Goal: Communication & Community: Answer question/provide support

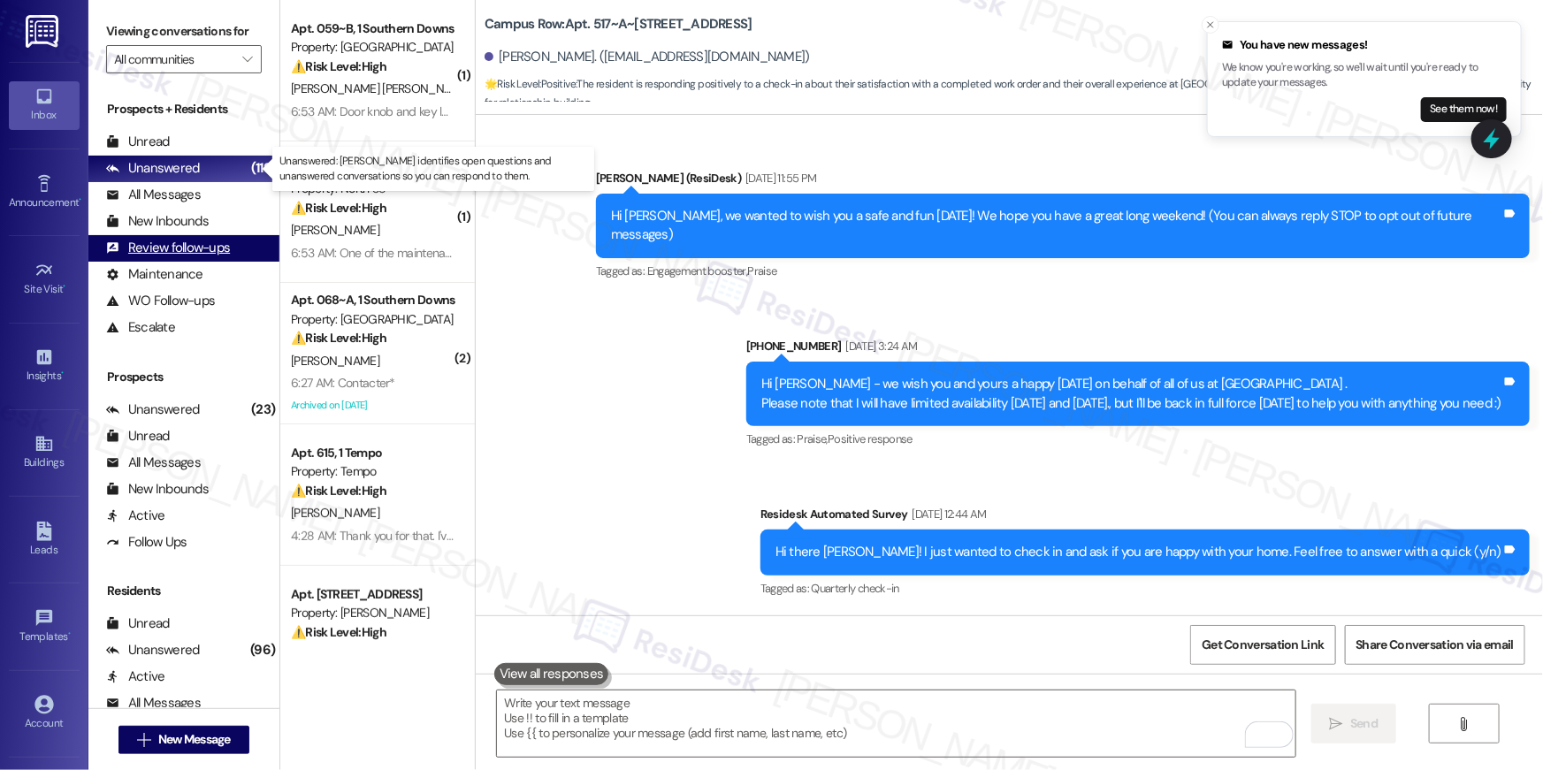
scroll to position [2678, 0]
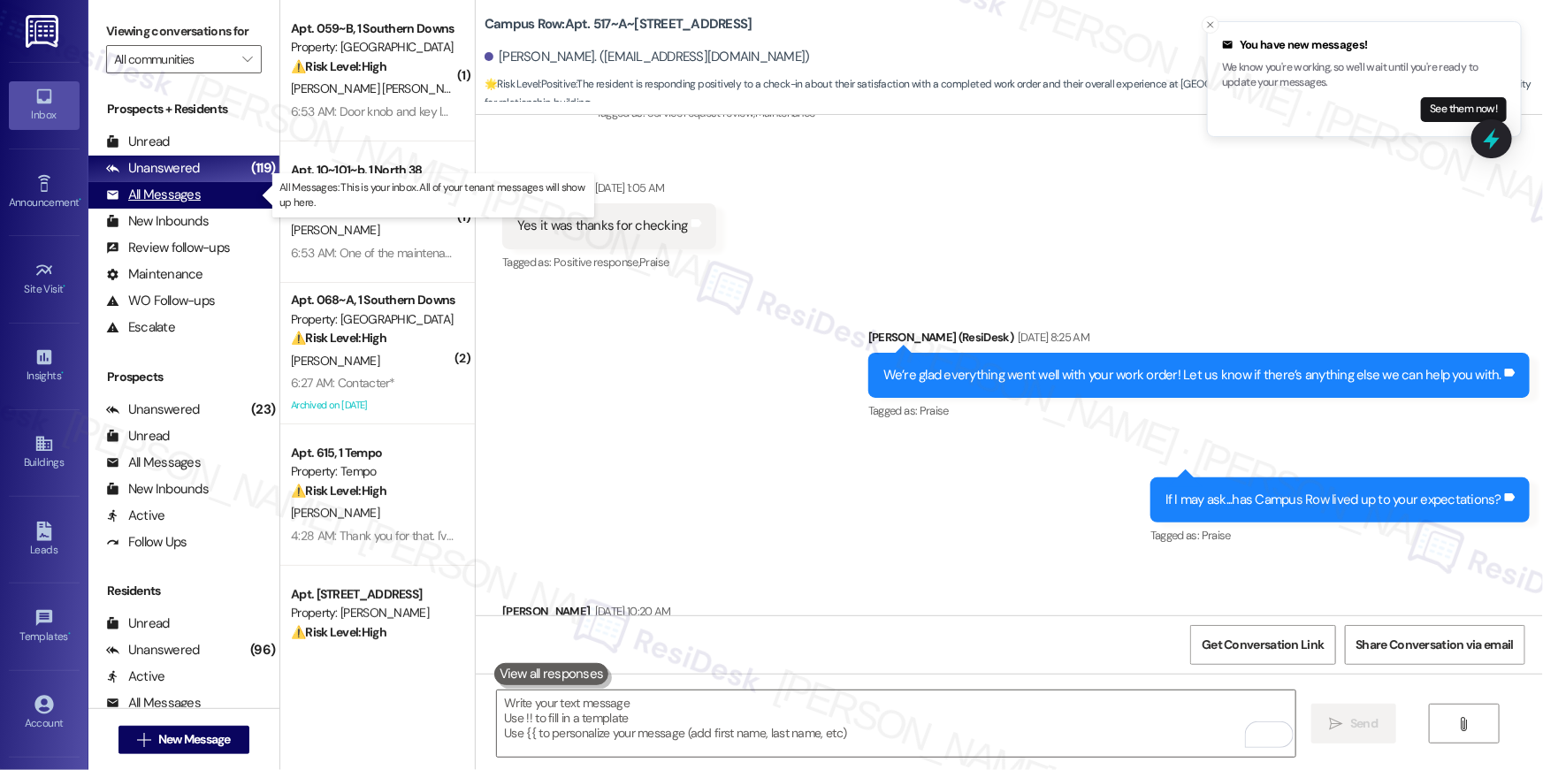
click at [173, 204] on div "All Messages" at bounding box center [153, 195] width 95 height 19
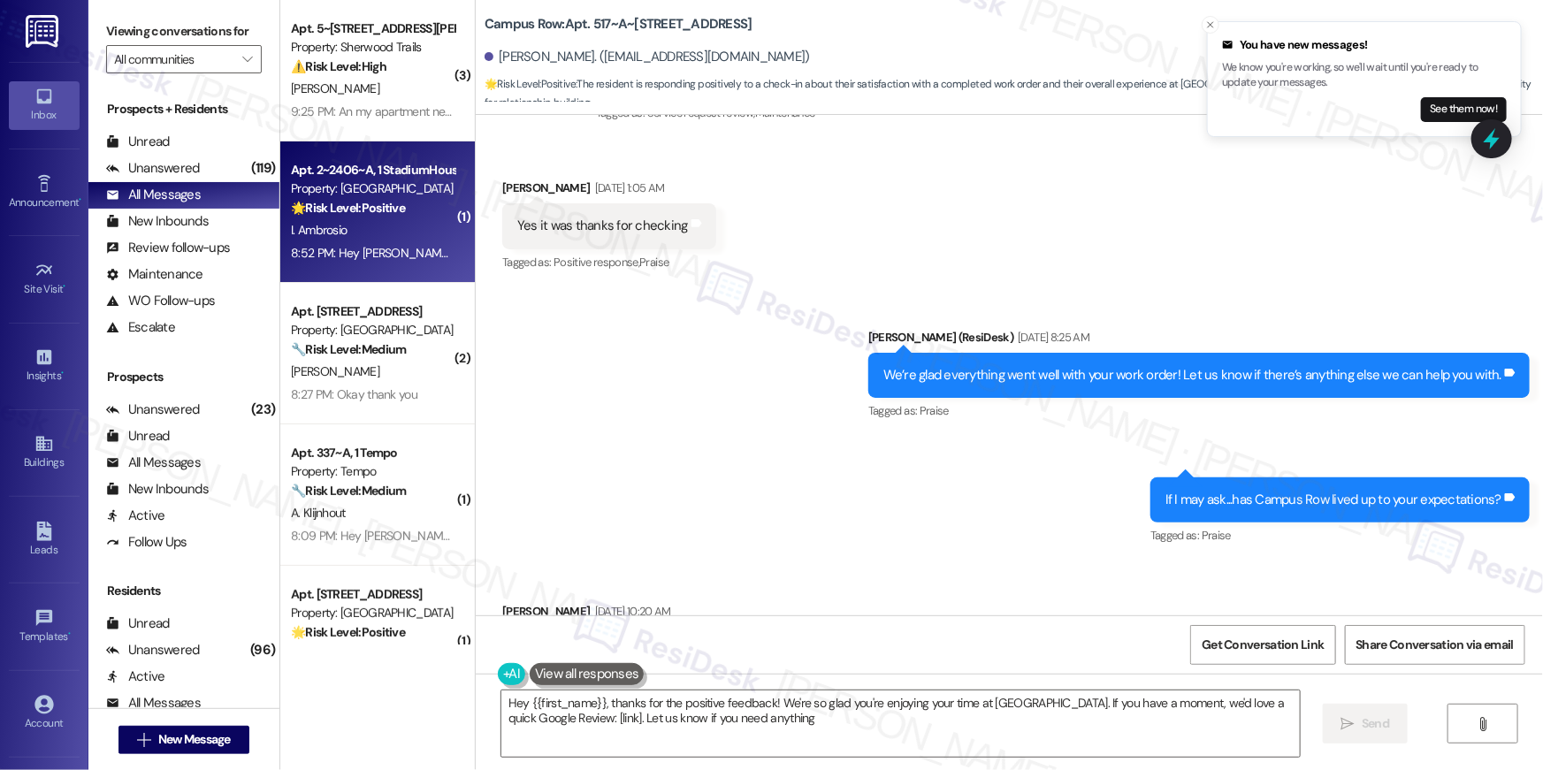
type textarea "Hey {{first_name}}, thanks for the positive feedback! We're so glad you're enjo…"
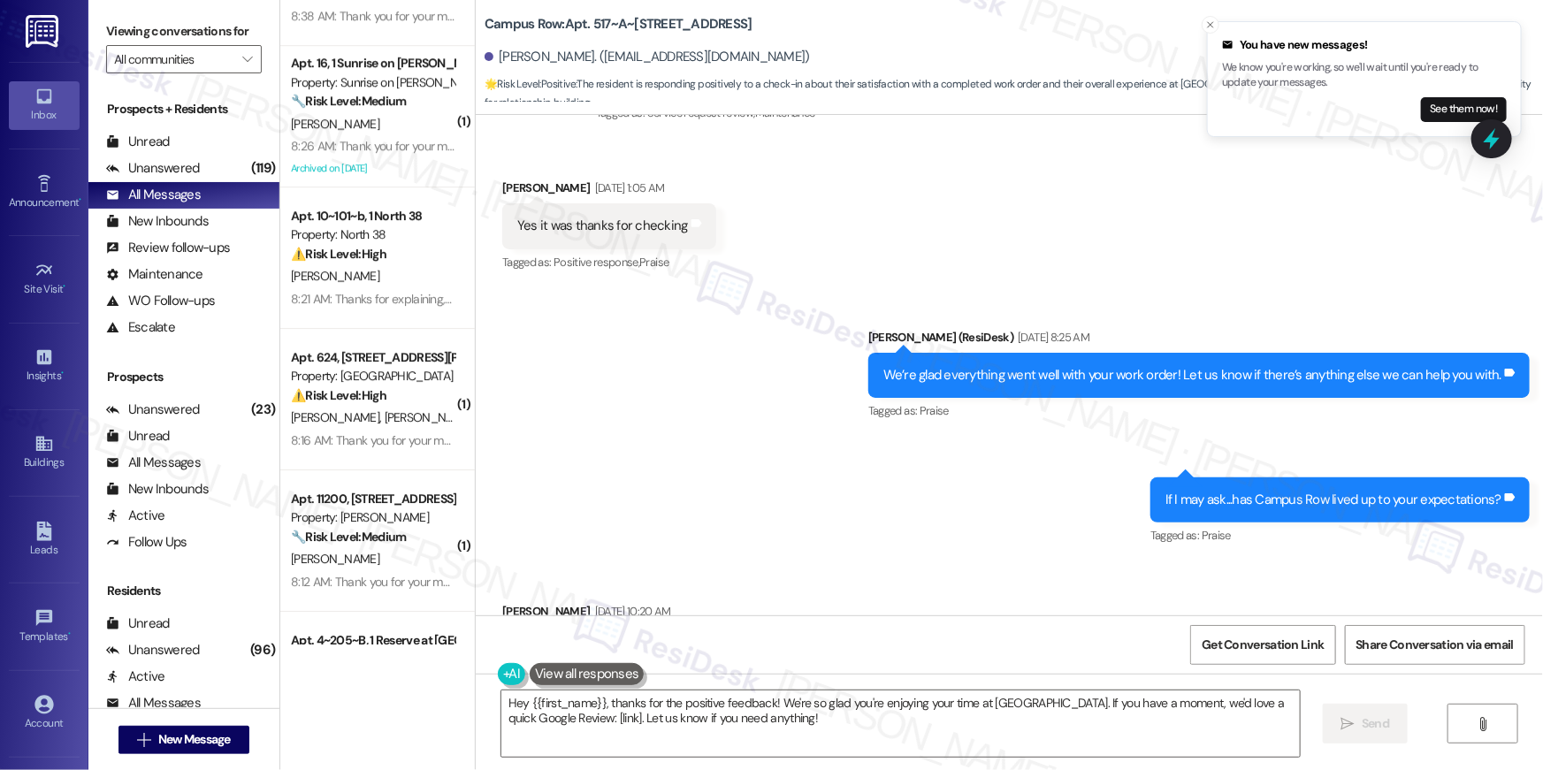
scroll to position [2833, 0]
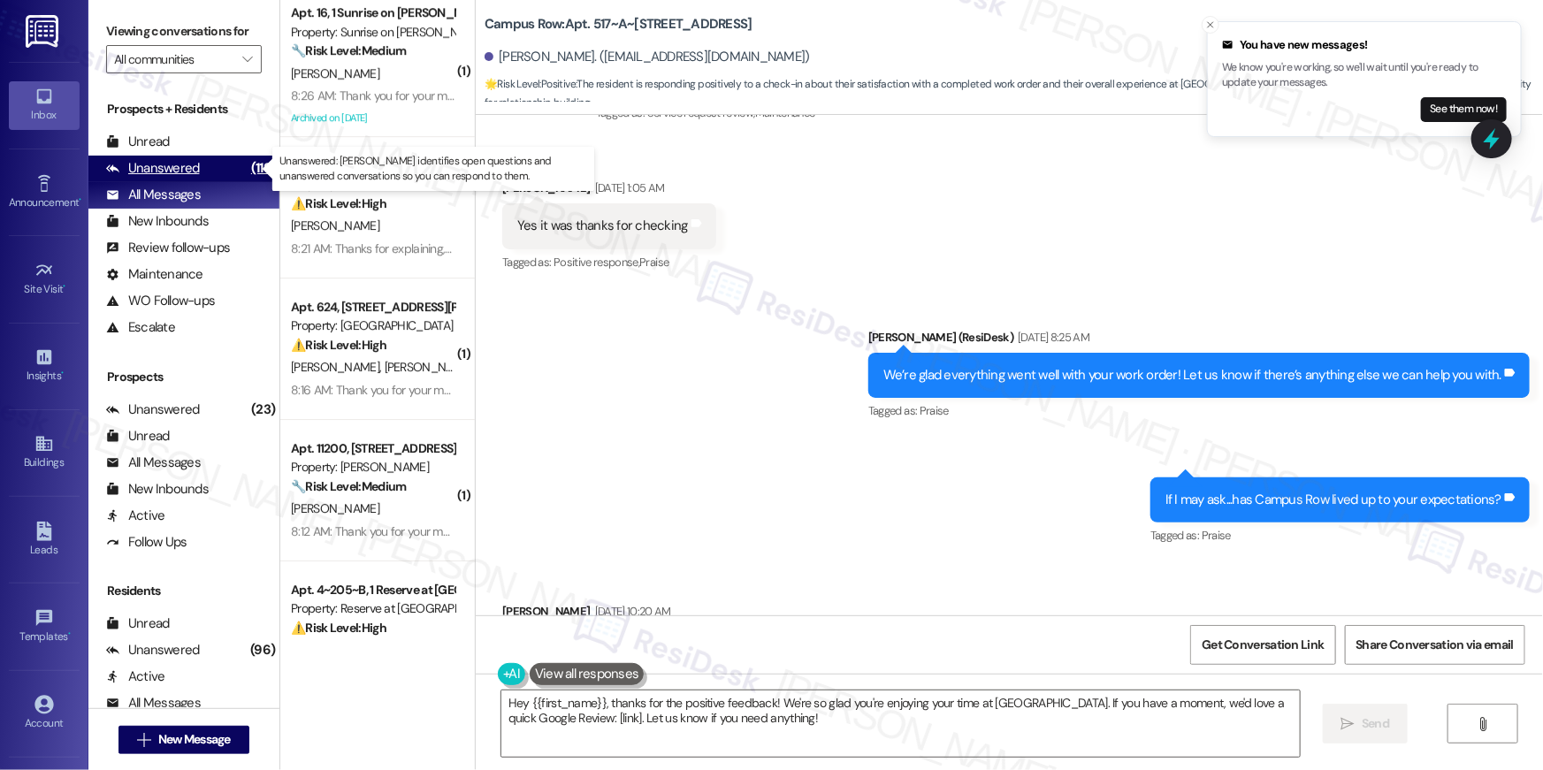
click at [208, 166] on div "Unanswered (119)" at bounding box center [183, 169] width 191 height 27
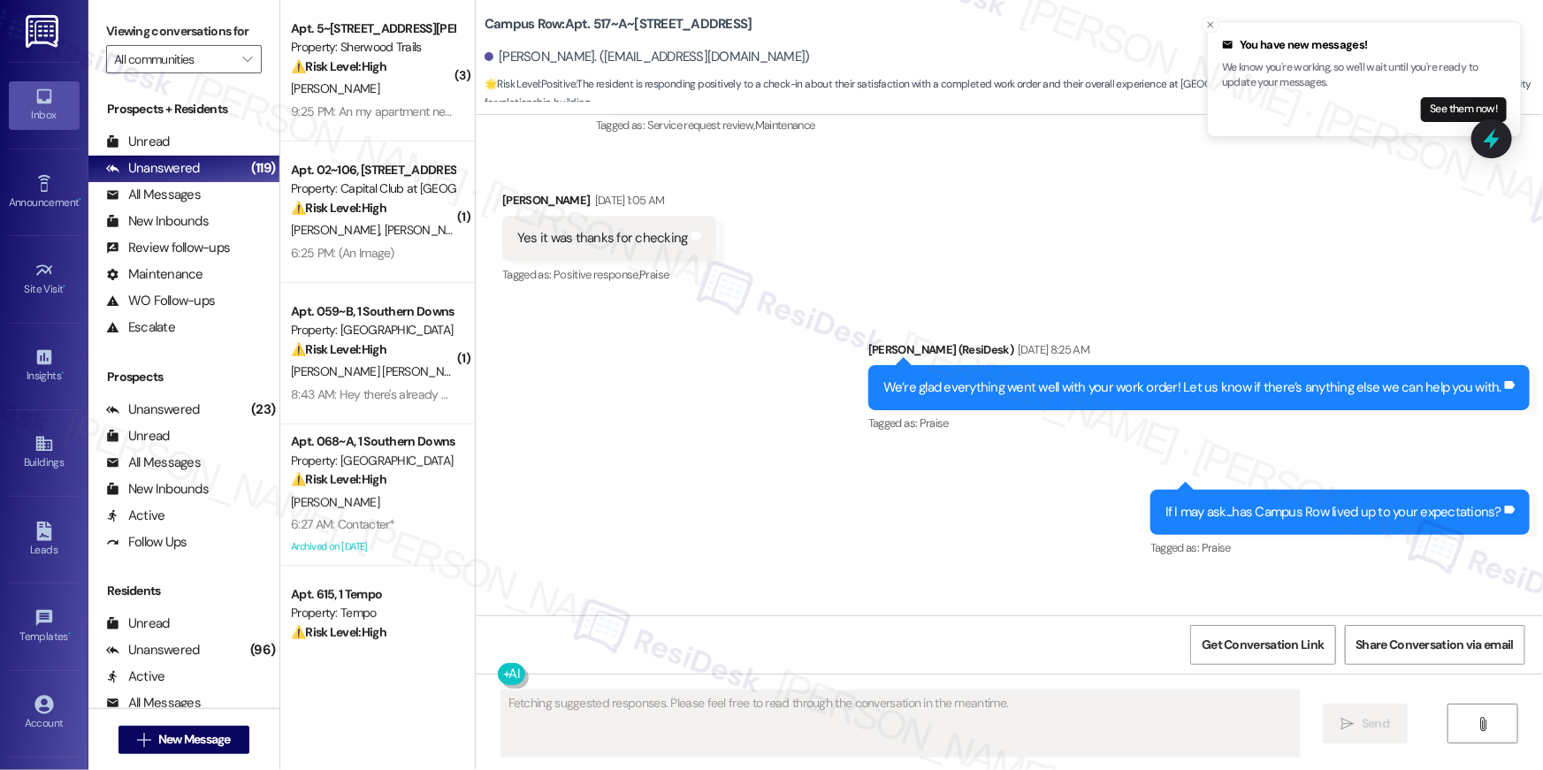
scroll to position [2678, 0]
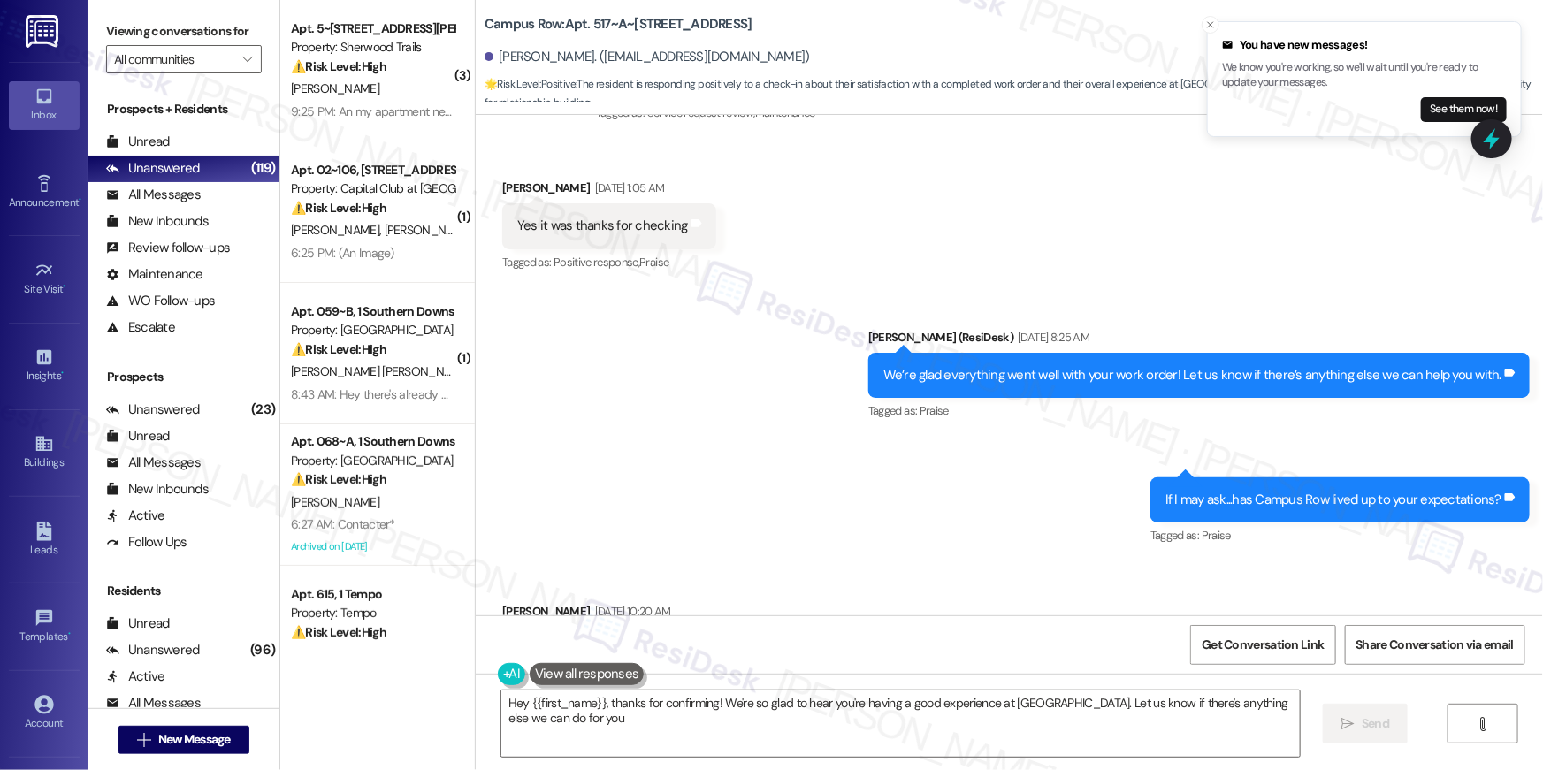
type textarea "Hey {{first_name}}, thanks for confirming! We're so glad to hear you're having …"
click at [242, 54] on icon "" at bounding box center [247, 59] width 10 height 14
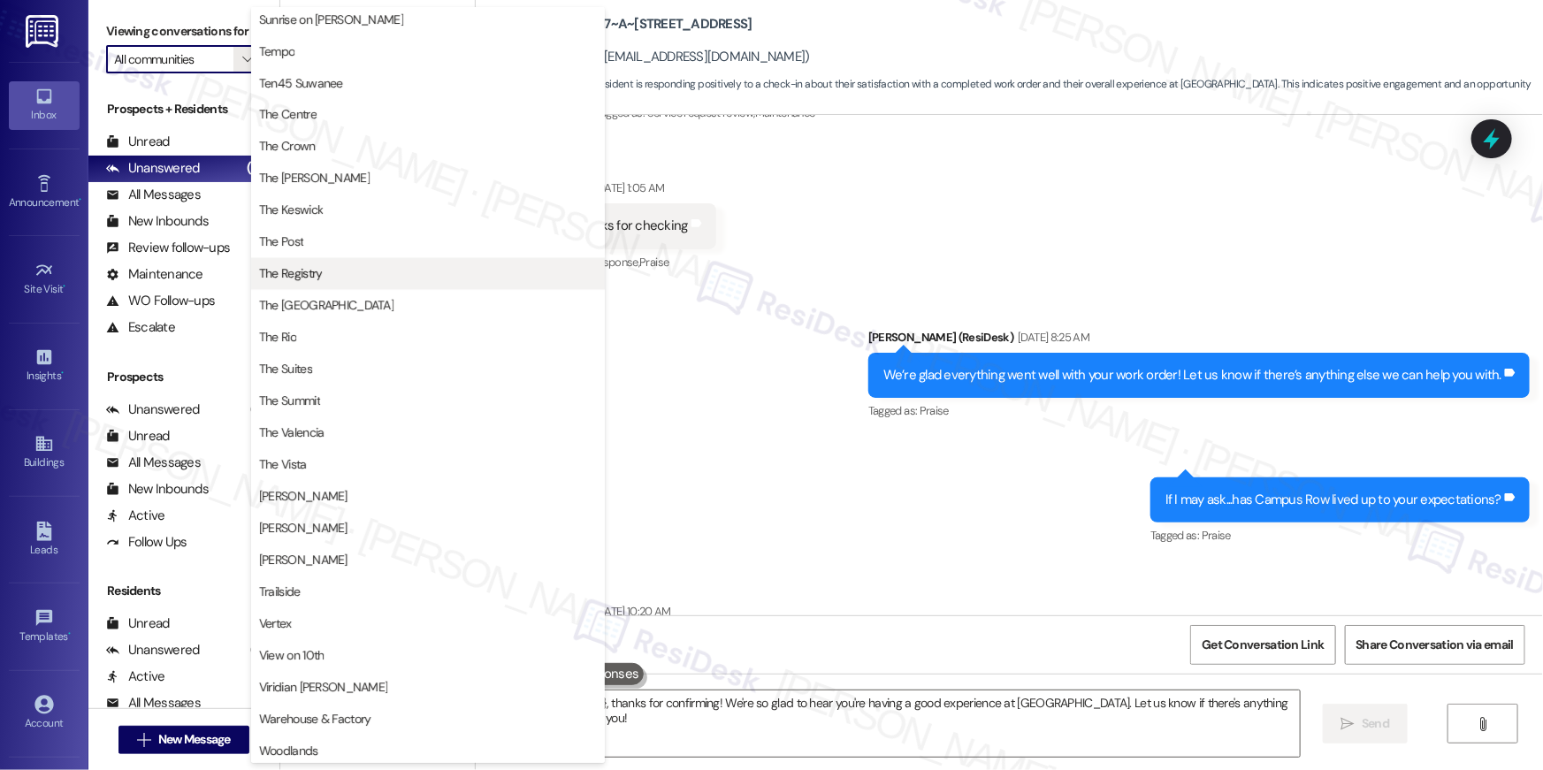
scroll to position [1599, 0]
click at [749, 306] on div "Sent via SMS [PERSON_NAME] (ResiDesk) [DATE] 8:25 AM We’re glad everything went…" at bounding box center [1009, 425] width 1067 height 274
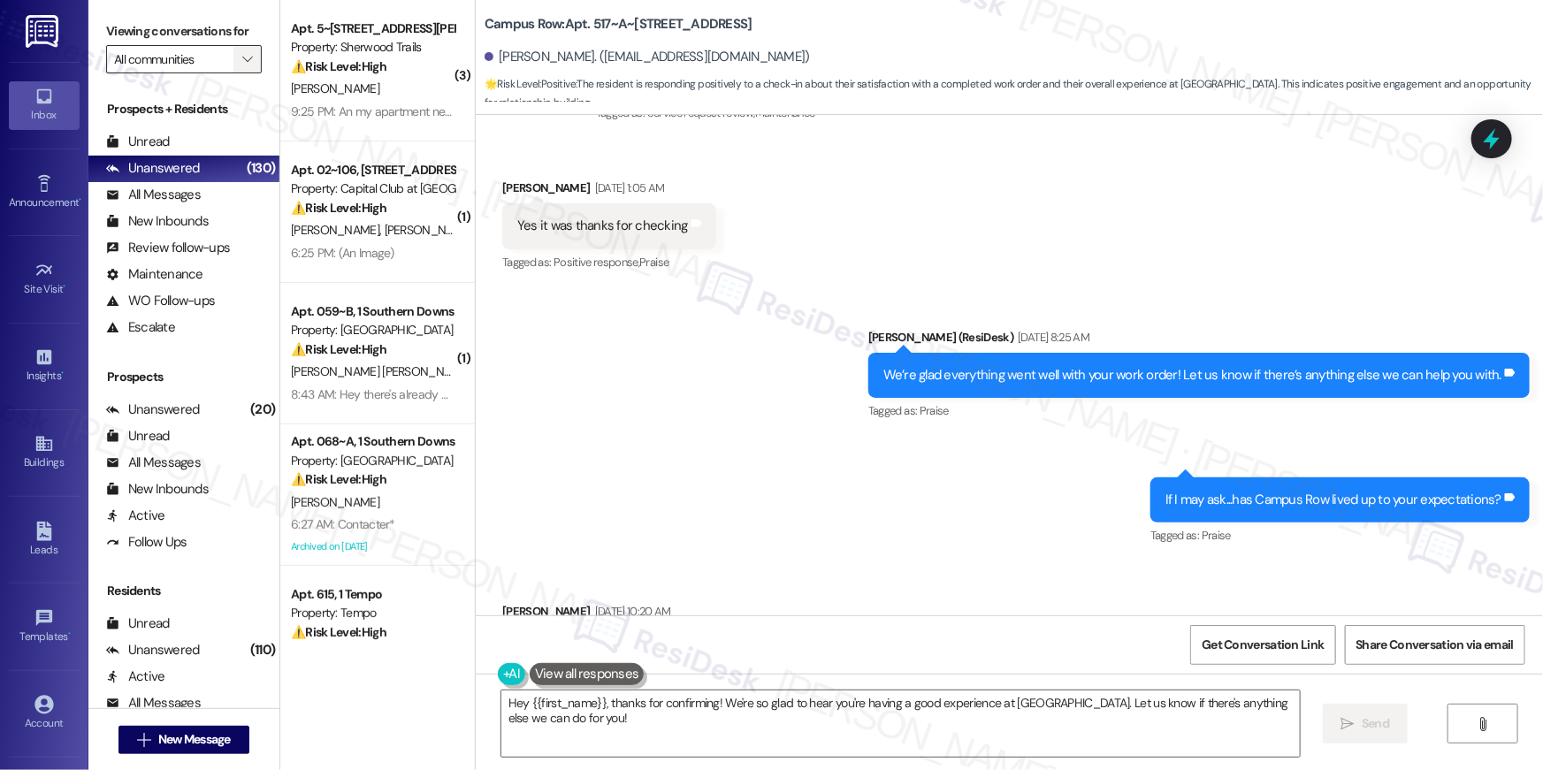
click at [242, 61] on icon "" at bounding box center [247, 59] width 10 height 14
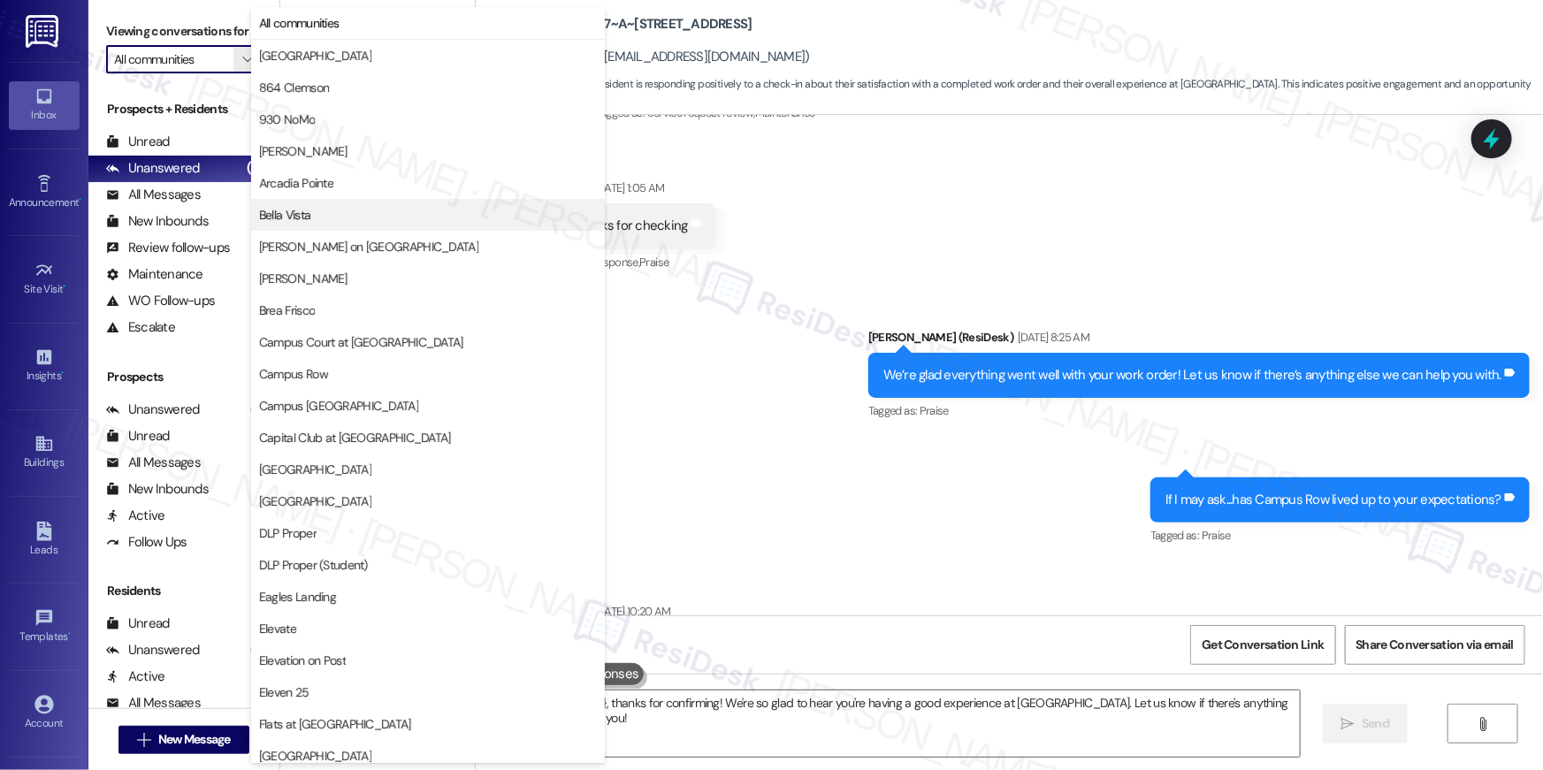
click at [326, 201] on button "Bella Vista" at bounding box center [428, 215] width 354 height 32
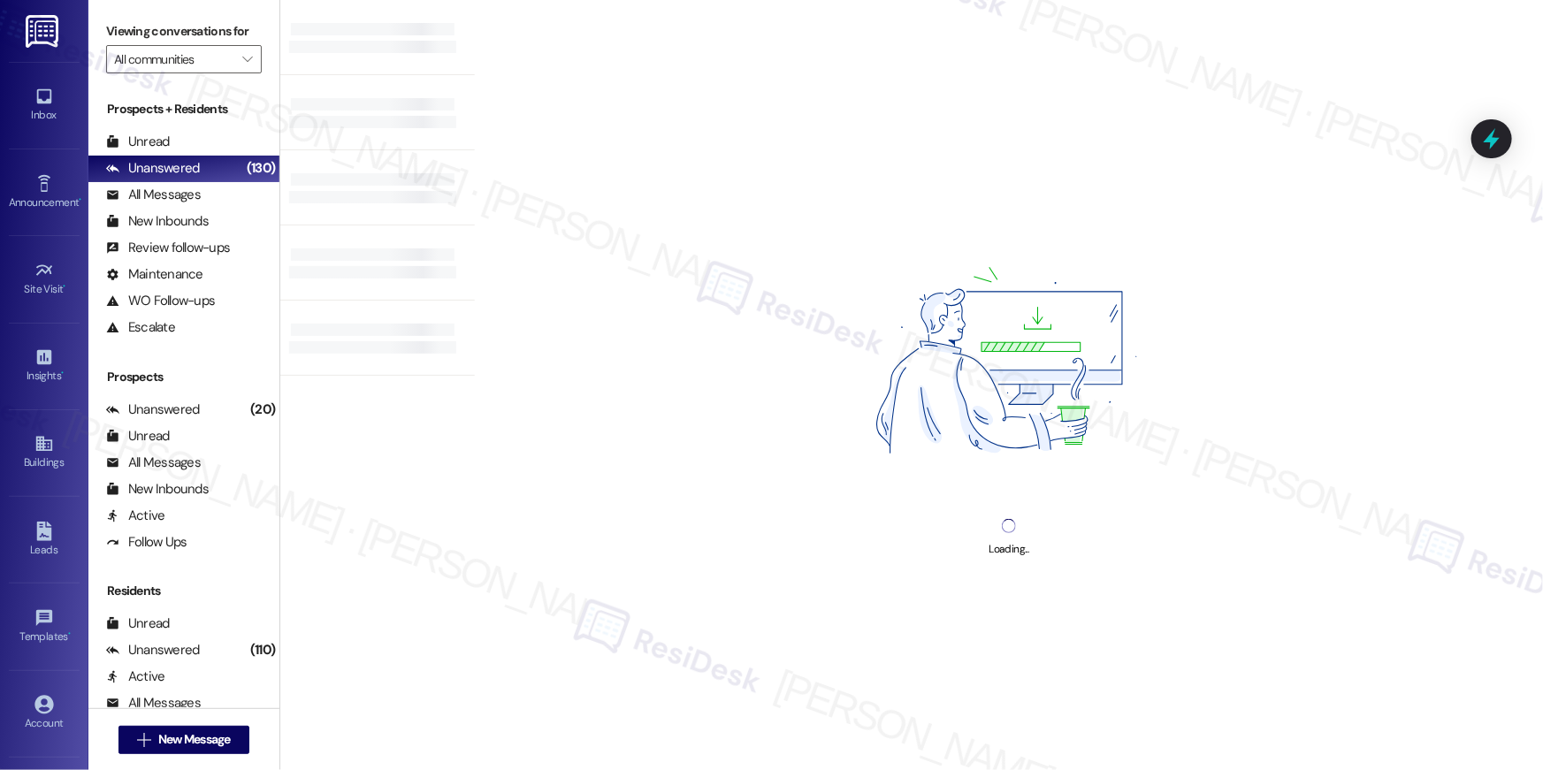
type input "Bella Vista"
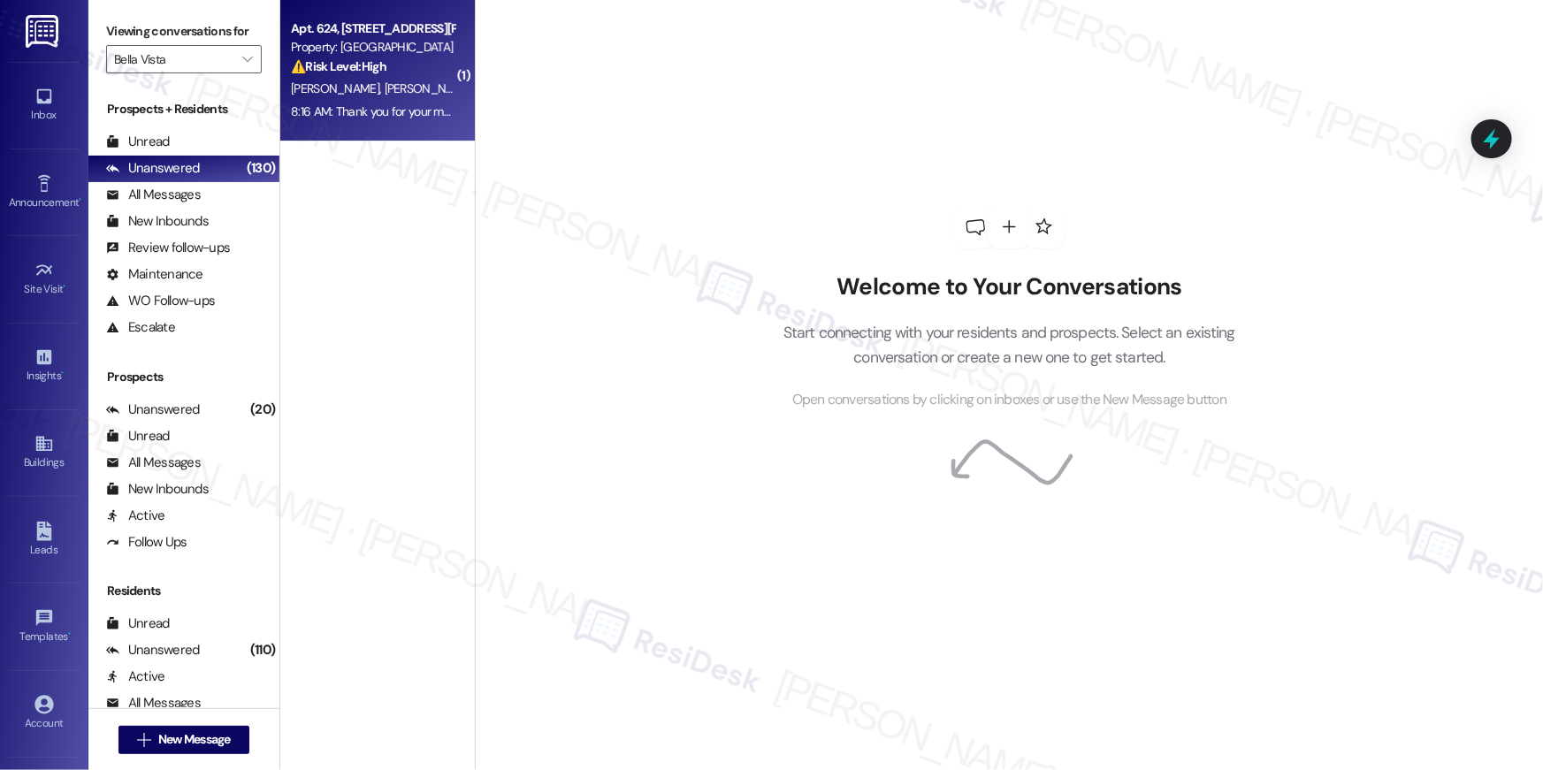
click at [380, 90] on div "[PERSON_NAME] [PERSON_NAME]" at bounding box center [372, 89] width 167 height 22
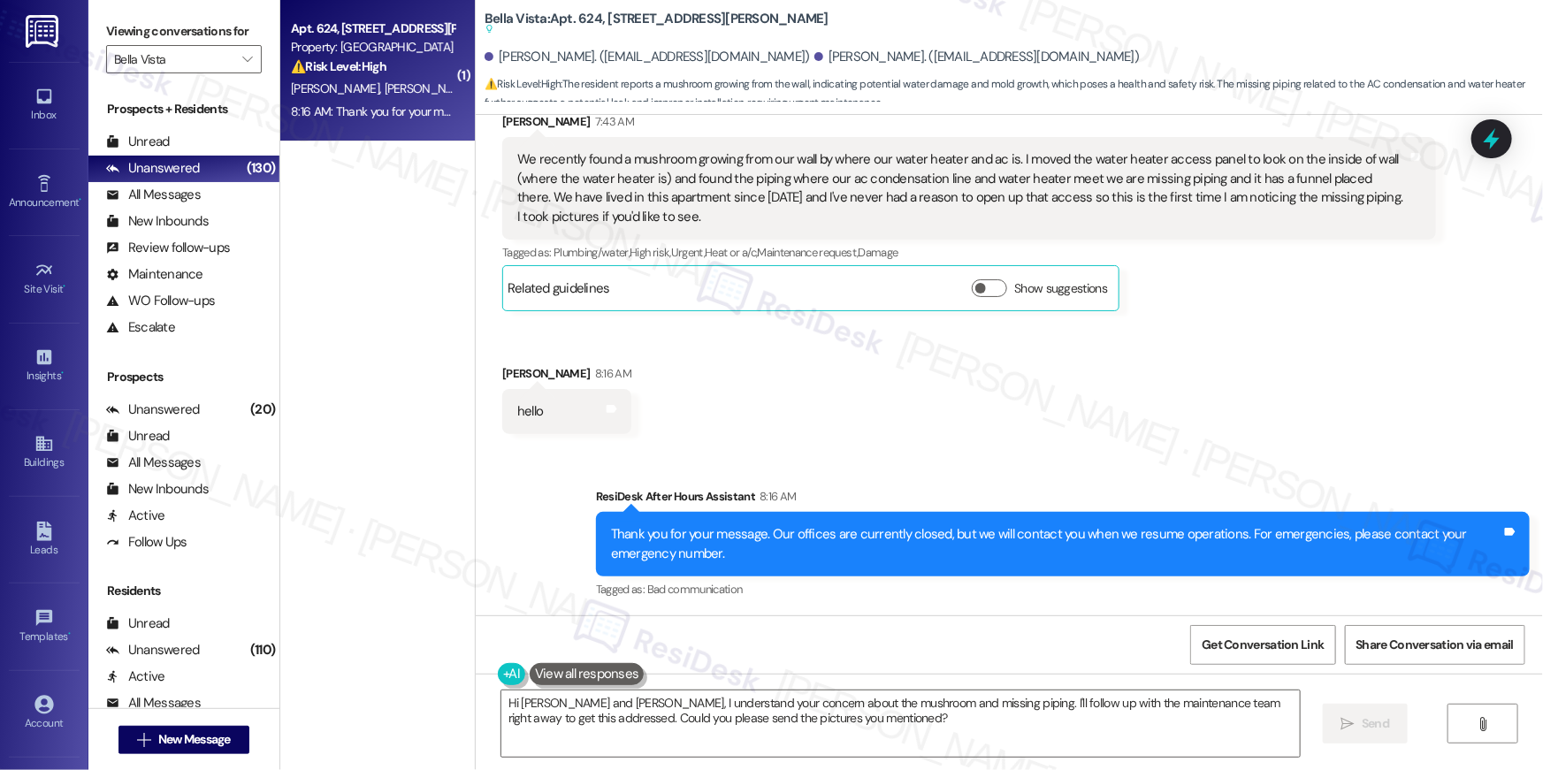
scroll to position [667, 0]
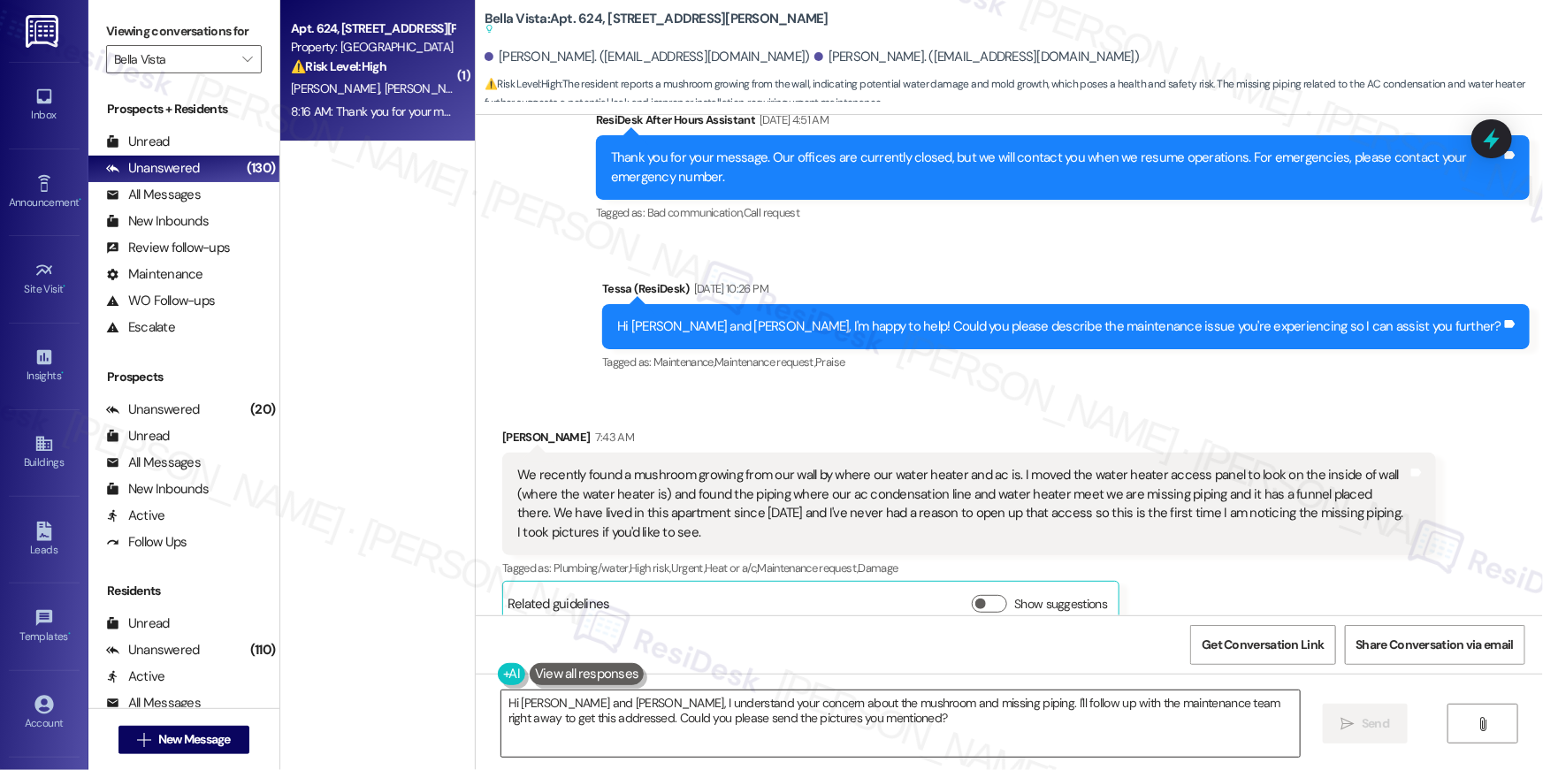
click at [836, 724] on textarea "Hi [PERSON_NAME] and [PERSON_NAME], I understand your concern about the mushroo…" at bounding box center [900, 723] width 798 height 66
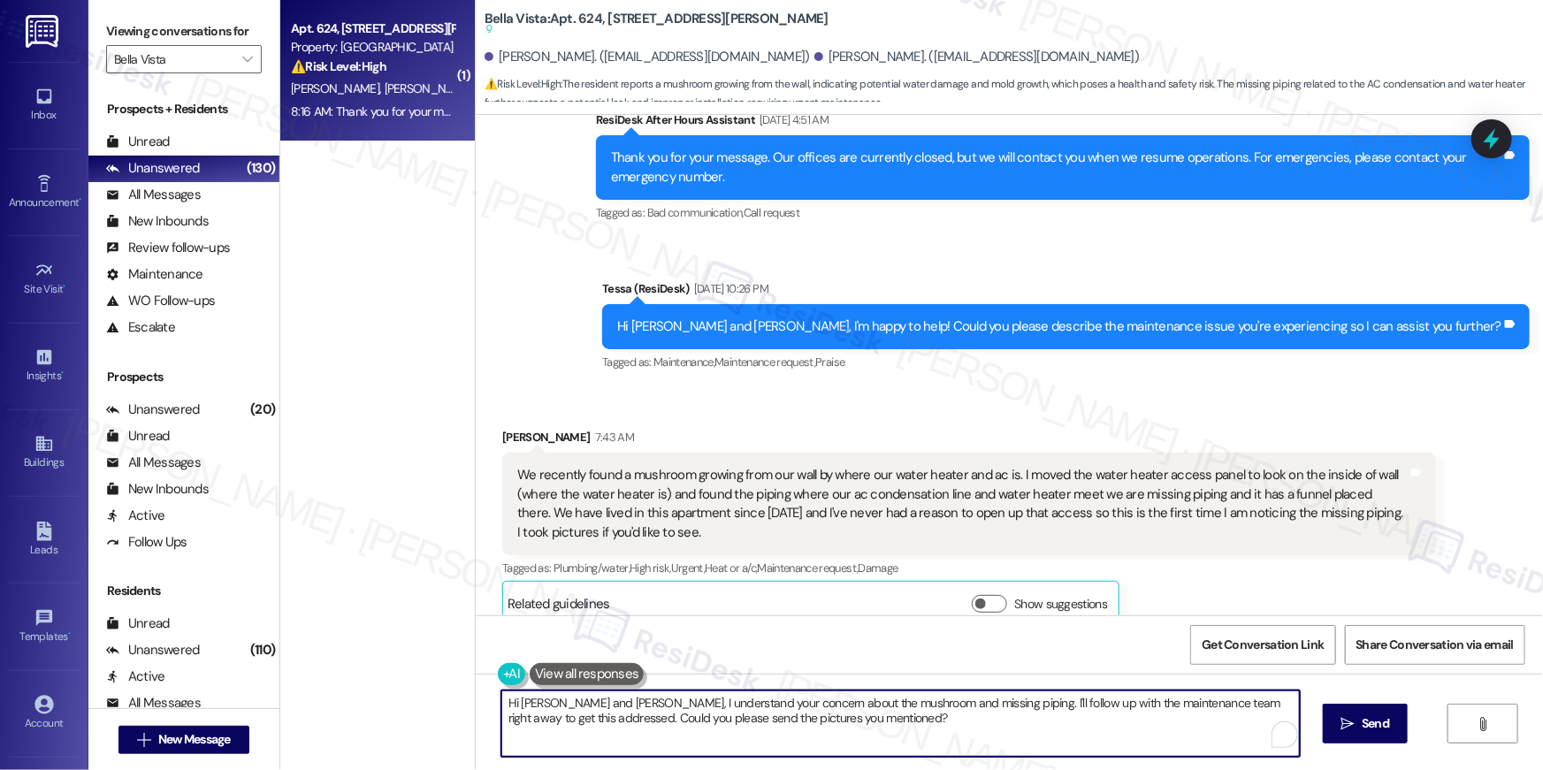
click at [577, 705] on textarea "Hi [PERSON_NAME] and [PERSON_NAME], I understand your concern about the mushroo…" at bounding box center [900, 723] width 798 height 66
drag, startPoint x: 730, startPoint y: 704, endPoint x: 769, endPoint y: 703, distance: 38.9
click at [769, 703] on textarea "Hi [PERSON_NAME], I understand your concern about the mushroom and missing pipi…" at bounding box center [900, 723] width 798 height 66
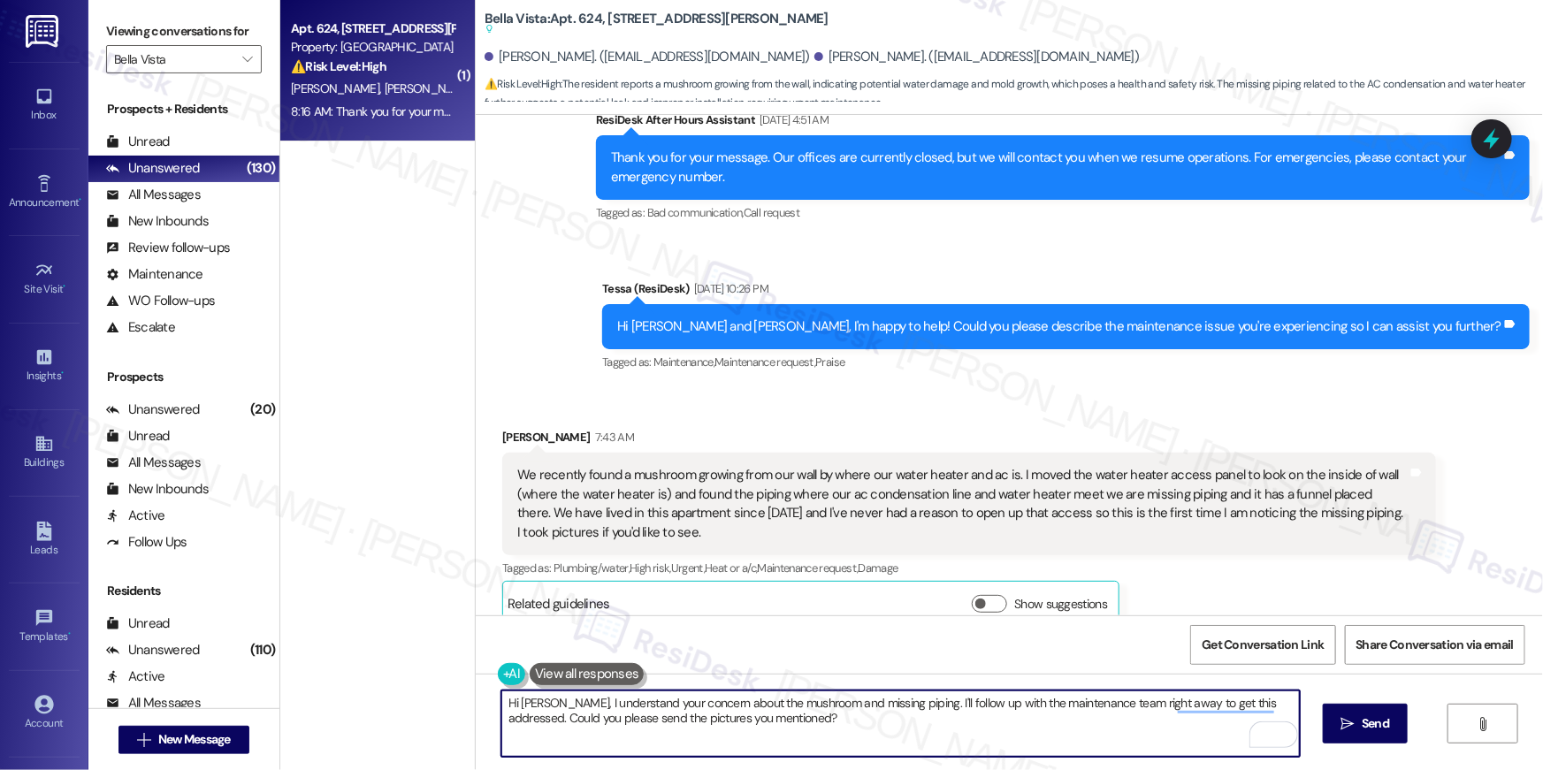
click at [769, 703] on textarea "Hi [PERSON_NAME], I understand your concern about the mushroom and missing pipi…" at bounding box center [900, 723] width 798 height 66
click at [915, 705] on textarea "Hi [PERSON_NAME], I understand your concern about the organic growth and missin…" at bounding box center [900, 723] width 798 height 66
drag, startPoint x: 911, startPoint y: 703, endPoint x: 930, endPoint y: 743, distance: 43.9
click at [930, 743] on textarea "Hi [PERSON_NAME], I understand your concern about the organic growth and missin…" at bounding box center [900, 723] width 798 height 66
click at [1165, 701] on textarea "Hi [PERSON_NAME], I understand your concern about the organic growth and missin…" at bounding box center [900, 723] width 798 height 66
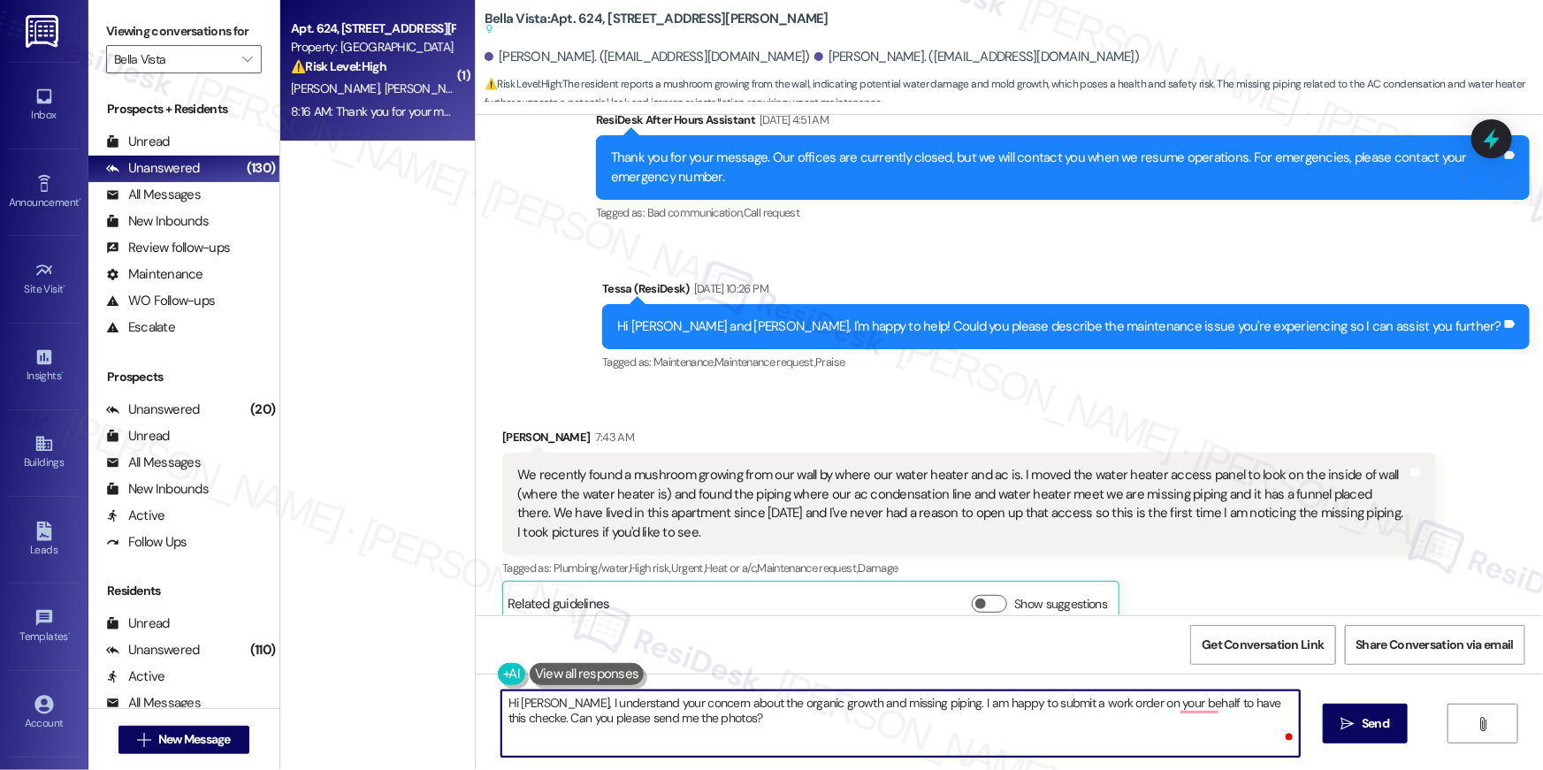
type textarea "Hi [PERSON_NAME], I understand your concern about the organic growth and missin…"
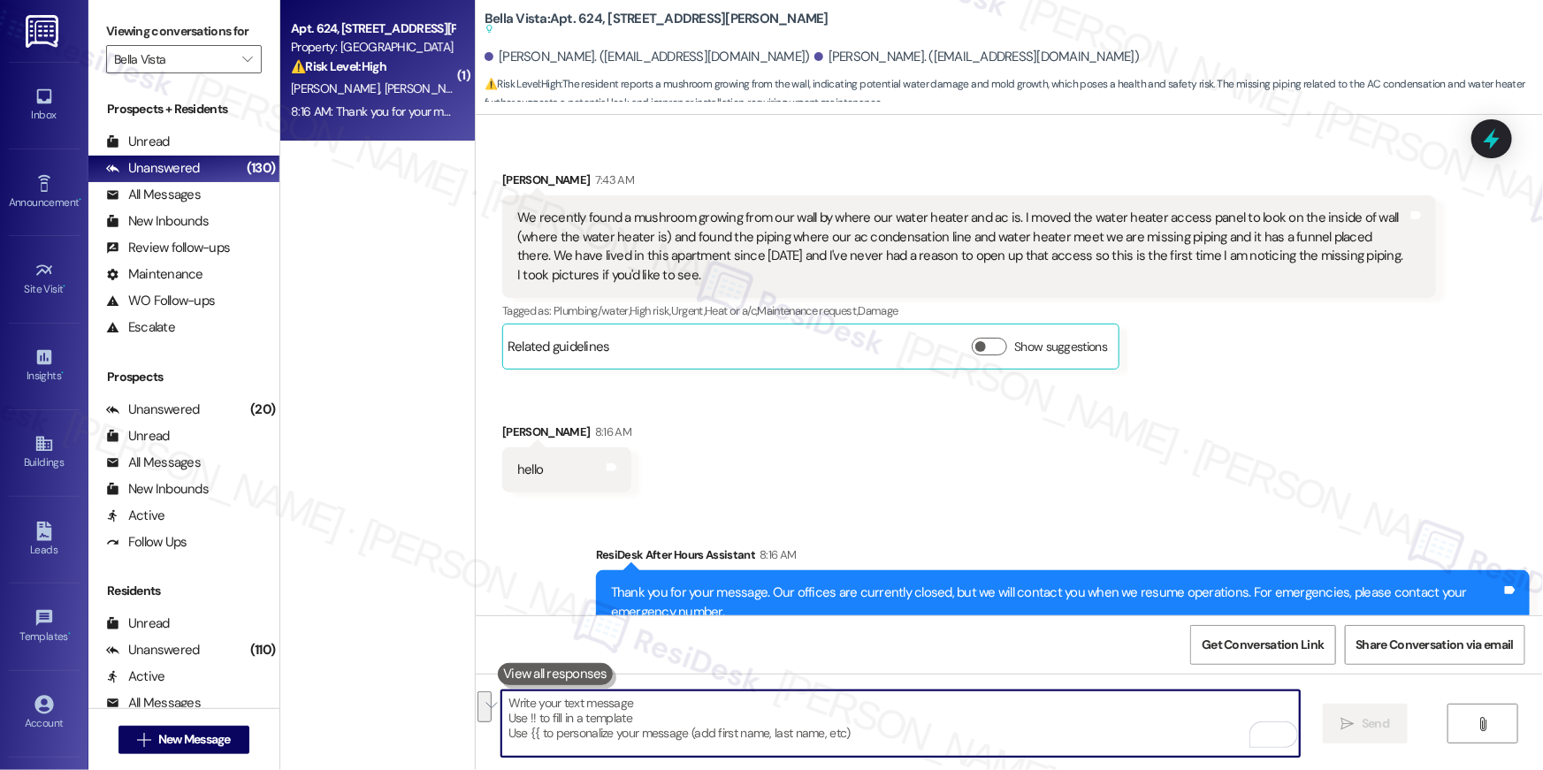
scroll to position [982, 0]
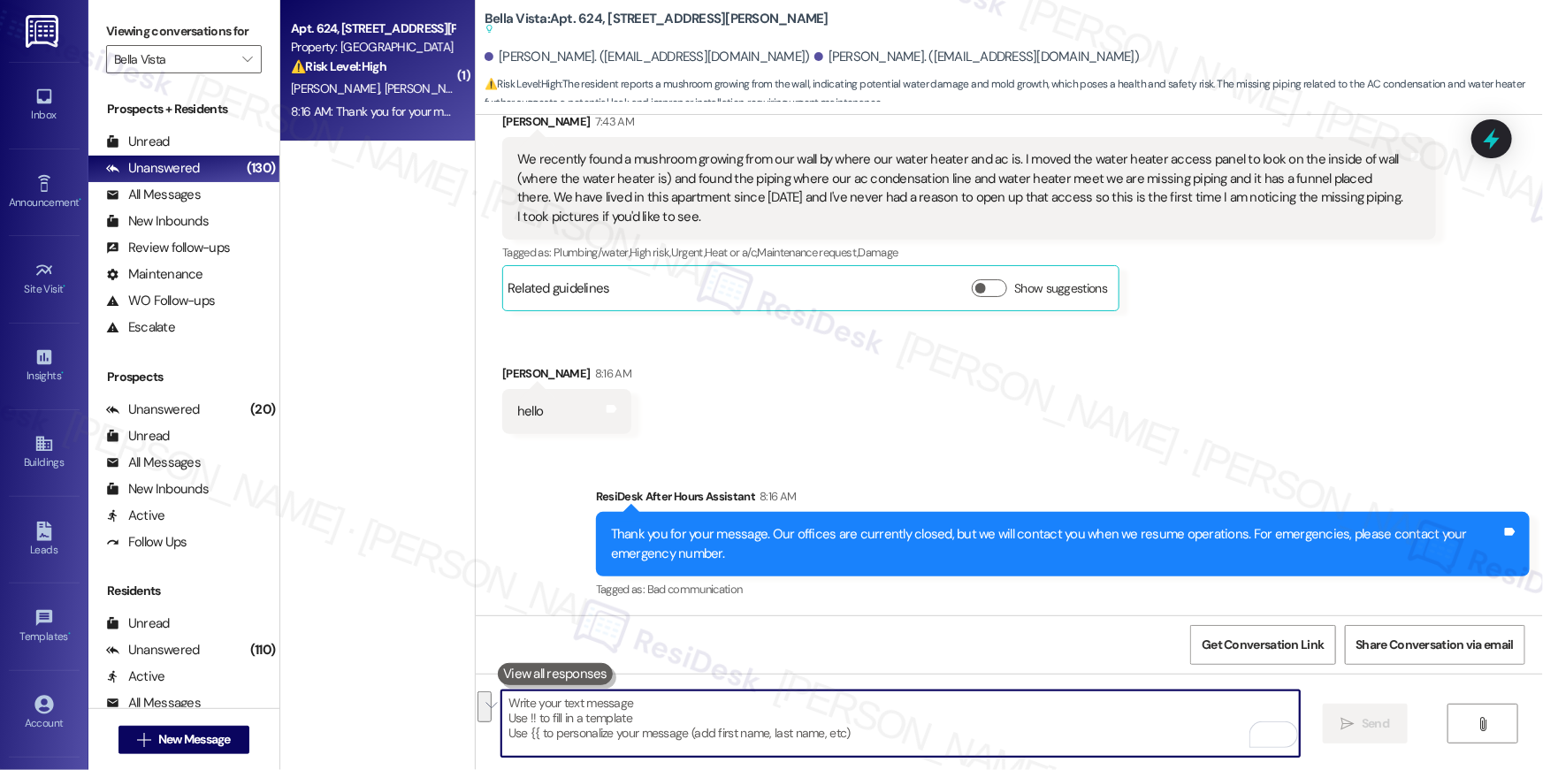
click at [989, 735] on textarea "To enrich screen reader interactions, please activate Accessibility in Grammarl…" at bounding box center [900, 723] width 798 height 66
click at [897, 710] on textarea "To enrich screen reader interactions, please activate Accessibility in Grammarl…" at bounding box center [900, 723] width 798 height 66
paste textarea "Hi [PERSON_NAME], I understand your concern about the organic growth and missin…"
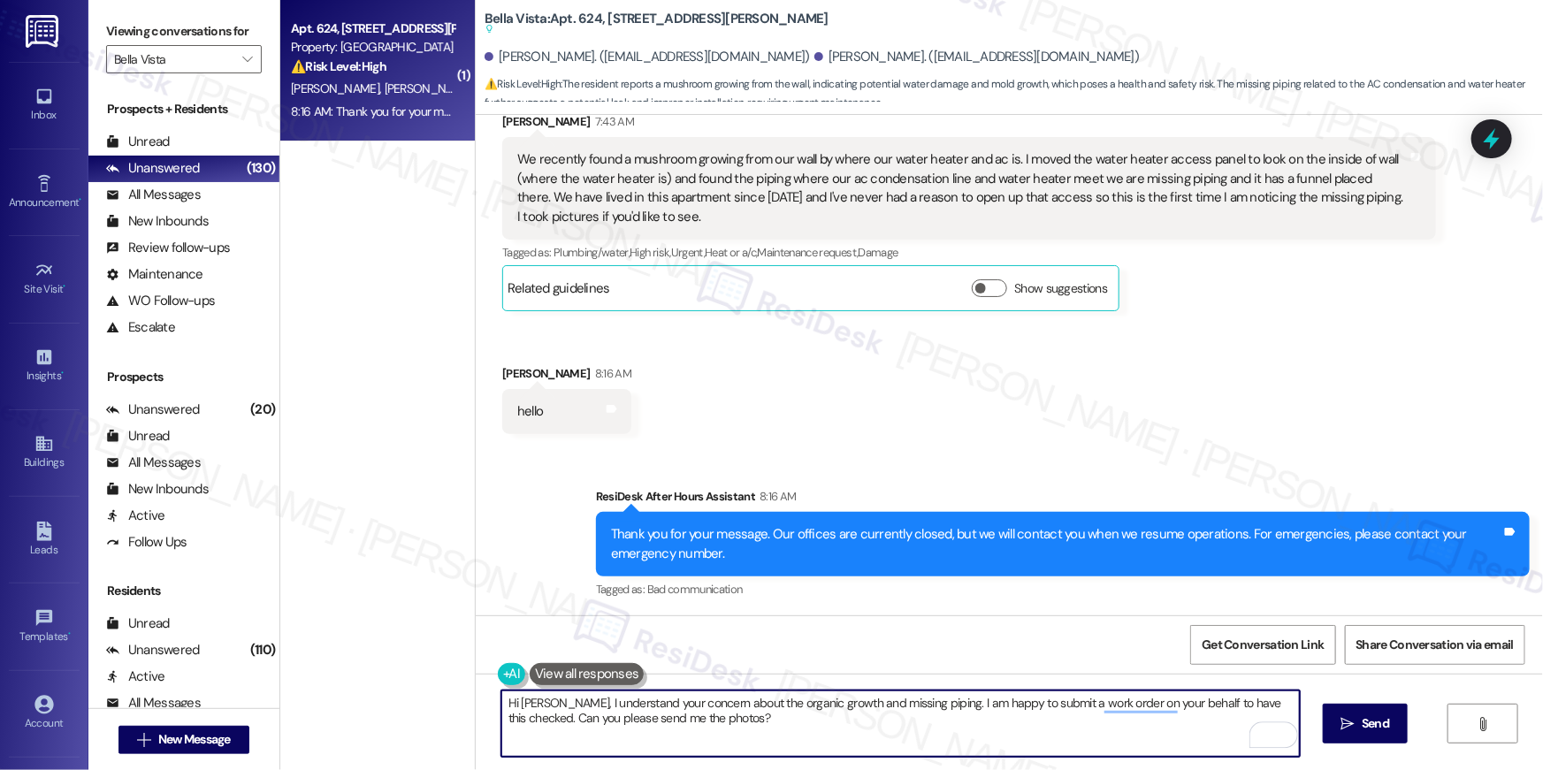
click at [768, 705] on textarea "Hi [PERSON_NAME], I understand your concern about the organic growth and missin…" at bounding box center [900, 723] width 798 height 66
type textarea "Hi [PERSON_NAME], I understand your concern about the organicgrowth and missing…"
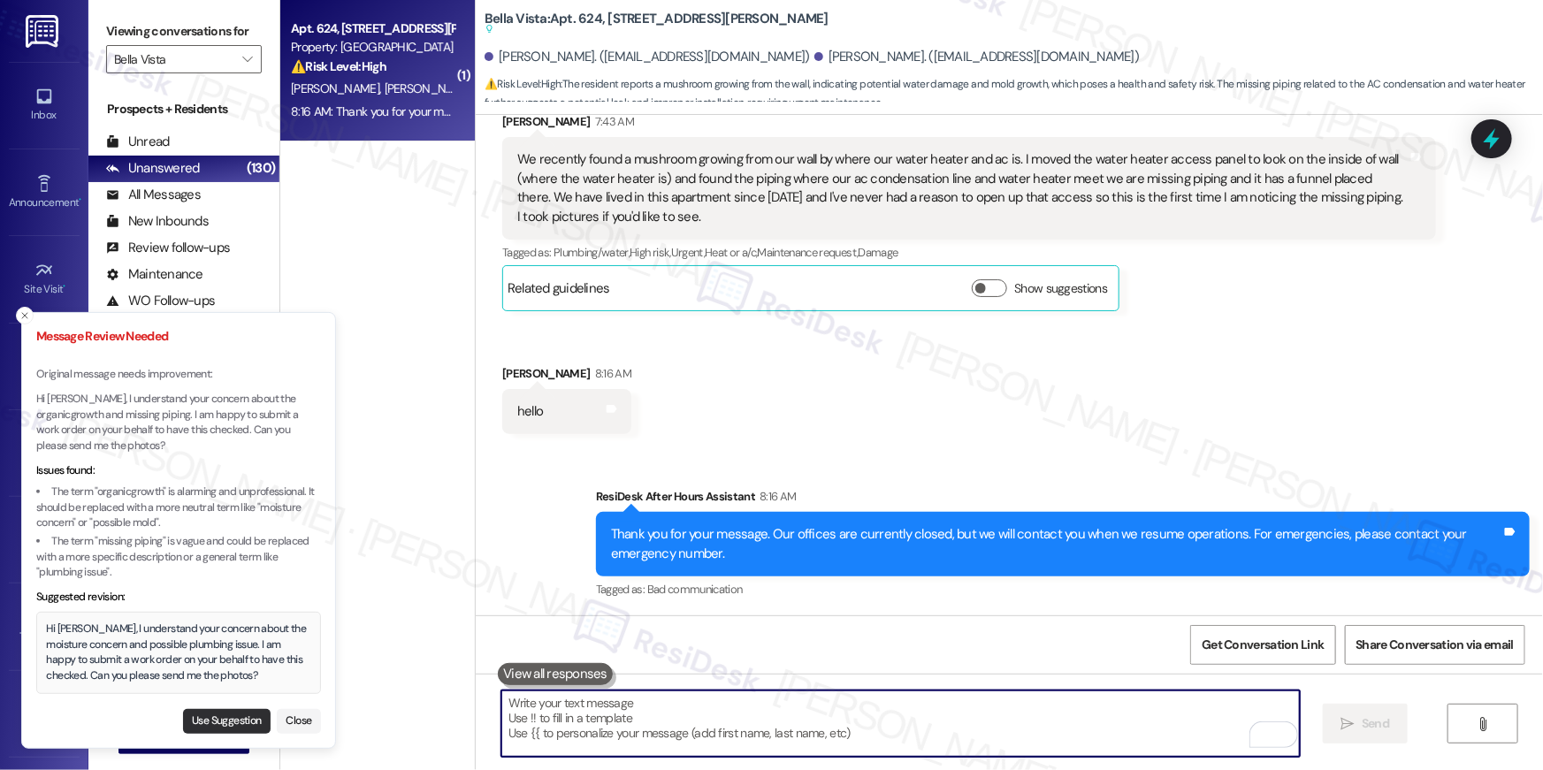
click at [257, 713] on button "Use Suggestion" at bounding box center [227, 721] width 88 height 25
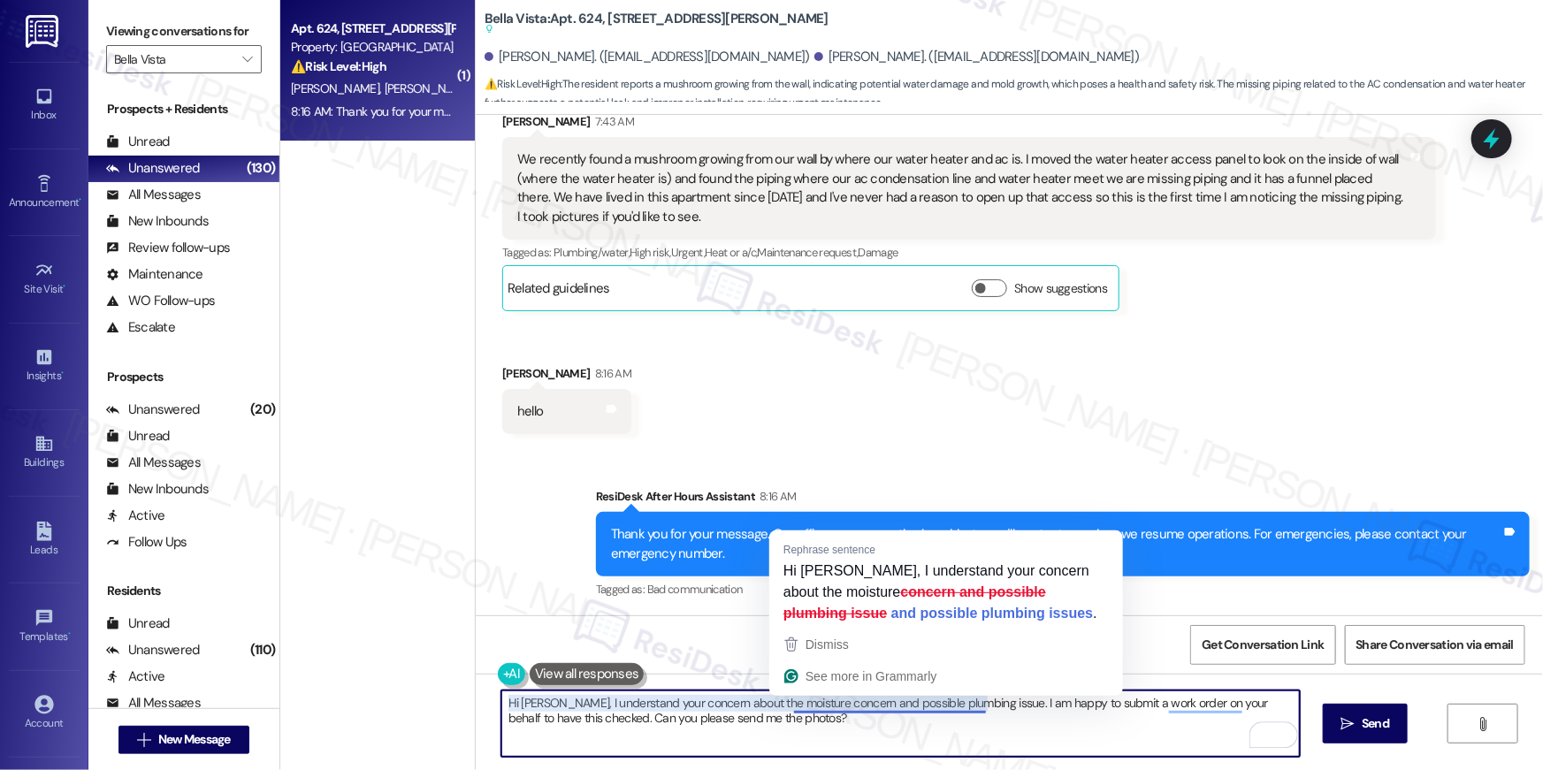
click at [811, 720] on textarea "Hi [PERSON_NAME], I understand your concern about the moisture concern and poss…" at bounding box center [900, 723] width 798 height 66
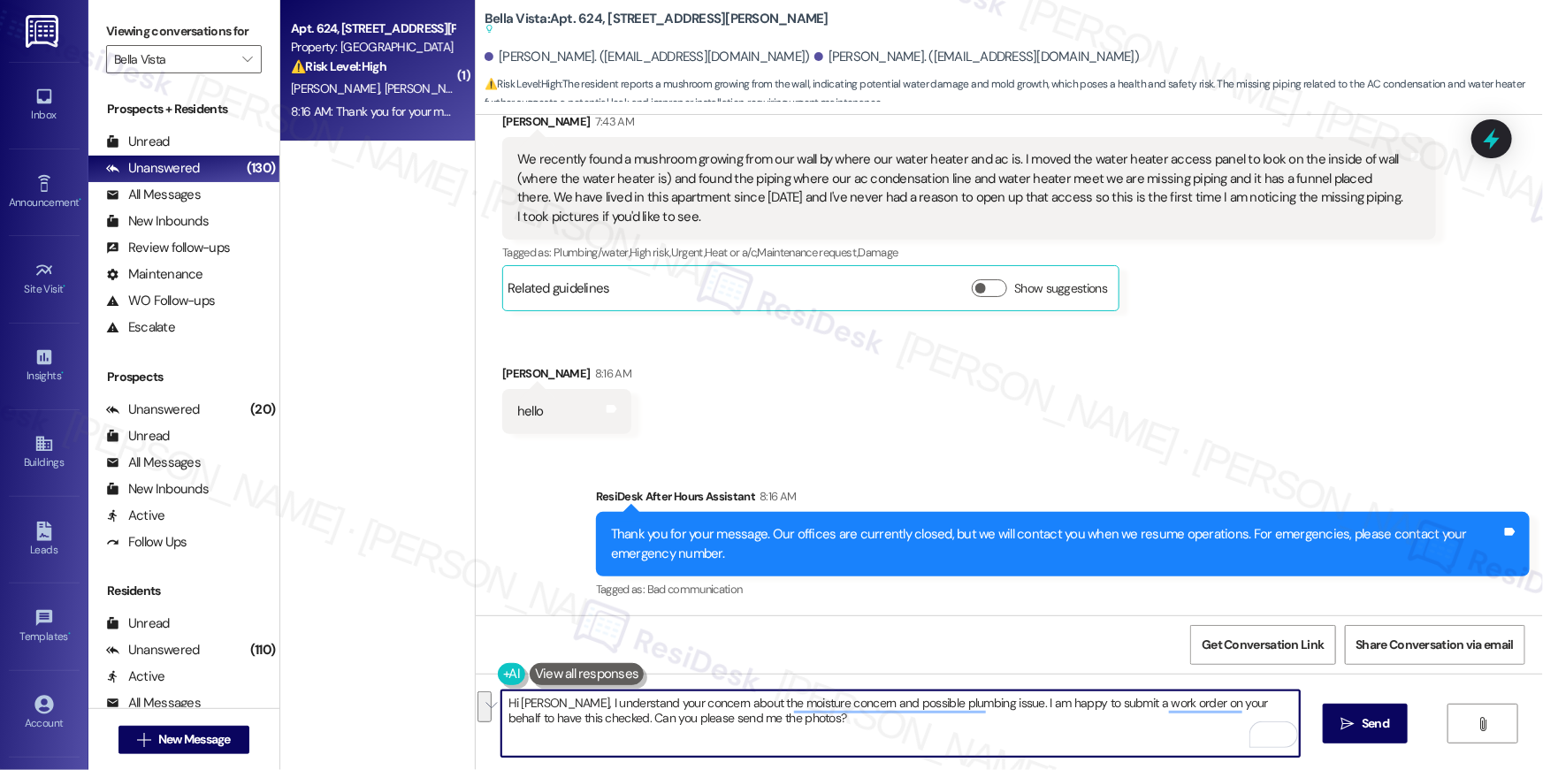
drag, startPoint x: 849, startPoint y: 726, endPoint x: 337, endPoint y: 639, distance: 519.1
click at [337, 639] on div "( 1 ) Apt. 624, [STREET_ADDRESS][PERSON_NAME] Property: Bella Vista ⚠️ Risk Lev…" at bounding box center [911, 385] width 1262 height 770
paste textarea "organic growth and missing piping. I am happy to submit a work order on your be…"
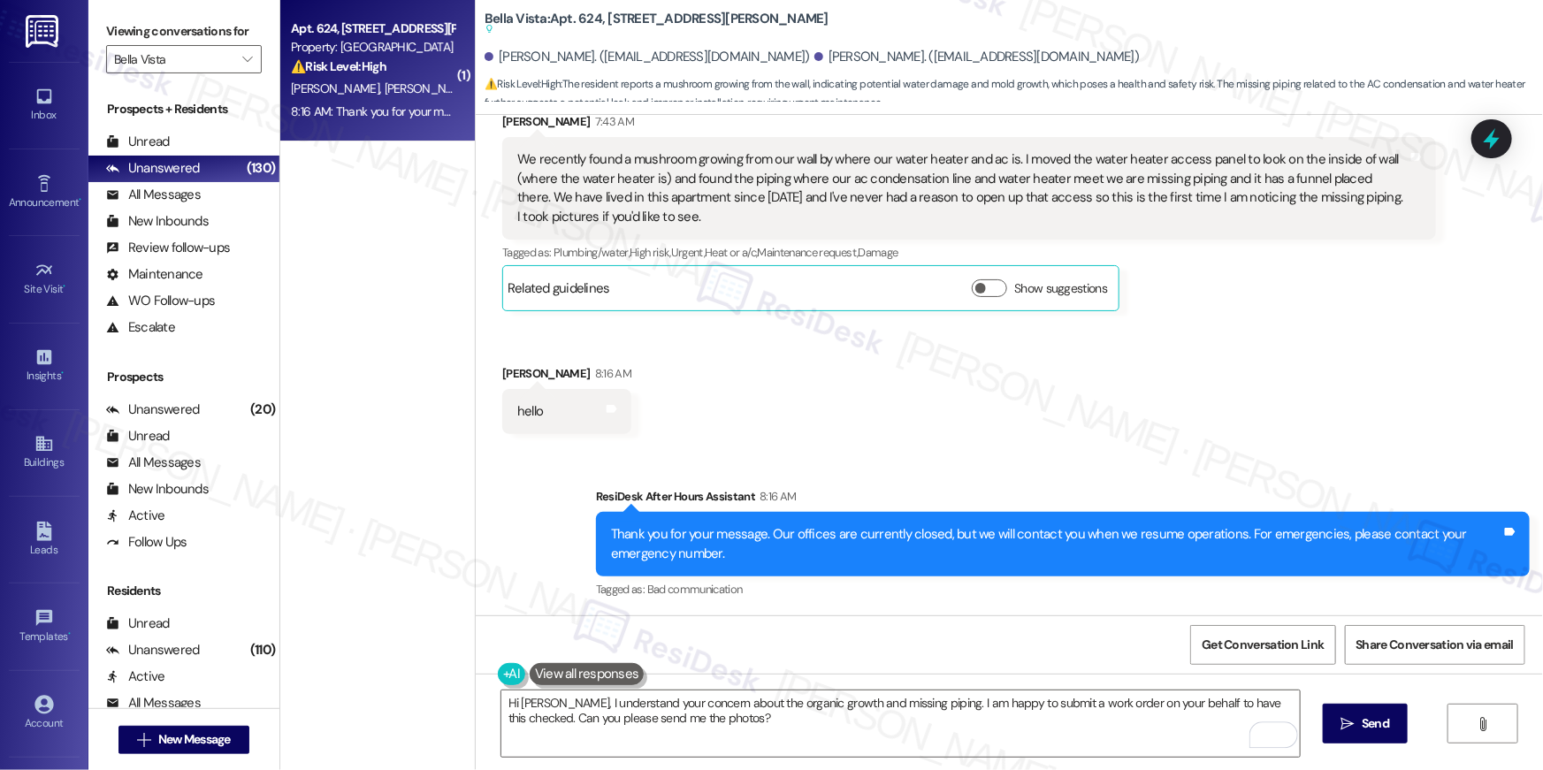
click at [801, 688] on div "Hi [PERSON_NAME], I understand your concern about the organic growth and missin…" at bounding box center [1009, 740] width 1067 height 133
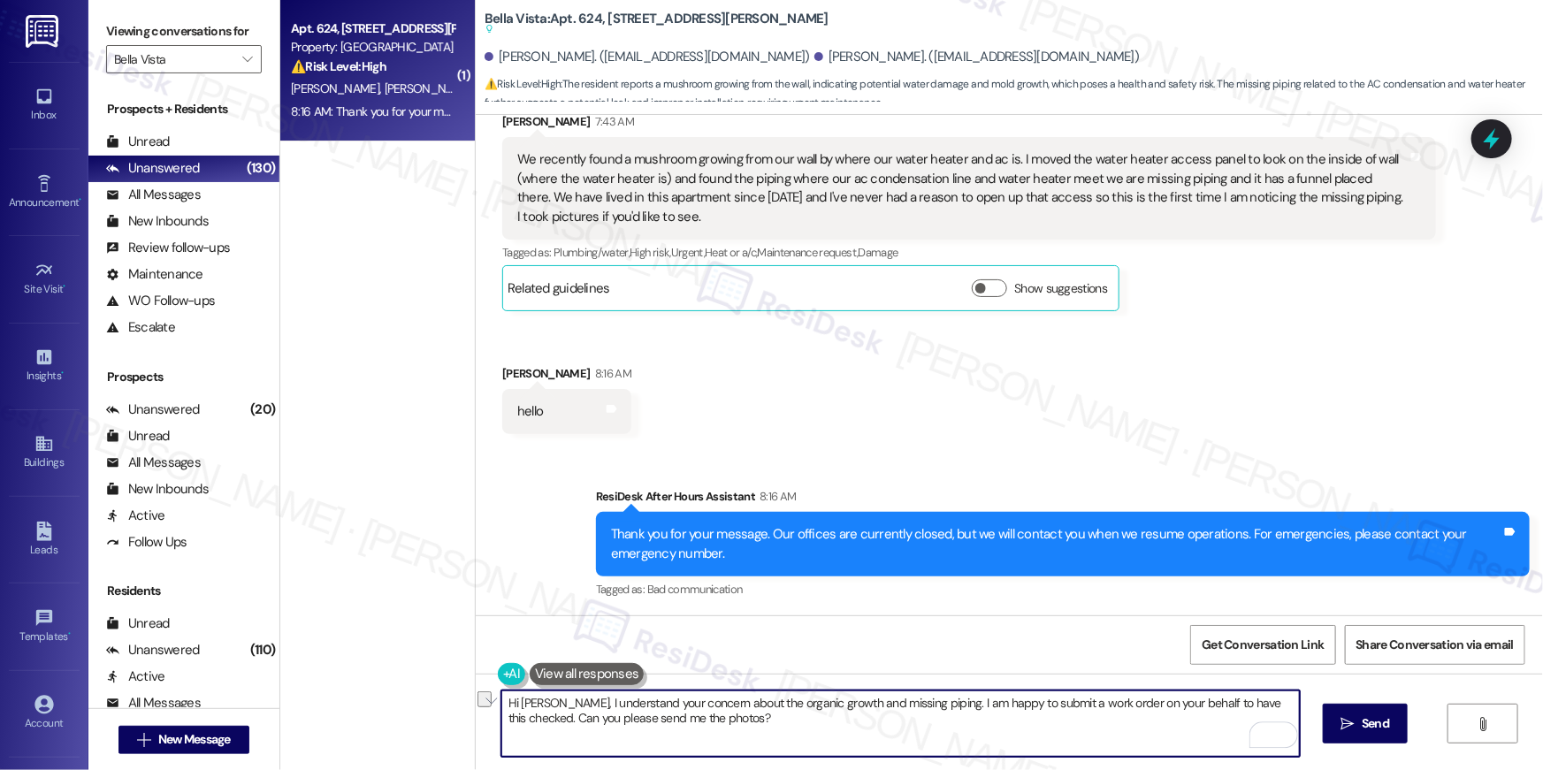
drag, startPoint x: 736, startPoint y: 703, endPoint x: 812, endPoint y: 706, distance: 77.0
click at [812, 706] on textarea "Hi [PERSON_NAME], I understand your concern about the organic growth and missin…" at bounding box center [900, 723] width 798 height 66
type textarea "Hi [PERSON_NAME], I understand your concern about the moisture and missing pipi…"
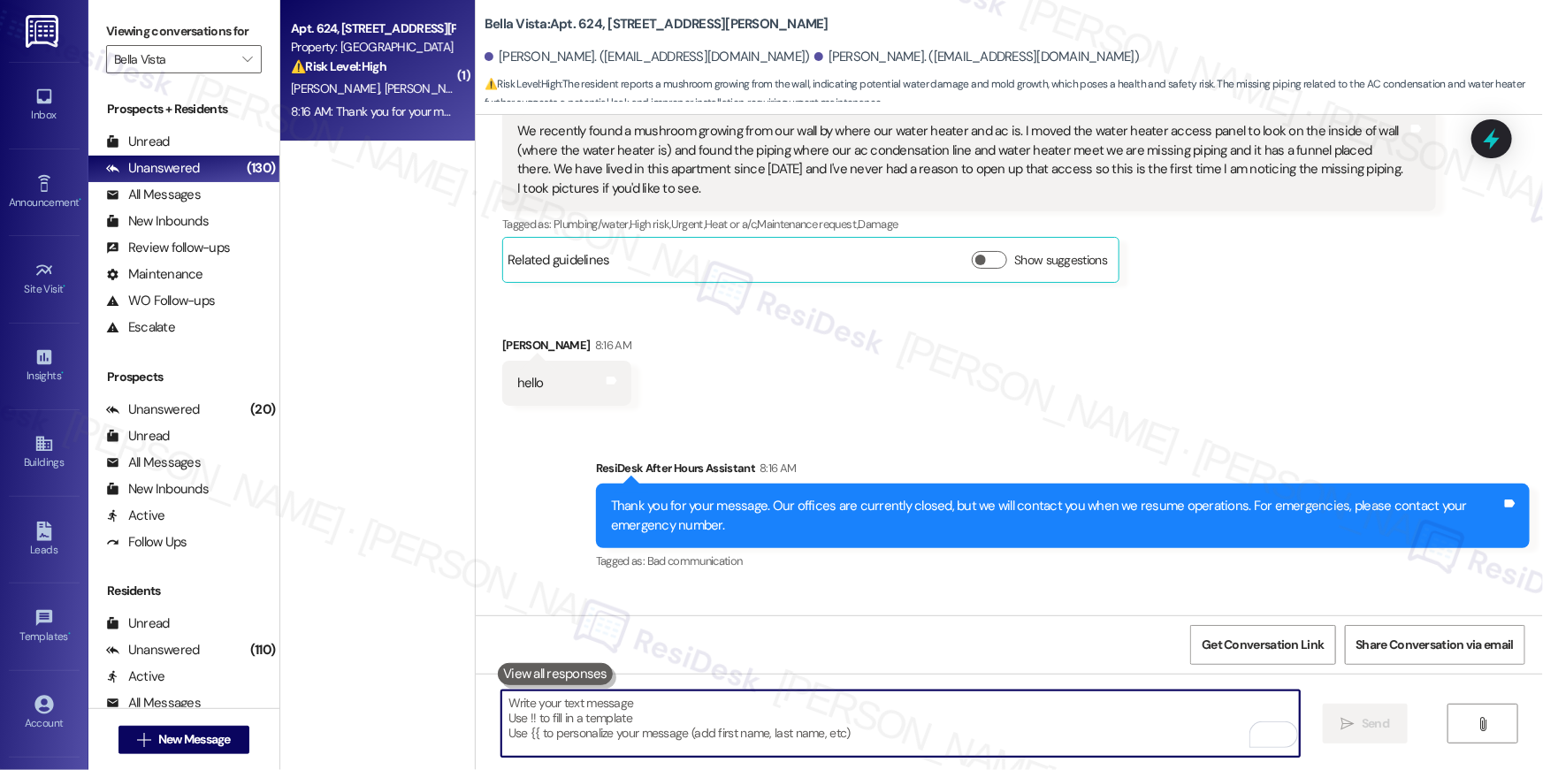
scroll to position [1124, 0]
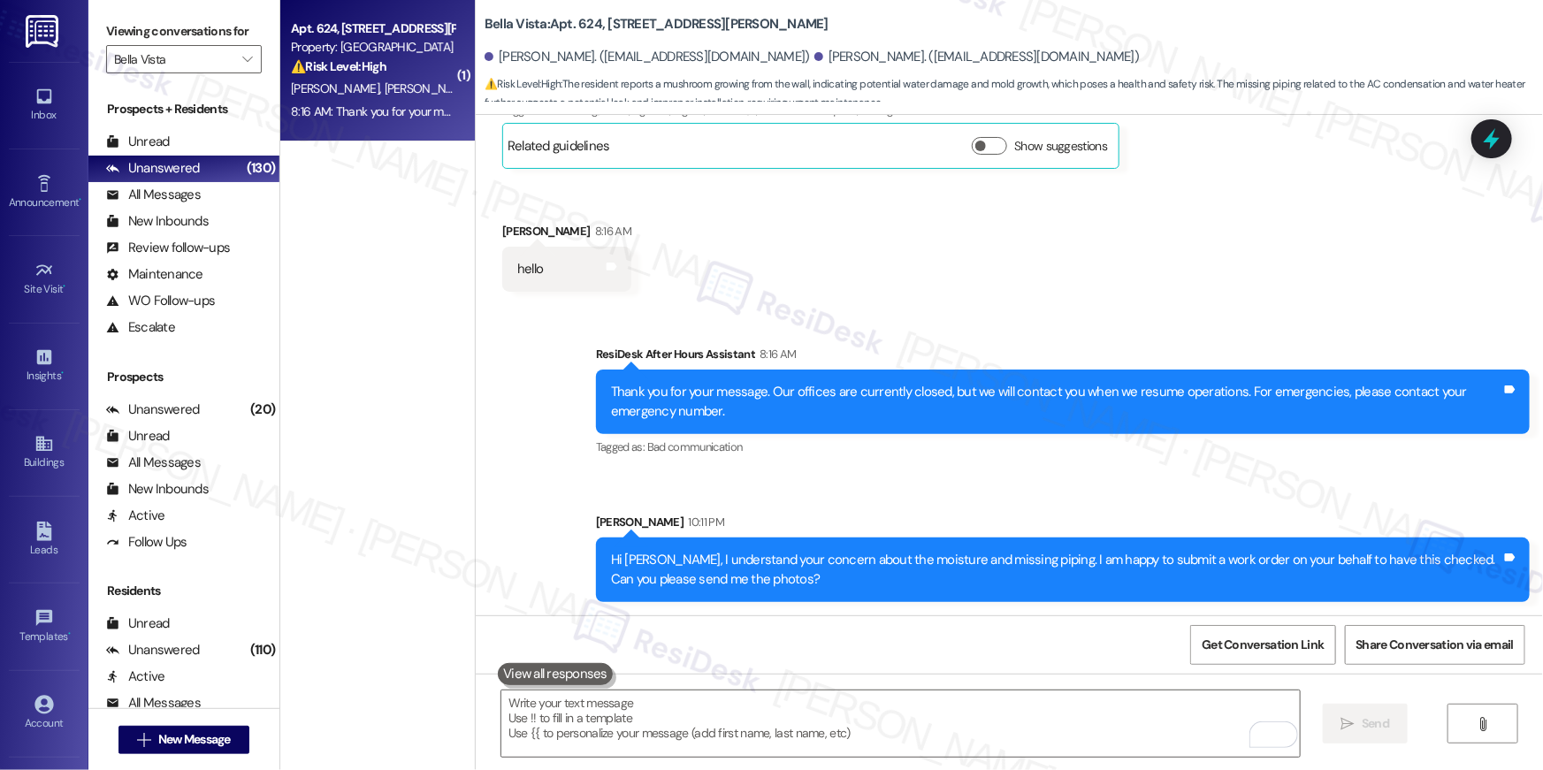
click at [1045, 348] on div "ResiDesk After Hours Assistant 8:16 AM" at bounding box center [1063, 357] width 934 height 25
click at [242, 61] on icon "" at bounding box center [247, 59] width 10 height 14
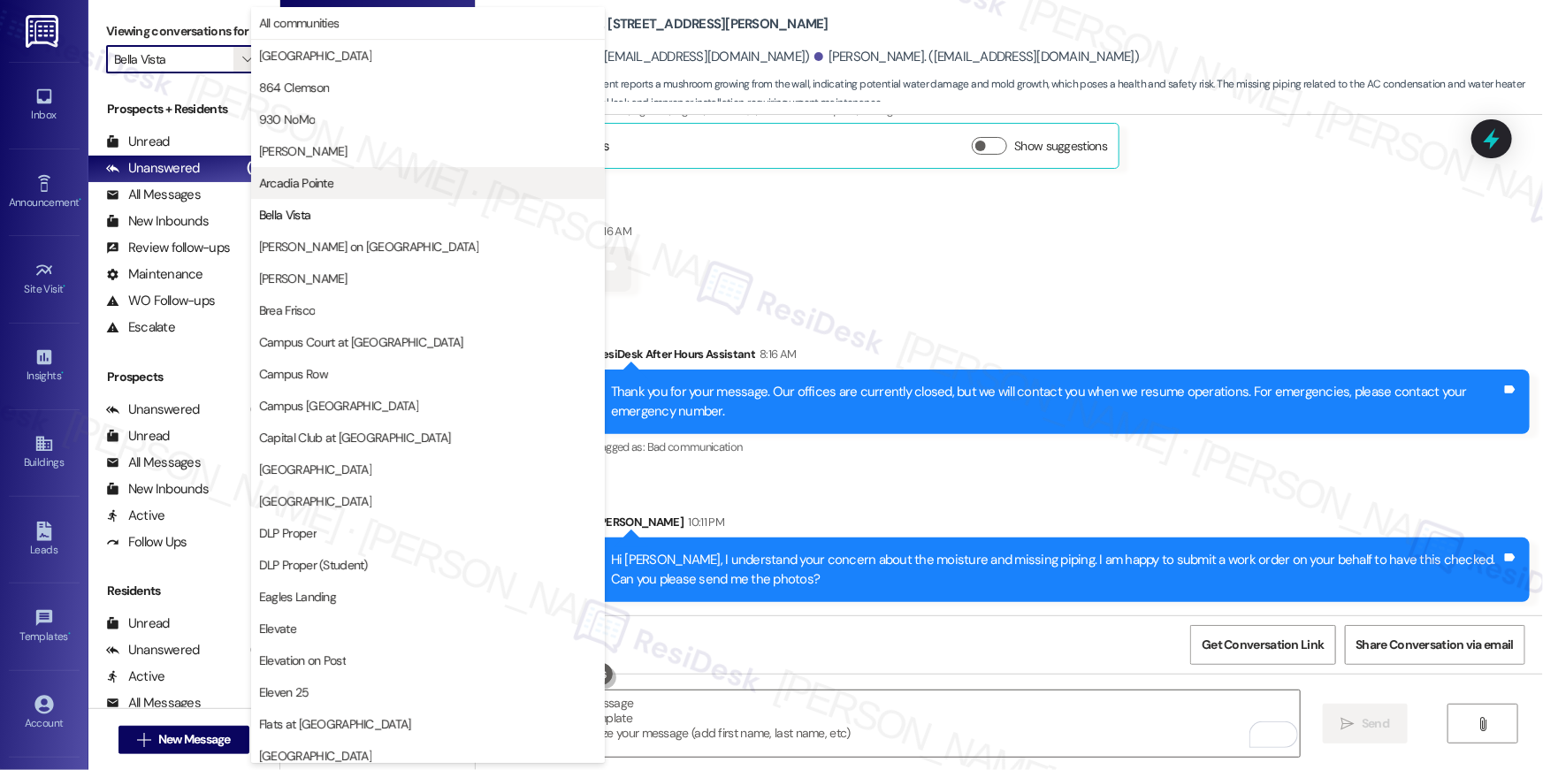
click at [335, 189] on span "Arcadia Pointe" at bounding box center [428, 183] width 338 height 18
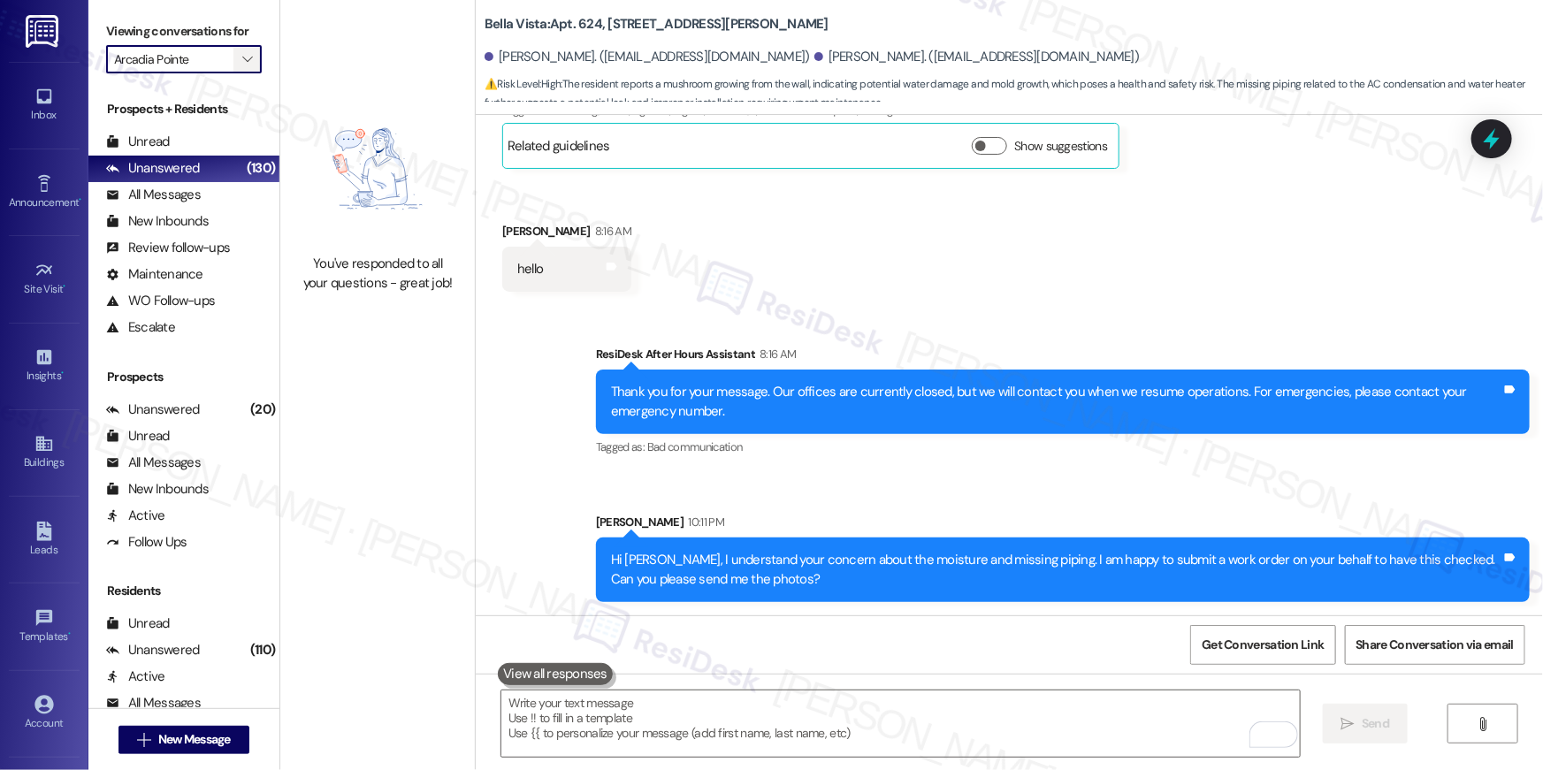
click at [246, 64] on button "" at bounding box center [247, 59] width 28 height 28
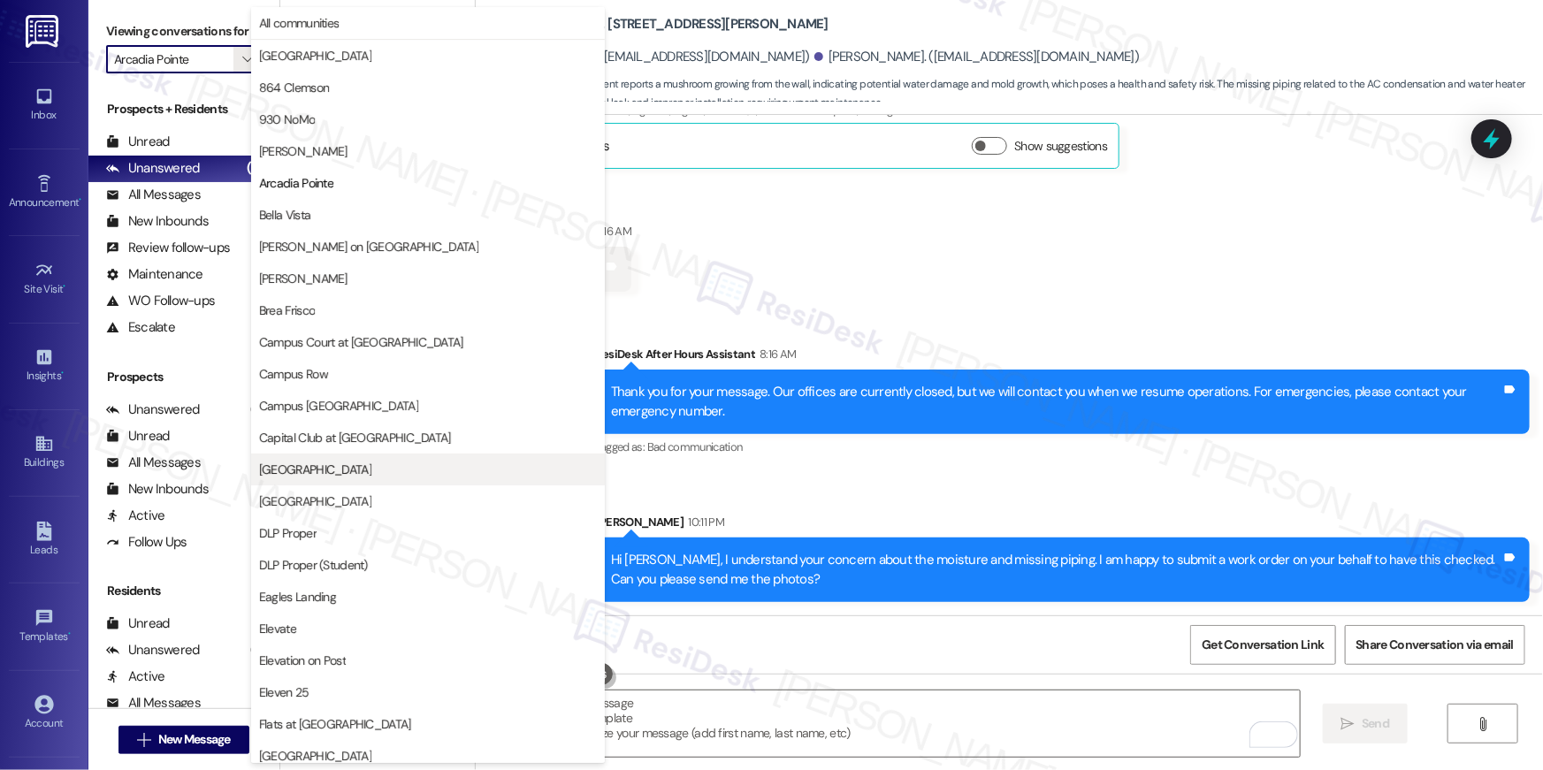
click at [370, 471] on span "[GEOGRAPHIC_DATA]" at bounding box center [428, 470] width 338 height 18
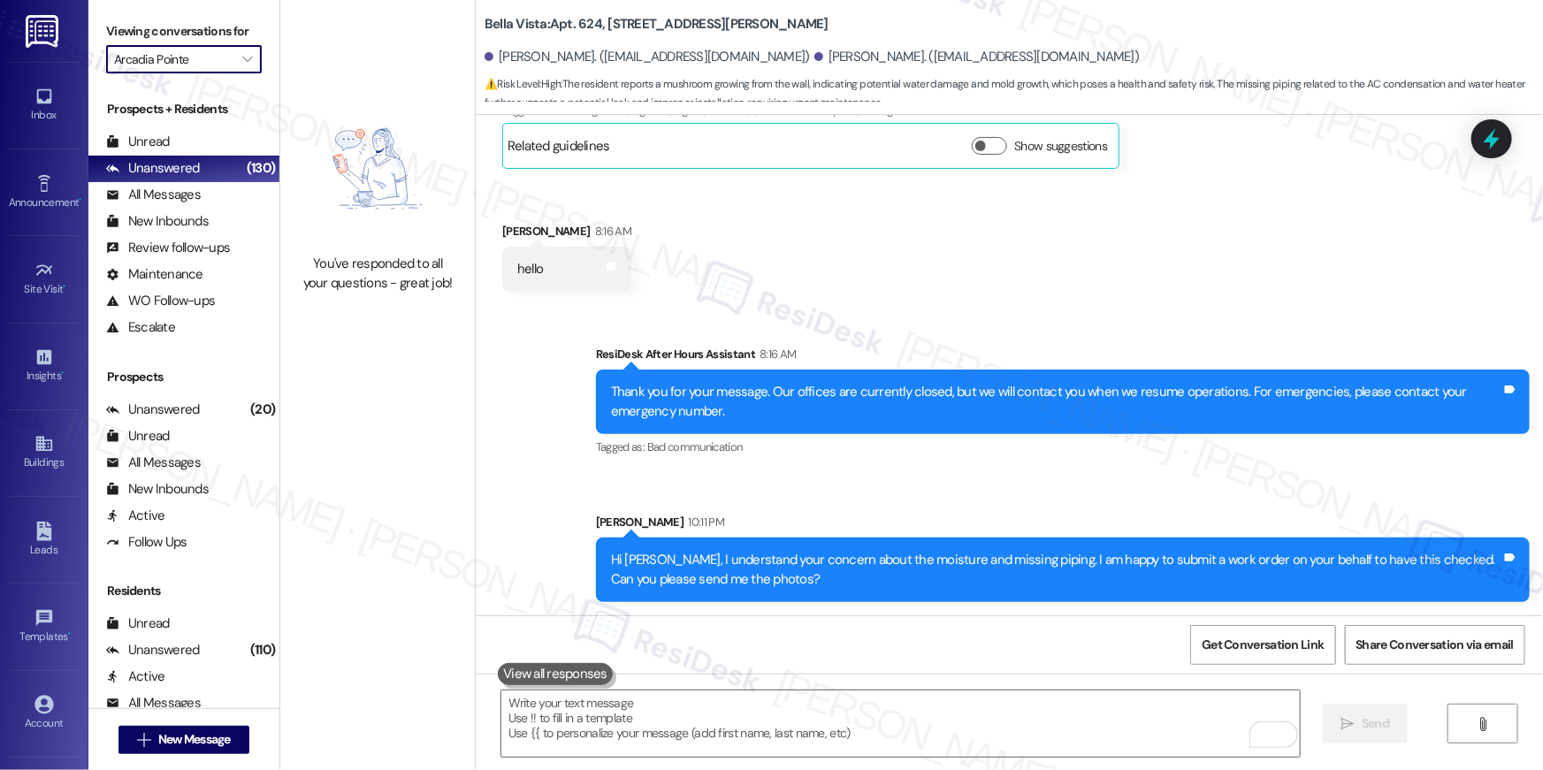
type input "[GEOGRAPHIC_DATA]"
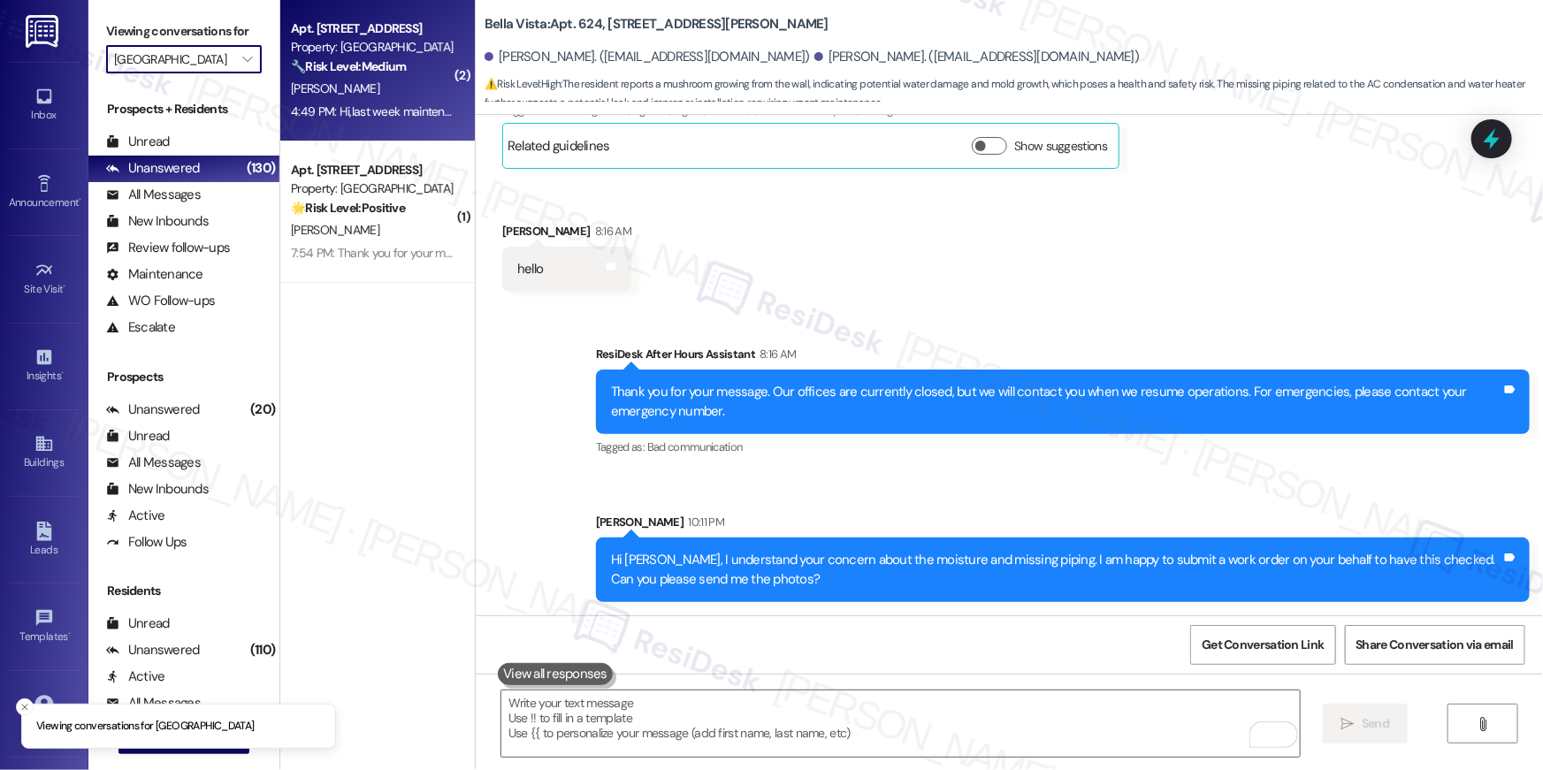
click at [362, 118] on div "4:49 PM: Hi,last week maintenance came over to fix my dryer that wasn't turning…" at bounding box center [754, 111] width 926 height 16
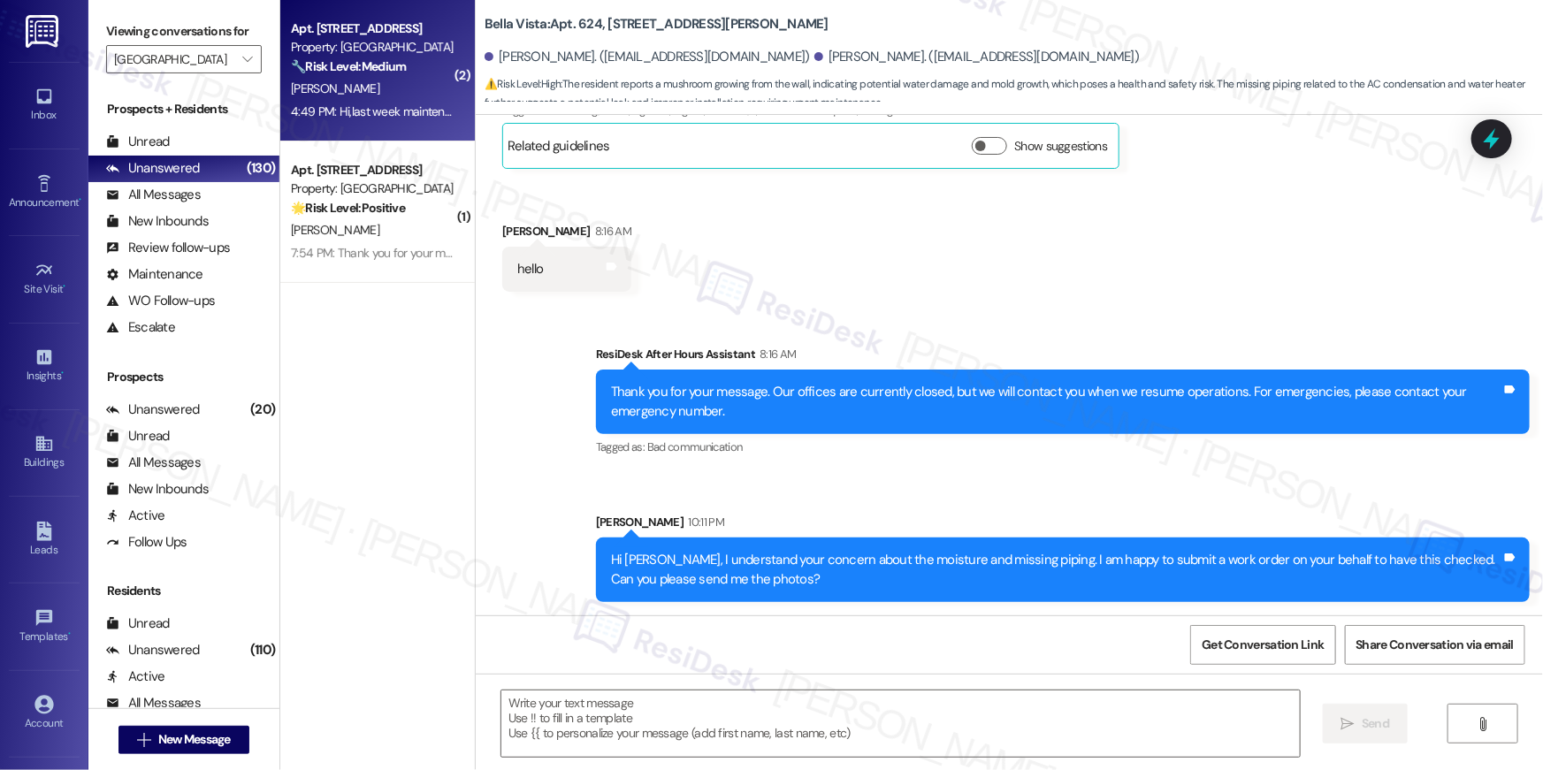
type textarea "Fetching suggested responses. Please feel free to read through the conversation…"
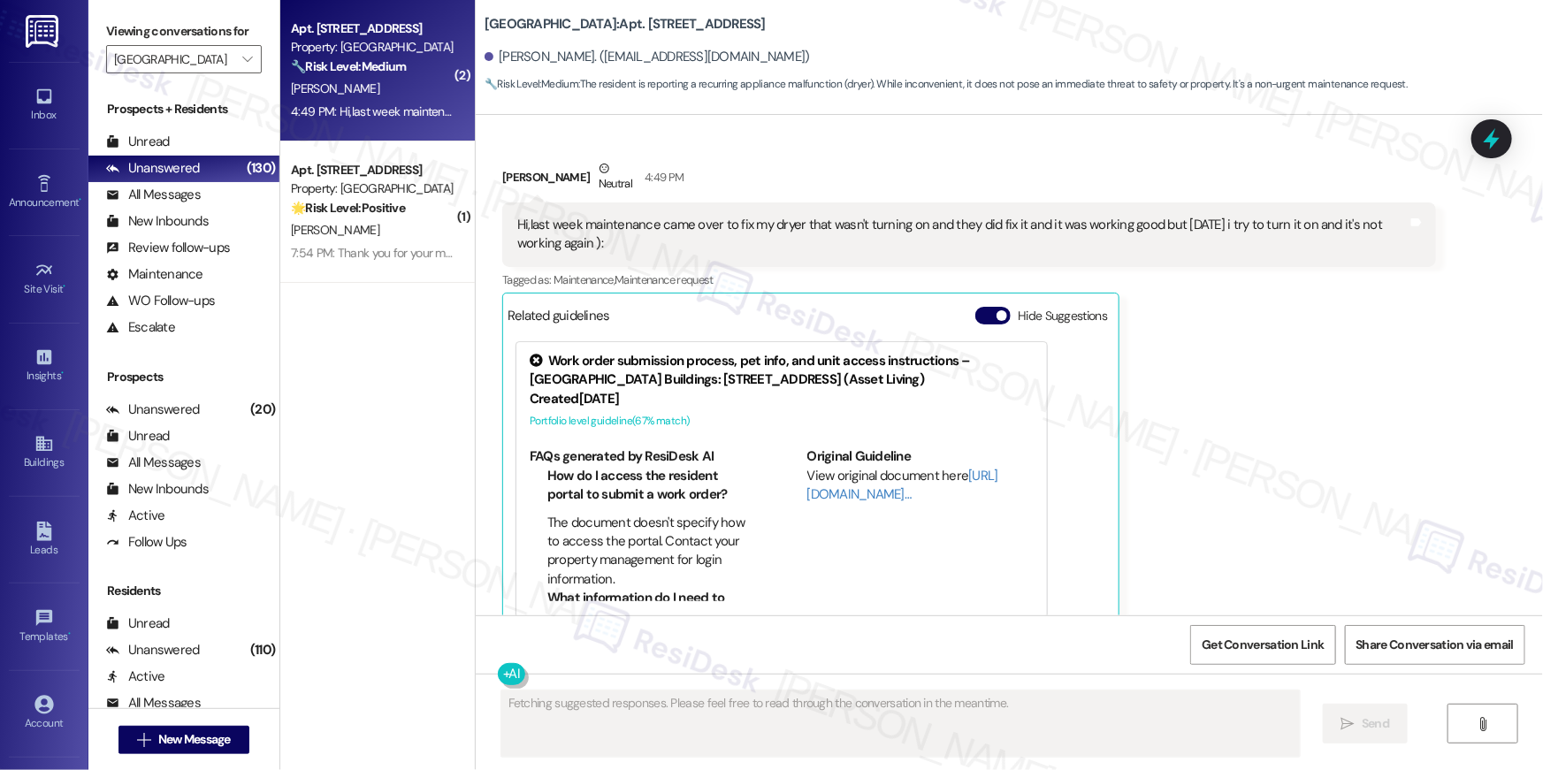
scroll to position [3091, 0]
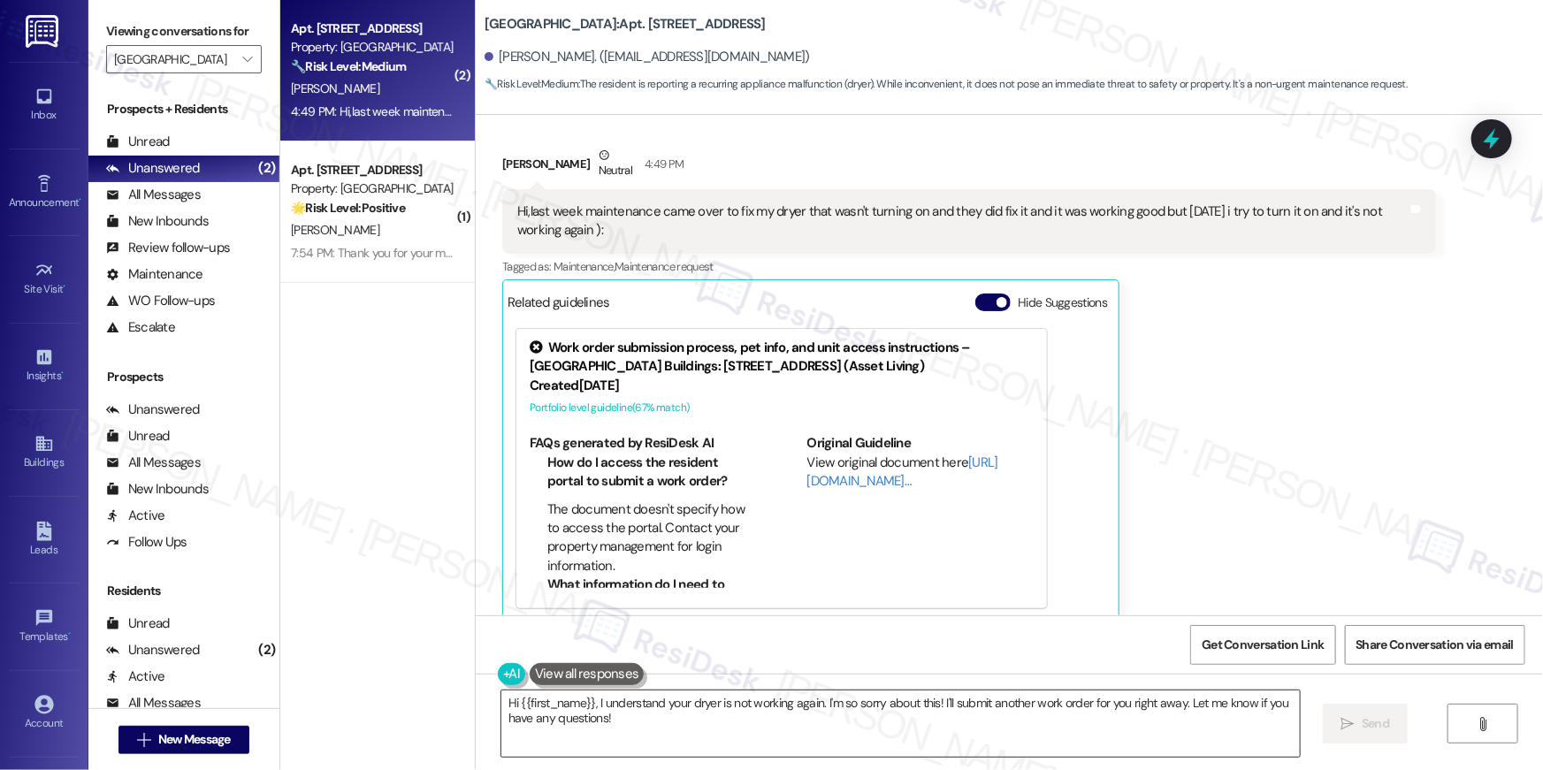
click at [685, 708] on textarea "Hi {{first_name}}, I understand your dryer is not working again. I'm so sorry a…" at bounding box center [900, 723] width 798 height 66
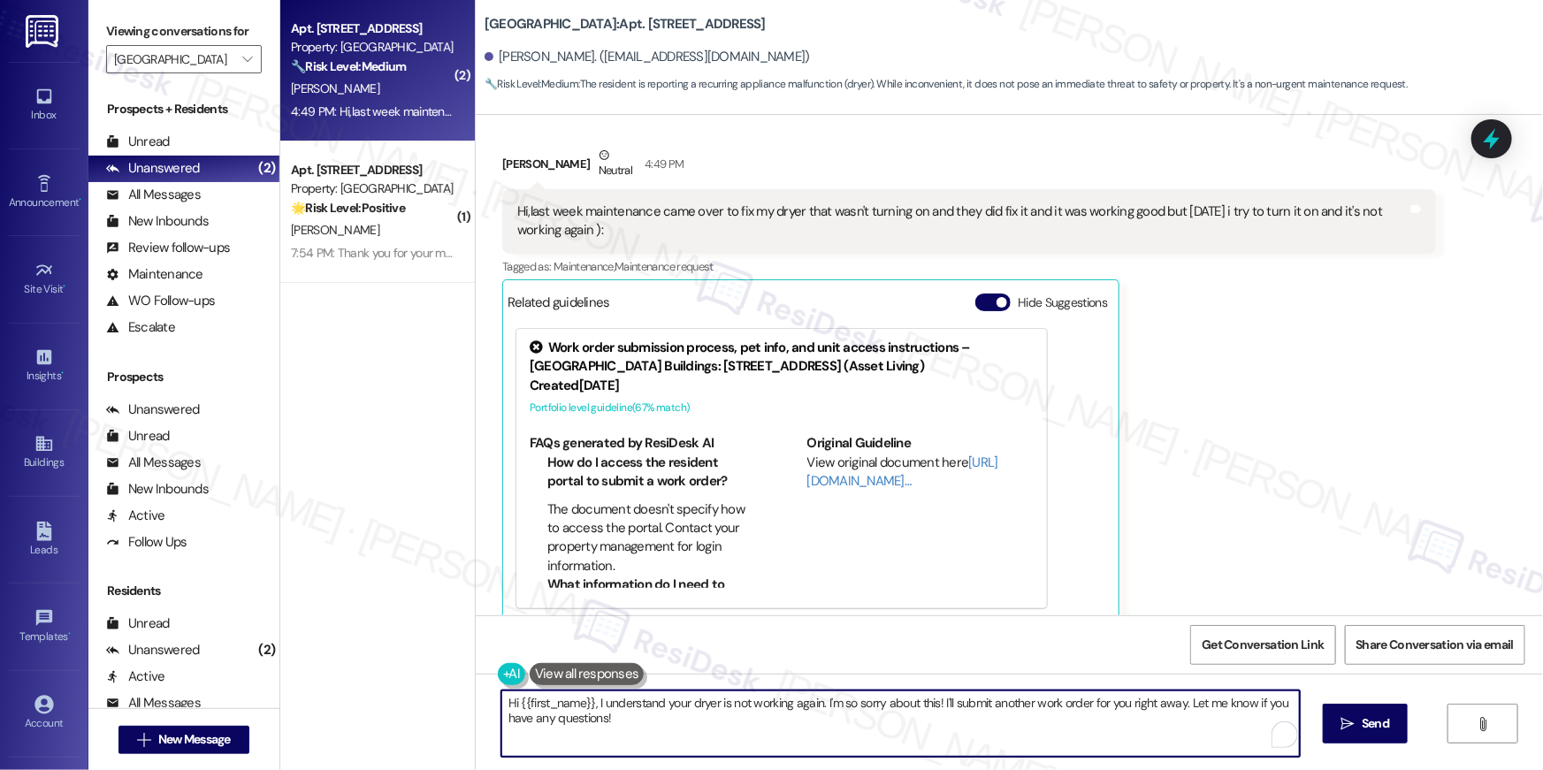
drag, startPoint x: 761, startPoint y: 719, endPoint x: 785, endPoint y: 719, distance: 23.9
click at [762, 719] on textarea "Hi {{first_name}}, I understand your dryer is not working again. I'm so sorry a…" at bounding box center [900, 723] width 798 height 66
click at [903, 714] on textarea "Hi {{first_name}}, I understand your dryer is not working again. I'm so sorry a…" at bounding box center [900, 723] width 798 height 66
click at [1027, 734] on textarea "Hi {{first_name}}, I understand your dryer is not working again. I'm so sorry a…" at bounding box center [900, 723] width 798 height 66
click at [1141, 733] on textarea "Hi {{first_name}}, I understand your dryer is not working again. I'm so sorry a…" at bounding box center [900, 723] width 798 height 66
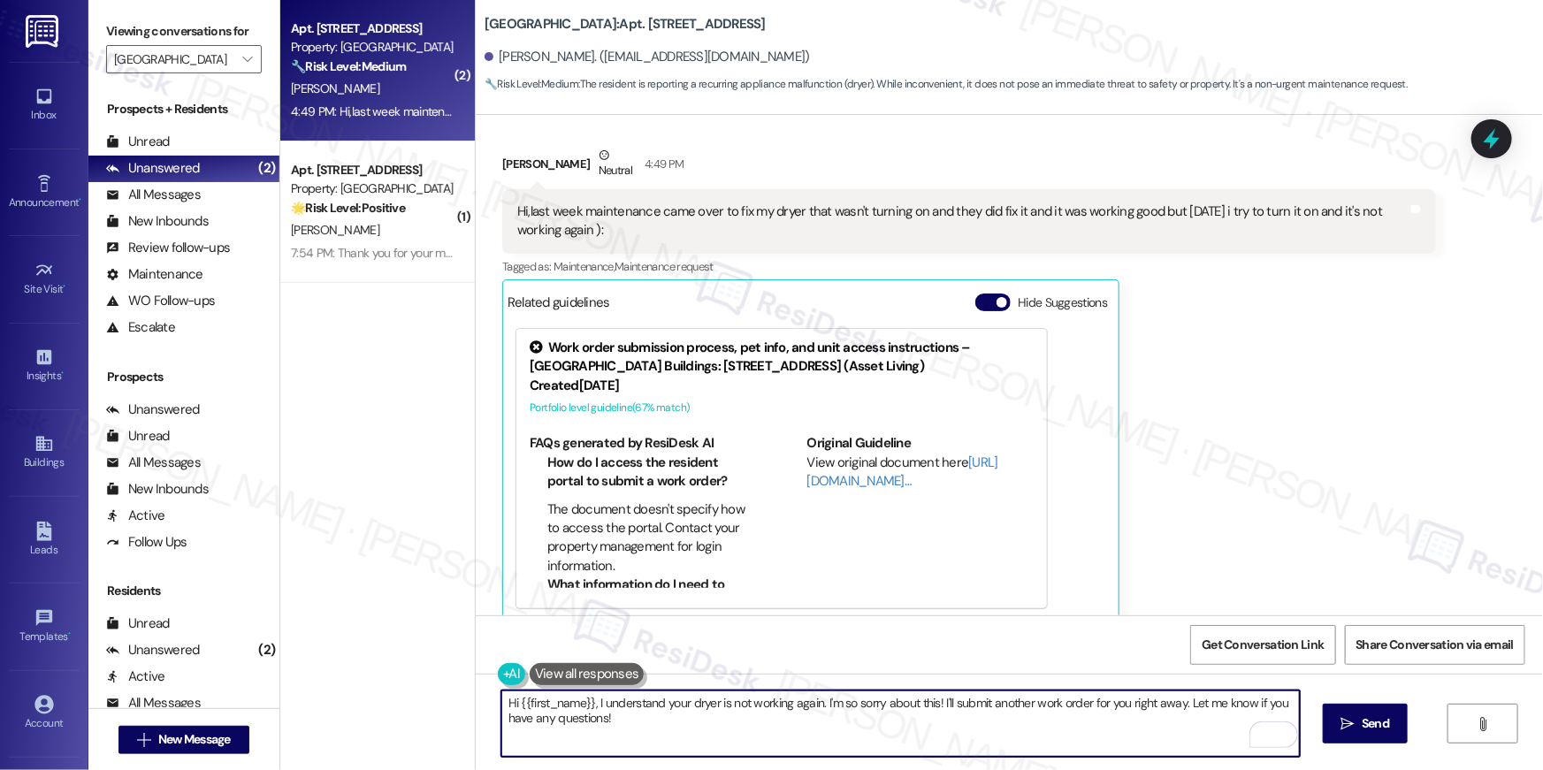
drag, startPoint x: 1183, startPoint y: 707, endPoint x: 1185, endPoint y: 752, distance: 45.1
click at [1185, 752] on textarea "Hi {{first_name}}, I understand your dryer is not working again. I'm so sorry a…" at bounding box center [900, 723] width 798 height 66
type textarea "Hi {{first_name}}, I understand your dryer is not working again. I'm so sorry a…"
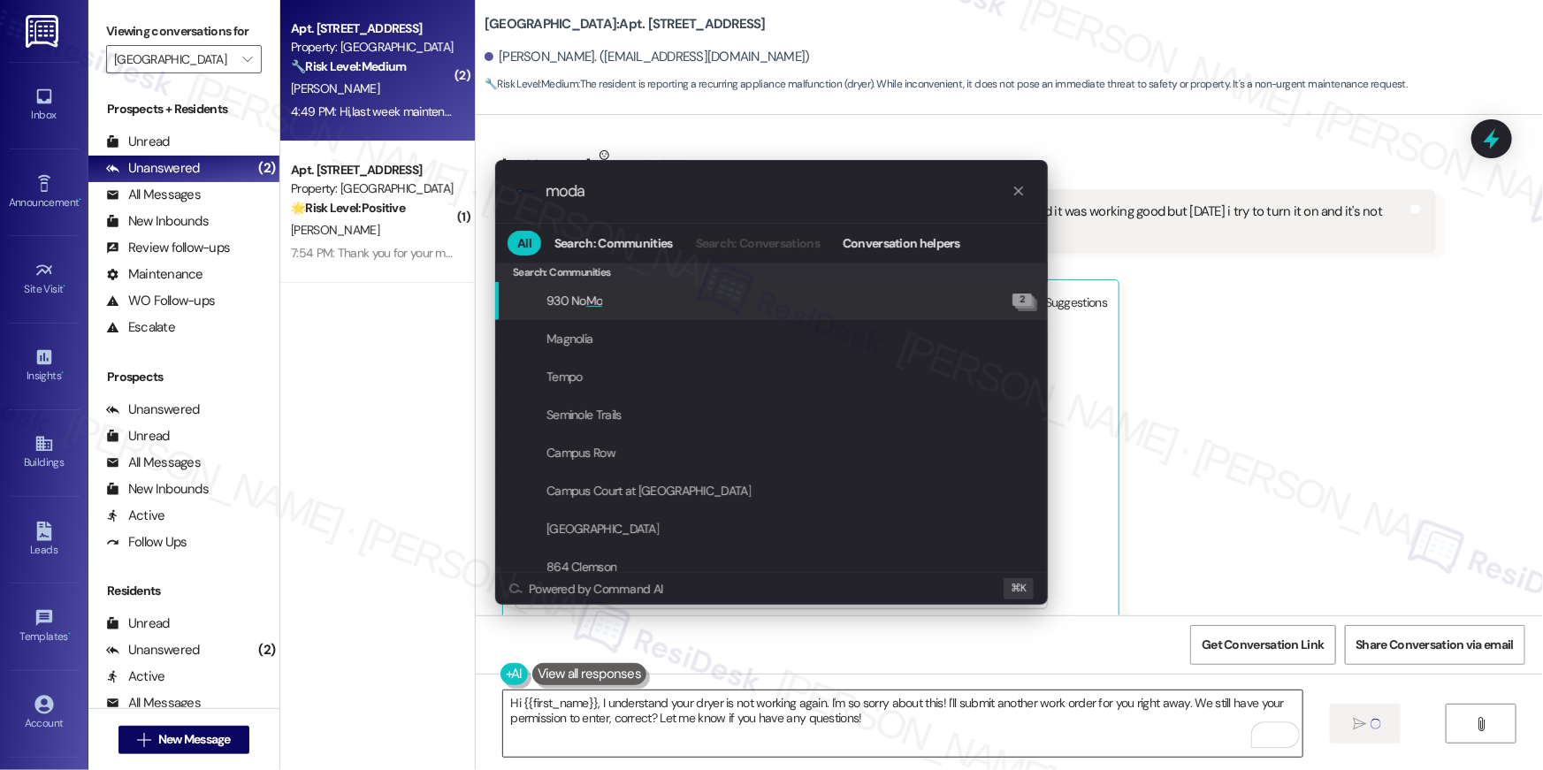
type input "modal"
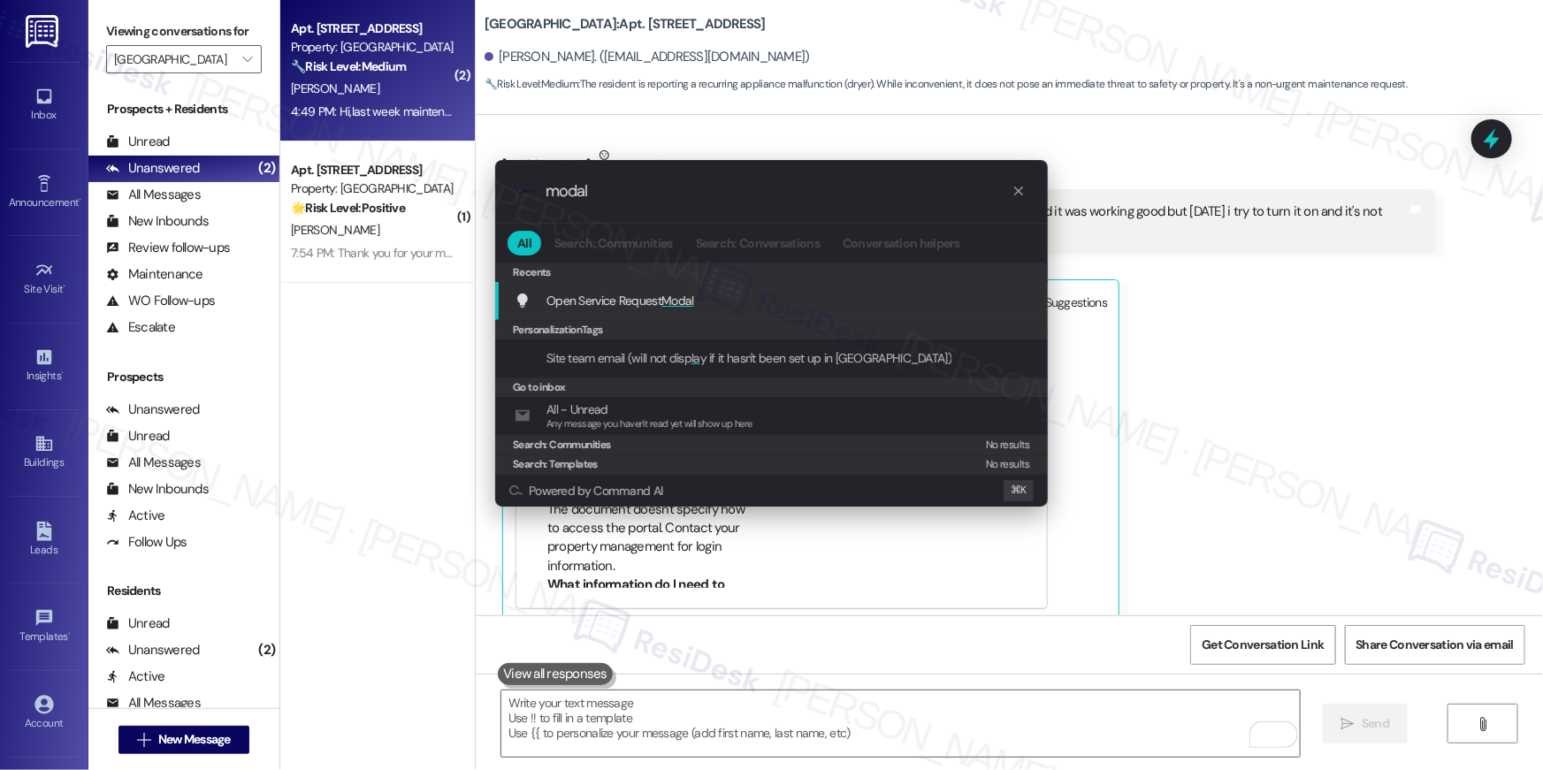
click at [675, 293] on span "Modal" at bounding box center [677, 301] width 33 height 16
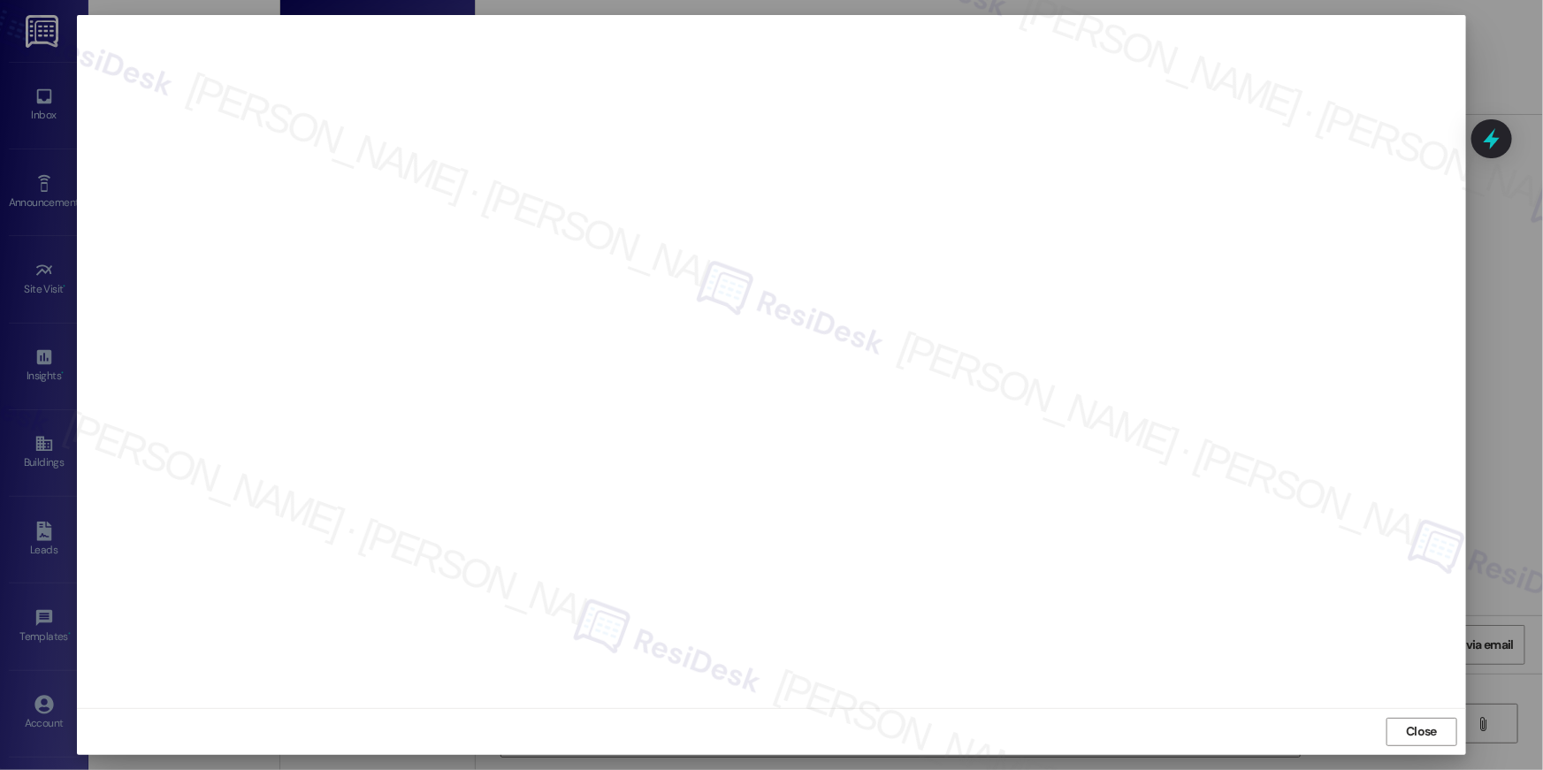
click at [1411, 729] on span "Close" at bounding box center [1421, 731] width 31 height 19
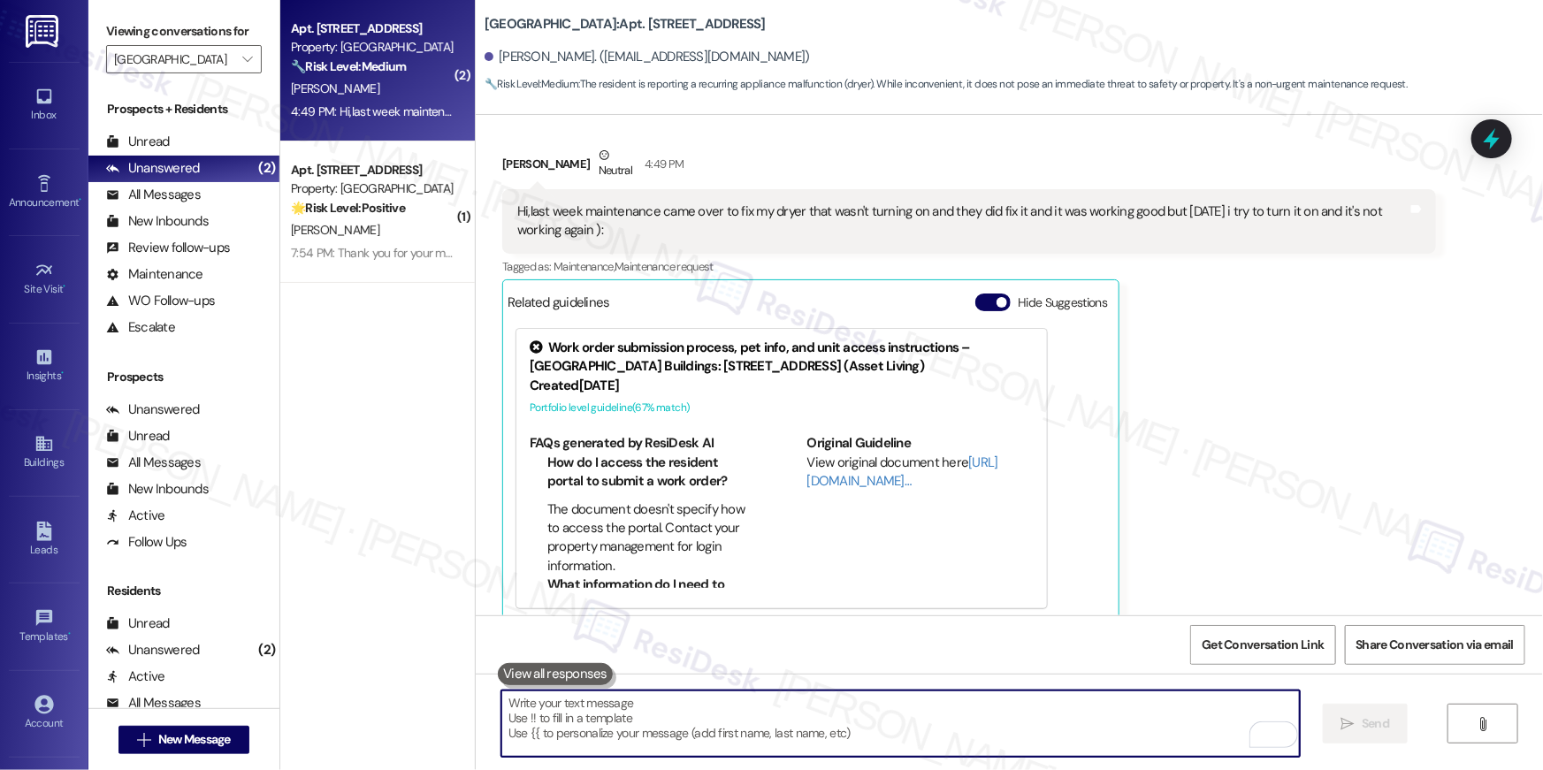
click at [890, 721] on textarea "To enrich screen reader interactions, please activate Accessibility in Grammarl…" at bounding box center [900, 723] width 798 height 66
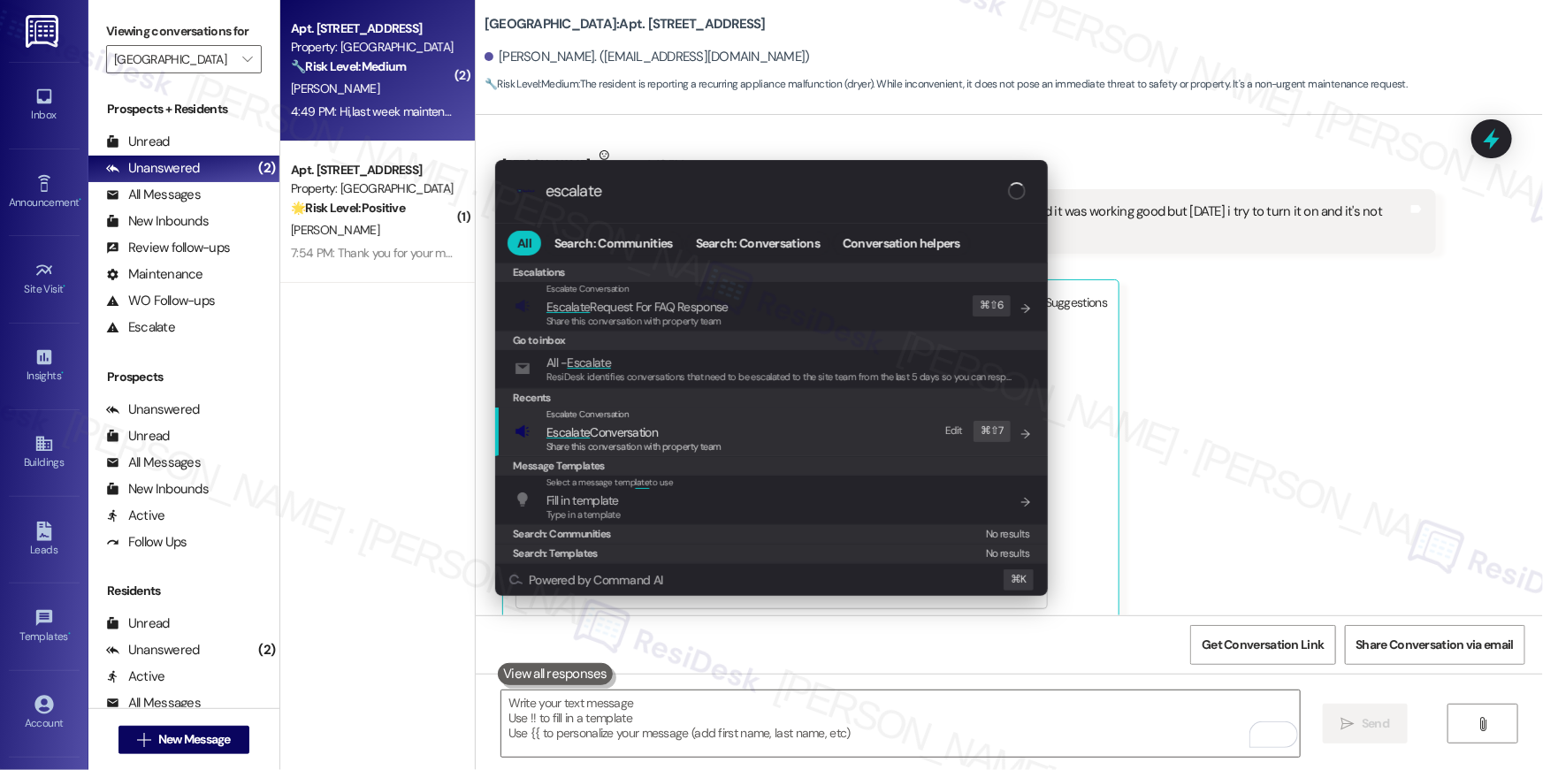
type input "escalate"
click at [674, 443] on span "Share this conversation with property team" at bounding box center [633, 446] width 175 height 12
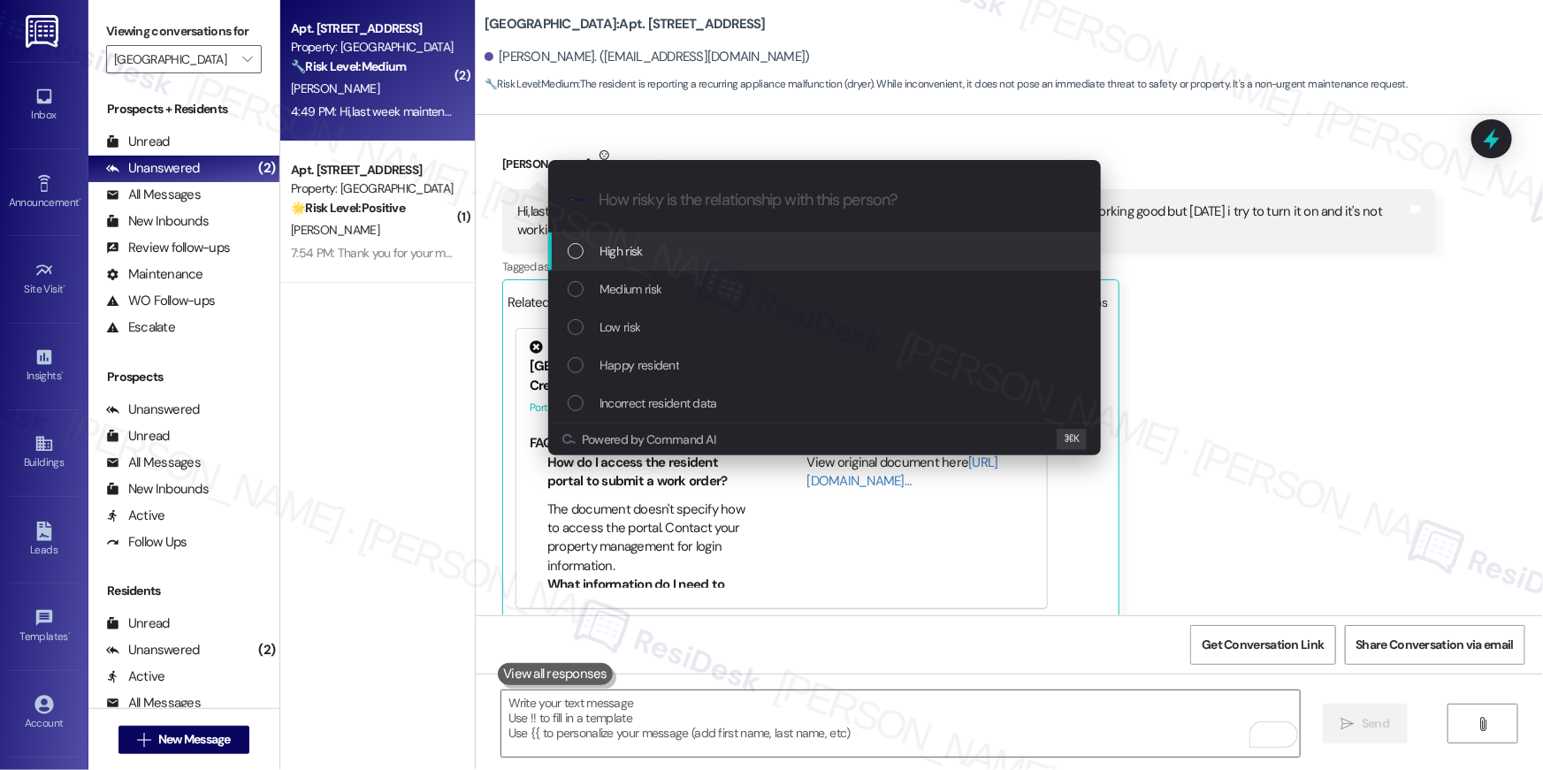
drag, startPoint x: 640, startPoint y: 295, endPoint x: 641, endPoint y: 247, distance: 48.6
click at [641, 247] on div "High risk Medium risk Low risk Happy resident Incorrect resident data" at bounding box center [824, 327] width 553 height 190
click at [640, 247] on span "High risk" at bounding box center [620, 250] width 43 height 19
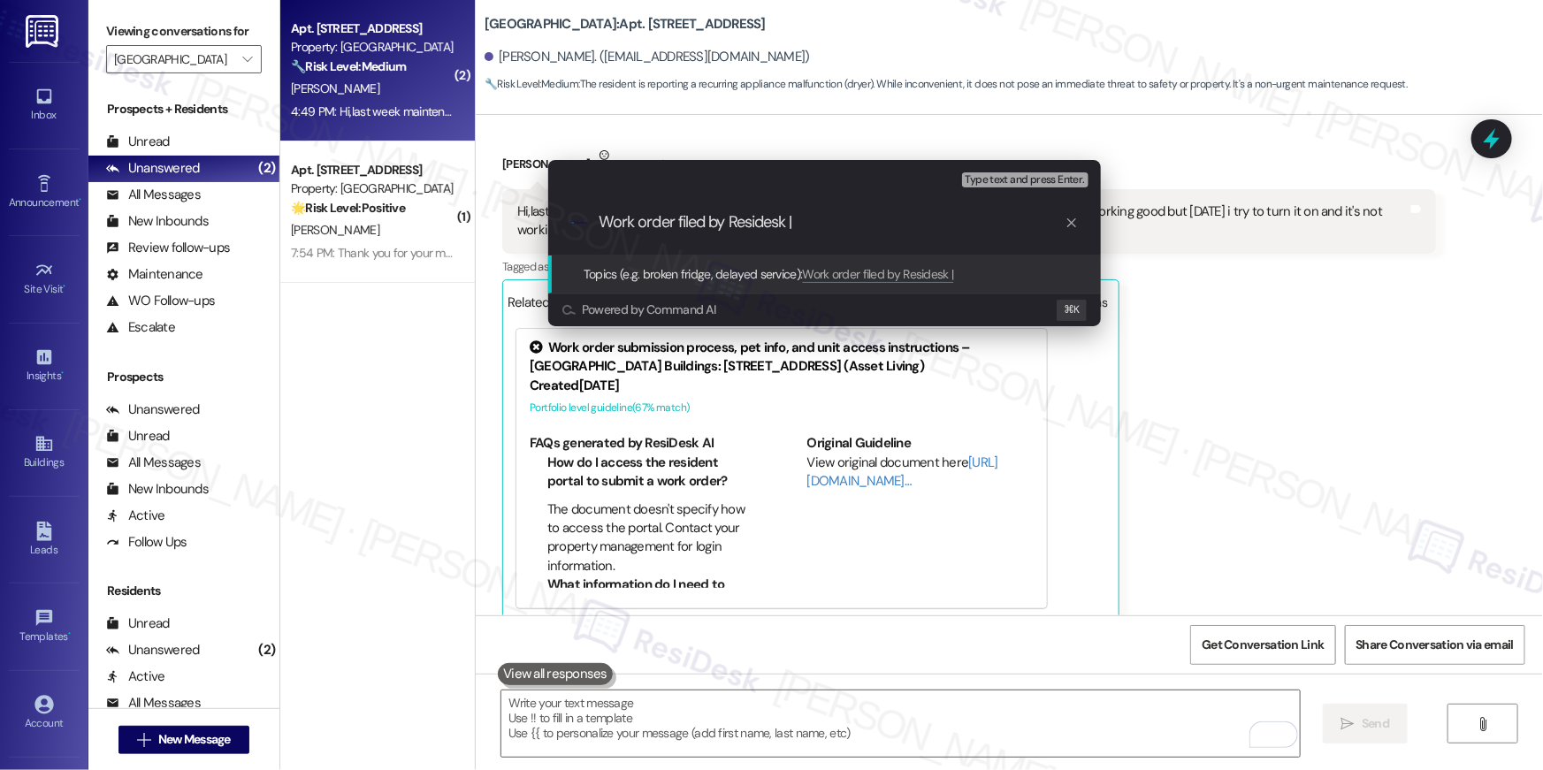
paste input "serviceRequestId:"1139141""
type input "Work order filed by Residesk | serviceRequestId:"1139141""
paste input "Work order filed by Residesk | serviceRequestId:"1139141""
click at [835, 225] on input "Work order filed by Residesk | serviceRequestId:"1139141"" at bounding box center [831, 222] width 466 height 19
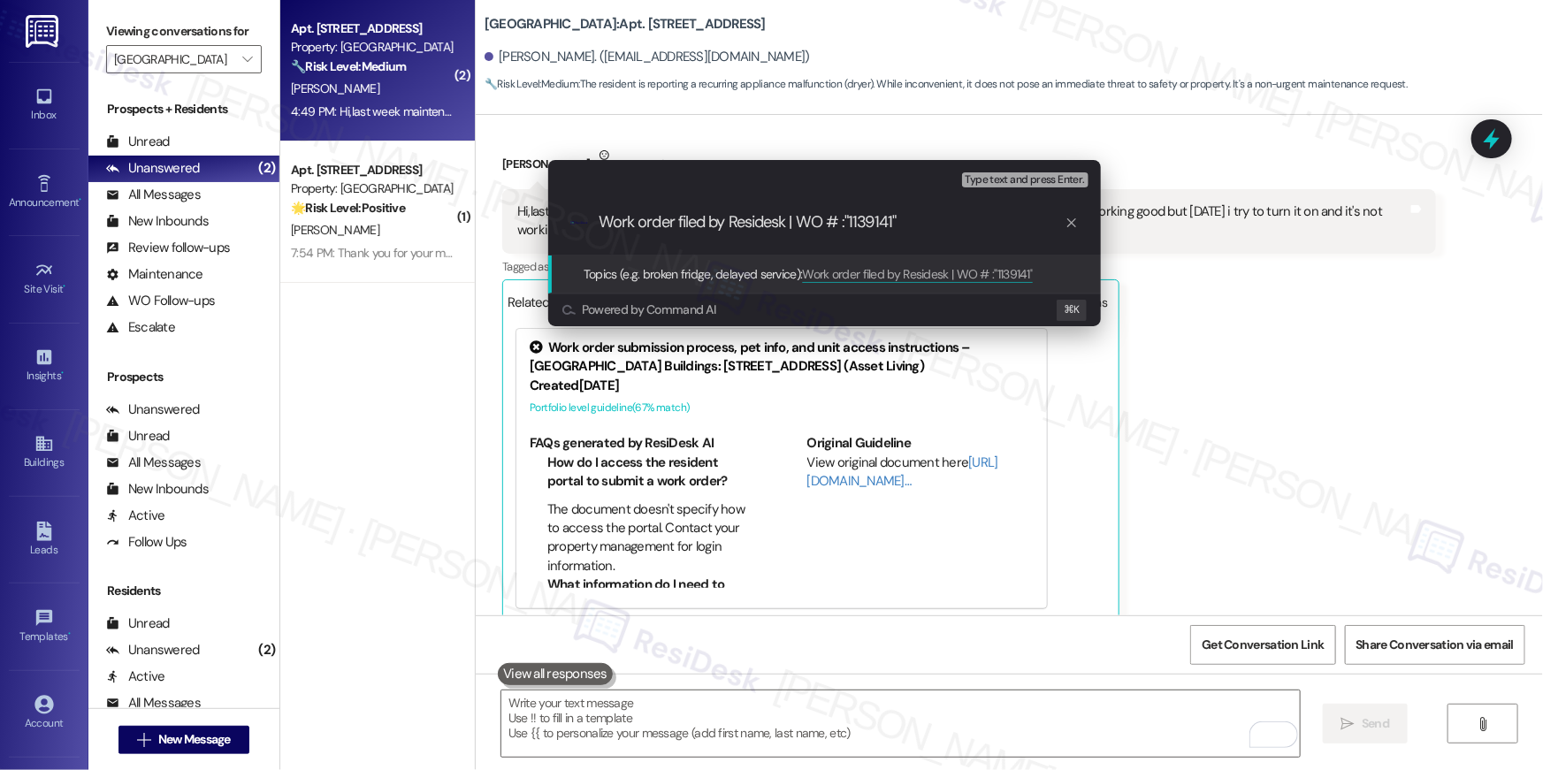
type input "Work order filed by Residesk | WO # "1139141""
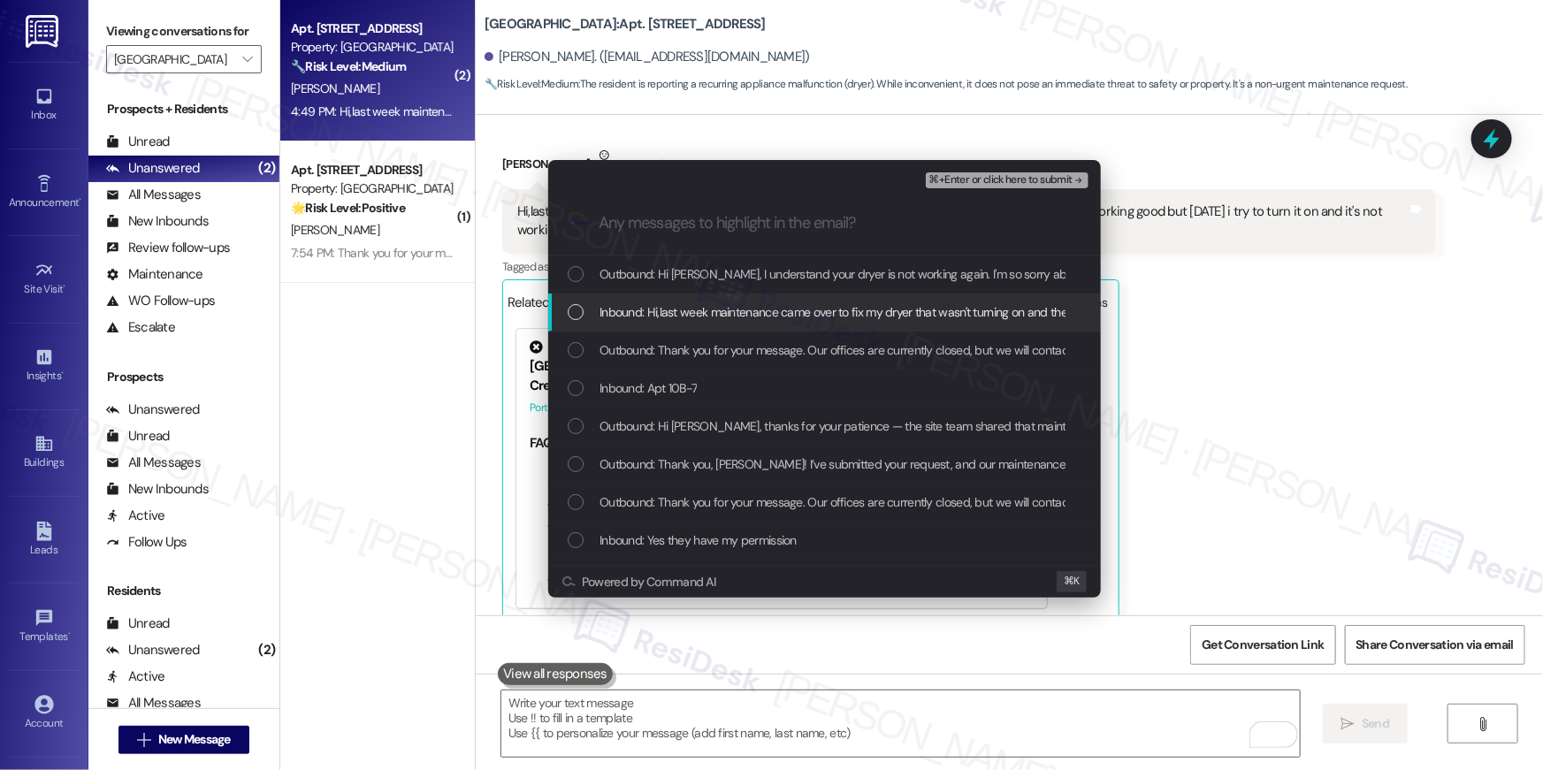
click at [767, 315] on span "Inbound: Hi,last week maintenance came over to fix my dryer that wasn't turning…" at bounding box center [1061, 311] width 925 height 19
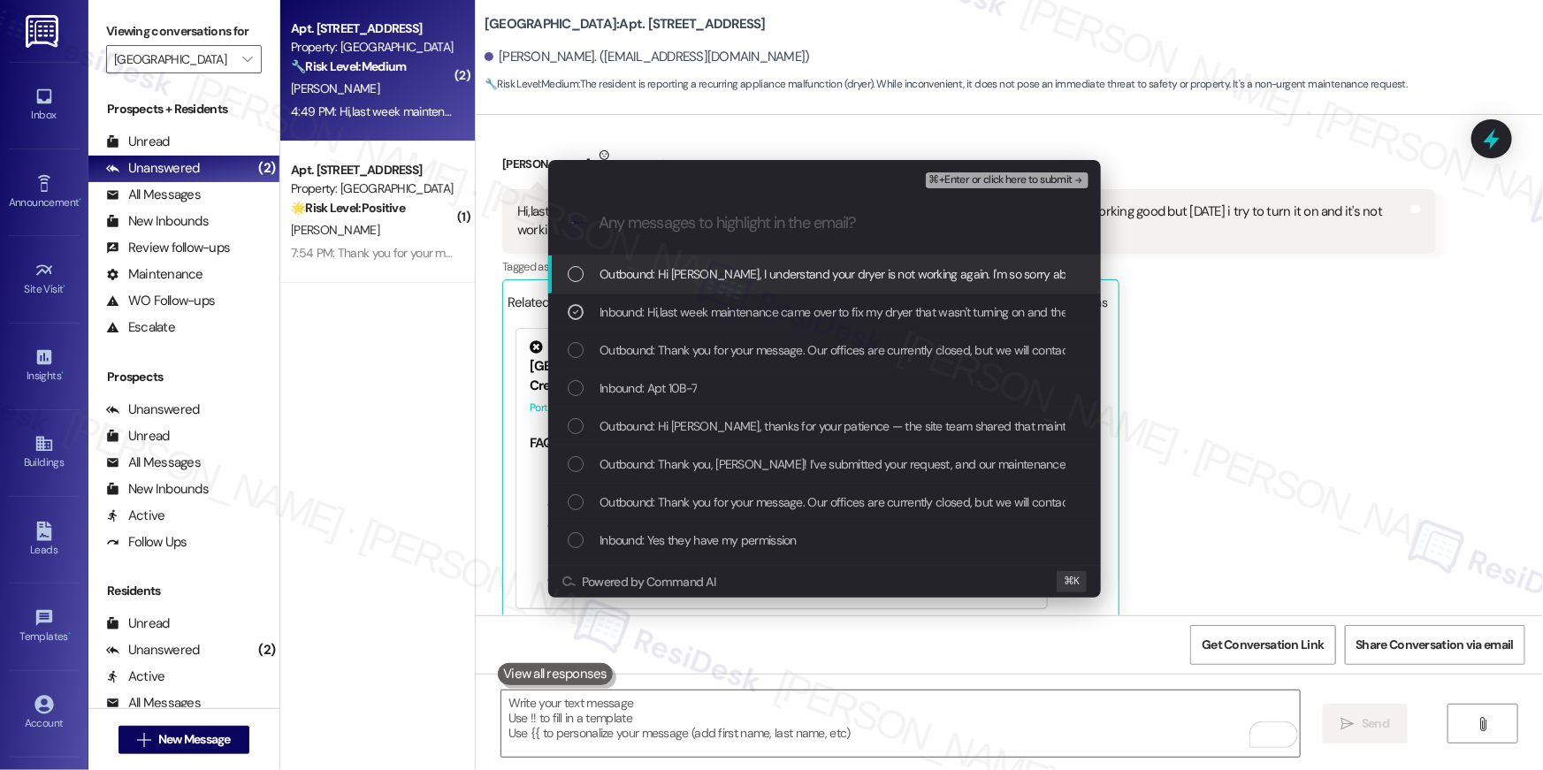
click at [1029, 176] on span "⌘+Enter or click here to submit" at bounding box center [1000, 180] width 143 height 12
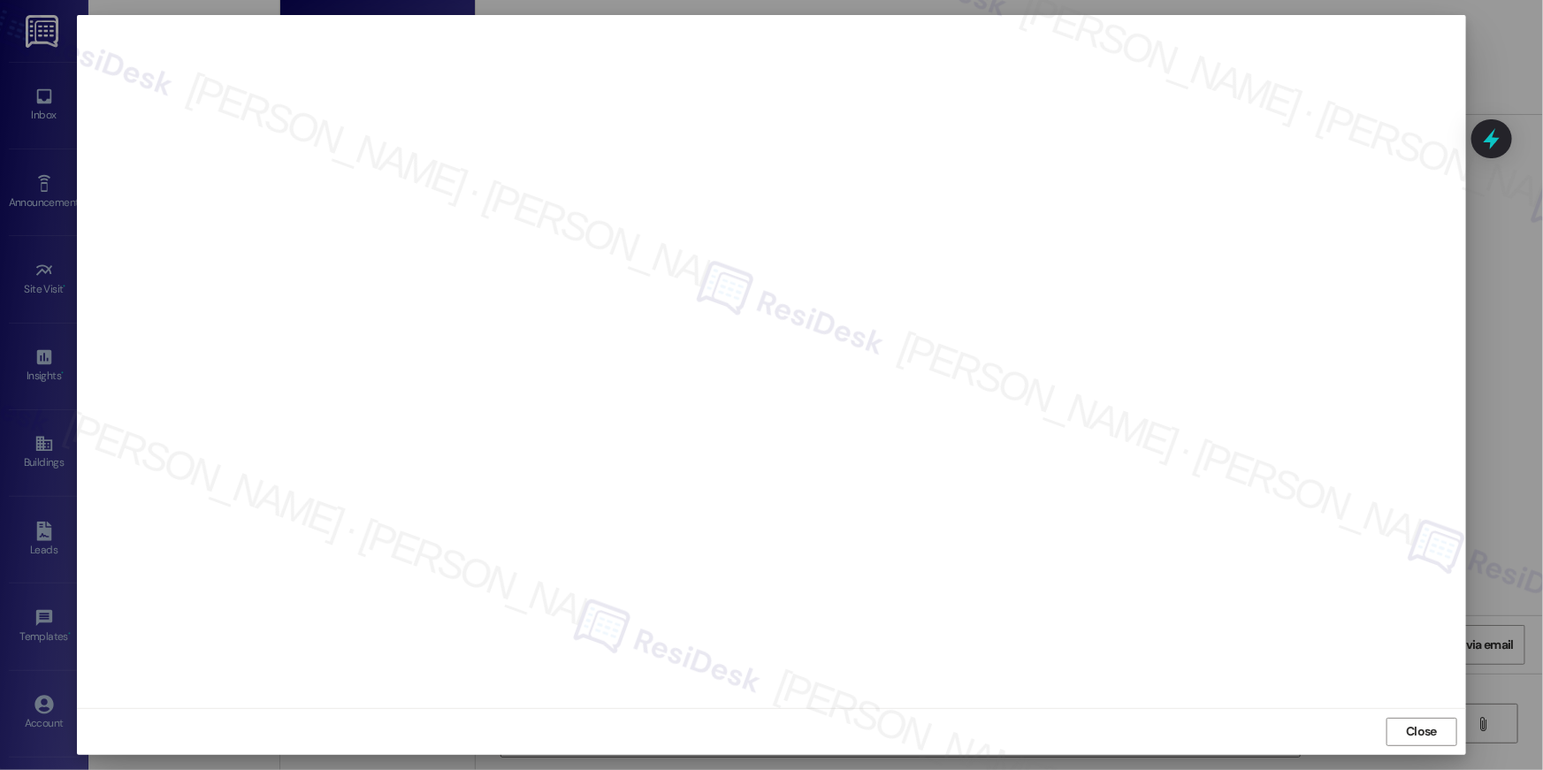
click at [1391, 710] on div "Close" at bounding box center [771, 731] width 1389 height 47
click at [1403, 722] on span "Close" at bounding box center [1421, 731] width 38 height 19
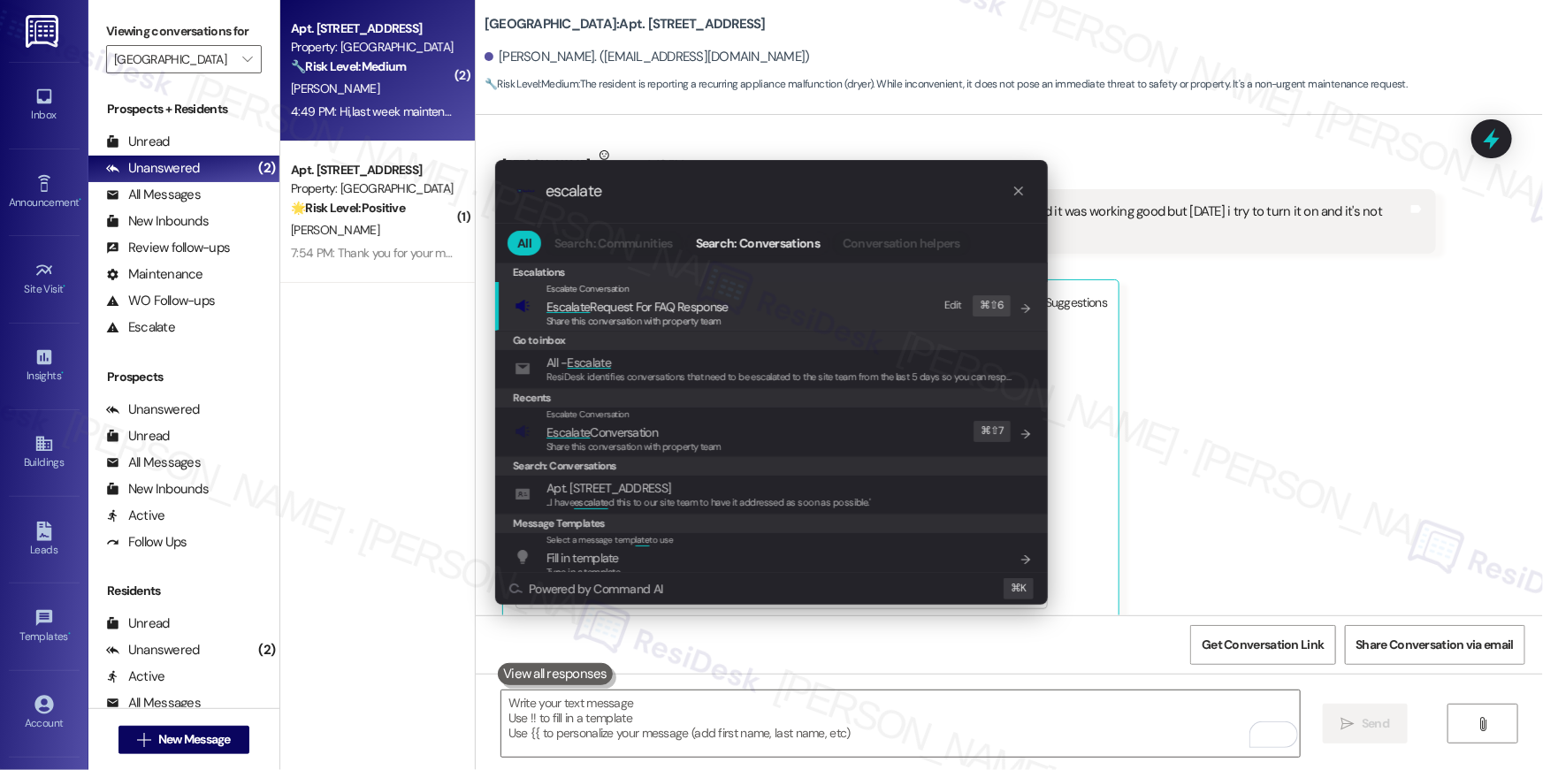
type input "escalate"
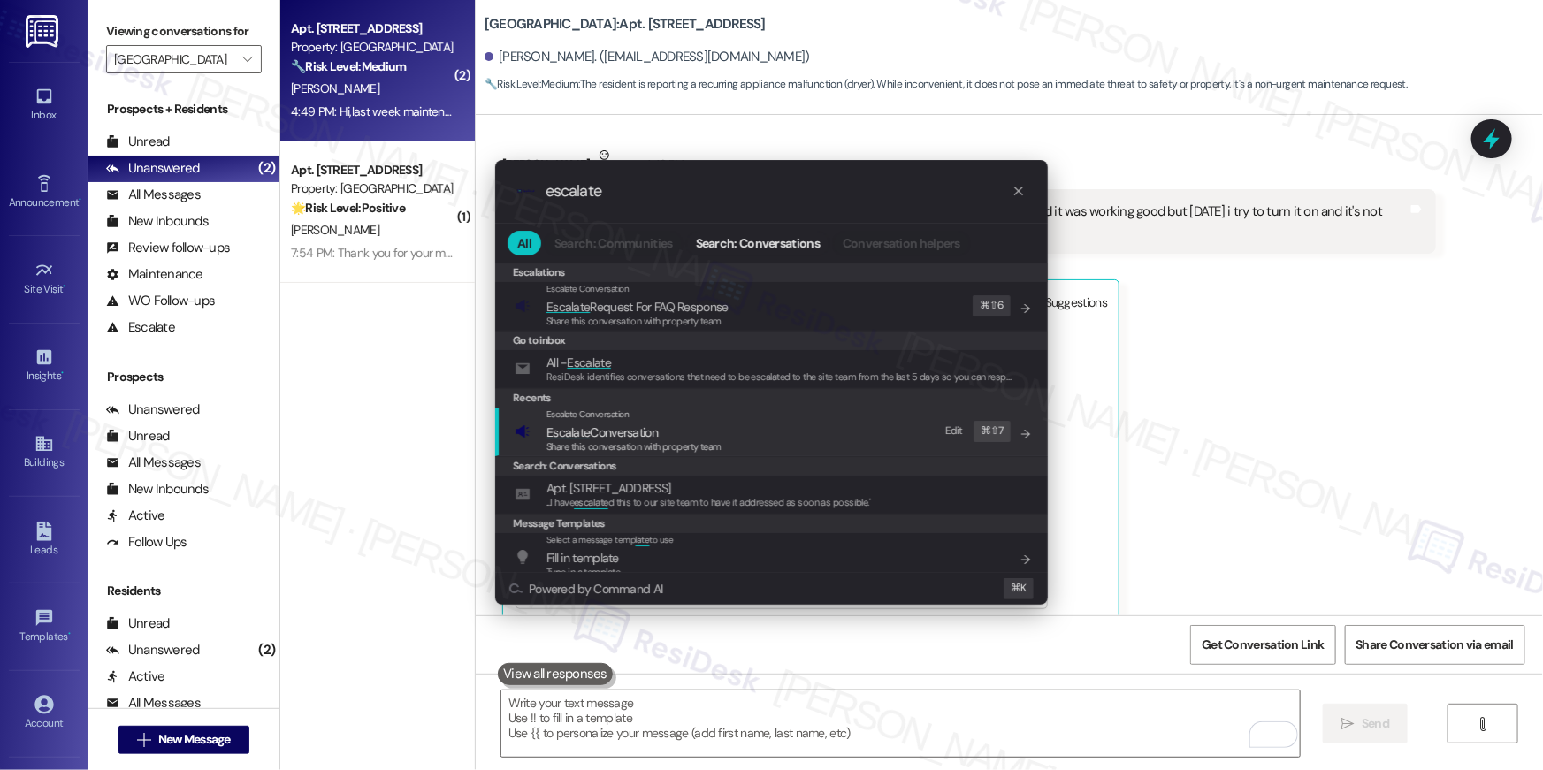
click at [792, 440] on div "Escalate Conversation Escalate Conversation Share this conversation with proper…" at bounding box center [773, 432] width 517 height 48
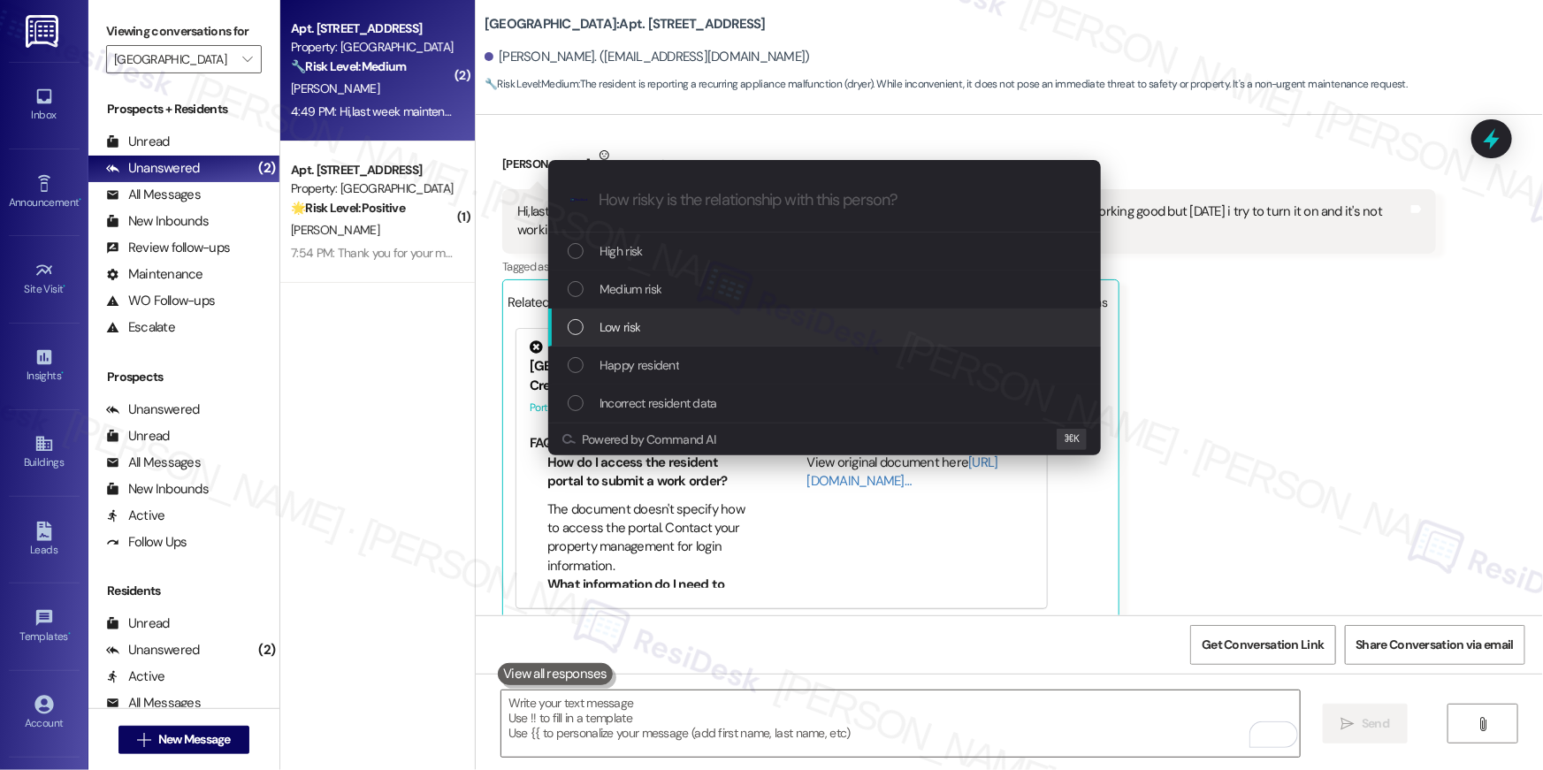
click at [686, 337] on div "Low risk" at bounding box center [824, 328] width 553 height 38
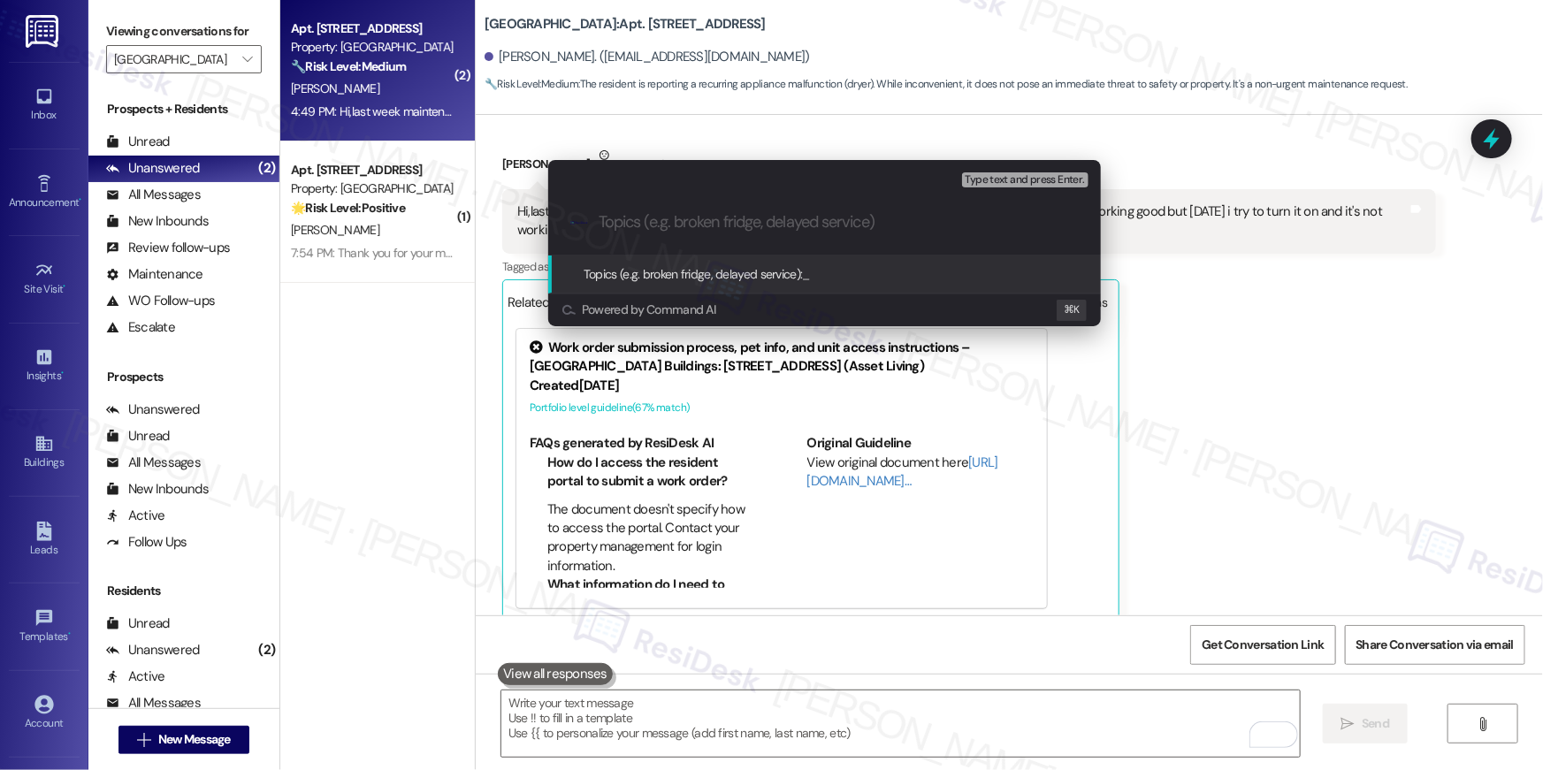
paste input "Work order filed by Residesk | WO # "1139141""
type input "Work order filed by Residesk | WO # "1139141""
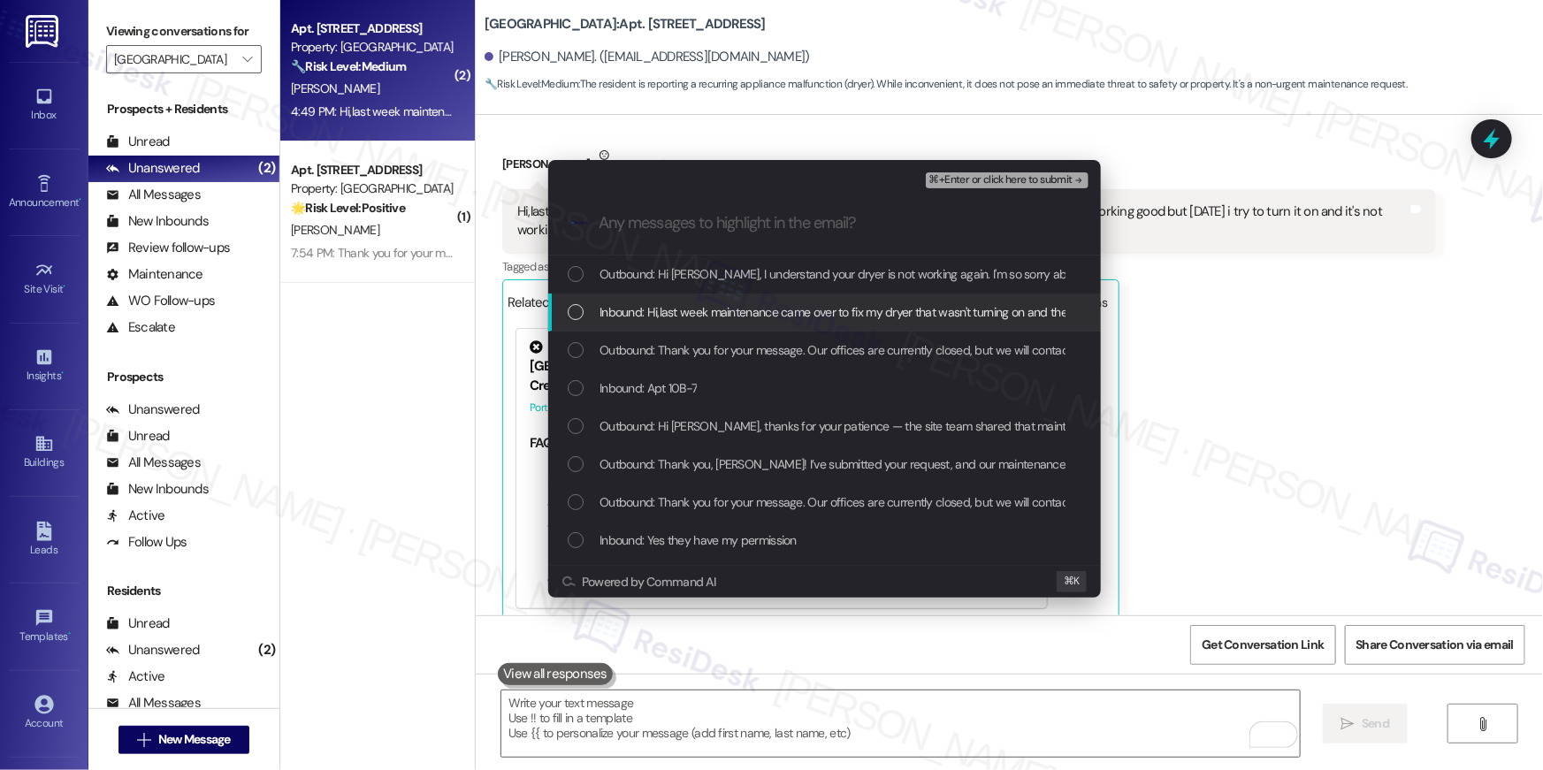
click at [575, 309] on div "List of options" at bounding box center [576, 312] width 16 height 16
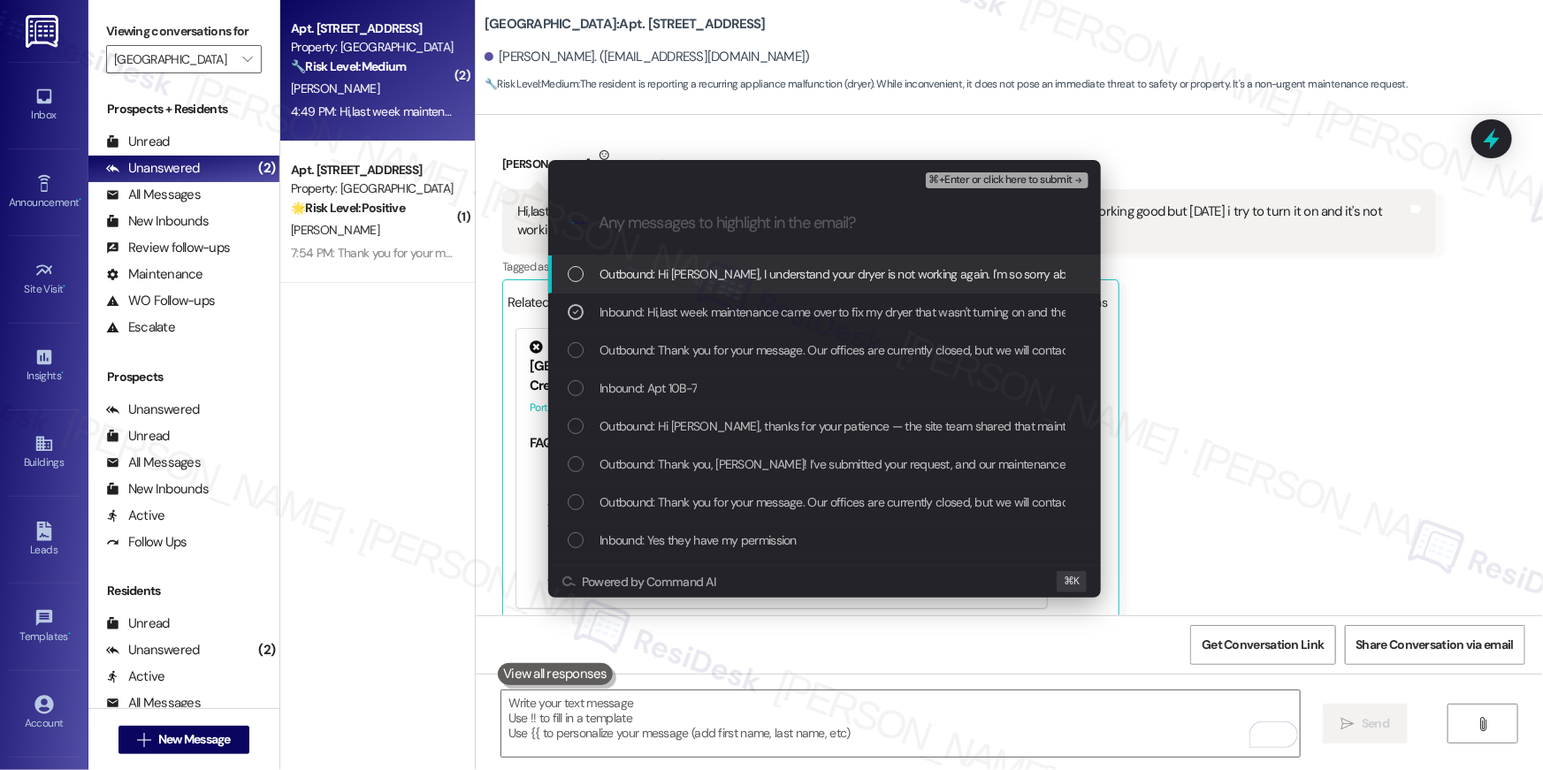
click at [1011, 187] on button "⌘+Enter or click here to submit" at bounding box center [1007, 180] width 163 height 16
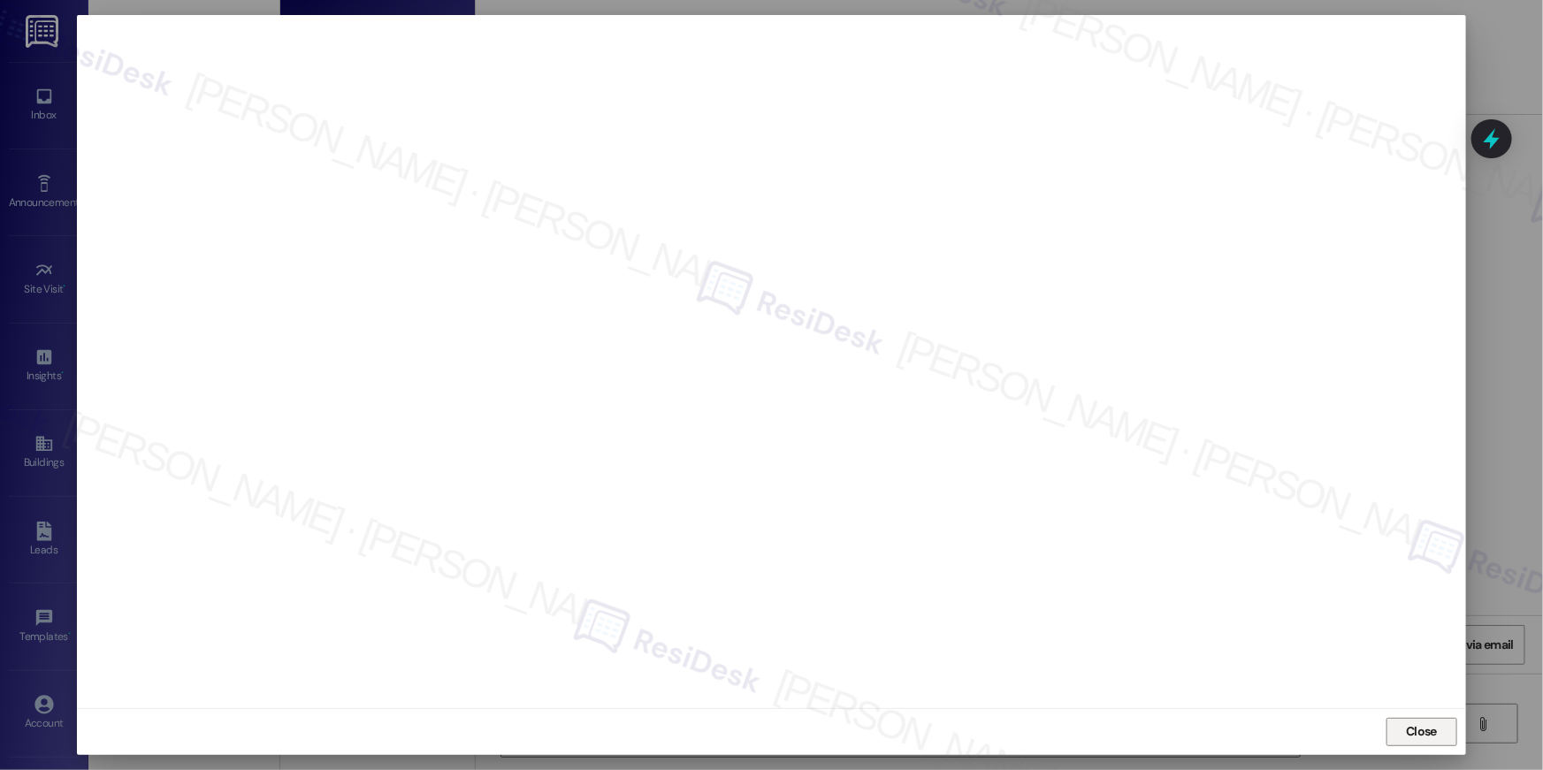
click at [1418, 732] on span "Close" at bounding box center [1421, 731] width 31 height 19
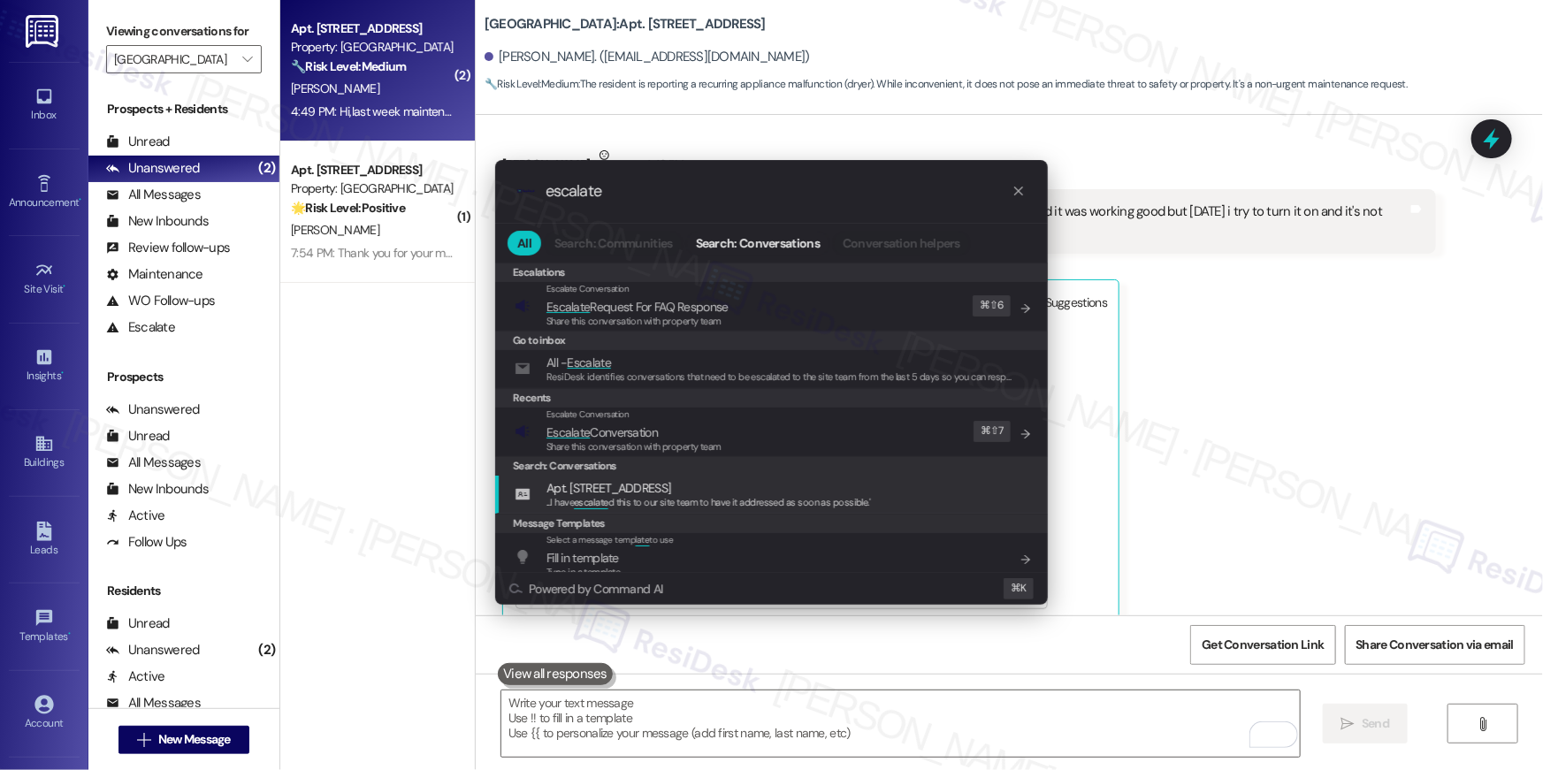
type input "escalate"
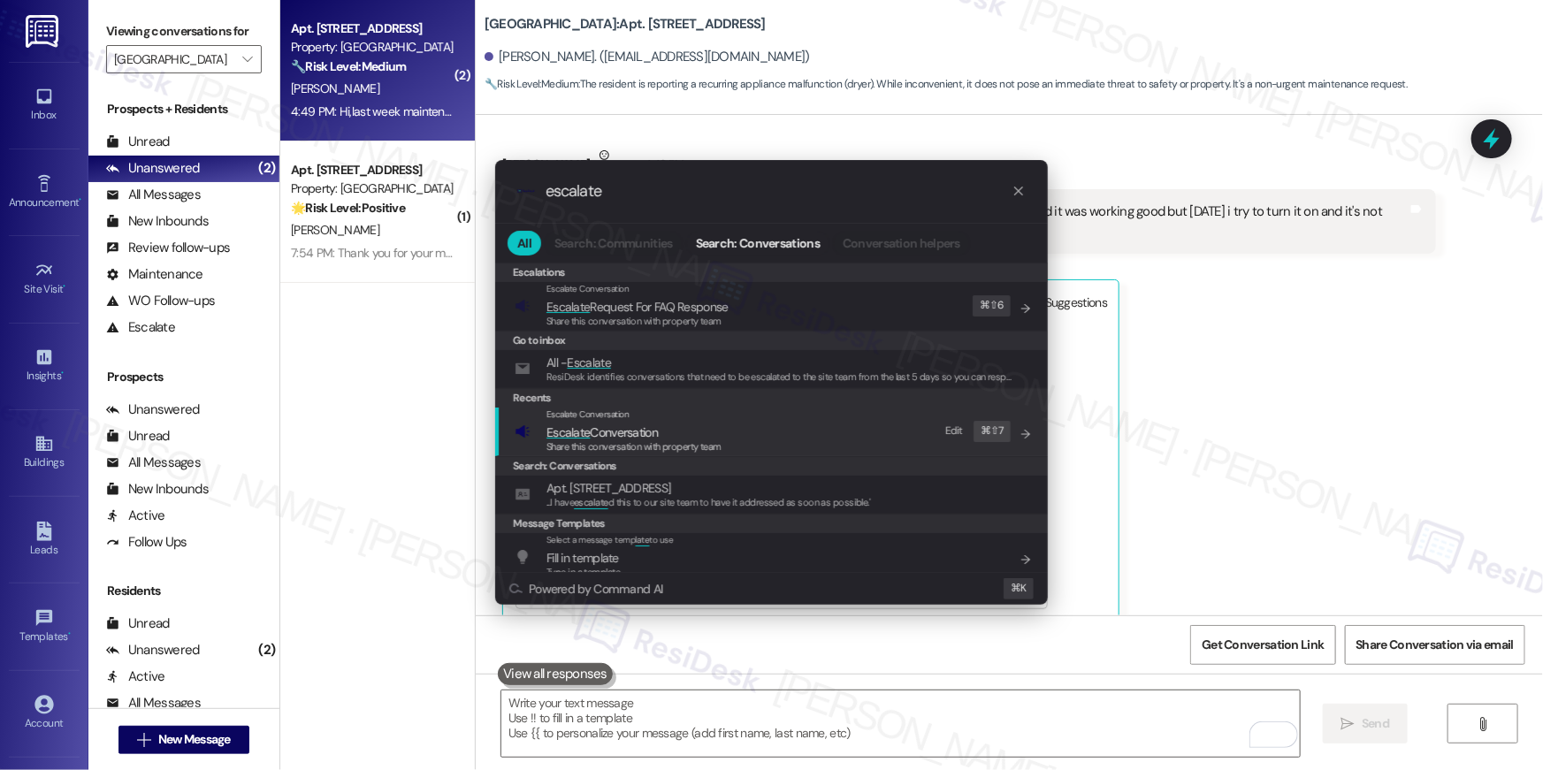
click at [747, 437] on div "Escalate Conversation Escalate Conversation Share this conversation with proper…" at bounding box center [773, 432] width 517 height 48
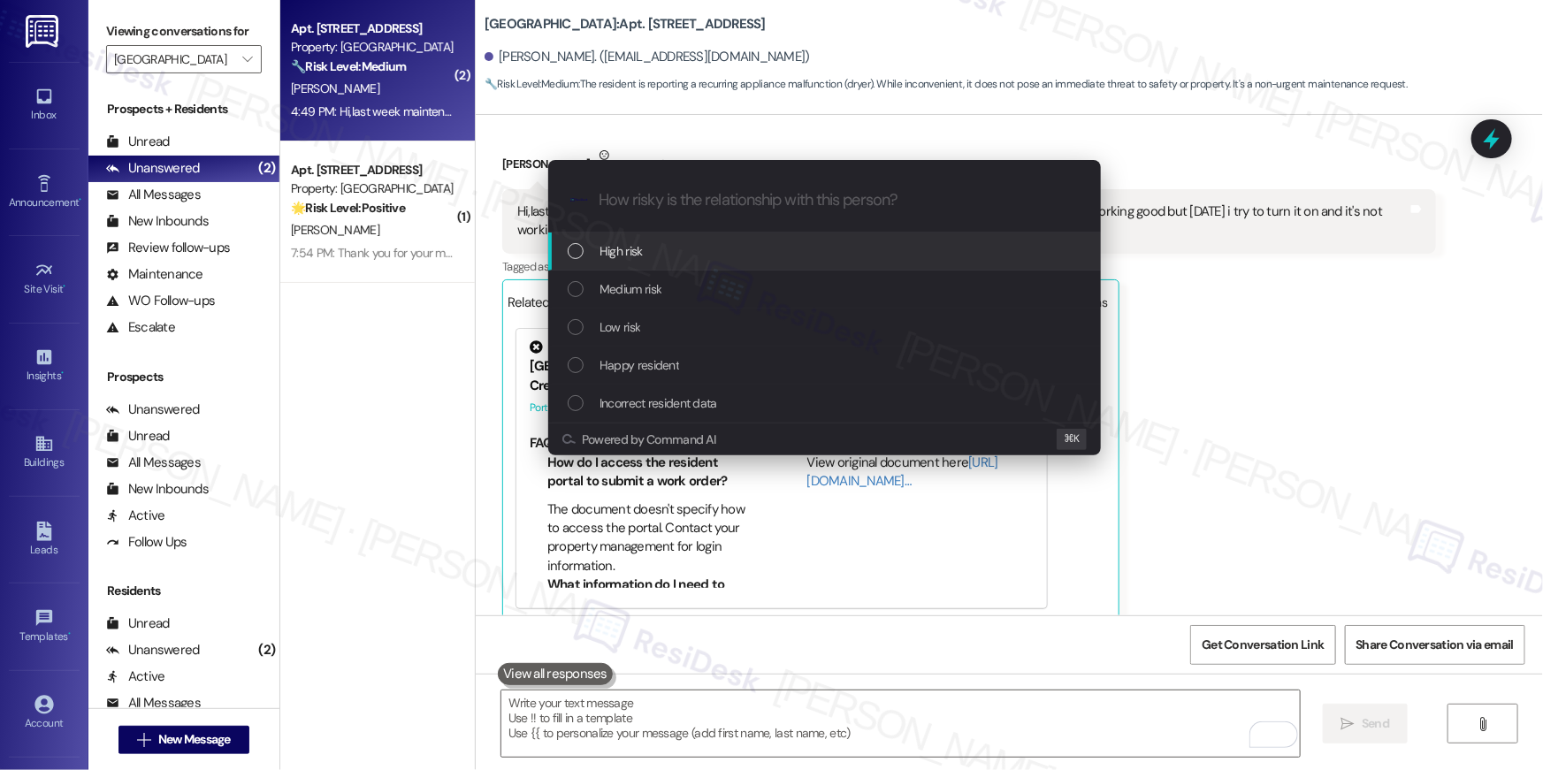
click at [661, 236] on div "High risk" at bounding box center [824, 251] width 553 height 38
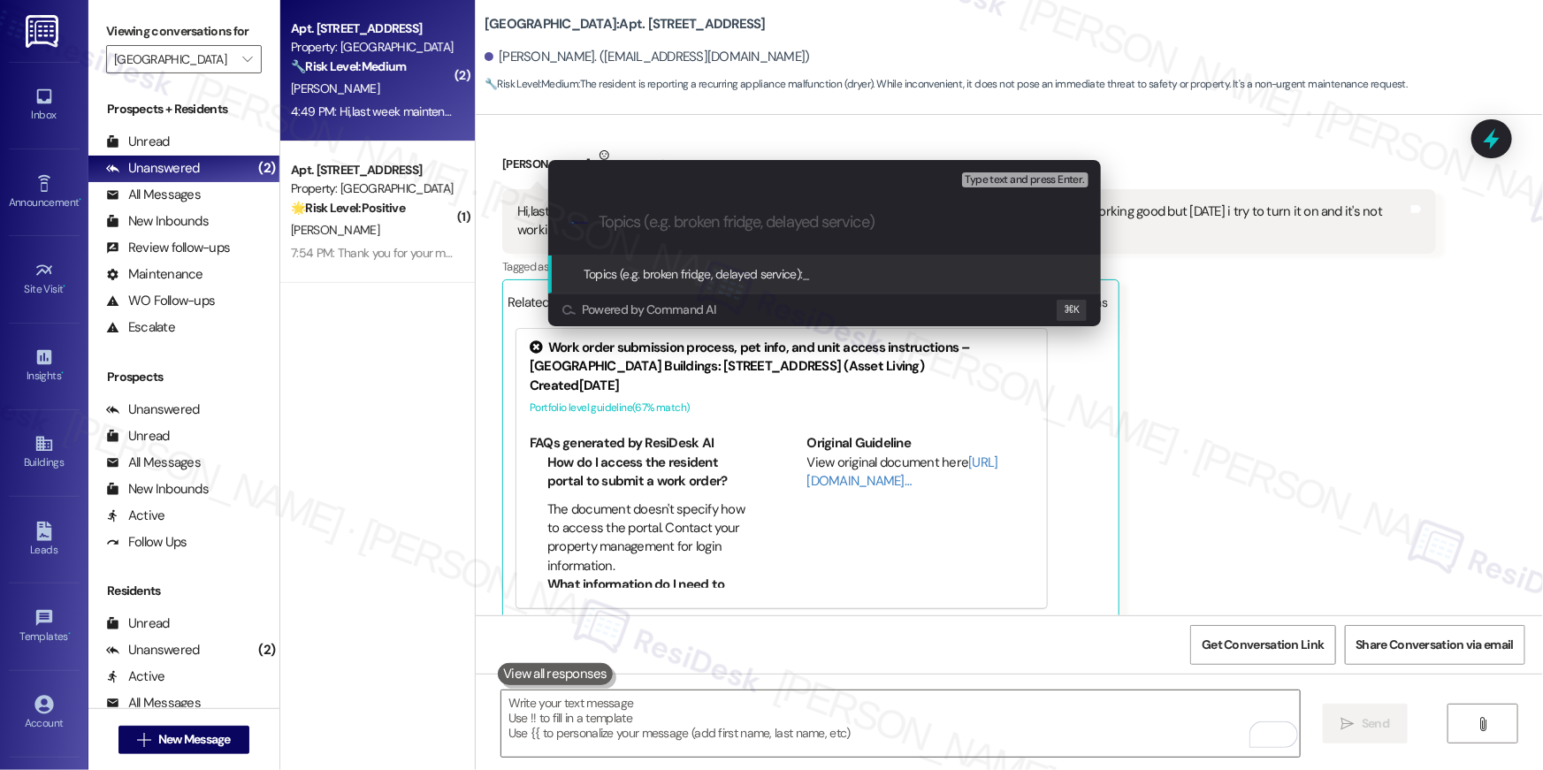
paste input "Work order filed by Residesk | WO # "1139141""
type input "Work order filed by Residesk | WO # "1139141""
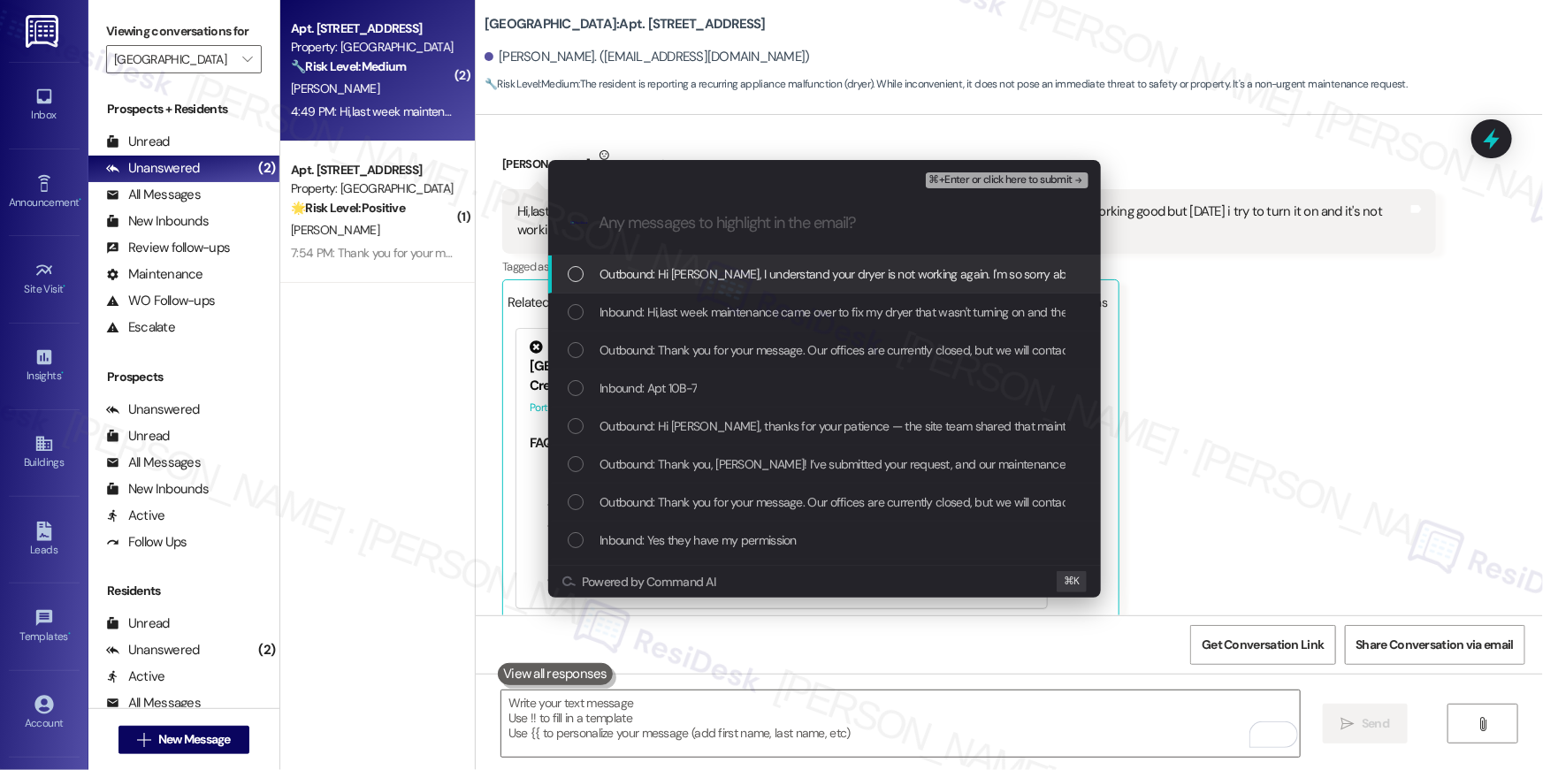
drag, startPoint x: 751, startPoint y: 278, endPoint x: 722, endPoint y: 316, distance: 46.7
click at [751, 279] on span "Outbound: Hi Evelyn, I understand your dryer is not working again. I'm so sorry…" at bounding box center [1199, 273] width 1200 height 19
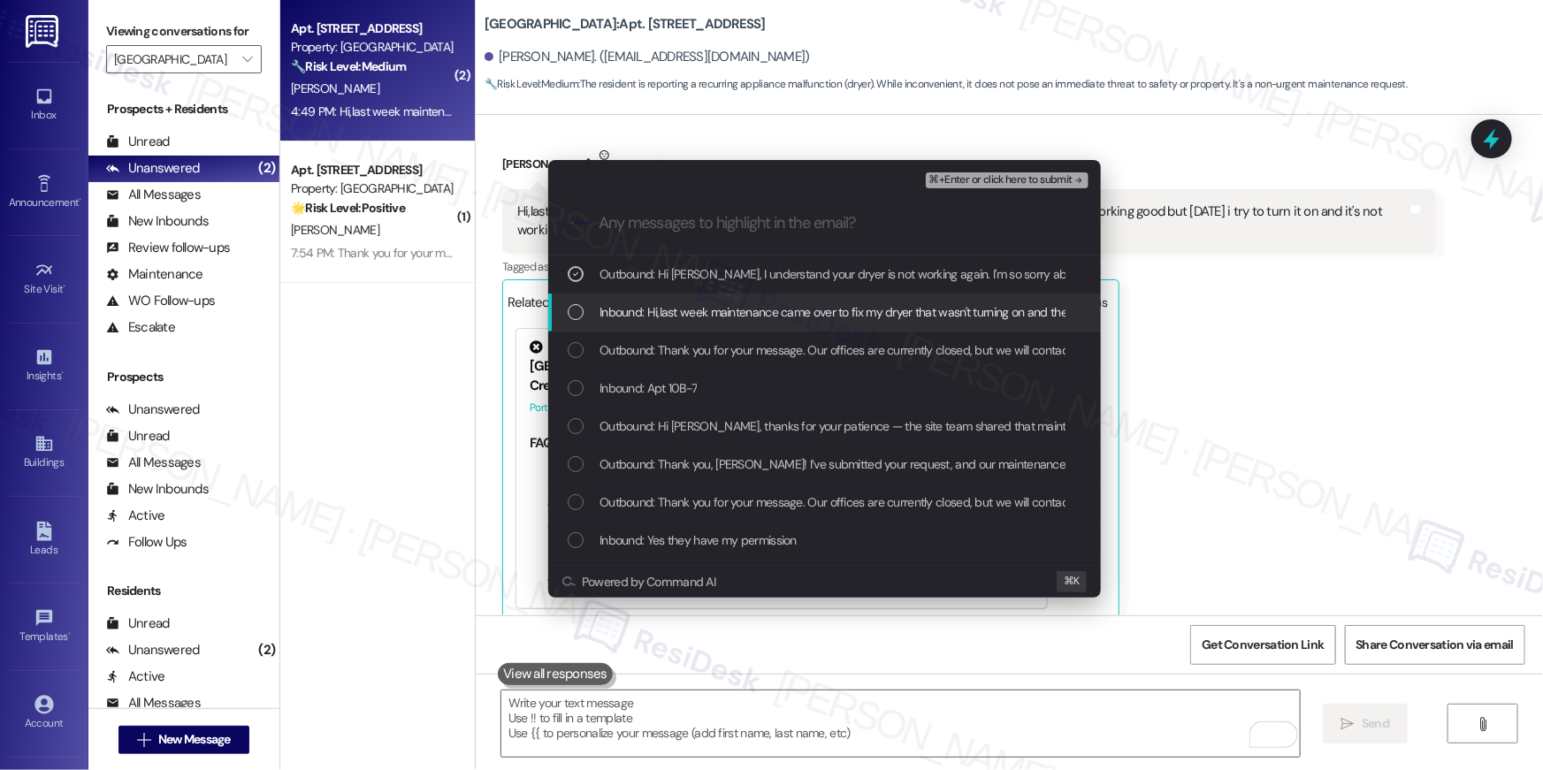
click at [723, 315] on span "Inbound: Hi,last week maintenance came over to fix my dryer that wasn't turning…" at bounding box center [1061, 311] width 925 height 19
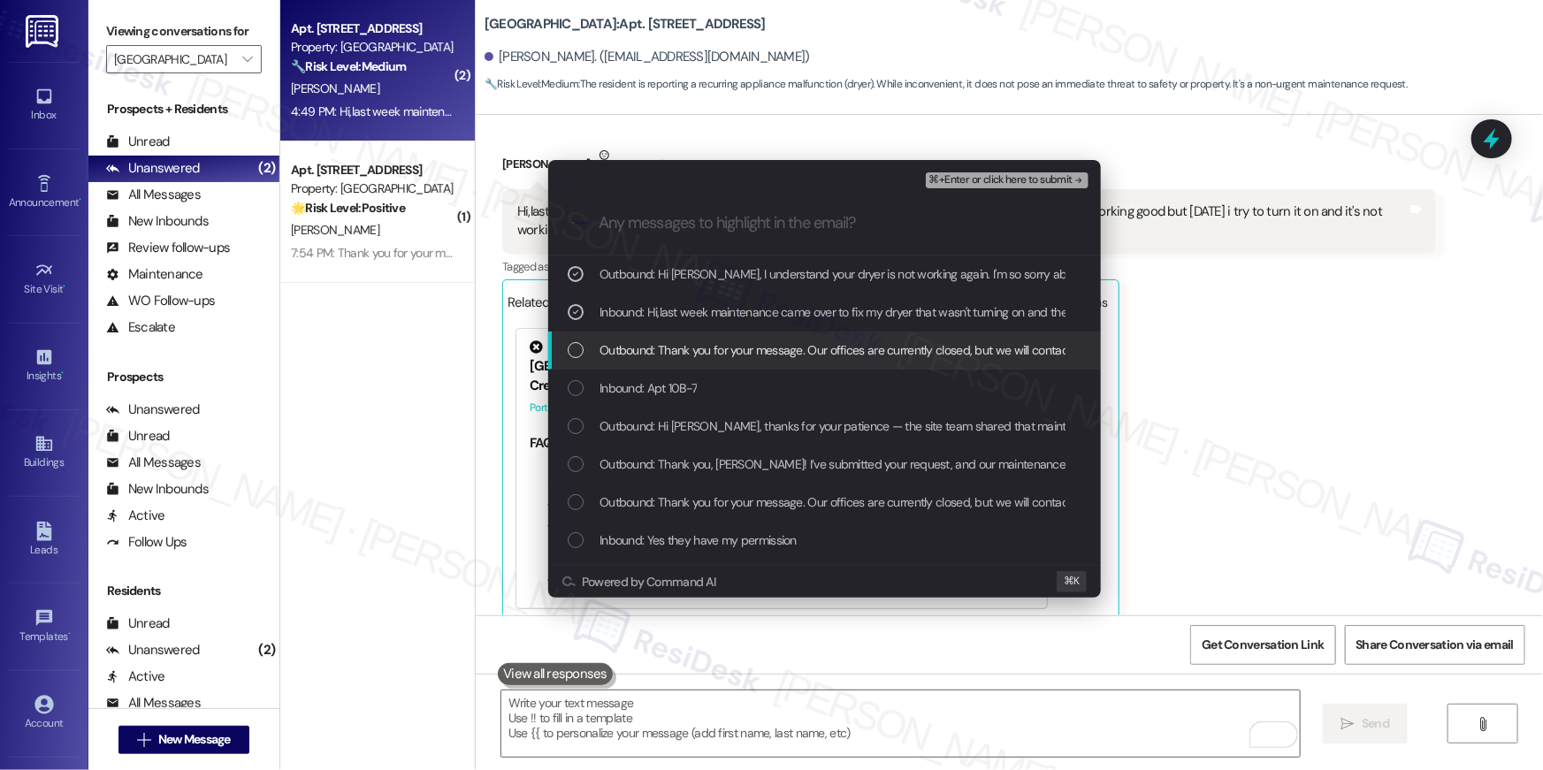
click at [713, 345] on span "Outbound: Thank you for your message. Our offices are currently closed, but we …" at bounding box center [1123, 349] width 1048 height 19
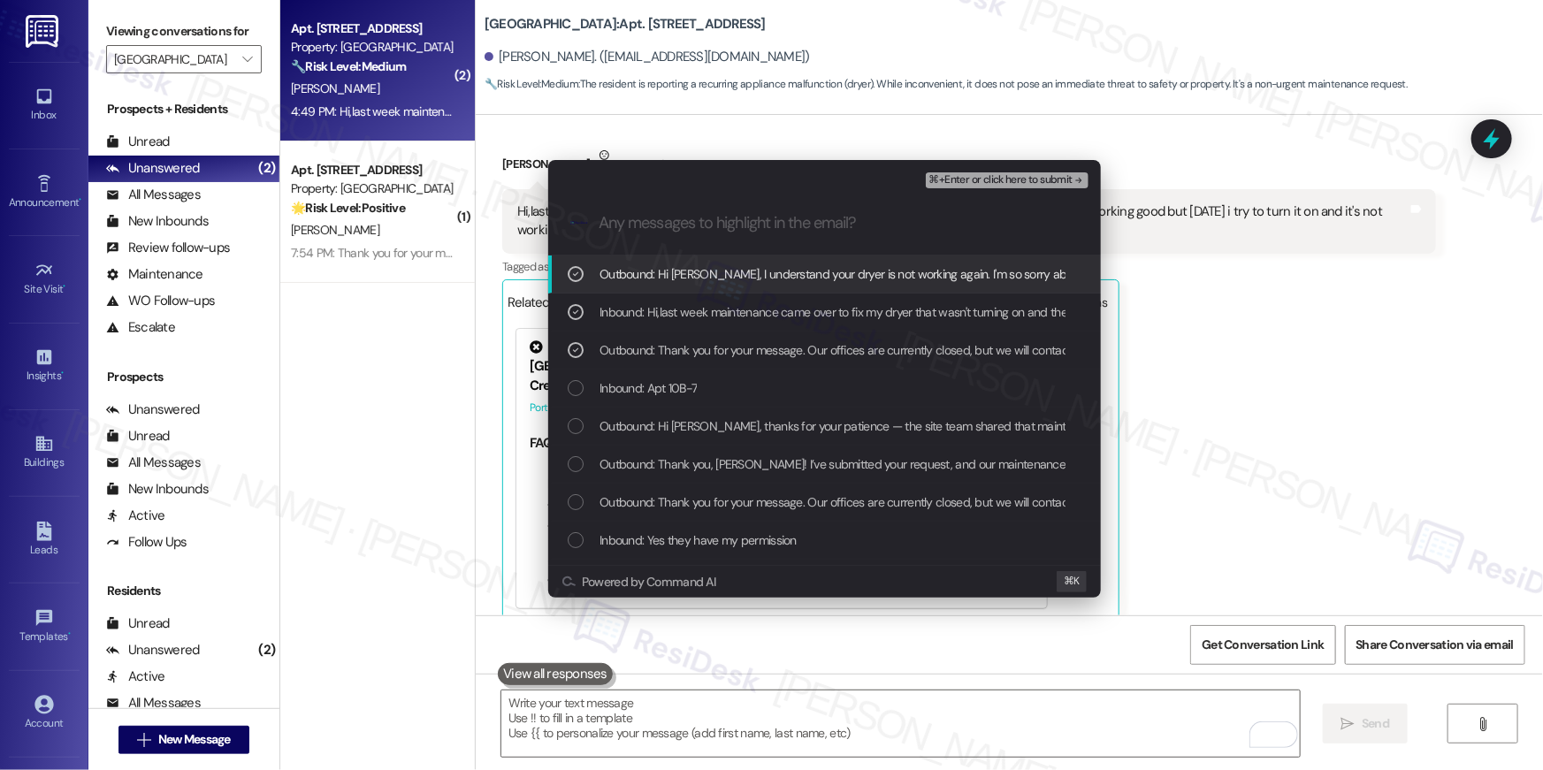
click at [710, 284] on div "Outbound: Hi Evelyn, I understand your dryer is not working again. I'm so sorry…" at bounding box center [824, 274] width 553 height 38
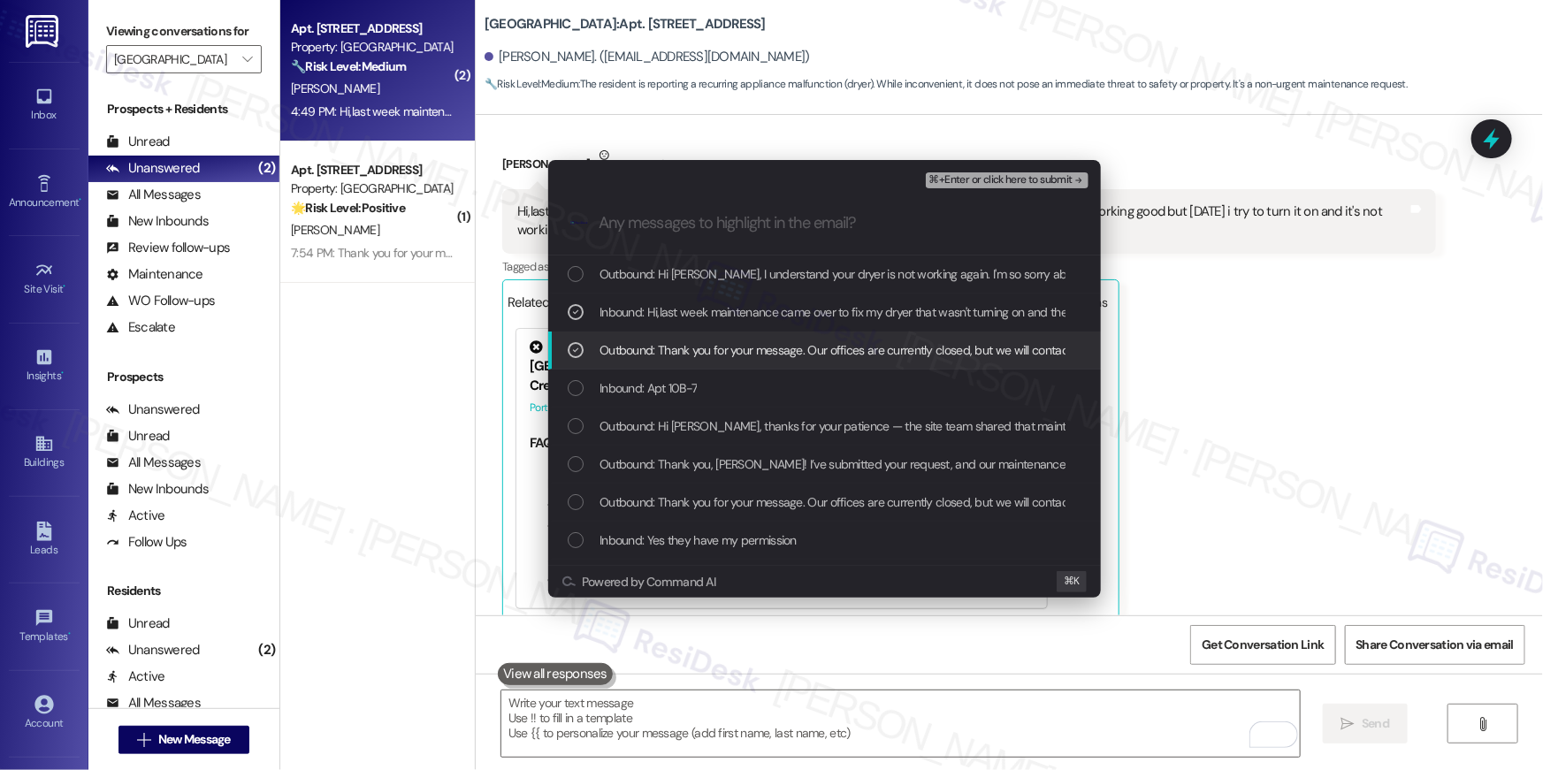
click at [707, 336] on div "Outbound: Thank you for your message. Our offices are currently closed, but we …" at bounding box center [824, 351] width 553 height 38
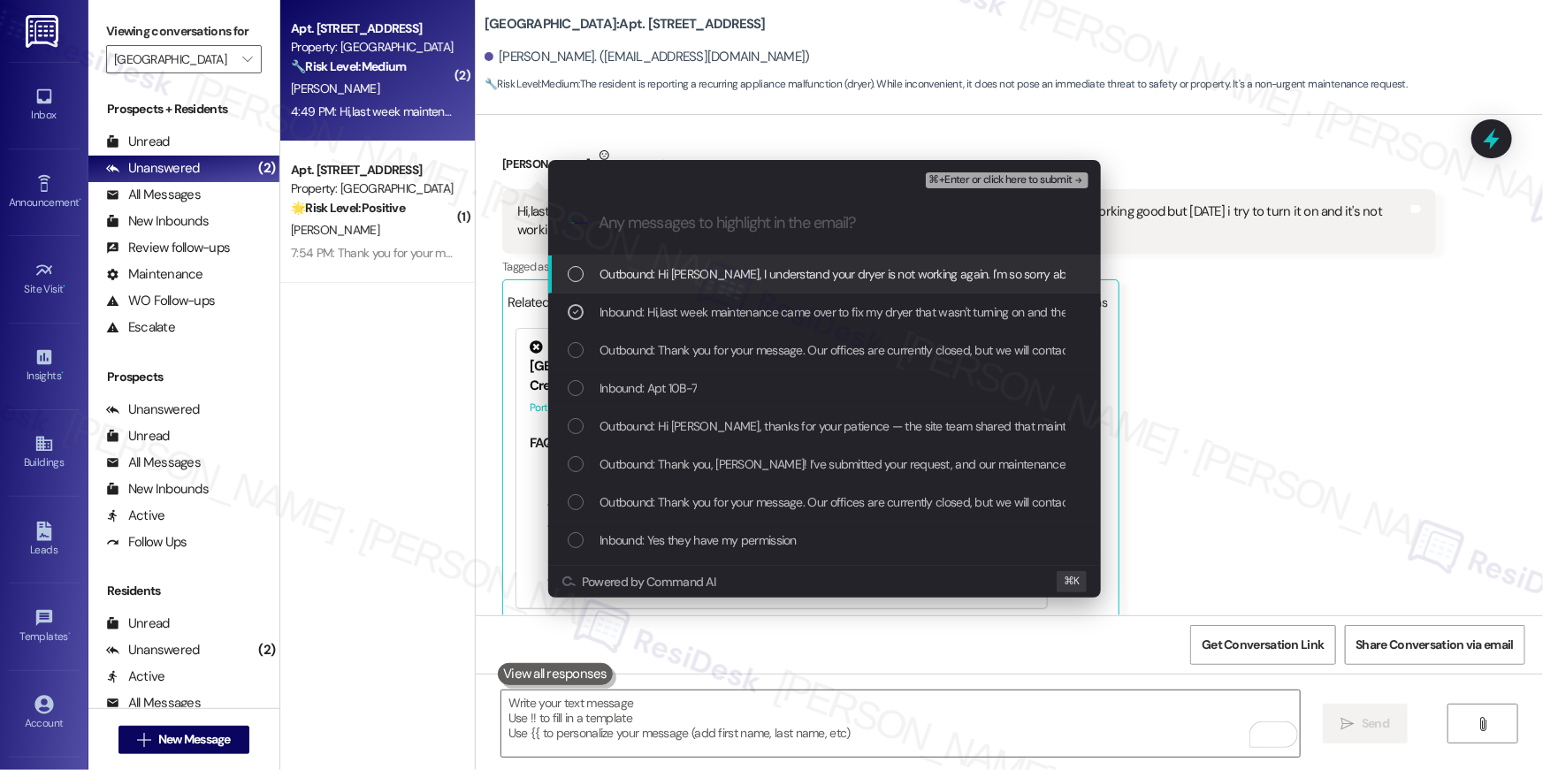
click at [960, 187] on button "⌘+Enter or click here to submit" at bounding box center [1007, 180] width 163 height 16
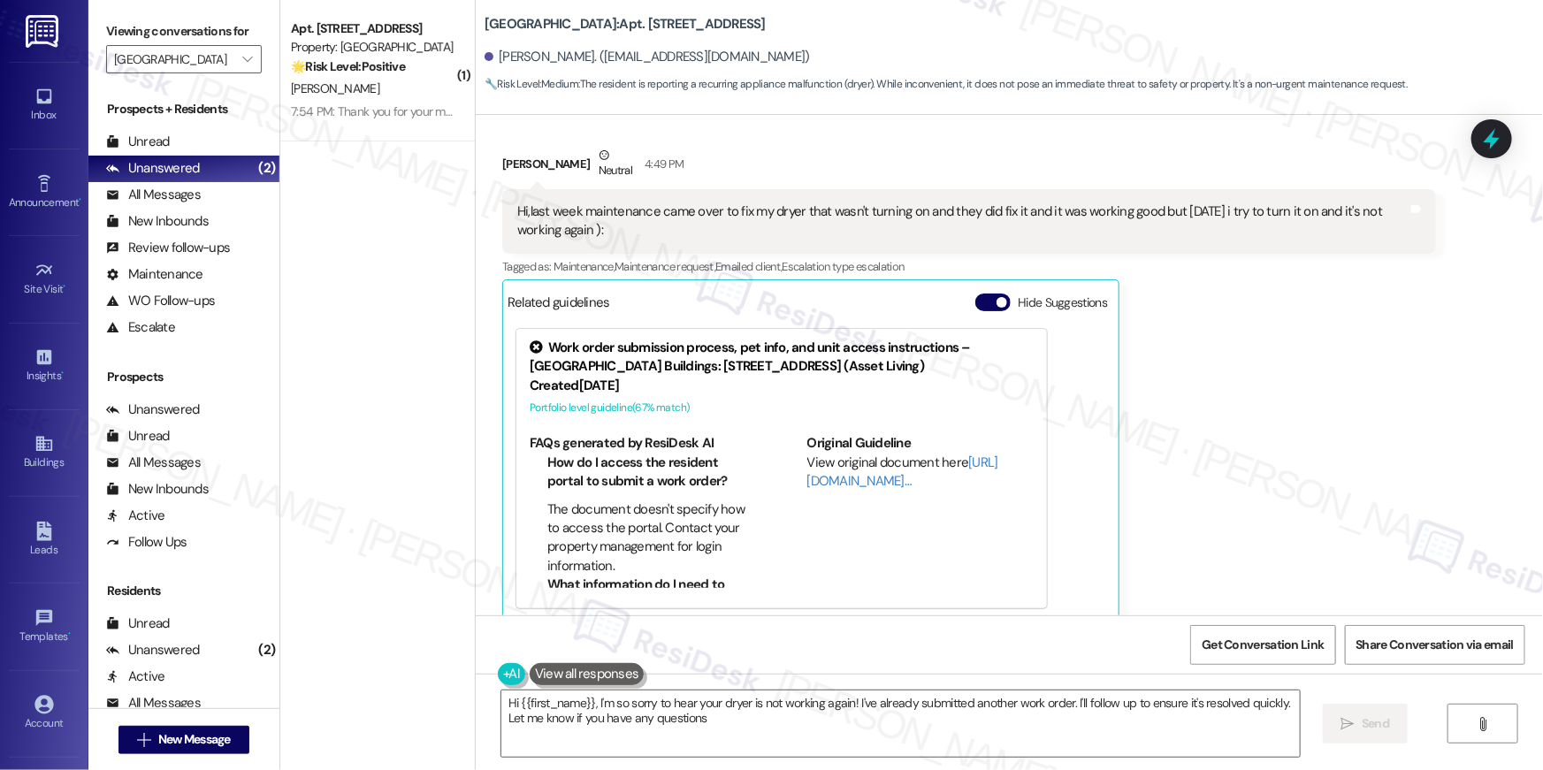
type textarea "Hi {{first_name}}, I'm so sorry to hear your dryer is not working again! I've a…"
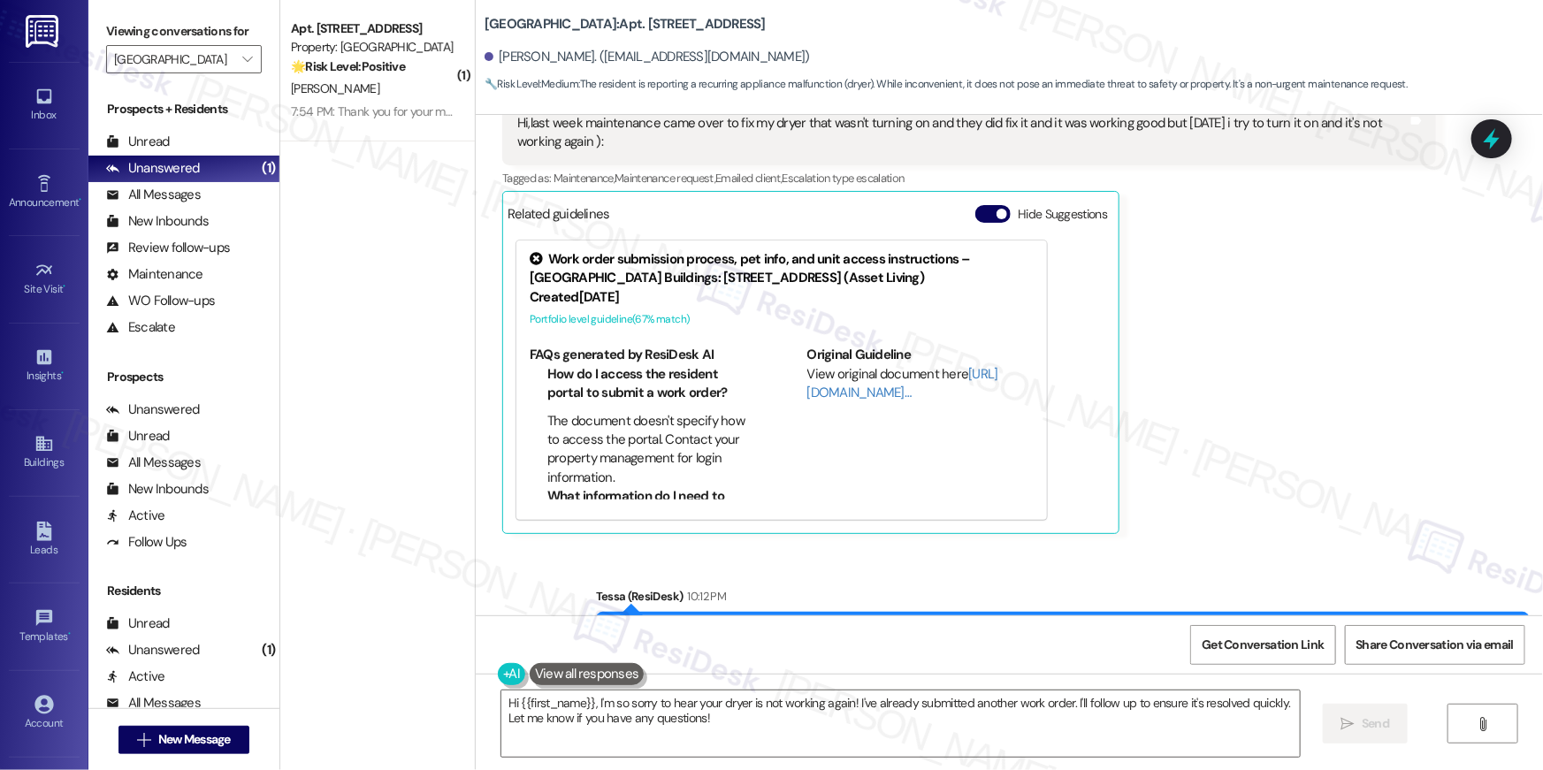
scroll to position [3259, 0]
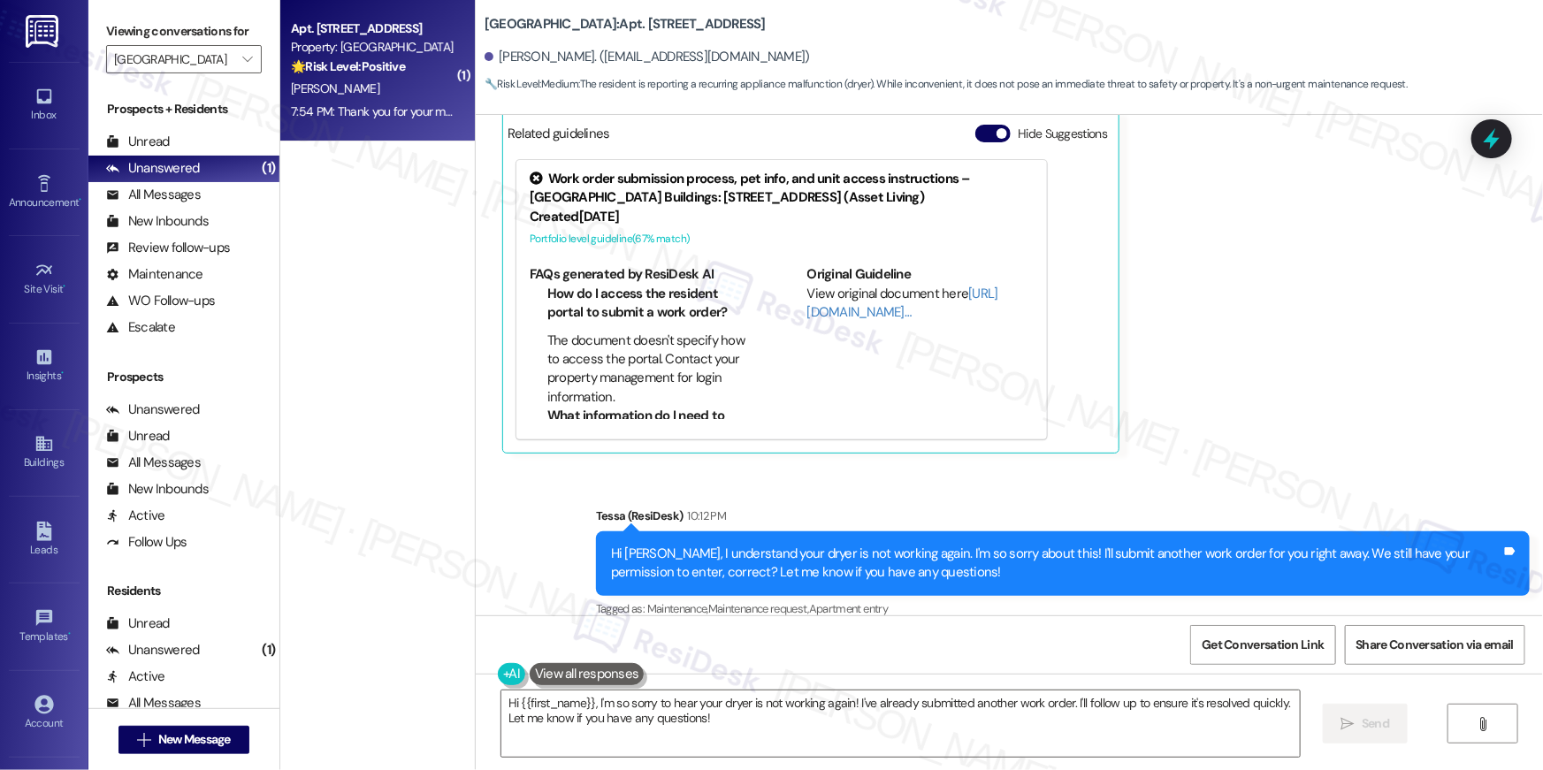
click at [381, 72] on strong "🌟 Risk Level: Positive" at bounding box center [348, 66] width 114 height 16
type textarea "Fetching suggested responses. Please feel free to read through the conversation…"
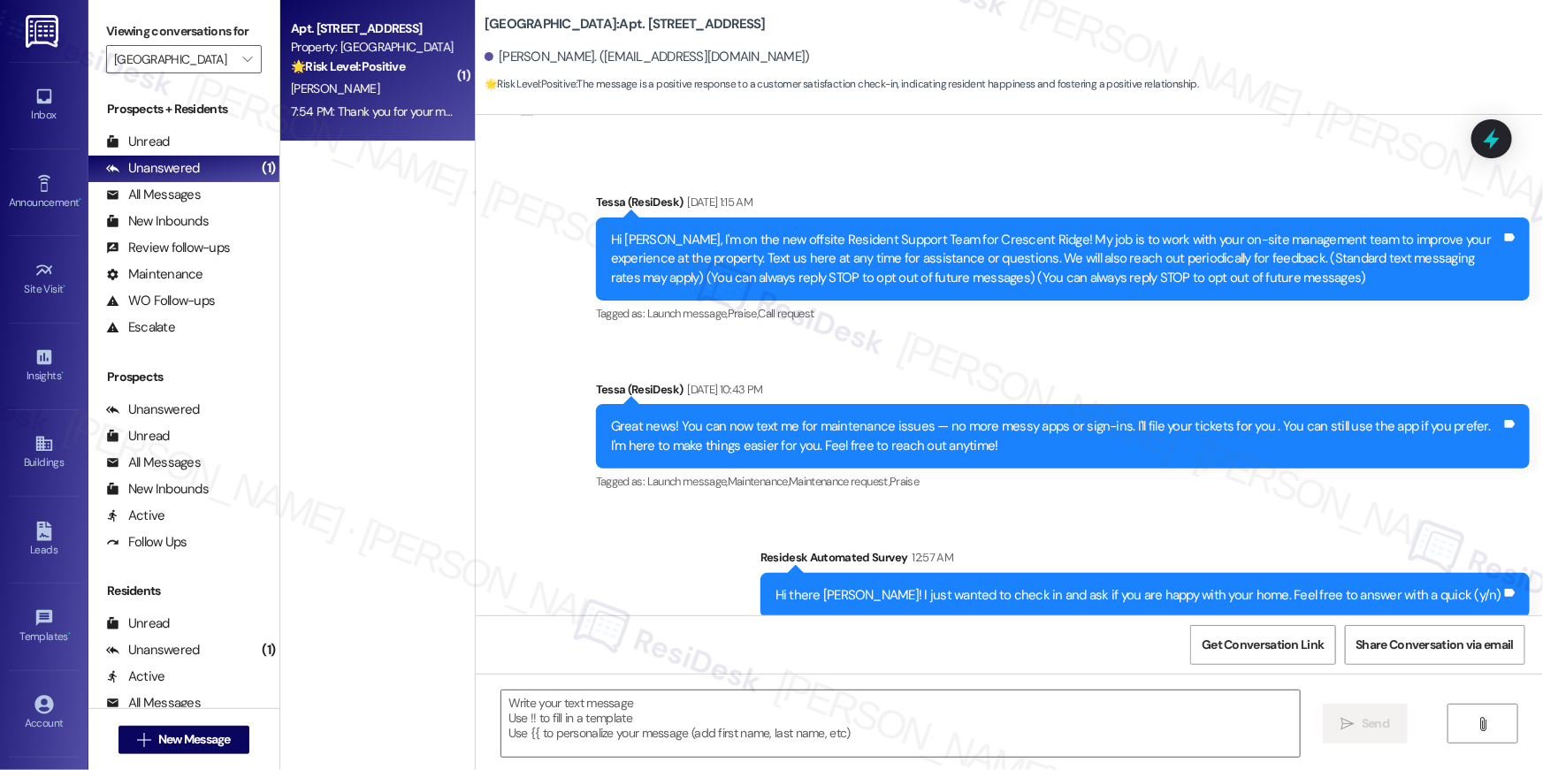
scroll to position [271, 0]
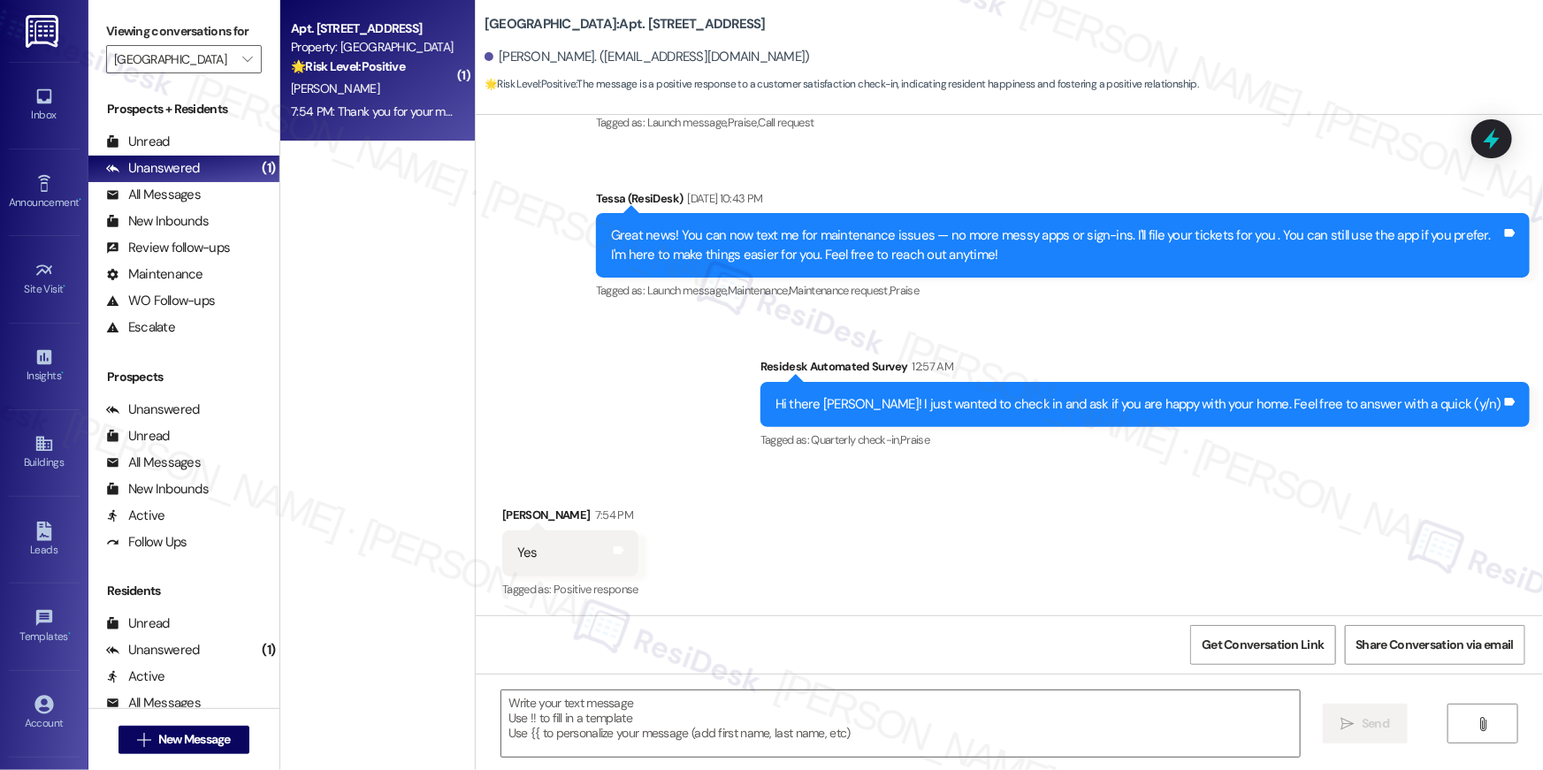
type textarea "Fetching suggested responses. Please feel free to read through the conversation…"
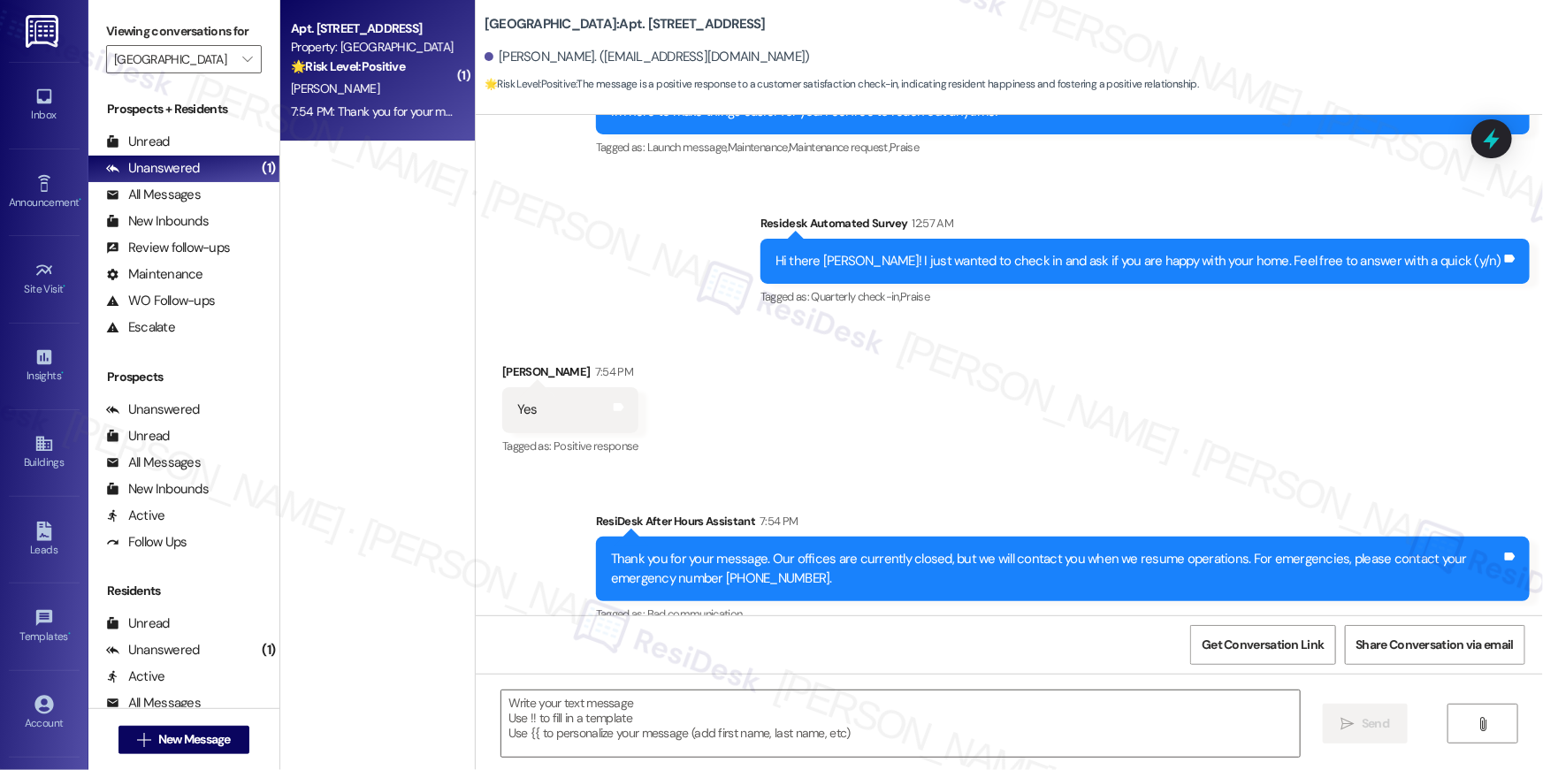
scroll to position [405, 0]
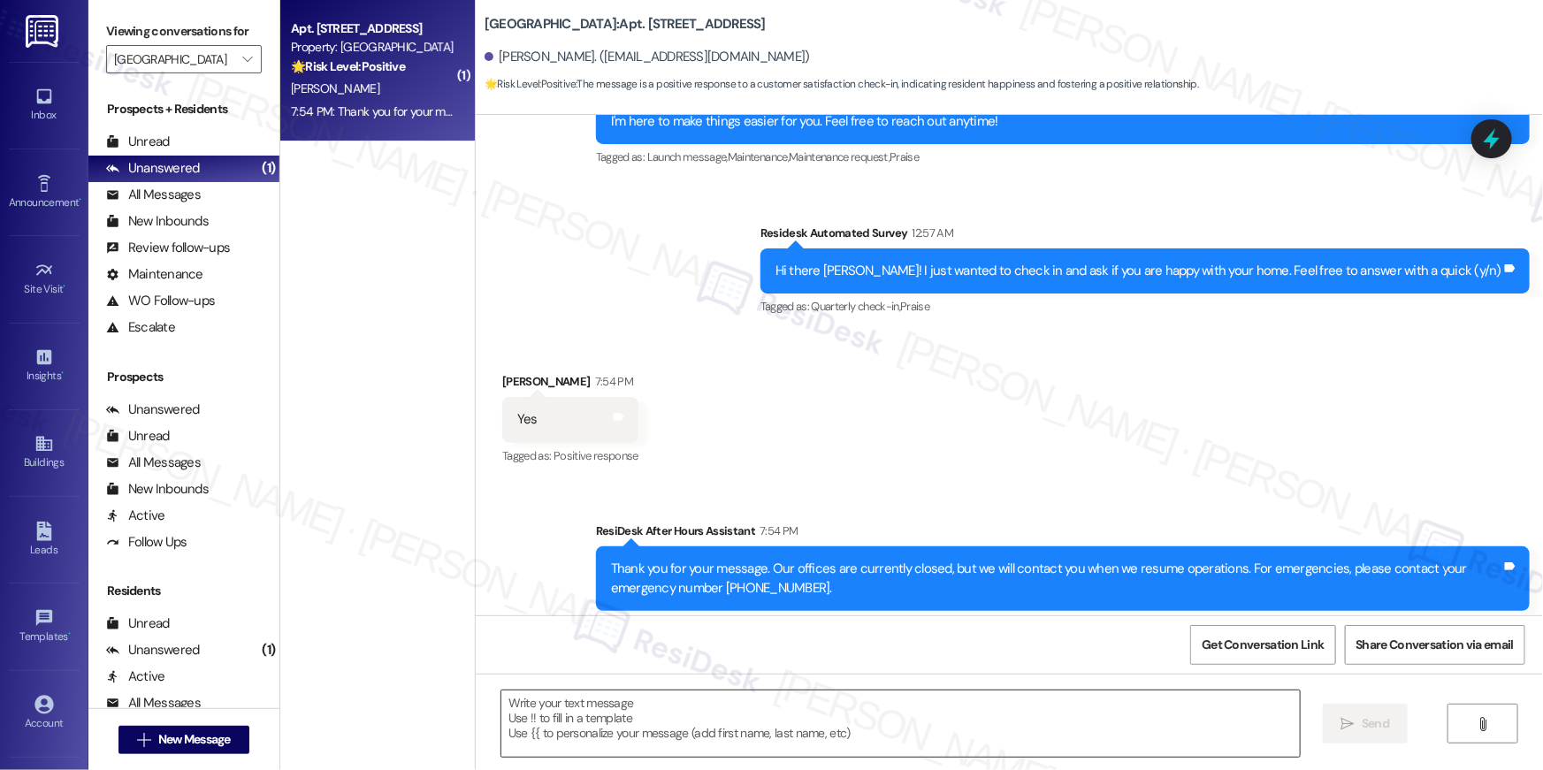
click at [982, 709] on textarea at bounding box center [900, 723] width 798 height 66
paste textarea "Thank you so much, {{first_name}}! I’m so glad to hear that you’re happy with y…"
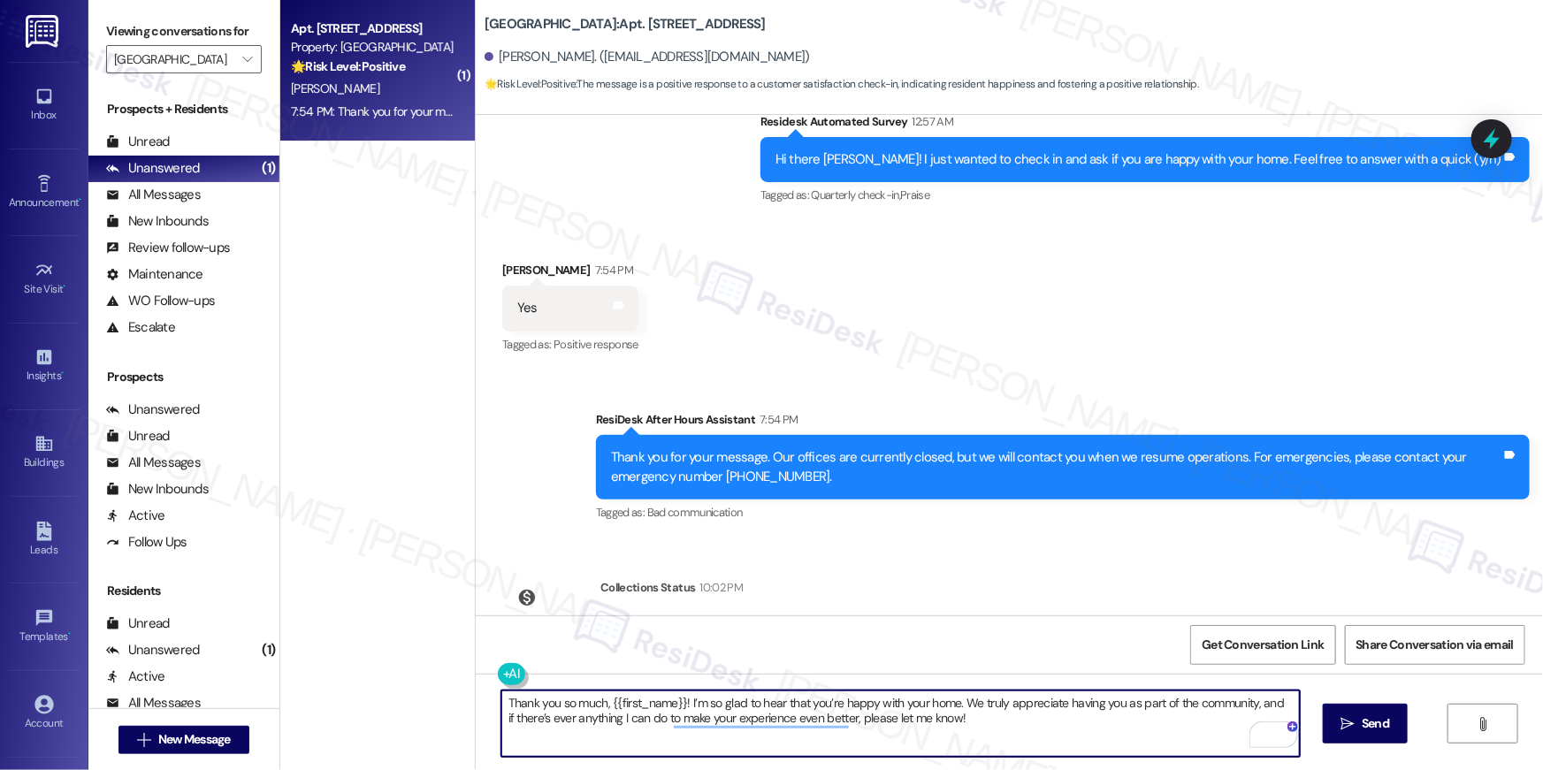
scroll to position [457, 0]
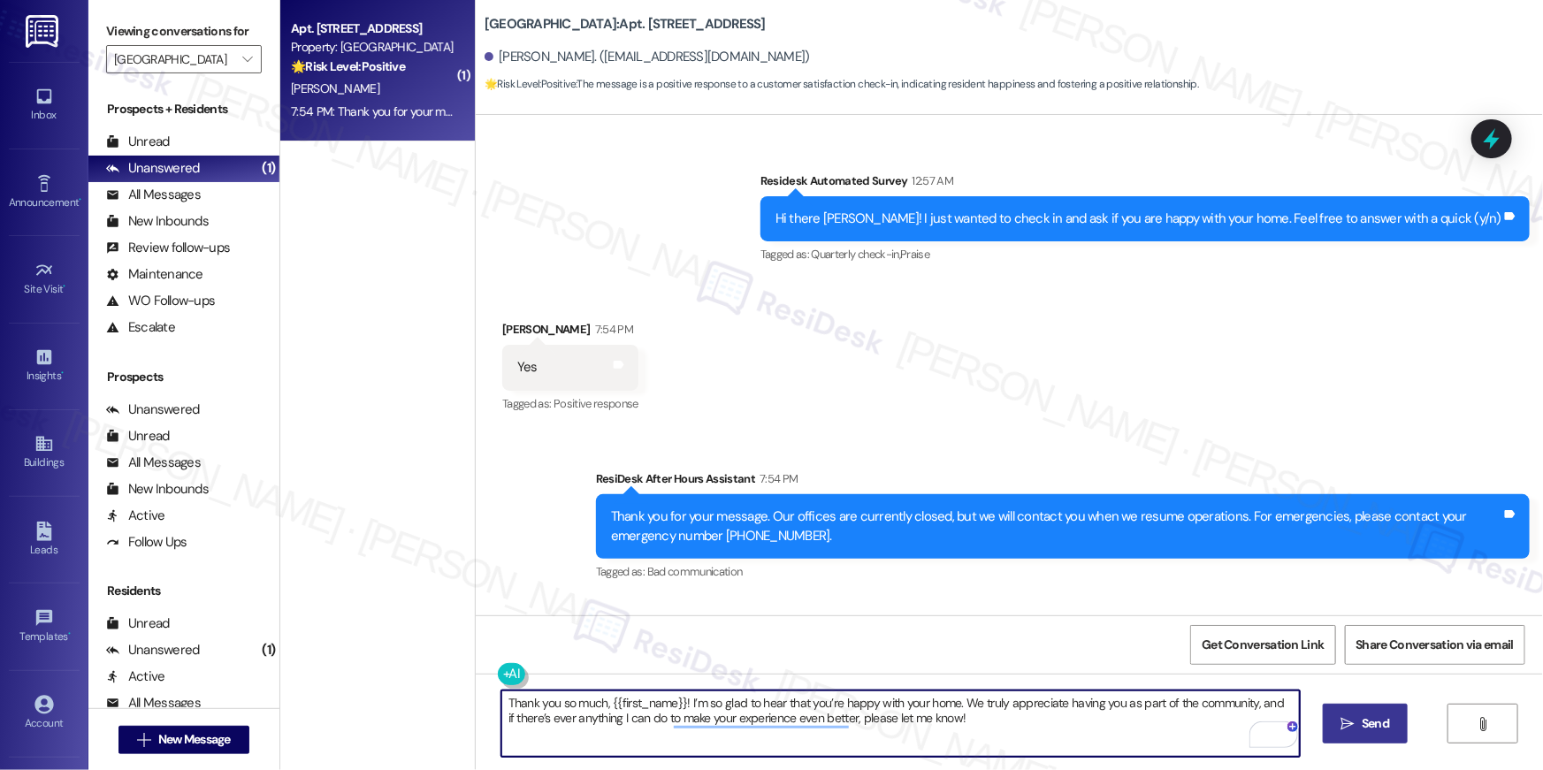
type textarea "Thank you so much, {{first_name}}! I’m so glad to hear that you’re happy with y…"
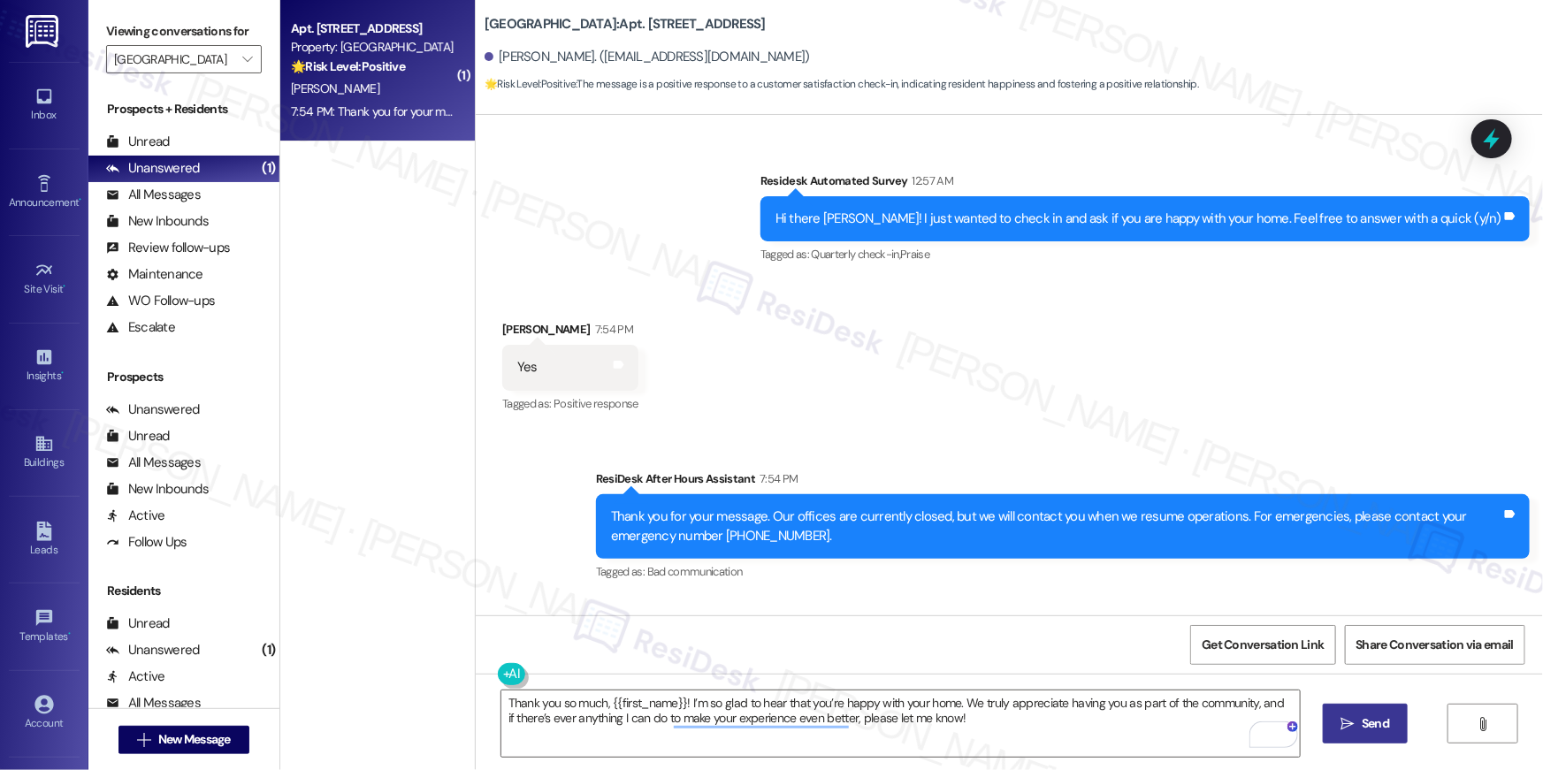
click at [1348, 728] on icon "" at bounding box center [1347, 724] width 13 height 14
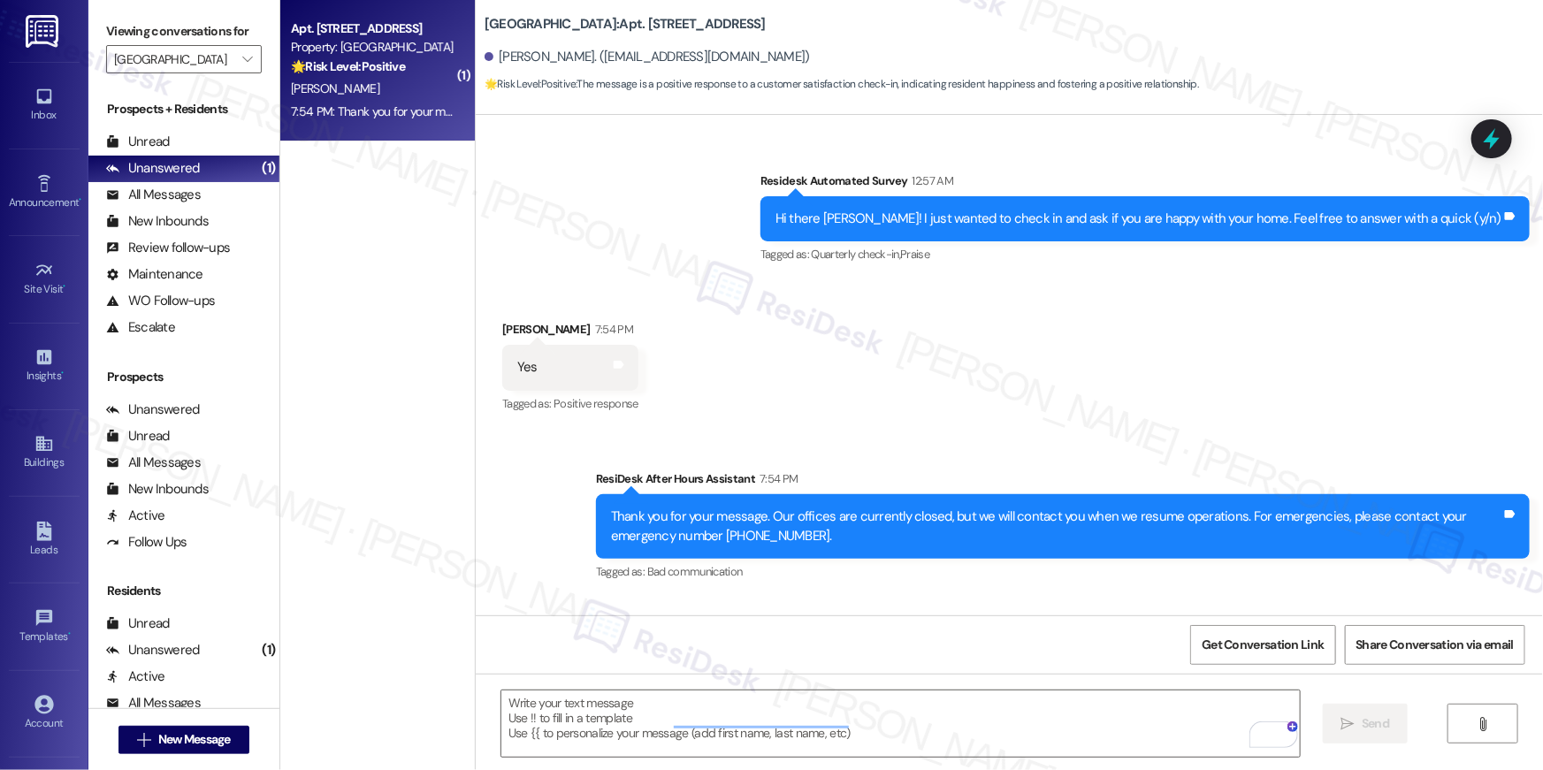
scroll to position [271, 0]
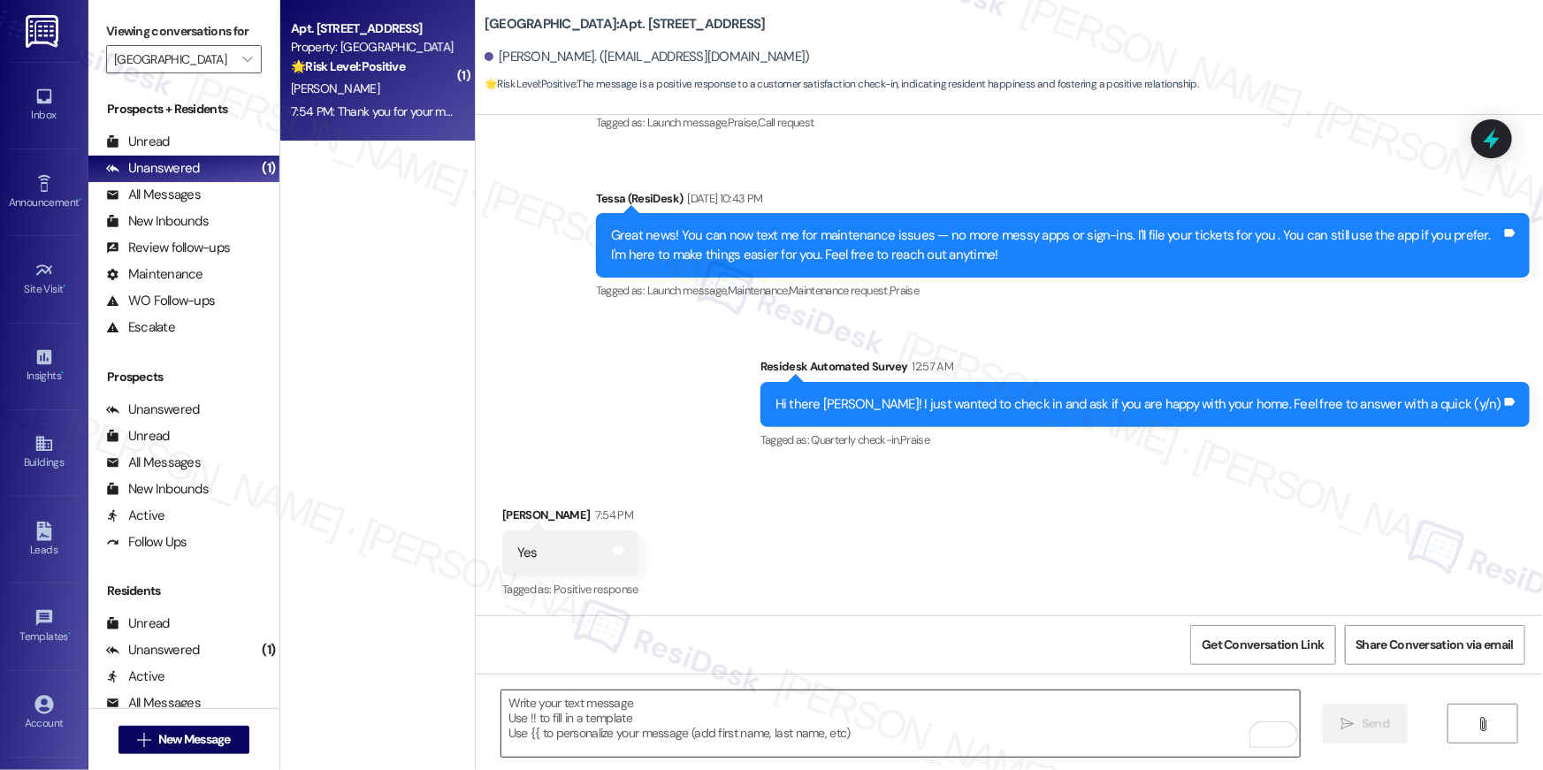
click at [682, 705] on textarea "To enrich screen reader interactions, please activate Accessibility in Grammarl…" at bounding box center [900, 723] width 798 height 66
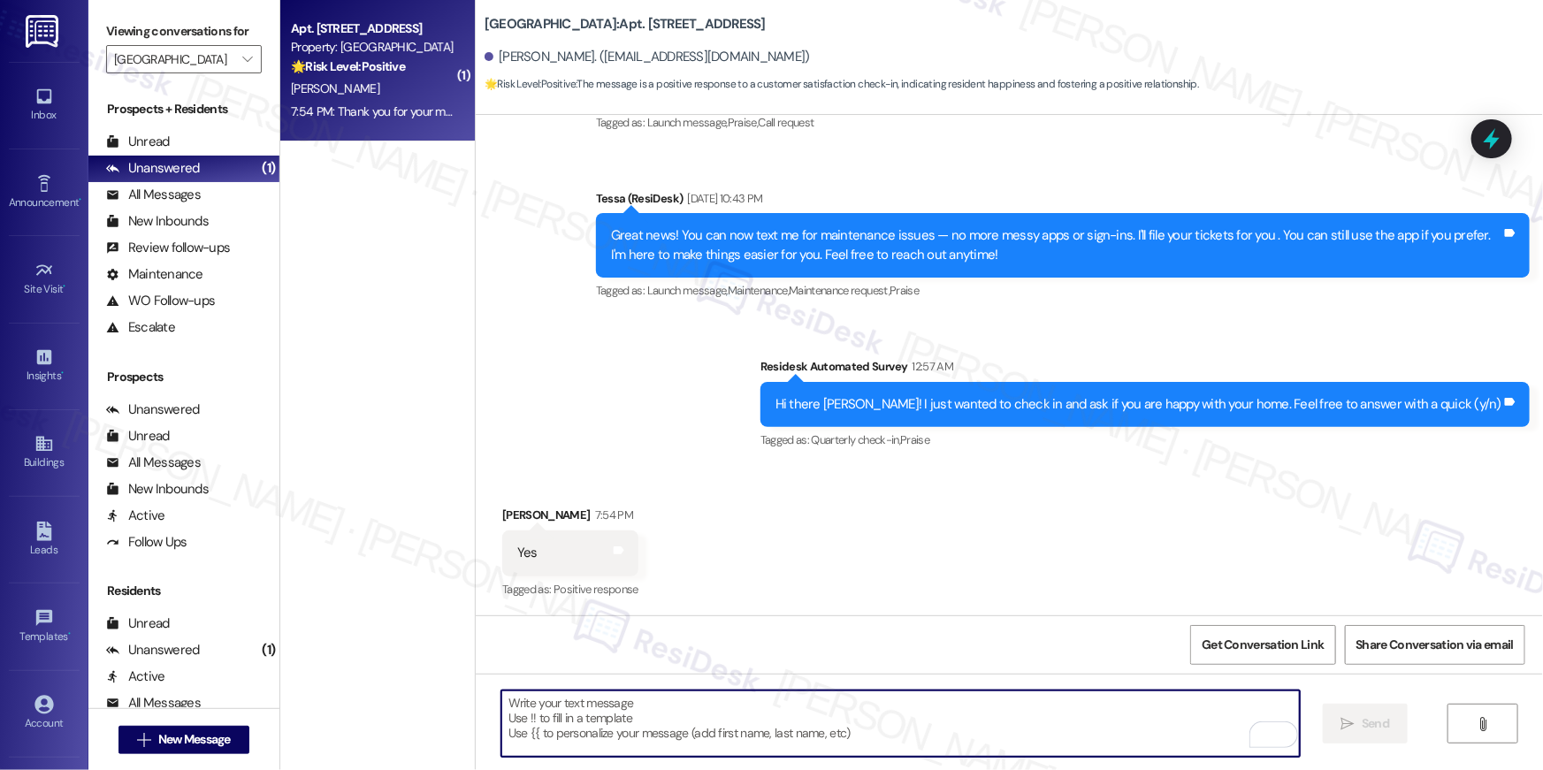
paste textarea "When you have a moment, would you mind leaving us a quick Google Review? ⭐ It o…"
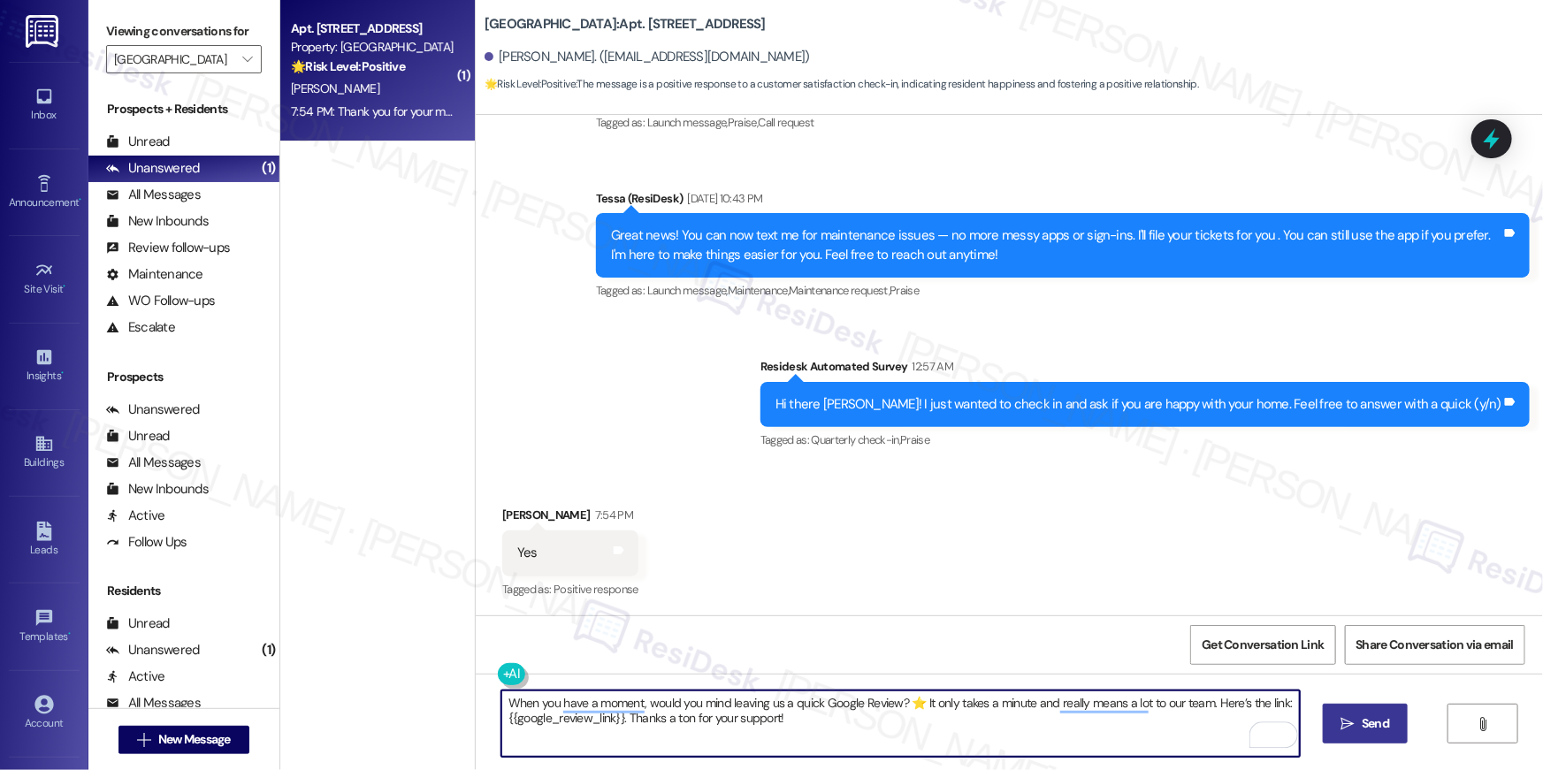
type textarea "When you have a moment, would you mind leaving us a quick Google Review? ⭐ It o…"
click at [1382, 728] on span "Send" at bounding box center [1374, 723] width 27 height 19
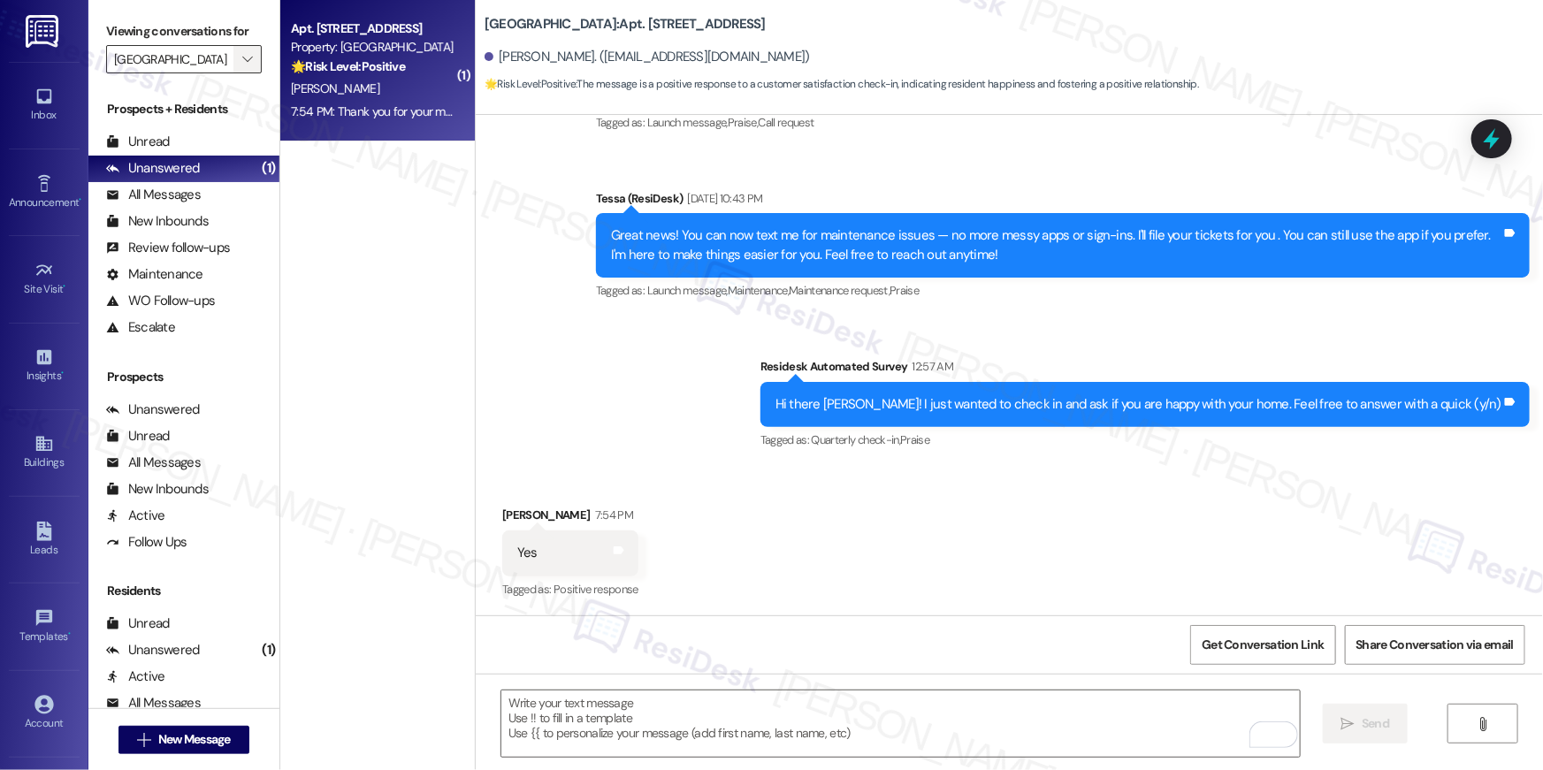
click at [242, 56] on icon "" at bounding box center [247, 59] width 10 height 14
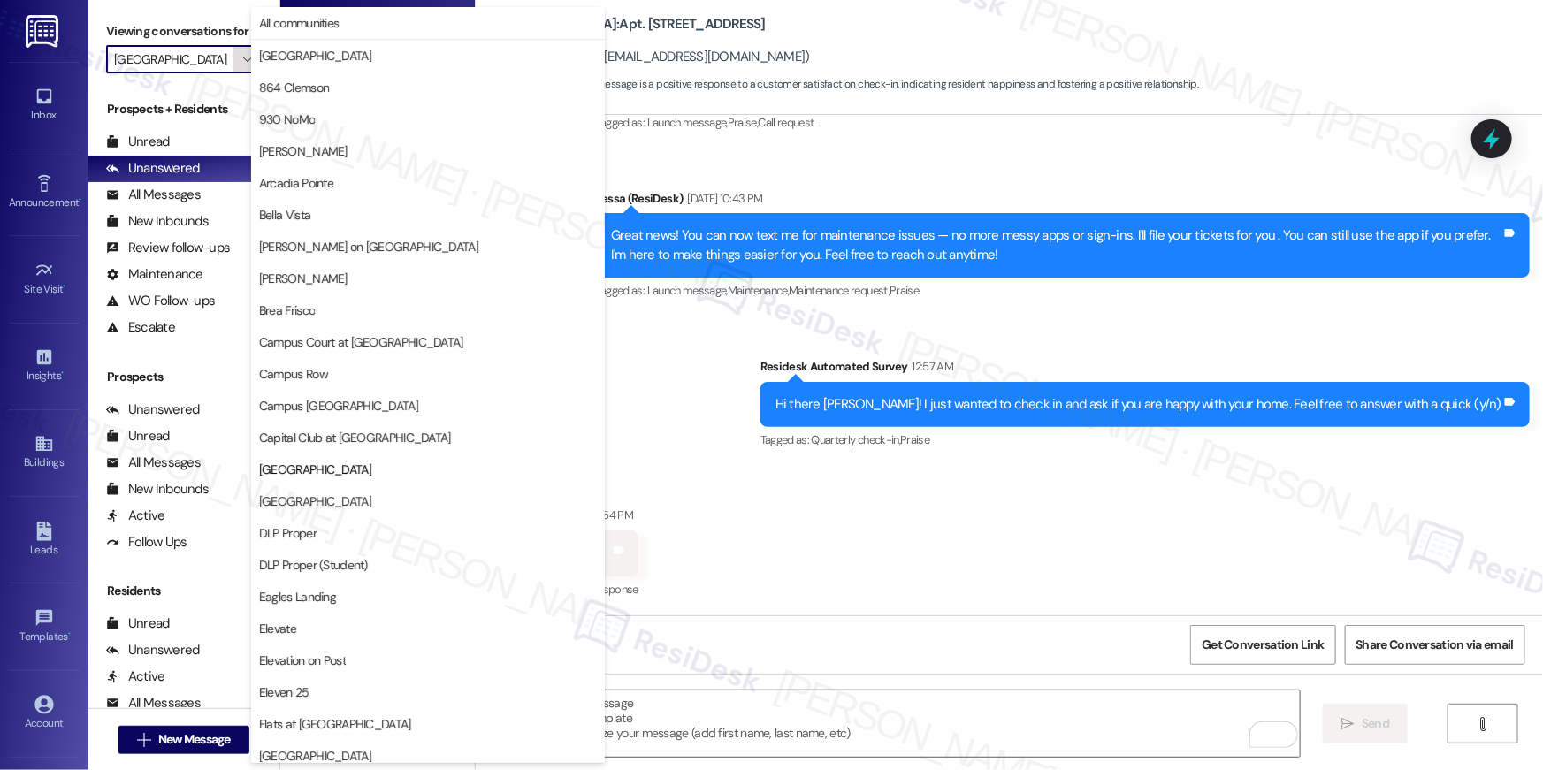
scroll to position [287, 0]
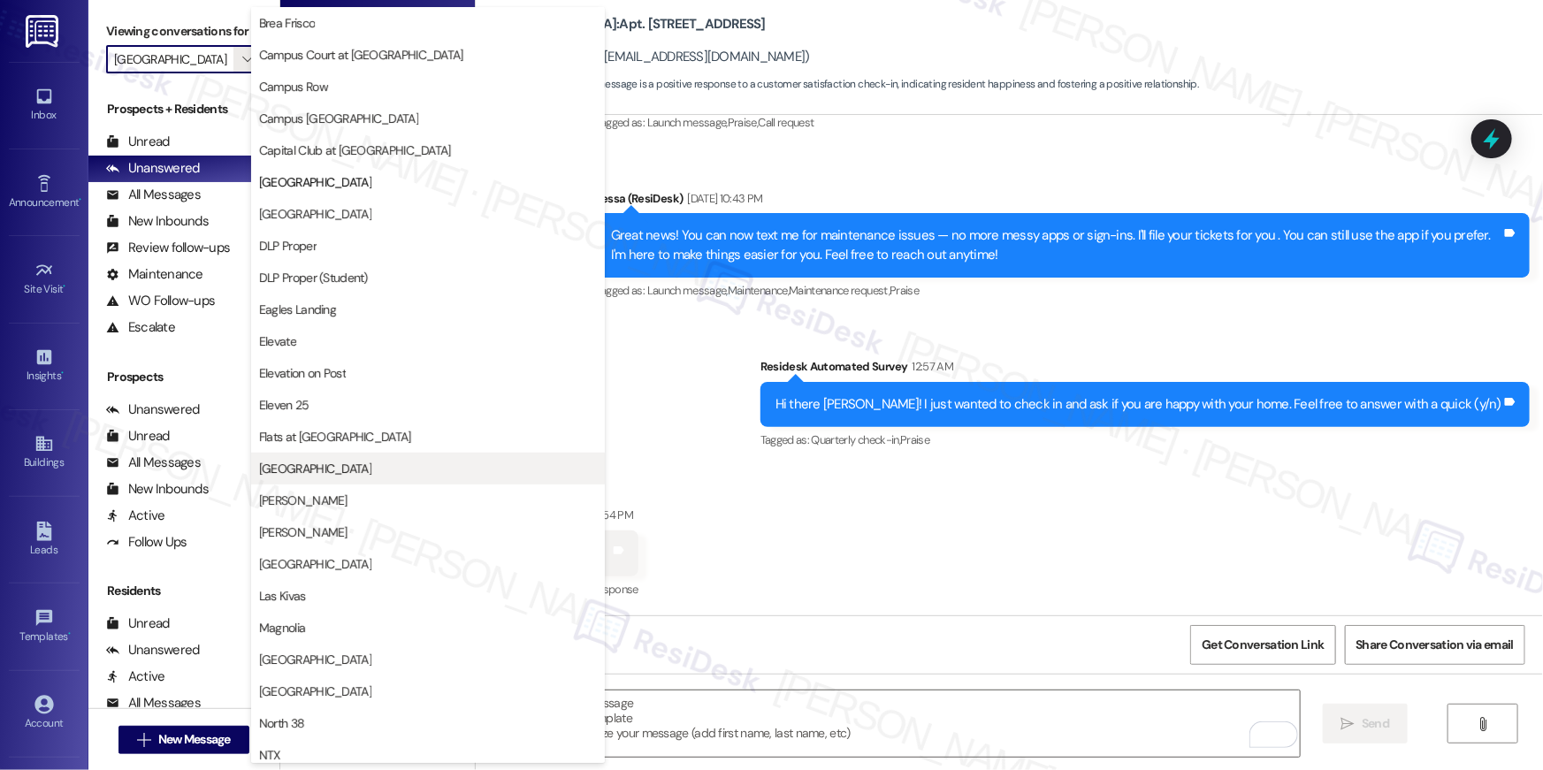
click at [314, 476] on span "[GEOGRAPHIC_DATA]" at bounding box center [315, 469] width 112 height 18
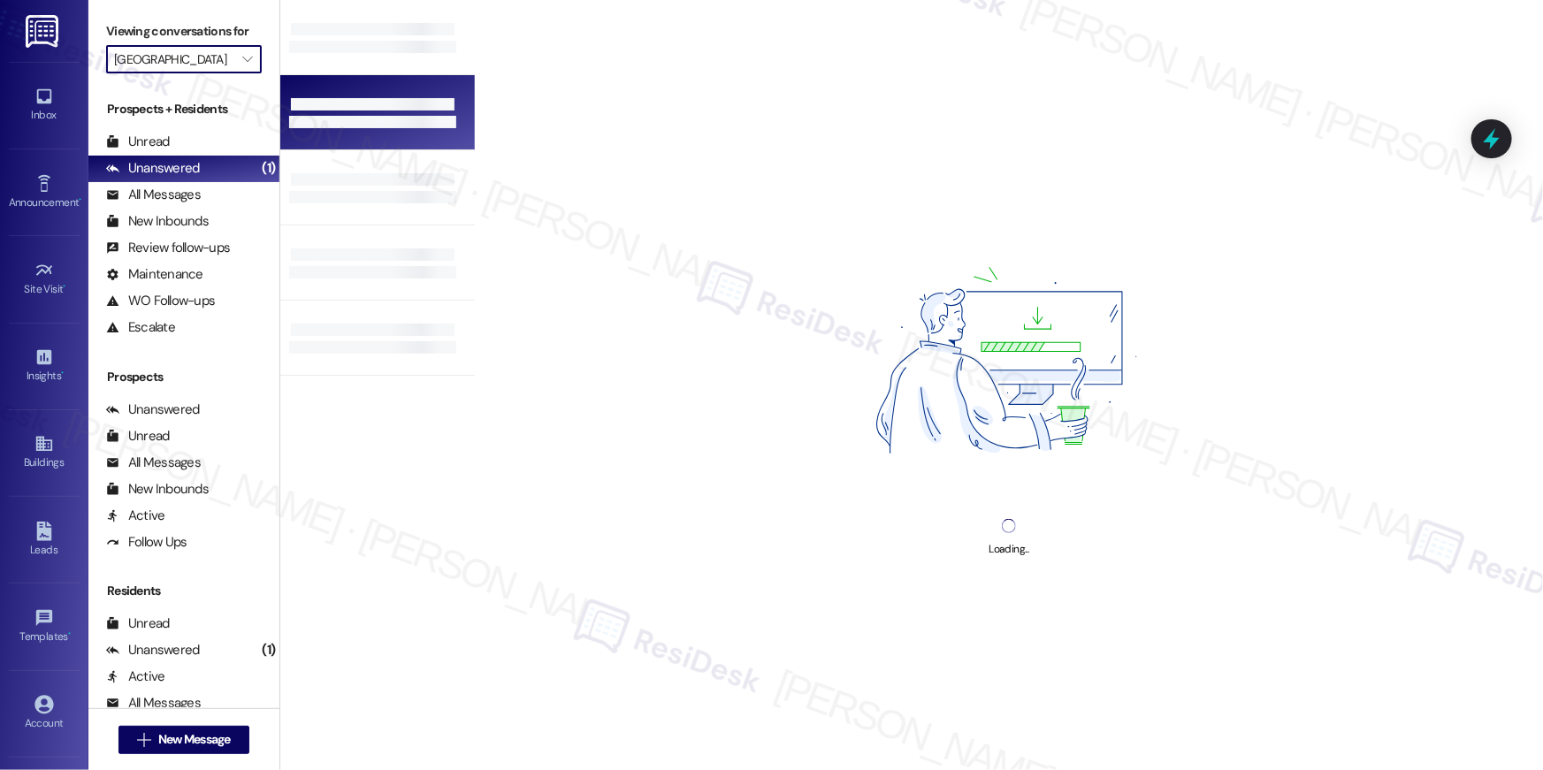
type input "[GEOGRAPHIC_DATA]"
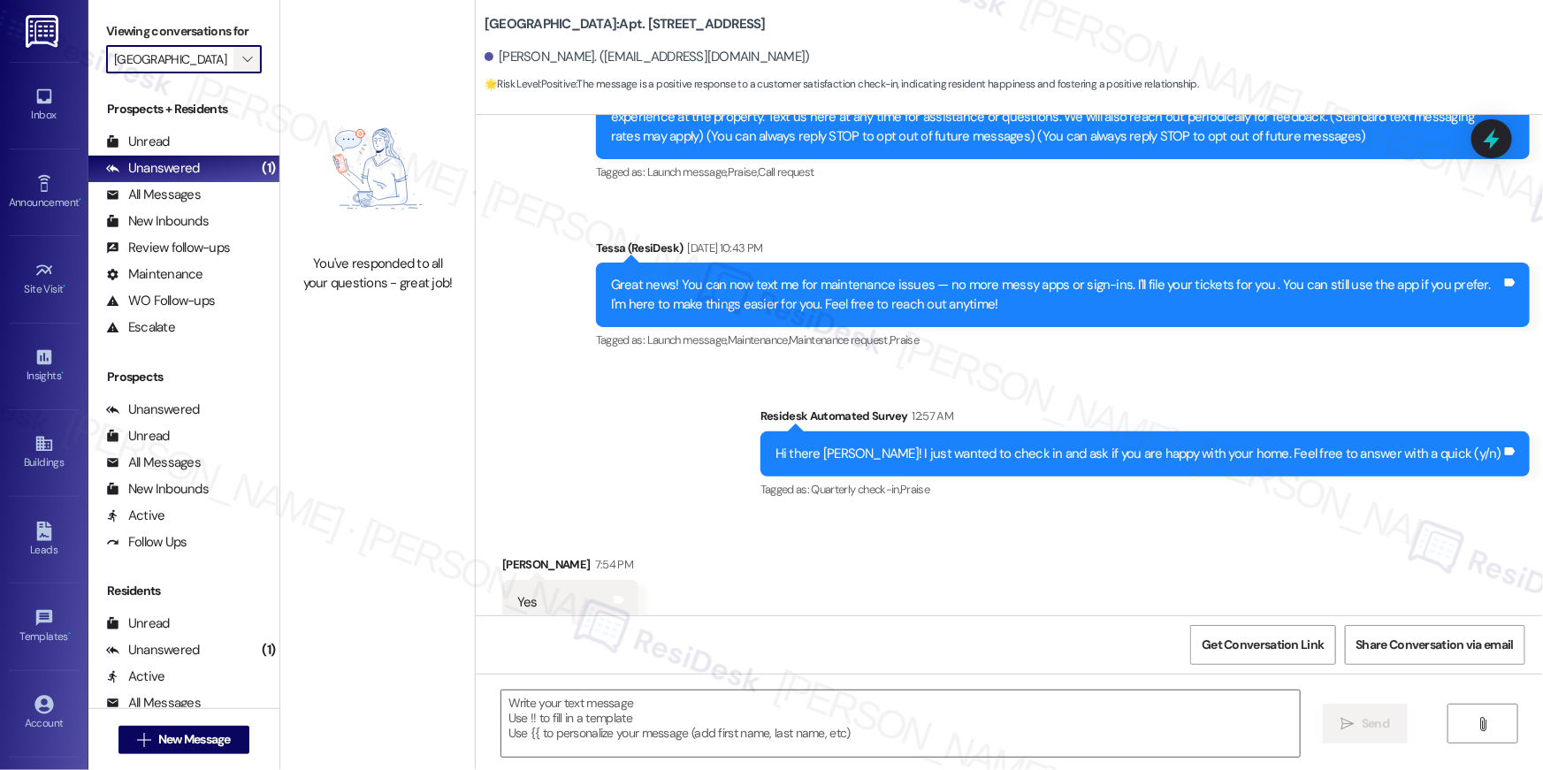
scroll to position [271, 0]
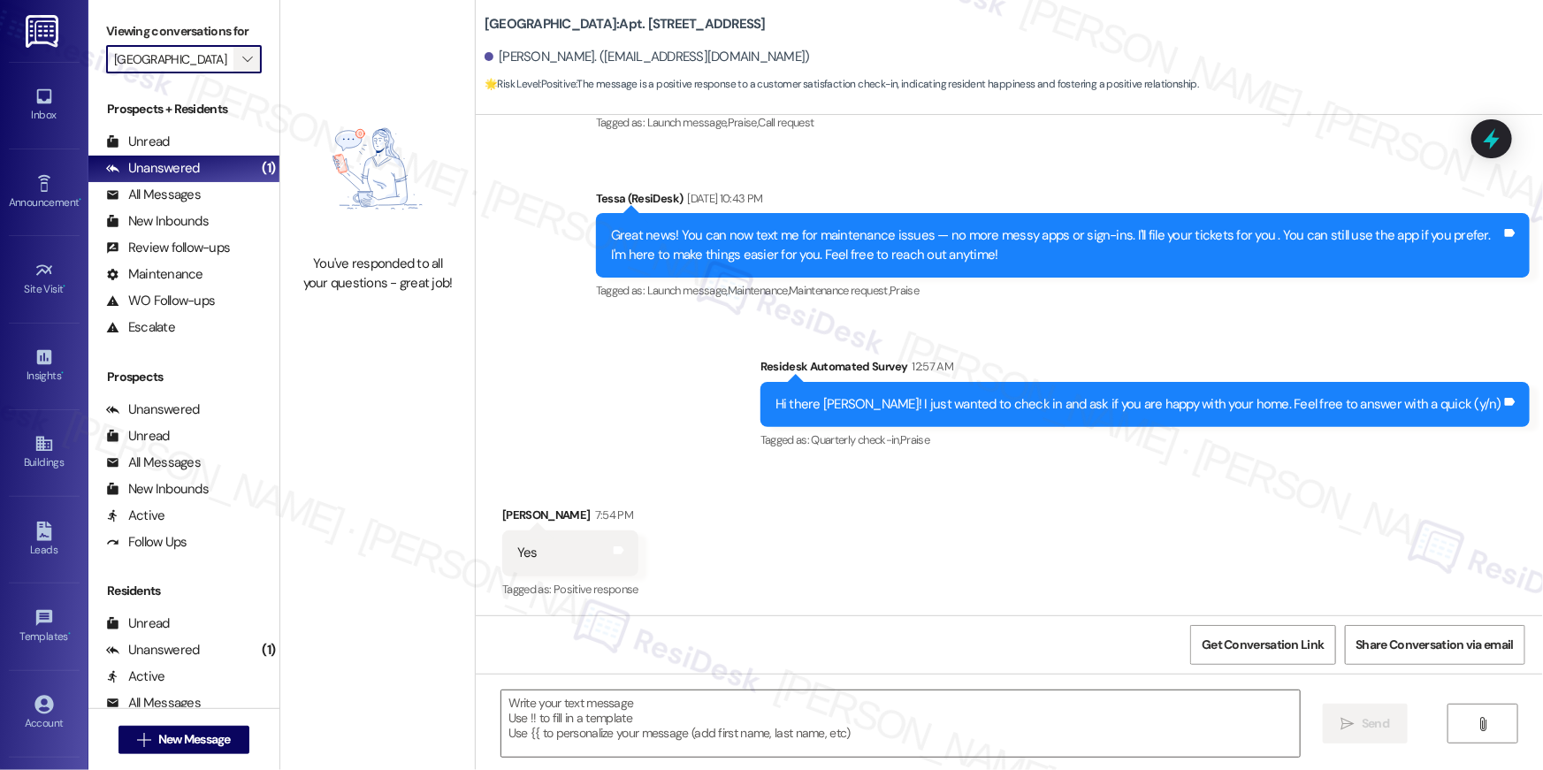
type textarea "Fetching suggested responses. Please feel free to read through the conversation…"
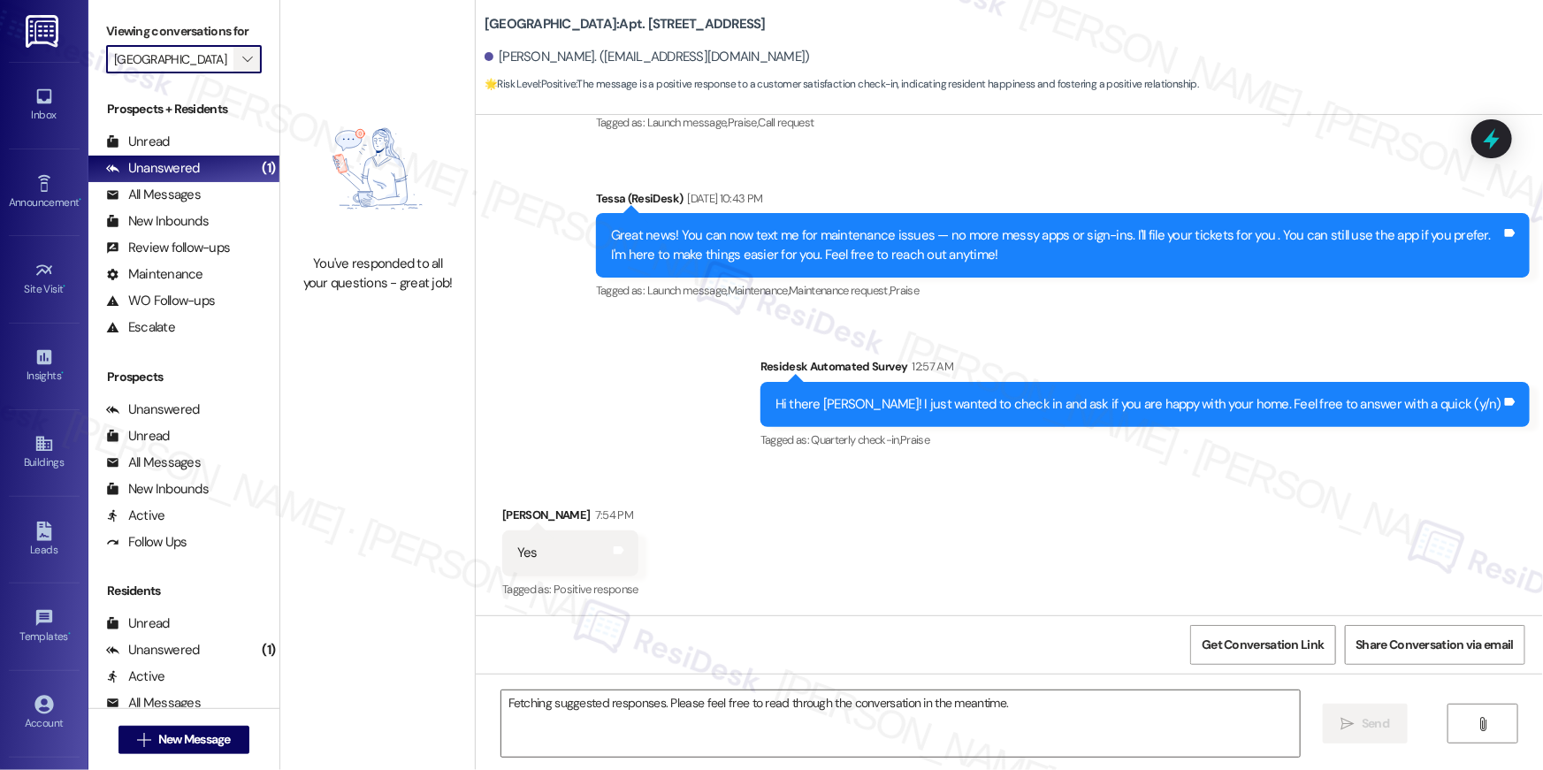
click at [242, 57] on icon "" at bounding box center [247, 59] width 10 height 14
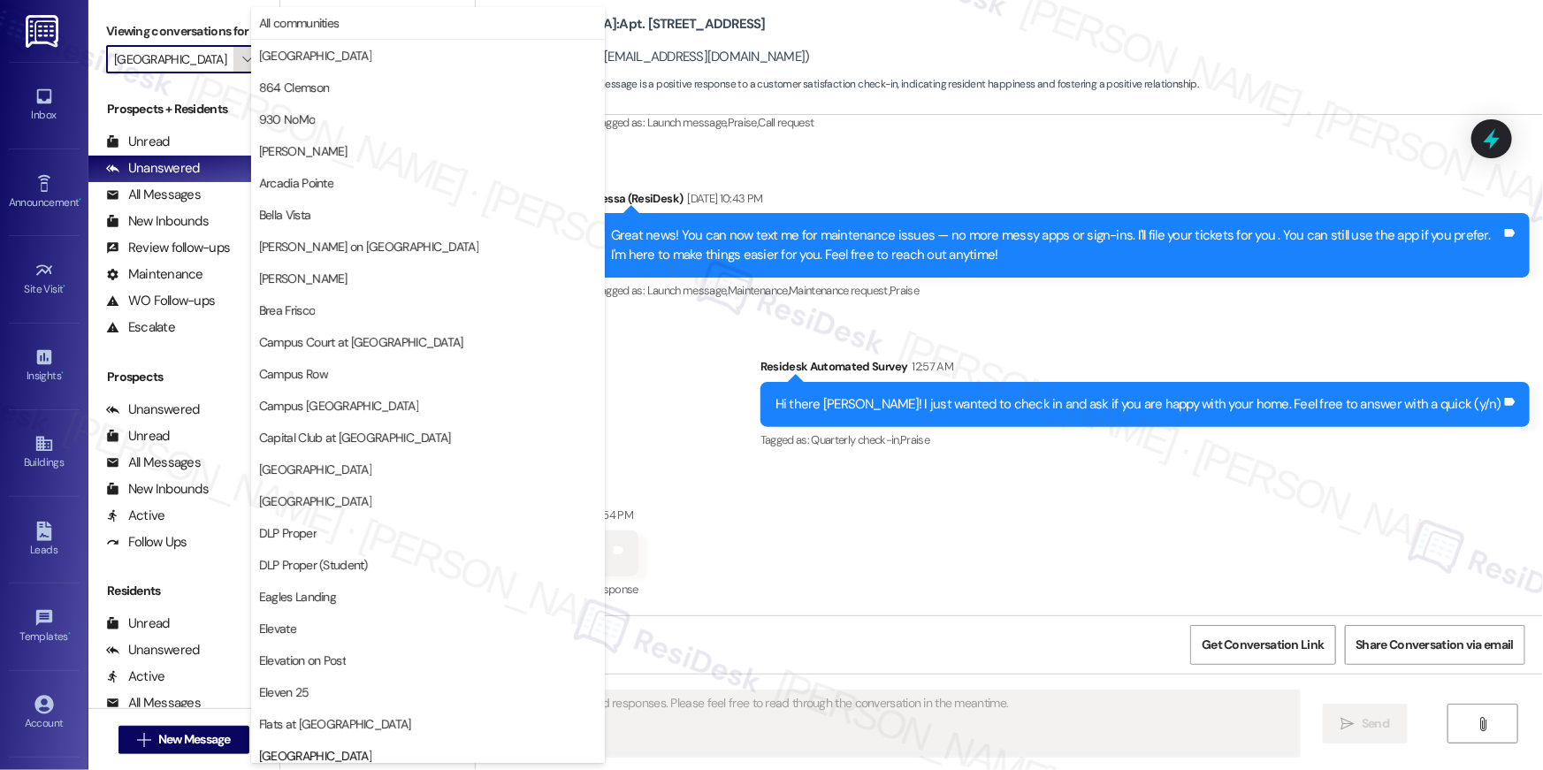
scroll to position [606, 0]
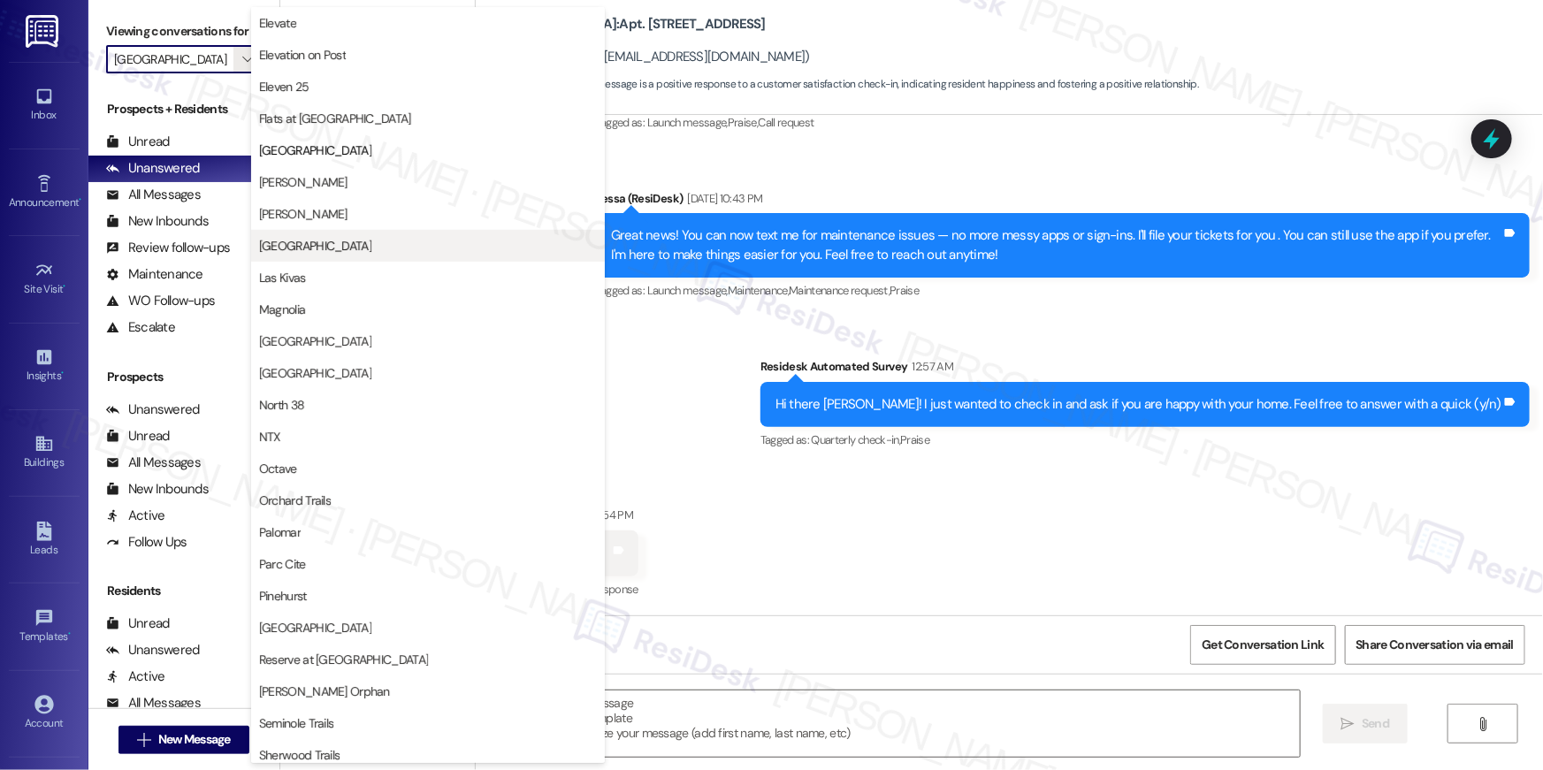
click at [308, 250] on span "[GEOGRAPHIC_DATA]" at bounding box center [315, 246] width 112 height 18
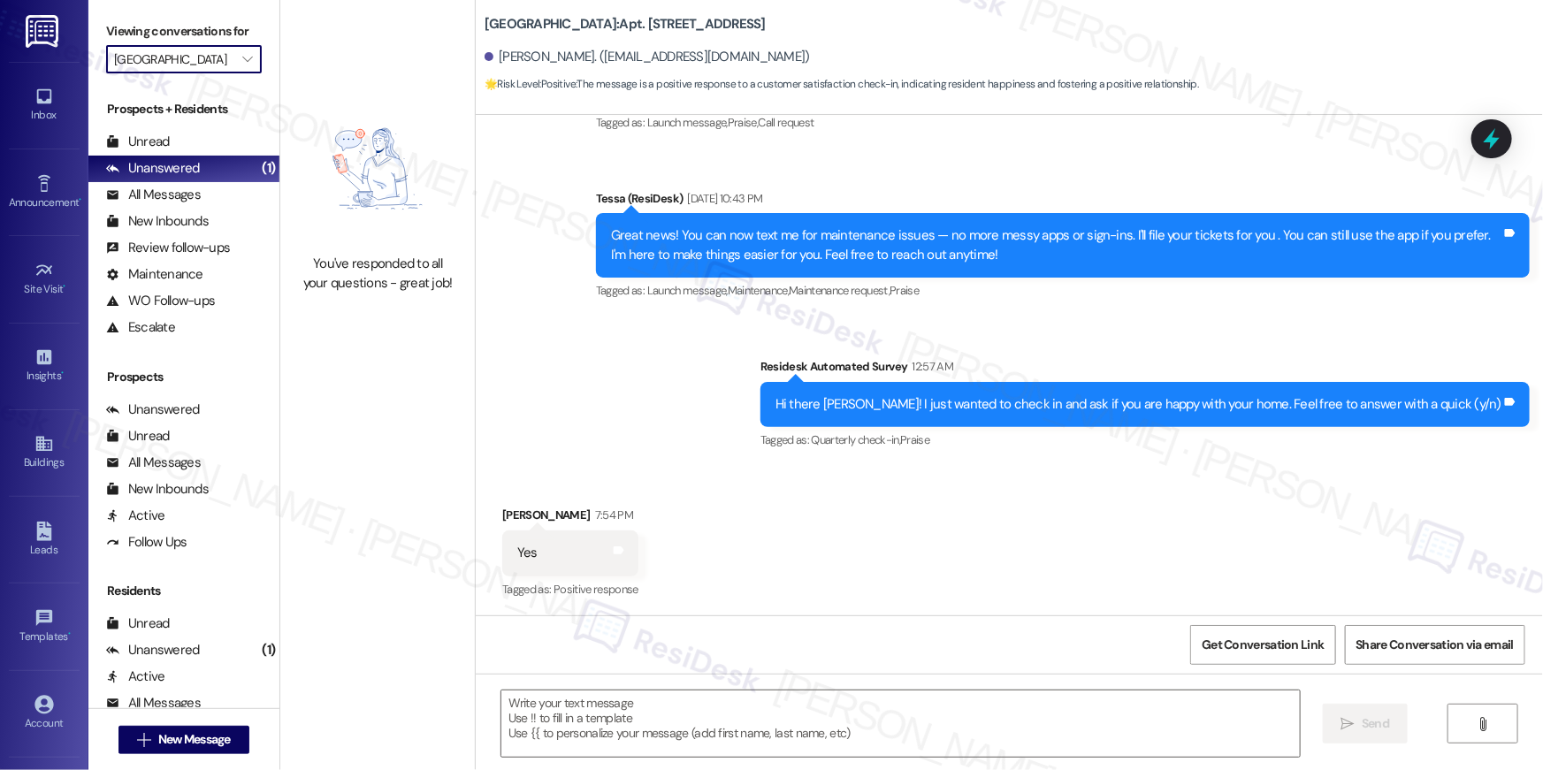
type input "[GEOGRAPHIC_DATA]"
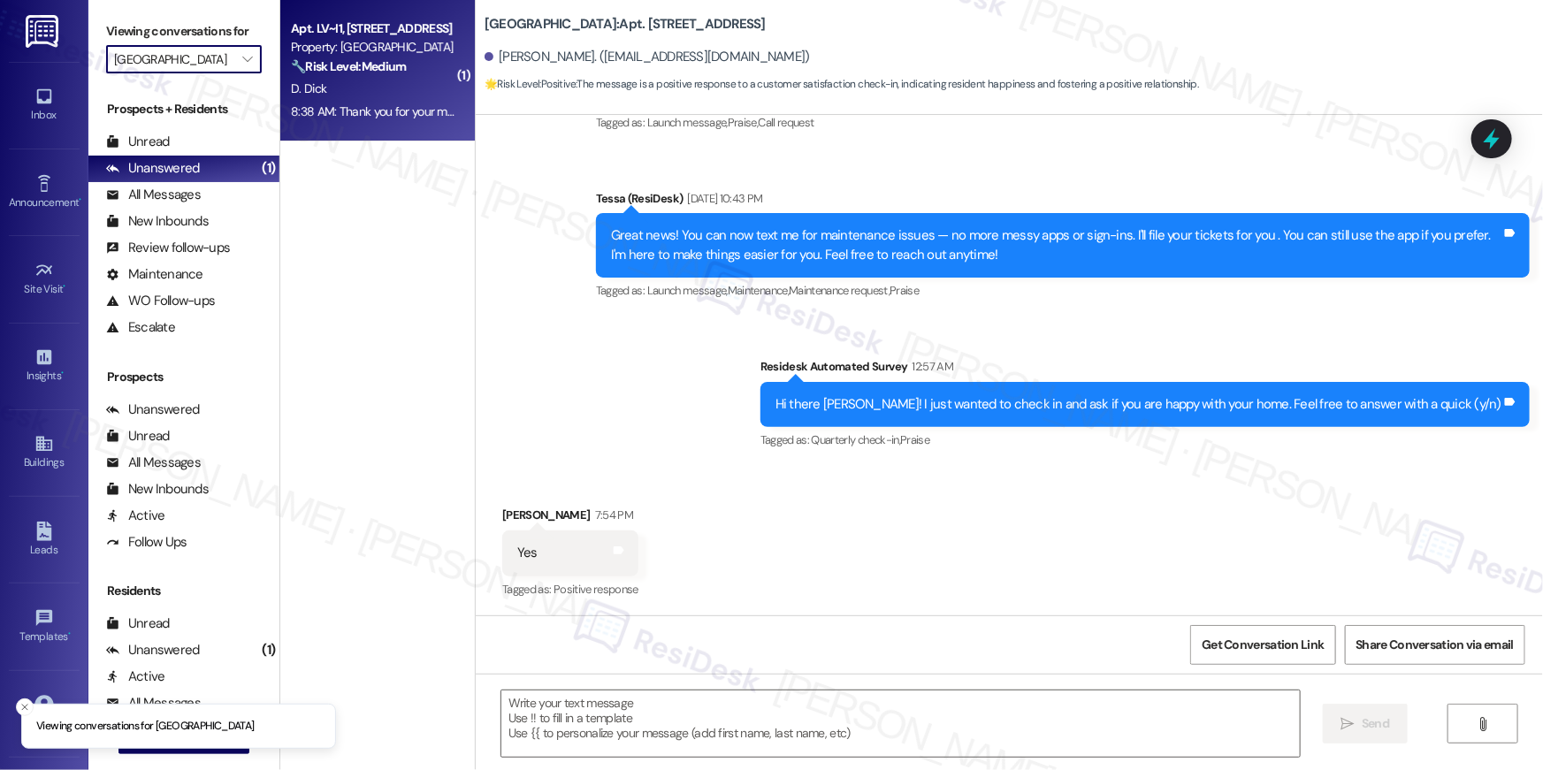
click at [322, 21] on div "Apt. LV~I1, 1102 Mohawk Street" at bounding box center [373, 28] width 164 height 19
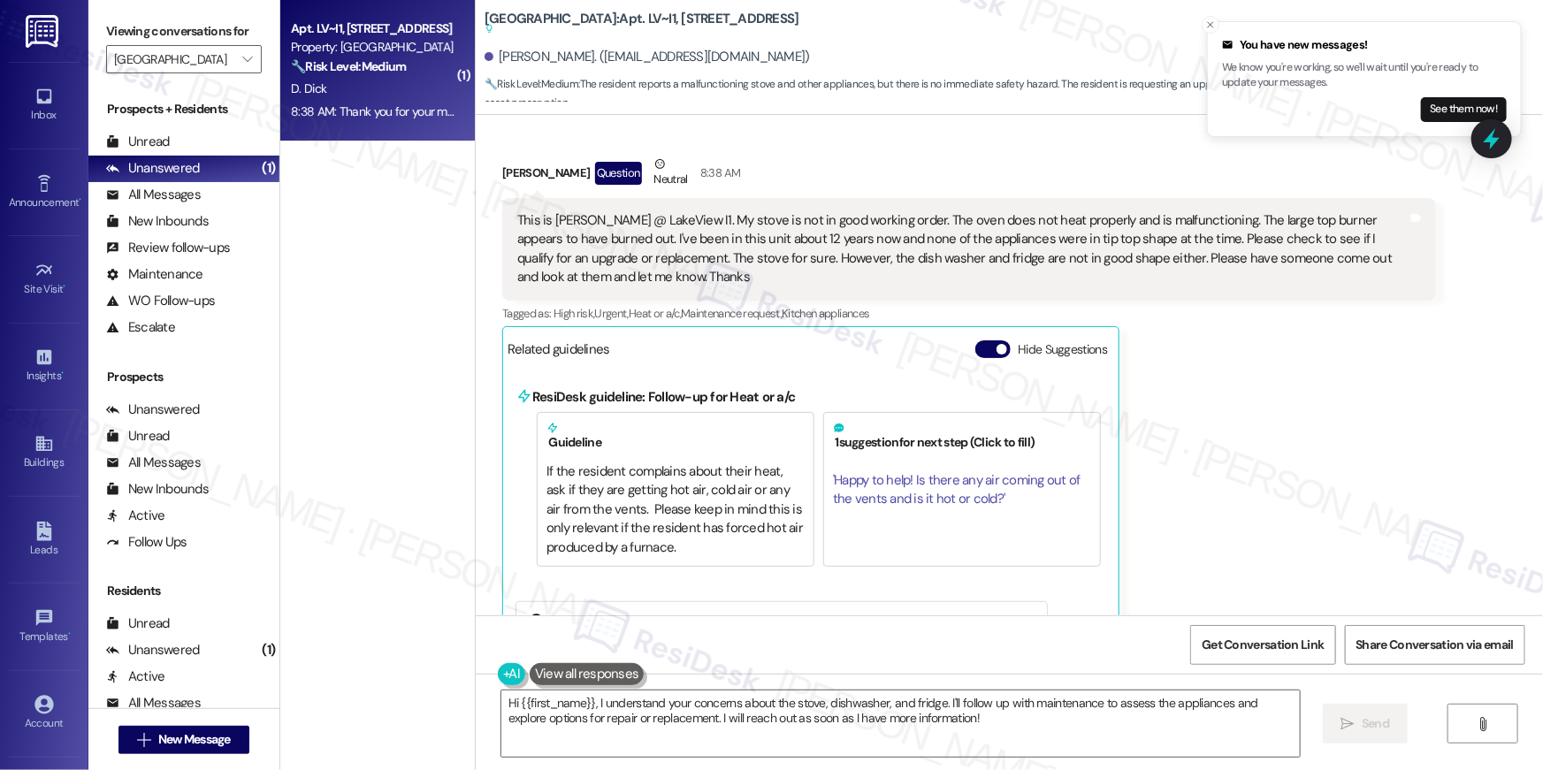
scroll to position [2237, 0]
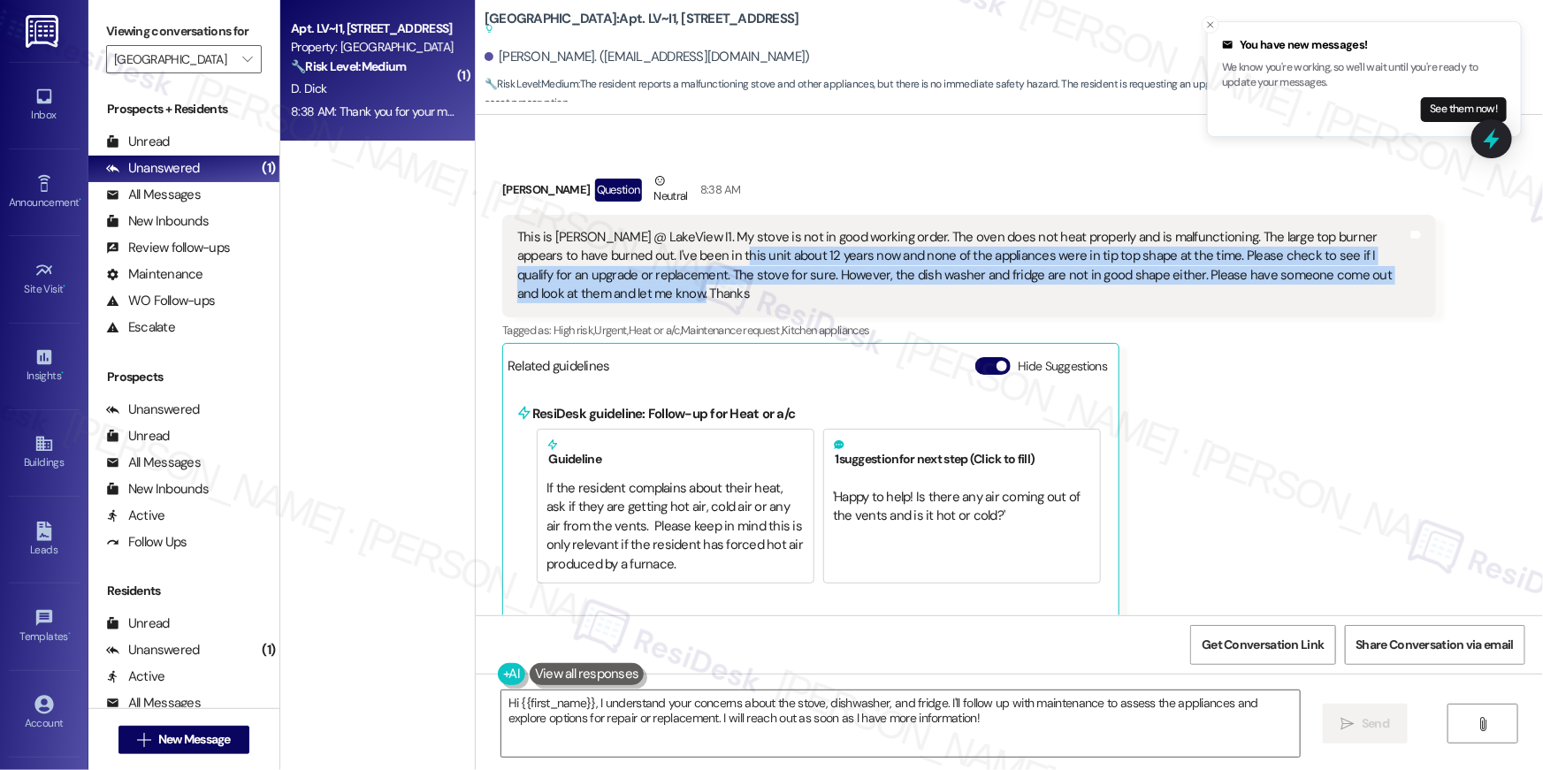
drag, startPoint x: 689, startPoint y: 266, endPoint x: 677, endPoint y: 241, distance: 27.3
click at [677, 241] on div "This is Debbie @ LakeView I1. My stove is not in good working order. The oven d…" at bounding box center [962, 266] width 890 height 76
click at [918, 720] on textarea "Hi {{first_name}}, I understand your concerns about the stove, dishwasher, and …" at bounding box center [900, 723] width 798 height 66
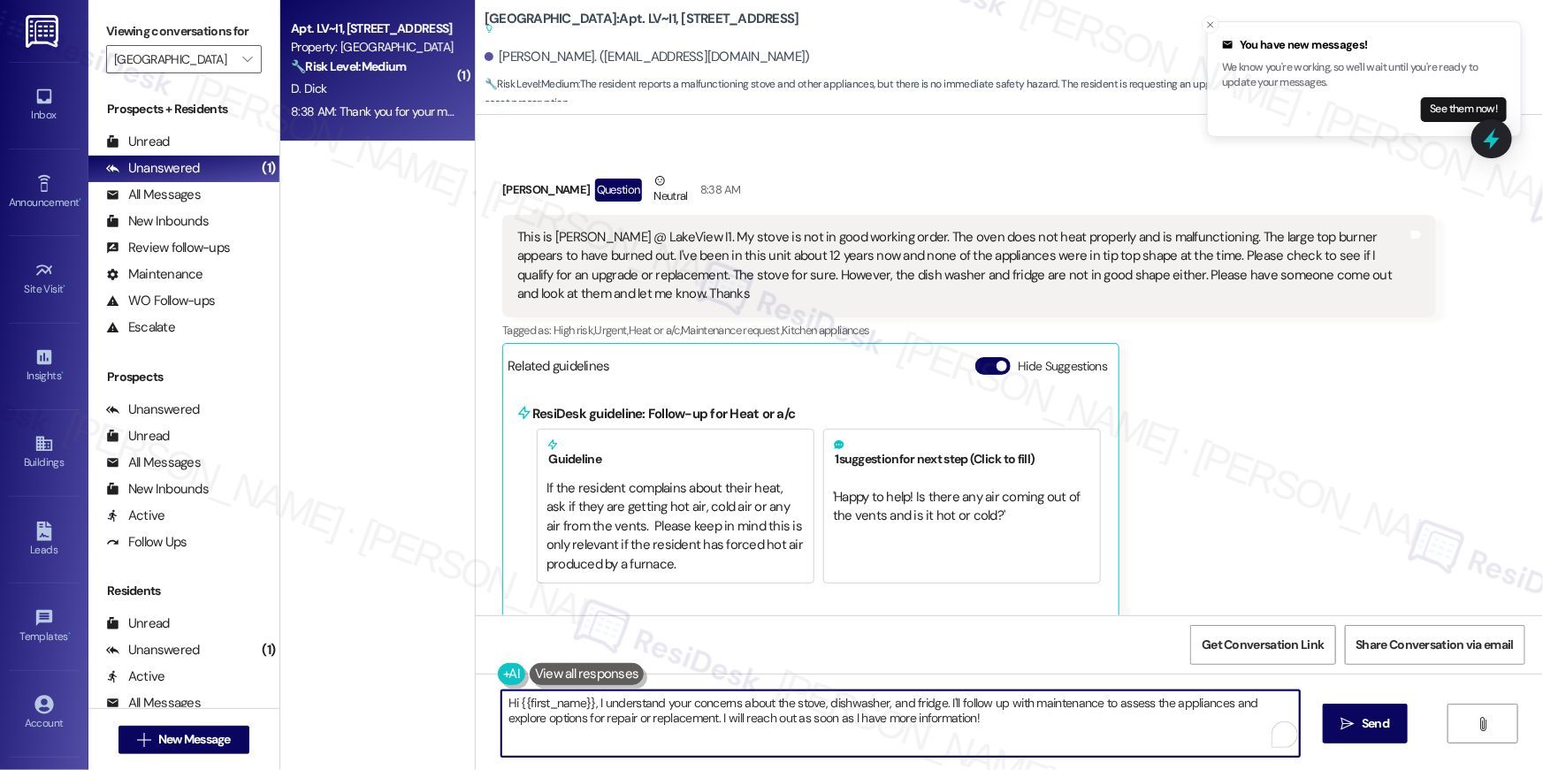
click at [930, 729] on textarea "Hi {{first_name}}, I understand your concerns about the stove, dishwasher, and …" at bounding box center [900, 723] width 798 height 66
drag, startPoint x: 959, startPoint y: 727, endPoint x: 673, endPoint y: 716, distance: 286.6
click at [673, 716] on textarea "Hi {{first_name}}, I understand your concerns about the stove, dishwasher, and …" at bounding box center [900, 723] width 798 height 66
type textarea "Hi {{first_name}}, I understand your concerns about the stove, dishwasher, and …"
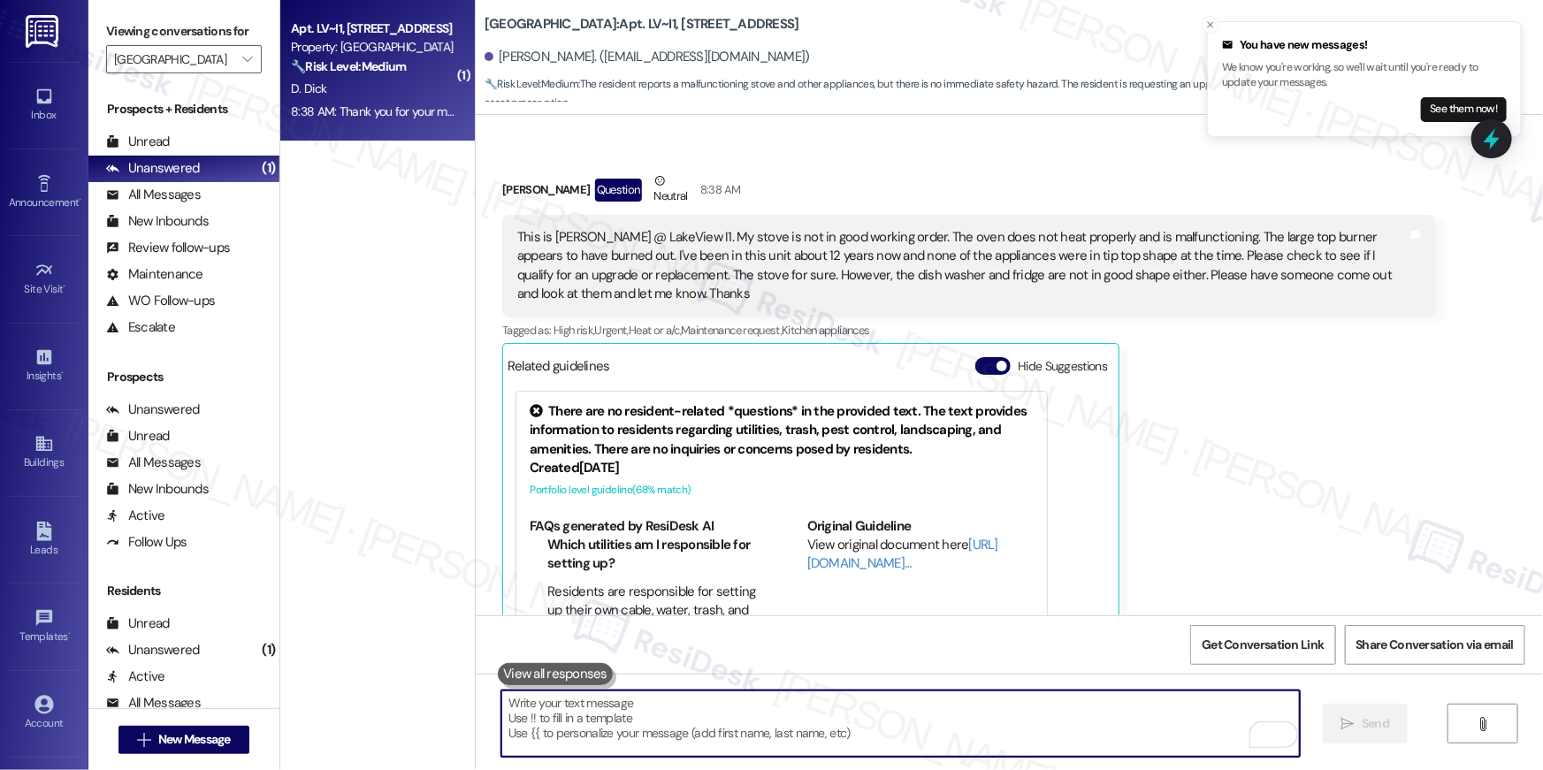
scroll to position [2312, 0]
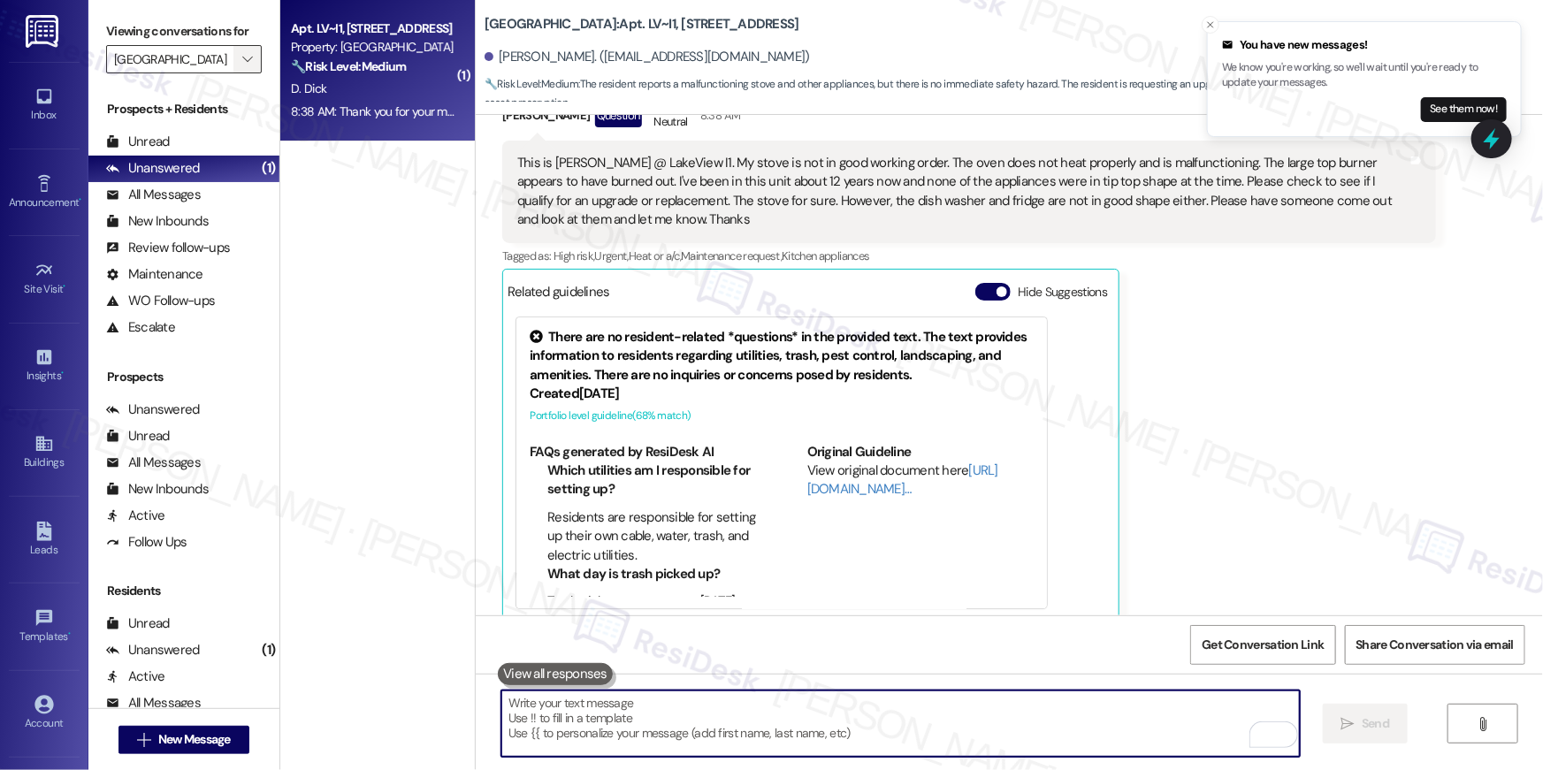
click at [243, 67] on span "" at bounding box center [247, 59] width 17 height 28
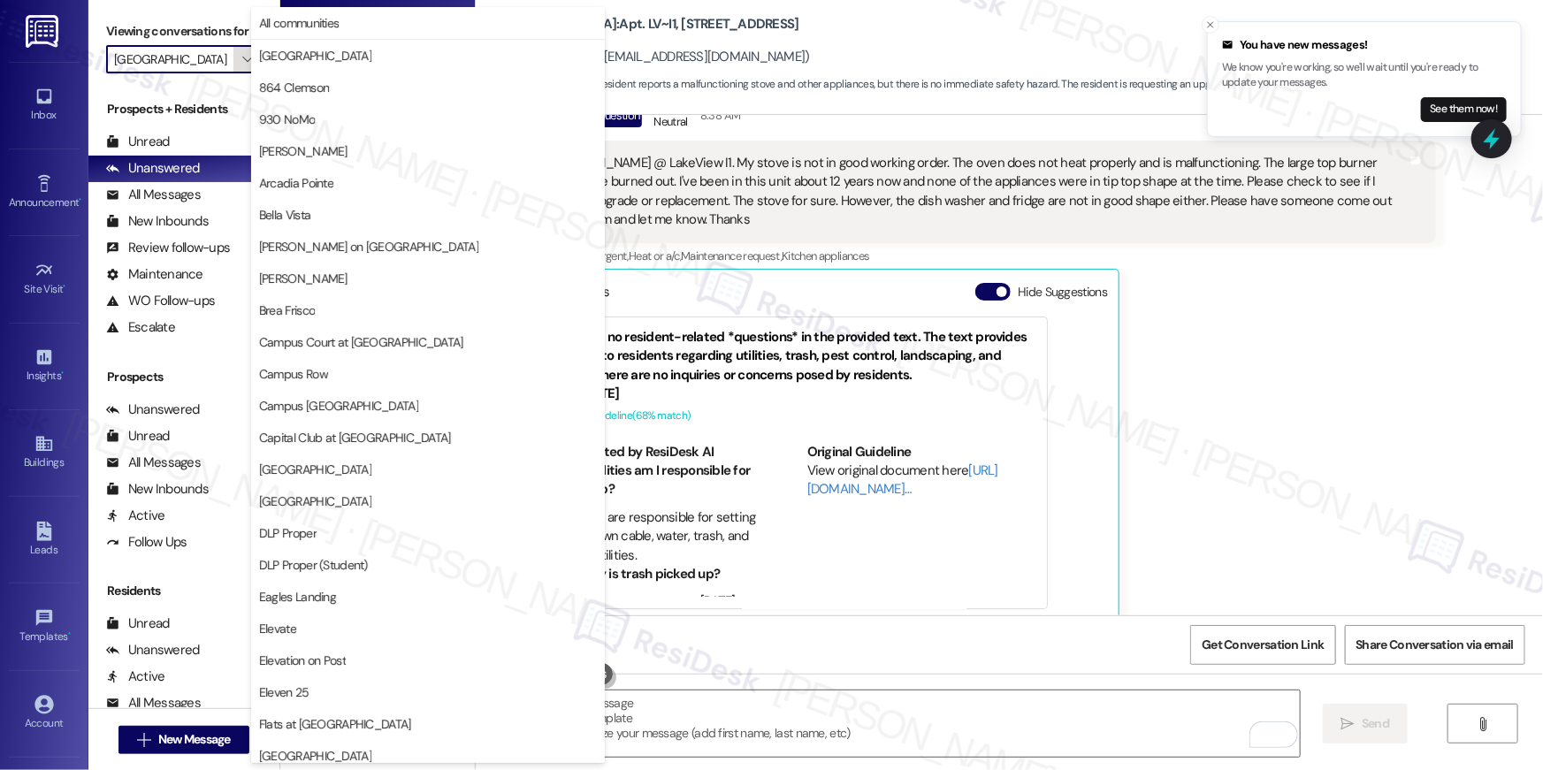
click at [243, 67] on span "" at bounding box center [247, 59] width 17 height 28
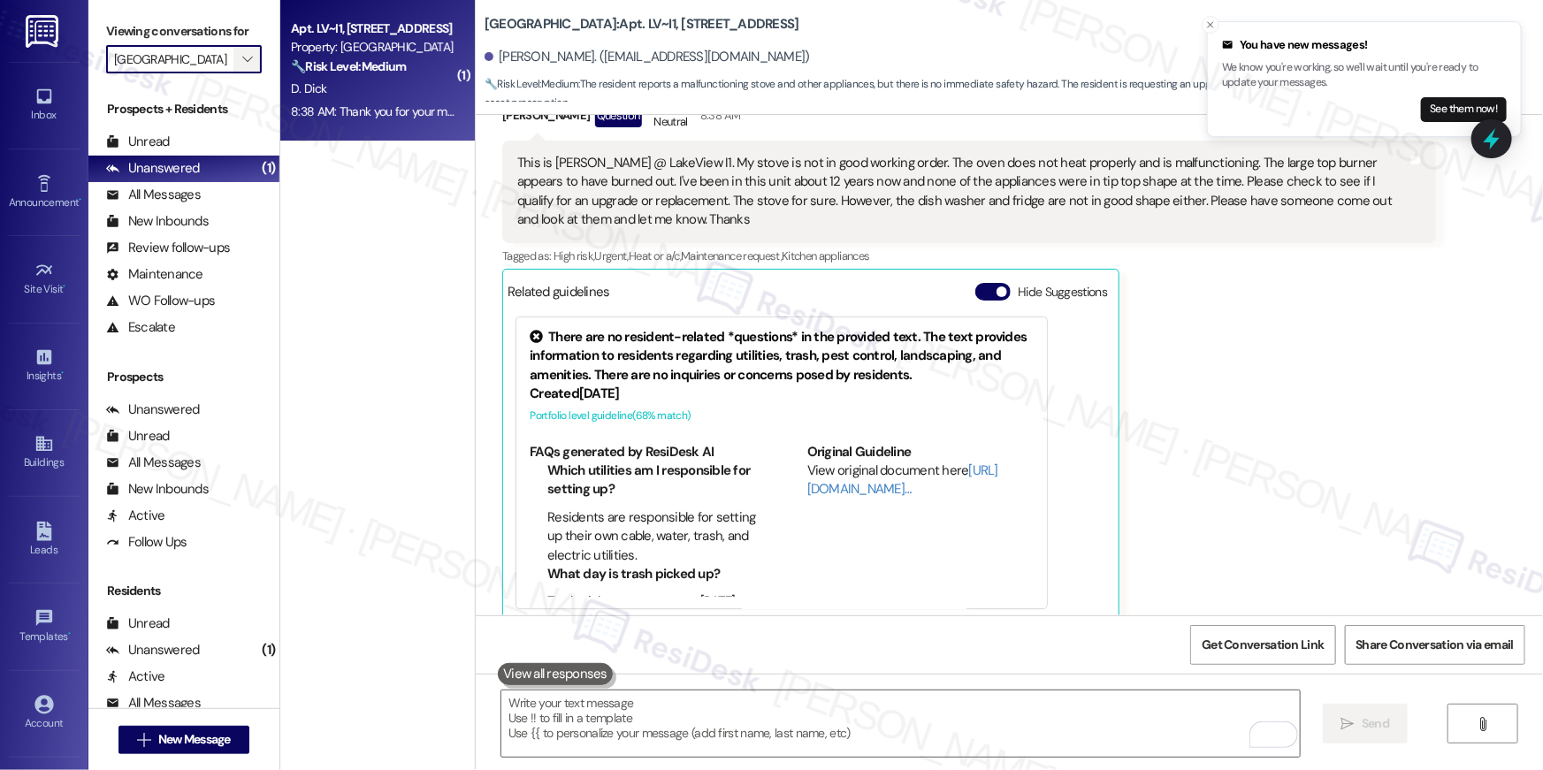
click at [242, 64] on icon "" at bounding box center [247, 59] width 10 height 14
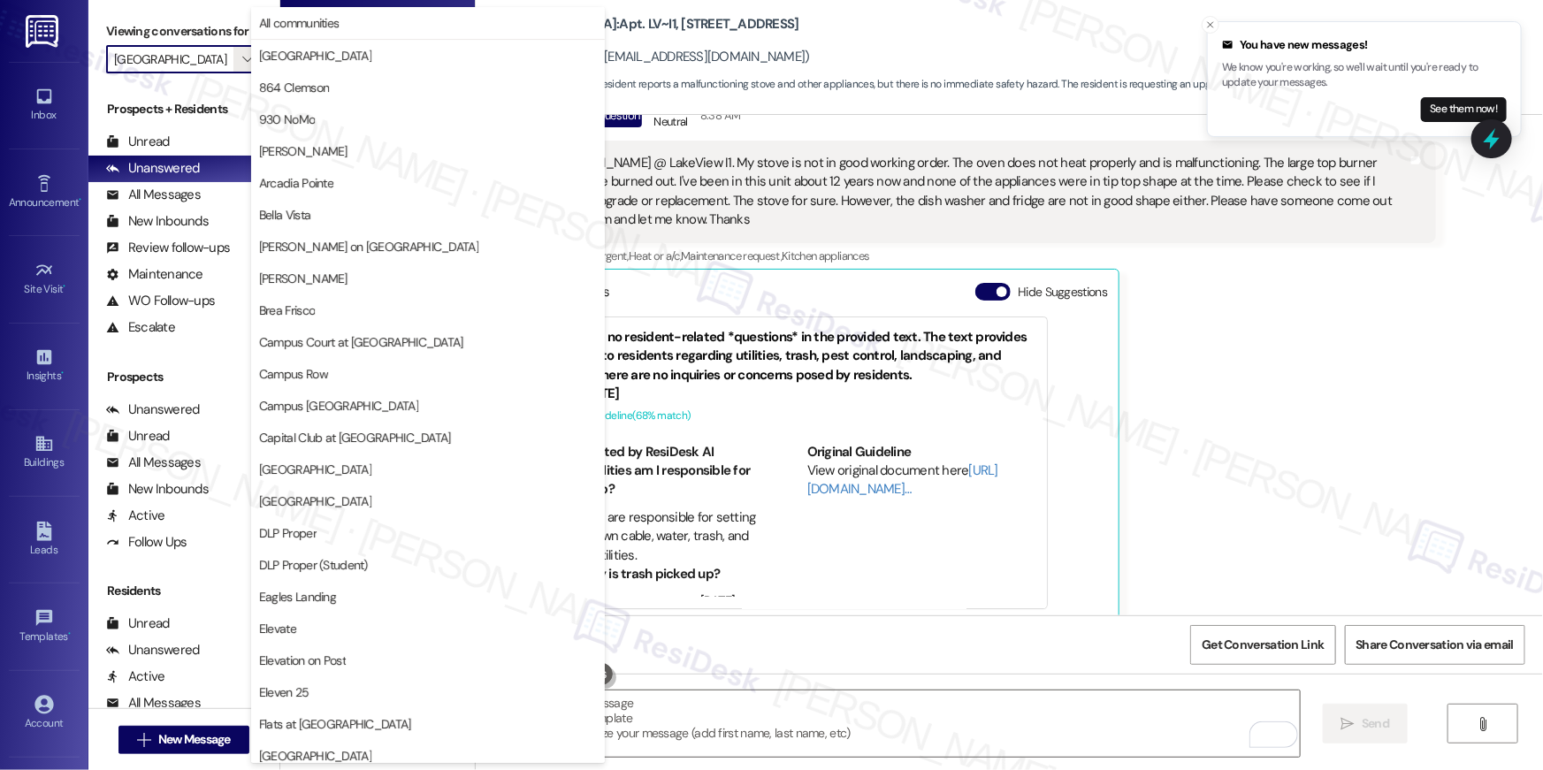
scroll to position [606, 0]
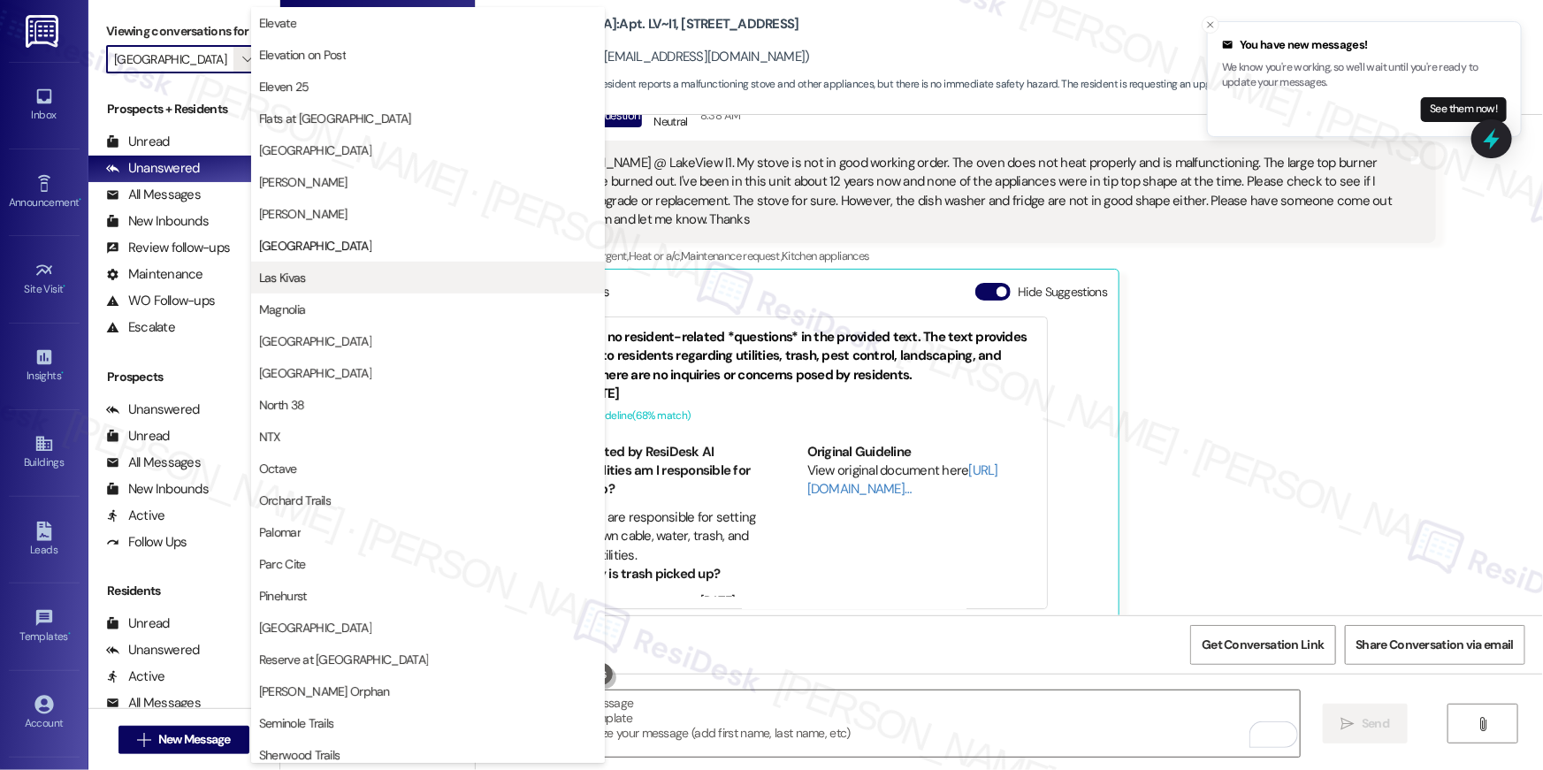
click at [323, 269] on span "Las Kivas" at bounding box center [428, 278] width 338 height 18
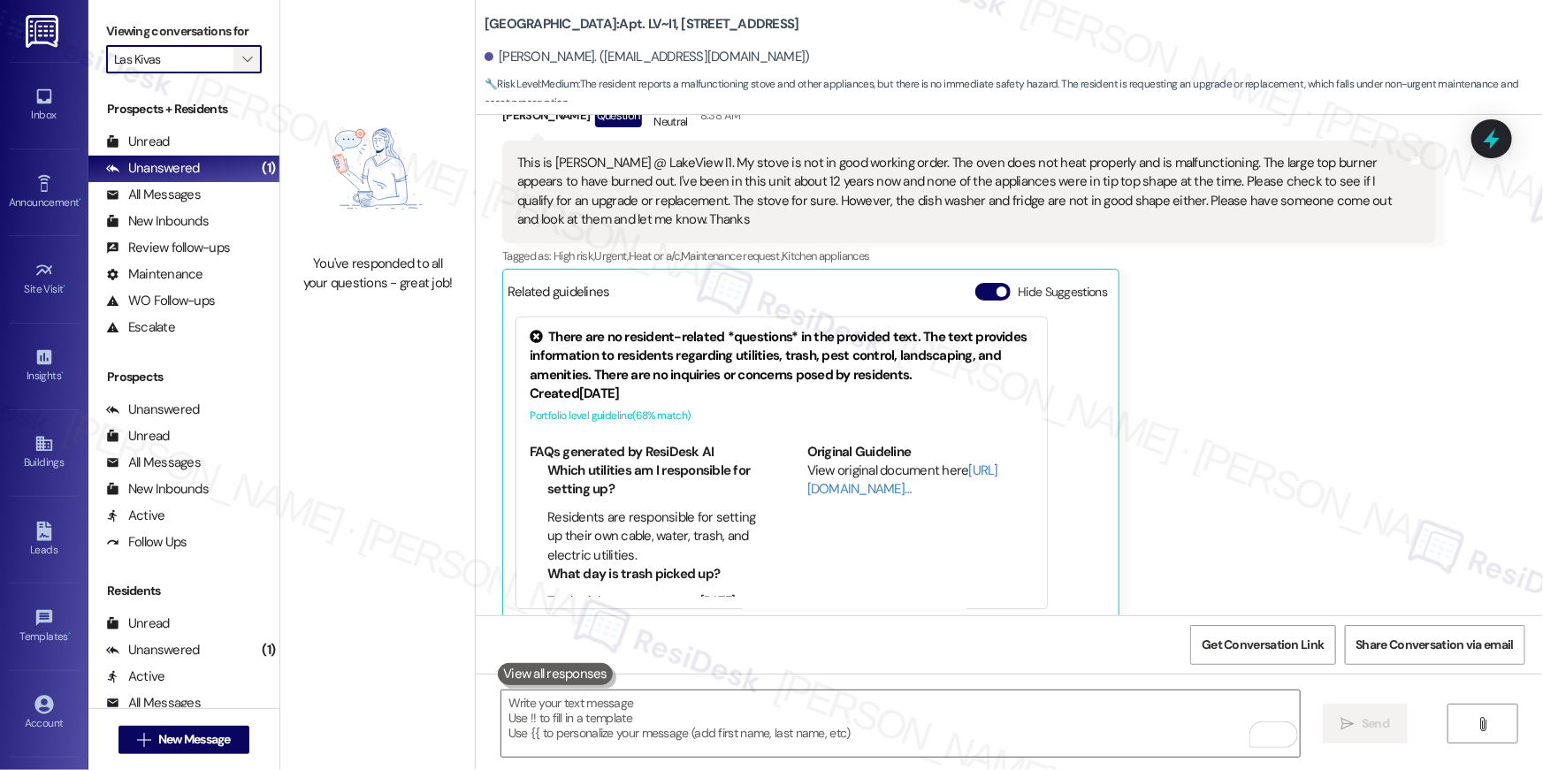
click at [244, 64] on span "" at bounding box center [247, 59] width 17 height 28
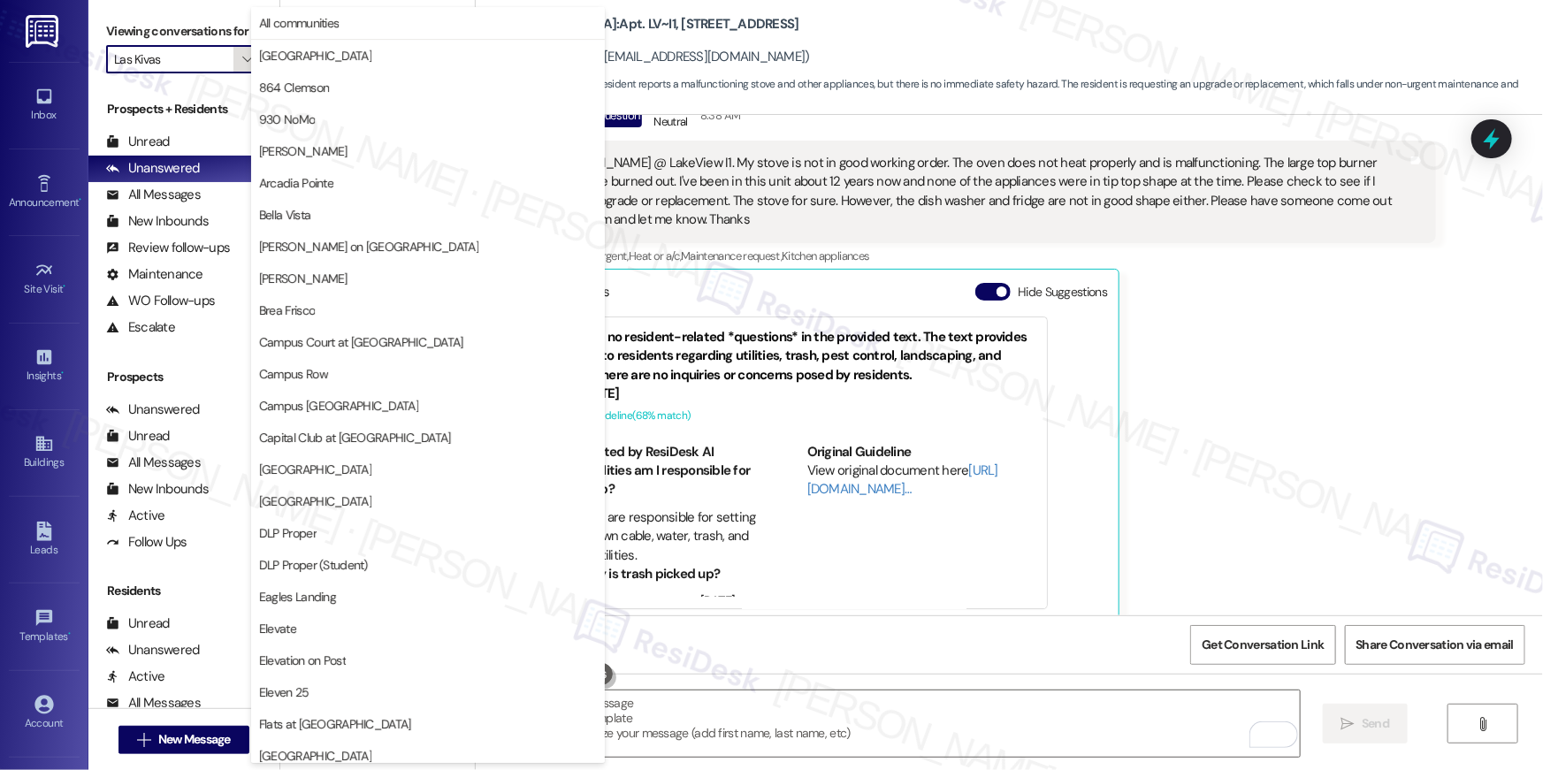
scroll to position [606, 0]
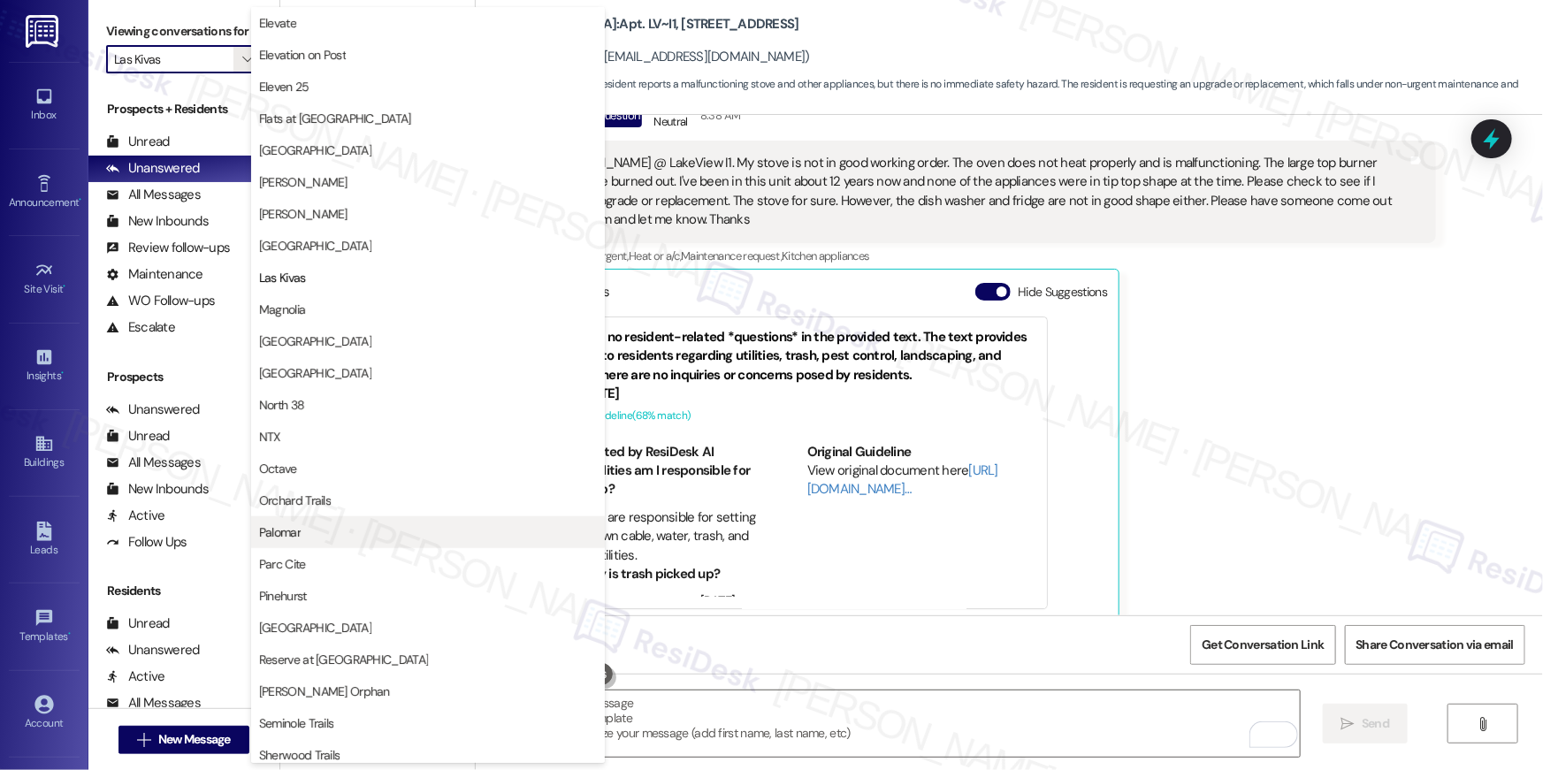
click at [292, 528] on span "Palomar" at bounding box center [280, 532] width 42 height 18
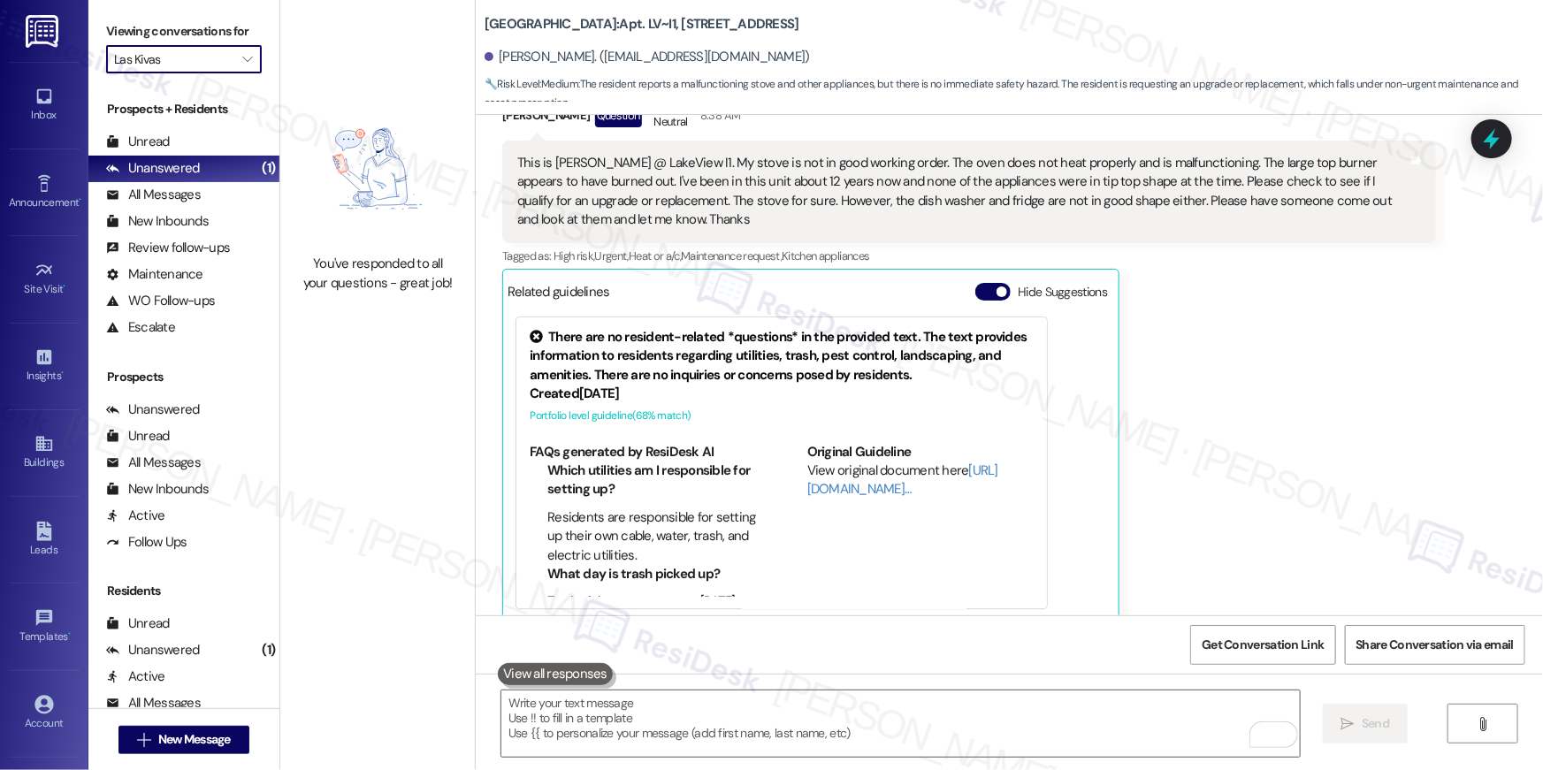
type input "Palomar"
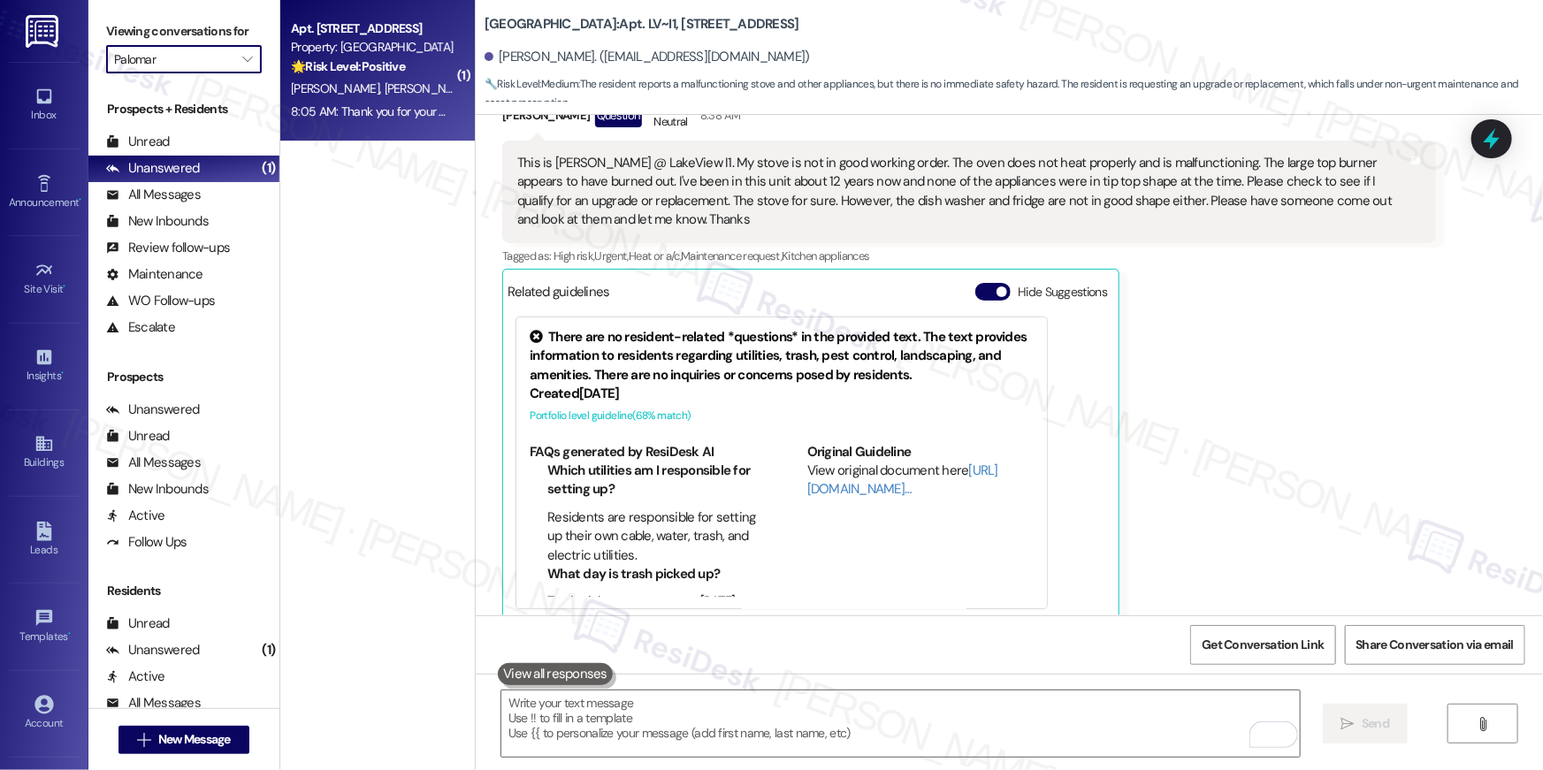
click at [296, 78] on div "A. Ayala R. Soto" at bounding box center [372, 89] width 167 height 22
type textarea "Fetching suggested responses. Please feel free to read through the conversation…"
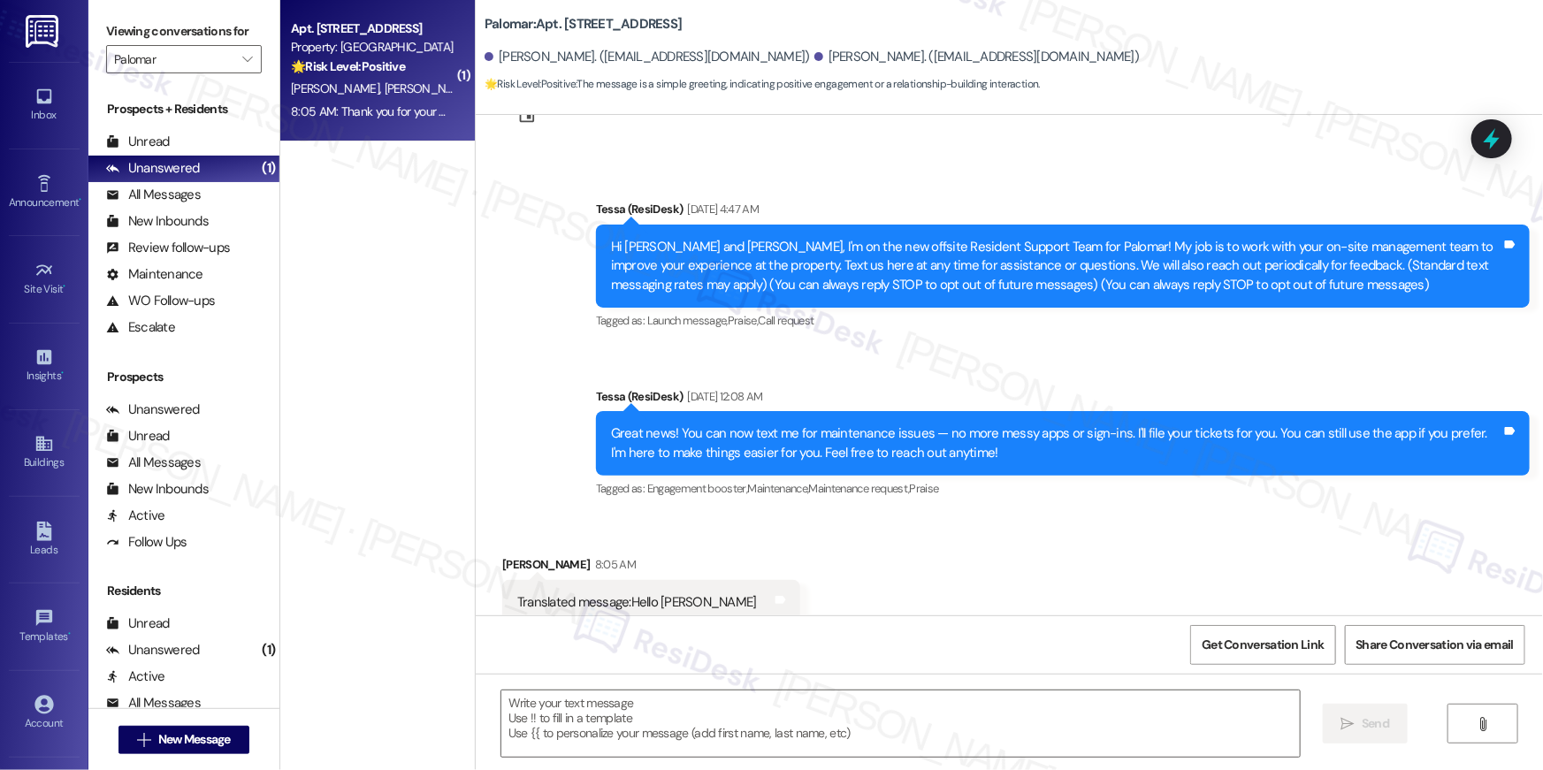
scroll to position [115, 0]
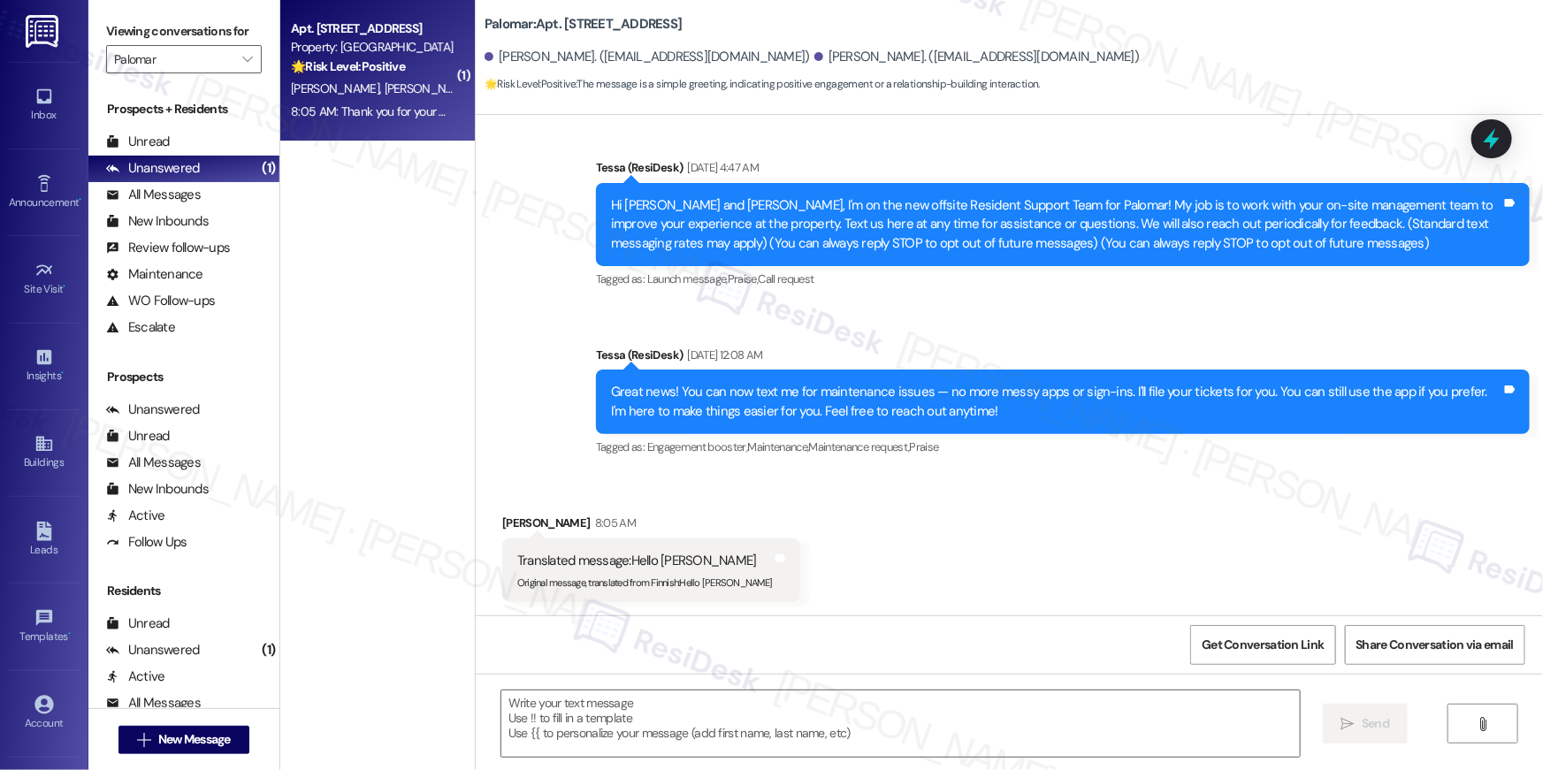
type textarea "Fetching suggested responses. Please feel free to read through the conversation…"
click at [775, 489] on div "Received via SMS Alyssa Ayala 8:05 AM Translated message: Hello Tessa Original …" at bounding box center [1009, 545] width 1067 height 142
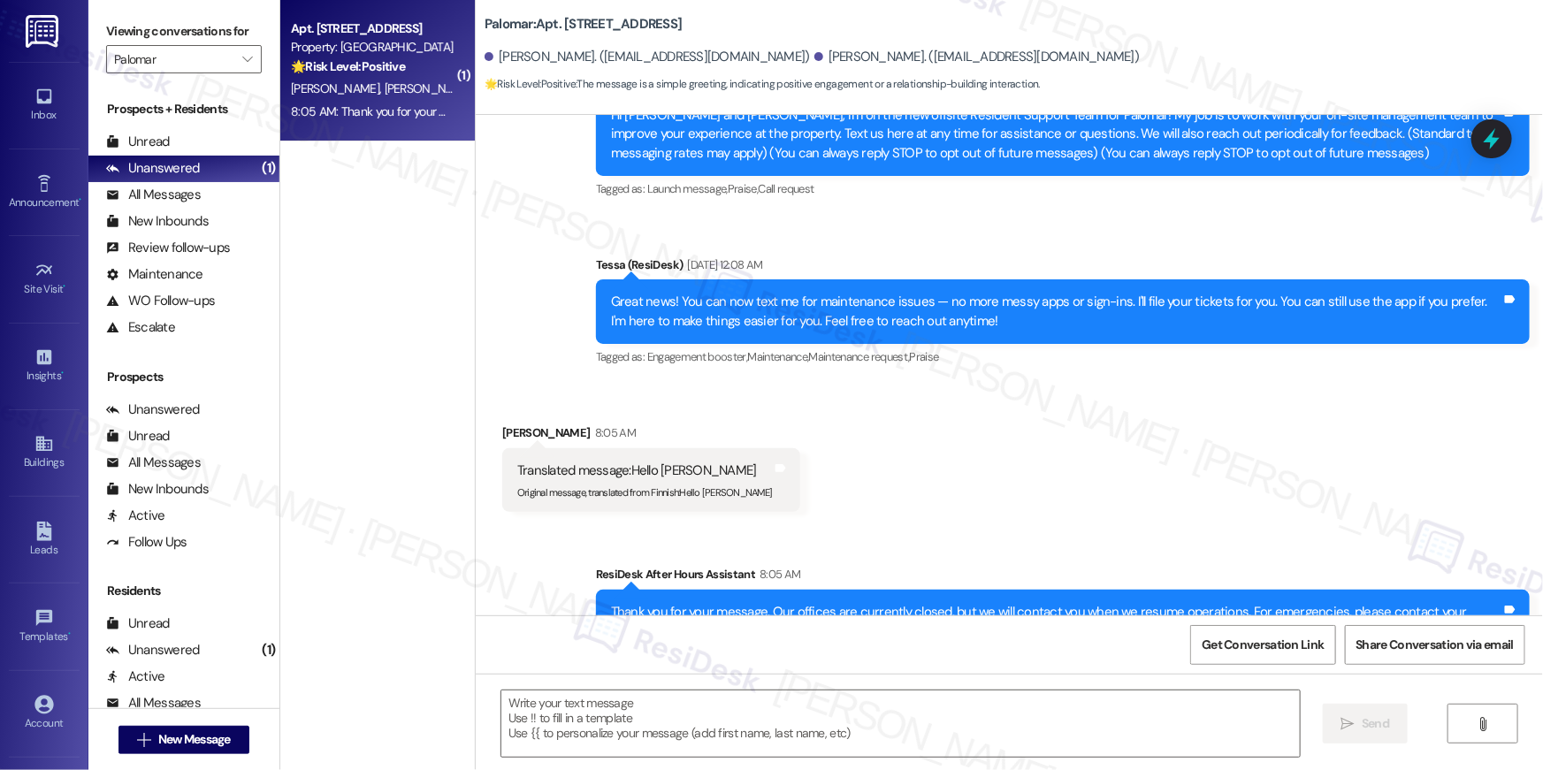
scroll to position [283, 0]
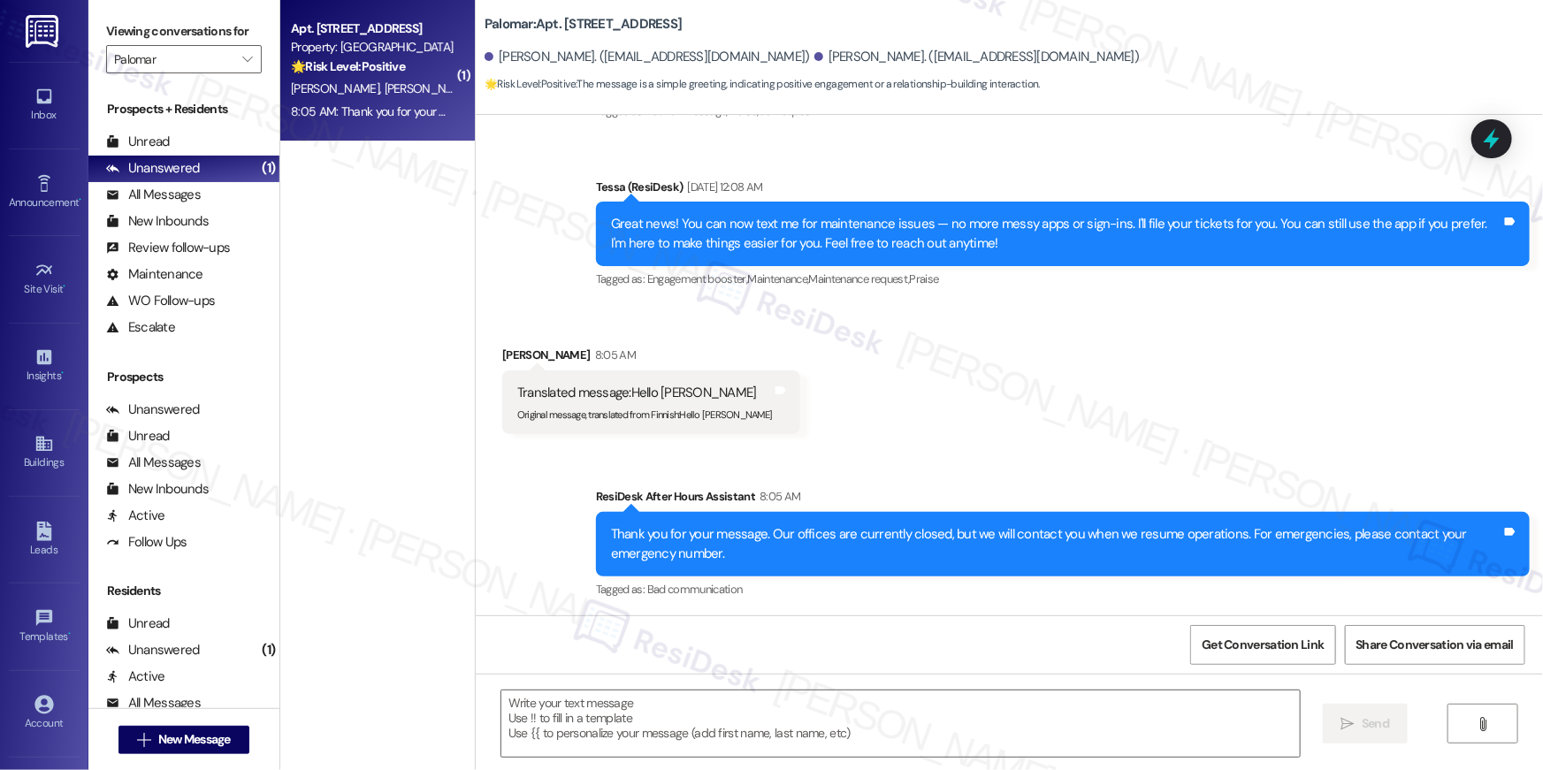
click at [803, 684] on div " Send " at bounding box center [1009, 740] width 1067 height 133
click at [808, 690] on div at bounding box center [900, 724] width 800 height 68
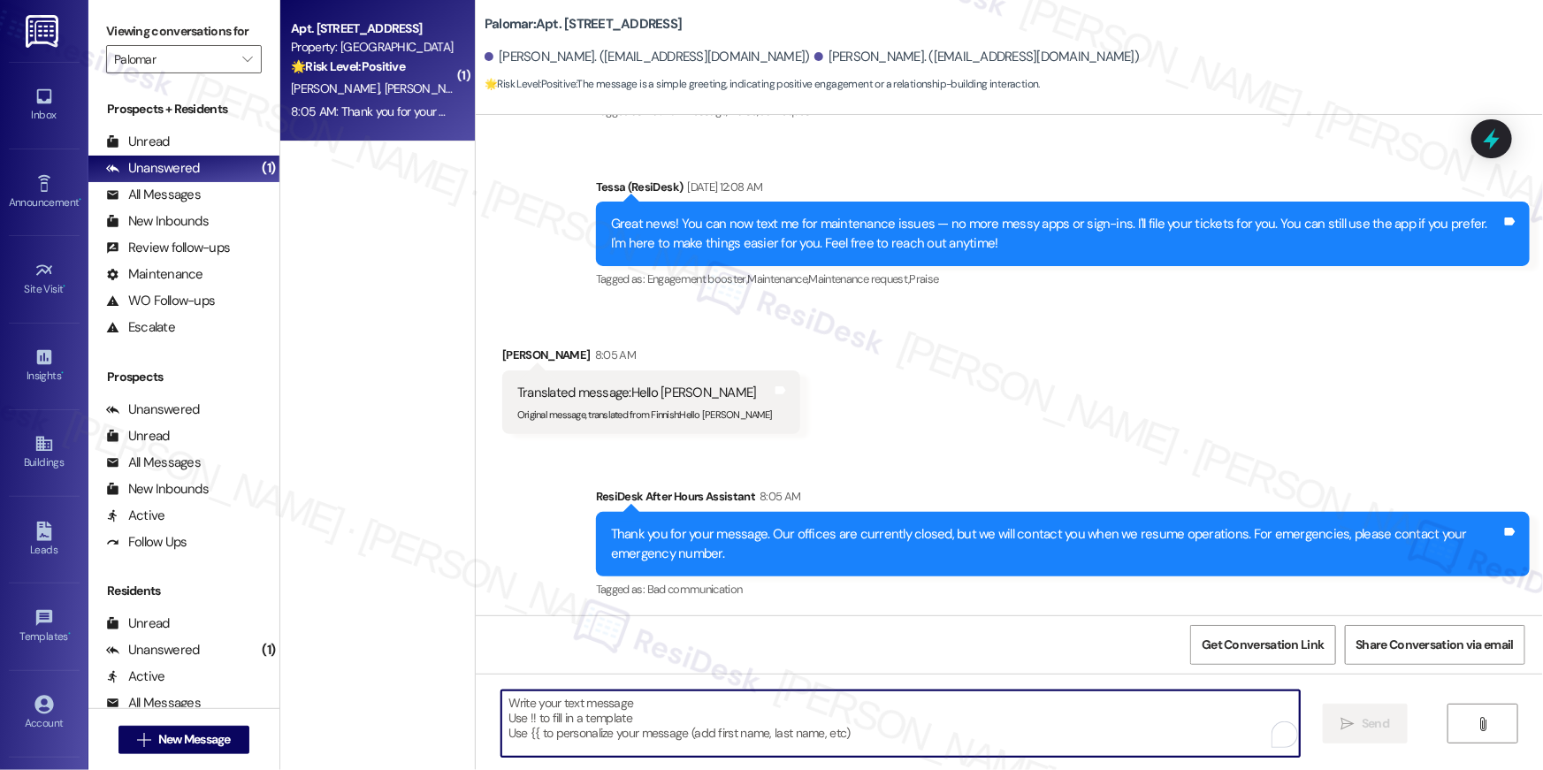
click at [824, 729] on textarea "To enrich screen reader interactions, please activate Accessibility in Grammarl…" at bounding box center [900, 723] width 798 height 66
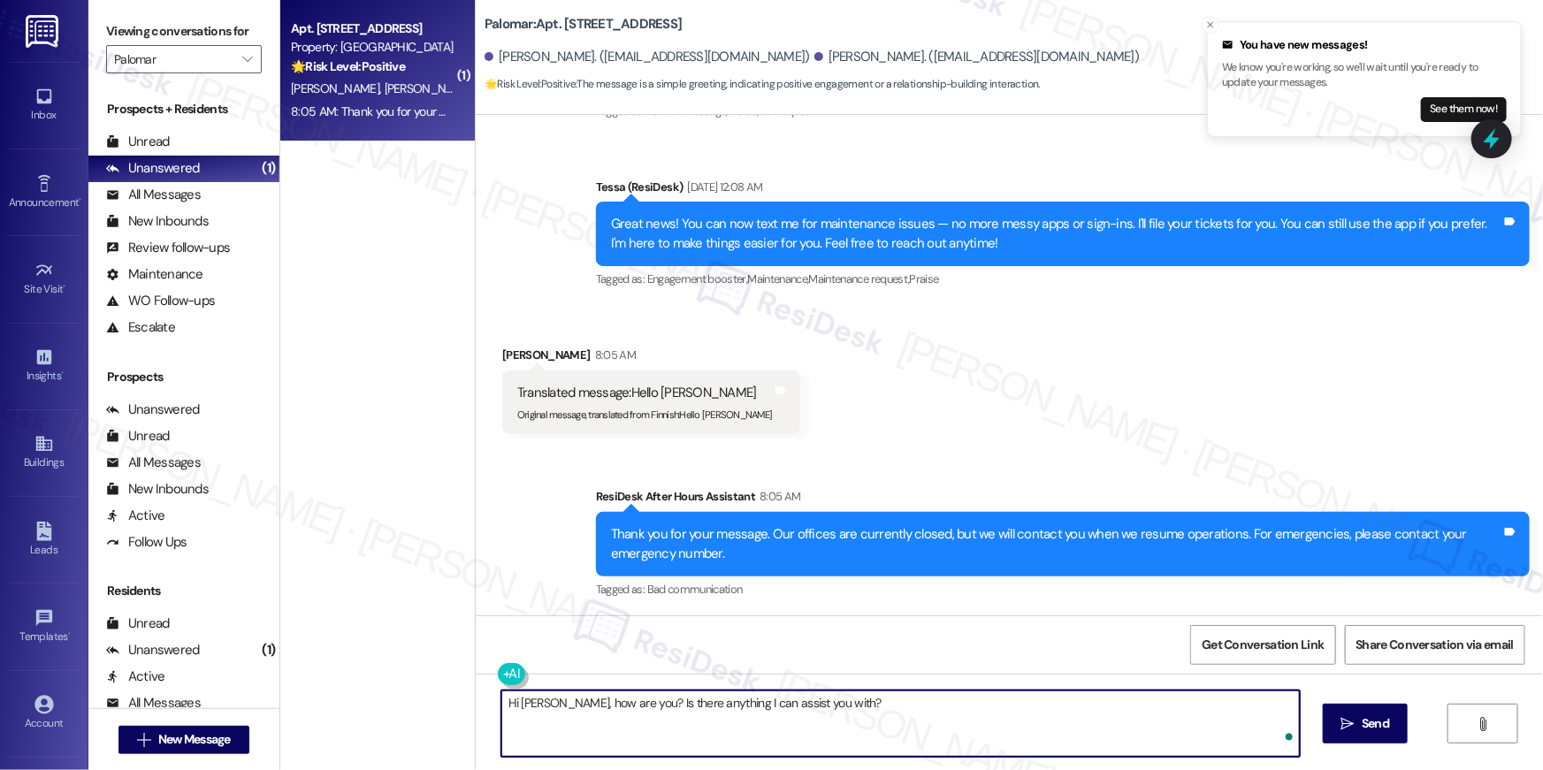
type textarea "Hi Alyssa, how are you? Is there anything I can assist you with?"
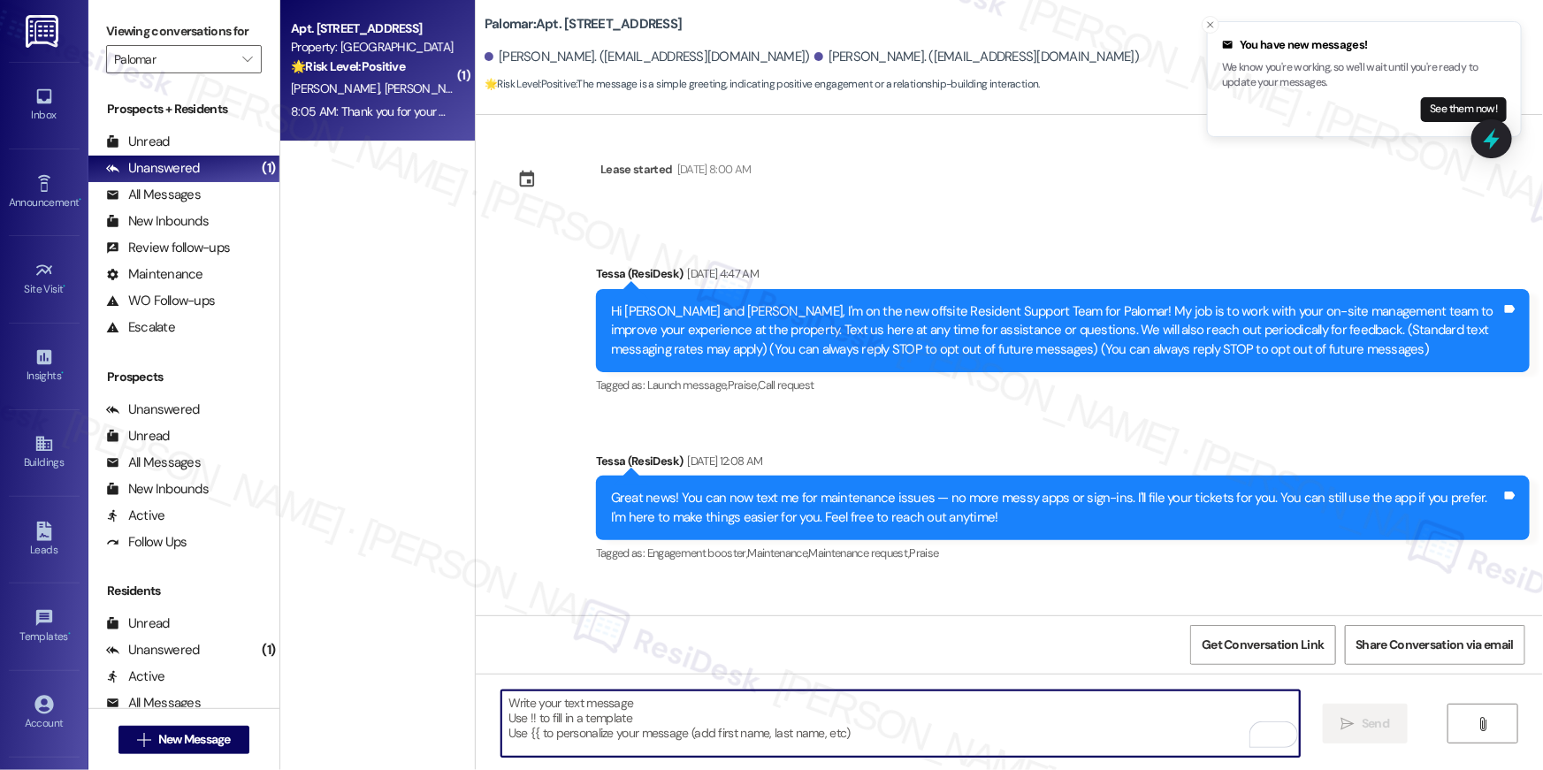
scroll to position [0, 0]
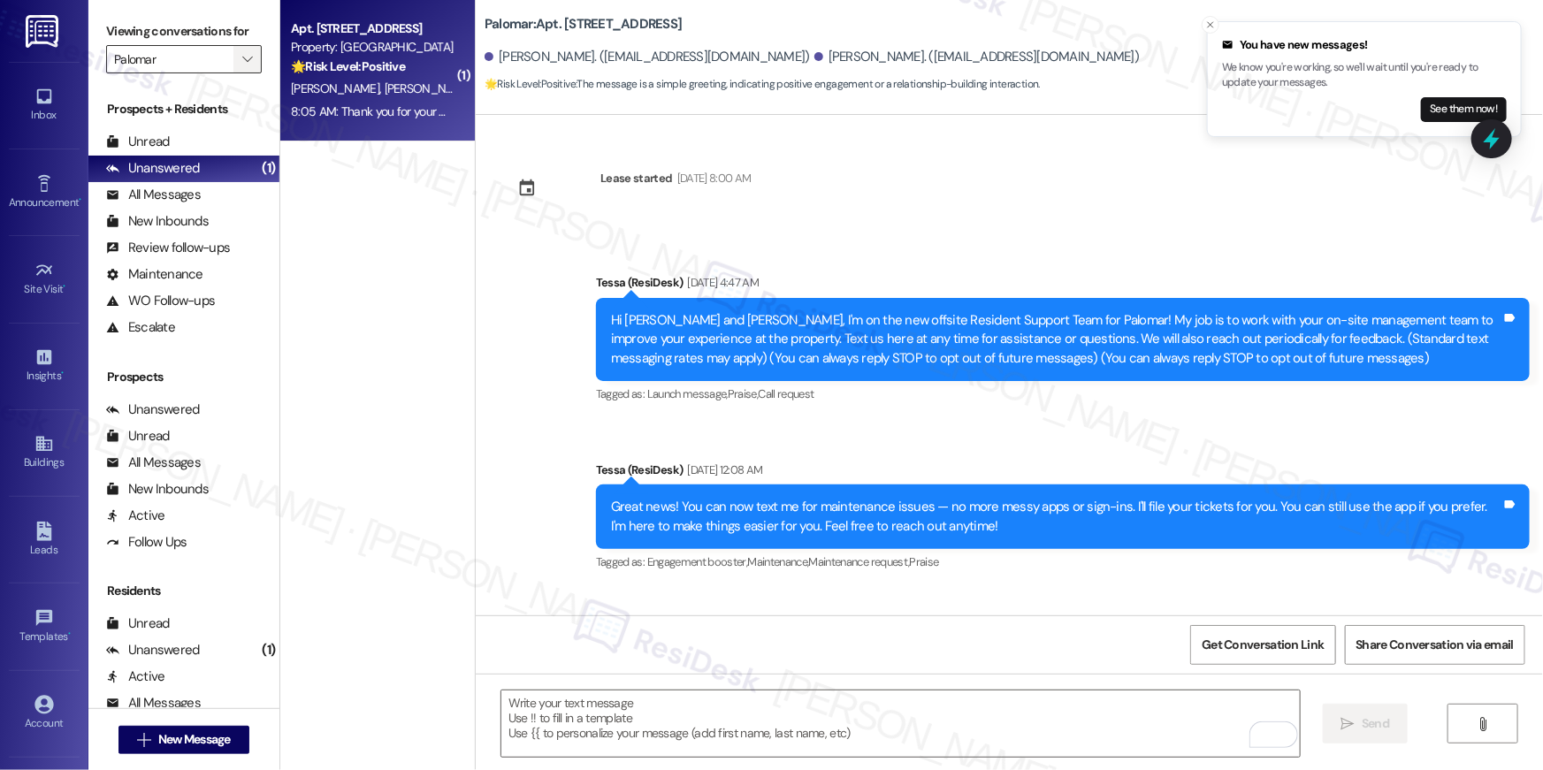
click at [242, 58] on icon "" at bounding box center [247, 59] width 10 height 14
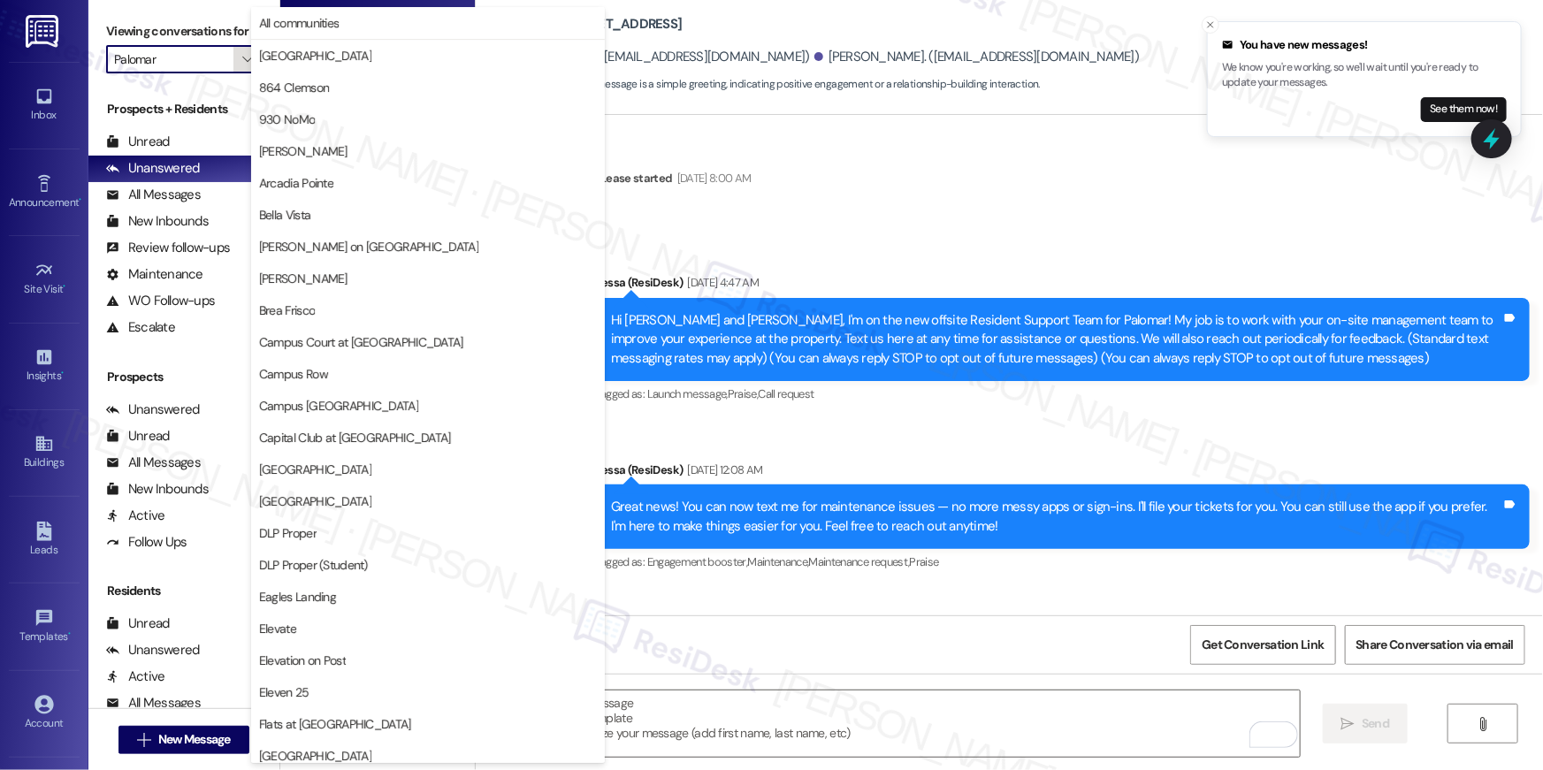
scroll to position [924, 0]
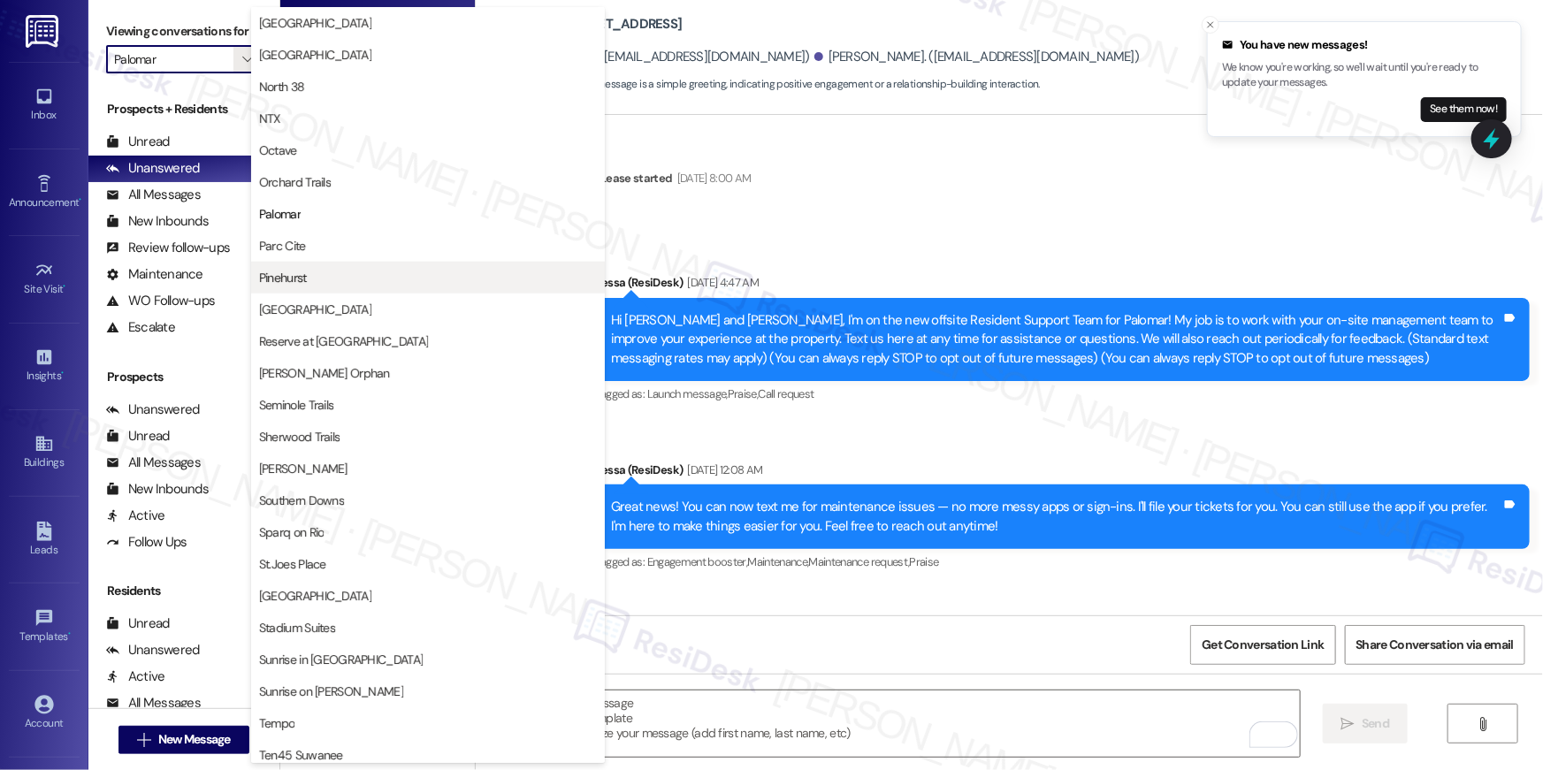
click at [324, 281] on span "Pinehurst" at bounding box center [428, 278] width 338 height 18
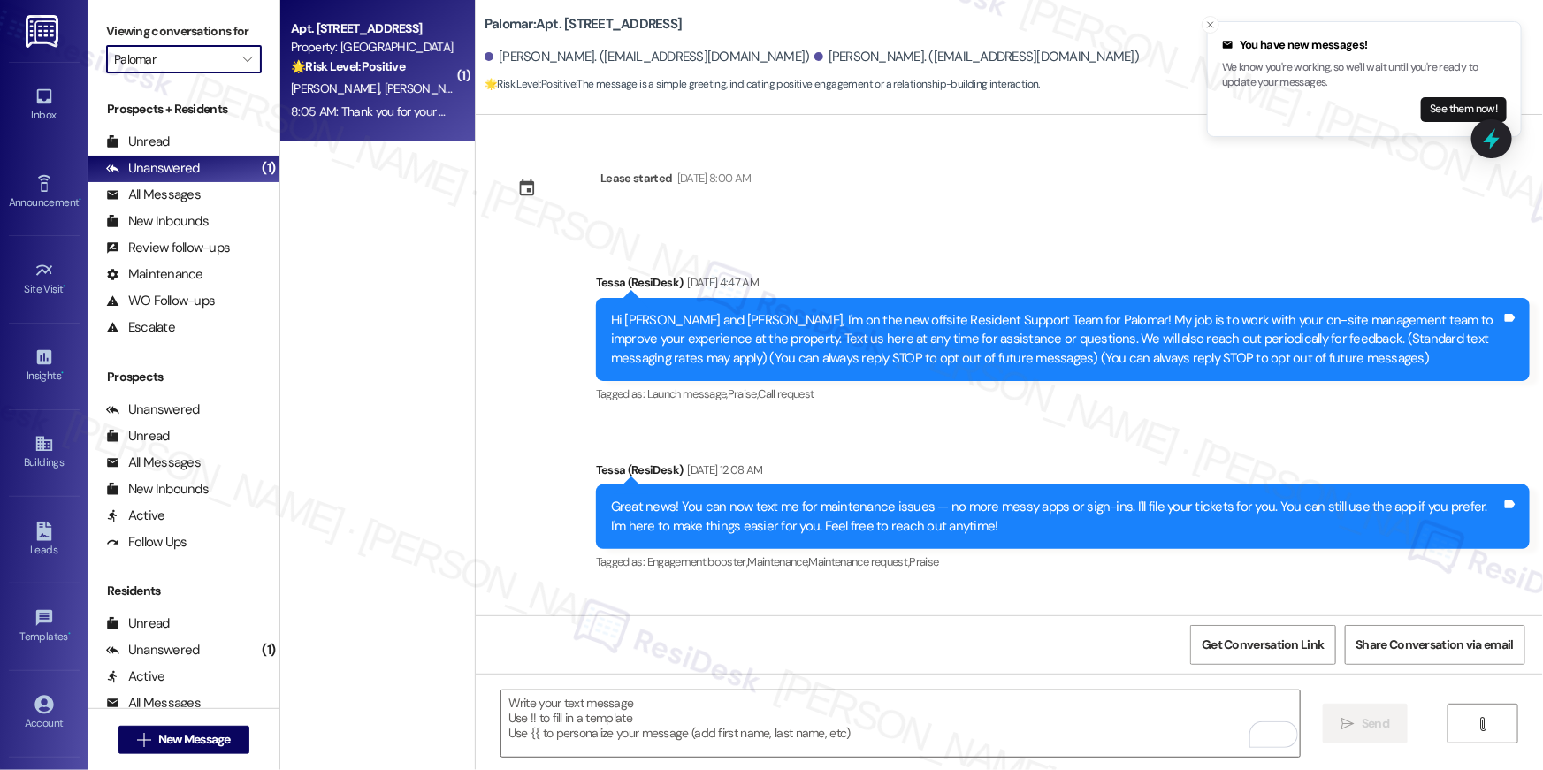
type input "Pinehurst"
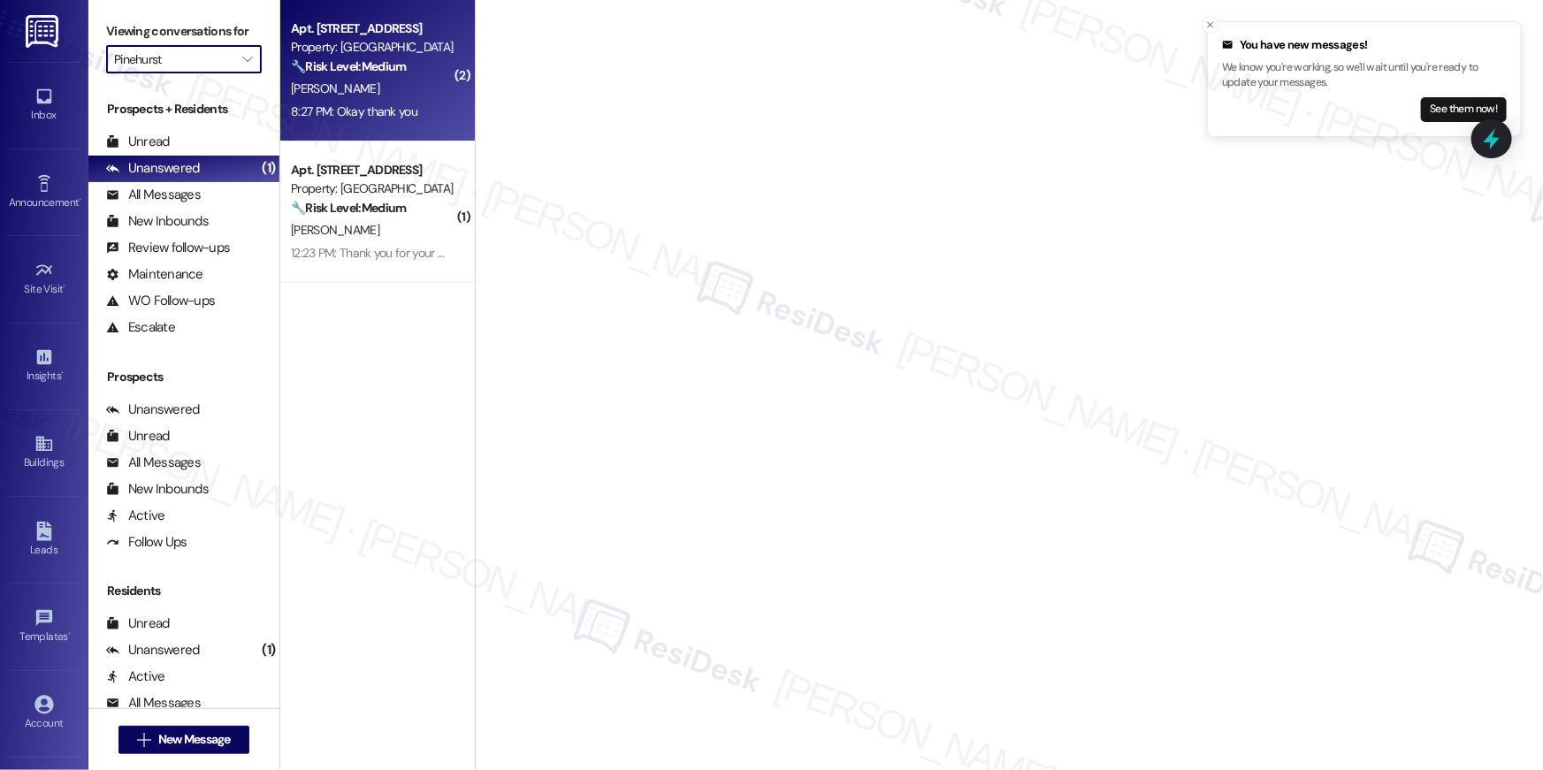
click at [375, 112] on div "8:27 PM: Okay thank you 8:27 PM: Okay thank you" at bounding box center [354, 111] width 126 height 16
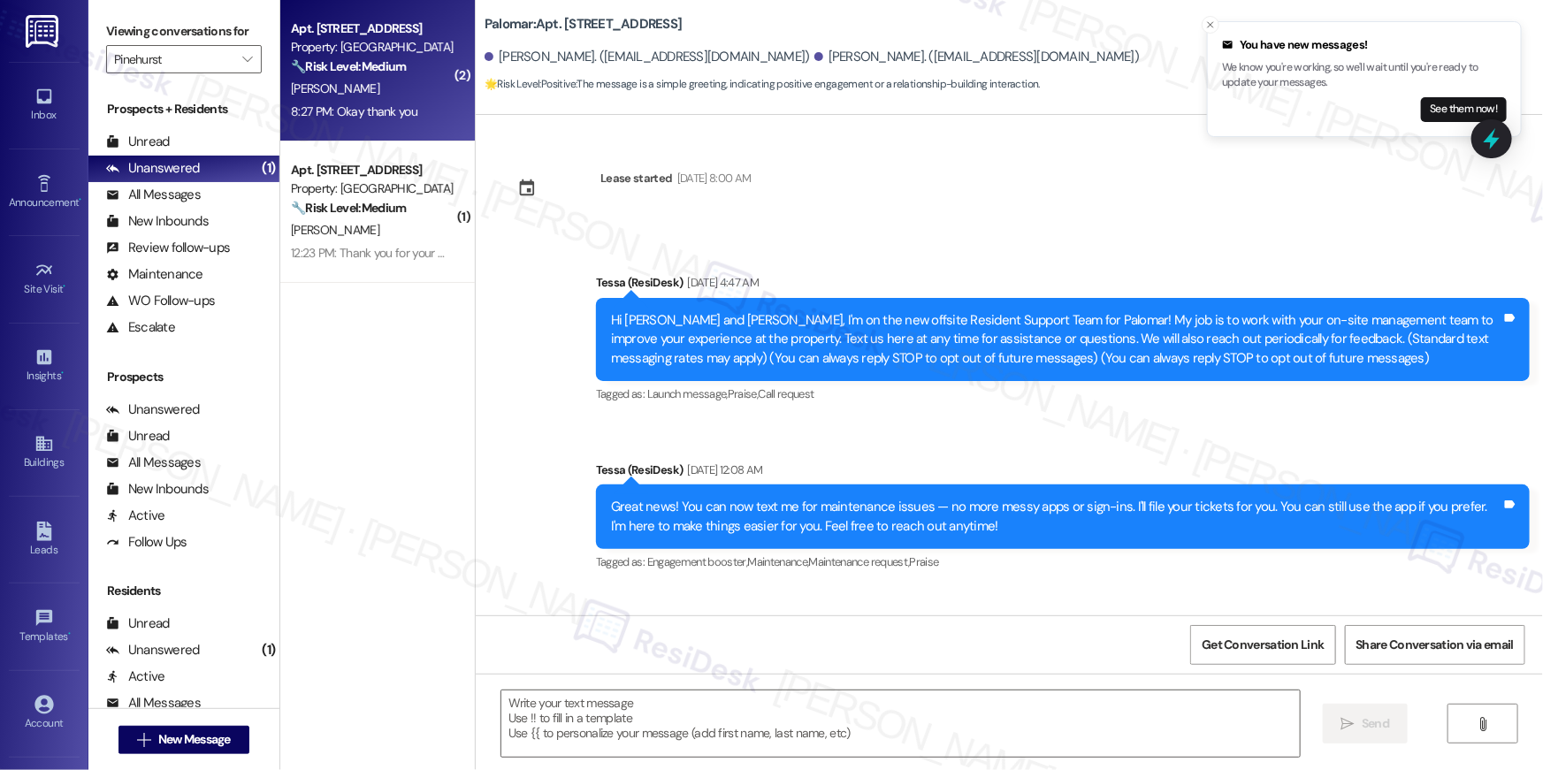
scroll to position [115, 0]
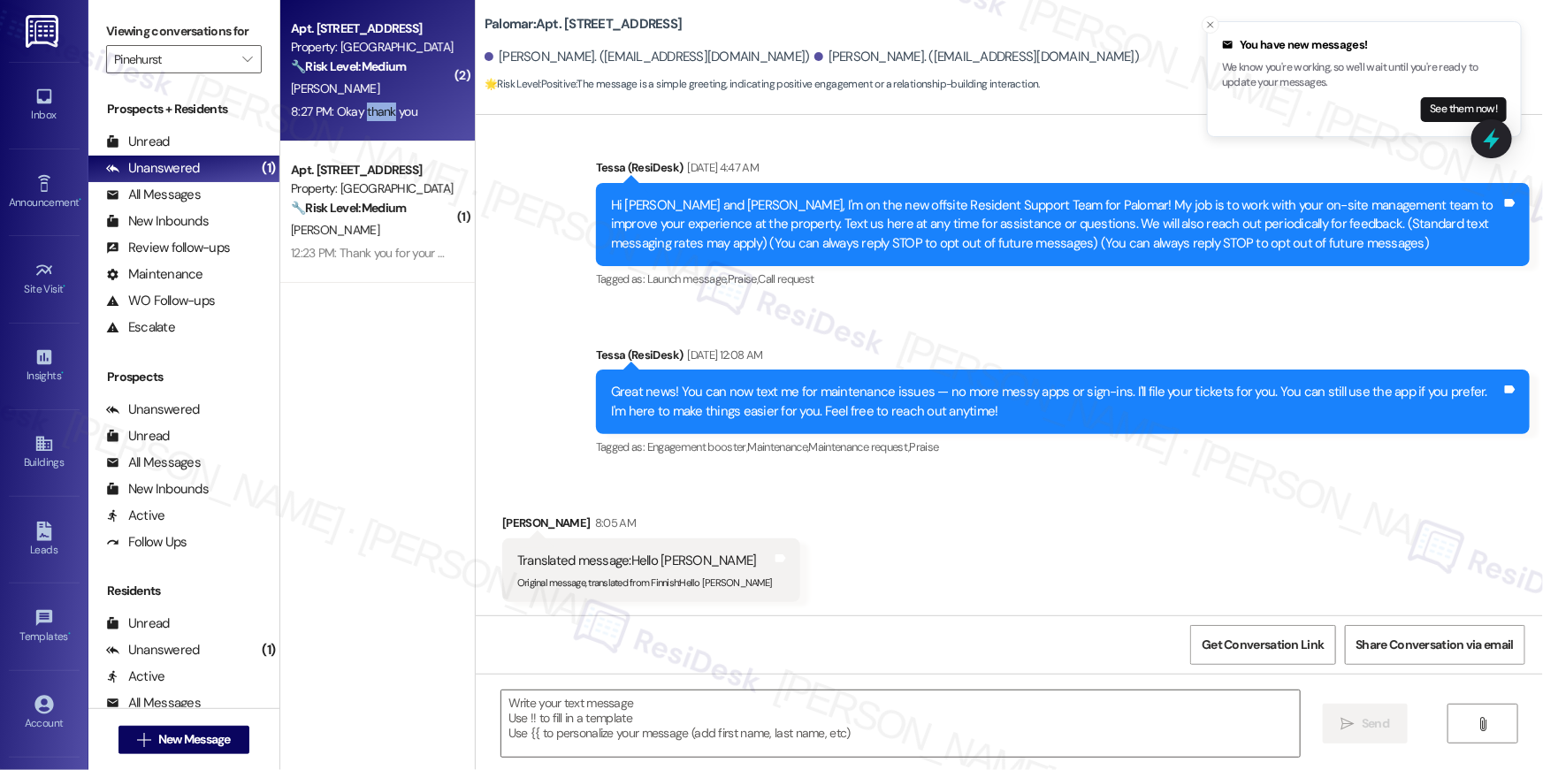
click at [375, 112] on div "8:27 PM: Okay thank you 8:27 PM: Okay thank you" at bounding box center [354, 111] width 126 height 16
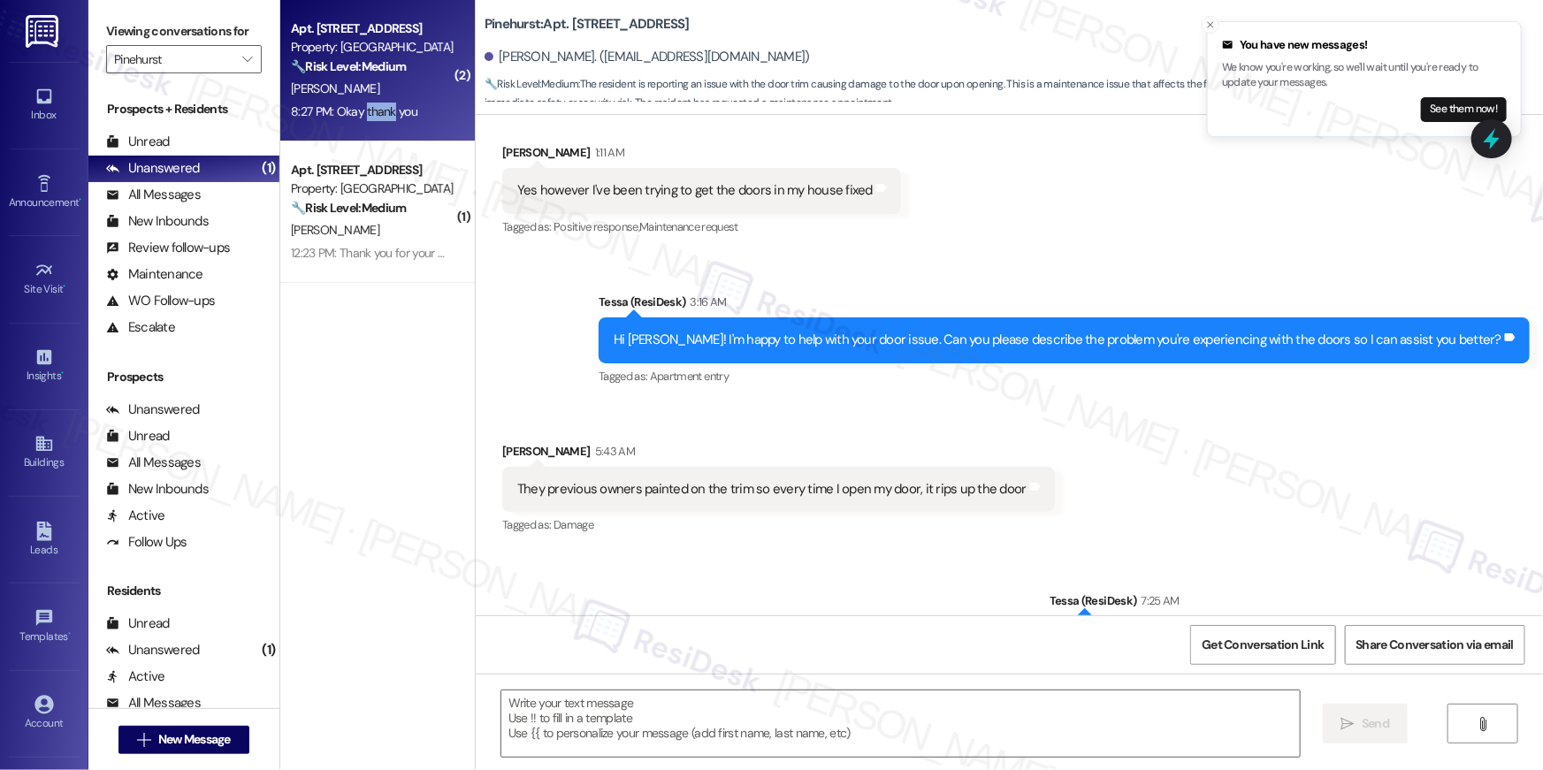
type textarea "Fetching suggested responses. Please feel free to read through the conversation…"
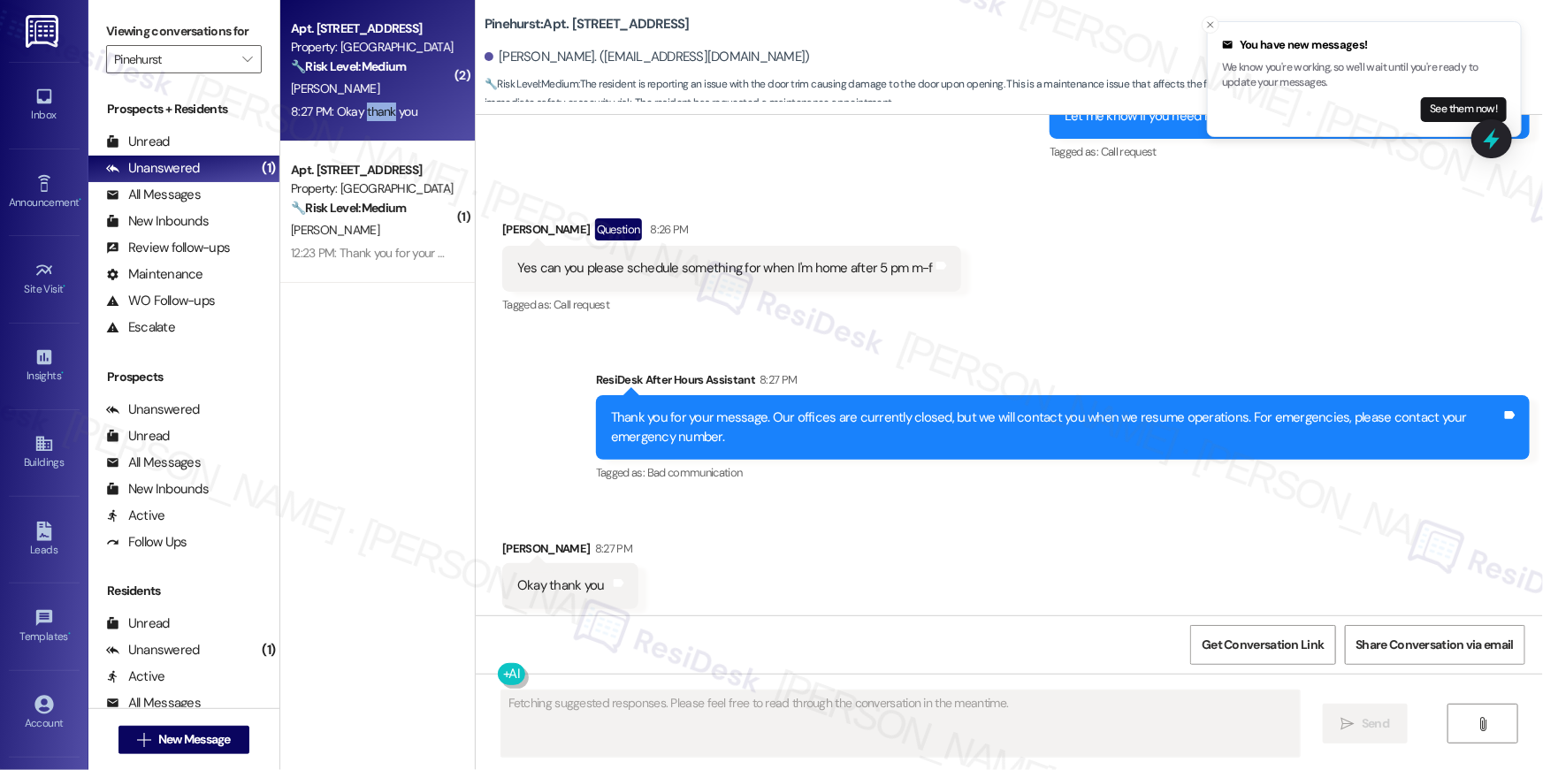
scroll to position [1189, 0]
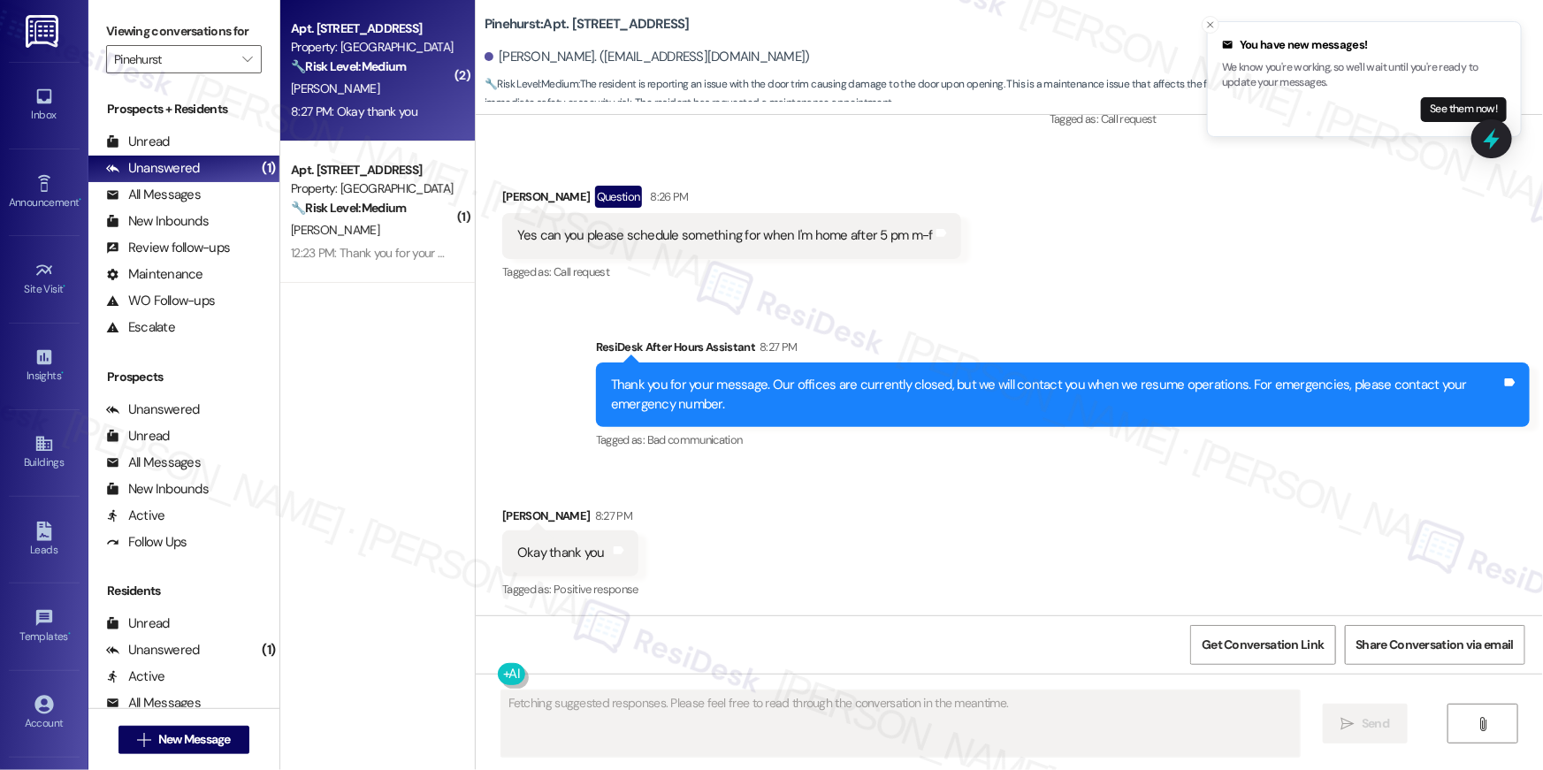
click at [393, 88] on div "A. Turner" at bounding box center [372, 89] width 167 height 22
click at [809, 575] on div "Received via SMS Alyssa Turner 8:27 PM Okay thank you Tags and notes Tagged as:…" at bounding box center [1009, 541] width 1067 height 149
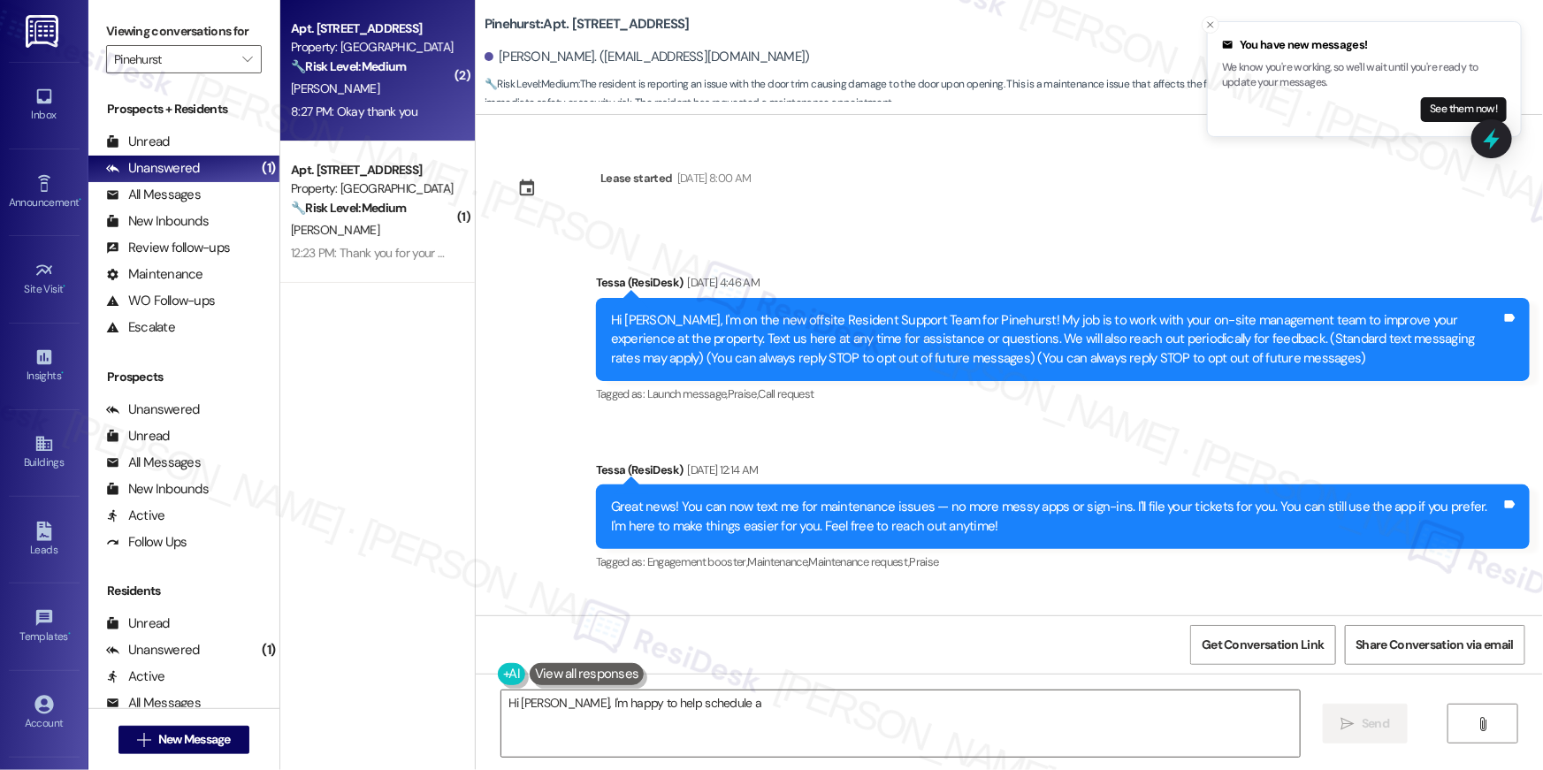
scroll to position [1189, 0]
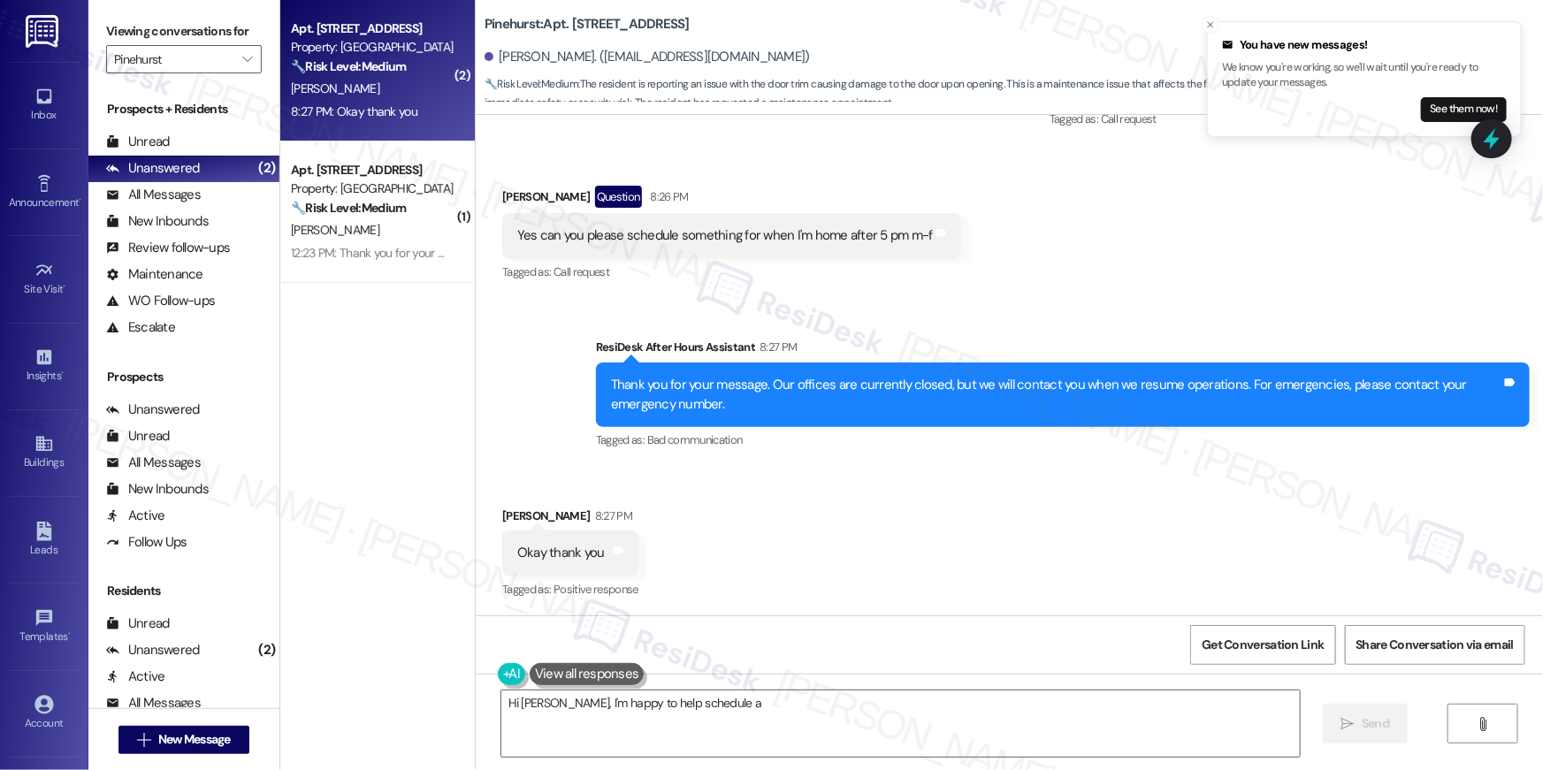
click at [900, 498] on div "Received via SMS Alyssa Turner 8:27 PM Okay thank you Tags and notes Tagged as:…" at bounding box center [1009, 541] width 1067 height 149
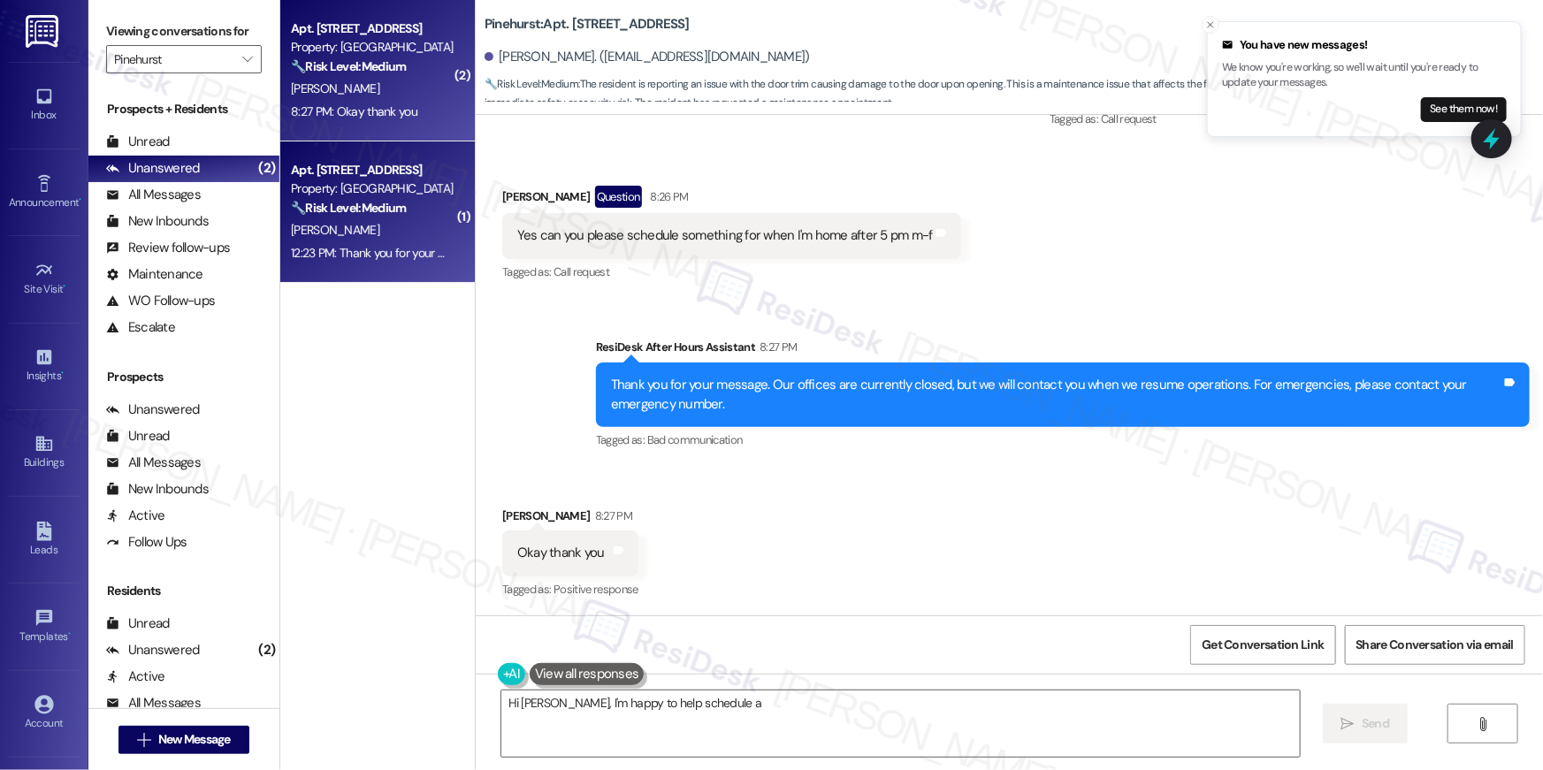
click at [409, 246] on div "12:23 PM: Thank you for your message. Our offices are currently closed, but we …" at bounding box center [759, 253] width 937 height 16
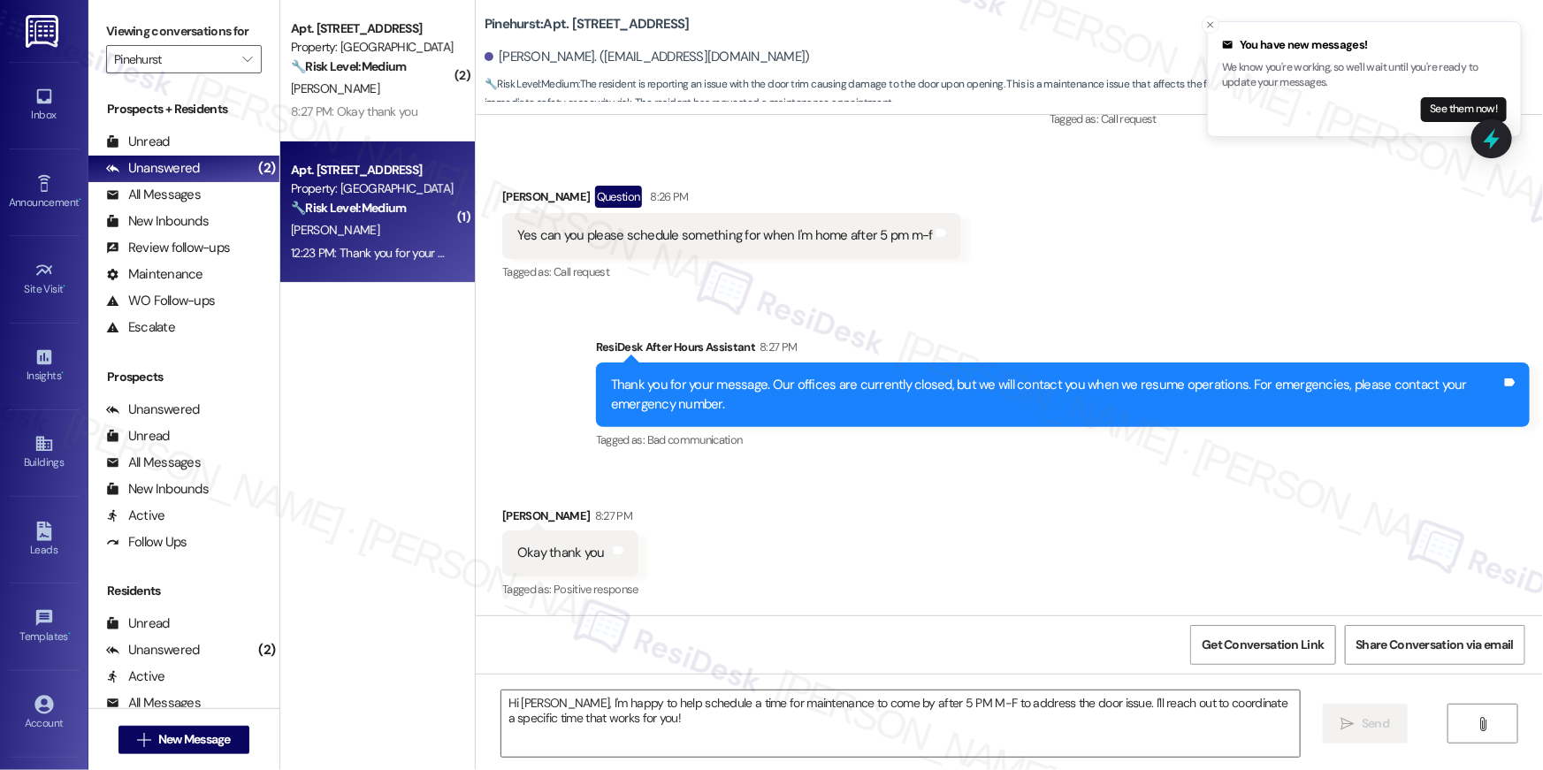
type textarea "Fetching suggested responses. Please feel free to read through the conversation…"
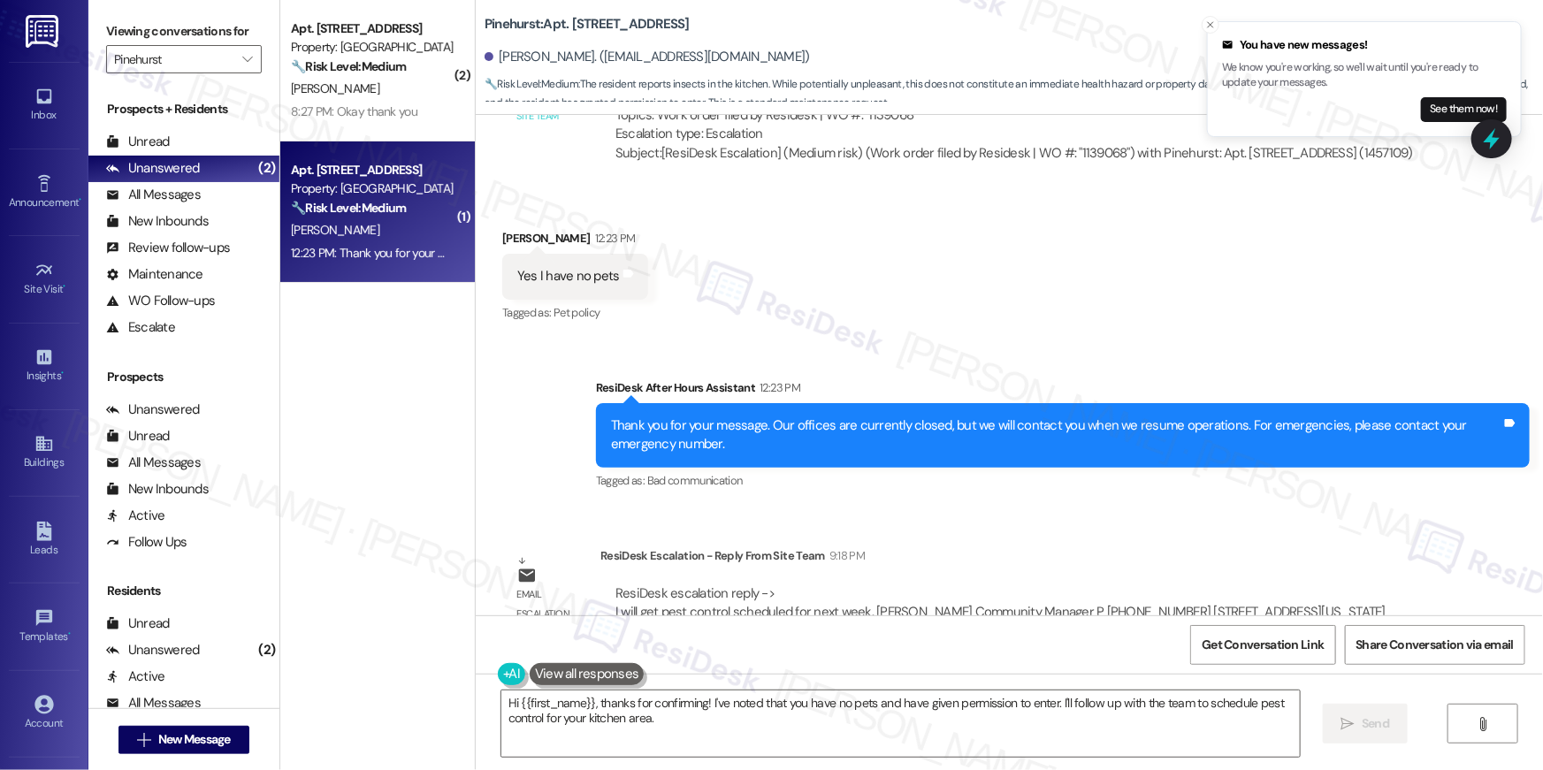
scroll to position [4075, 0]
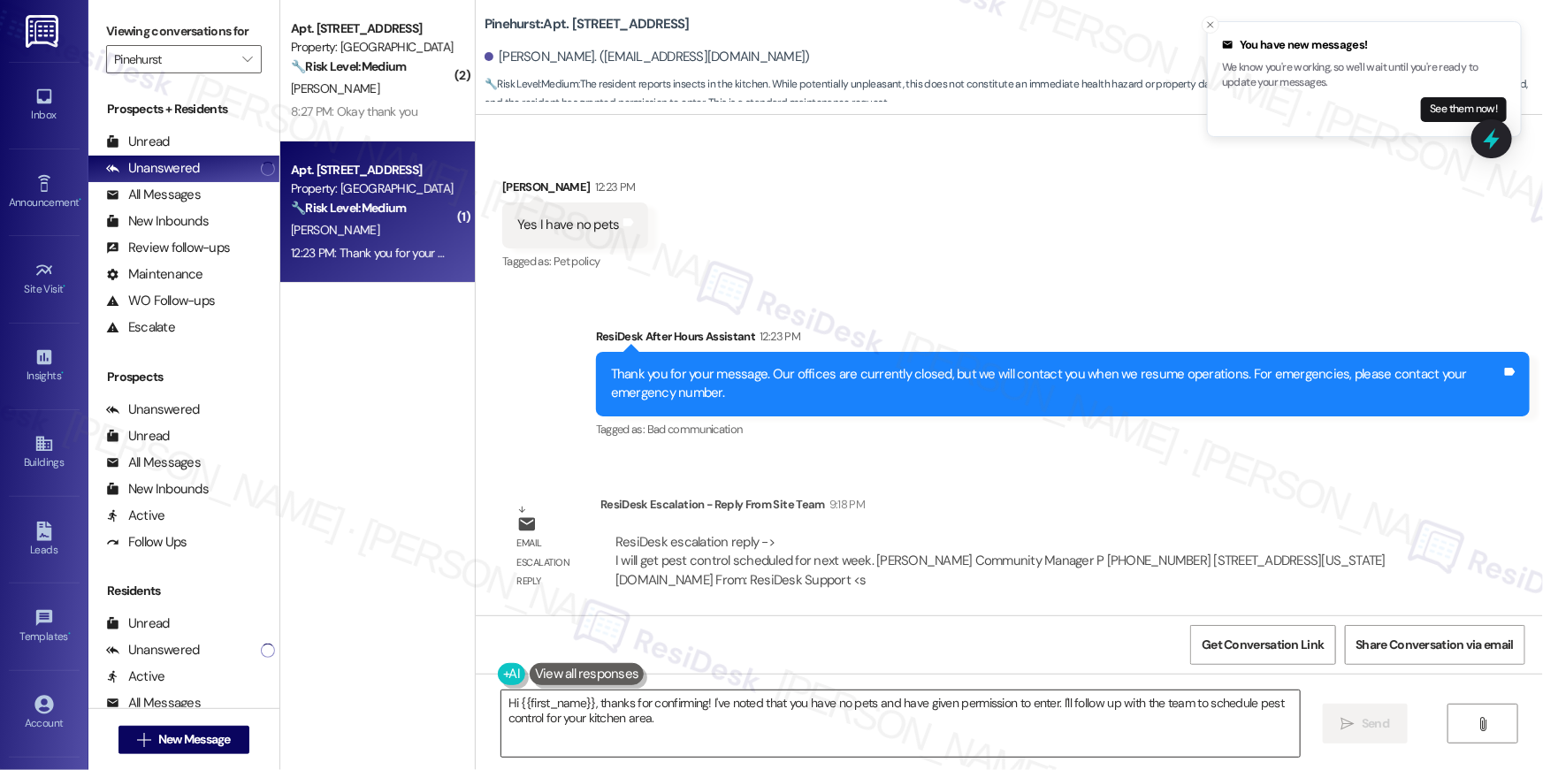
click at [856, 734] on textarea "Hi {{first_name}}, thanks for confirming! I've noted that you have no pets and …" at bounding box center [900, 723] width 798 height 66
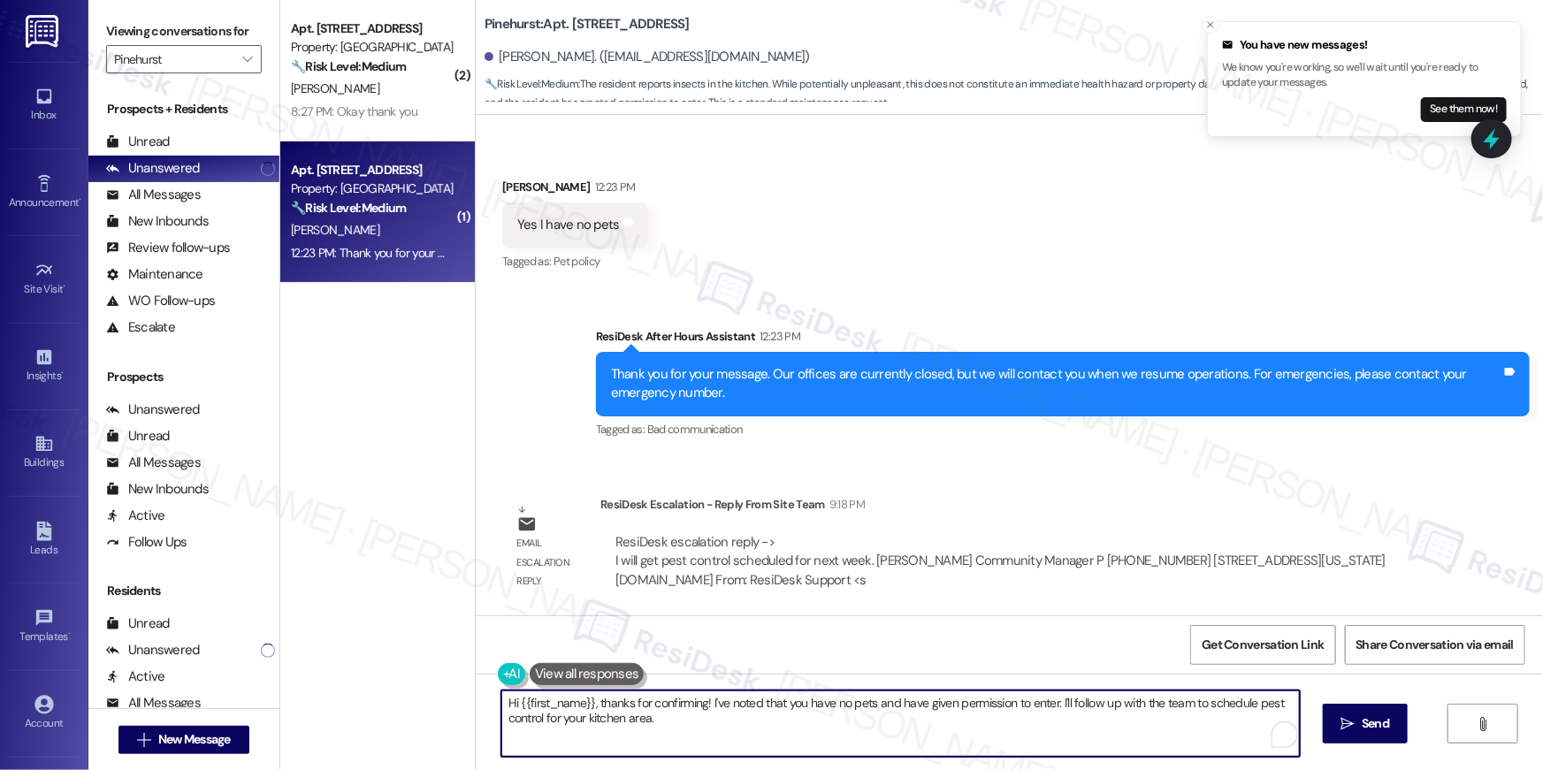
paste textarea "Thank you, {{first_name}}! I’ve submitted your request, and our maintenance tea…"
click at [849, 725] on textarea "Thank you, {{first_name}}! I’ve submitted your request, and our maintenance tea…" at bounding box center [900, 723] width 798 height 66
type textarea "Thank you, {{first_name}}! I’ve submitted your request, and our maintenance tea…"
click at [1361, 714] on span "Send" at bounding box center [1374, 723] width 27 height 19
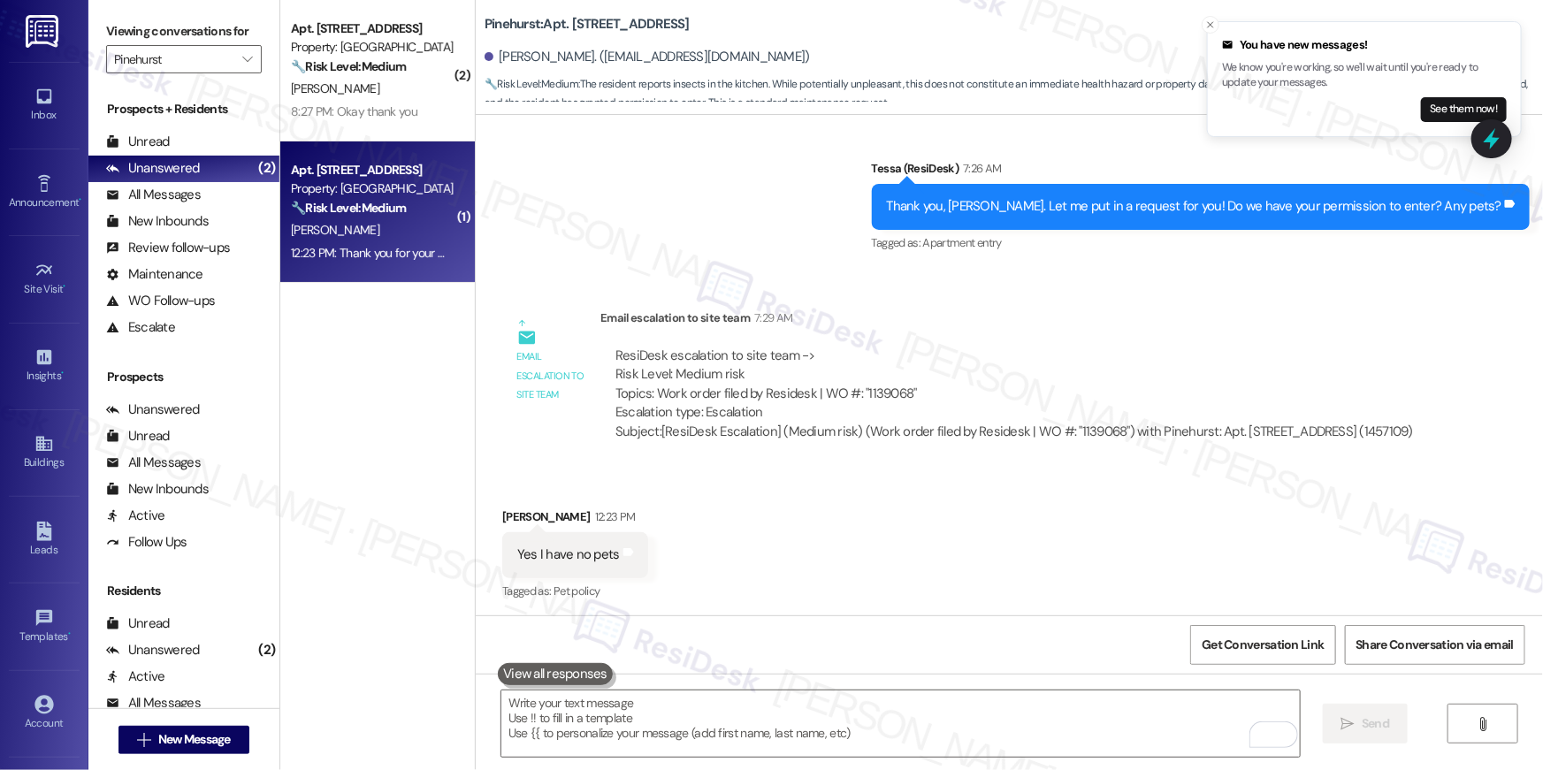
scroll to position [4199, 0]
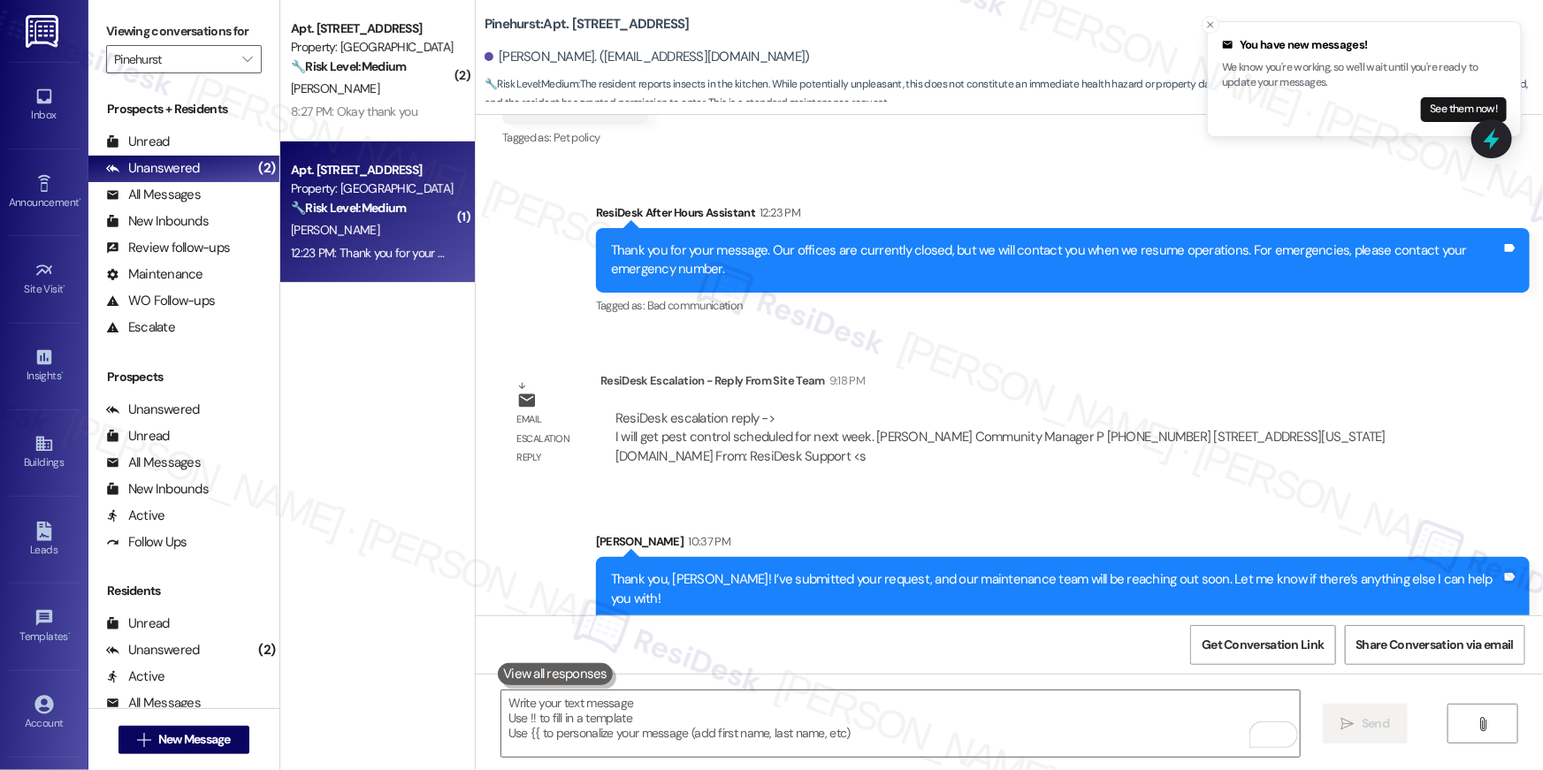
click at [1057, 681] on div " Send " at bounding box center [1009, 740] width 1067 height 133
click at [1062, 716] on textarea "To enrich screen reader interactions, please activate Accessibility in Grammarl…" at bounding box center [900, 723] width 798 height 66
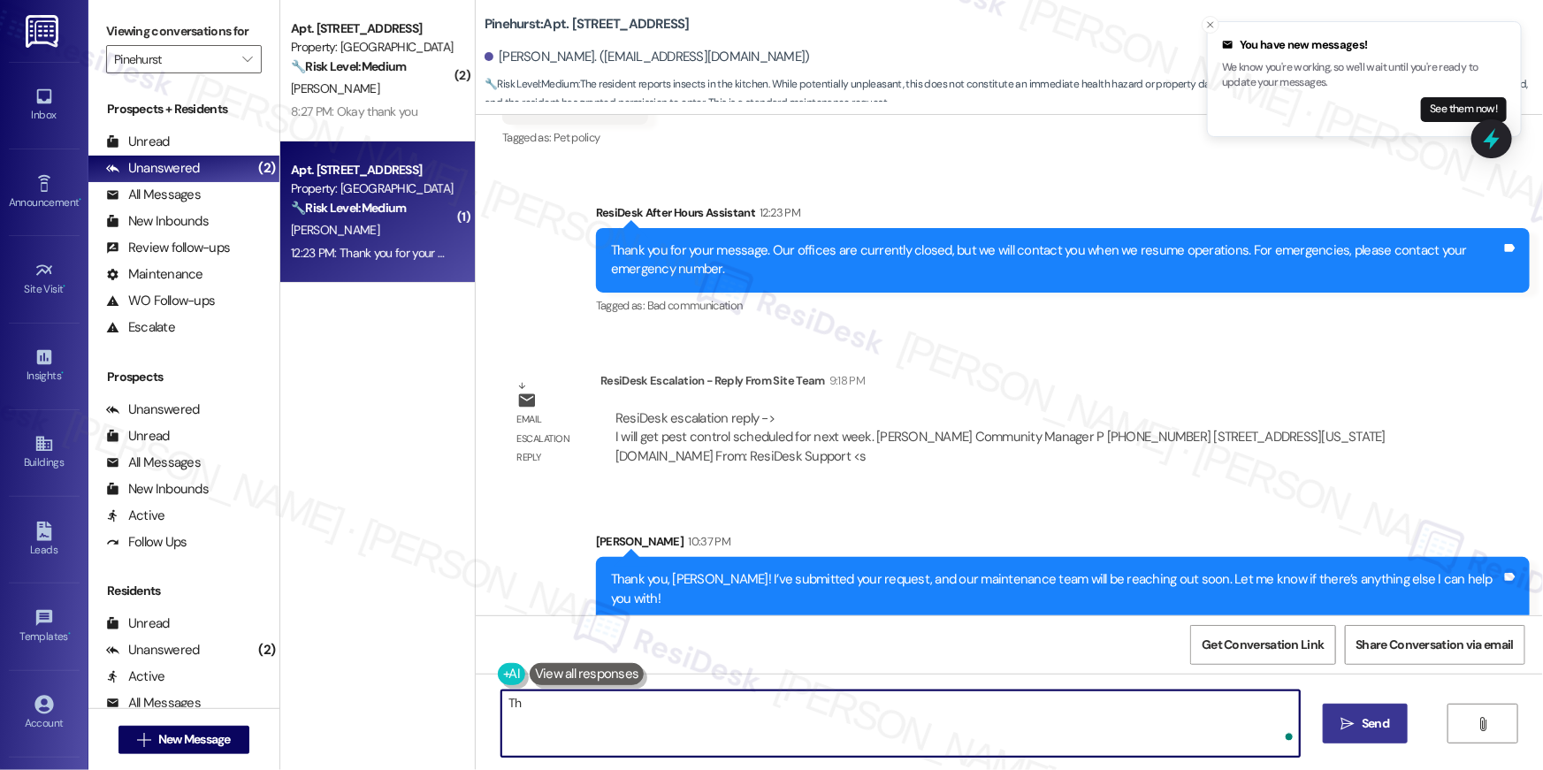
type textarea "T"
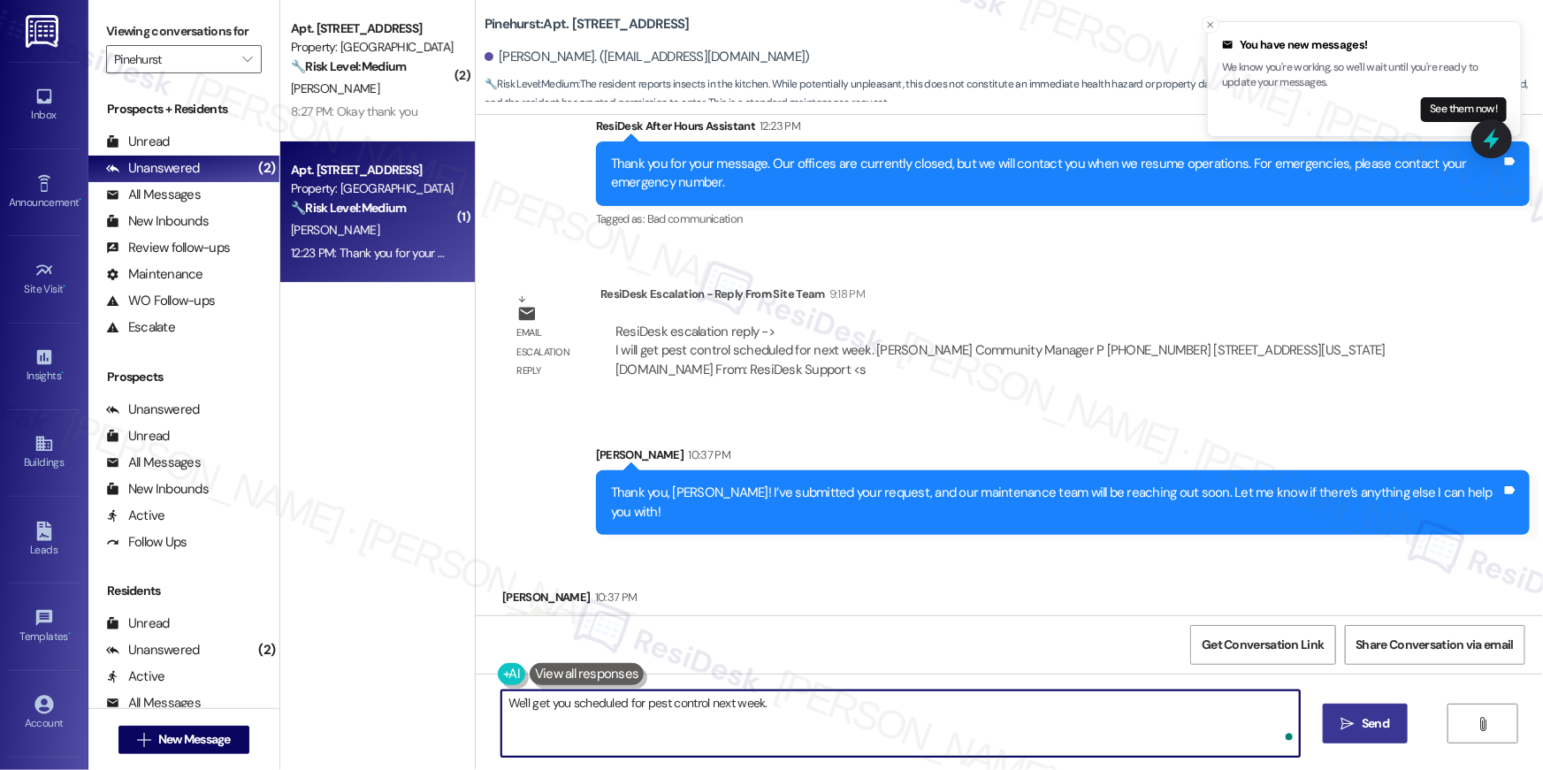
scroll to position [4321, 0]
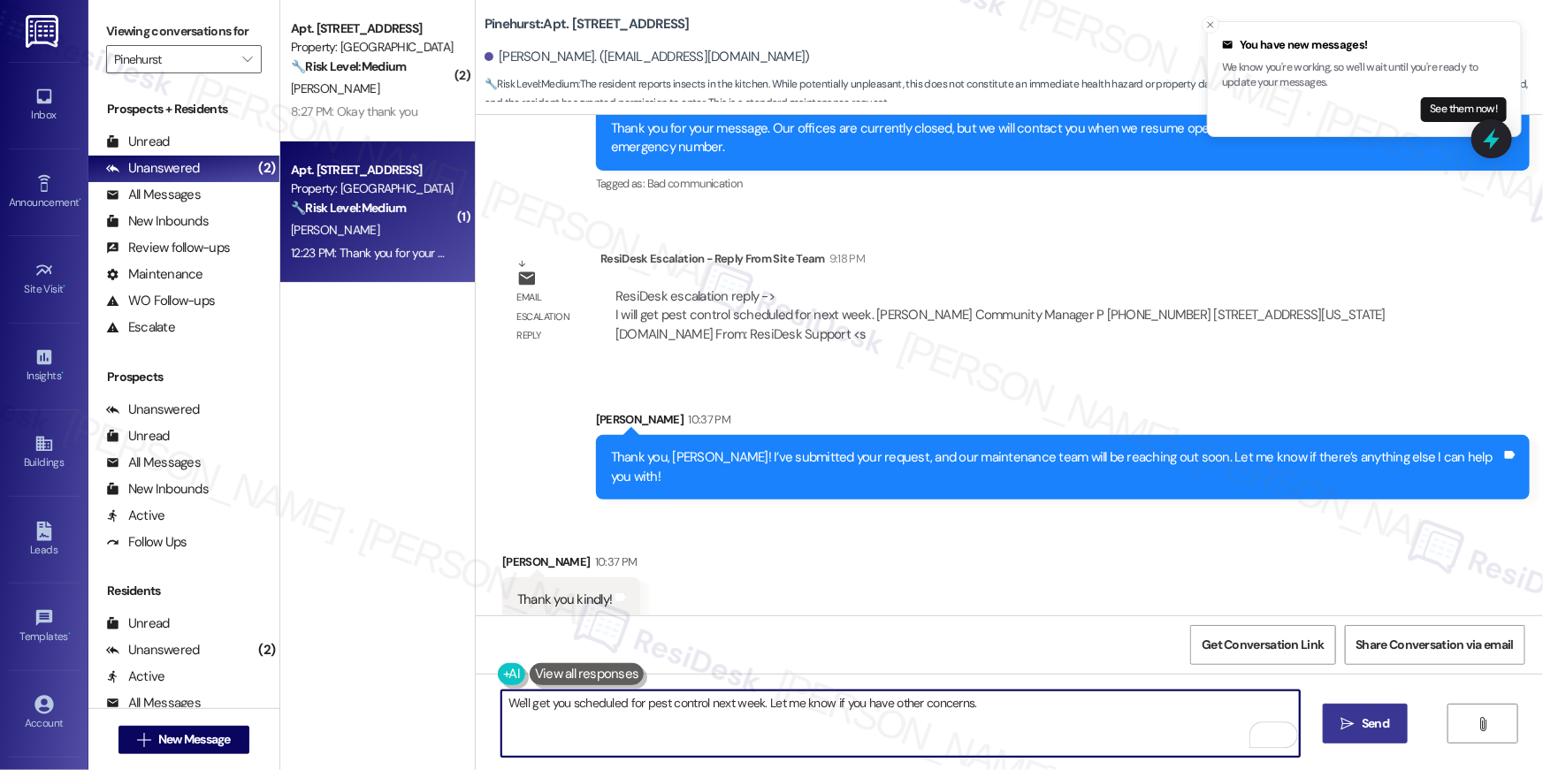
click at [501, 713] on textarea "We'll get you scheduled for pest control next week. Let me know if you have oth…" at bounding box center [900, 723] width 798 height 66
click at [501, 711] on textarea "We'll get you scheduled for pest control next week. Let me know if you have oth…" at bounding box center [900, 723] width 798 height 66
click at [501, 706] on textarea "We'll get you scheduled for pest control next week. Let me know if you have oth…" at bounding box center [900, 723] width 798 height 66
type textarea "You are very welcome! We'll get you scheduled for pest control next week. Let m…"
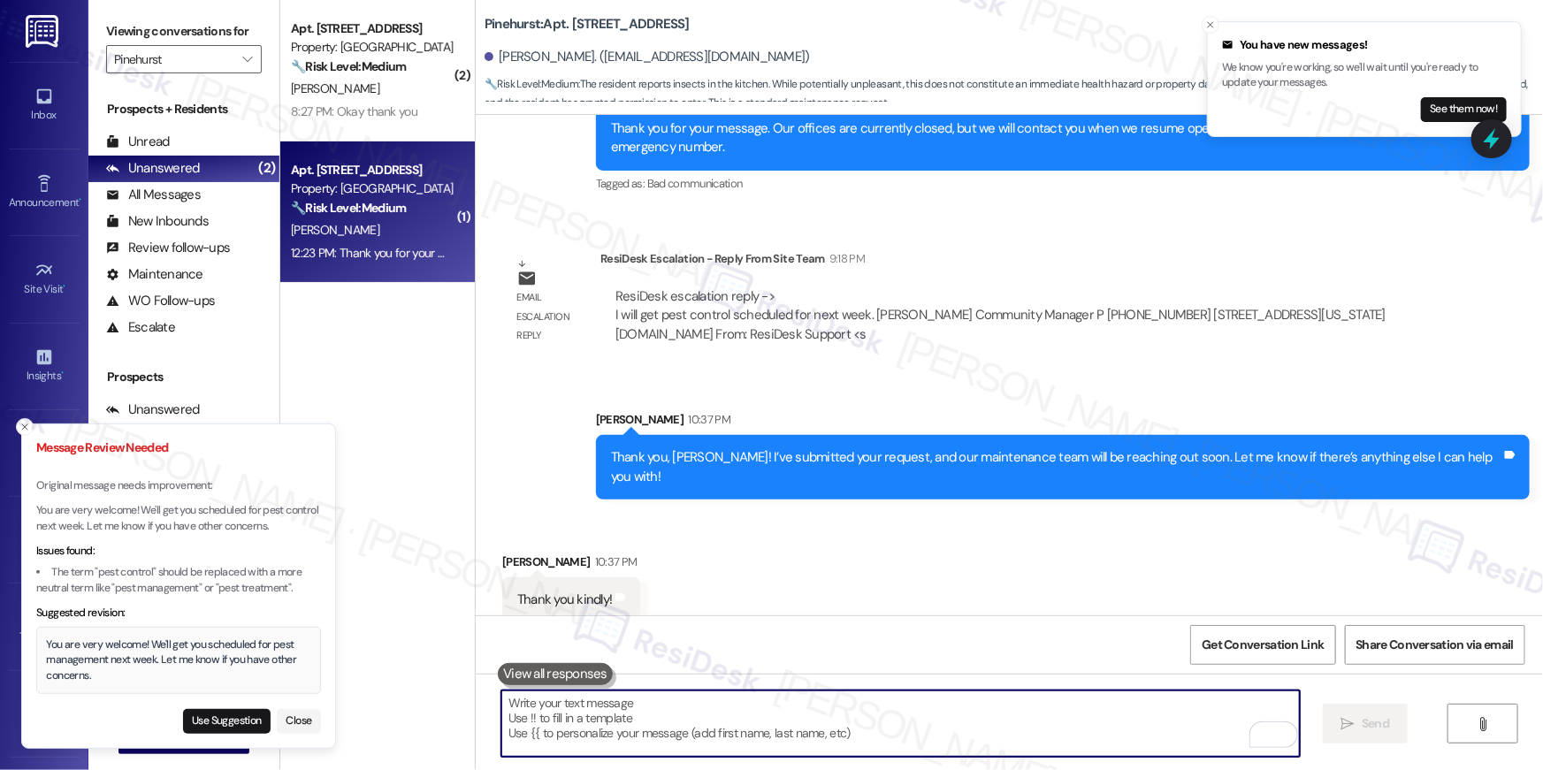
click at [239, 723] on button "Use Suggestion" at bounding box center [227, 721] width 88 height 25
type textarea "You are very welcome! We'll get you scheduled for pest management next week. Le…"
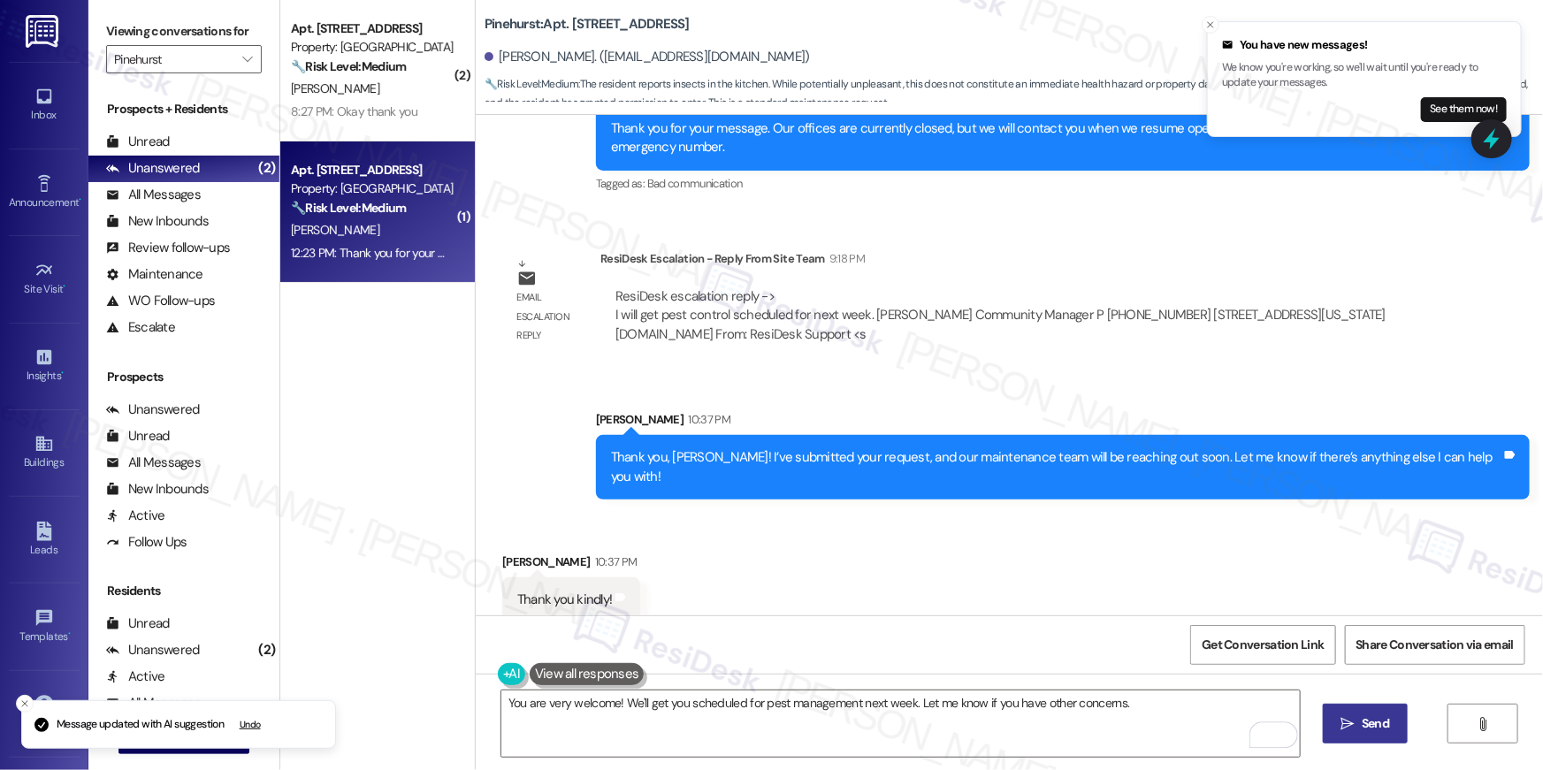
click at [1365, 720] on span "Send" at bounding box center [1374, 723] width 27 height 19
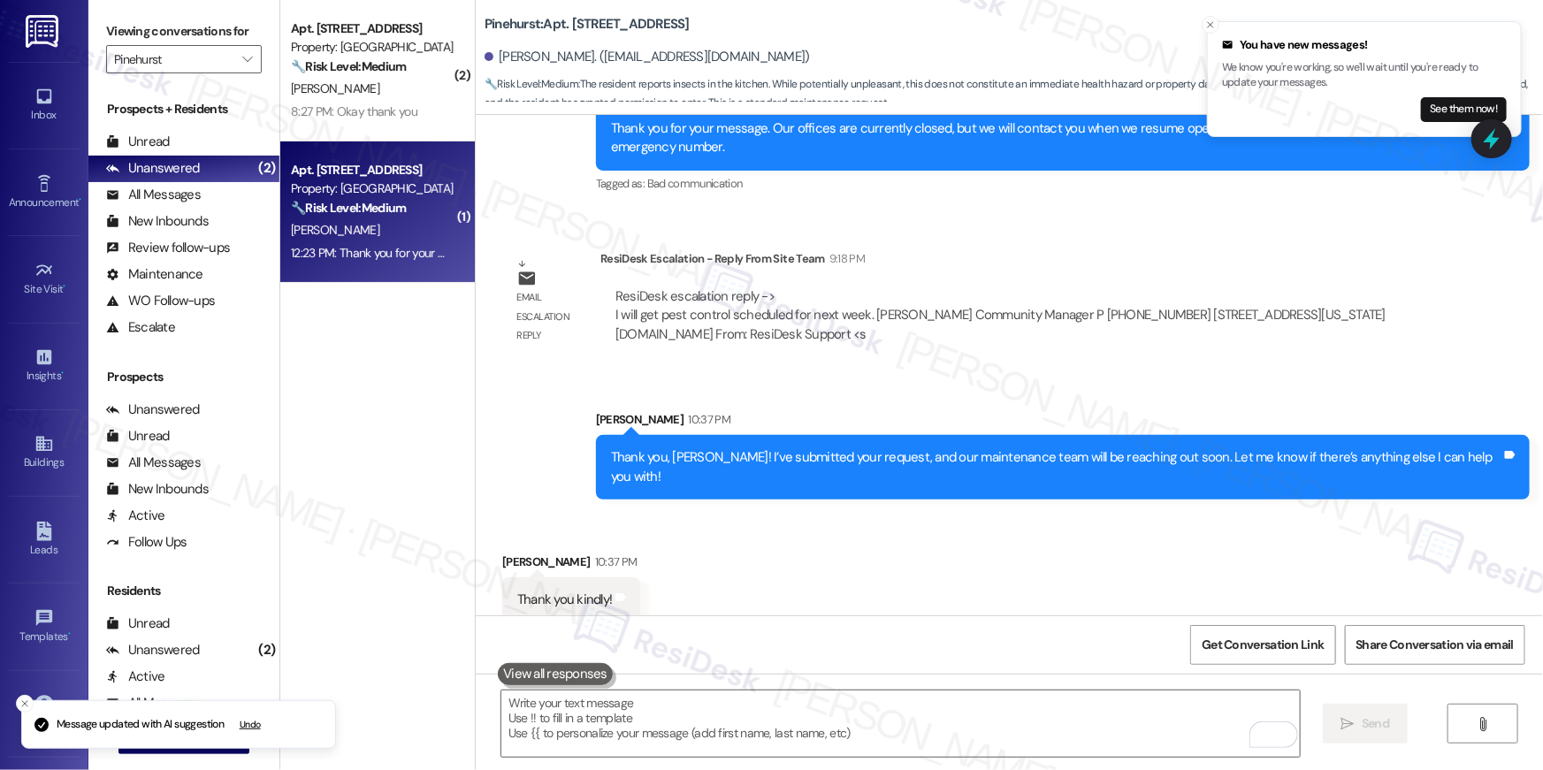
click at [395, 126] on div "Apt. 938, 500 NW 63rd Street Property: Pinehurst 🔧 Risk Level: Medium The resid…" at bounding box center [377, 70] width 194 height 141
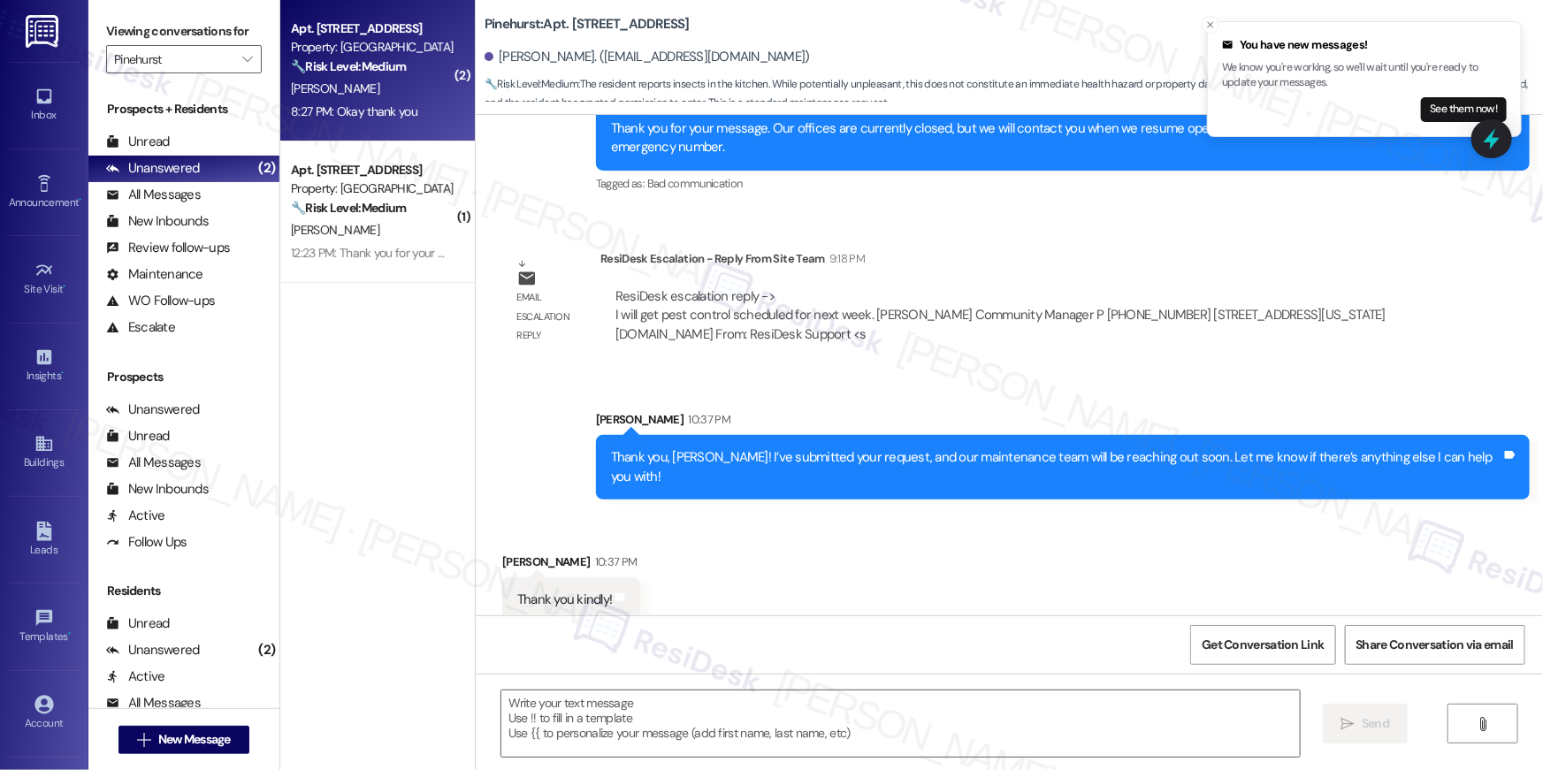
type textarea "Fetching suggested responses. Please feel free to read through the conversation…"
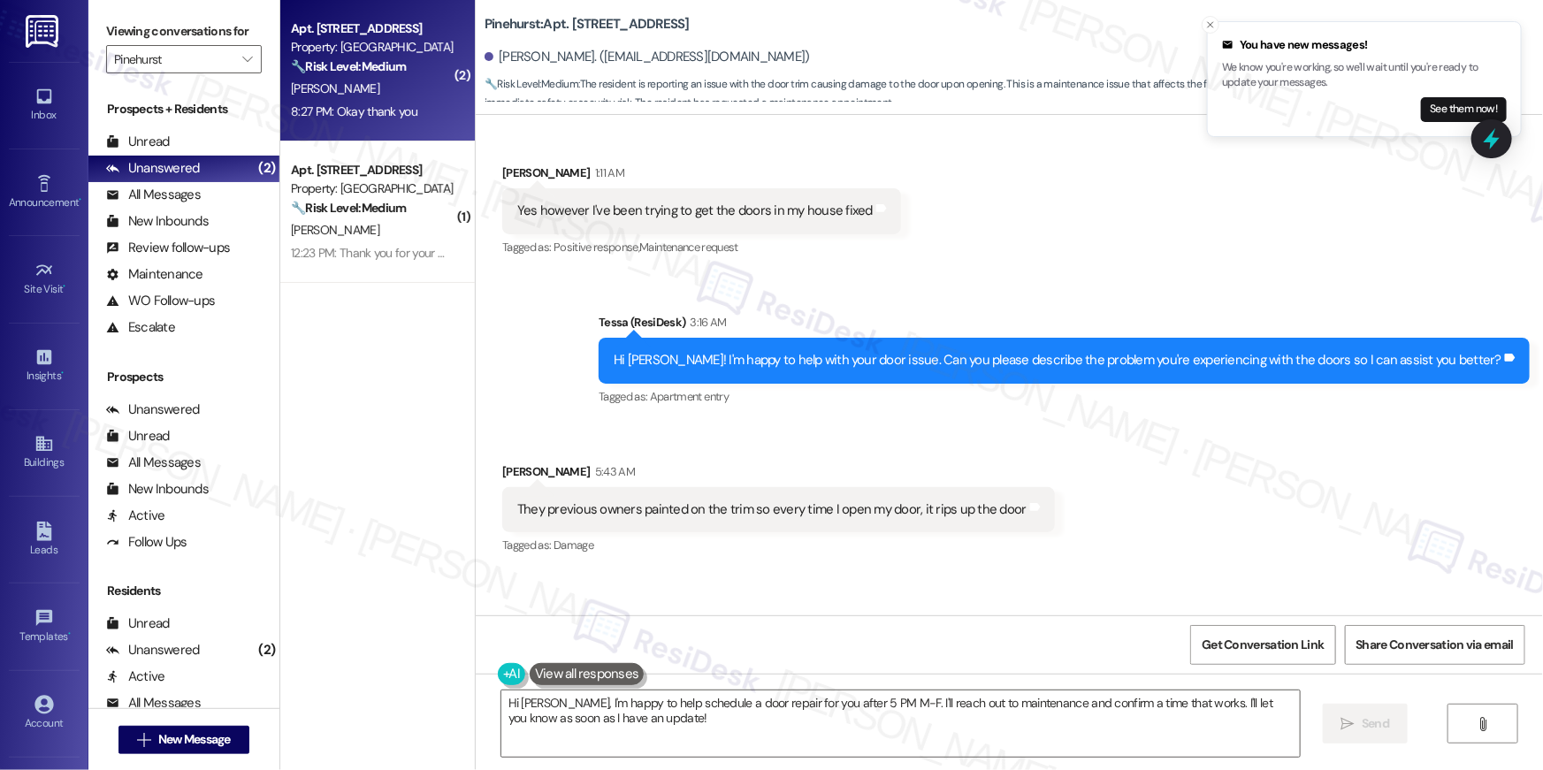
scroll to position [738, 0]
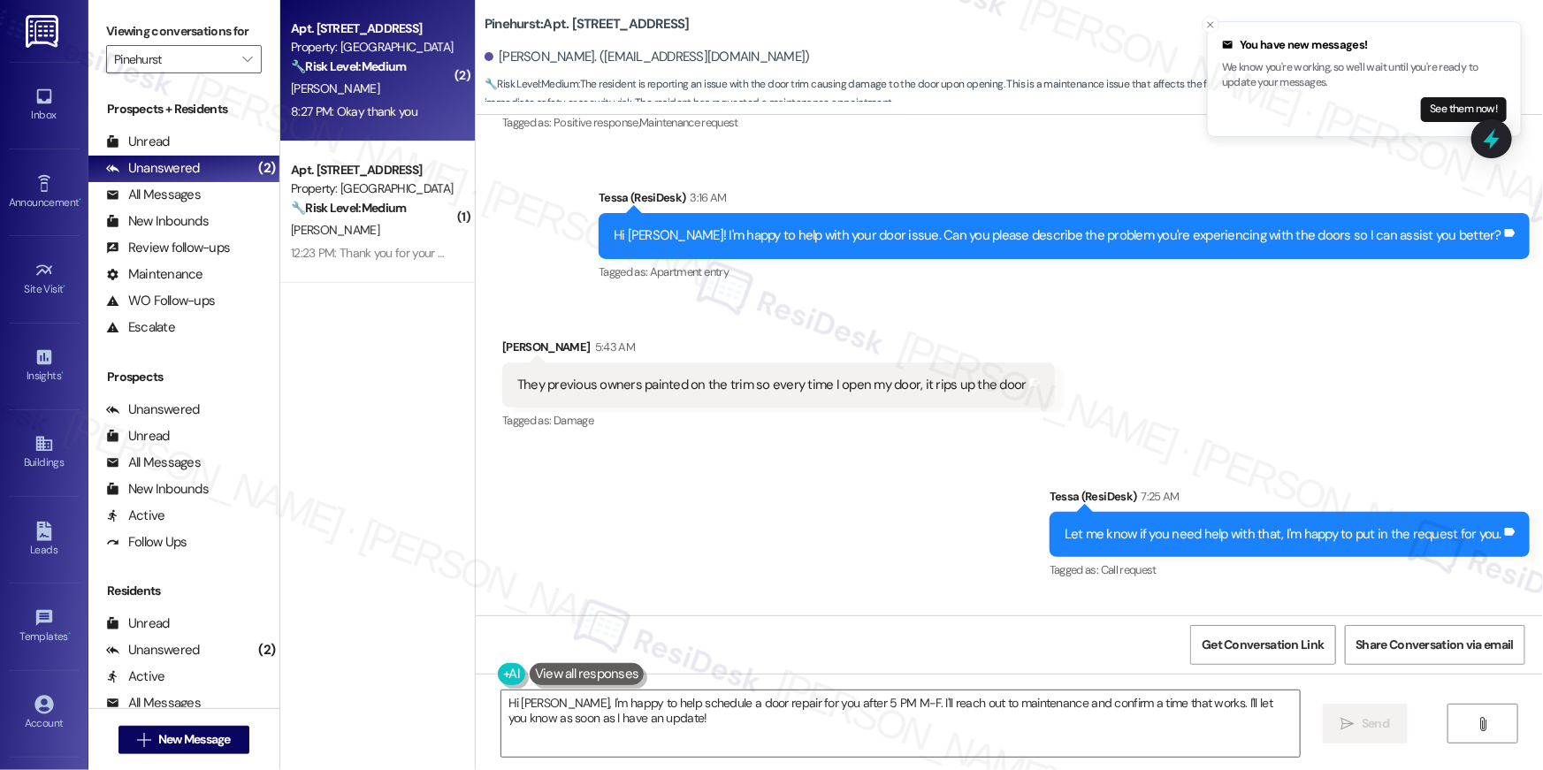
click at [739, 385] on div "They previous owners painted on the trim so every time I open my door, it rips …" at bounding box center [771, 385] width 509 height 19
copy div "They previous owners painted on the trim so every time I open my door, it rips …"
click at [851, 729] on textarea "Hi Alyssa, I'm happy to help schedule a door repair for you after 5 PM M-F. I'l…" at bounding box center [900, 723] width 798 height 66
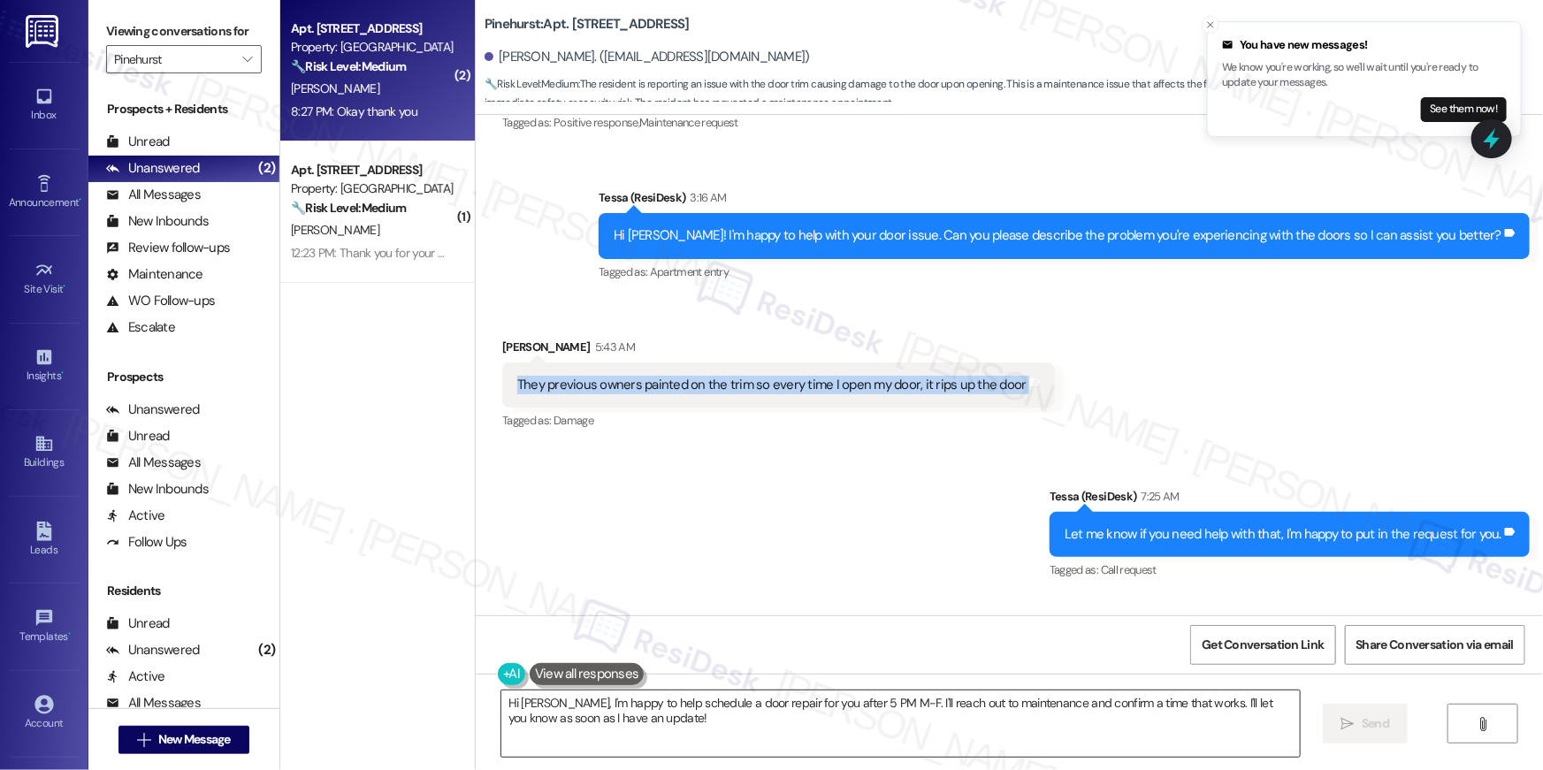
click at [851, 729] on textarea "Hi Alyssa, I'm happy to help schedule a door repair for you after 5 PM M-F. I'l…" at bounding box center [900, 723] width 798 height 66
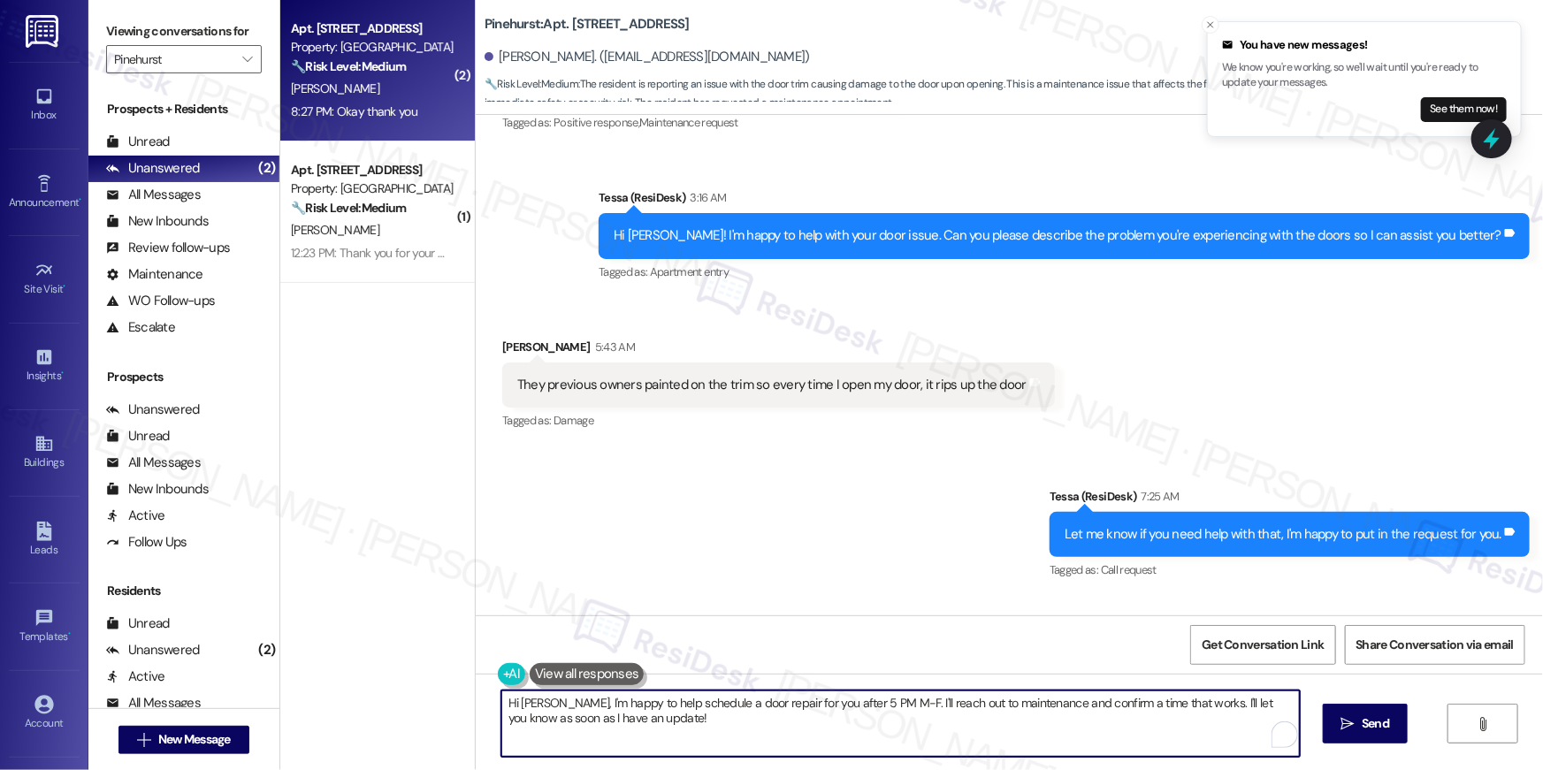
type textarea "Hi Alyssa, I'm happy to help schedule a door repair for you after 5 PM M-F. I'l…"
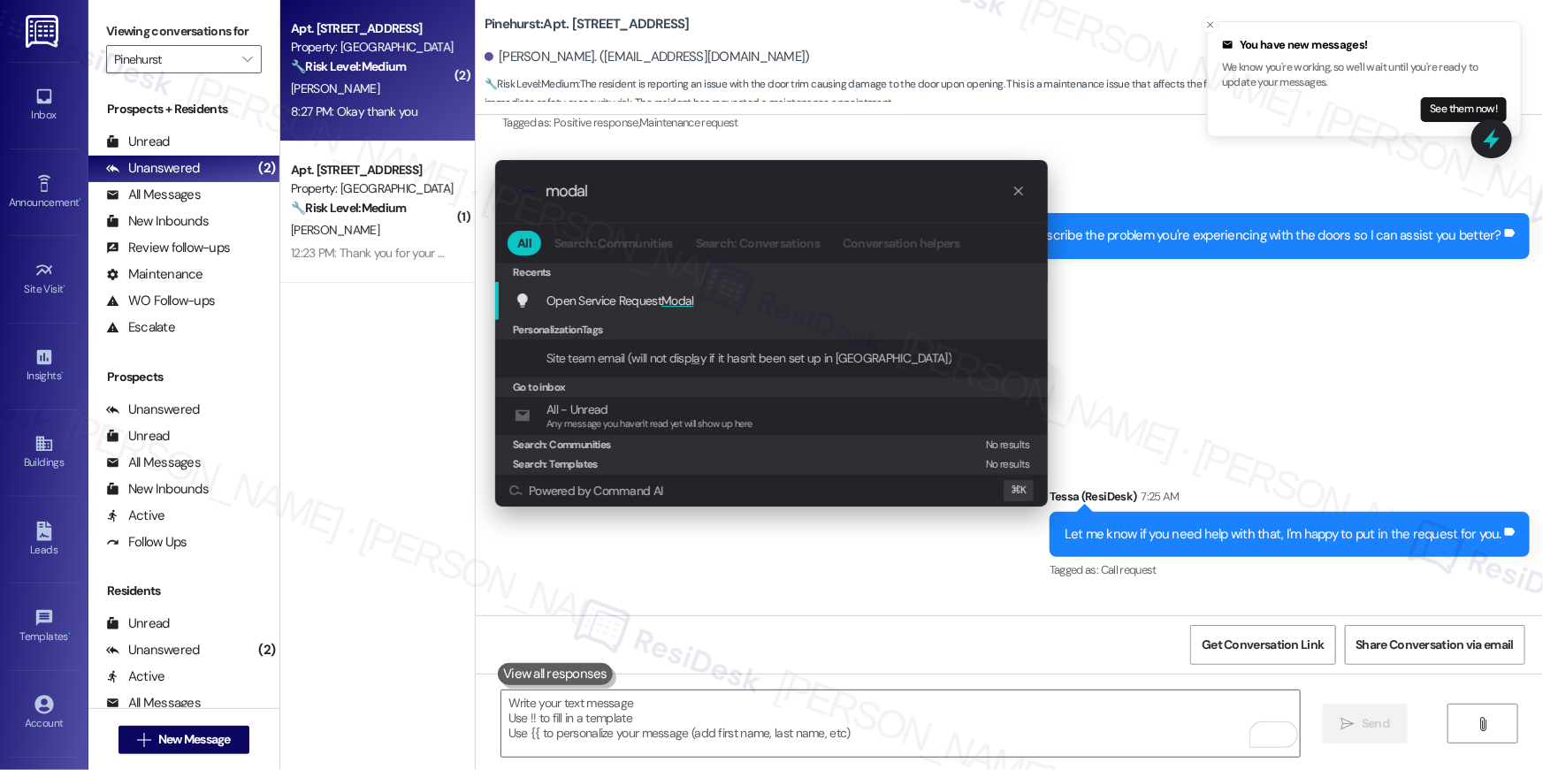
click at [644, 304] on span "Open Service Request Modal" at bounding box center [620, 301] width 148 height 16
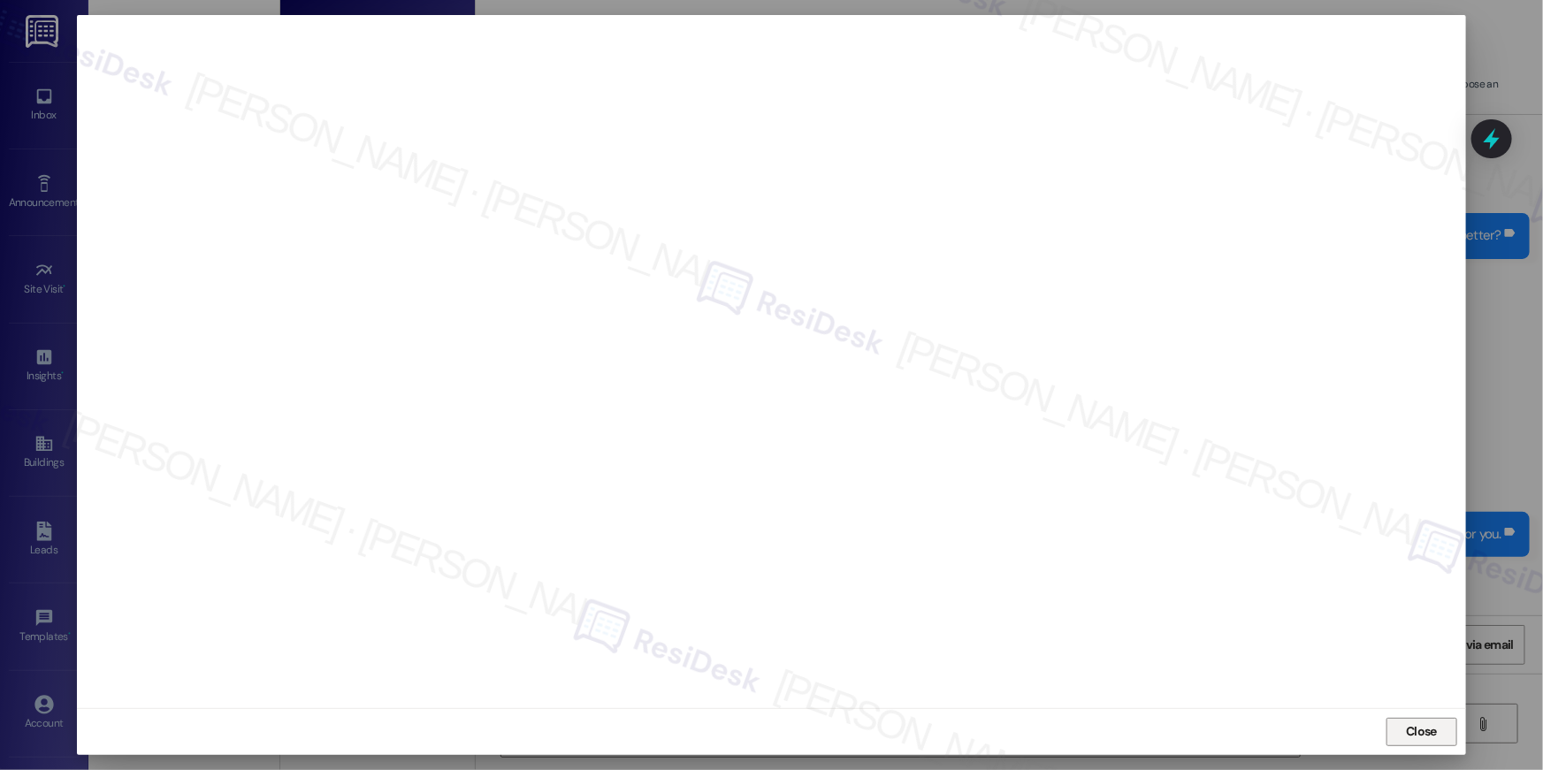
click at [1410, 732] on span "Close" at bounding box center [1421, 731] width 31 height 19
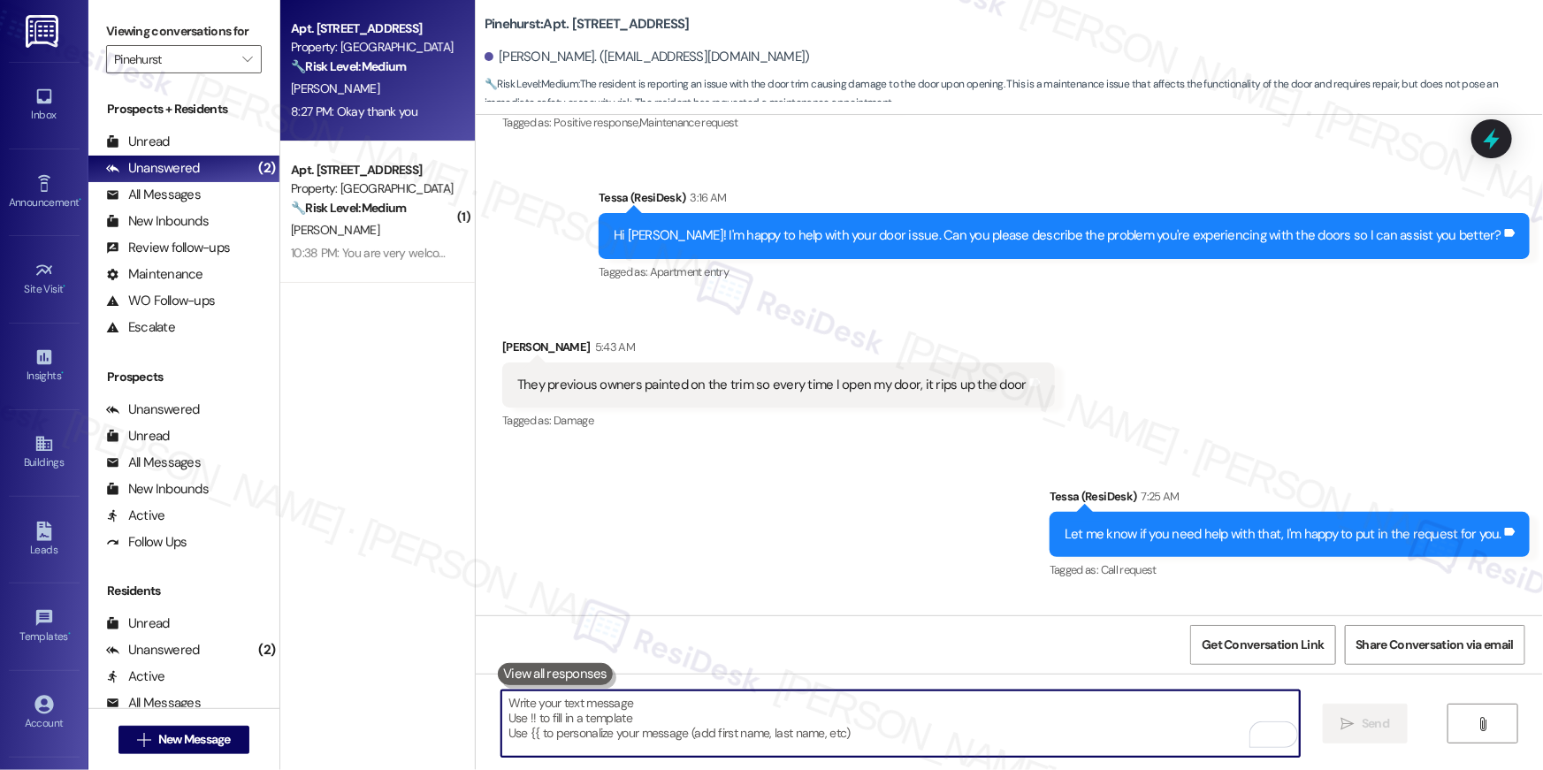
click at [1041, 720] on textarea "To enrich screen reader interactions, please activate Accessibility in Grammarl…" at bounding box center [900, 723] width 798 height 66
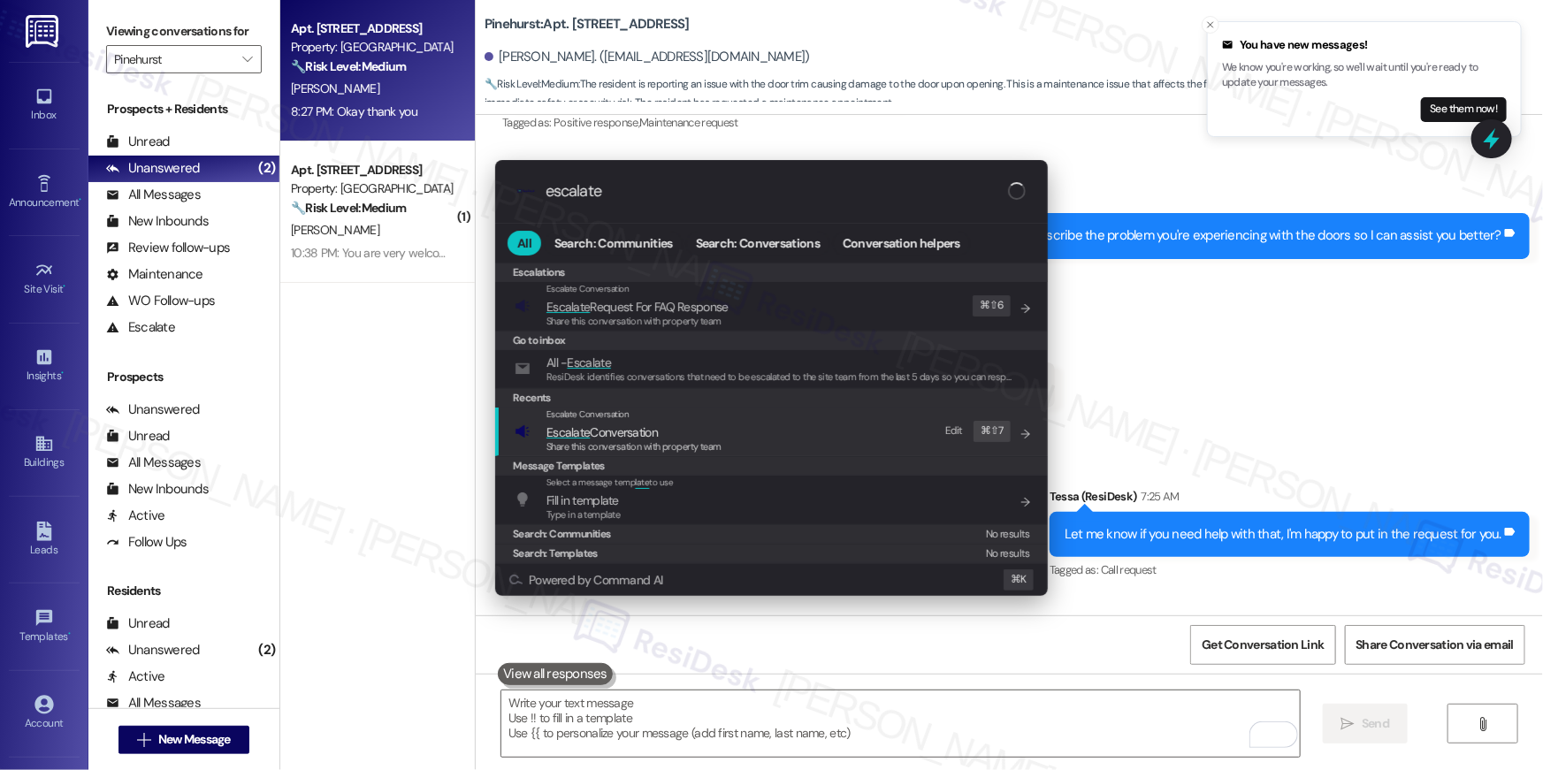
type input "escalate"
click at [736, 440] on div "Escalate Conversation Escalate Conversation Share this conversation with proper…" at bounding box center [773, 432] width 517 height 48
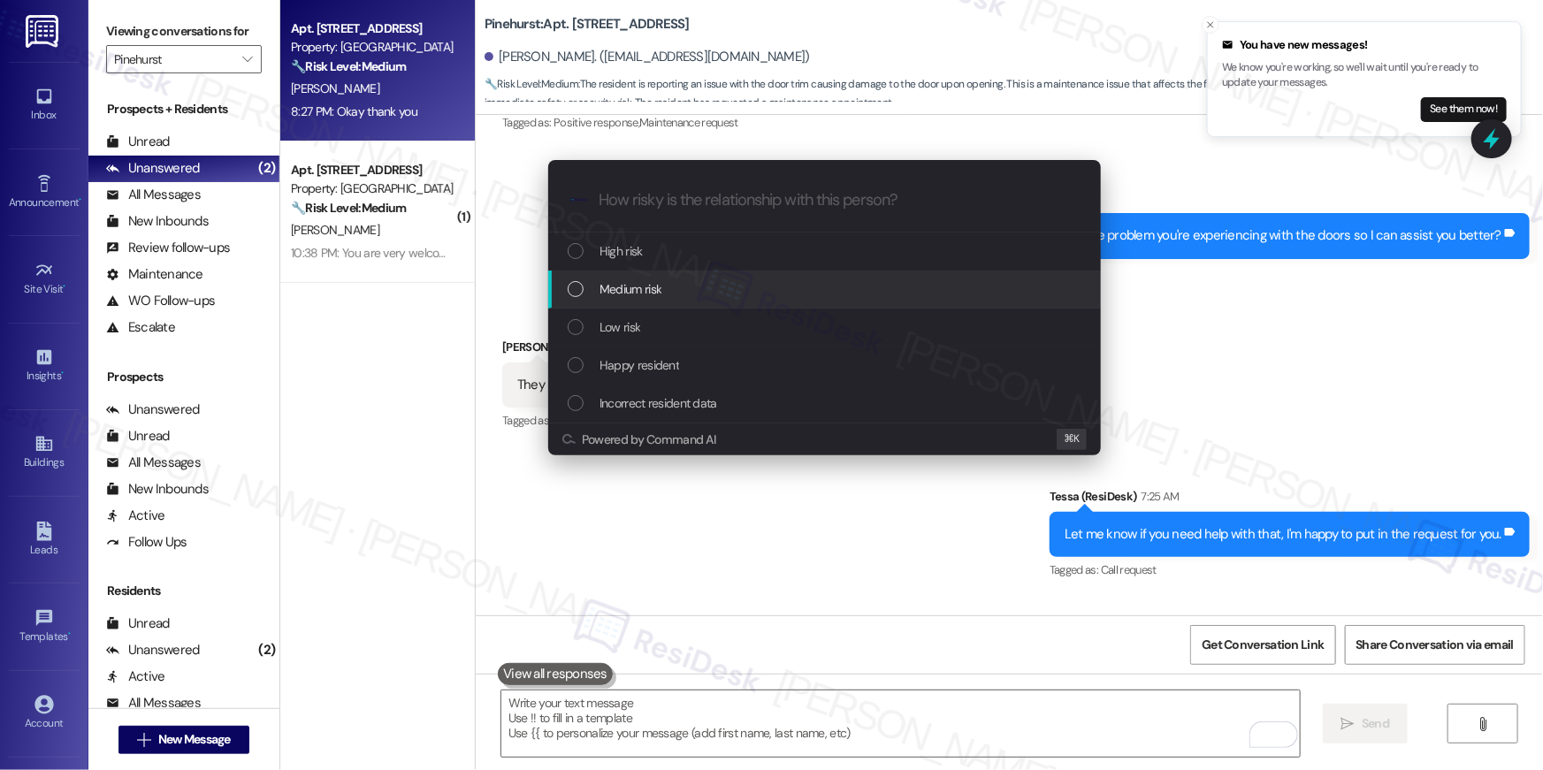
click at [611, 293] on span "Medium risk" at bounding box center [630, 288] width 62 height 19
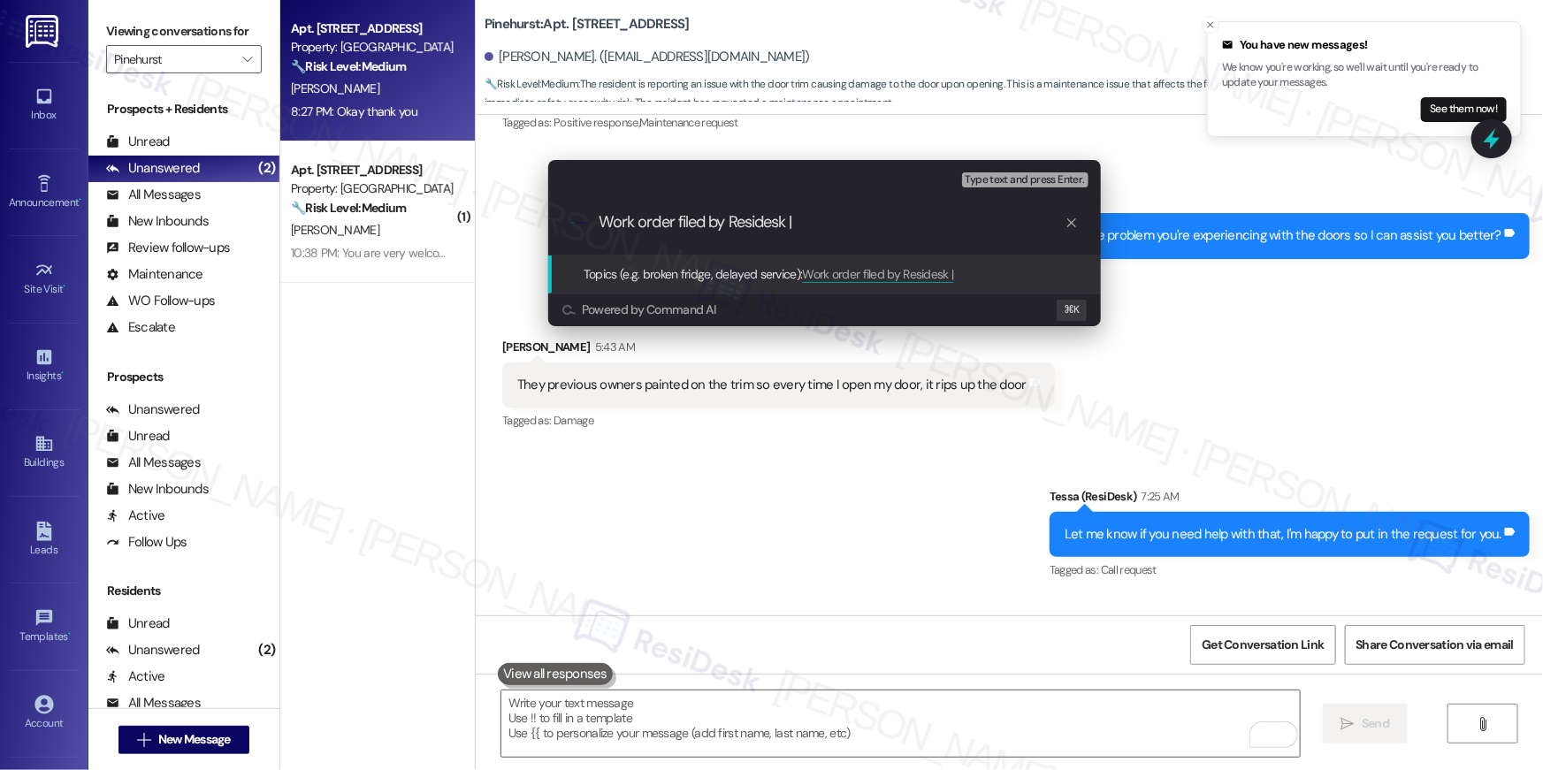
paste input "serviceRequestId:"1139150""
click at [853, 221] on input "Work order filed by Residesk | serviceRequestId:"1139150"" at bounding box center [831, 222] width 466 height 19
type input "Work order filed by Residesk | WO # "1139150""
click at [898, 225] on input "Work order filed by Residesk | WO # "1139150"" at bounding box center [831, 222] width 466 height 19
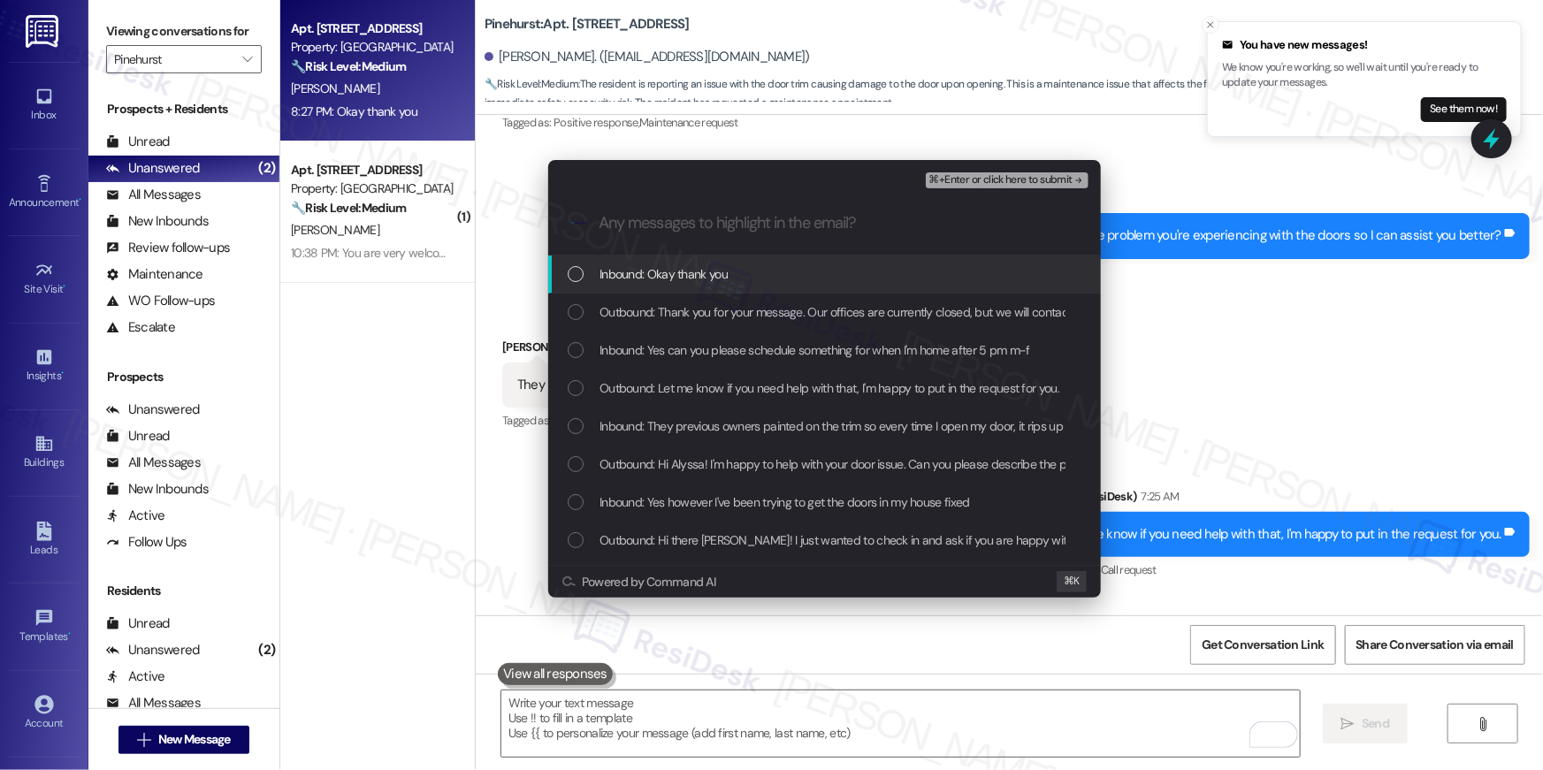
click at [575, 278] on div "List of options" at bounding box center [576, 274] width 16 height 16
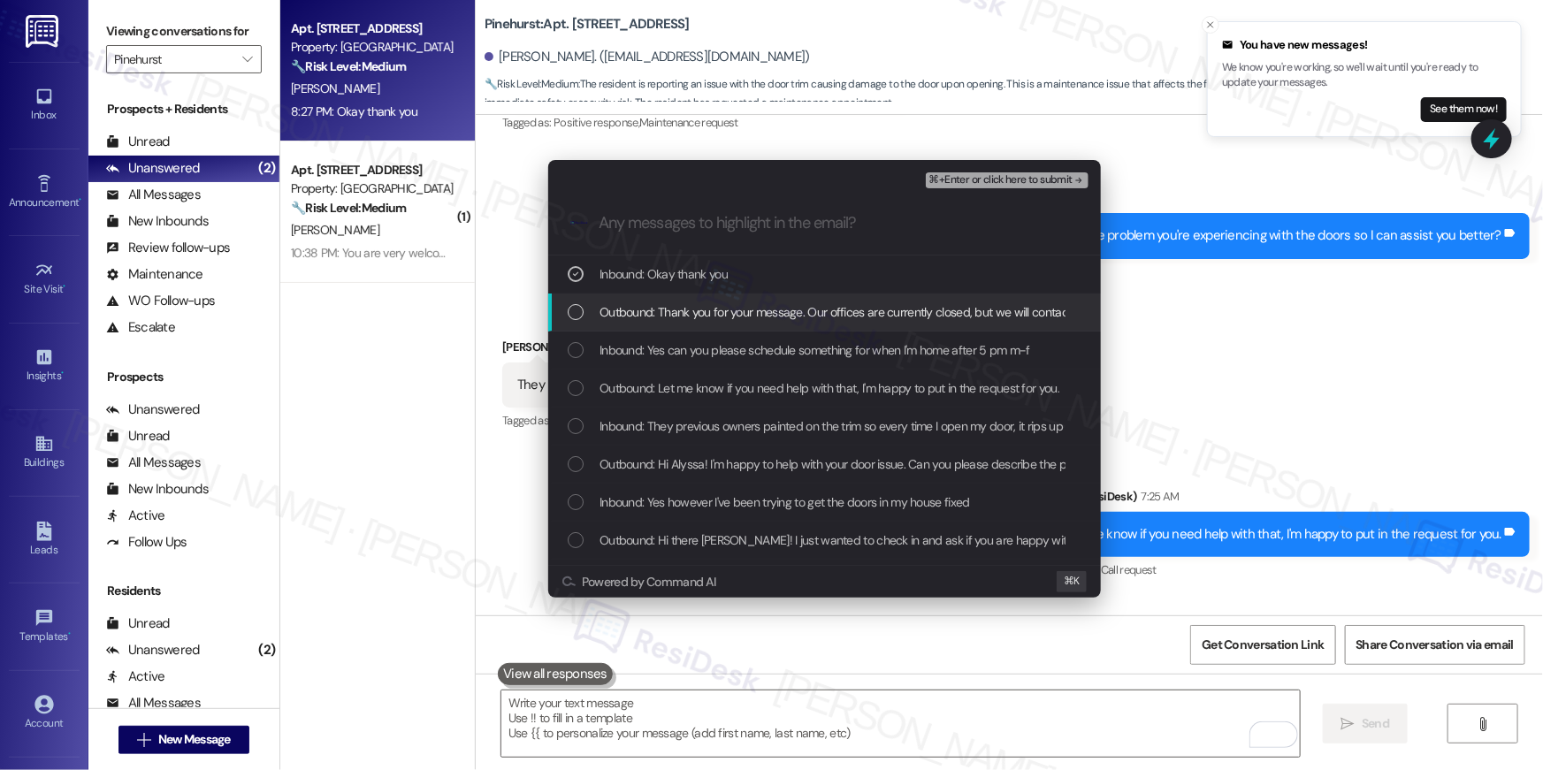
click at [573, 306] on div "List of options" at bounding box center [576, 312] width 16 height 16
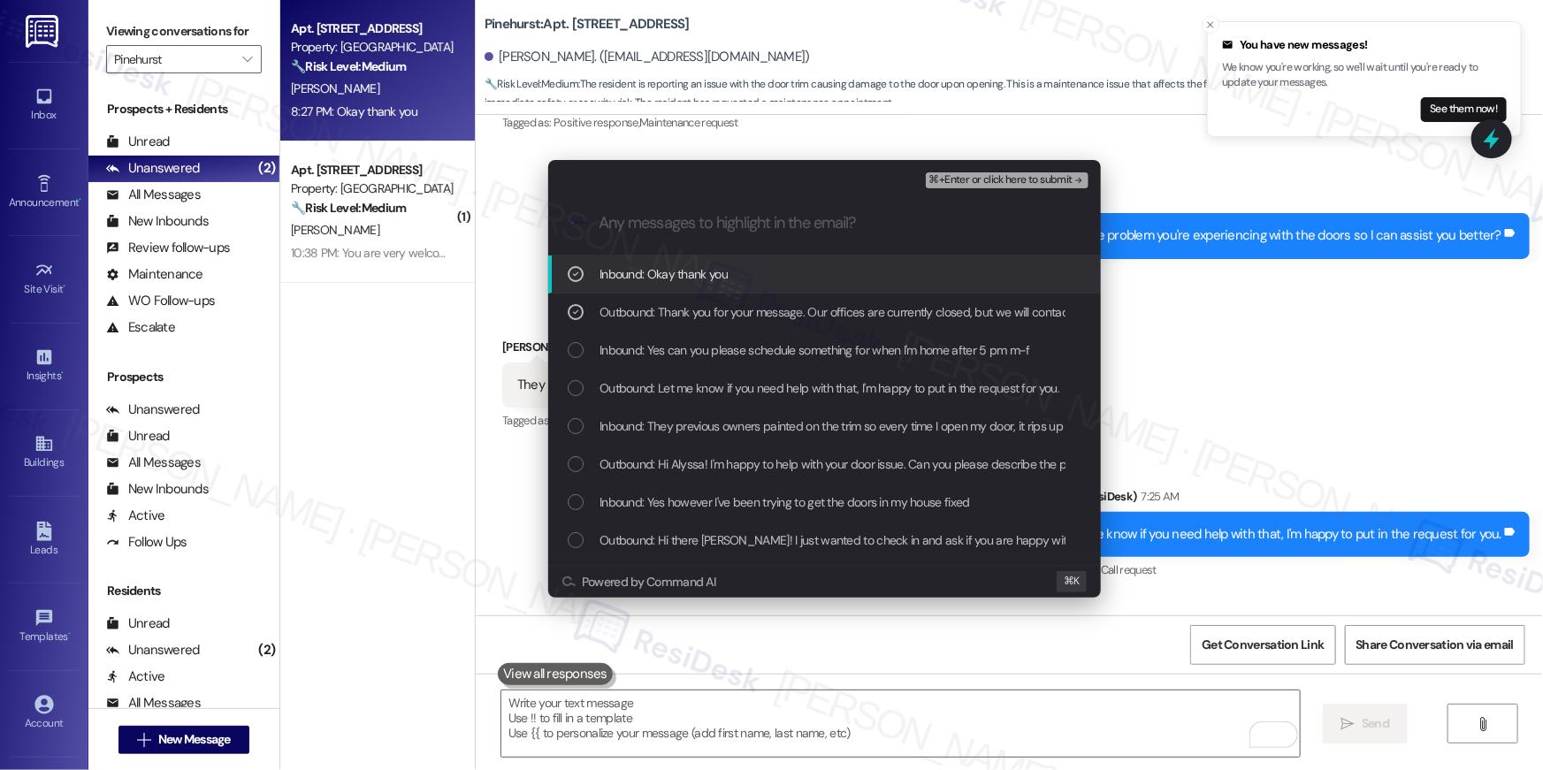
click at [575, 352] on div "List of options" at bounding box center [576, 350] width 16 height 16
drag, startPoint x: 579, startPoint y: 309, endPoint x: 578, endPoint y: 299, distance: 10.6
click at [579, 309] on icon "List of options" at bounding box center [575, 312] width 12 height 12
click at [575, 269] on icon "List of options" at bounding box center [575, 274] width 12 height 12
click at [575, 271] on div "List of options" at bounding box center [576, 274] width 16 height 16
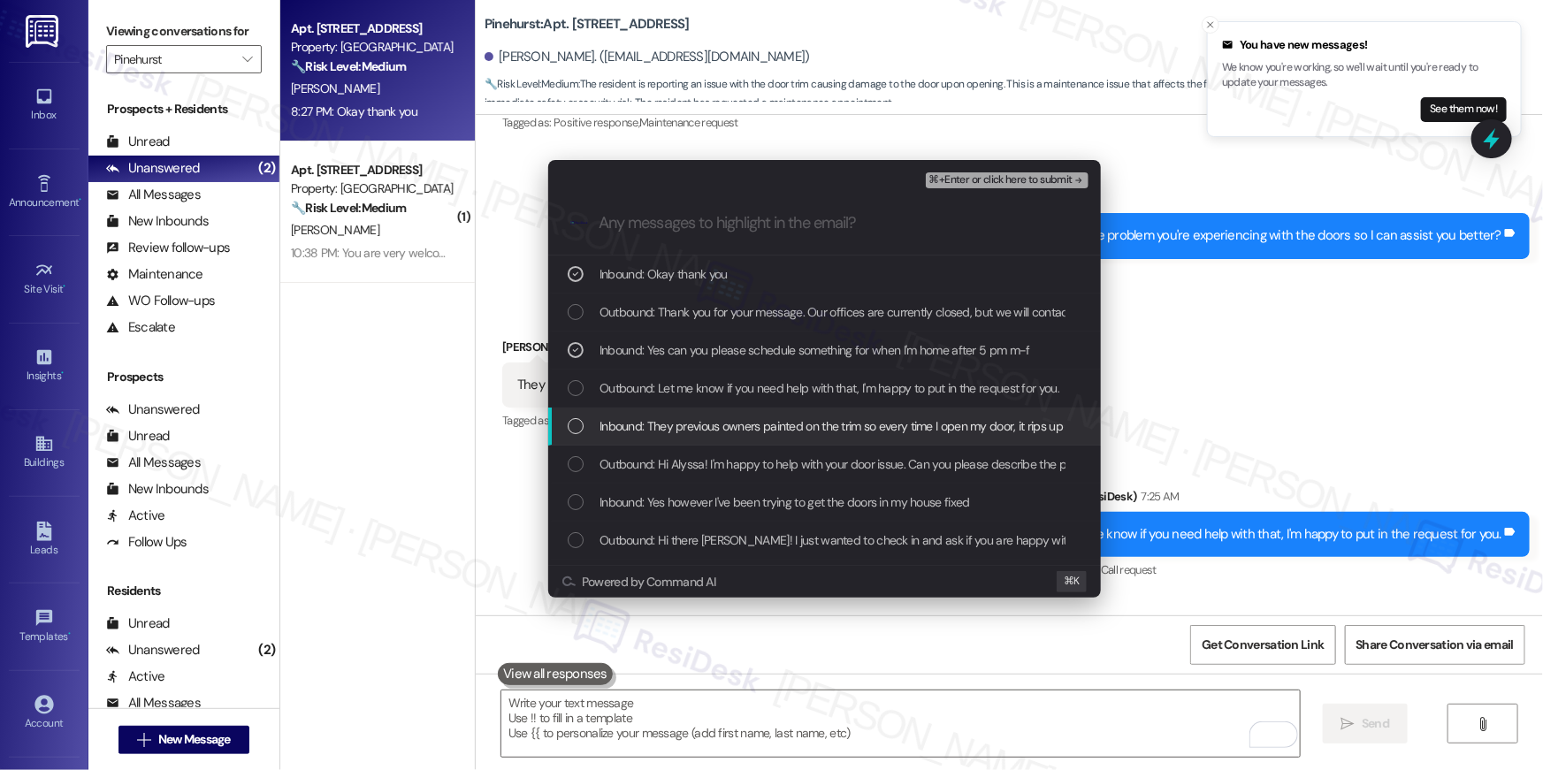
click at [574, 428] on div "List of options" at bounding box center [576, 426] width 16 height 16
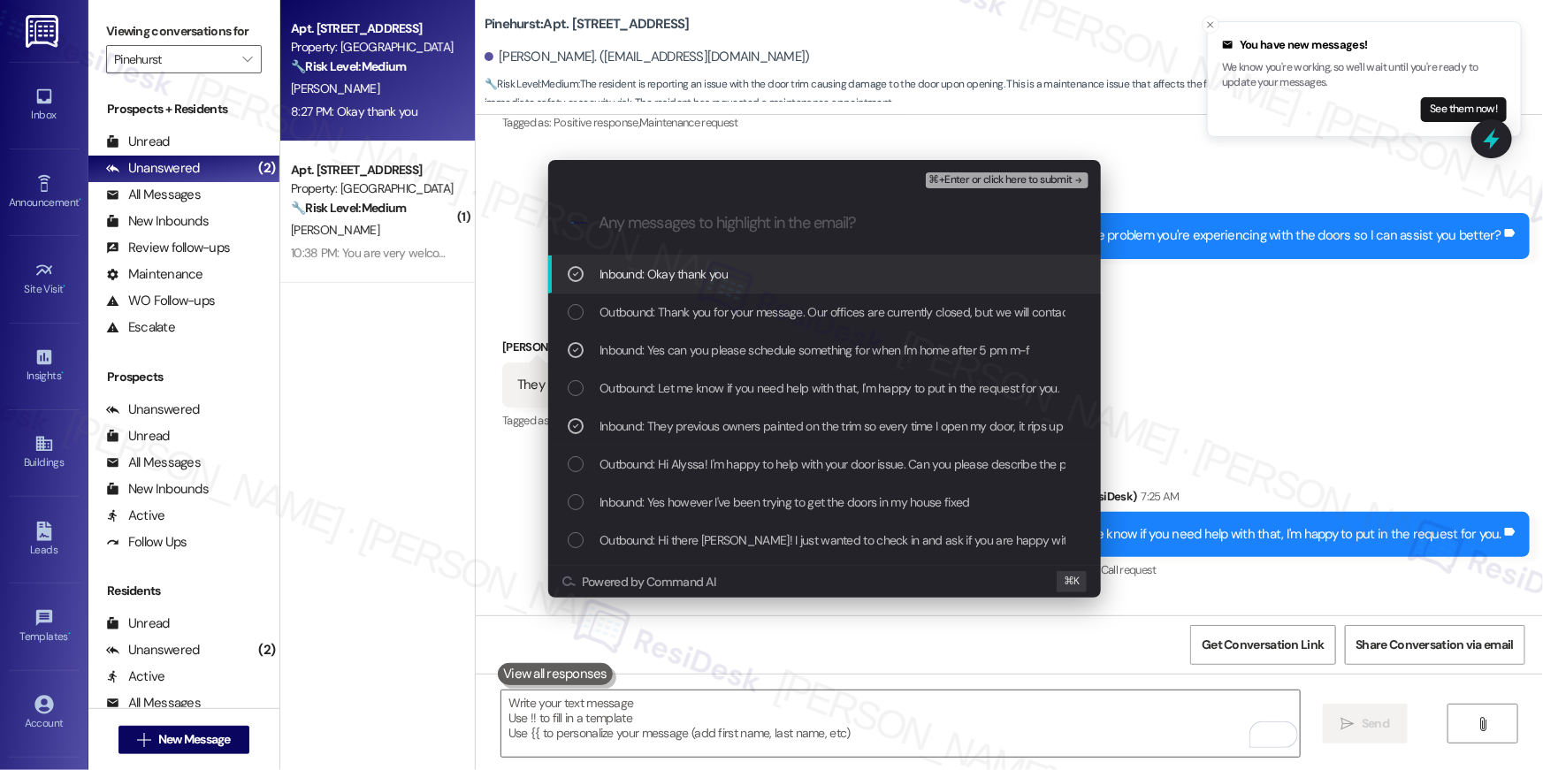
click at [951, 184] on span "⌘+Enter or click here to submit" at bounding box center [1000, 180] width 143 height 12
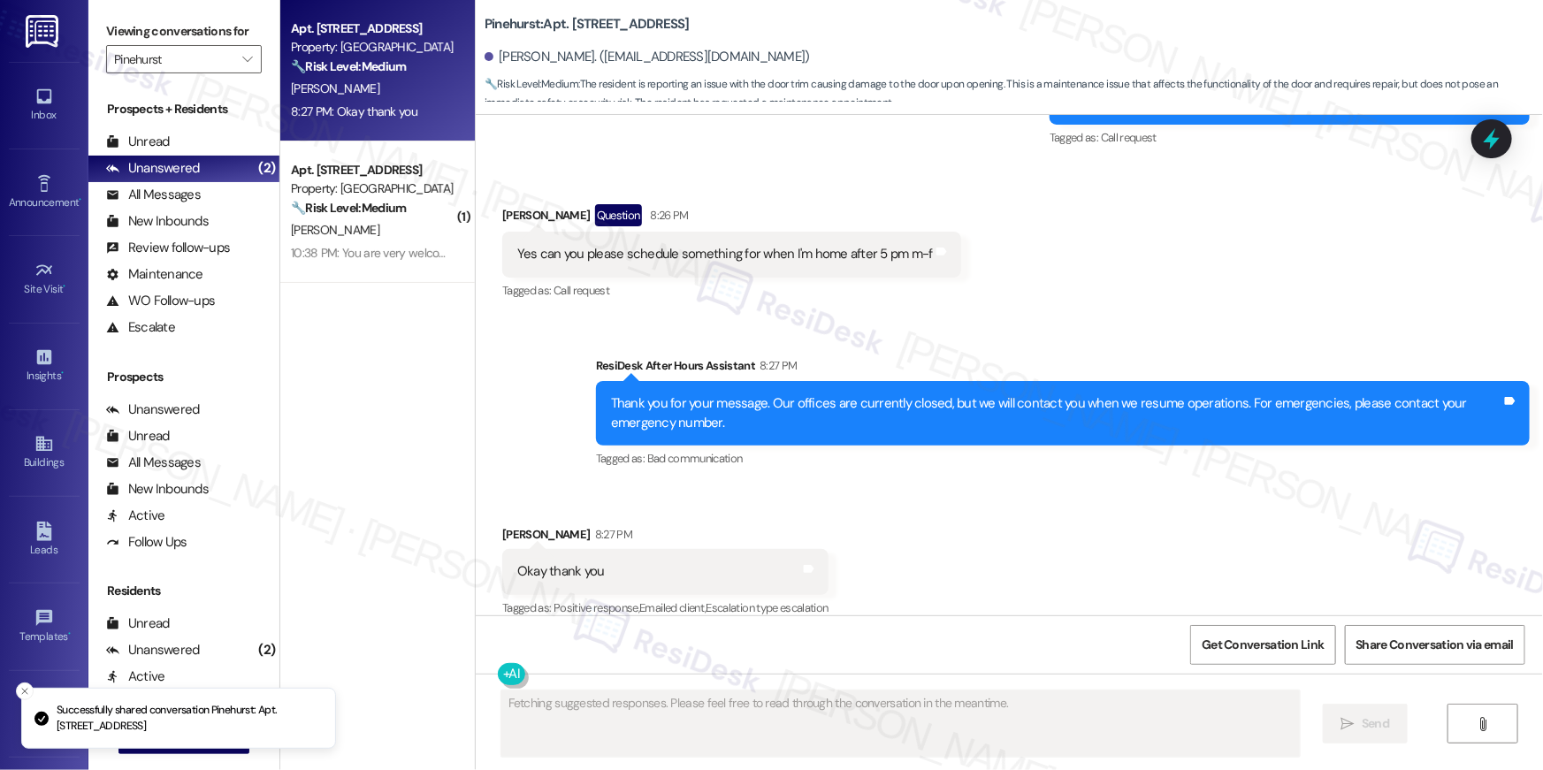
scroll to position [1189, 0]
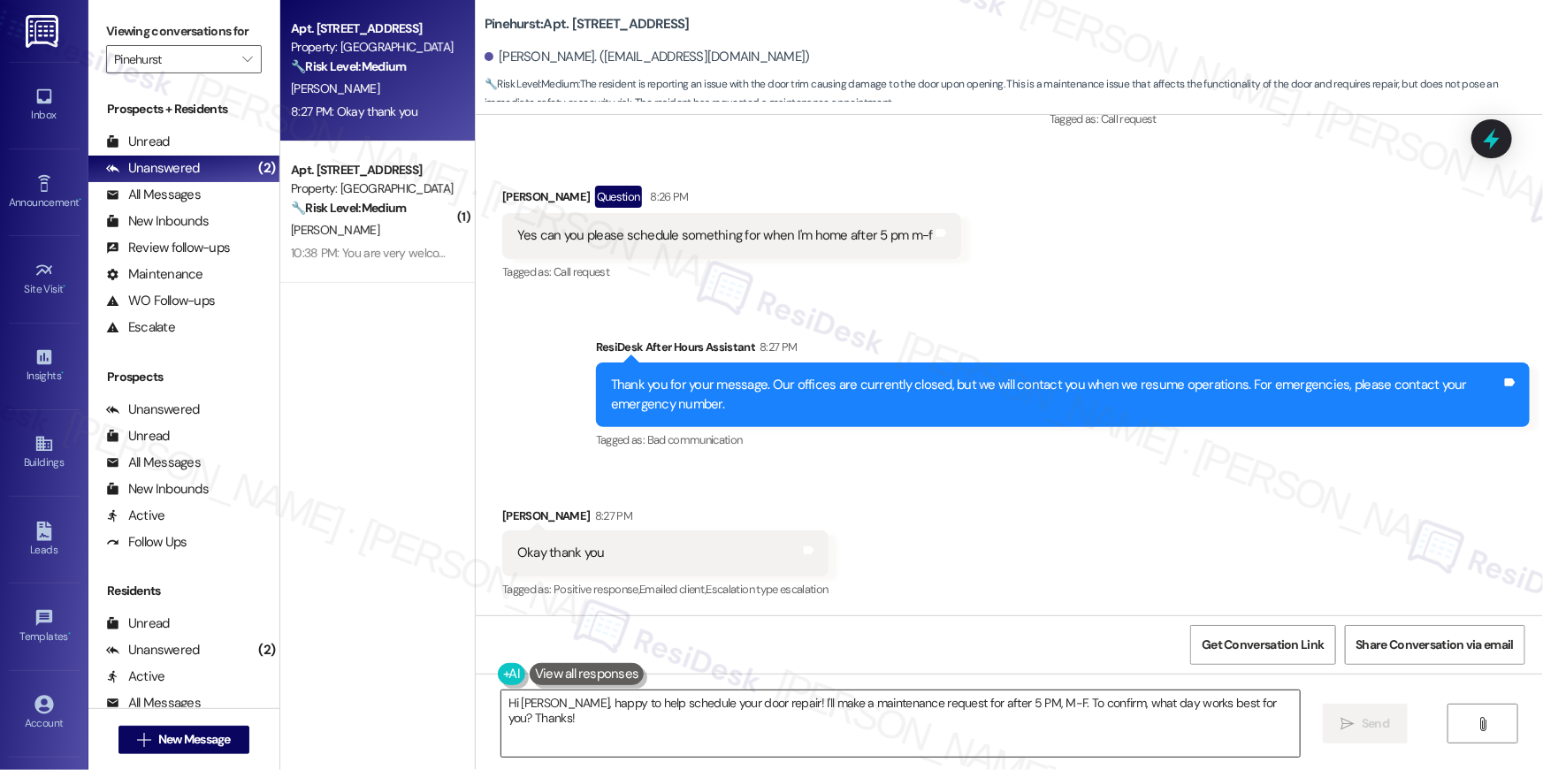
click at [1018, 740] on textarea "Hi Alyssa, happy to help schedule your door repair! I'll make a maintenance req…" at bounding box center [900, 723] width 798 height 66
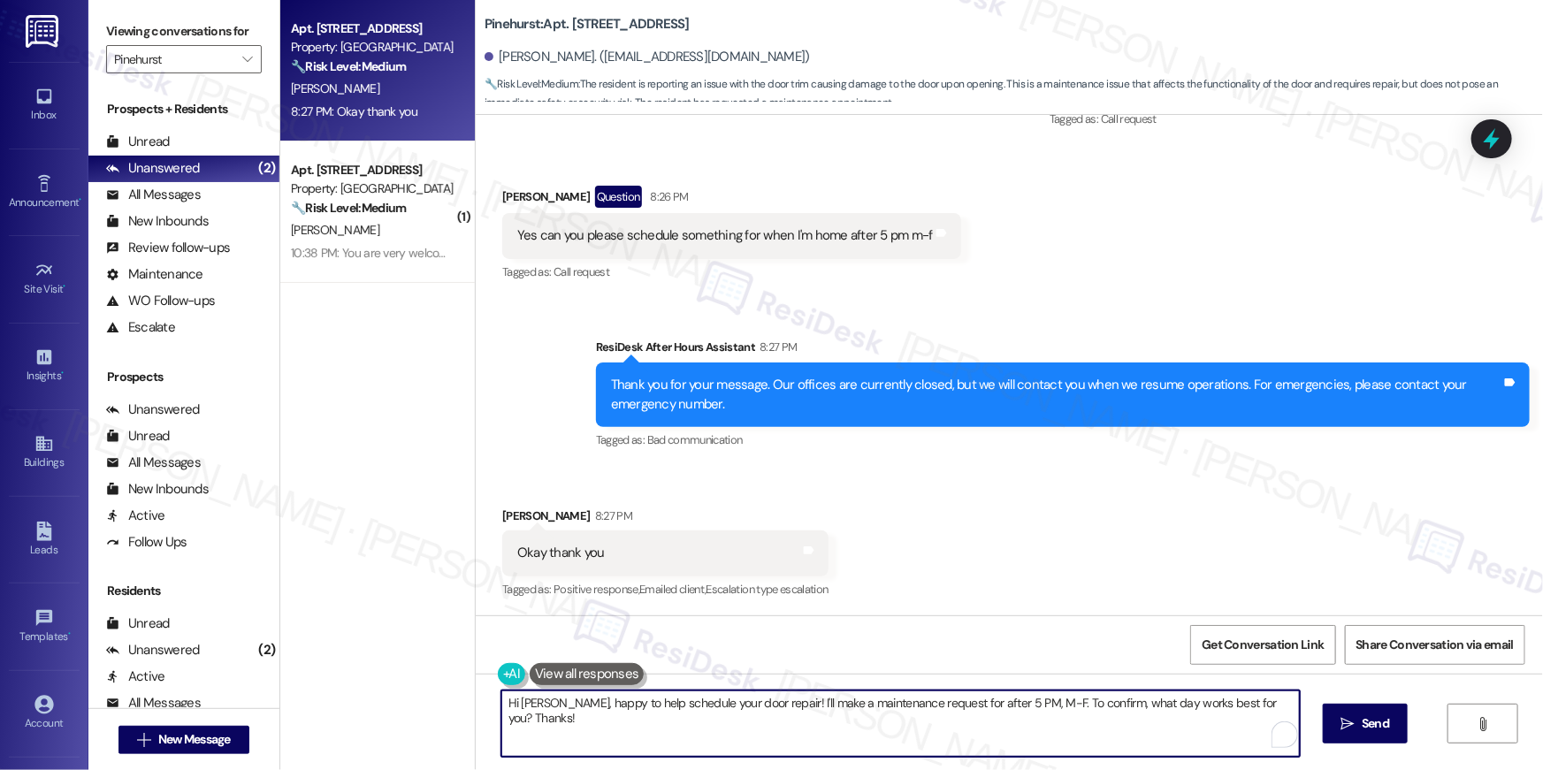
click at [1018, 740] on textarea "Hi Alyssa, happy to help schedule your door repair! I'll make a maintenance req…" at bounding box center [900, 723] width 798 height 66
paste textarea "Thank you, {{first_name}}! I’ve submitted your request, and our maintenance tea…"
type textarea "Thank you, {{first_name}}! I’ve submitted your request, and our maintenance tea…"
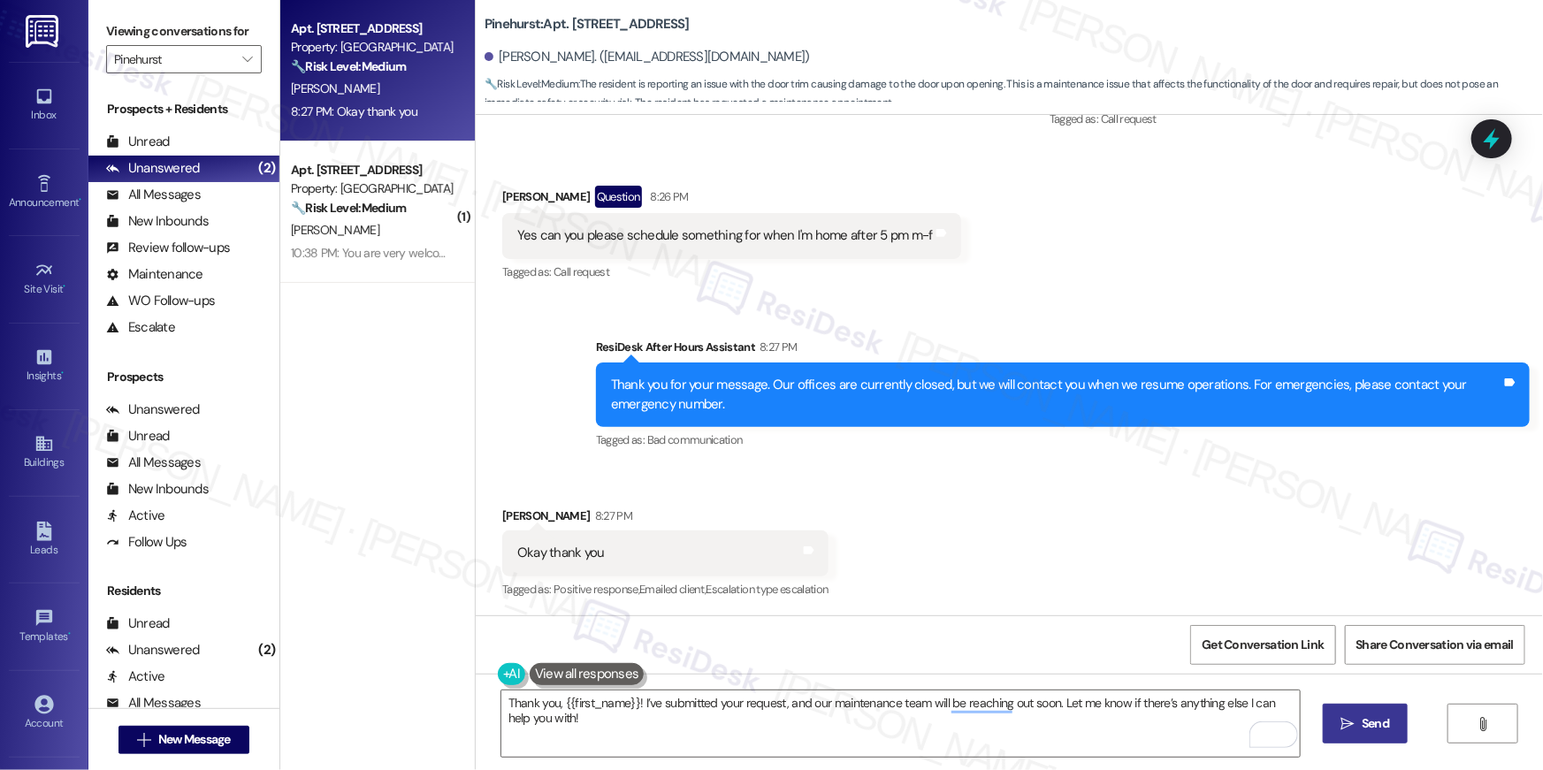
click at [1341, 727] on icon "" at bounding box center [1347, 724] width 13 height 14
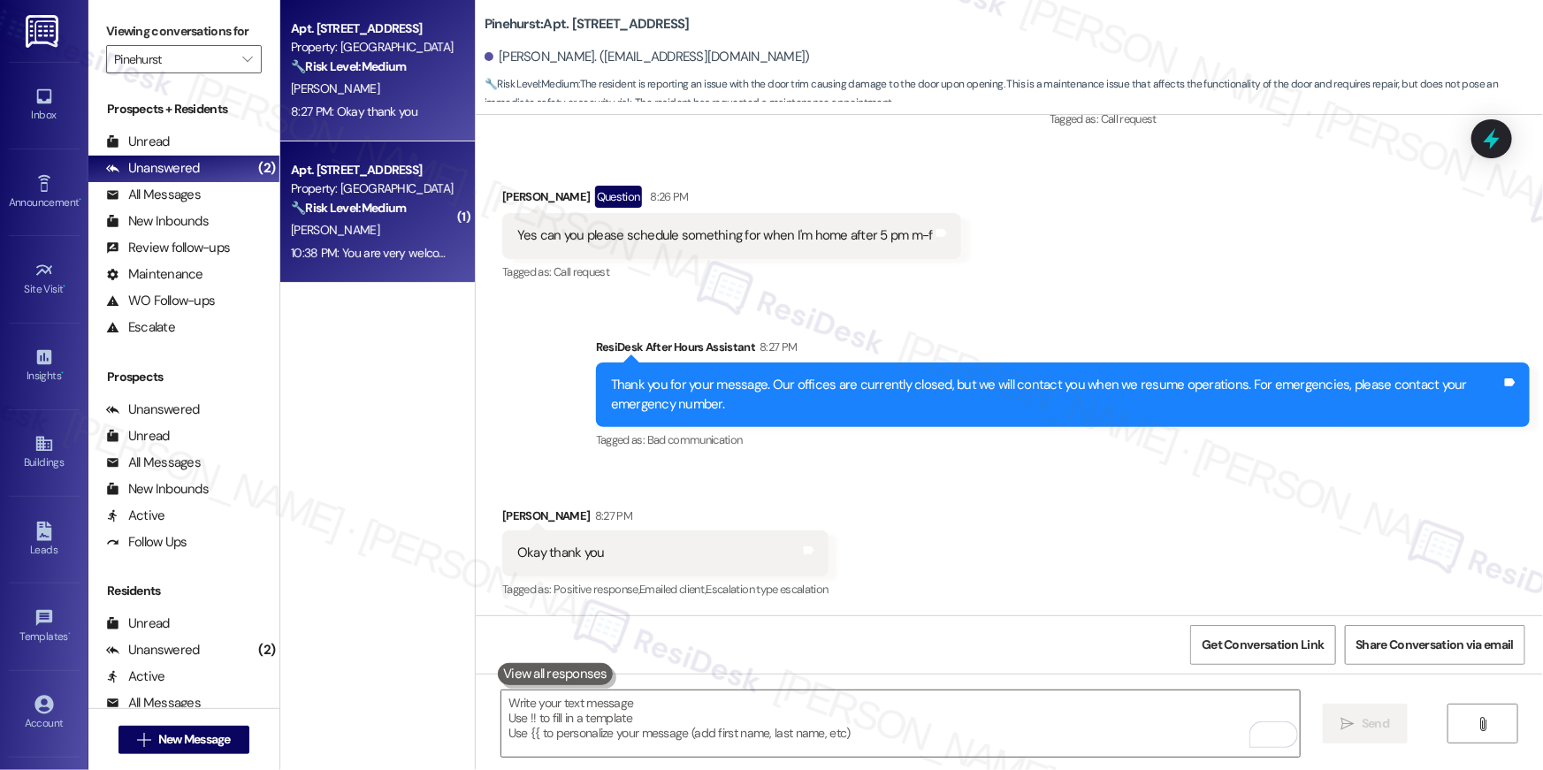
click at [347, 229] on div "[PERSON_NAME]" at bounding box center [372, 230] width 167 height 22
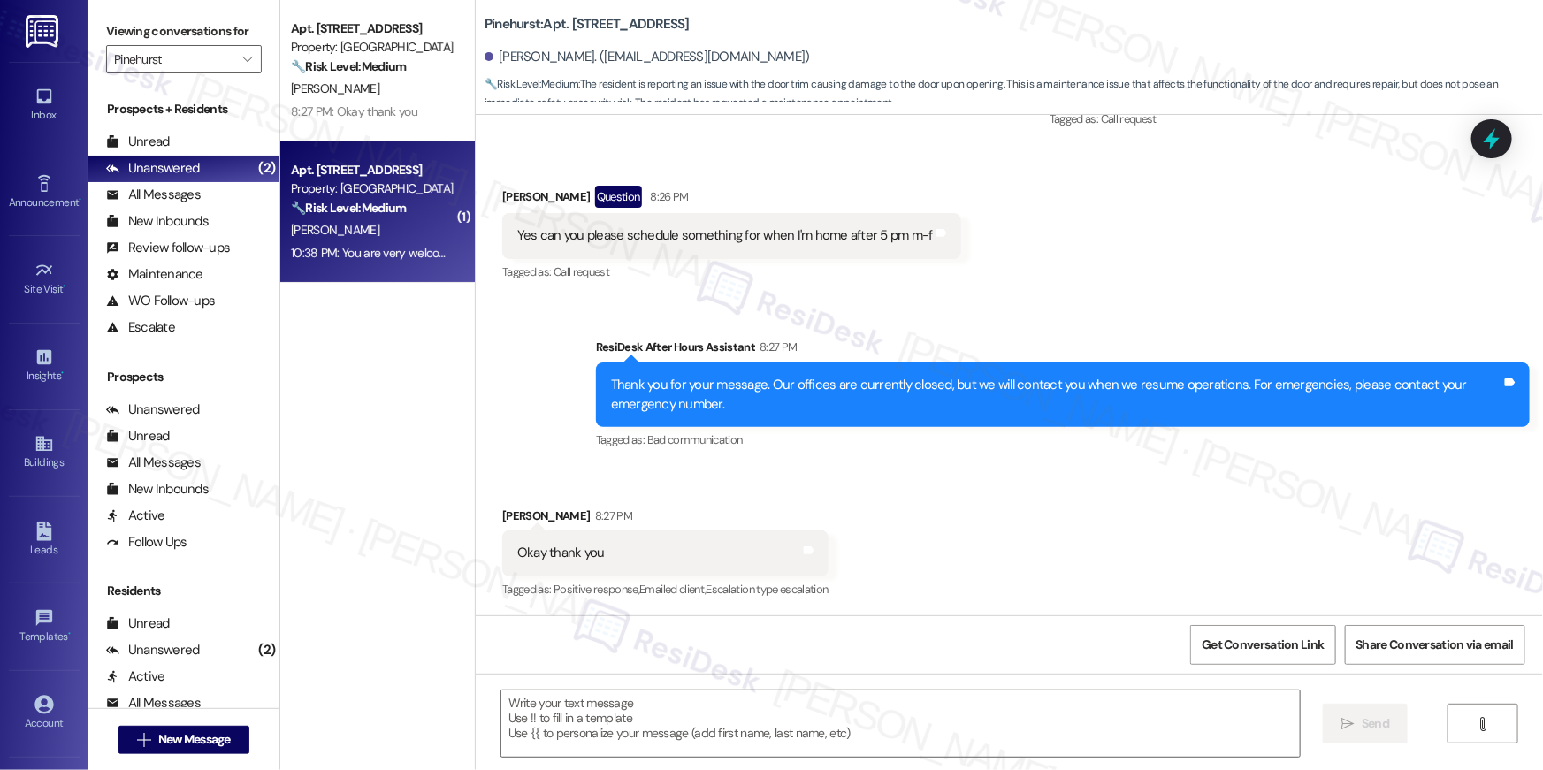
type textarea "Fetching suggested responses. Please feel free to read through the conversation…"
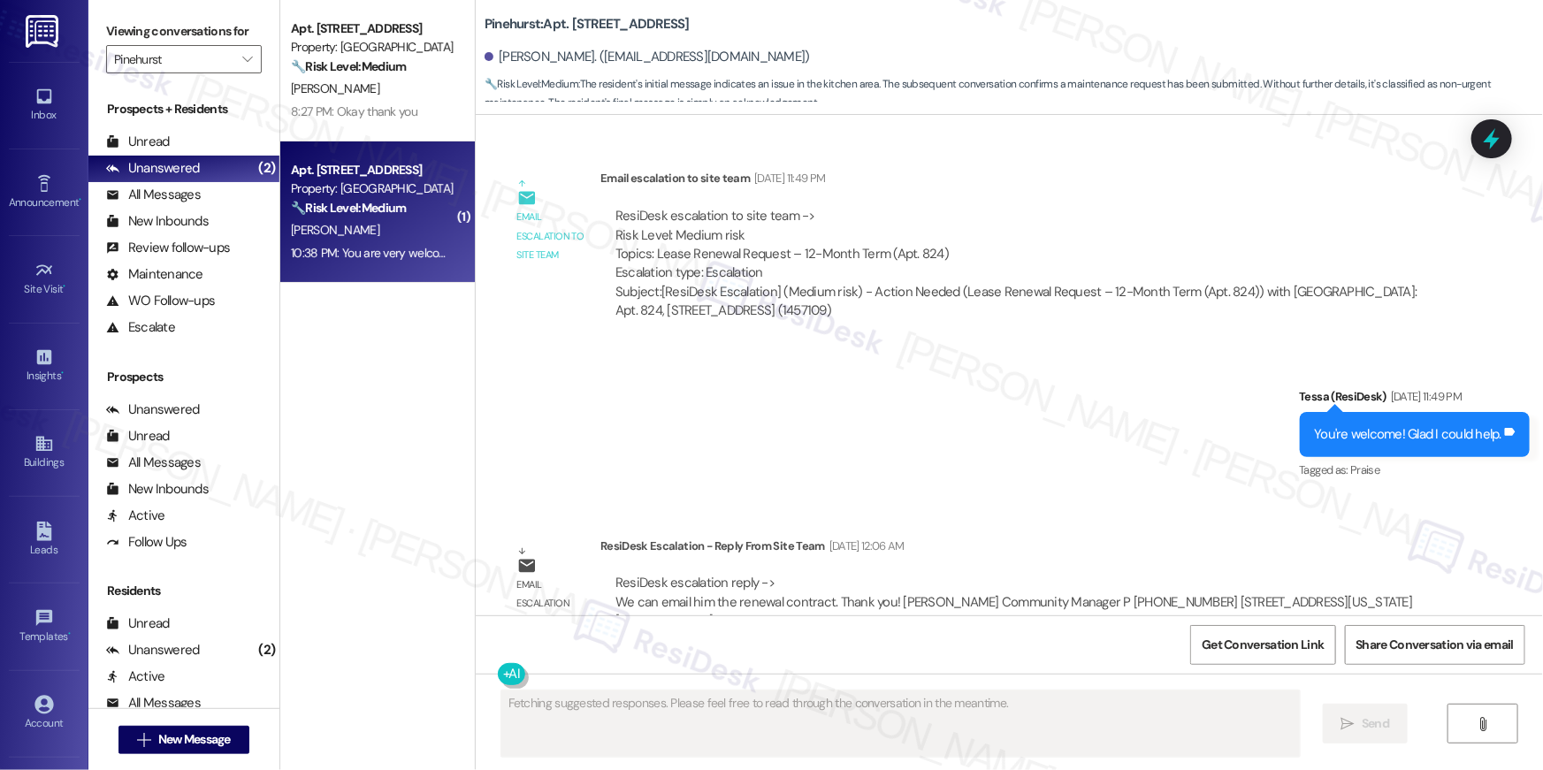
scroll to position [4373, 0]
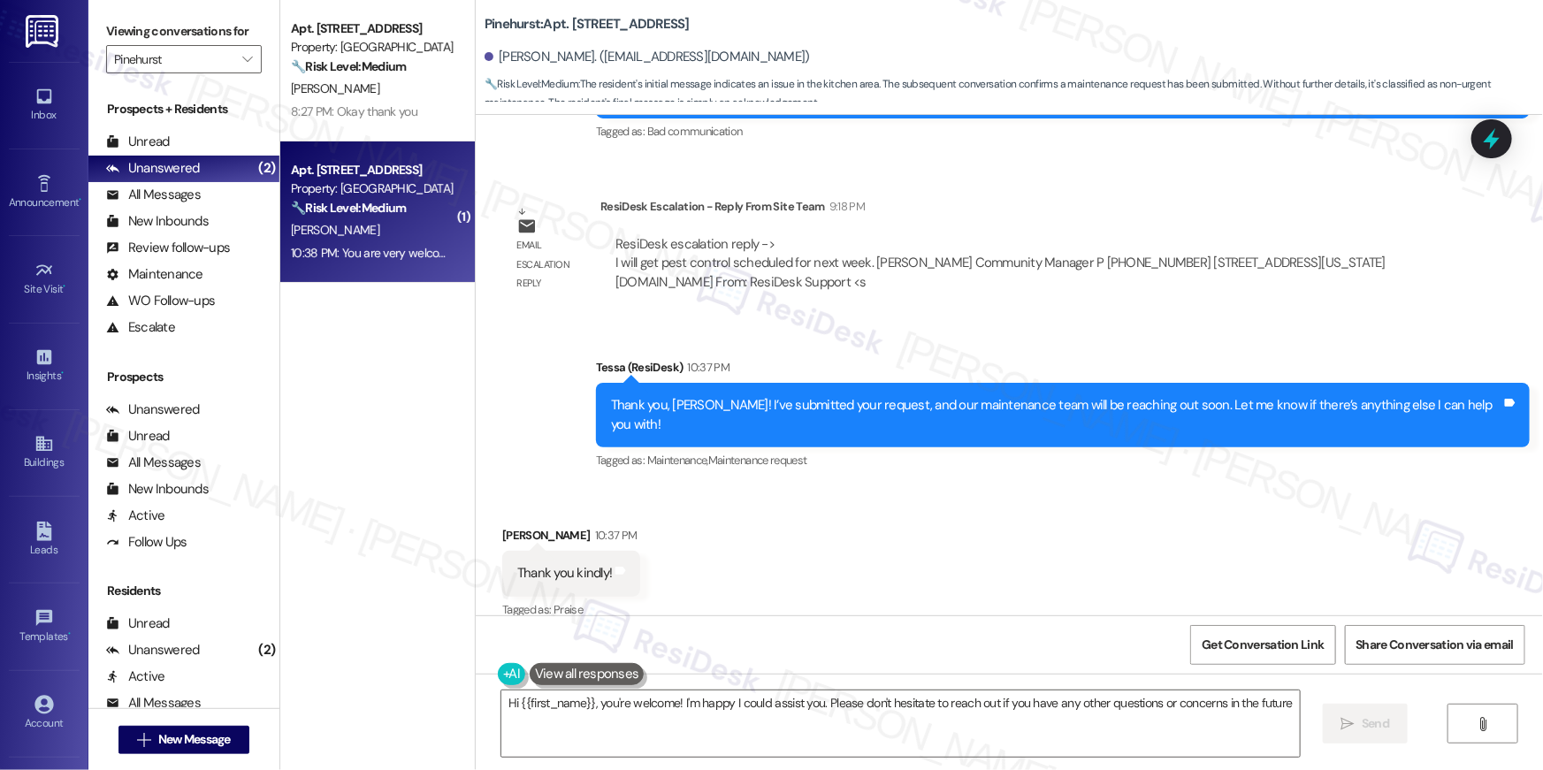
type textarea "Hi {{first_name}}, you're welcome! I'm happy I could assist you. Please don't h…"
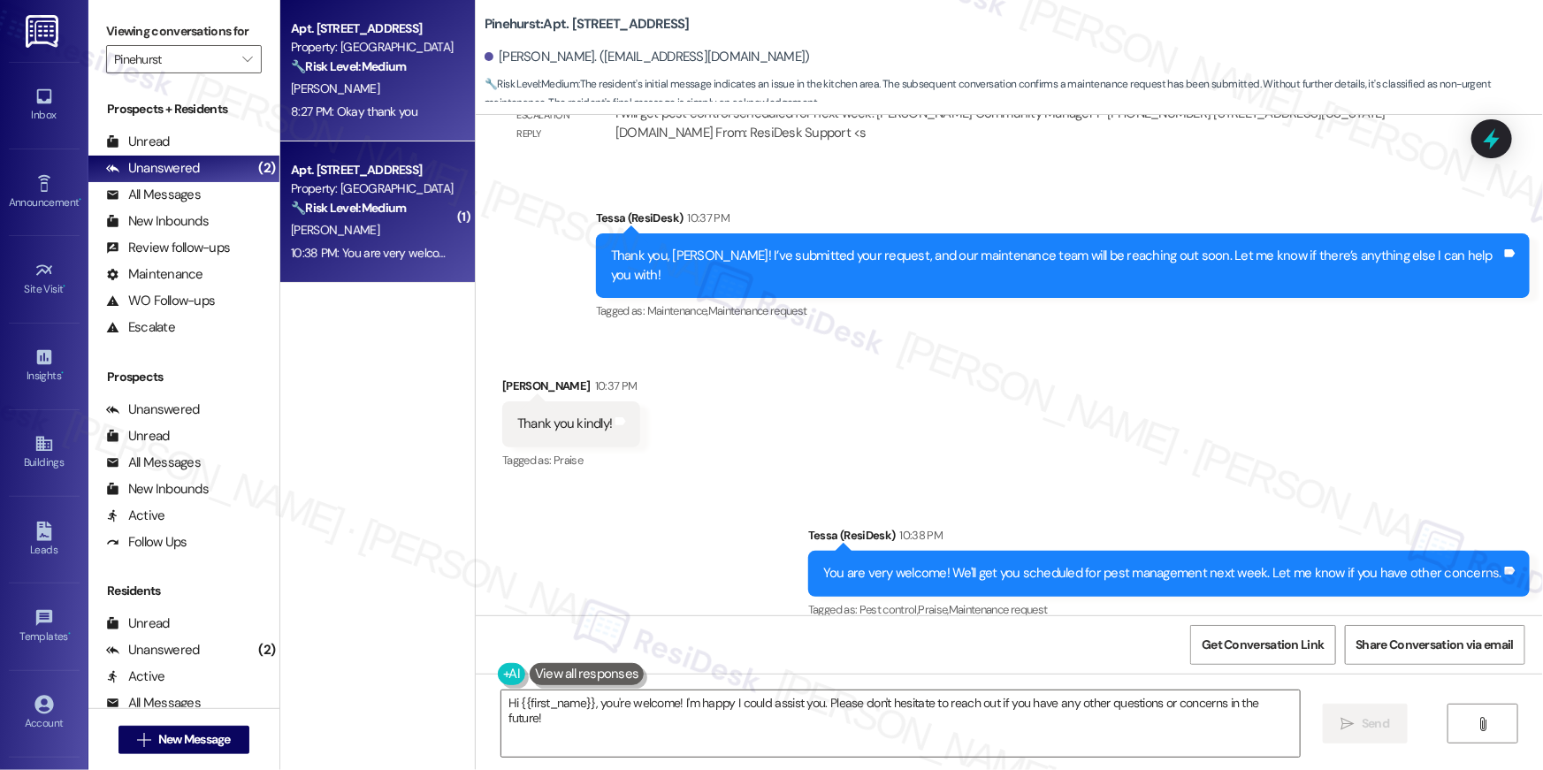
click at [339, 74] on div "🔧 Risk Level: Medium The resident is reporting an issue with the door trim caus…" at bounding box center [373, 66] width 164 height 19
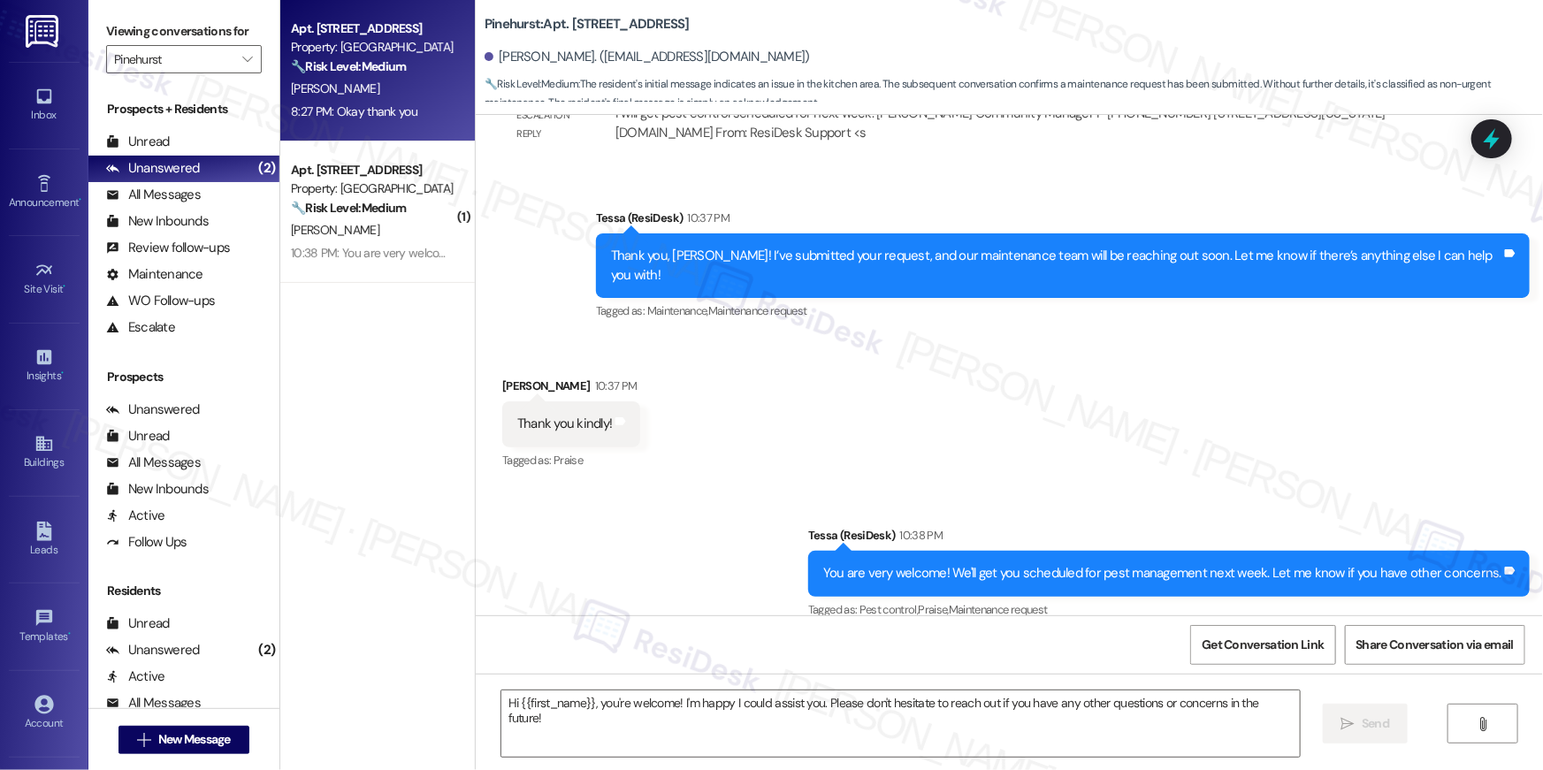
type textarea "Fetching suggested responses. Please feel free to read through the conversation…"
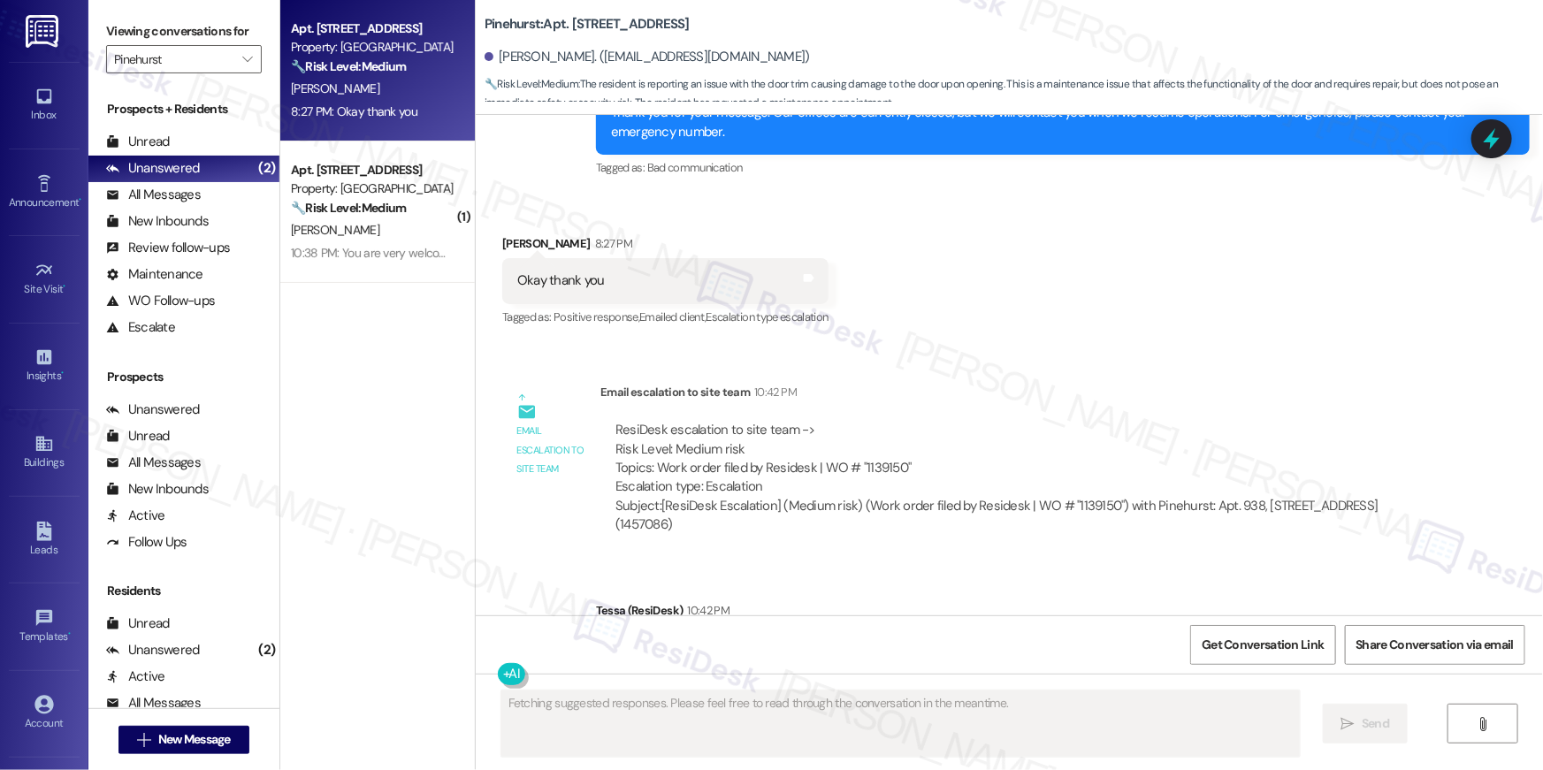
scroll to position [1556, 0]
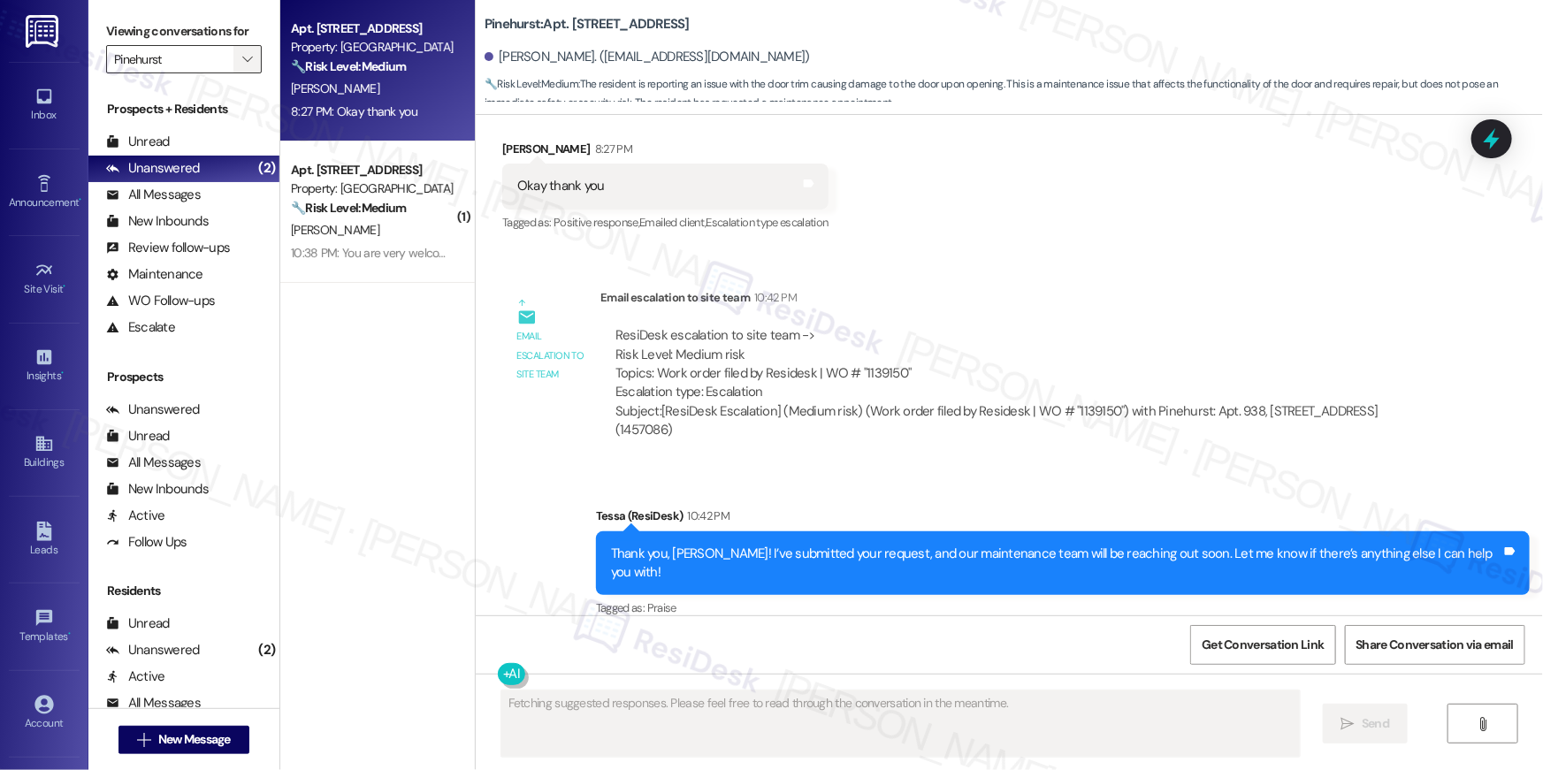
click at [242, 62] on icon "" at bounding box center [247, 59] width 10 height 14
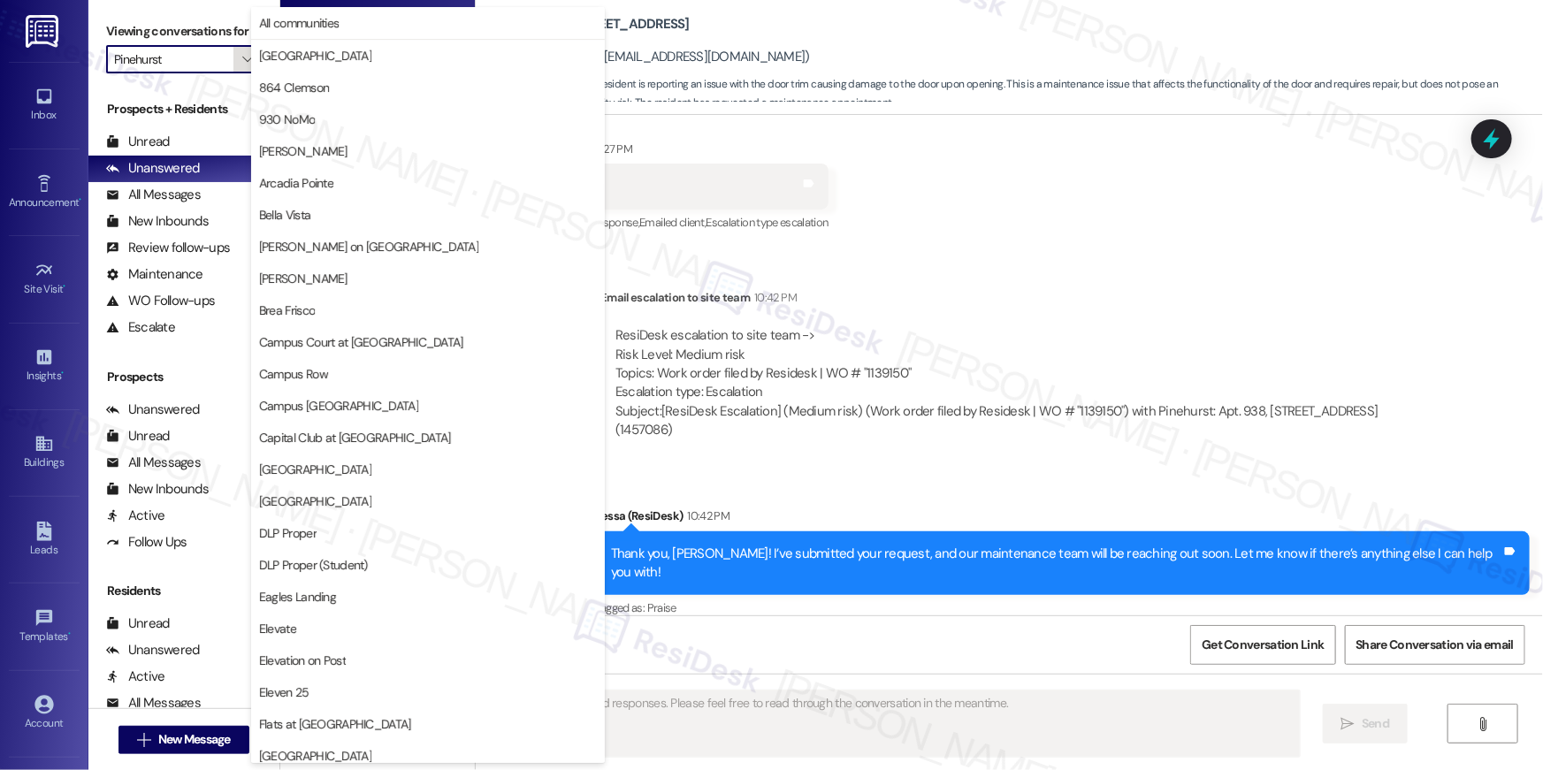
scroll to position [924, 0]
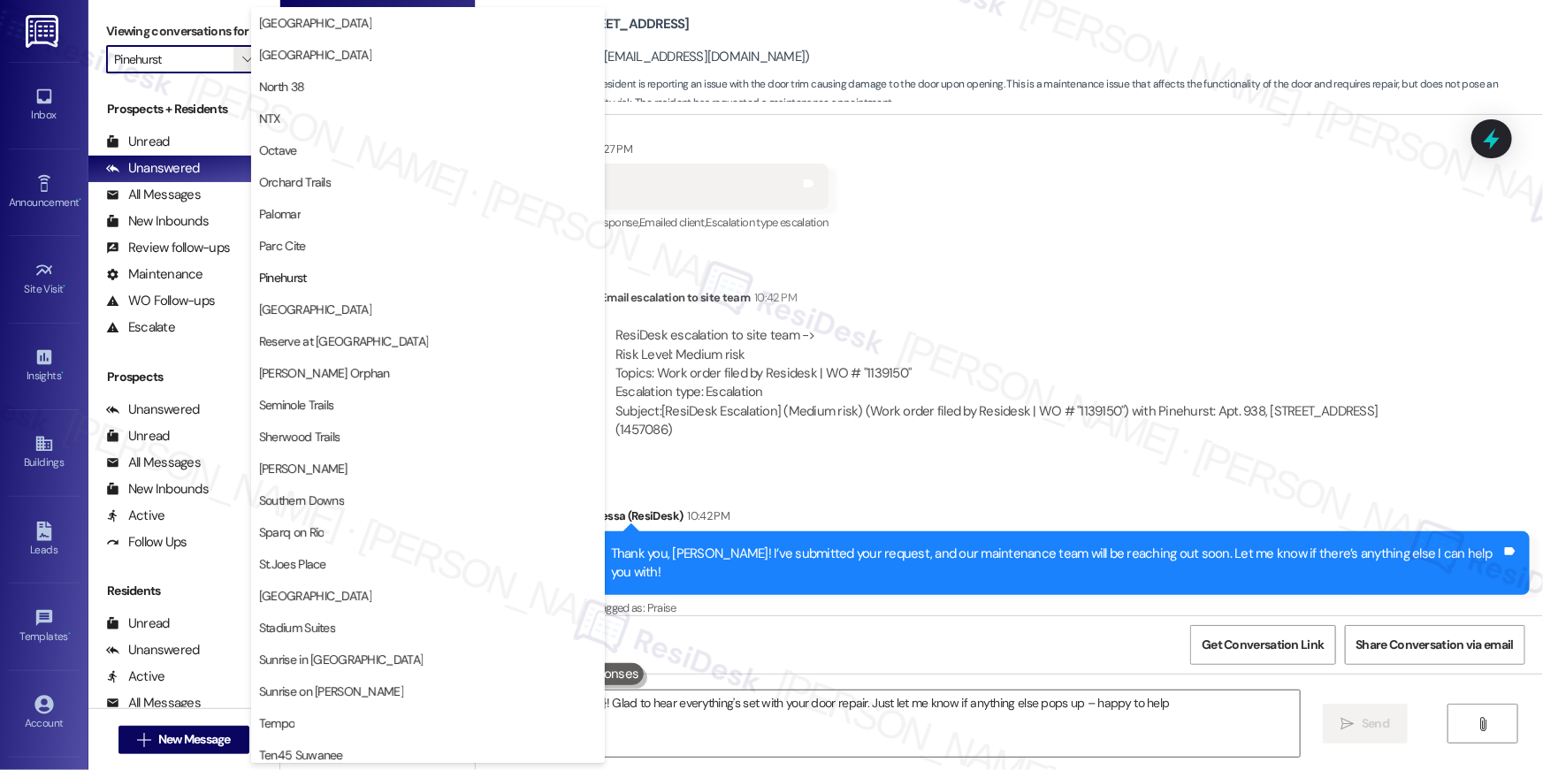
type textarea "Hey {{first_name}}! Glad to hear everything's set with your door repair. Just l…"
click at [961, 199] on div "Received via SMS Alyssa Turner 8:27 PM Okay thank you Tags and notes Tagged as:…" at bounding box center [1009, 174] width 1067 height 149
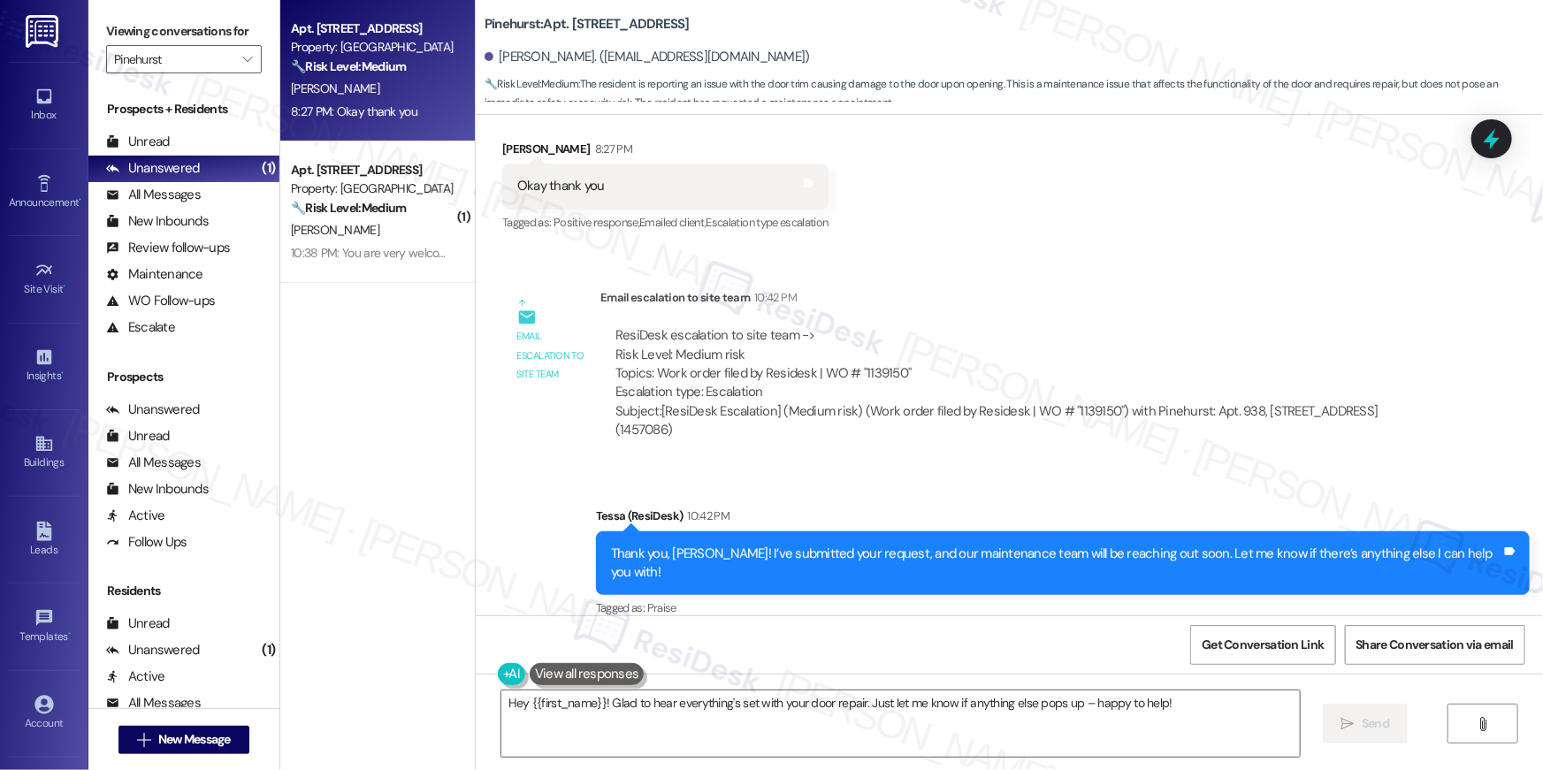
click at [362, 97] on div "[PERSON_NAME]" at bounding box center [372, 89] width 167 height 22
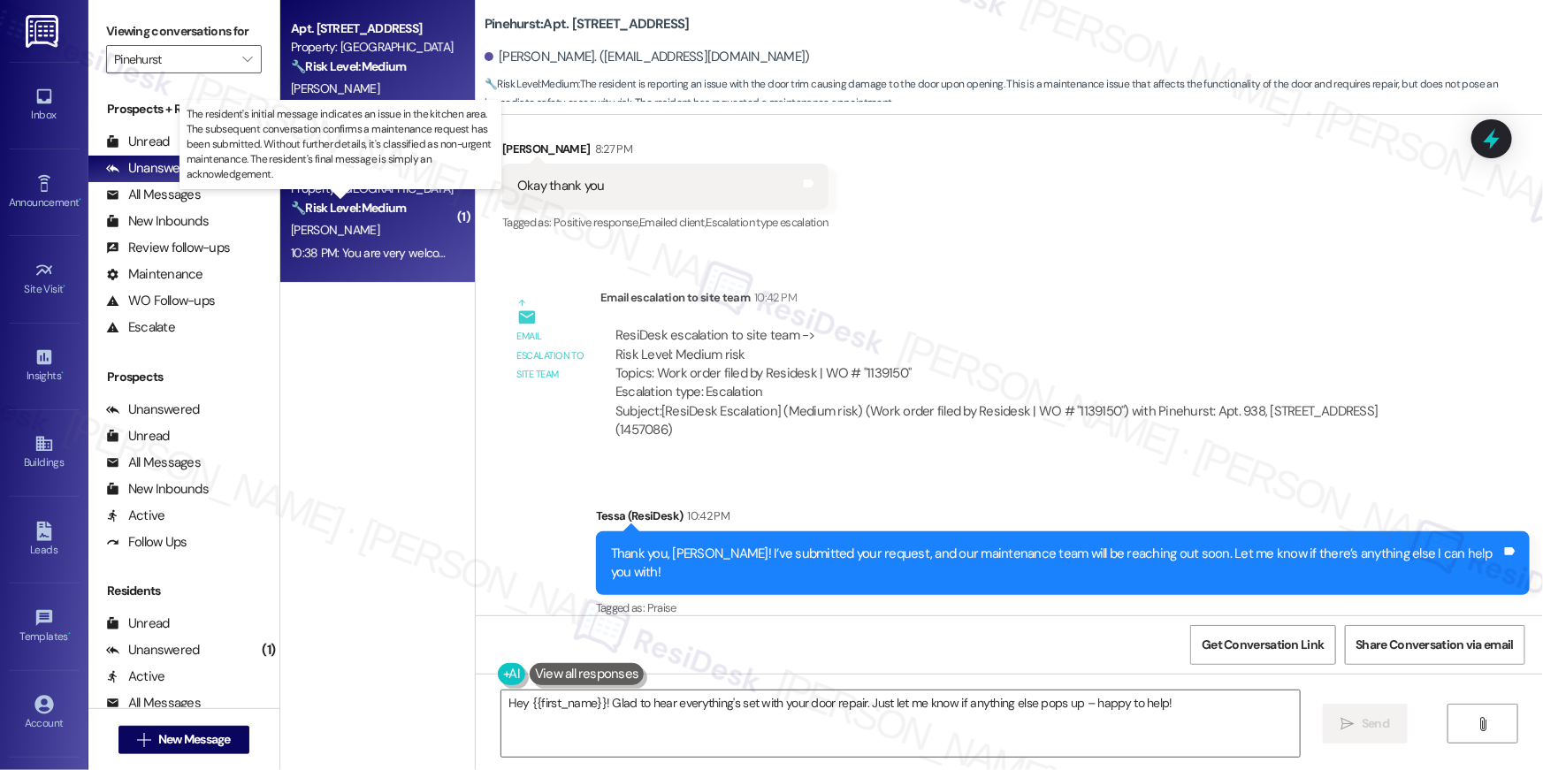
click at [349, 214] on strong "🔧 Risk Level: Medium" at bounding box center [348, 208] width 115 height 16
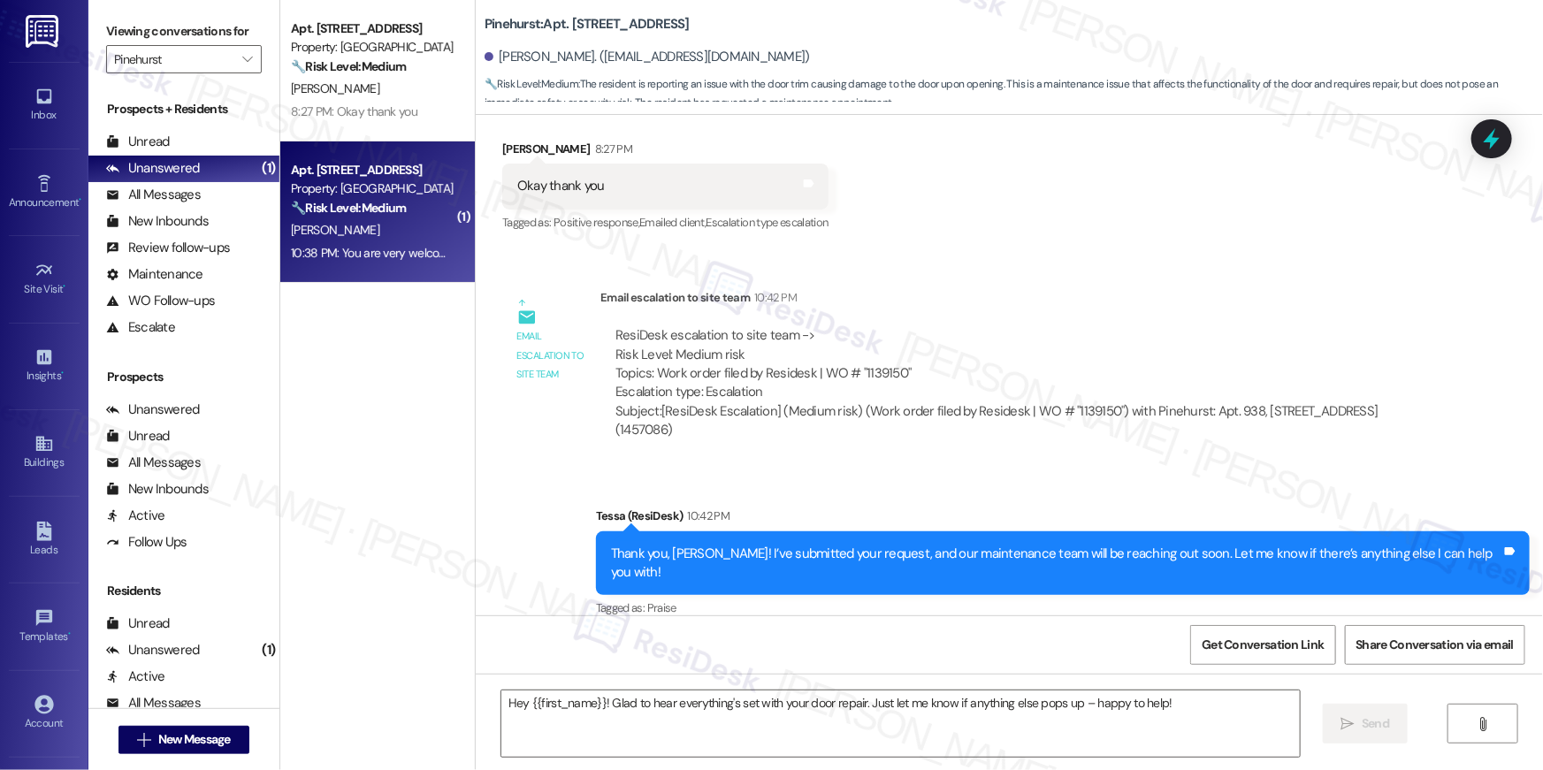
type textarea "Fetching suggested responses. Please feel free to read through the conversation…"
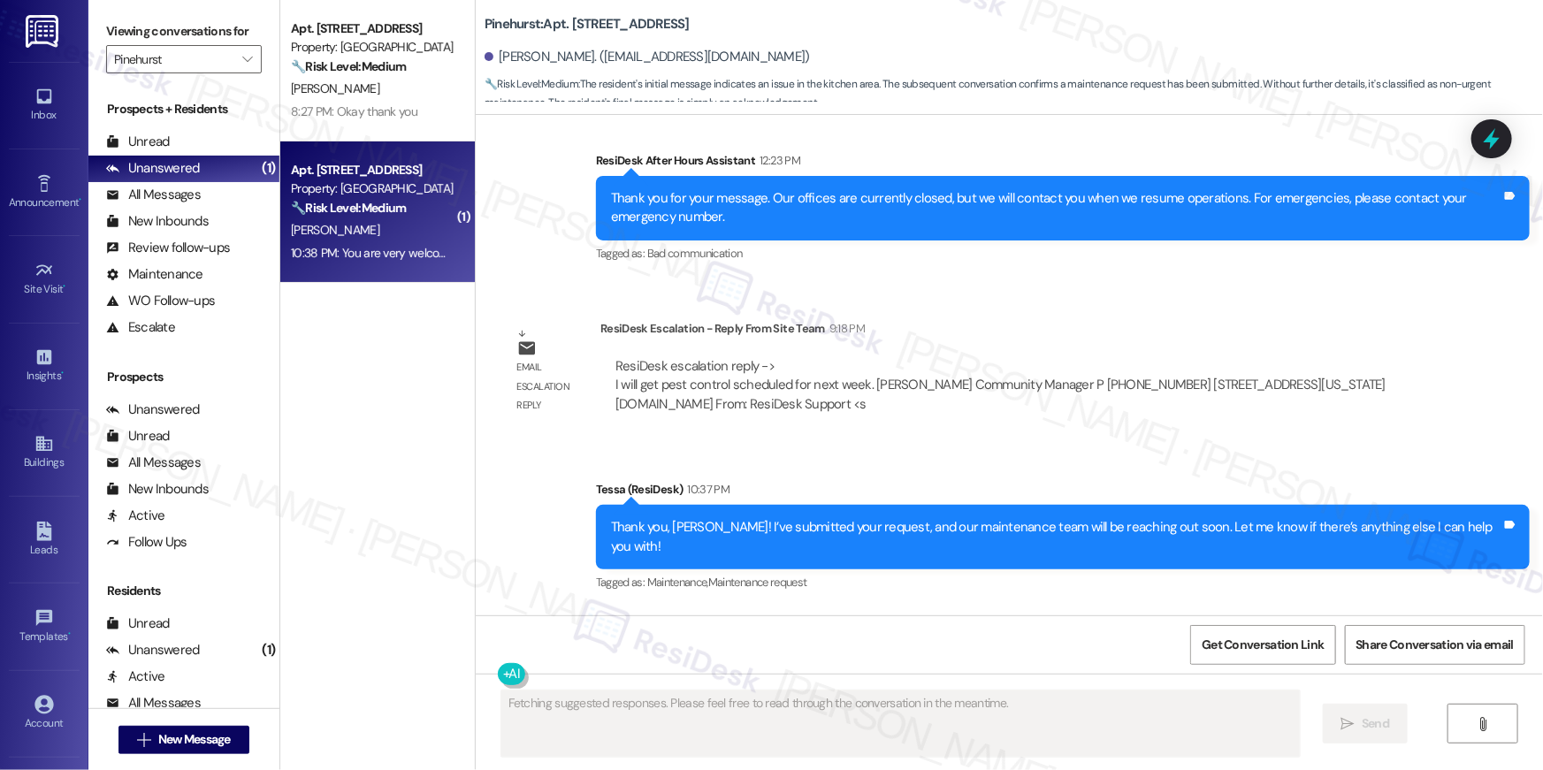
scroll to position [4373, 0]
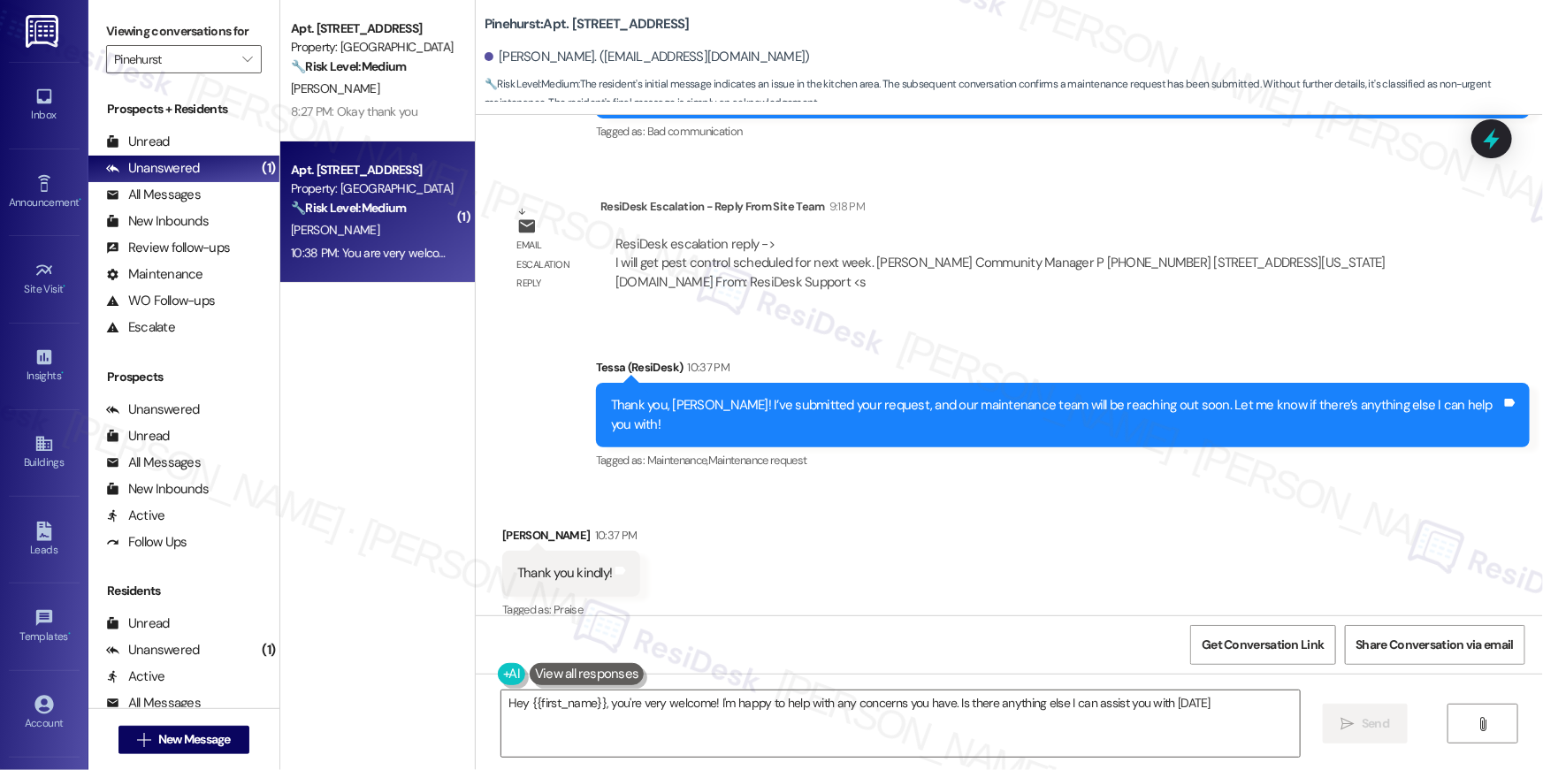
type textarea "Hey {{first_name}}, you're very welcome! I'm happy to help with any concerns yo…"
click at [1170, 524] on div "Received via SMS Chris Petit 10:37 PM Thank you kindly! Tags and notes Tagged a…" at bounding box center [1009, 560] width 1067 height 149
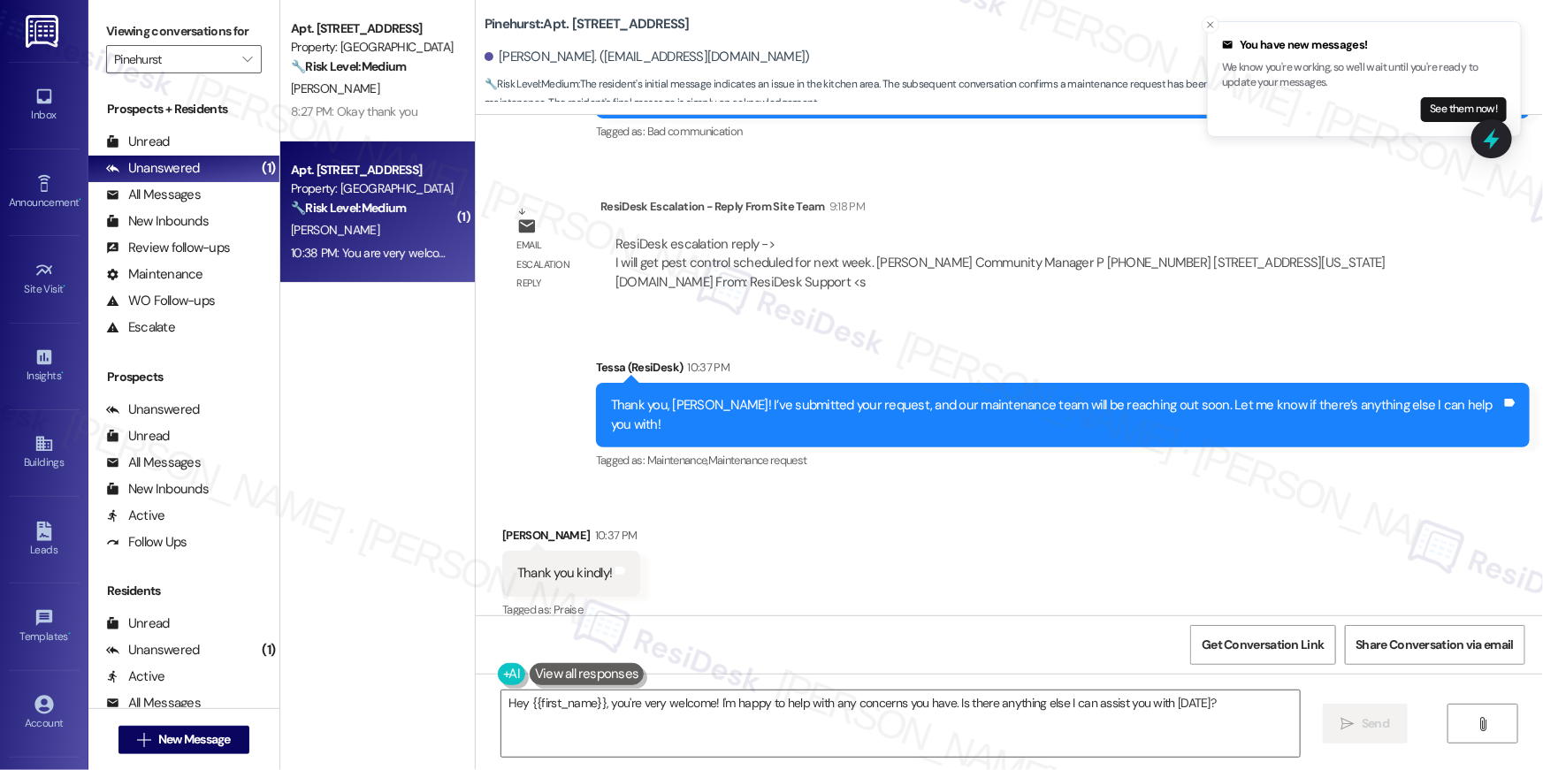
click at [1079, 591] on div "Received via SMS Chris Petit 10:37 PM Thank you kindly! Tags and notes Tagged a…" at bounding box center [1009, 560] width 1067 height 149
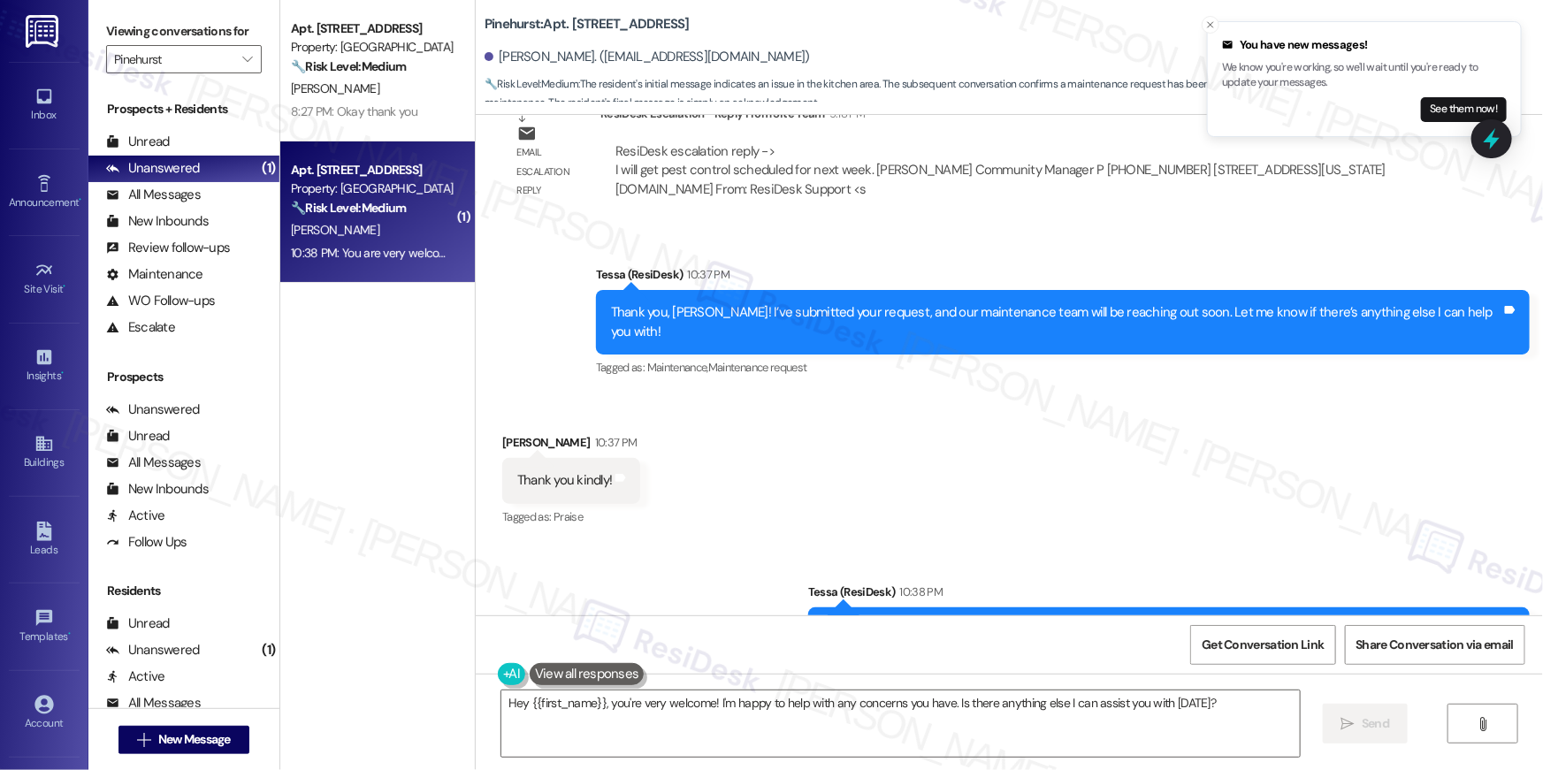
scroll to position [4523, 0]
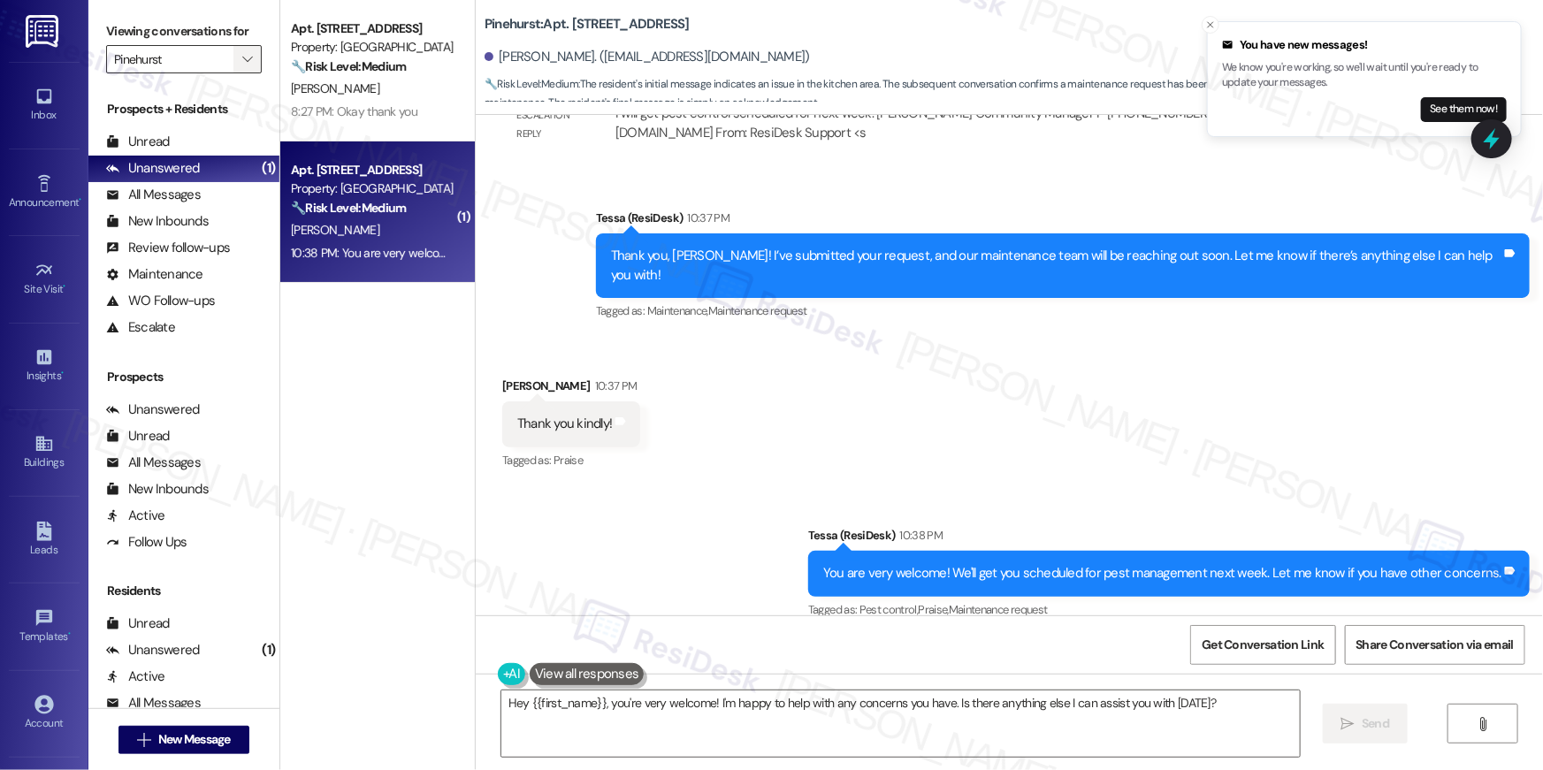
click at [242, 52] on icon "" at bounding box center [247, 59] width 10 height 14
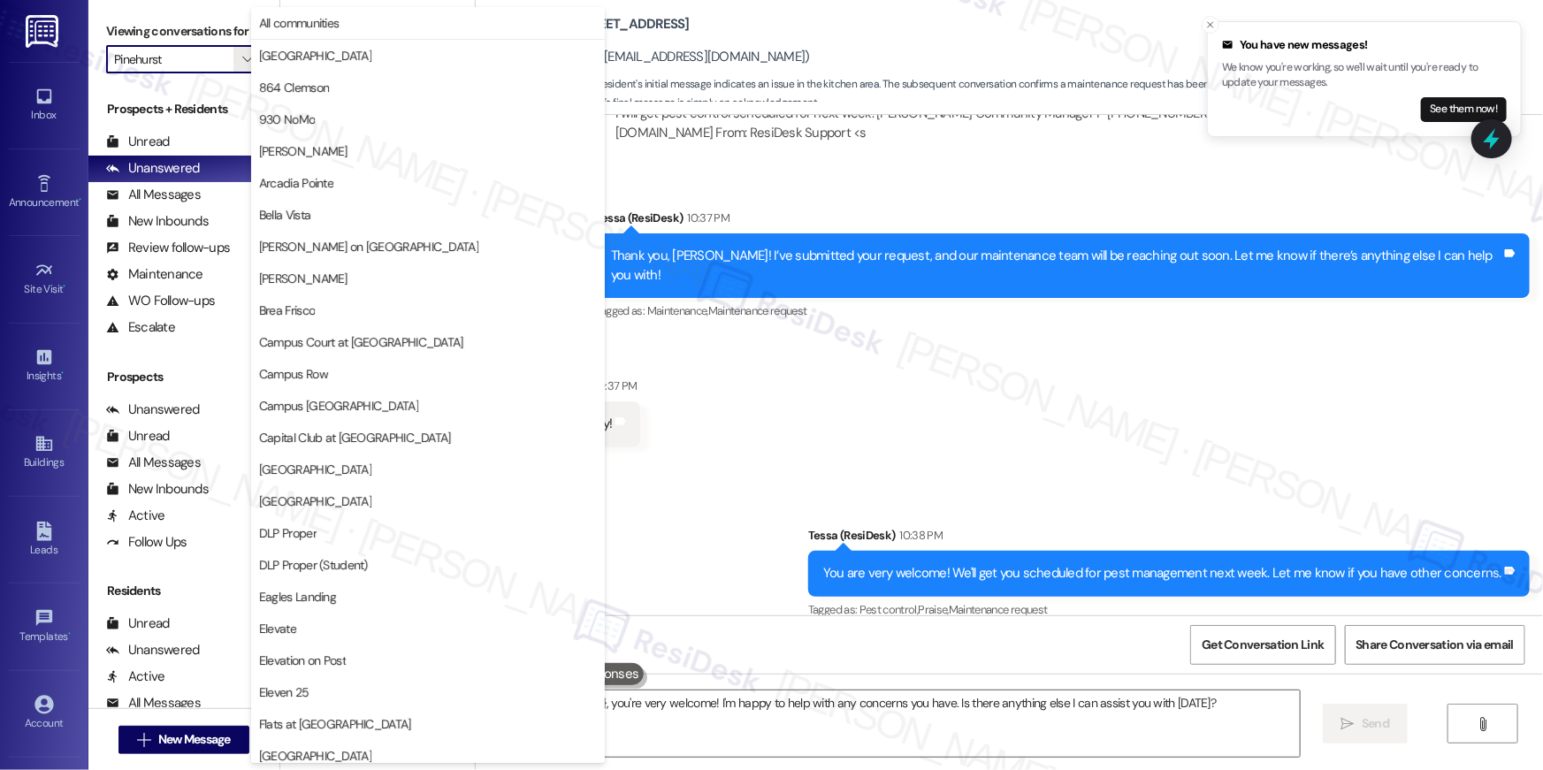
scroll to position [924, 0]
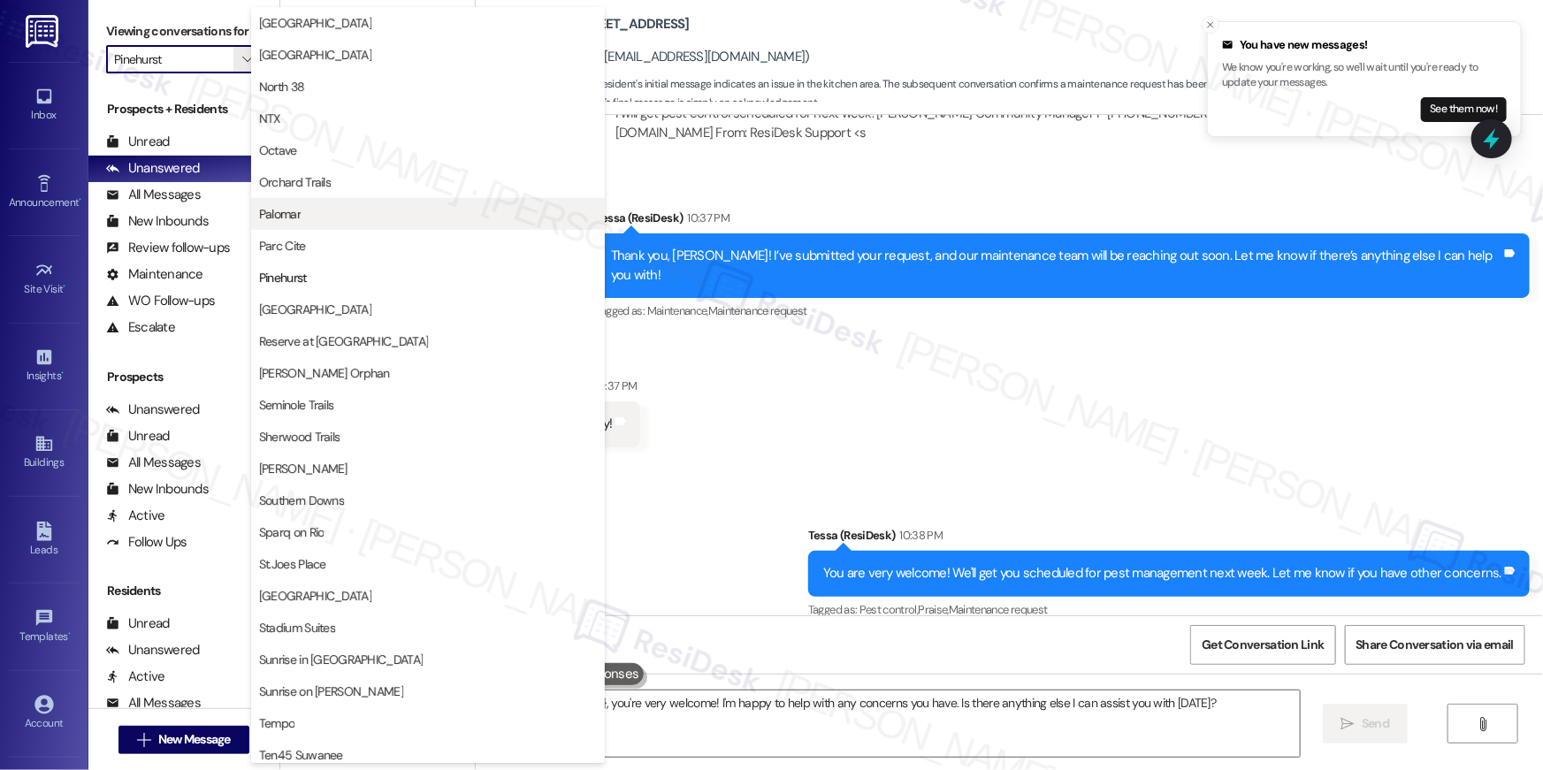
click at [339, 224] on button "Palomar" at bounding box center [428, 214] width 354 height 32
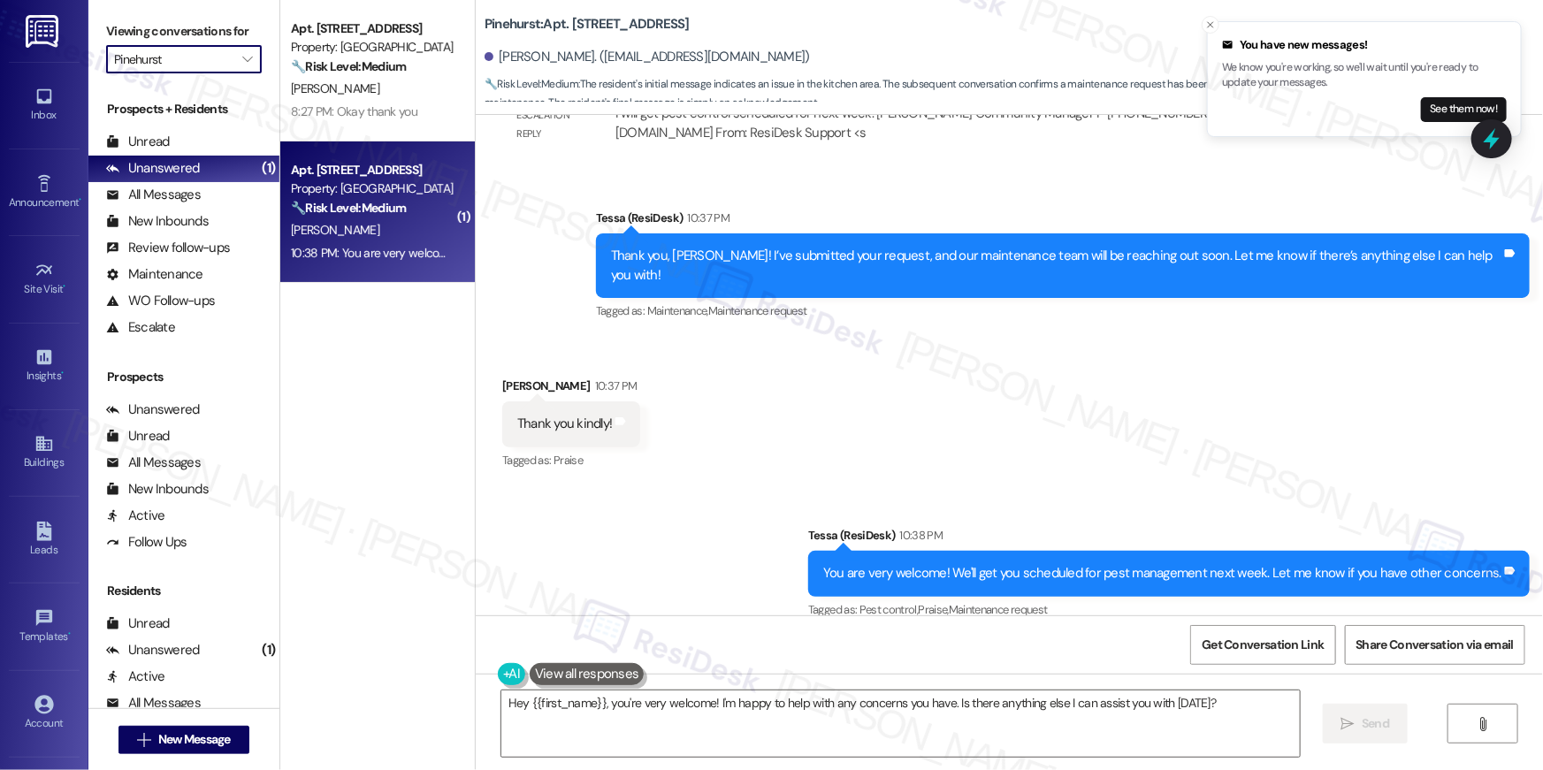
type input "Palomar"
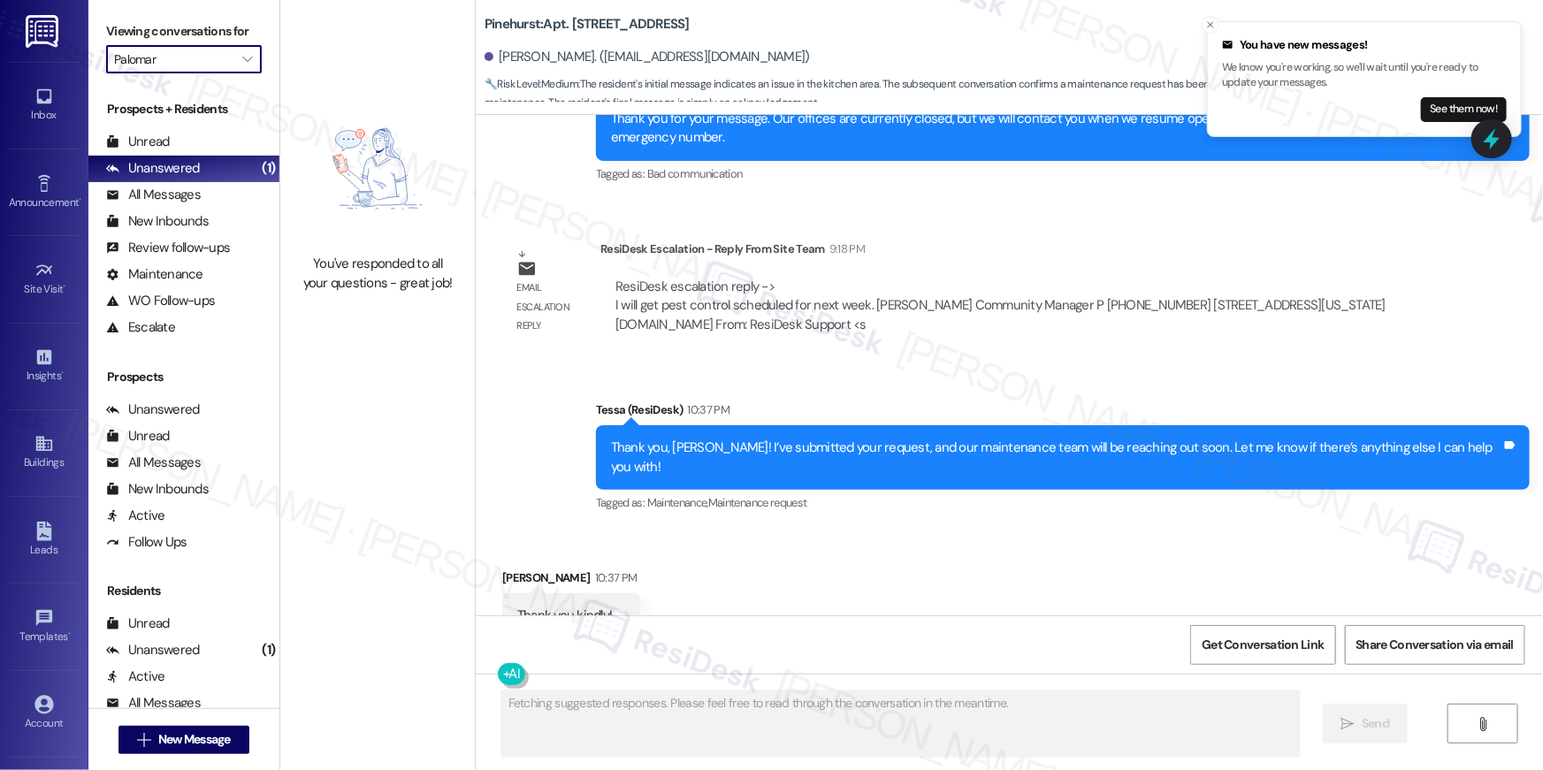
scroll to position [4373, 0]
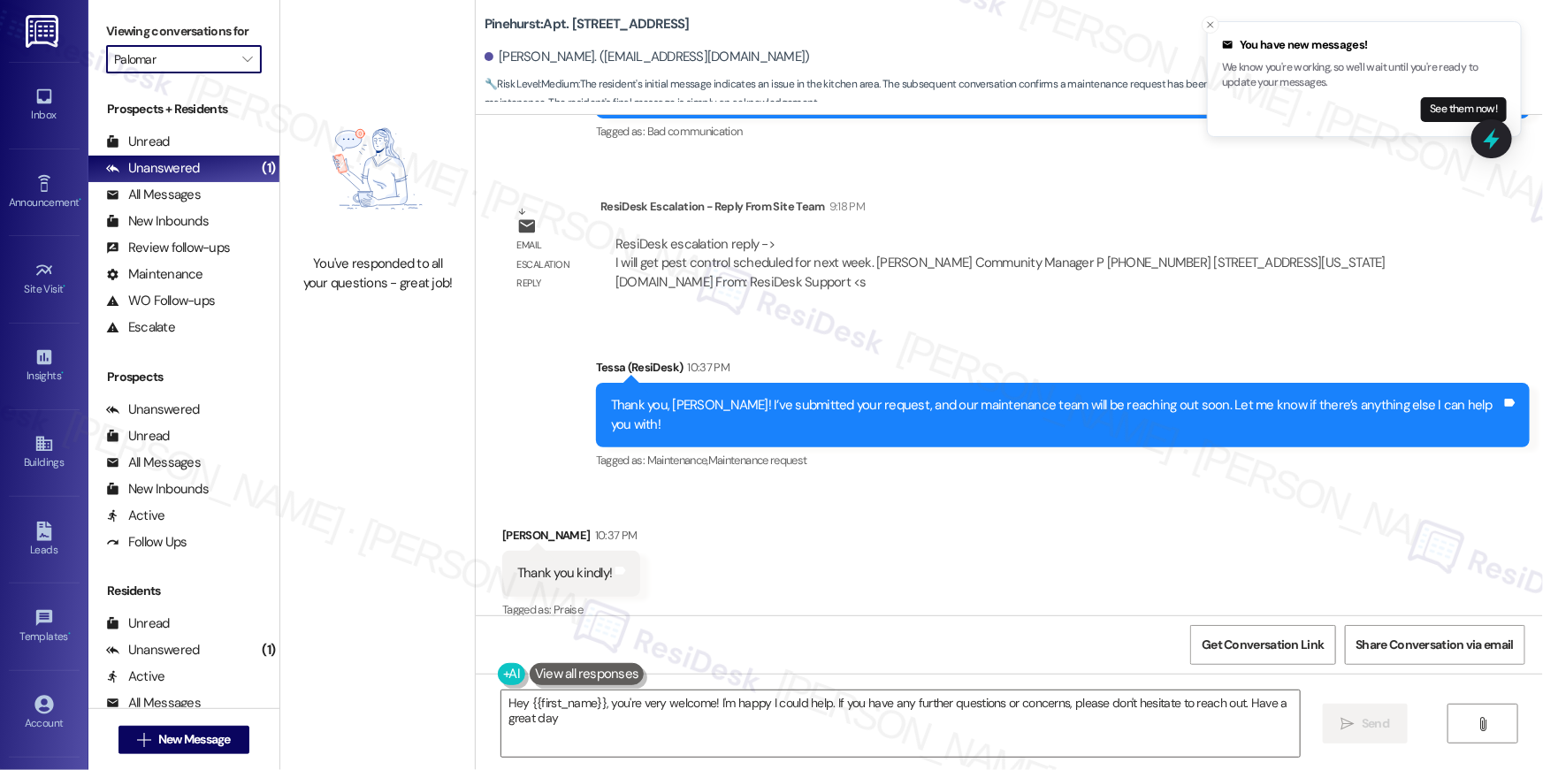
type textarea "Hey {{first_name}}, you're very welcome! I'm happy I could help. If you have an…"
click at [819, 532] on div "Received via SMS Chris Petit 10:37 PM Thank you kindly! Tags and notes Tagged a…" at bounding box center [1009, 560] width 1067 height 149
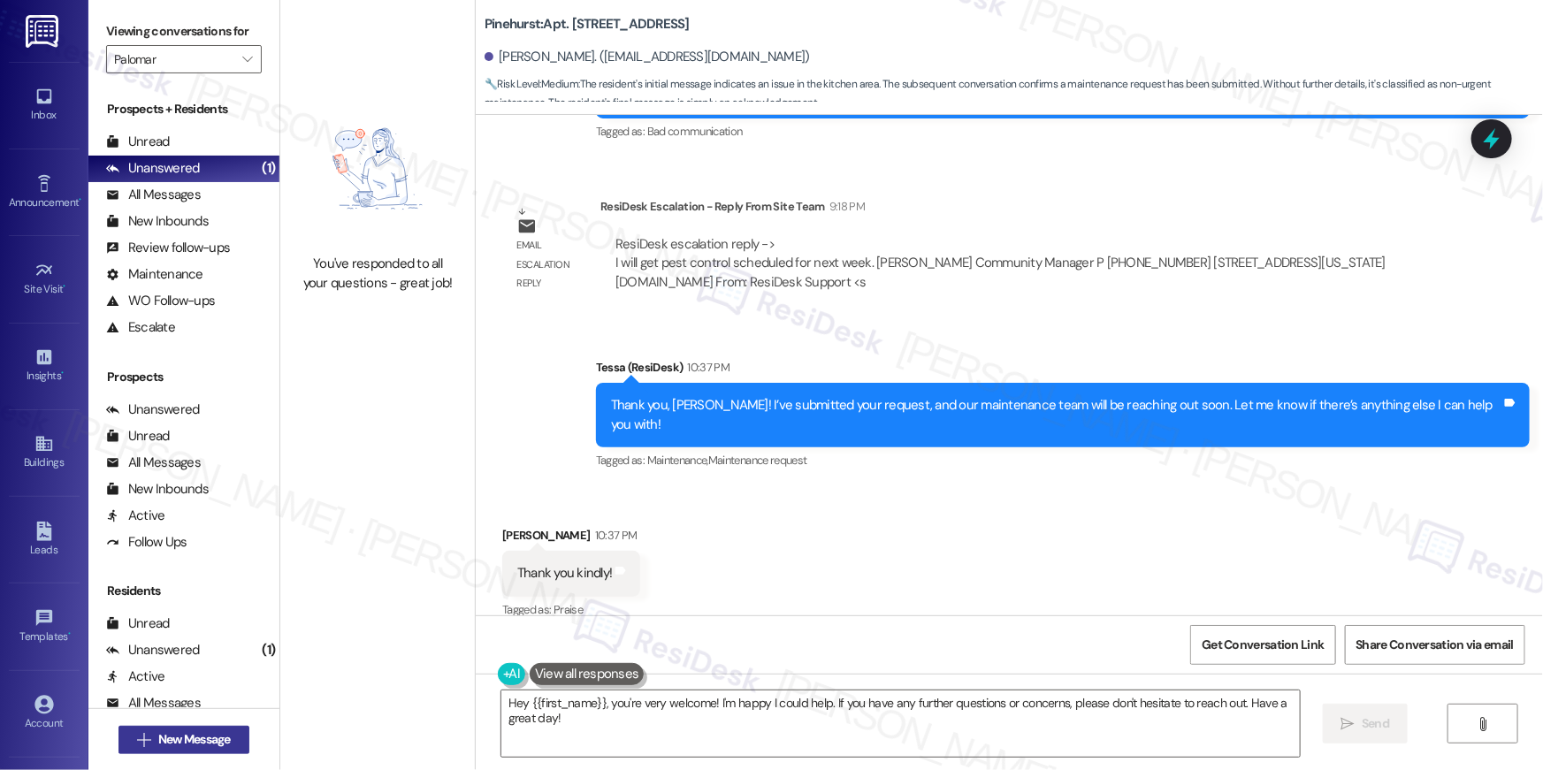
click at [177, 741] on span "New Message" at bounding box center [194, 739] width 72 height 19
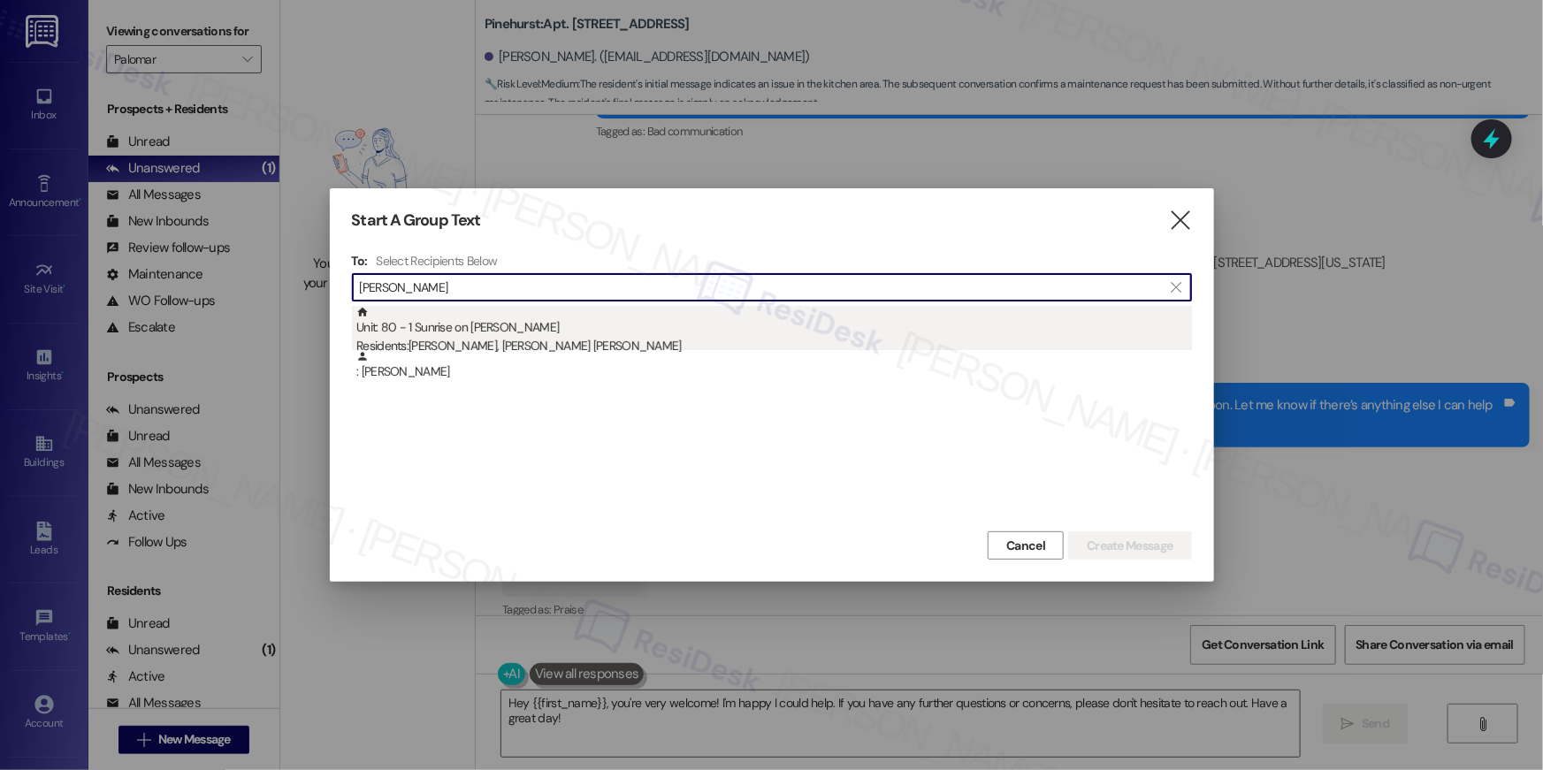
type input "veronica ponce"
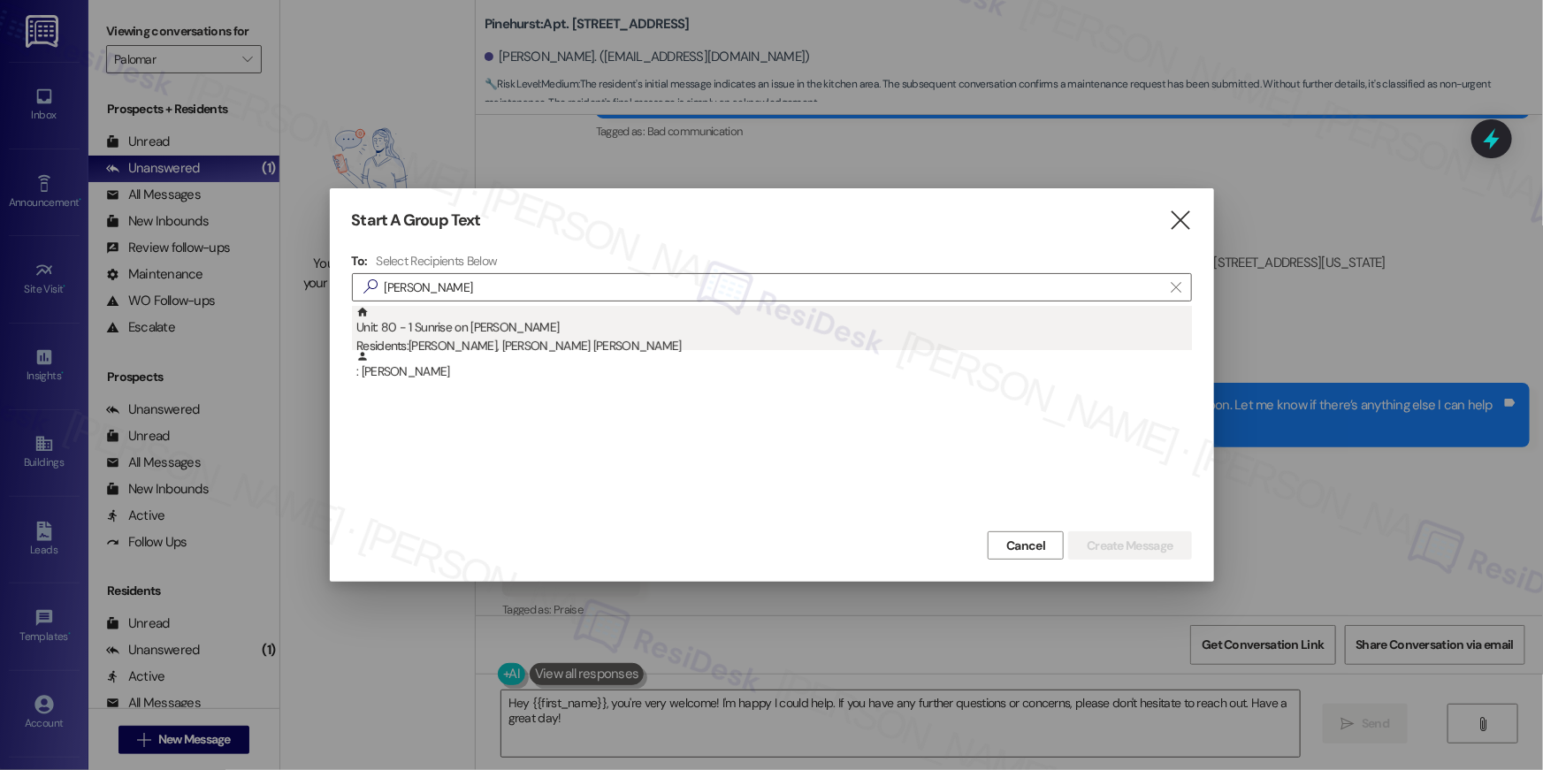
click at [466, 332] on div "Unit: 80 - 1 Sunrise on Bethany Residents: Veronica Ponce, Juan Villa Ponce" at bounding box center [773, 331] width 835 height 50
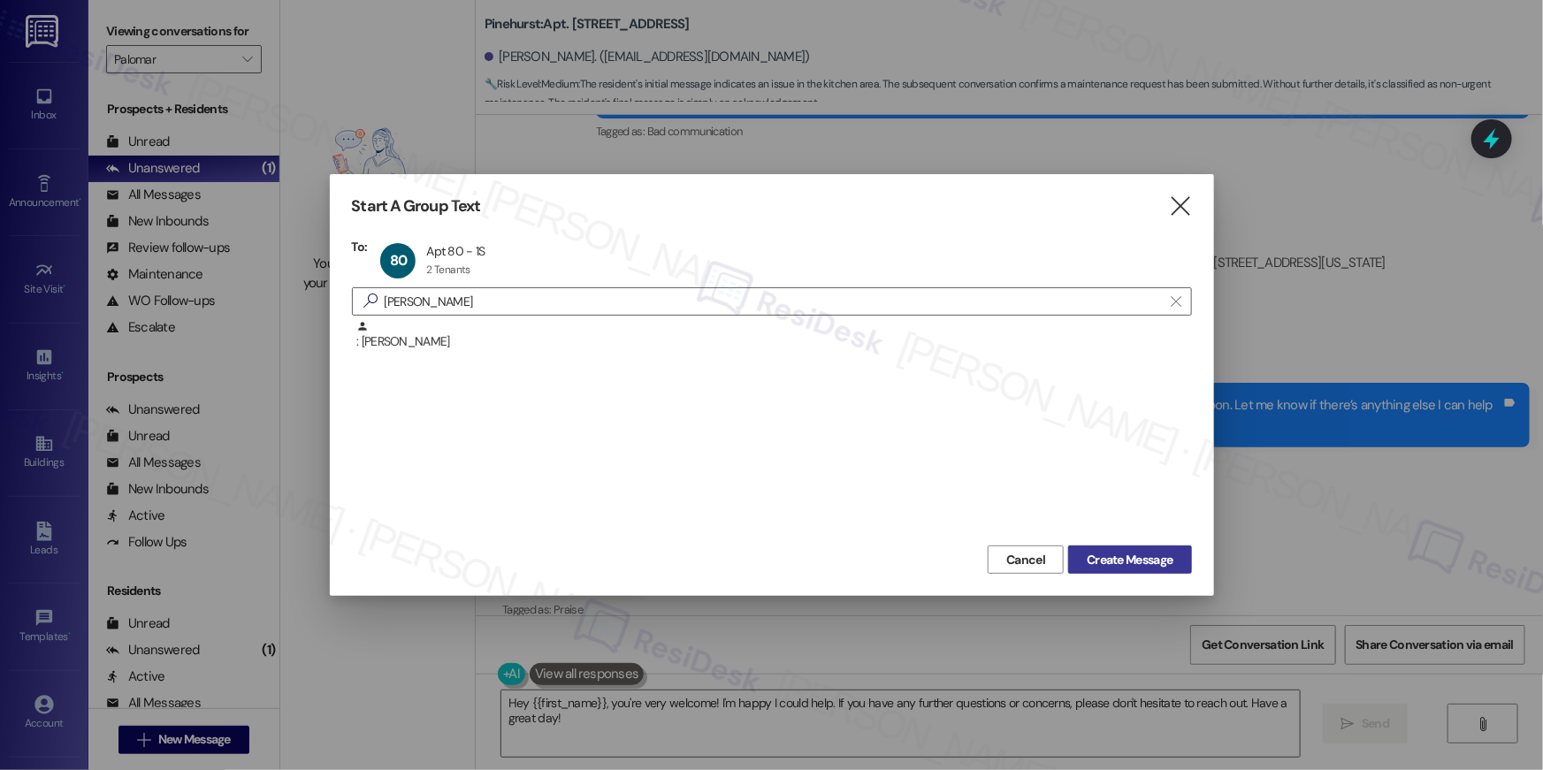
click at [1110, 573] on button "Create Message" at bounding box center [1129, 559] width 123 height 28
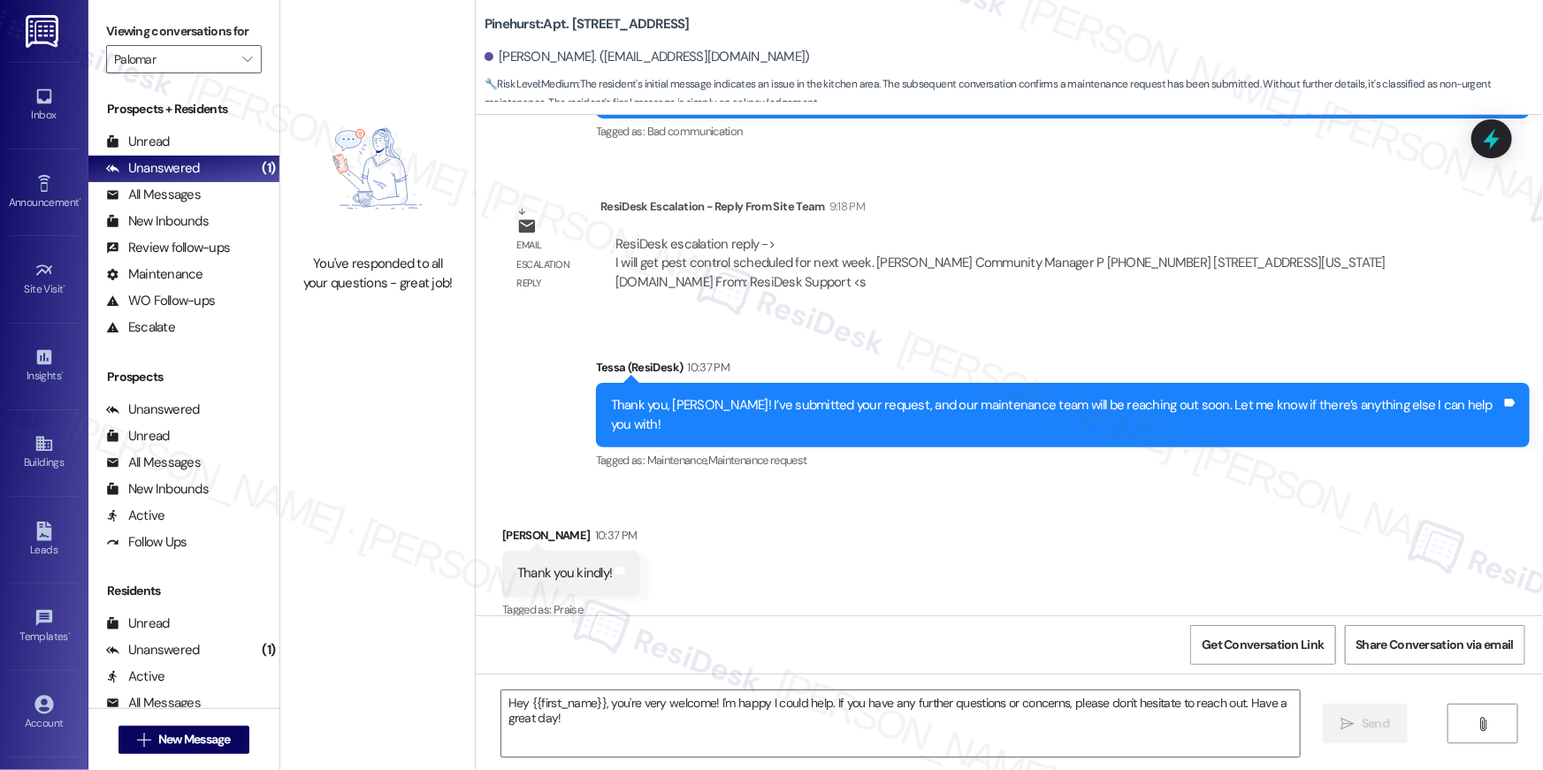
type textarea "Fetching suggested responses. Please feel free to read through the conversation…"
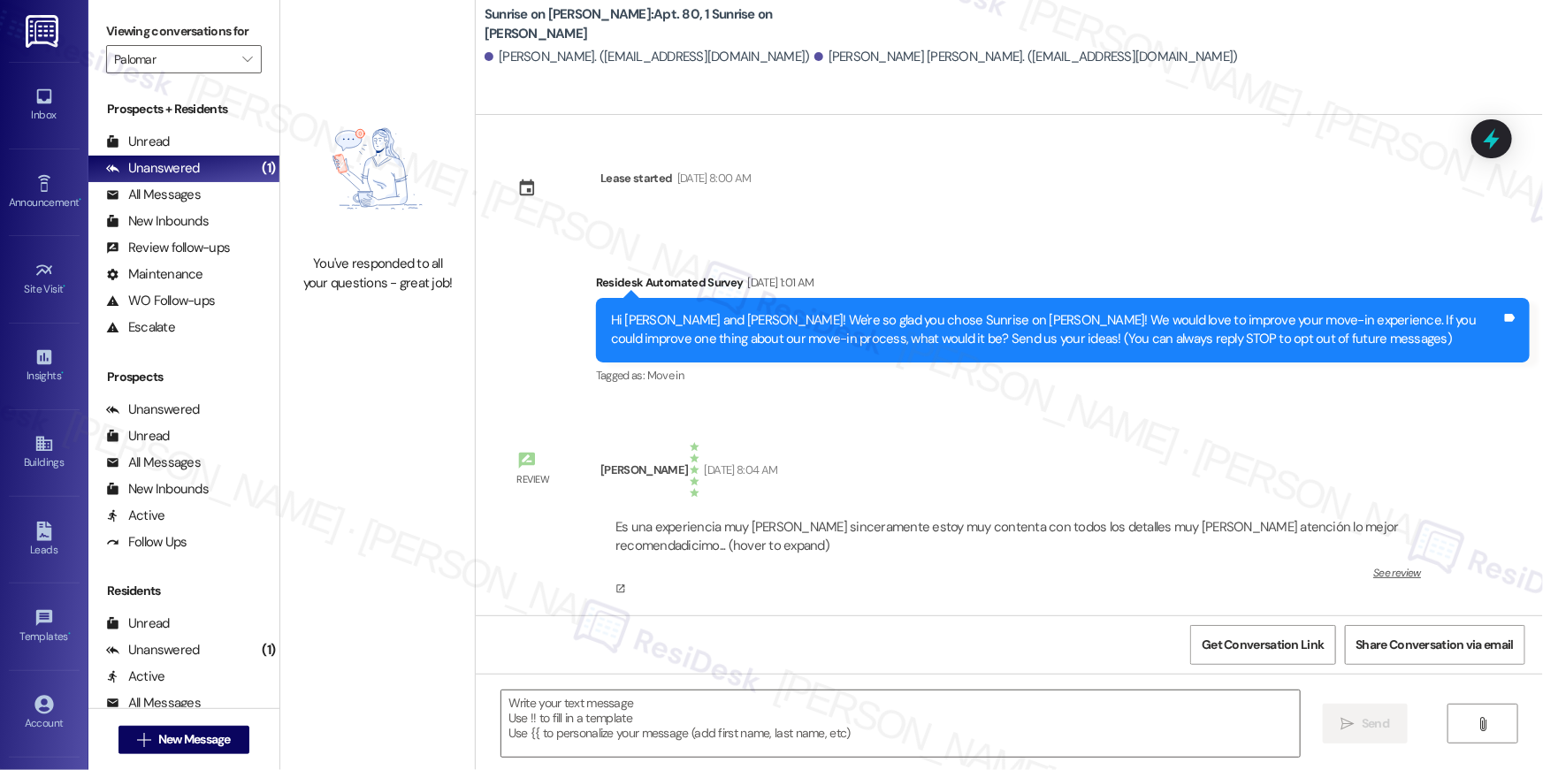
type textarea "Fetching suggested responses. Please feel free to read through the conversation…"
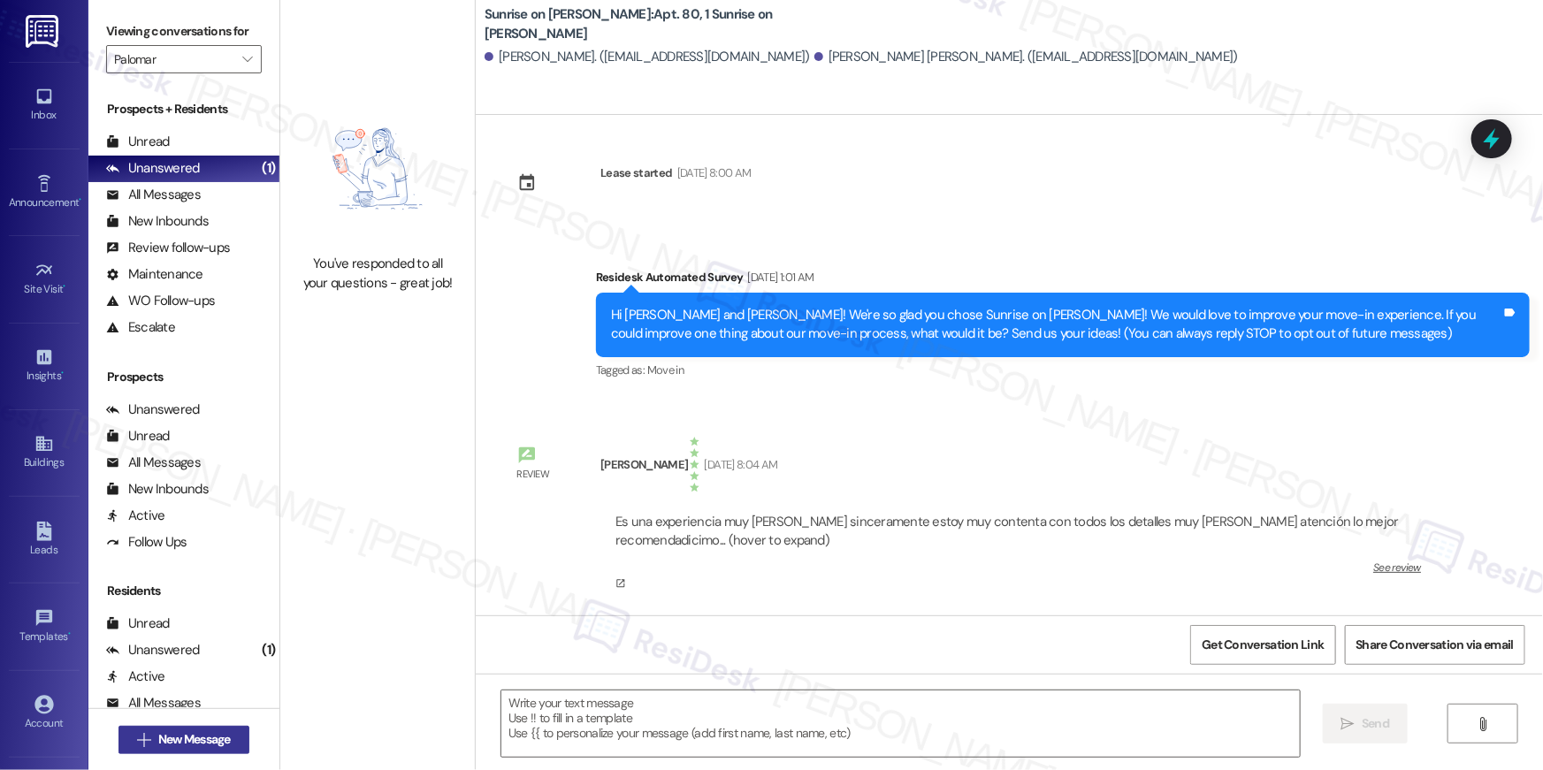
click at [170, 741] on span "New Message" at bounding box center [194, 739] width 72 height 19
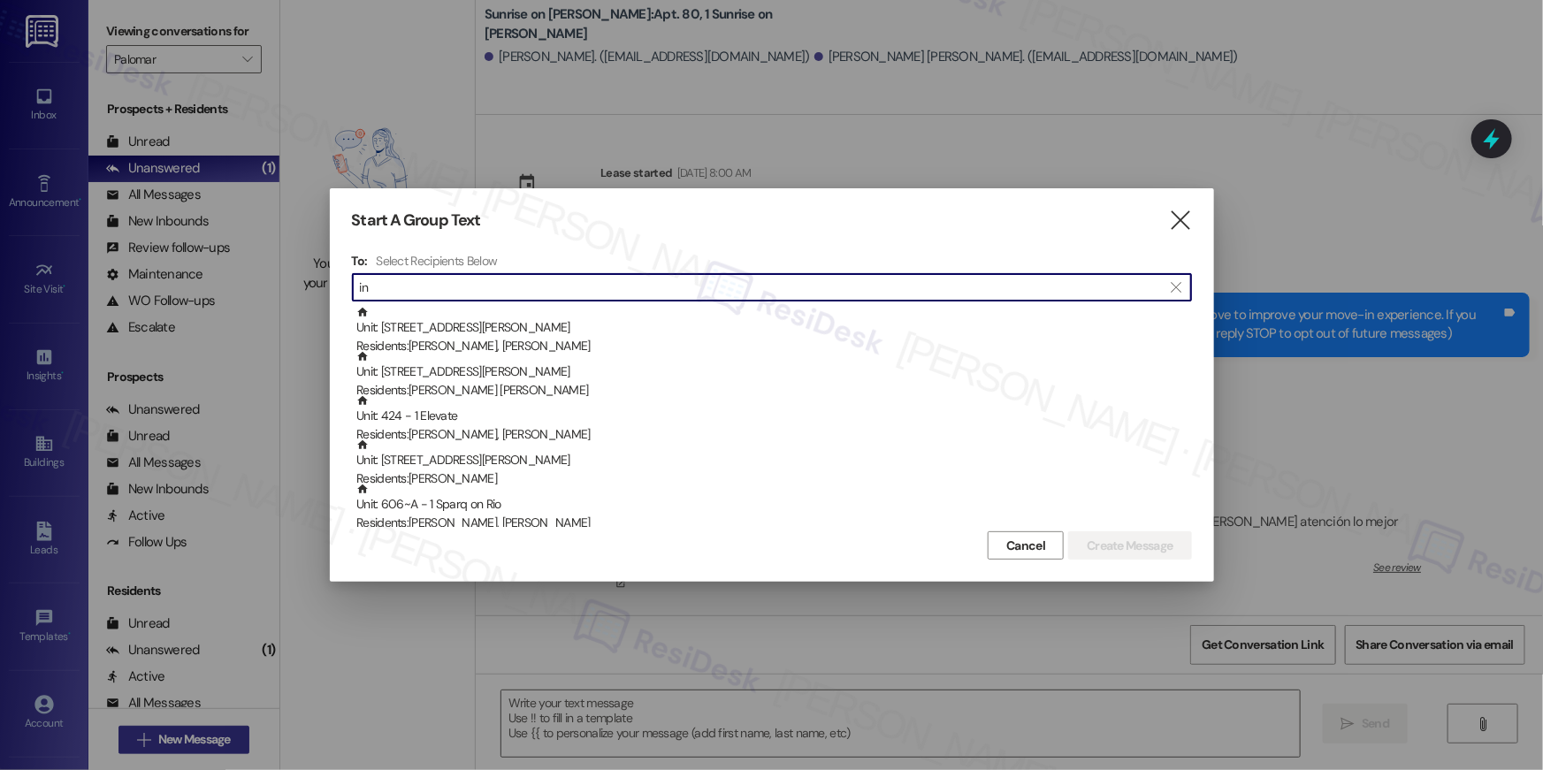
type input "i"
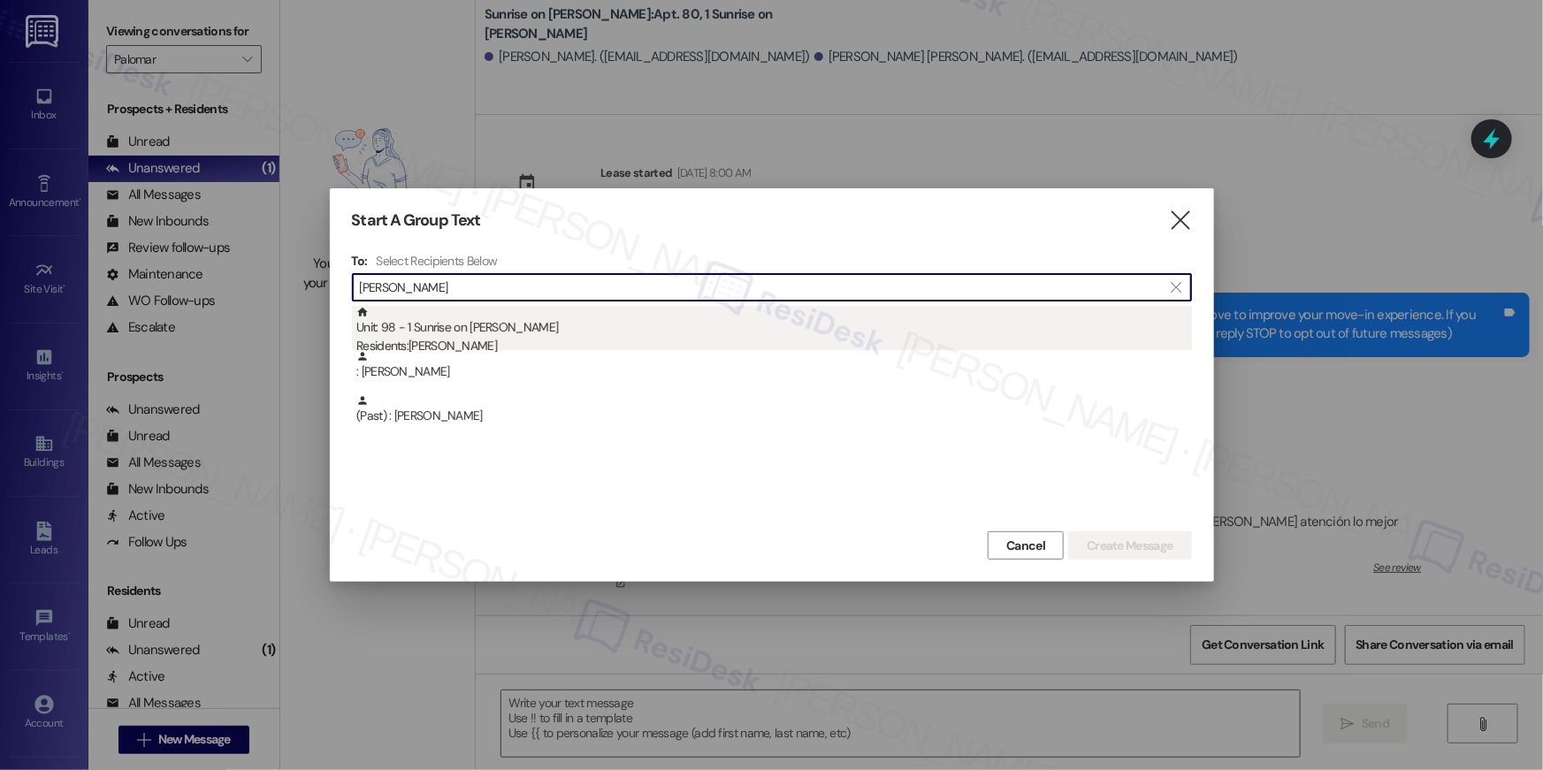
type input "kincade"
click at [575, 331] on div "Unit: 98 - 1 Sunrise on Bethany Residents: Robert Kincade" at bounding box center [773, 331] width 835 height 50
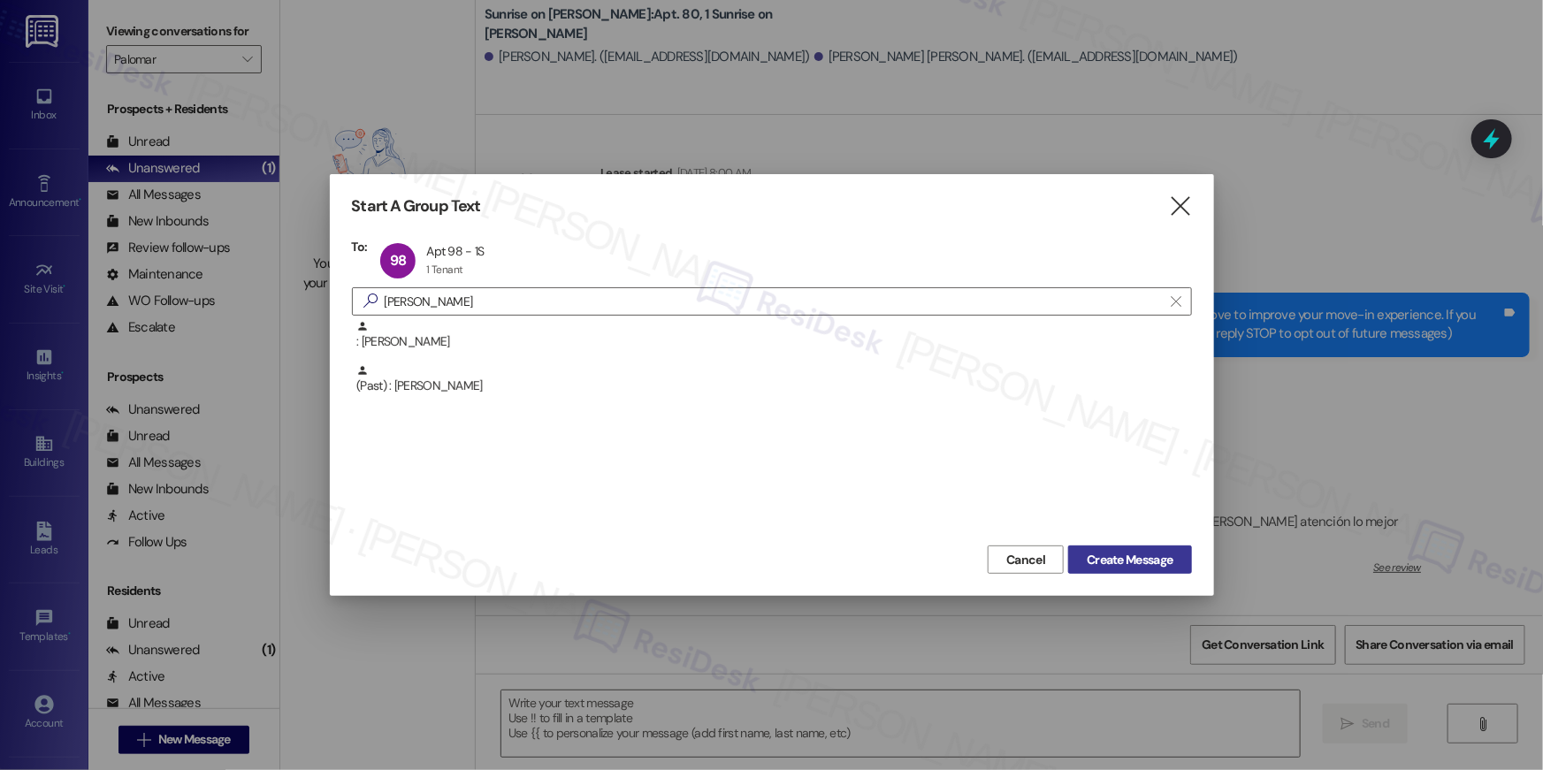
click at [1104, 551] on span "Create Message" at bounding box center [1129, 560] width 86 height 19
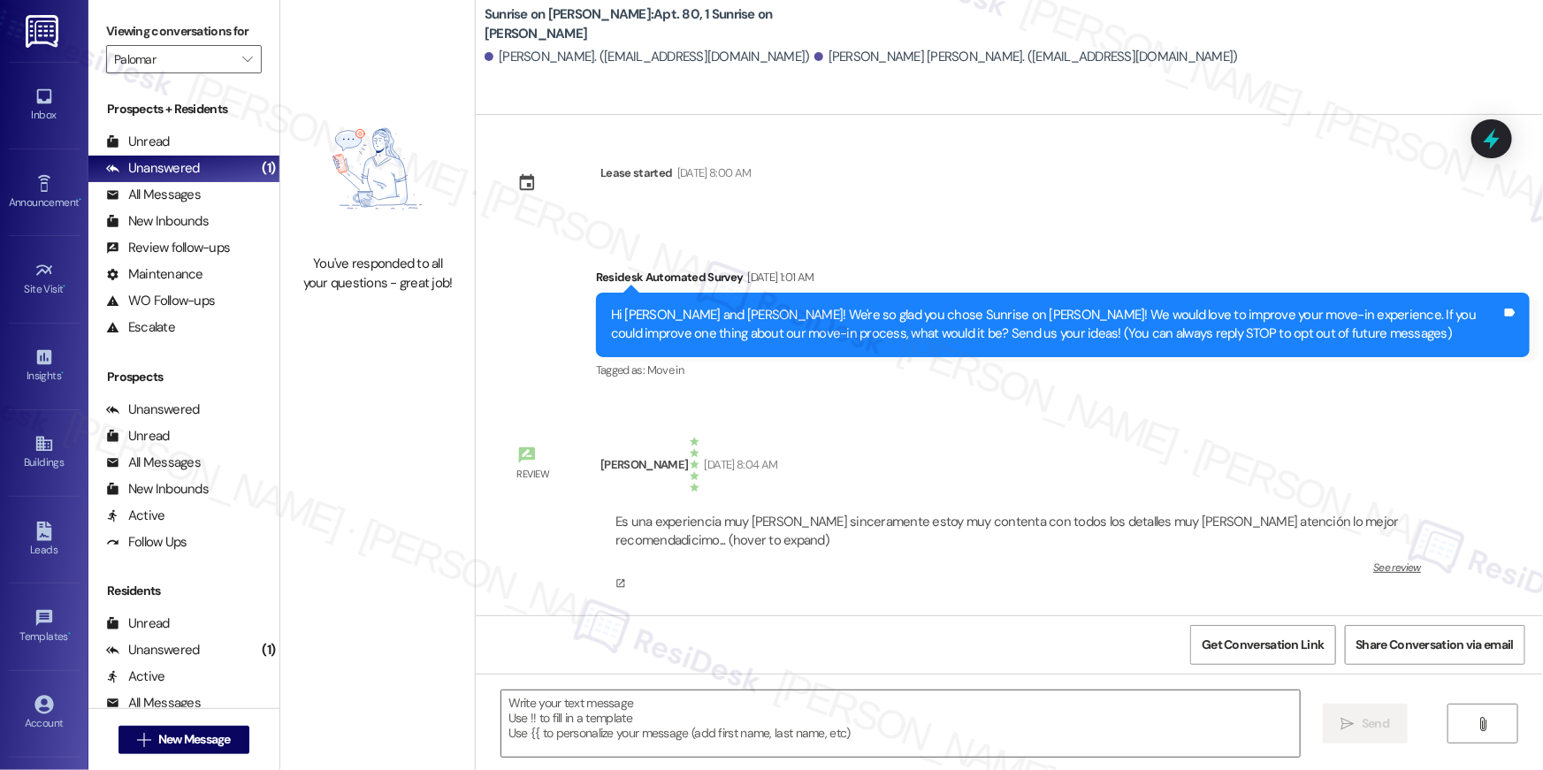
type textarea "Fetching suggested responses. Please feel free to read through the conversation…"
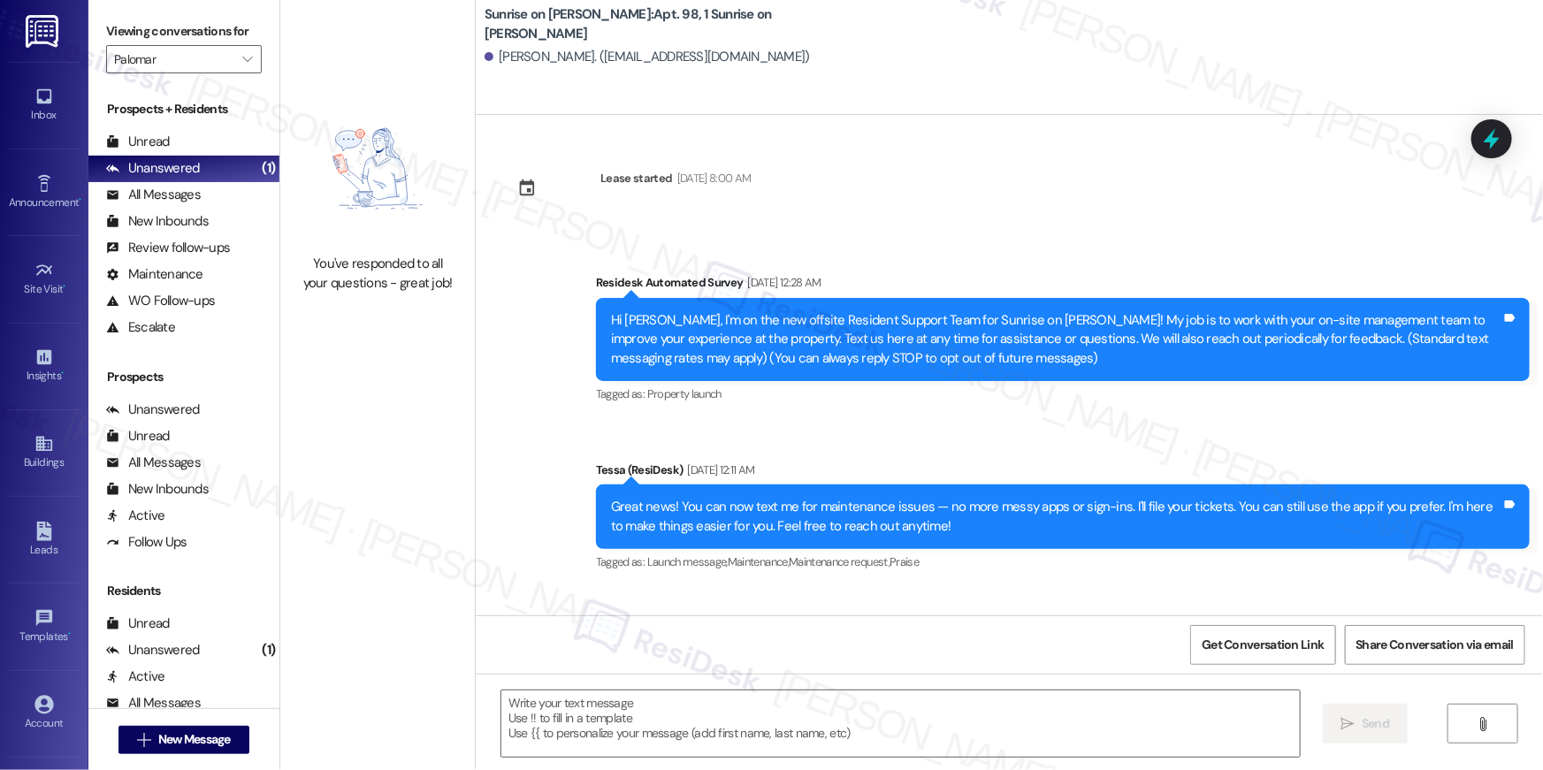
type textarea "Fetching suggested responses. Please feel free to read through the conversation…"
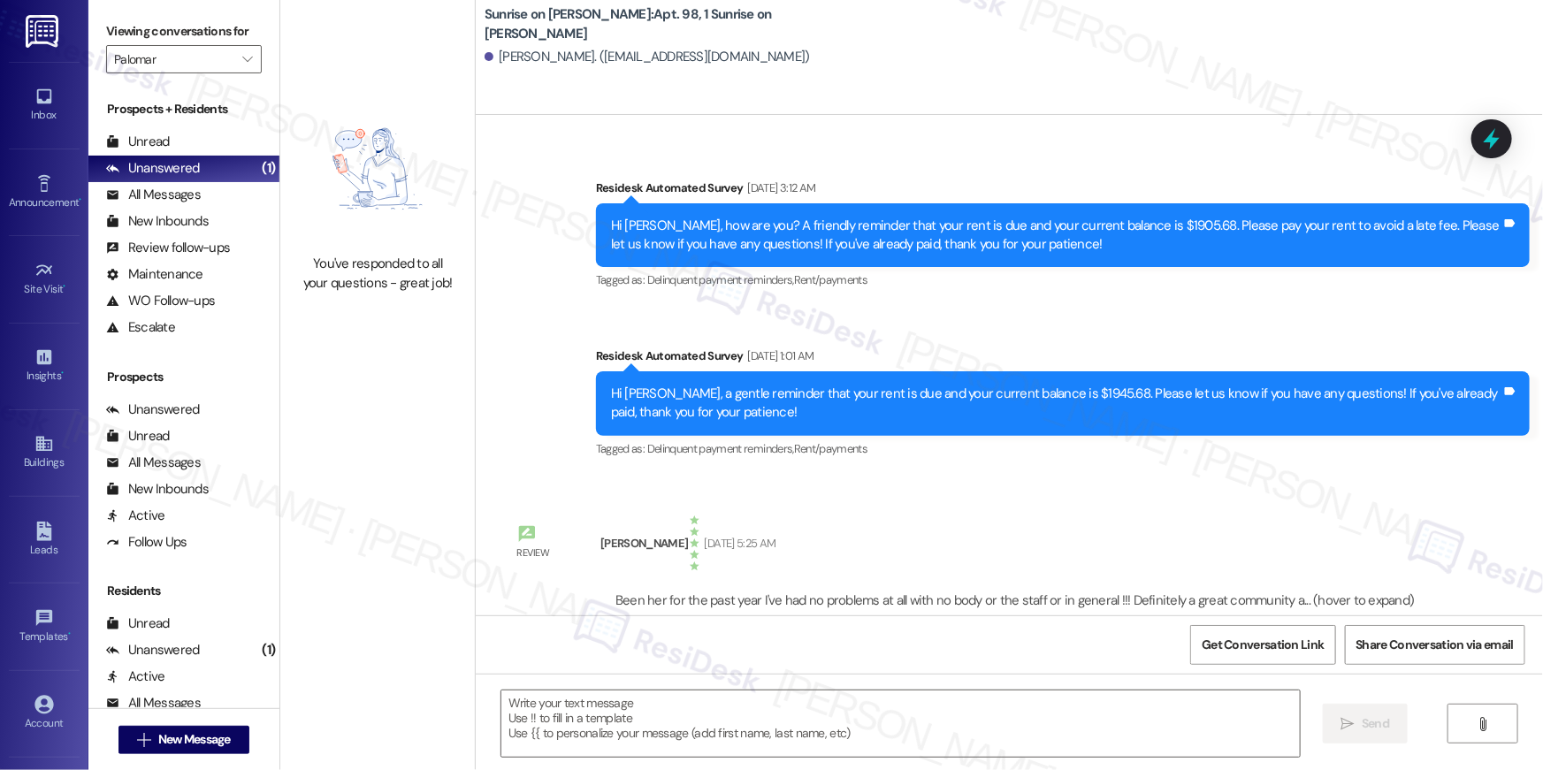
scroll to position [826, 0]
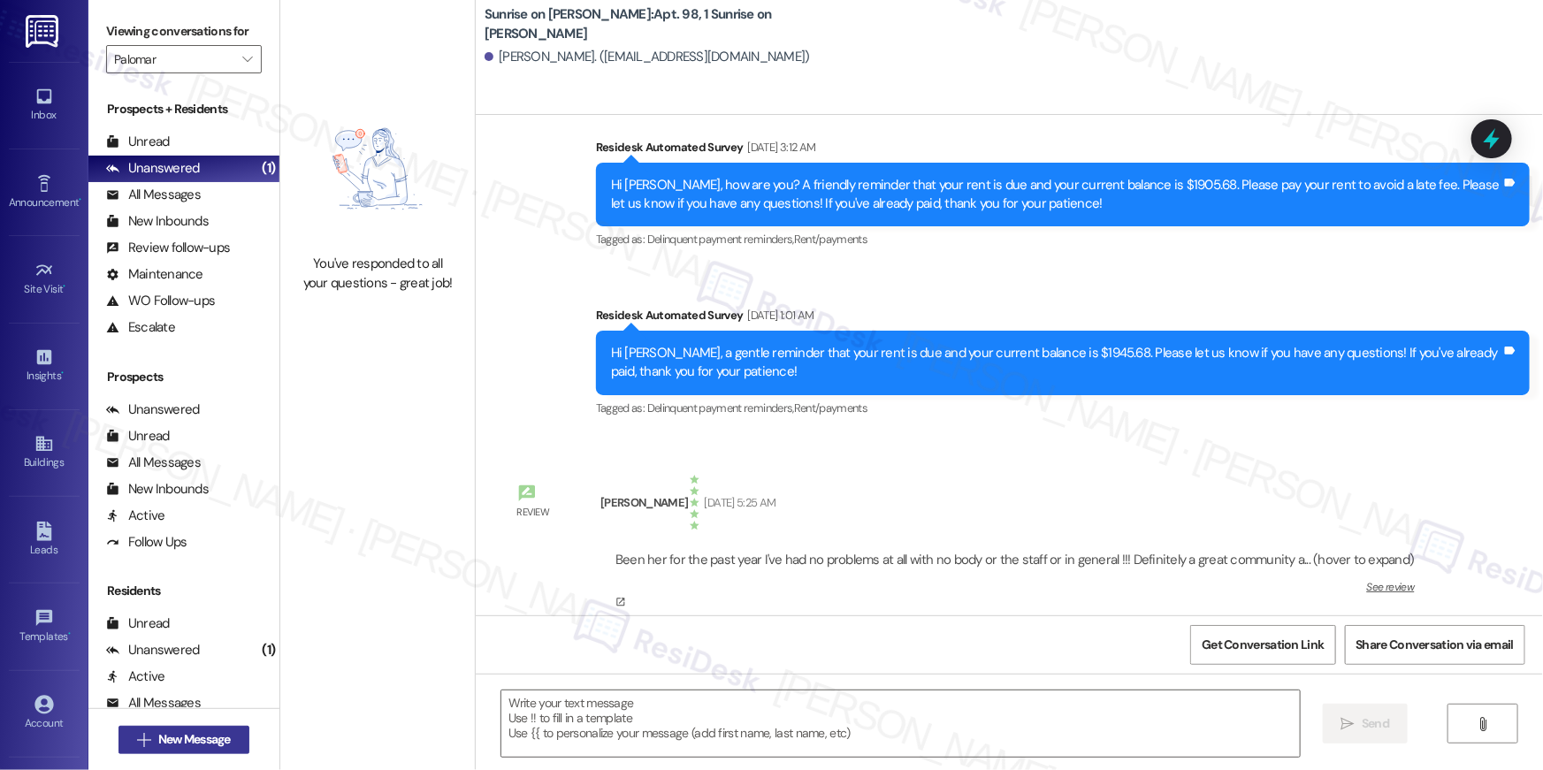
click at [195, 745] on span "New Message" at bounding box center [194, 739] width 72 height 19
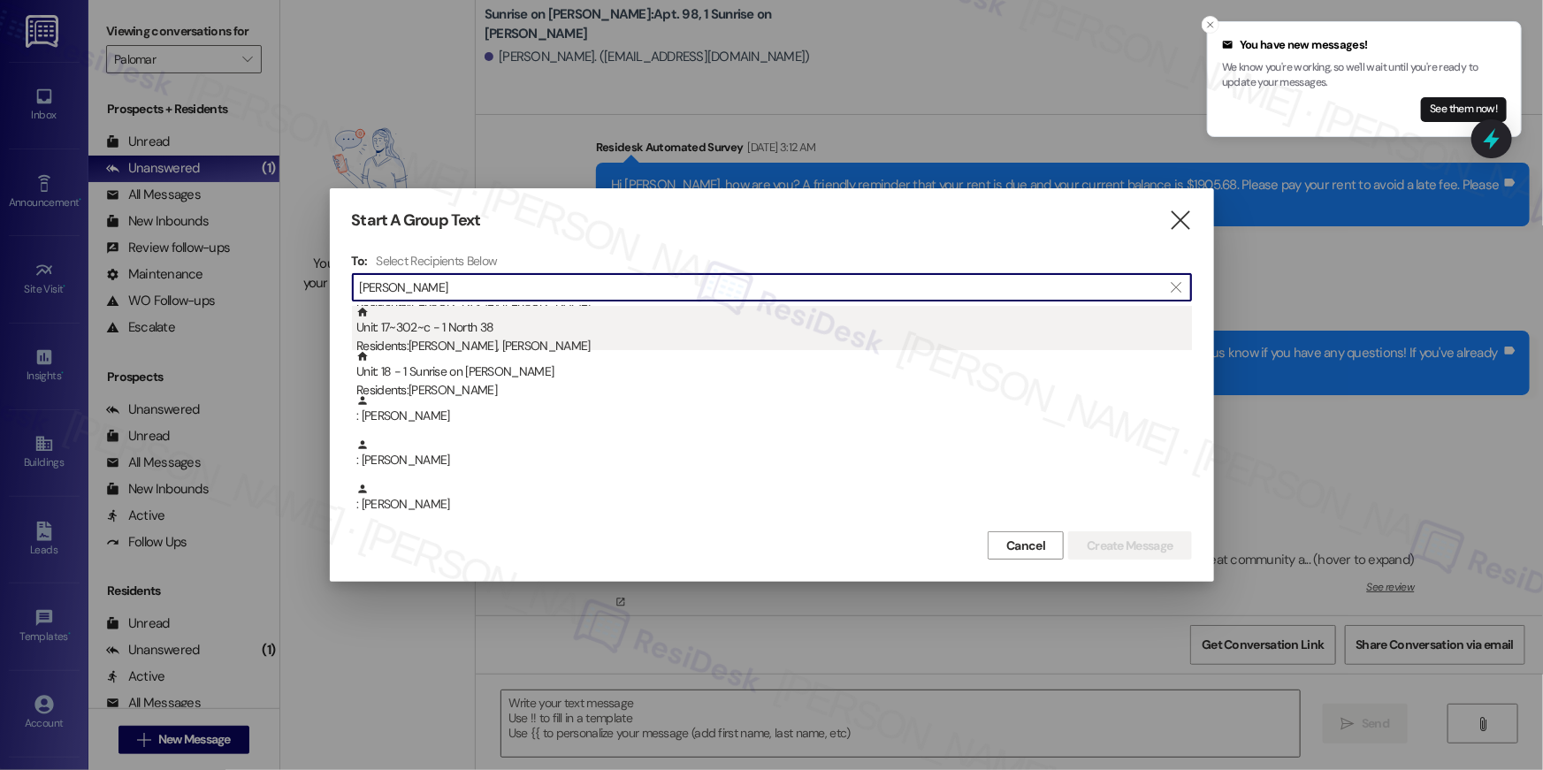
scroll to position [0, 0]
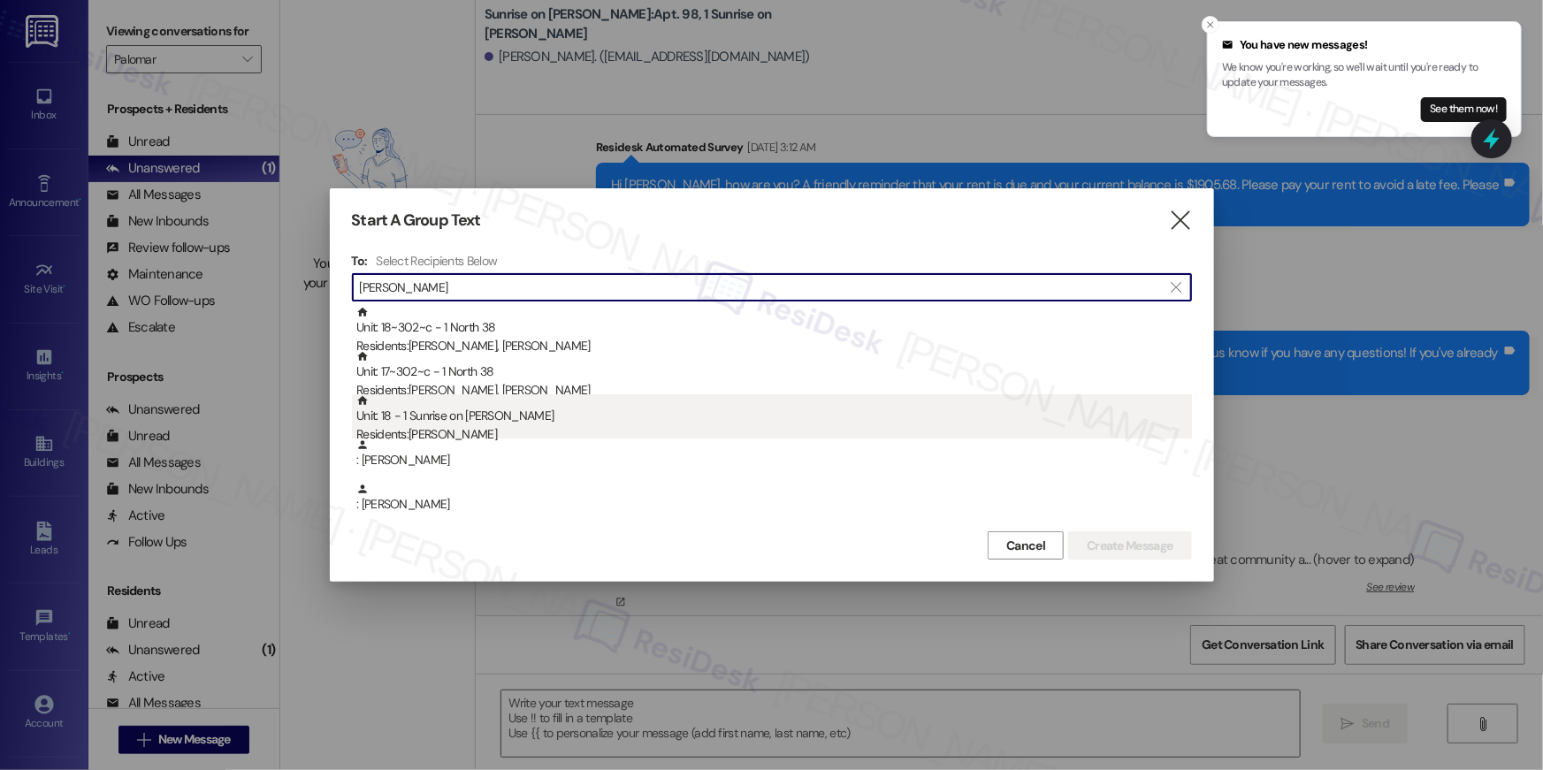
type input "michael young"
click at [535, 425] on div "Residents: Michael Young" at bounding box center [773, 434] width 835 height 19
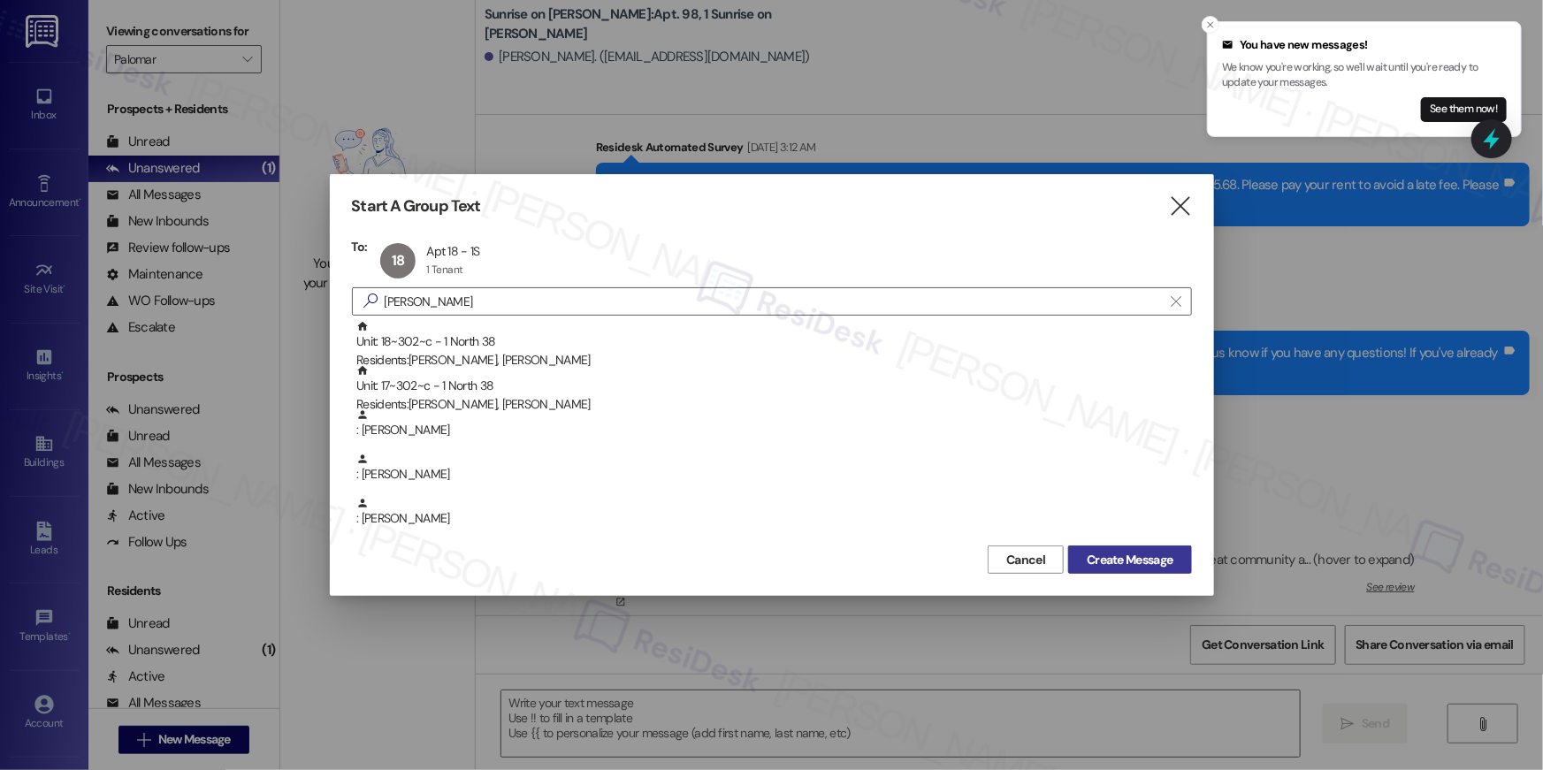
click at [1127, 573] on button "Create Message" at bounding box center [1129, 559] width 123 height 28
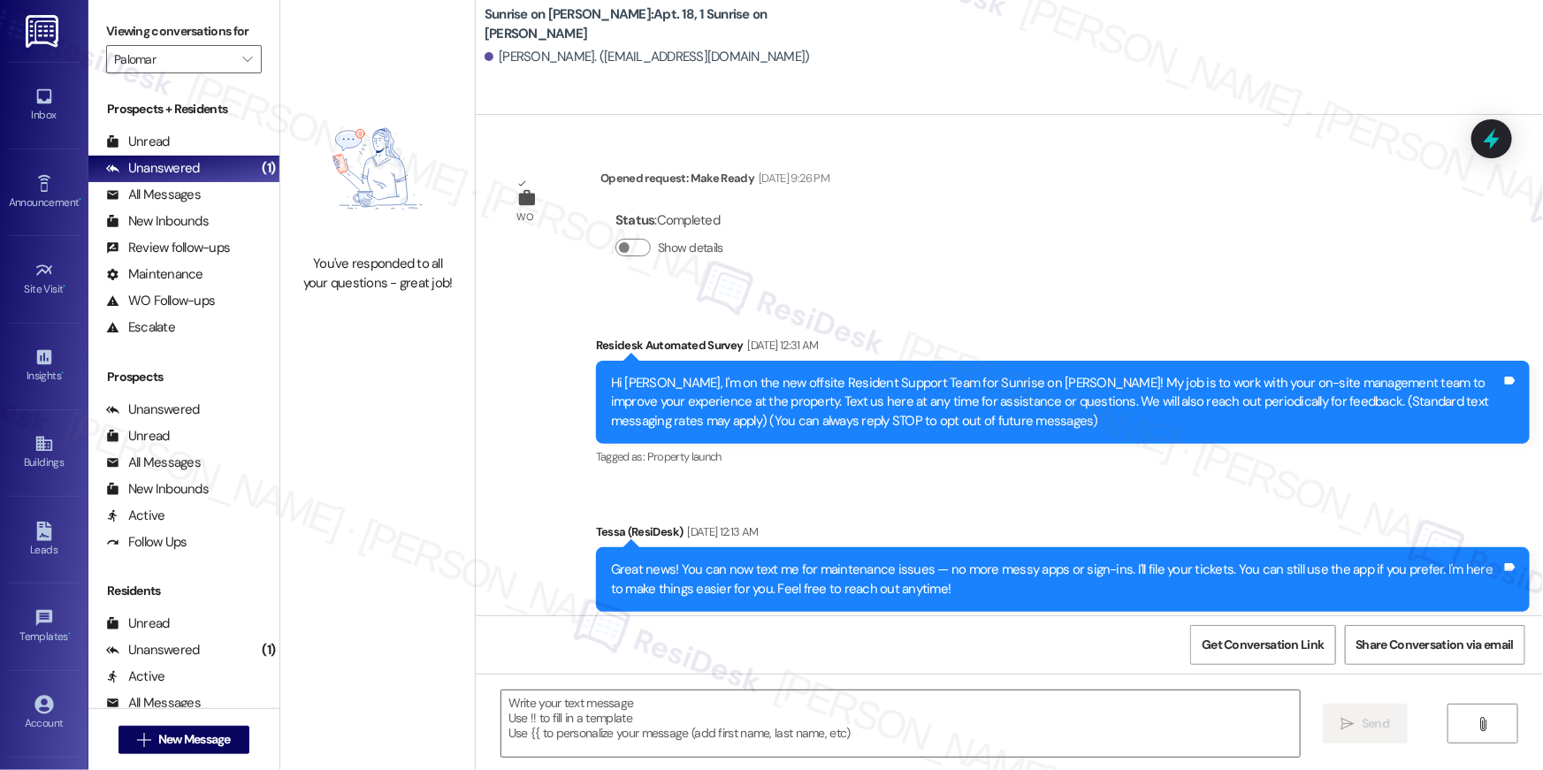
type textarea "Fetching suggested responses. Please feel free to read through the conversation…"
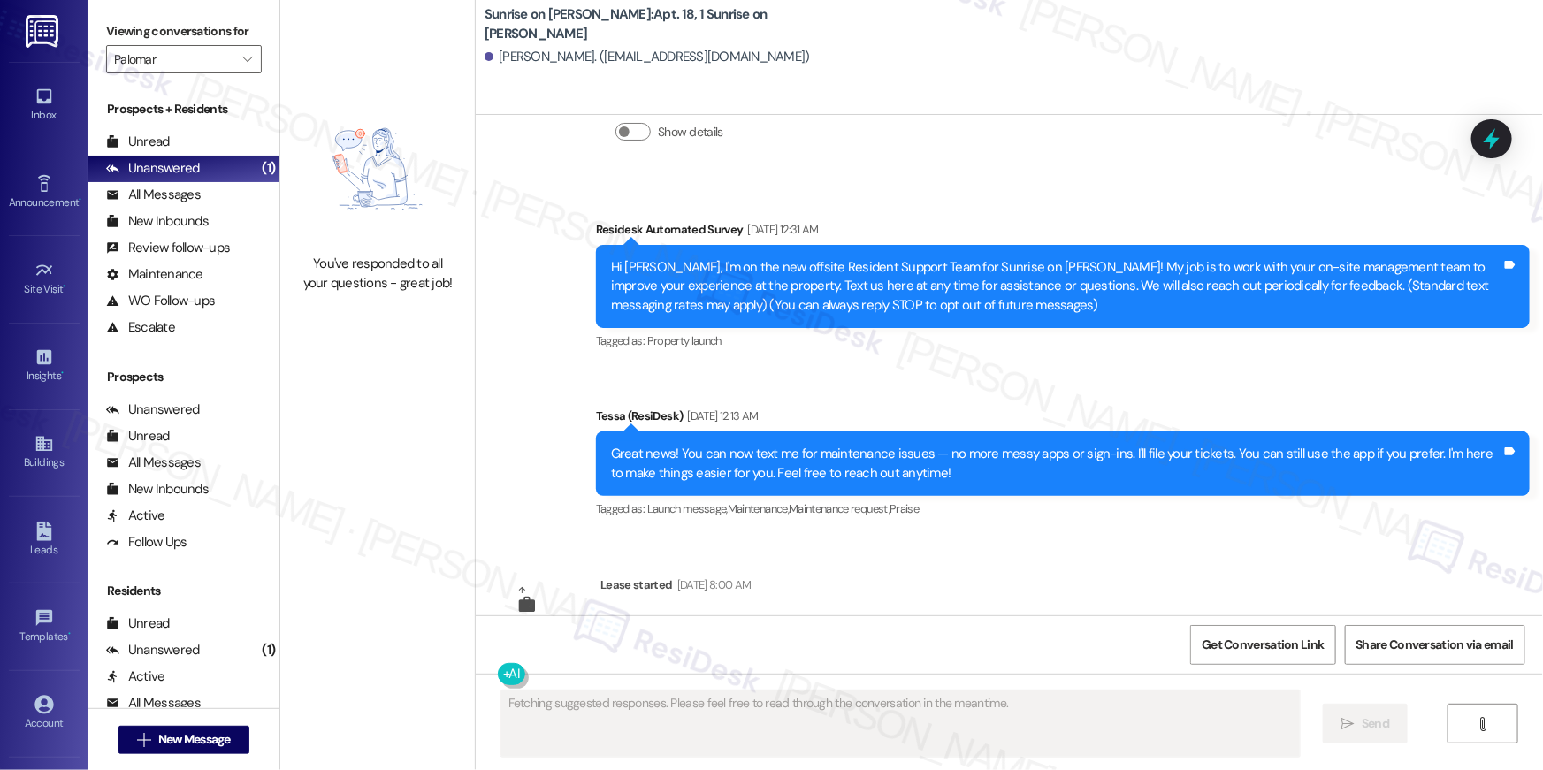
scroll to position [175, 0]
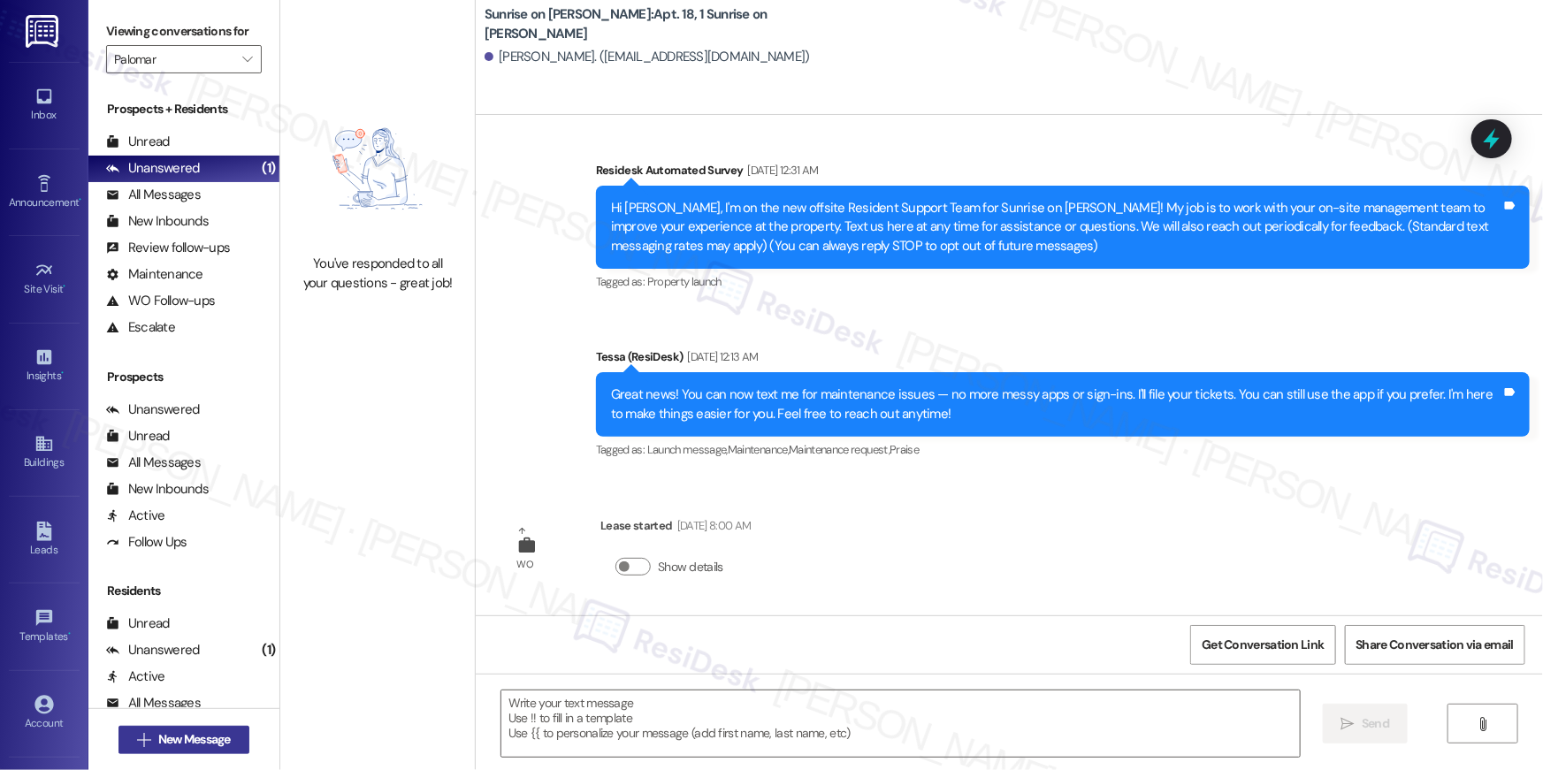
click at [219, 743] on span "New Message" at bounding box center [194, 739] width 72 height 19
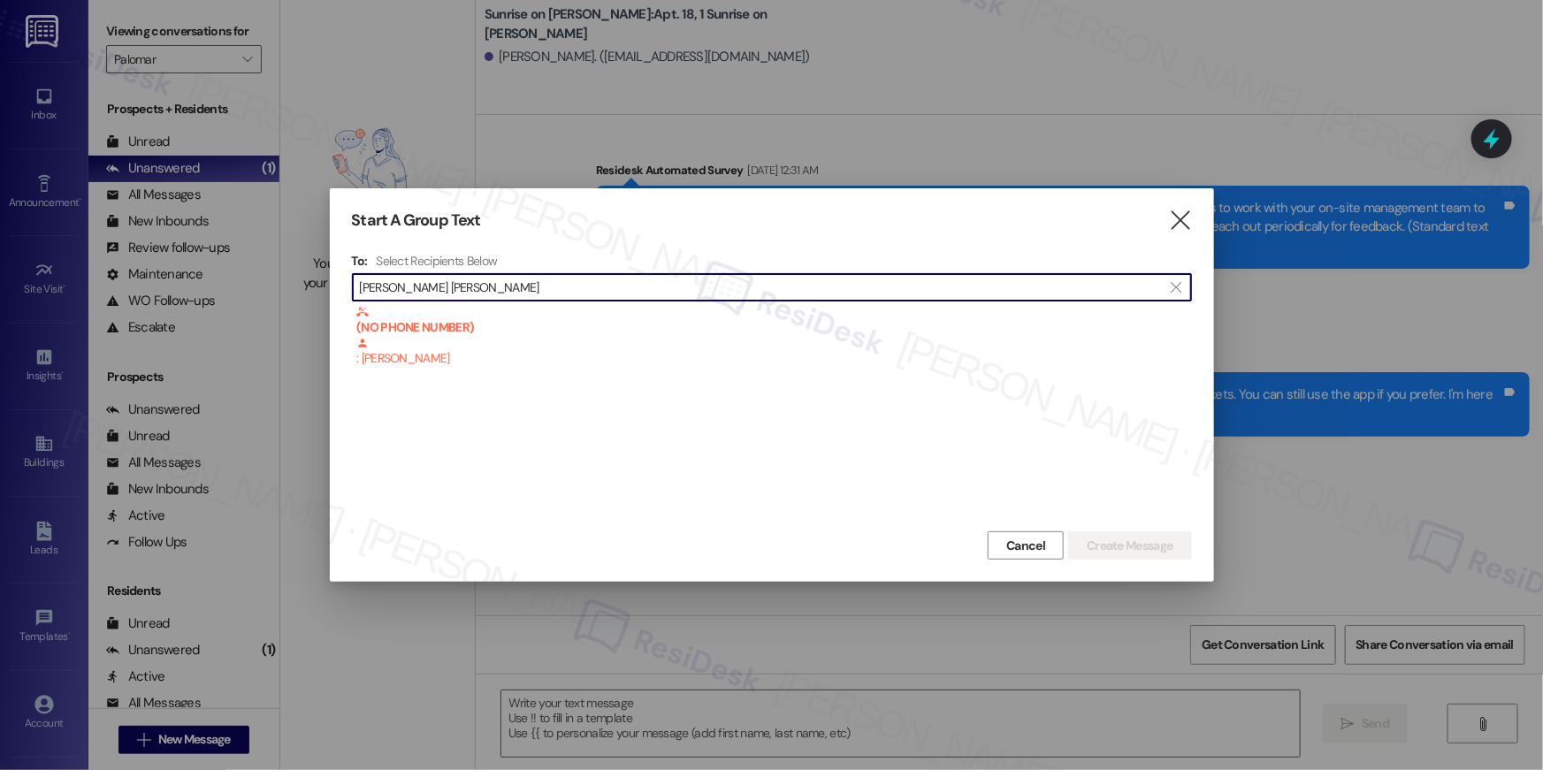
click at [506, 289] on input "maria elena" at bounding box center [761, 287] width 803 height 25
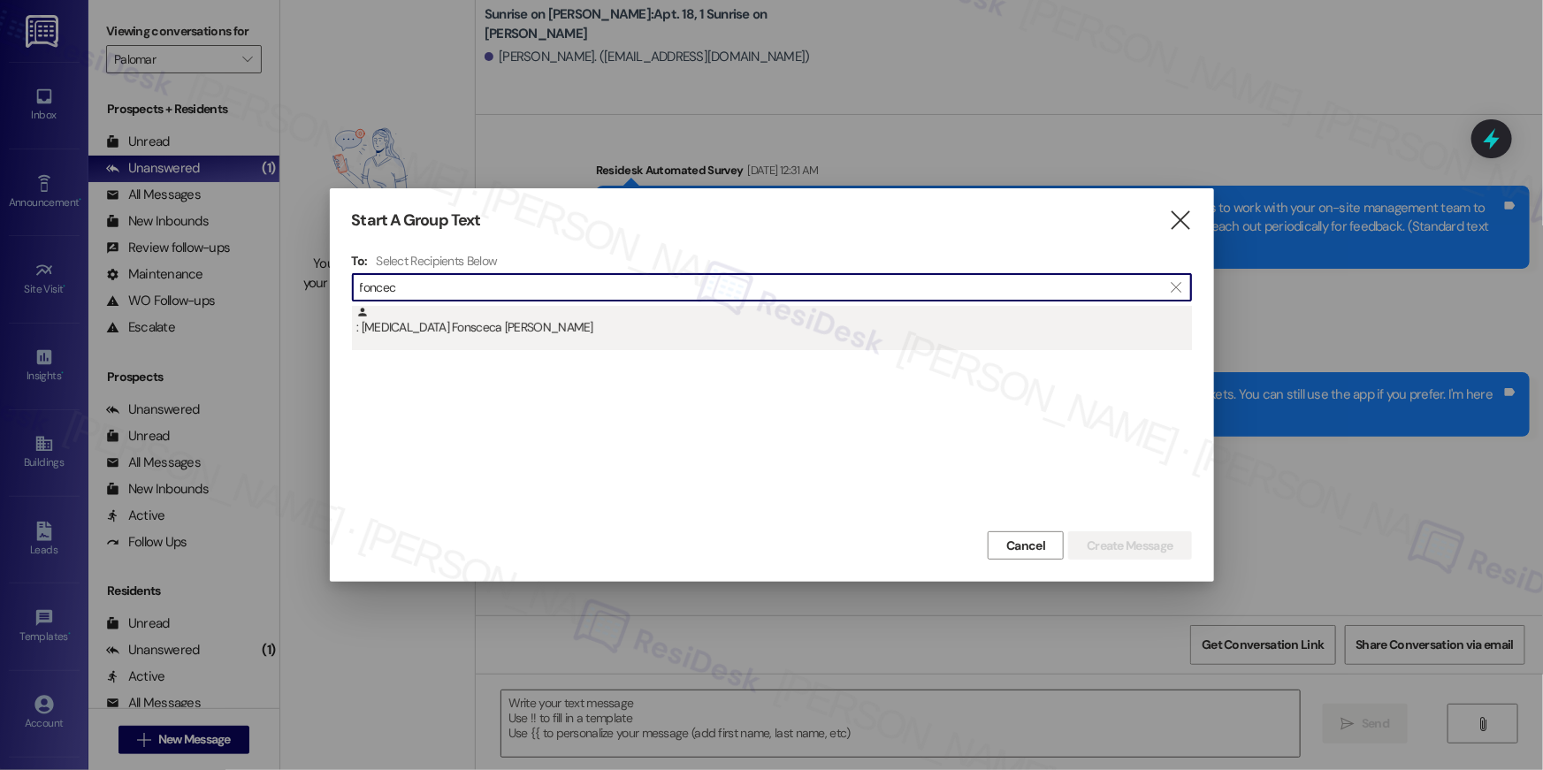
type input "foncec"
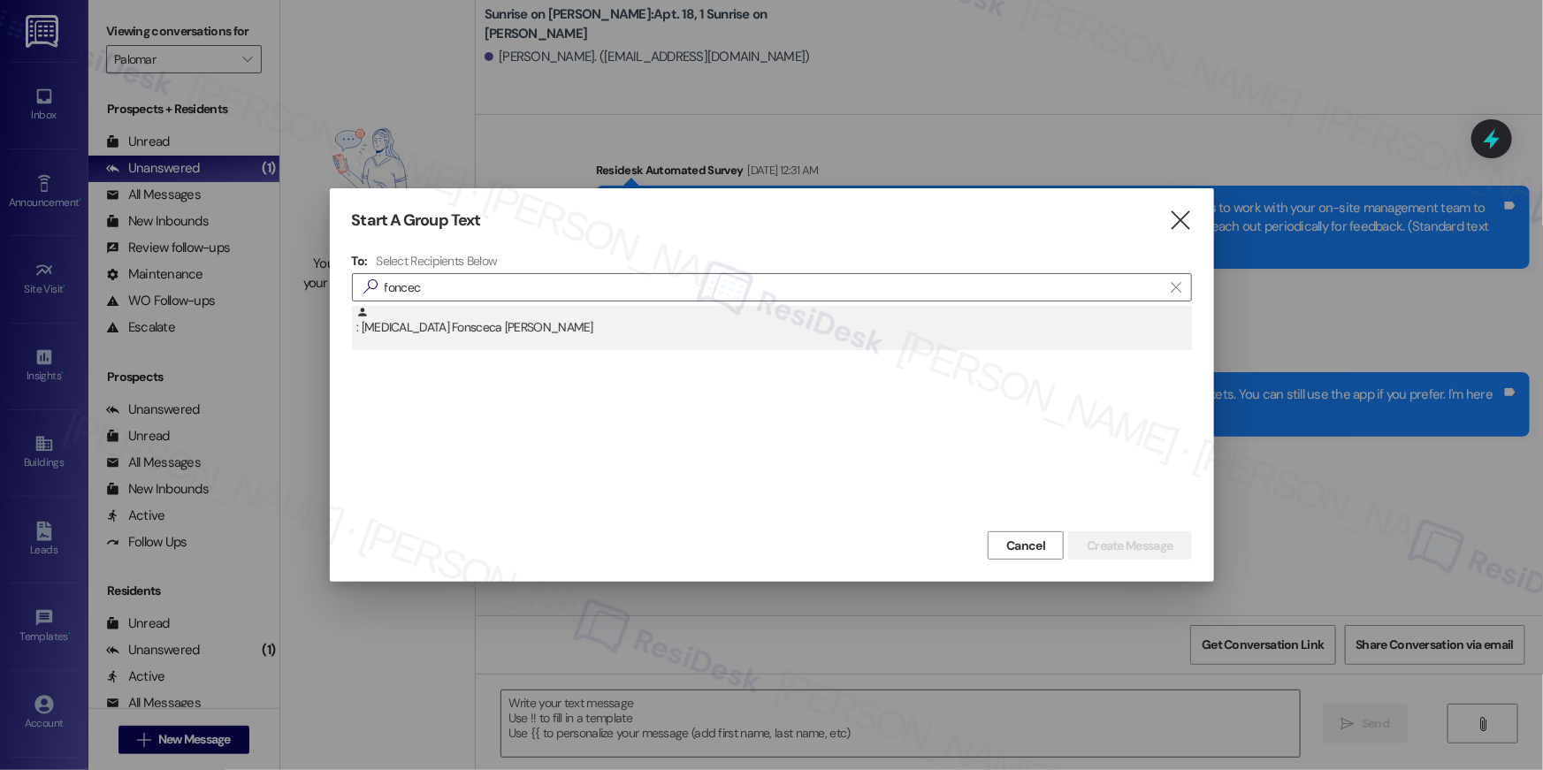
click at [519, 342] on div ": Diuver Fonsceca Torres" at bounding box center [772, 328] width 840 height 44
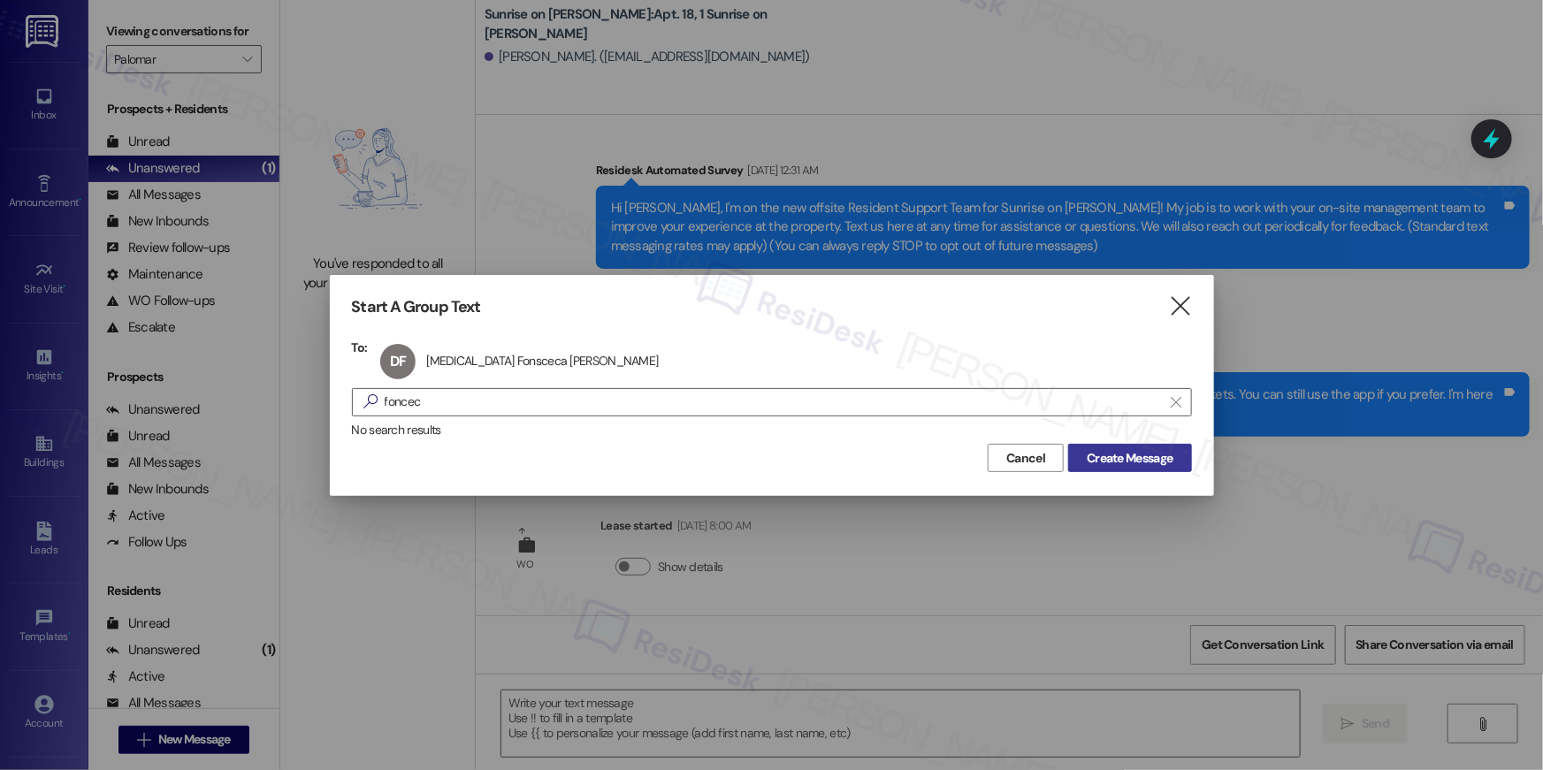
click at [1101, 462] on span "Create Message" at bounding box center [1129, 458] width 86 height 19
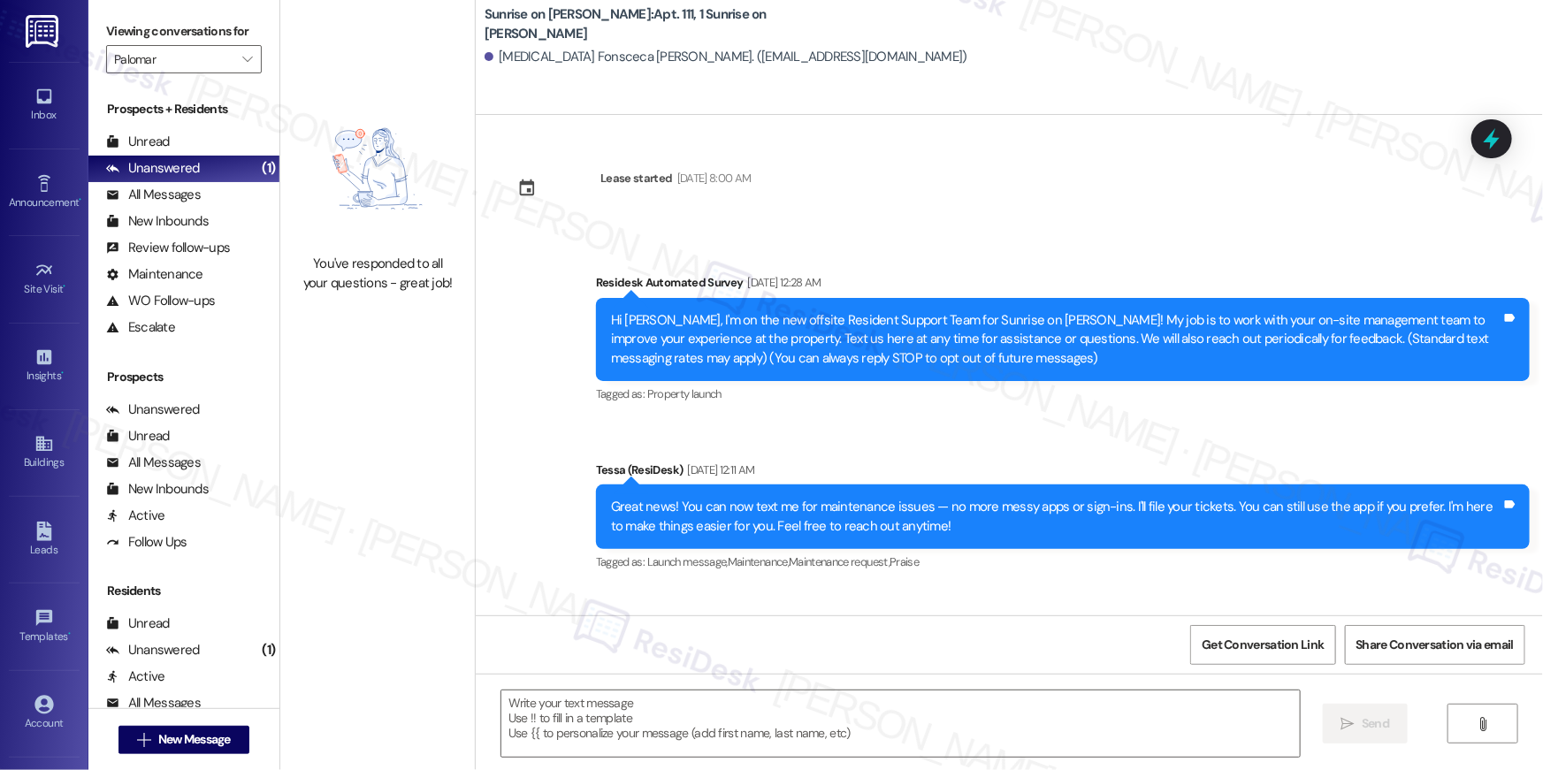
type textarea "Fetching suggested responses. Please feel free to read through the conversation…"
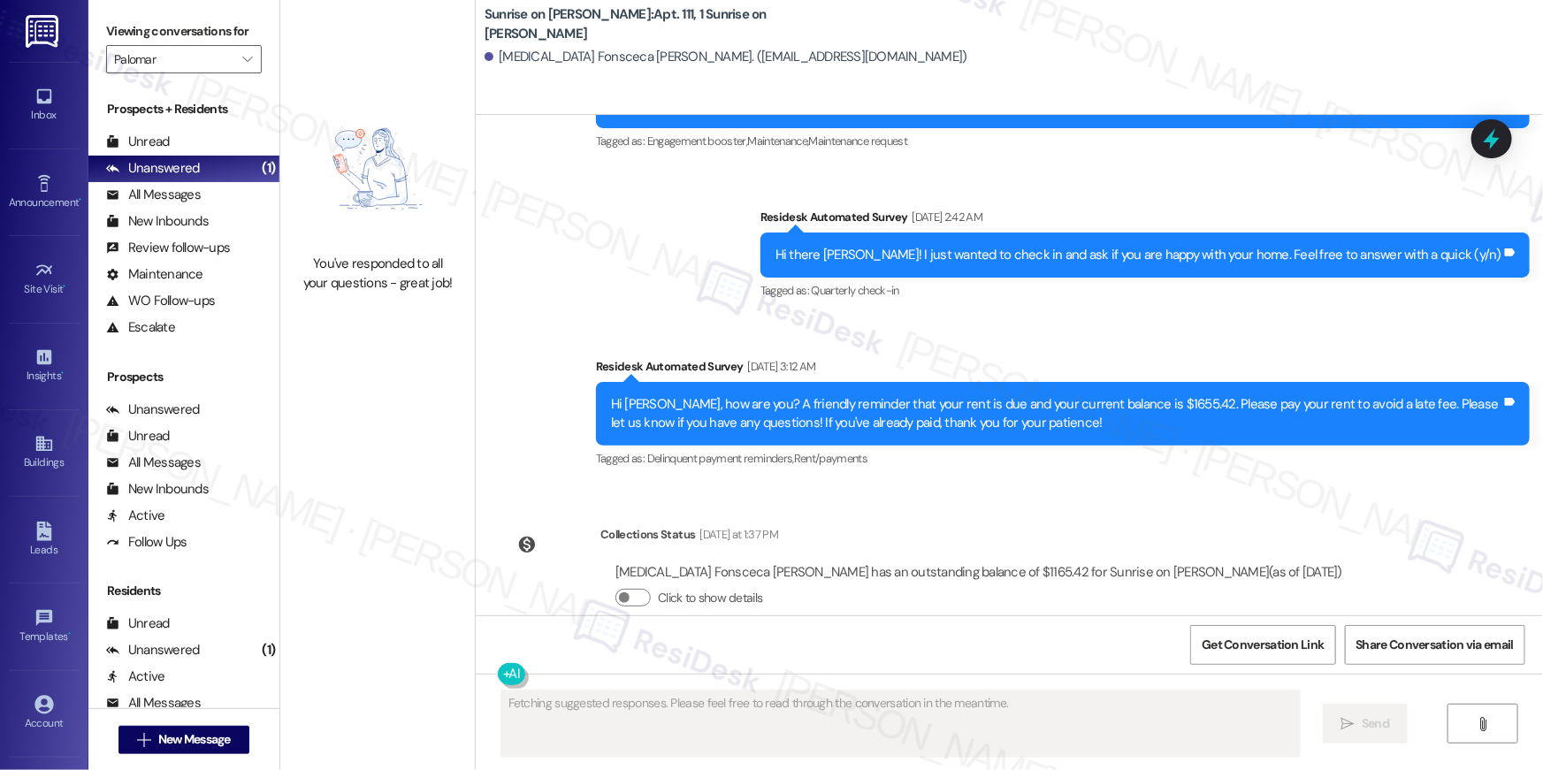
scroll to position [602, 0]
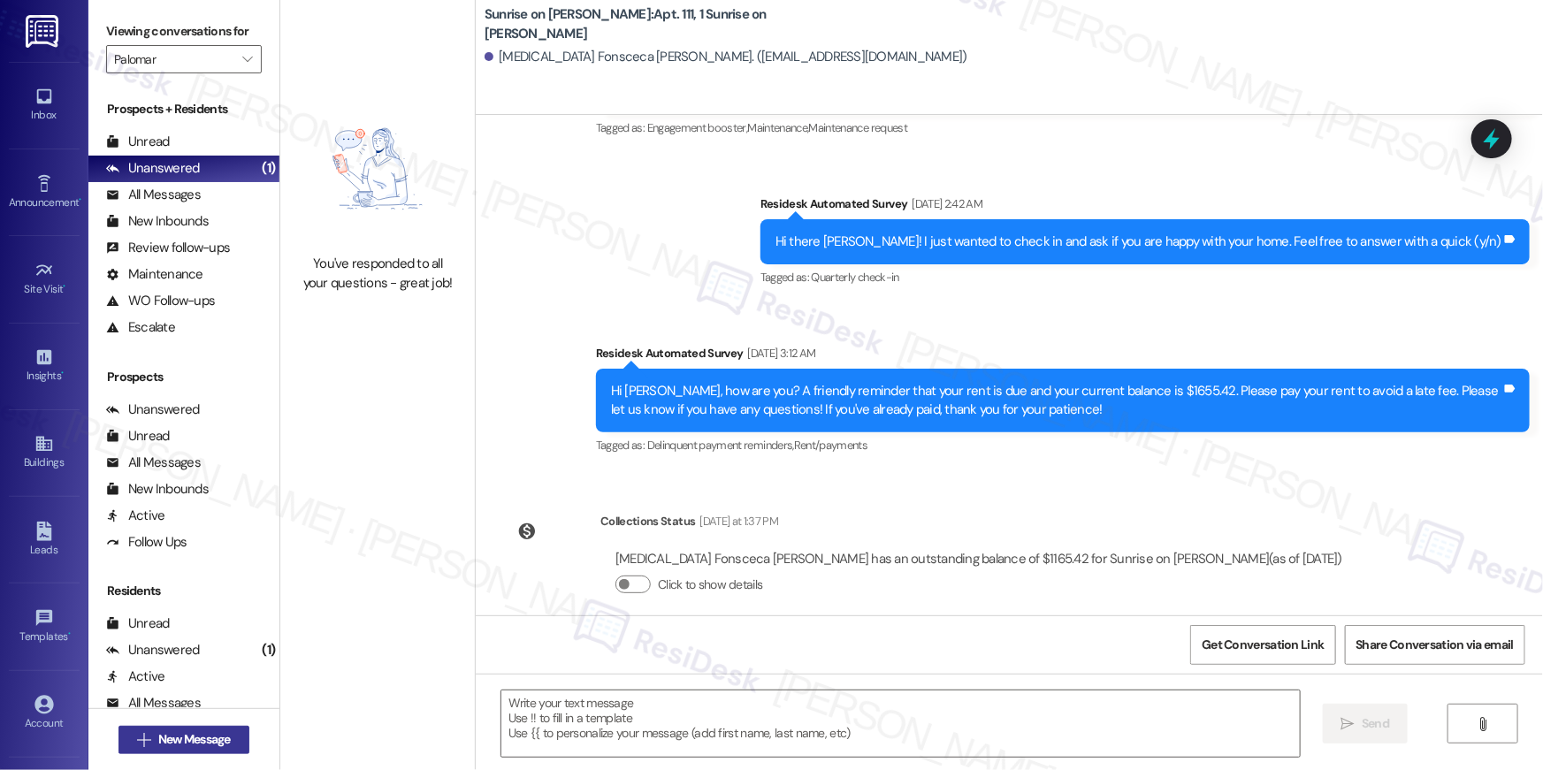
click at [208, 739] on span "New Message" at bounding box center [194, 739] width 72 height 19
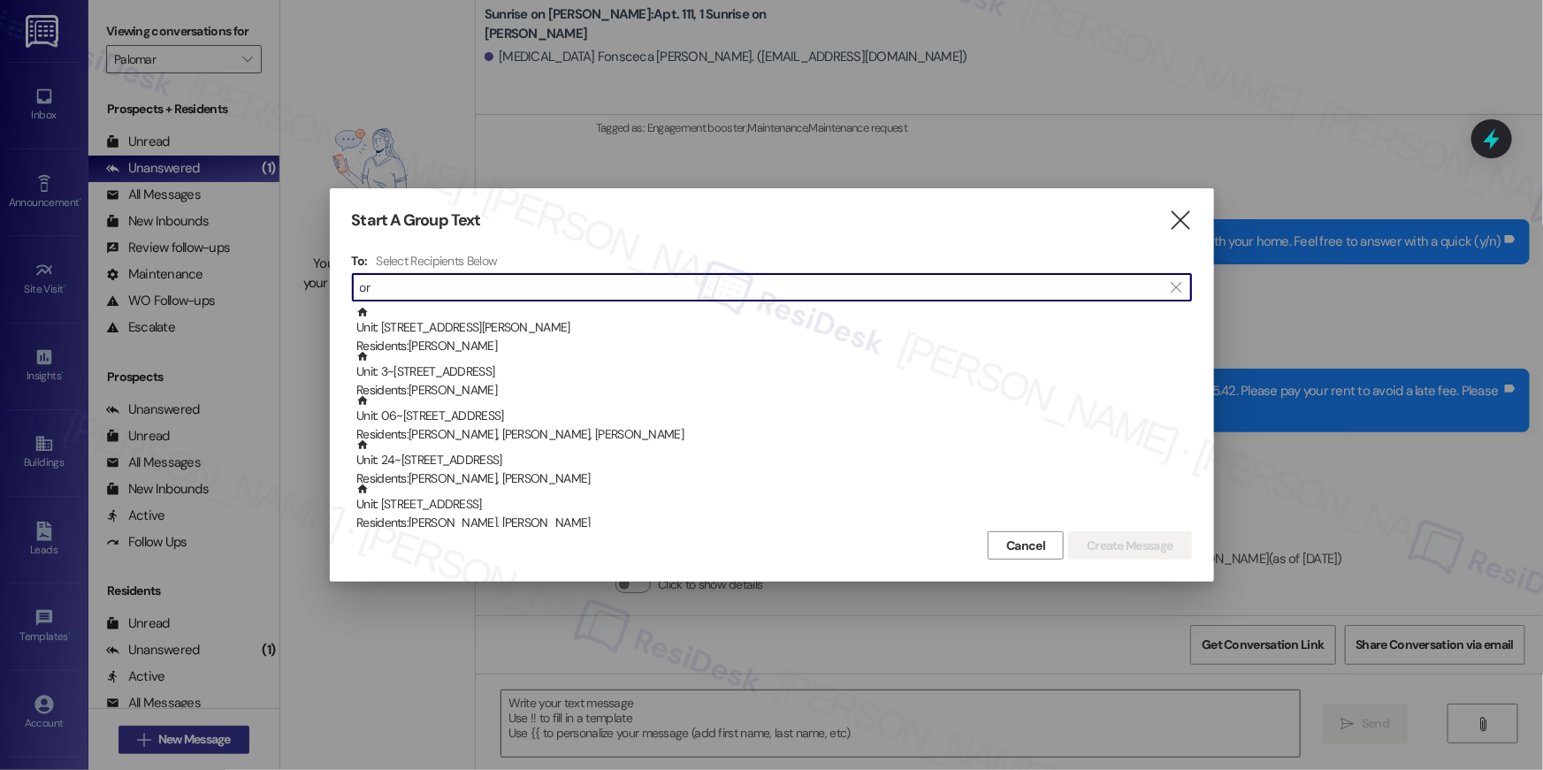
type input "o"
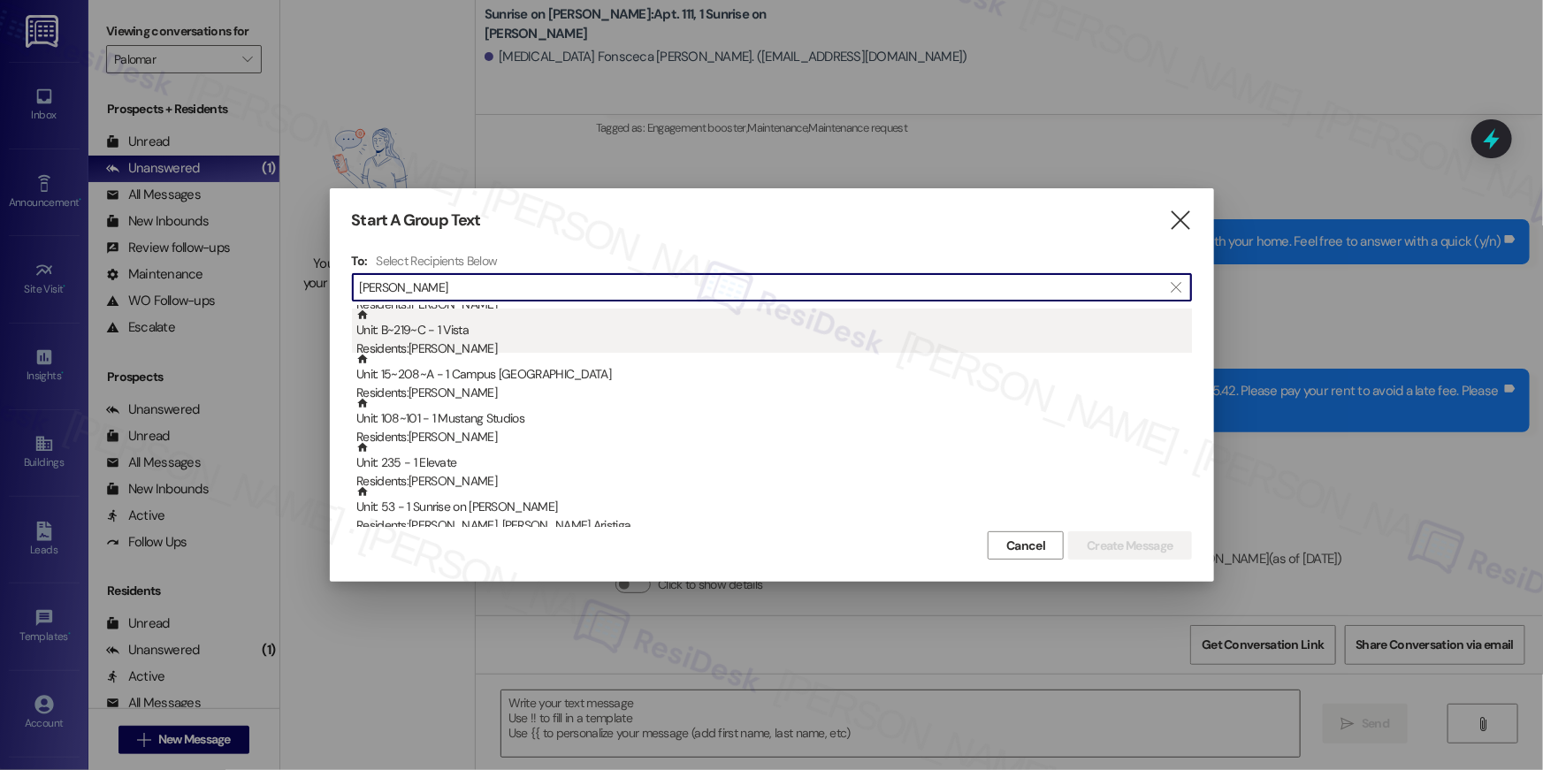
scroll to position [189, 0]
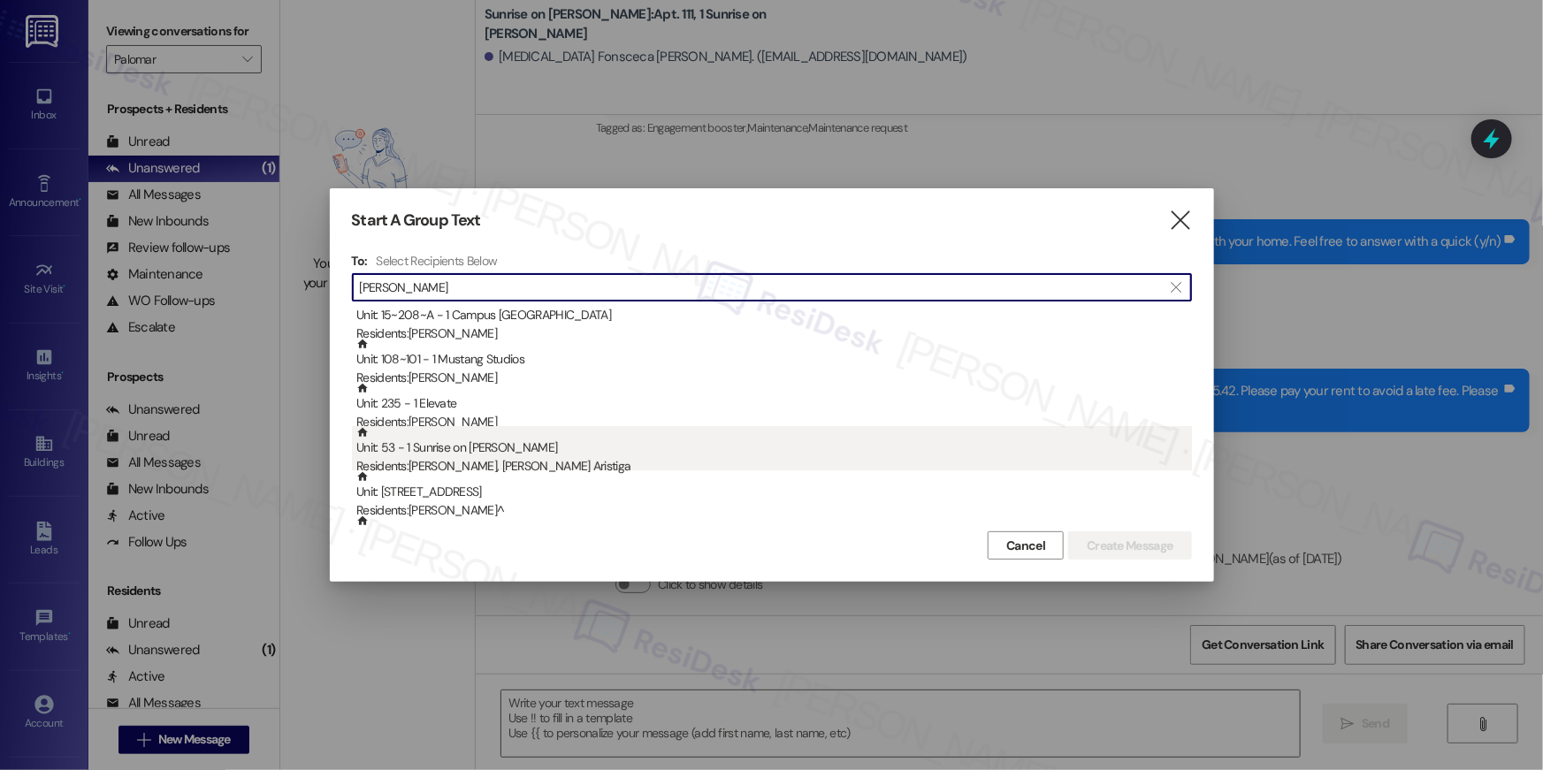
type input "moreno"
click at [690, 459] on div "Residents: Rosa Sandoval Moreno, Zeus Moreno Aristiga" at bounding box center [773, 466] width 835 height 19
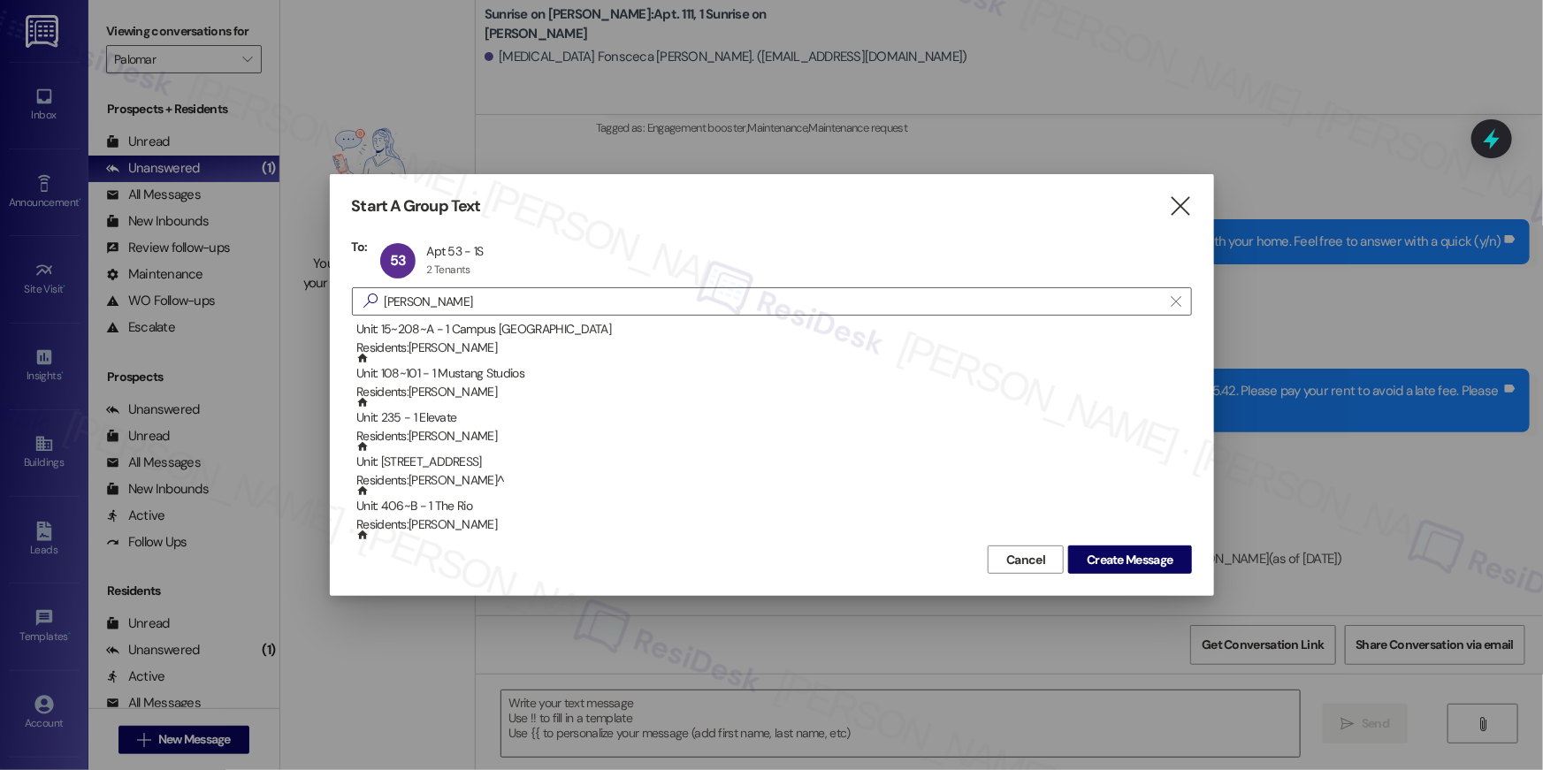
click at [1089, 581] on div "Start A Group Text  To: 53 Apt 53 - 1S Apt 53 - 1S 2 Tenants 2 Tenants click t…" at bounding box center [772, 385] width 884 height 422
click at [1093, 564] on span "Create Message" at bounding box center [1129, 560] width 86 height 19
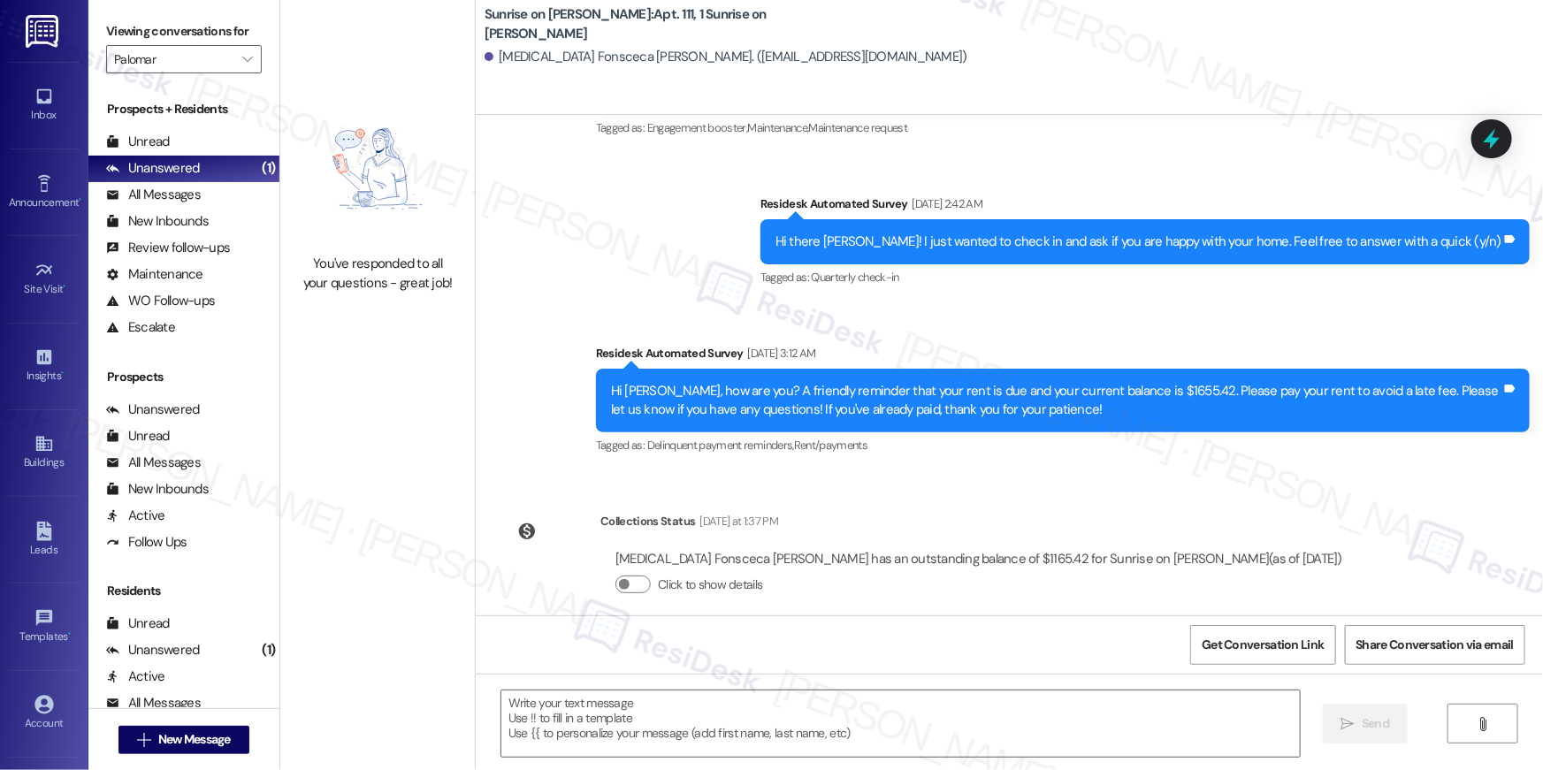
type textarea "Fetching suggested responses. Please feel free to read through the conversation…"
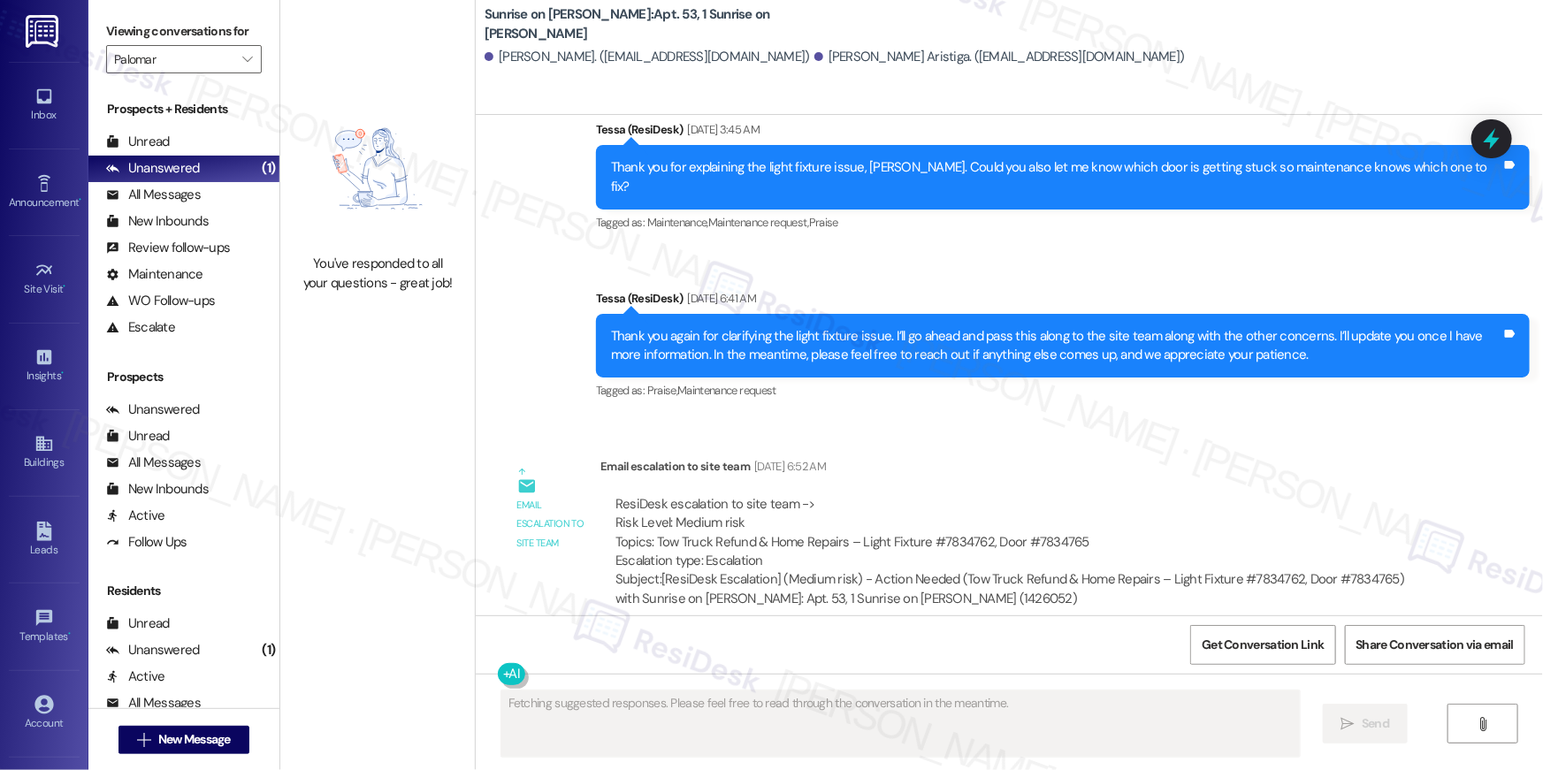
scroll to position [4254, 0]
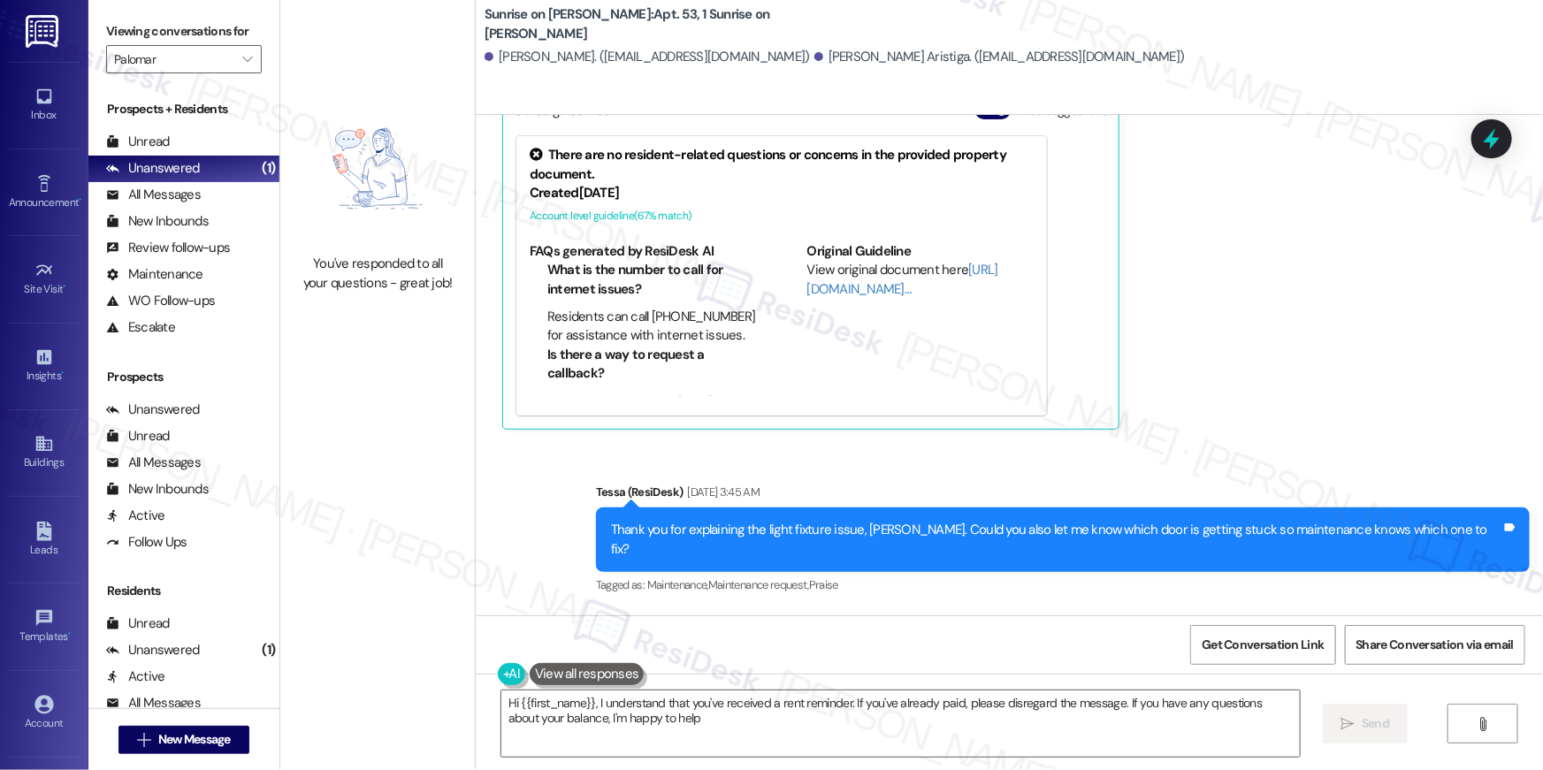
type textarea "Hi {{first_name}}, I understand that you've received a rent reminder. If you've…"
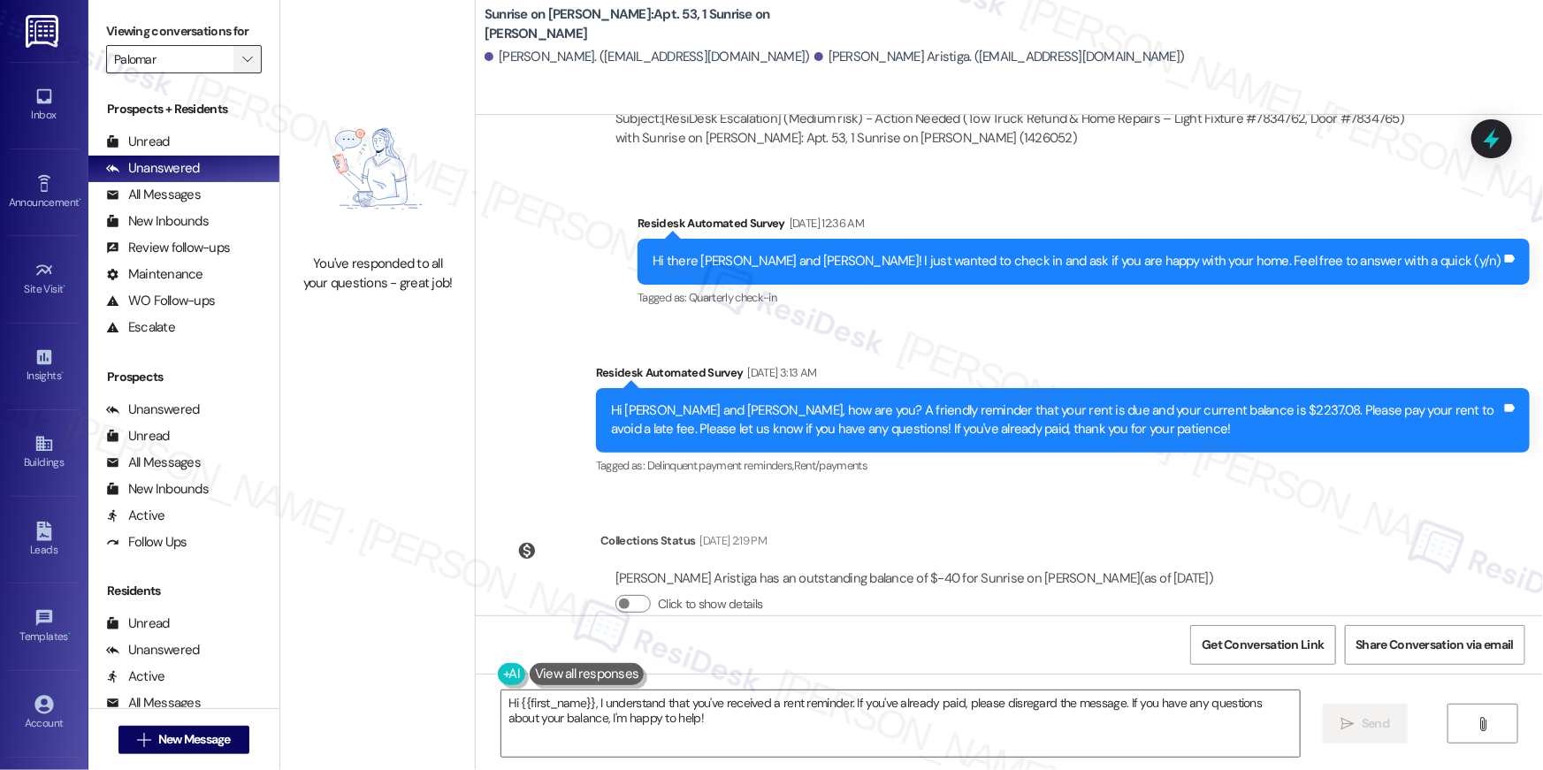
click at [243, 59] on span "" at bounding box center [247, 59] width 17 height 28
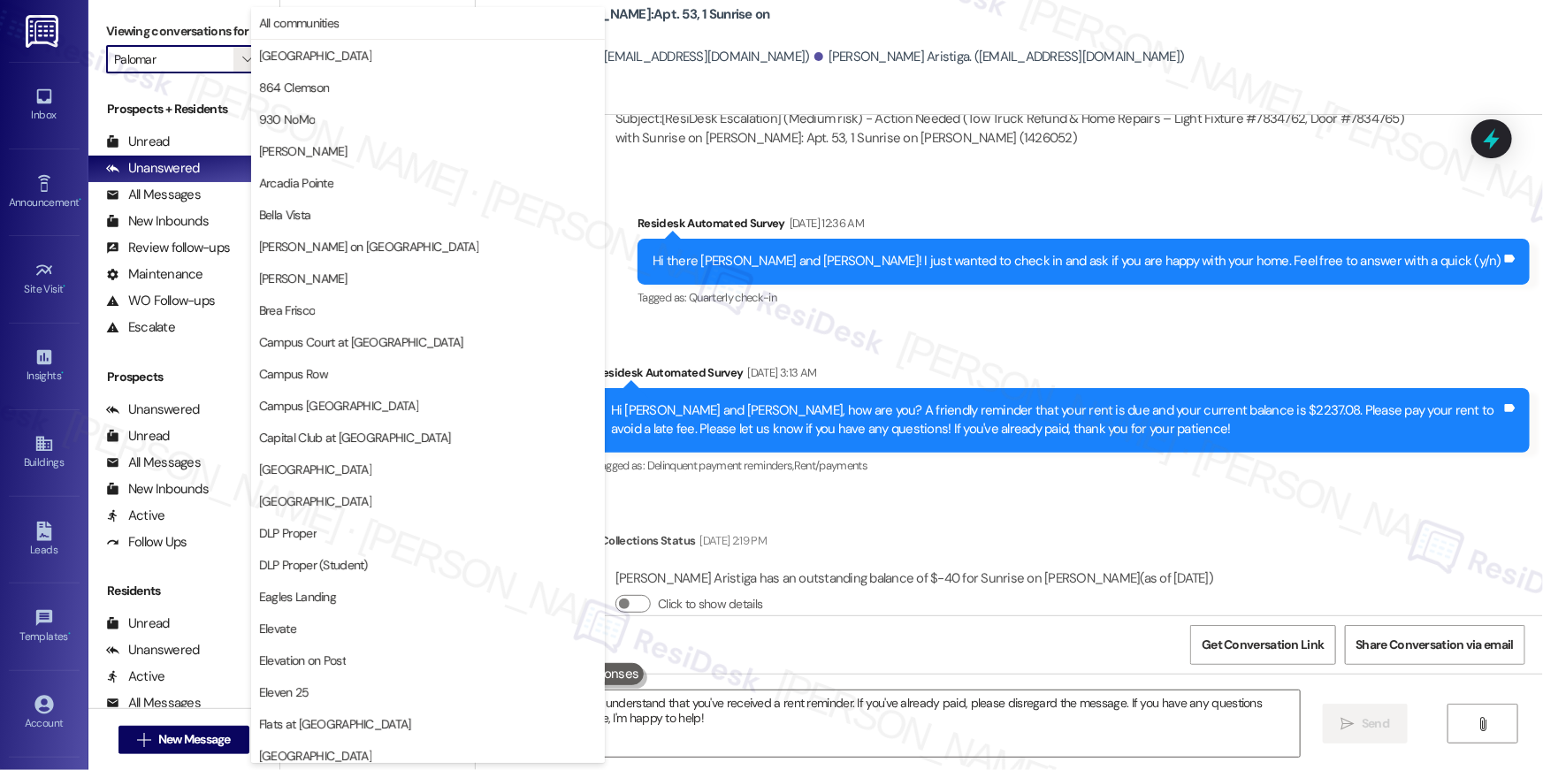
scroll to position [924, 0]
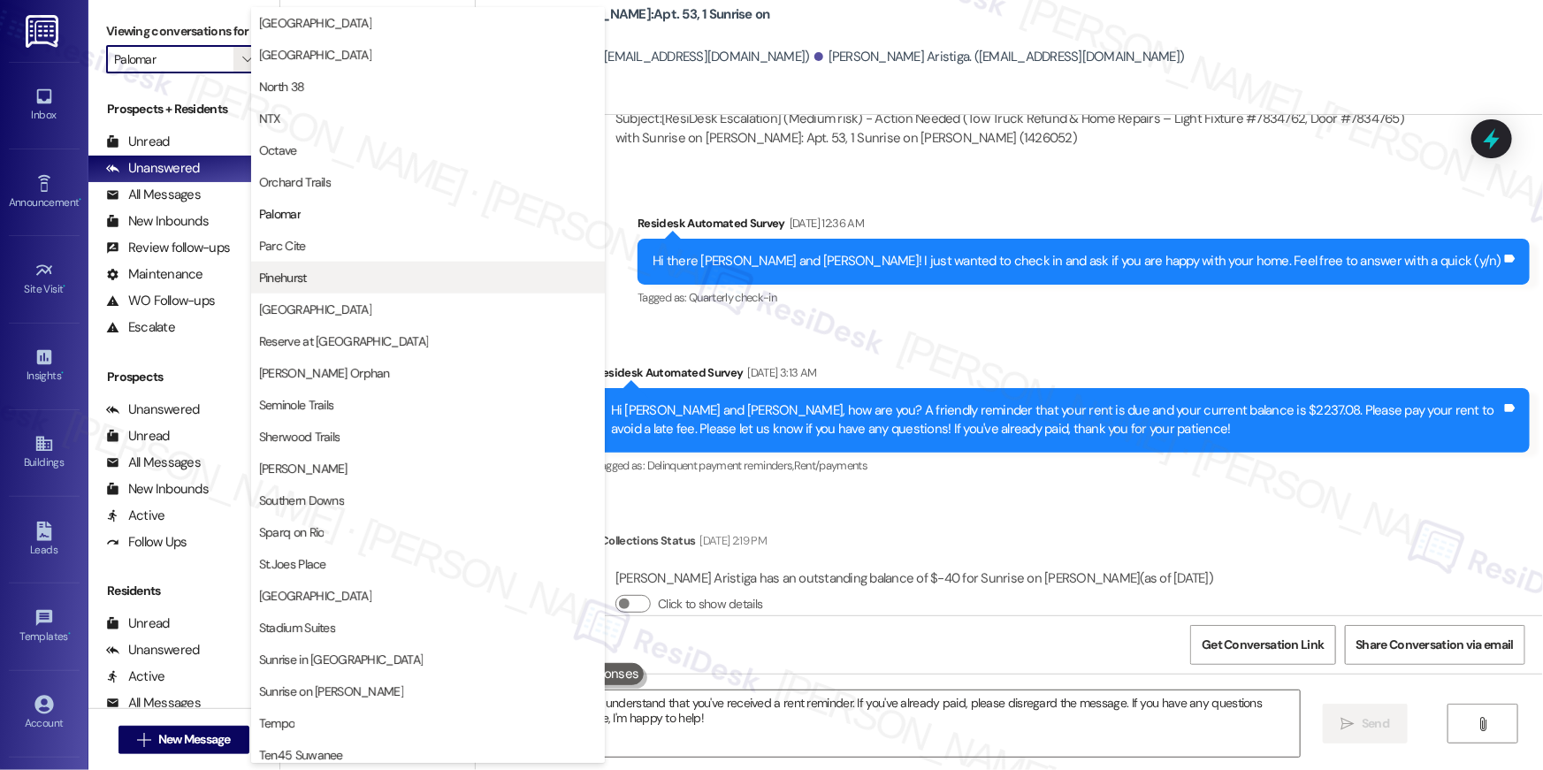
click at [304, 278] on span "Pinehurst" at bounding box center [283, 278] width 48 height 18
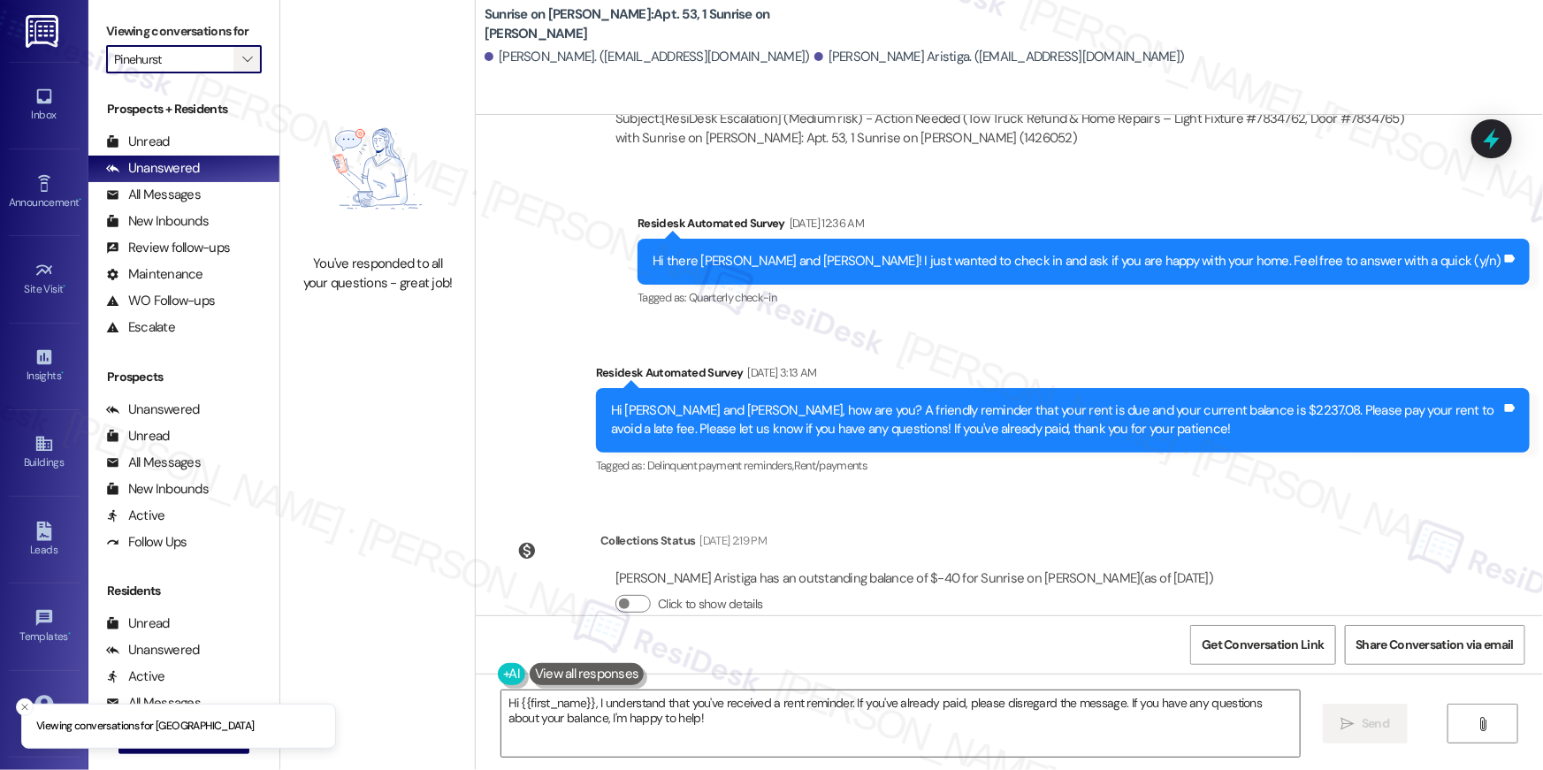
click at [245, 58] on span "" at bounding box center [247, 59] width 17 height 28
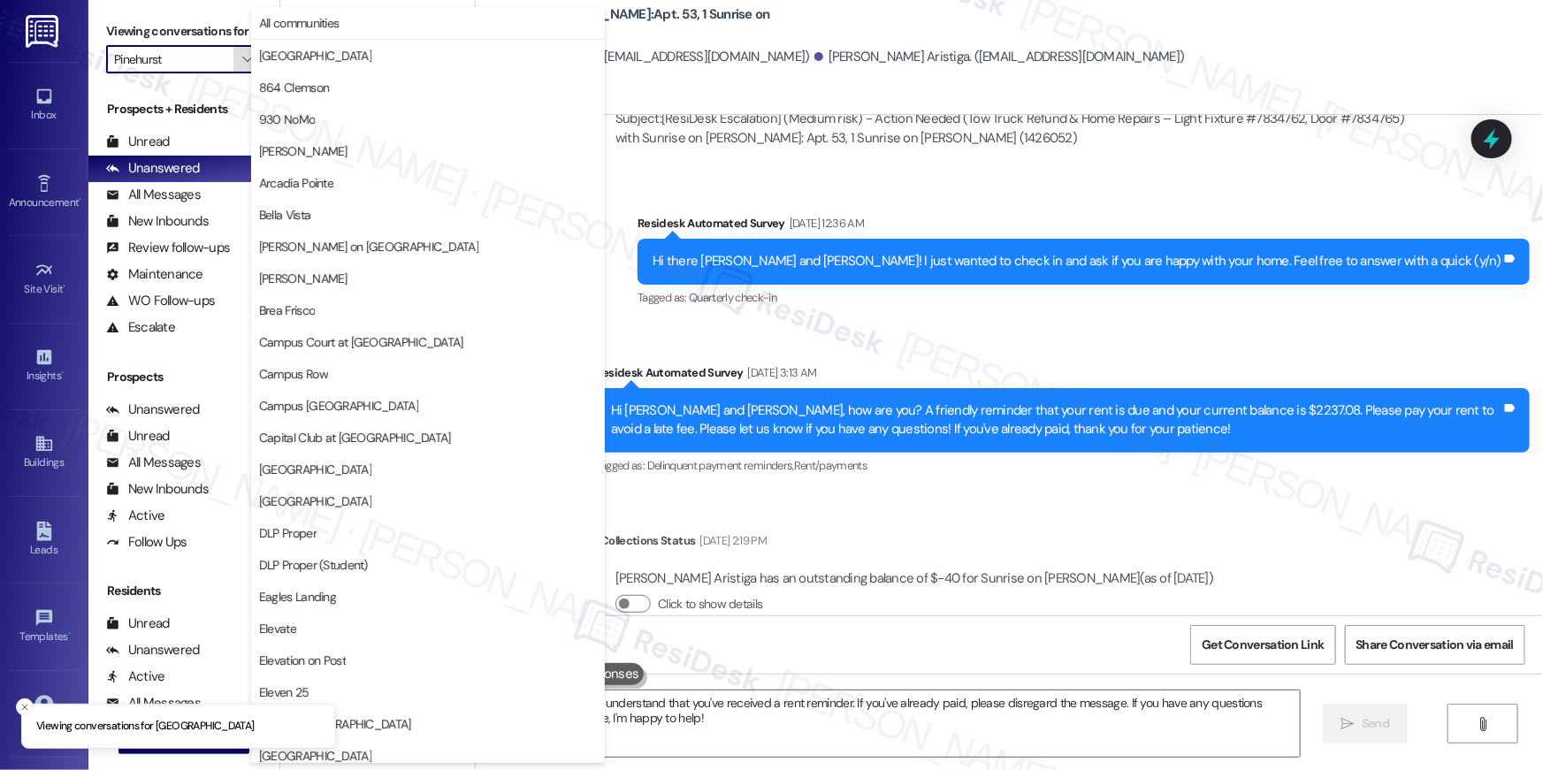
scroll to position [924, 0]
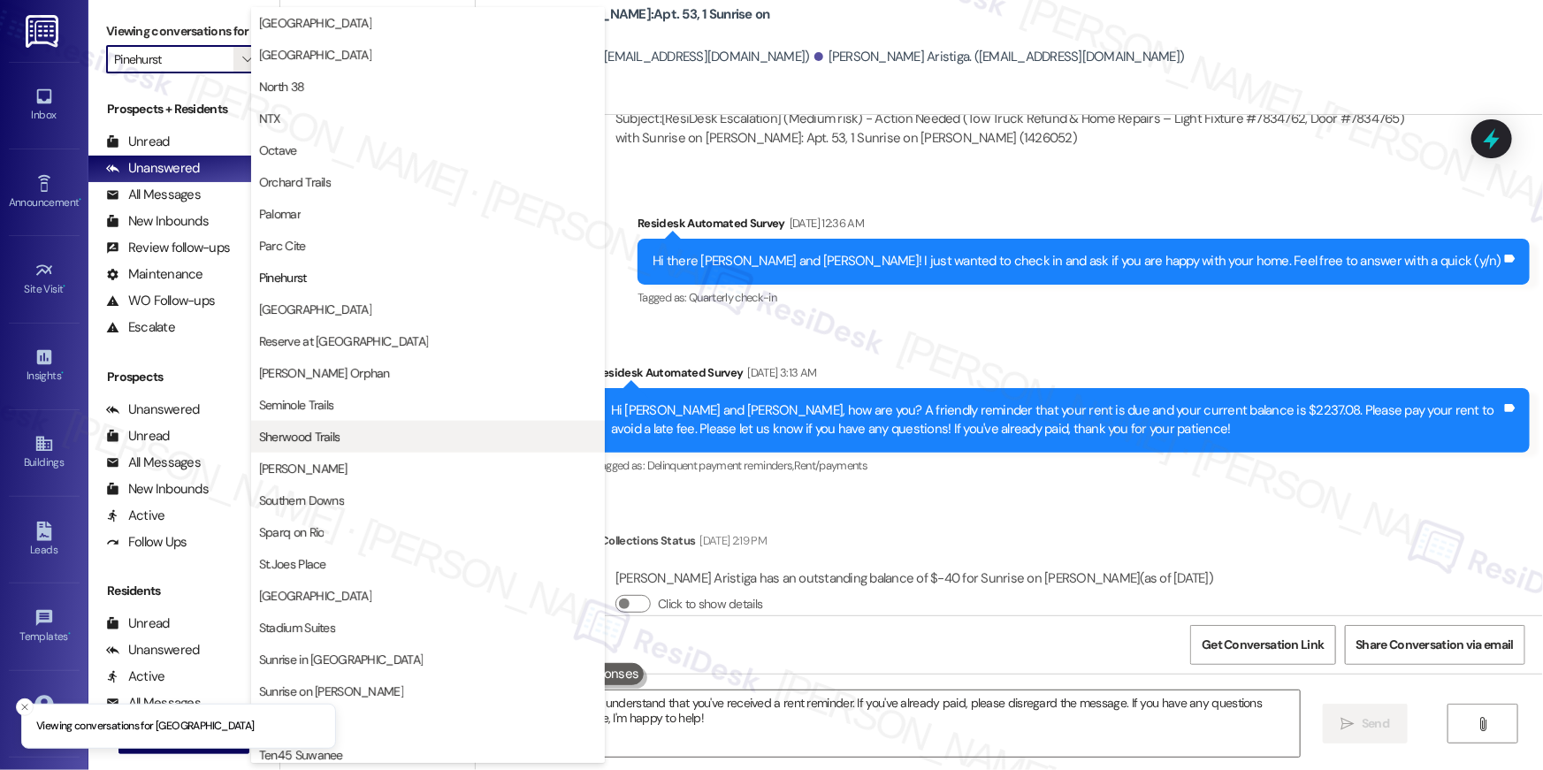
click at [334, 439] on span "Sherwood Trails" at bounding box center [299, 437] width 81 height 18
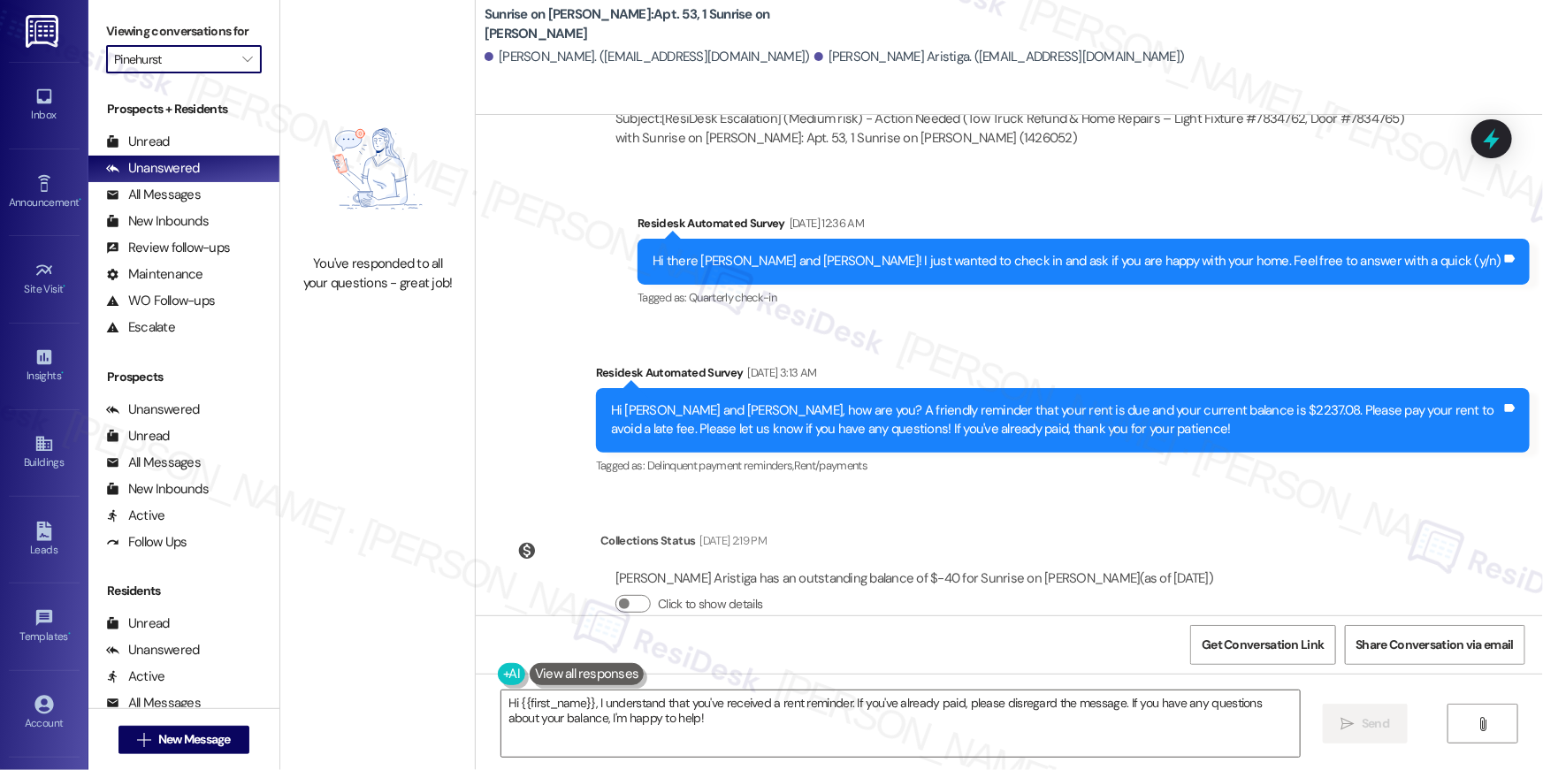
type input "Sherwood Trails"
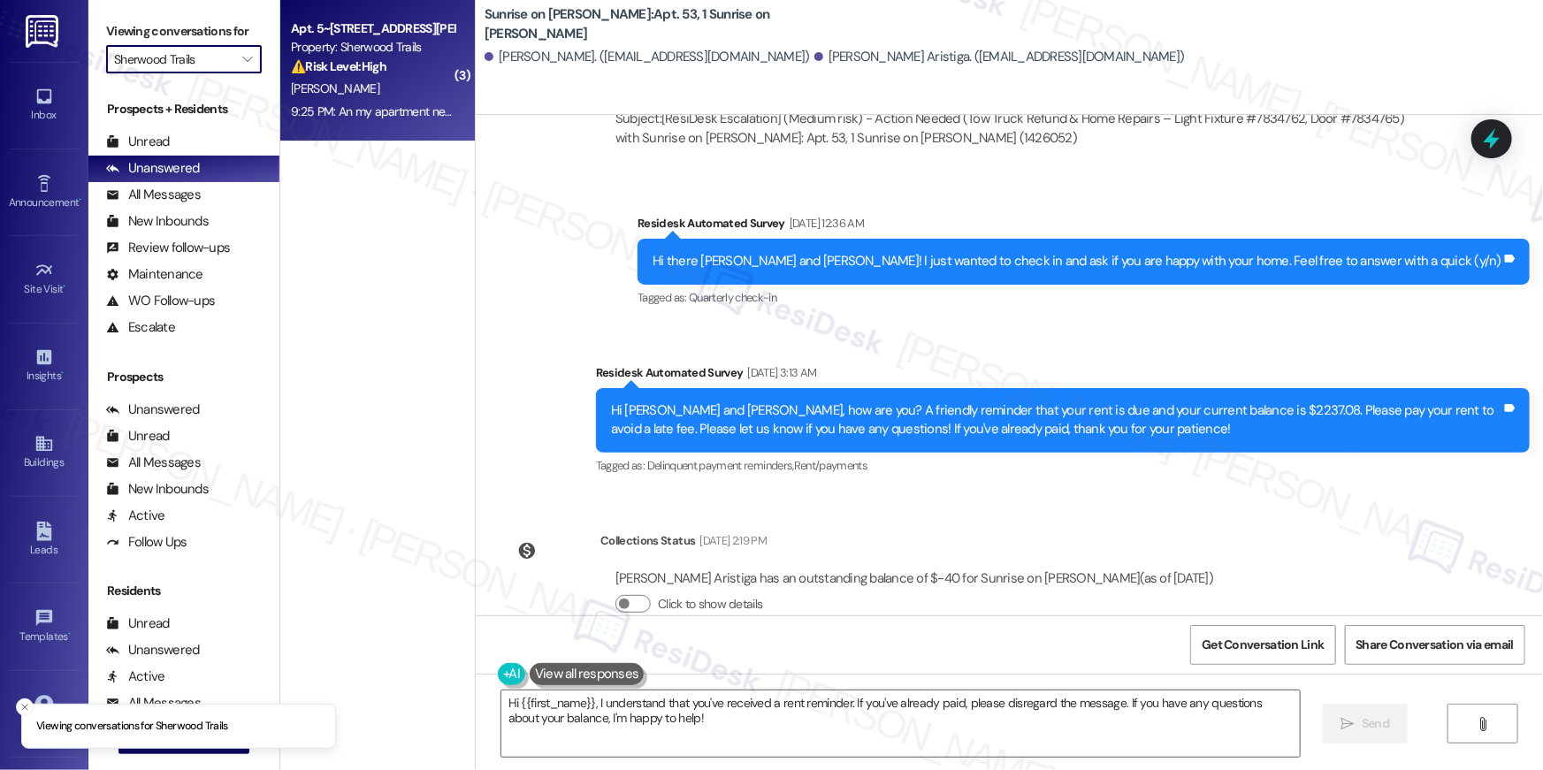
click at [367, 65] on strong "⚠️ Risk Level: High" at bounding box center [338, 66] width 95 height 16
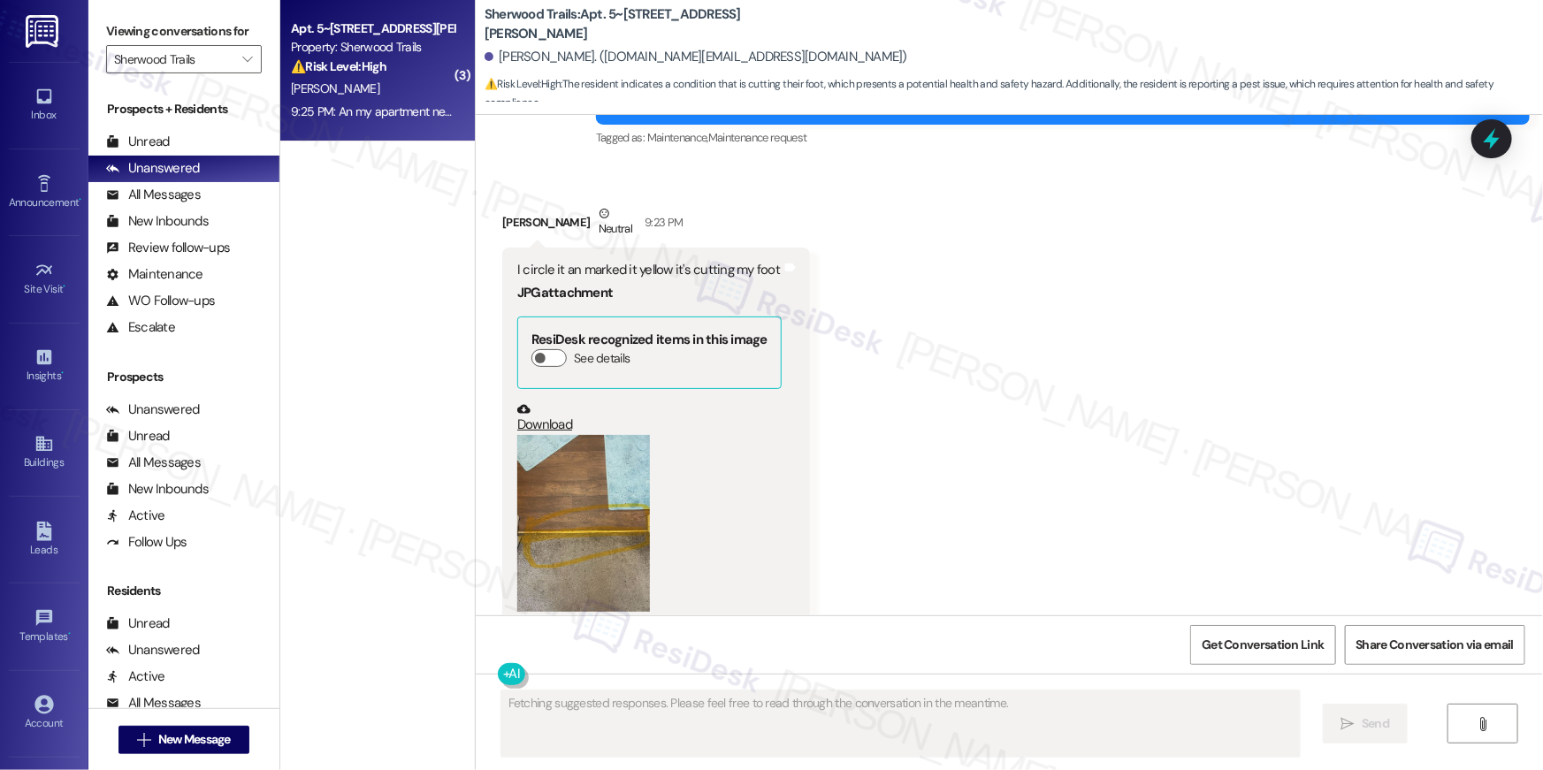
scroll to position [17491, 0]
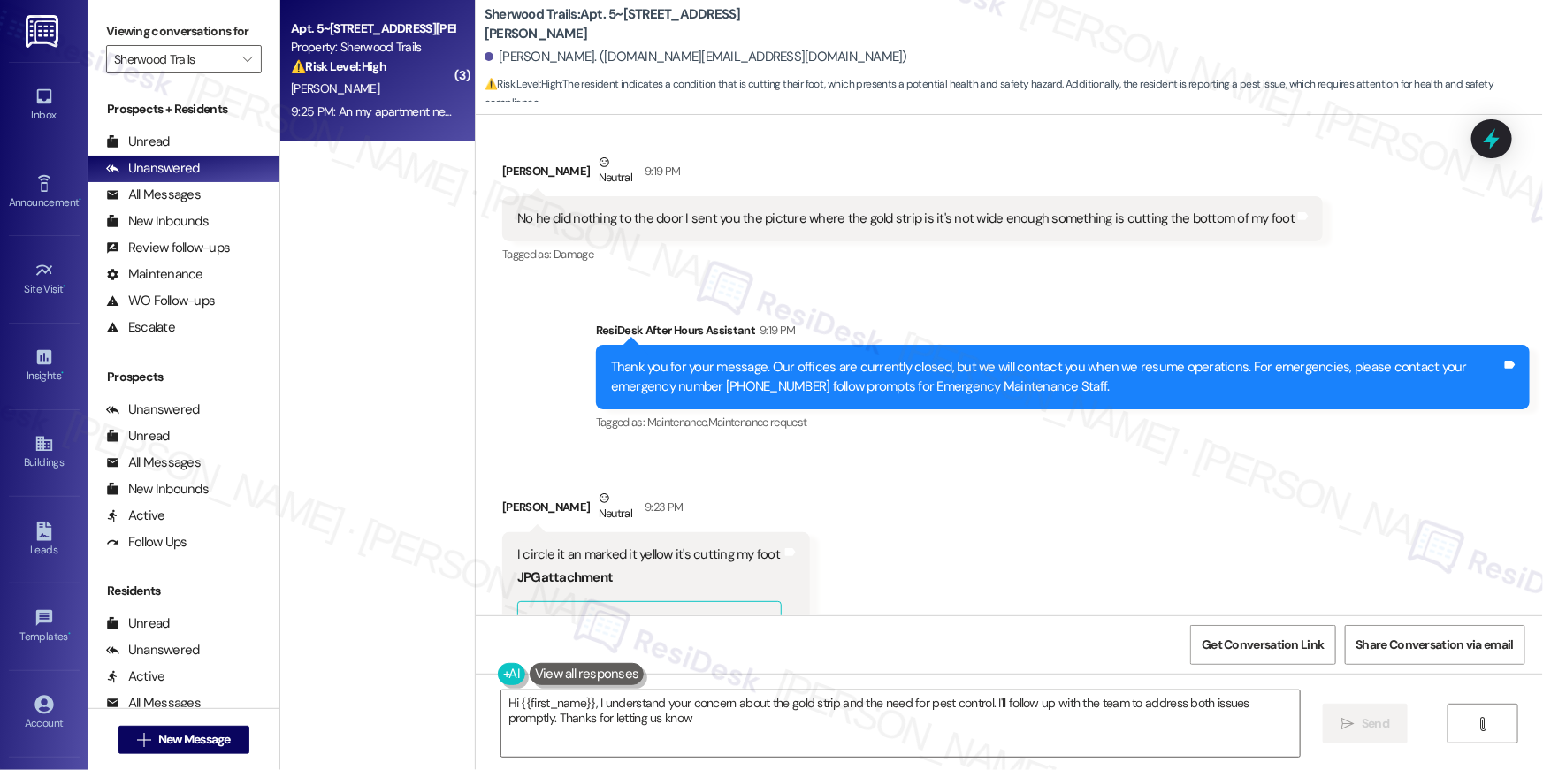
type textarea "Hi {{first_name}}, I understand your concern about the gold strip and the need …"
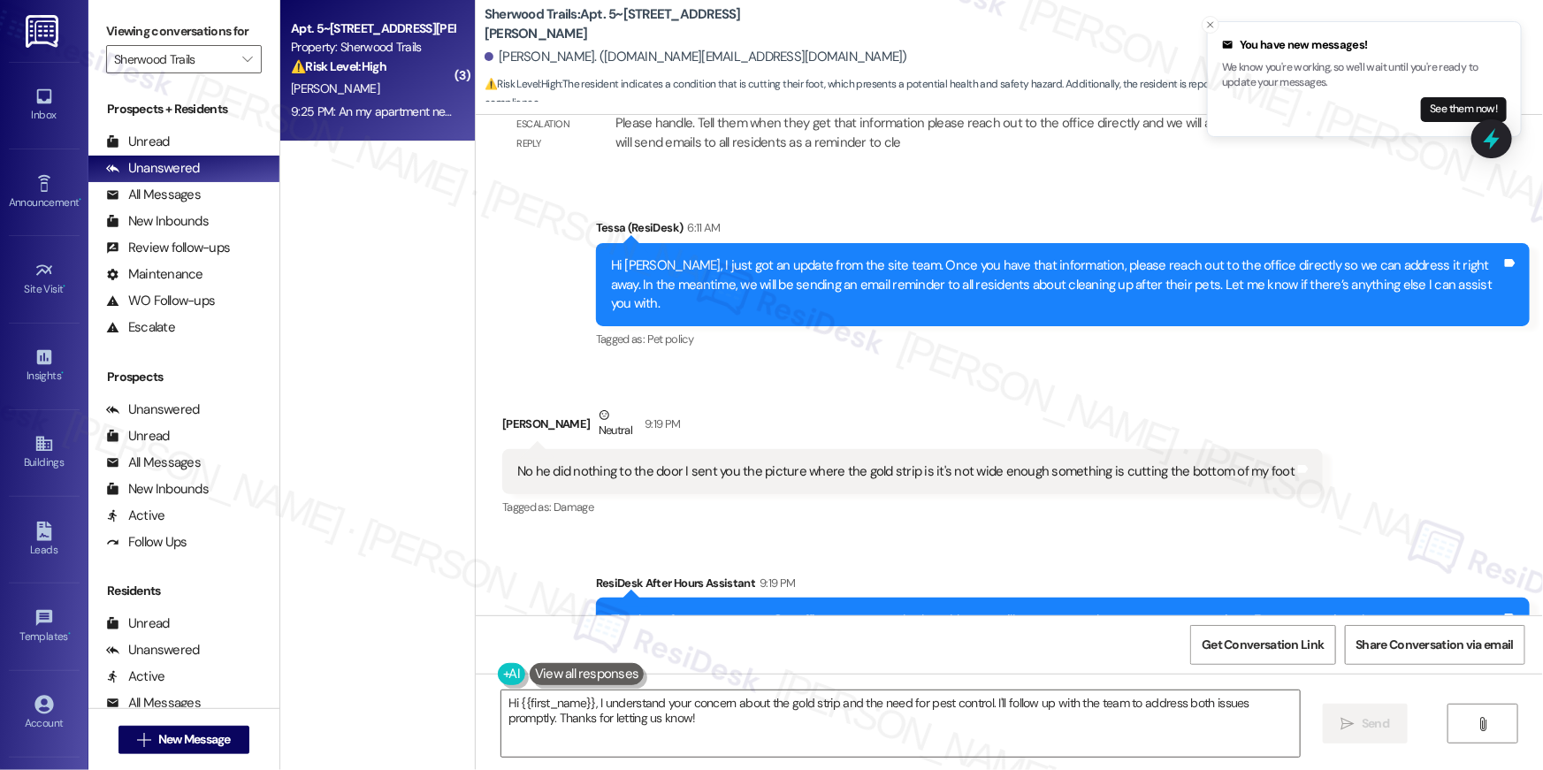
scroll to position [18002, 0]
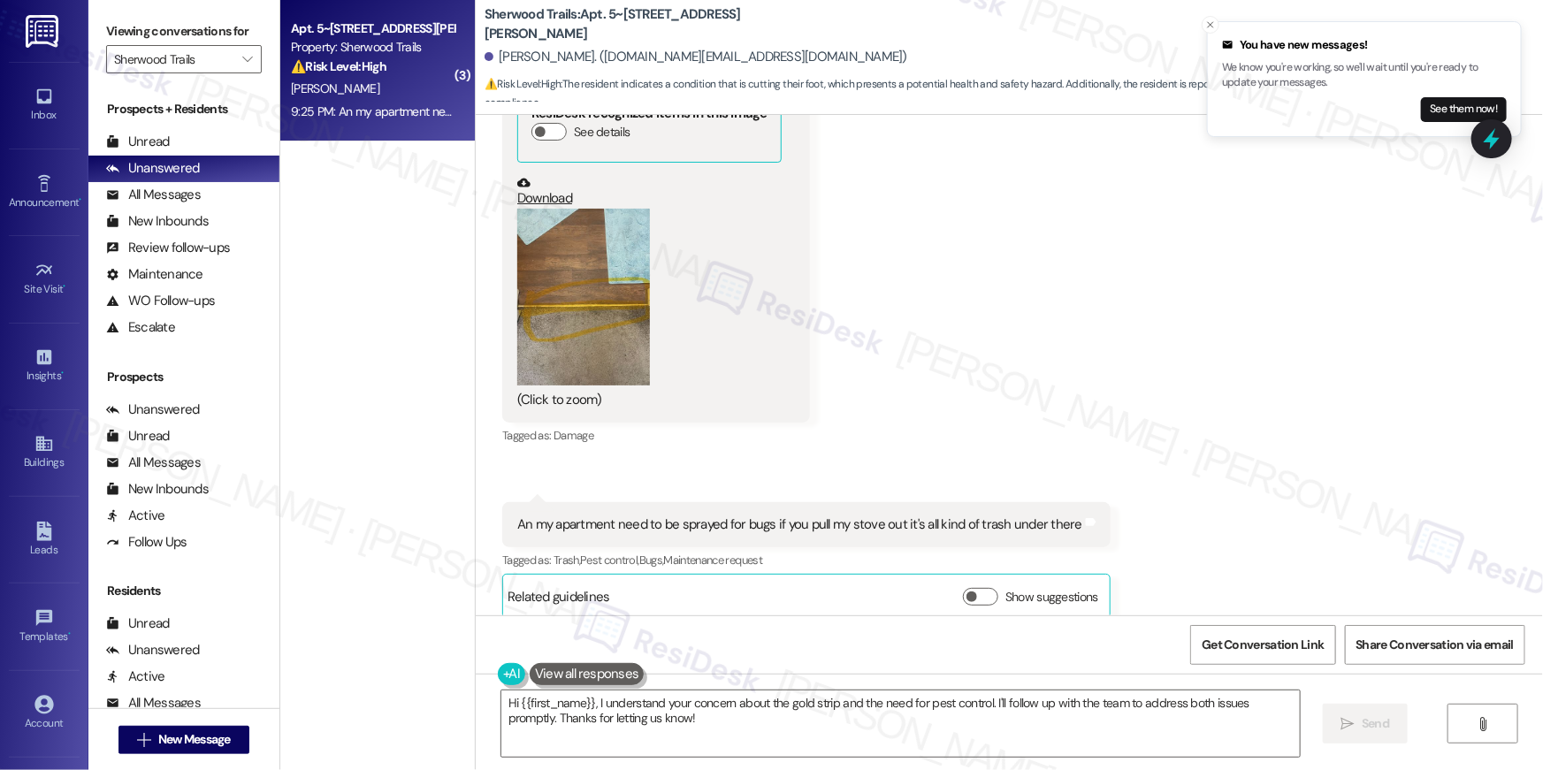
click at [565, 239] on button "Zoom image" at bounding box center [583, 297] width 133 height 177
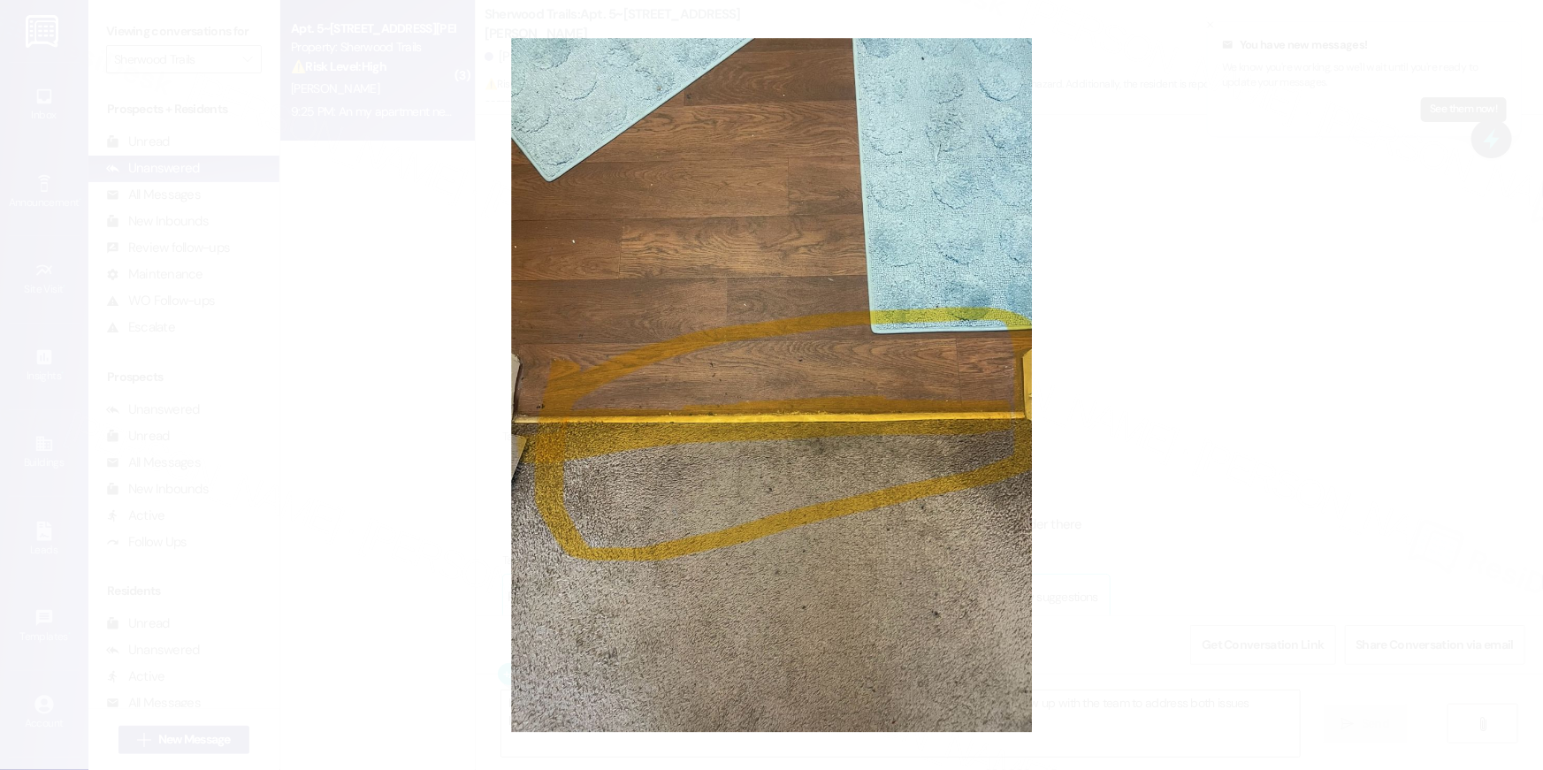
click at [957, 375] on button "Unzoom image" at bounding box center [771, 385] width 1543 height 770
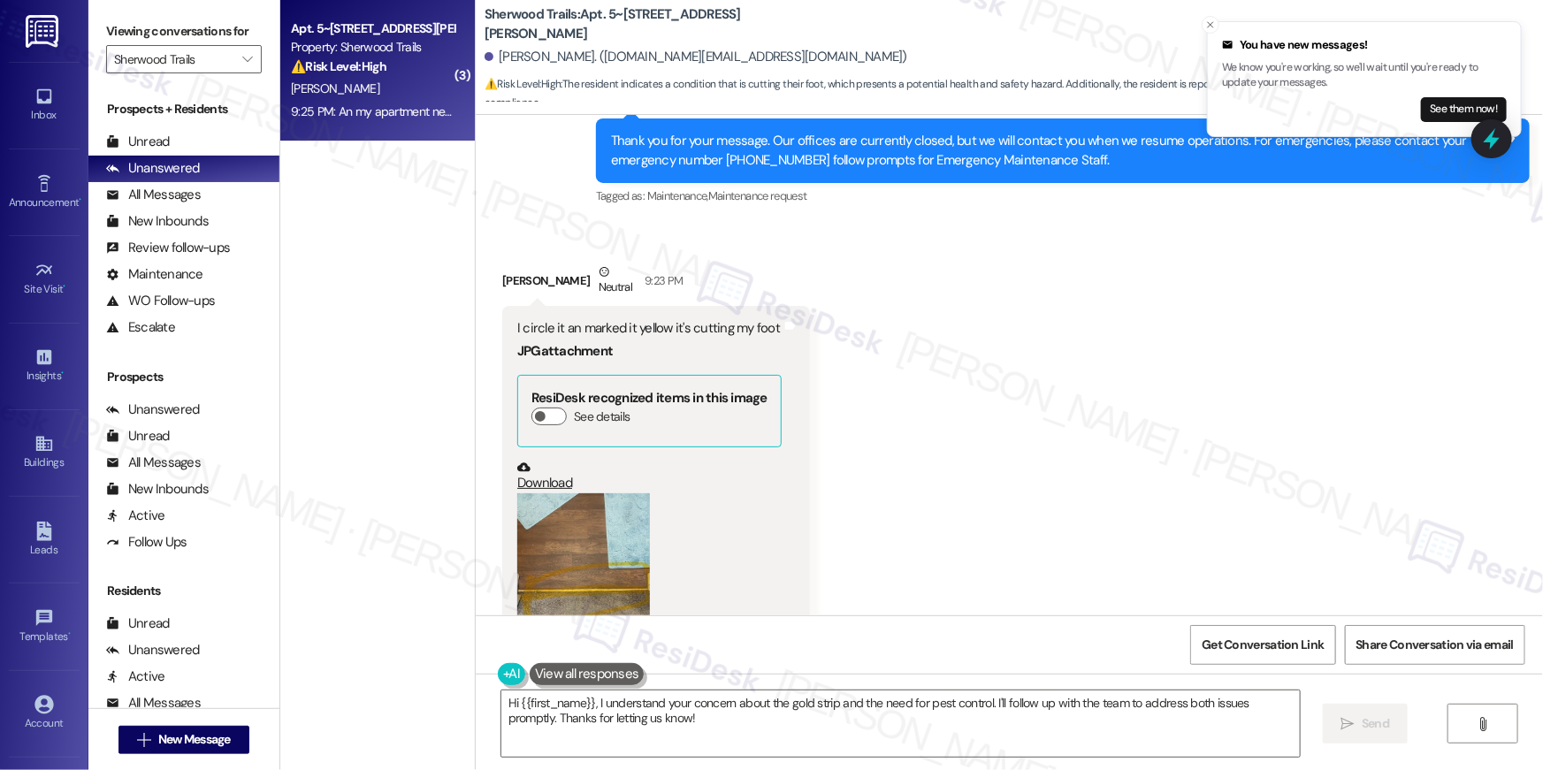
scroll to position [17734, 0]
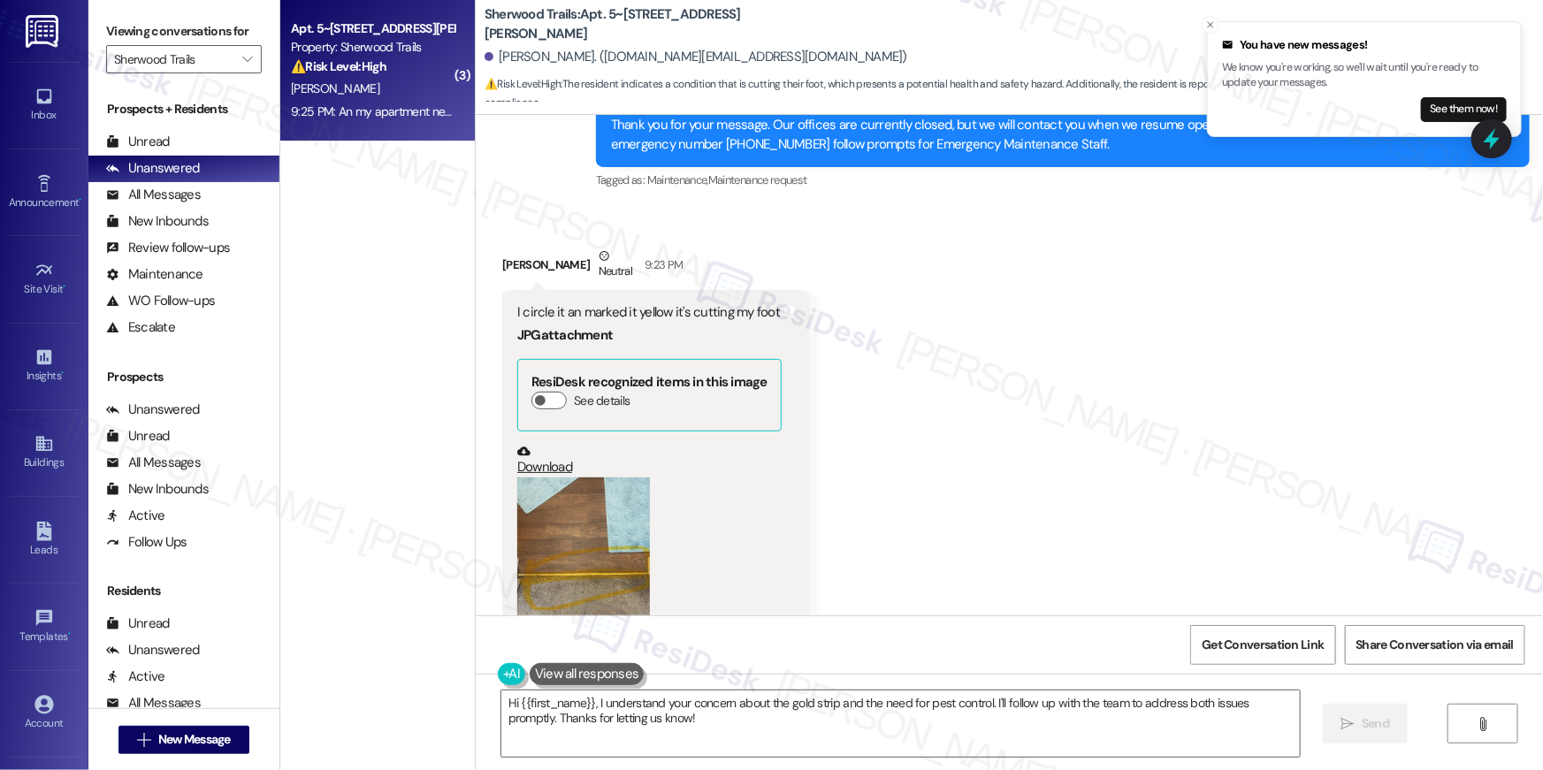
click at [615, 484] on button "Zoom image" at bounding box center [583, 565] width 133 height 177
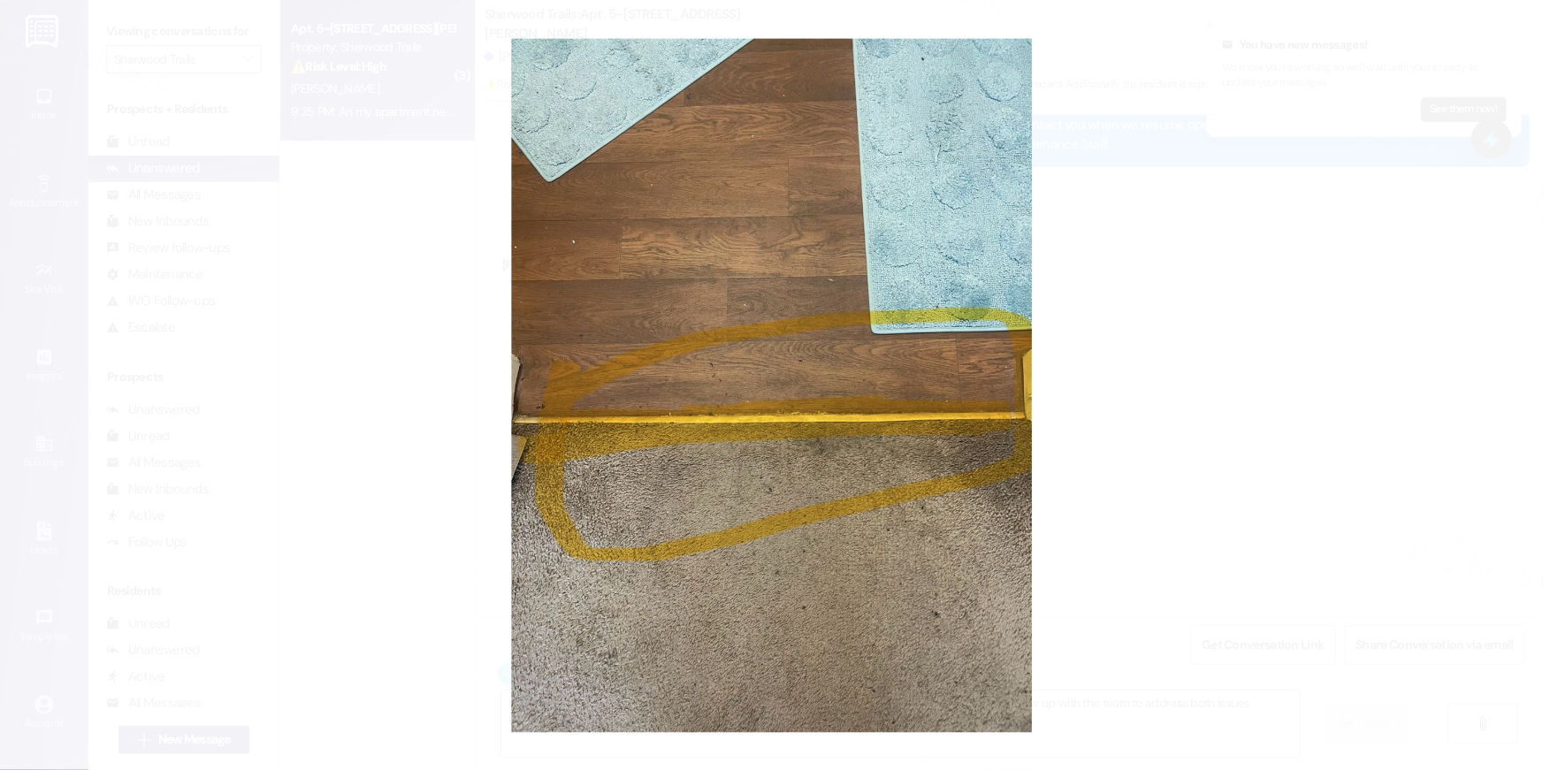
click at [1076, 394] on button "Unzoom image" at bounding box center [771, 385] width 1543 height 770
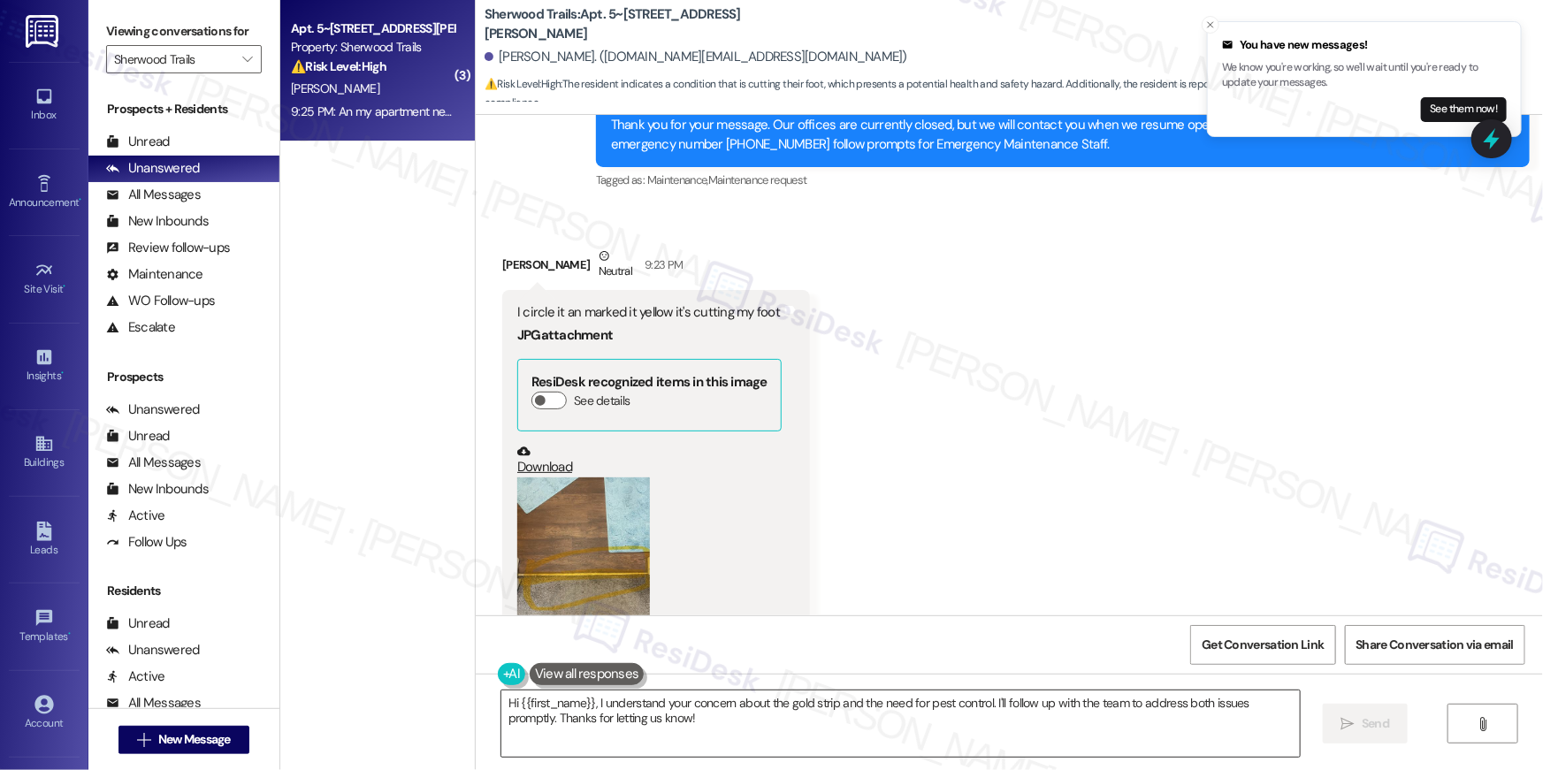
click at [930, 742] on textarea "Hi {{first_name}}, I understand your concern about the gold strip and the need …" at bounding box center [900, 723] width 798 height 66
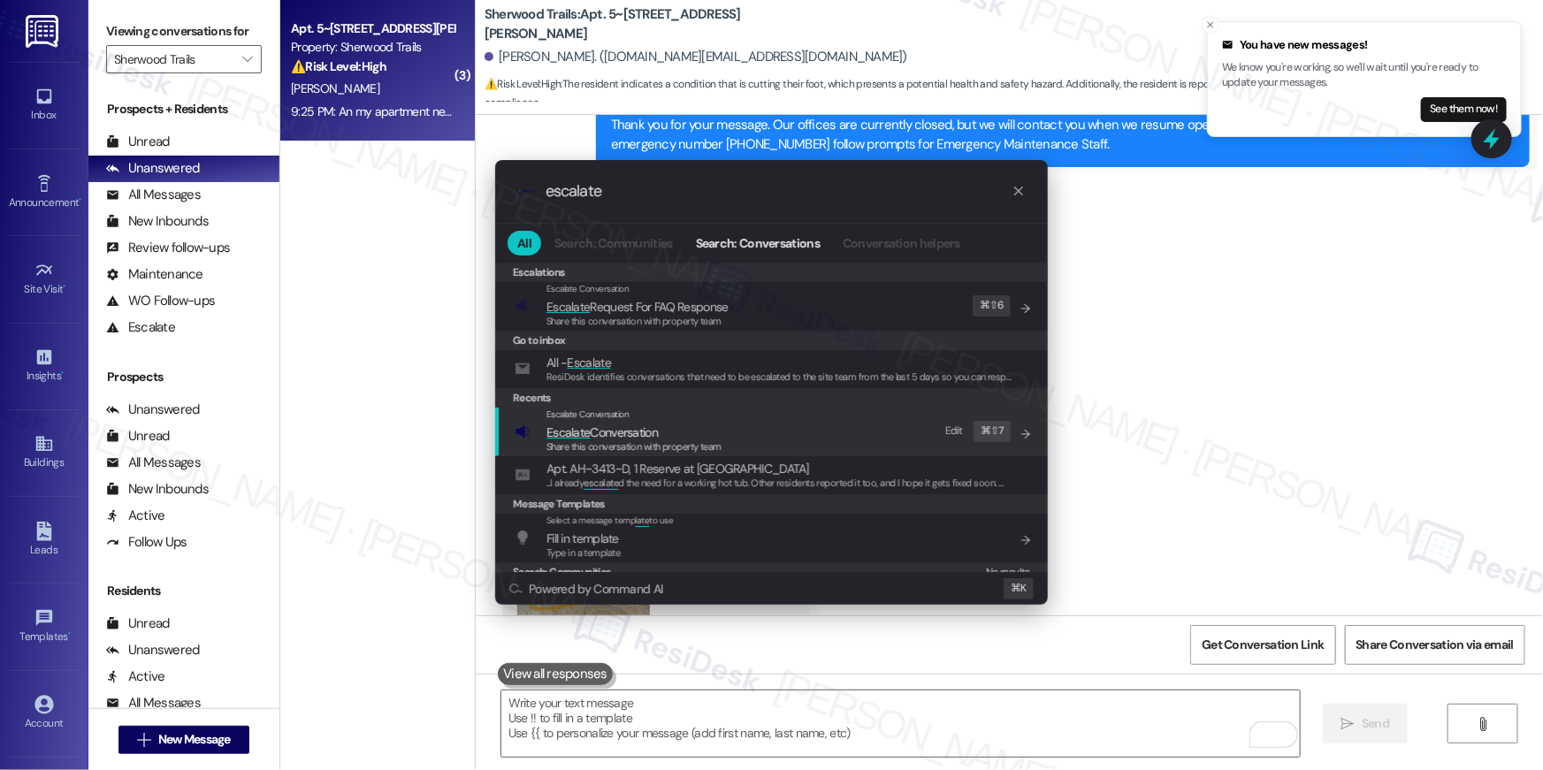
type input "escalate"
click at [697, 443] on span "Share this conversation with property team" at bounding box center [633, 446] width 175 height 12
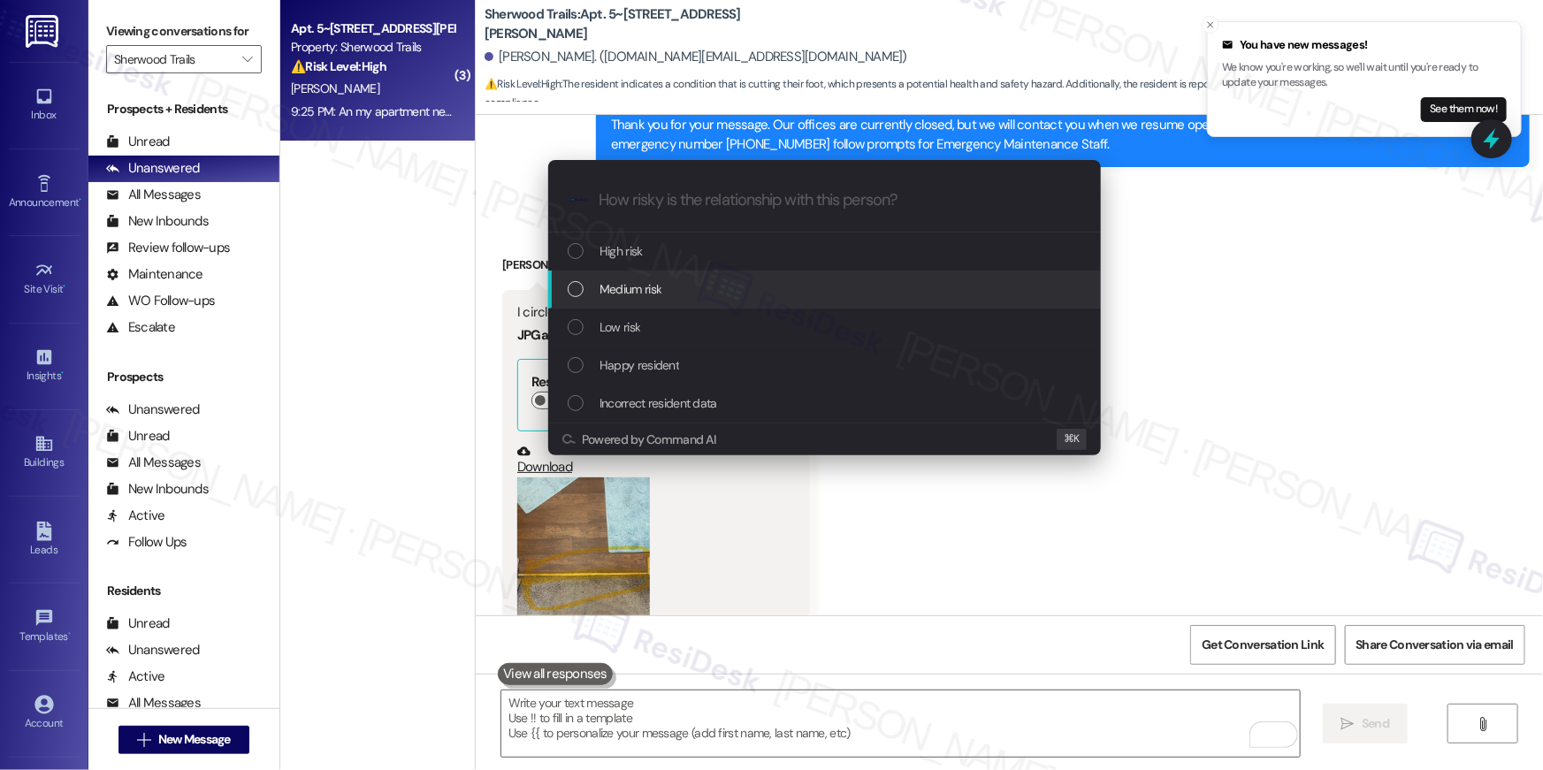
click at [681, 286] on div "Medium risk" at bounding box center [826, 288] width 517 height 19
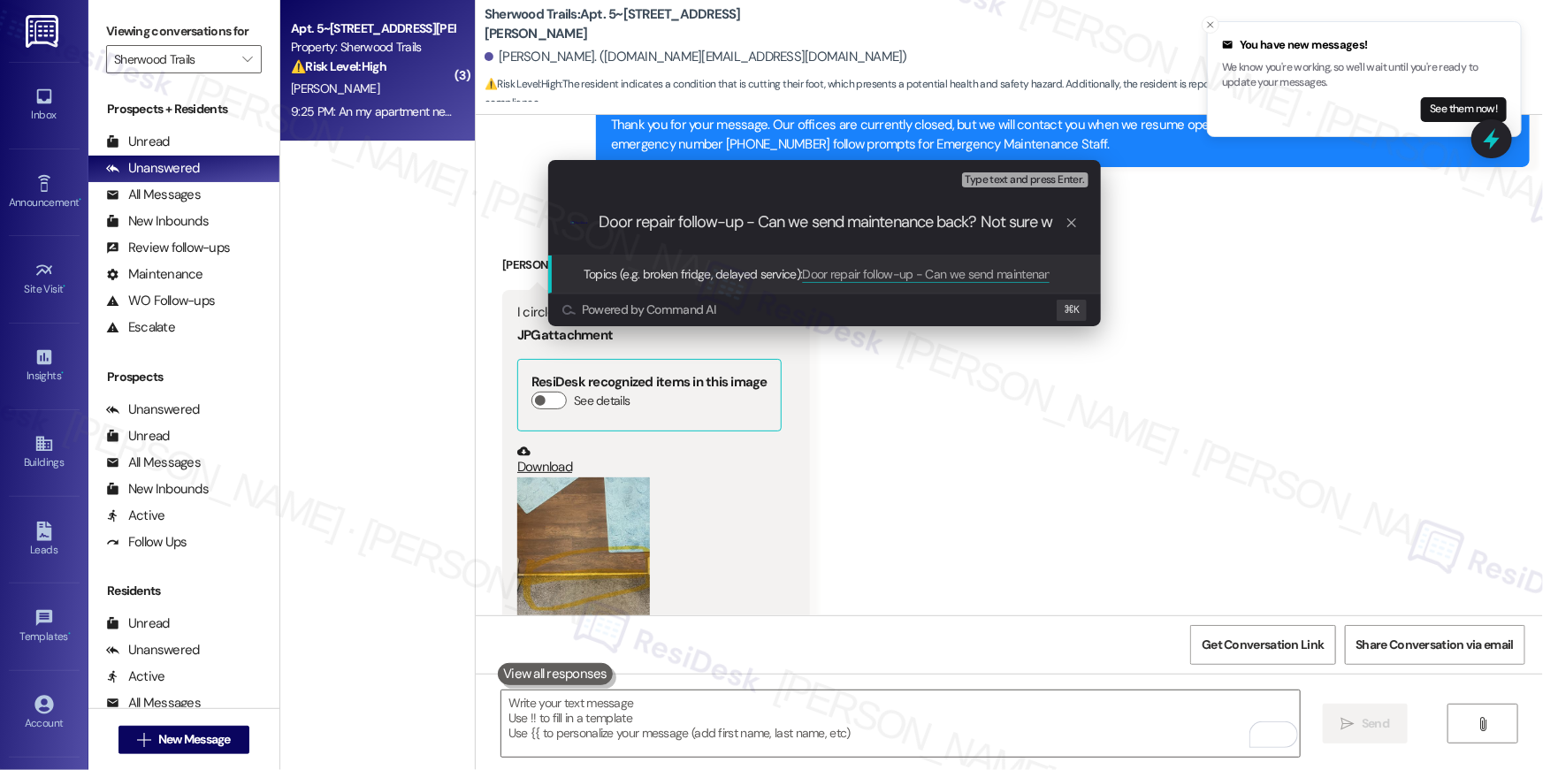
scroll to position [0, 0]
type input "Door repair follow-up - Can we send maintenance back?"
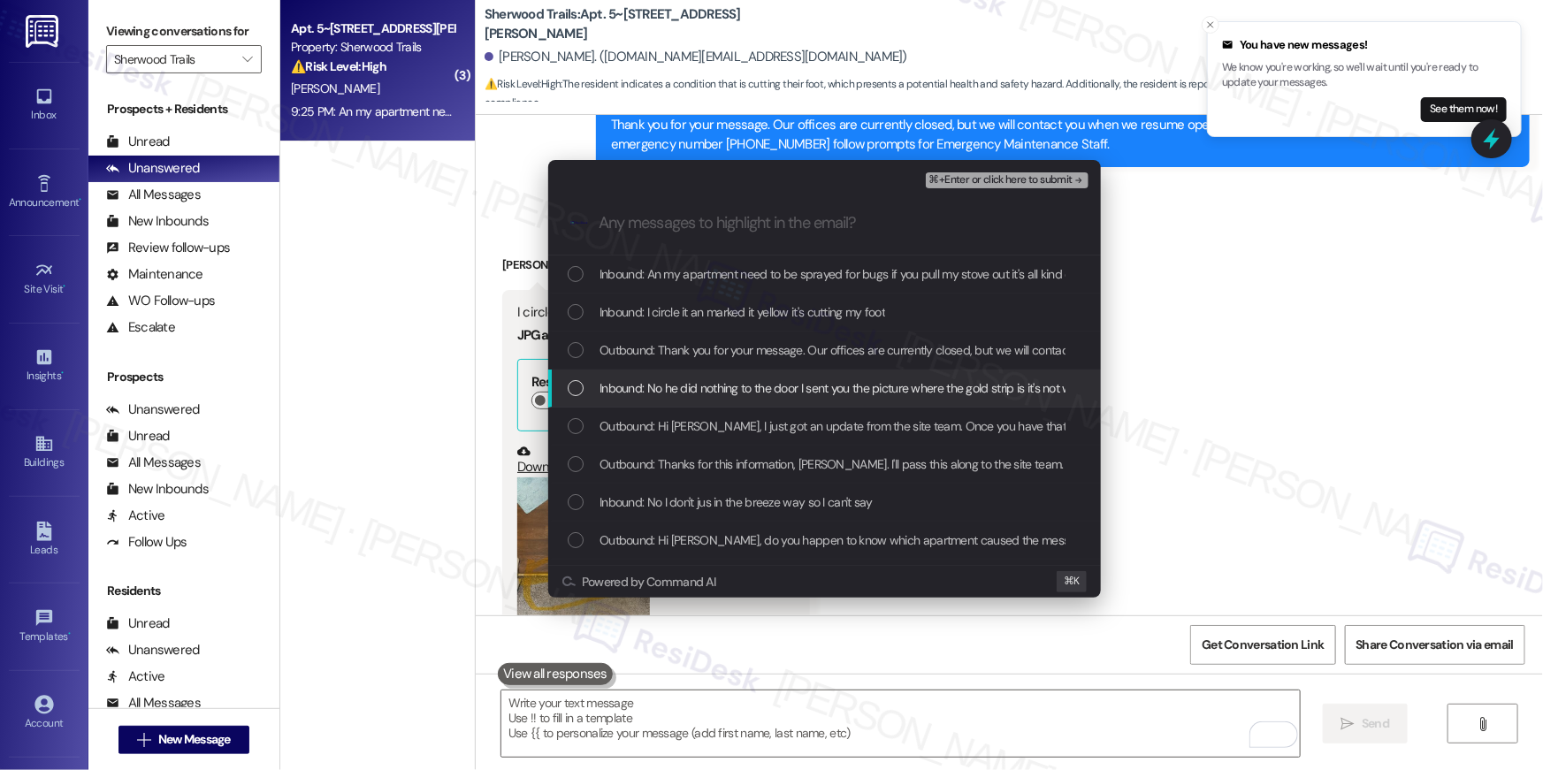
click at [574, 388] on div "List of options" at bounding box center [576, 388] width 16 height 16
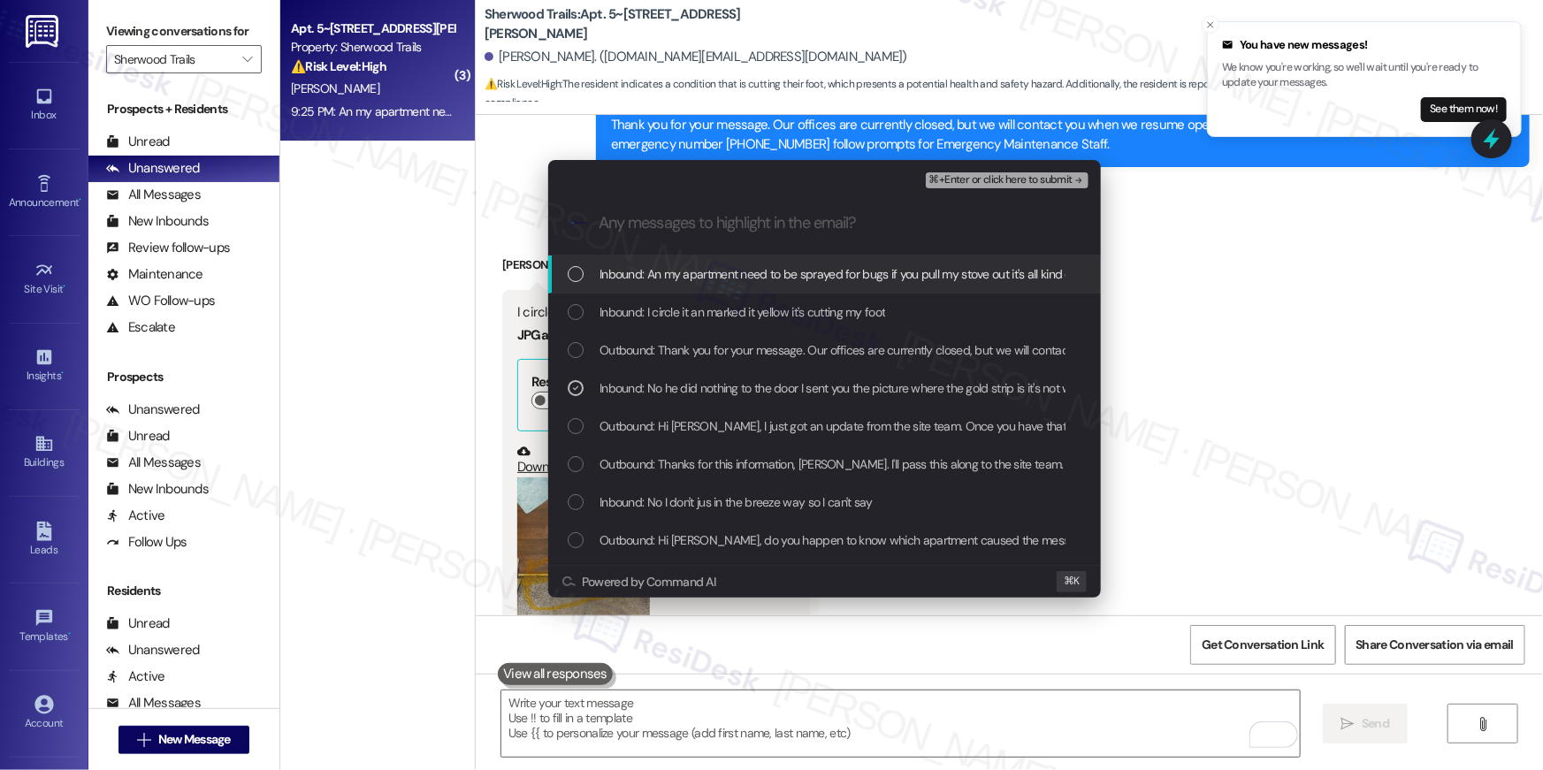
click at [1049, 180] on span "⌘+Enter or click here to submit" at bounding box center [1000, 180] width 143 height 12
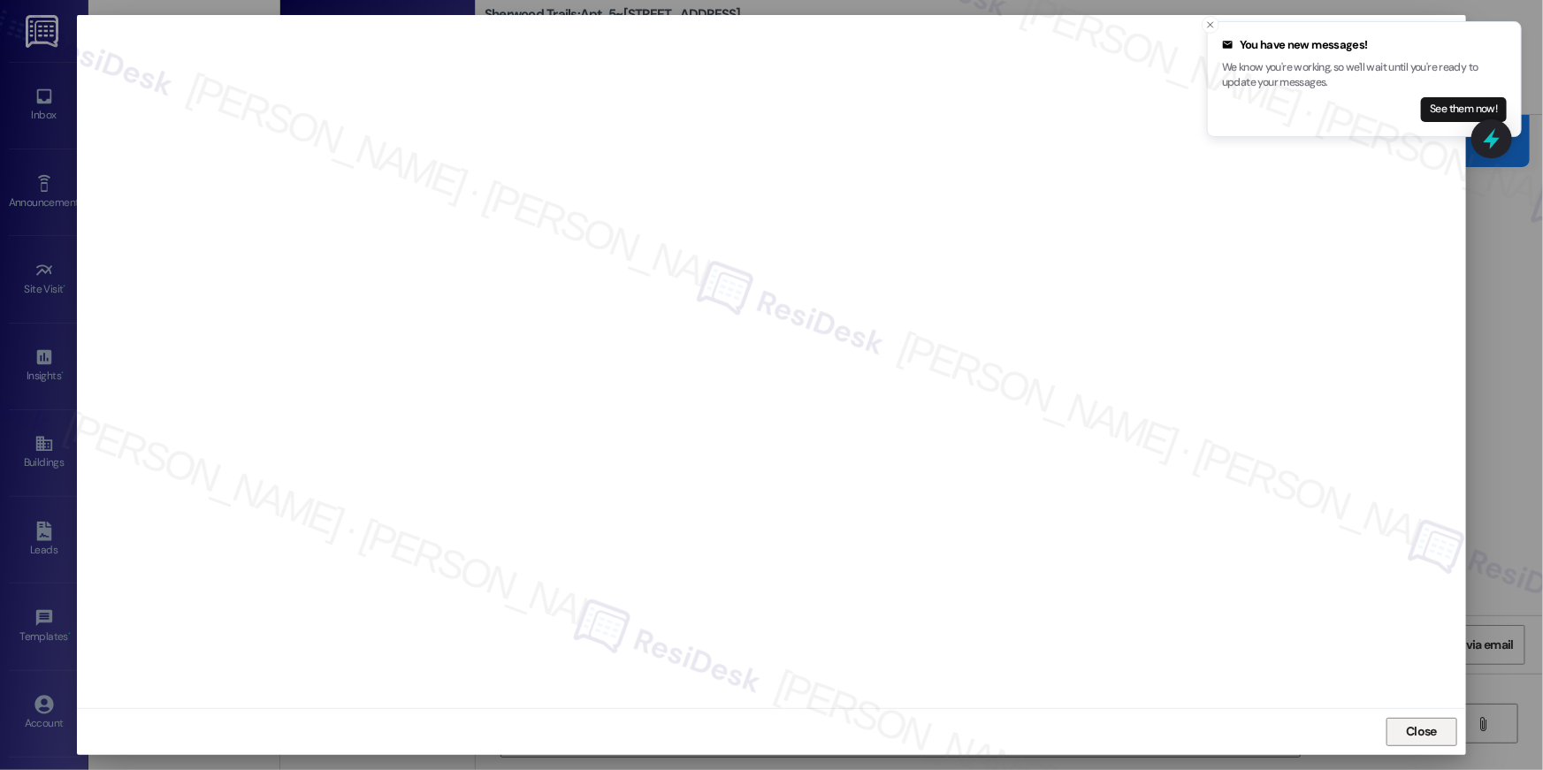
click at [1417, 728] on span "Close" at bounding box center [1421, 731] width 31 height 19
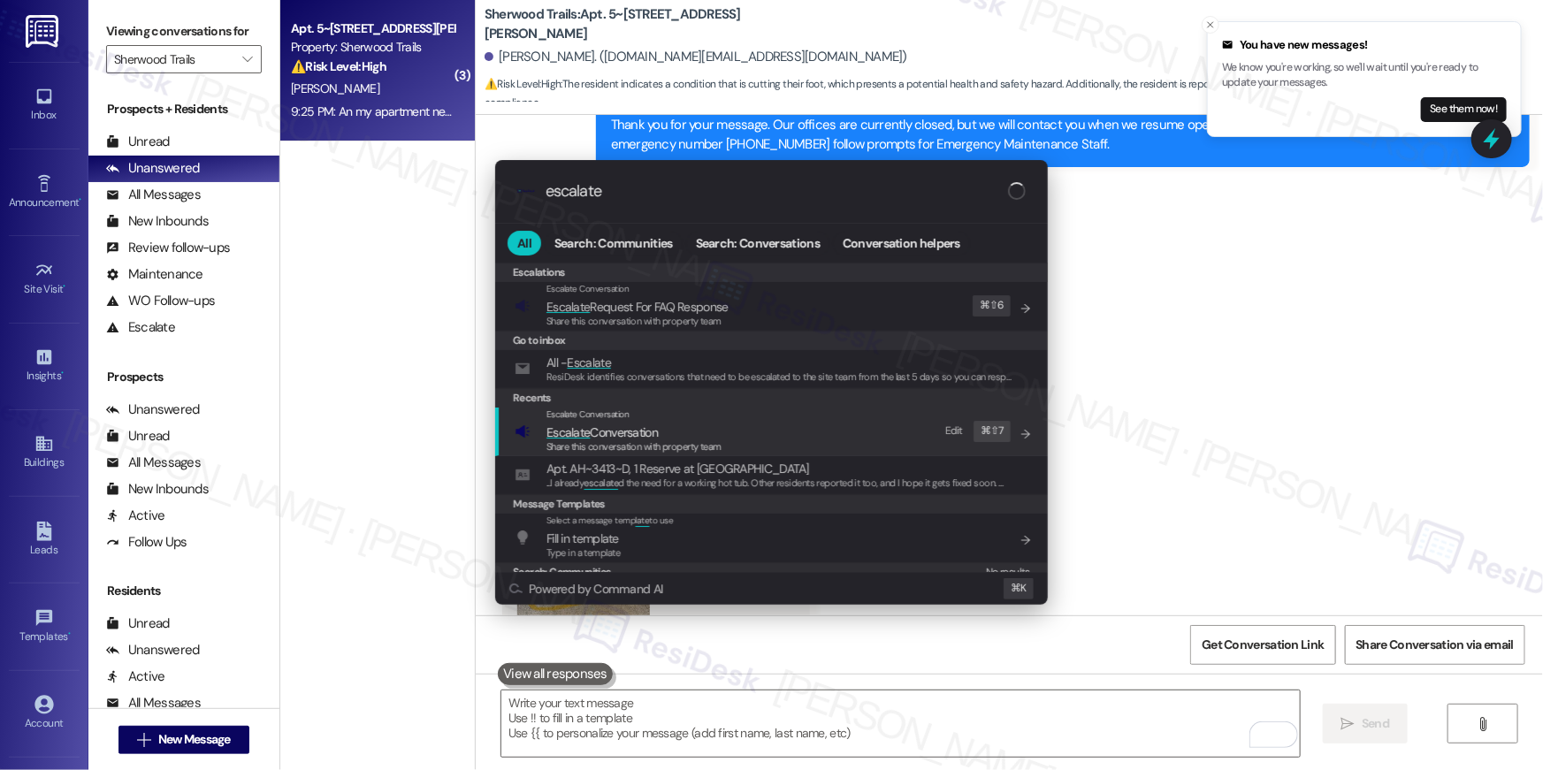
type input "escalate"
click at [823, 429] on div "Escalate Conversation Escalate Conversation Share this conversation with proper…" at bounding box center [773, 432] width 517 height 48
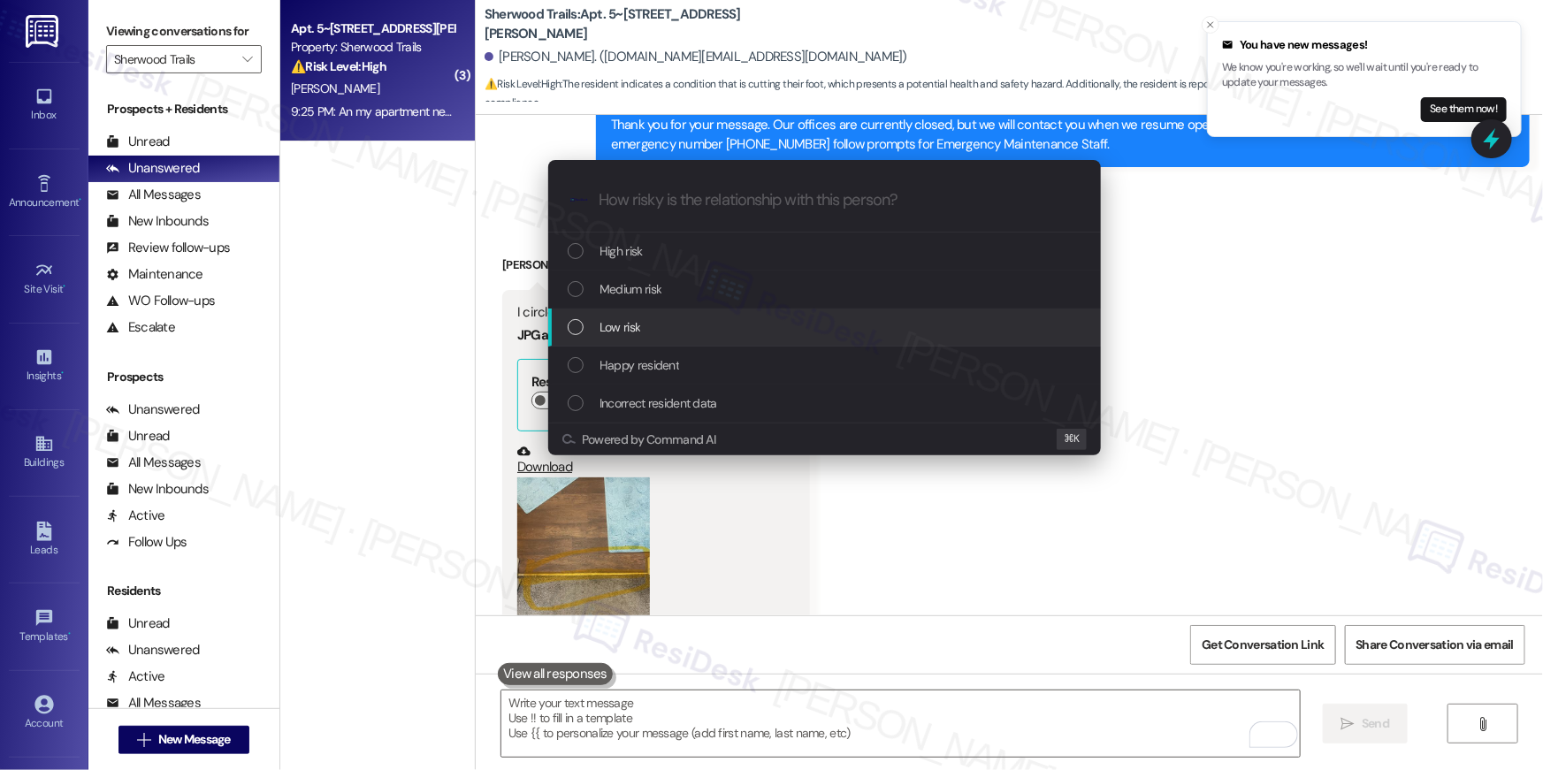
click at [677, 328] on div "Low risk" at bounding box center [826, 326] width 517 height 19
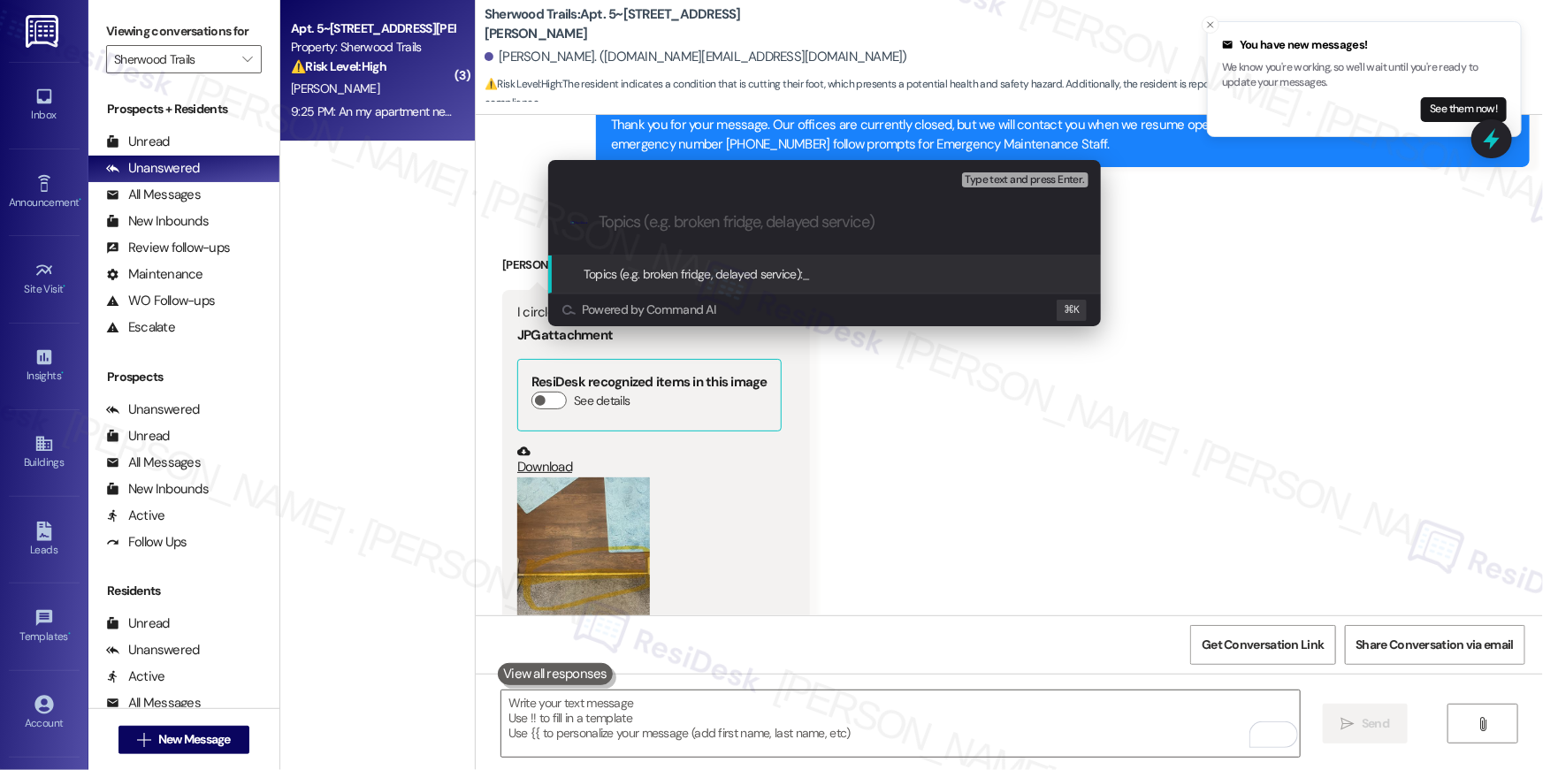
paste input "Door repair follow-up - Can we send maintenance back?"
type input "Door repair follow-up - Can we send maintenance back?"
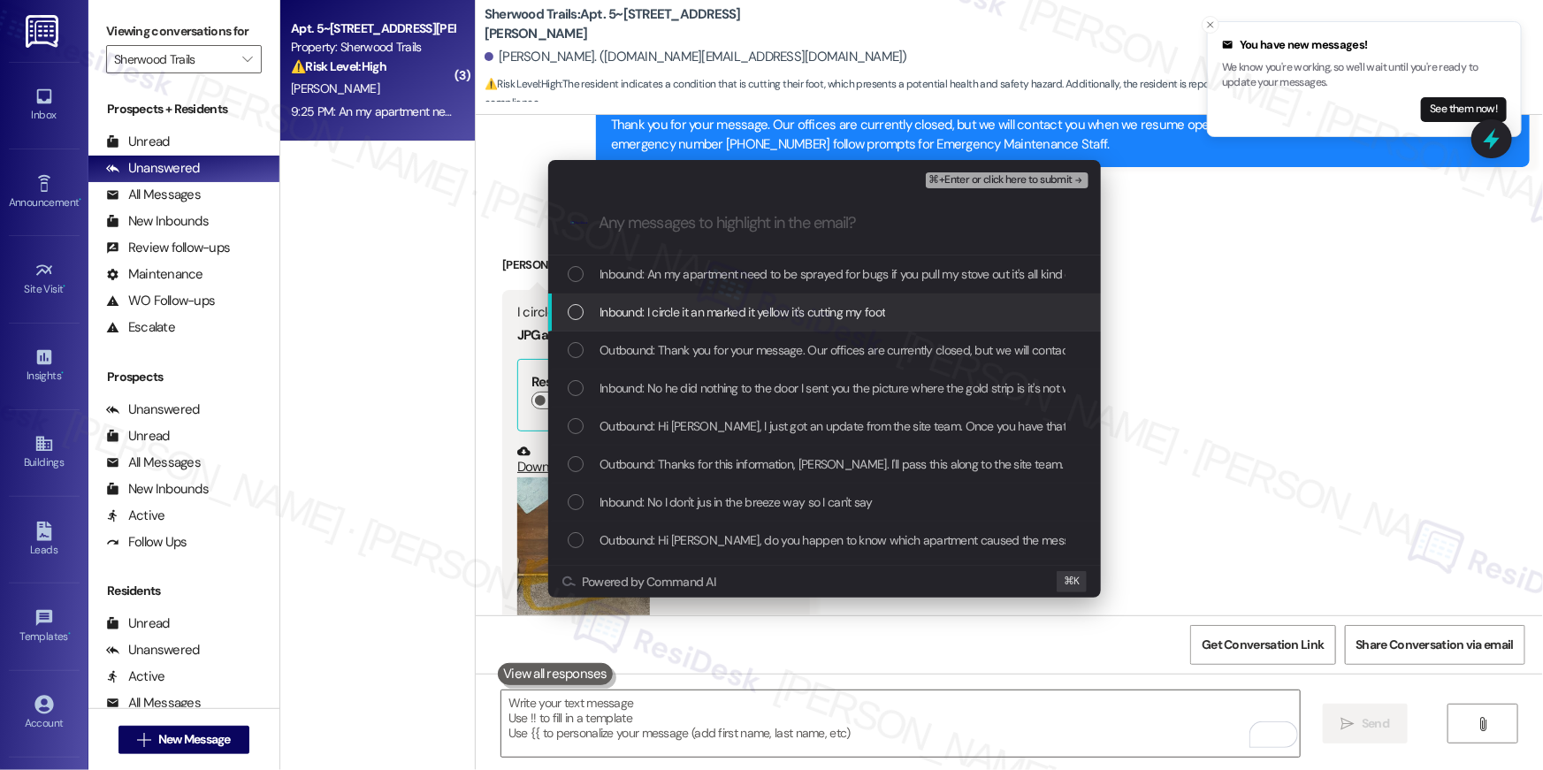
click at [684, 315] on span "Inbound: I circle it an marked it yellow it's cutting my foot" at bounding box center [742, 311] width 286 height 19
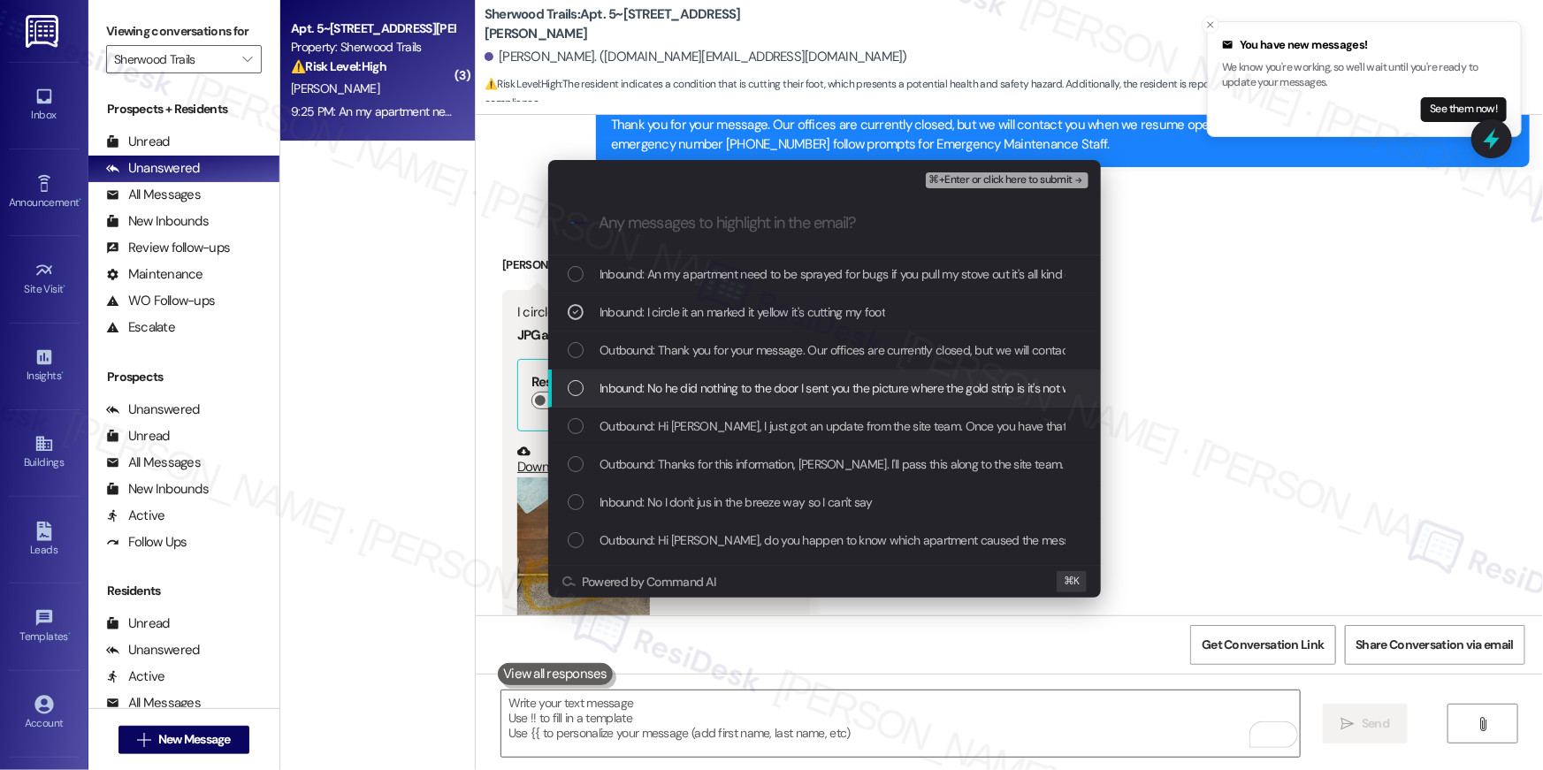
click at [686, 392] on span "Inbound: No he did nothing to the door I sent you the picture where the gold st…" at bounding box center [974, 387] width 751 height 19
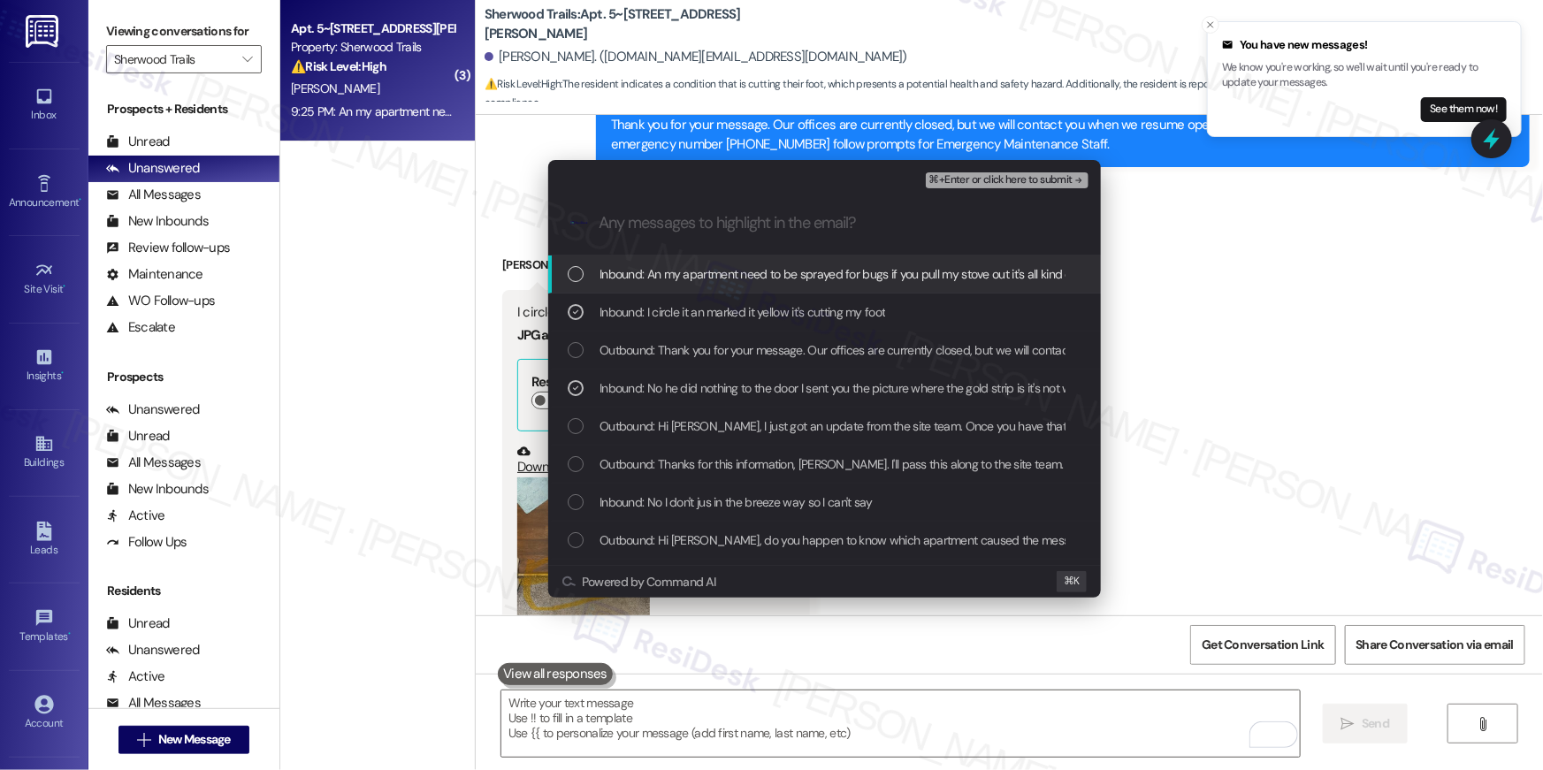
click at [957, 187] on span "⌘+Enter or click here to submit" at bounding box center [1000, 180] width 143 height 12
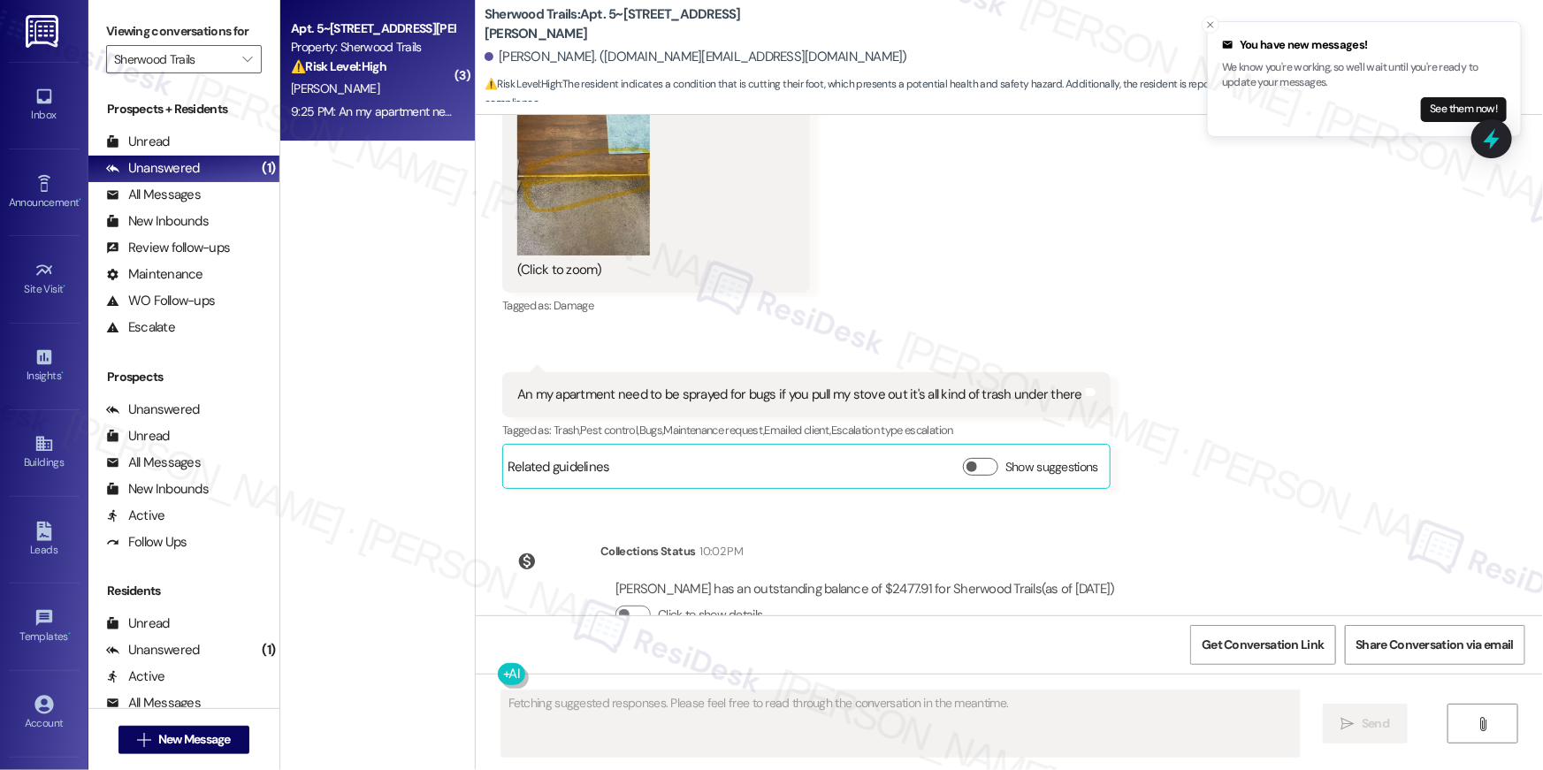
scroll to position [18202, 0]
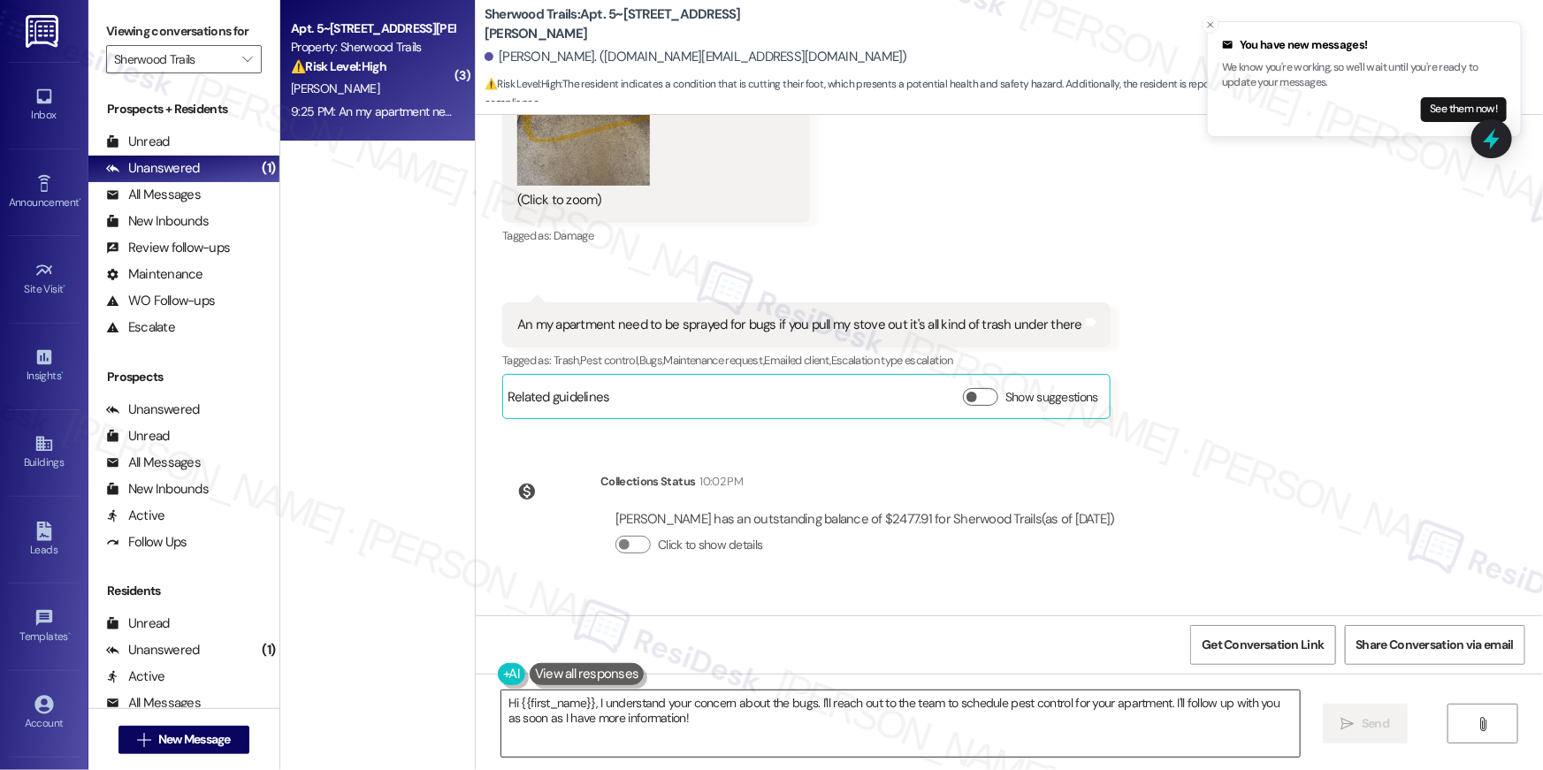
click at [798, 739] on textarea "Hi {{first_name}}, I understand your concern about the bugs. I'll reach out to …" at bounding box center [900, 723] width 798 height 66
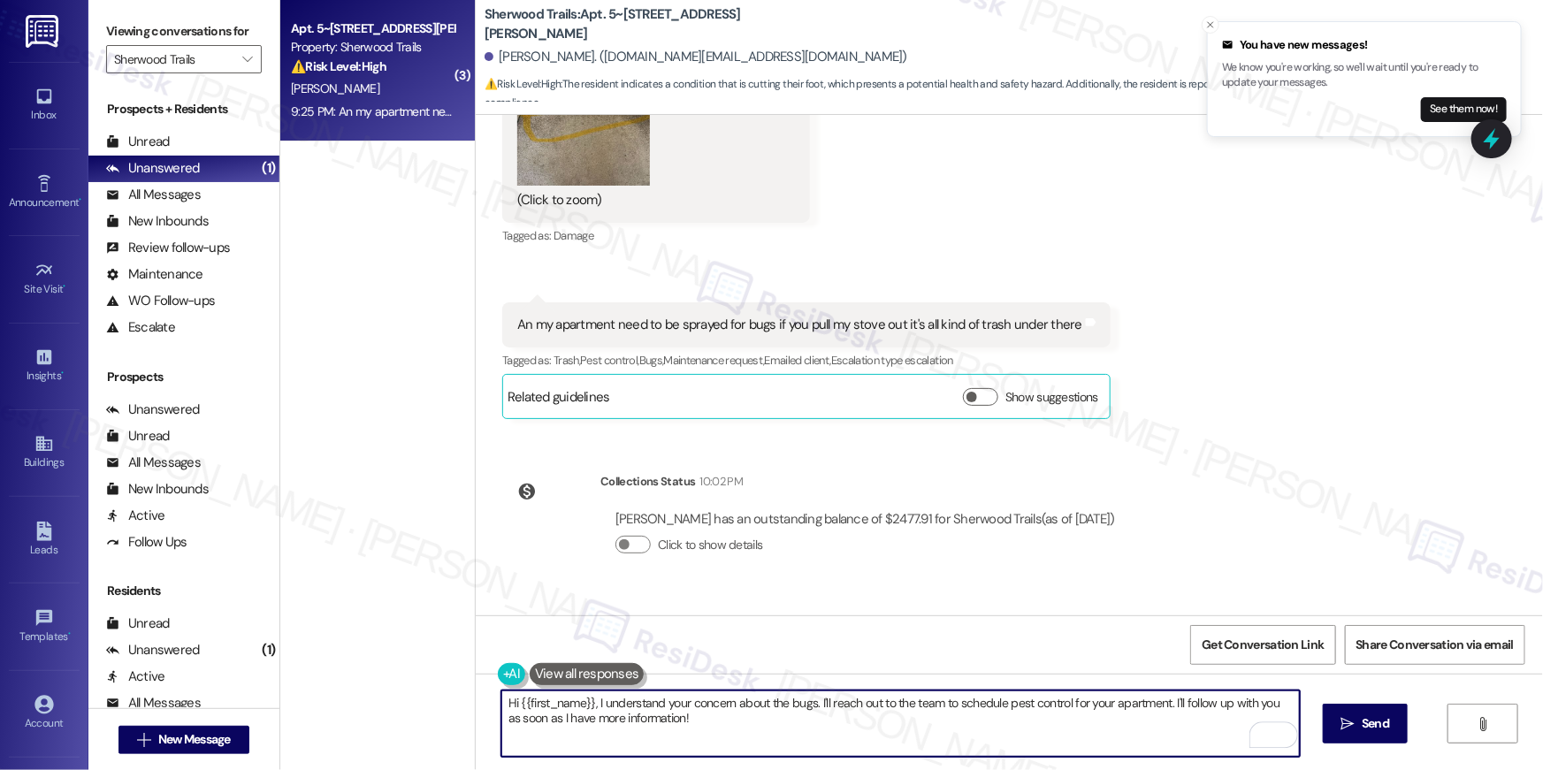
click at [1010, 721] on textarea "Hi {{first_name}}, I understand your concern about the bugs. I'll reach out to …" at bounding box center [900, 723] width 798 height 66
drag, startPoint x: 1175, startPoint y: 704, endPoint x: 1185, endPoint y: 746, distance: 43.7
click at [1185, 746] on textarea "Hi {{first_name}}, I understand your concern about the bugs. I'll reach out to …" at bounding box center [900, 723] width 798 height 66
click at [540, 720] on textarea "Hi {{first_name}}, I understand your concern about the bugs. I'll reach out to …" at bounding box center [900, 723] width 798 height 66
type textarea "Hi {{first_name}}, I understand your concern about the bugs. I'll reach out to …"
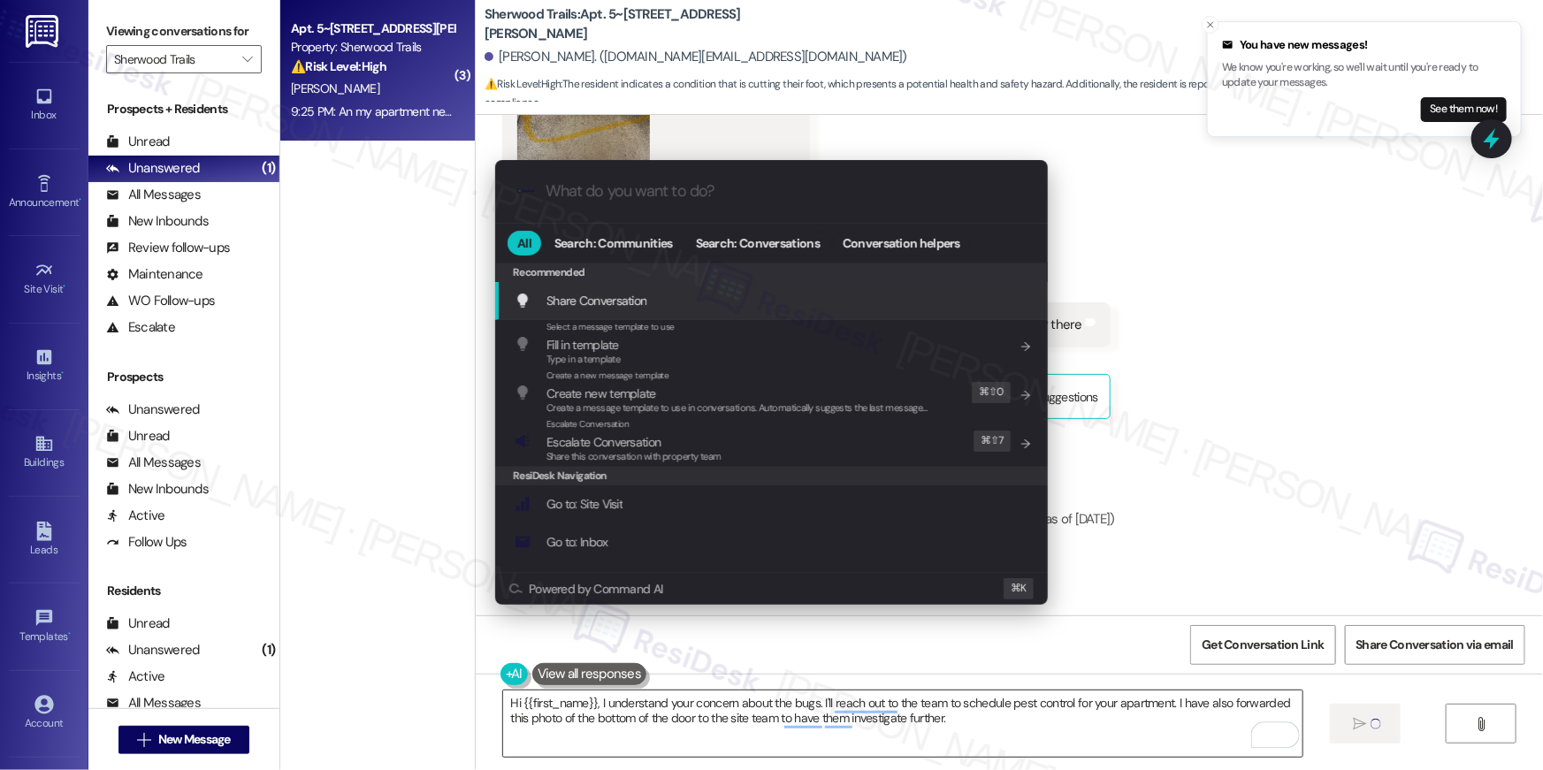
type input "e"
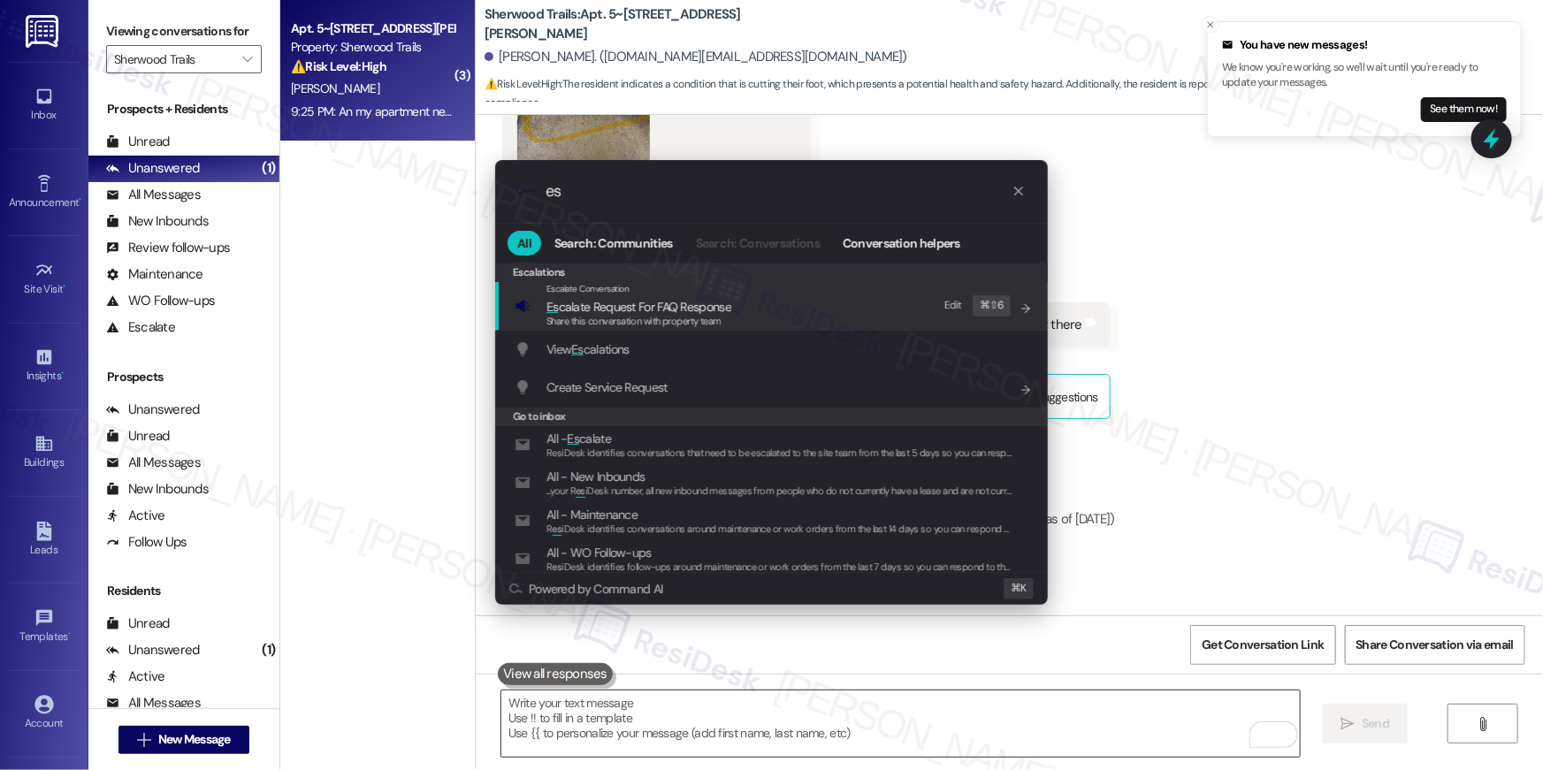
scroll to position [17935, 0]
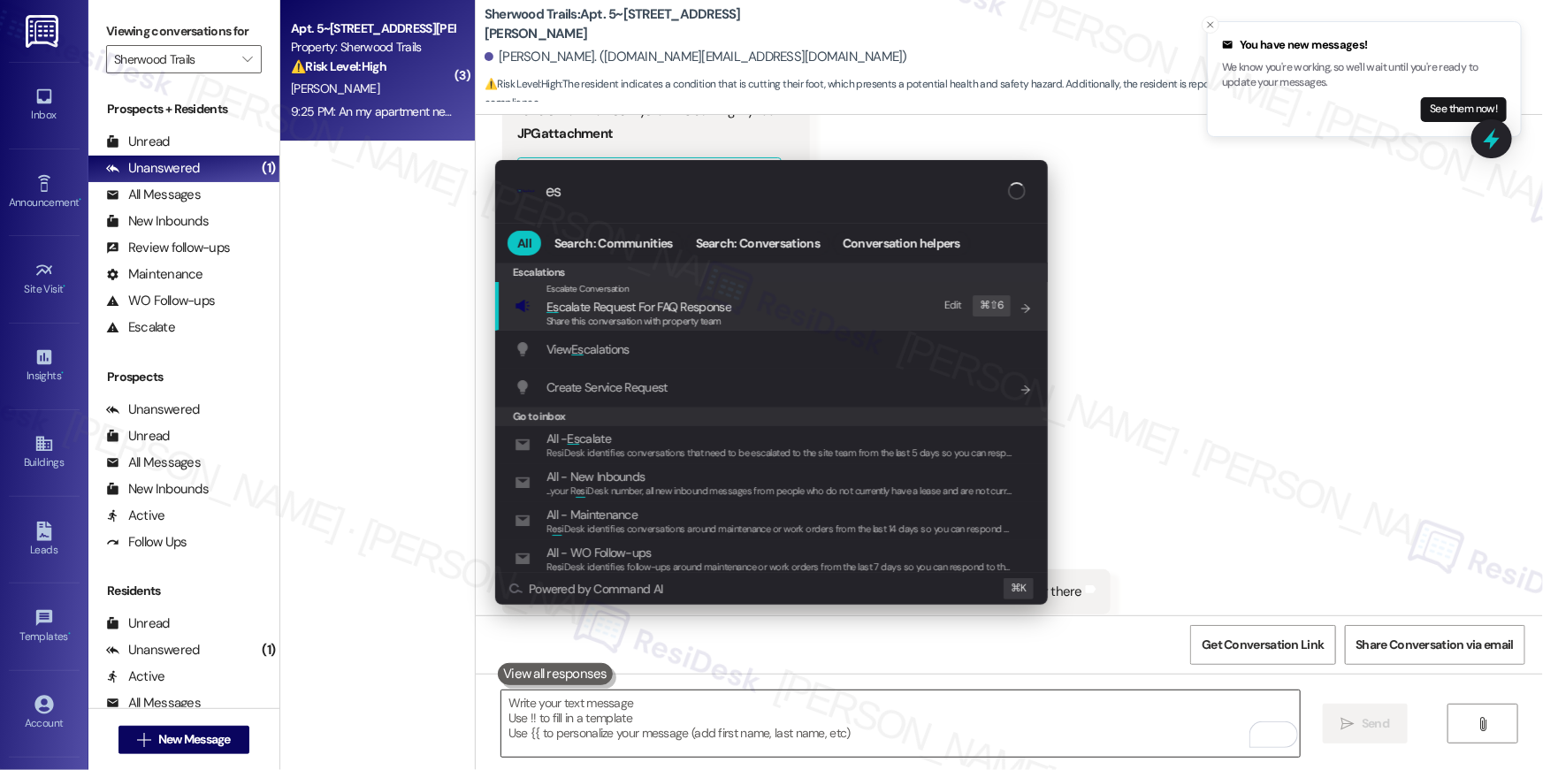
type input "e"
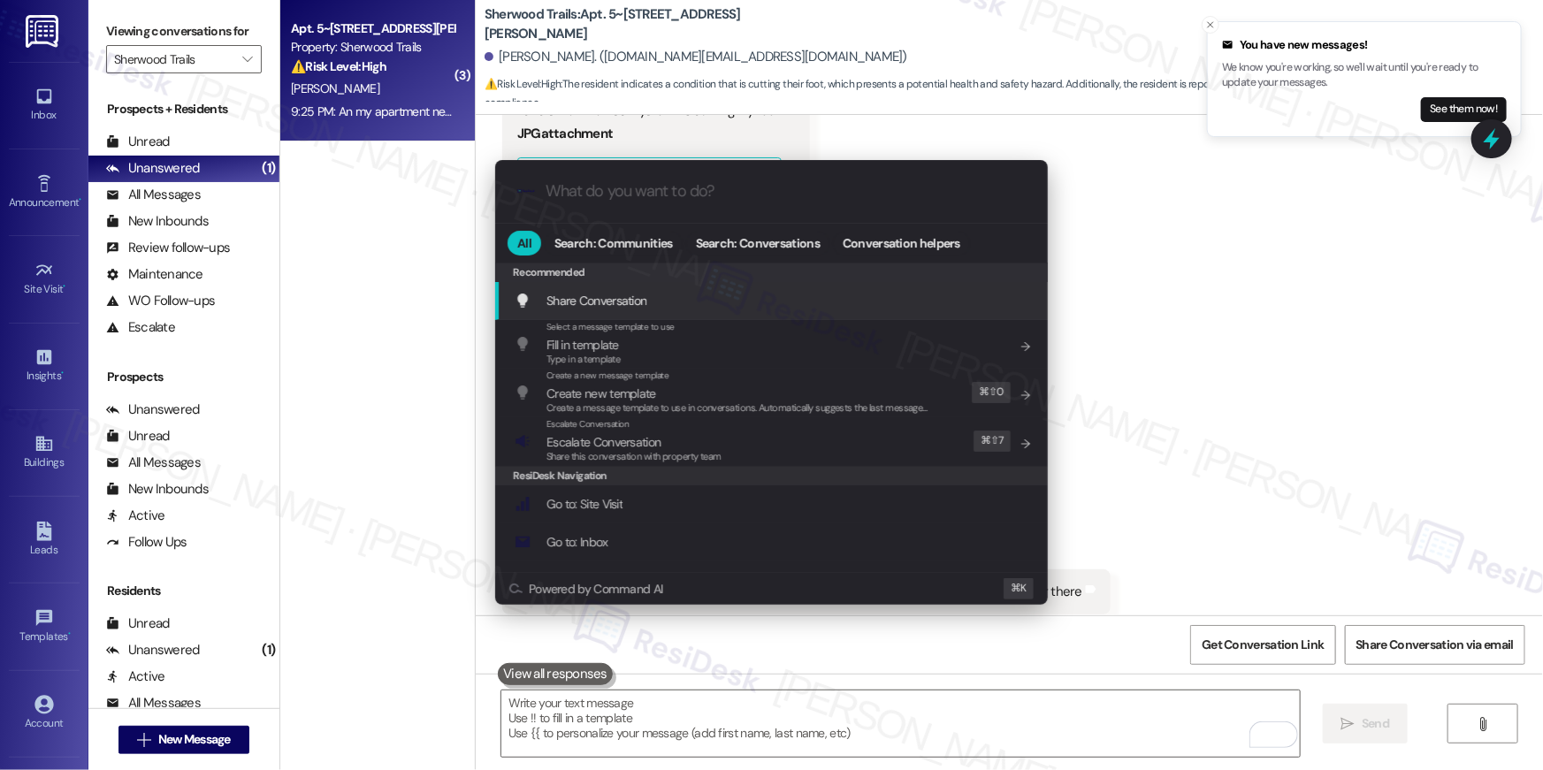
click at [1131, 295] on div ".cls-1{fill:#0a055f;}.cls-2{fill:#0cc4c4;} resideskLogoBlueOrange All Search: C…" at bounding box center [771, 385] width 1543 height 770
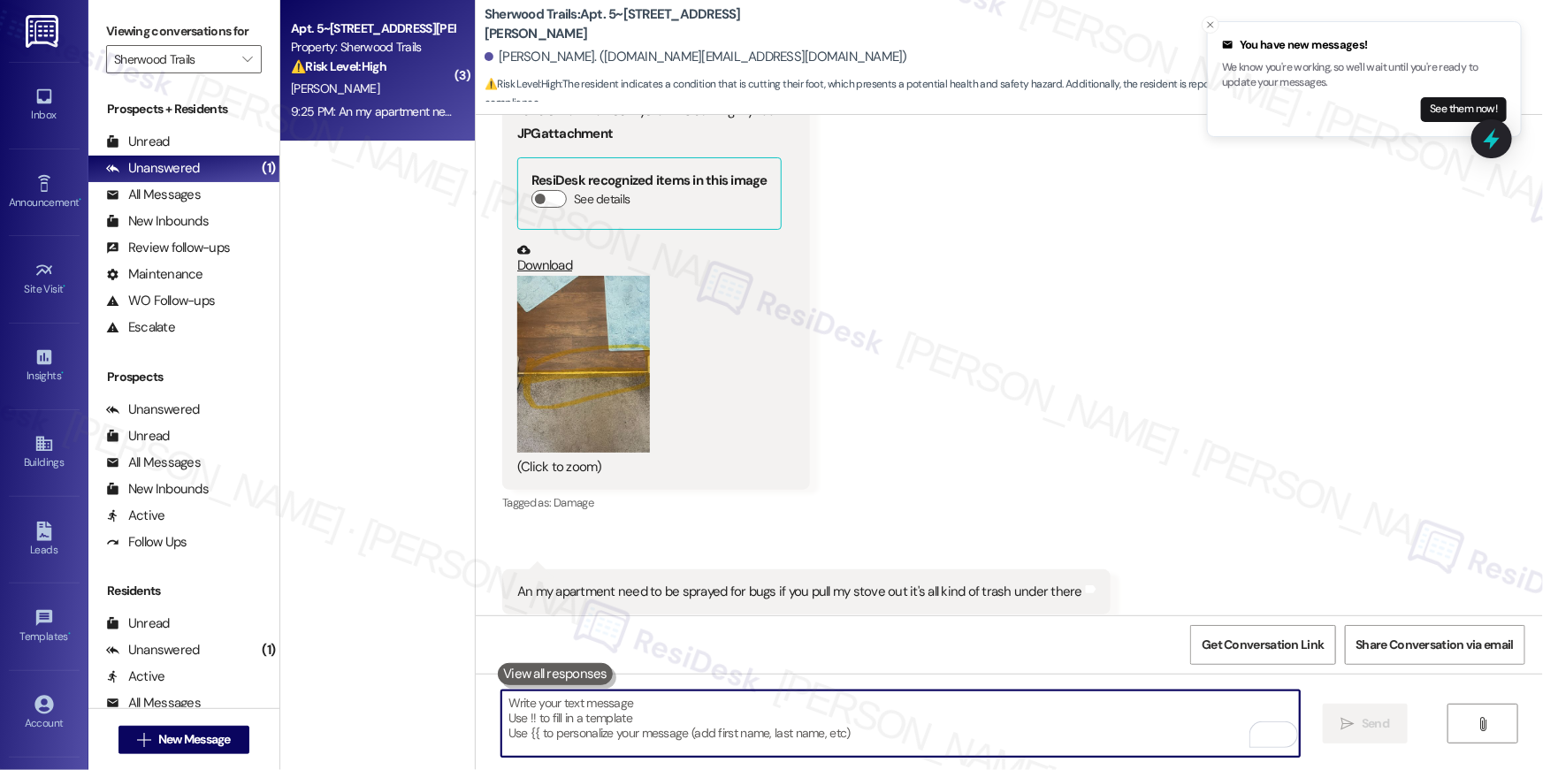
click at [995, 721] on textarea "To enrich screen reader interactions, please activate Accessibility in Grammarl…" at bounding box center [900, 723] width 798 height 66
click at [987, 731] on textarea "To enrich screen reader interactions, please activate Accessibility in Grammarl…" at bounding box center [900, 723] width 798 height 66
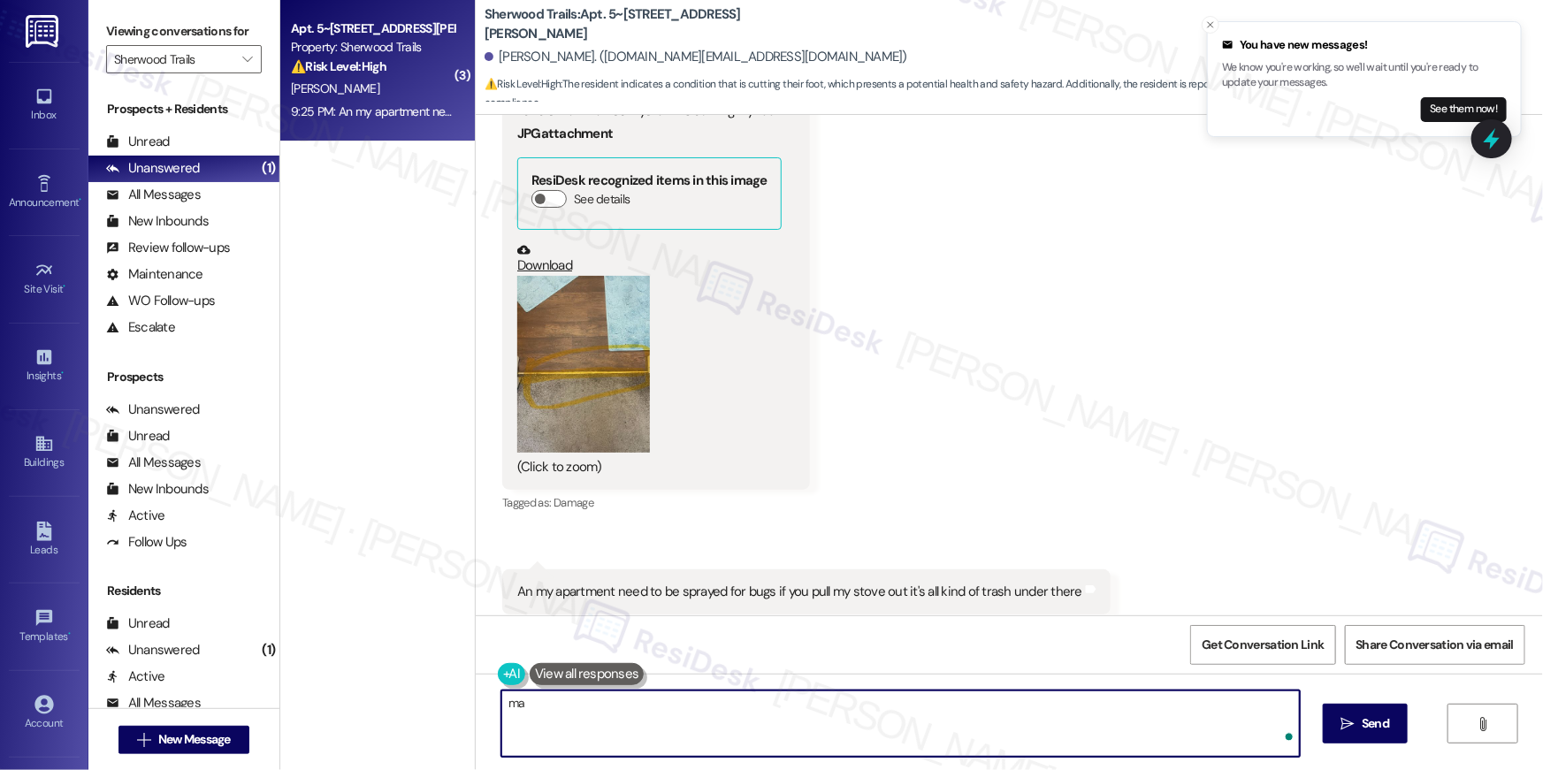
type textarea "m"
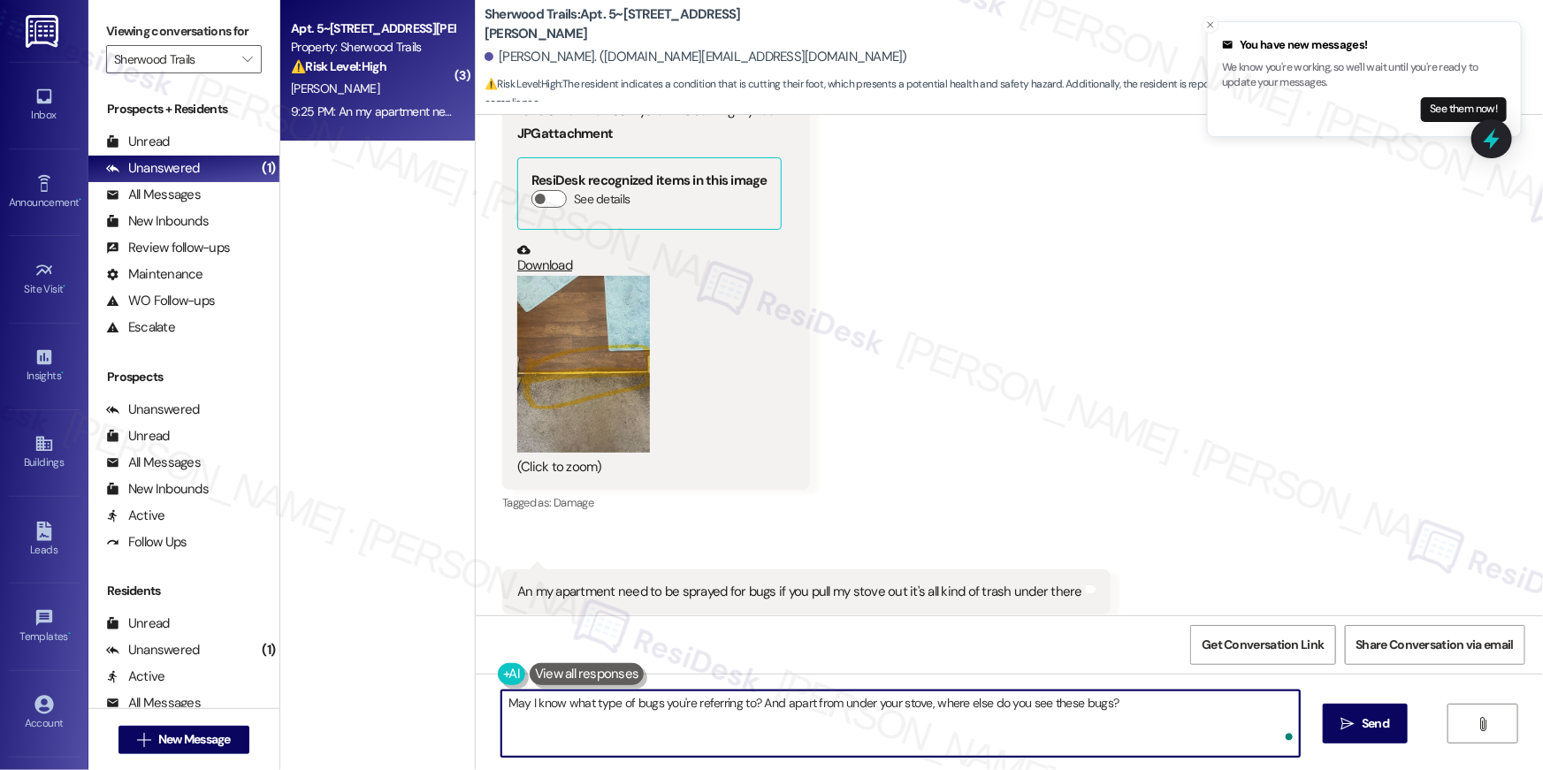
type textarea "May I know what type of bugs you're referring to? And apart from under your sto…"
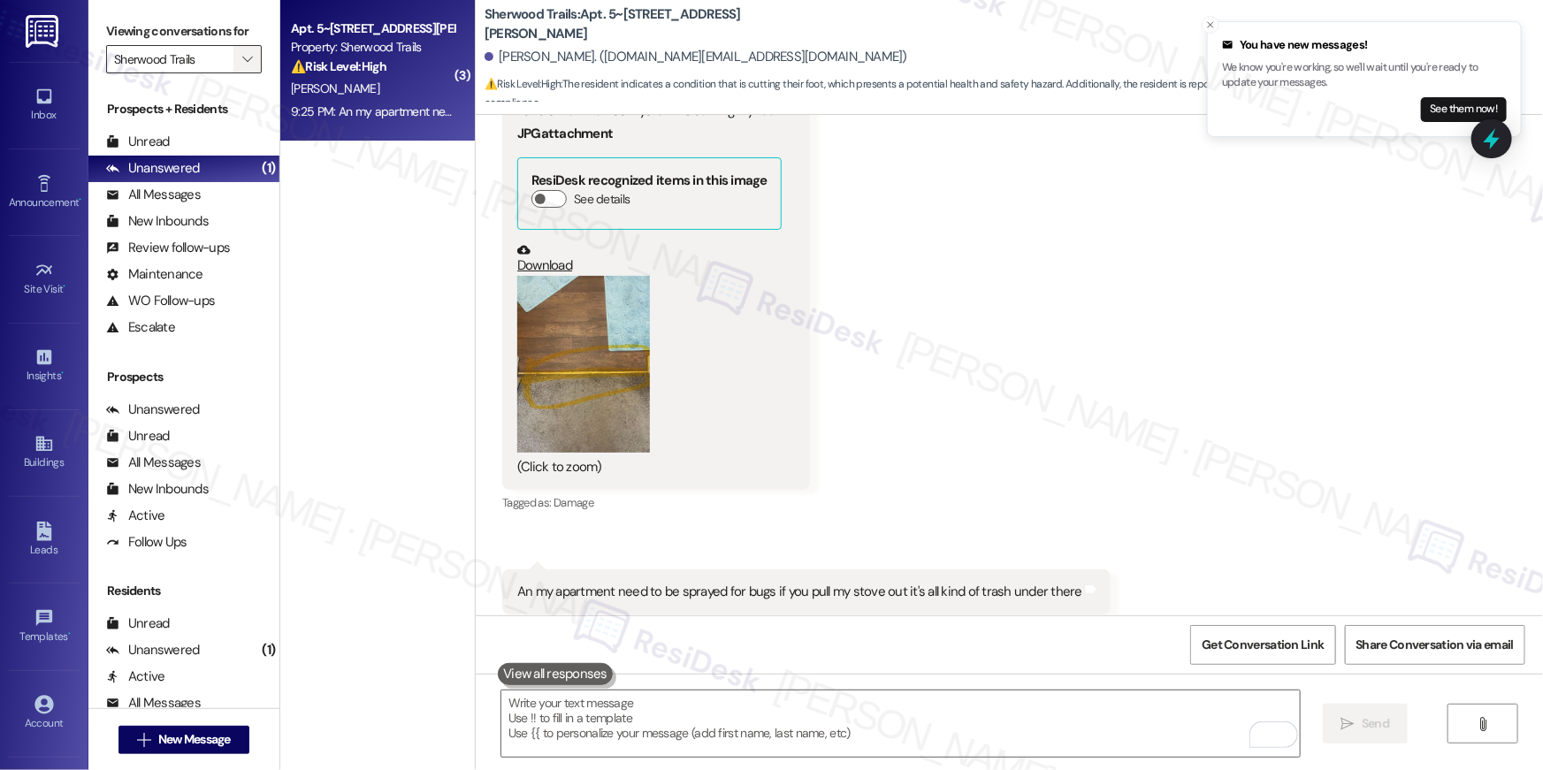
click at [246, 65] on button "" at bounding box center [247, 59] width 28 height 28
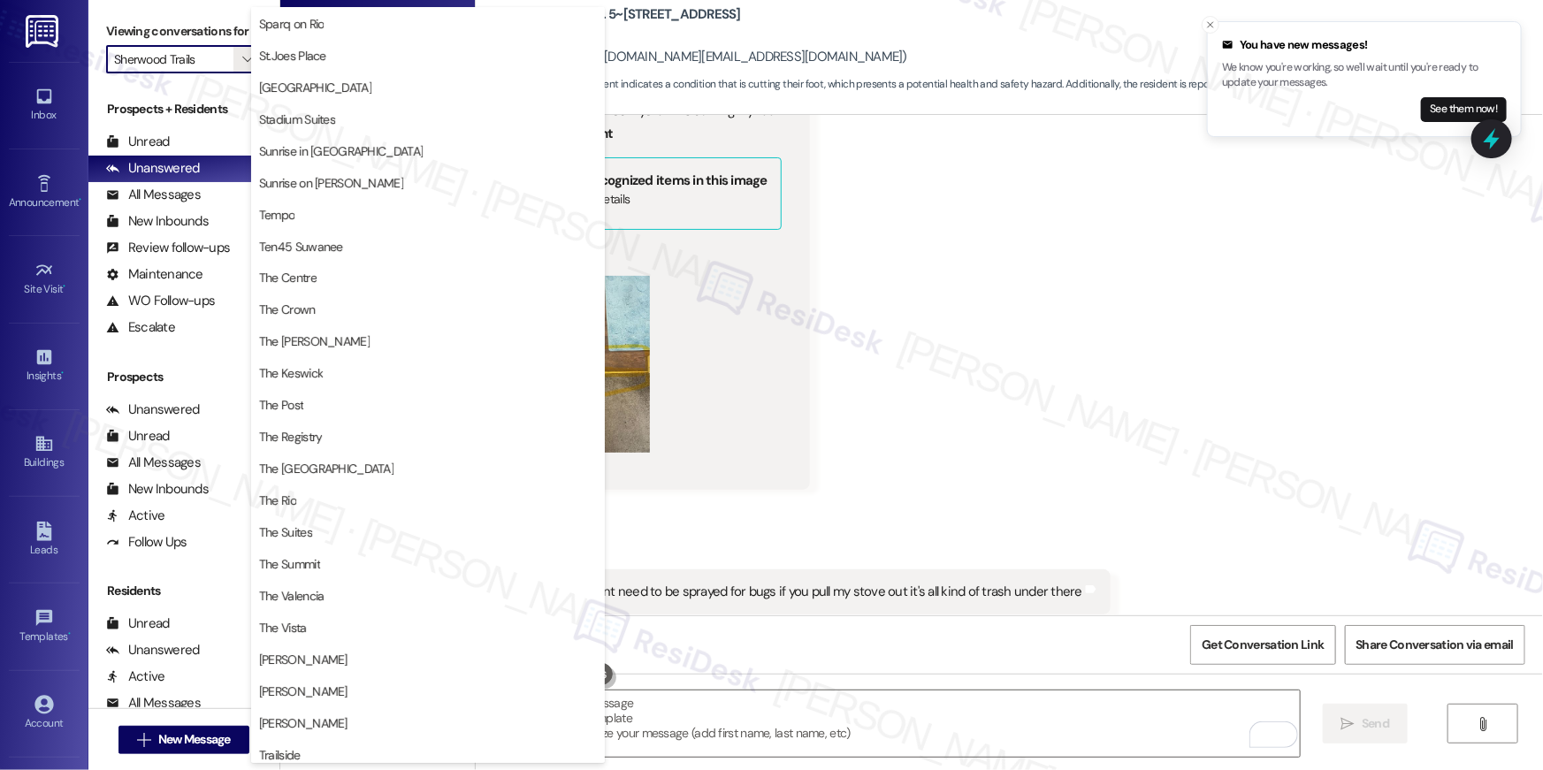
scroll to position [1588, 0]
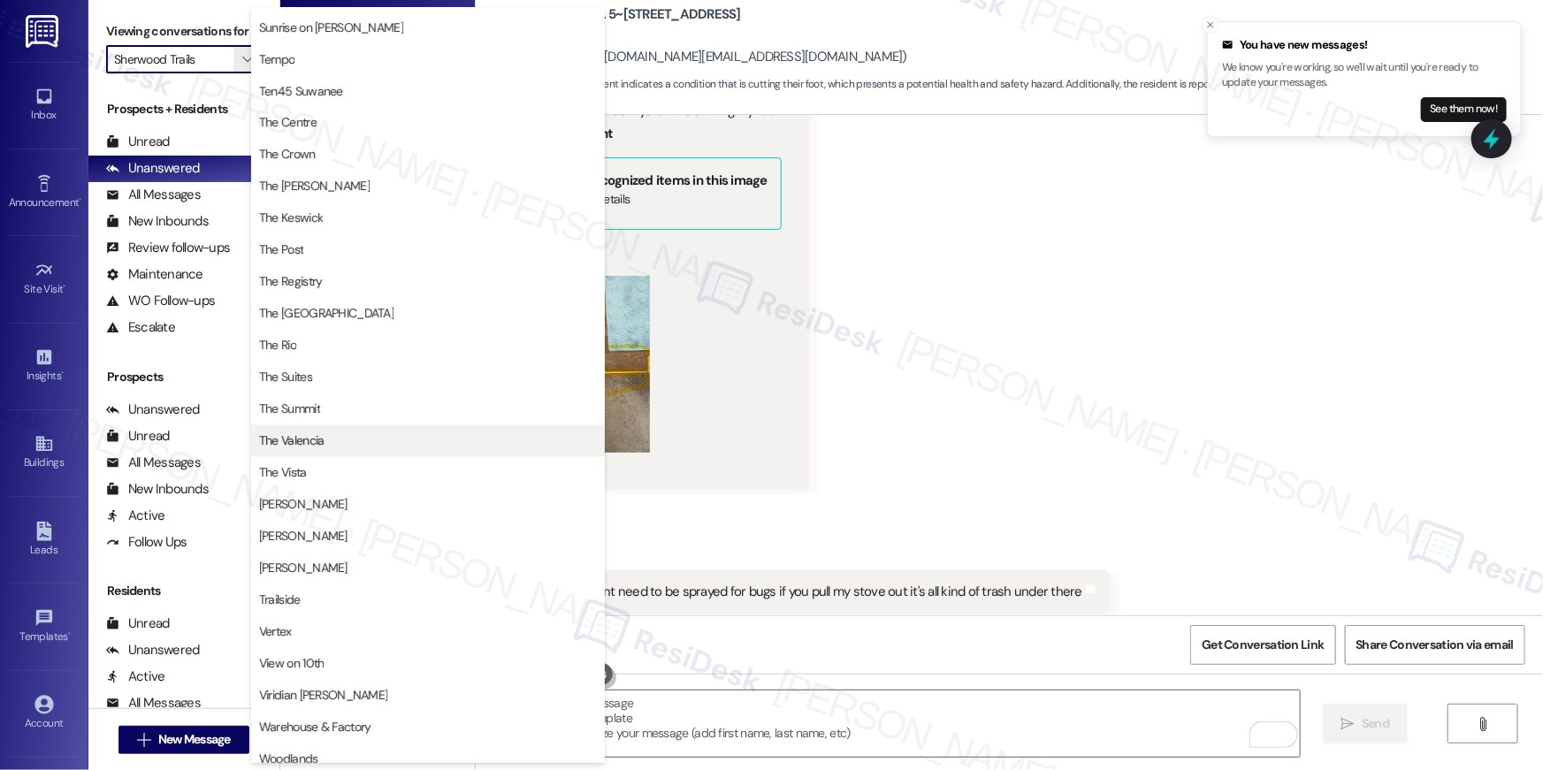
click at [343, 439] on span "The Valencia" at bounding box center [428, 441] width 338 height 18
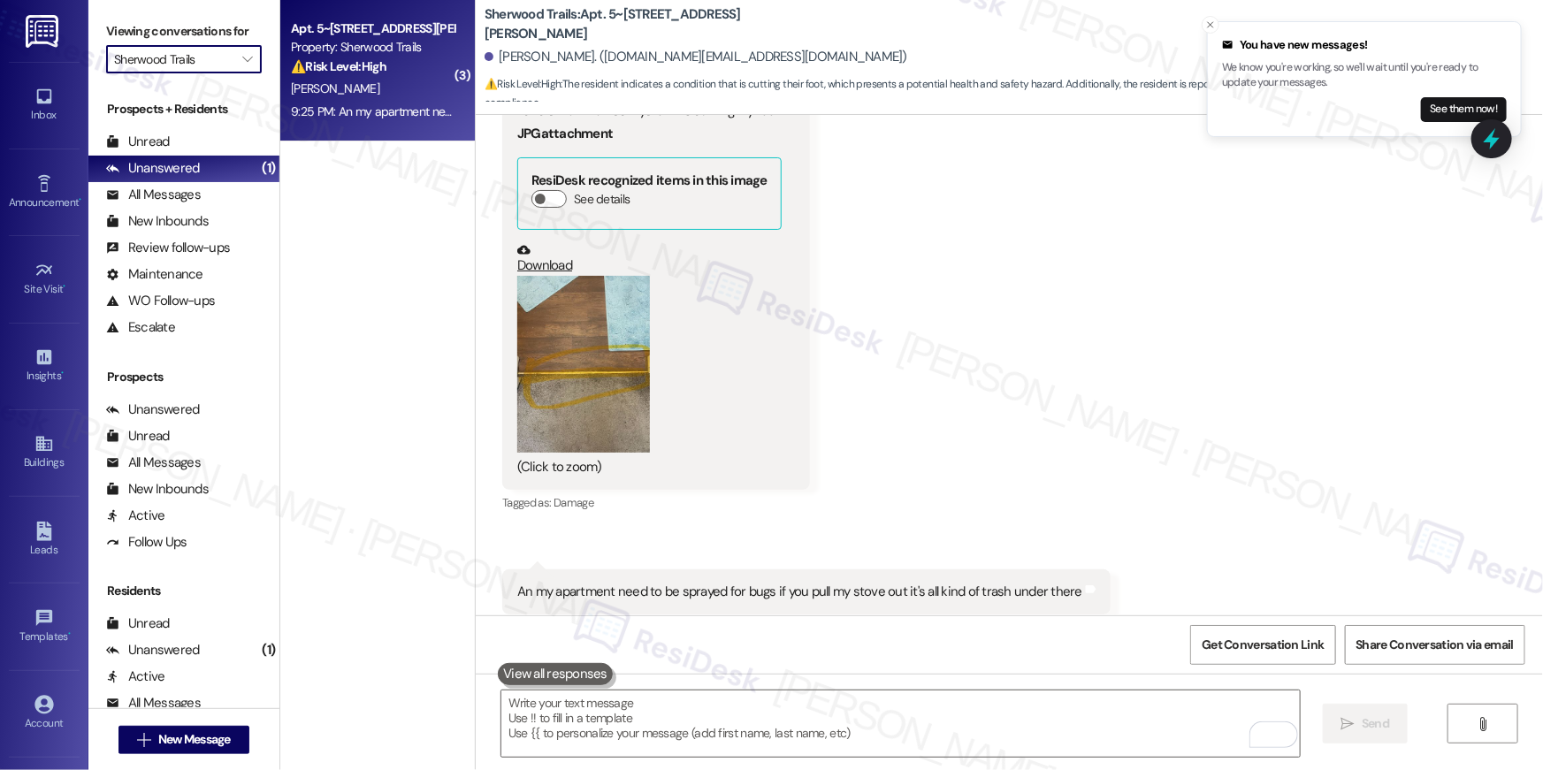
type input "The Valencia"
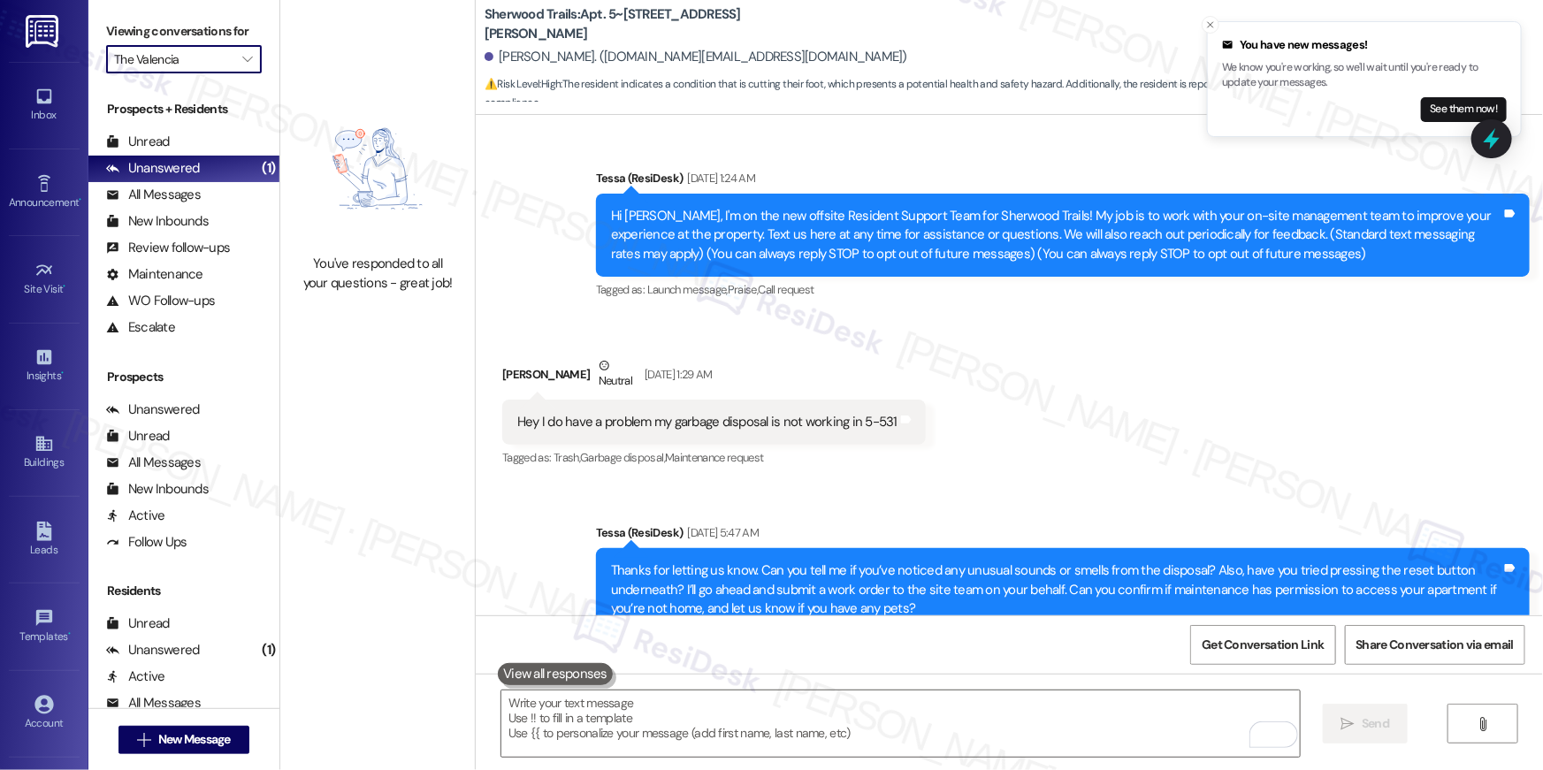
scroll to position [18590, 0]
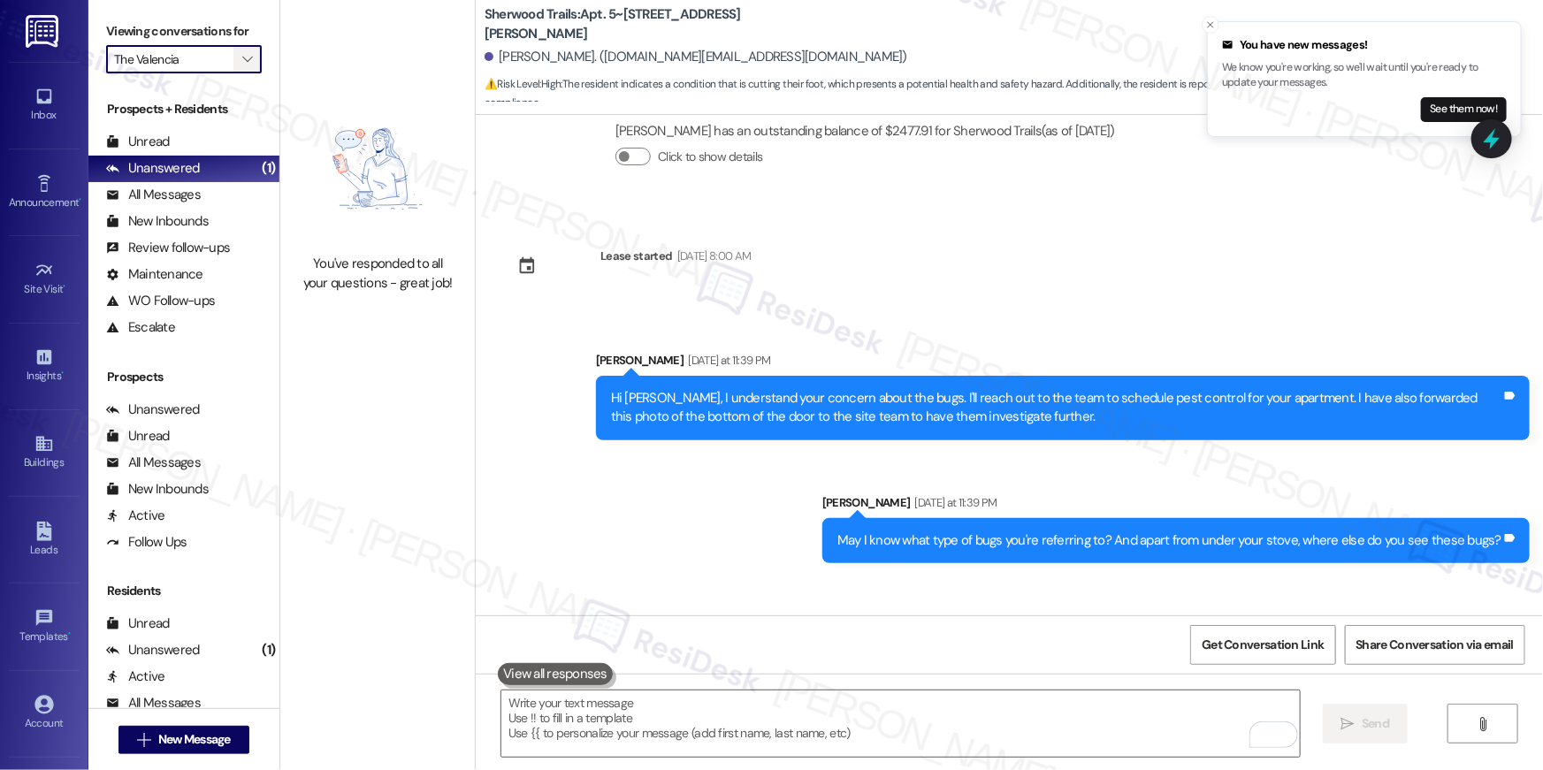
click at [242, 57] on span "" at bounding box center [247, 59] width 17 height 28
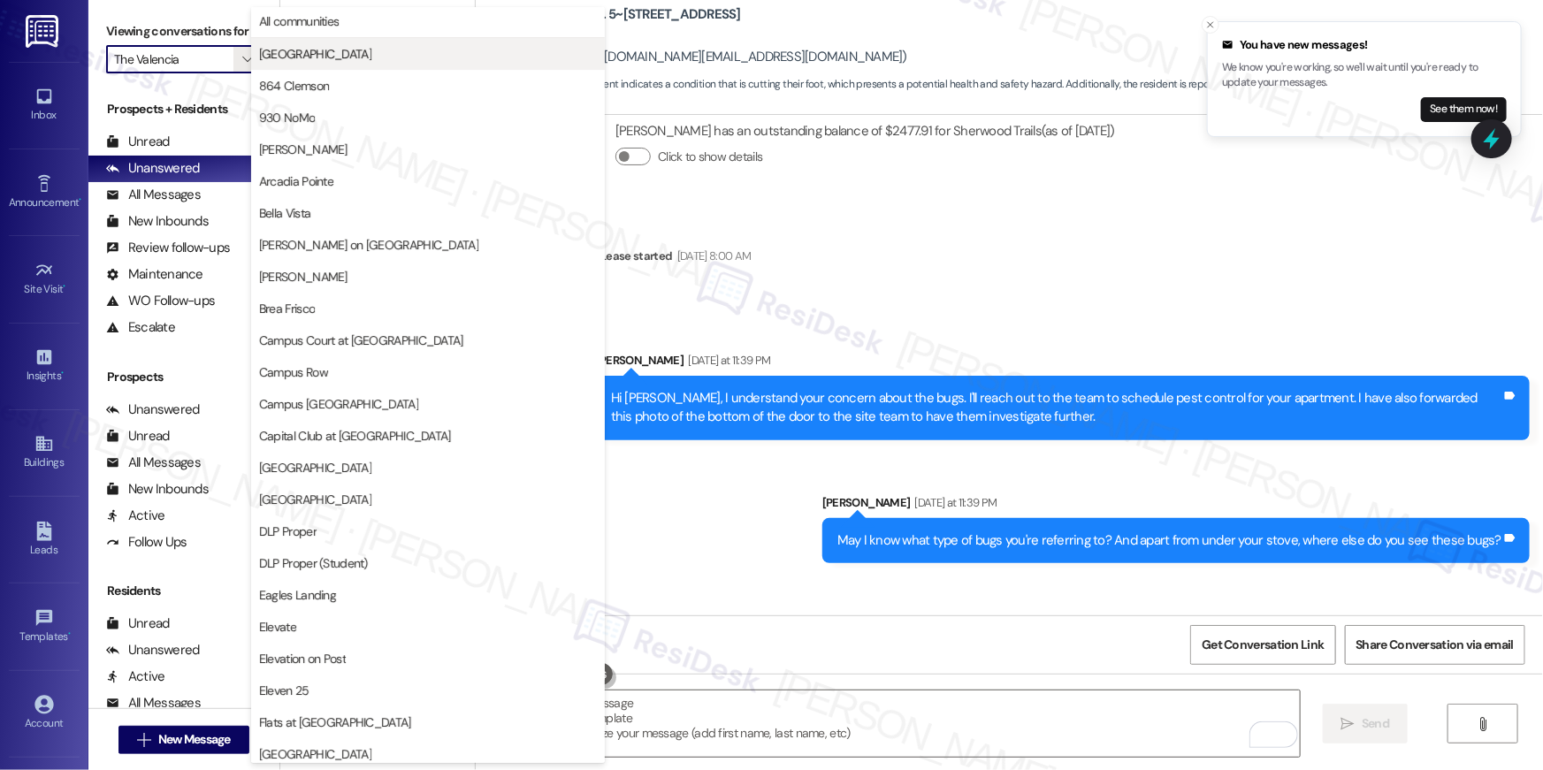
scroll to position [0, 0]
click at [369, 25] on span "All communities" at bounding box center [428, 23] width 338 height 18
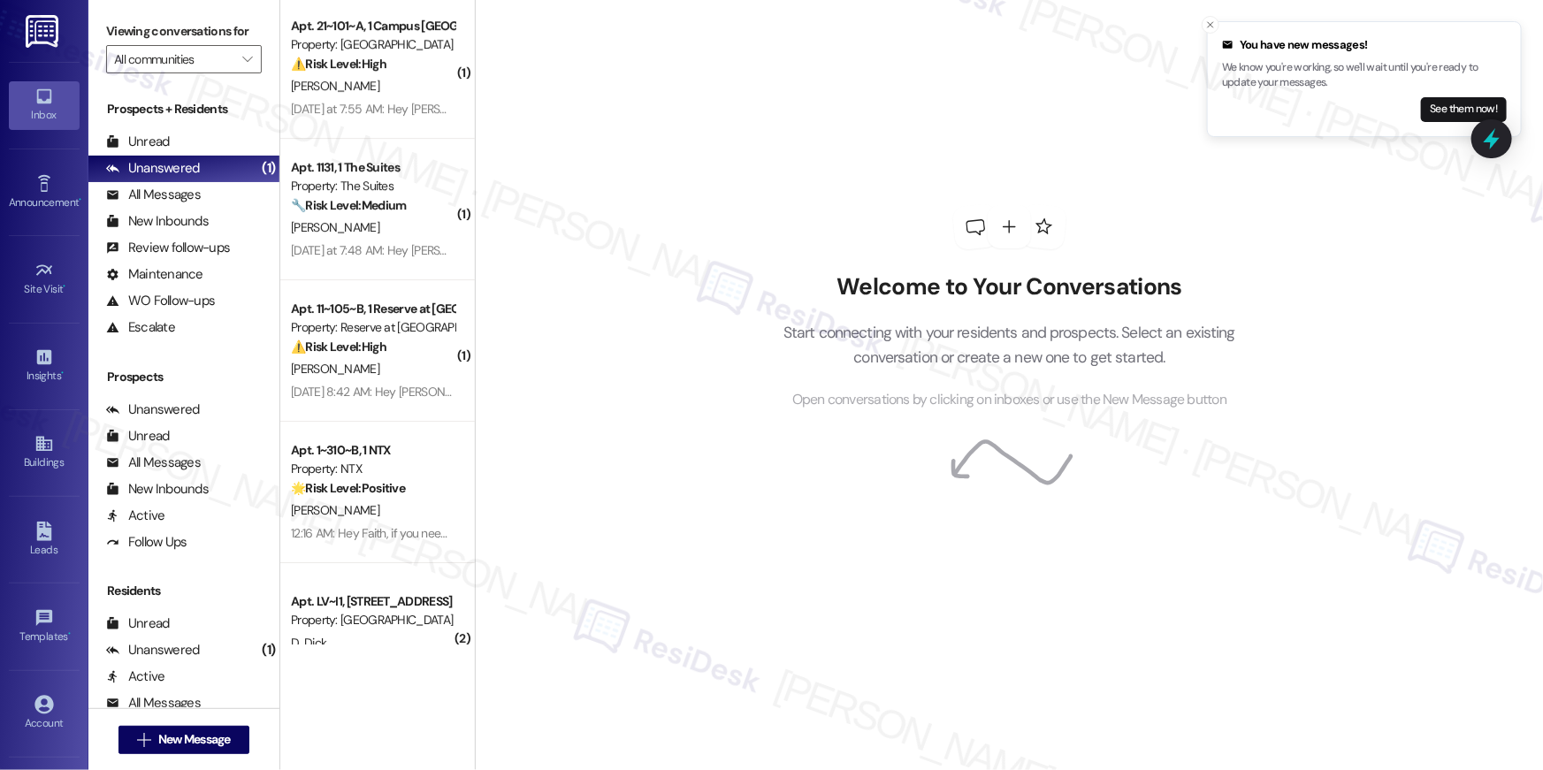
scroll to position [6427, 0]
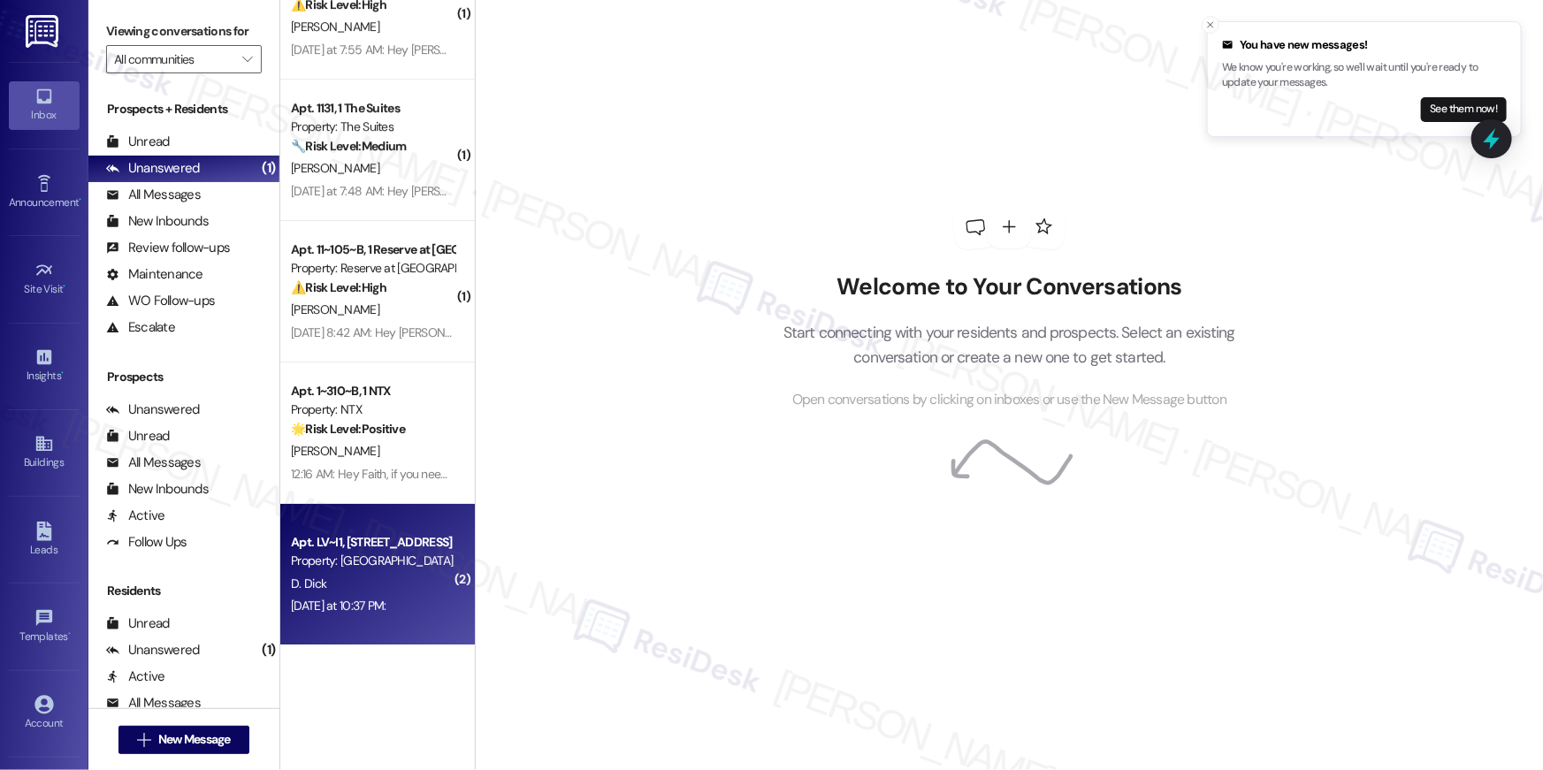
click at [407, 573] on div "D. Dick" at bounding box center [372, 584] width 167 height 22
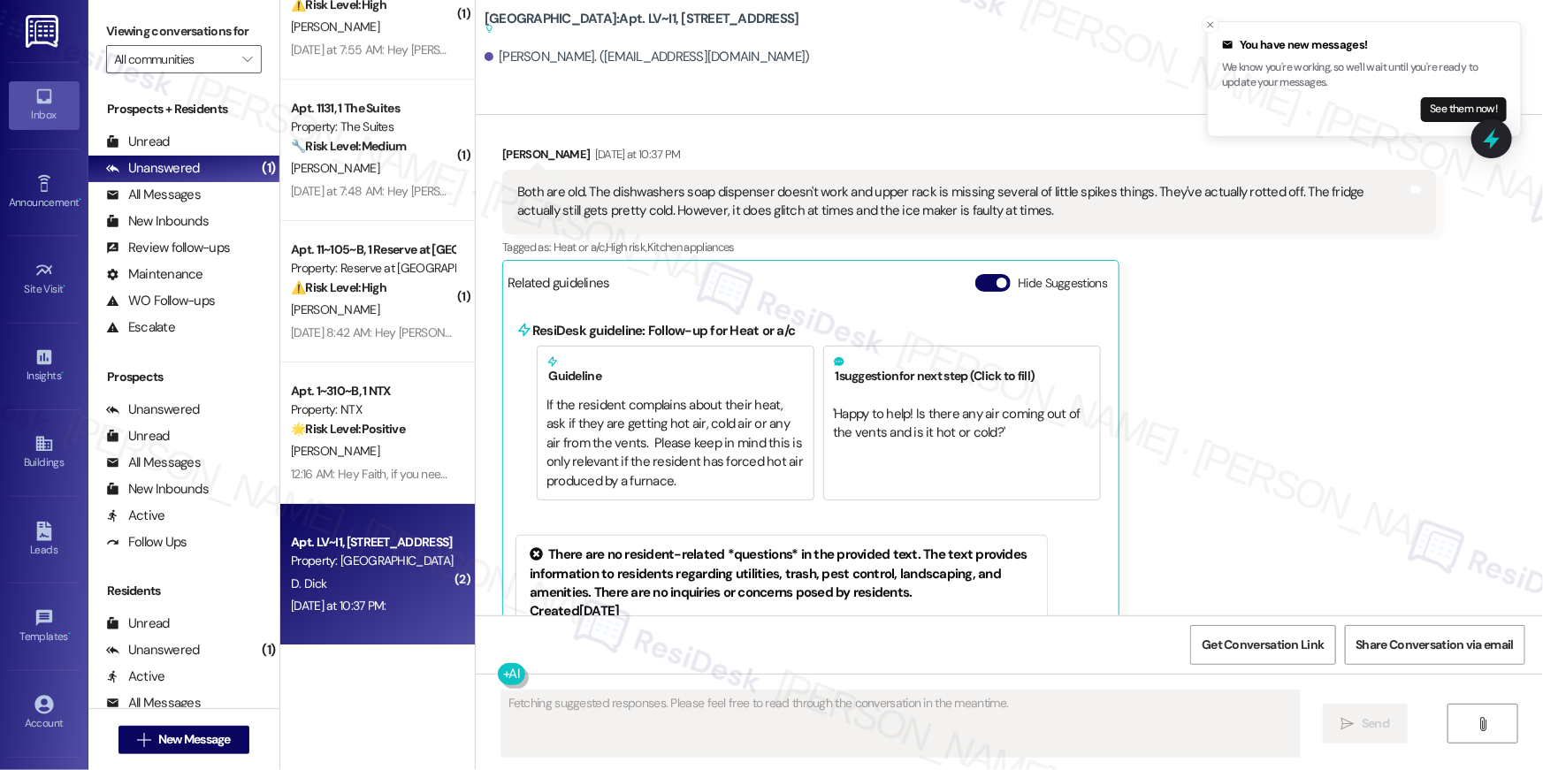
scroll to position [2838, 0]
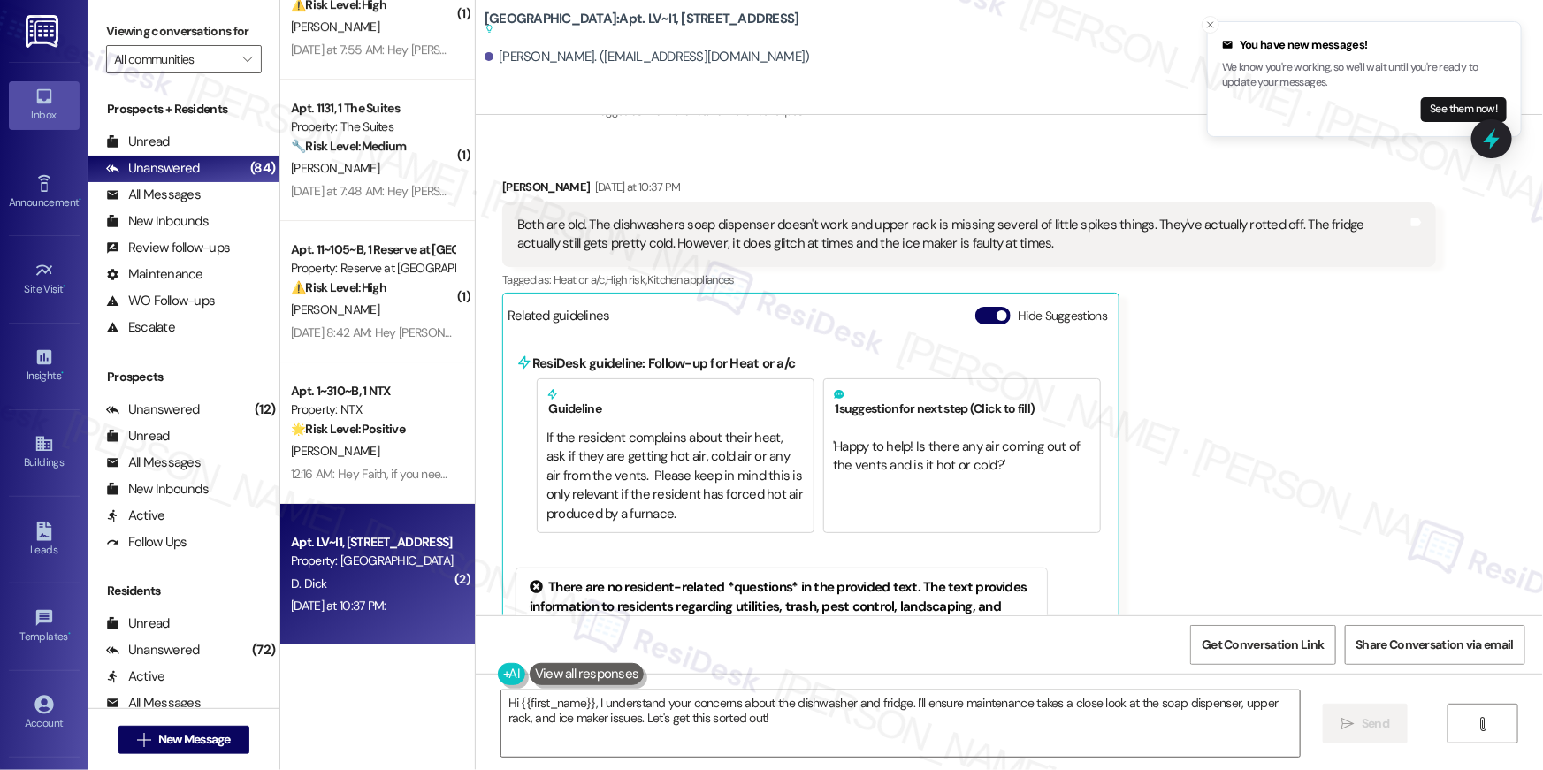
click at [1345, 358] on div "Deborah Dick Yesterday at 10:37 PM Both are old. The dishwashers soap dispenser…" at bounding box center [969, 526] width 934 height 696
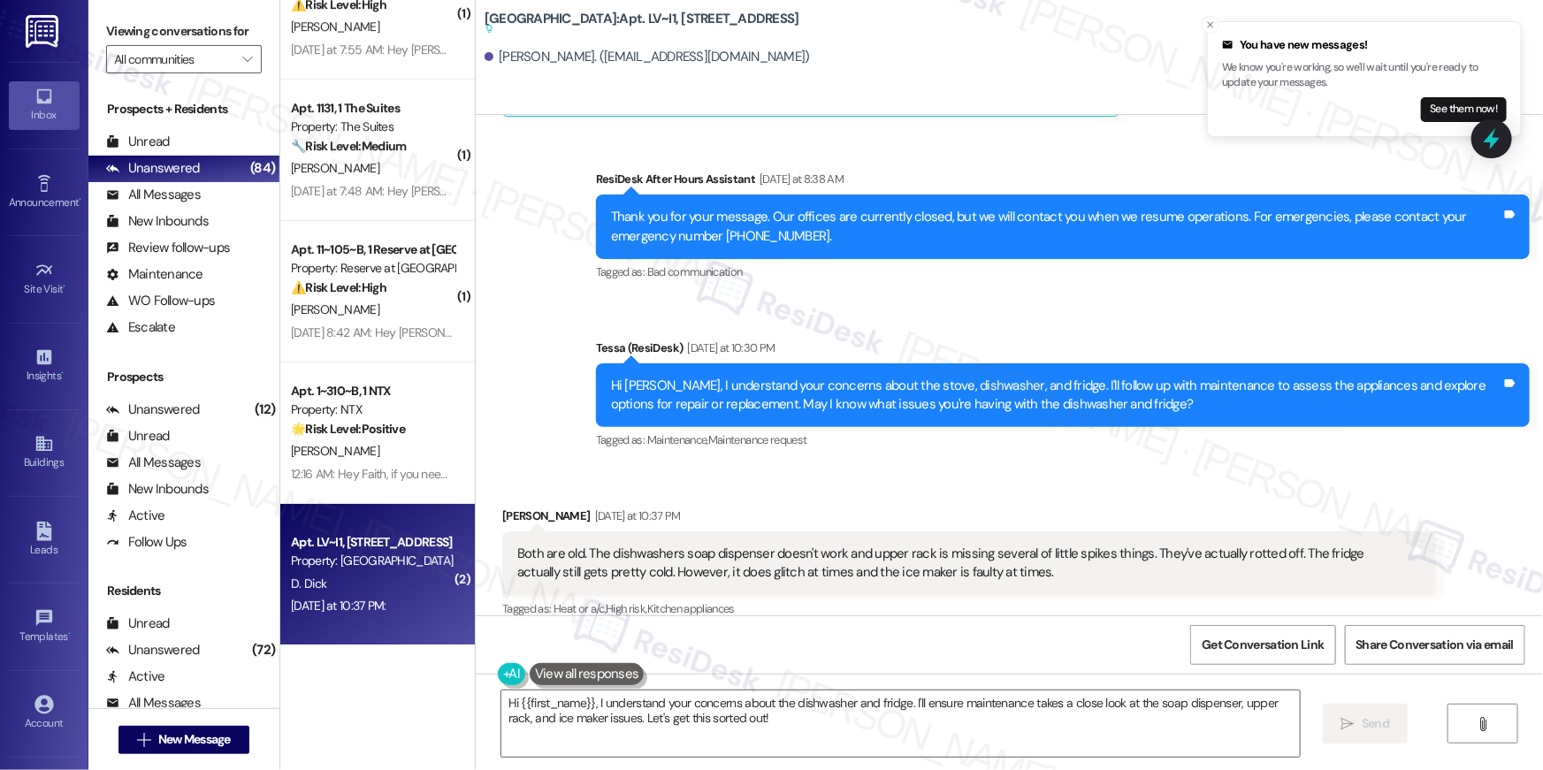
scroll to position [3182, 0]
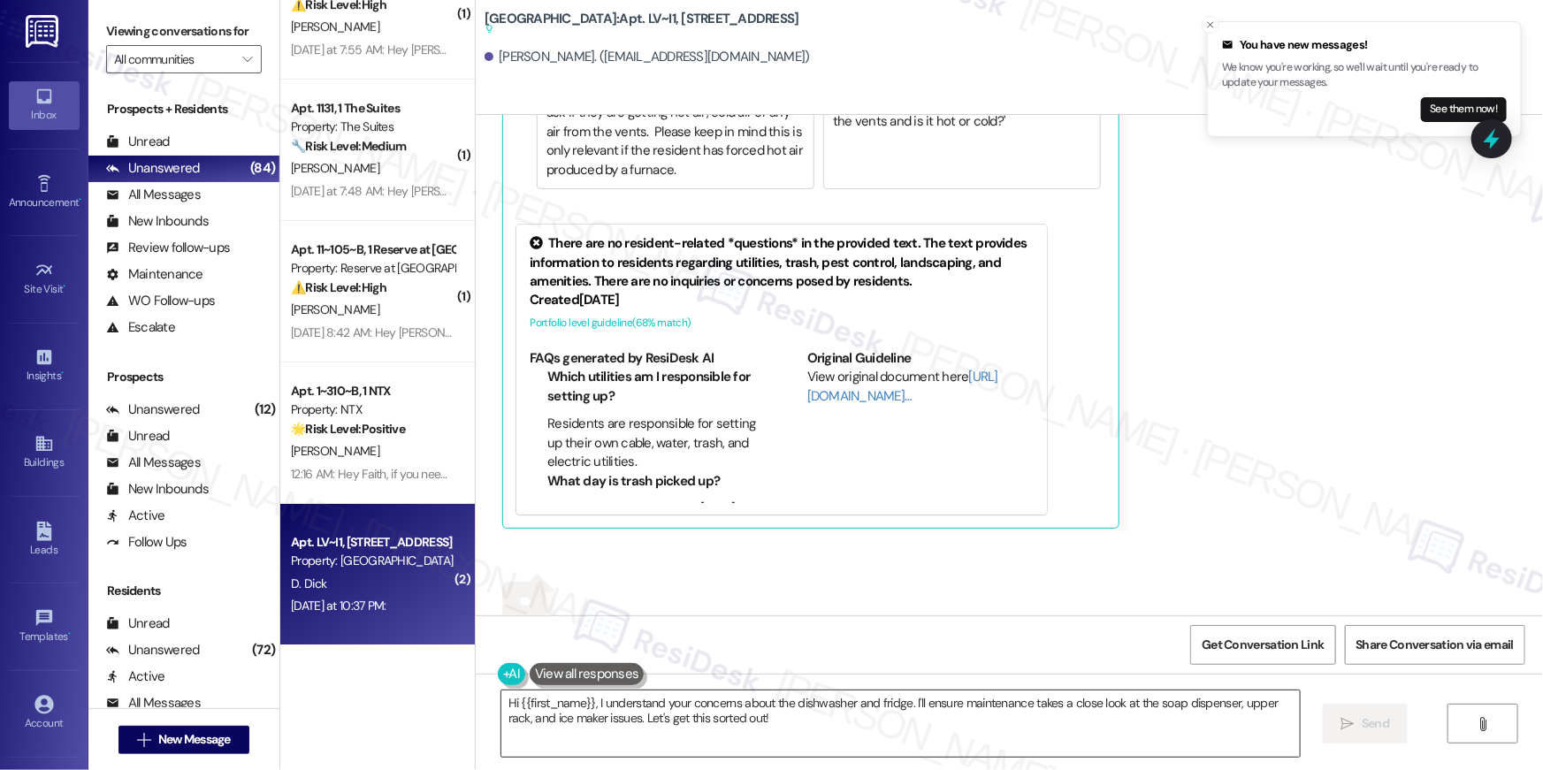
click at [1070, 720] on textarea "Hi {{first_name}}, I understand your concerns about the dishwasher and fridge. …" at bounding box center [900, 723] width 798 height 66
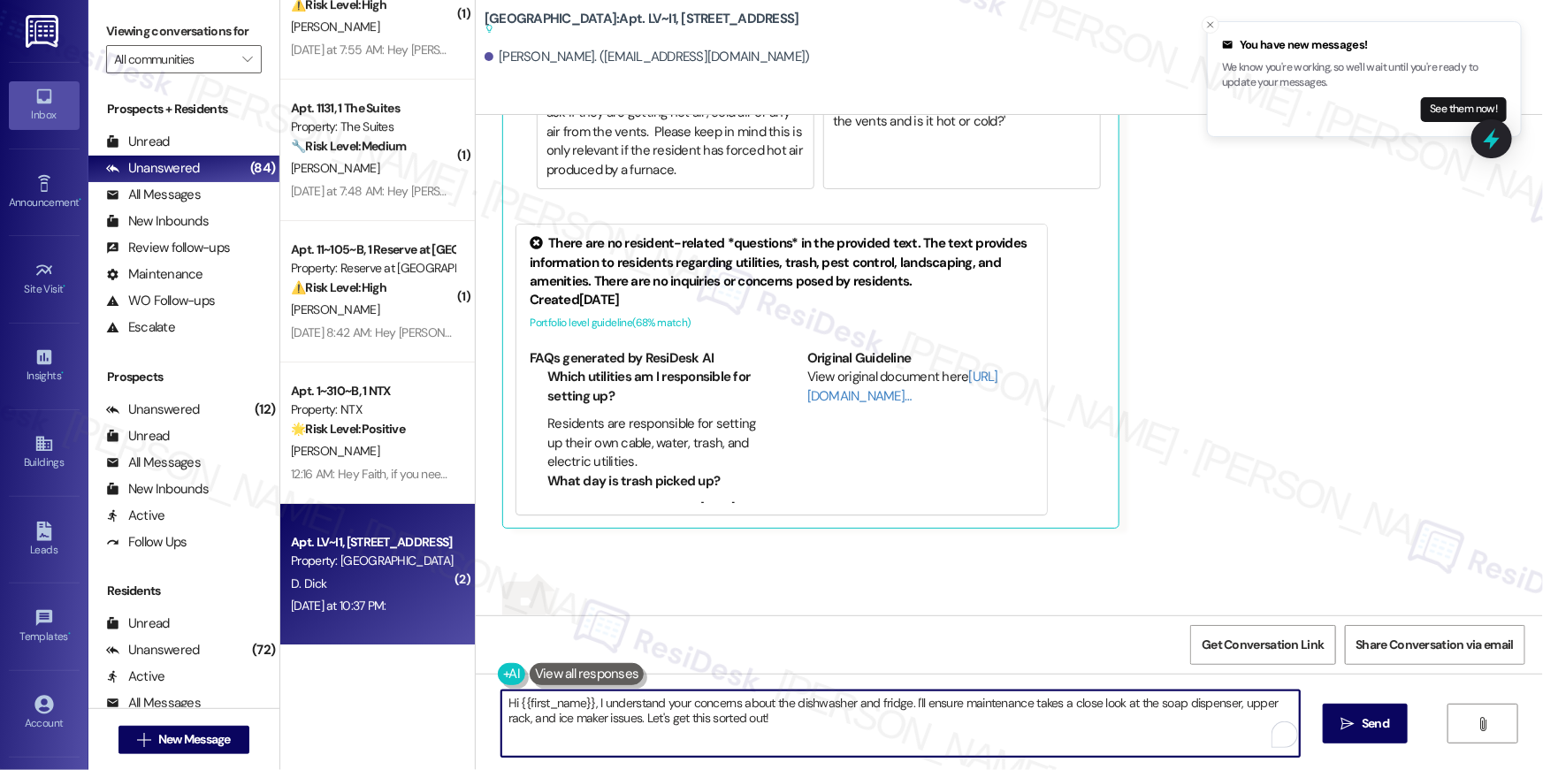
click at [1068, 722] on textarea "Hi {{first_name}}, I understand your concerns about the dishwasher and fridge. …" at bounding box center [900, 723] width 798 height 66
type textarea "Hi {{first_name}}, I understand your concerns about the dishwasher and fridge. …"
click at [1092, 702] on textarea "Thank you for this information, Deborah. Let me inform the site team about your…" at bounding box center [900, 723] width 798 height 66
click at [1074, 700] on textarea "Thank you for this information, Deborah. Let me inform the site team about your…" at bounding box center [900, 723] width 798 height 66
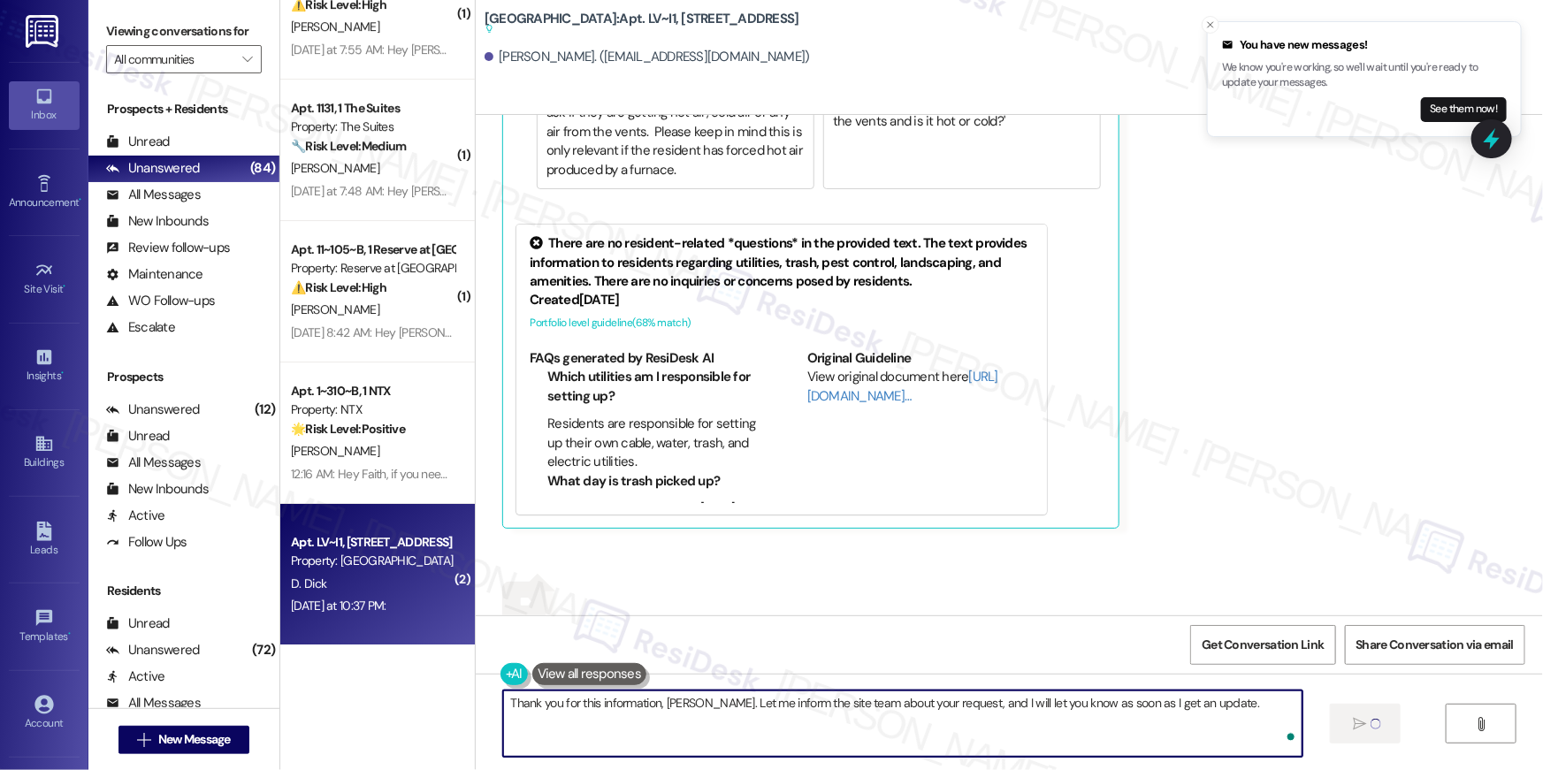
type textarea "Thank you for this information, Deborah. Let me inform the site team about your…"
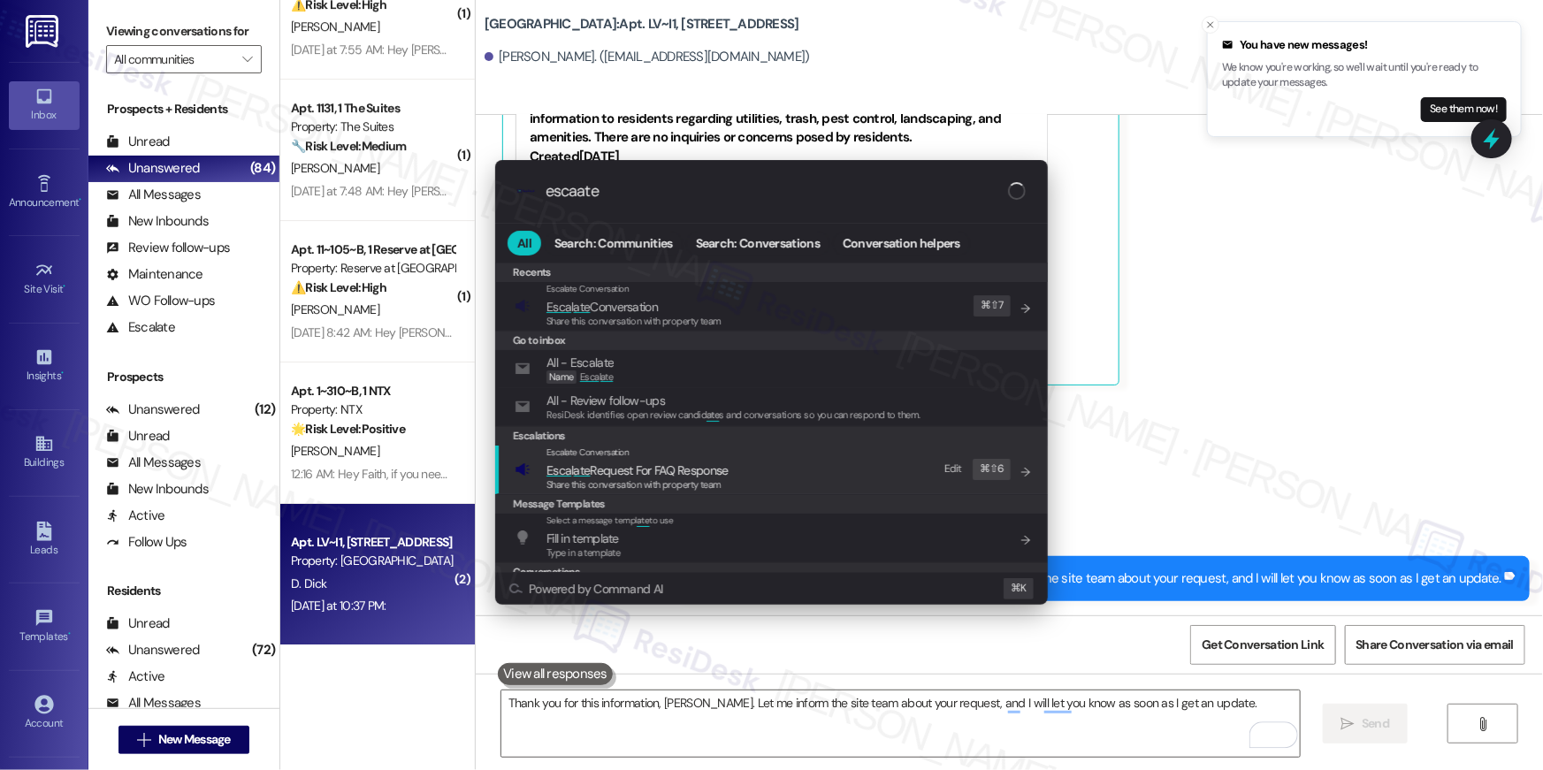
scroll to position [2954, 0]
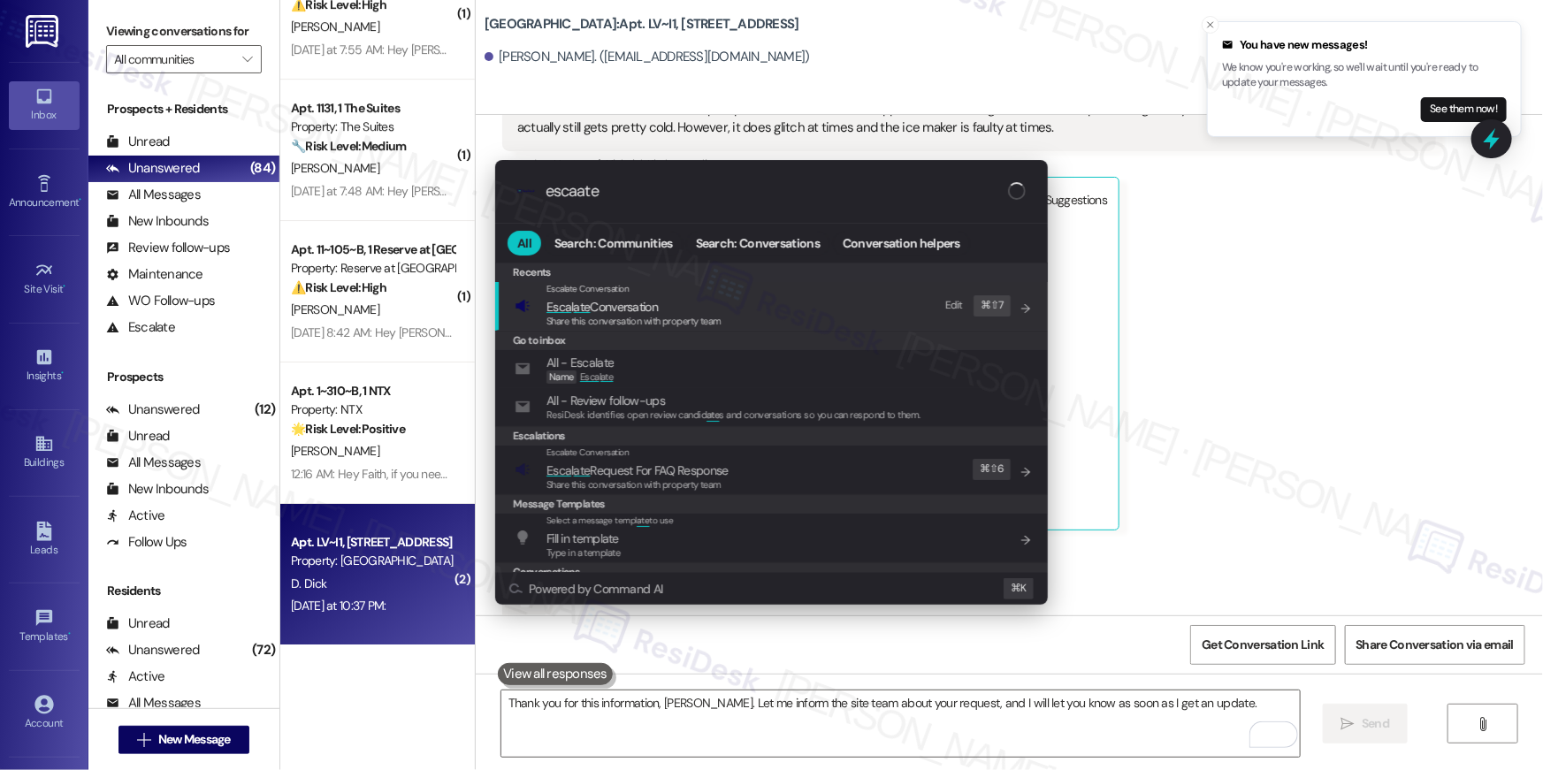
type input "escaate"
click at [730, 312] on div "Escalate Conversation Esca l ate Conversation Share this conversation with prop…" at bounding box center [773, 306] width 517 height 48
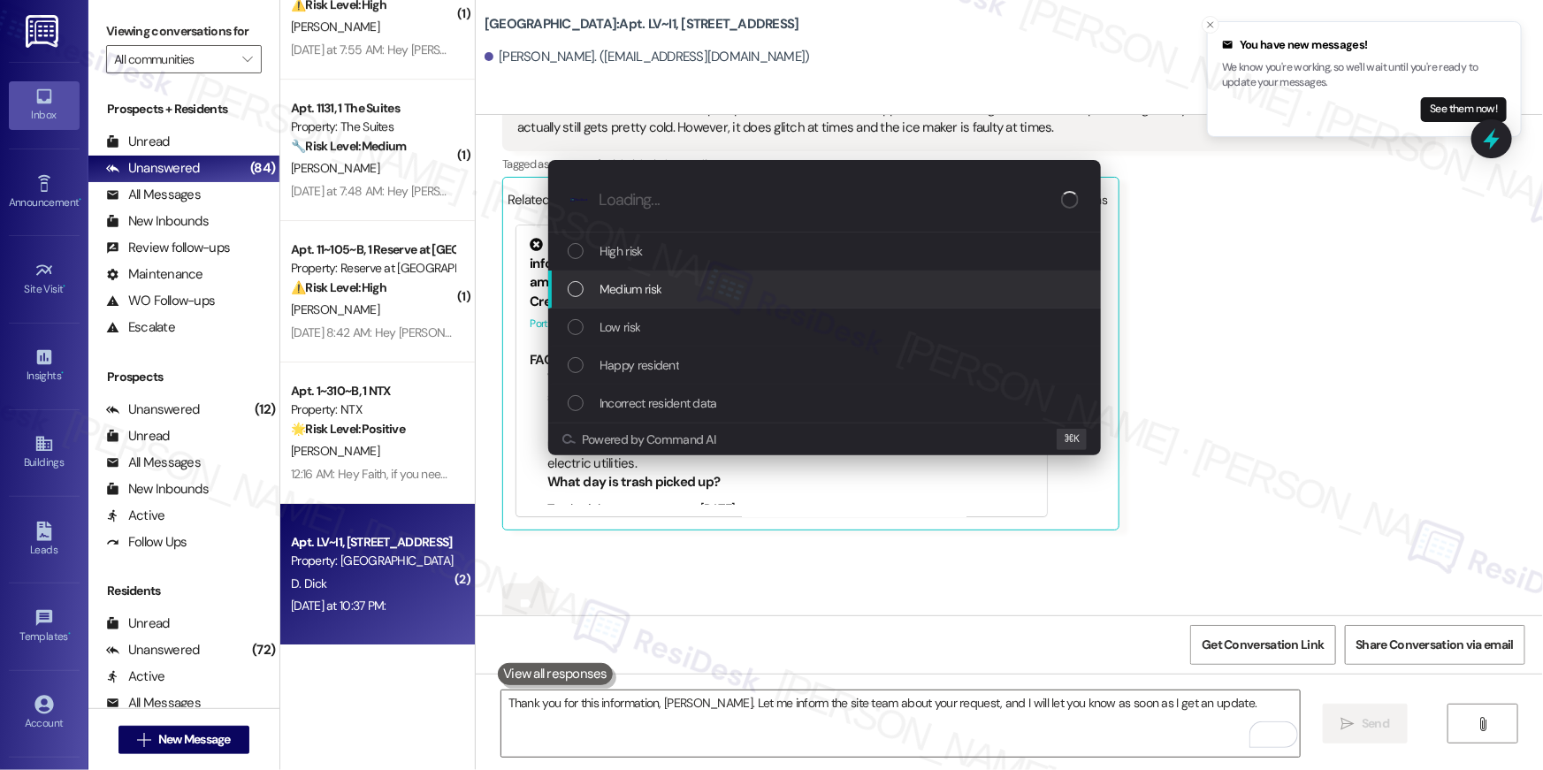
click at [693, 286] on div "Medium risk" at bounding box center [826, 288] width 517 height 19
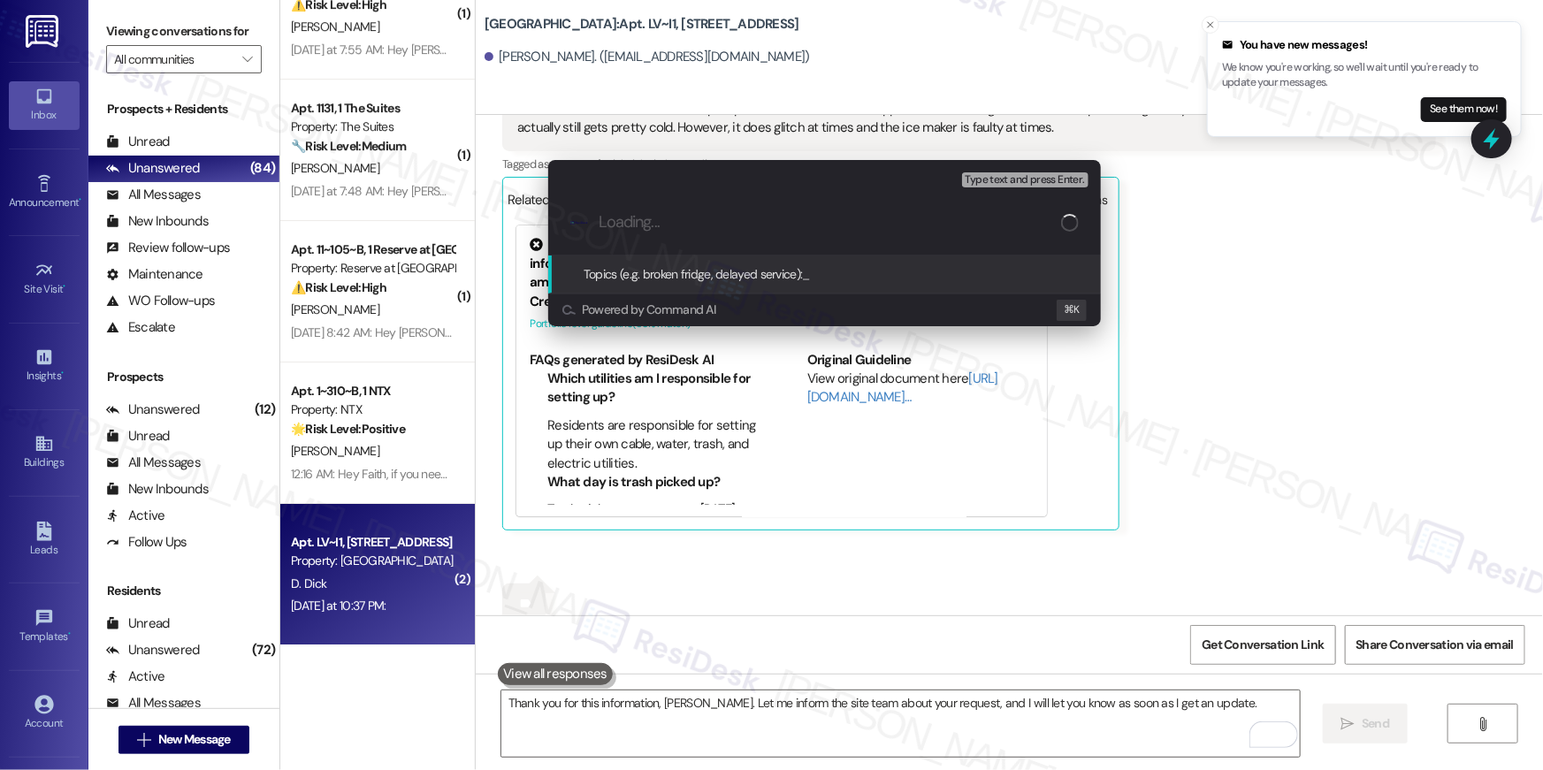
type input "p"
type input "Appliance upgrade request"
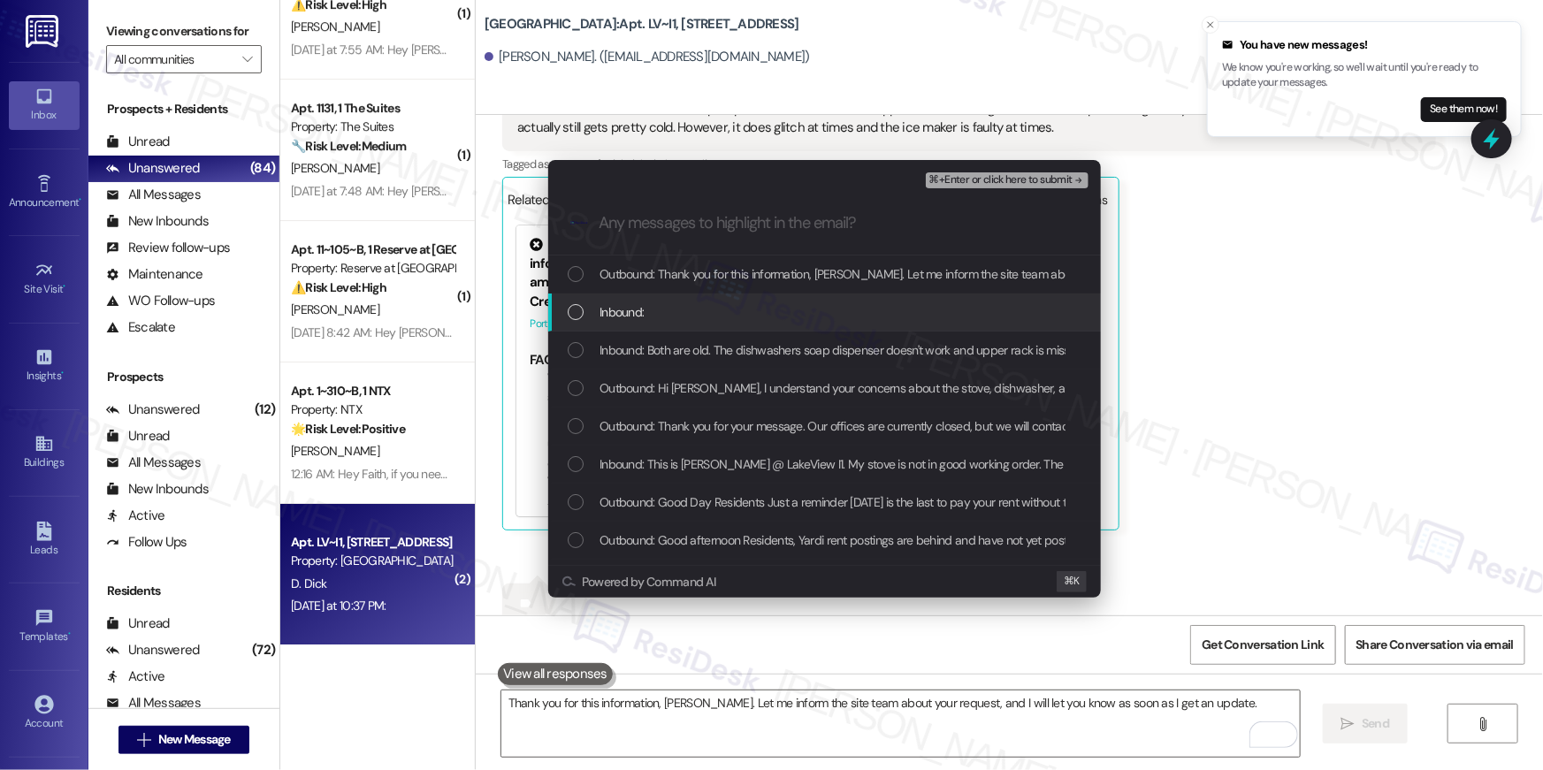
drag, startPoint x: 690, startPoint y: 314, endPoint x: 690, endPoint y: 345, distance: 30.9
click at [690, 314] on div "Inbound:" at bounding box center [826, 311] width 517 height 19
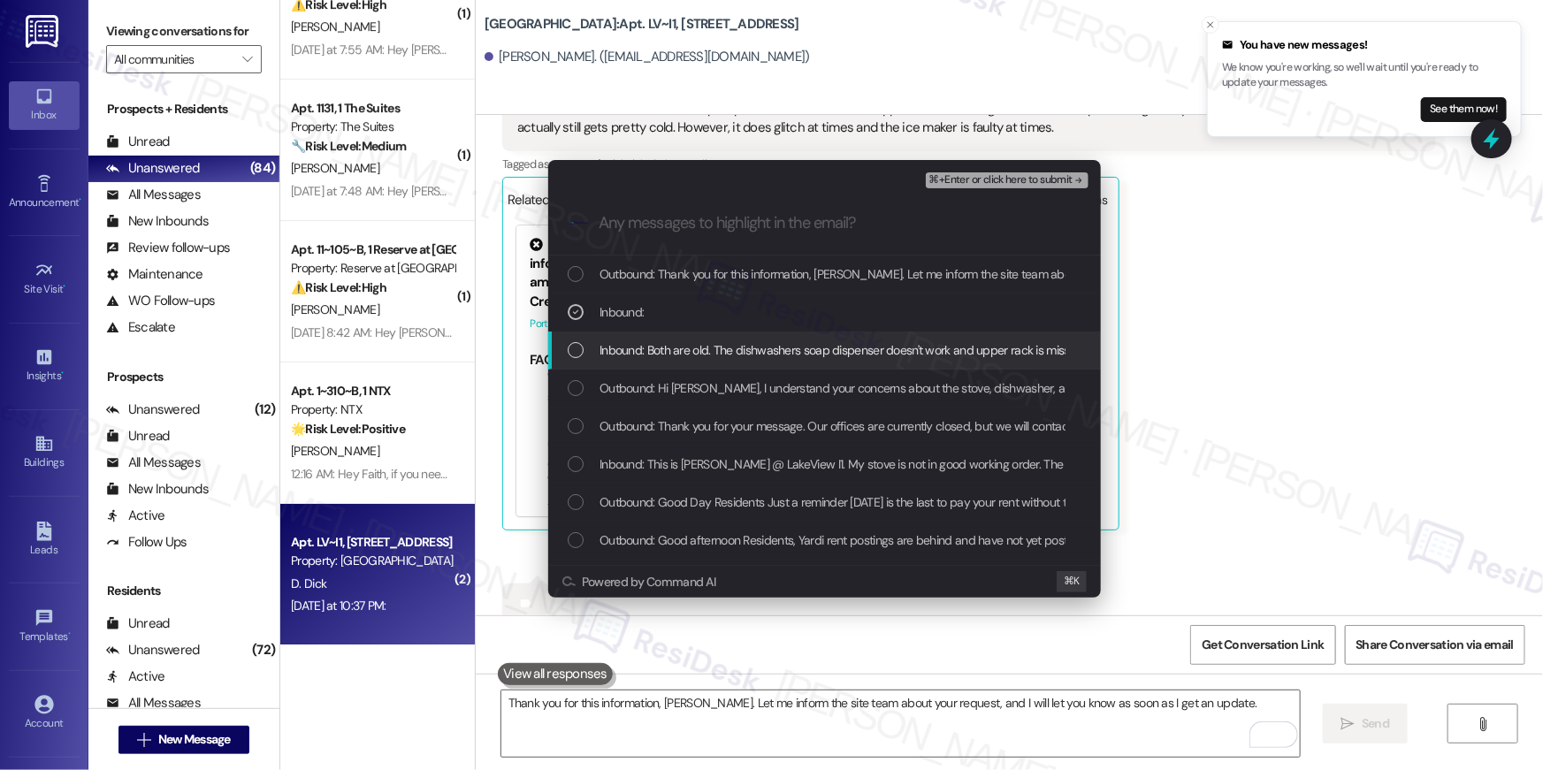
drag, startPoint x: 690, startPoint y: 347, endPoint x: 690, endPoint y: 357, distance: 10.6
click at [690, 347] on span "Inbound: Both are old. The dishwashers soap dispenser doesn't work and upper ra…" at bounding box center [1258, 349] width 1319 height 19
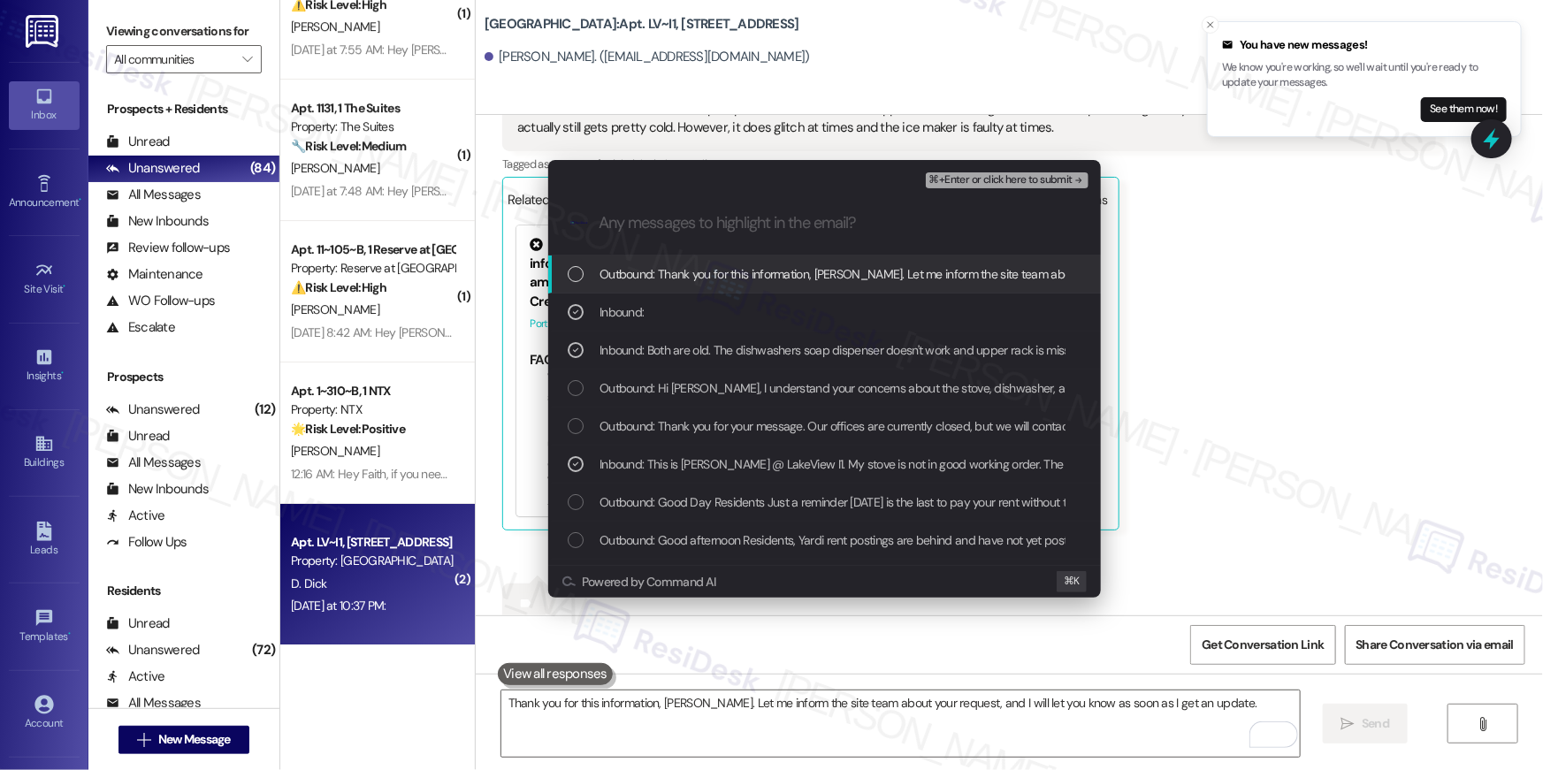
click at [968, 174] on span "⌘+Enter or click here to submit" at bounding box center [1000, 180] width 143 height 12
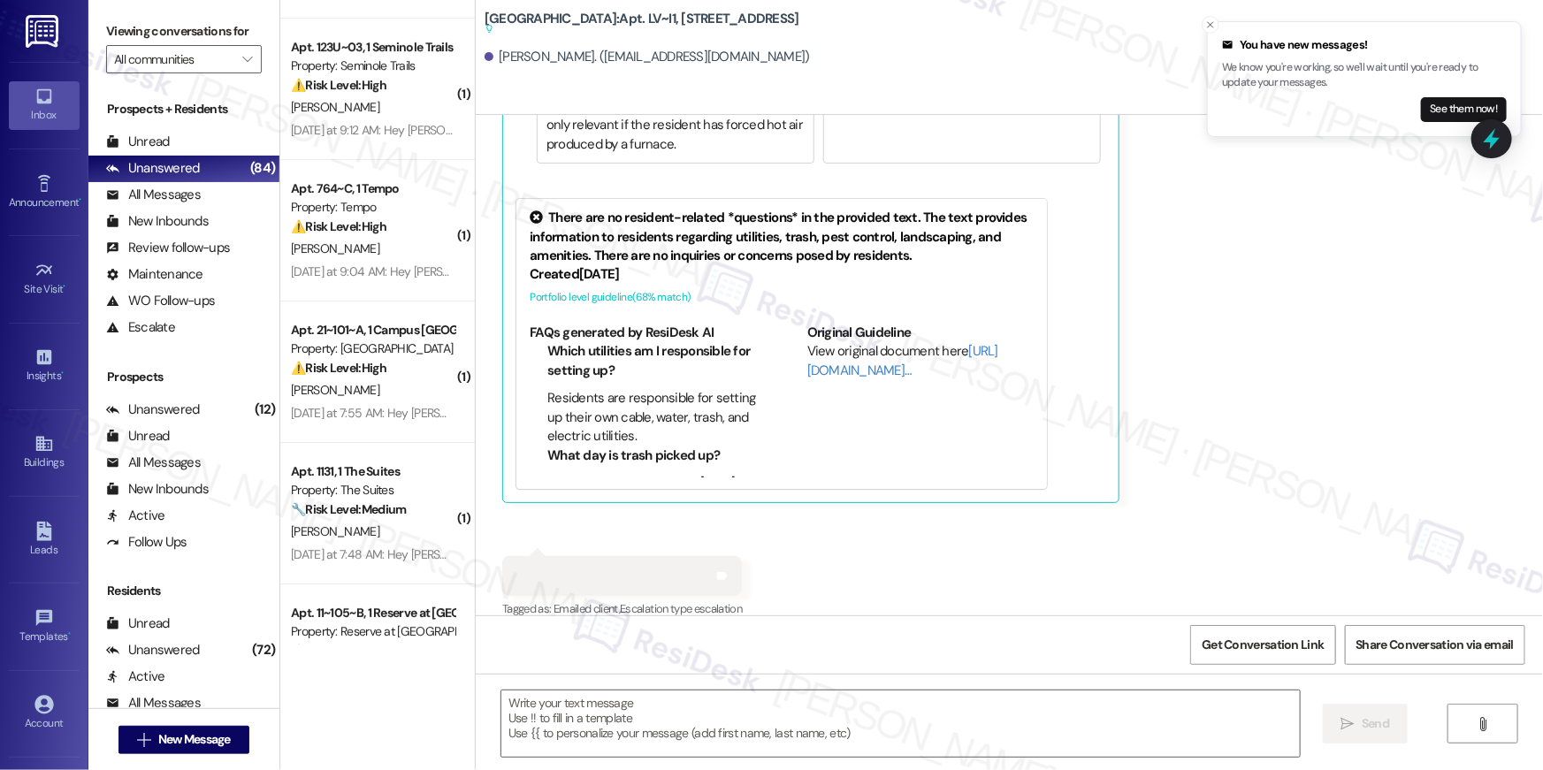
scroll to position [6568, 0]
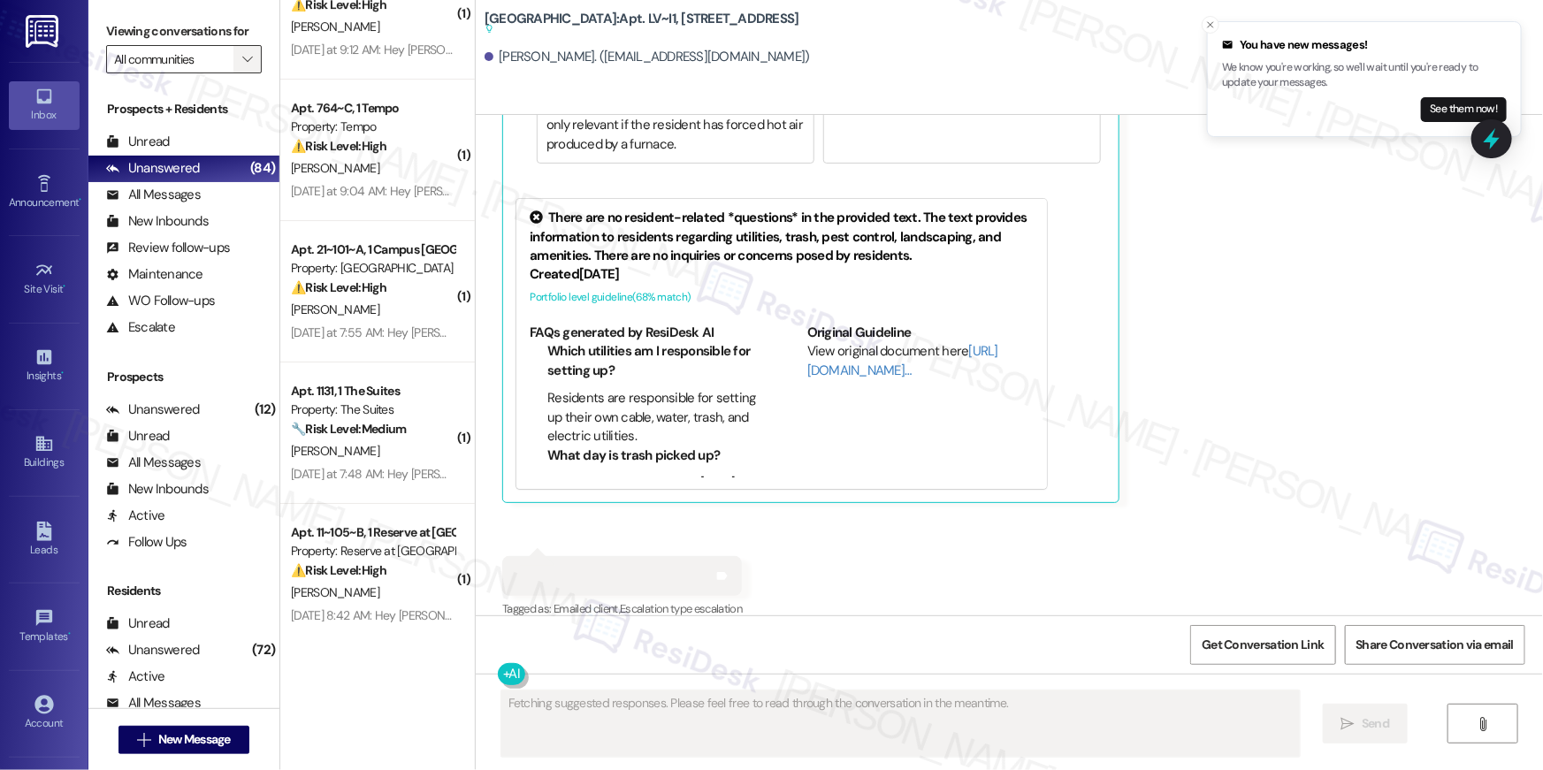
click at [243, 64] on span "" at bounding box center [247, 59] width 17 height 28
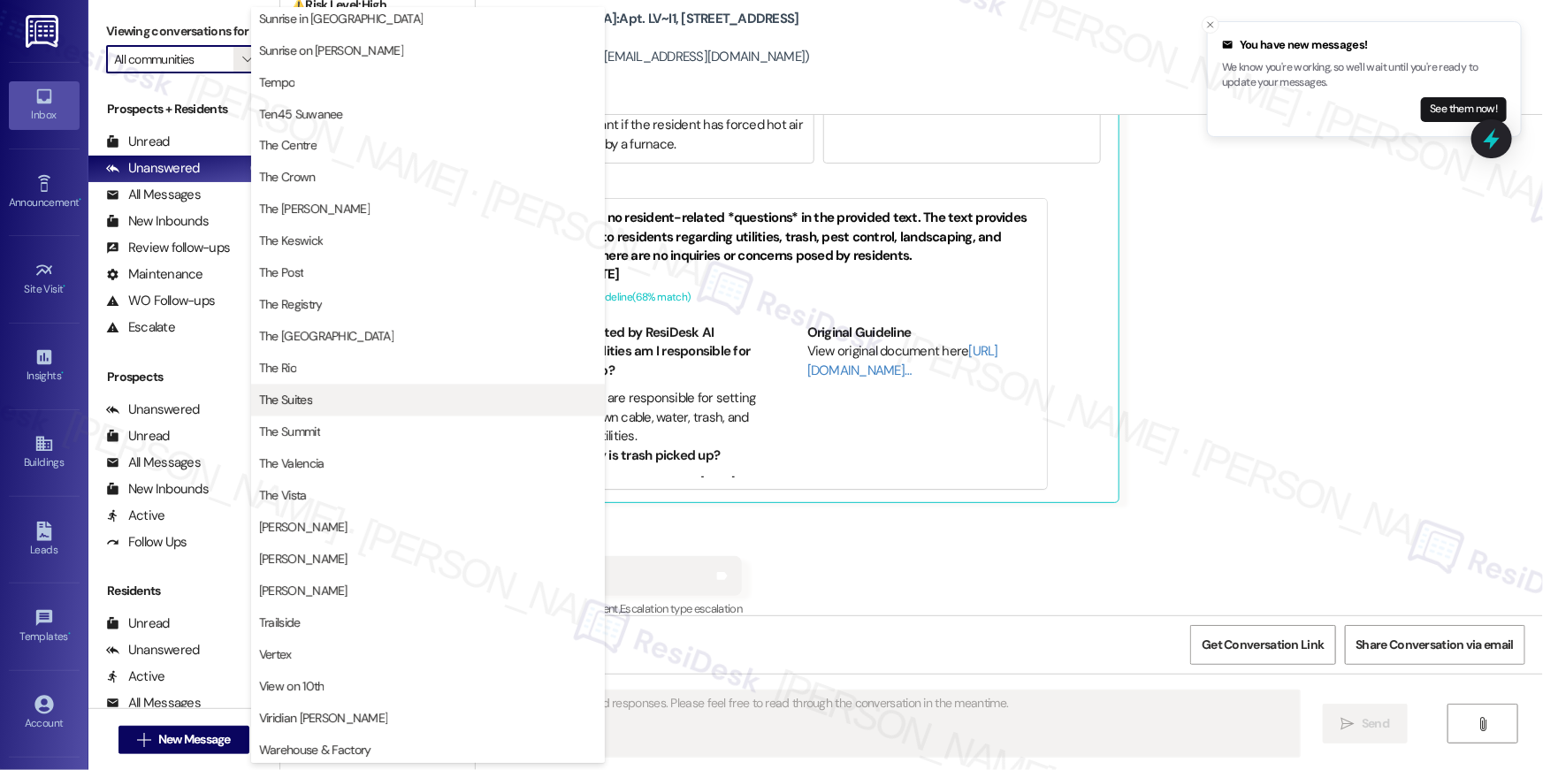
scroll to position [1599, 0]
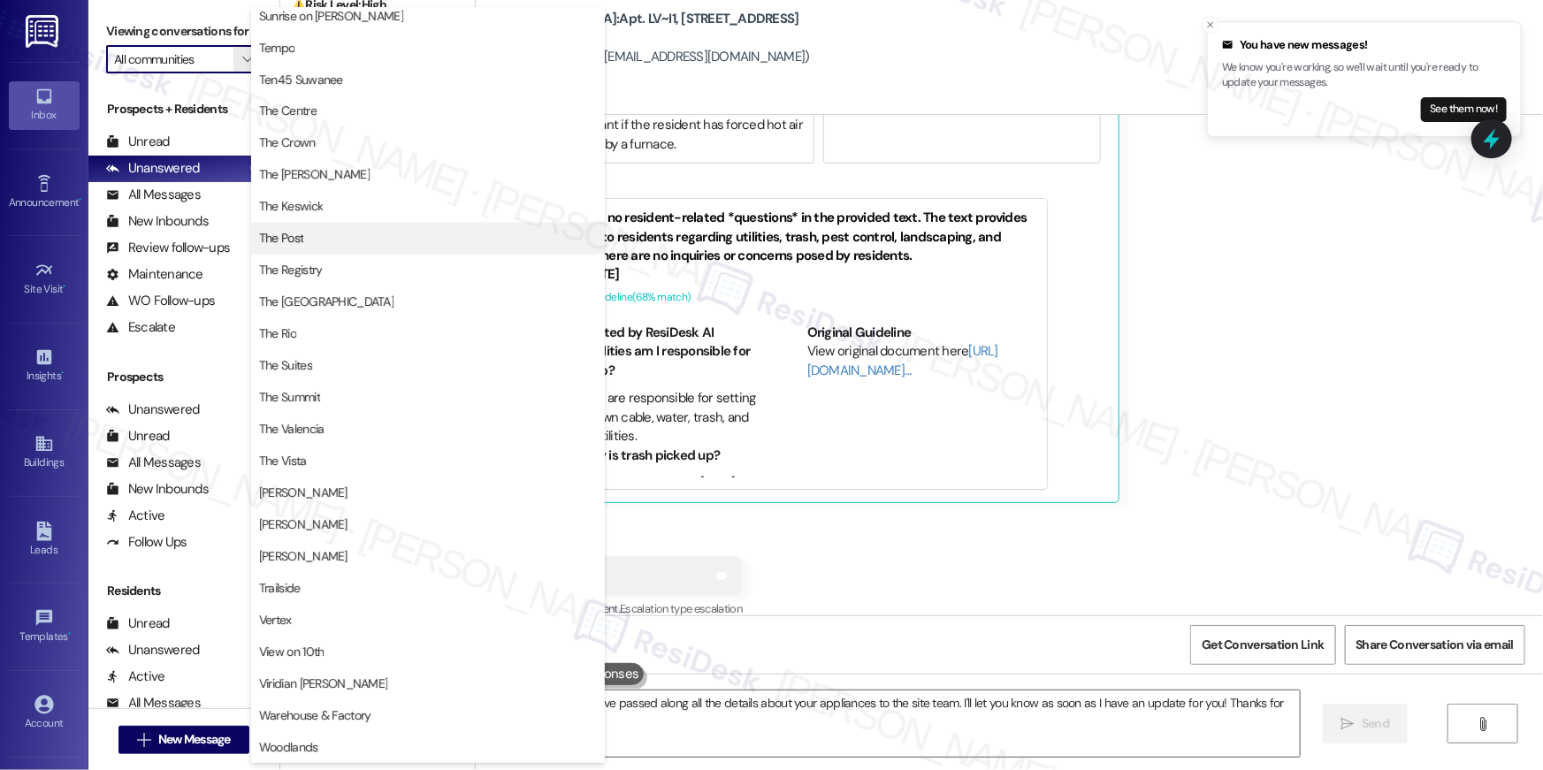
click at [337, 245] on span "The Post" at bounding box center [428, 239] width 338 height 18
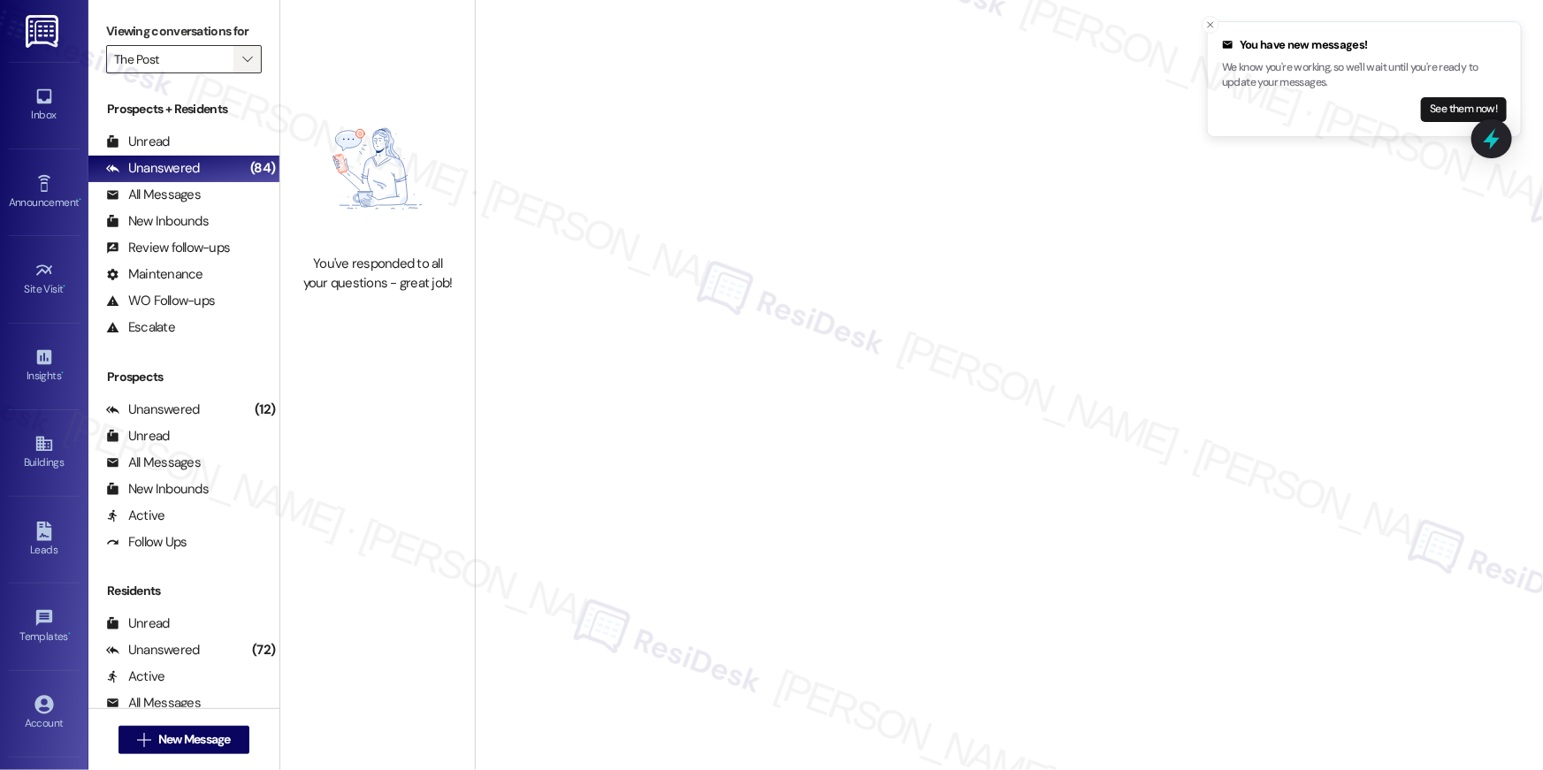
click at [242, 52] on icon "" at bounding box center [247, 59] width 10 height 14
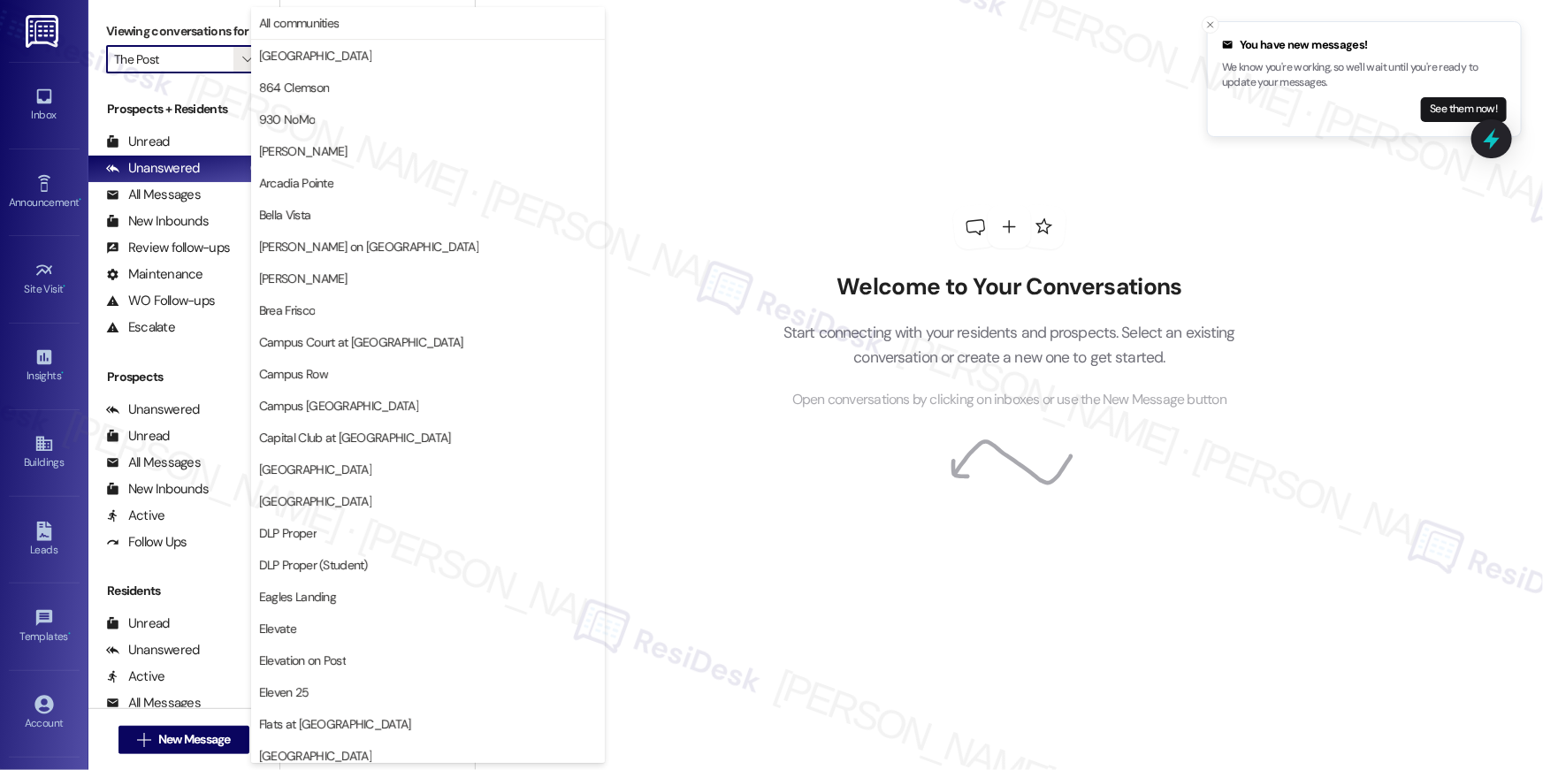
scroll to position [1540, 0]
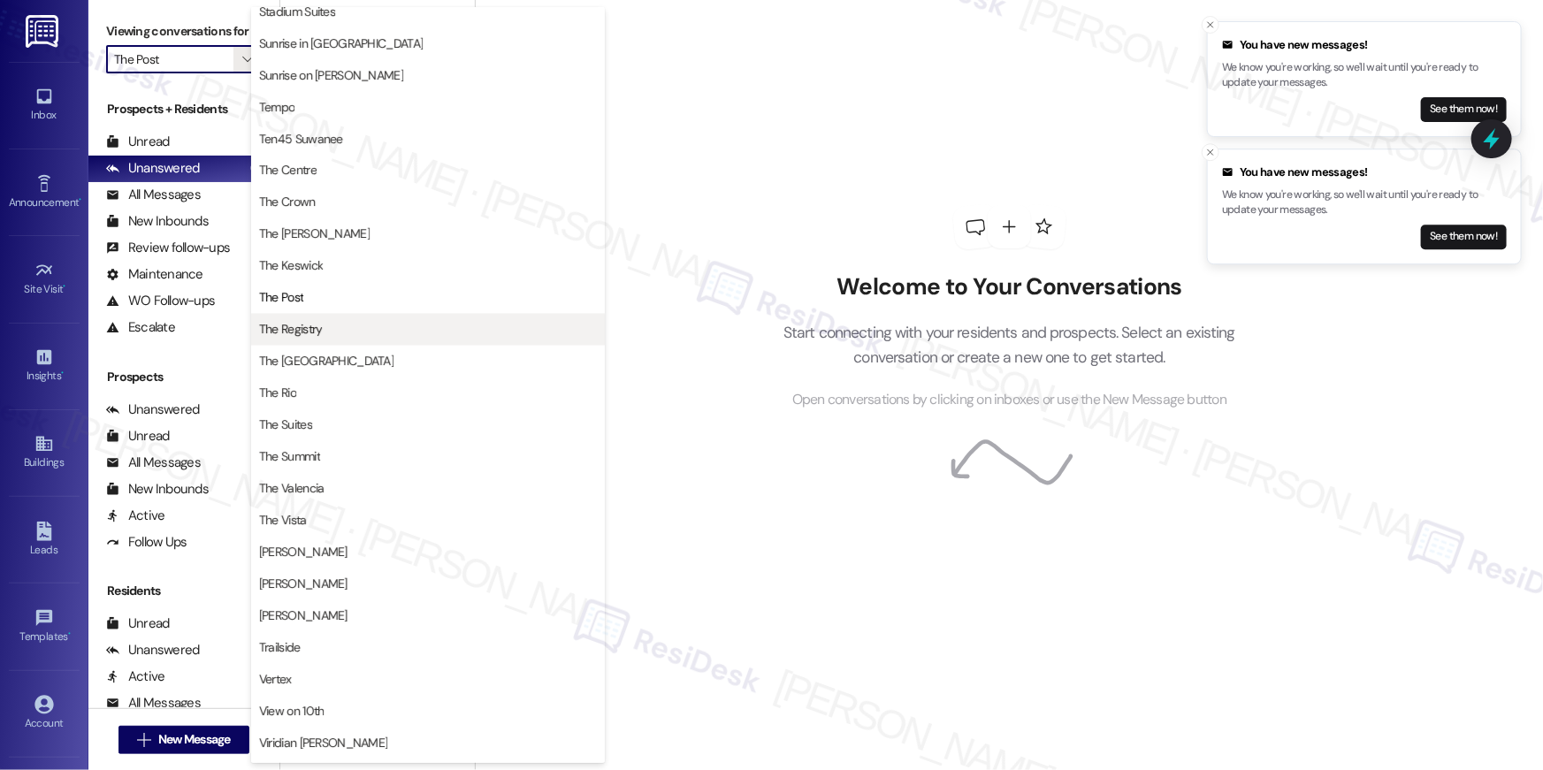
click at [322, 323] on span "The Registry" at bounding box center [428, 330] width 338 height 18
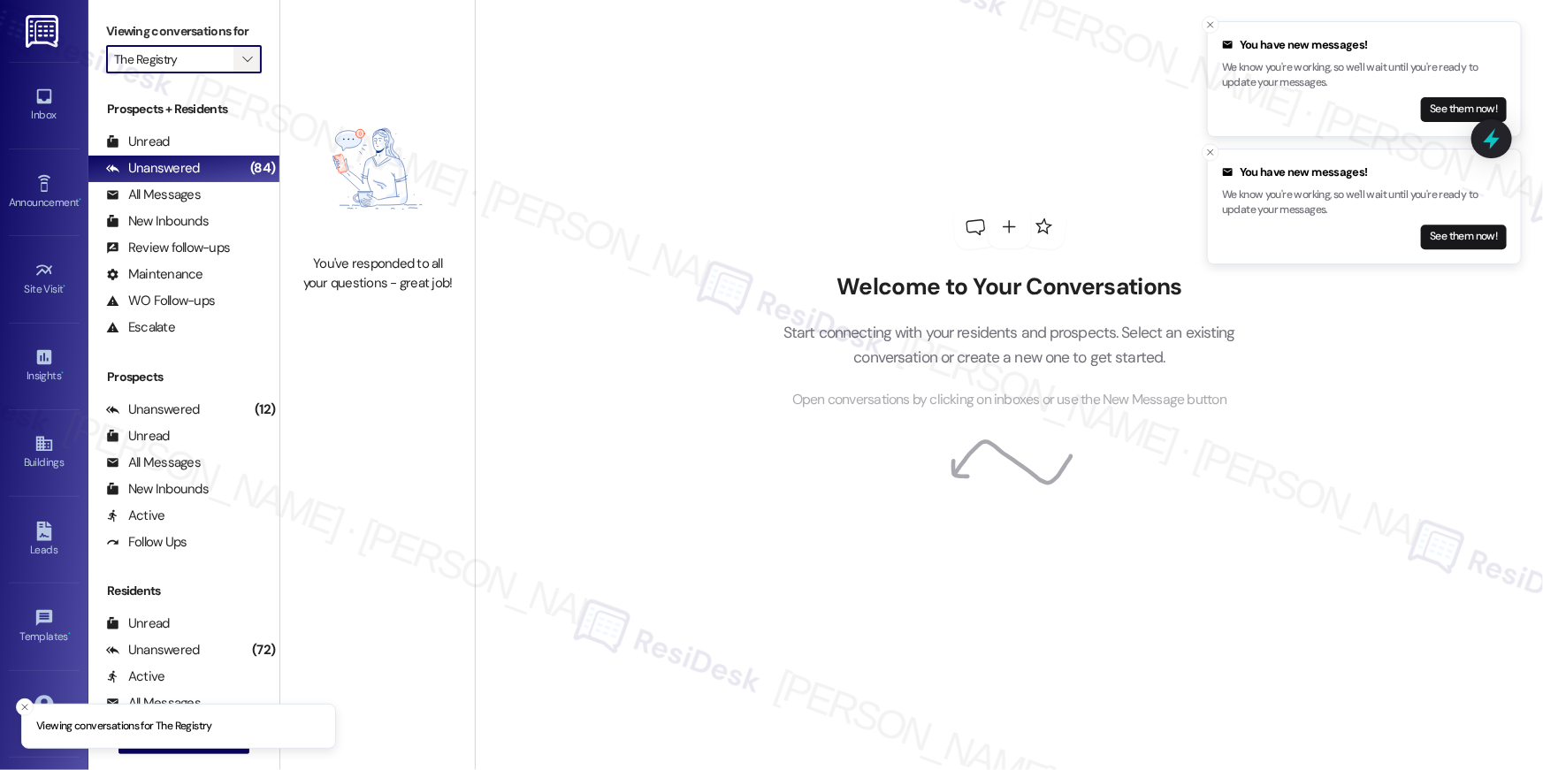
click at [242, 64] on icon "" at bounding box center [247, 59] width 10 height 14
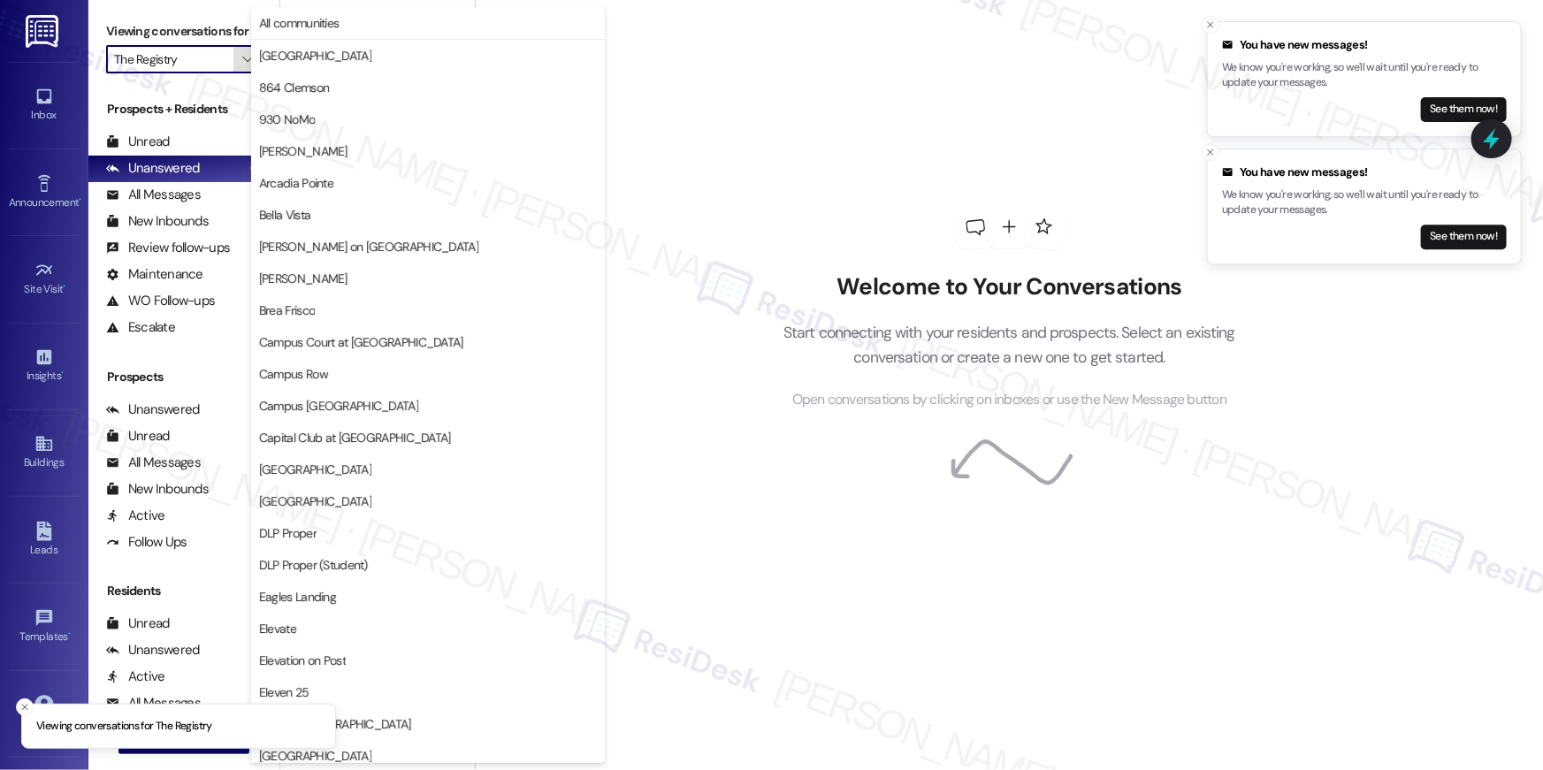
scroll to position [1540, 0]
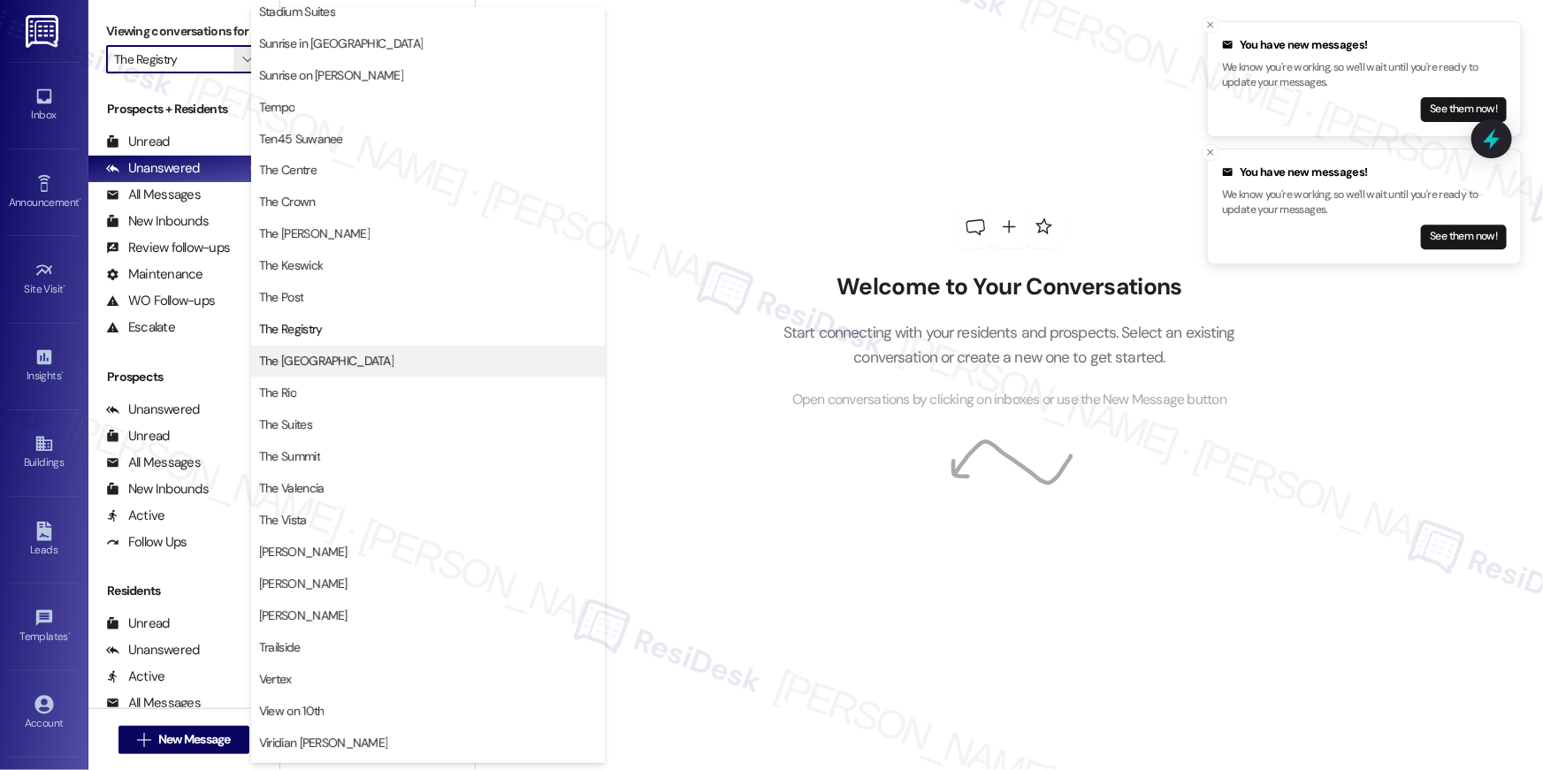
click at [327, 365] on span "The [GEOGRAPHIC_DATA]" at bounding box center [326, 362] width 134 height 18
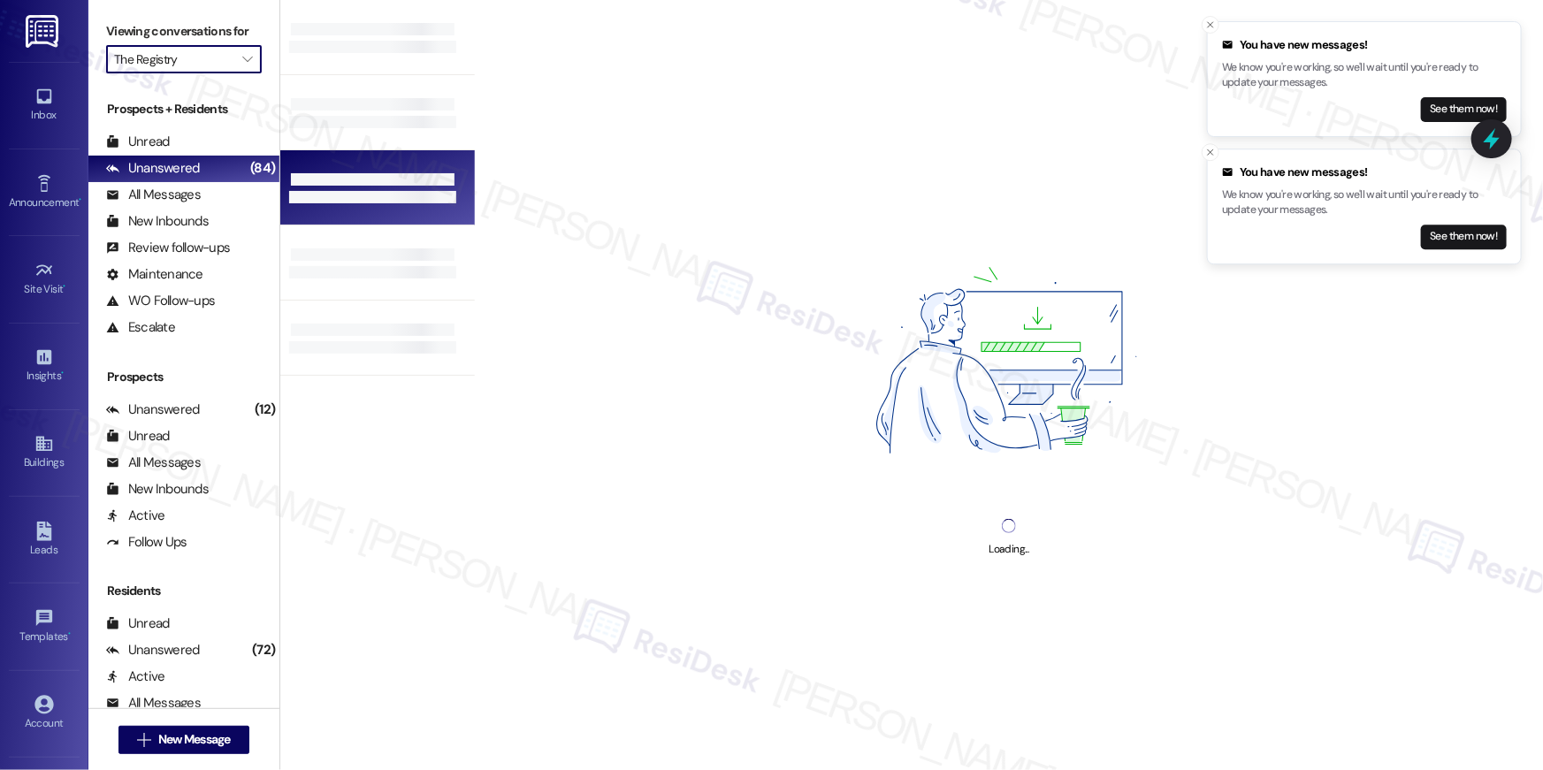
type input "The [GEOGRAPHIC_DATA]"
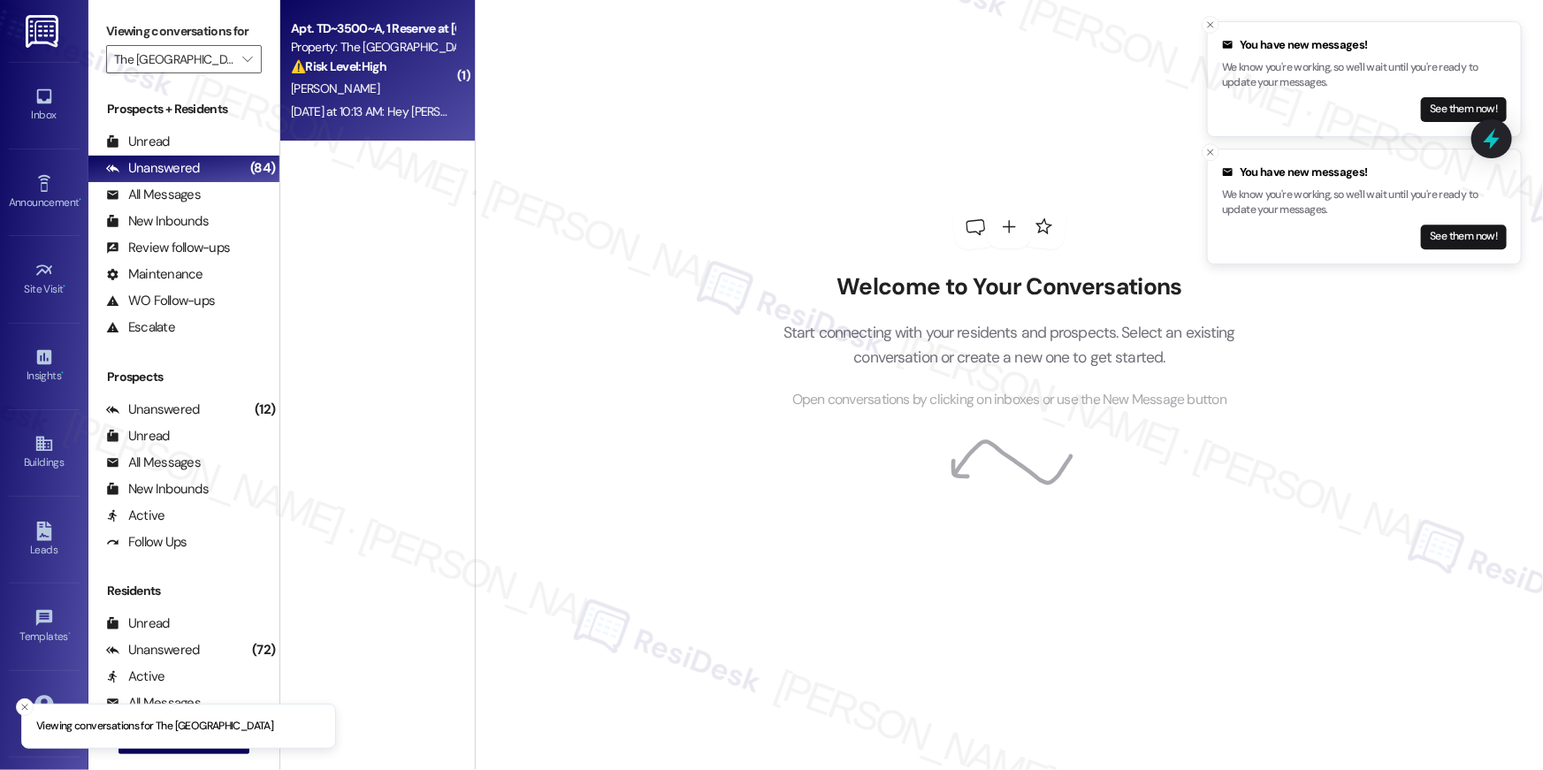
click at [393, 111] on div "Yesterday at 10:13 AM: Hey Peyton, we appreciate your text! We'll be back at 11…" at bounding box center [689, 111] width 796 height 16
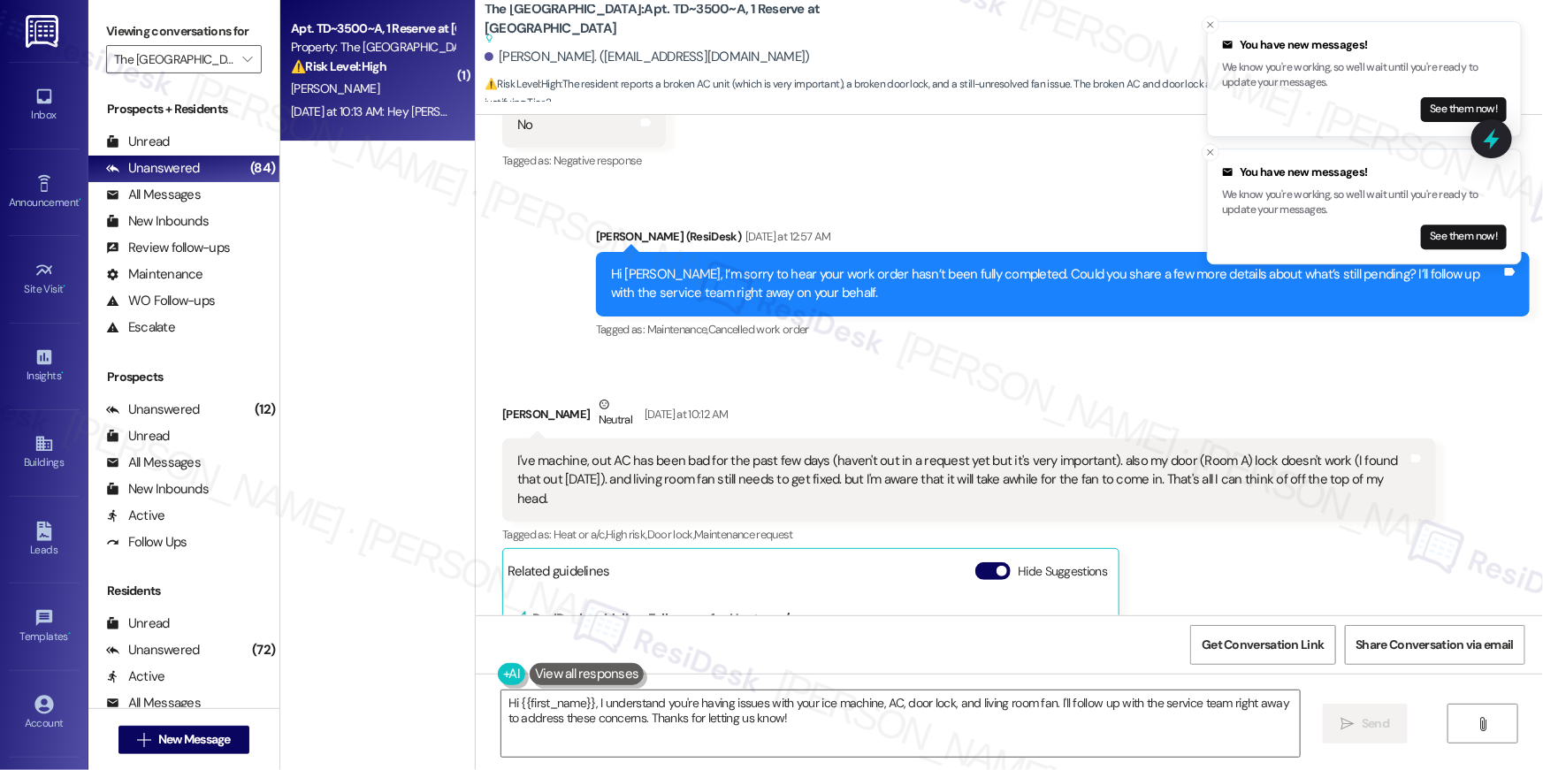
scroll to position [701, 0]
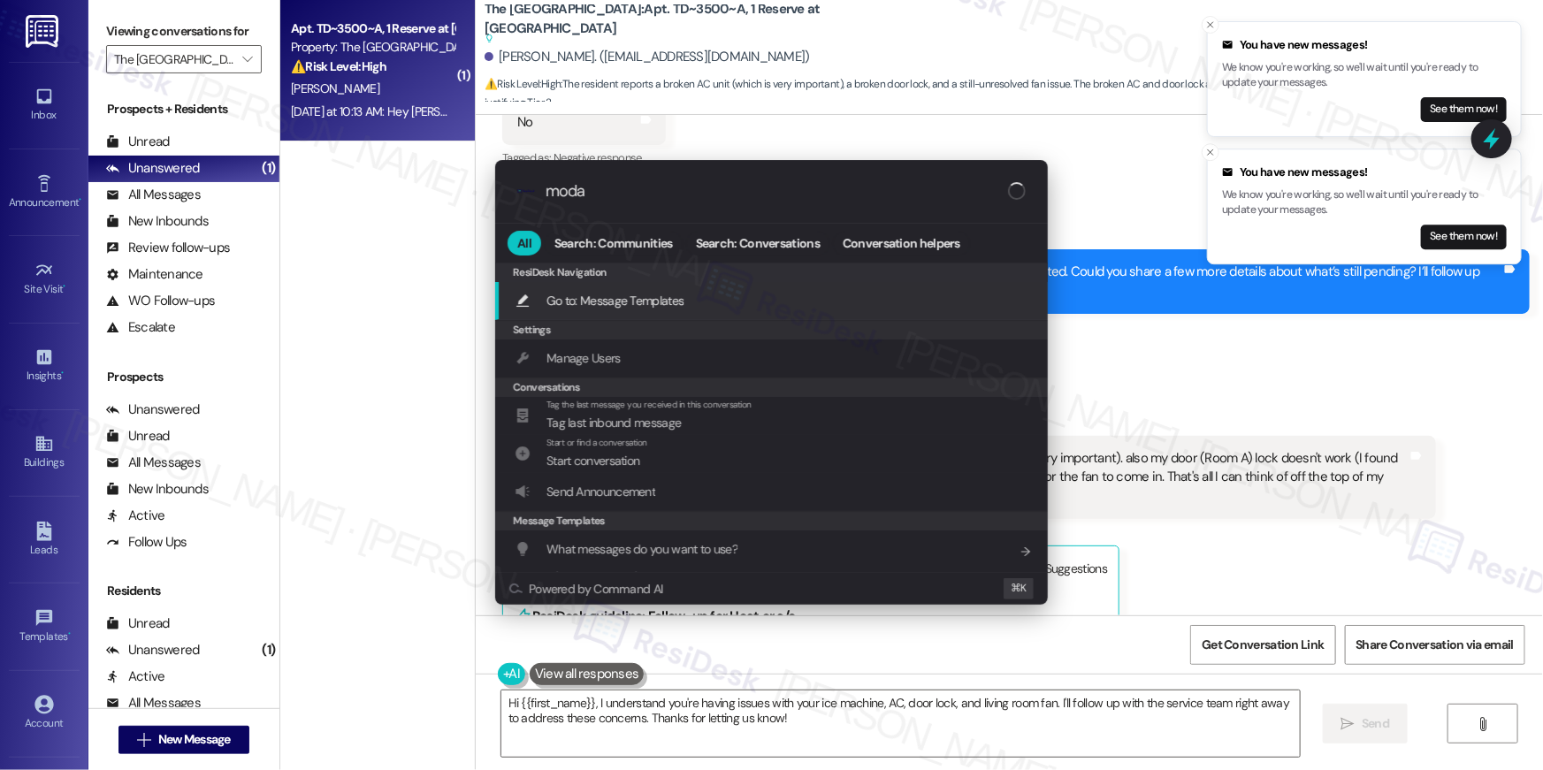
type input "modal"
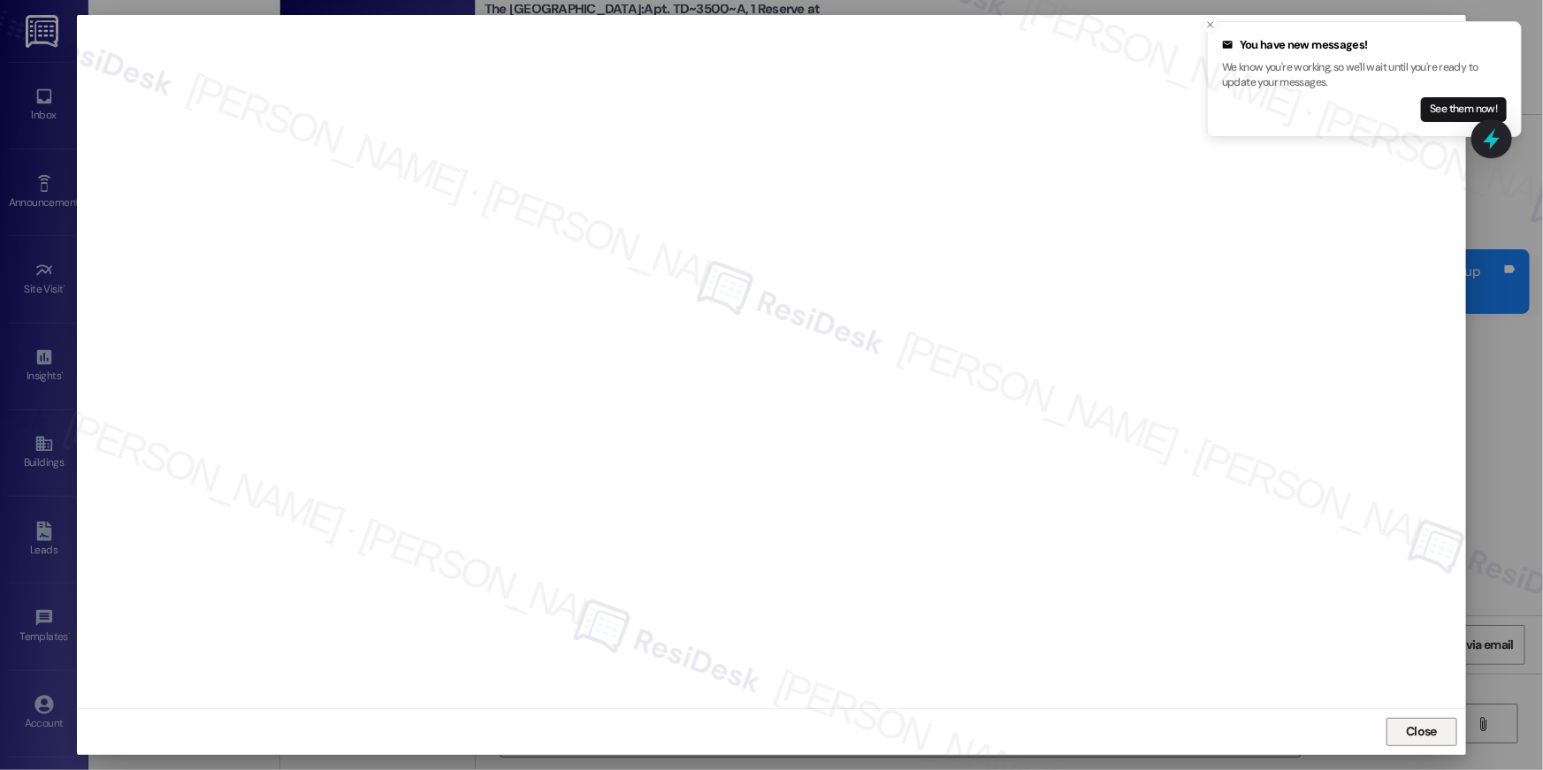
click at [1408, 720] on span "Close" at bounding box center [1421, 732] width 38 height 27
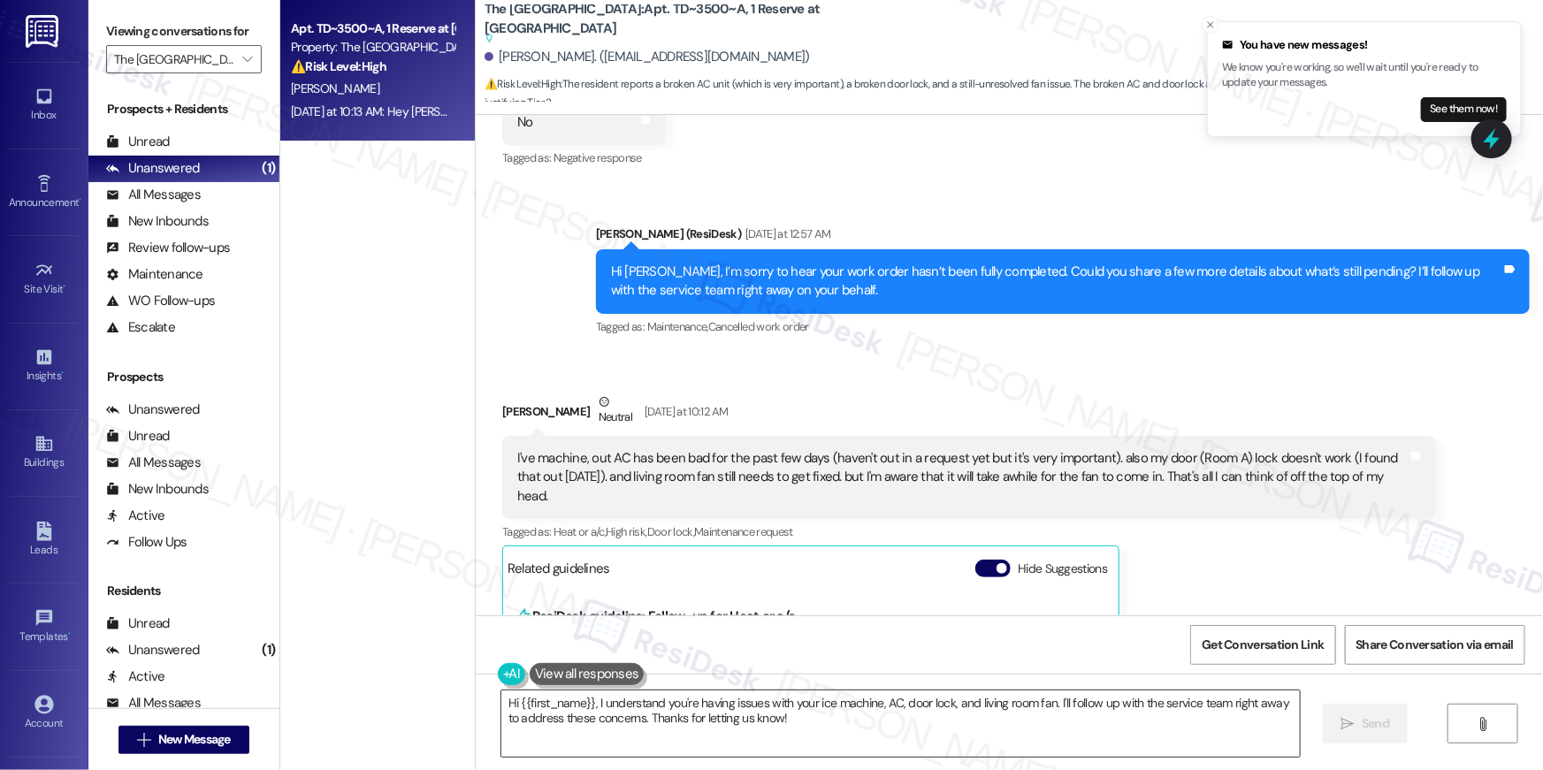
click at [937, 720] on textarea "Hi {{first_name}}, I understand you're having issues with your ice machine, AC,…" at bounding box center [900, 723] width 798 height 66
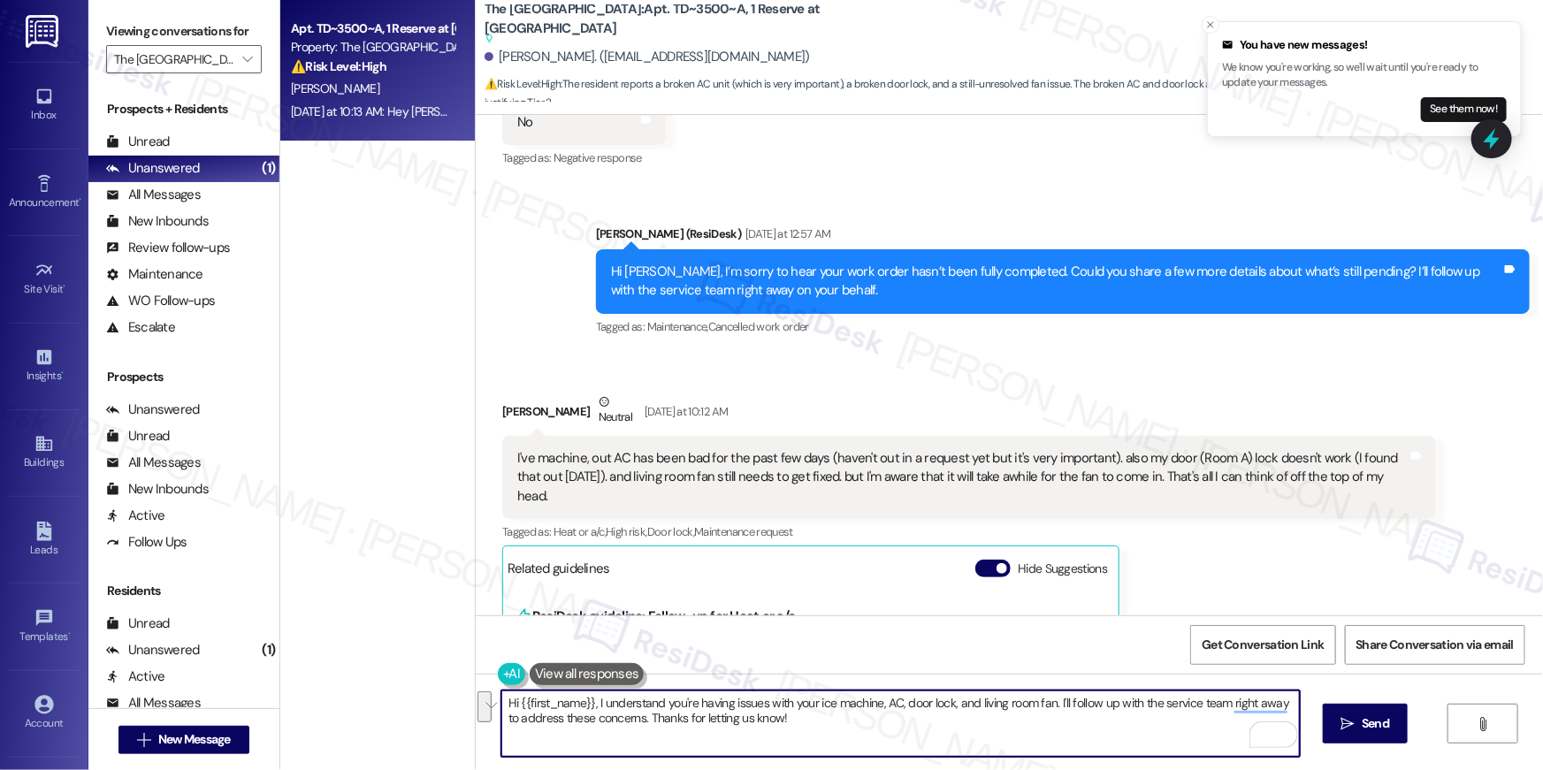
drag, startPoint x: 1048, startPoint y: 704, endPoint x: 1054, endPoint y: 719, distance: 15.9
click at [1054, 719] on textarea "Hi {{first_name}}, I understand you're having issues with your ice machine, AC,…" at bounding box center [900, 723] width 798 height 66
click at [1034, 727] on textarea "Hi {{first_name}}, I understand you're having issues with your ice machine, AC,…" at bounding box center [900, 723] width 798 height 66
click at [1063, 714] on textarea "Hi {{first_name}}, I understand you're having issues with your ice machine, AC,…" at bounding box center [900, 723] width 798 height 66
drag, startPoint x: 1052, startPoint y: 699, endPoint x: 1059, endPoint y: 722, distance: 24.0
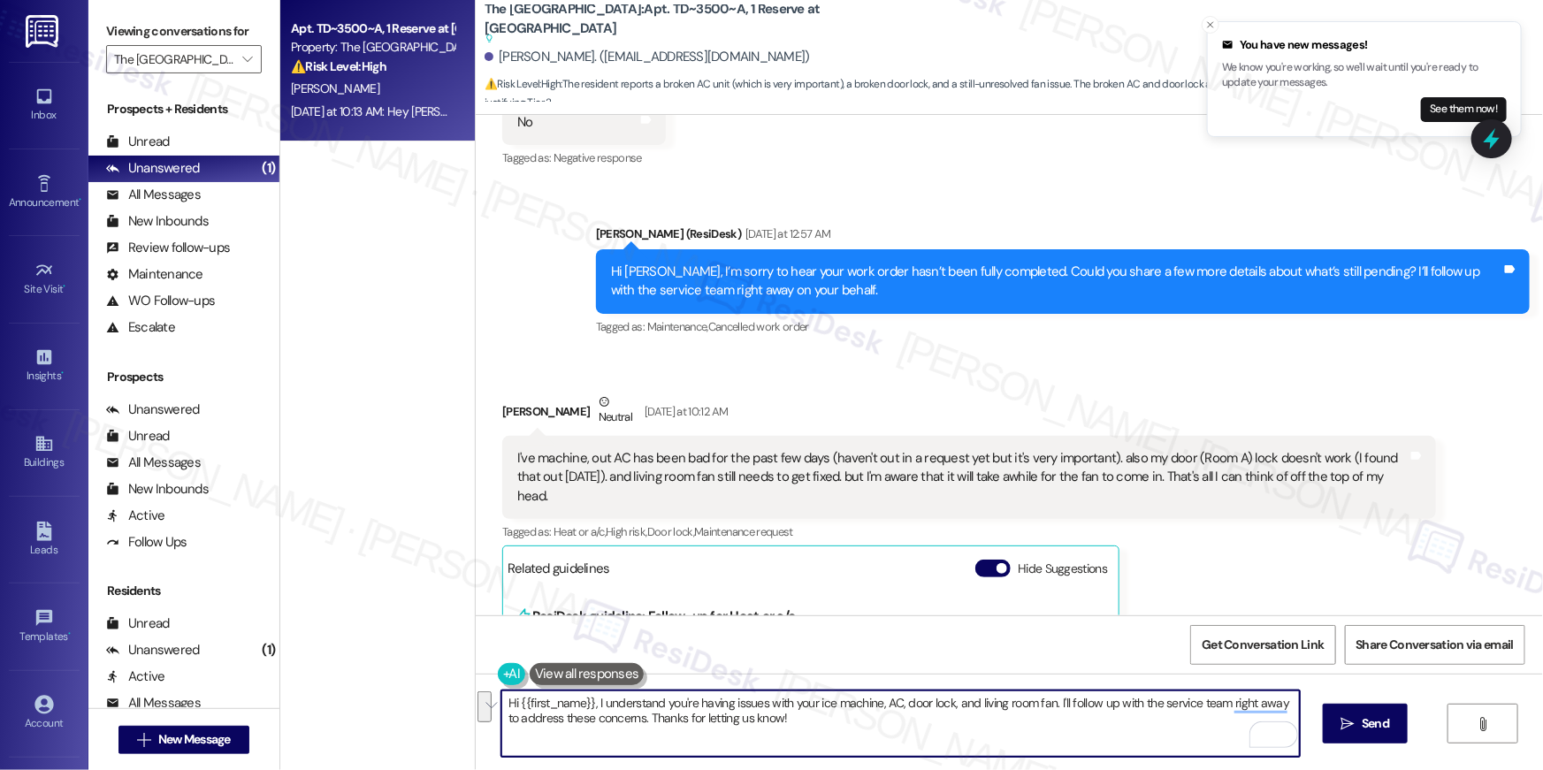
click at [1059, 722] on textarea "Hi {{first_name}}, I understand you're having issues with your ice machine, AC,…" at bounding box center [900, 723] width 798 height 66
type textarea "Hi {{first_name}}, I understand you're having issues with your ice machine, AC,…"
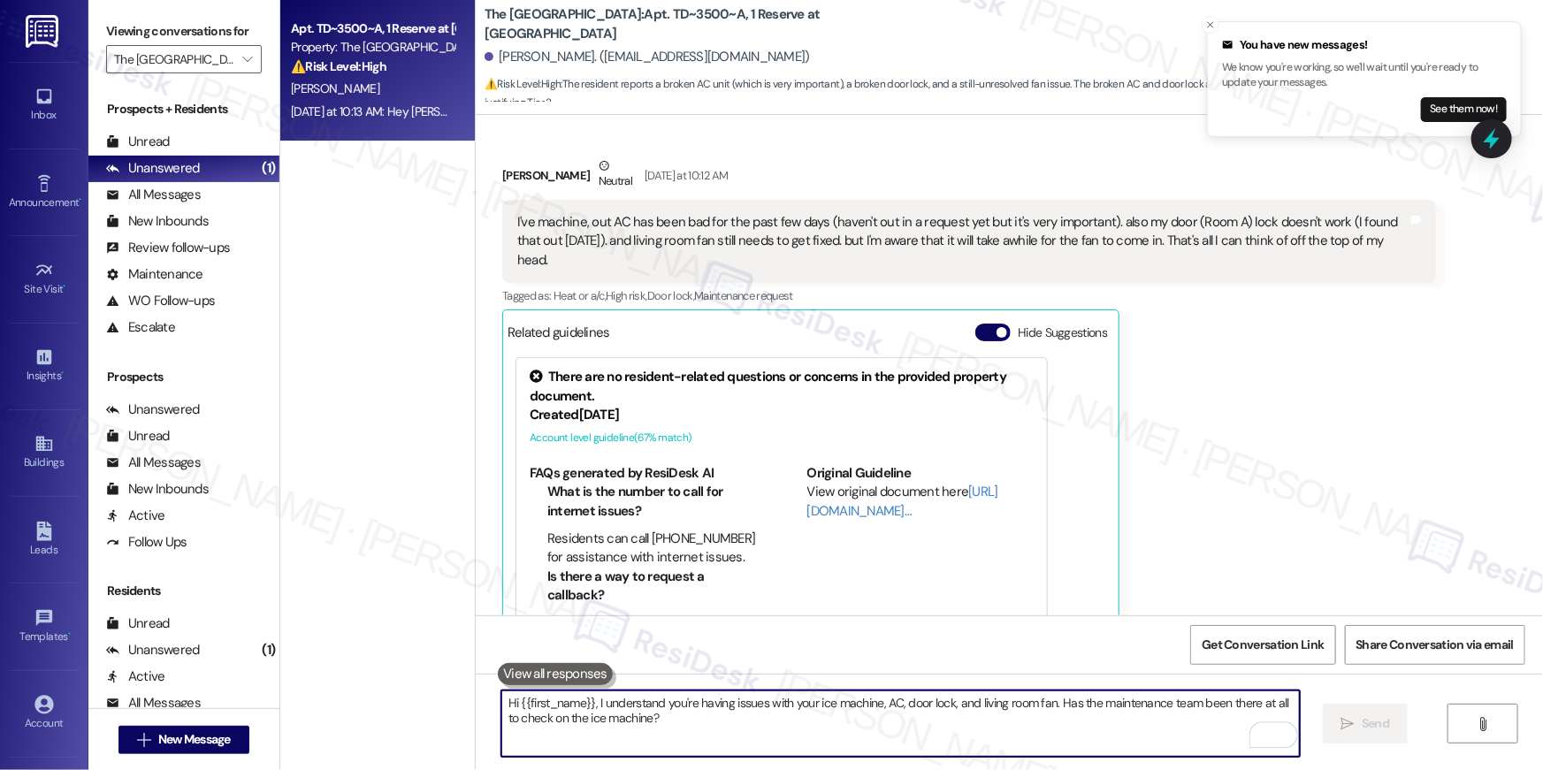
scroll to position [967, 0]
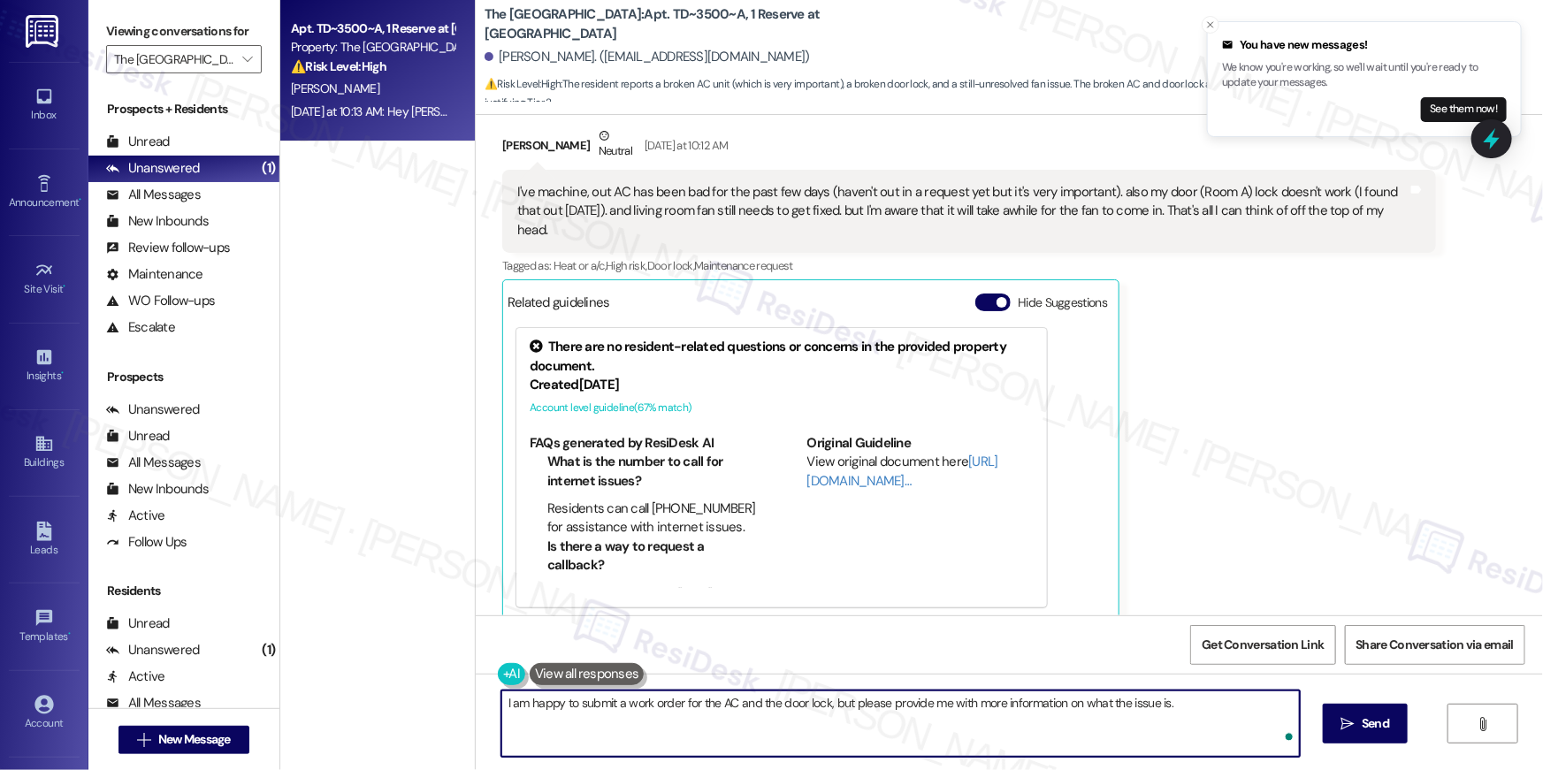
type textarea "I am happy to submit a work order for the AC and the door lock, but please prov…"
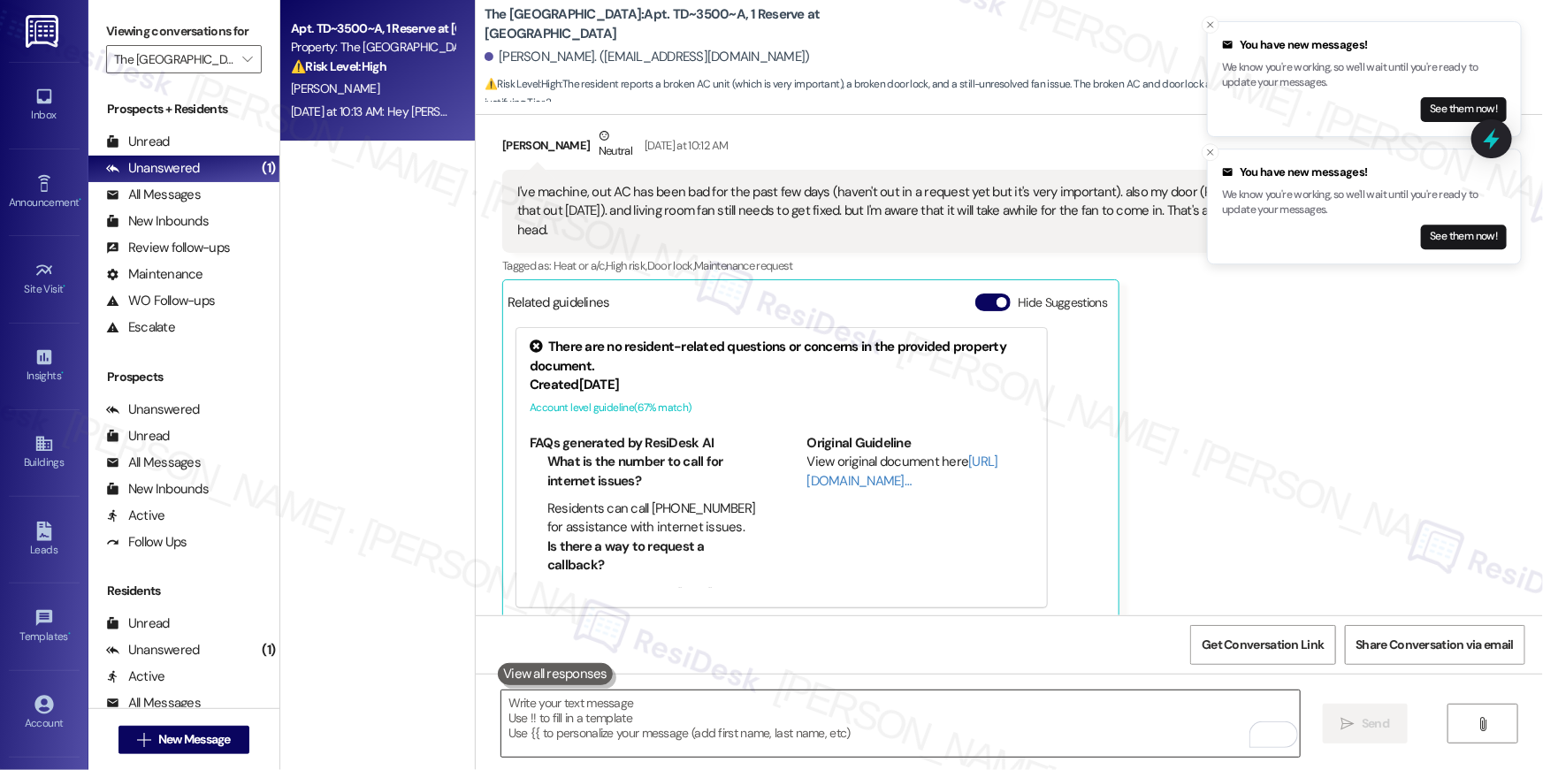
click at [930, 704] on textarea "To enrich screen reader interactions, please activate Accessibility in Grammarl…" at bounding box center [900, 723] width 798 height 66
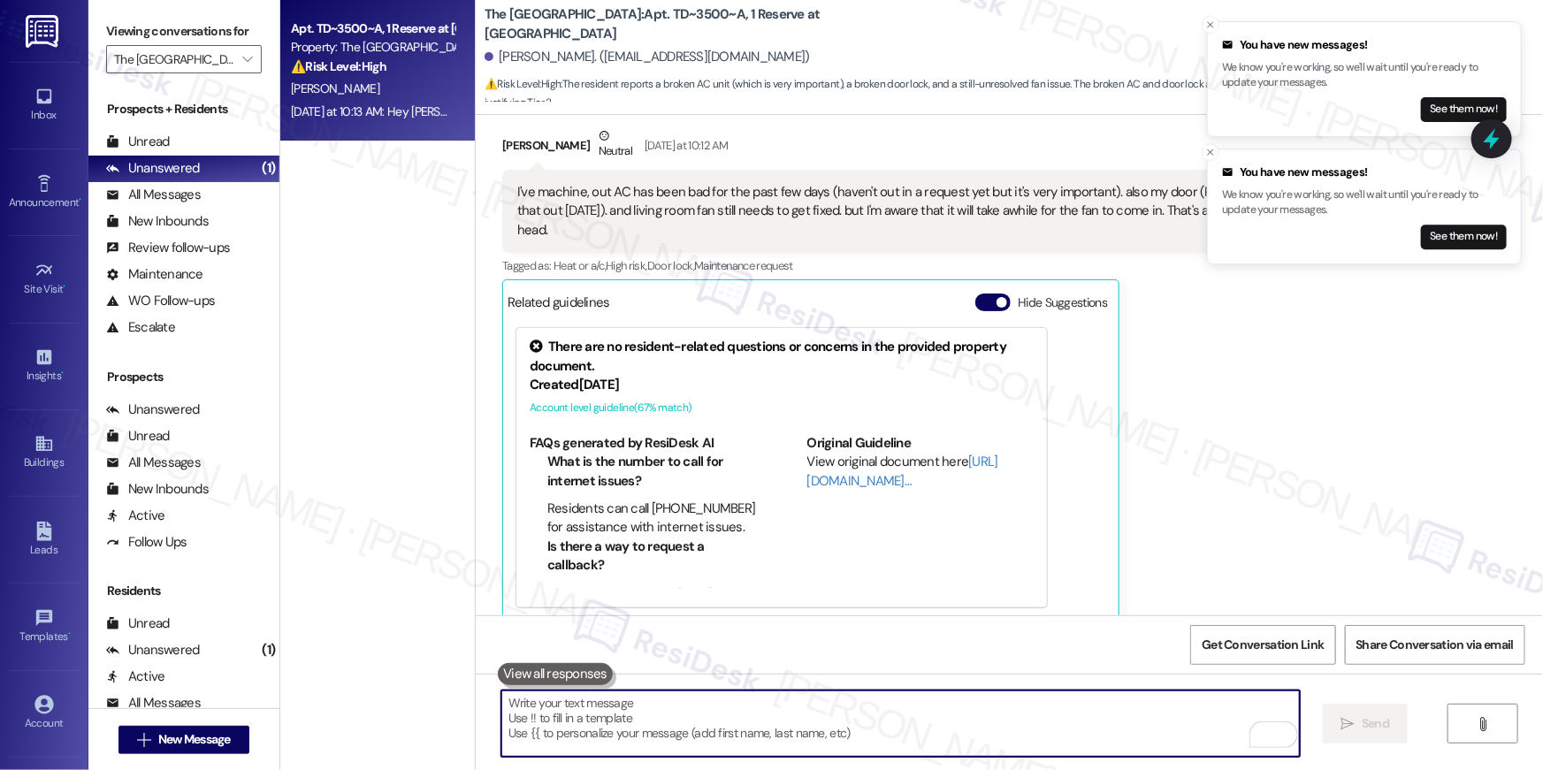
paste textarea "“Is the AC not cooling at all, or is it just not cooling as much as it should?”"
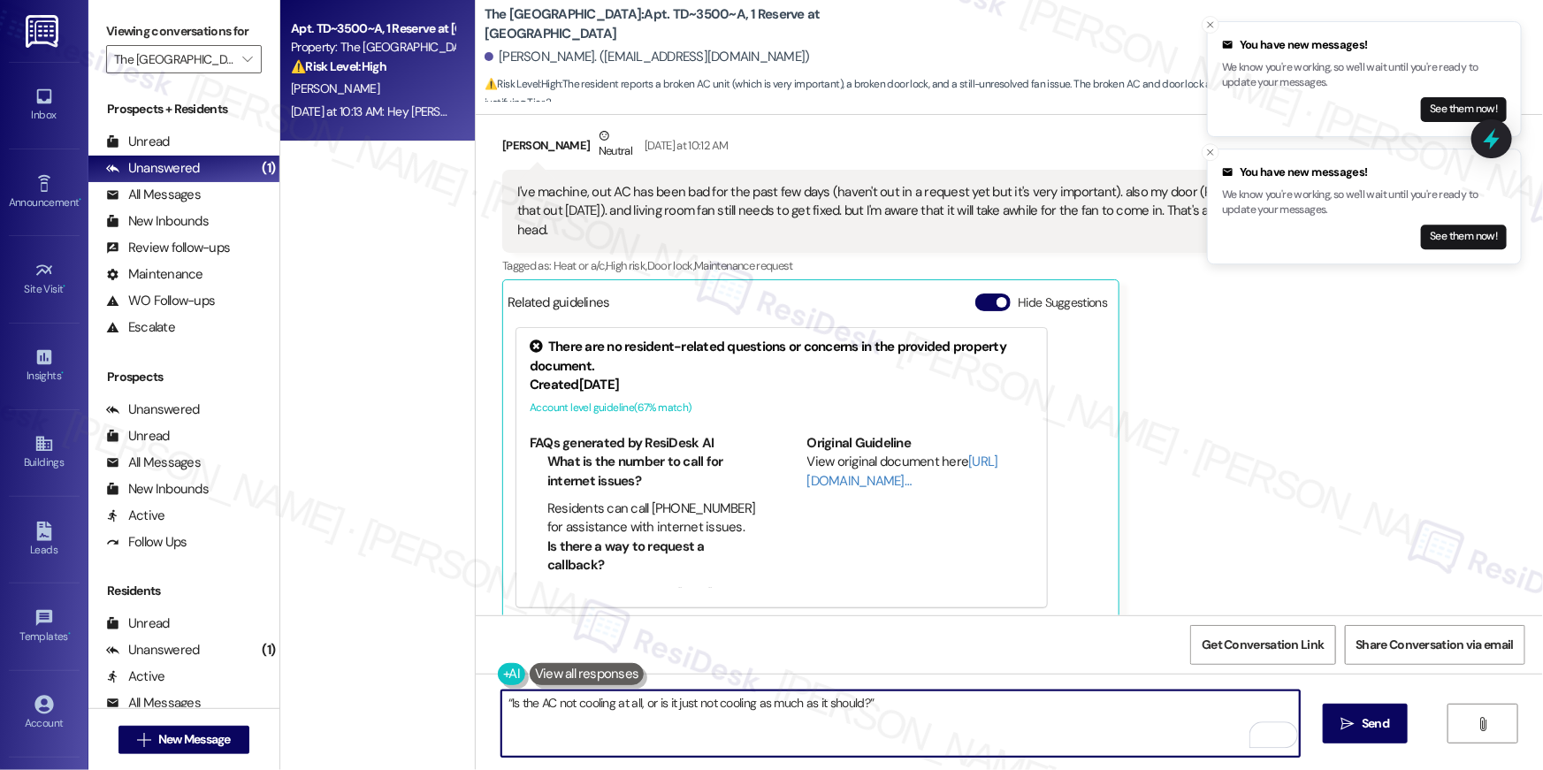
click at [501, 699] on textarea "“Is the AC not cooling at all, or is it just not cooling as much as it should?”" at bounding box center [900, 723] width 798 height 66
click at [904, 698] on textarea "Is the AC not cooling at all, or is it just not cooling as much as it should?”" at bounding box center [900, 723] width 798 height 66
click at [501, 706] on textarea "Is the AC not cooling at all, or is it just not cooling as much as it should?" at bounding box center [900, 723] width 798 height 66
click at [949, 728] on textarea "Is the AC not cooling at all, or is it just not cooling as much as it should?" at bounding box center [900, 723] width 798 height 66
type textarea "Is the AC not cooling at all, or is it just not cooling as much as it should? I…"
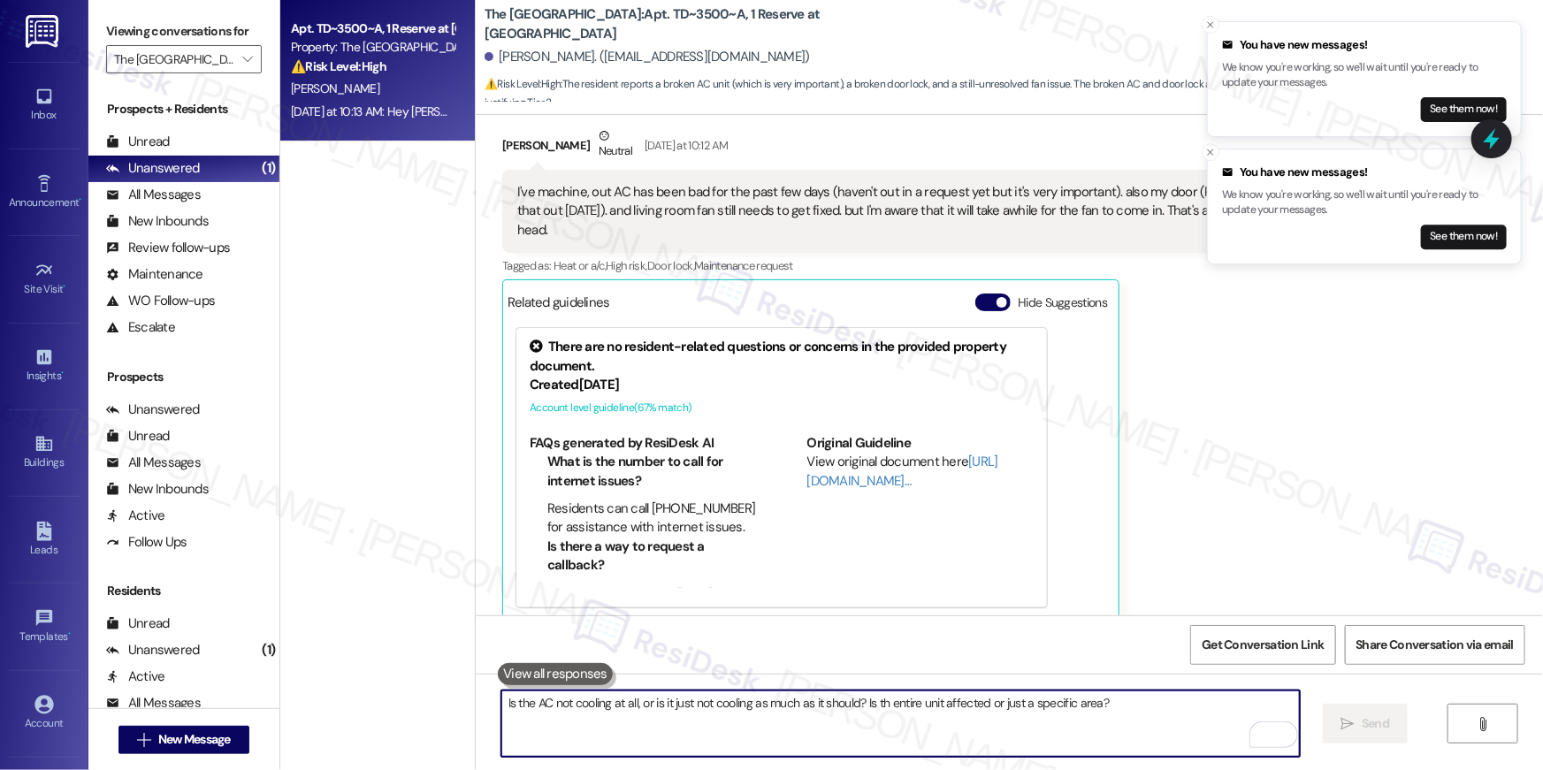
click at [1212, 426] on div "Peyton Mcmahan Neutral Yesterday at 10:12 AM I've machine, out AC has been bad …" at bounding box center [969, 373] width 934 height 495
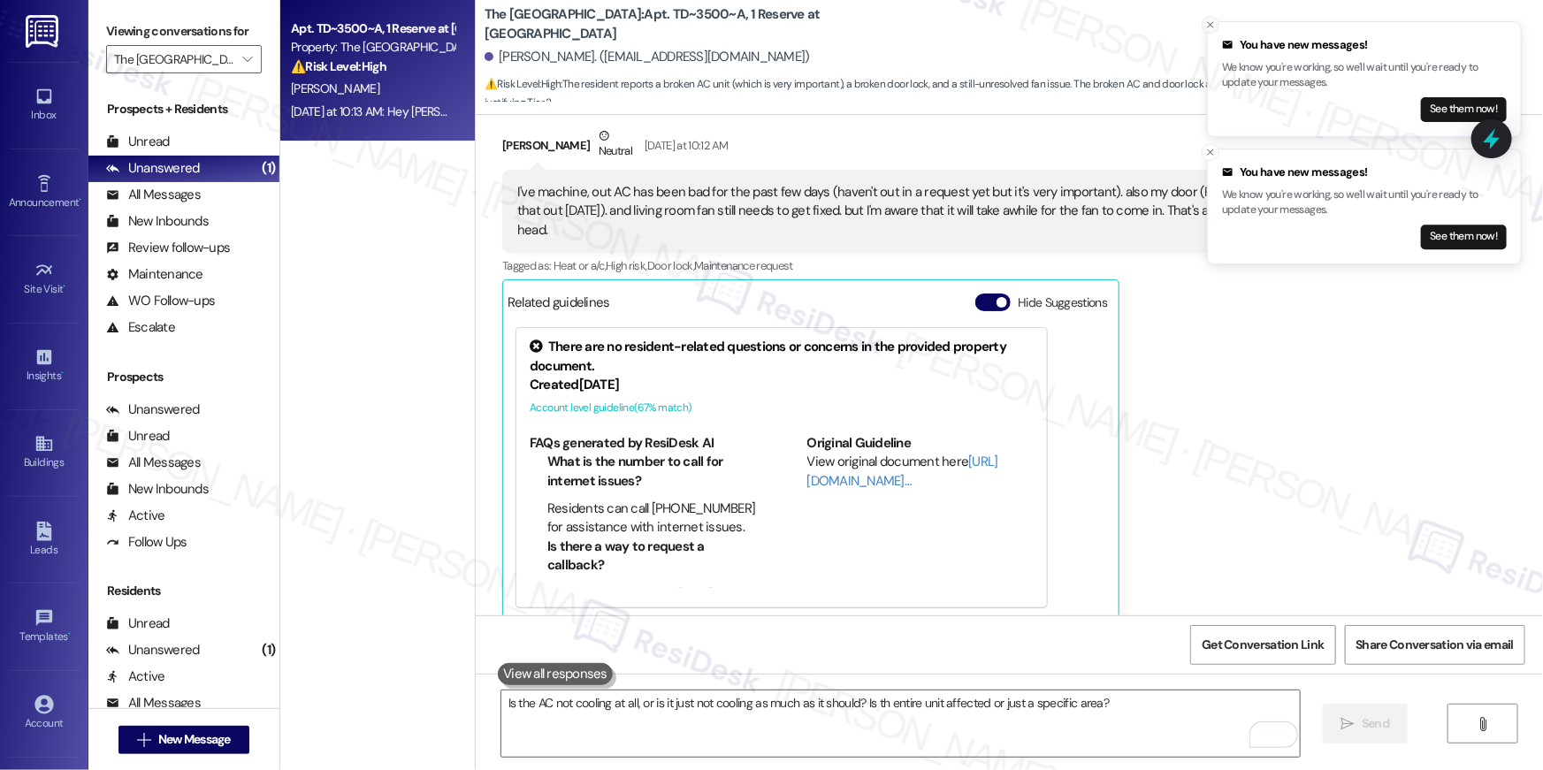
click at [1204, 21] on button "Close toast" at bounding box center [1210, 25] width 18 height 18
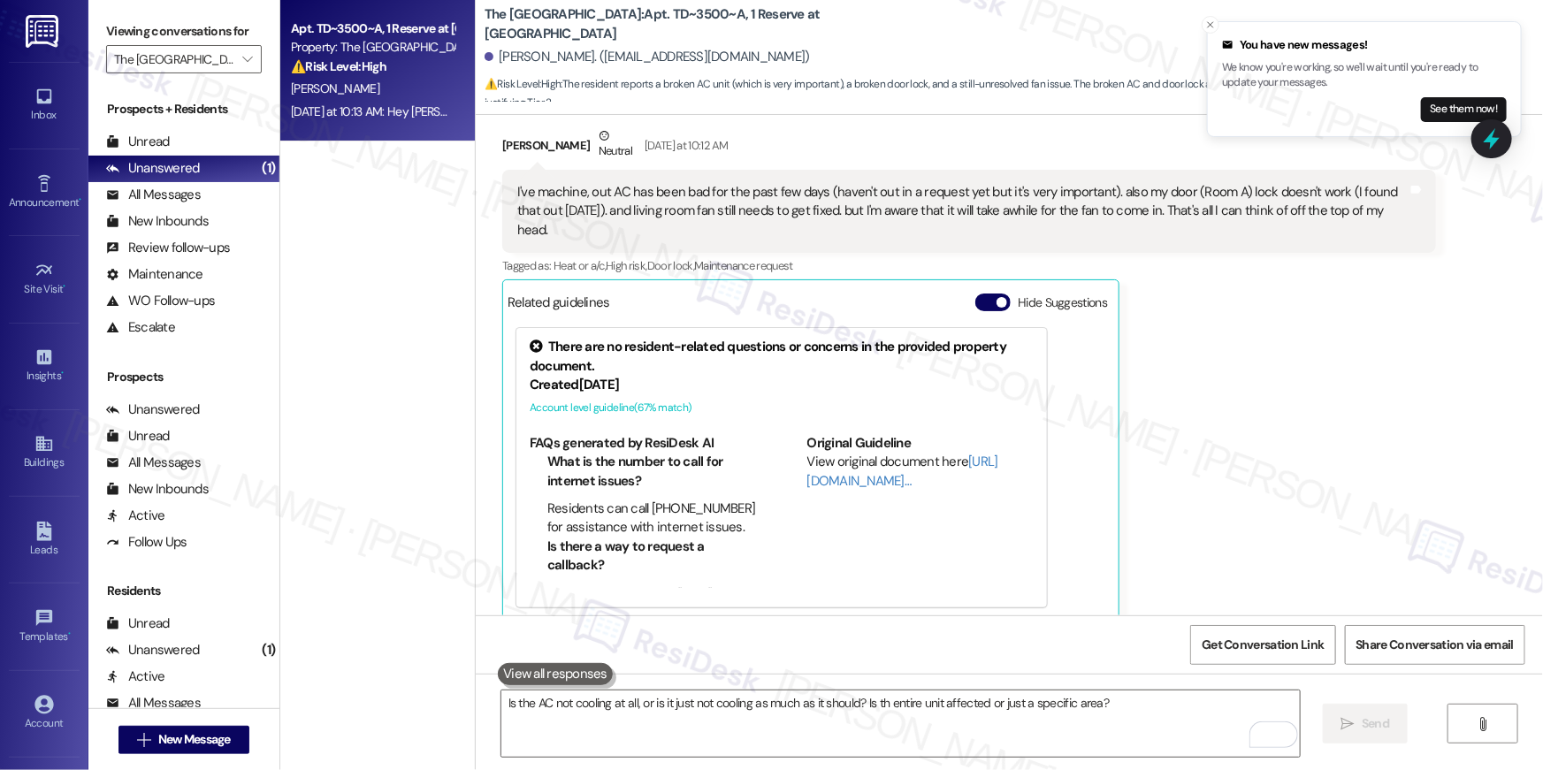
click at [1207, 25] on icon "Close toast" at bounding box center [1210, 24] width 11 height 11
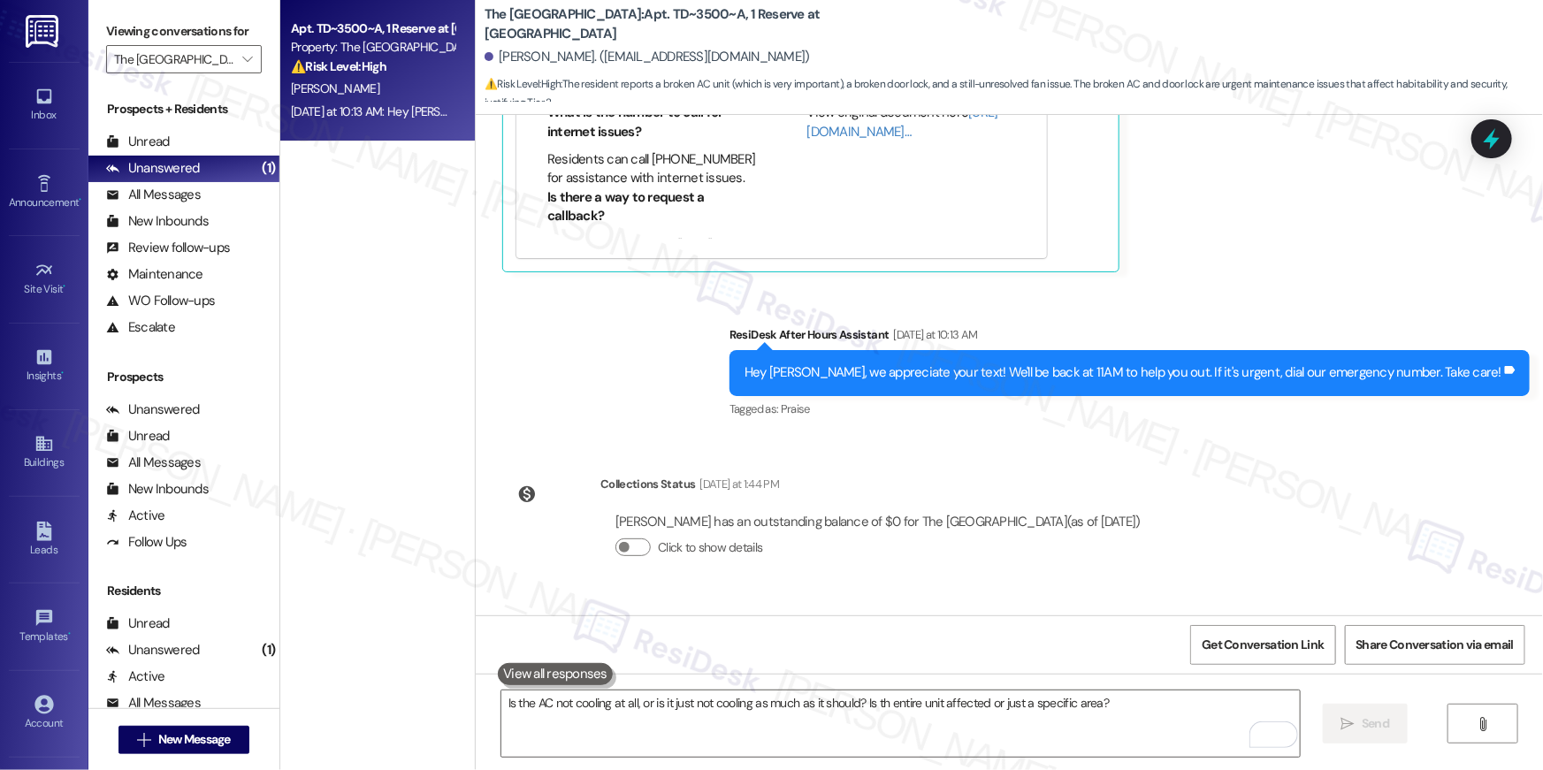
scroll to position [1668, 0]
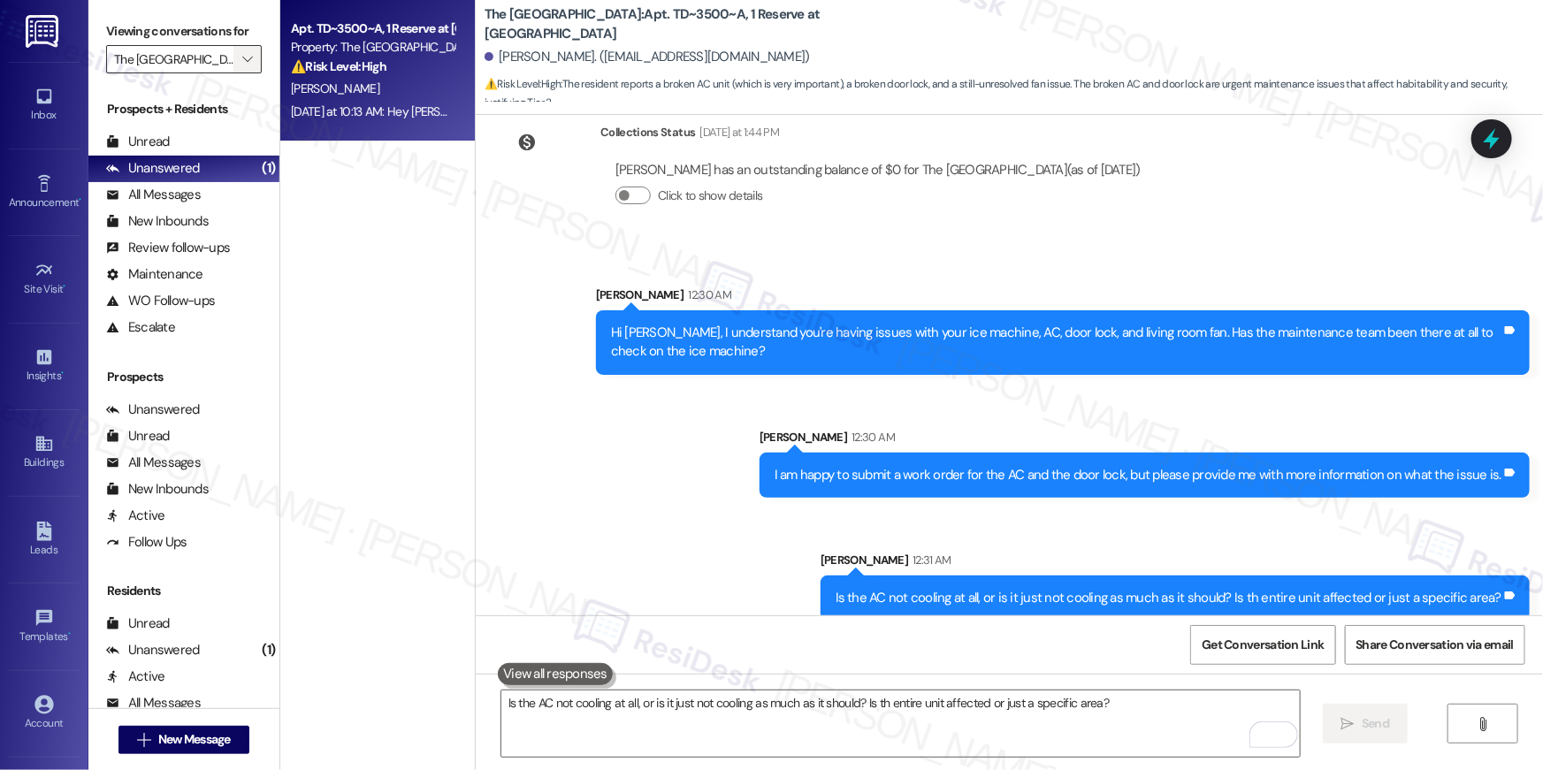
click at [239, 62] on span "" at bounding box center [247, 59] width 17 height 28
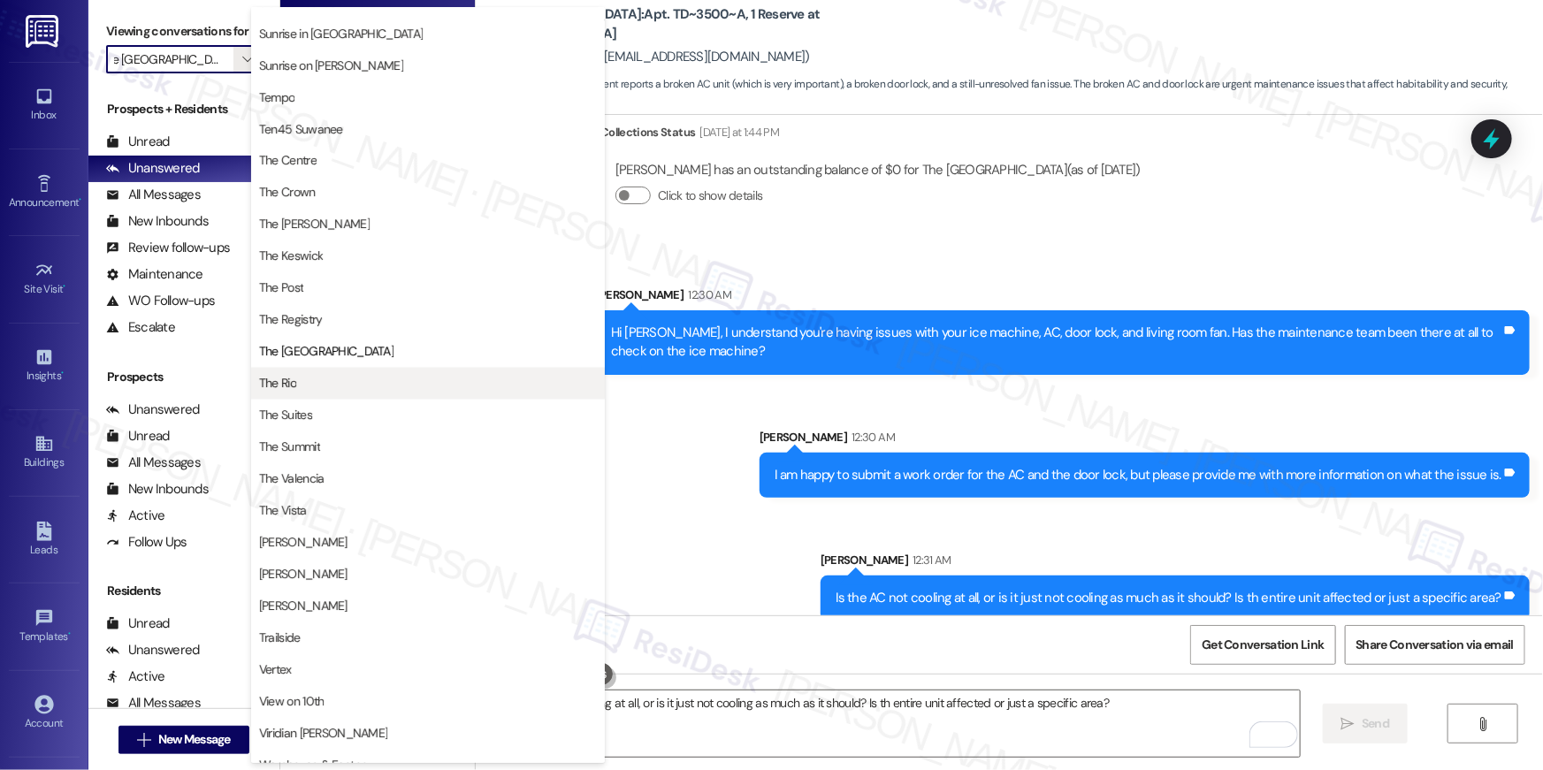
scroll to position [1599, 0]
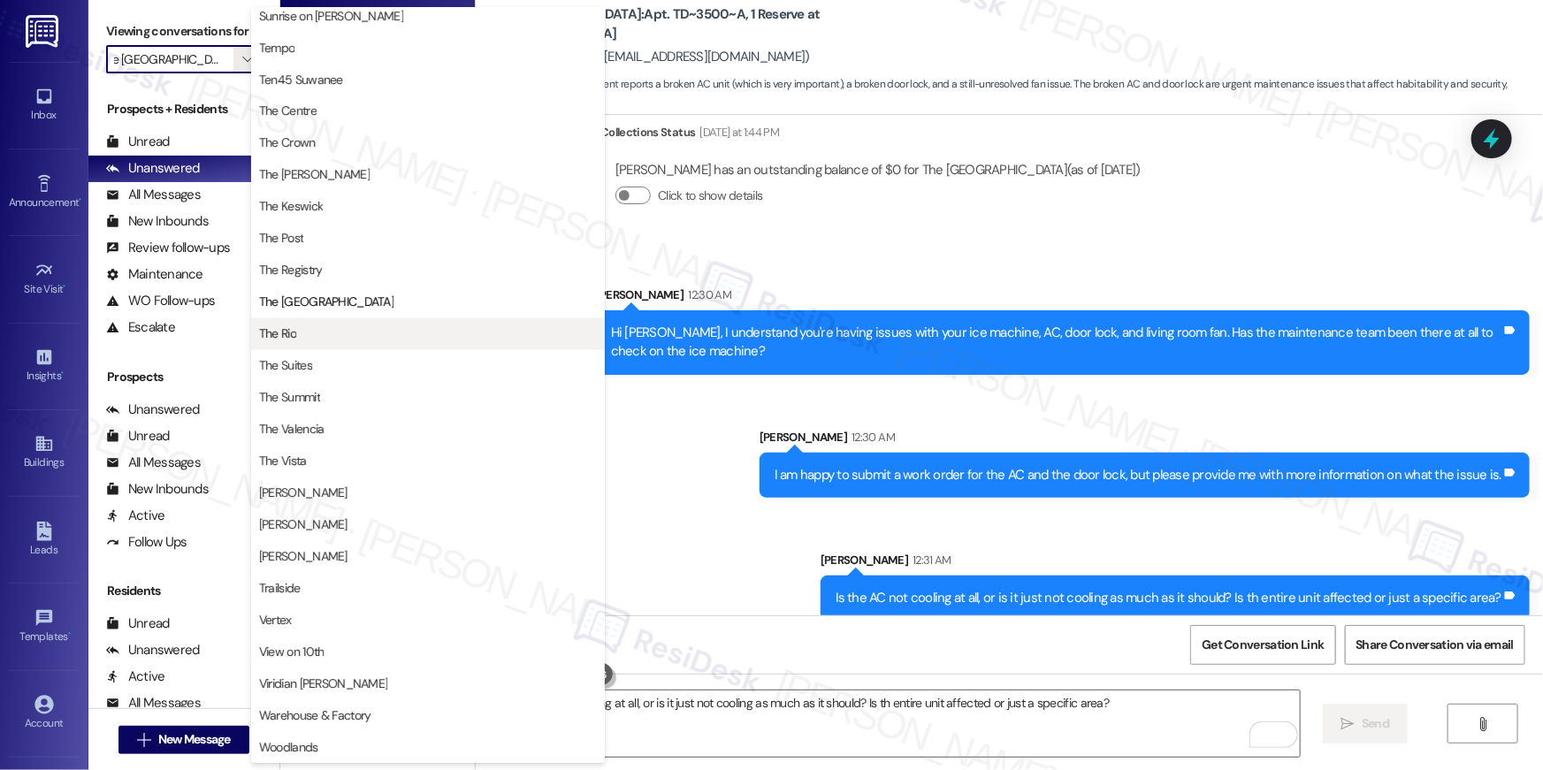
click at [339, 325] on span "The Rio" at bounding box center [428, 334] width 338 height 18
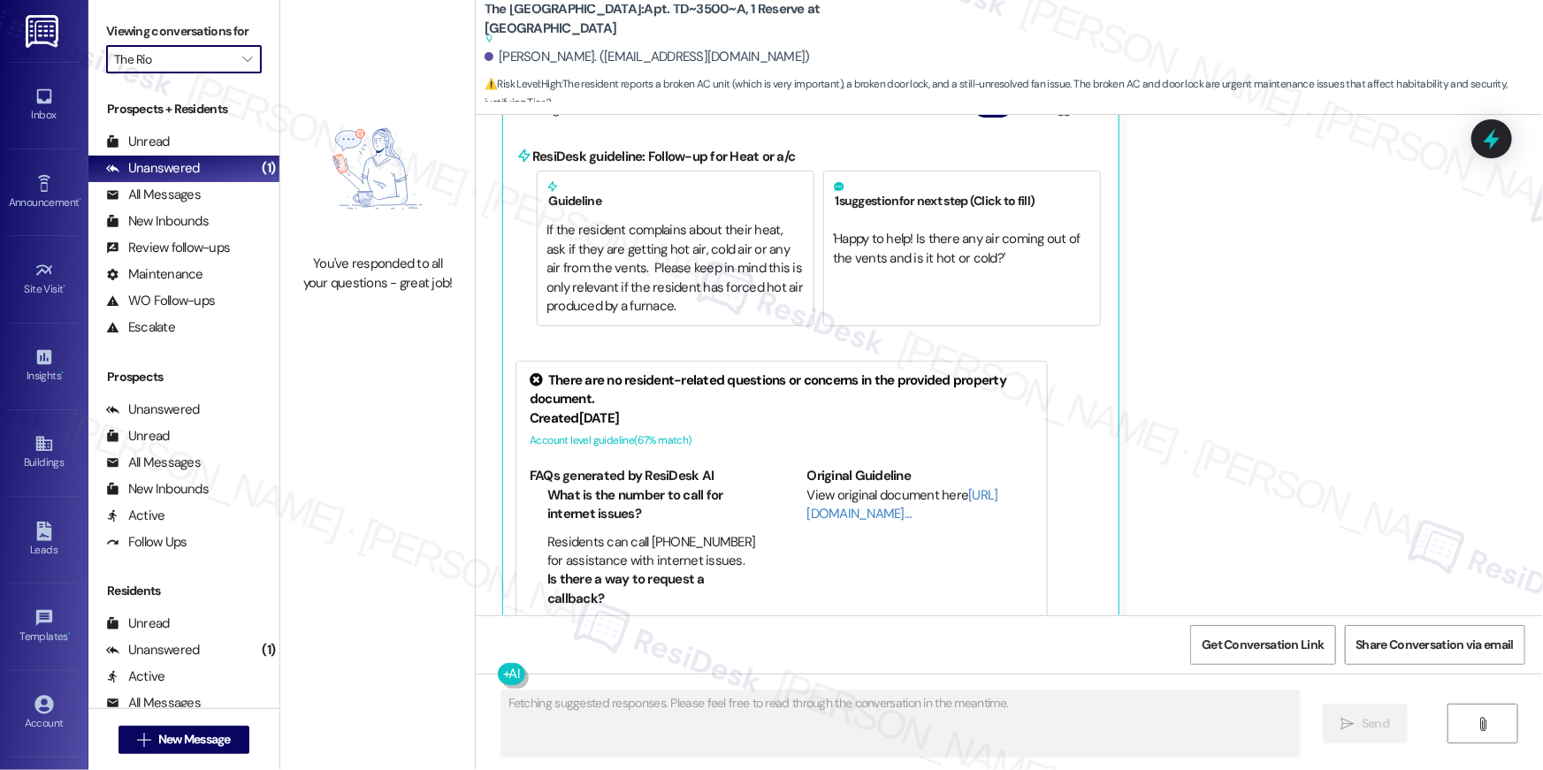
scroll to position [1193, 0]
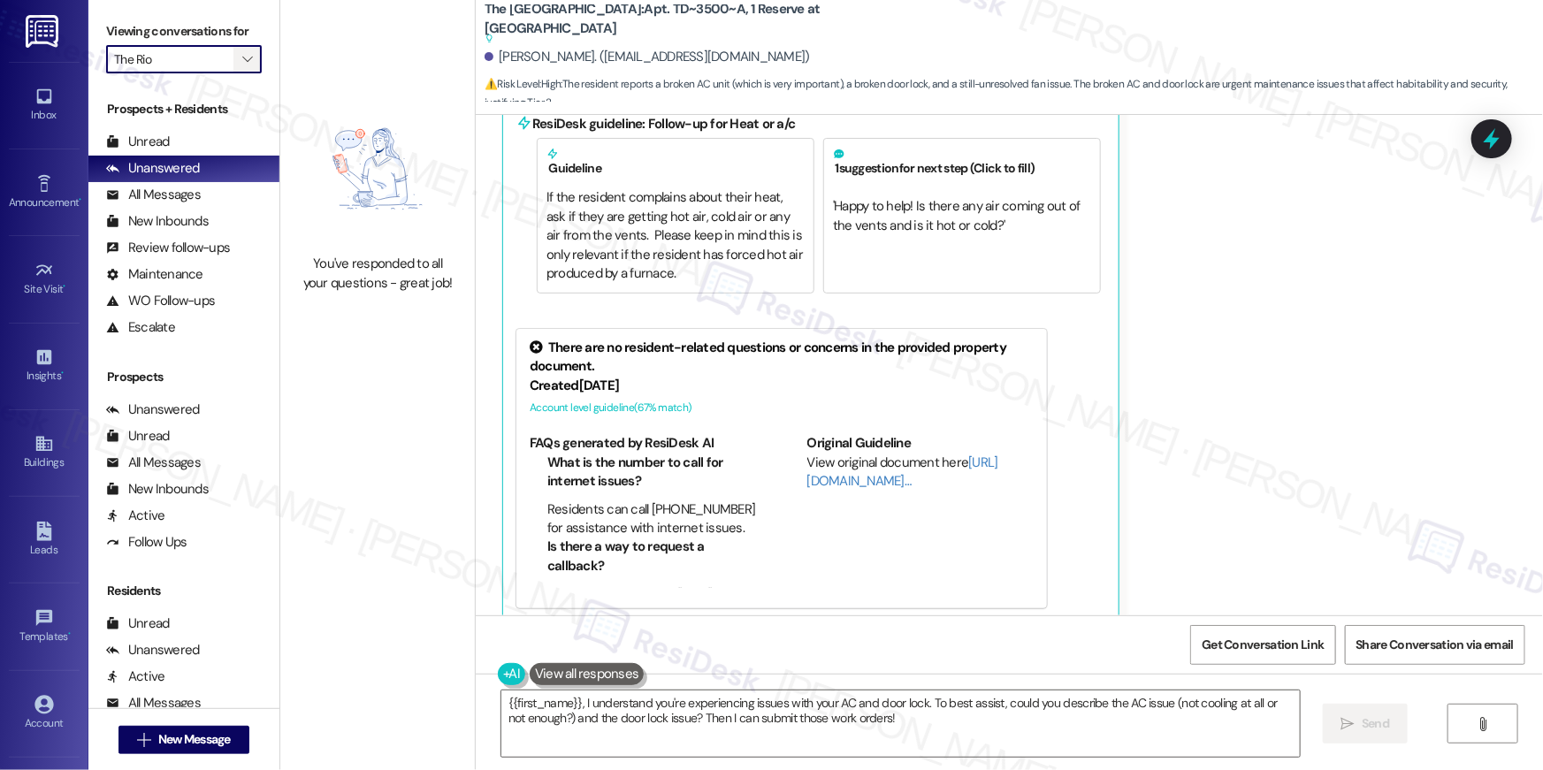
click at [246, 62] on button "" at bounding box center [247, 59] width 28 height 28
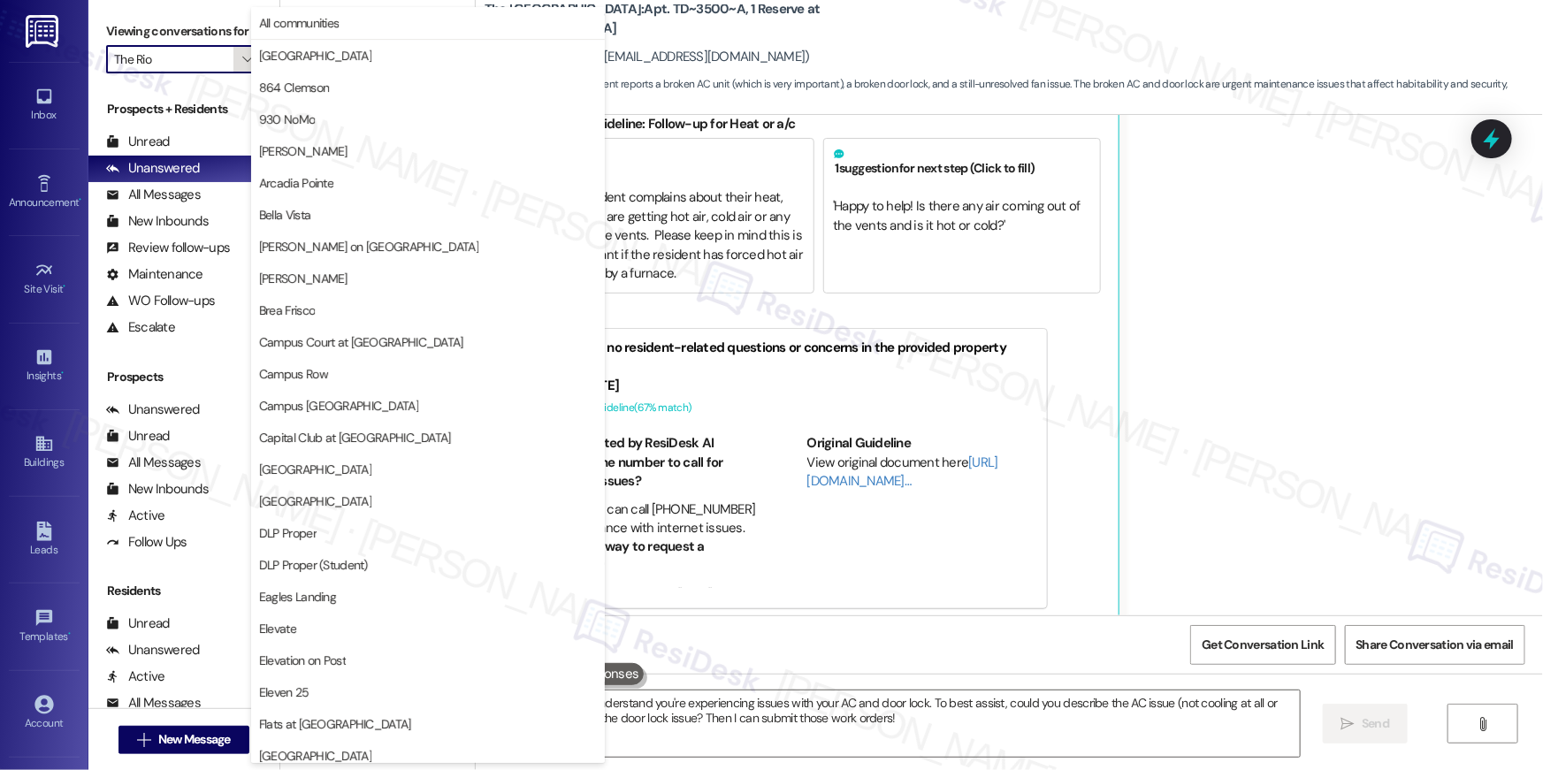
click at [233, 50] on button "" at bounding box center [247, 59] width 28 height 28
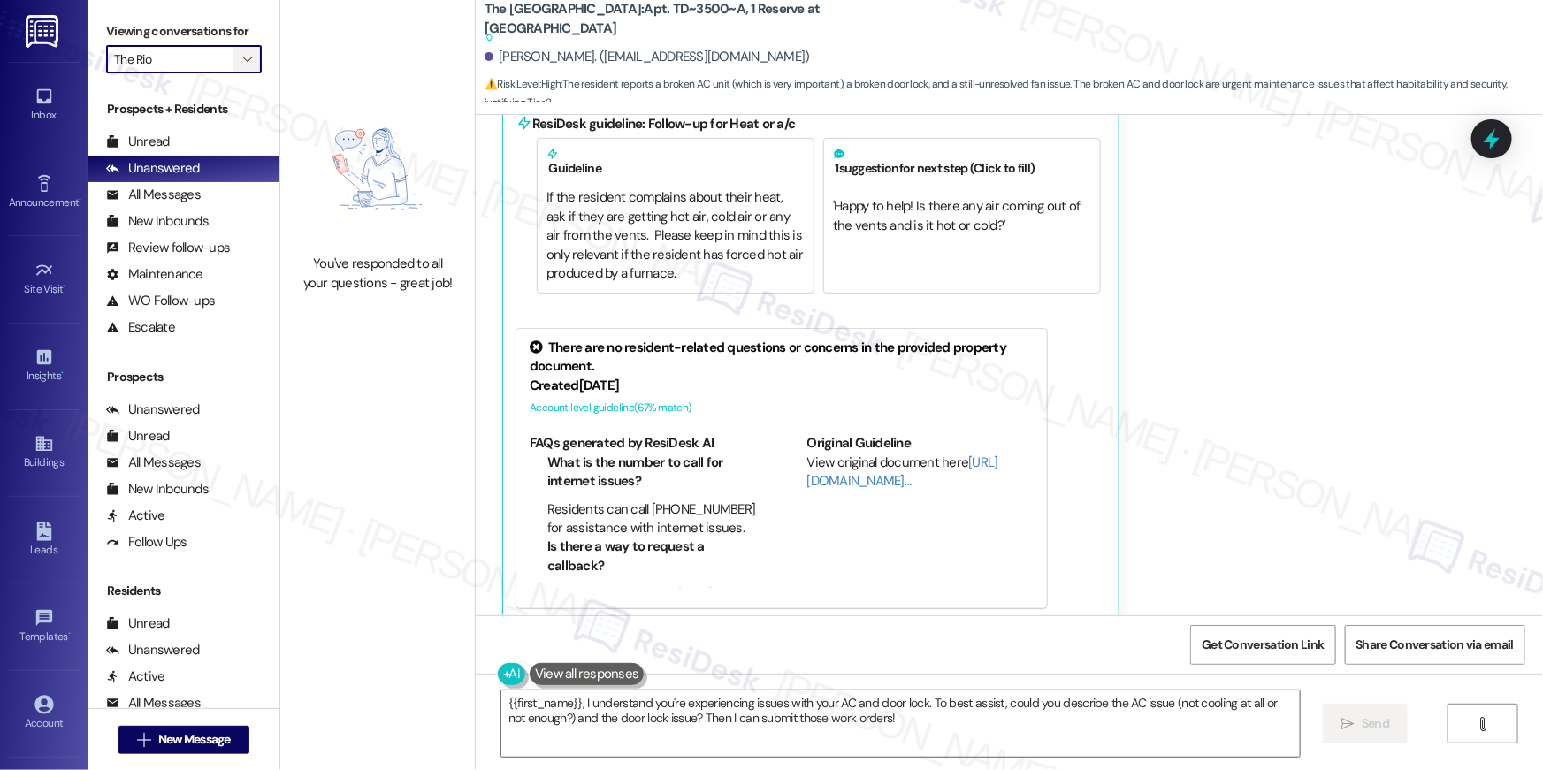
click at [233, 50] on button "" at bounding box center [247, 59] width 28 height 28
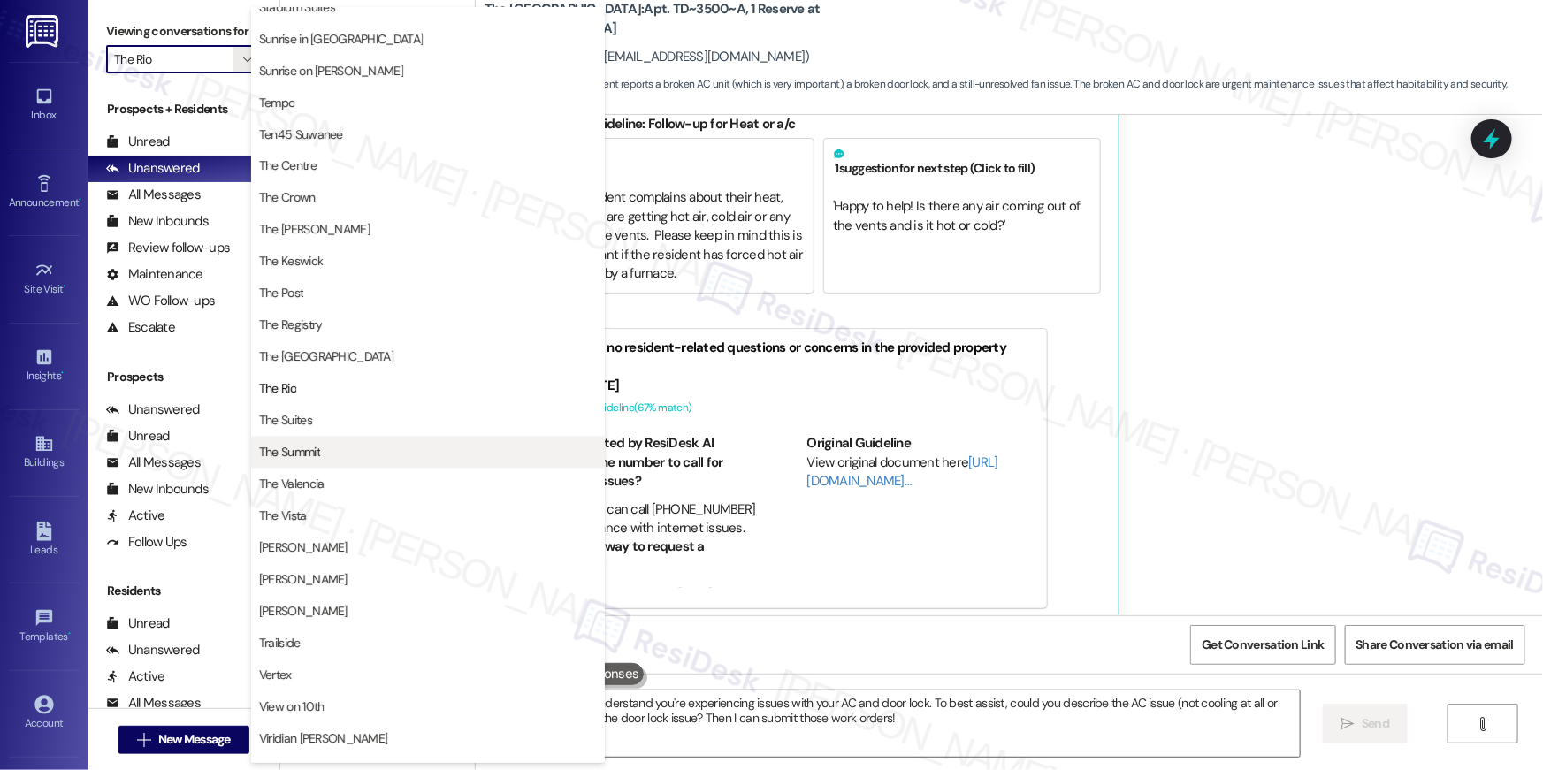
scroll to position [1599, 0]
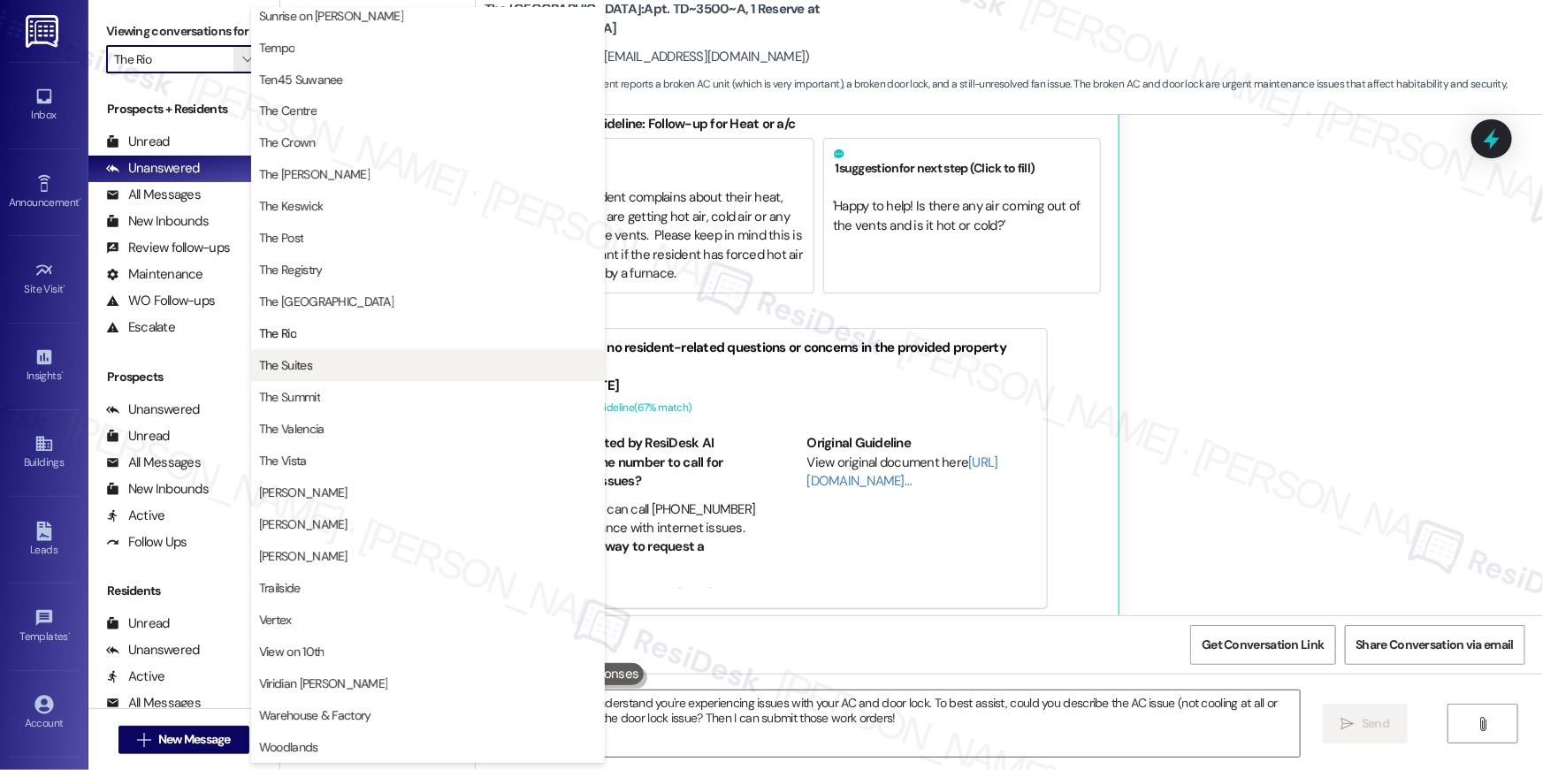
click at [300, 377] on button "The Suites" at bounding box center [428, 366] width 354 height 32
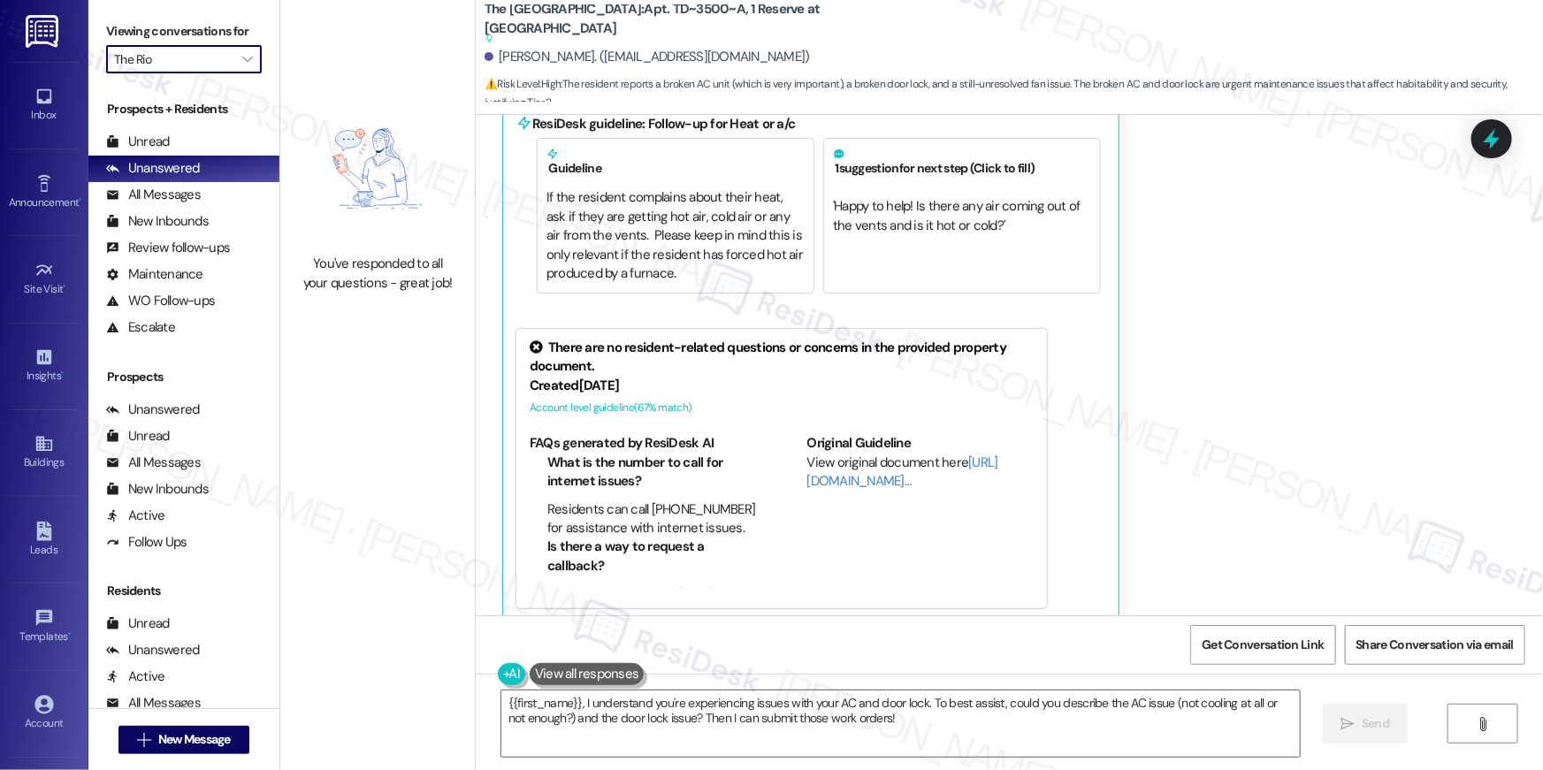
type input "The Suites"
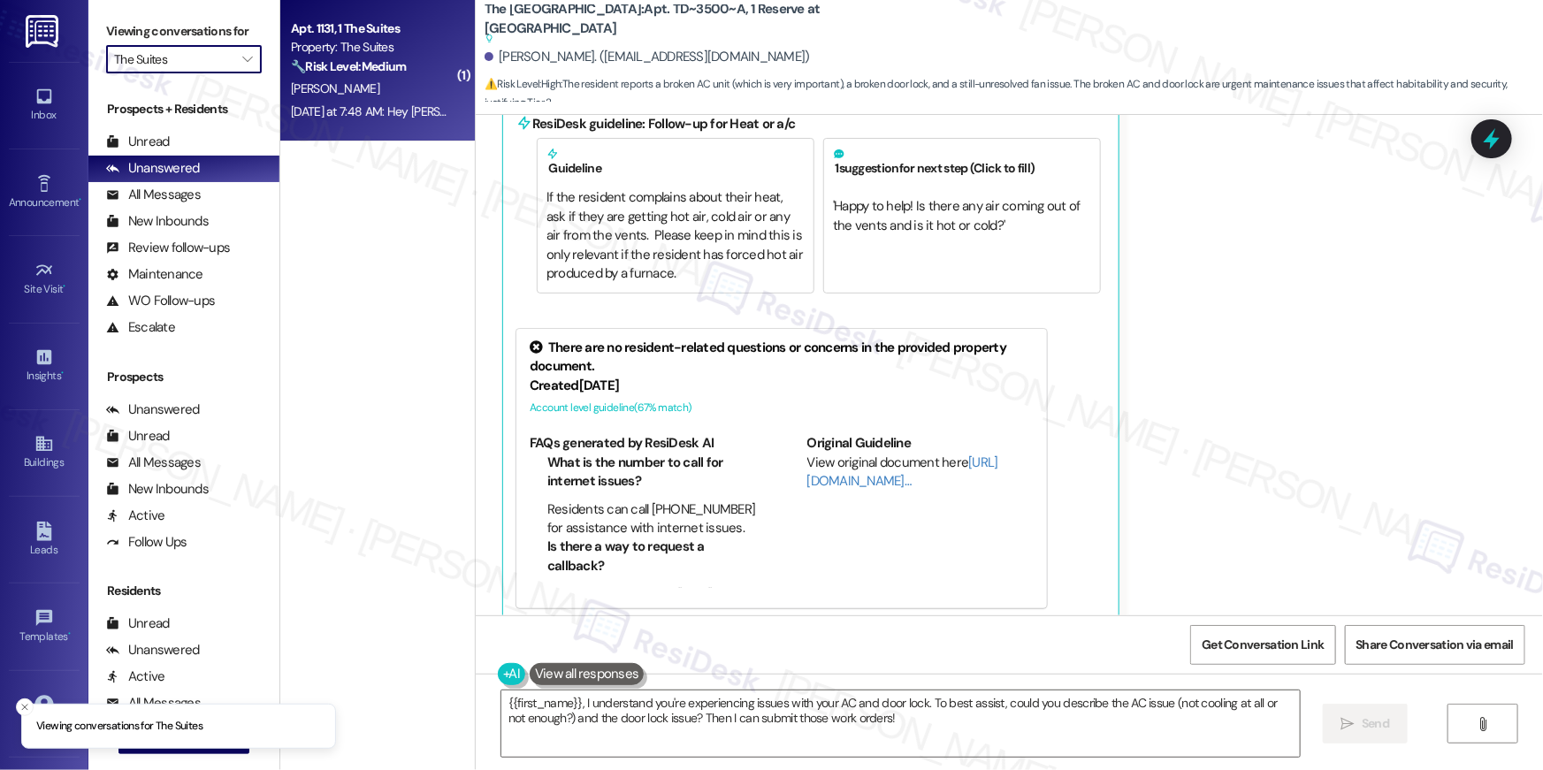
click at [313, 79] on div "A. Kuehn" at bounding box center [372, 89] width 167 height 22
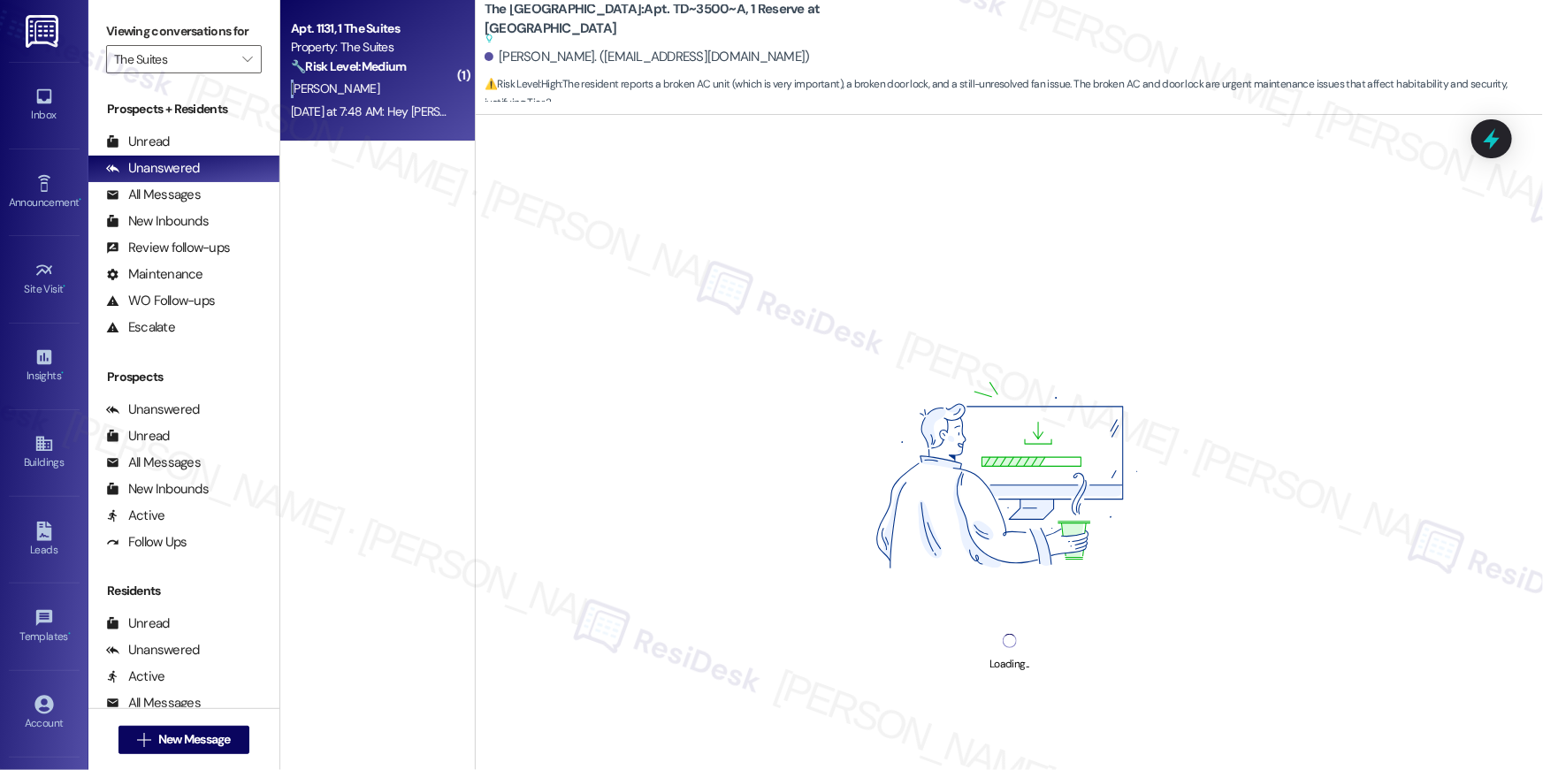
click at [313, 79] on div "A. Kuehn" at bounding box center [372, 89] width 167 height 22
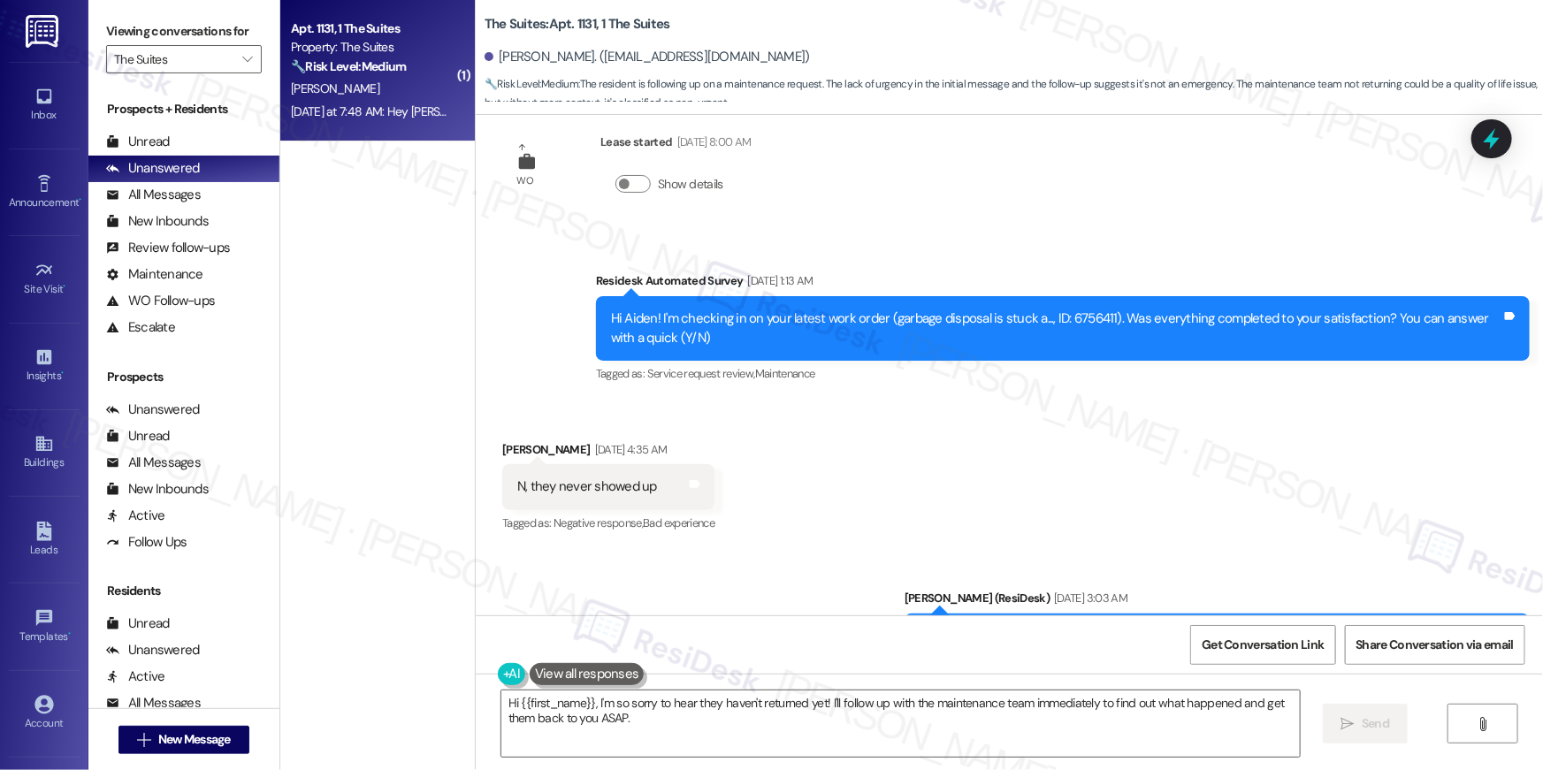
scroll to position [5337, 0]
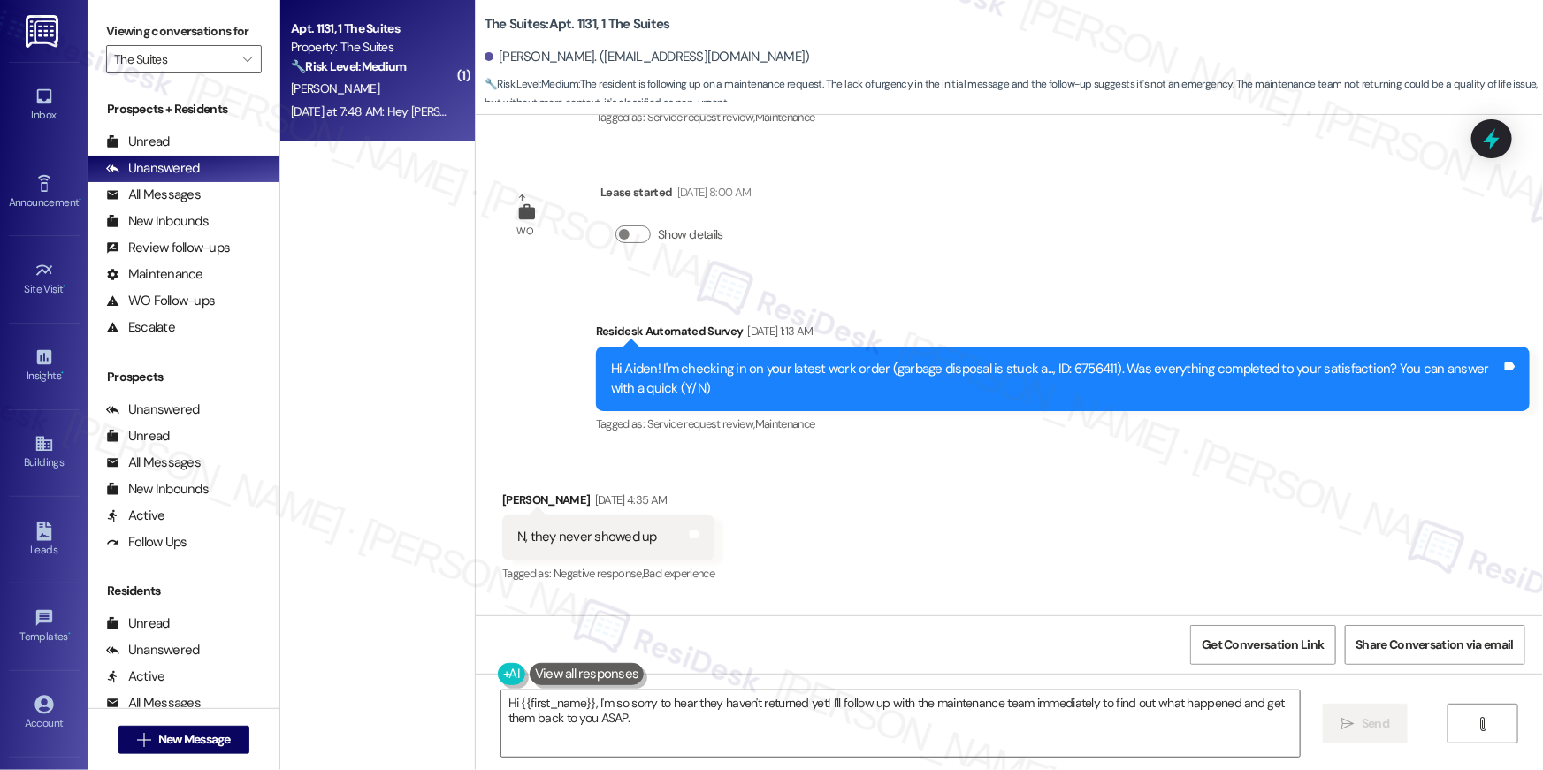
click at [1063, 360] on div "Hi Aiden! I'm checking in on your latest work order (garbage disposal is stuck …" at bounding box center [1056, 379] width 890 height 38
copy div "6756411"
click at [1130, 451] on div "Received via SMS Aiden Kuehn Sep 13, 2025 at 4:35 AM N, they never showed up Ta…" at bounding box center [1009, 525] width 1067 height 149
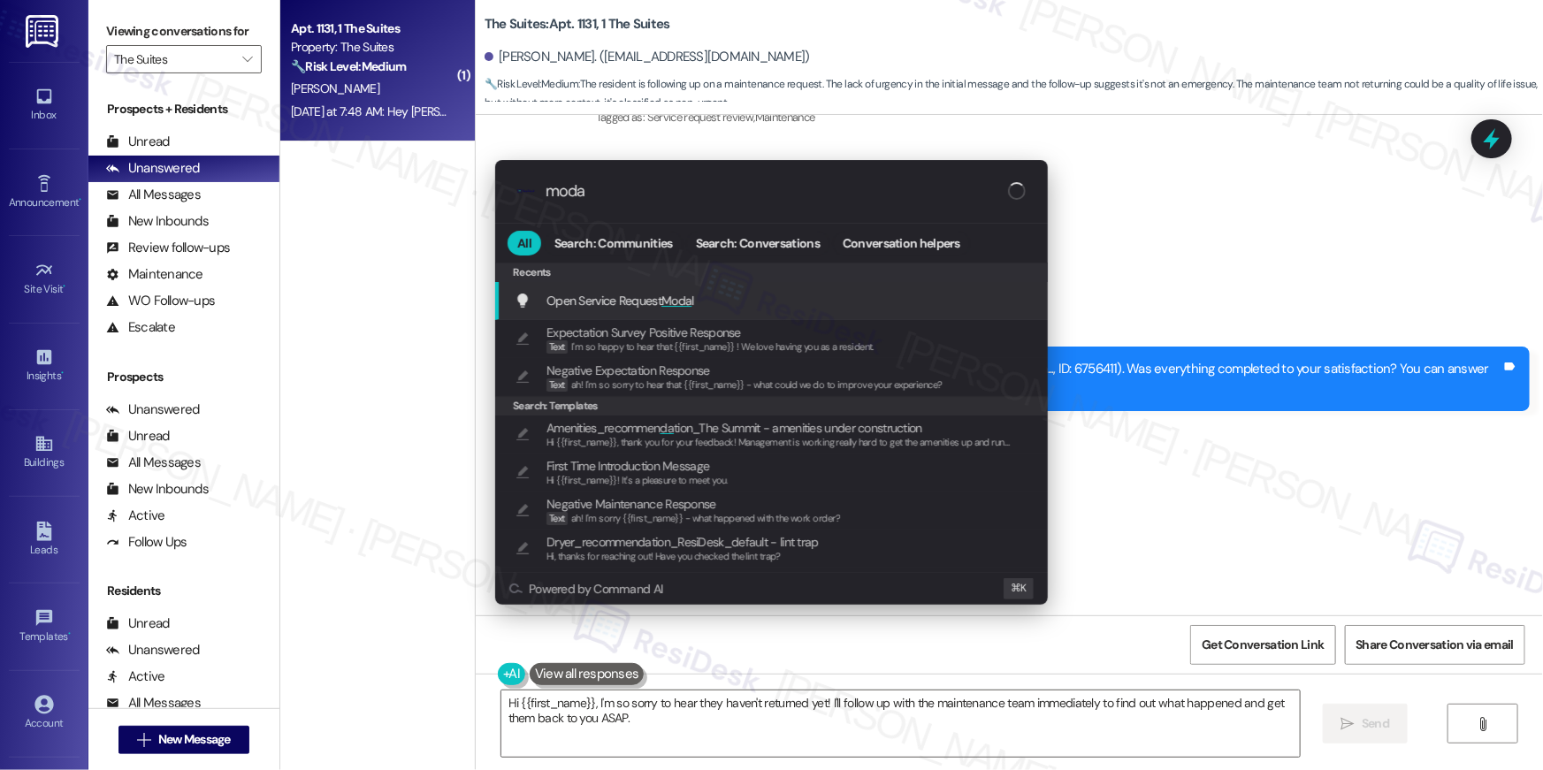
type input "modal"
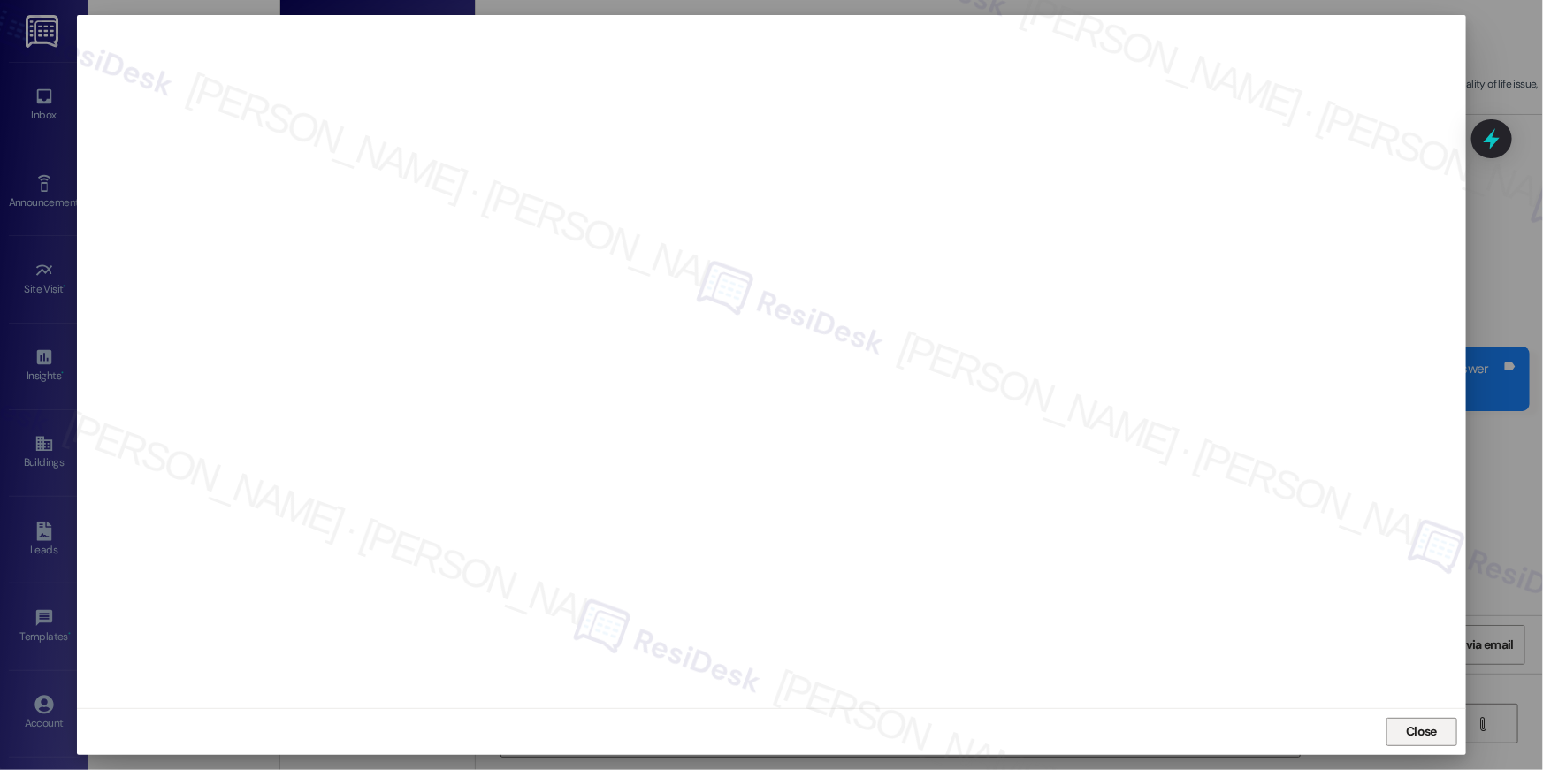
click at [1451, 736] on button "Close" at bounding box center [1421, 732] width 71 height 28
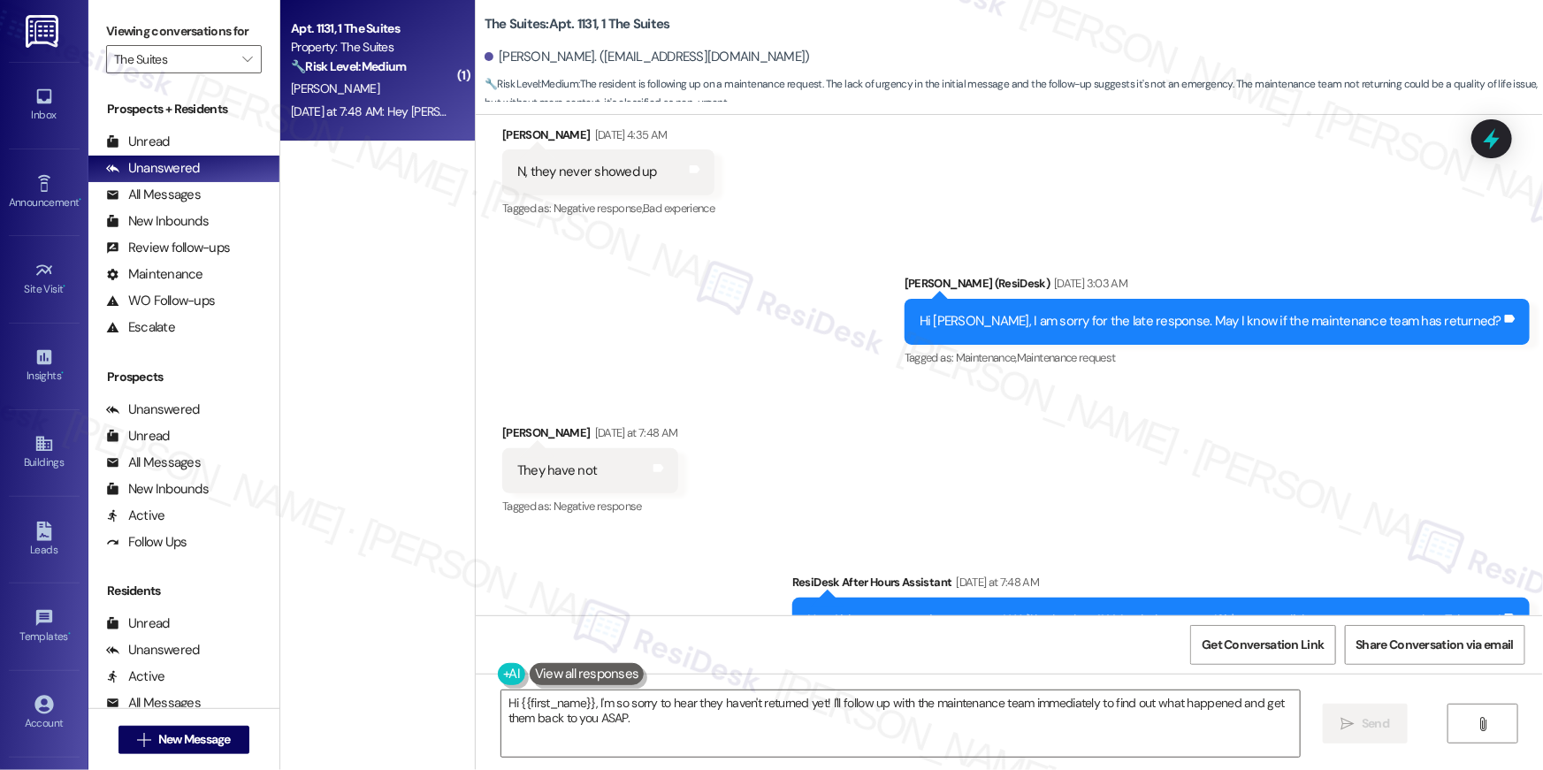
scroll to position [5686, 0]
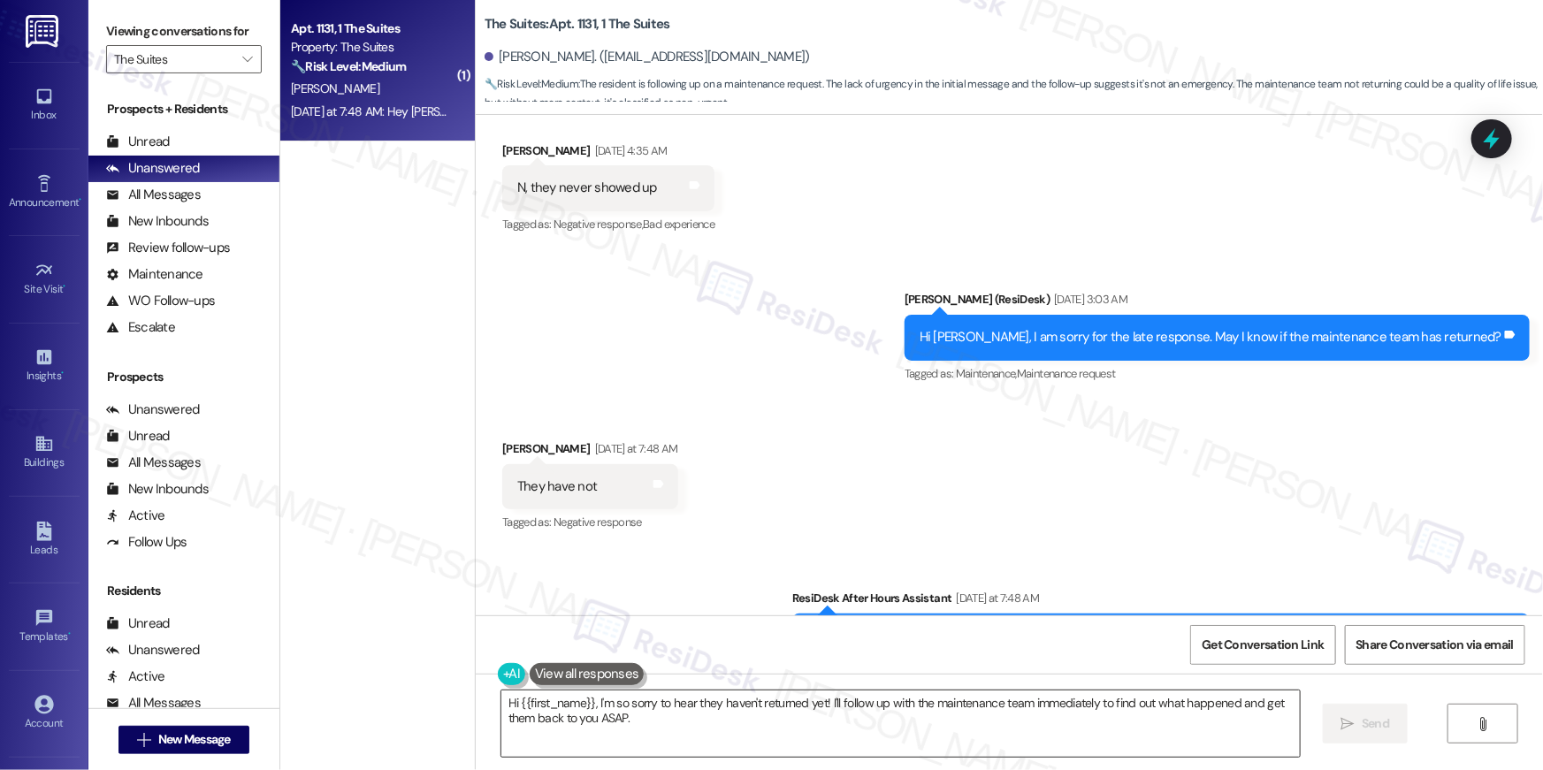
click at [814, 734] on textarea "Hi {{first_name}}, I'm so sorry to hear they haven't returned yet! I'll follow …" at bounding box center [900, 723] width 798 height 66
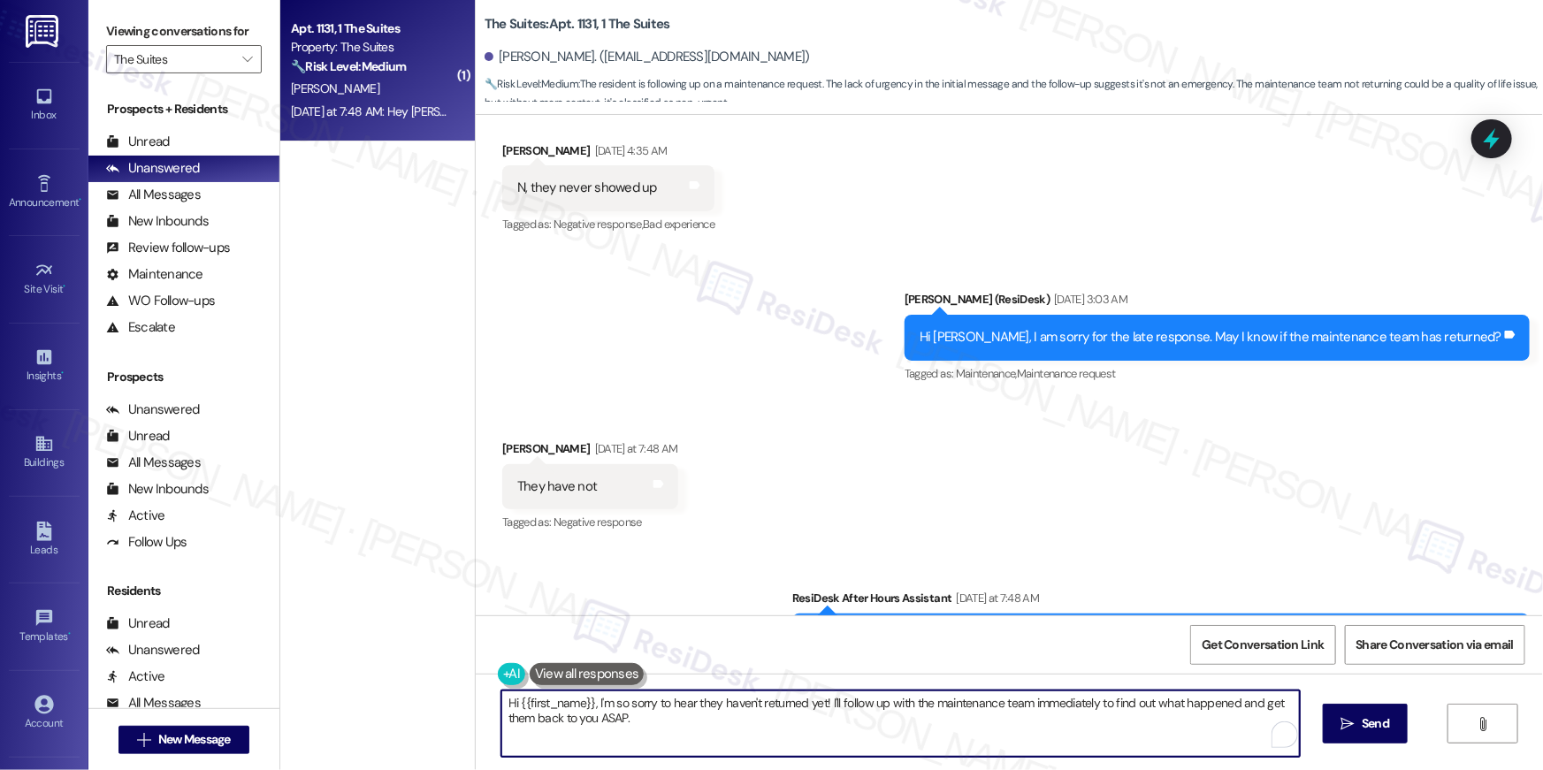
click at [825, 740] on textarea "Hi {{first_name}}, I'm so sorry to hear they haven't returned yet! I'll follow …" at bounding box center [900, 723] width 798 height 66
click at [905, 738] on textarea "Hi {{first_name}}, I'm so sorry to hear they haven't returned yet! I'll follow …" at bounding box center [900, 723] width 798 height 66
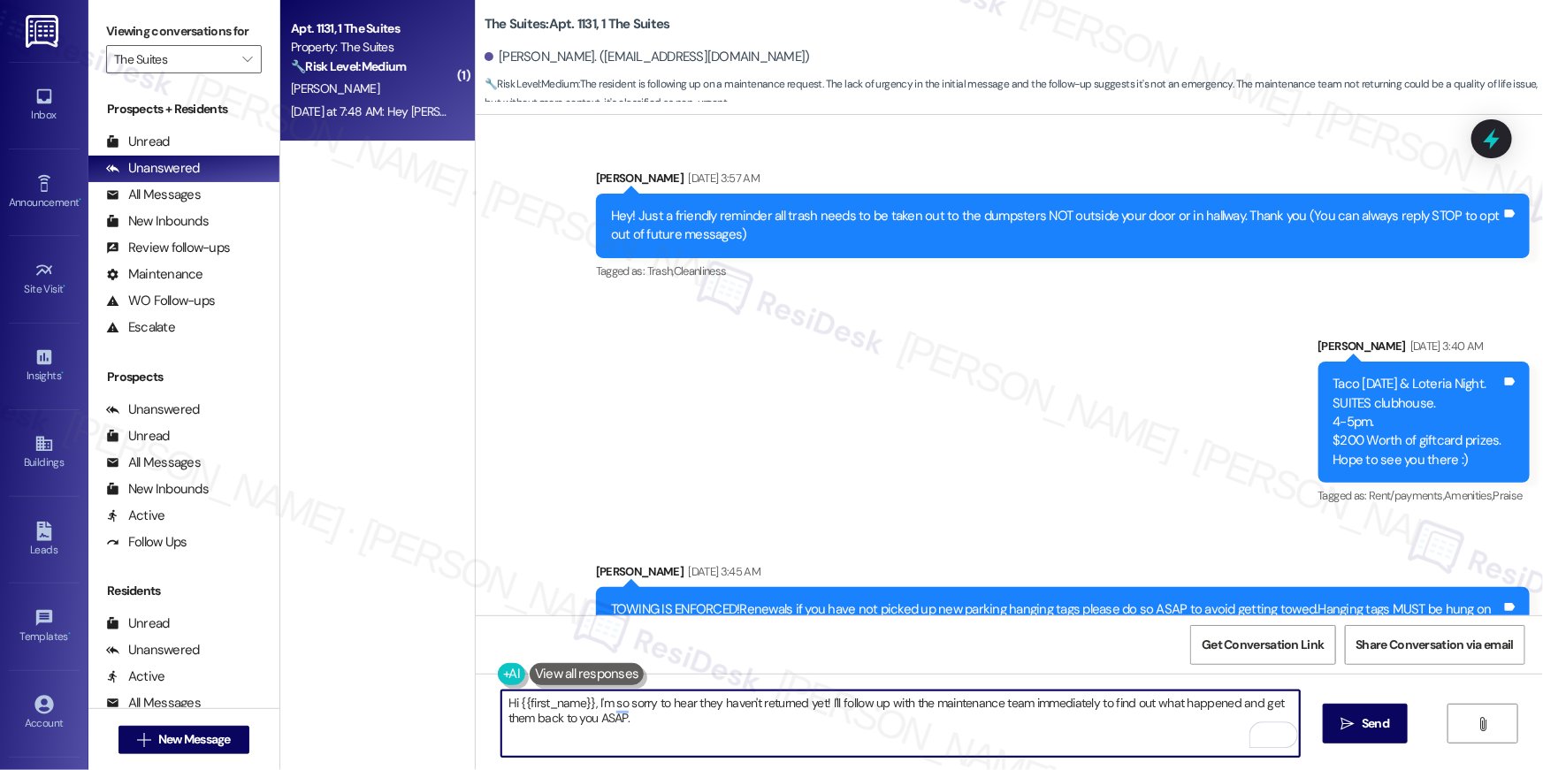
scroll to position [5686, 0]
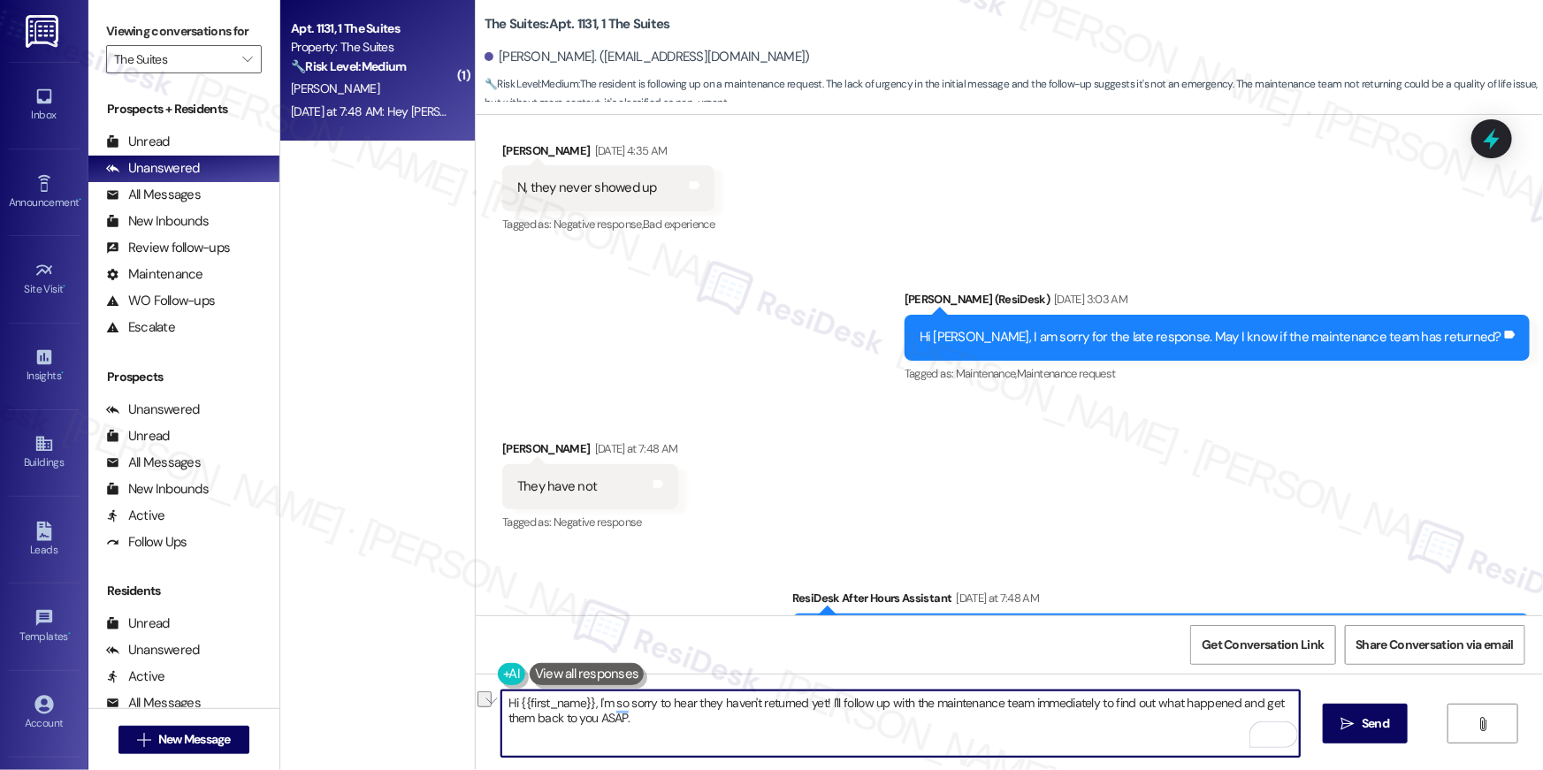
drag, startPoint x: 659, startPoint y: 720, endPoint x: 498, endPoint y: 720, distance: 161.8
click at [501, 720] on textarea "Hi {{first_name}}, I'm so sorry to hear they haven't returned yet! I'll follow …" at bounding box center [900, 723] width 798 height 66
type textarea "Hi {{first_name}}, I'm so sorry to hear they haven't returned yet! I'll follow …"
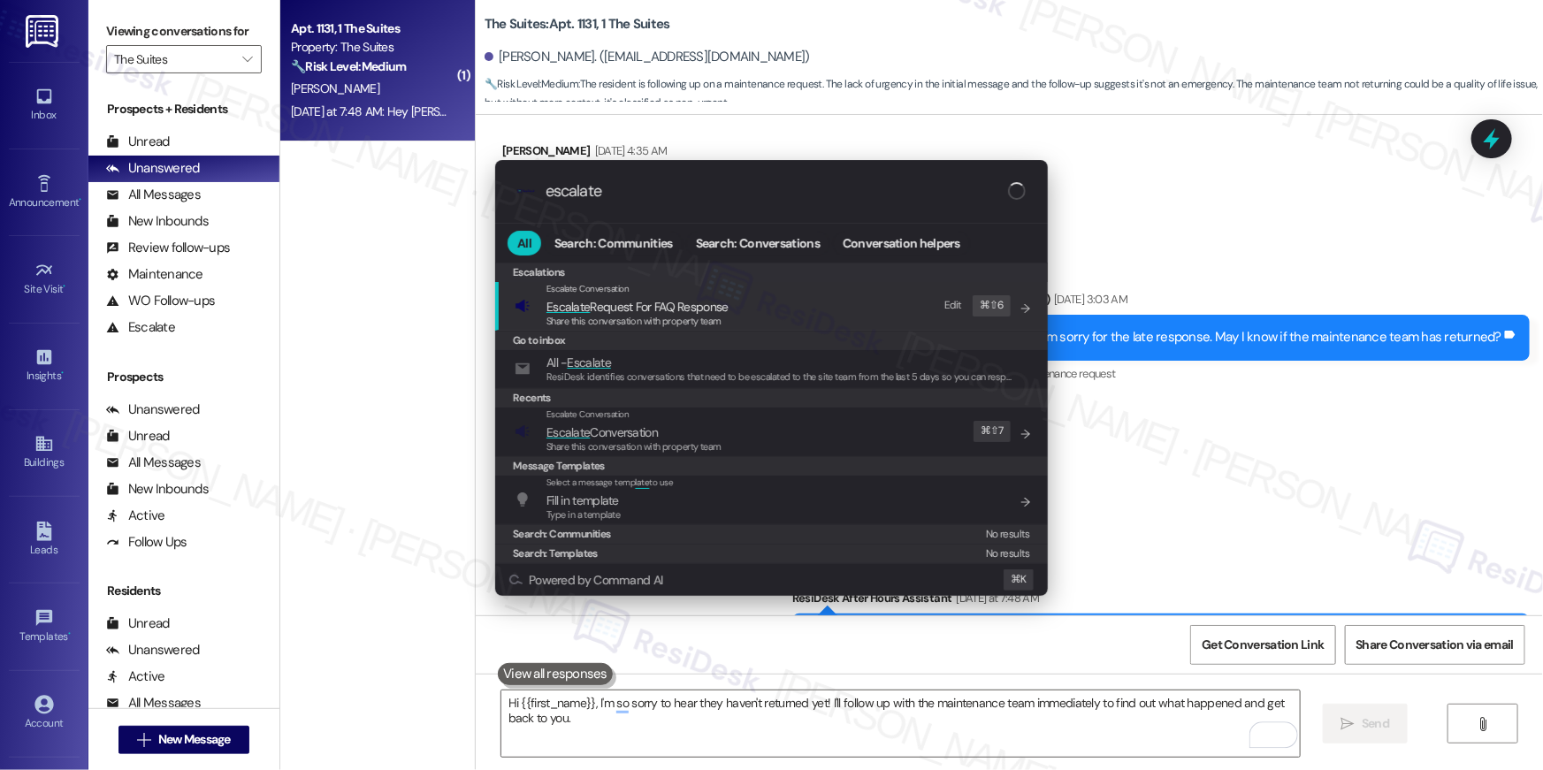
scroll to position [5598, 0]
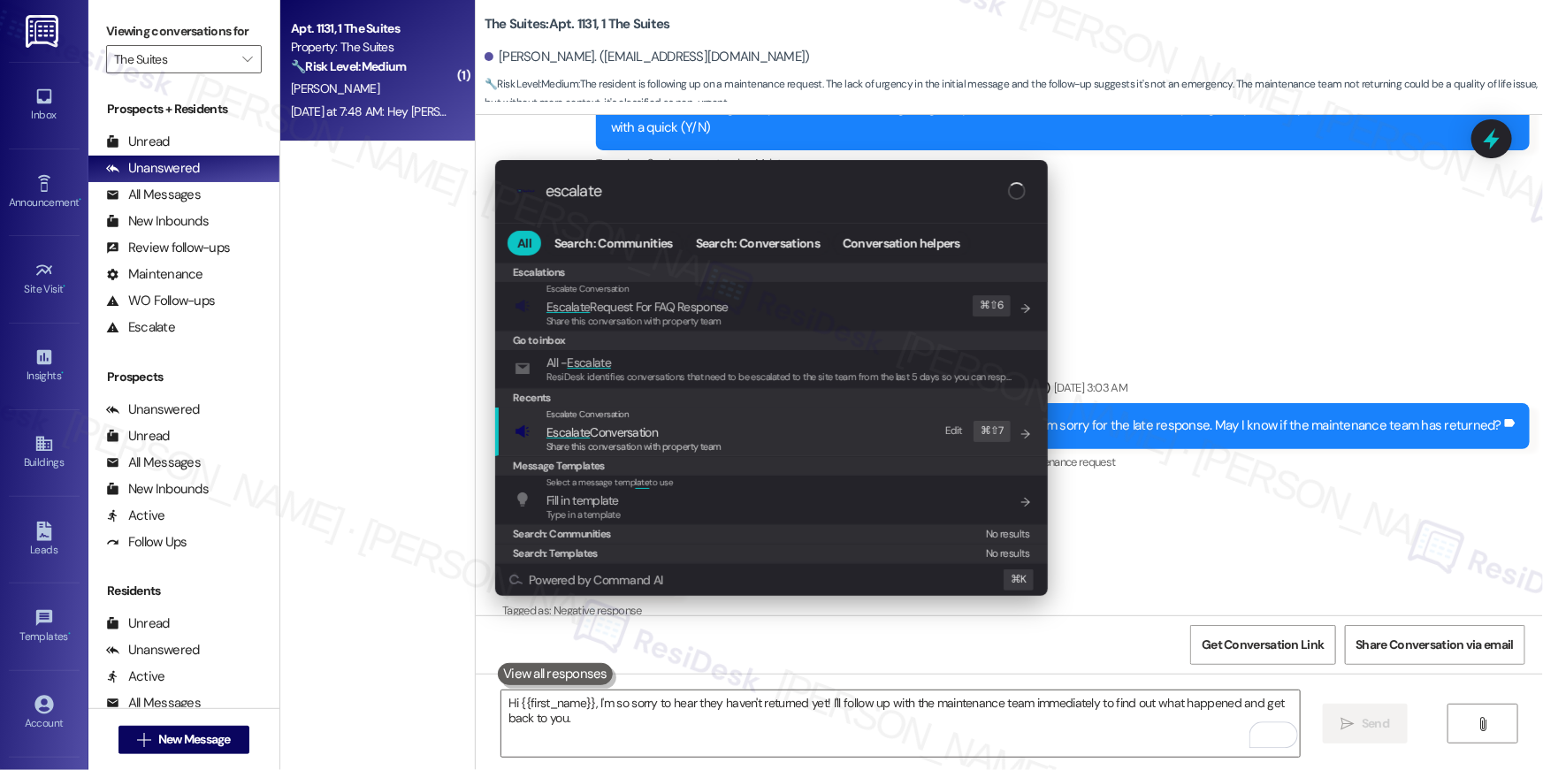
type input "escalate"
click at [566, 409] on span "Escalate Conversation" at bounding box center [587, 413] width 83 height 11
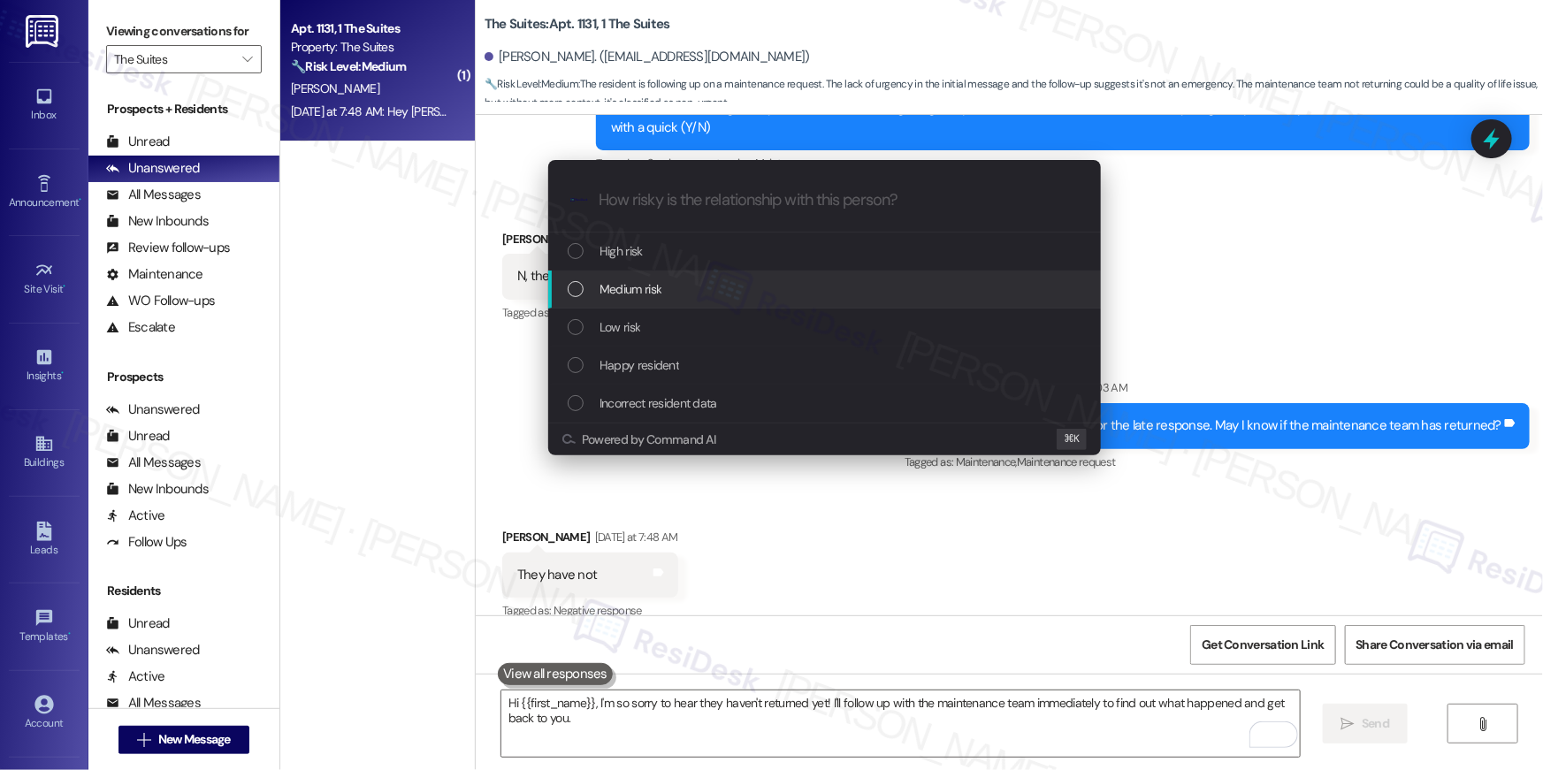
click at [628, 290] on span "Medium risk" at bounding box center [630, 288] width 62 height 19
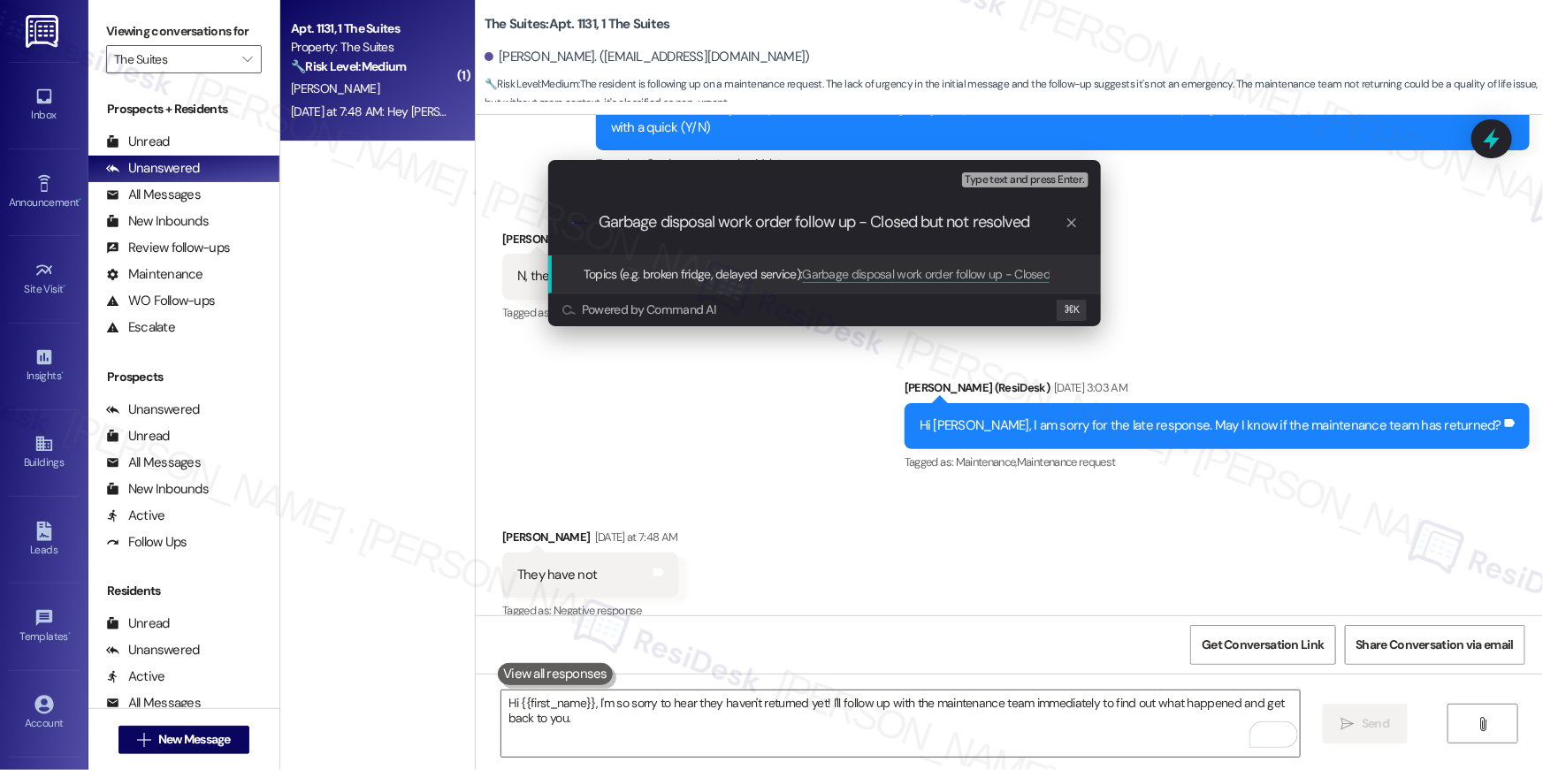
type input "Garbage disposal work order follow up - Closed but not resolved."
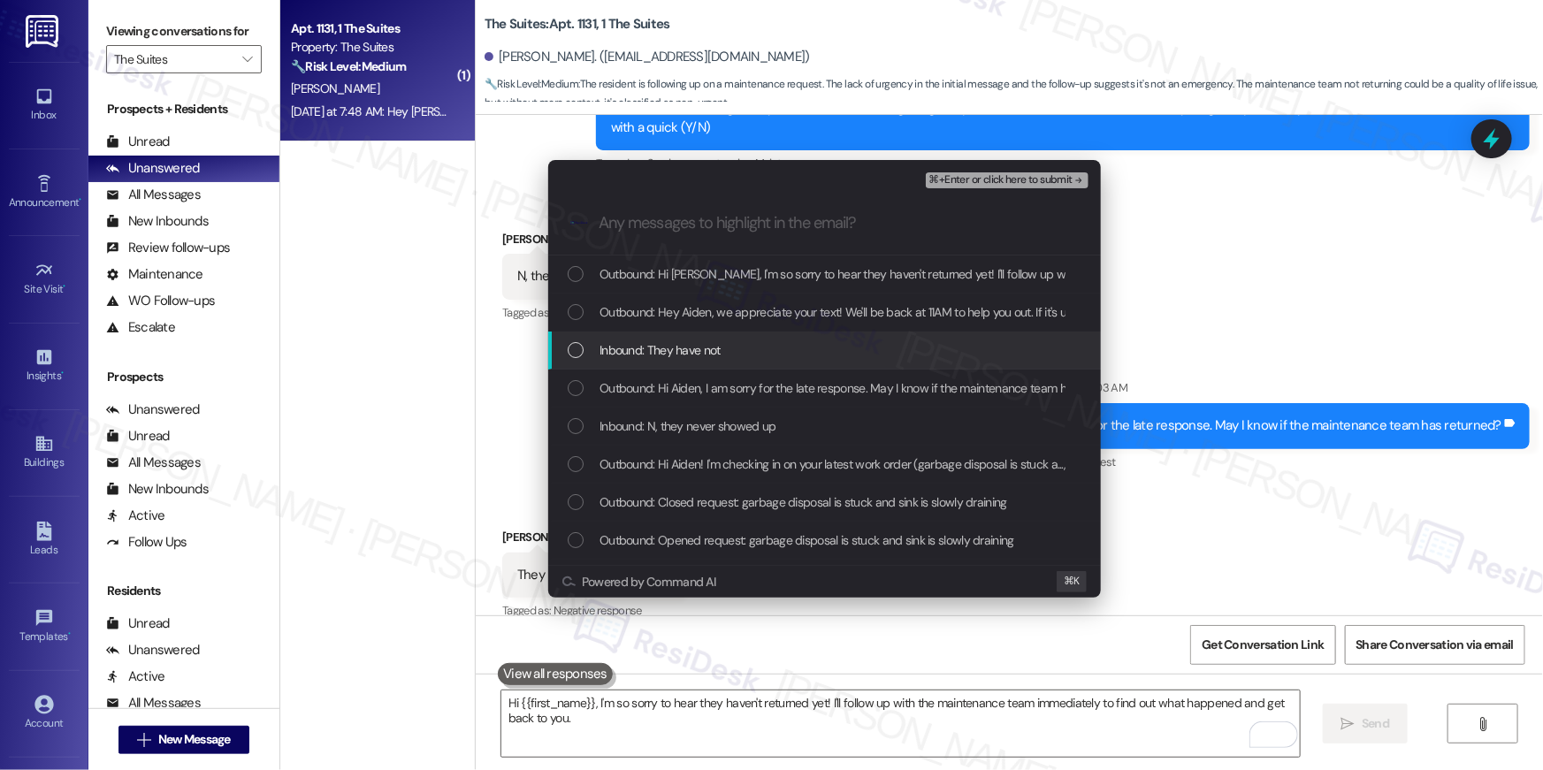
click at [633, 351] on span "Inbound: They have not" at bounding box center [659, 349] width 121 height 19
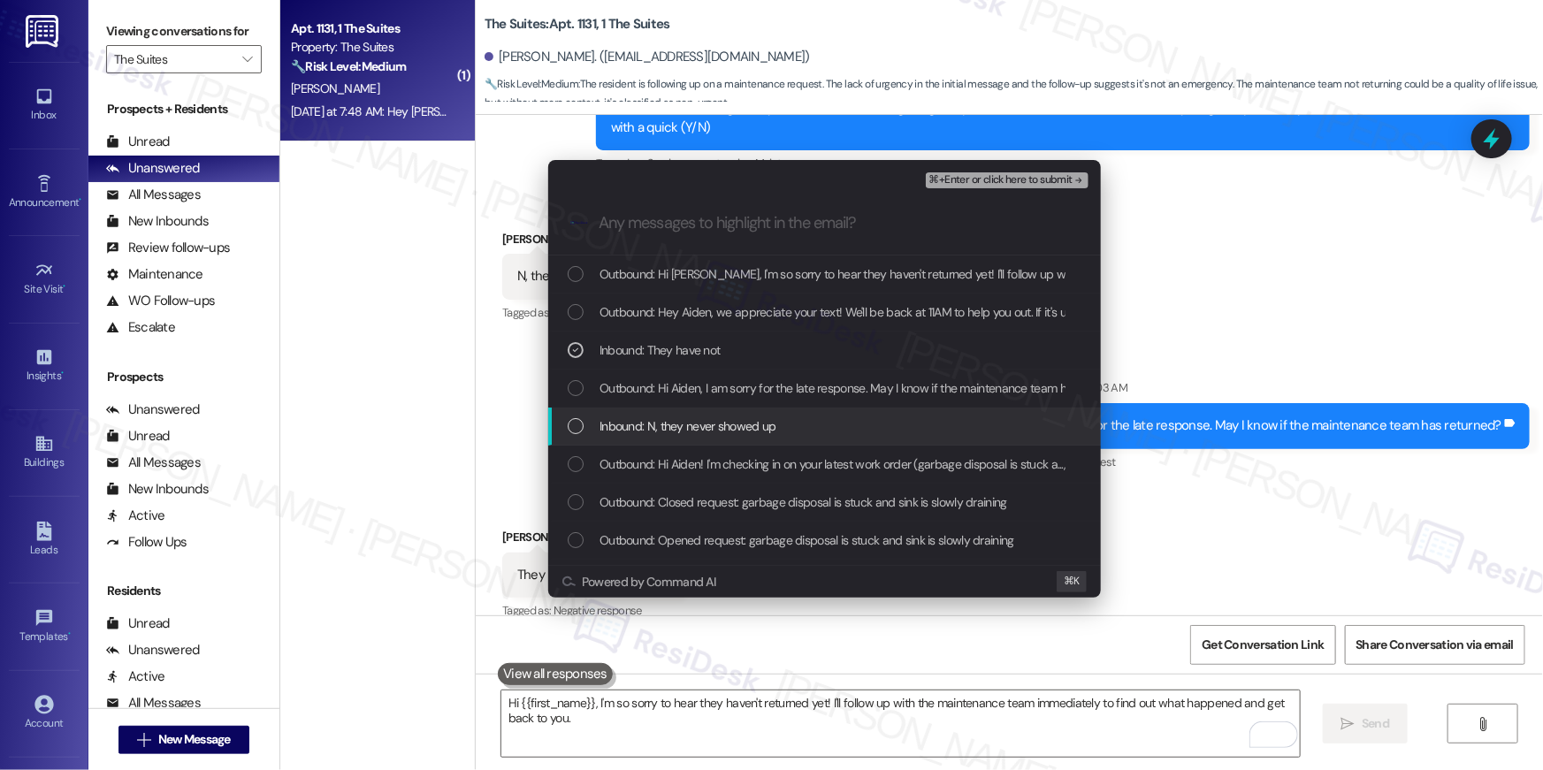
click at [637, 427] on span "Inbound: N, they never showed up" at bounding box center [687, 425] width 177 height 19
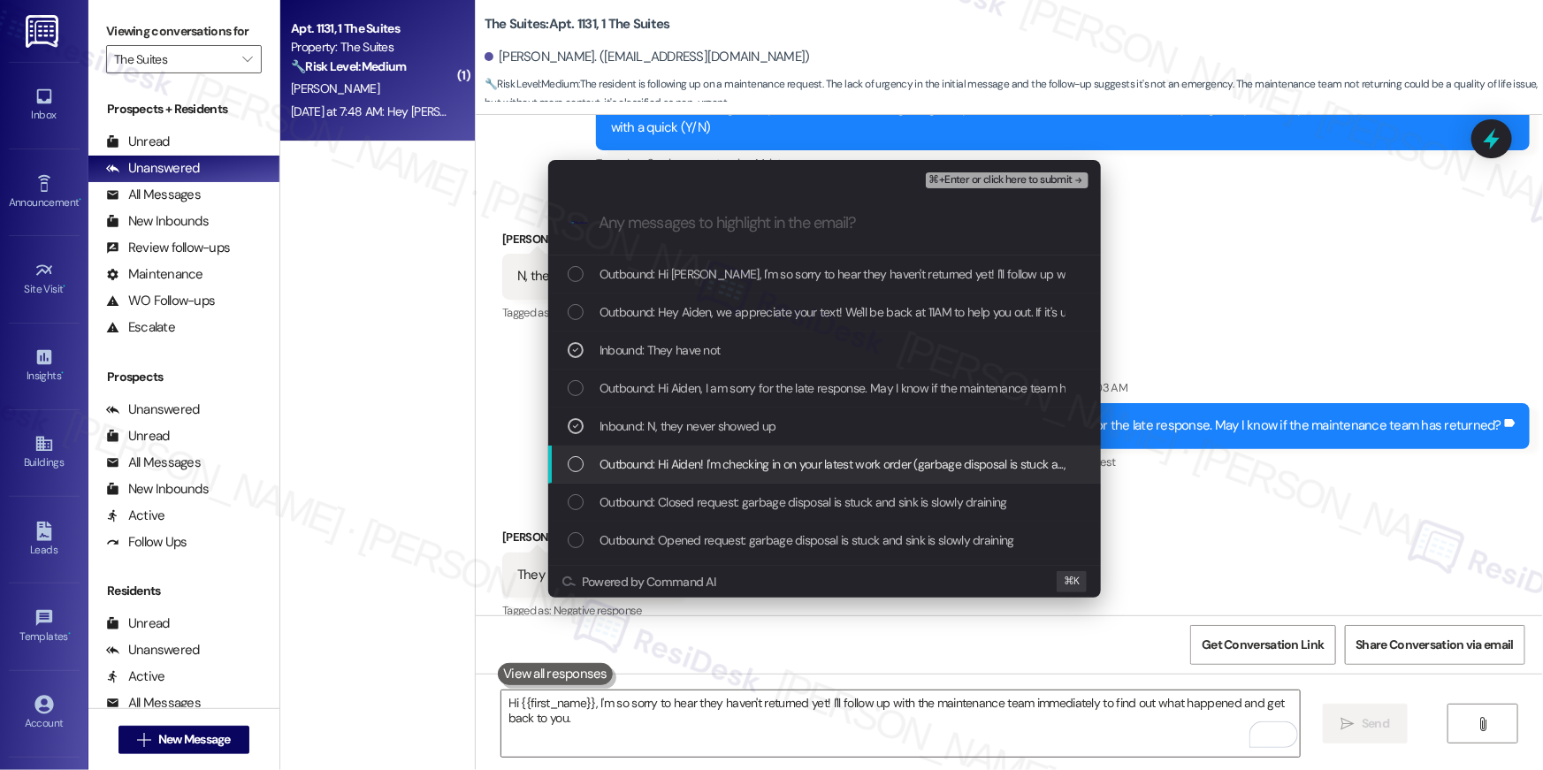
click at [643, 472] on span "Outbound: Hi Aiden! I'm checking in on your latest work order (garbage disposal…" at bounding box center [1077, 463] width 957 height 19
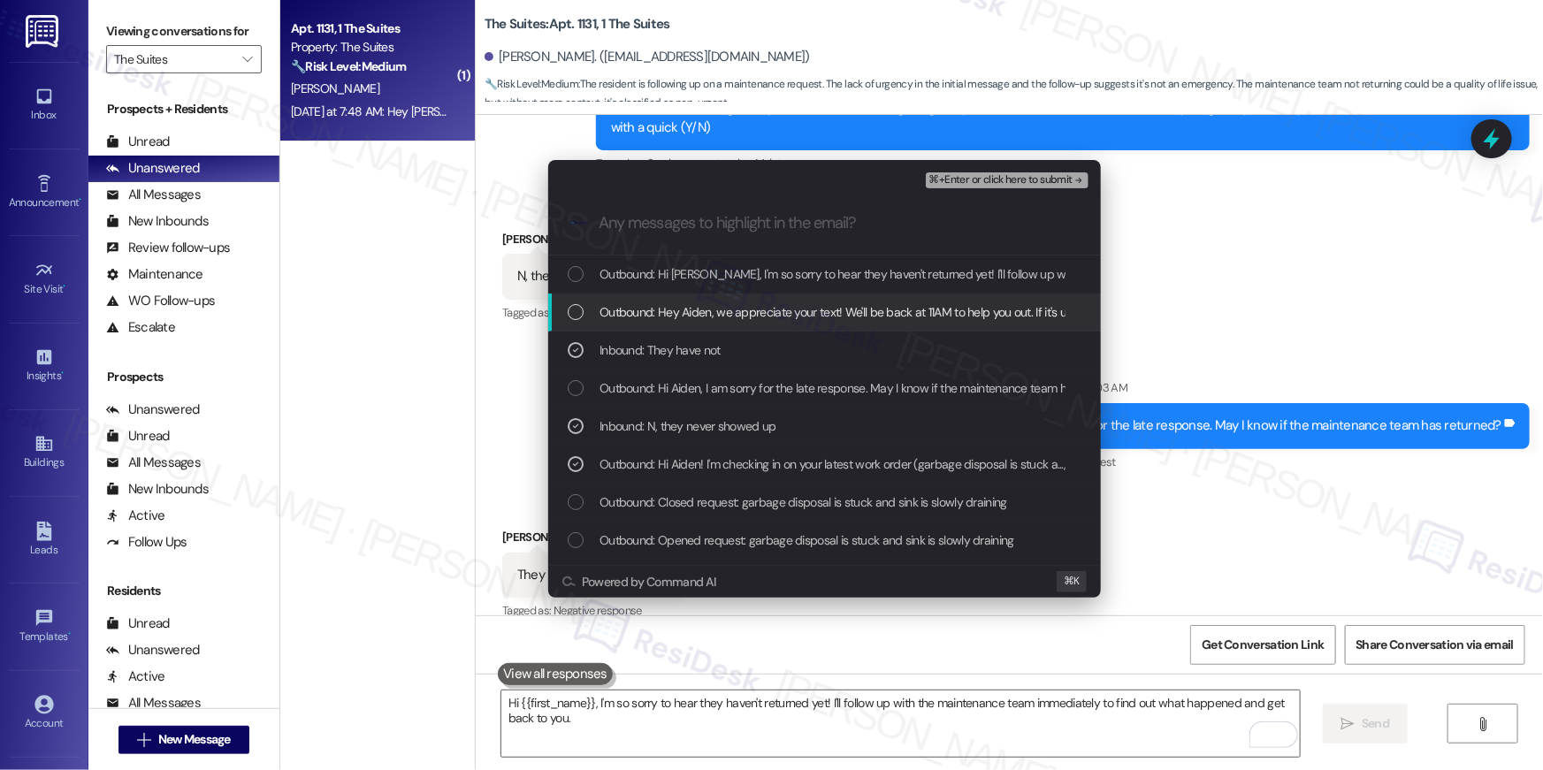
click at [1015, 188] on div "⌘+Enter or click here to submit" at bounding box center [1009, 180] width 166 height 23
click at [1019, 179] on span "⌘+Enter or click here to submit" at bounding box center [1000, 180] width 143 height 12
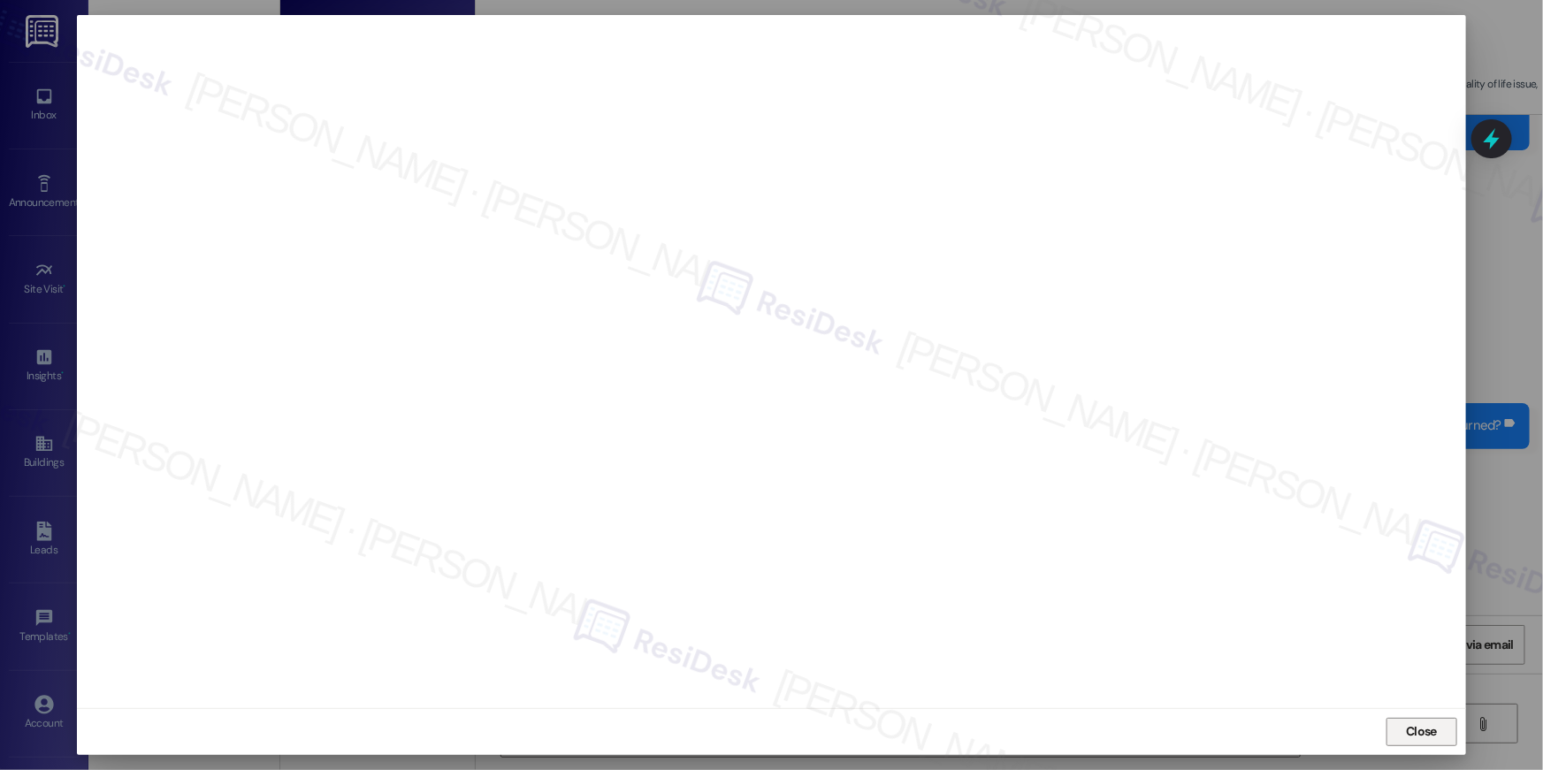
click at [1429, 731] on span "Close" at bounding box center [1421, 731] width 31 height 19
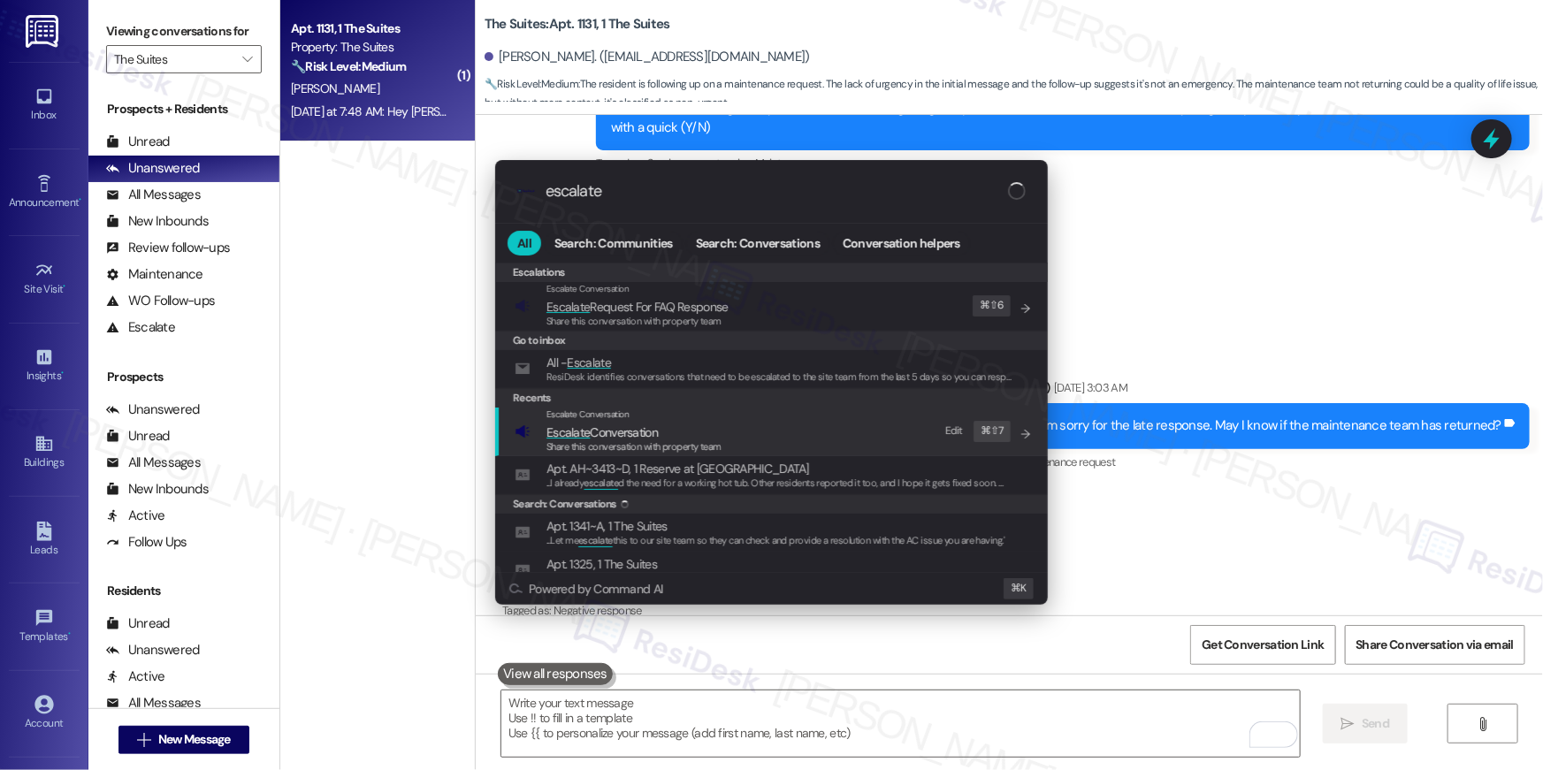
type input "escalate"
click at [629, 435] on span "Escalate Conversation" at bounding box center [601, 432] width 111 height 16
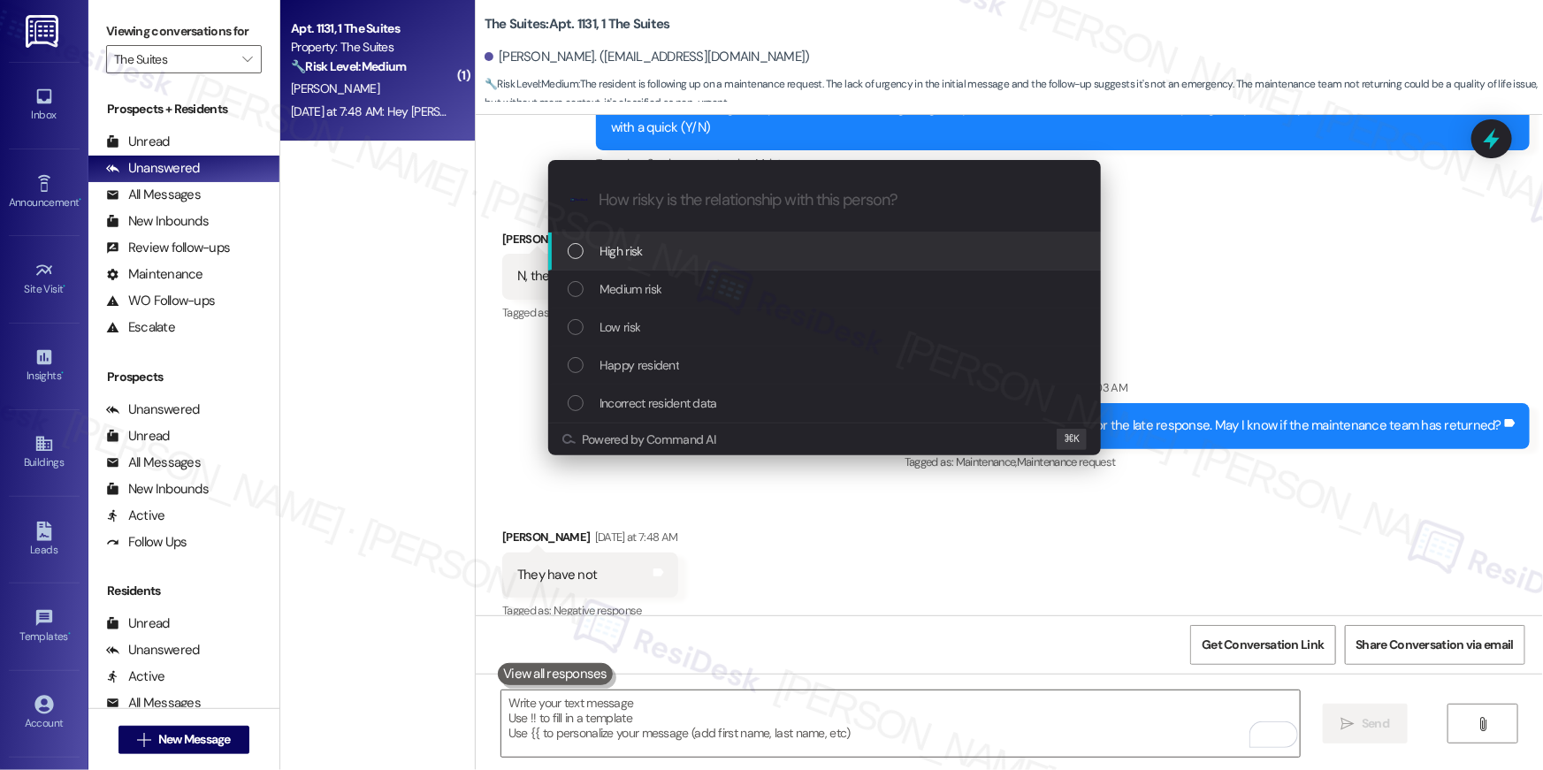
click at [631, 296] on span "Medium risk" at bounding box center [630, 288] width 62 height 19
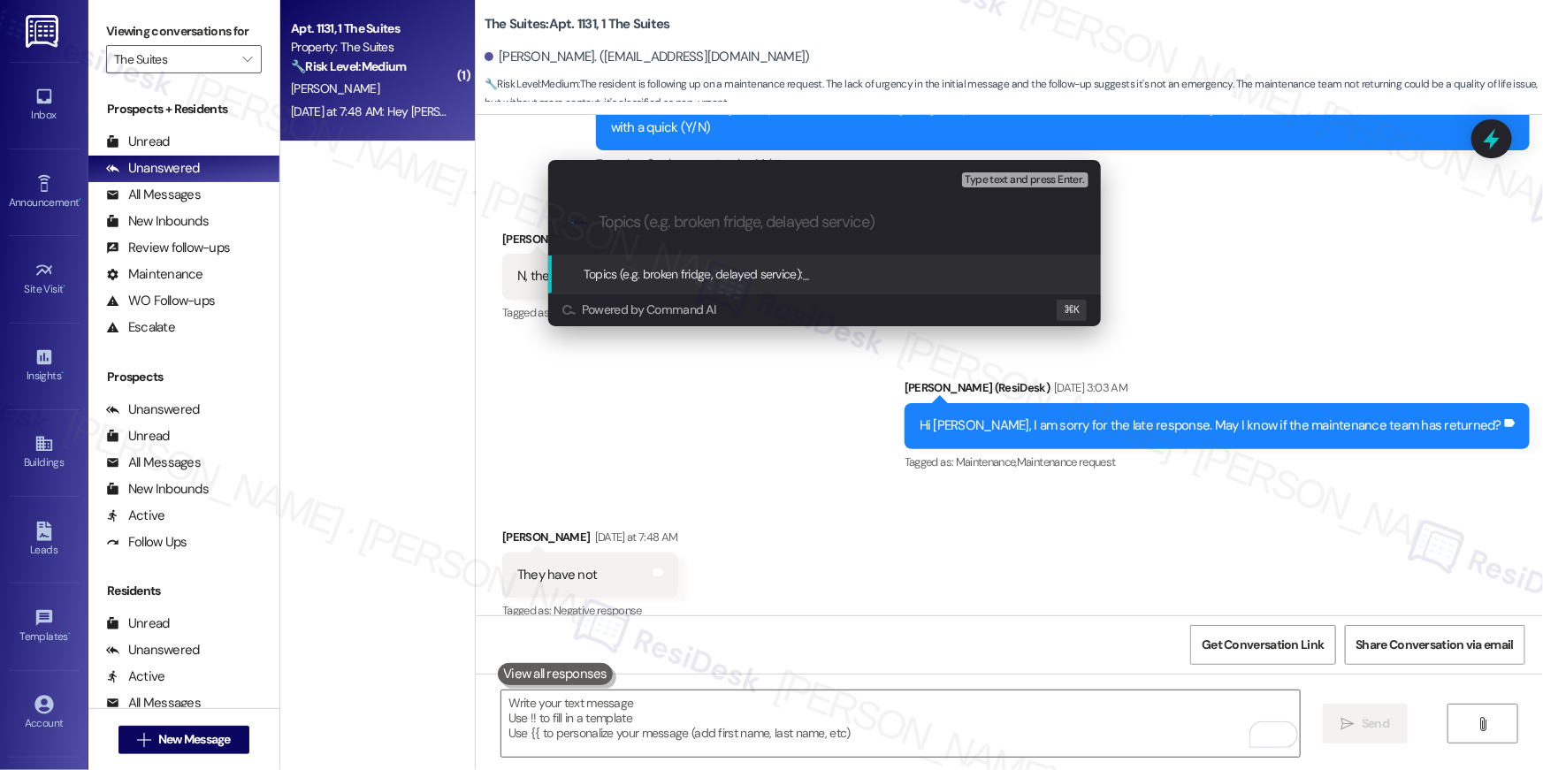
paste input "Garbage disposal work order follow up - Closed but not resolved."
type input "Garbage disposal work order follow up - Closed but not resolved."
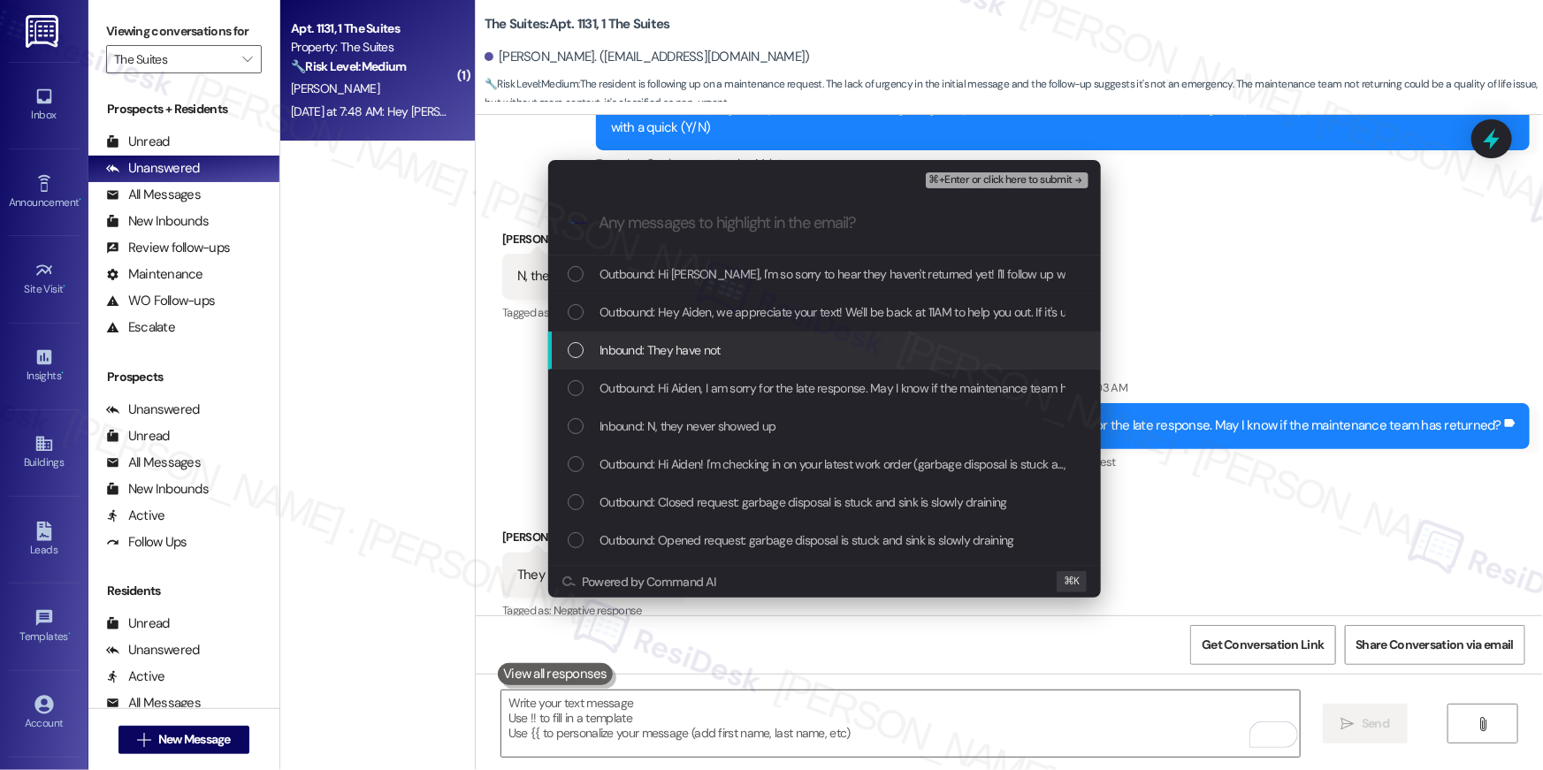
click at [677, 351] on span "Inbound: They have not" at bounding box center [659, 349] width 121 height 19
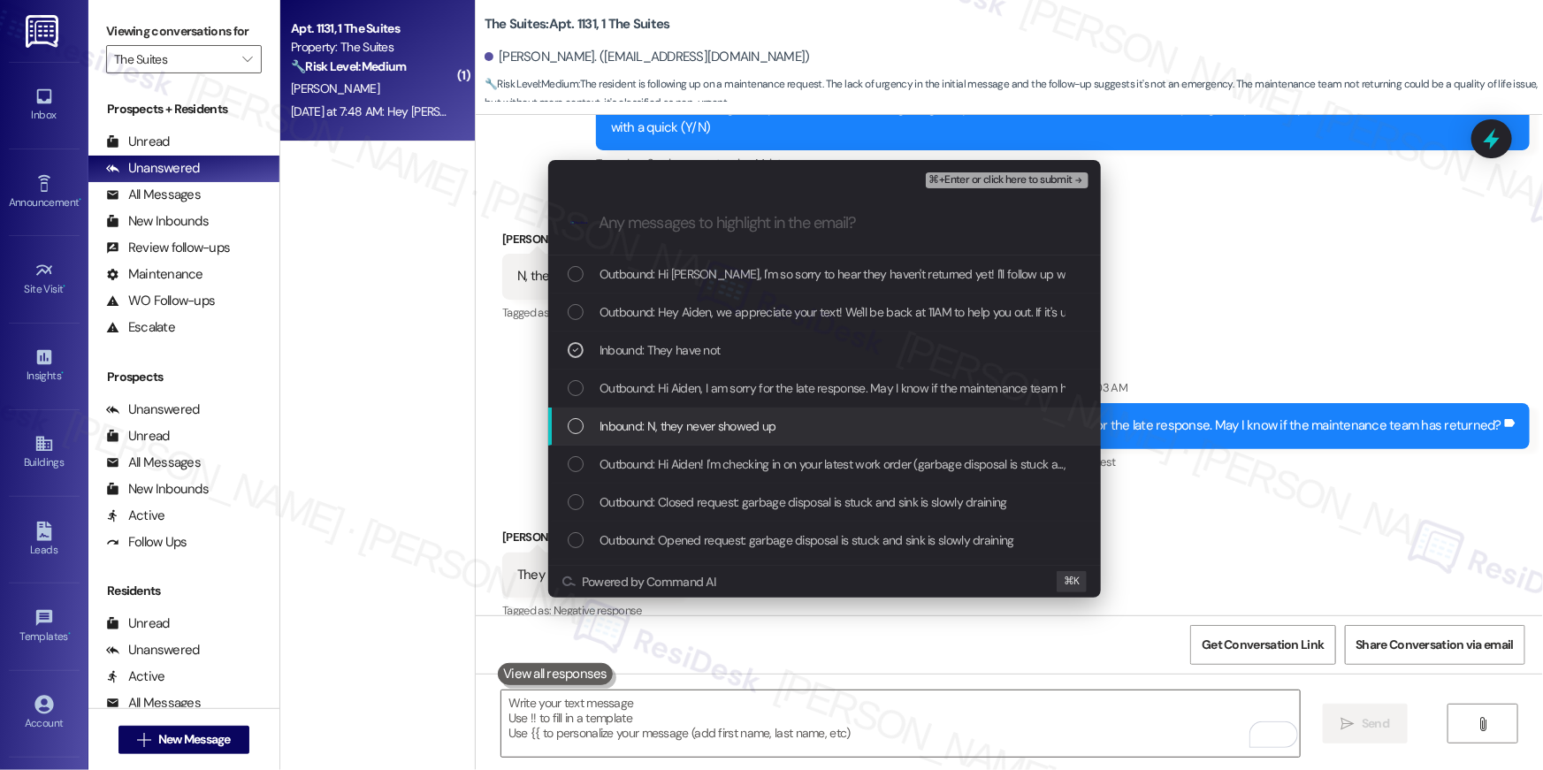
click at [682, 428] on span "Inbound: N, they never showed up" at bounding box center [687, 425] width 177 height 19
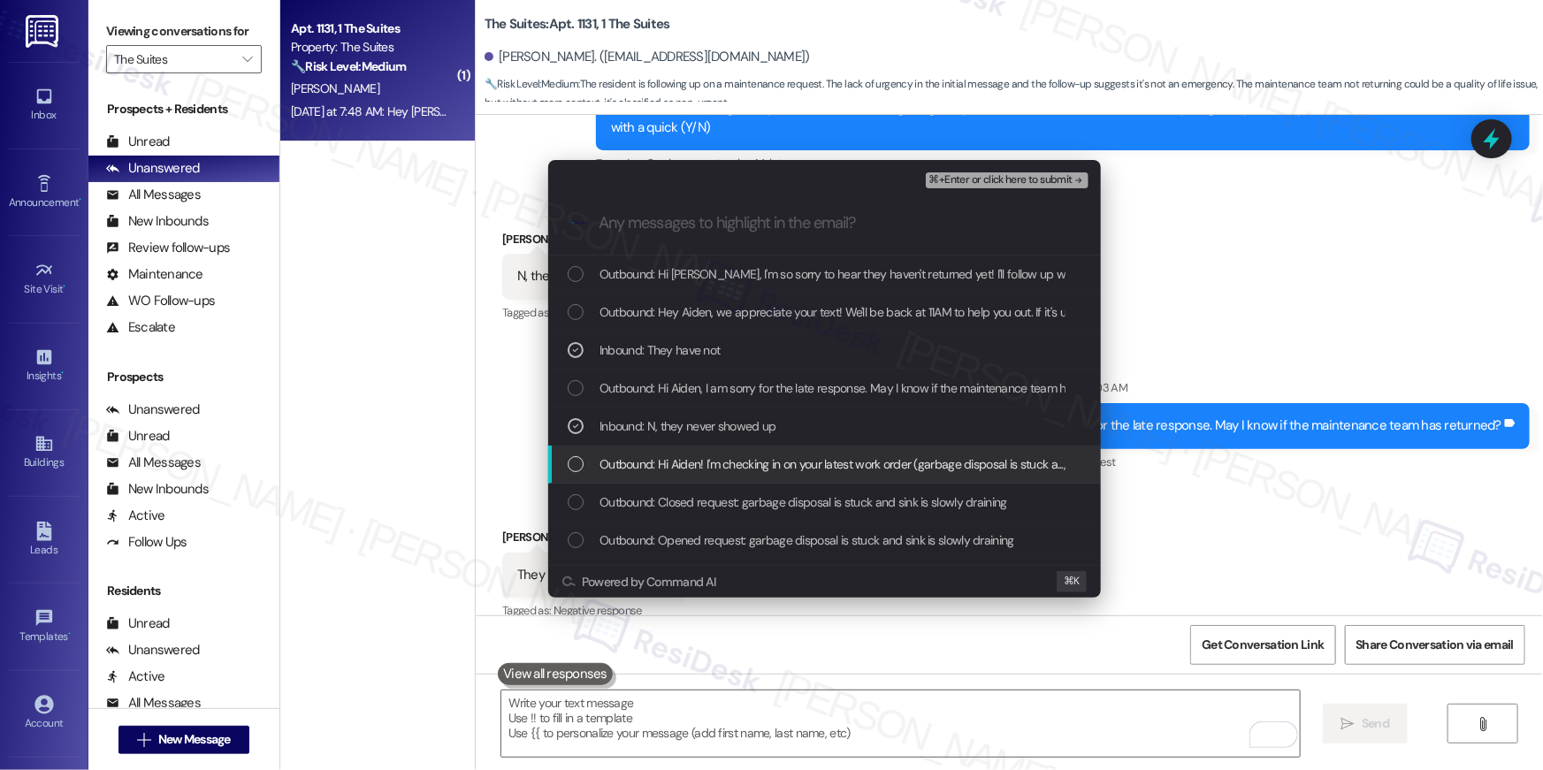
click at [678, 465] on span "Outbound: Hi Aiden! I'm checking in on your latest work order (garbage disposal…" at bounding box center [1077, 463] width 957 height 19
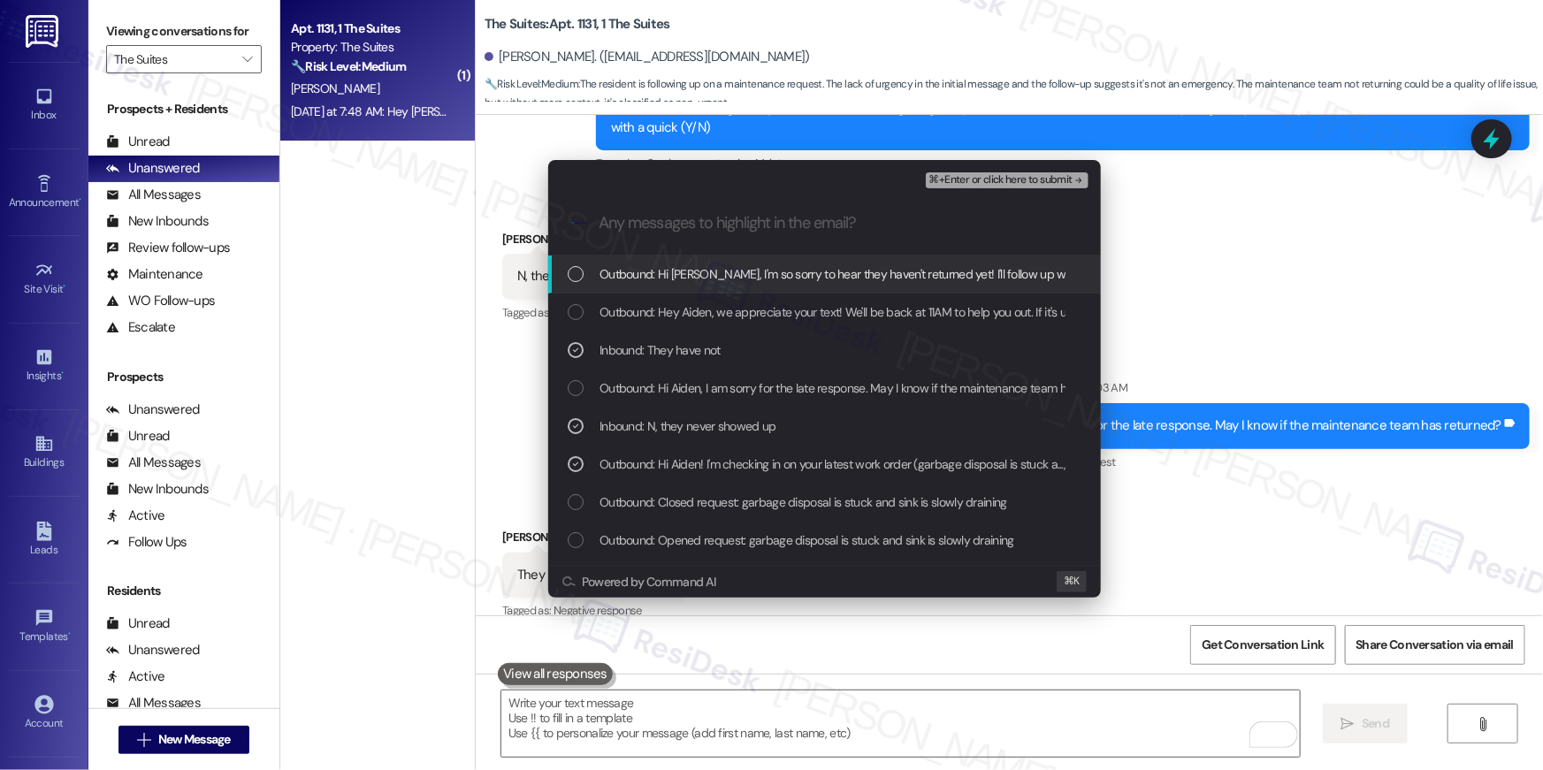
click at [995, 184] on span "⌘+Enter or click here to submit" at bounding box center [1000, 180] width 143 height 12
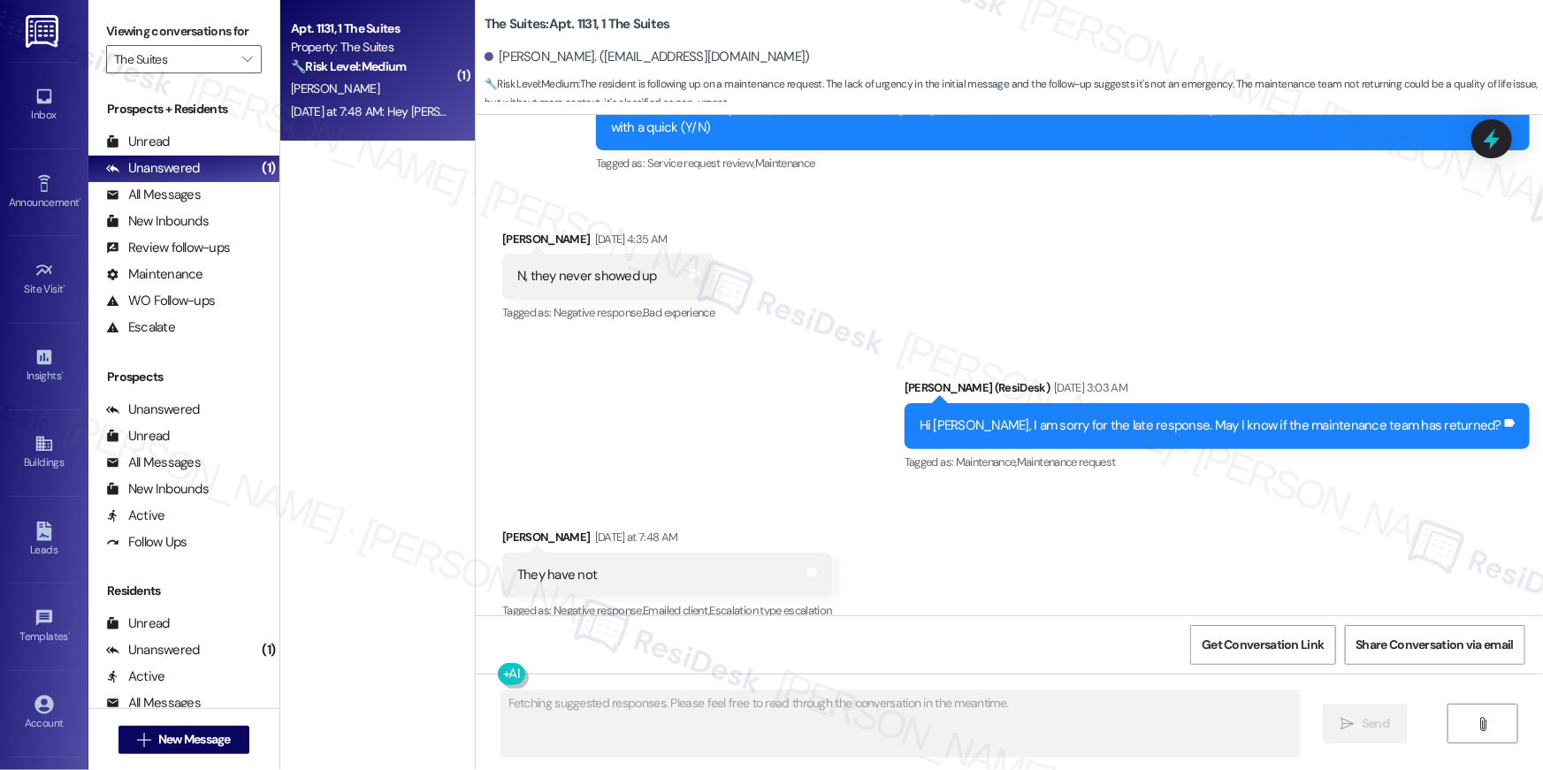
scroll to position [6059, 0]
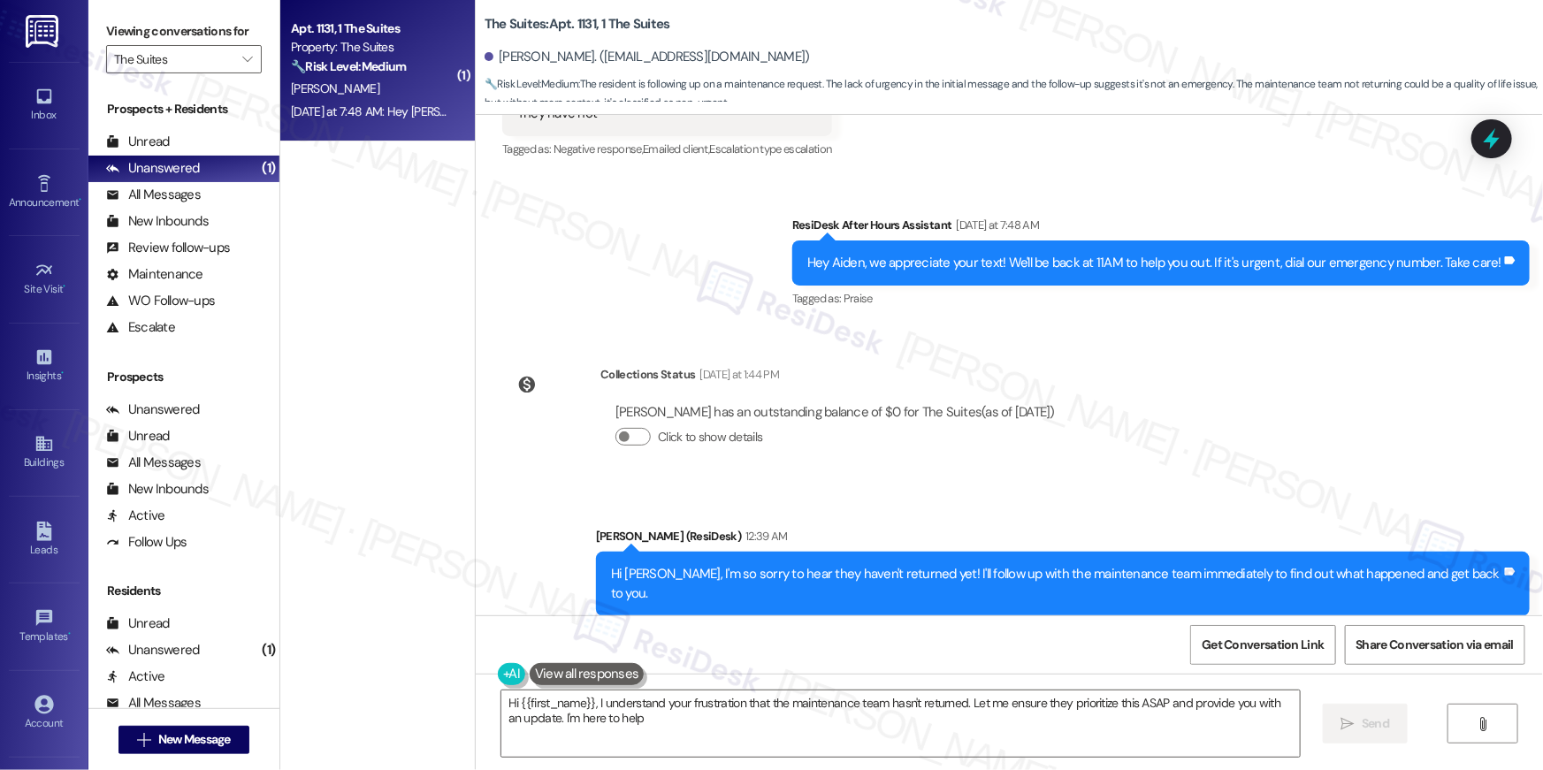
type textarea "Hi {{first_name}}, I understand your frustration that the maintenance team hasn…"
click at [241, 72] on span "" at bounding box center [247, 59] width 17 height 28
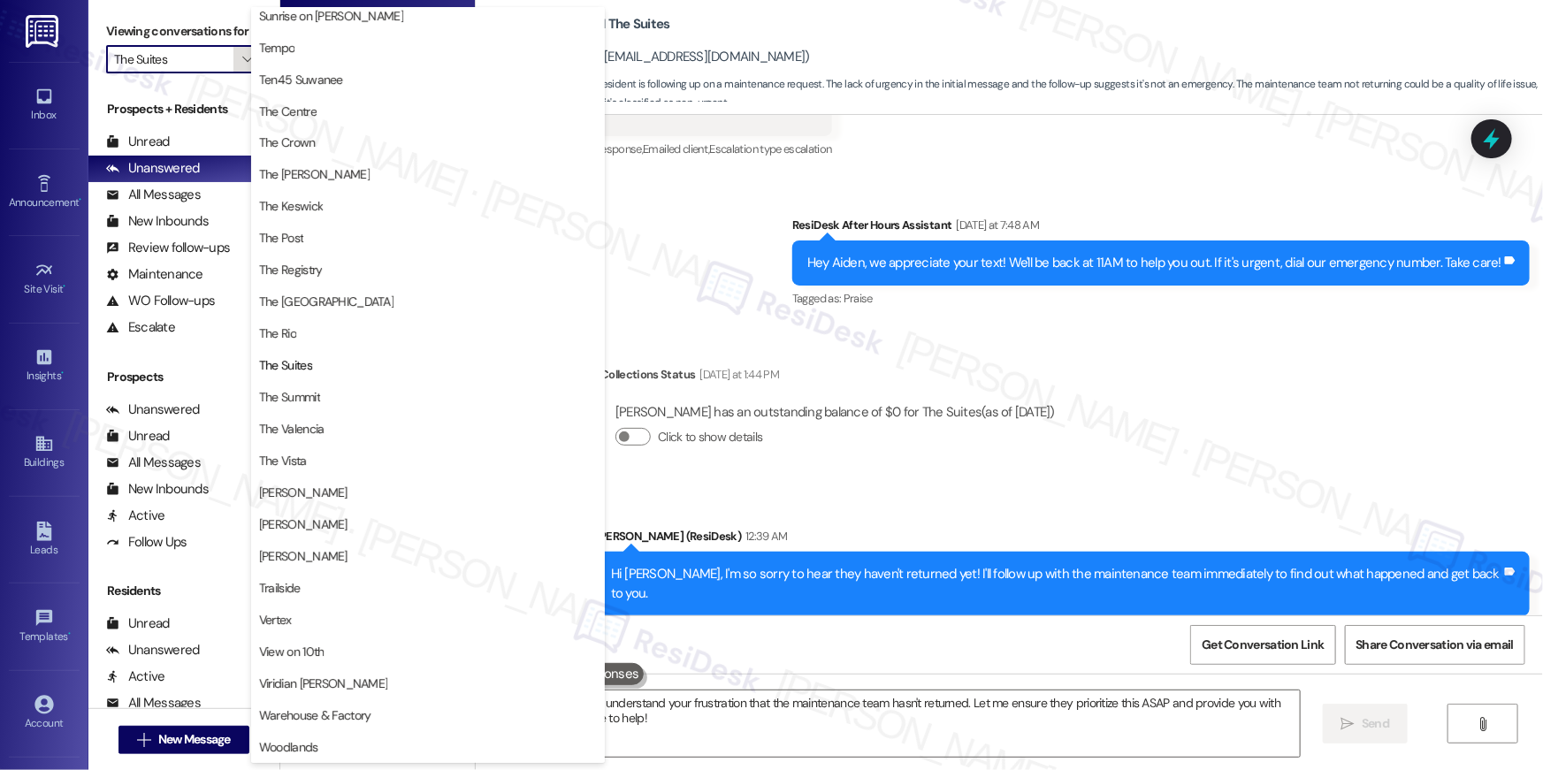
scroll to position [1599, 0]
click at [320, 405] on span "The Summit" at bounding box center [289, 398] width 61 height 18
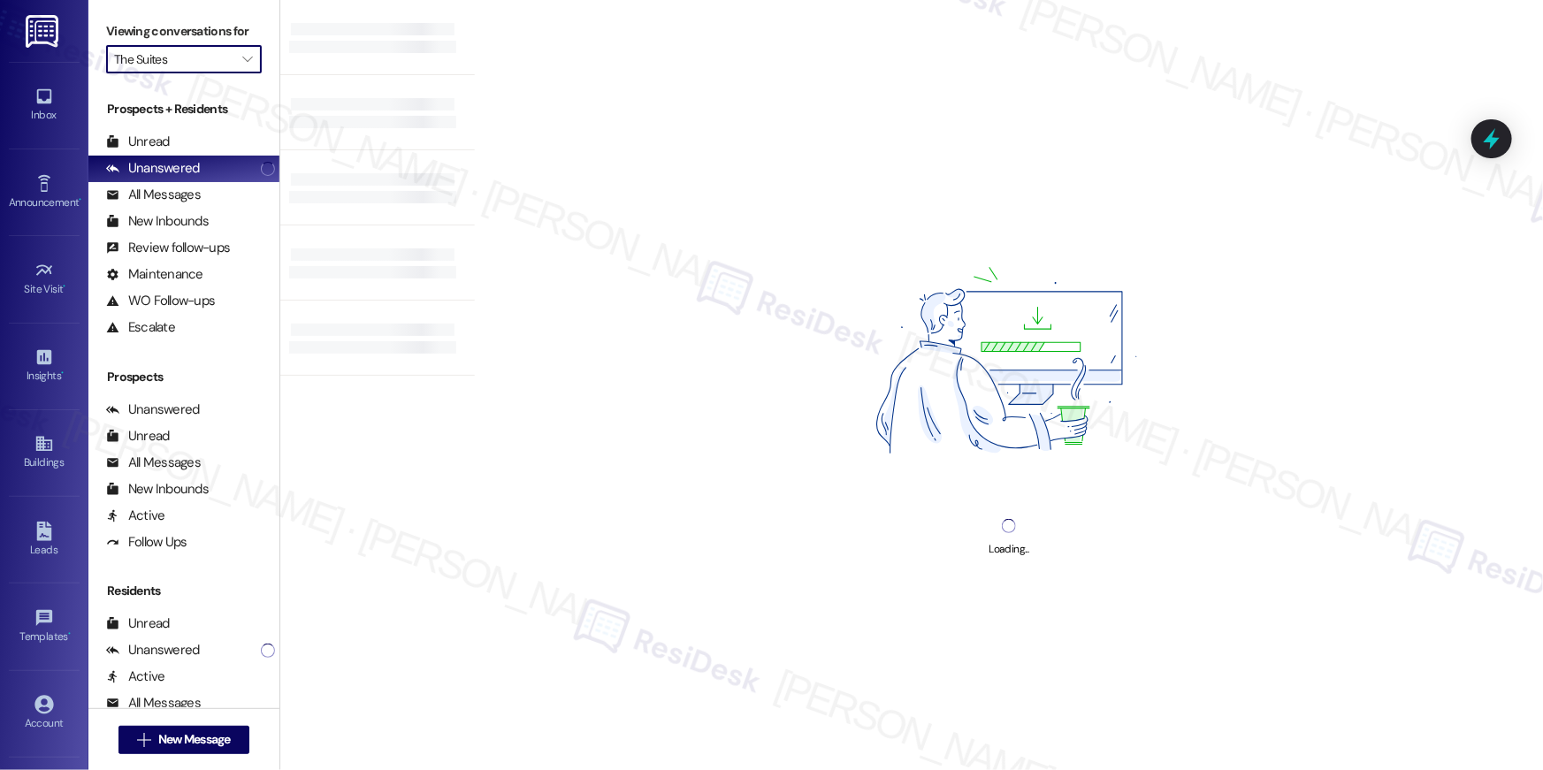
type input "The Summit"
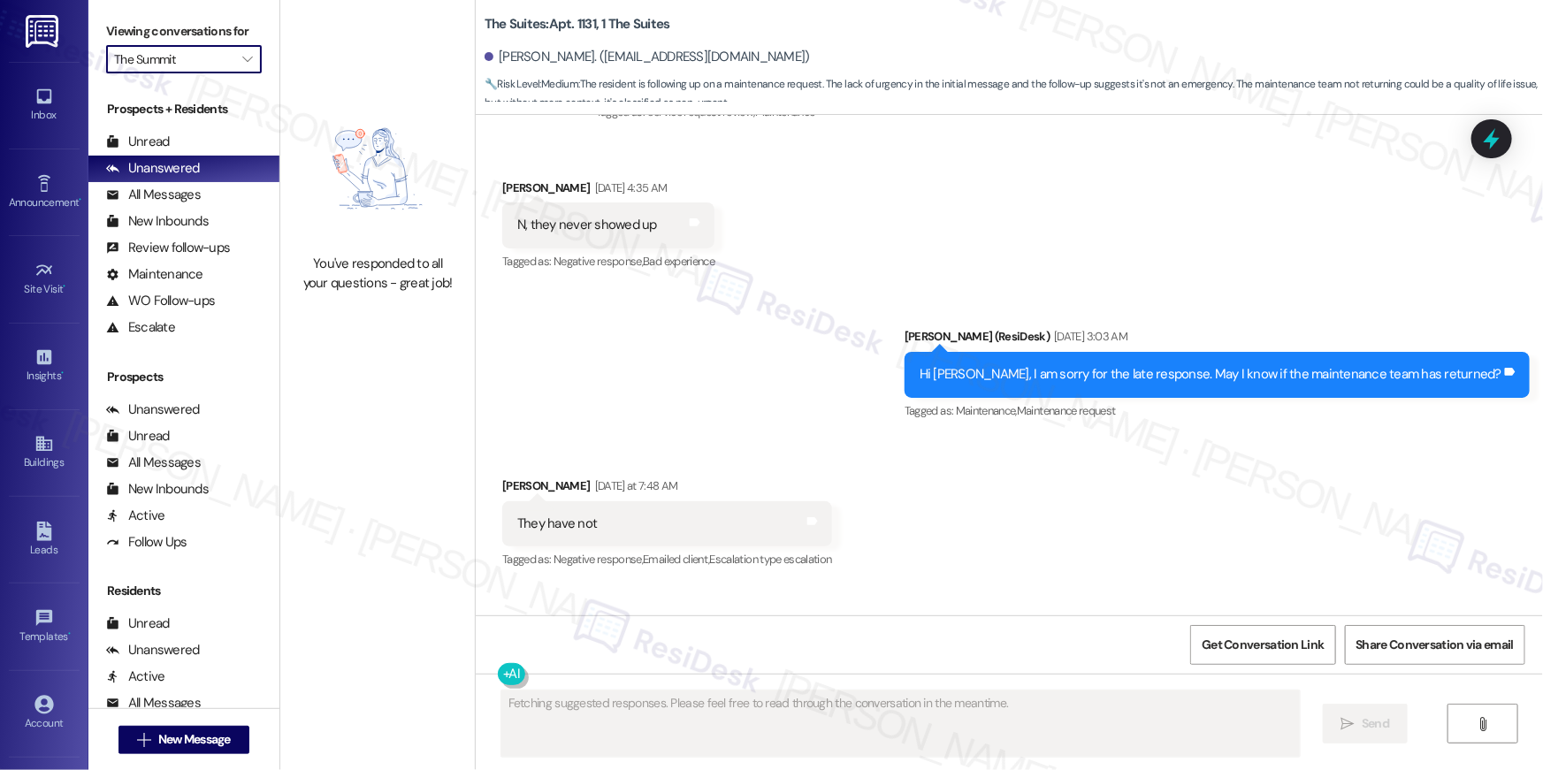
scroll to position [5598, 0]
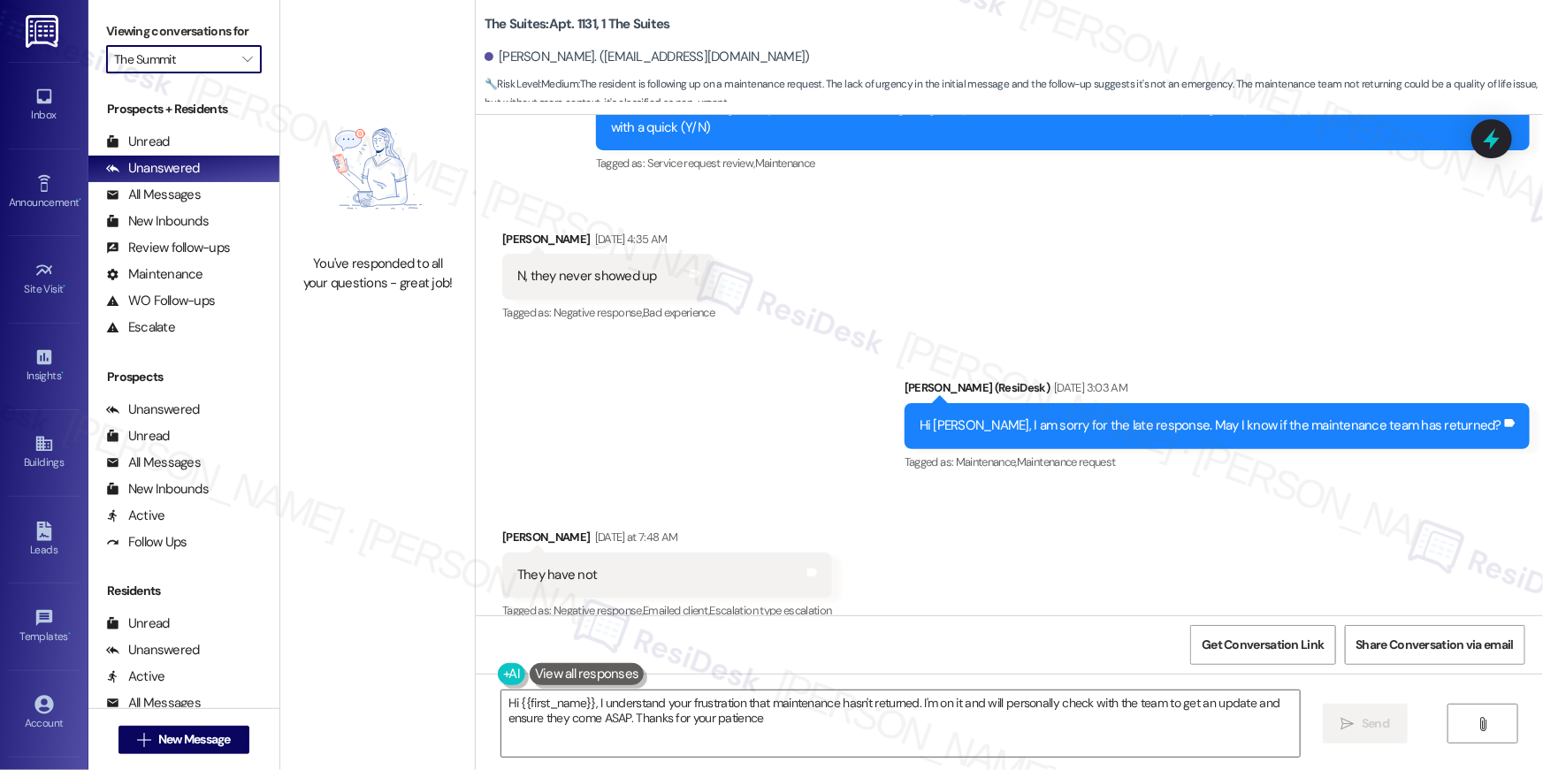
type textarea "Hi {{first_name}}, I understand your frustration that maintenance hasn't return…"
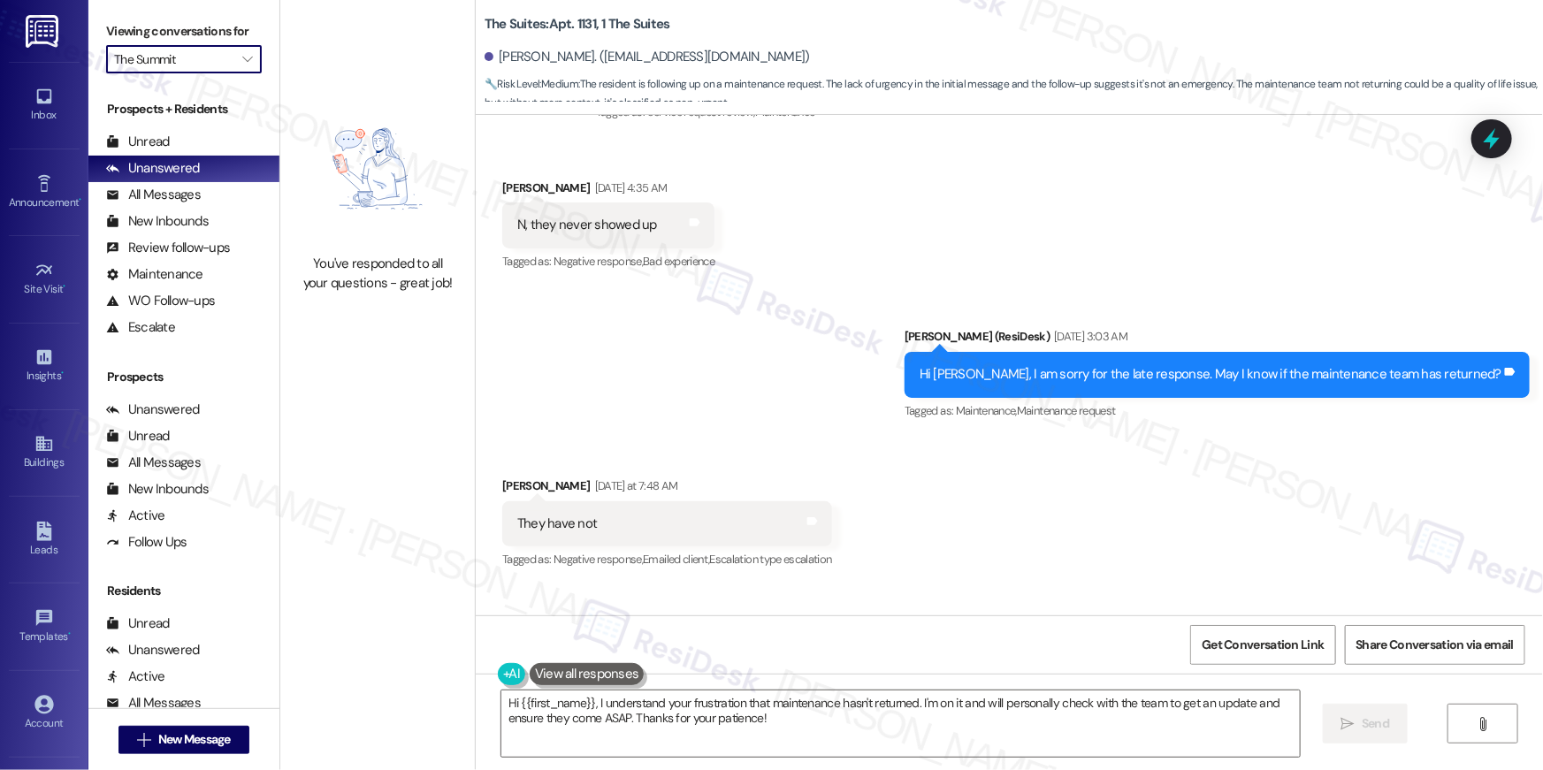
scroll to position [5691, 0]
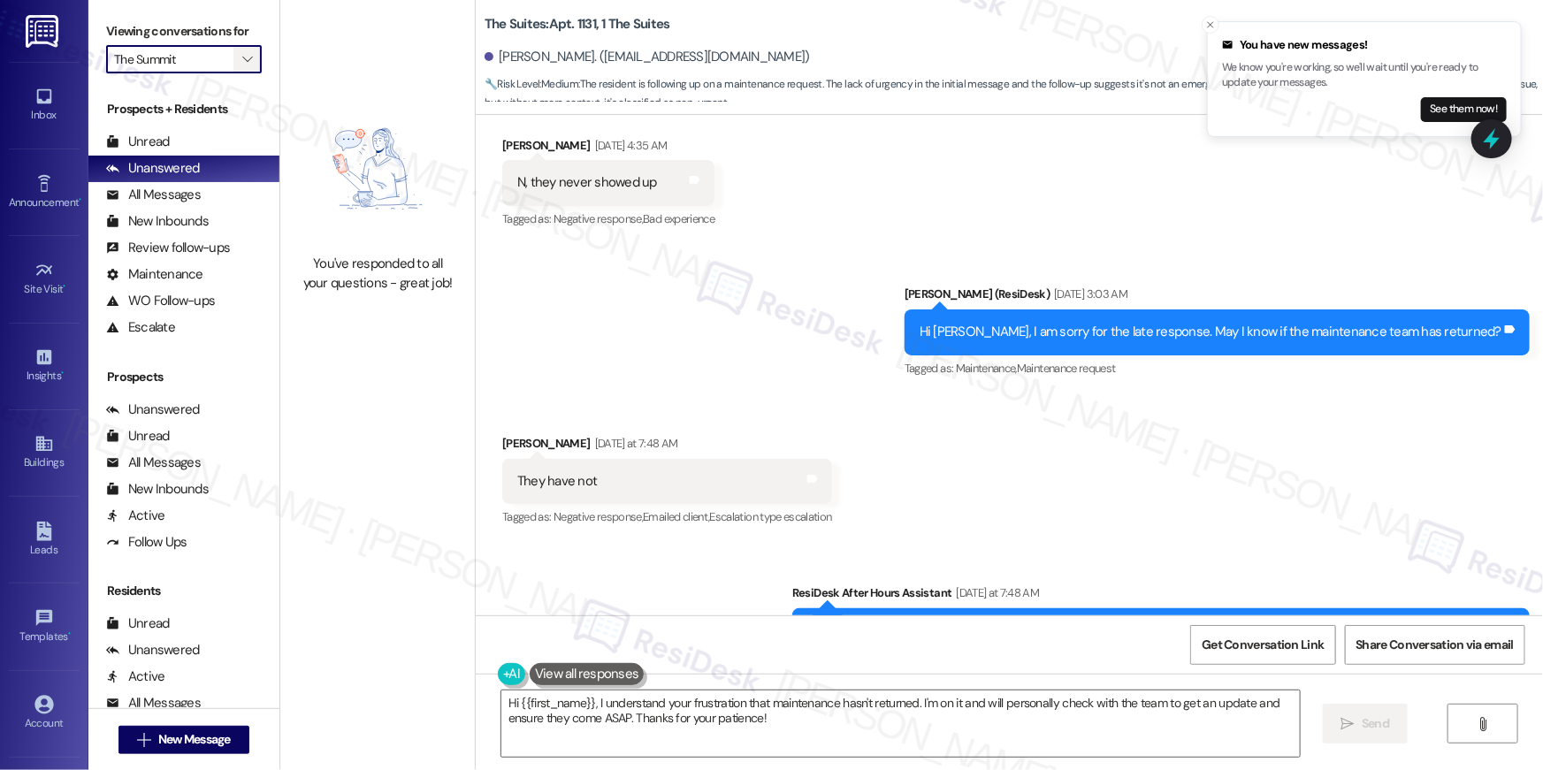
click at [243, 62] on span "" at bounding box center [247, 59] width 17 height 28
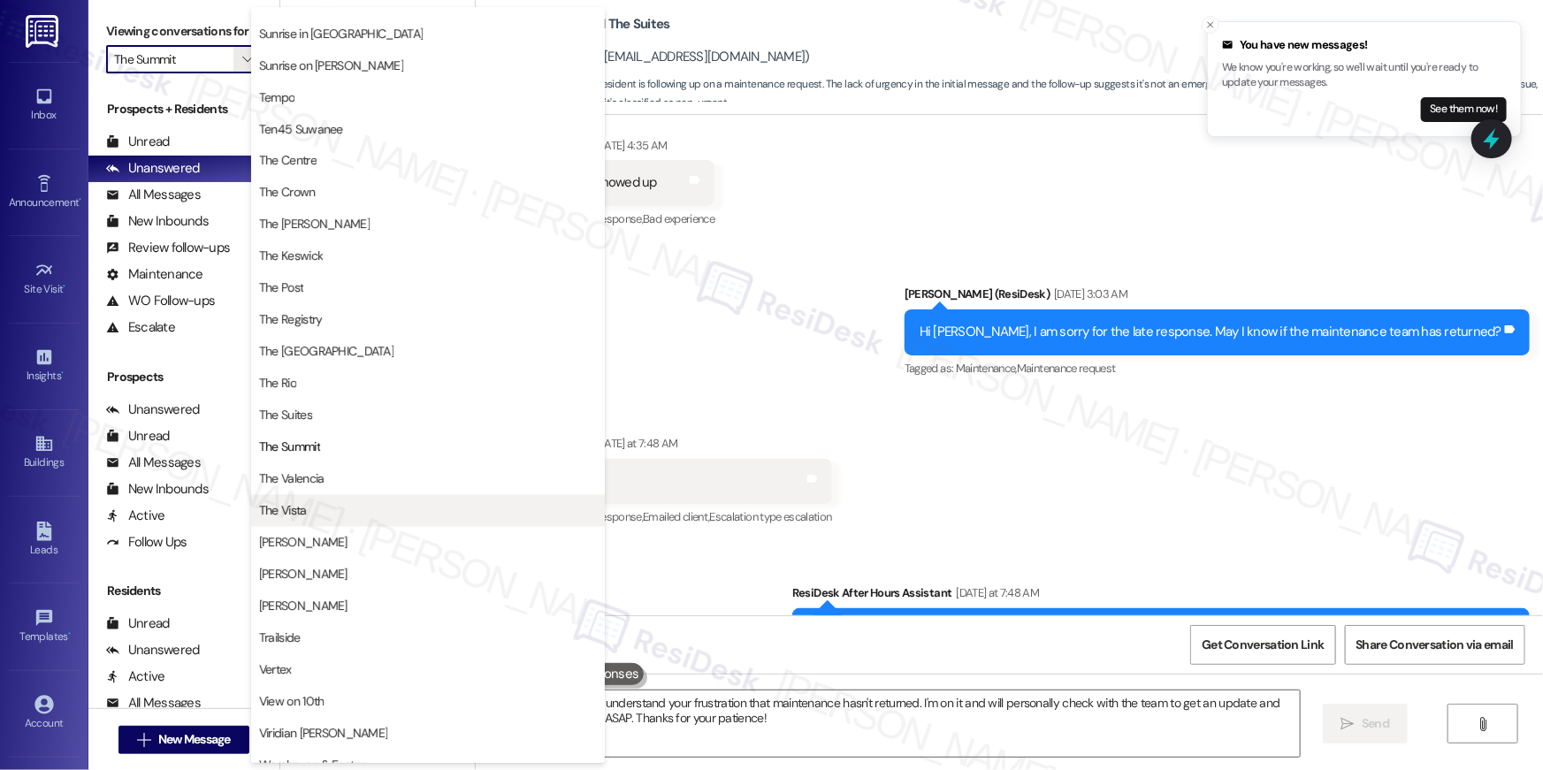
scroll to position [1599, 0]
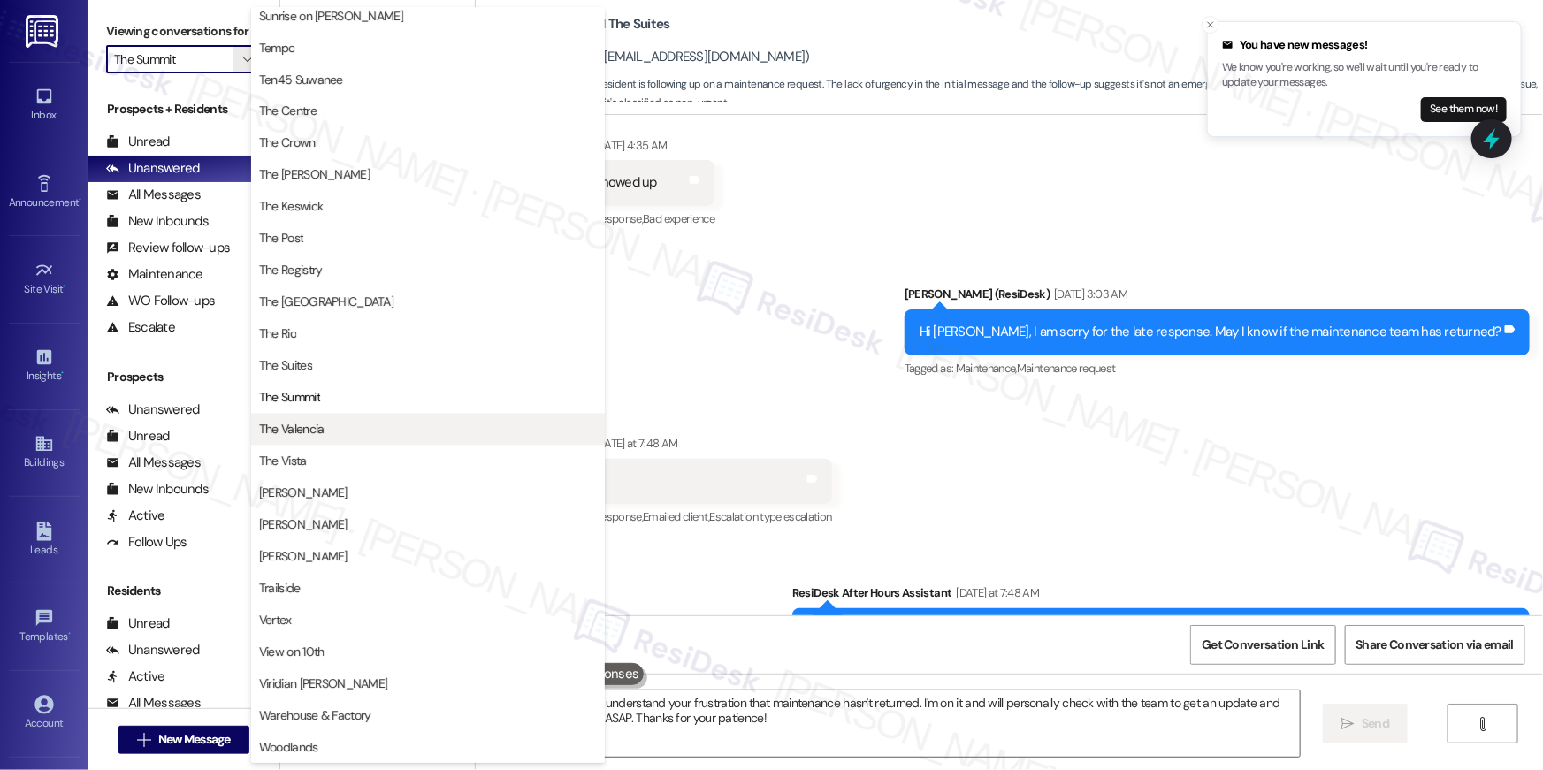
click at [339, 430] on span "The Valencia" at bounding box center [428, 430] width 338 height 18
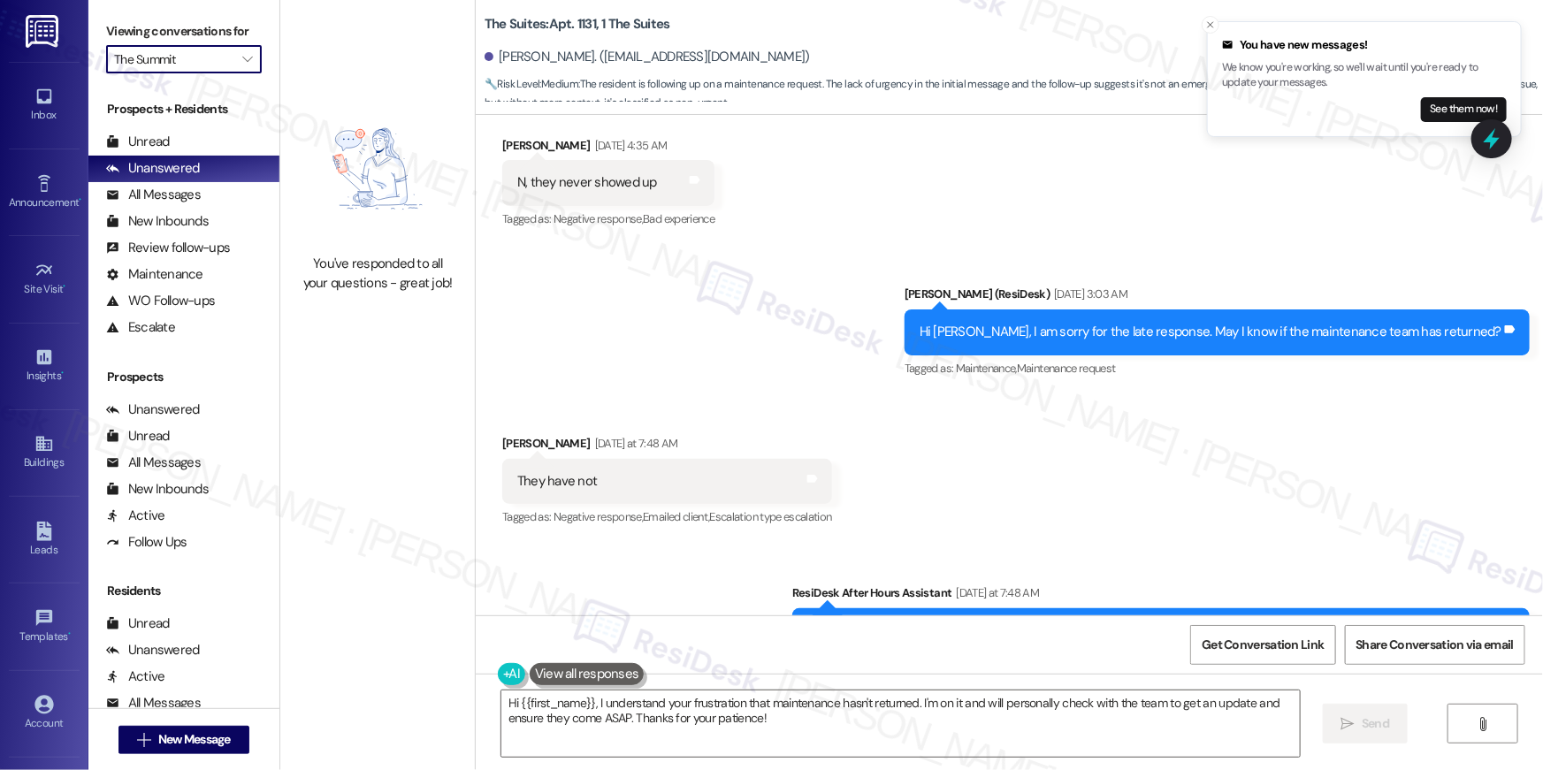
type input "The Valencia"
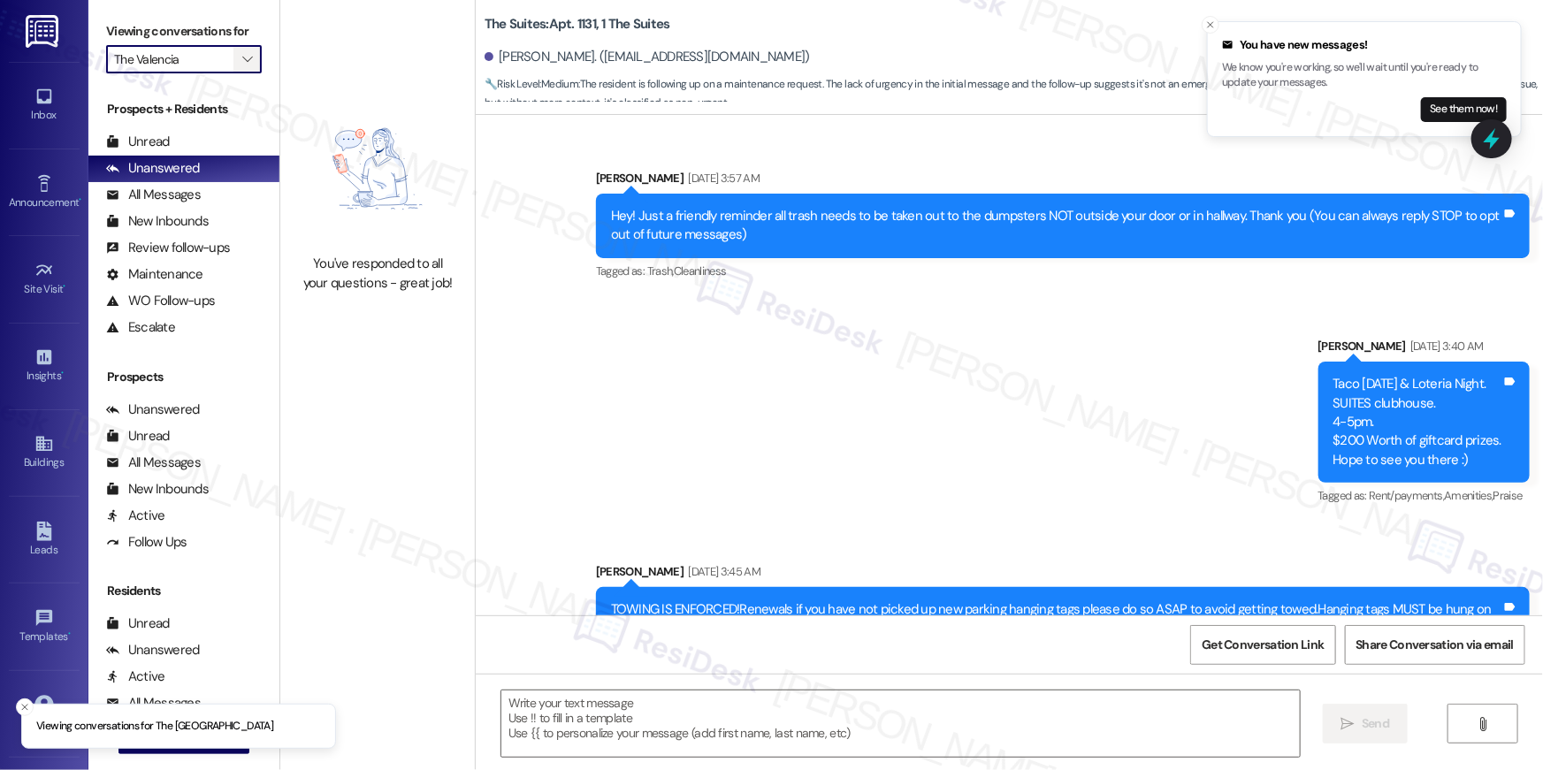
click at [242, 64] on span "" at bounding box center [247, 59] width 17 height 28
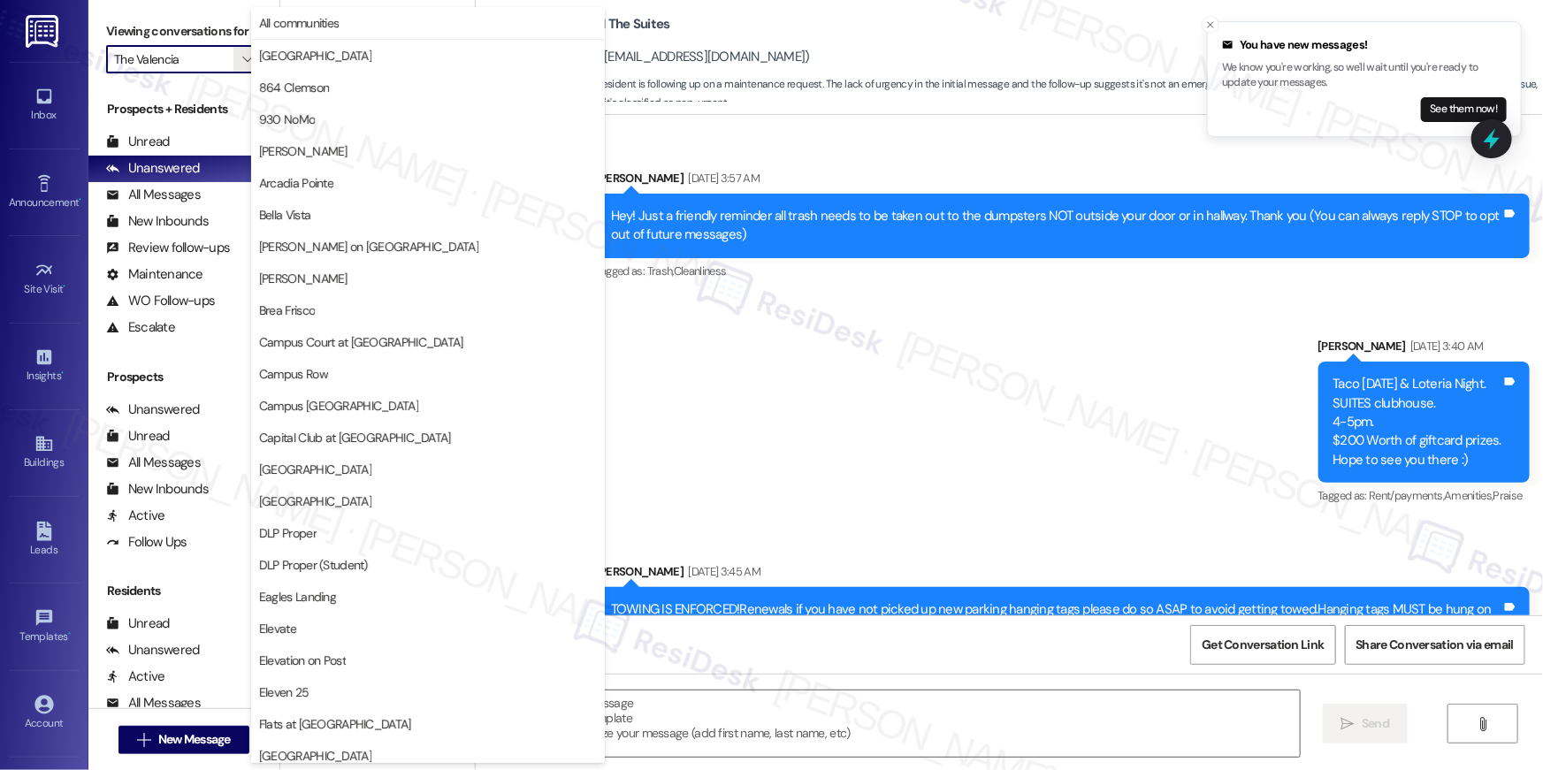
scroll to position [6277, 0]
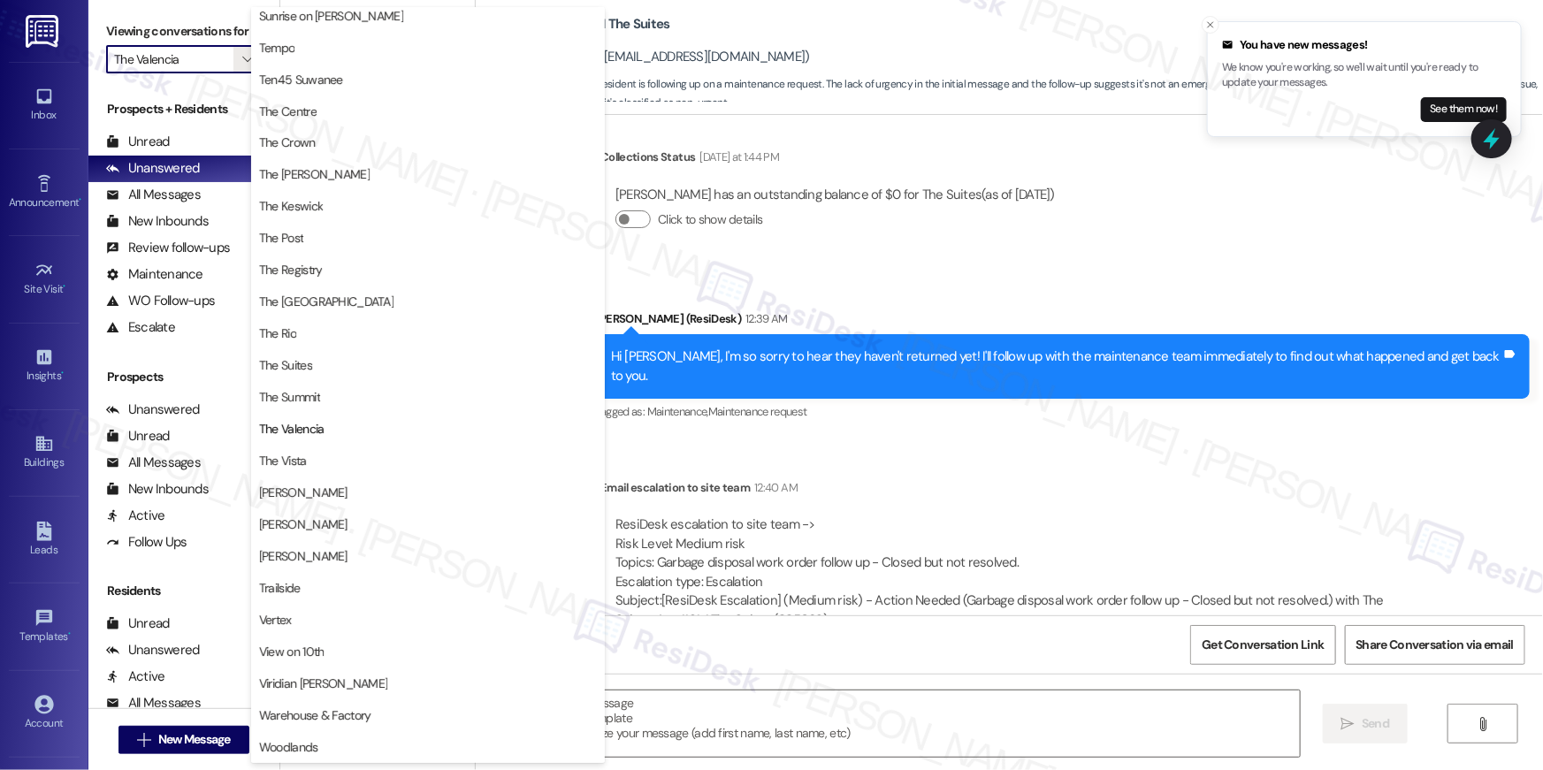
type textarea "Fetching suggested responses. Please feel free to read through the conversation…"
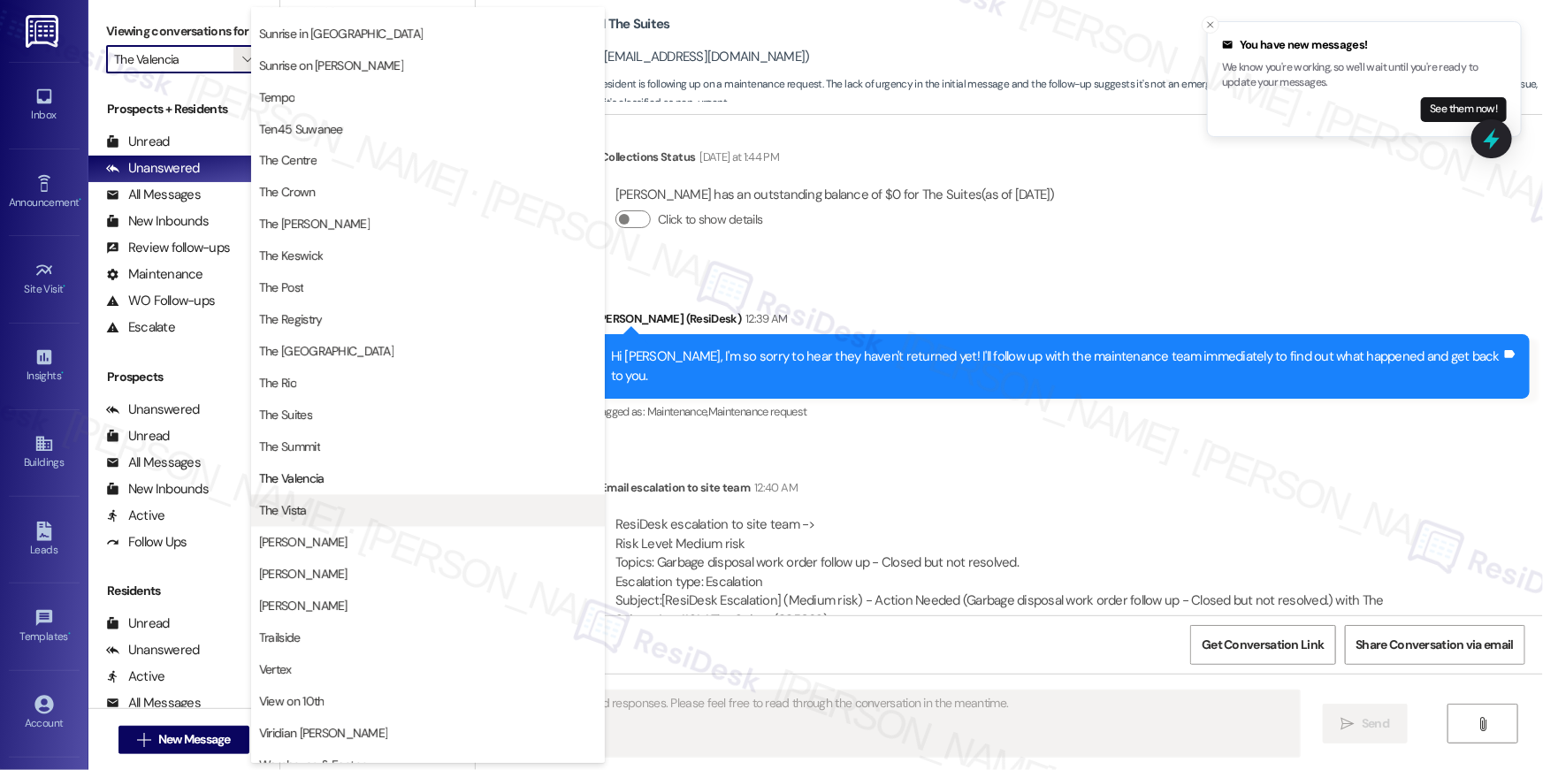
scroll to position [1599, 0]
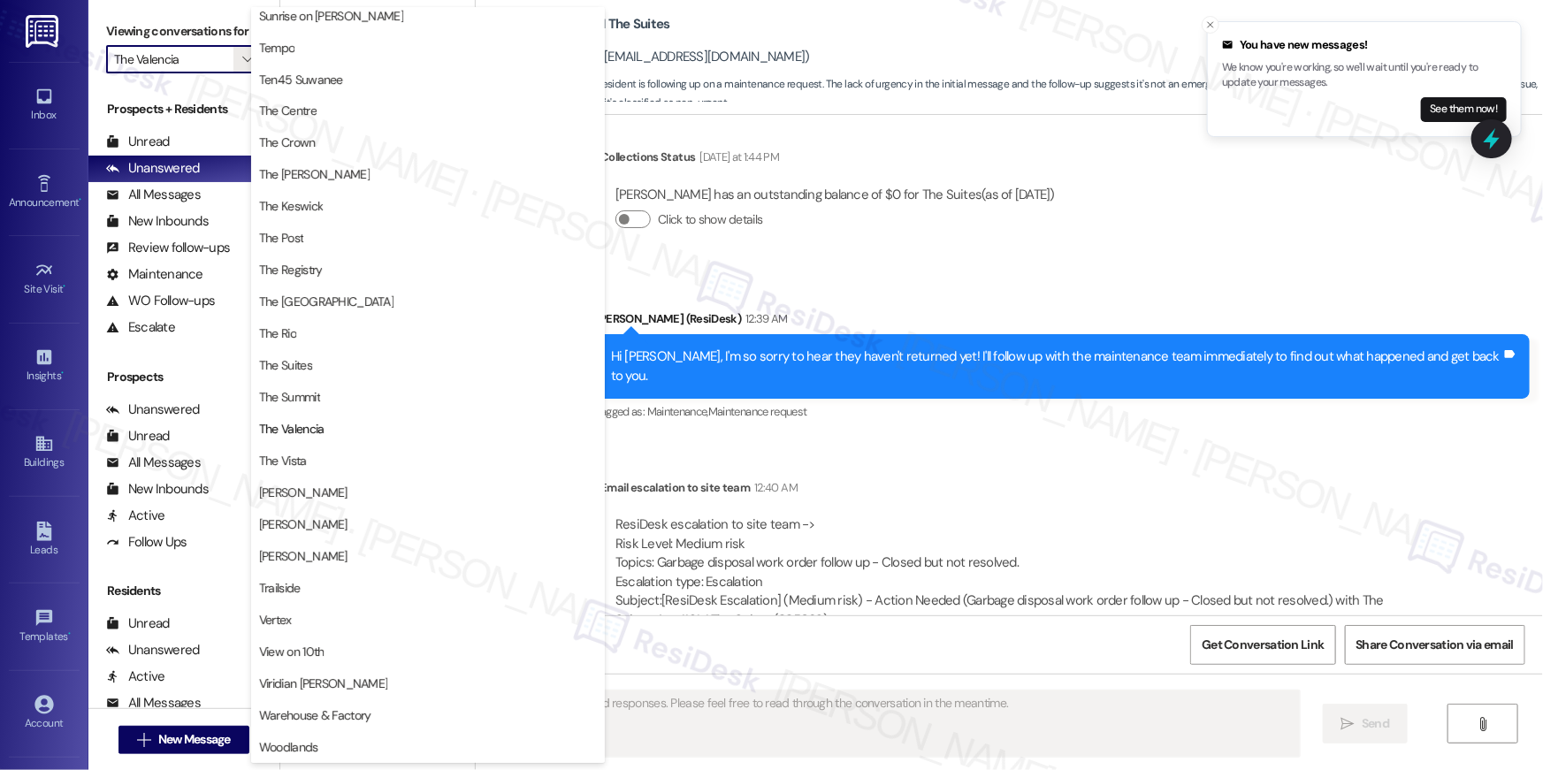
click at [348, 456] on span "The Vista" at bounding box center [428, 462] width 338 height 18
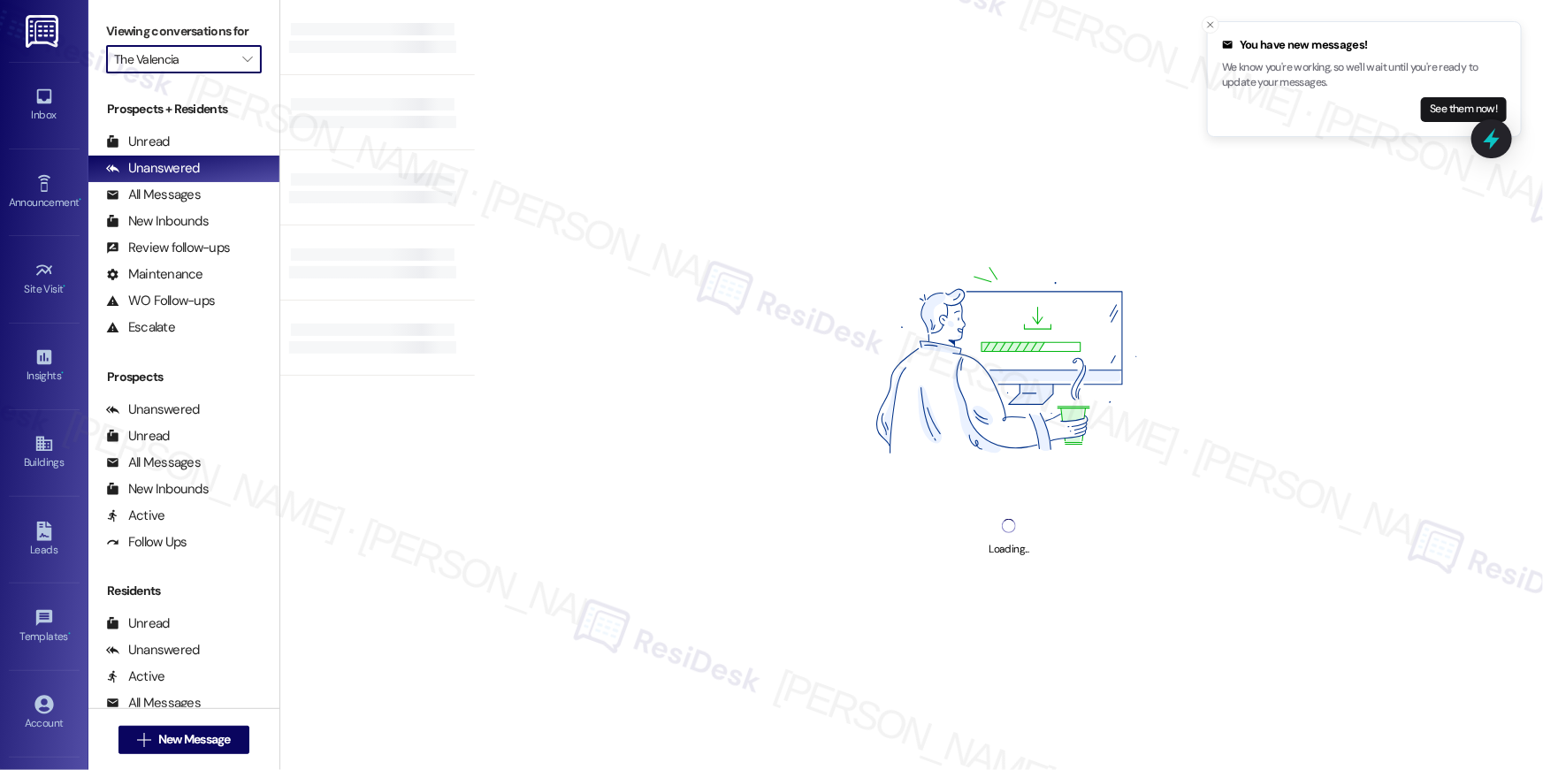
type input "The Vista"
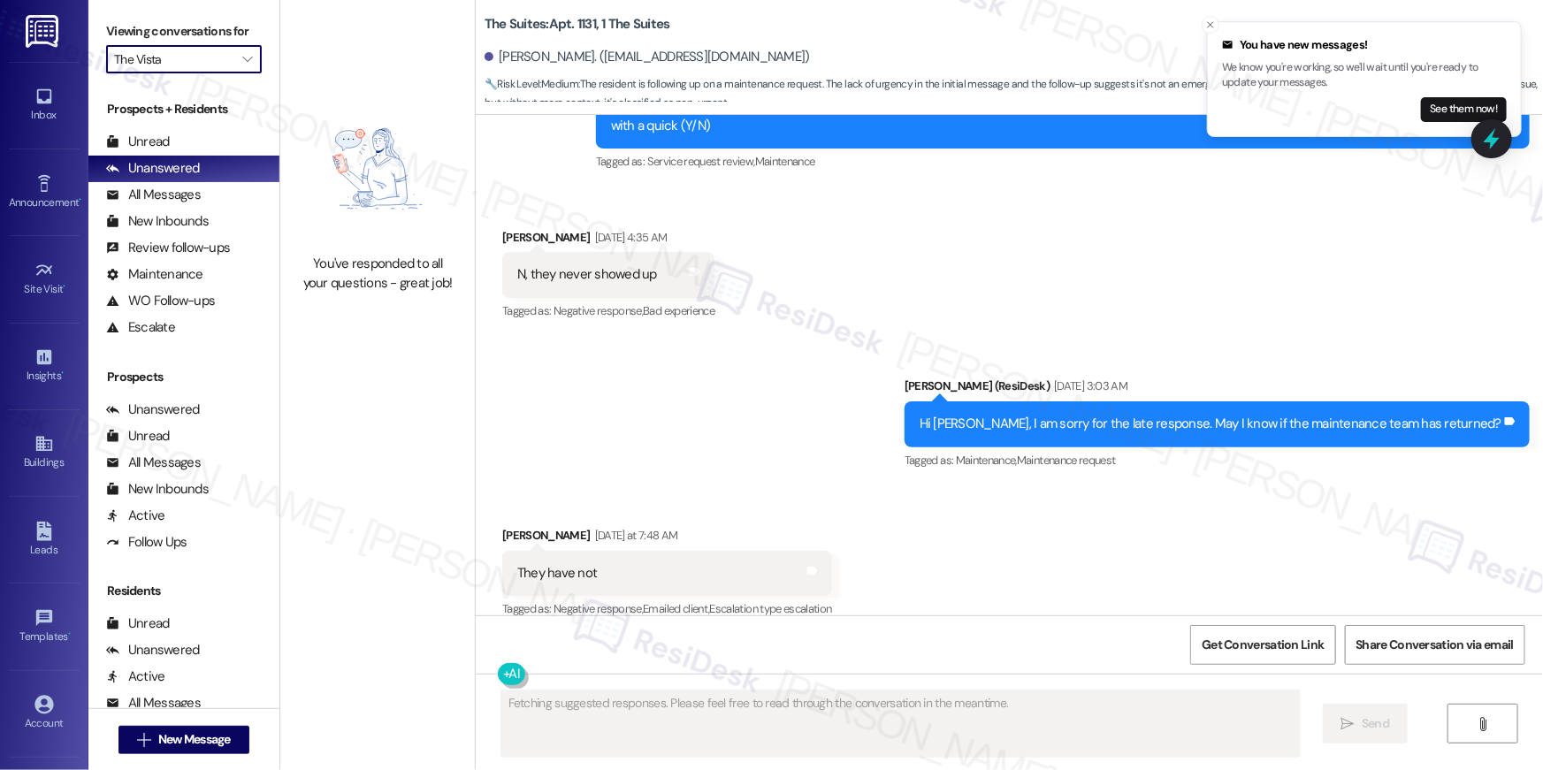
scroll to position [5598, 0]
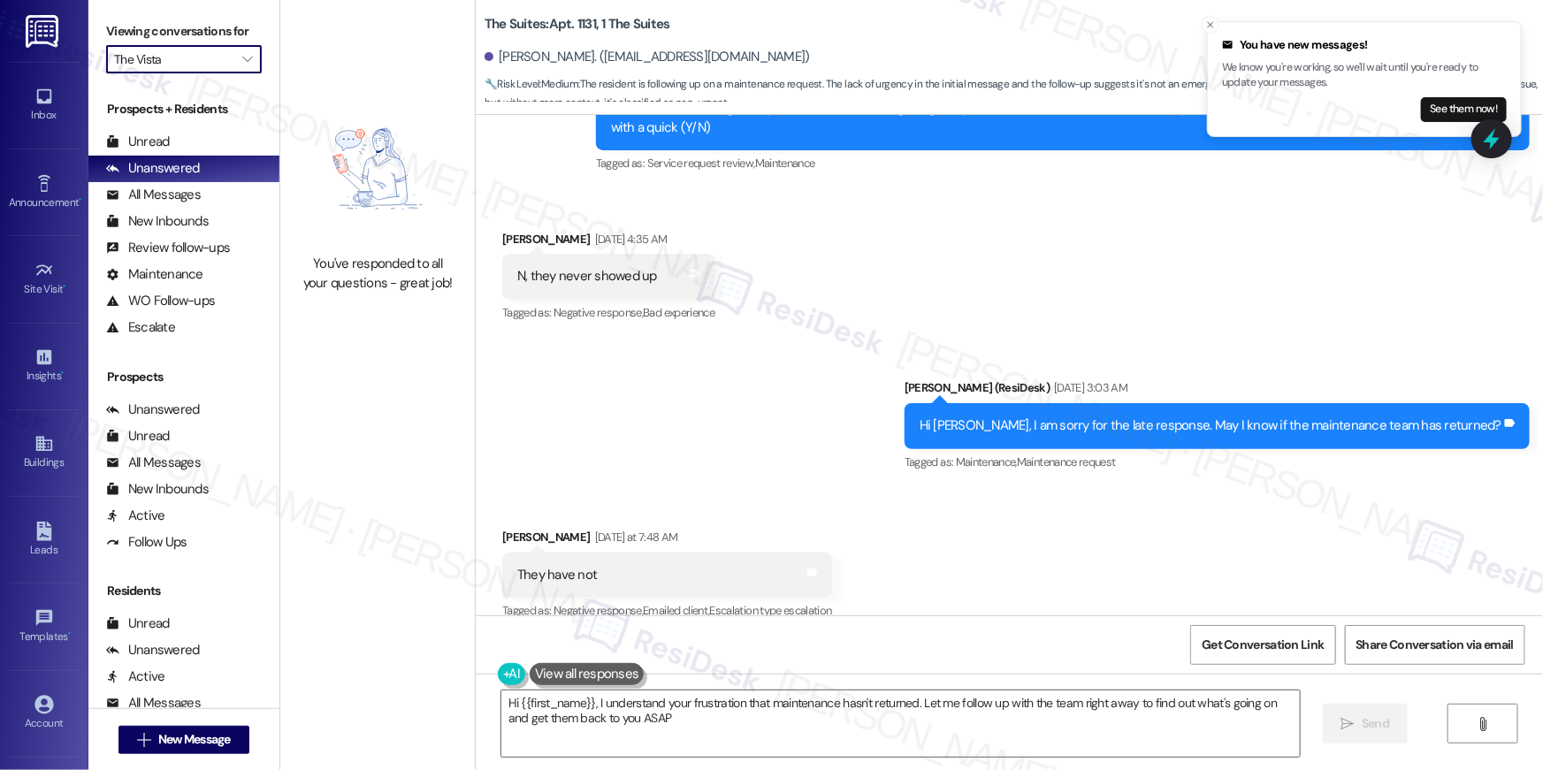
type textarea "Hi {{first_name}}, I understand your frustration that maintenance hasn't return…"
click at [783, 339] on div "Sent via SMS Sarah (ResiDesk) Sep 17, 2025 at 3:03 AM Hi Aiden, I am sorry for …" at bounding box center [1009, 413] width 1067 height 149
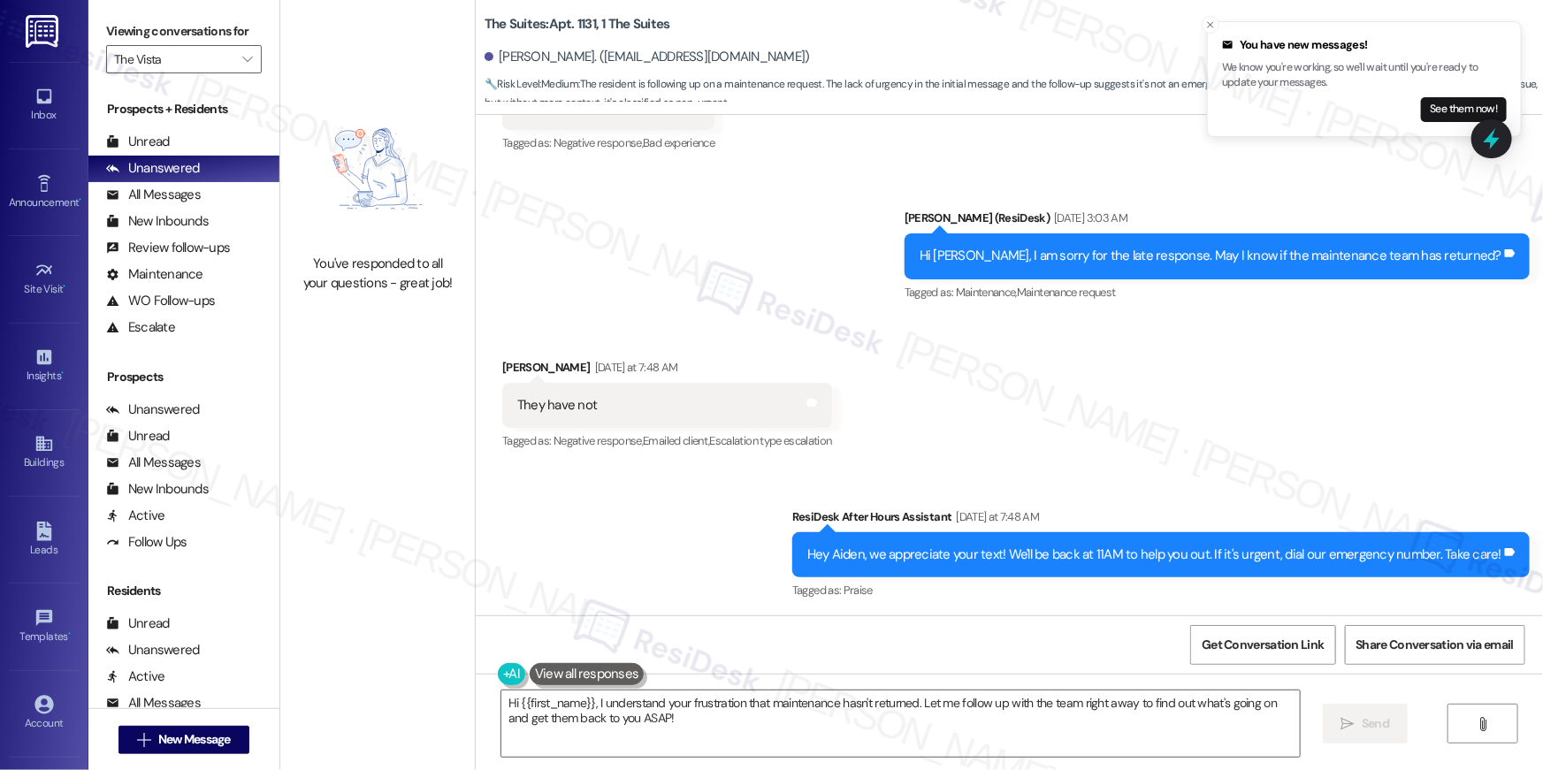
scroll to position [6277, 0]
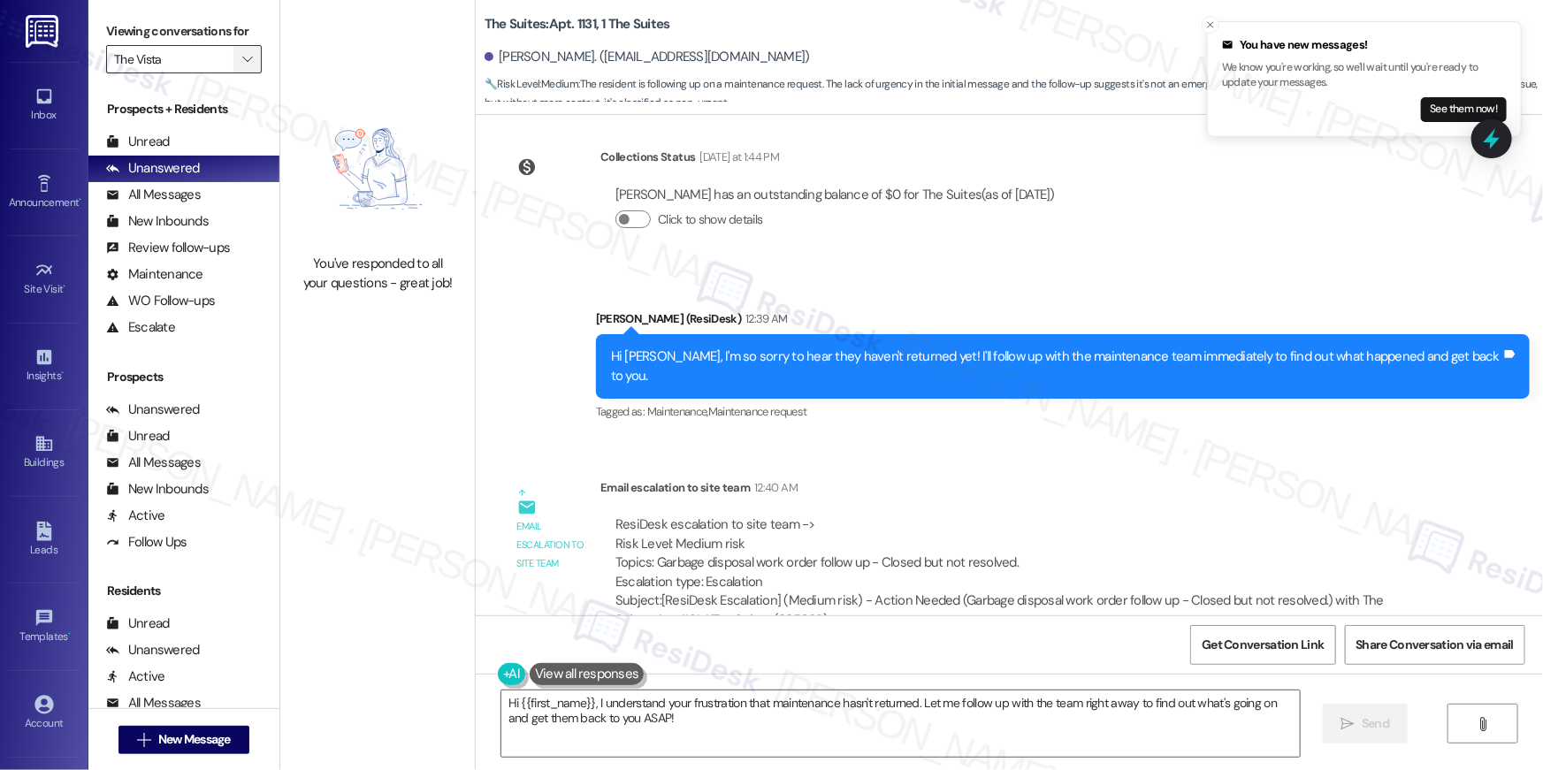
click at [246, 63] on button "" at bounding box center [247, 59] width 28 height 28
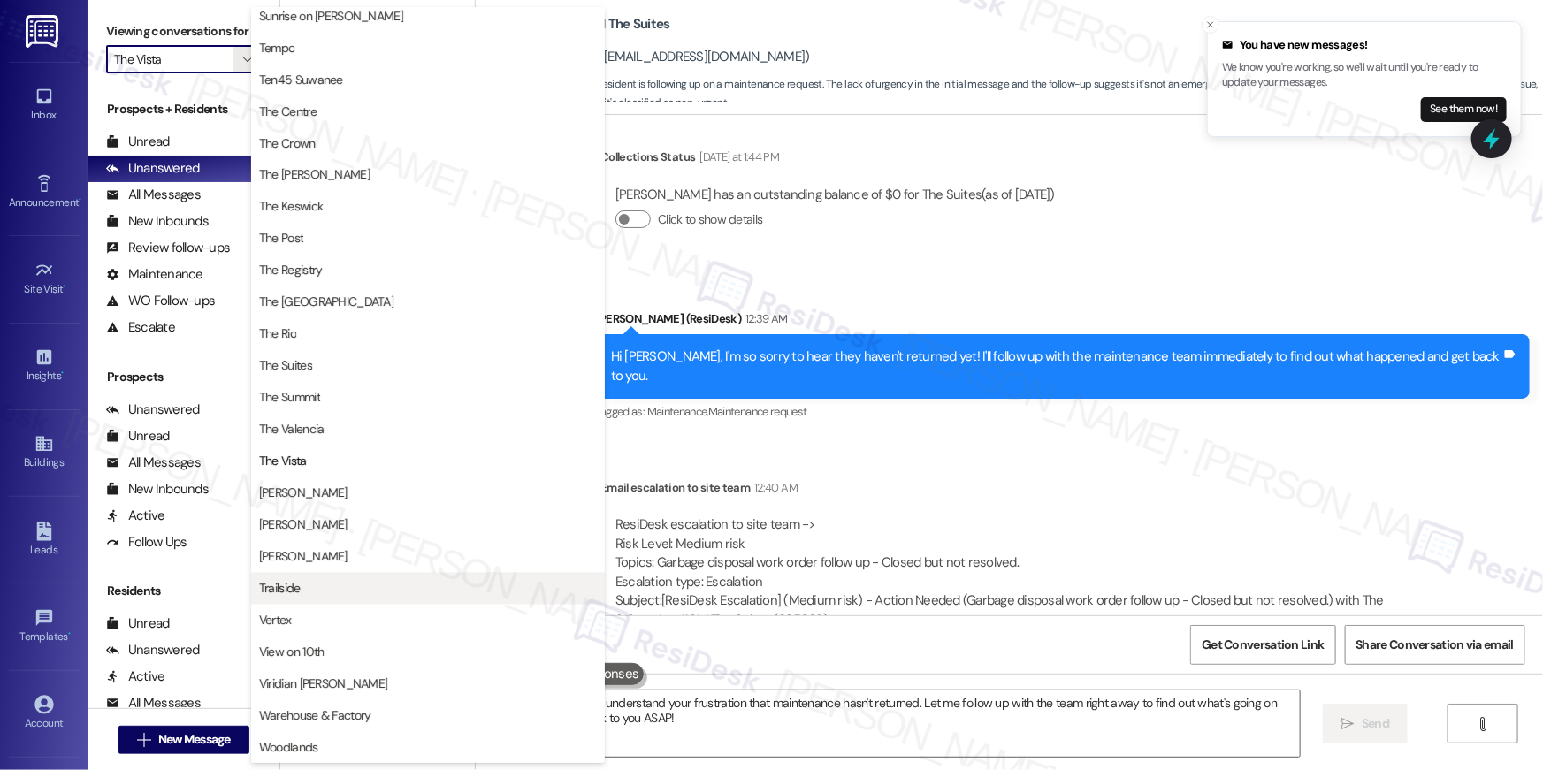
scroll to position [1599, 0]
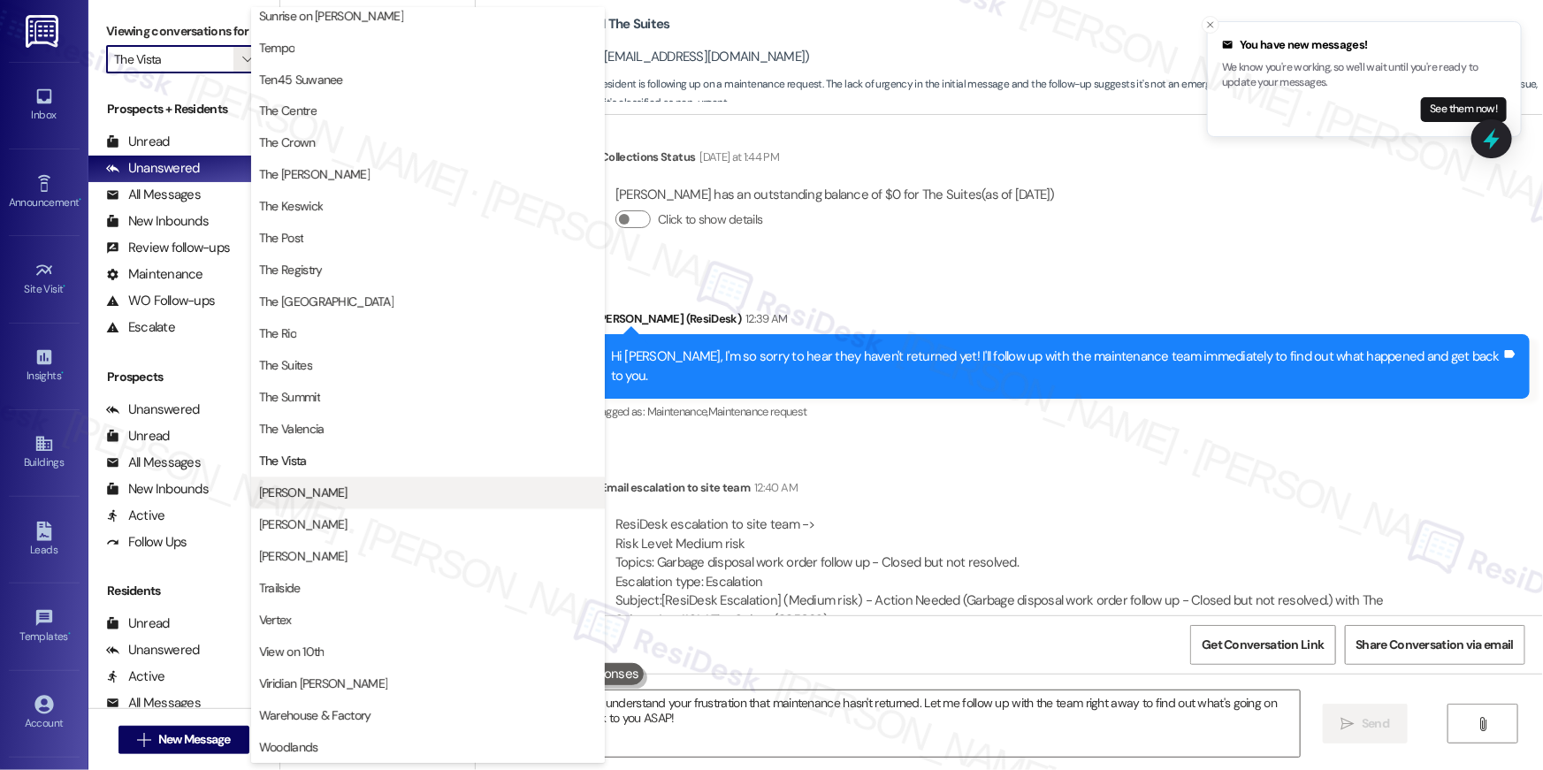
click at [354, 482] on button "[PERSON_NAME]" at bounding box center [428, 493] width 354 height 32
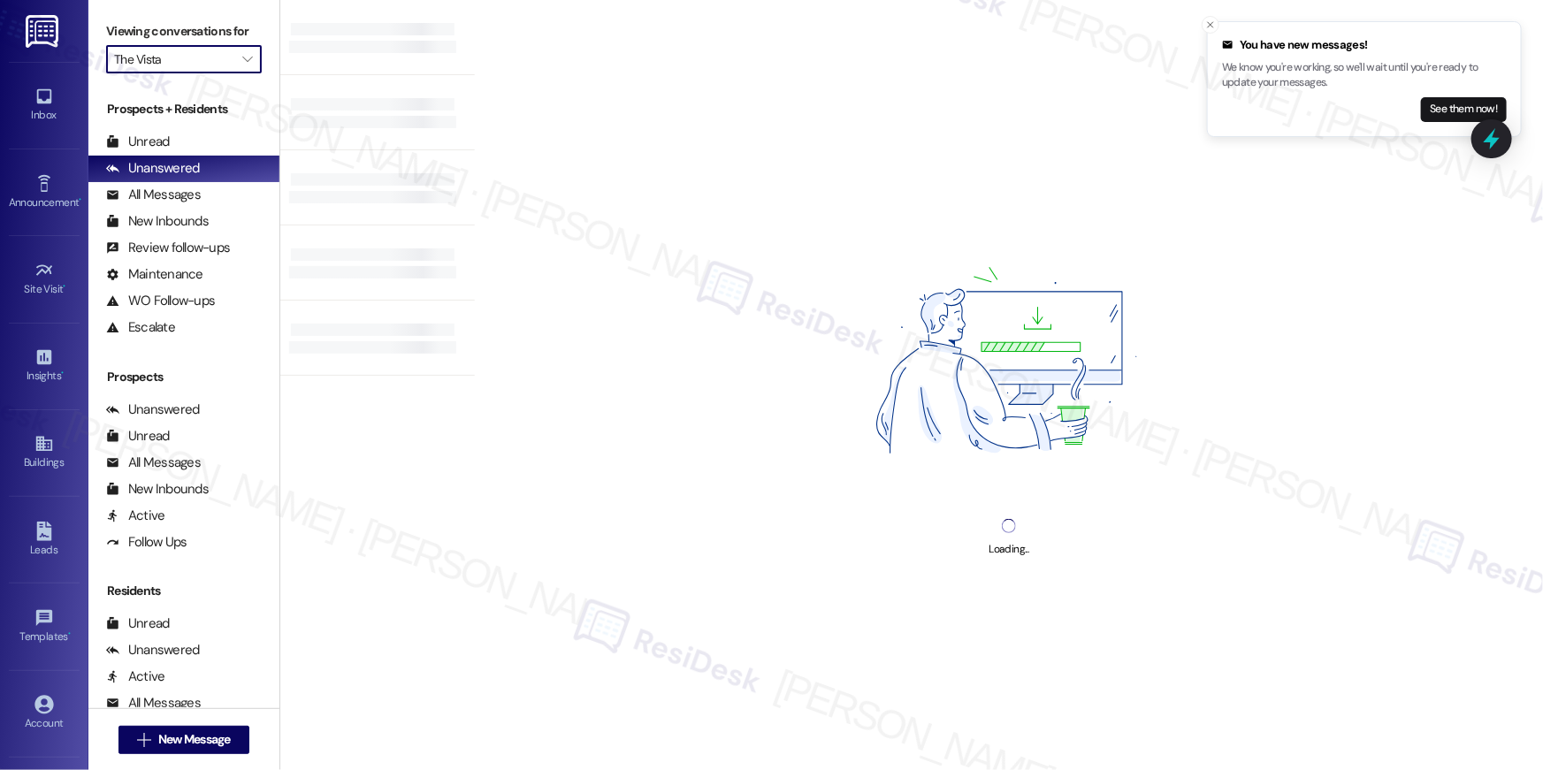
type input "[PERSON_NAME]"
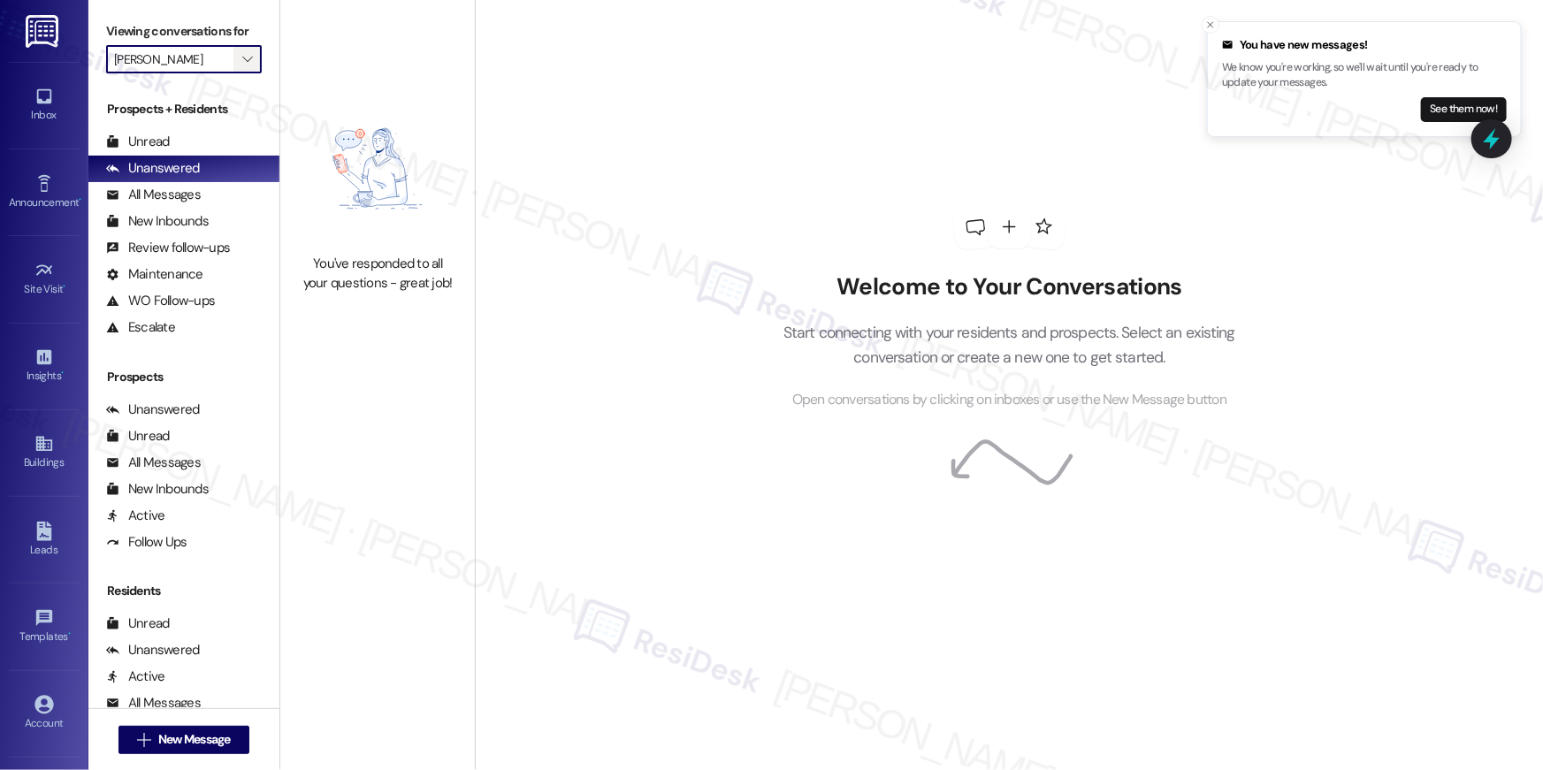
click at [242, 61] on icon "" at bounding box center [247, 59] width 10 height 14
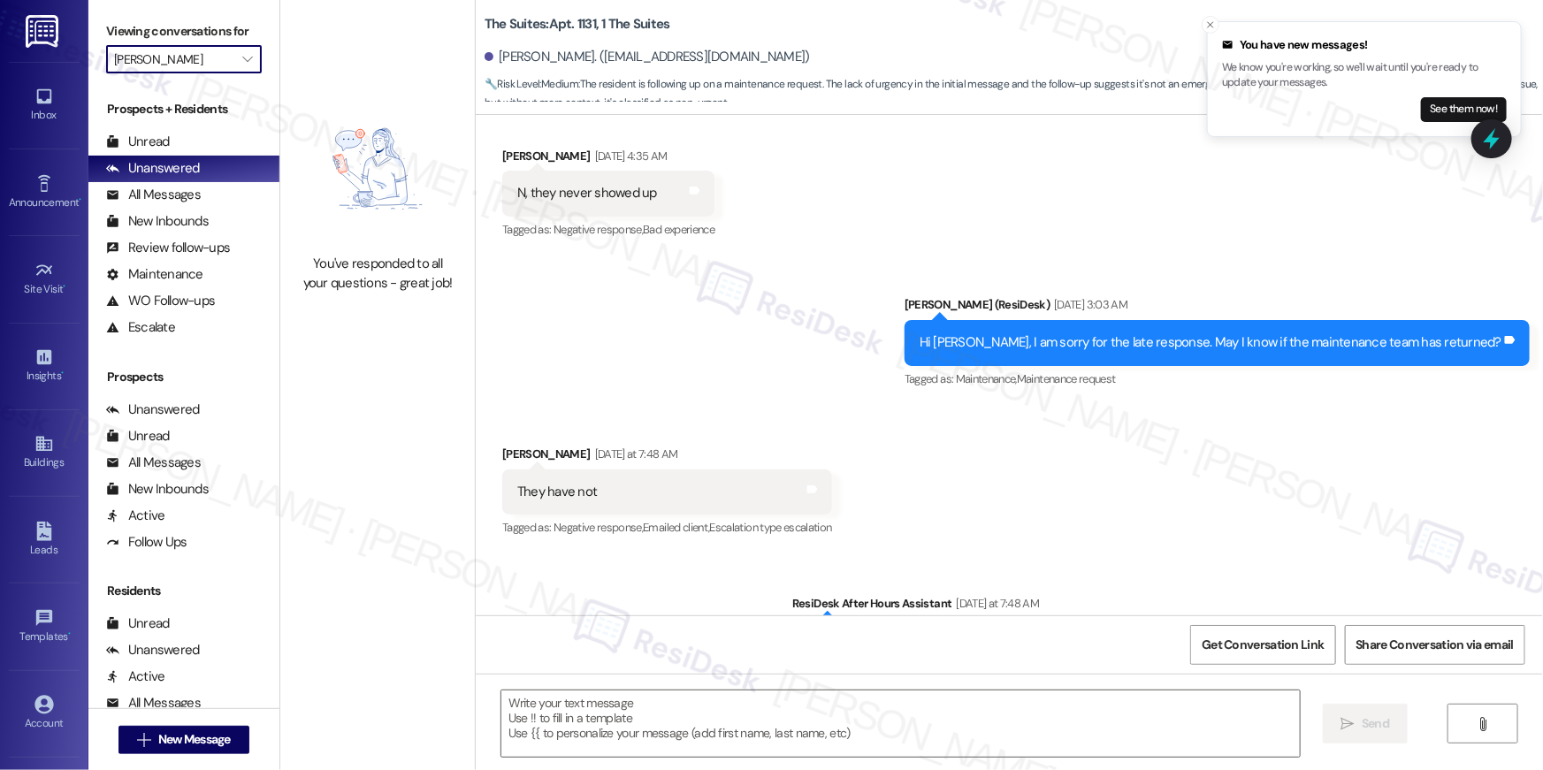
scroll to position [5598, 0]
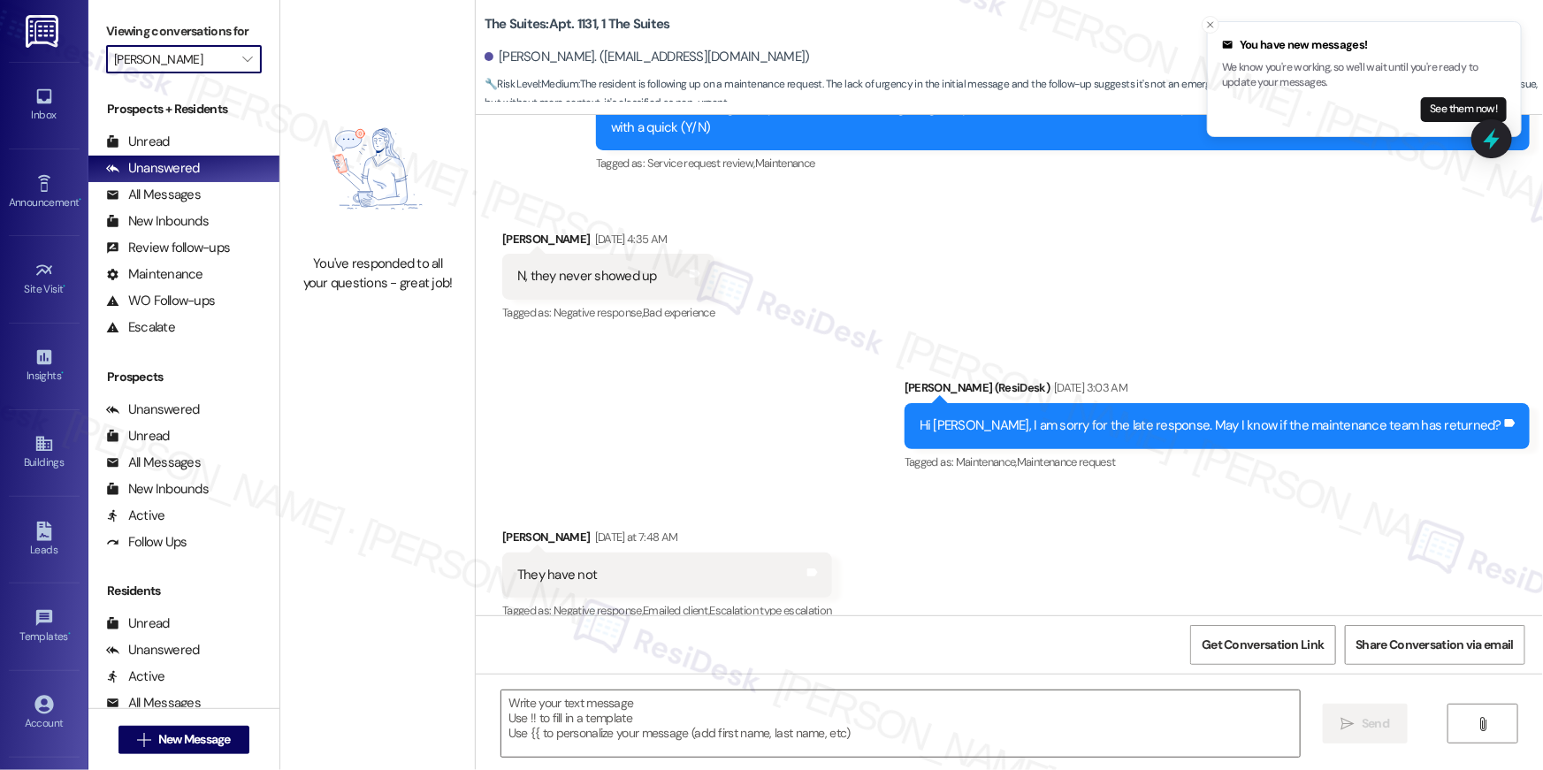
type textarea "Fetching suggested responses. Please feel free to read through the conversation…"
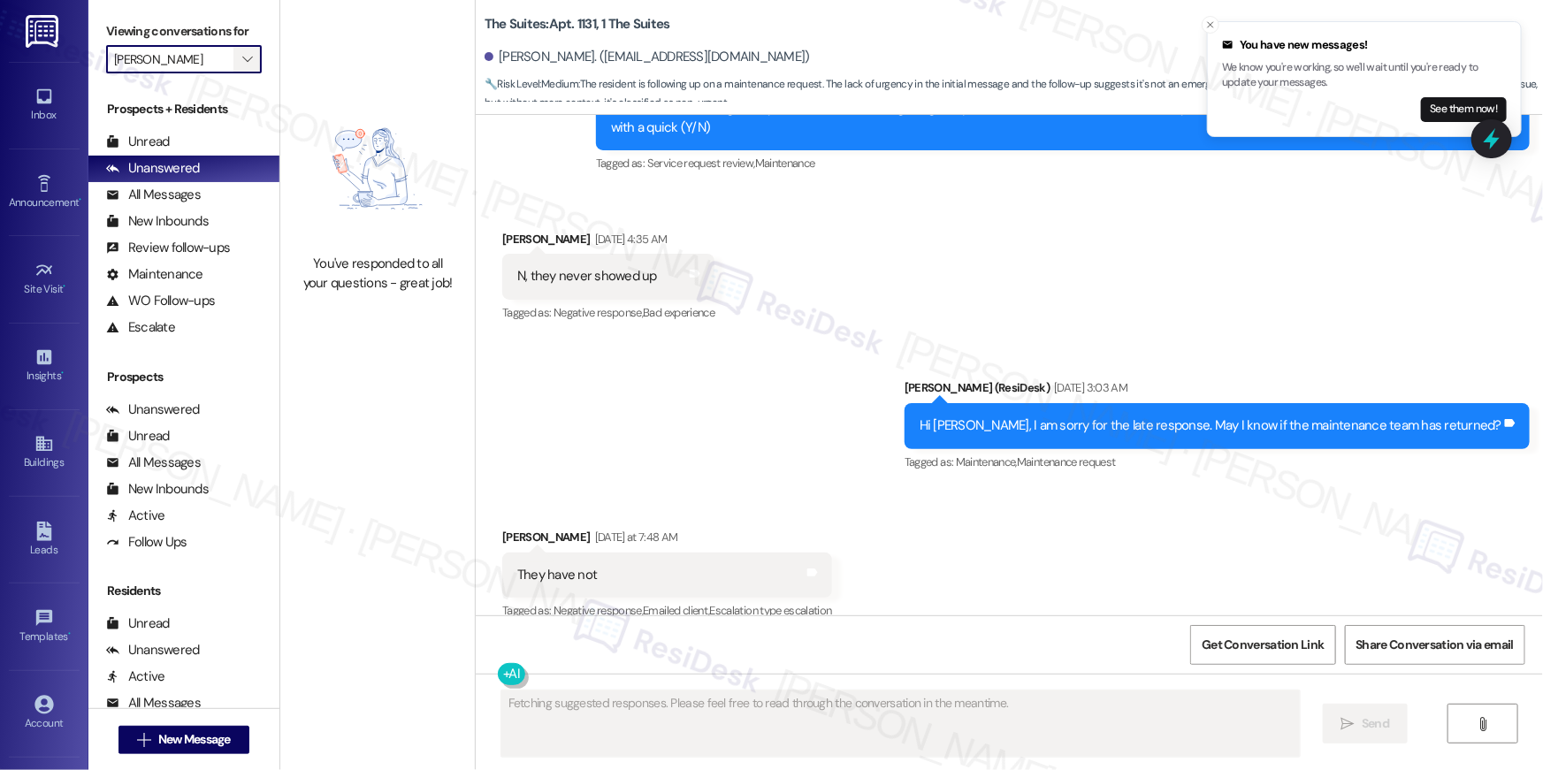
click at [242, 57] on icon "" at bounding box center [247, 59] width 10 height 14
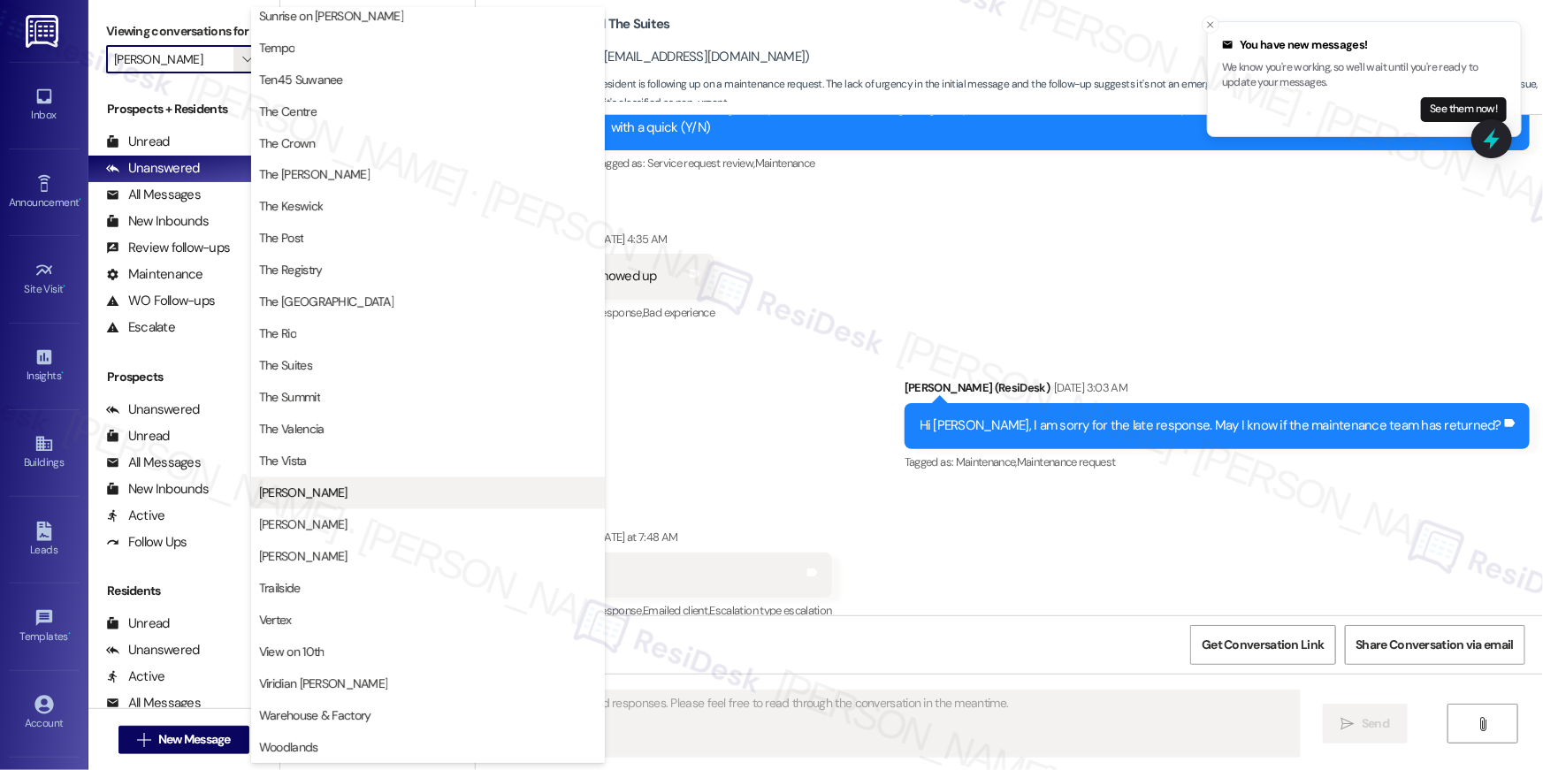
scroll to position [1599, 0]
drag, startPoint x: 332, startPoint y: 585, endPoint x: 344, endPoint y: 584, distance: 11.5
click at [332, 585] on span "Trailside" at bounding box center [428, 589] width 338 height 18
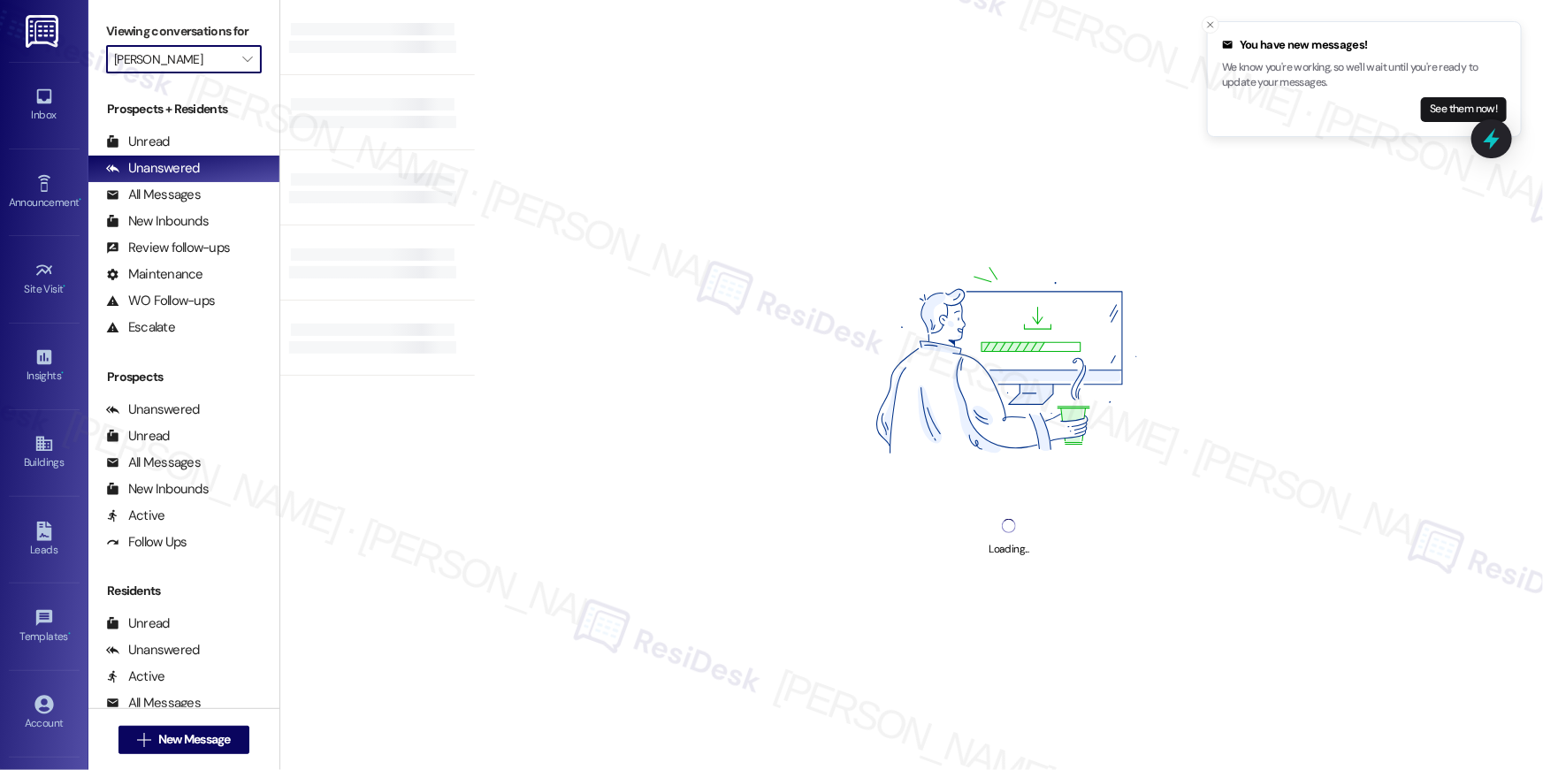
type input "Trailside"
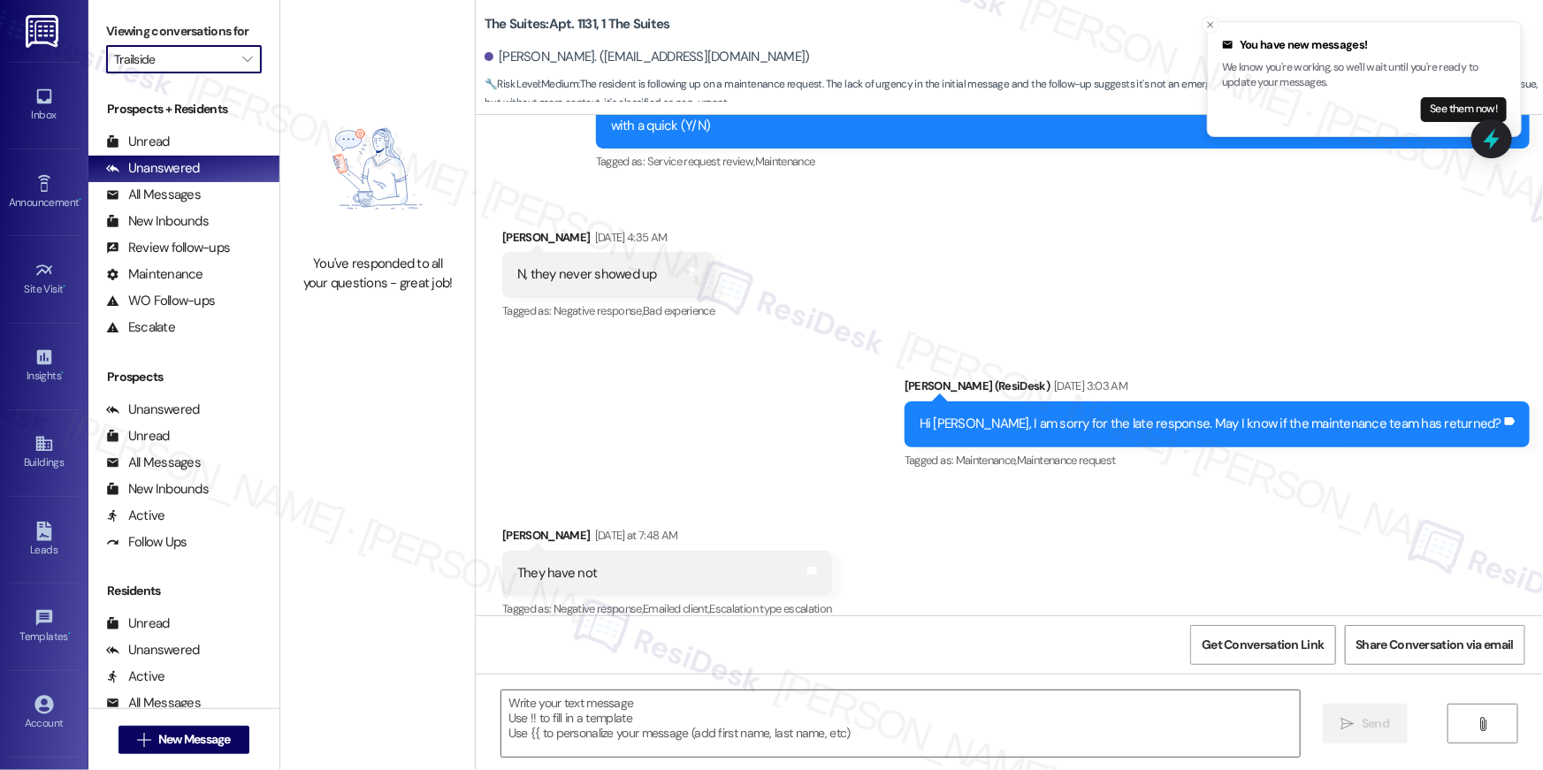
scroll to position [5598, 0]
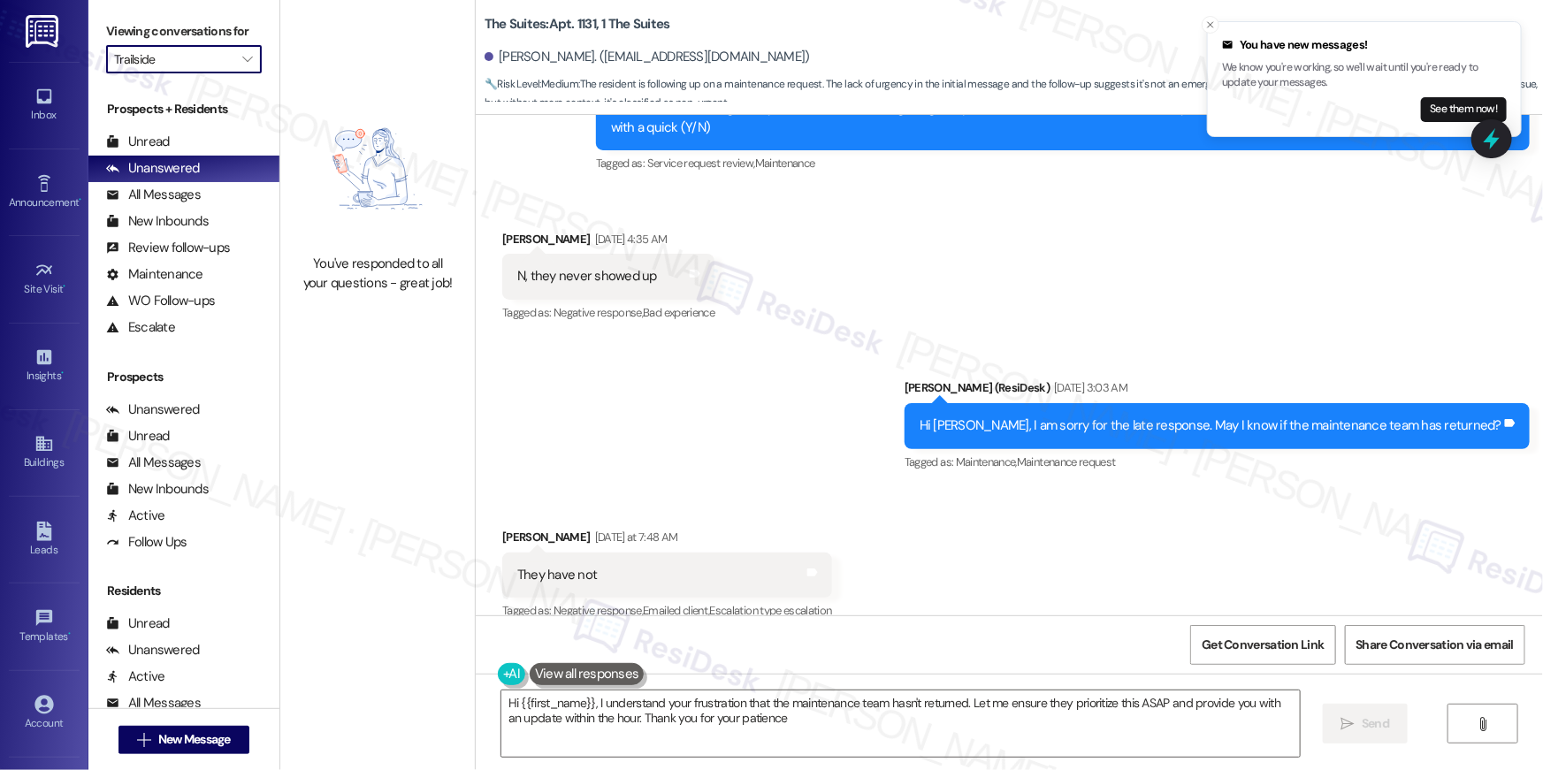
type textarea "Hi {{first_name}}, I understand your frustration that the maintenance team hasn…"
click at [235, 75] on div "Viewing conversations for Trailside " at bounding box center [183, 45] width 191 height 91
click at [242, 65] on icon "" at bounding box center [247, 59] width 10 height 14
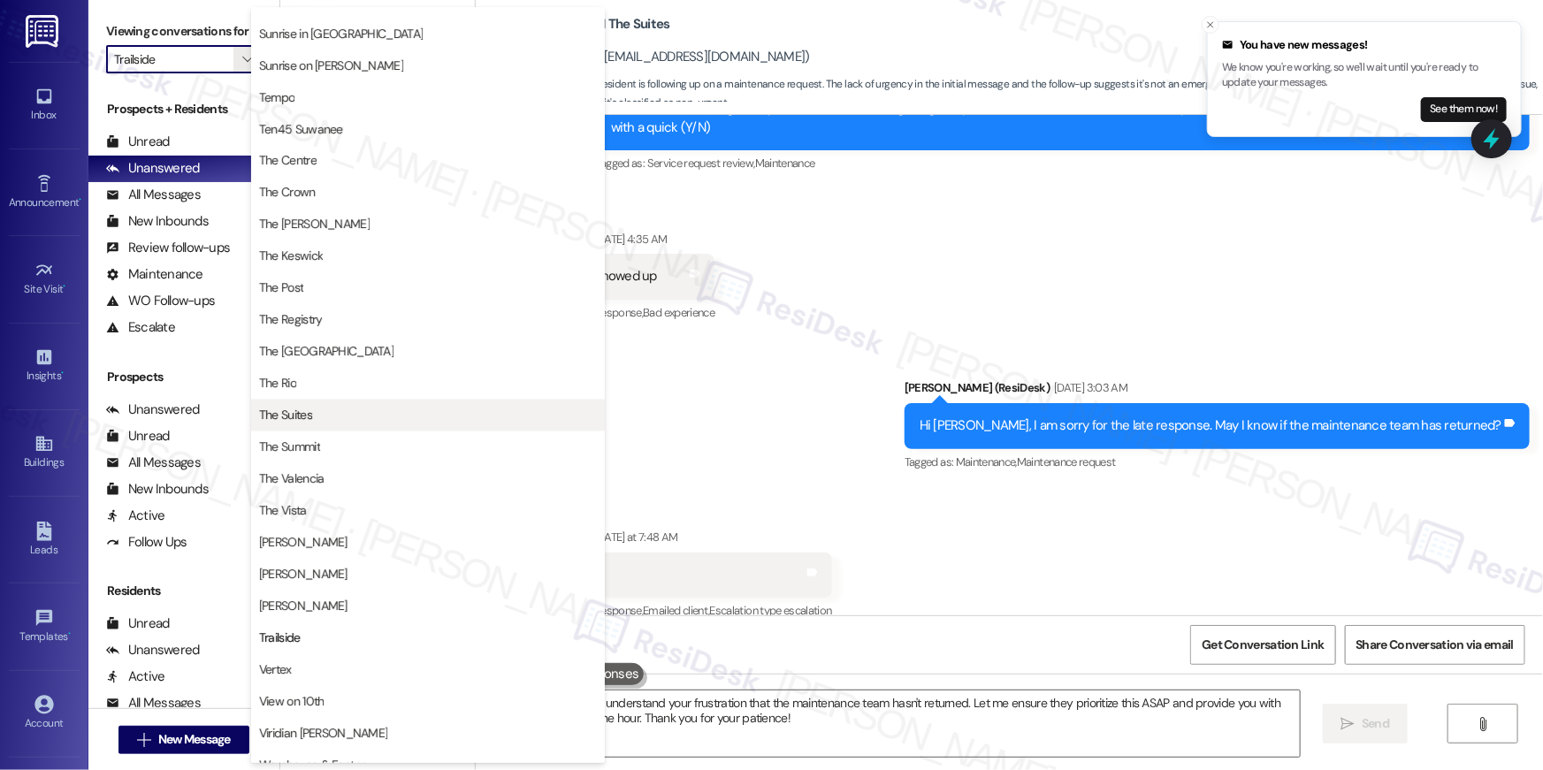
scroll to position [1599, 0]
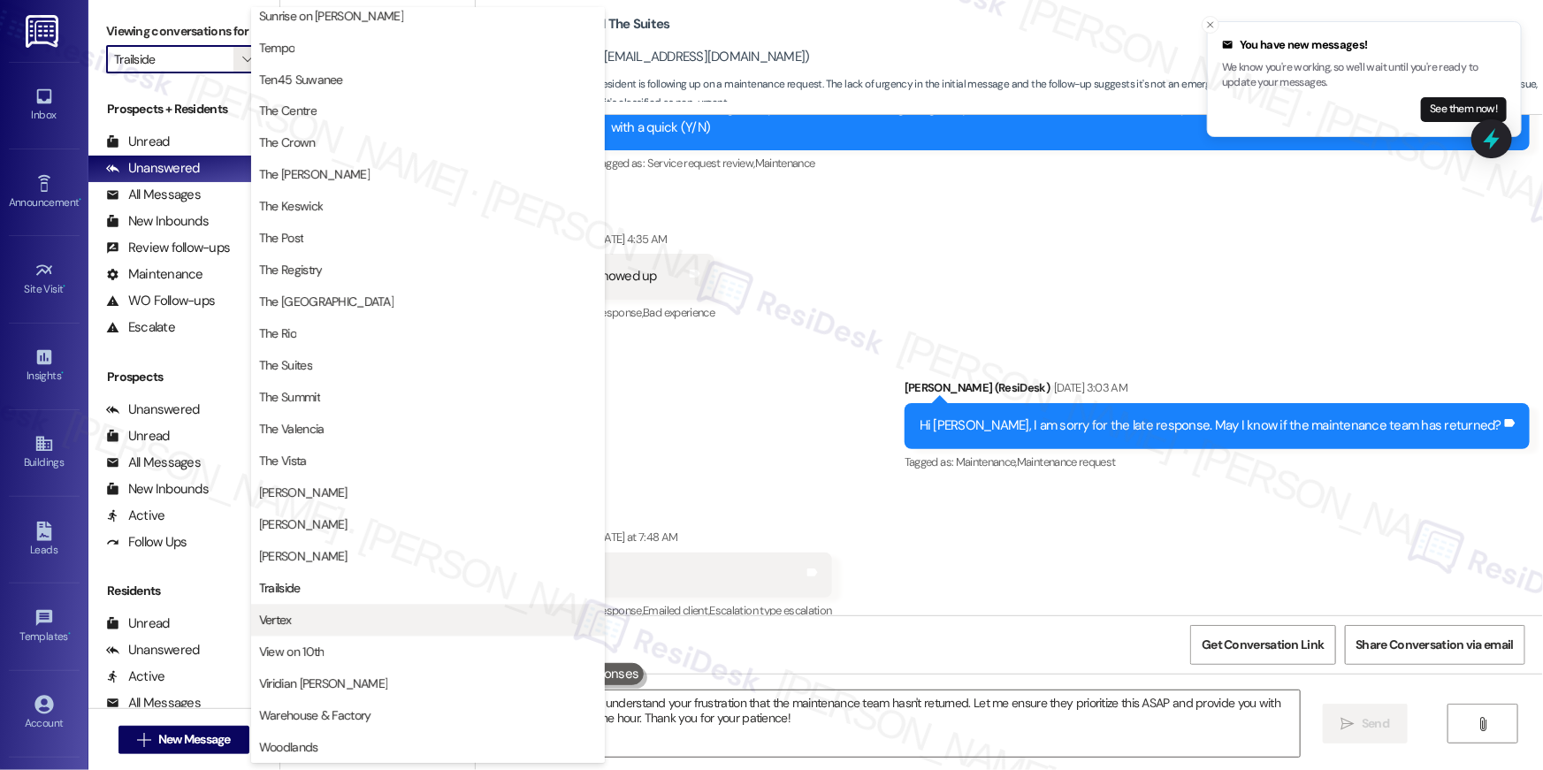
click at [393, 612] on span "Vertex" at bounding box center [428, 621] width 338 height 18
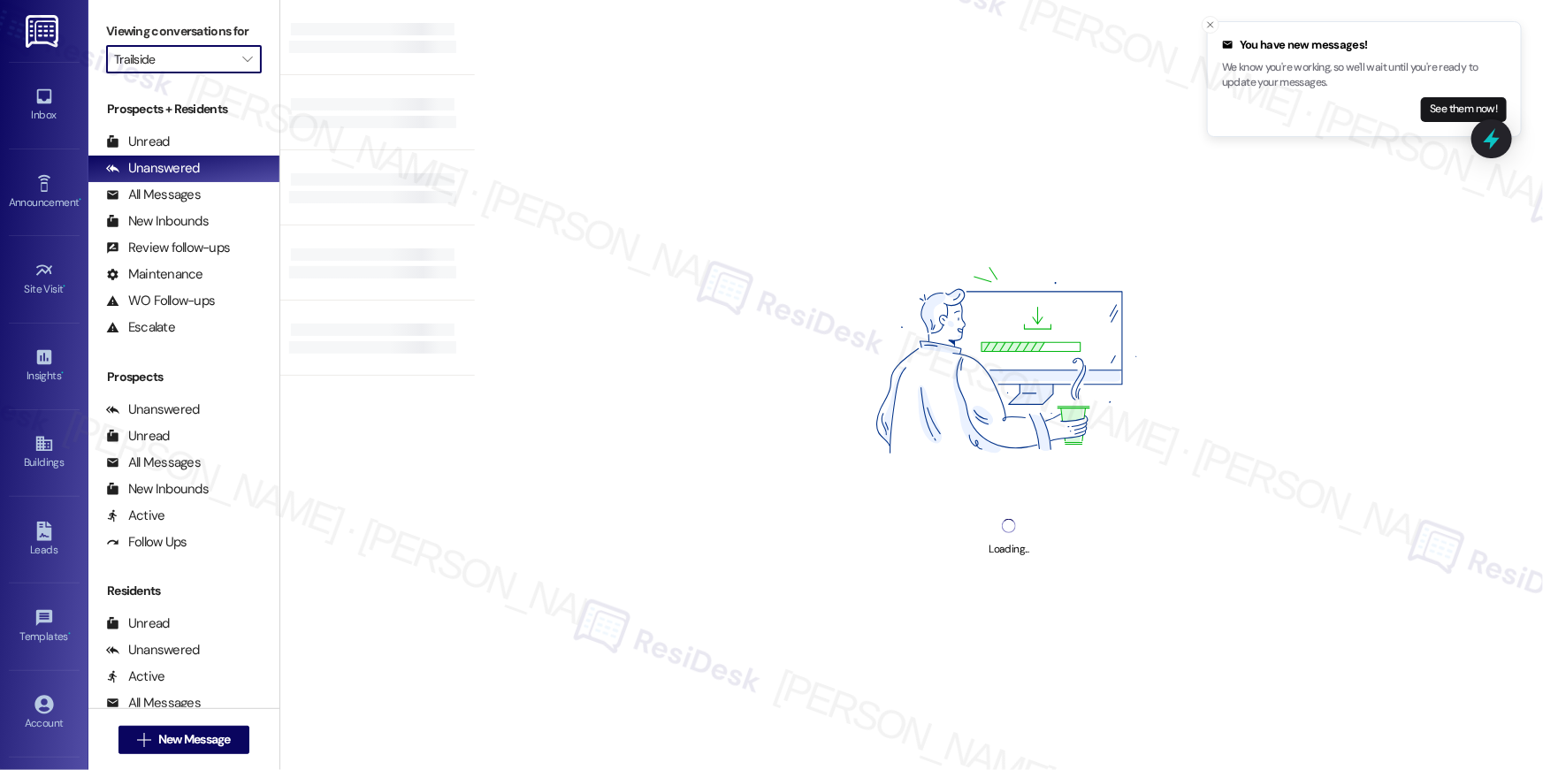
type input "Vertex"
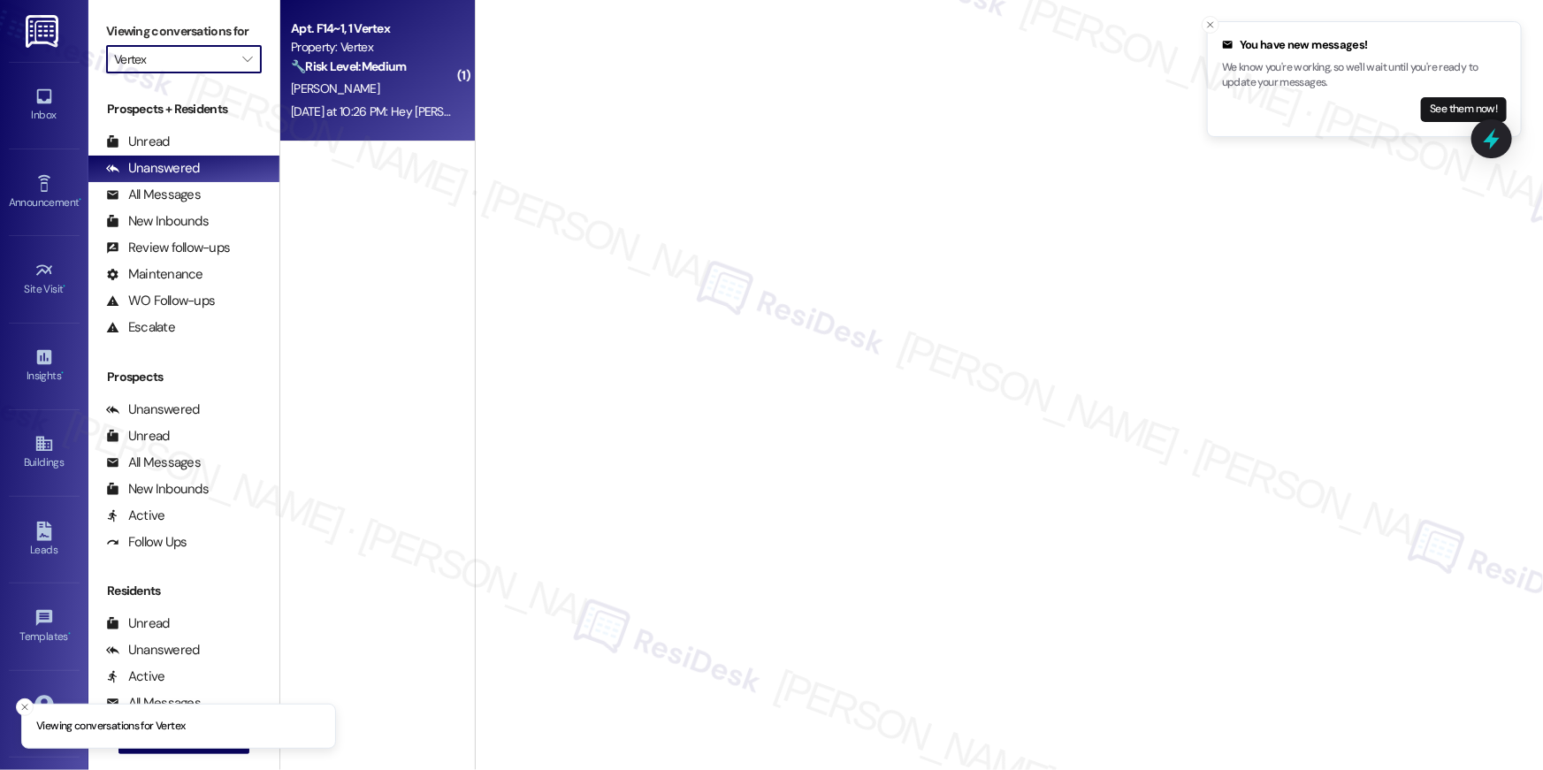
click at [423, 99] on div "A. Montgomery" at bounding box center [372, 89] width 167 height 22
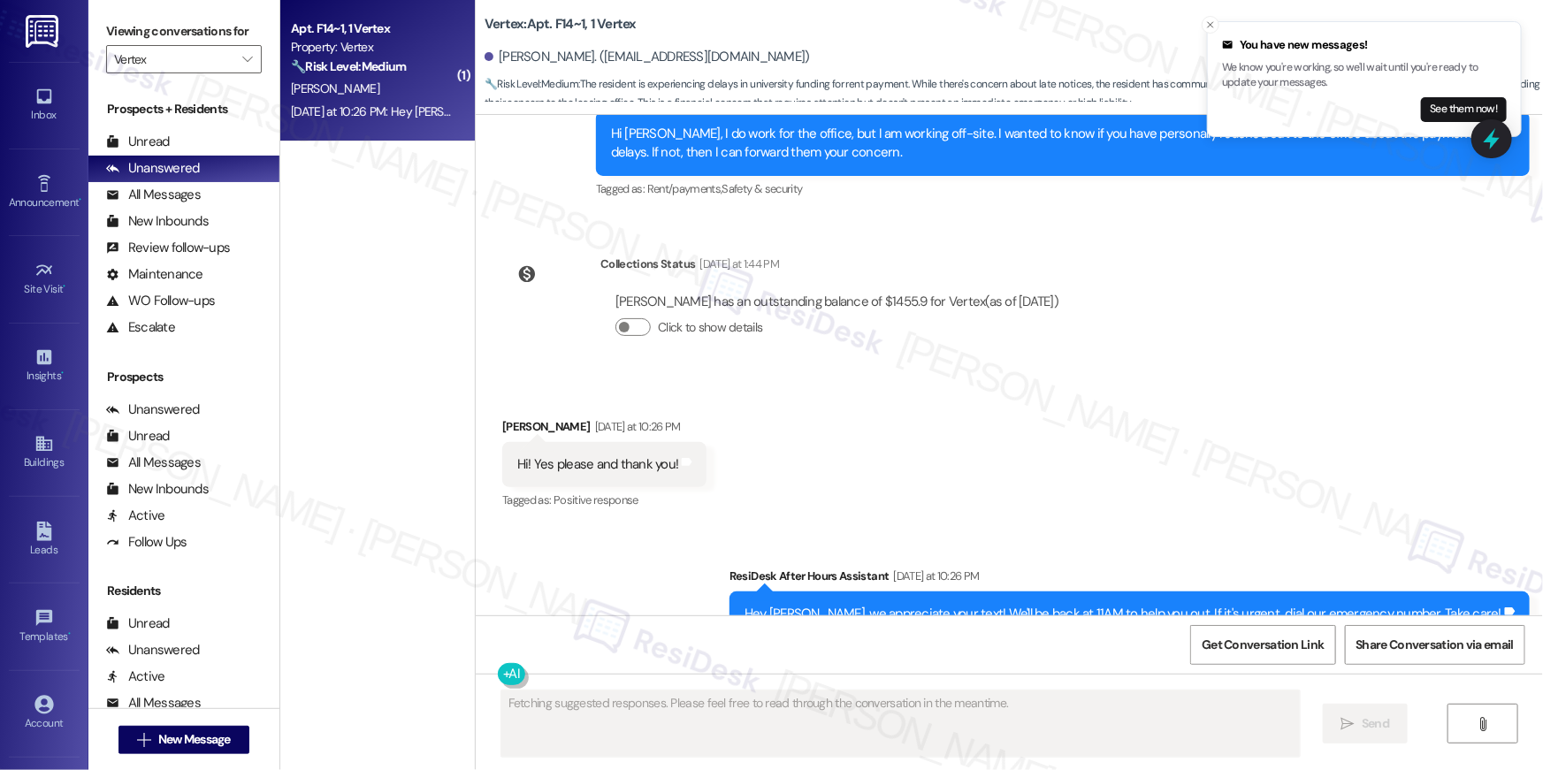
scroll to position [1685, 0]
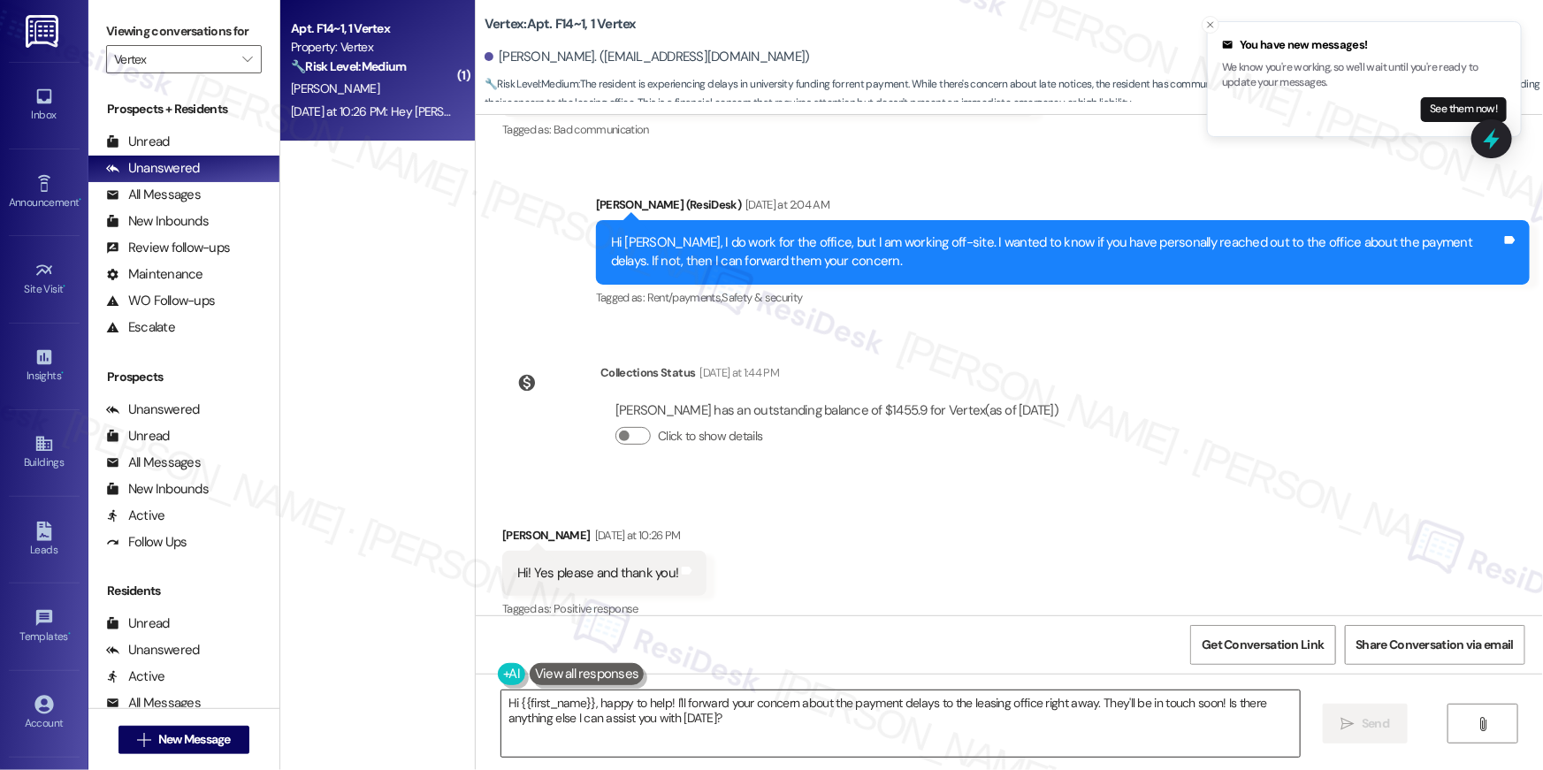
click at [804, 720] on textarea "Hi {{first_name}}, happy to help! I'll forward your concern about the payment d…" at bounding box center [900, 723] width 798 height 66
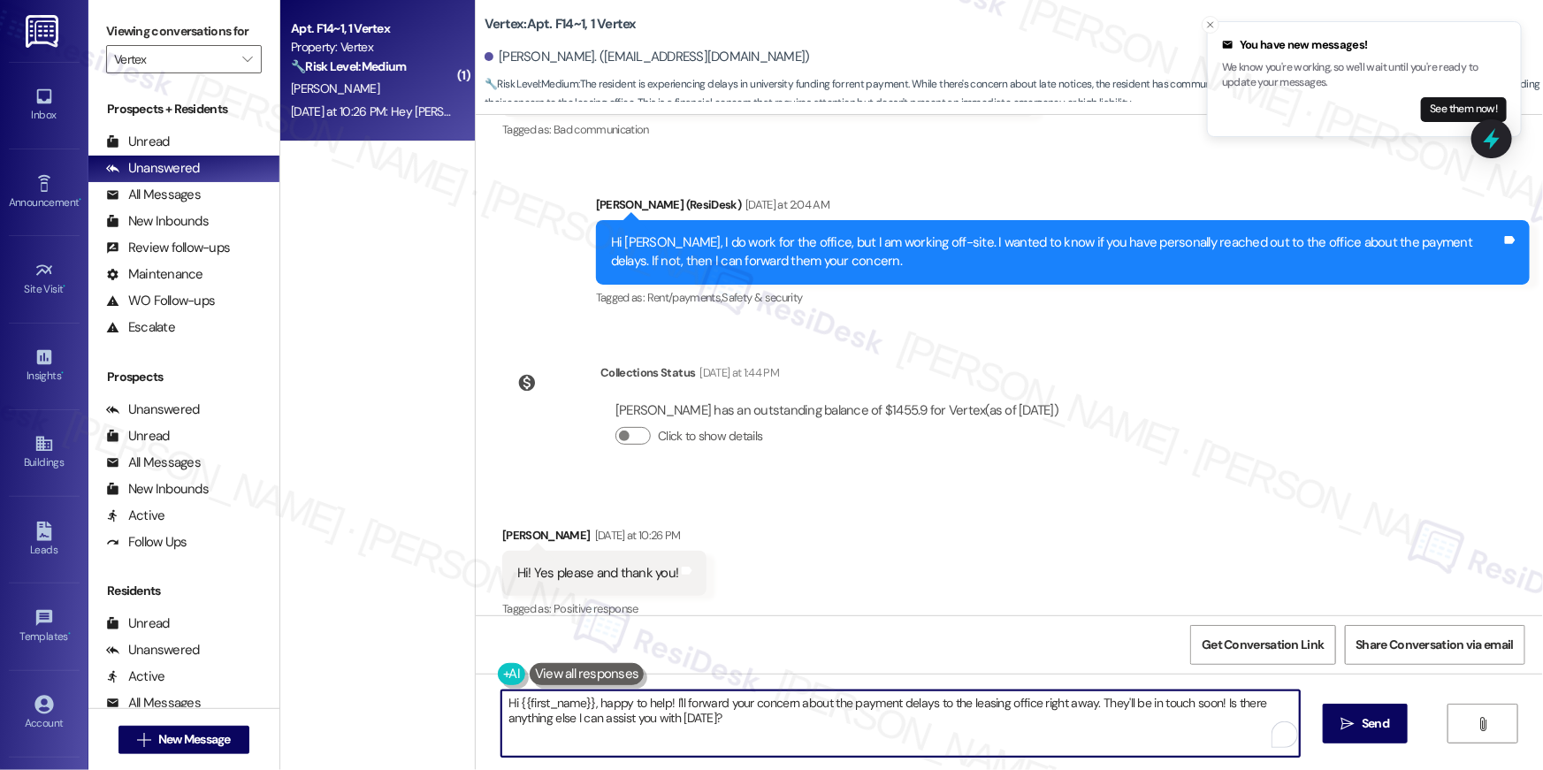
drag, startPoint x: 795, startPoint y: 728, endPoint x: 943, endPoint y: 718, distance: 148.9
click at [943, 718] on textarea "Hi {{first_name}}, happy to help! I'll forward your concern about the payment d…" at bounding box center [900, 723] width 798 height 66
drag, startPoint x: 880, startPoint y: 731, endPoint x: 839, endPoint y: 721, distance: 41.8
click at [839, 721] on textarea "Hi {{first_name}}, happy to help! I'll forward your concern about the payment d…" at bounding box center [900, 723] width 798 height 66
drag, startPoint x: 935, startPoint y: 739, endPoint x: 961, endPoint y: 746, distance: 26.6
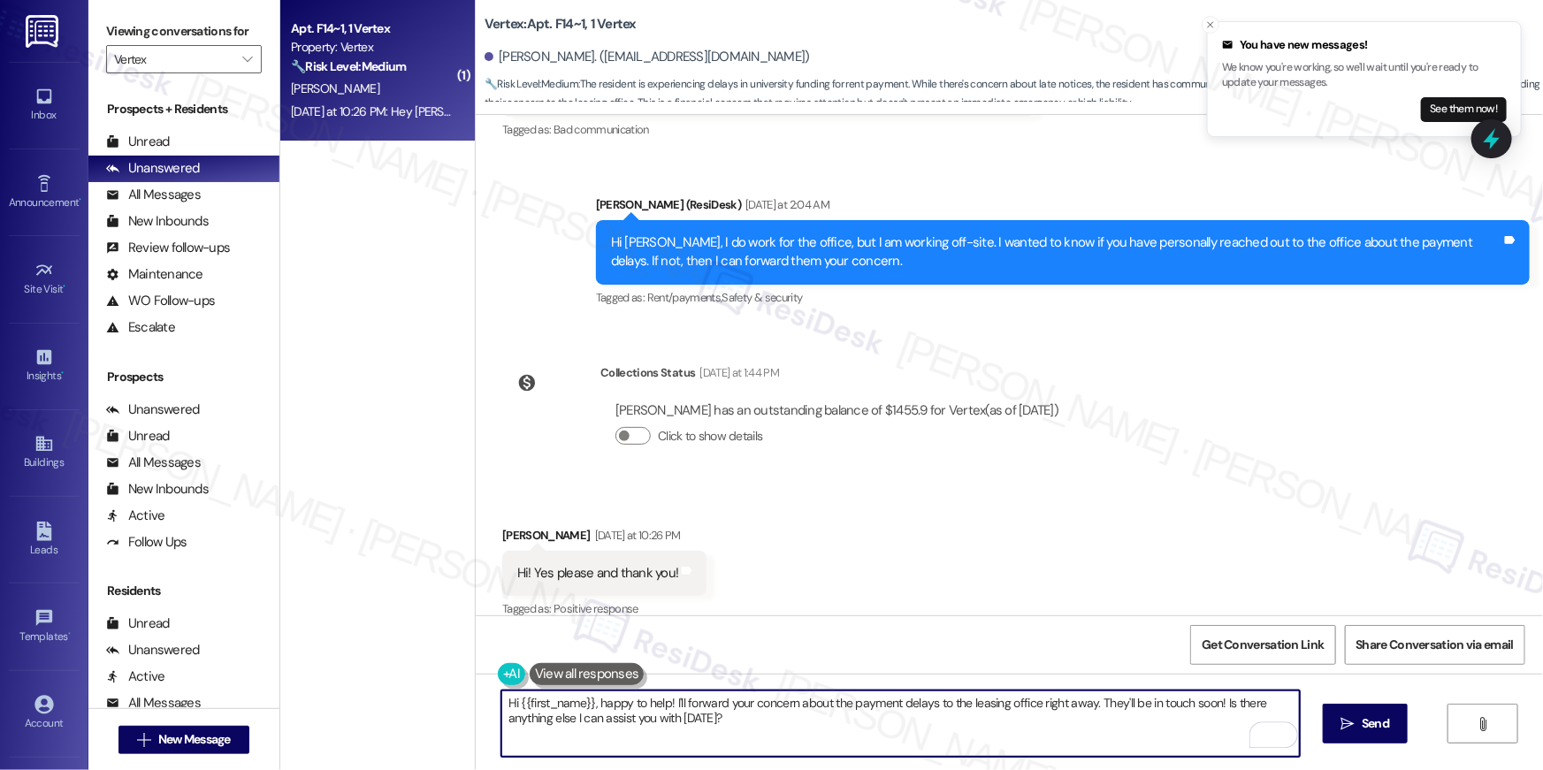
click at [939, 740] on textarea "Hi {{first_name}}, happy to help! I'll forward your concern about the payment d…" at bounding box center [900, 723] width 798 height 66
drag, startPoint x: 1049, startPoint y: 751, endPoint x: 1026, endPoint y: 703, distance: 53.0
click at [1026, 704] on textarea "Hi {{first_name}}, happy to help! I'll forward your concern about the payment d…" at bounding box center [900, 723] width 798 height 66
type textarea "Hi {{first_name}}, happy to help! I'll forward your concern about the payment d…"
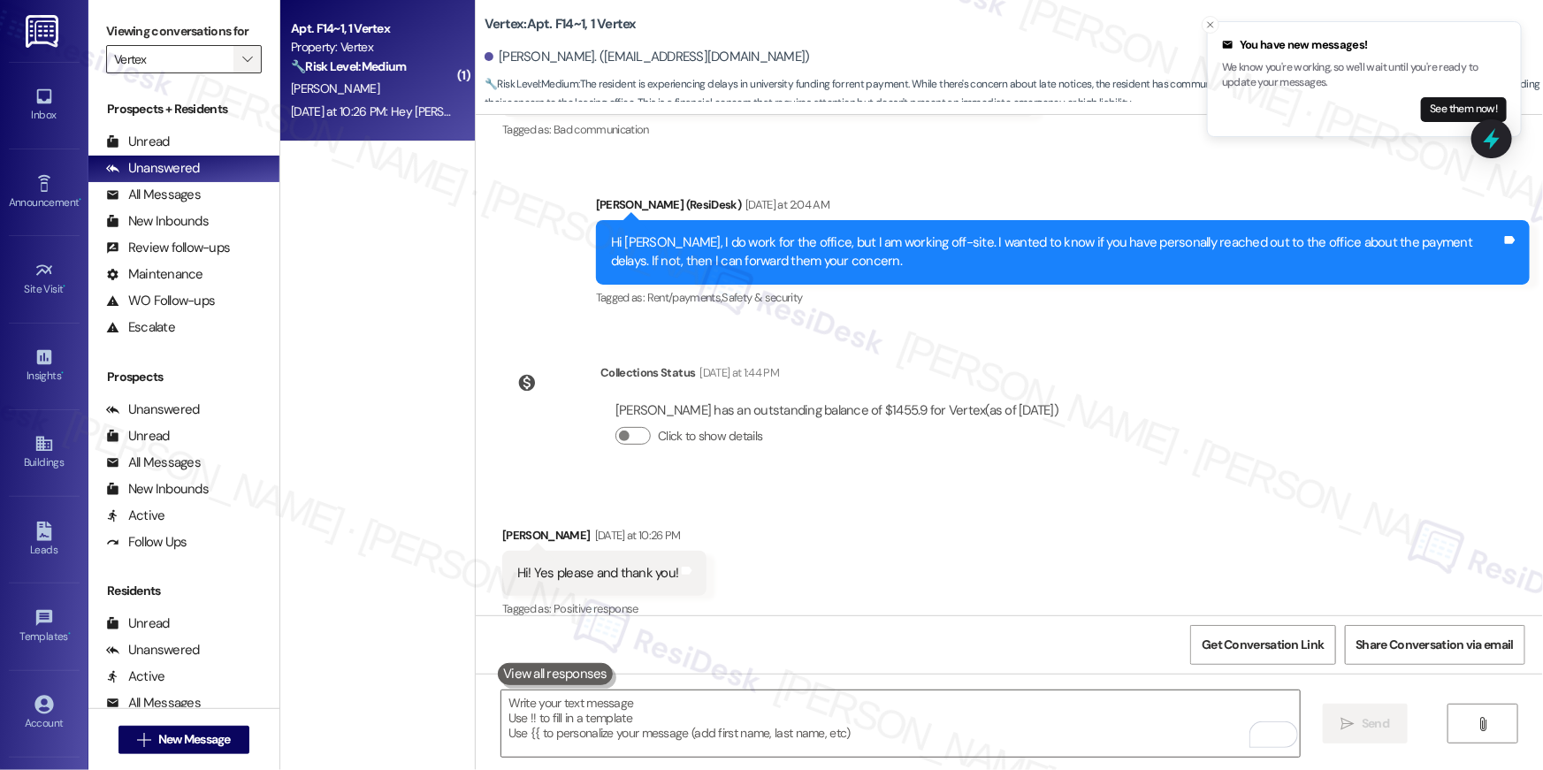
click at [242, 58] on icon "" at bounding box center [247, 59] width 10 height 14
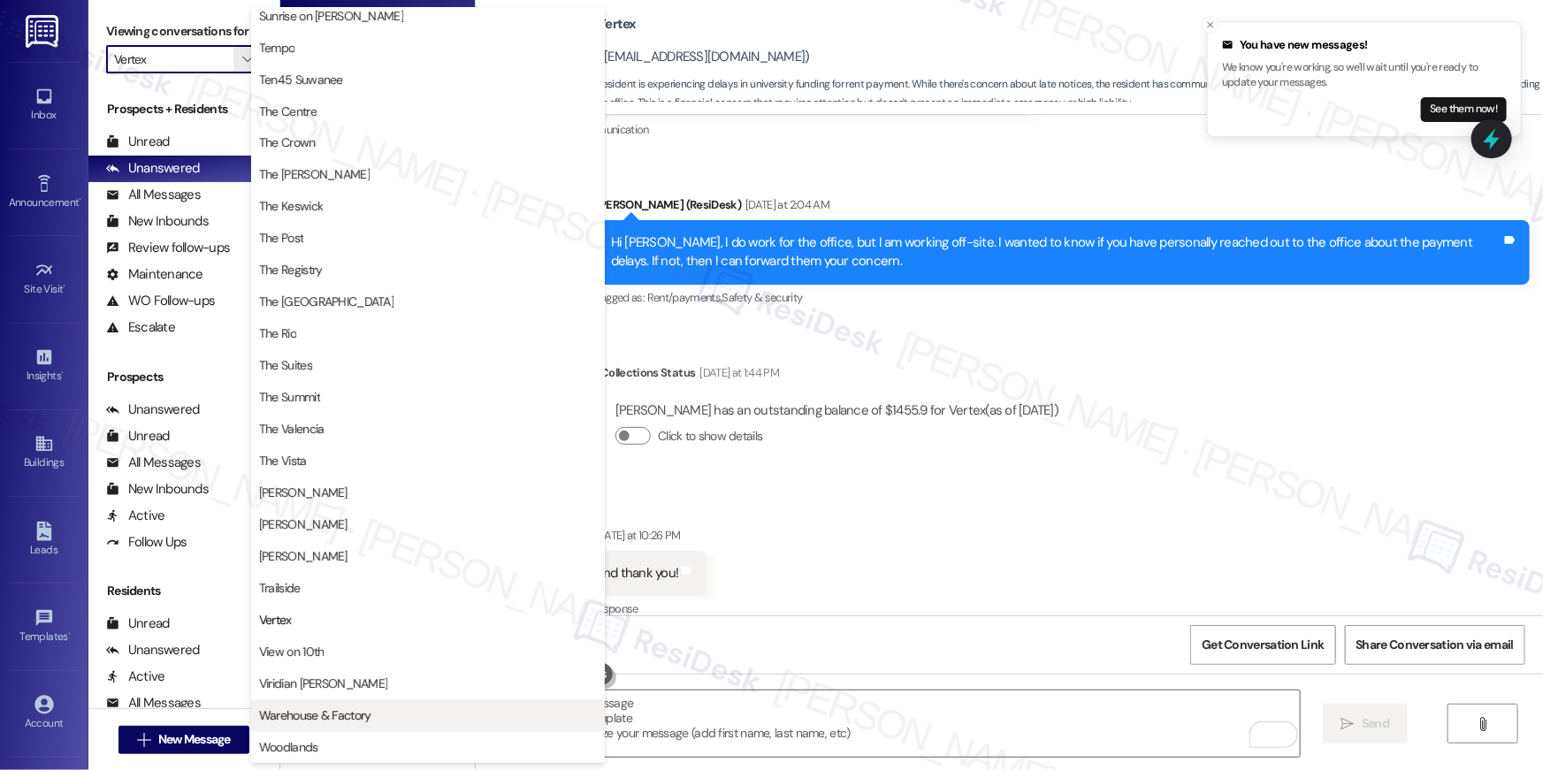
scroll to position [1544, 0]
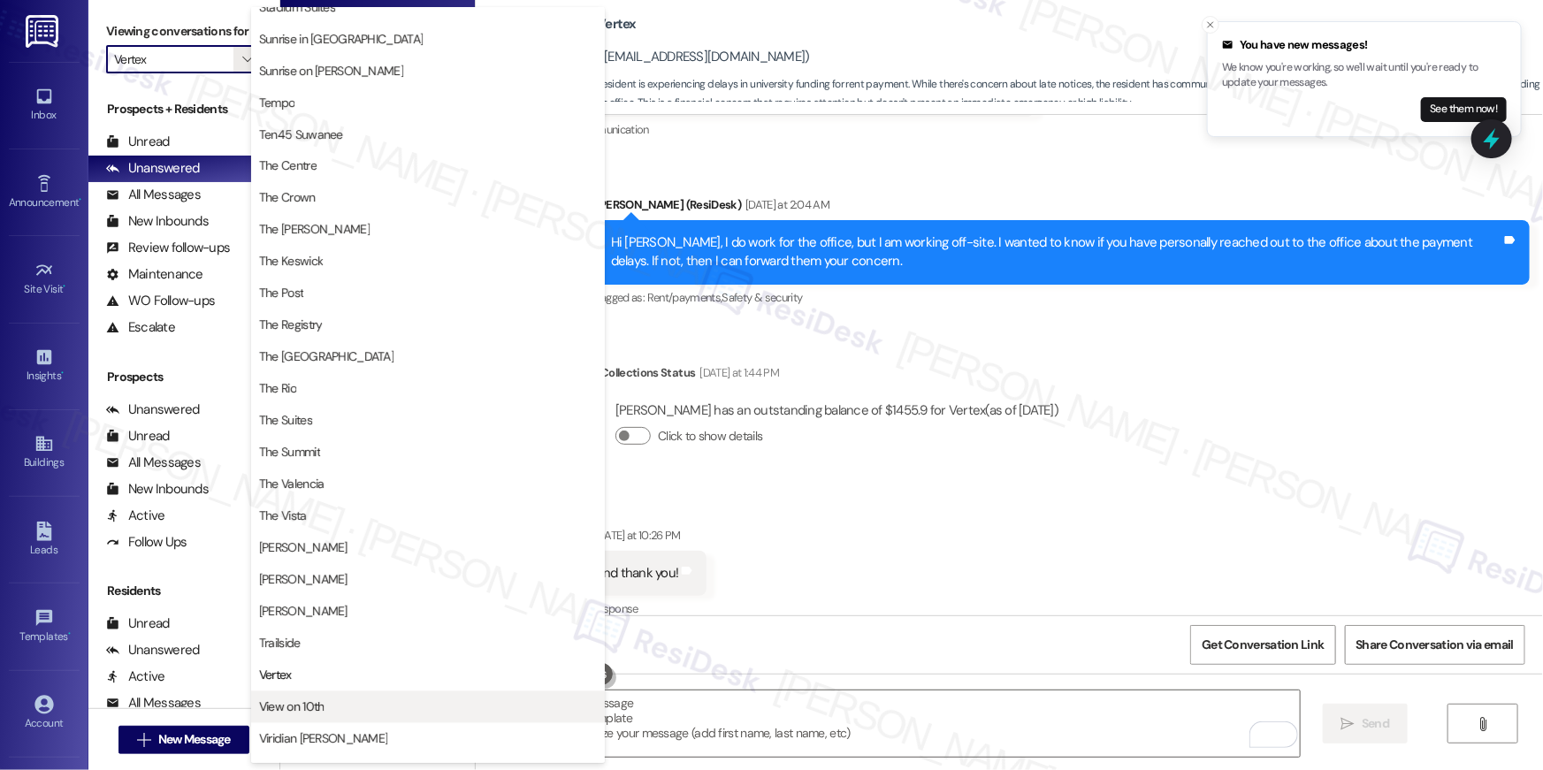
click at [373, 698] on span "View on 10th" at bounding box center [428, 707] width 338 height 18
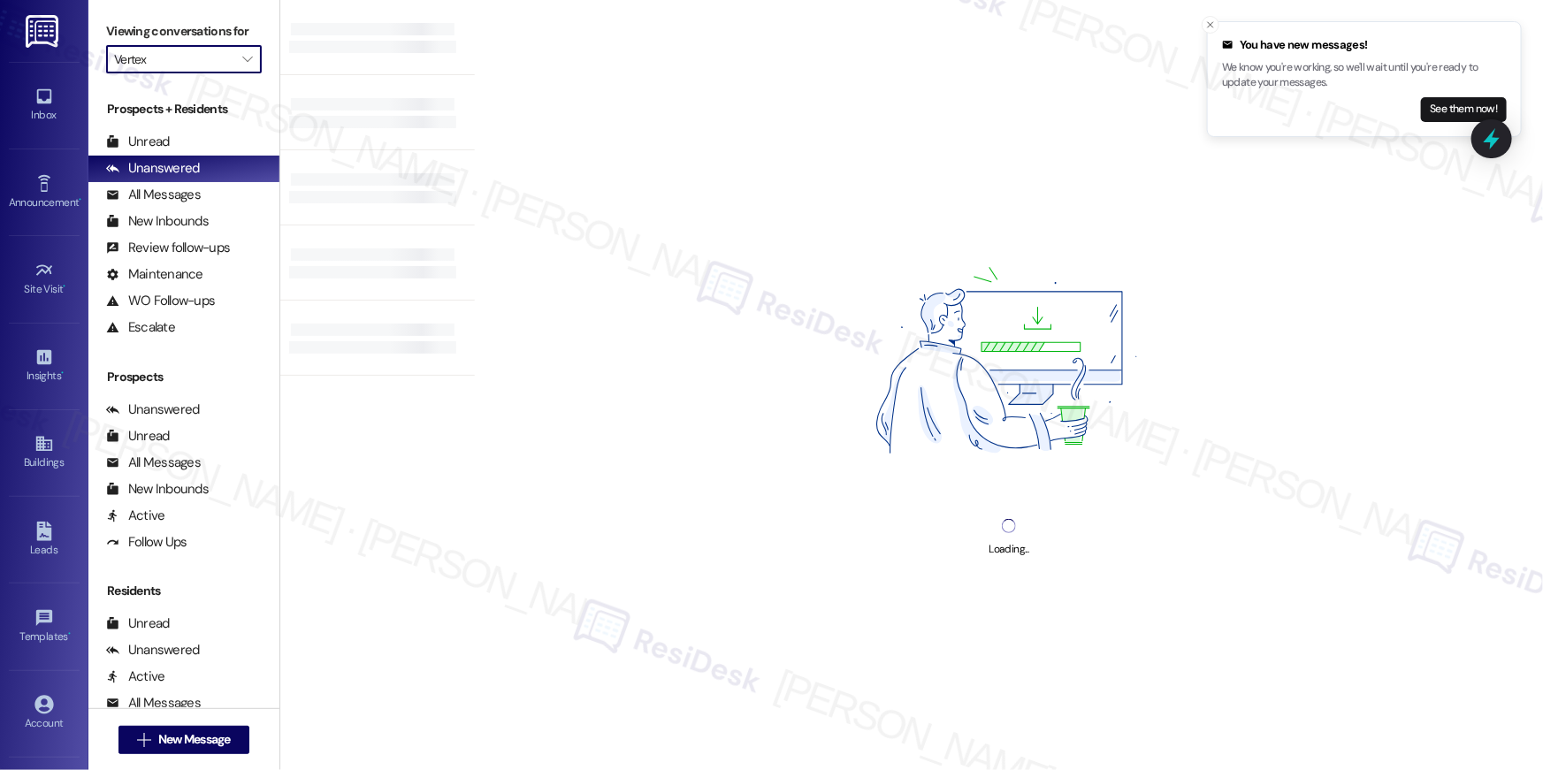
type input "View on 10th"
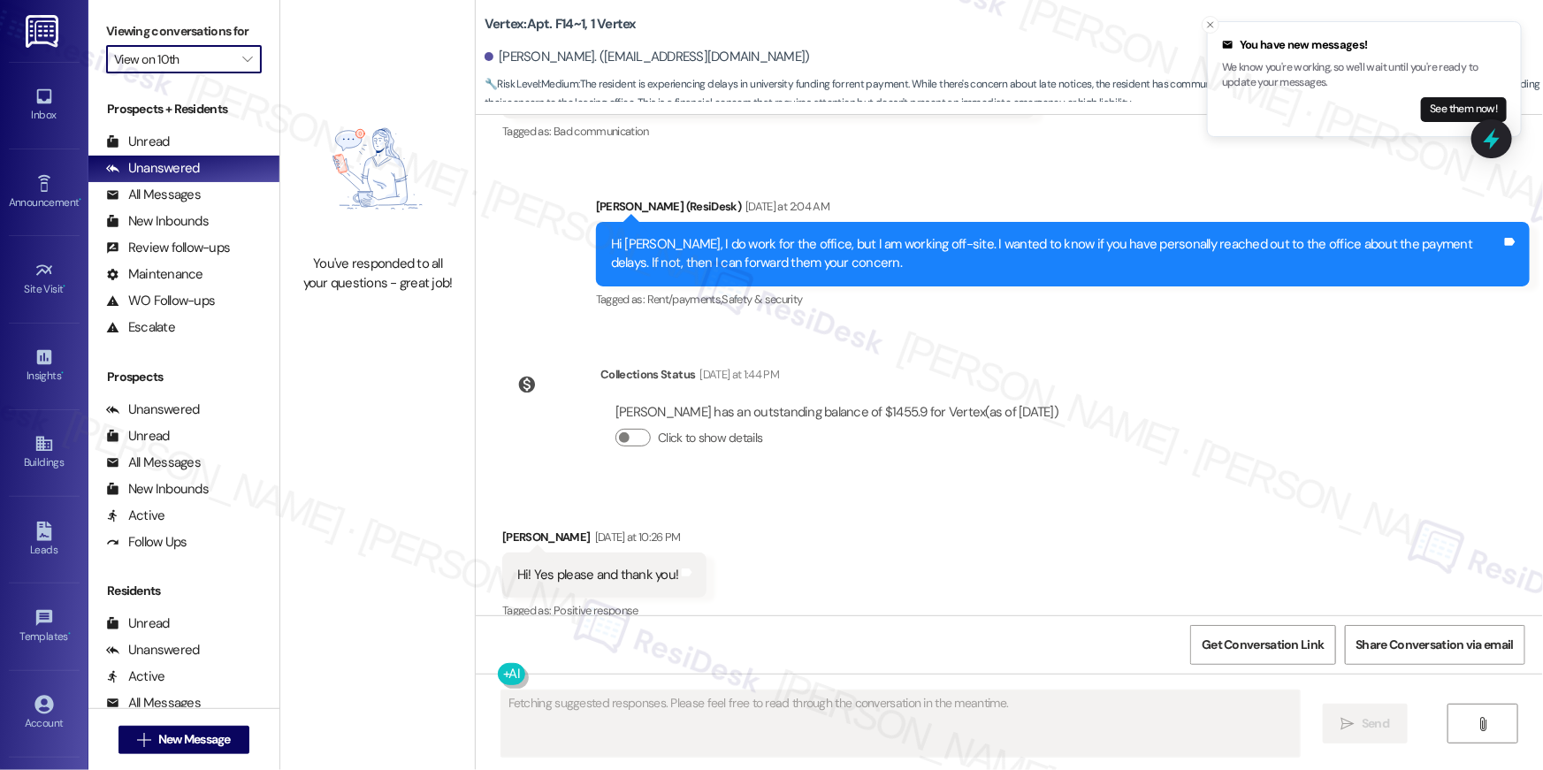
scroll to position [1685, 0]
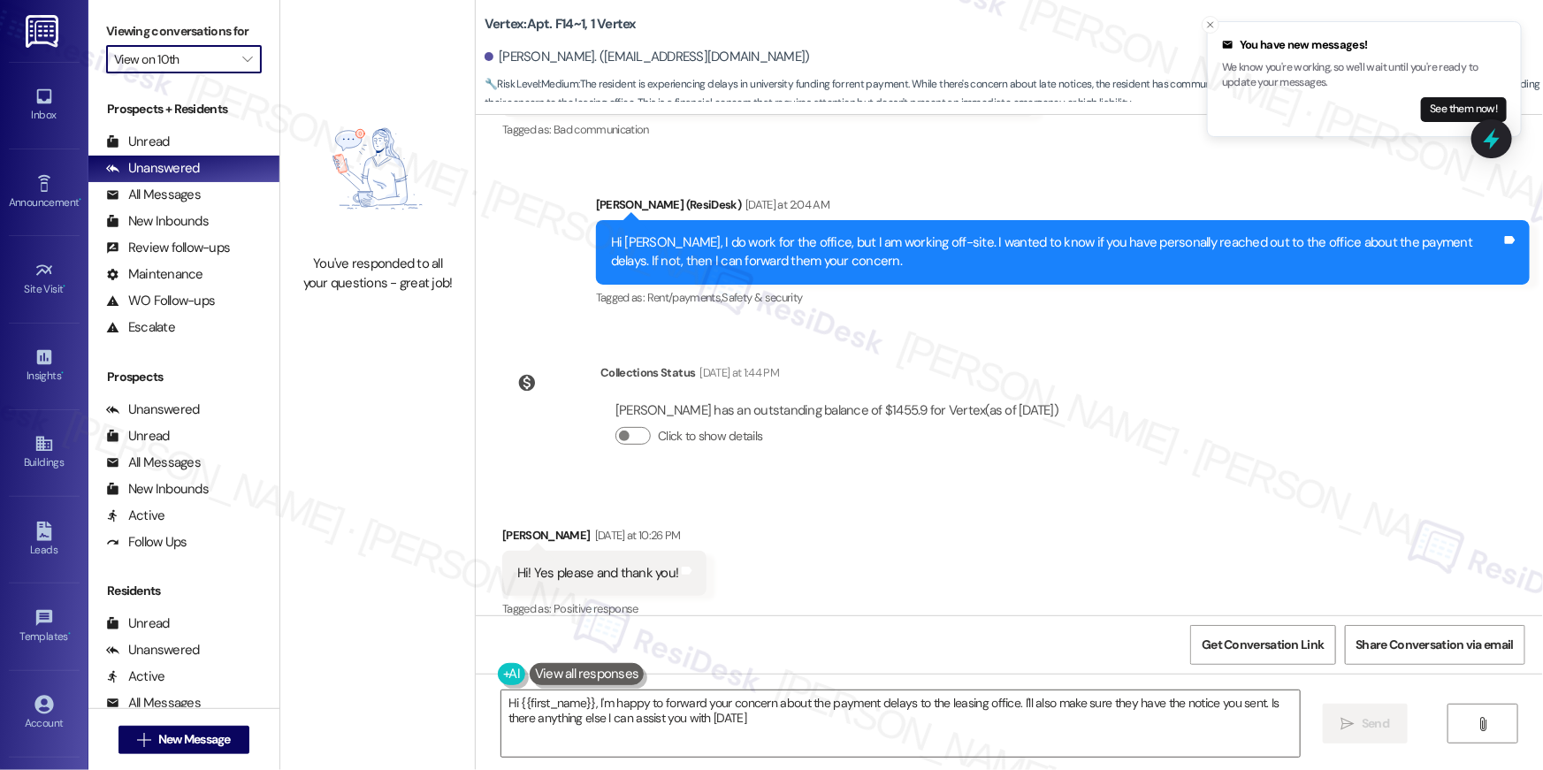
type textarea "Hi {{first_name}}, I'm happy to forward your concern about the payment delays t…"
click at [247, 57] on button "" at bounding box center [247, 59] width 28 height 28
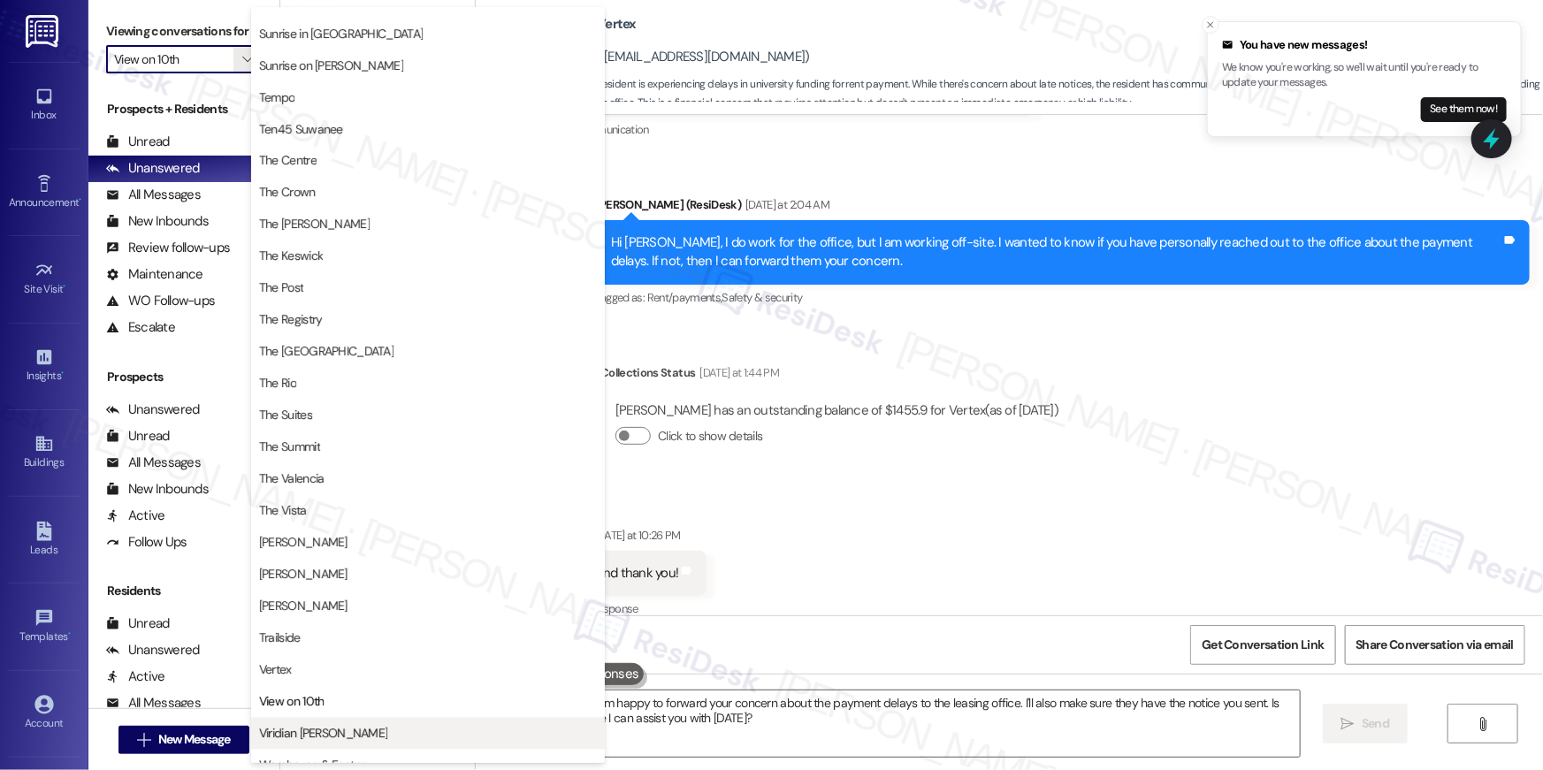
scroll to position [1599, 0]
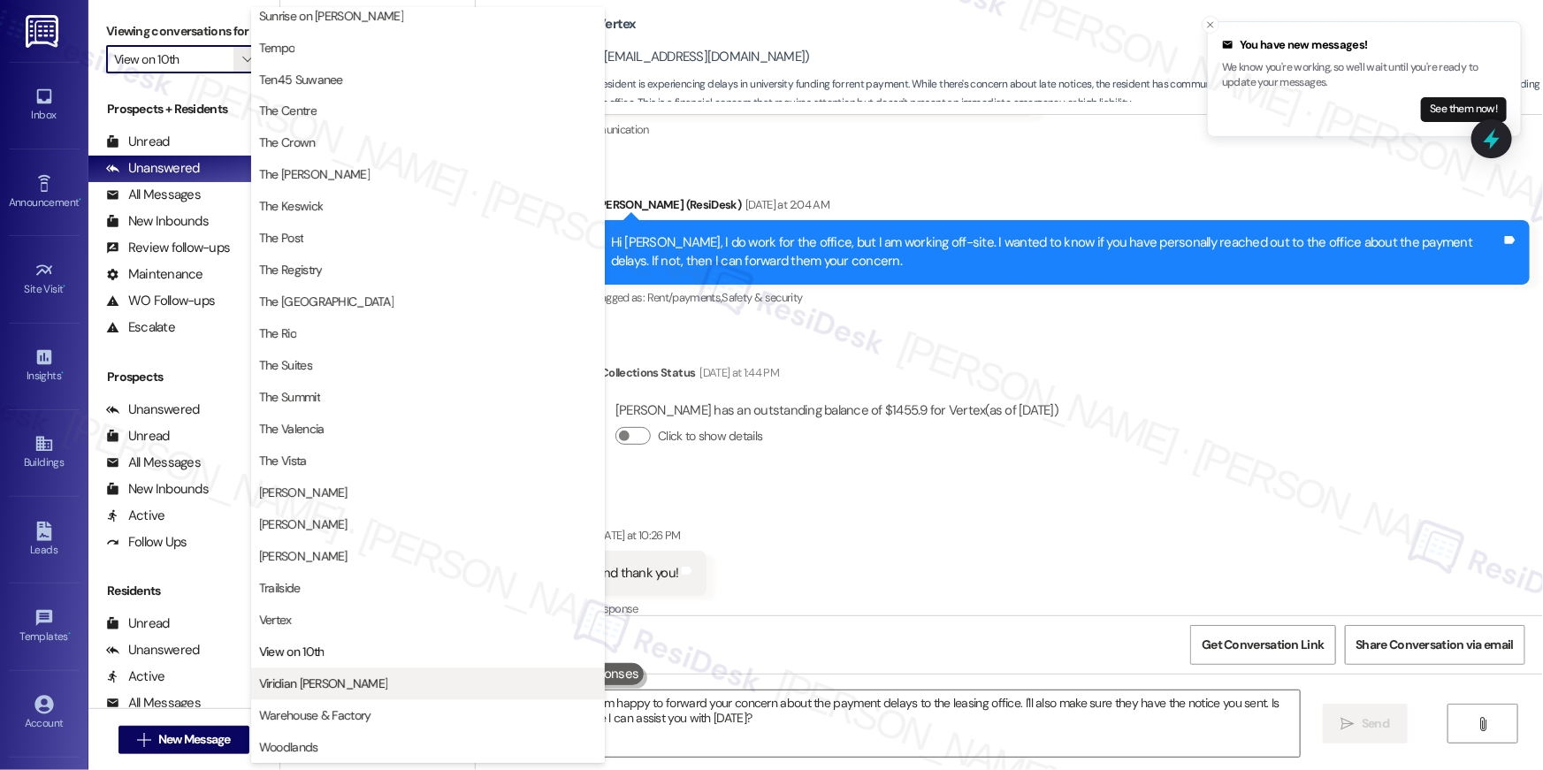
click at [377, 682] on span "Viridian [PERSON_NAME]" at bounding box center [428, 684] width 338 height 18
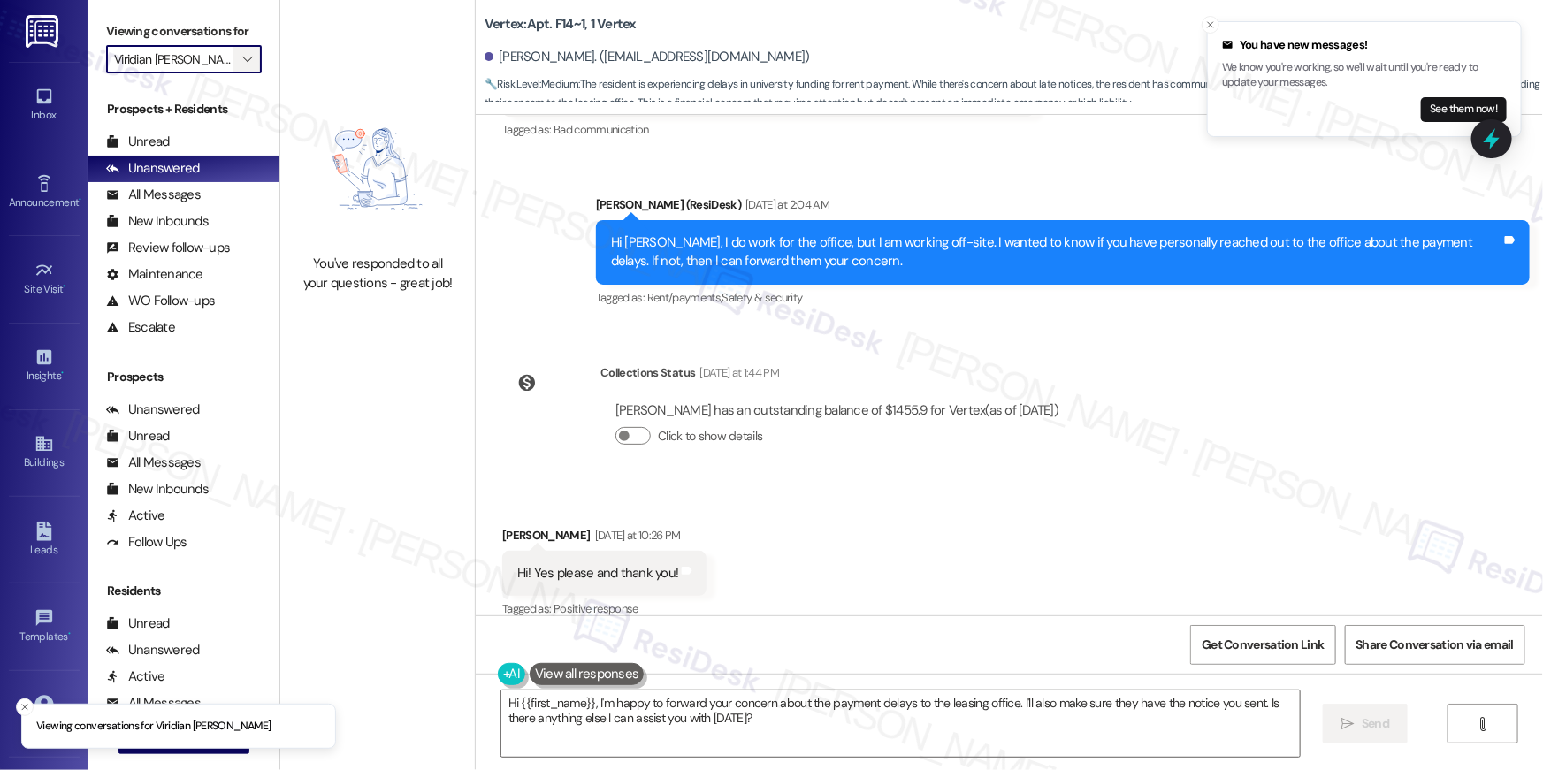
click at [233, 46] on button "" at bounding box center [247, 59] width 28 height 28
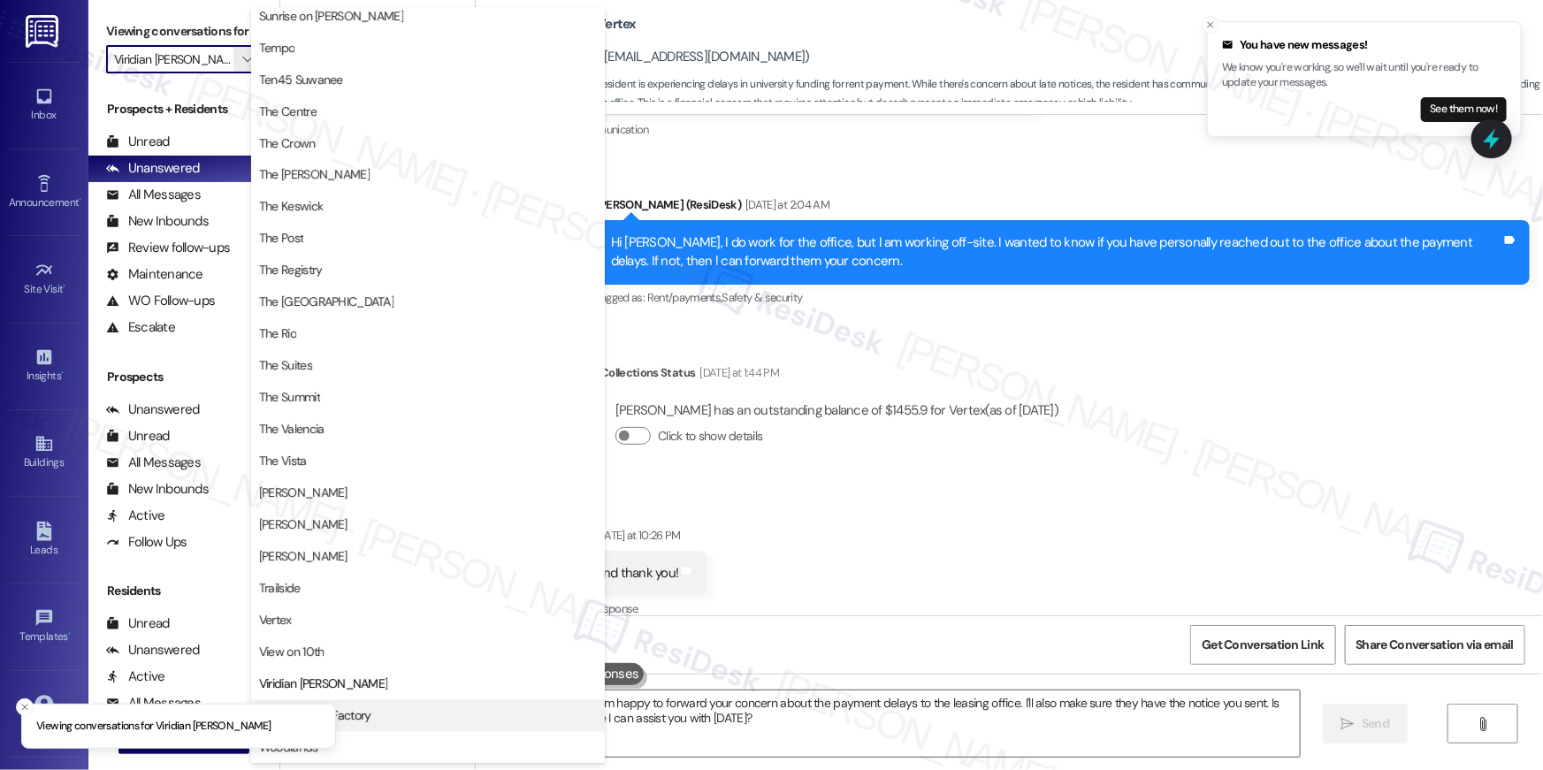
scroll to position [1599, 0]
click at [408, 694] on button "Viridian [PERSON_NAME]" at bounding box center [428, 684] width 354 height 32
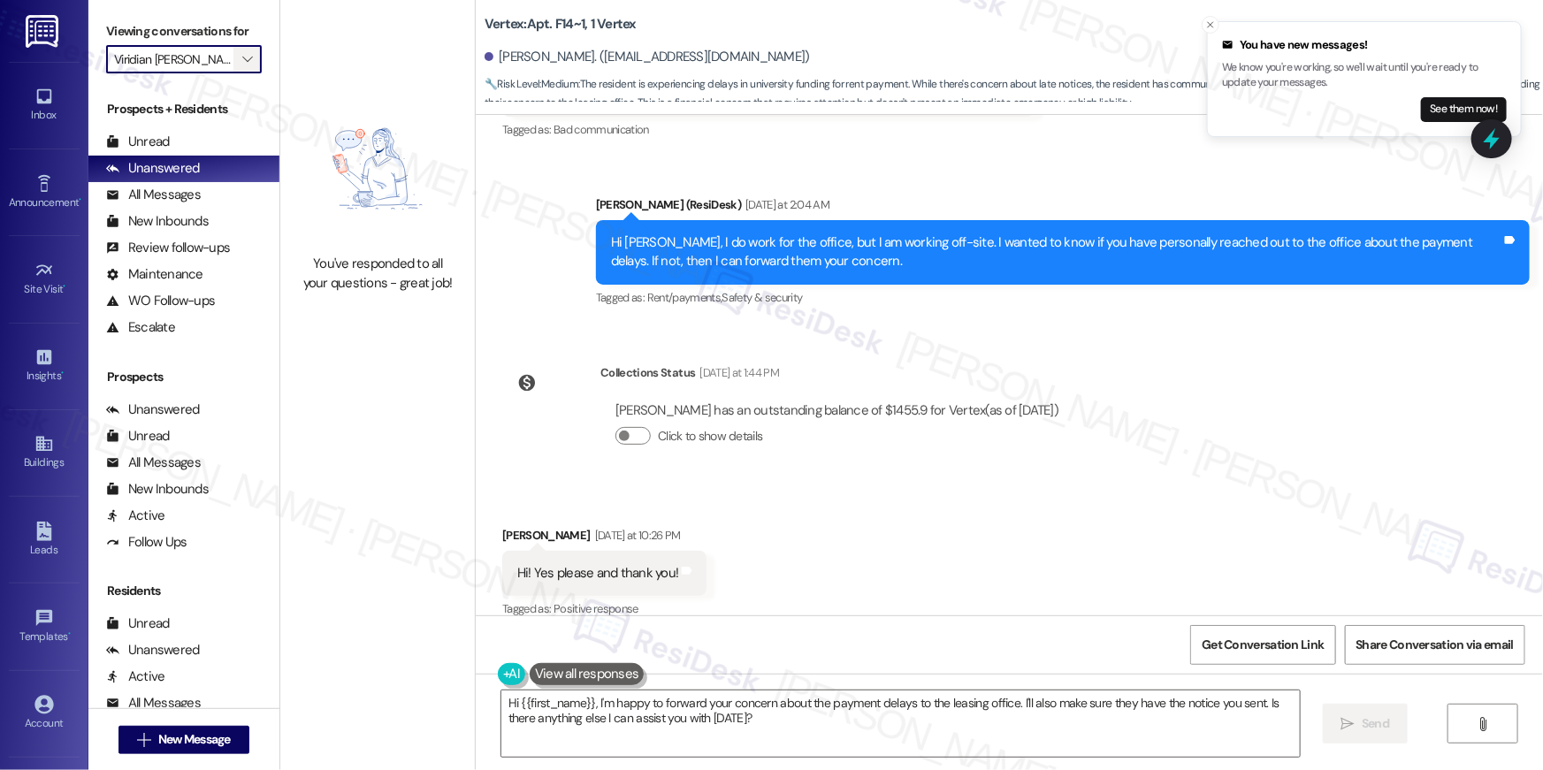
click at [242, 55] on icon "" at bounding box center [247, 59] width 10 height 14
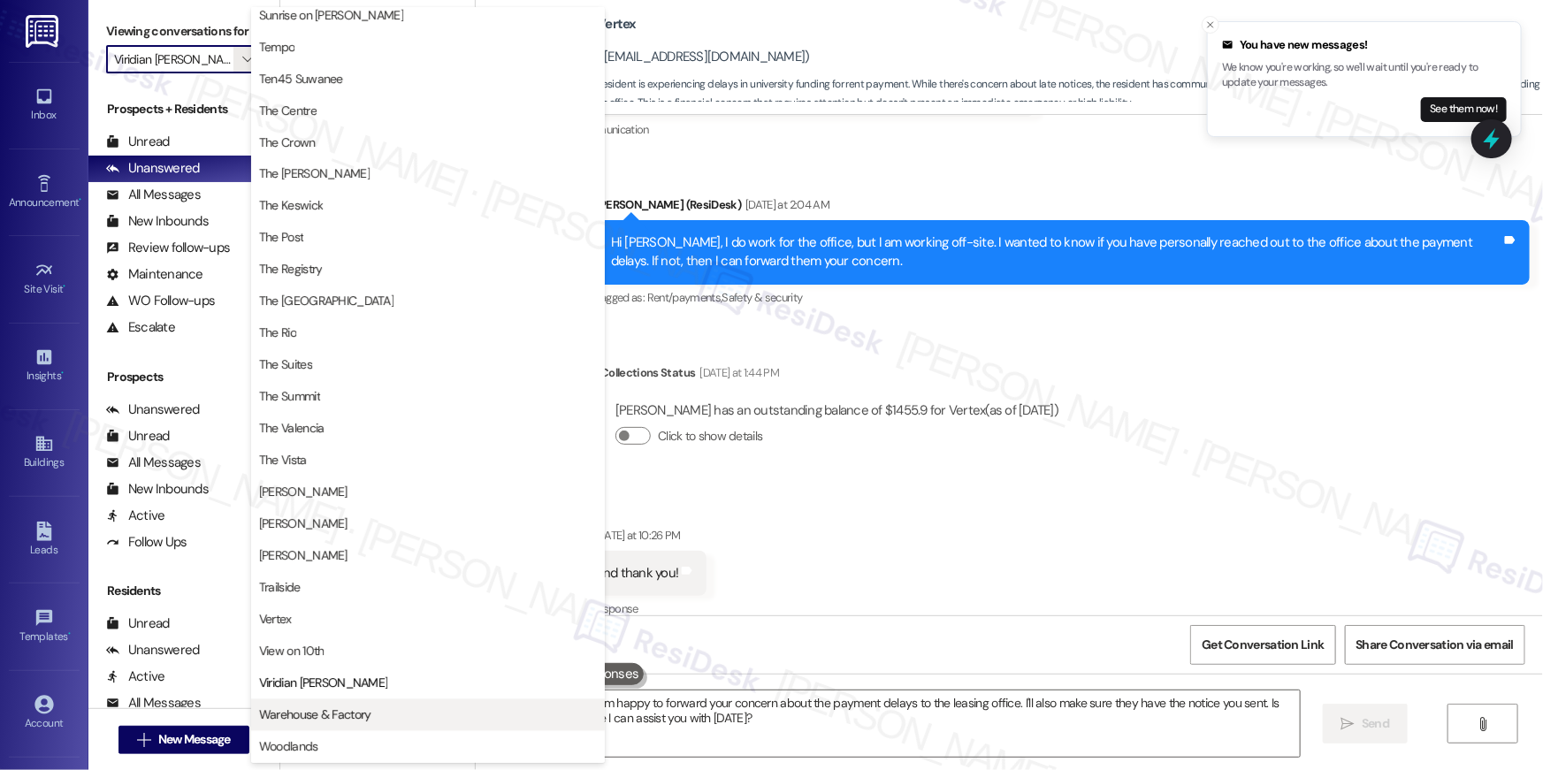
click at [386, 719] on span "Warehouse & Factory" at bounding box center [428, 715] width 338 height 18
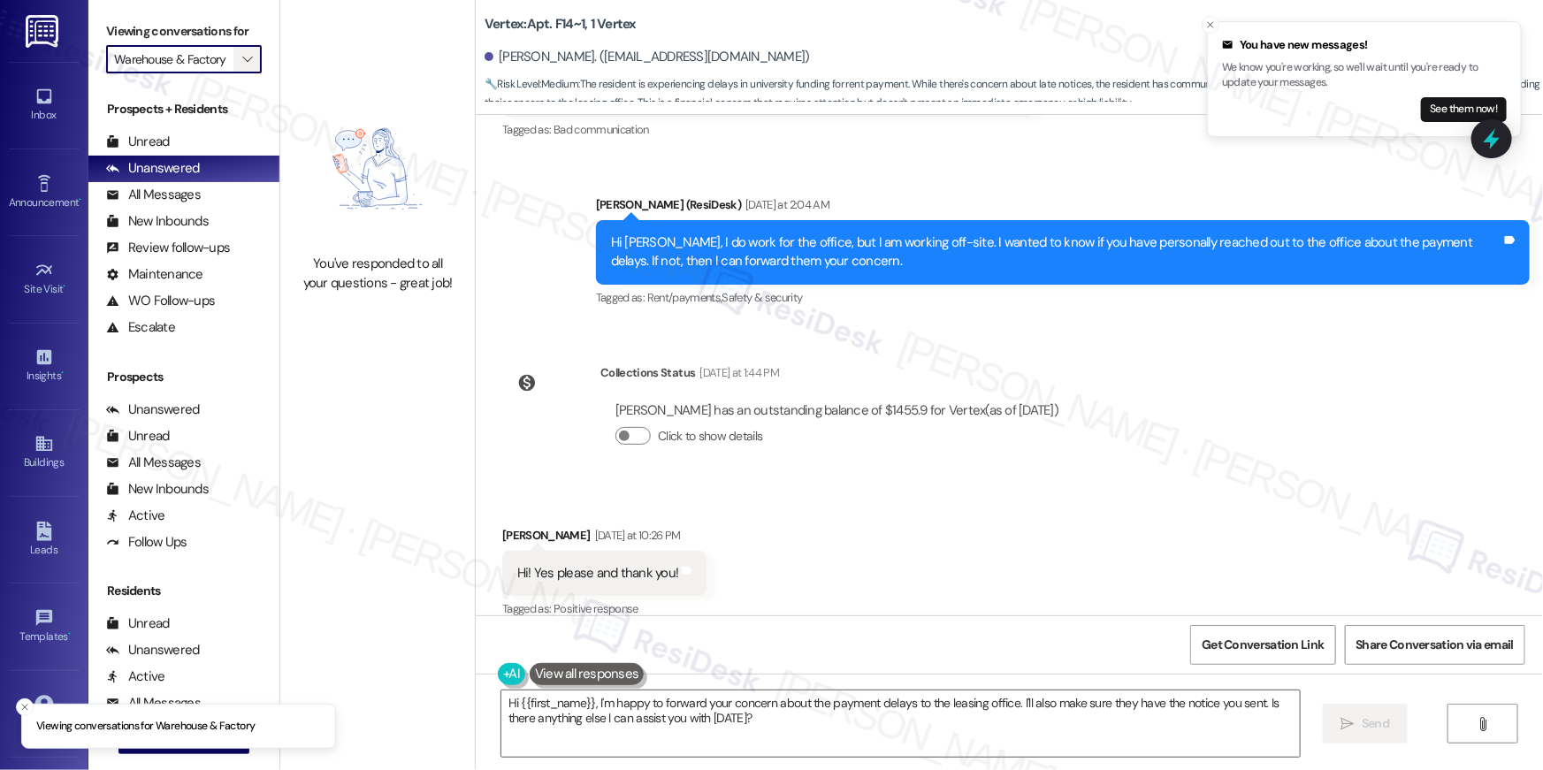
click at [233, 50] on button "" at bounding box center [247, 59] width 28 height 28
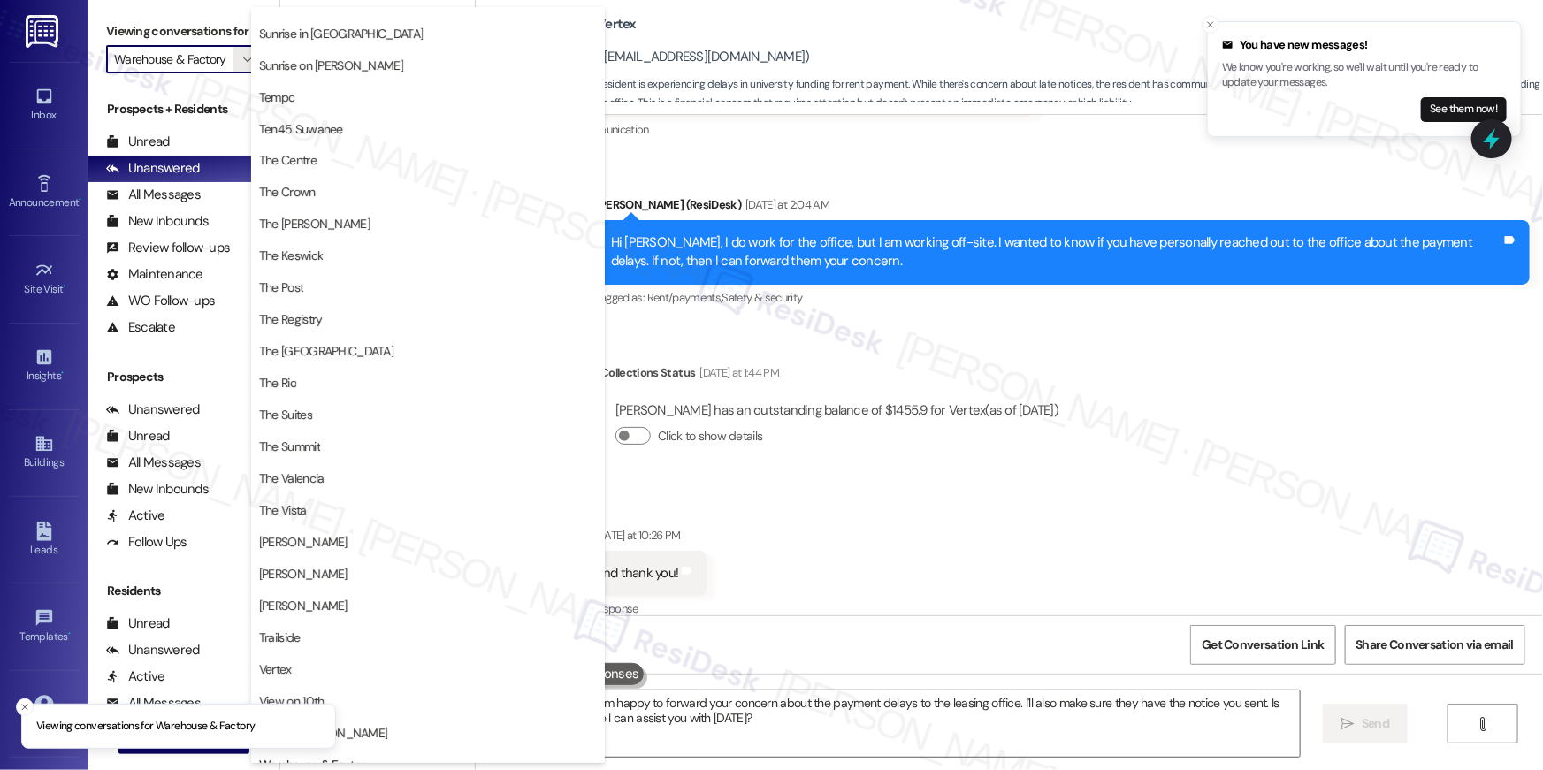
scroll to position [1599, 0]
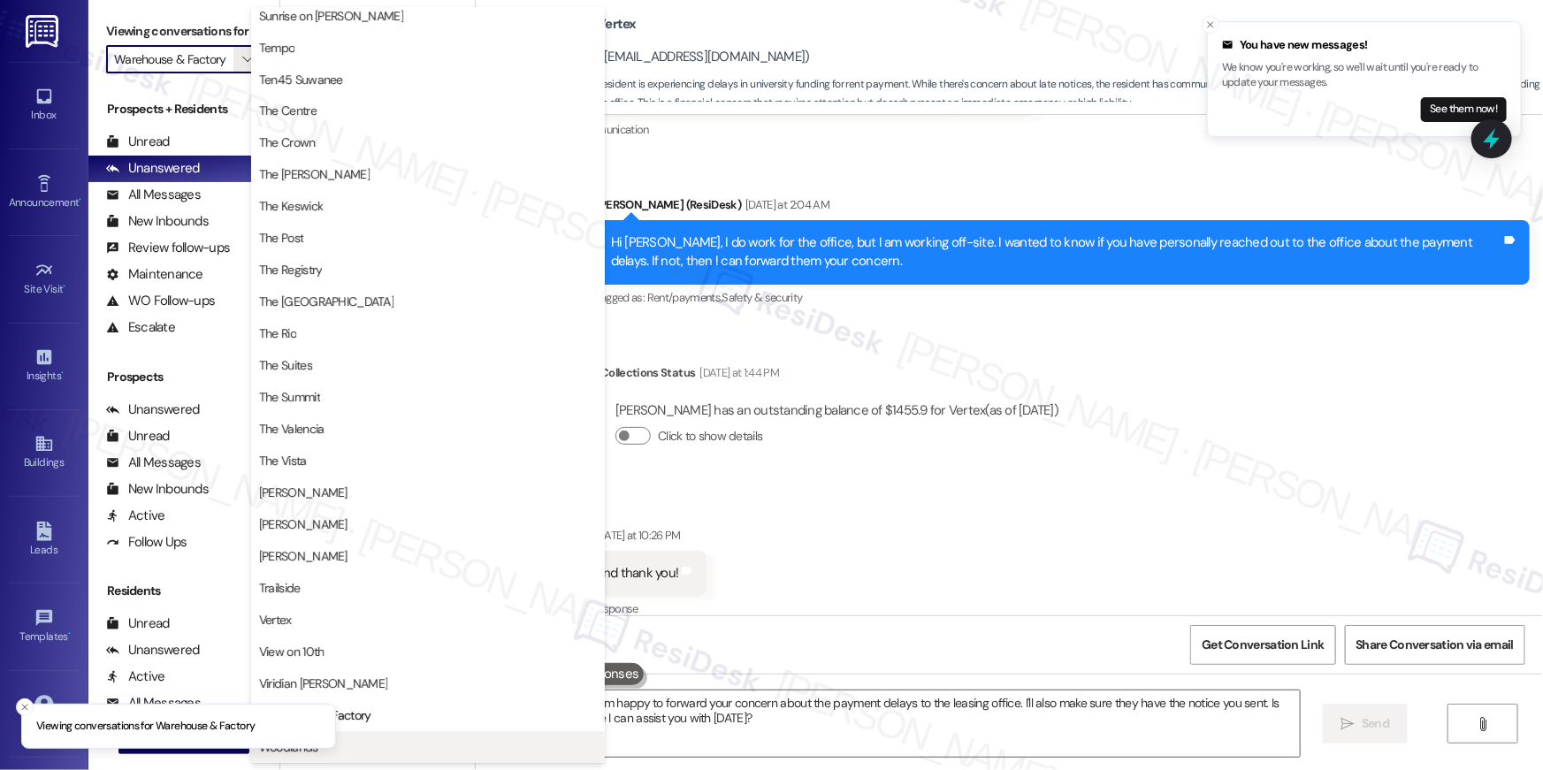
click at [371, 757] on button "Woodlands" at bounding box center [428, 748] width 354 height 32
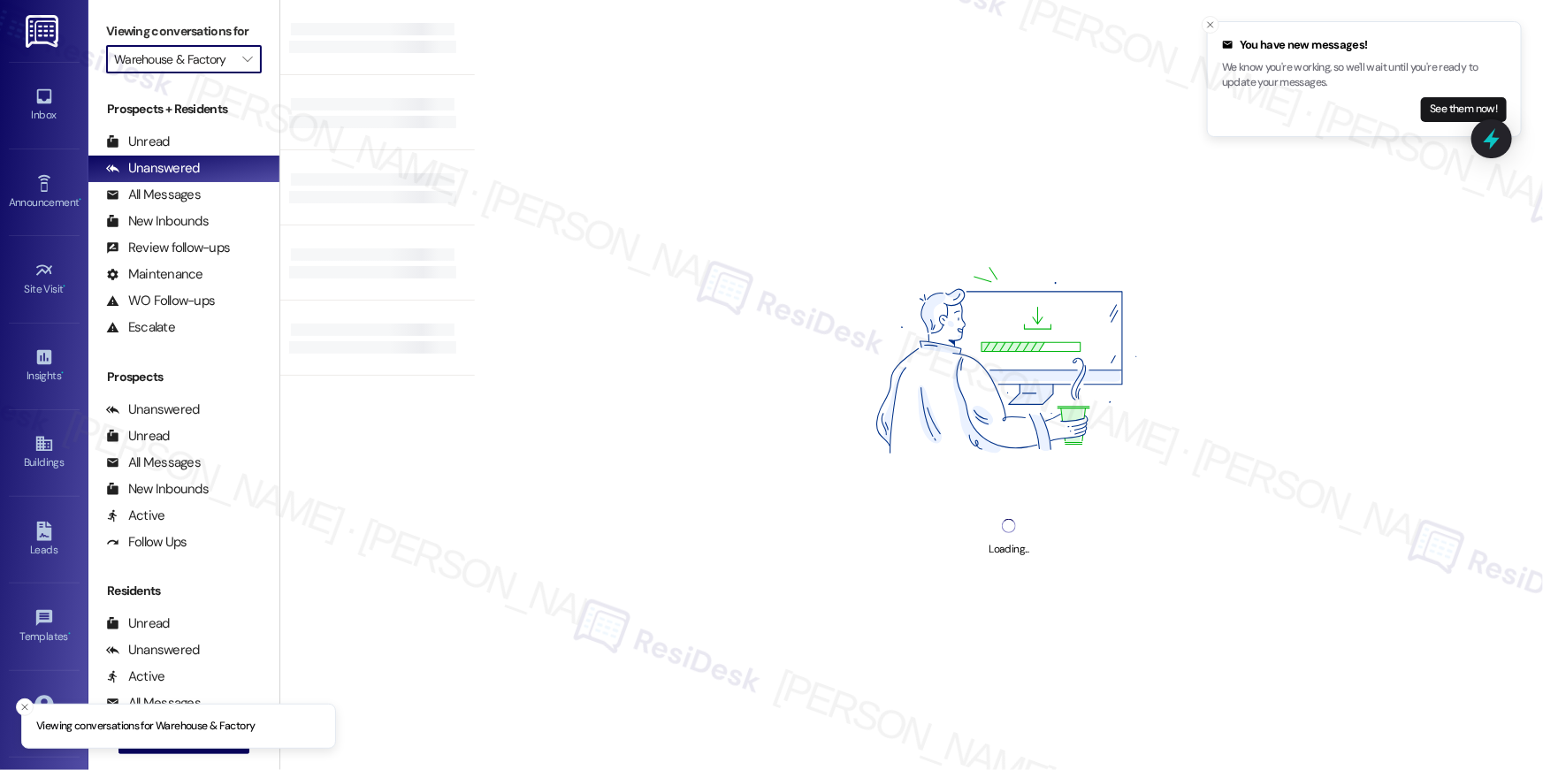
type input "Woodlands"
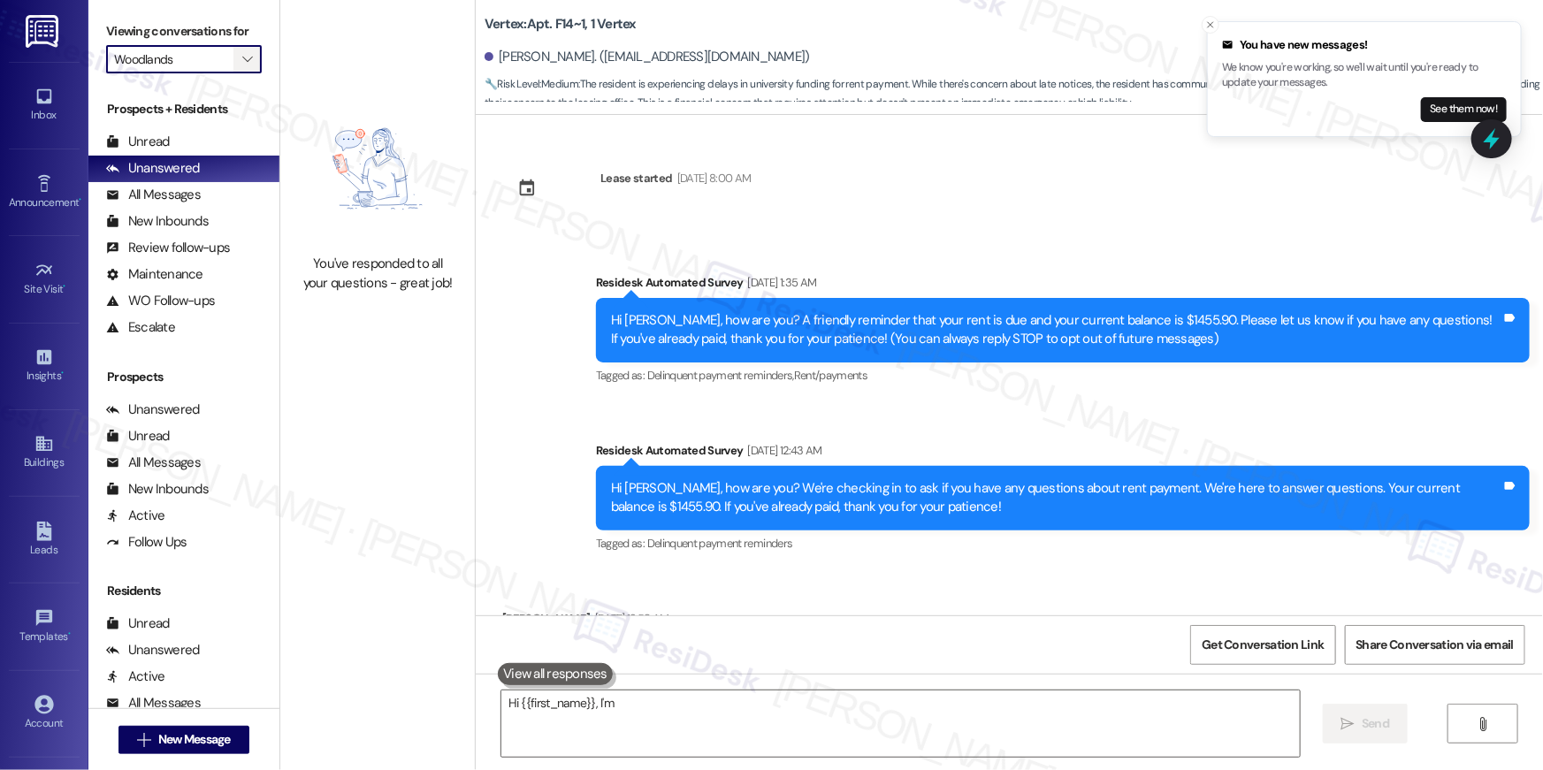
click at [239, 68] on span "" at bounding box center [247, 59] width 17 height 28
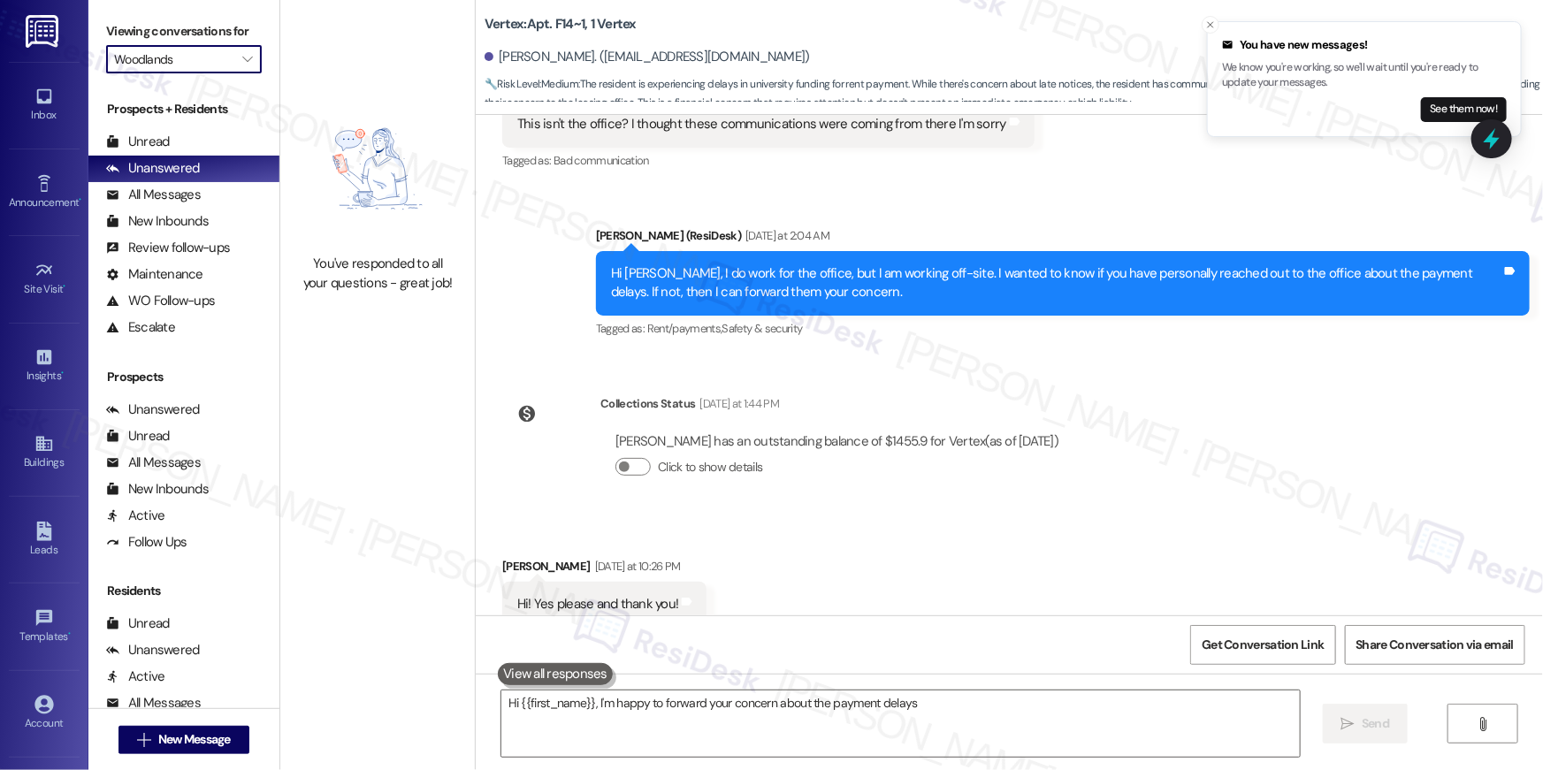
scroll to position [1685, 0]
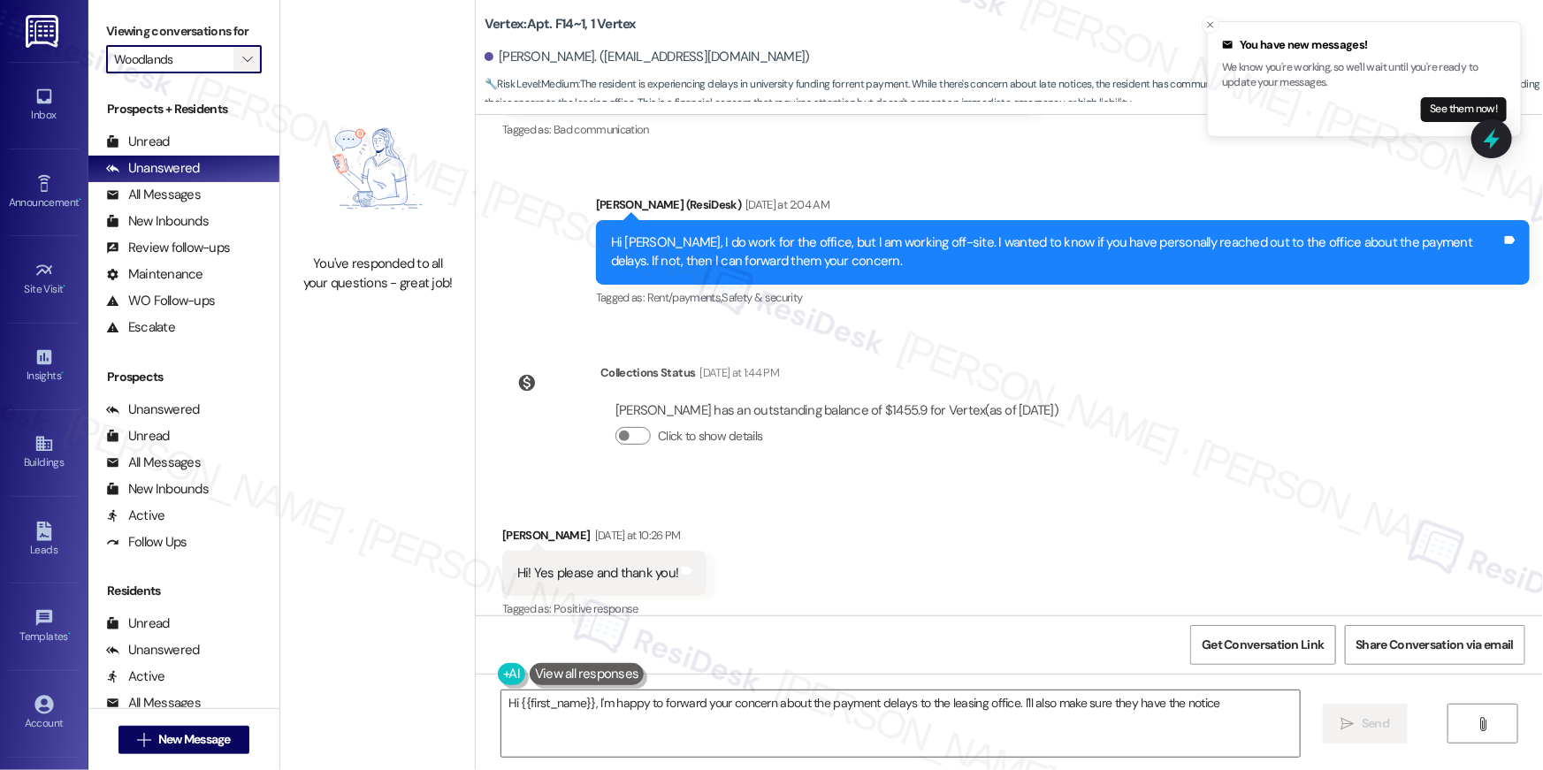
click at [242, 62] on icon "" at bounding box center [247, 59] width 10 height 14
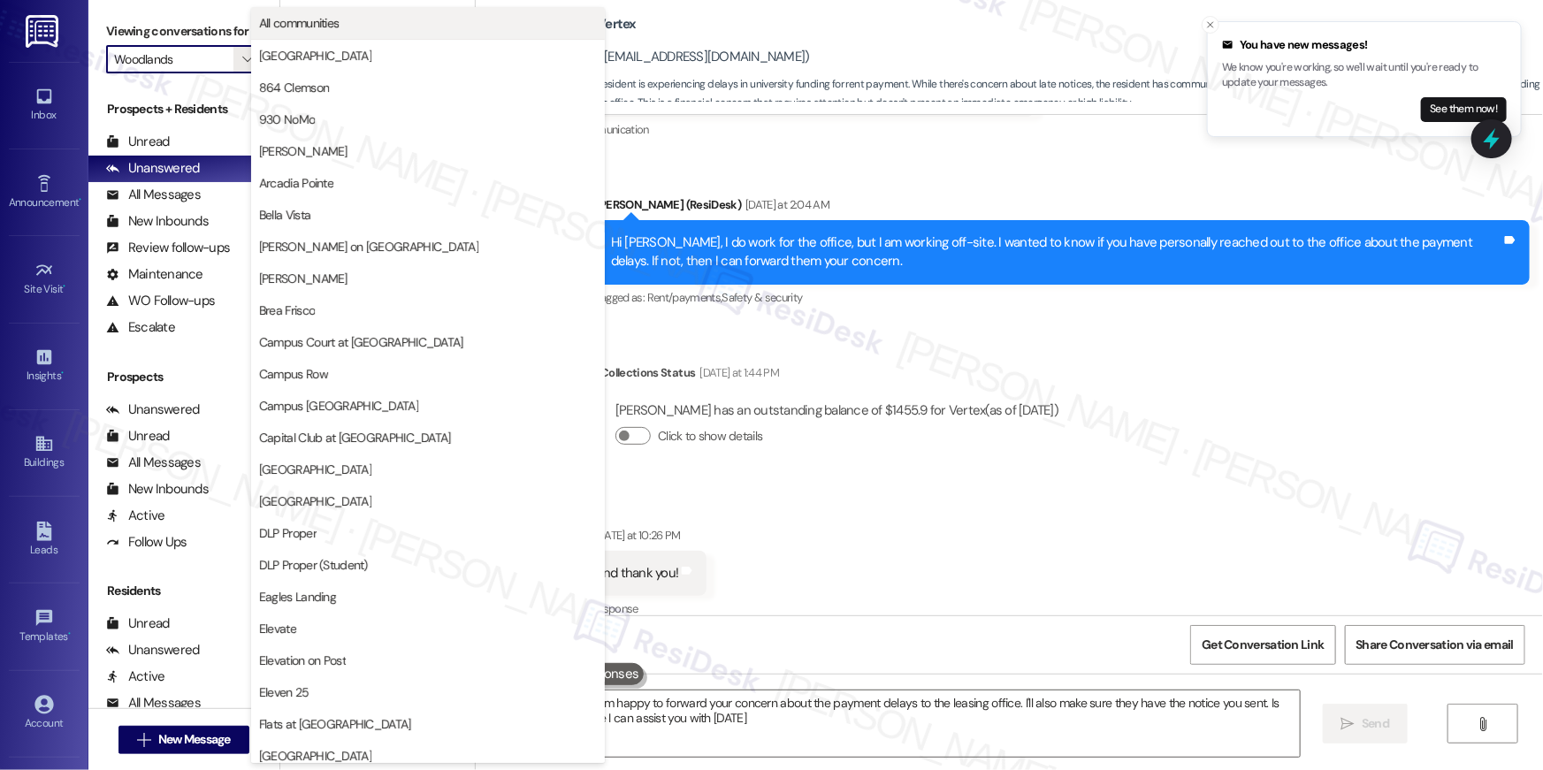
type textarea "Hi {{first_name}}, I'm happy to forward your concern about the payment delays t…"
click at [342, 19] on span "All communities" at bounding box center [428, 23] width 338 height 18
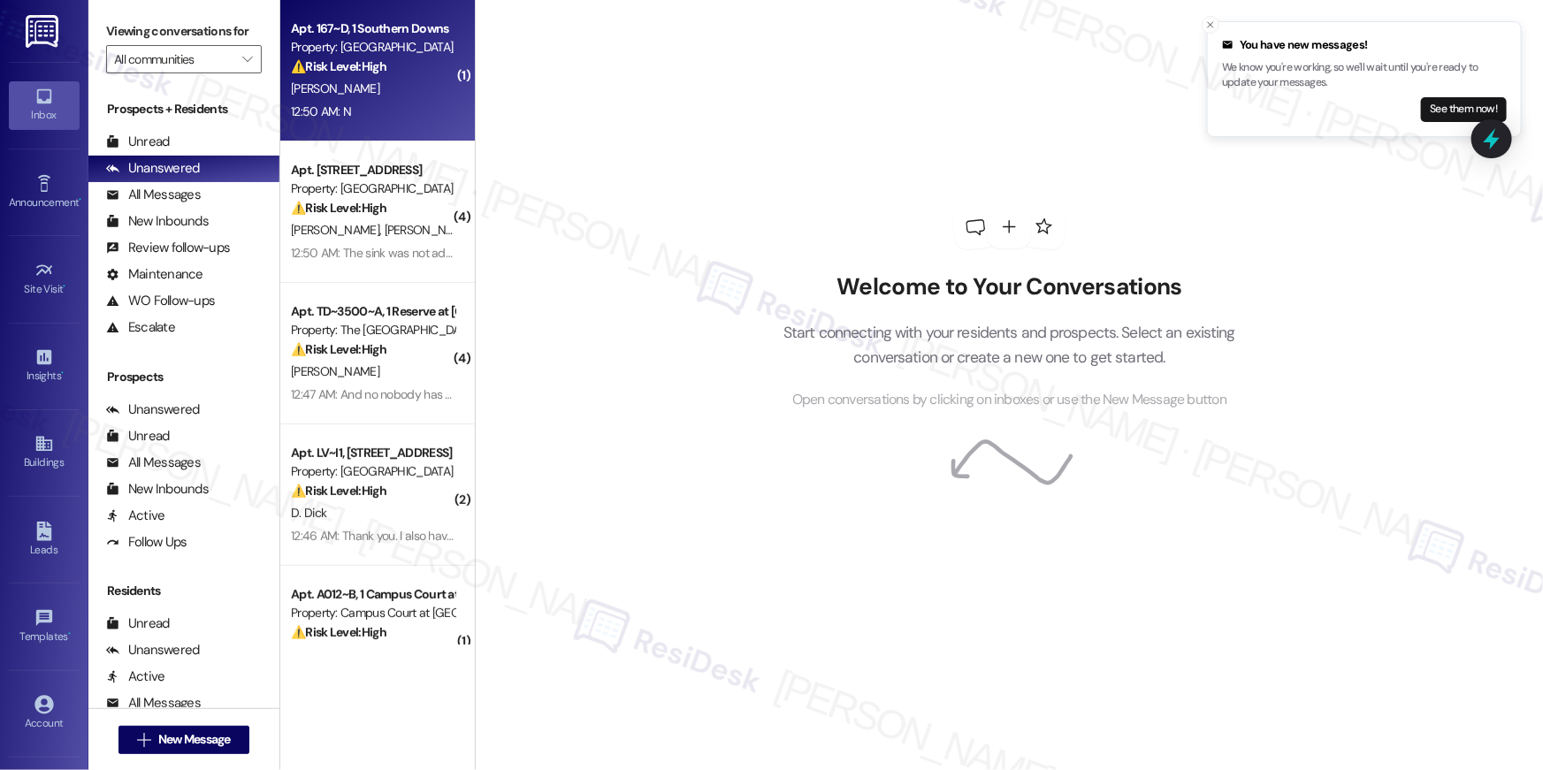
click at [369, 118] on div "12:50 AM: N 12:50 AM: N" at bounding box center [372, 112] width 167 height 22
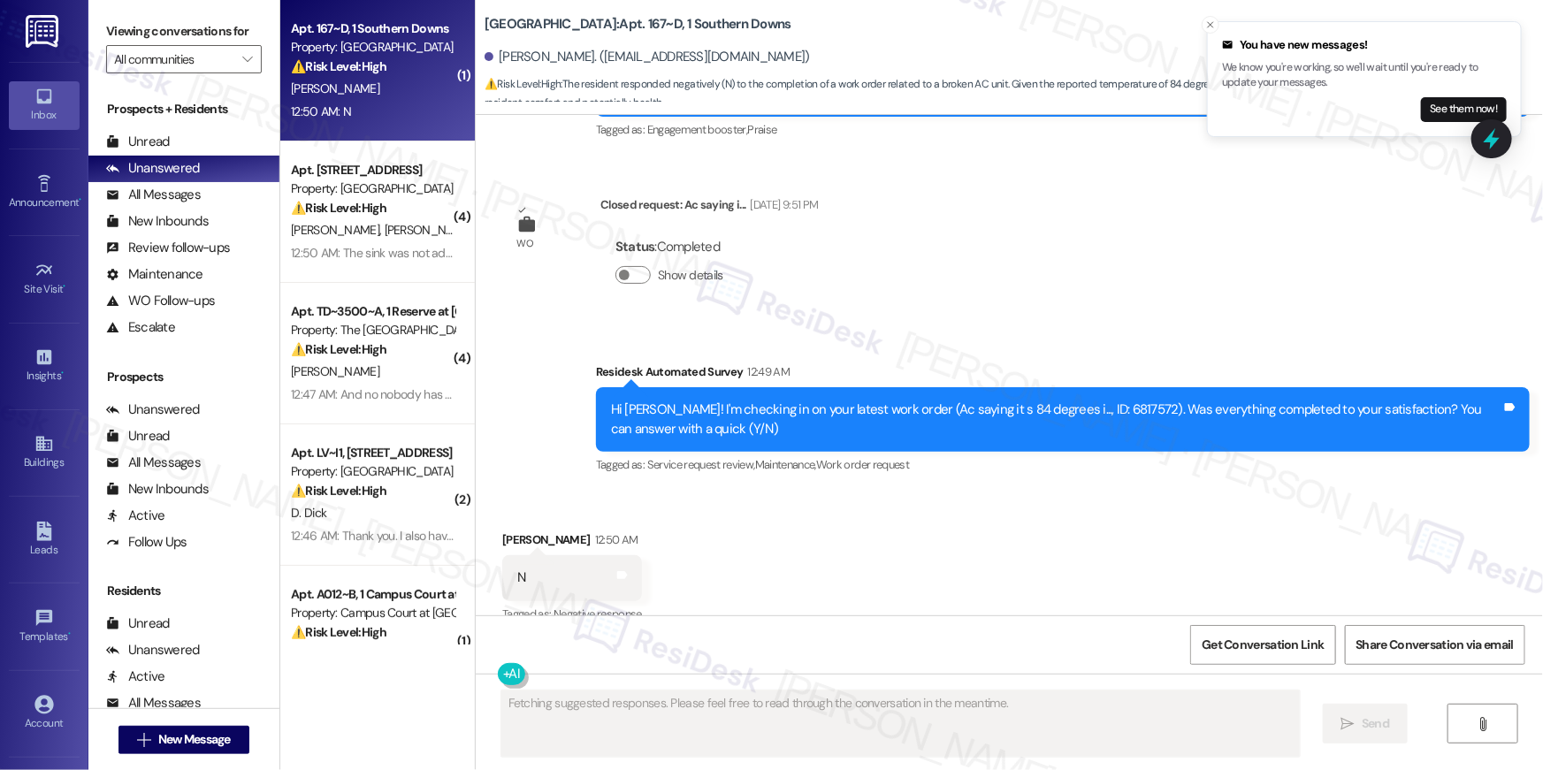
scroll to position [975, 0]
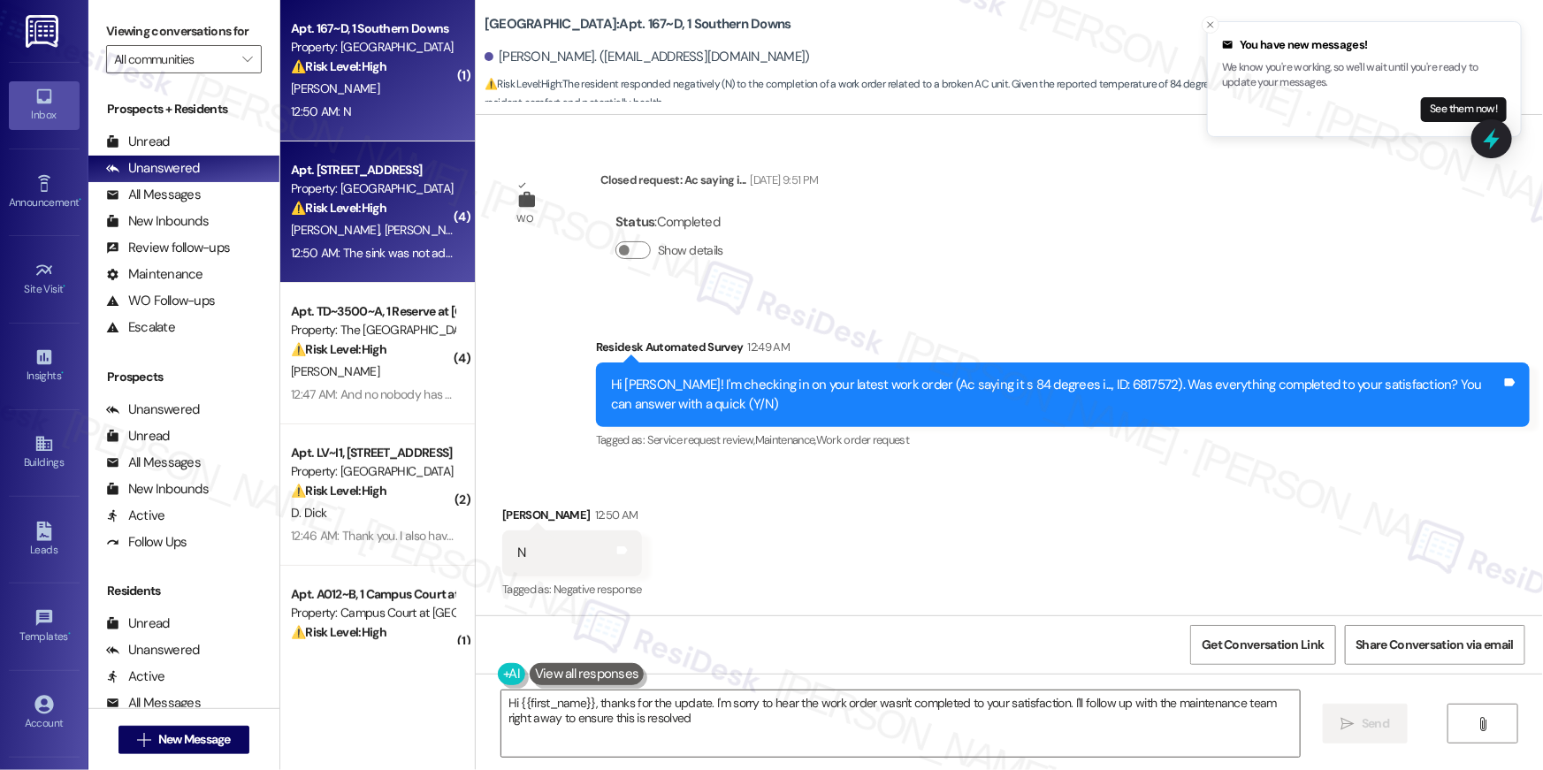
type textarea "Hi {{first_name}}, thanks for the update. I'm sorry to hear the work order wasn…"
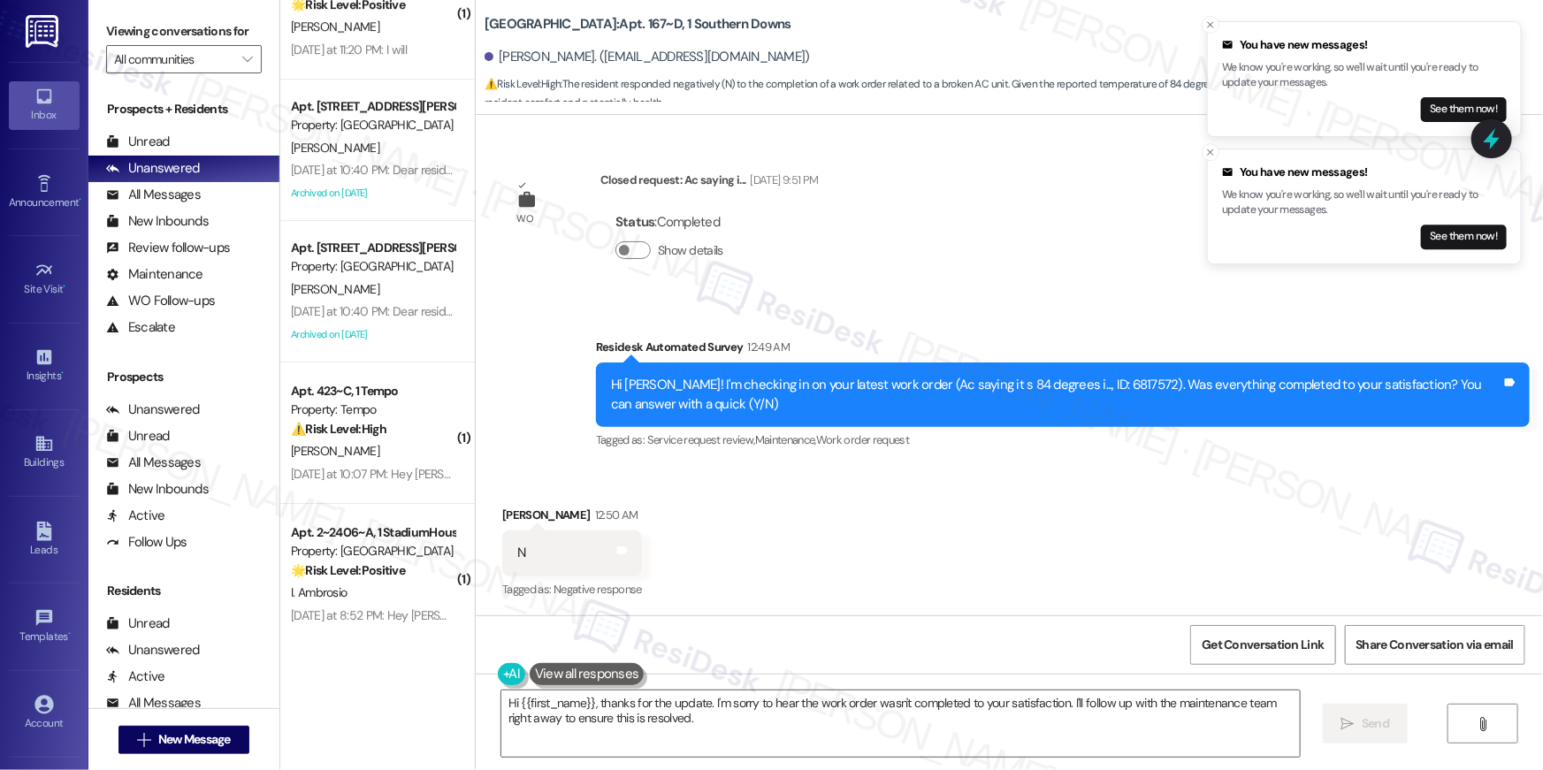
scroll to position [6427, 0]
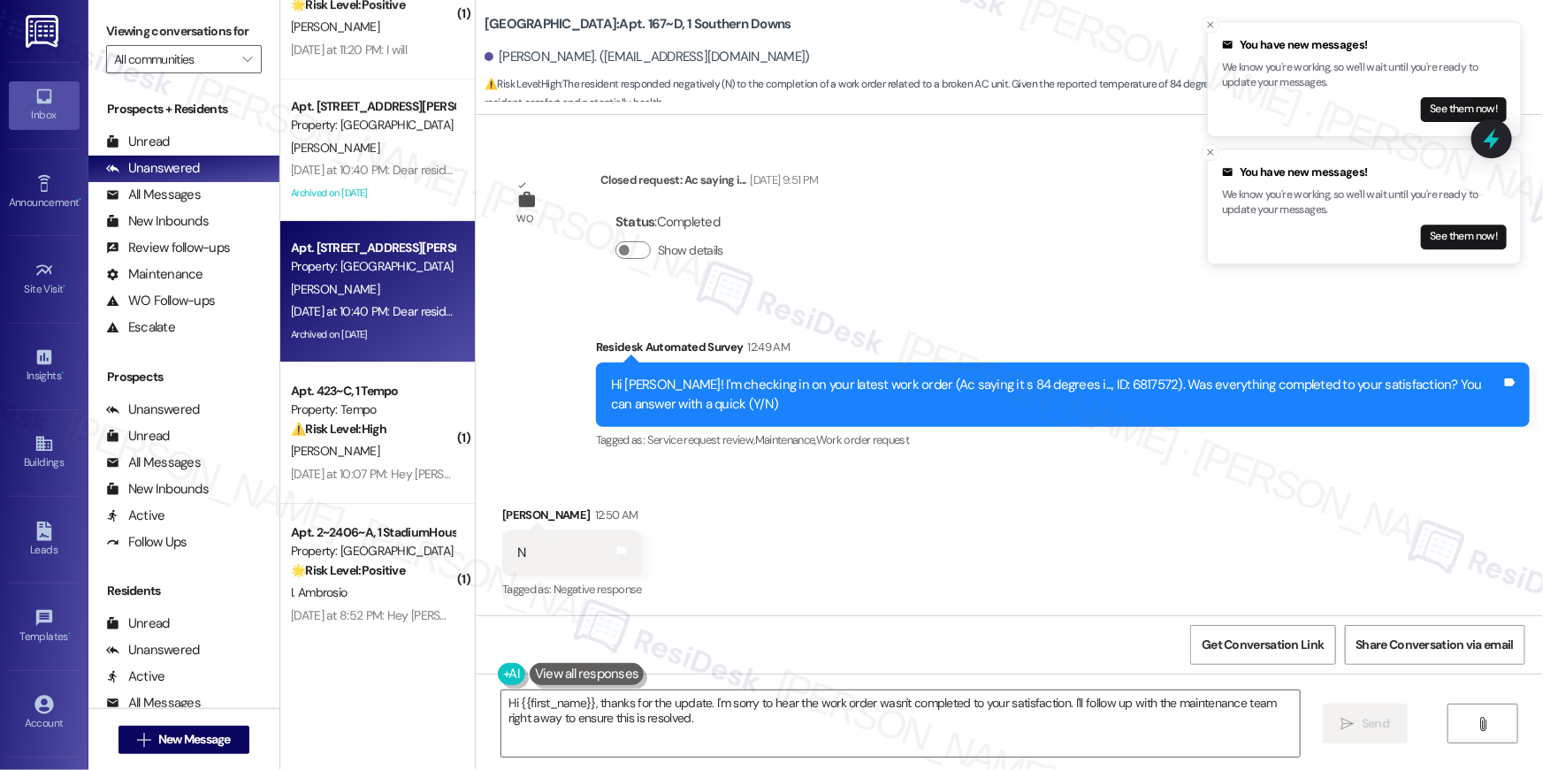
click at [358, 309] on div "Yesterday at 10:40 PM: Dear residents, recently we sent an email asking for you…" at bounding box center [1104, 311] width 1627 height 16
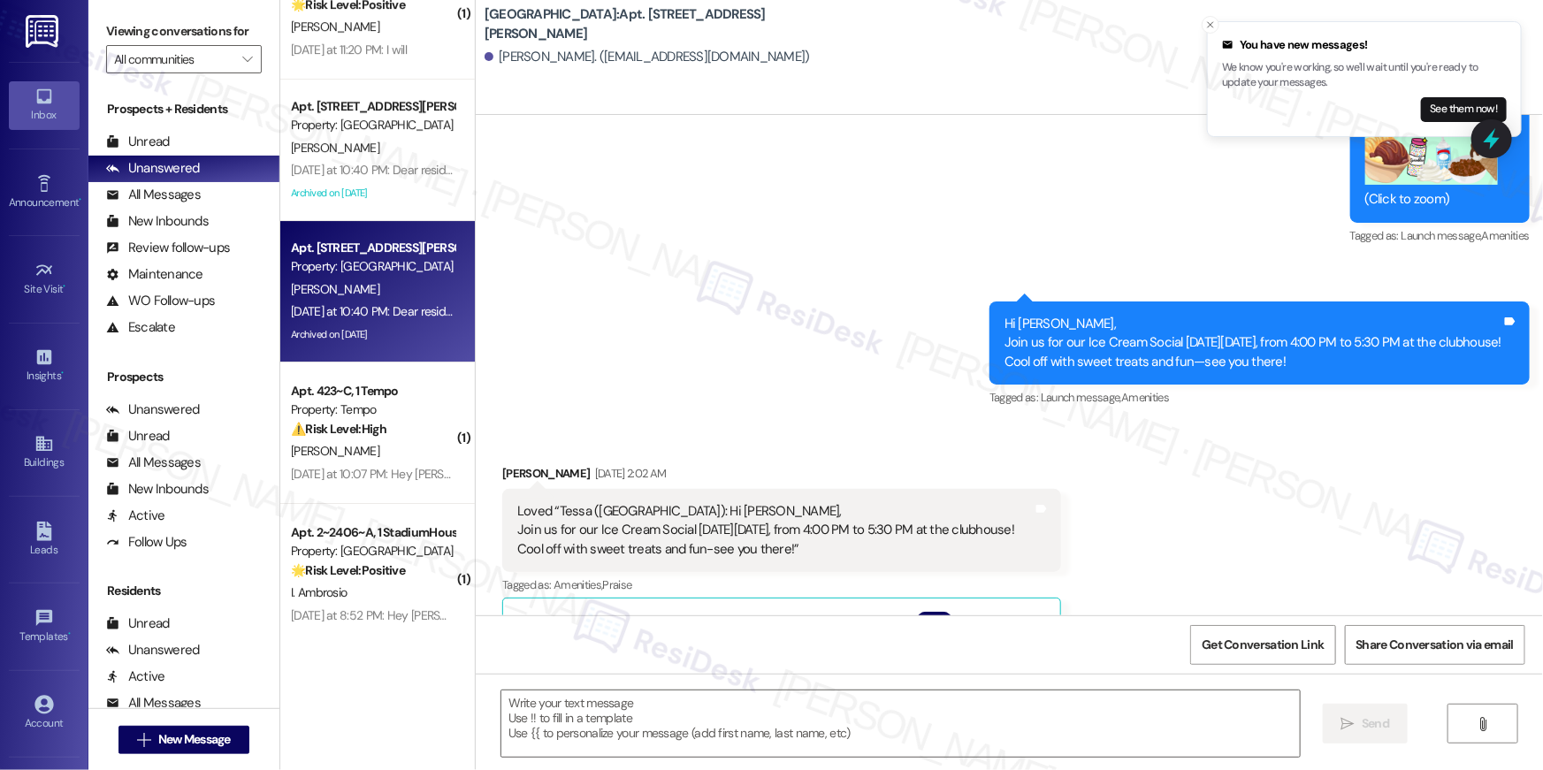
type textarea "Fetching suggested responses. Please feel free to read through the conversation…"
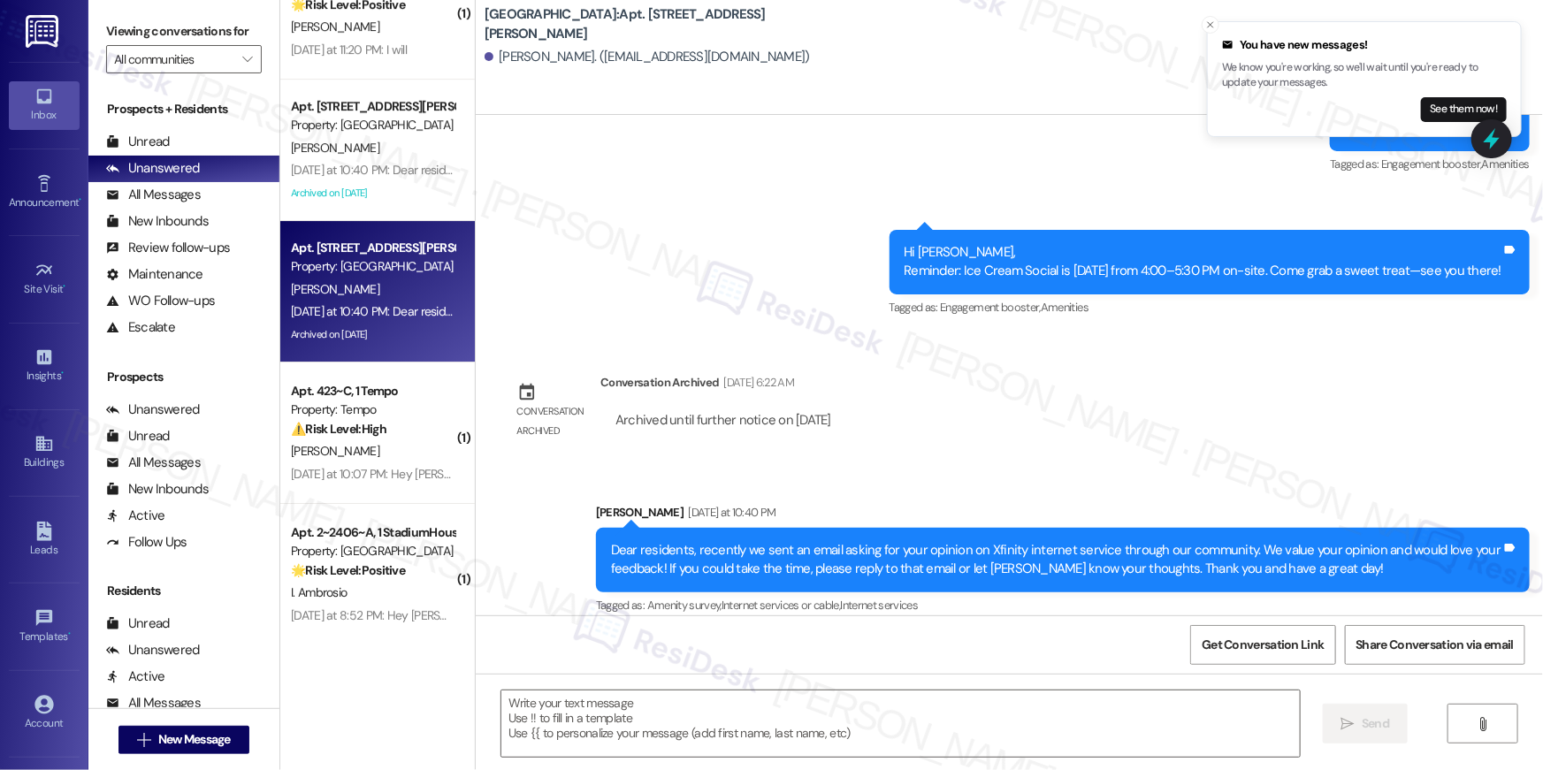
scroll to position [2247, 0]
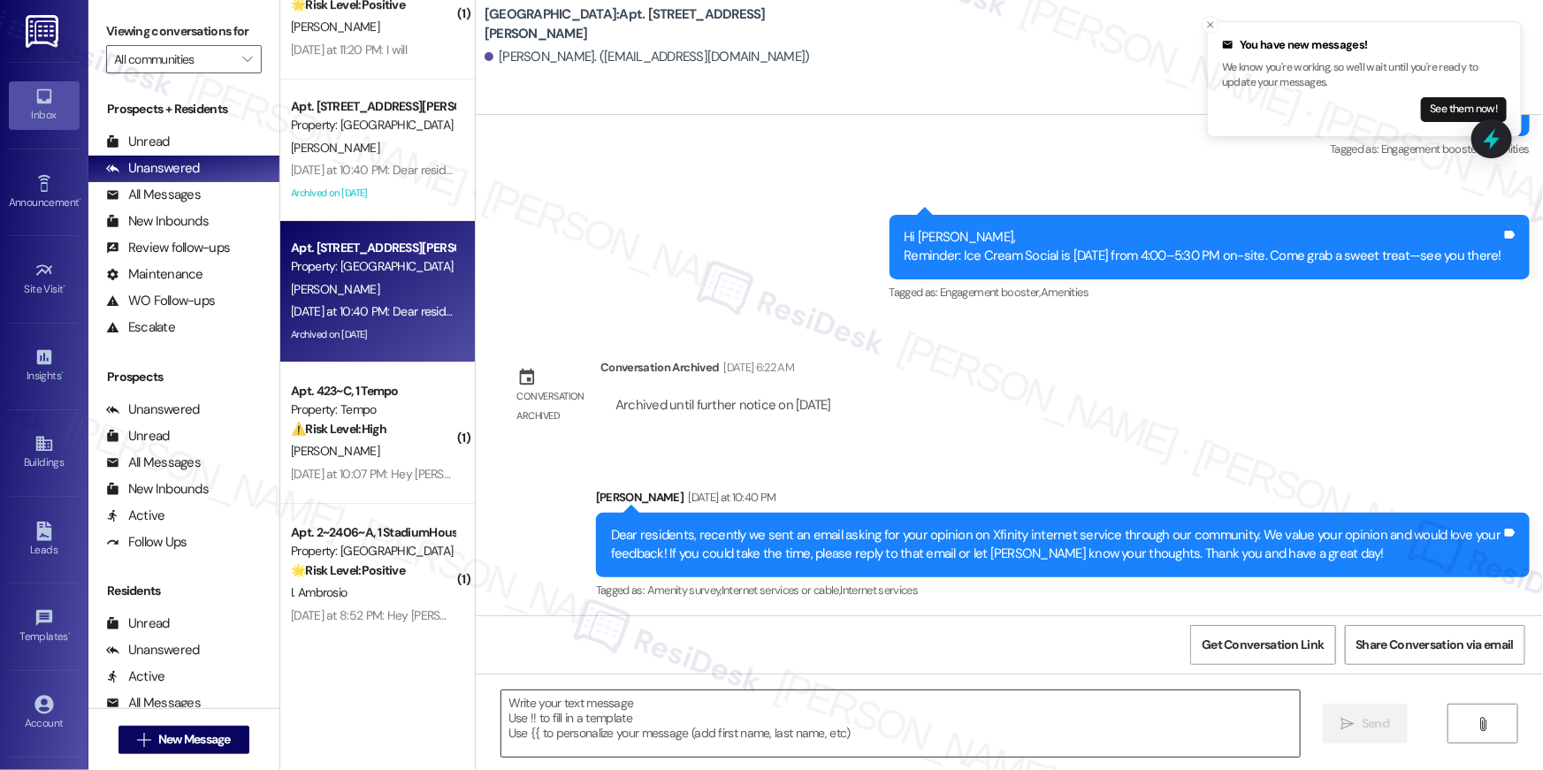
click at [949, 734] on textarea at bounding box center [900, 723] width 798 height 66
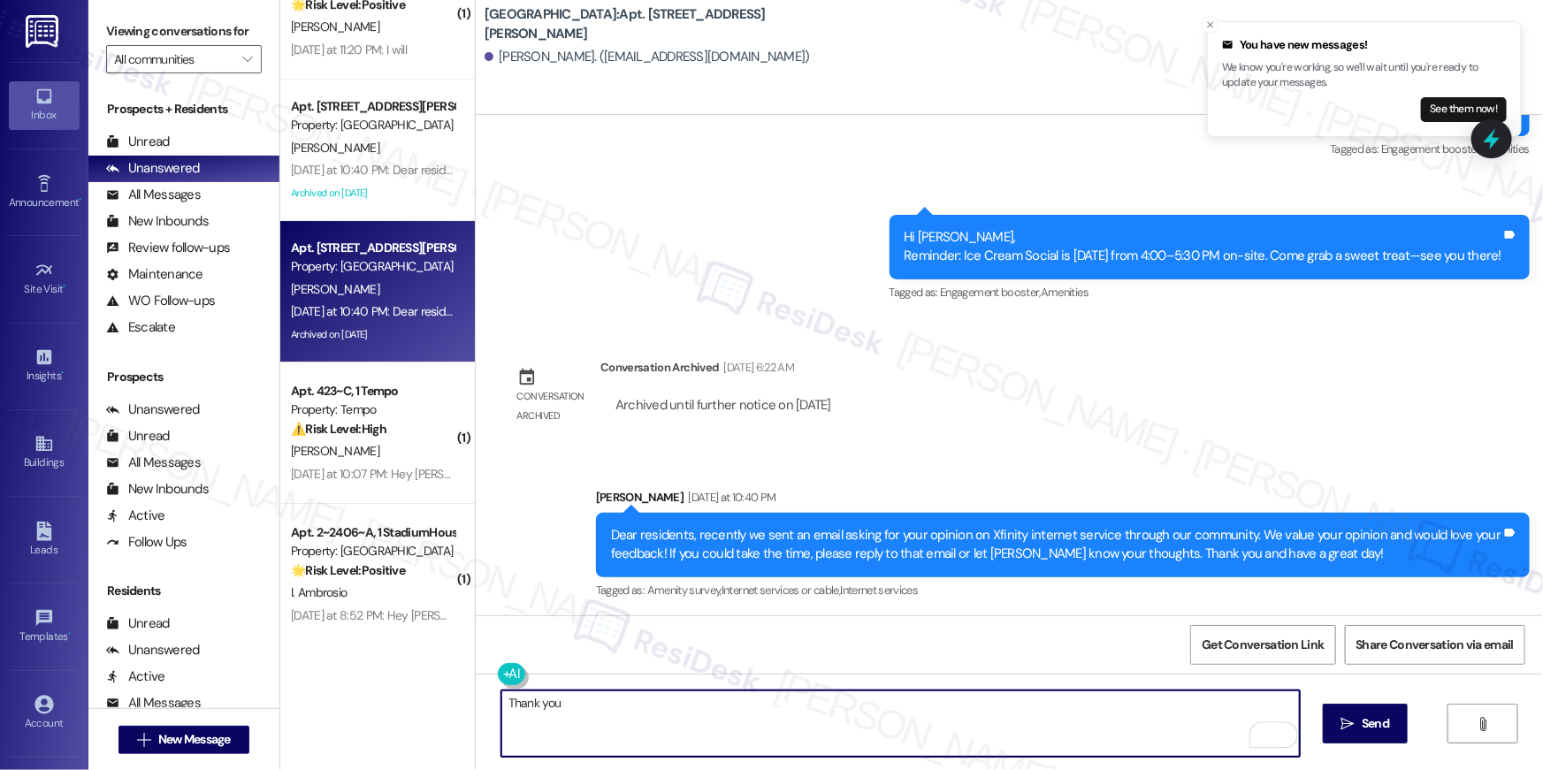
type textarea "Thank you!"
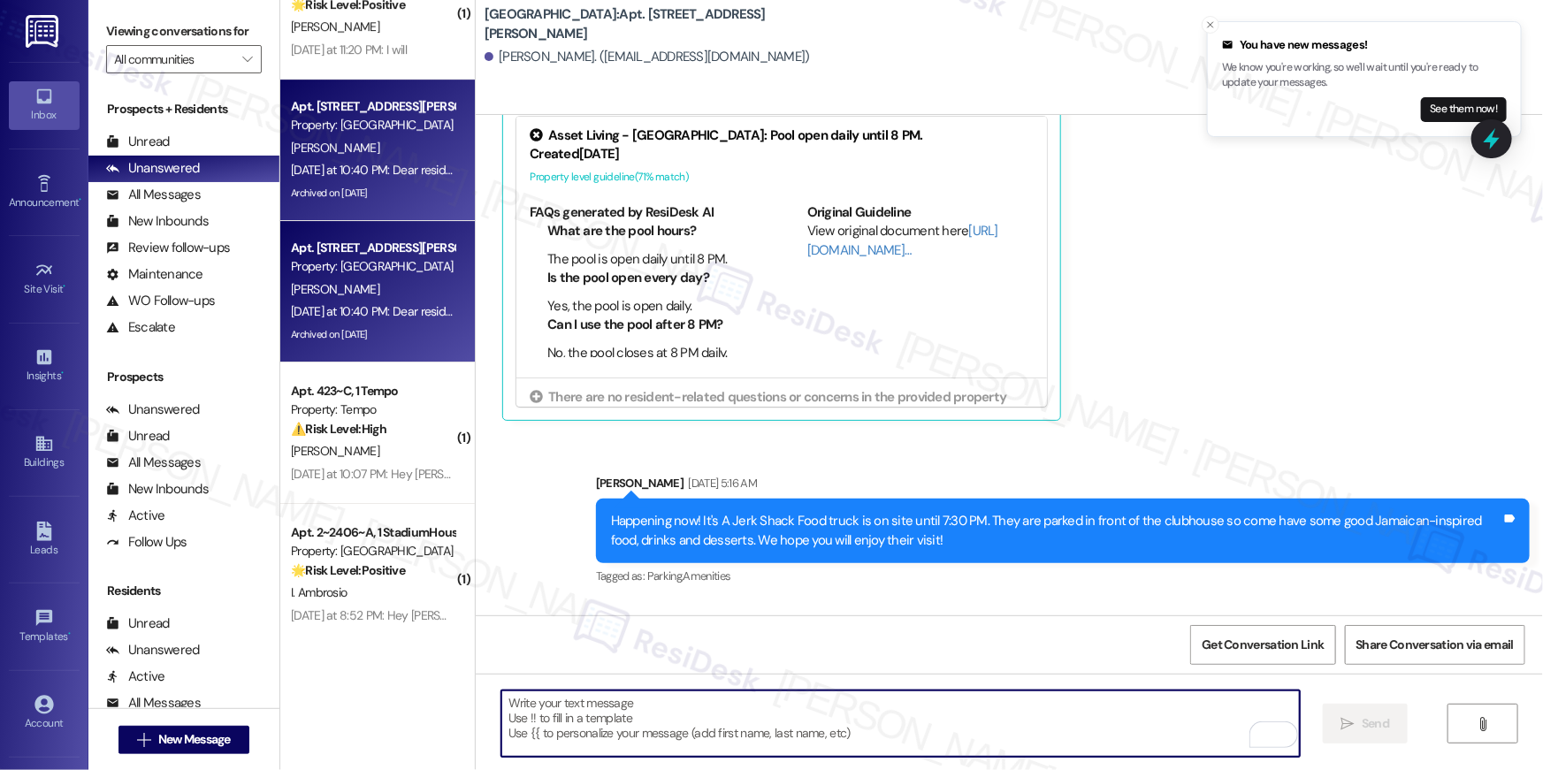
scroll to position [1238, 0]
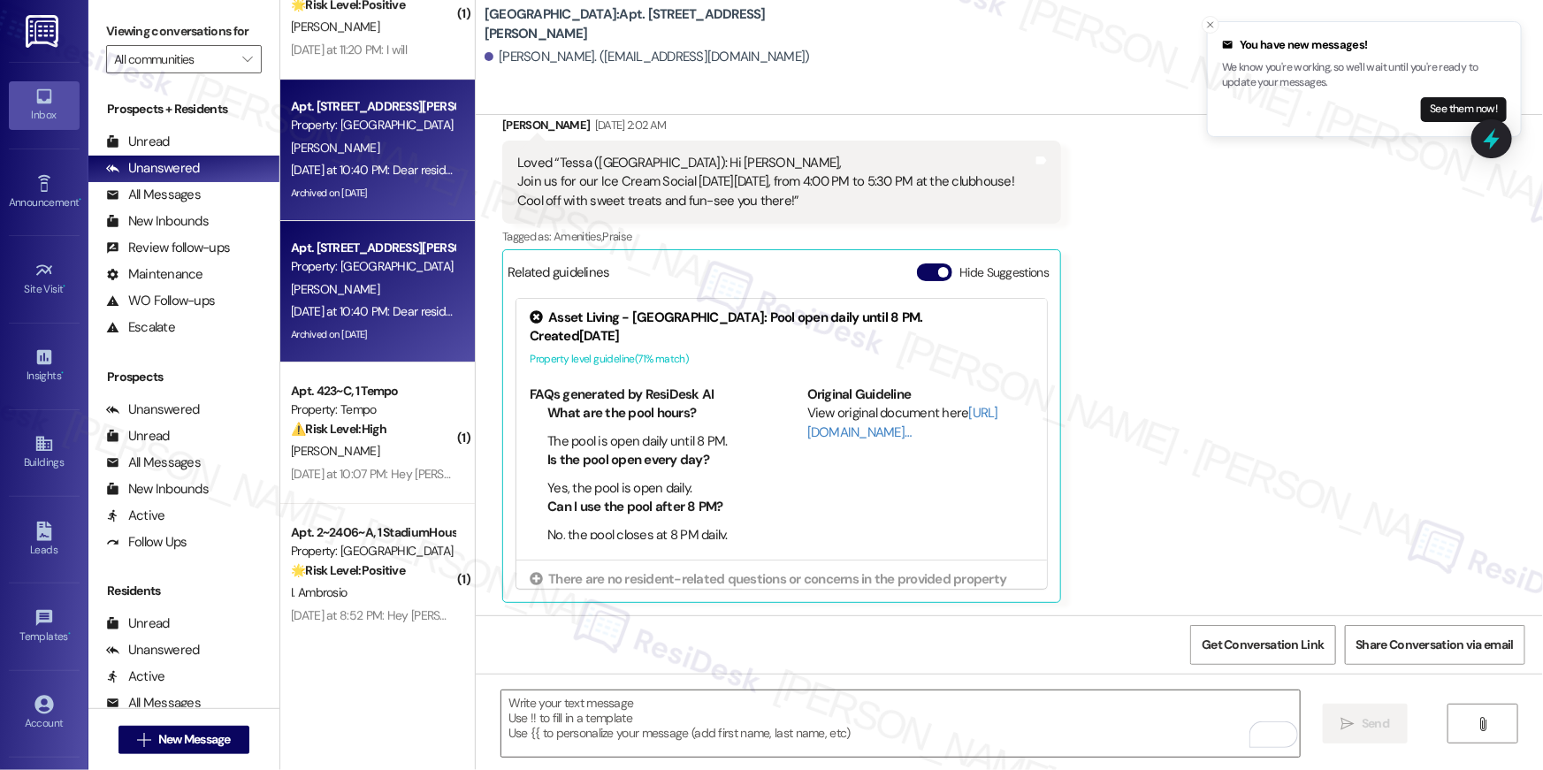
click at [395, 156] on div "K. Faherty" at bounding box center [372, 148] width 167 height 22
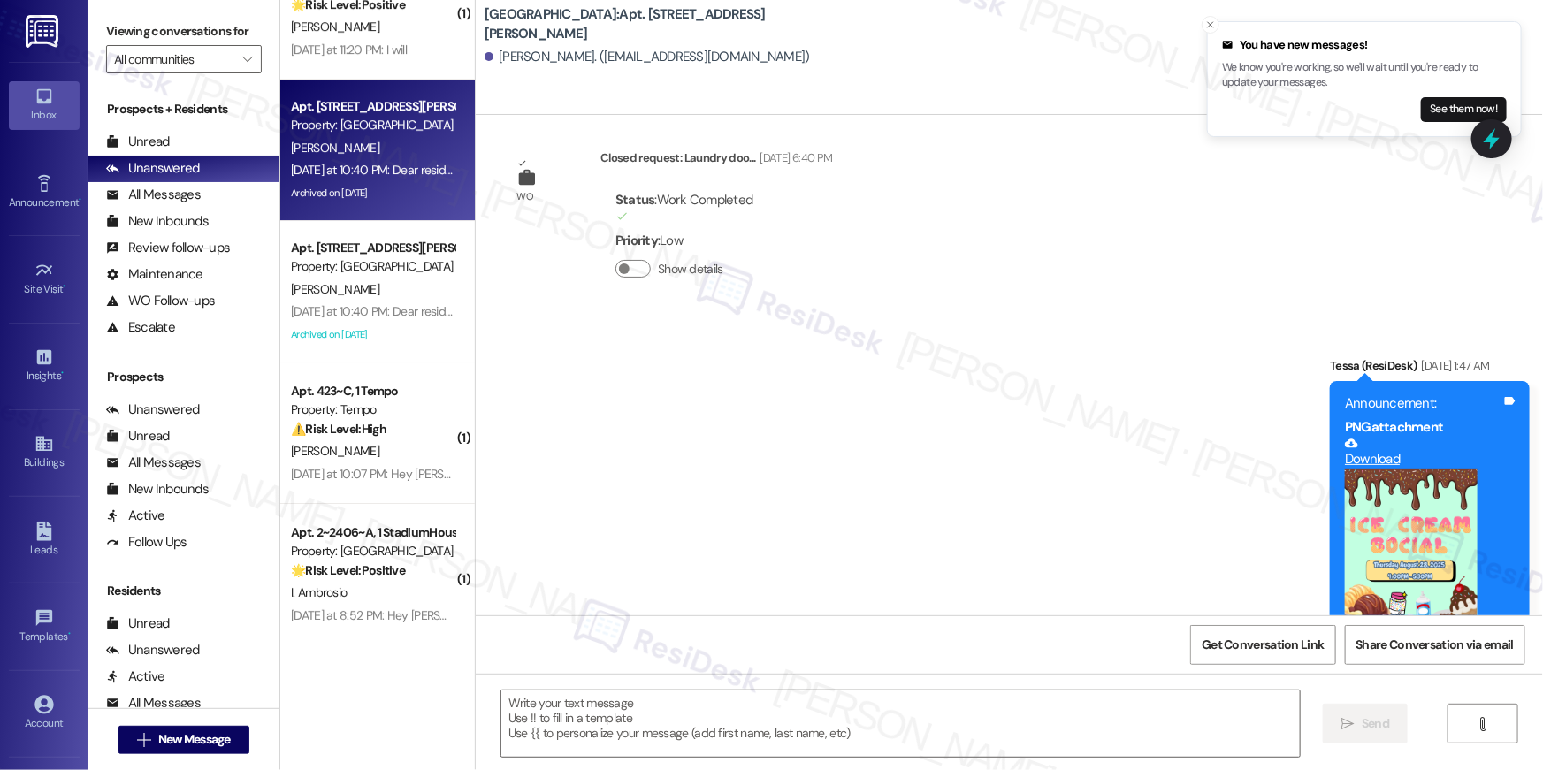
type textarea "Fetching suggested responses. Please feel free to read through the conversation…"
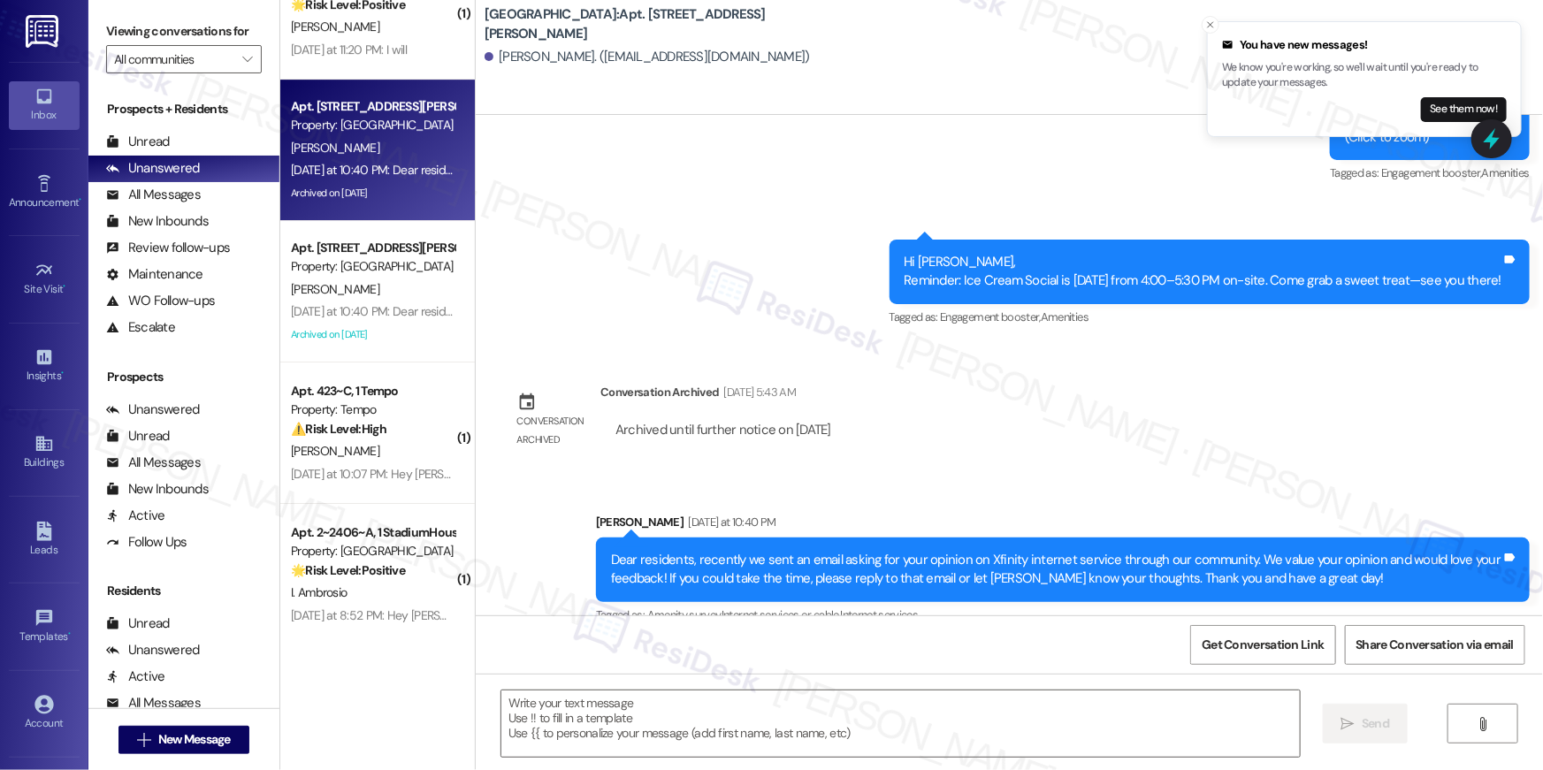
scroll to position [2135, 0]
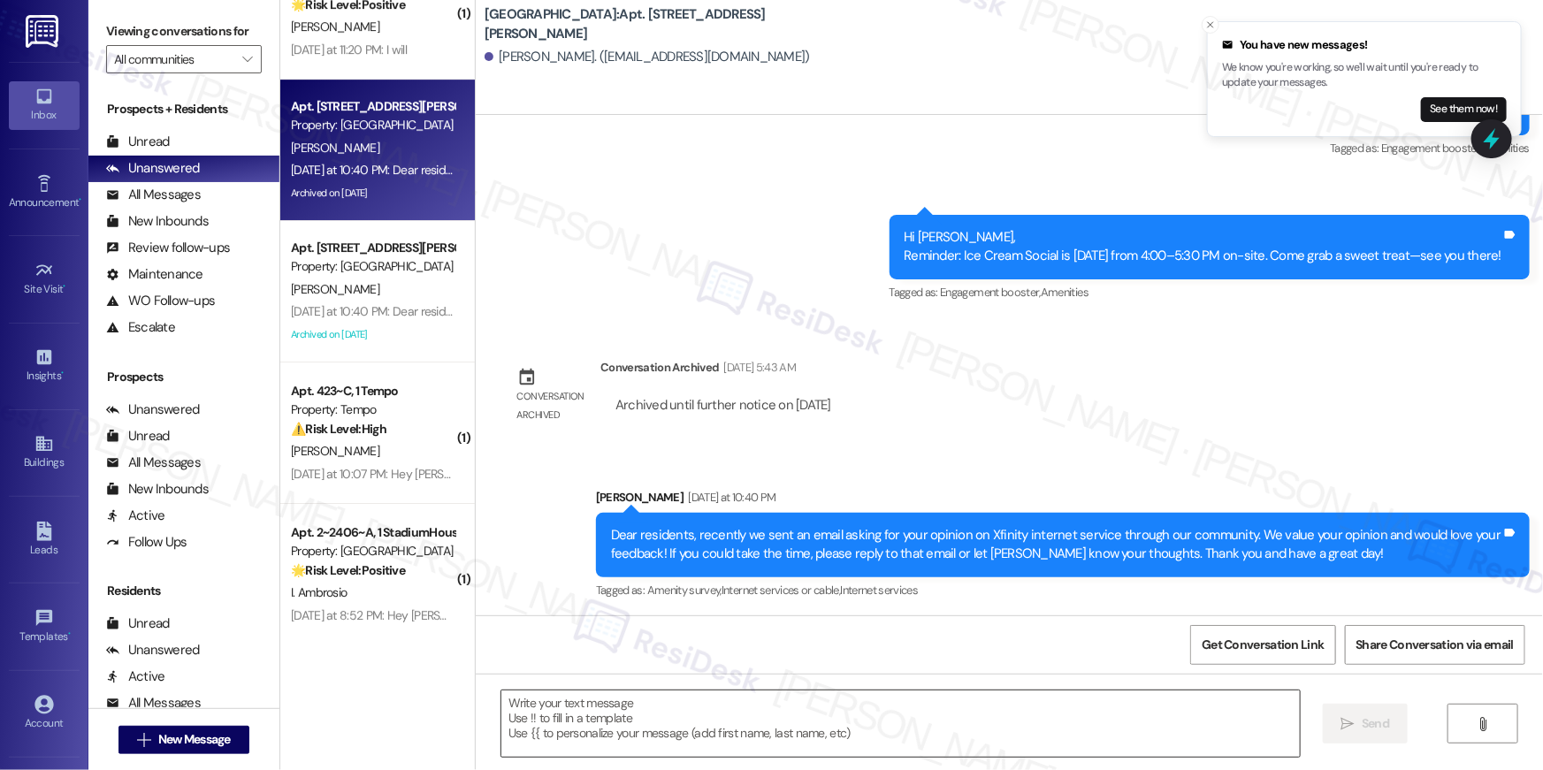
click at [937, 734] on textarea at bounding box center [900, 723] width 798 height 66
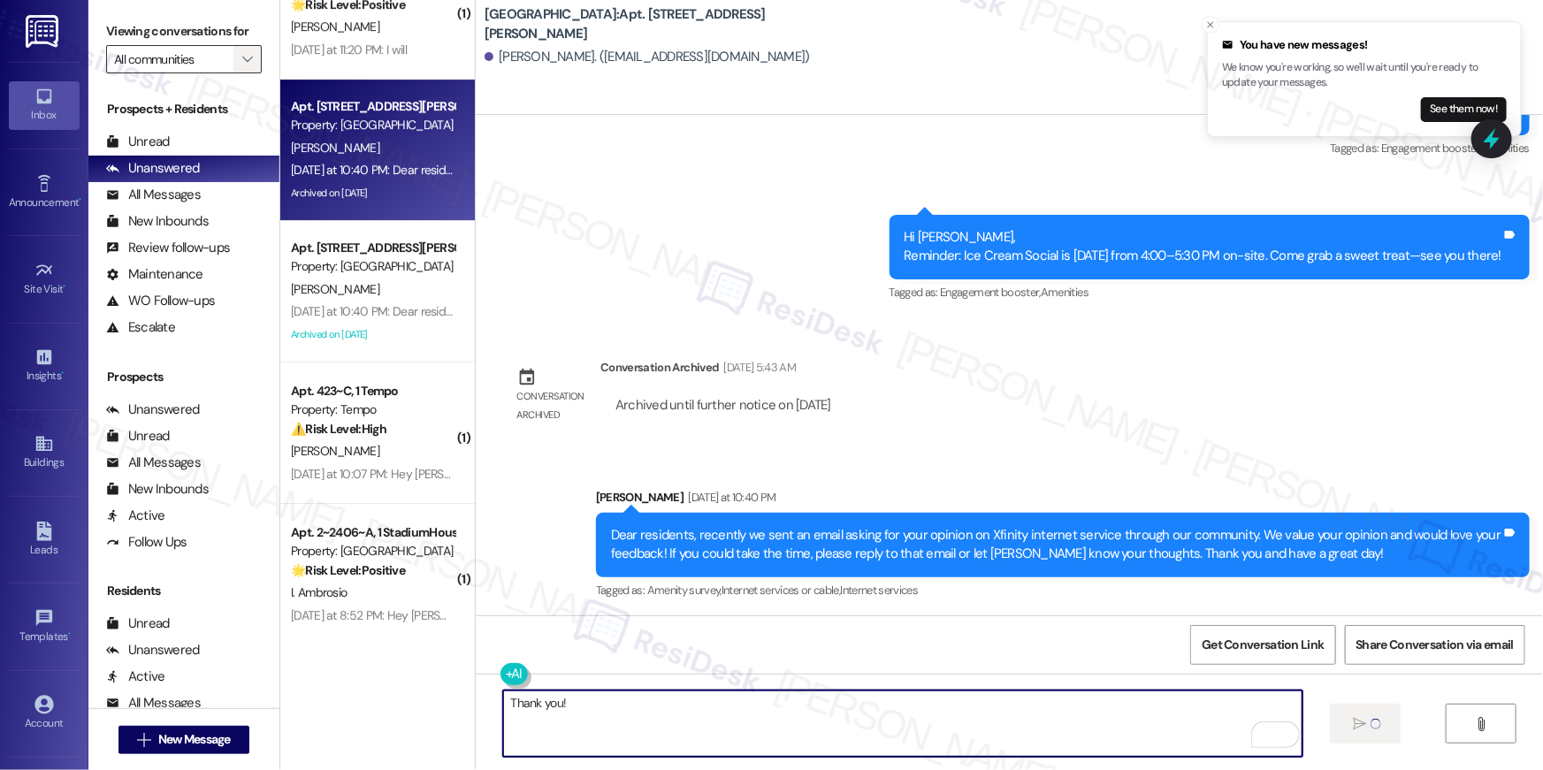
type textarea "Thank you!"
click at [239, 70] on span "" at bounding box center [247, 59] width 17 height 28
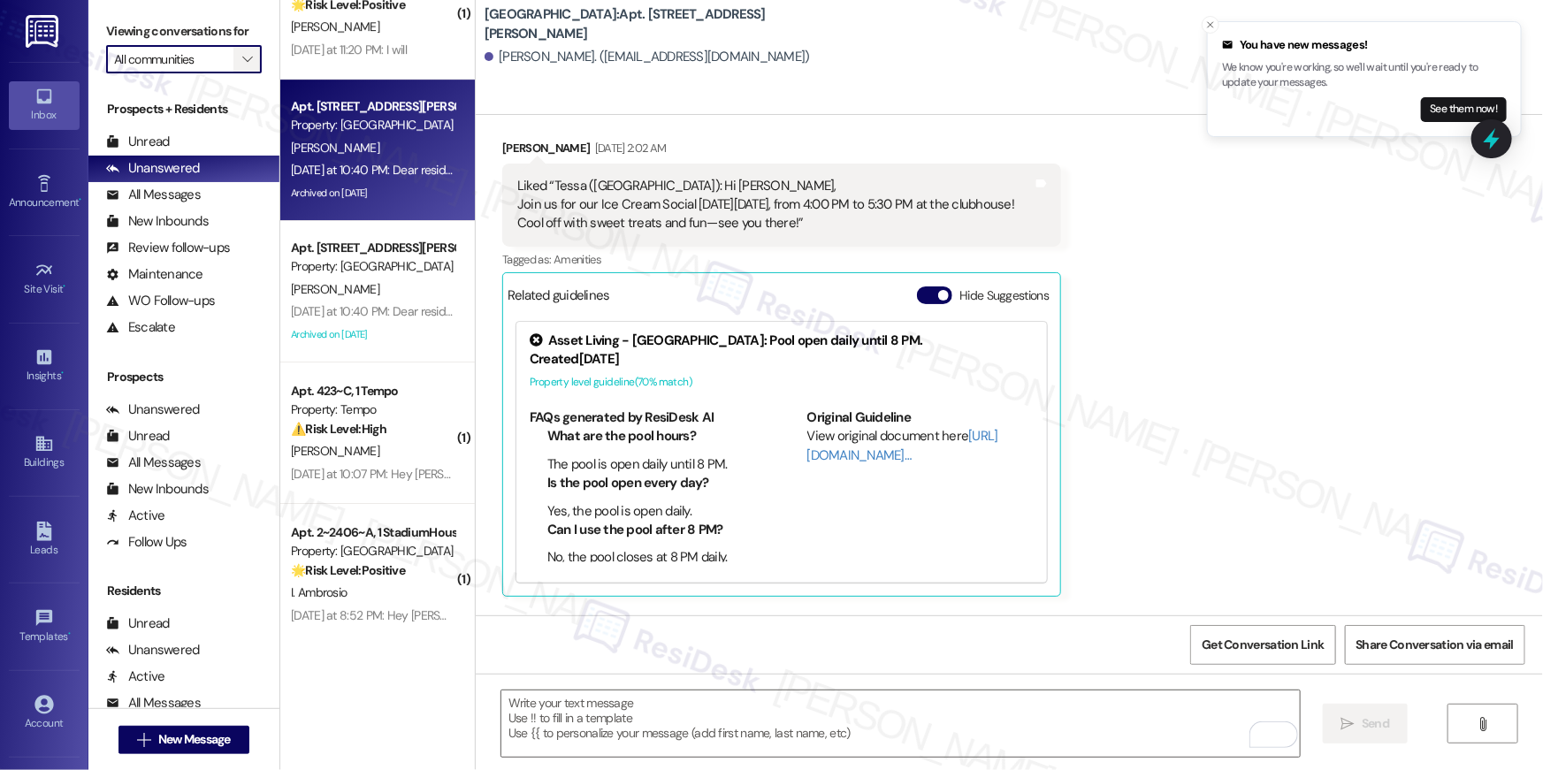
scroll to position [709, 0]
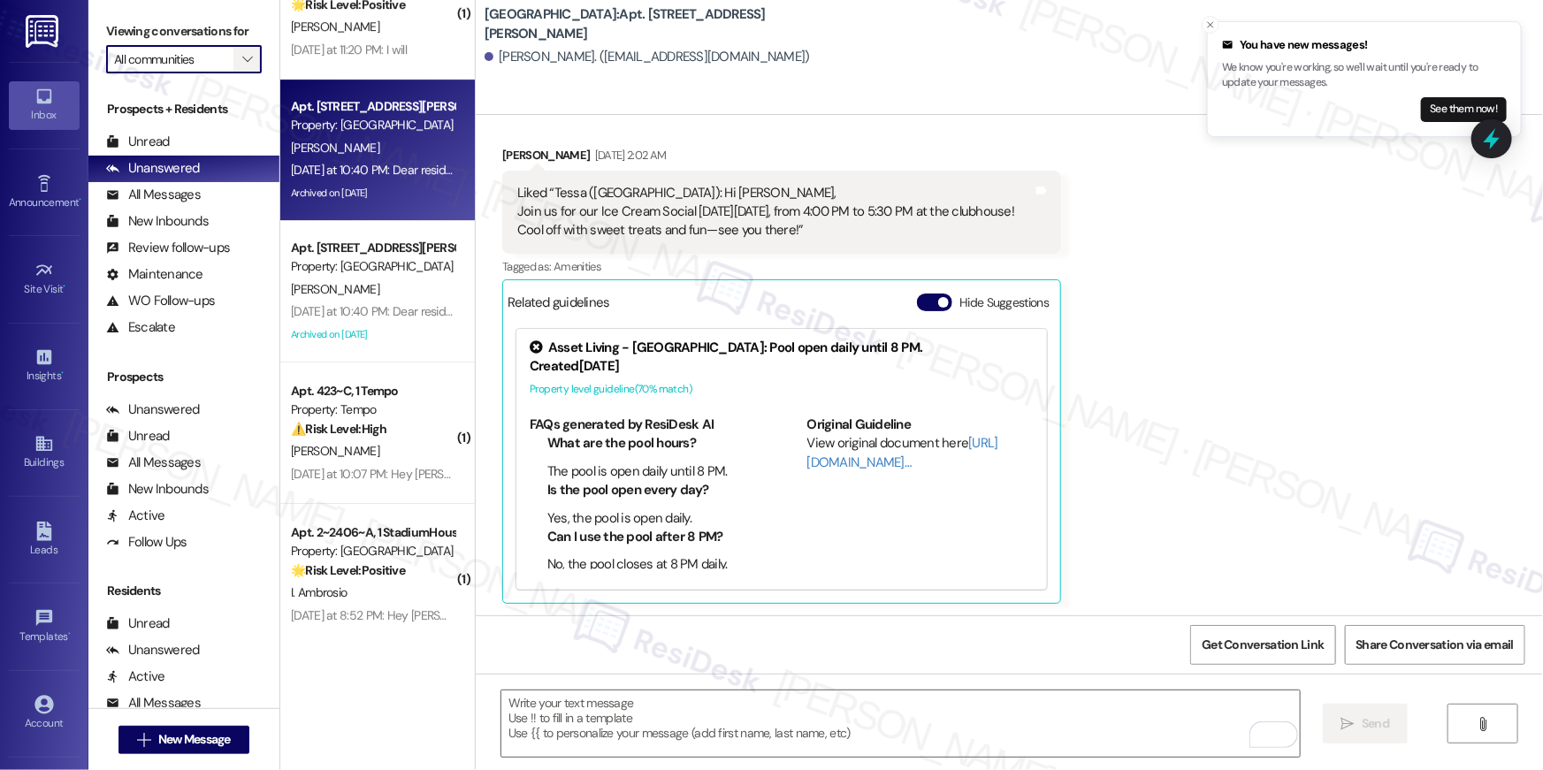
click at [244, 58] on span "" at bounding box center [247, 59] width 17 height 28
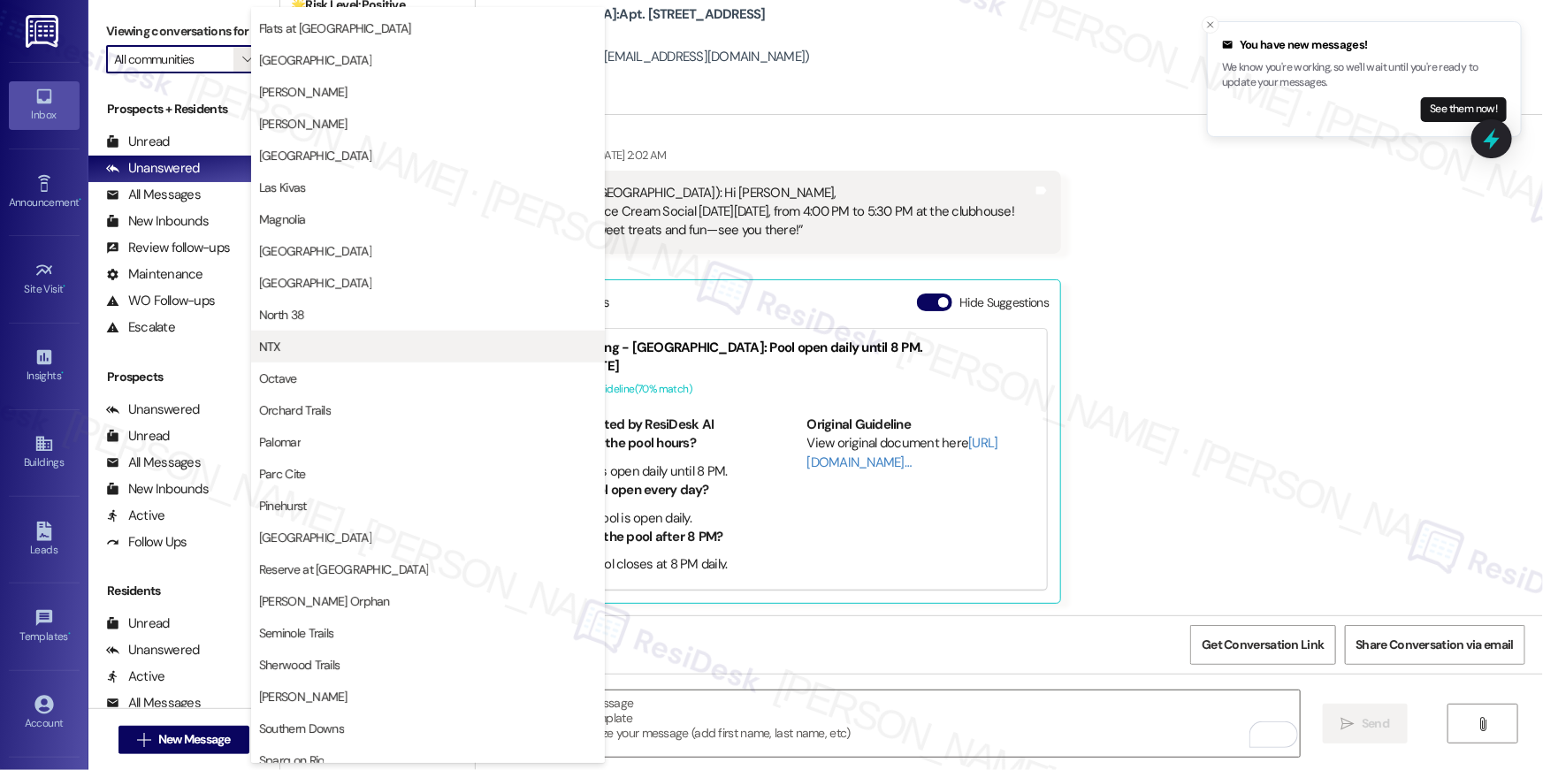
scroll to position [486, 0]
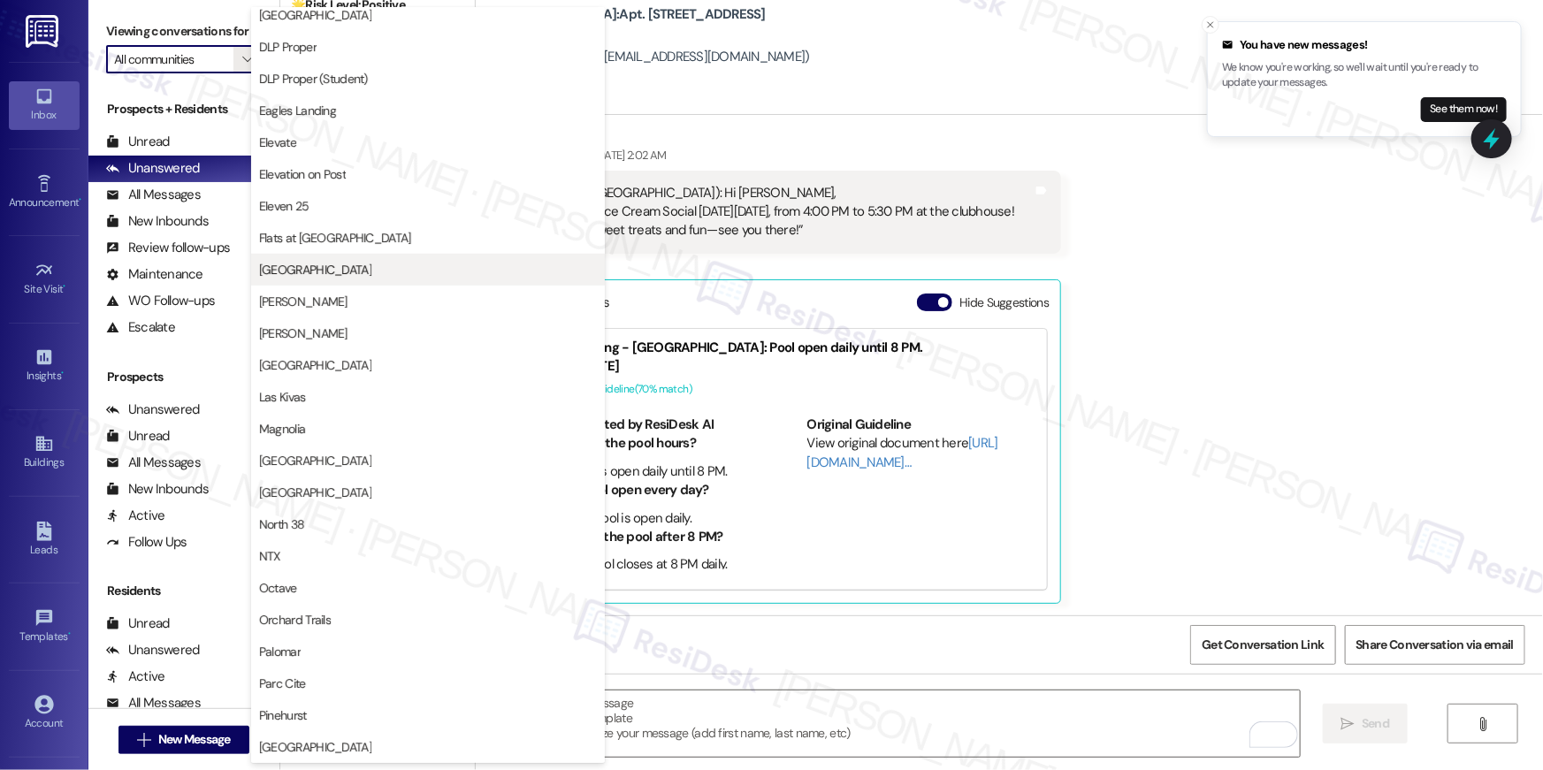
click at [334, 282] on button "[GEOGRAPHIC_DATA]" at bounding box center [428, 270] width 354 height 32
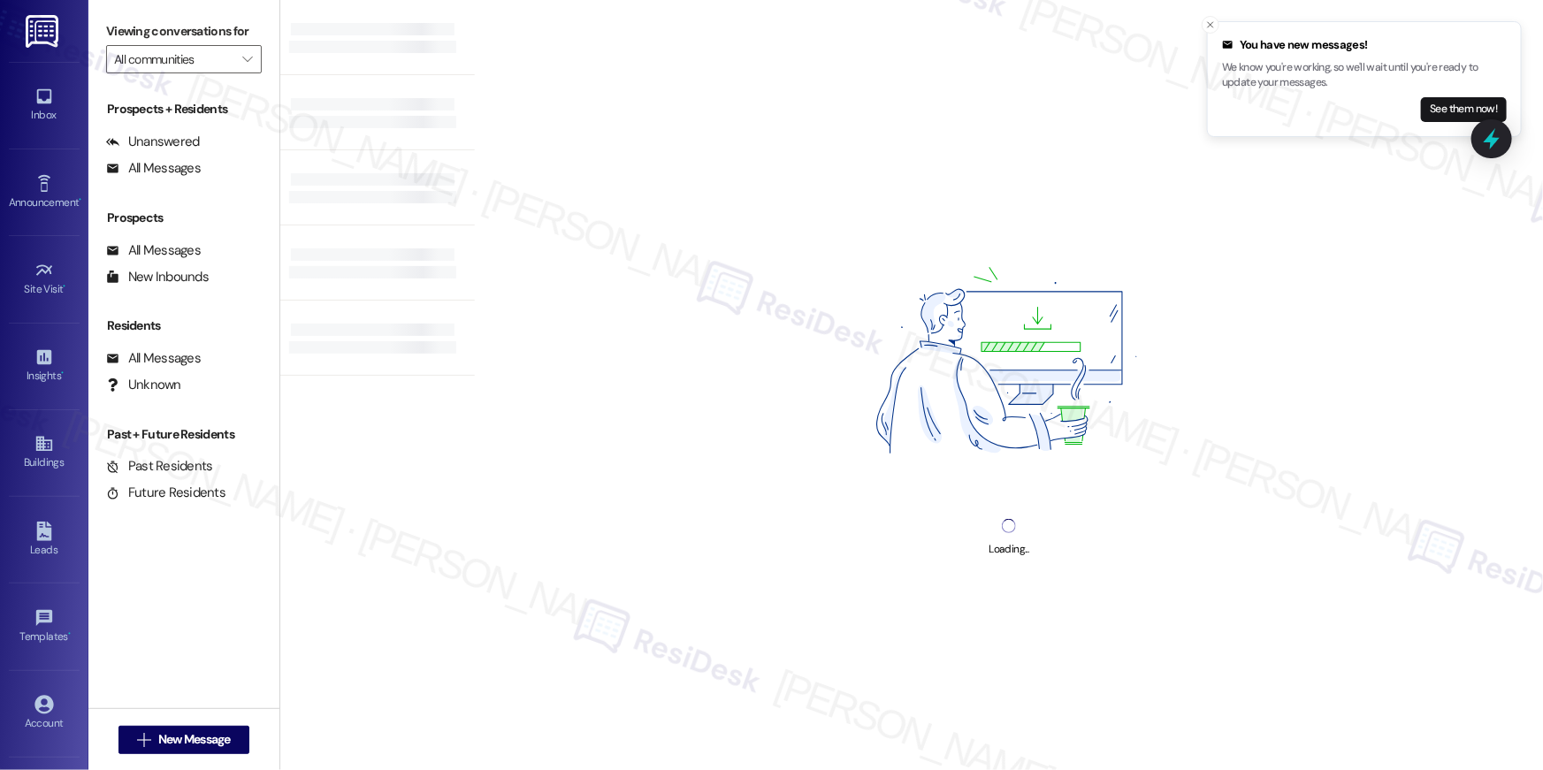
type input "[GEOGRAPHIC_DATA]"
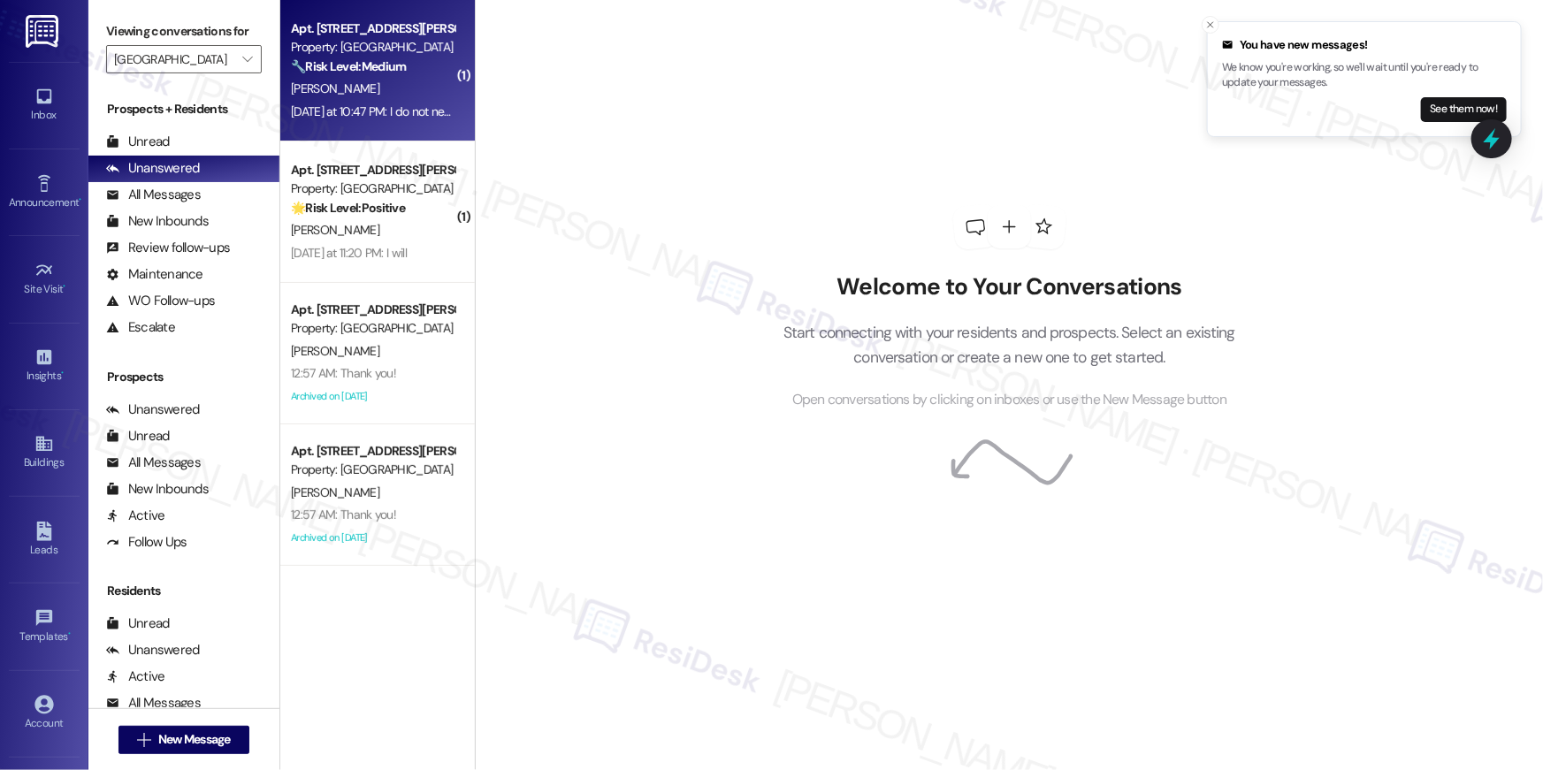
click at [366, 111] on div "Yesterday at 10:47 PM: I do not need it, didn't really ask for an opinion, soun…" at bounding box center [561, 111] width 541 height 16
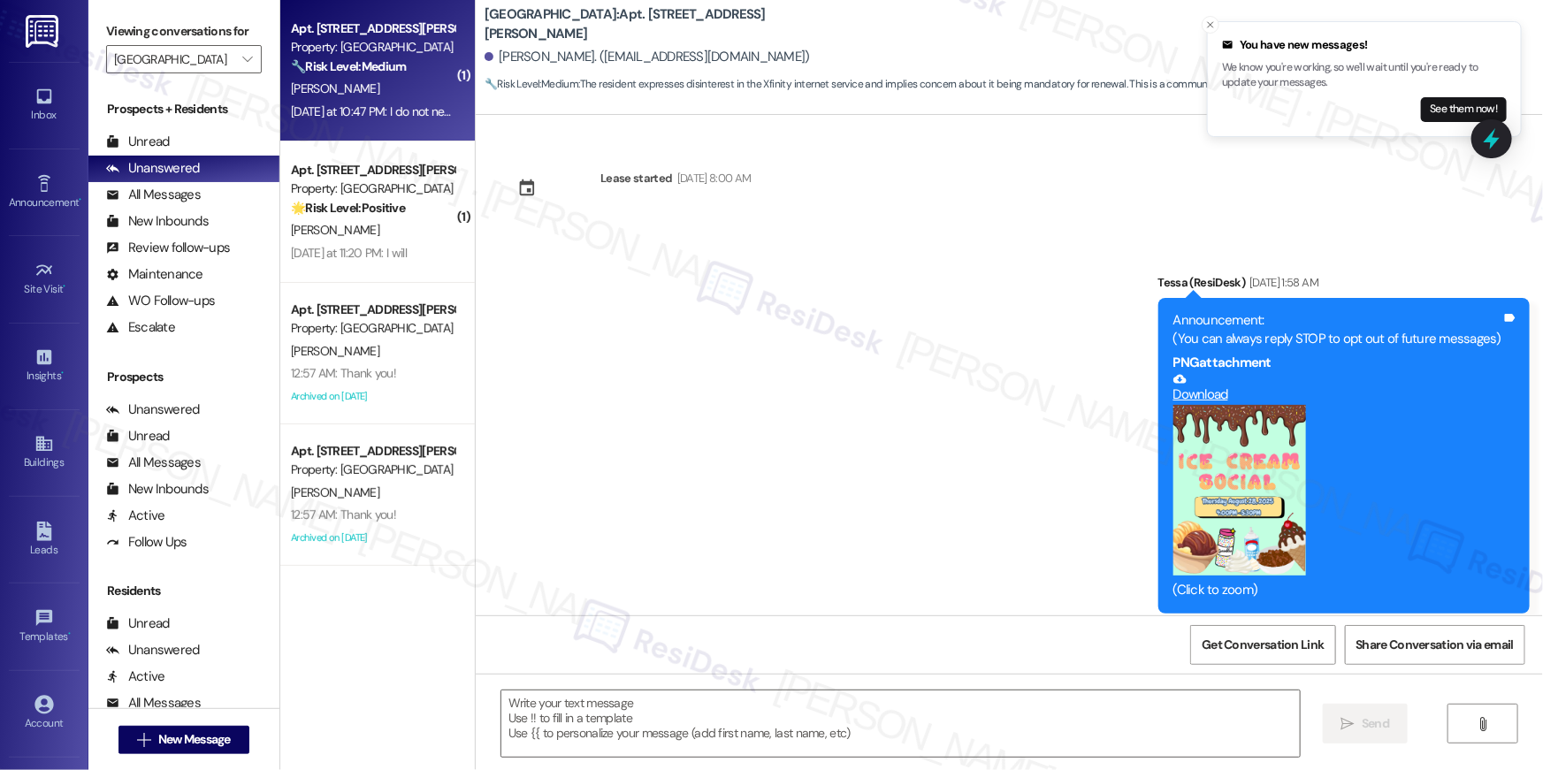
scroll to position [1536, 0]
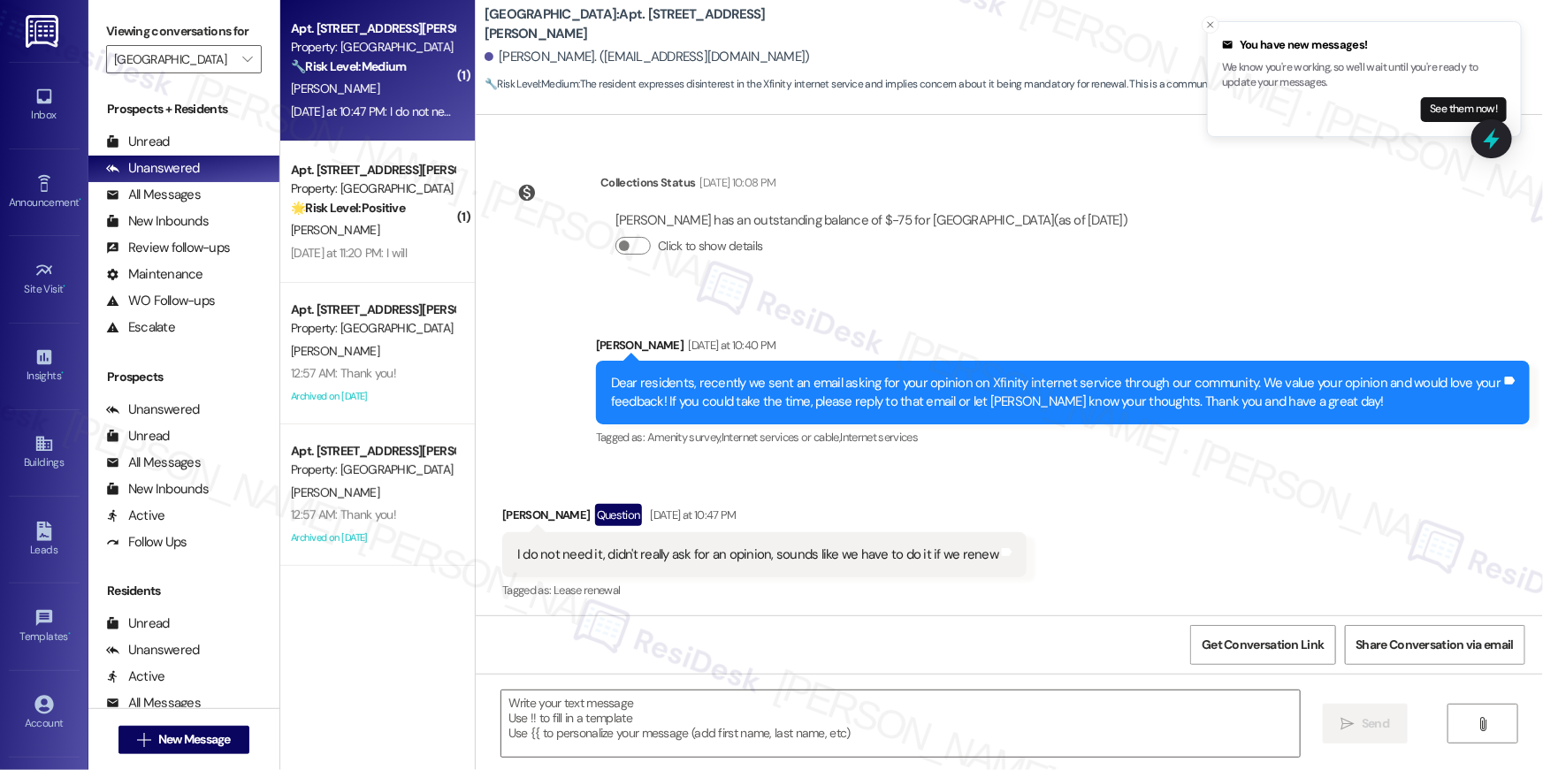
type textarea "Fetching suggested responses. Please feel free to read through the conversation…"
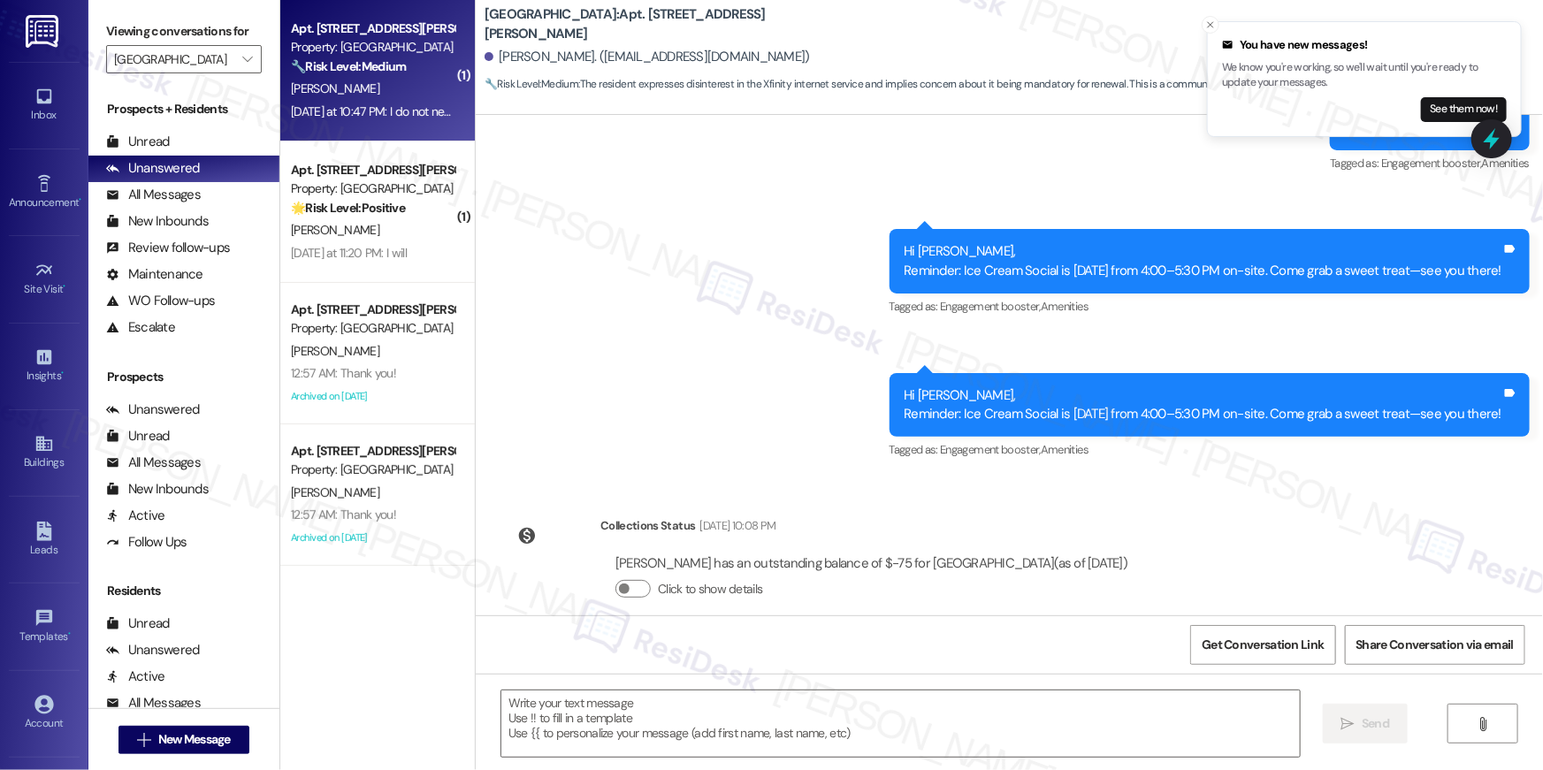
scroll to position [1537, 0]
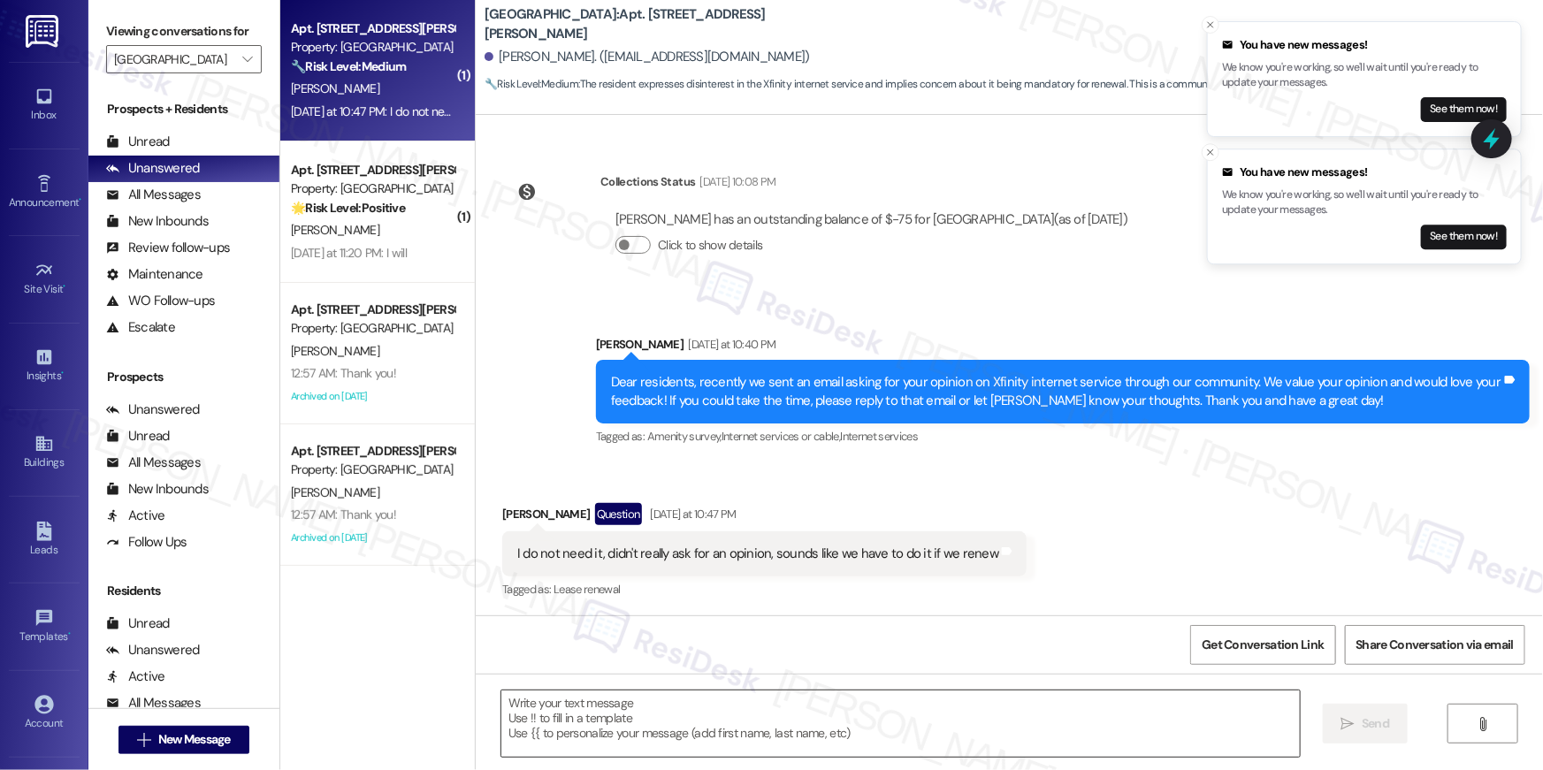
click at [926, 726] on textarea at bounding box center [900, 723] width 798 height 66
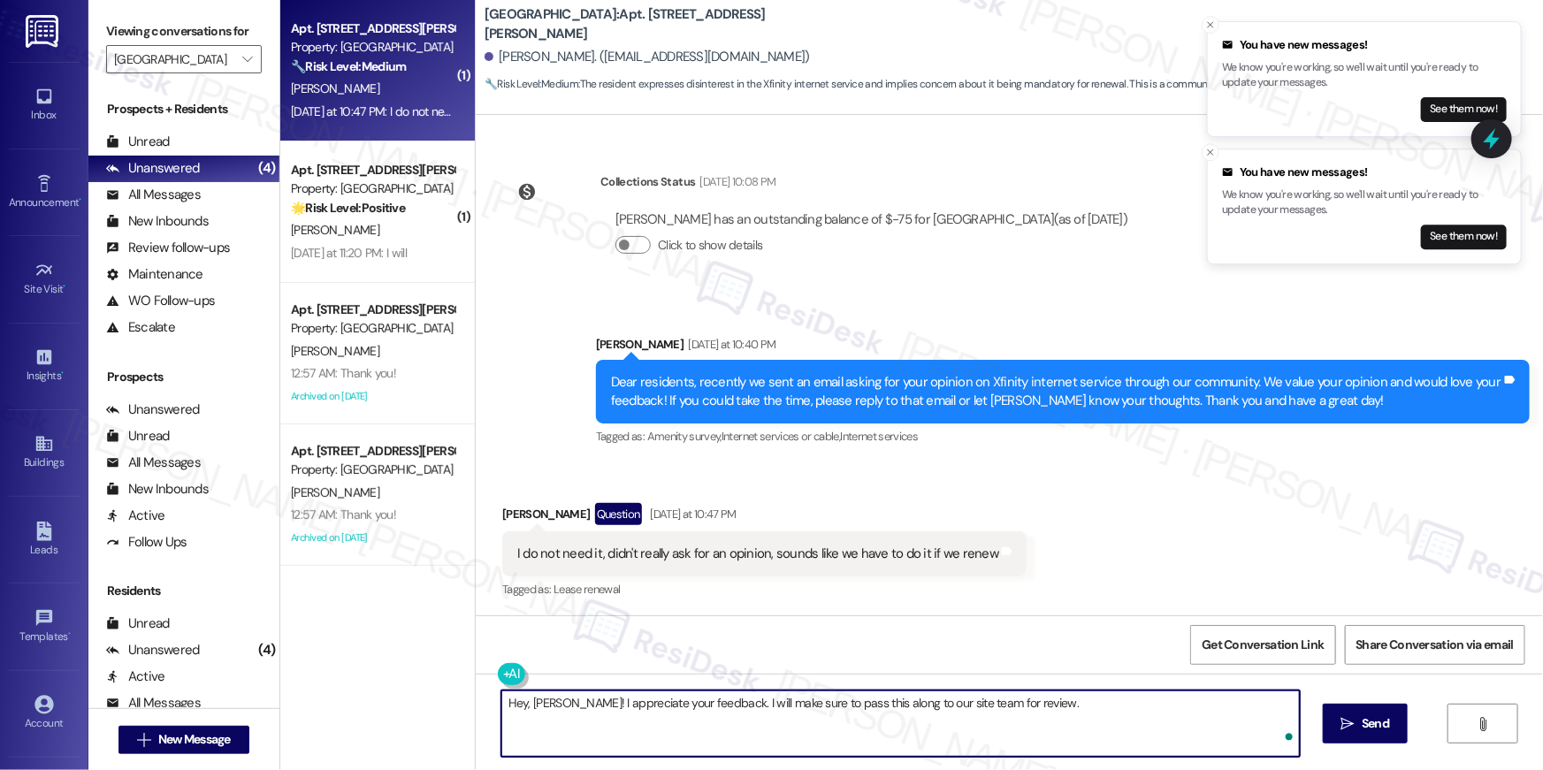
type textarea "Hey, Michael! I appreciate your feedback. I will make sure to pass this along t…"
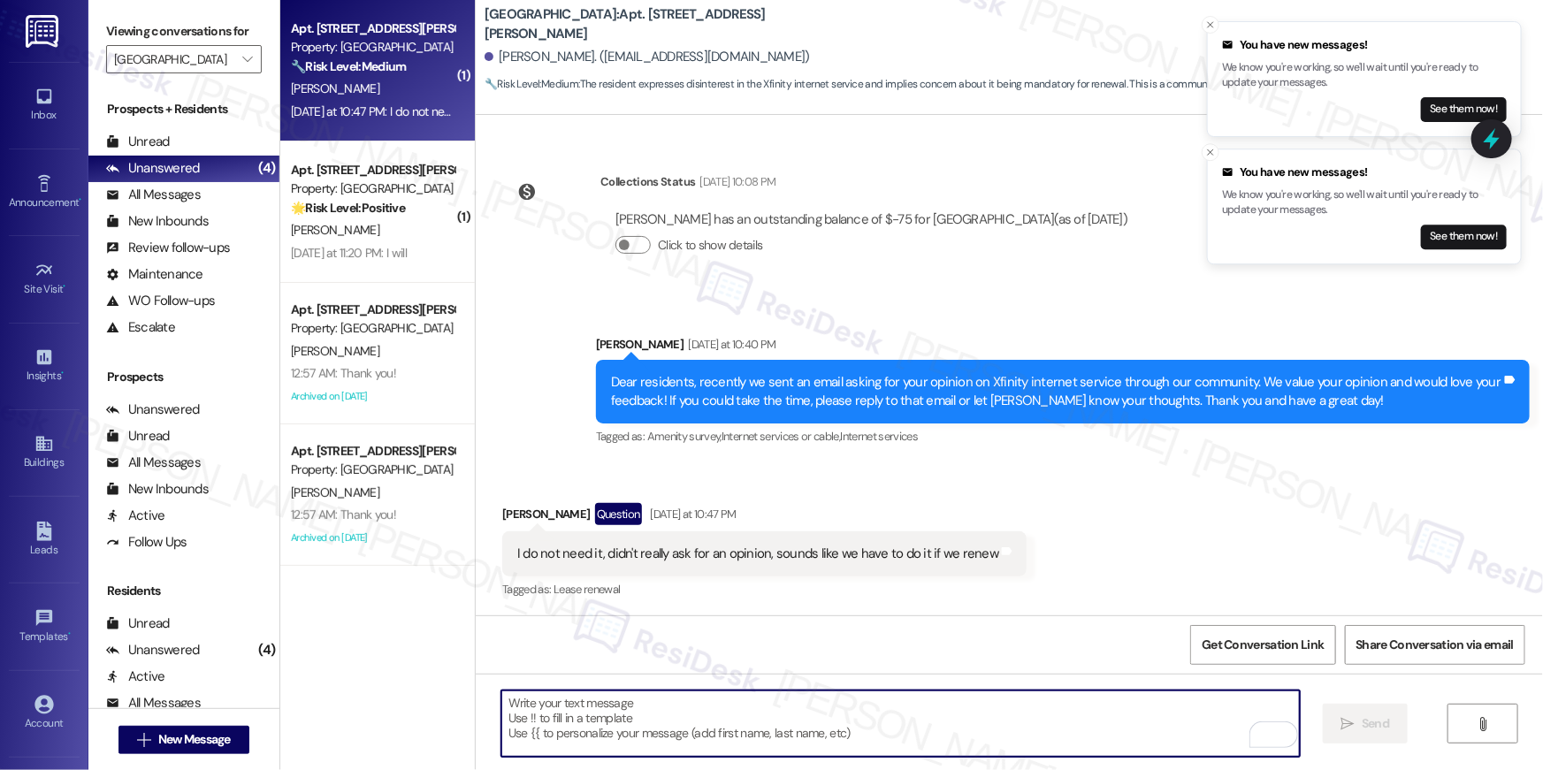
scroll to position [1536, 0]
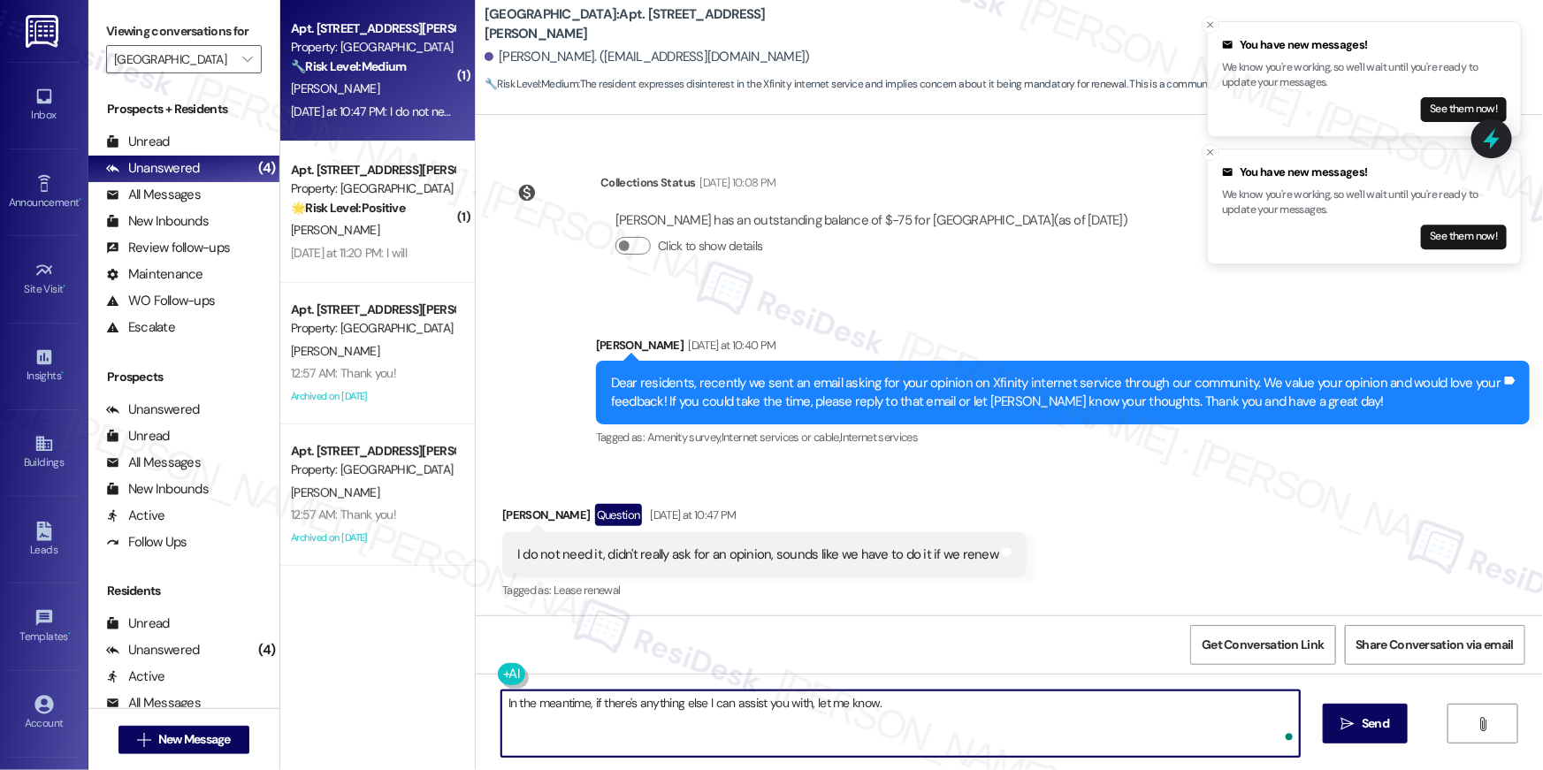
type textarea "In the meantime, if there's anything else I can assist you with, let me know."
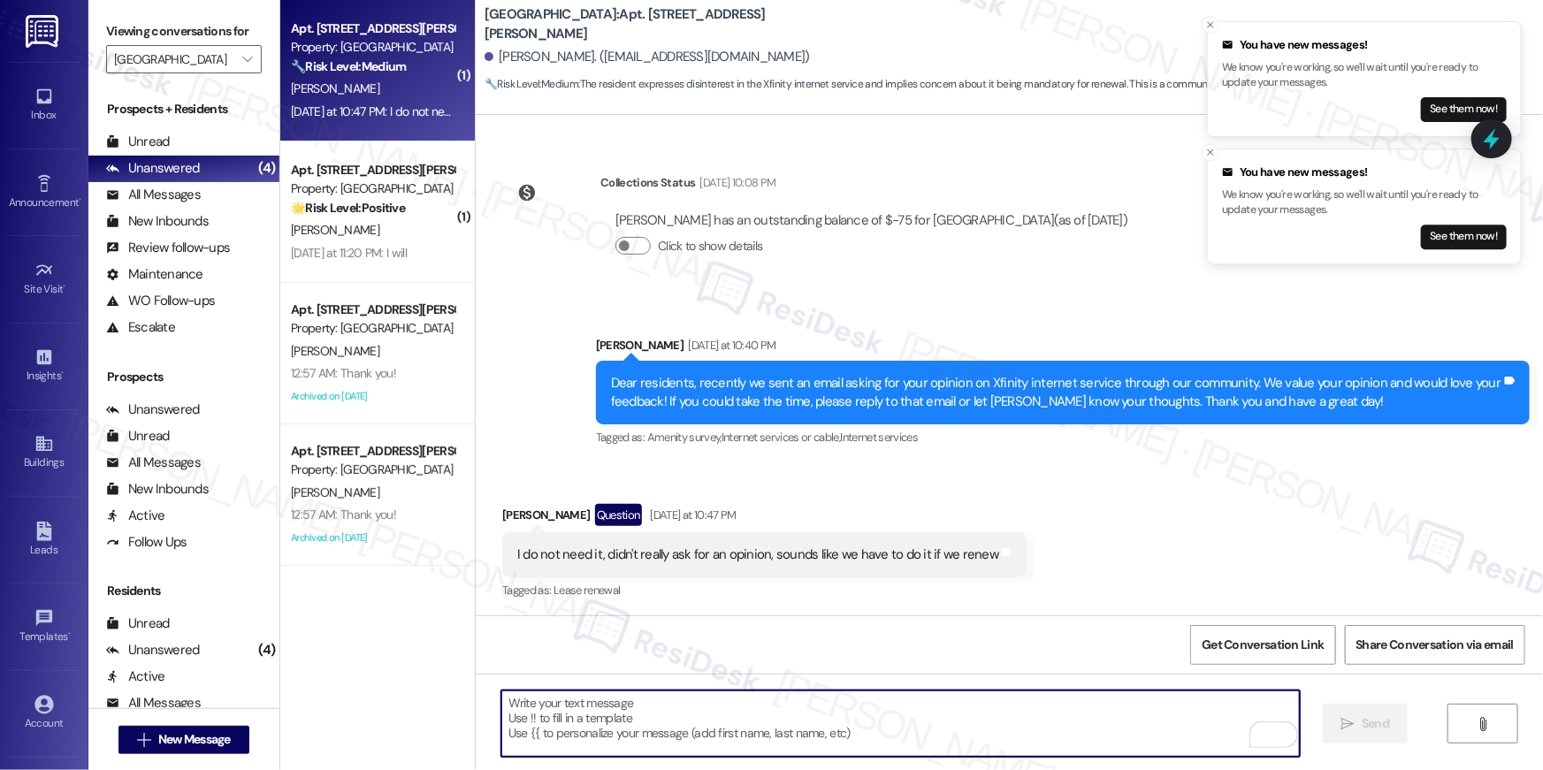
scroll to position [1784, 0]
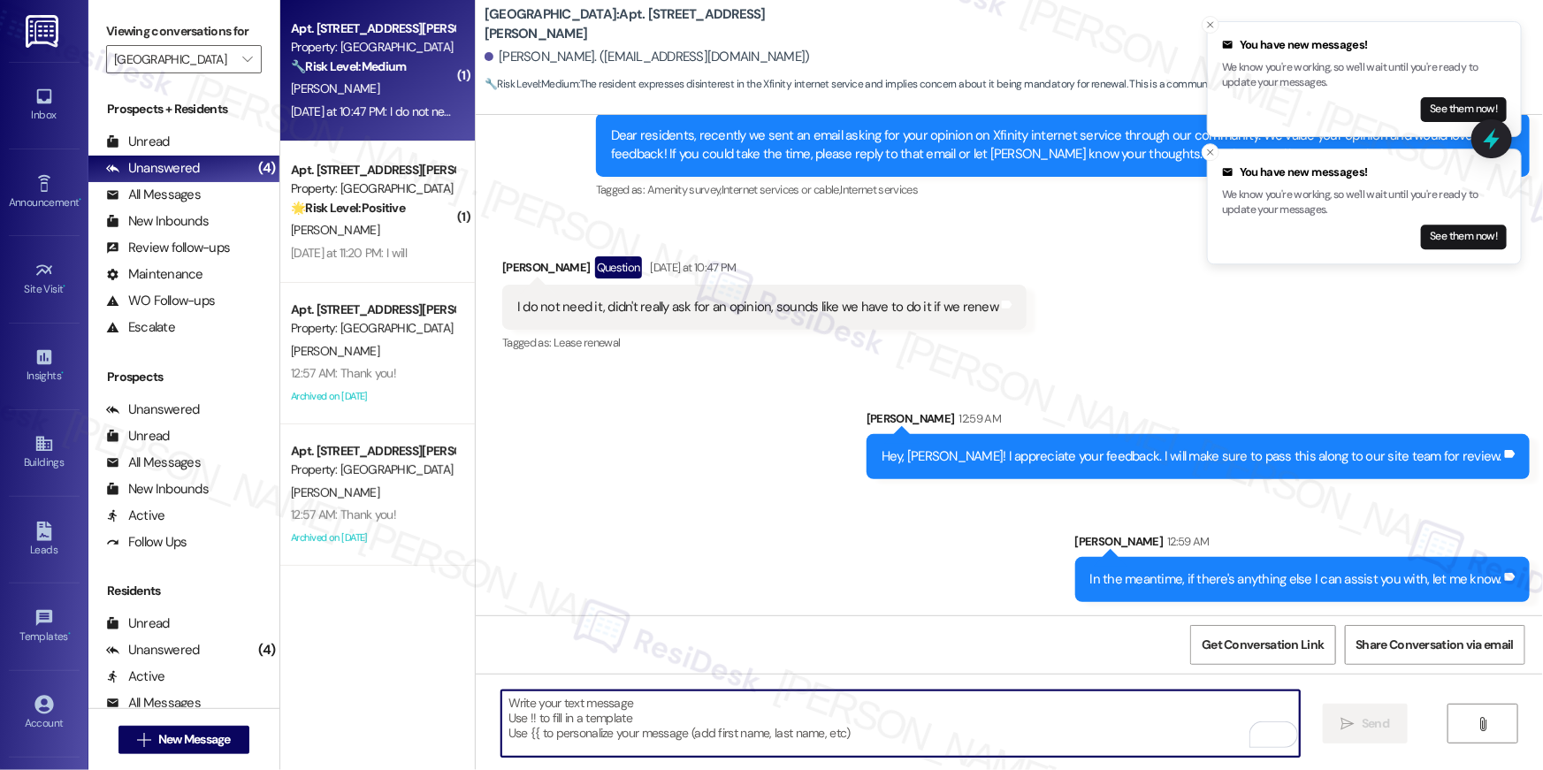
click at [1018, 735] on textarea "To enrich screen reader interactions, please activate Accessibility in Grammarl…" at bounding box center [900, 723] width 798 height 66
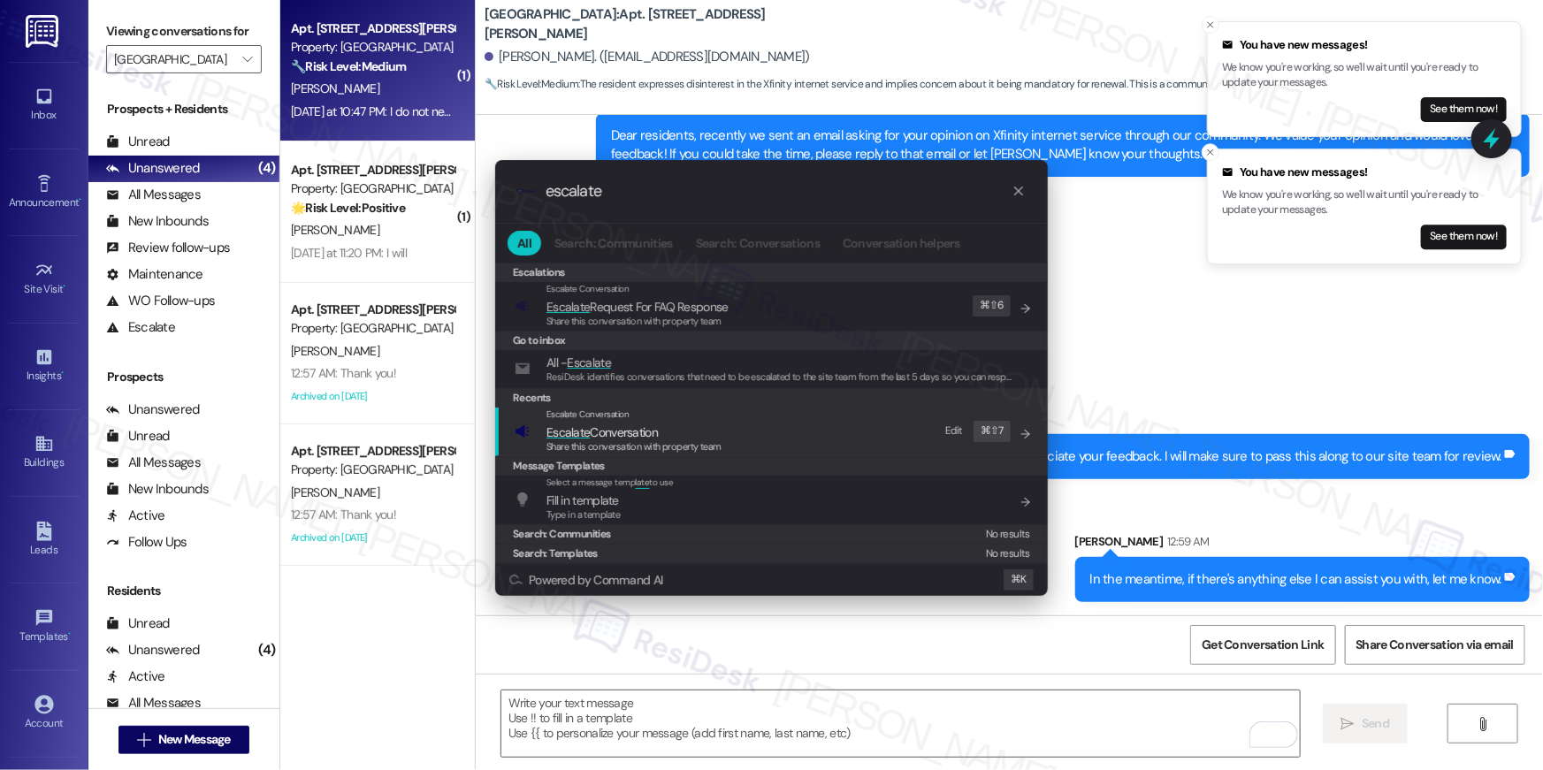
type input "escalate"
click at [658, 436] on span "Escalate Conversation" at bounding box center [601, 432] width 111 height 16
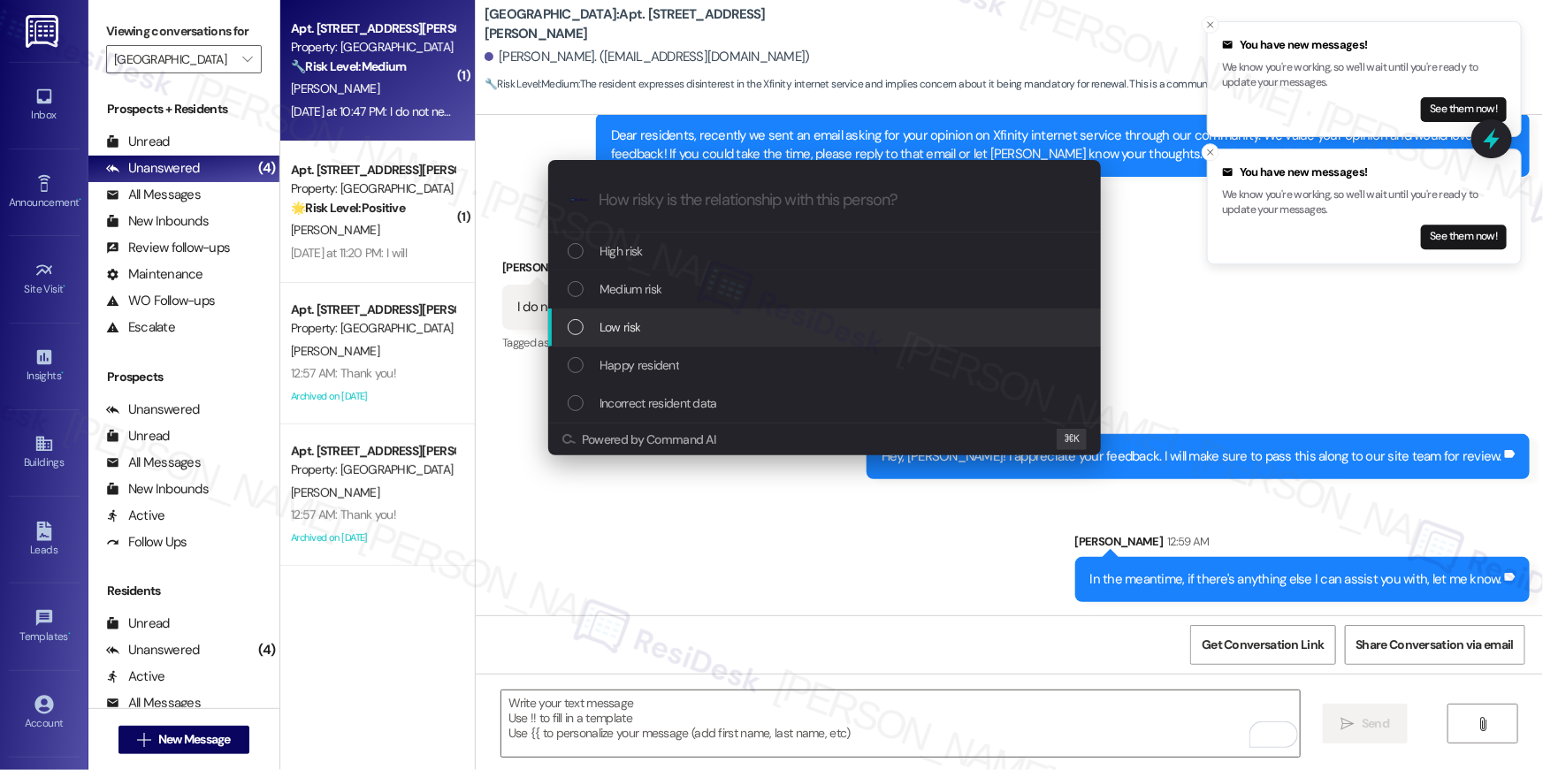
click at [643, 327] on div "Low risk" at bounding box center [826, 326] width 517 height 19
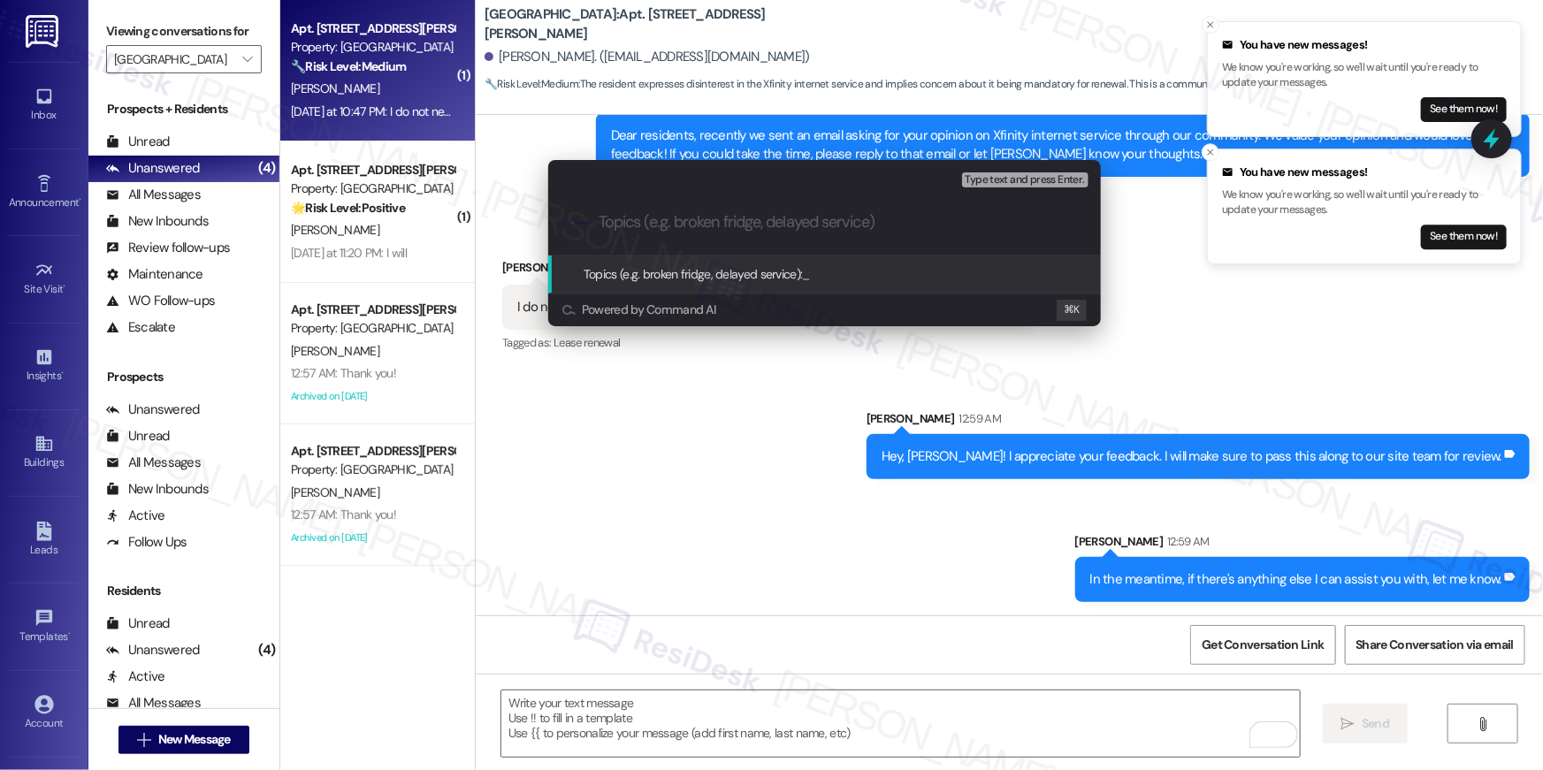
type input "f"
type input "kFinity feedback"
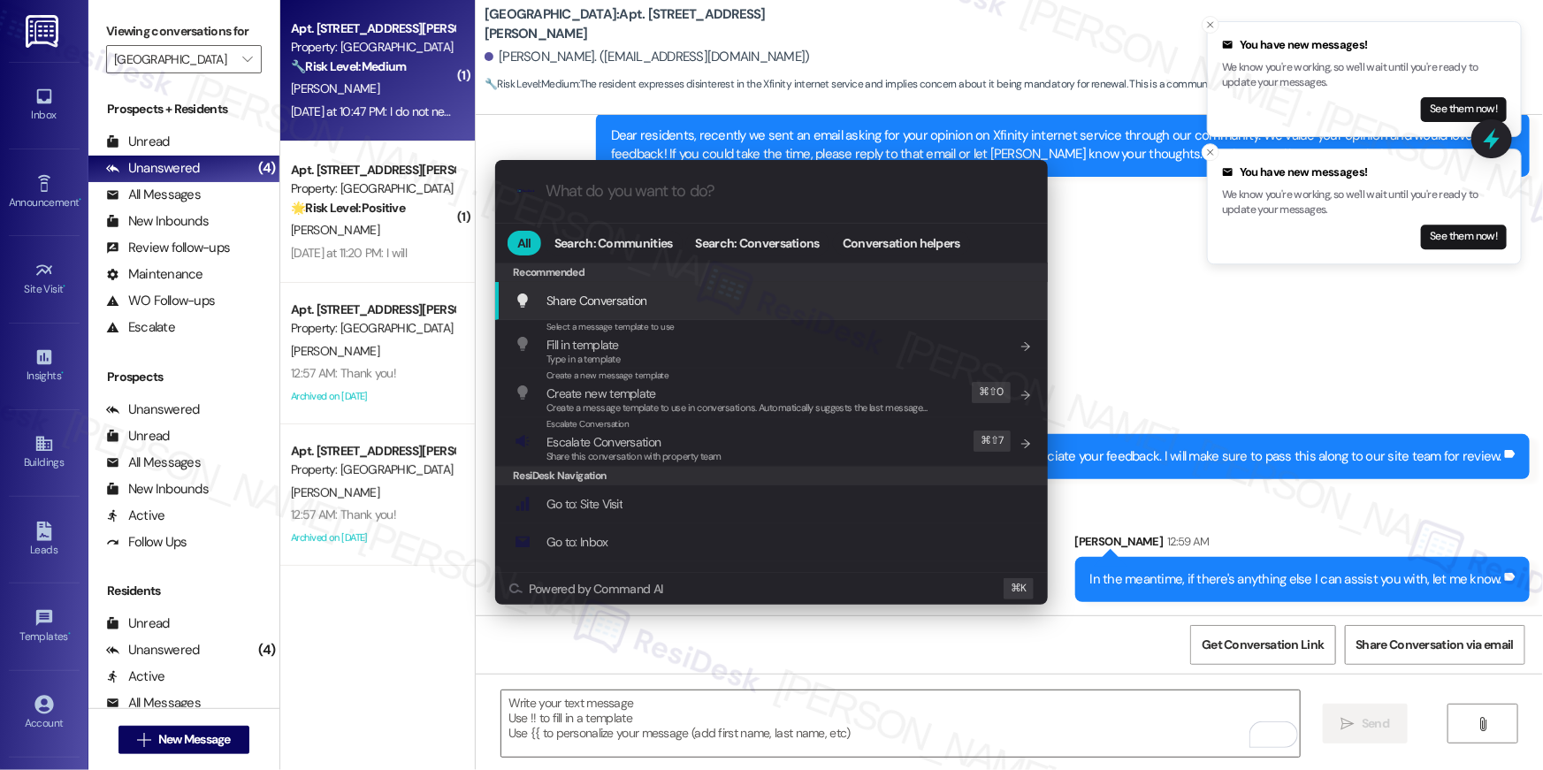
click at [1177, 272] on div ".cls-1{fill:#0a055f;}.cls-2{fill:#0cc4c4;} resideskLogoBlueOrange All Search: C…" at bounding box center [771, 385] width 1543 height 770
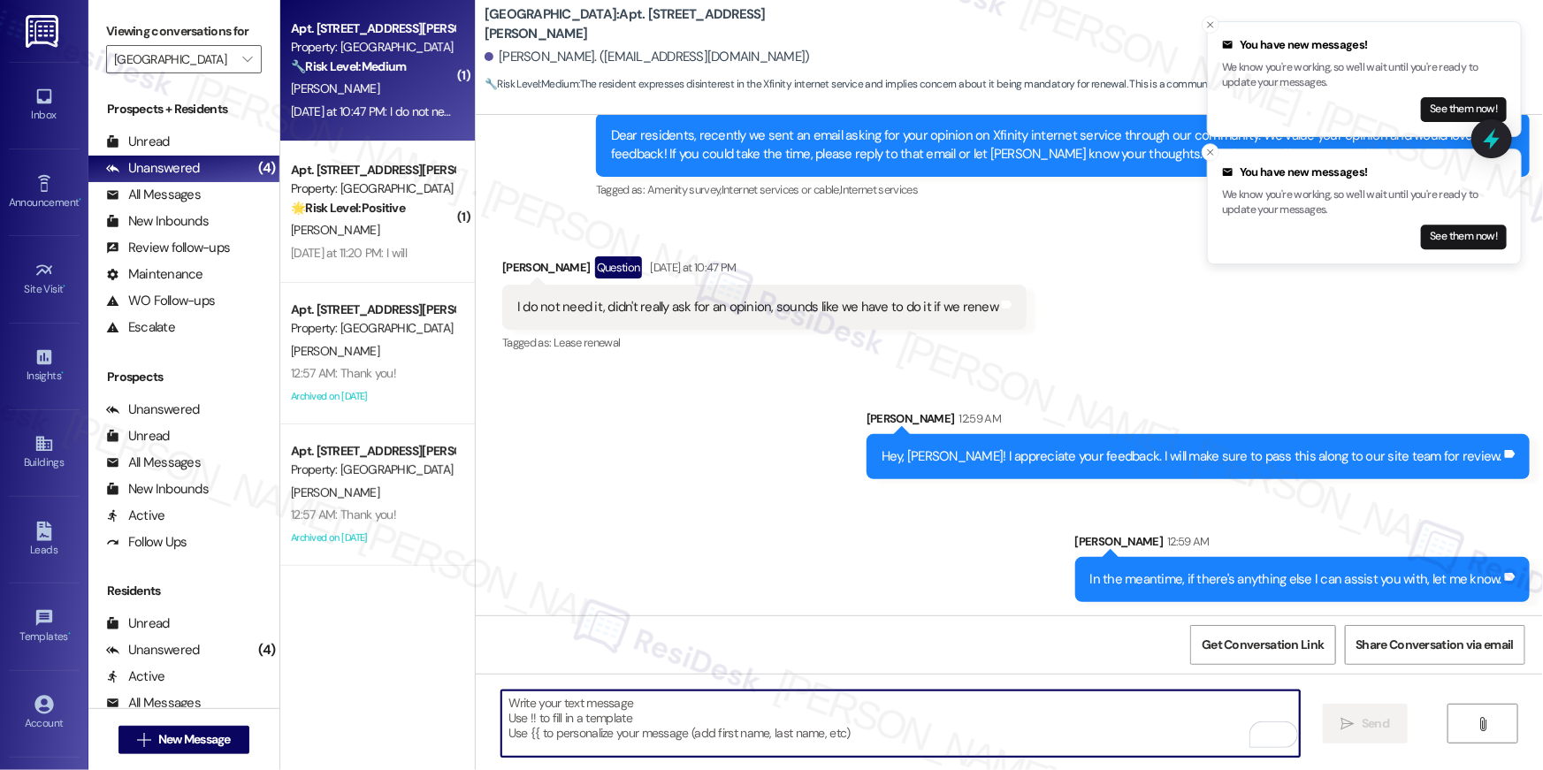
drag, startPoint x: 1190, startPoint y: 750, endPoint x: 1167, endPoint y: 733, distance: 28.5
click at [1190, 750] on textarea "To enrich screen reader interactions, please activate Accessibility in Grammarl…" at bounding box center [900, 723] width 798 height 66
drag, startPoint x: 1162, startPoint y: 729, endPoint x: 1183, endPoint y: 698, distance: 37.0
click at [1162, 728] on textarea "To enrich screen reader interactions, please activate Accessibility in Grammarl…" at bounding box center [900, 723] width 798 height 66
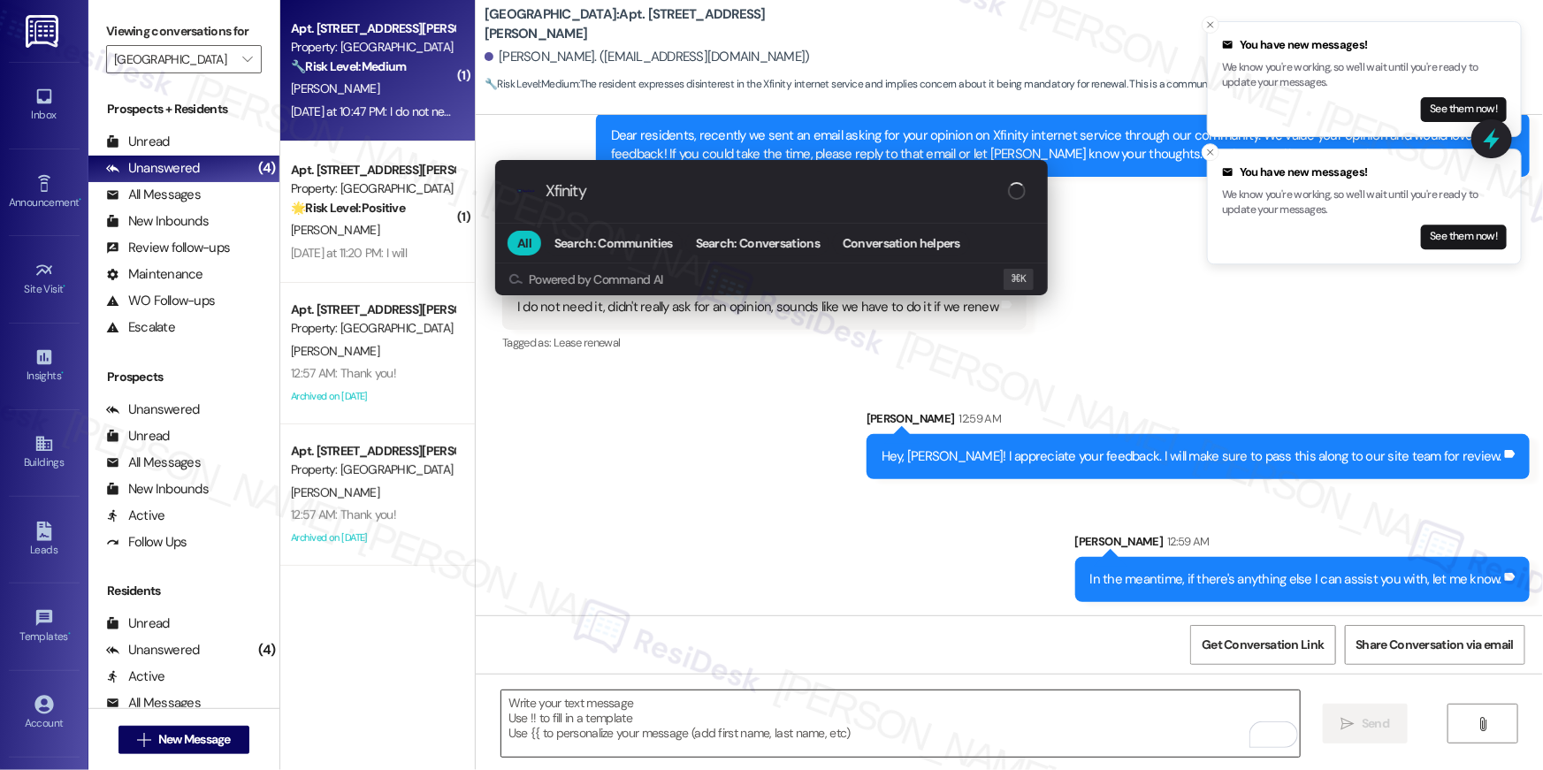
type input "Xfinity"
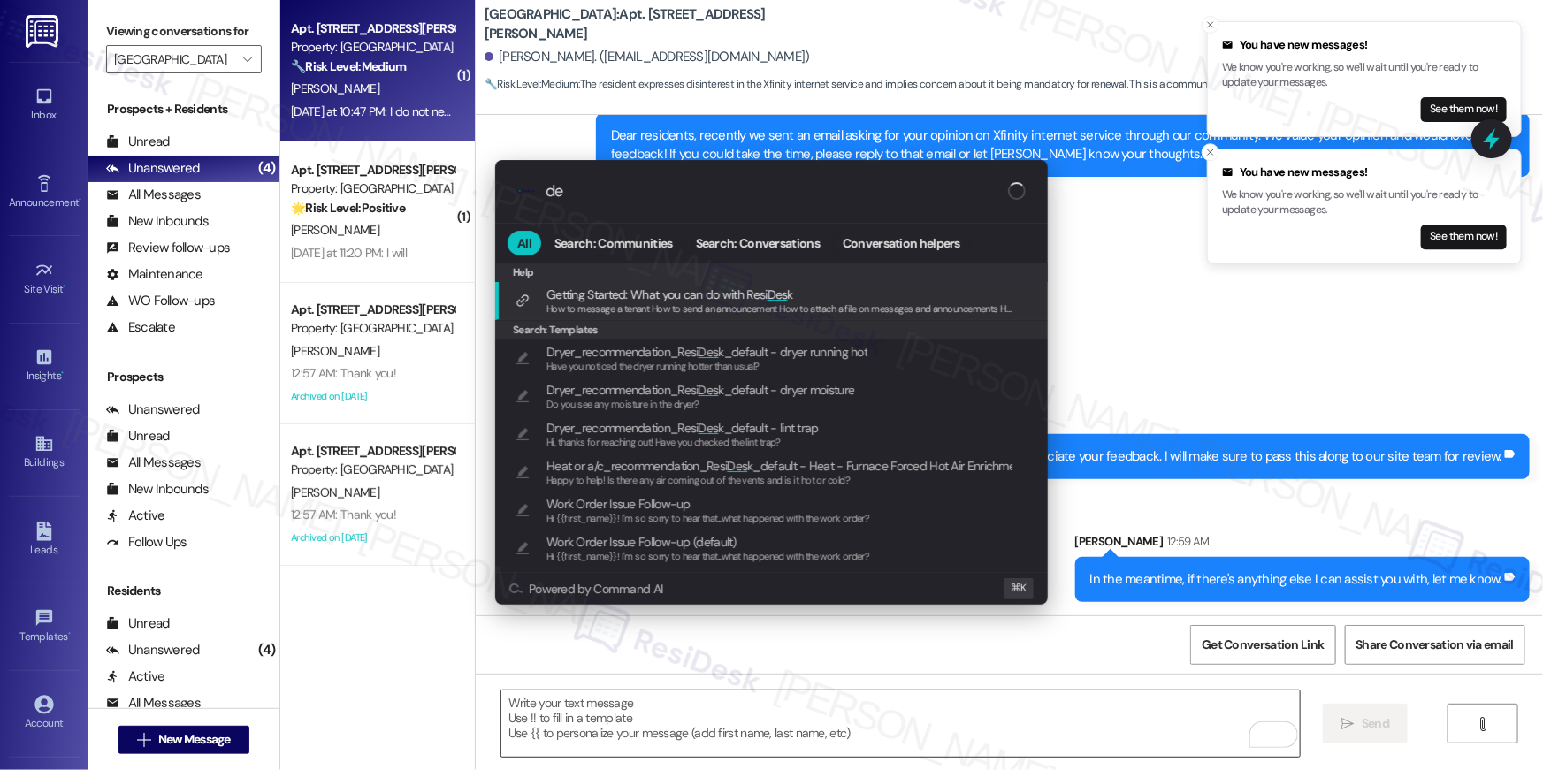
type input "d"
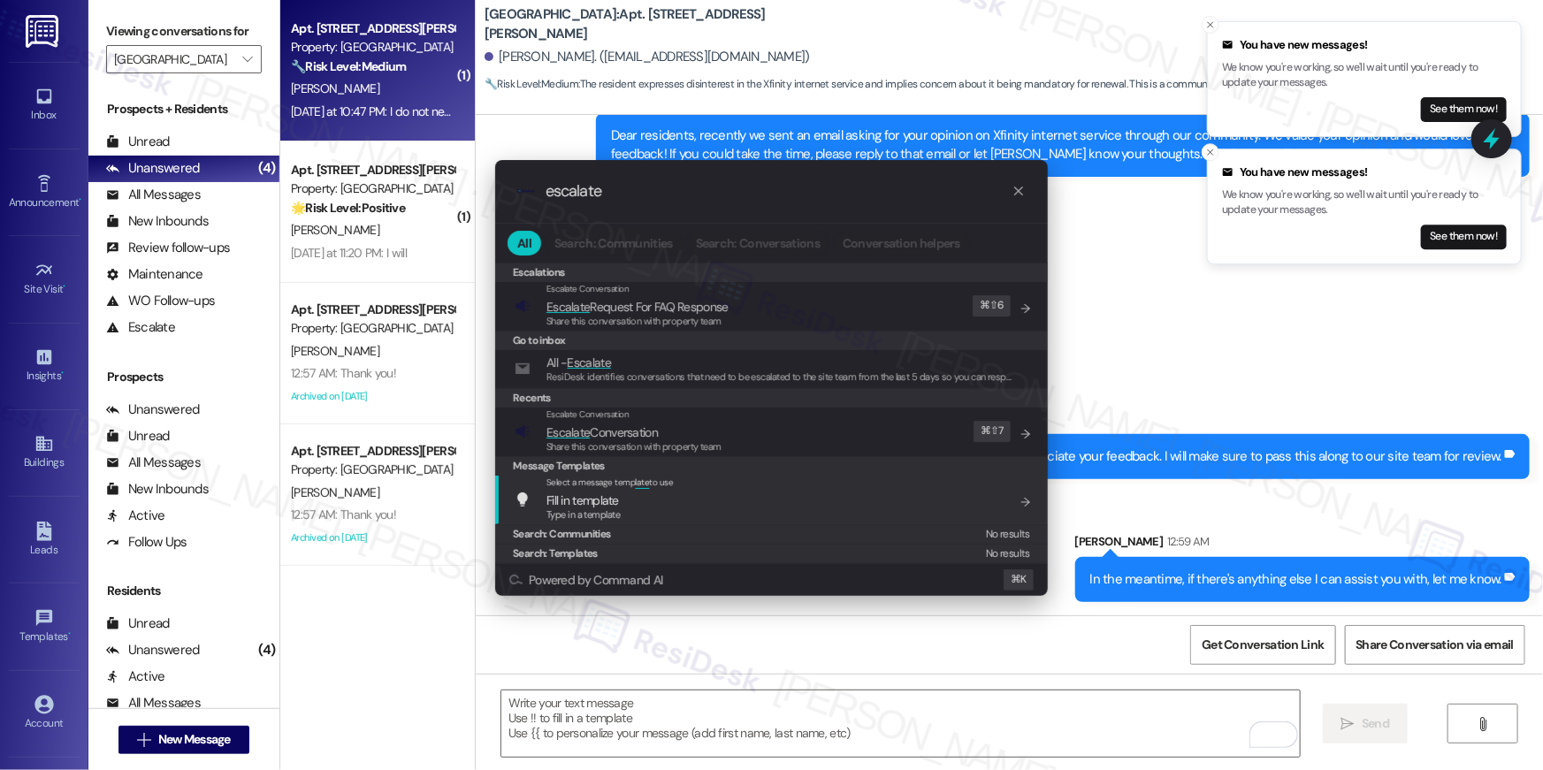
type input "escalate"
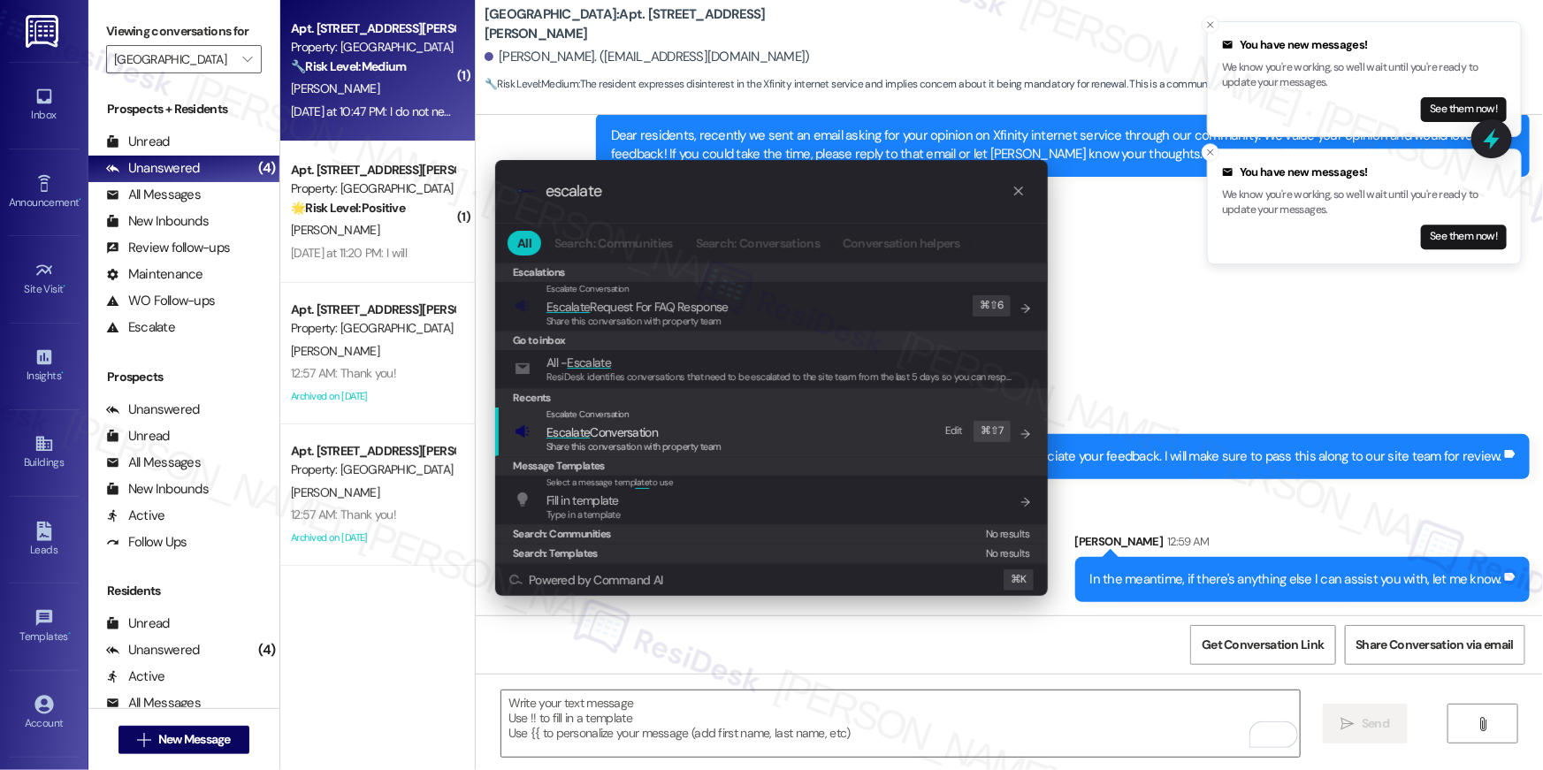
click at [759, 454] on div "Escalate Conversation Escalate Conversation Share this conversation with proper…" at bounding box center [773, 432] width 517 height 48
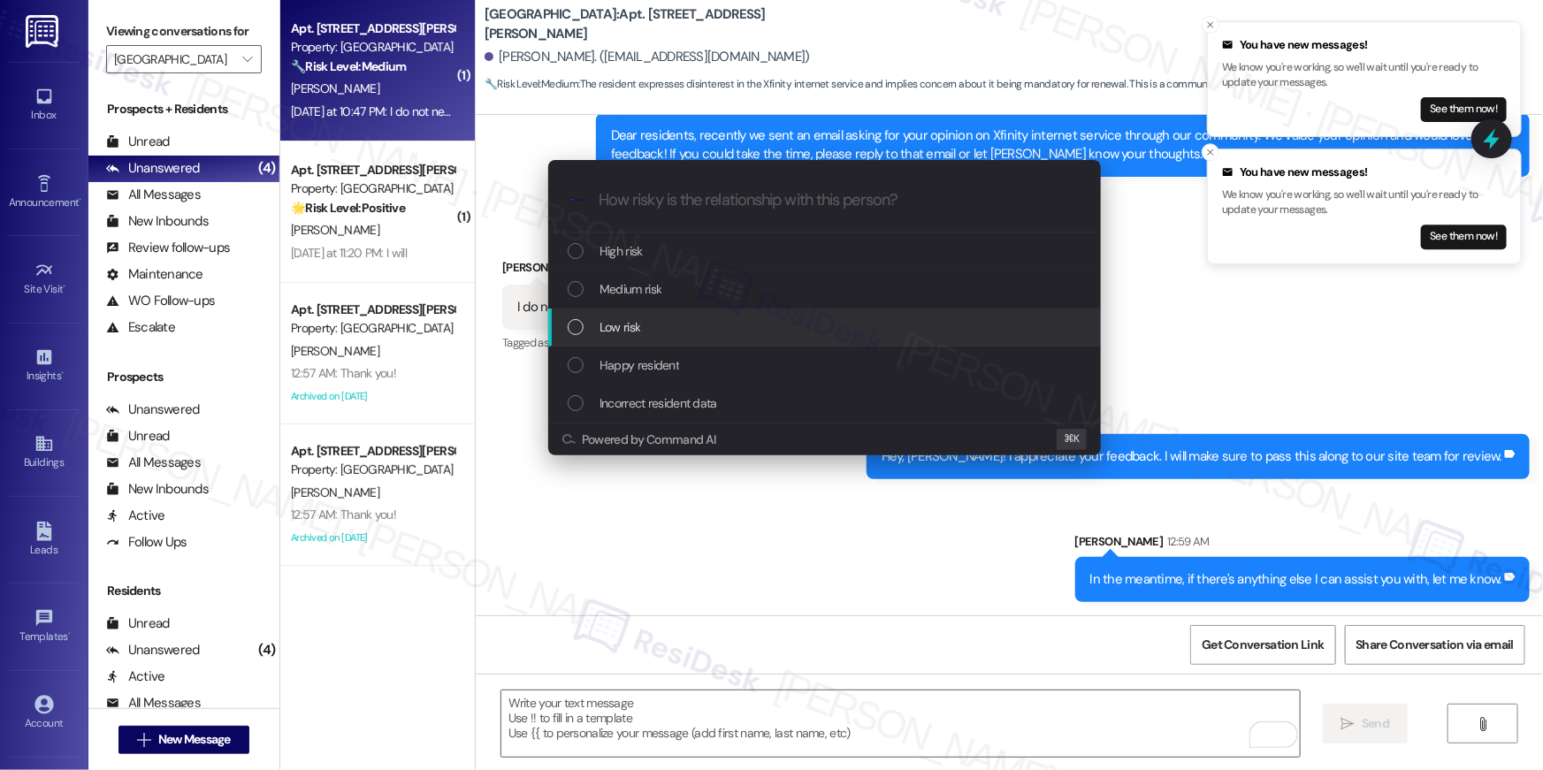
click at [689, 328] on div "Low risk" at bounding box center [826, 326] width 517 height 19
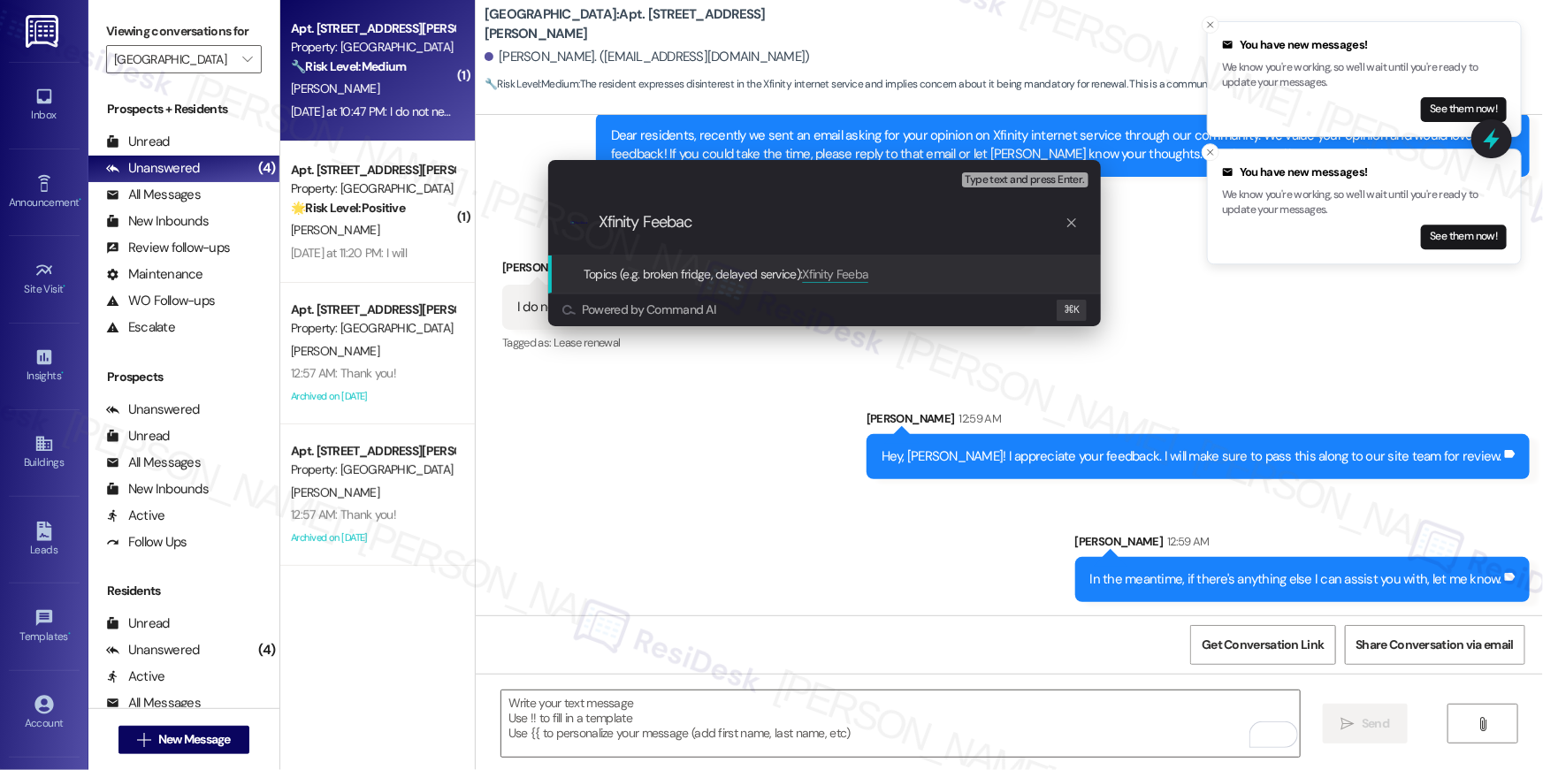
type input "Xfinity Feeback"
paste input "Xfinity Feeback"
click at [665, 222] on input "Xfinity Feeback" at bounding box center [831, 222] width 466 height 19
type input "Xfinity Feedback"
click at [826, 239] on div ".cls-1{fill:#0a055f;}.cls-2{fill:#0cc4c4;} resideskLogoBlueOrange Xfinity Feedb…" at bounding box center [824, 222] width 553 height 63
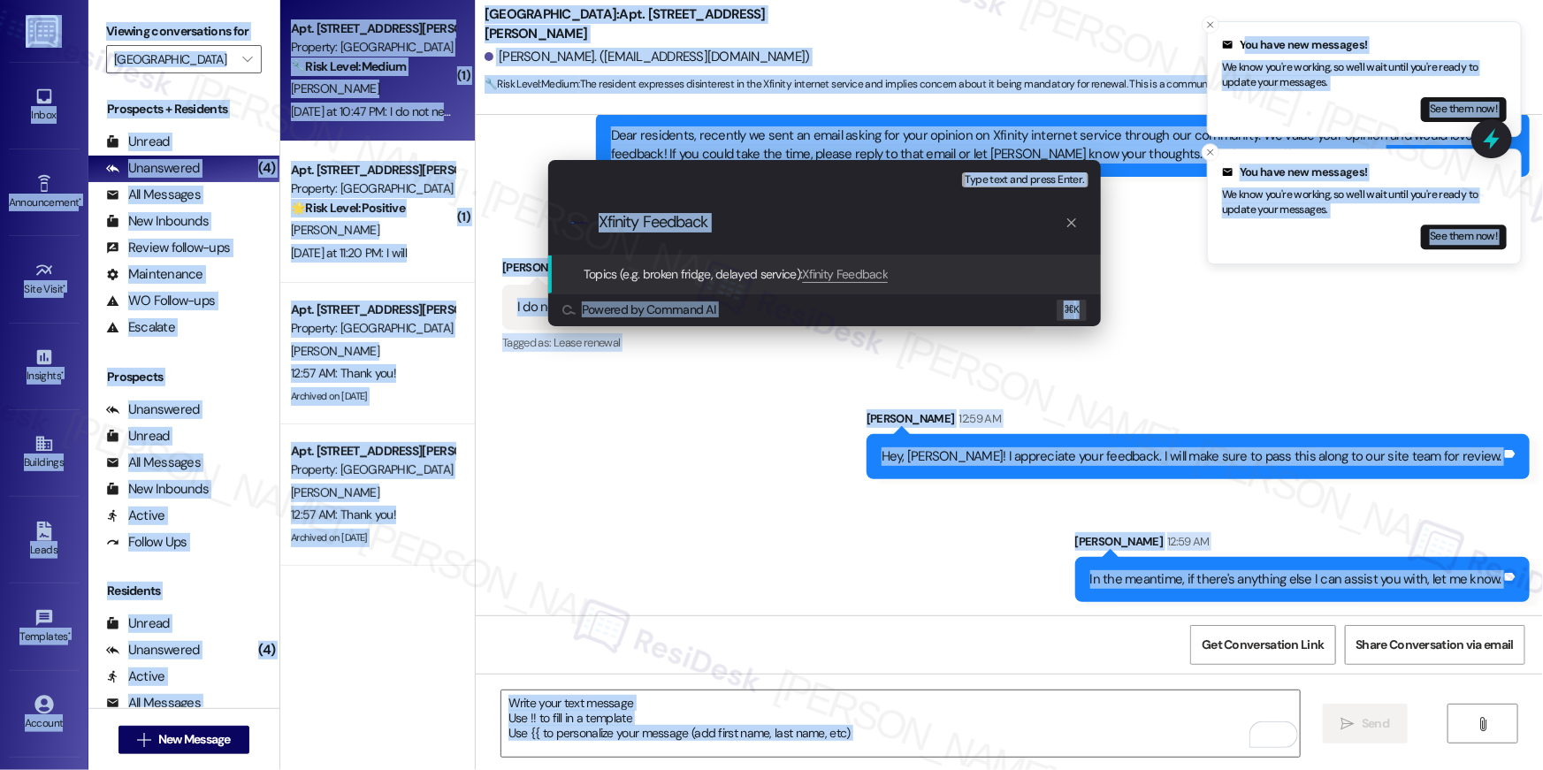
copy body "You have new messages! We know you're working, so we'll wait until you're ready…"
click at [826, 239] on div ".cls-1{fill:#0a055f;}.cls-2{fill:#0cc4c4;} resideskLogoBlueOrange Xfinity Feedb…" at bounding box center [824, 222] width 553 height 63
click at [681, 211] on div ".cls-1{fill:#0a055f;}.cls-2{fill:#0cc4c4;} resideskLogoBlueOrange Xfinity Feedb…" at bounding box center [824, 222] width 553 height 63
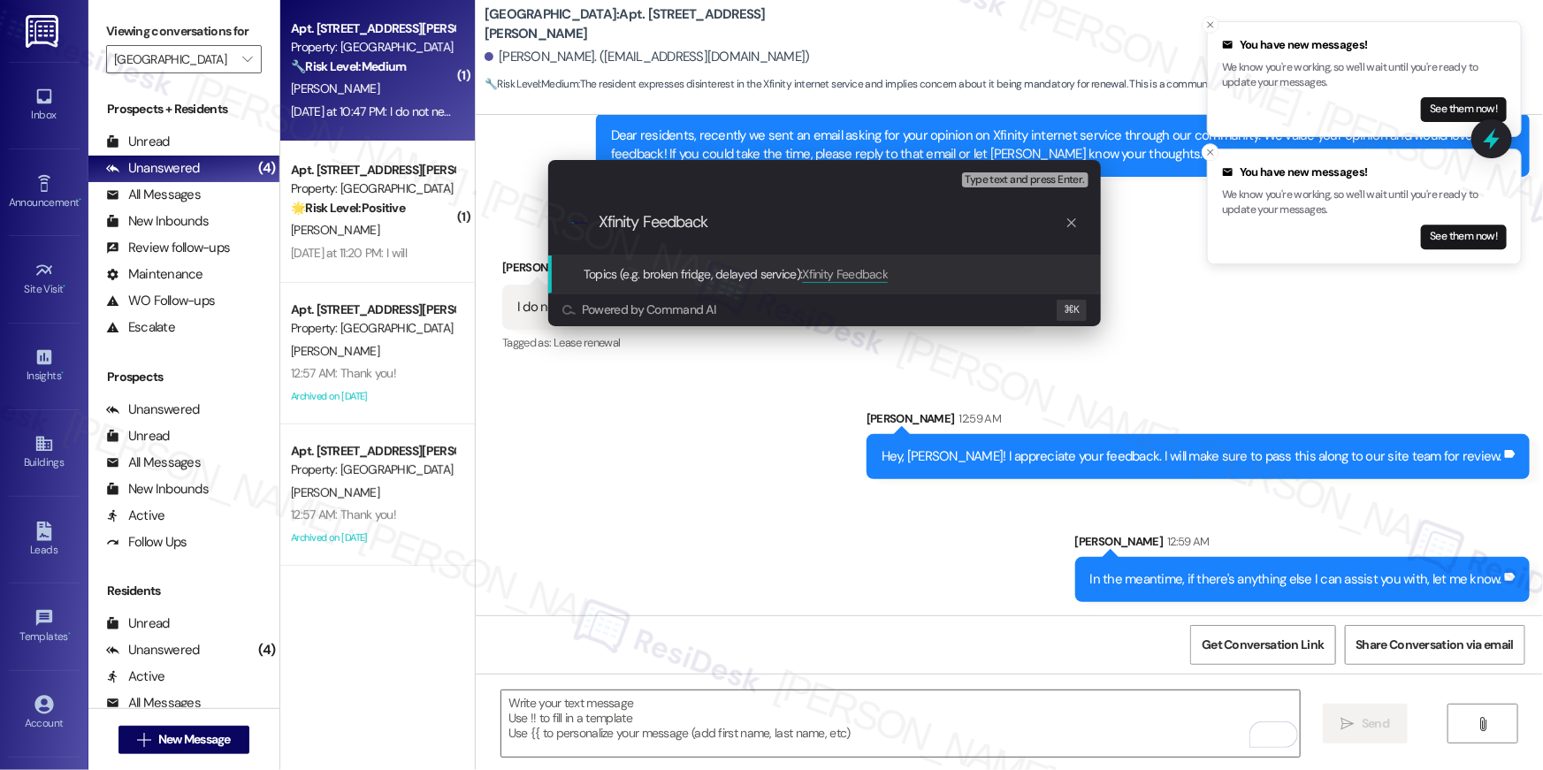
click at [683, 222] on input "Xfinity Feedback" at bounding box center [831, 222] width 466 height 19
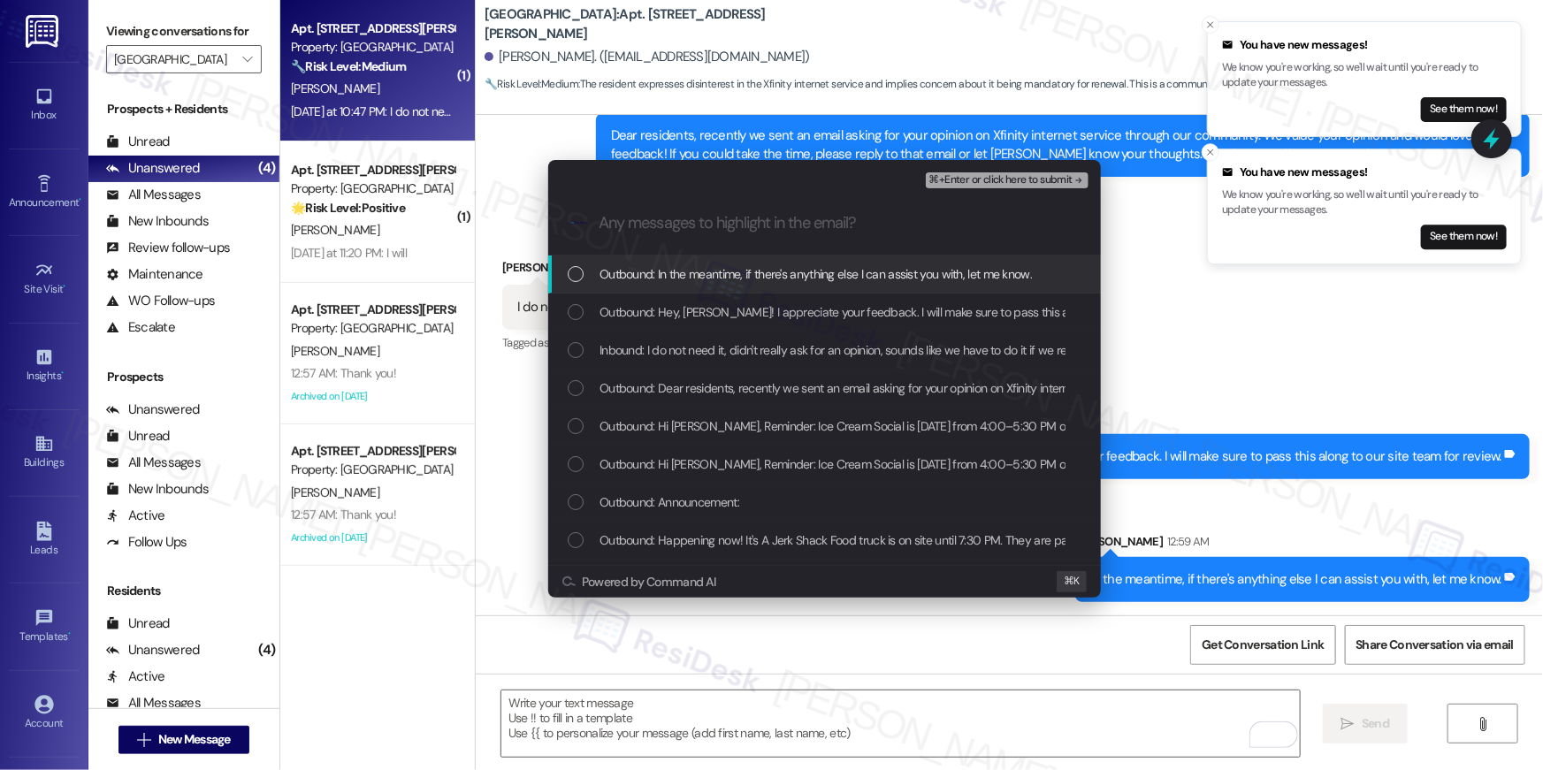
click at [734, 278] on span "Outbound: In the meantime, if there's anything else I can assist you with, let …" at bounding box center [815, 273] width 432 height 19
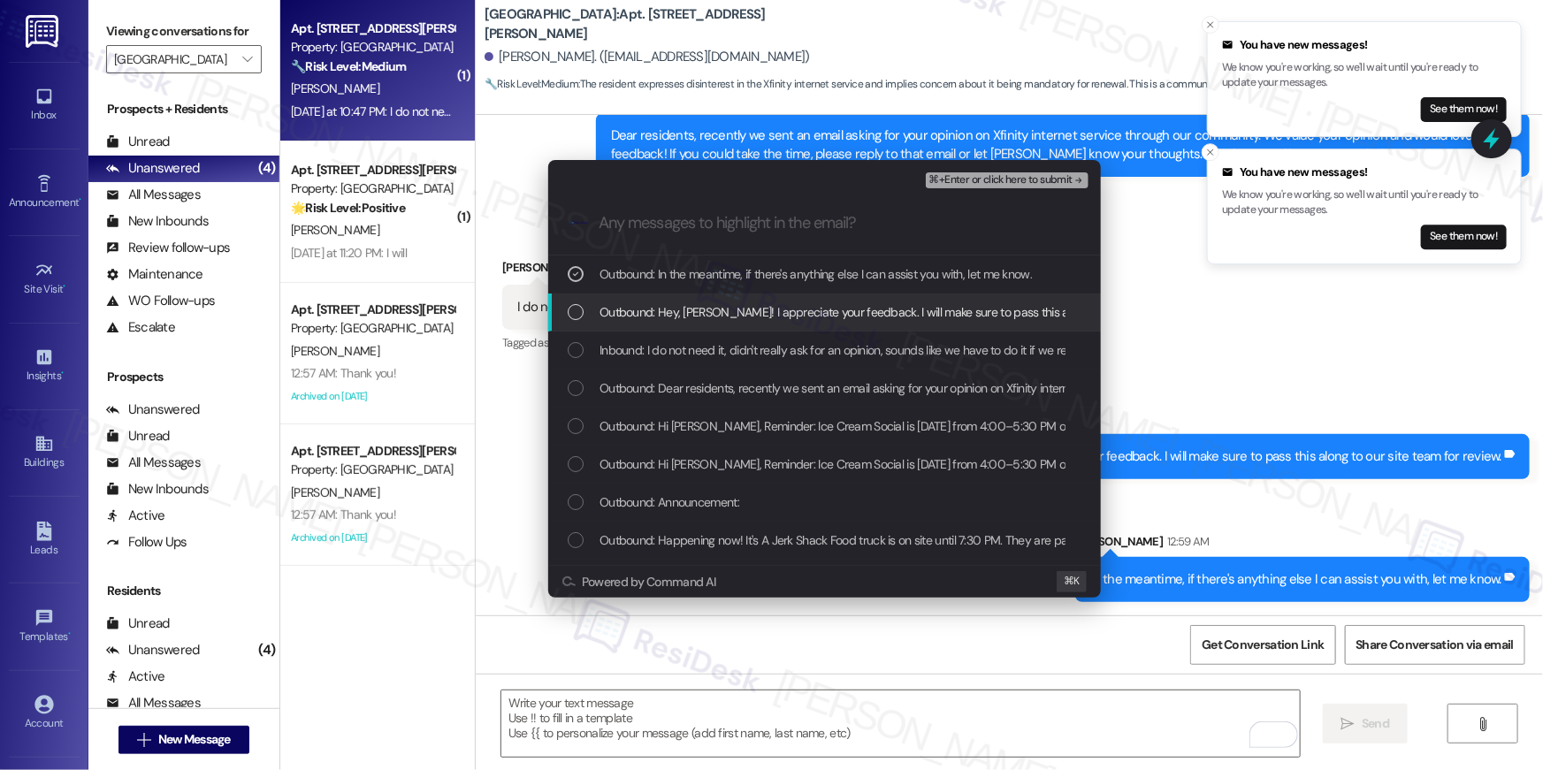
click at [740, 302] on span "Outbound: Hey, Michael! I appreciate your feedback. I will make sure to pass th…" at bounding box center [913, 311] width 629 height 19
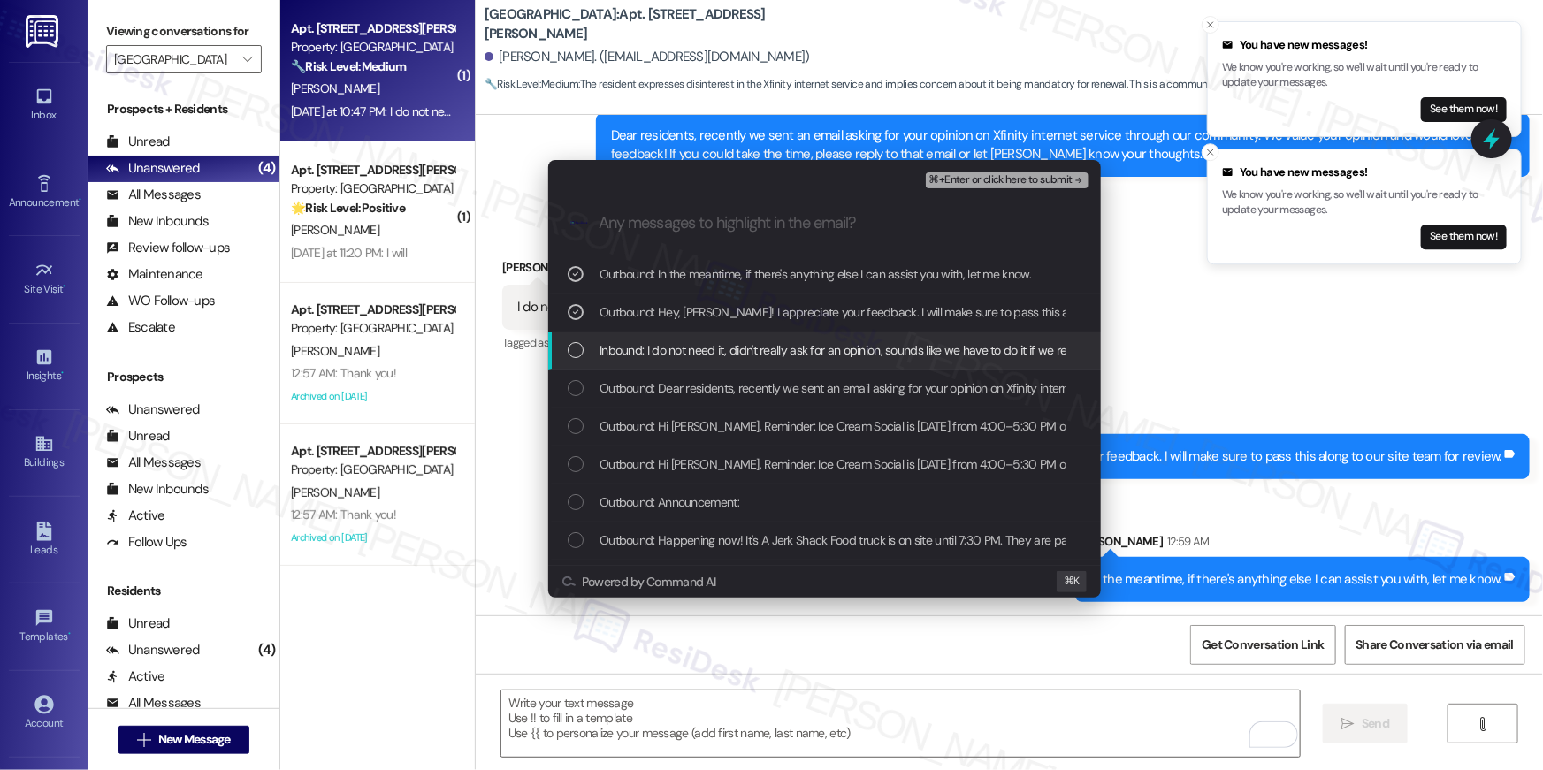
click at [730, 344] on span "Inbound: I do not need it, didn't really ask for an opinion, sounds like we hav…" at bounding box center [843, 349] width 489 height 19
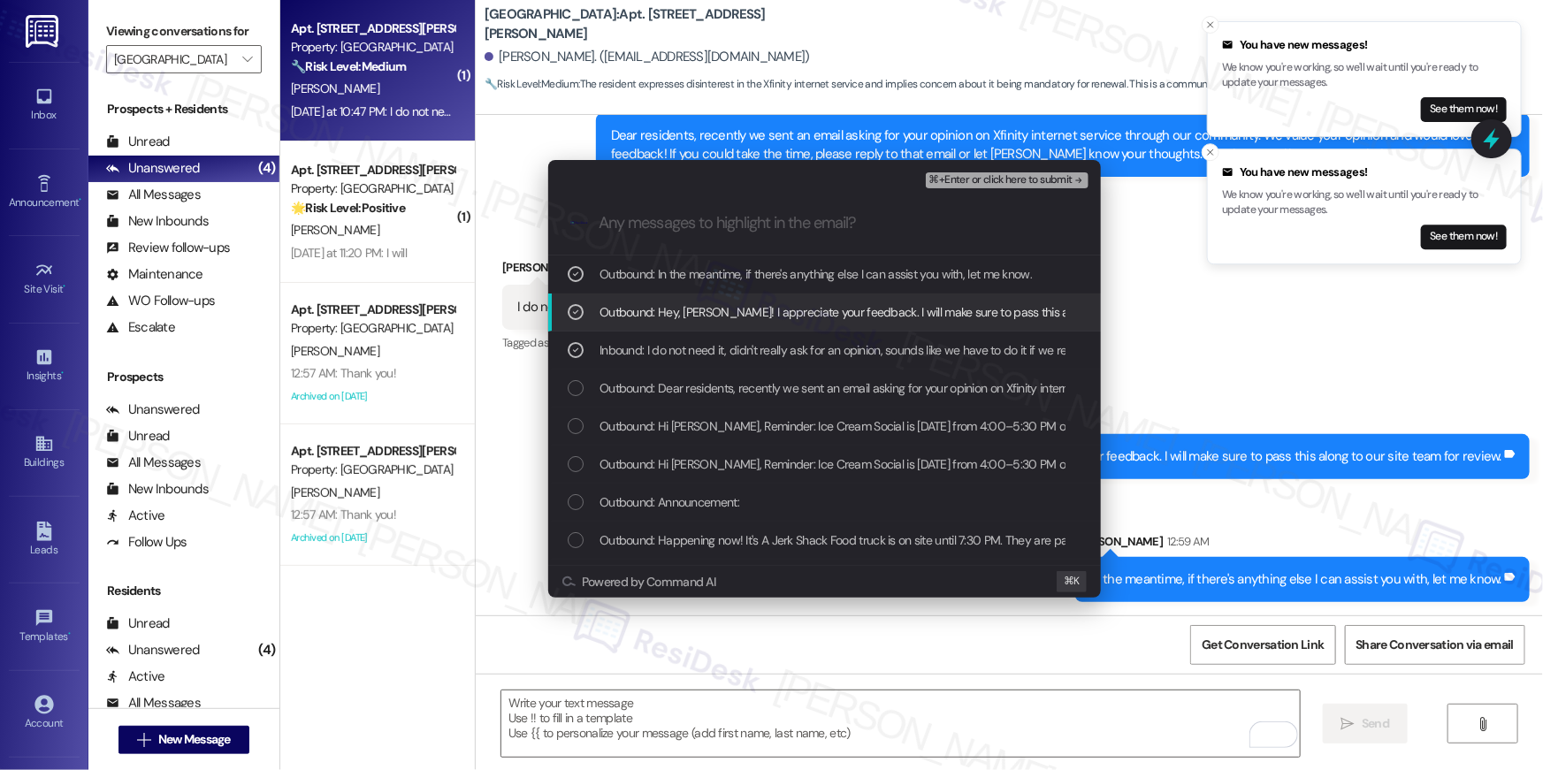
click at [733, 309] on span "Outbound: Hey, Michael! I appreciate your feedback. I will make sure to pass th…" at bounding box center [913, 311] width 629 height 19
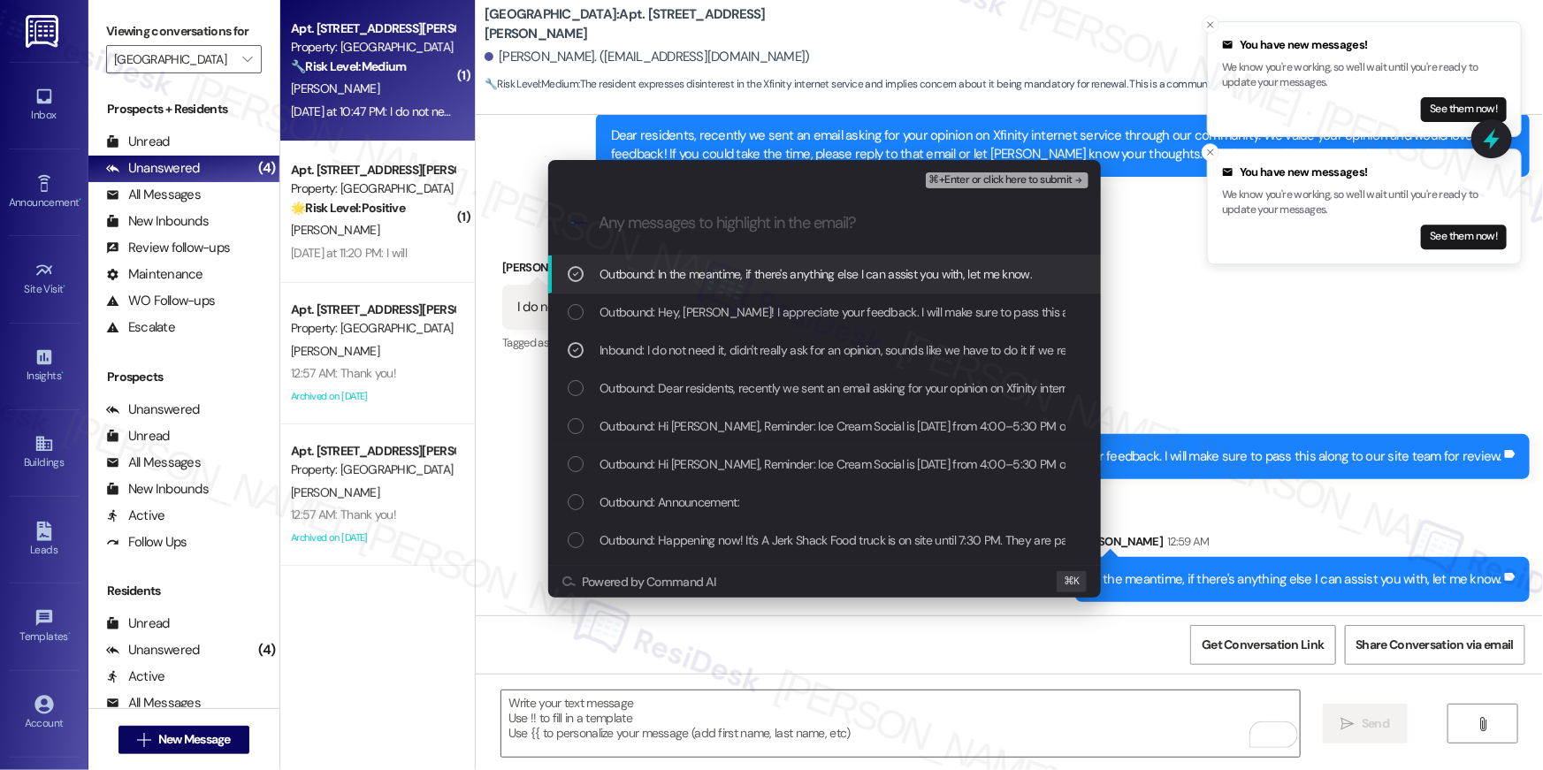
click at [743, 281] on span "Outbound: In the meantime, if there's anything else I can assist you with, let …" at bounding box center [815, 273] width 432 height 19
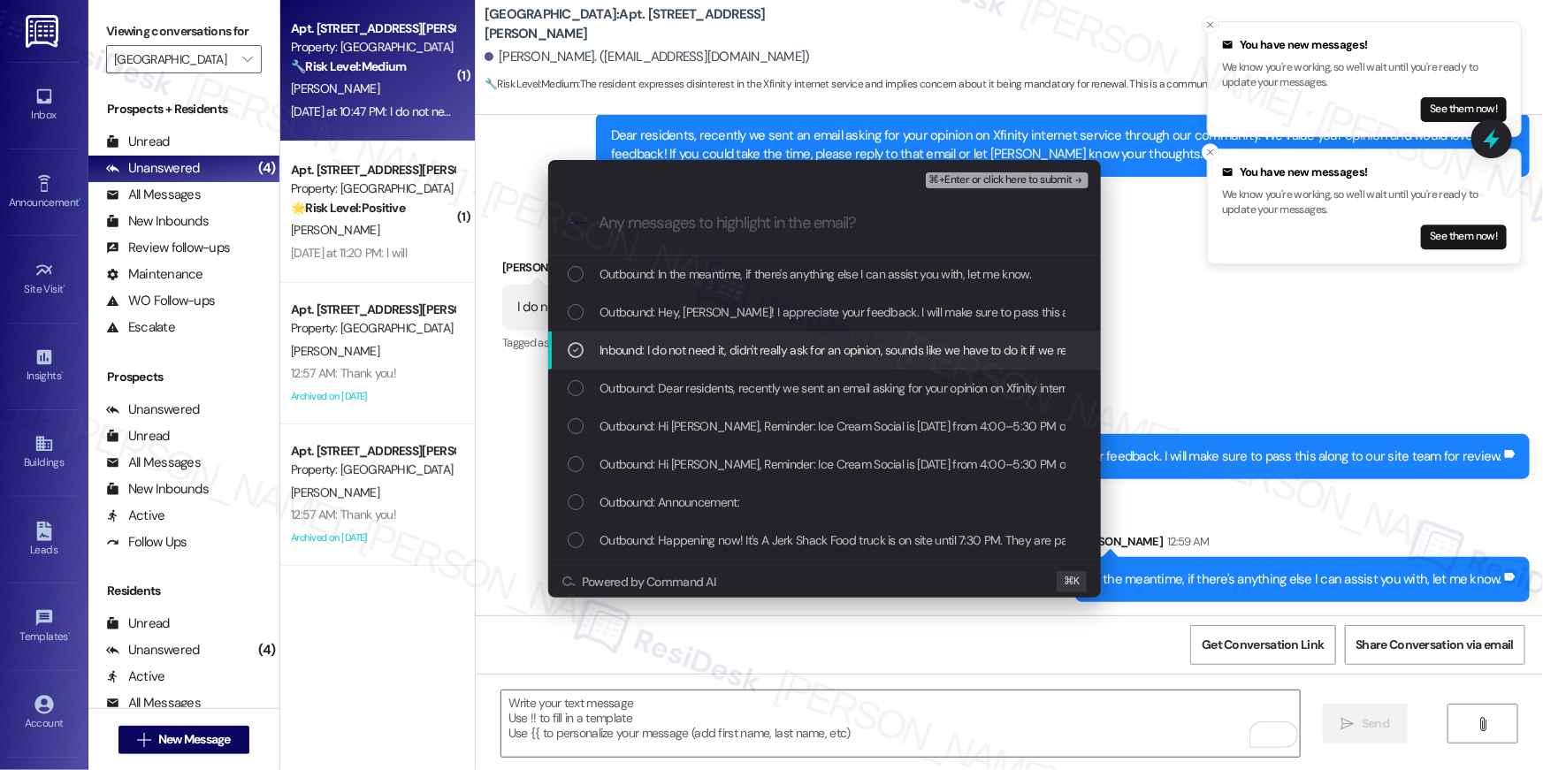
click at [734, 391] on span "Outbound: Dear residents, recently we sent an email asking for your opinion on …" at bounding box center [1391, 387] width 1584 height 19
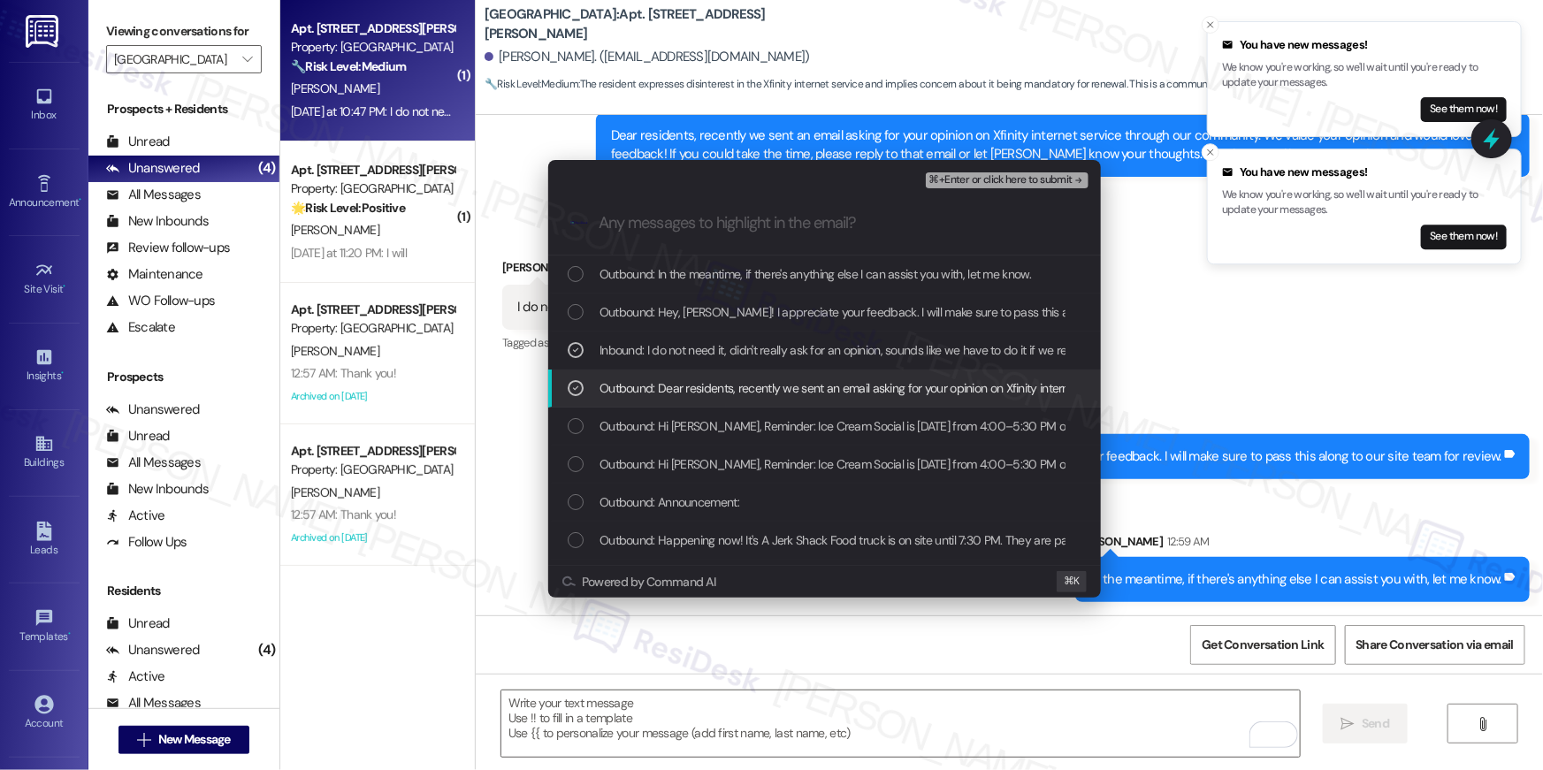
click at [1018, 182] on span "⌘+Enter or click here to submit" at bounding box center [1000, 180] width 143 height 12
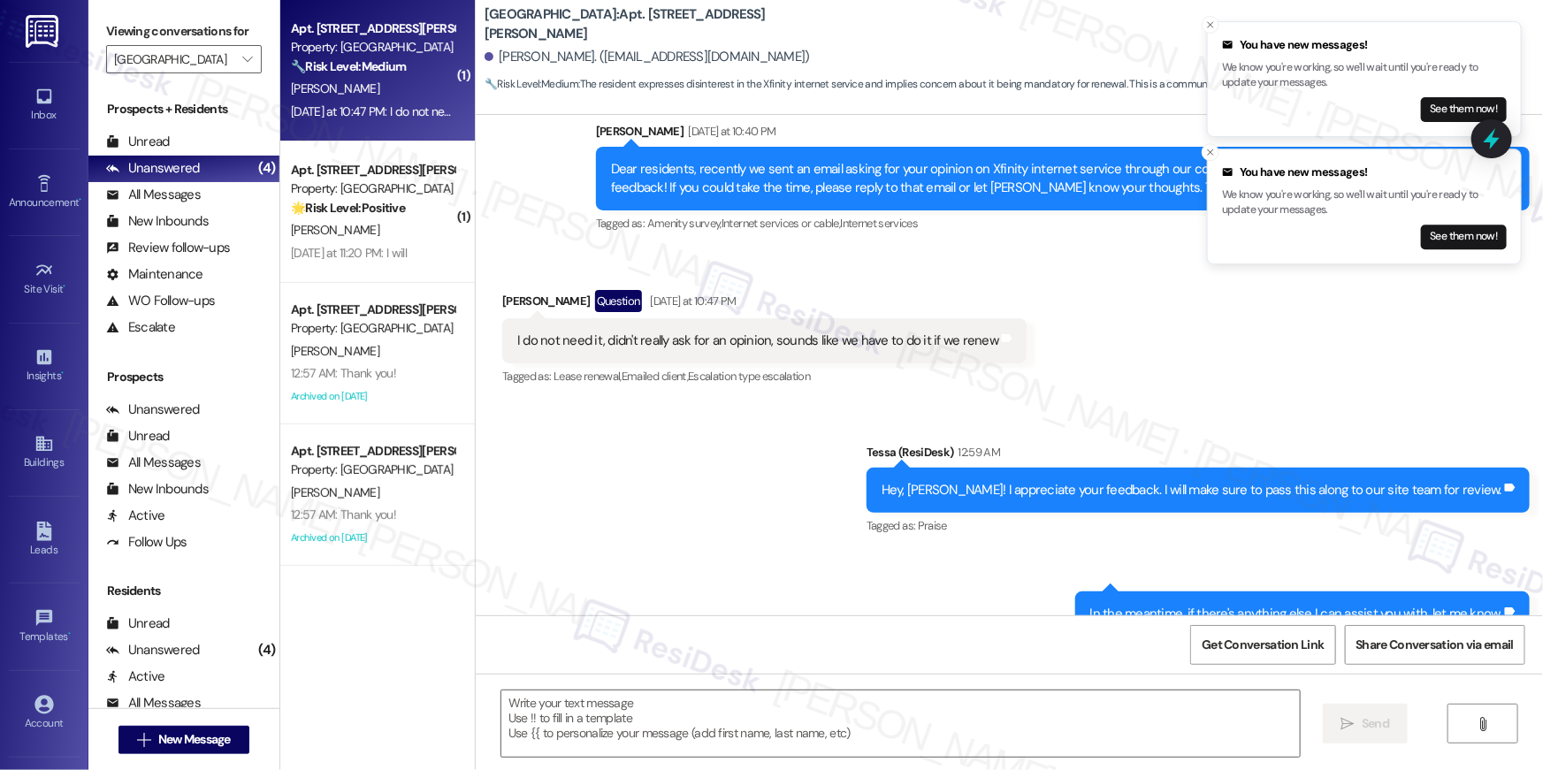
scroll to position [1536, 0]
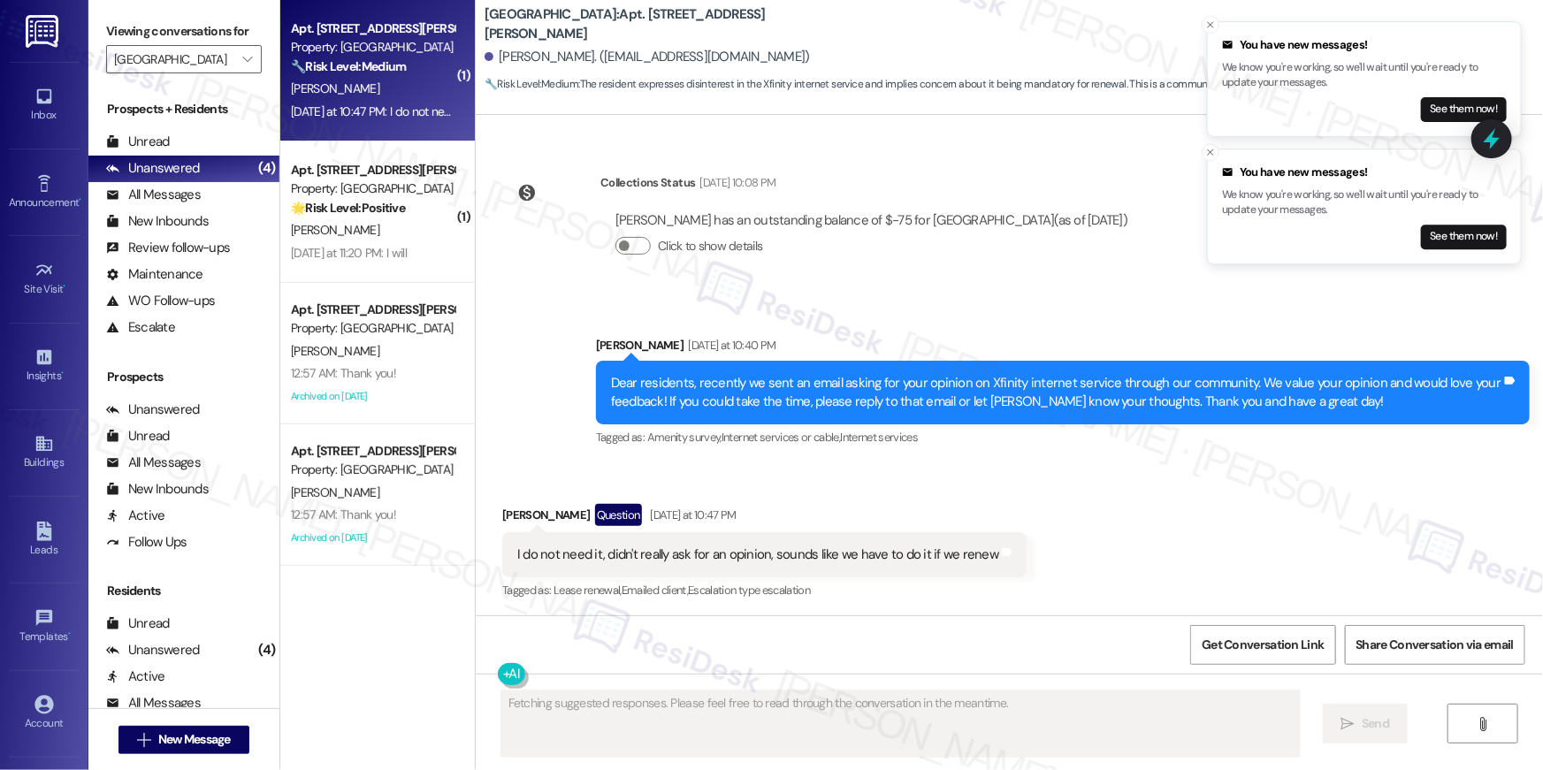
type textarea "Fetching suggested responses. Please feel free to read through the conversation…"
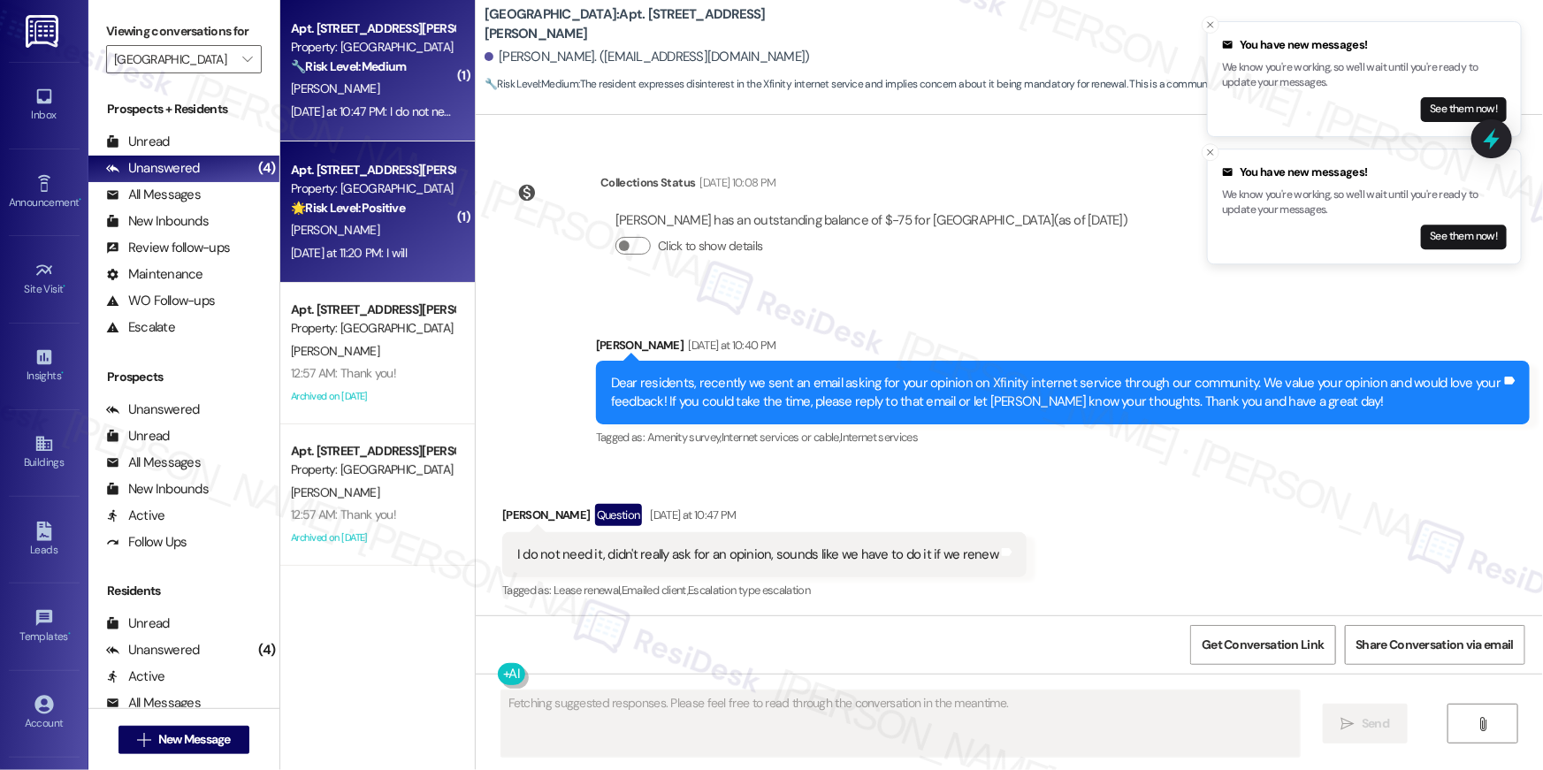
click at [356, 210] on strong "🌟 Risk Level: Positive" at bounding box center [348, 208] width 114 height 16
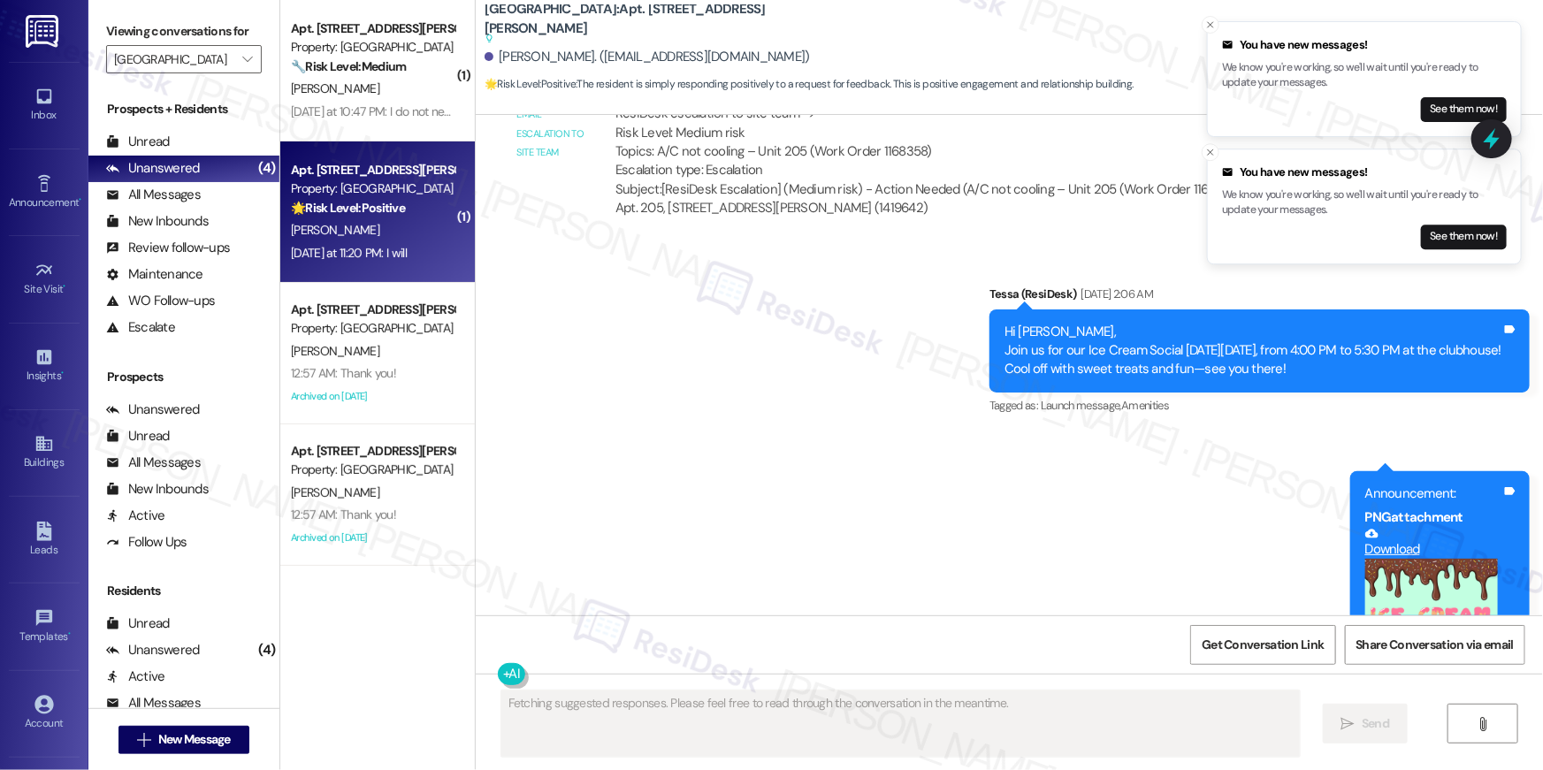
scroll to position [2756, 0]
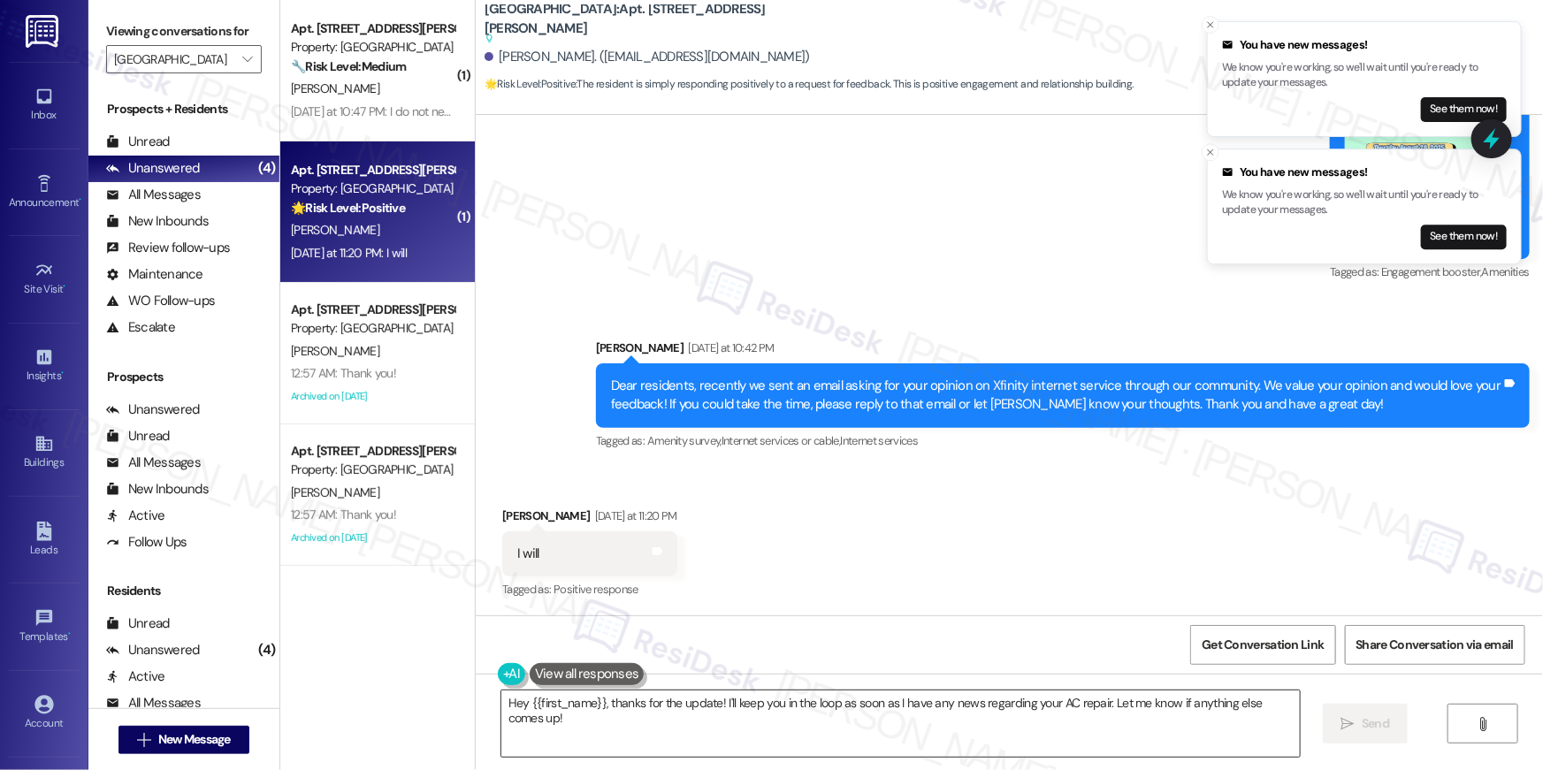
click at [860, 744] on textarea "Hey {{first_name}}, thanks for the update! I'll keep you in the loop as soon as…" at bounding box center [900, 723] width 798 height 66
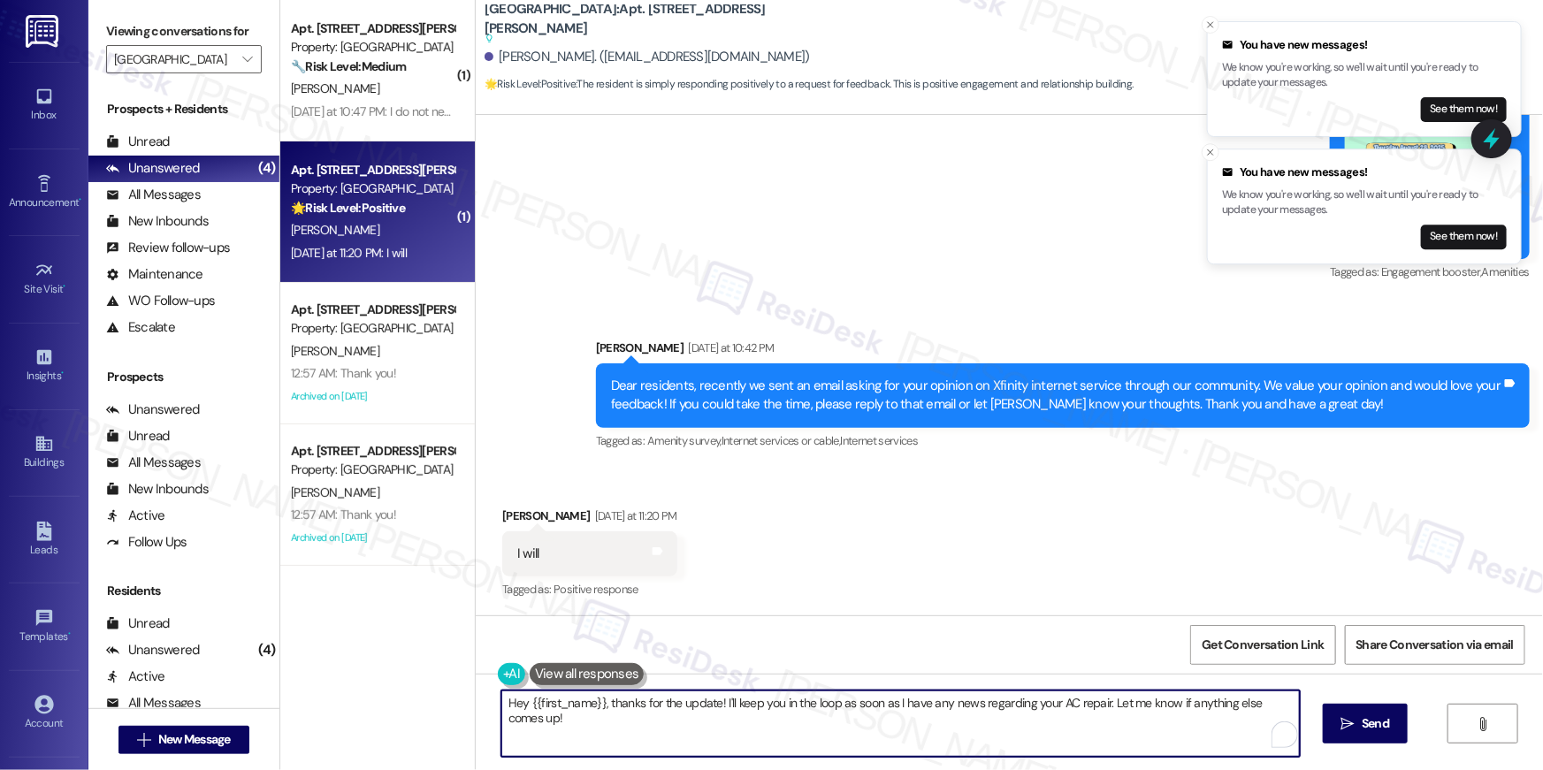
click at [812, 717] on textarea "Hey {{first_name}}, thanks for the update! I'll keep you in the loop as soon as…" at bounding box center [900, 723] width 798 height 66
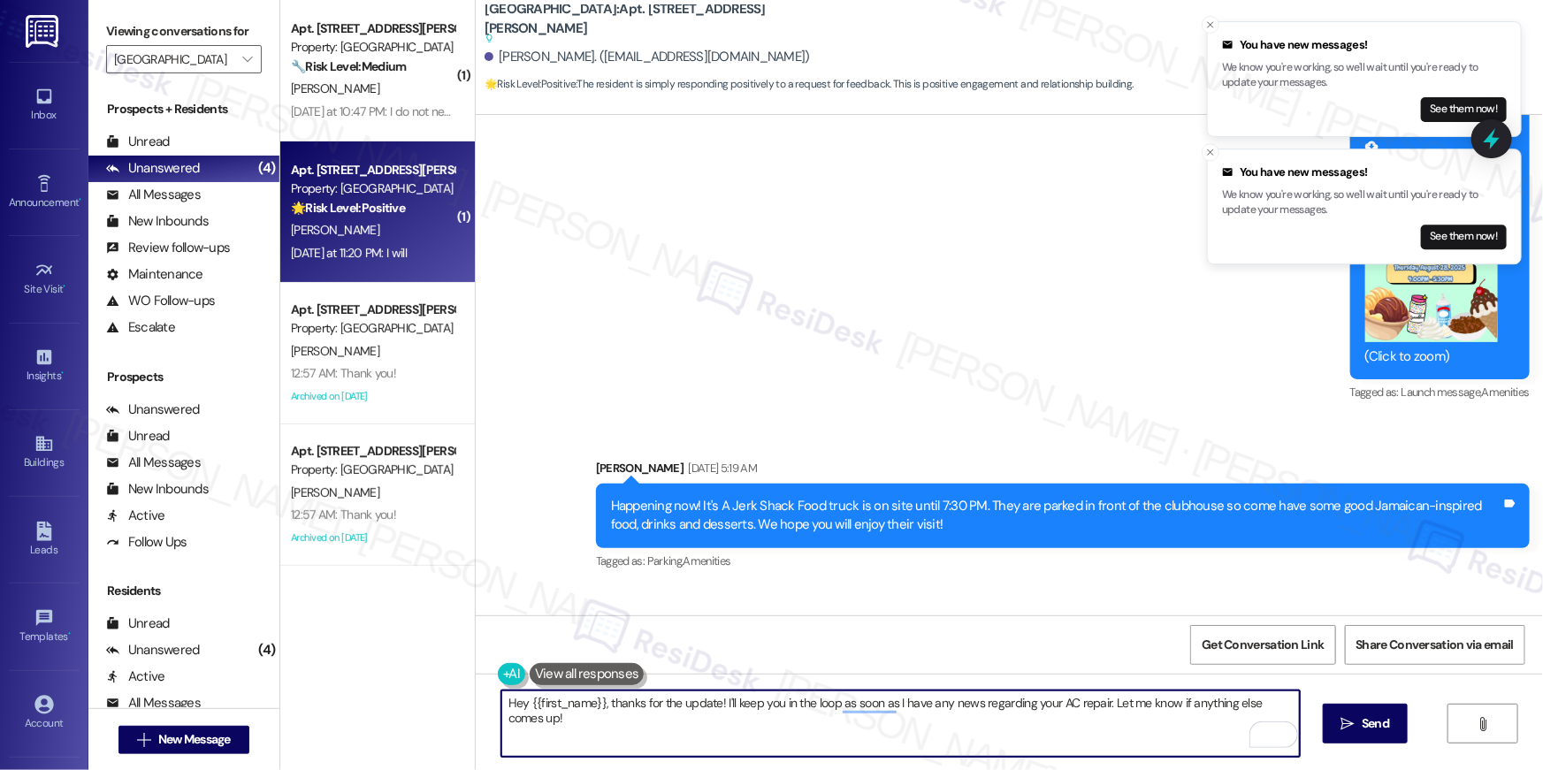
scroll to position [2722, 0]
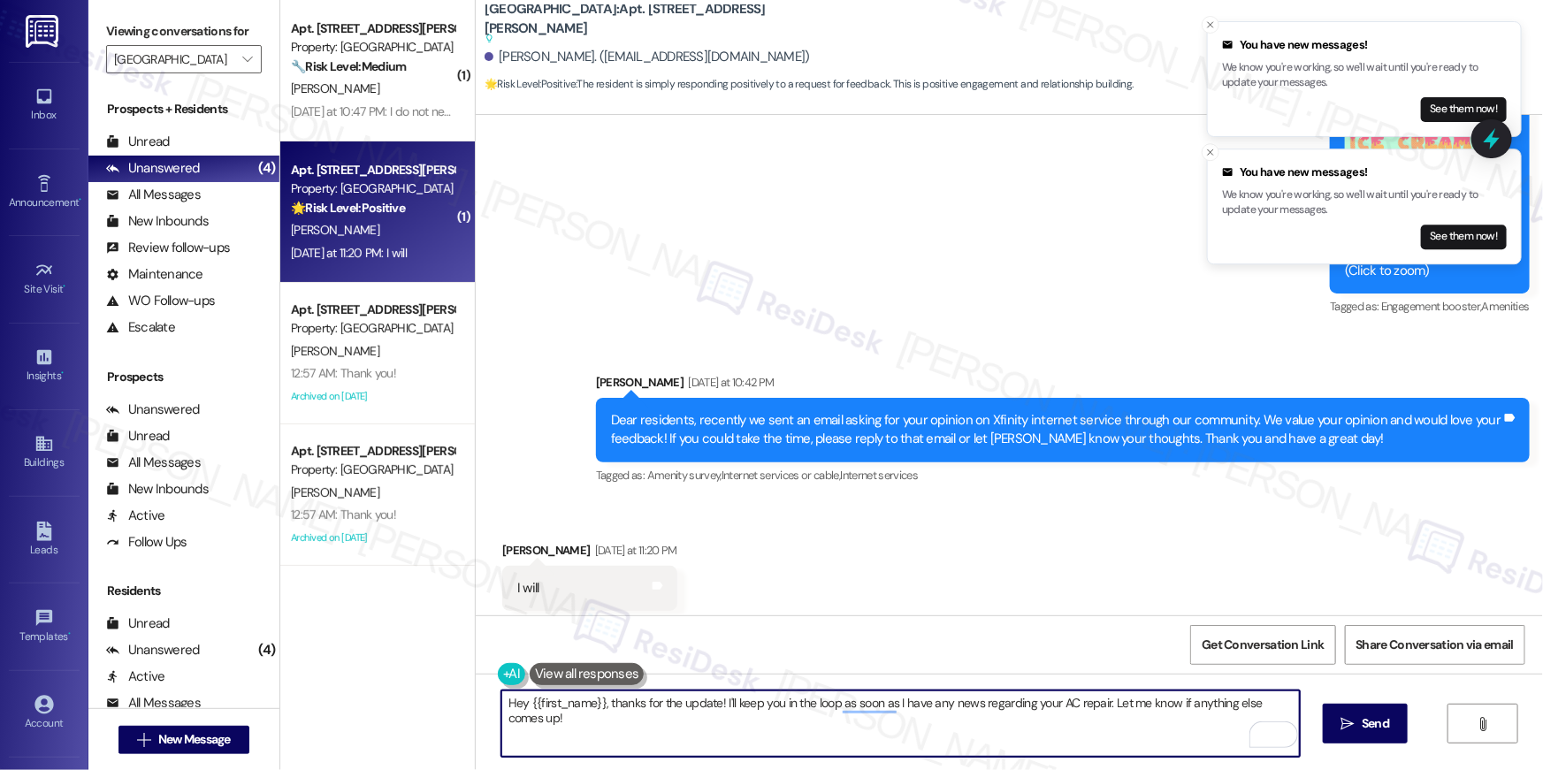
drag, startPoint x: 607, startPoint y: 738, endPoint x: 606, endPoint y: 725, distance: 13.4
click at [607, 738] on textarea "Hey {{first_name}}, thanks for the update! I'll keep you in the loop as soon as…" at bounding box center [900, 723] width 798 height 66
drag, startPoint x: 596, startPoint y: 697, endPoint x: 613, endPoint y: 736, distance: 43.2
click at [613, 736] on textarea "Hey {{first_name}}, thanks for the update! I'll keep you in the loop as soon as…" at bounding box center [900, 723] width 798 height 66
click at [606, 707] on textarea "Hey {{first_name}}, thanks for the update! I'll keep you in the loop as soon as…" at bounding box center [900, 723] width 798 height 66
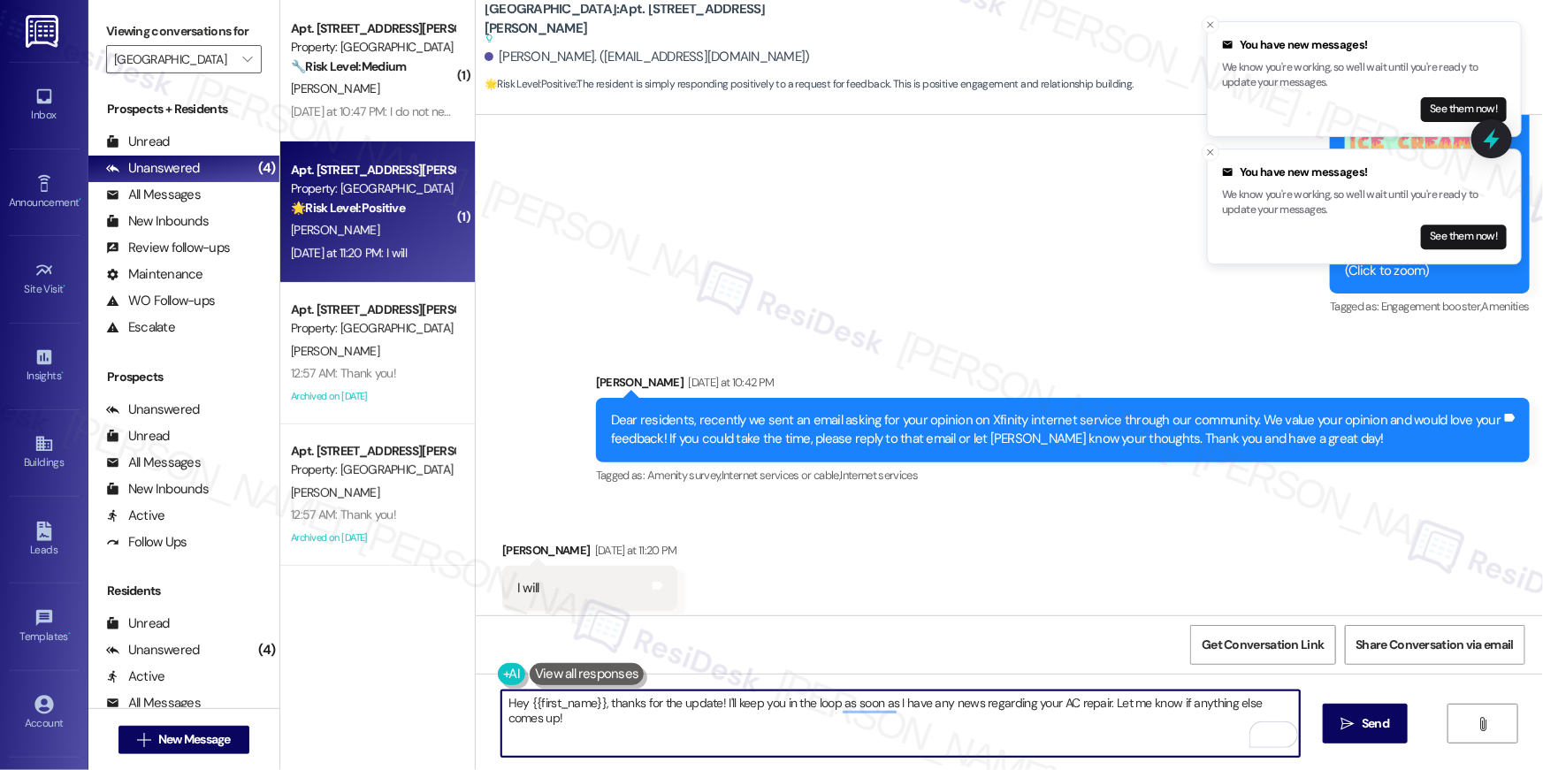
click at [700, 713] on textarea "Hey {{first_name}}, thanks for the update! I'll keep you in the loop as soon as…" at bounding box center [900, 723] width 798 height 66
drag, startPoint x: 598, startPoint y: 702, endPoint x: 651, endPoint y: 708, distance: 53.4
click at [651, 708] on textarea "Hey {{first_name}}, thanks for the update! I'll keep you in the loop as soon as…" at bounding box center [900, 723] width 798 height 66
click at [671, 705] on textarea "Hey {{first_name}}, thanks for the update! I'll keep you in the loop as soon as…" at bounding box center [900, 723] width 798 height 66
drag, startPoint x: 655, startPoint y: 705, endPoint x: 675, endPoint y: 751, distance: 51.1
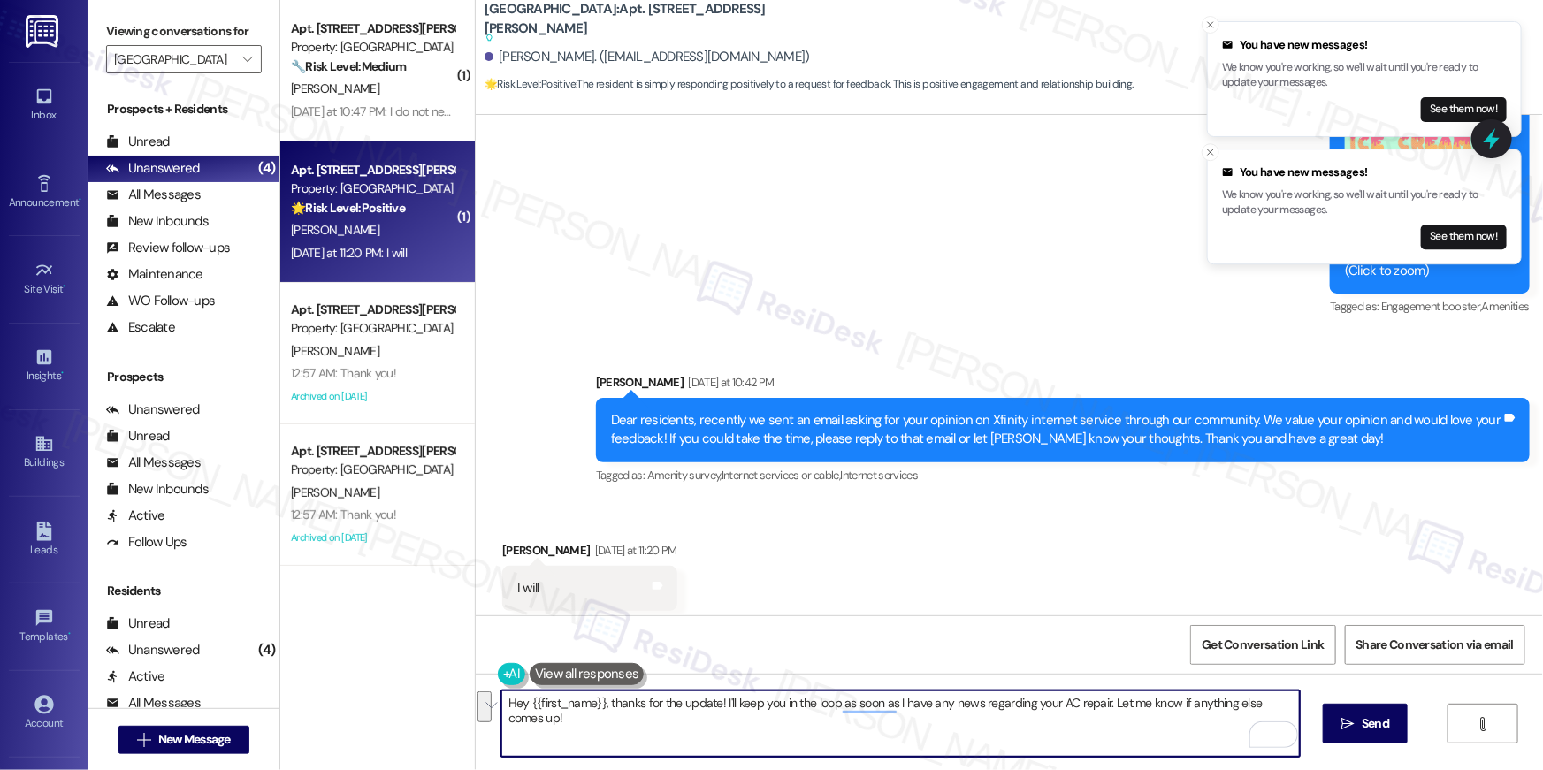
click at [675, 751] on textarea "Hey {{first_name}}, thanks for the update! I'll keep you in the loop as soon as…" at bounding box center [900, 723] width 798 height 66
click at [703, 700] on textarea "Hey {{first_name}}, thanks for you reply! If there is anything else I can assis…" at bounding box center [900, 723] width 798 height 66
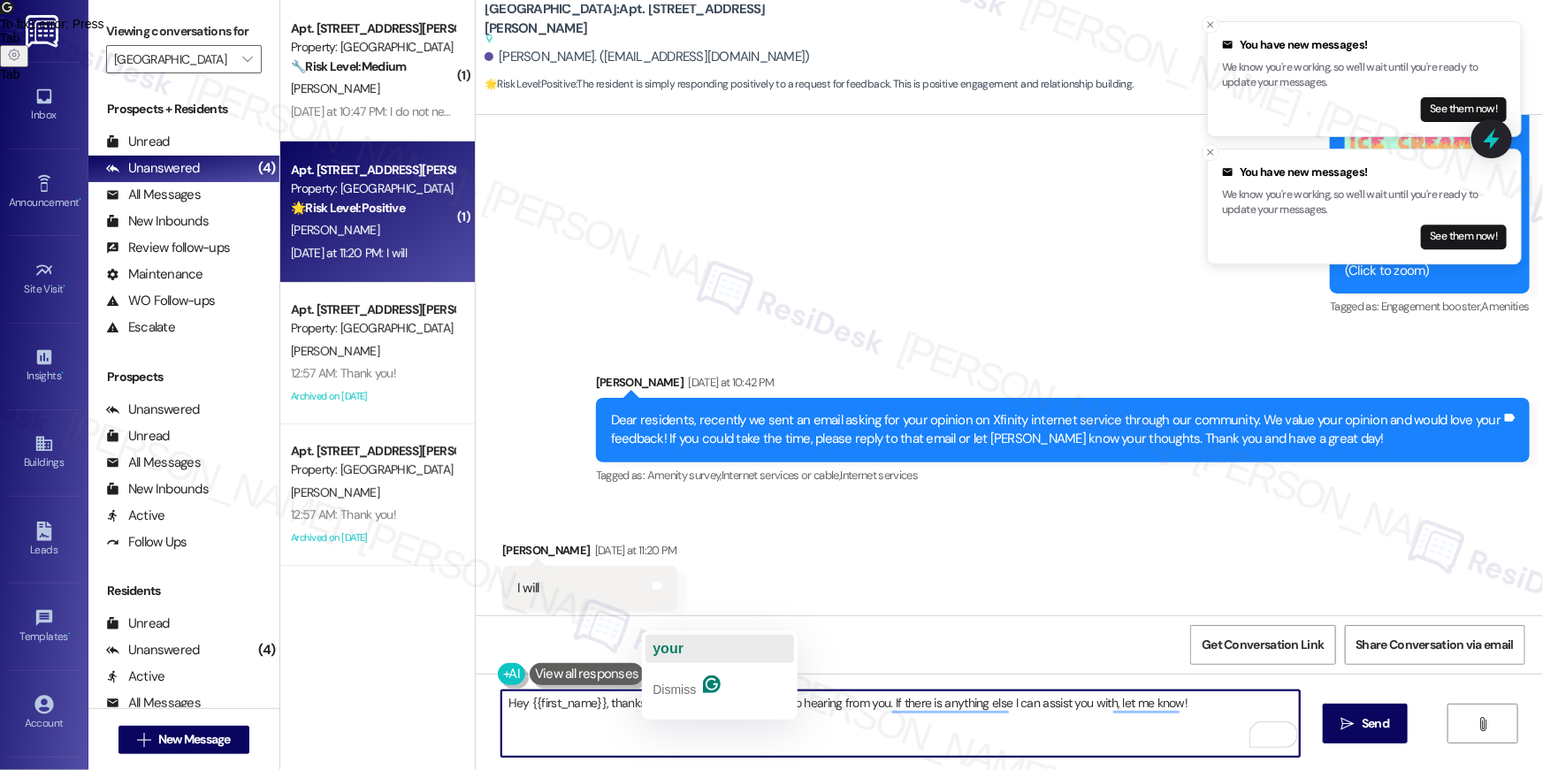
click at [671, 650] on span "your" at bounding box center [667, 648] width 31 height 15
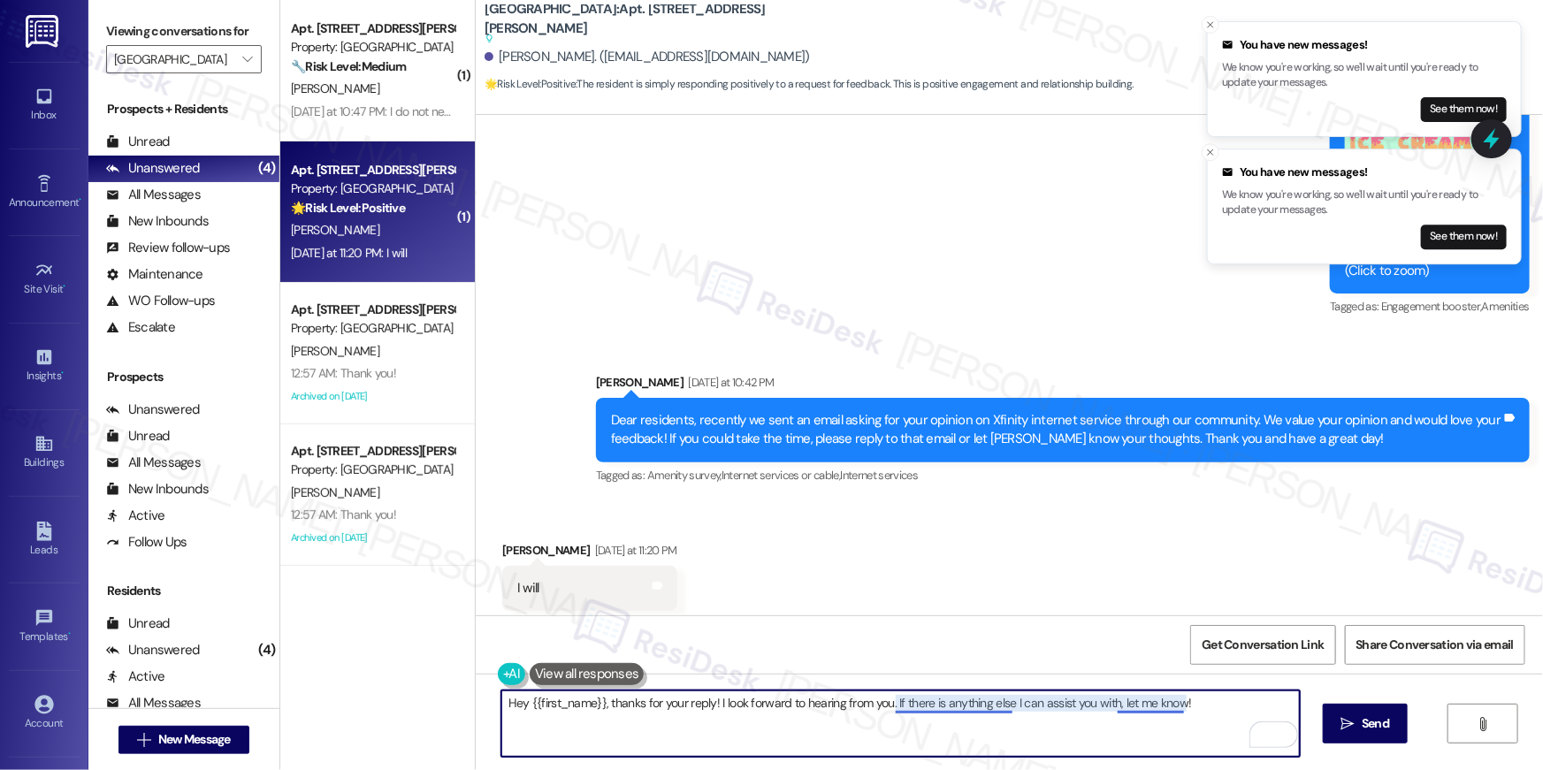
click at [959, 705] on textarea "Hey {{first_name}}, thanks for your reply! I look forward to hearing from you. …" at bounding box center [900, 723] width 798 height 66
type textarea "Hey {{first_name}}, thanks for your reply! I look forward to hearing from you. …"
click at [1358, 725] on span "Send" at bounding box center [1375, 723] width 34 height 19
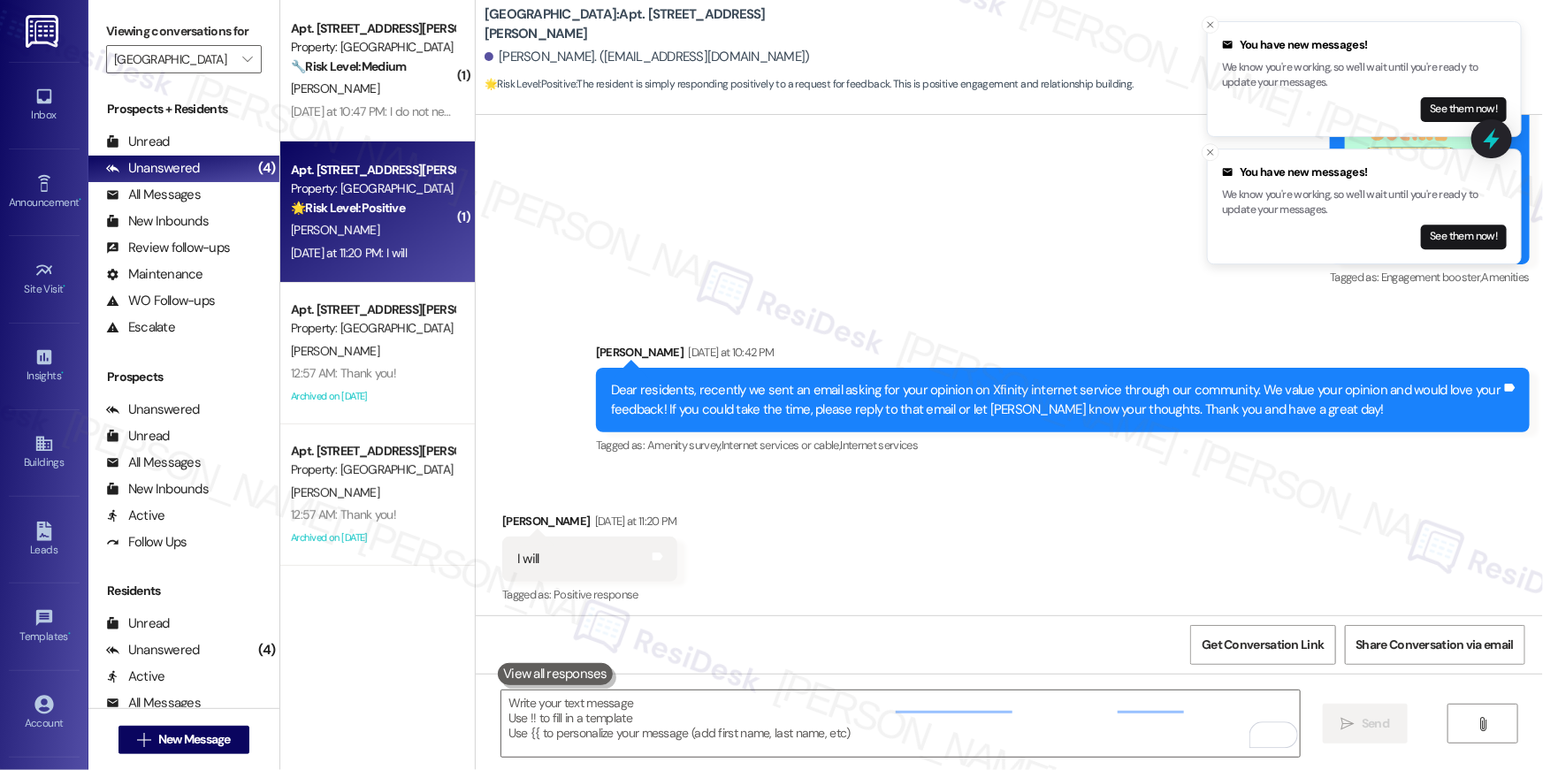
scroll to position [2710, 0]
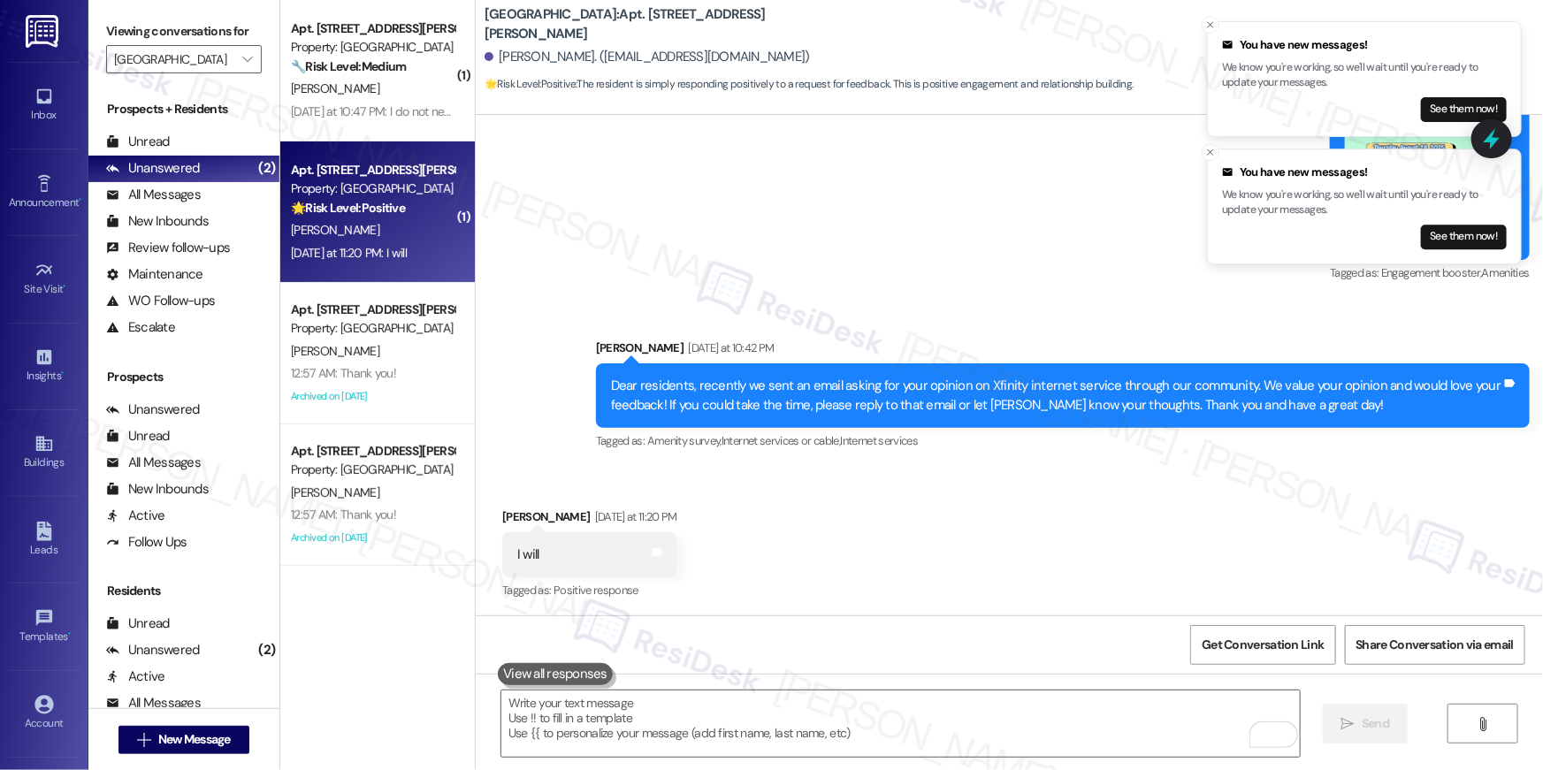
click at [1058, 534] on div "Received via SMS [PERSON_NAME] [DATE] at 11:20 PM I will Tags and notes Tagged …" at bounding box center [1009, 542] width 1067 height 149
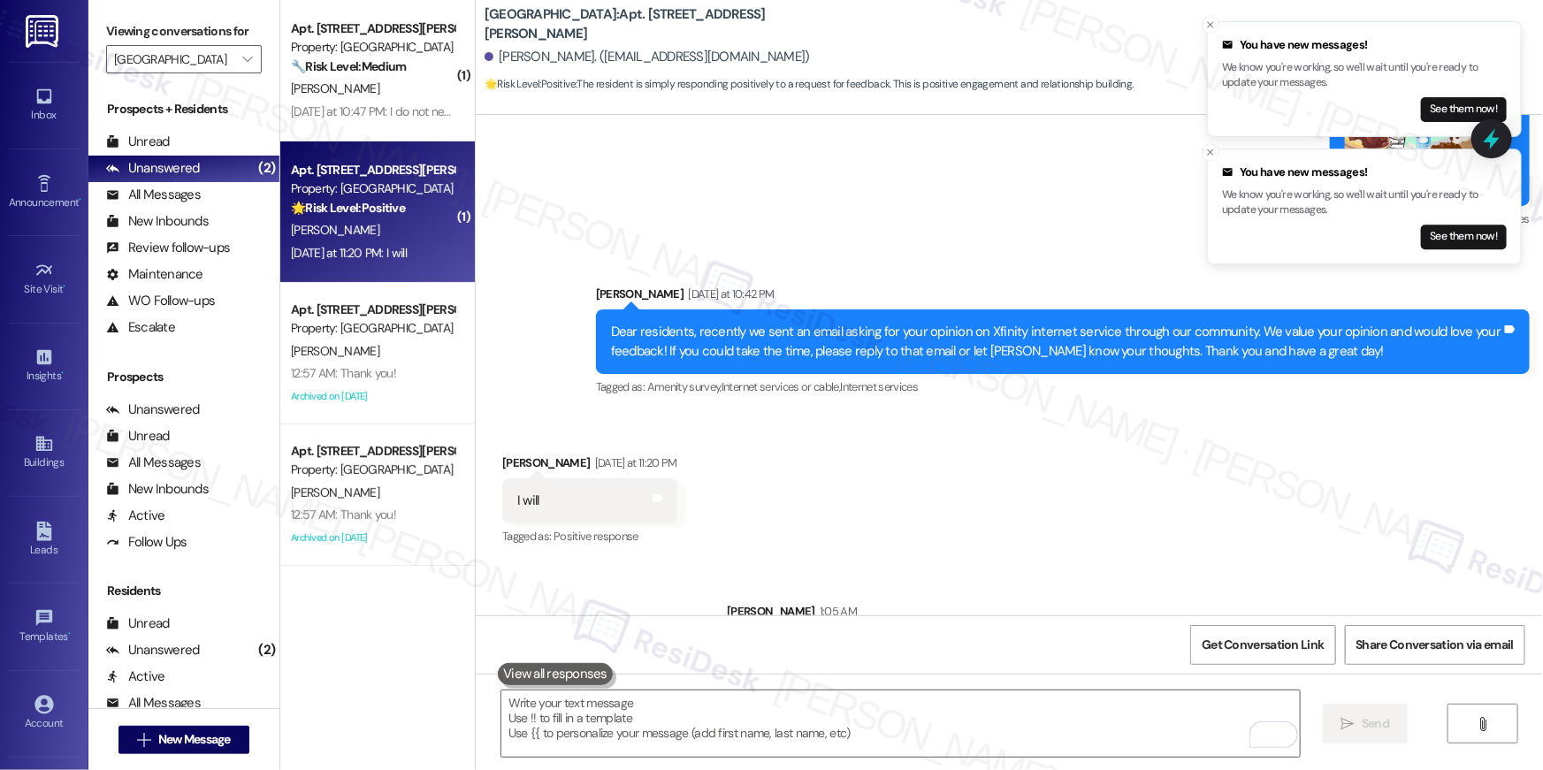
scroll to position [2833, 0]
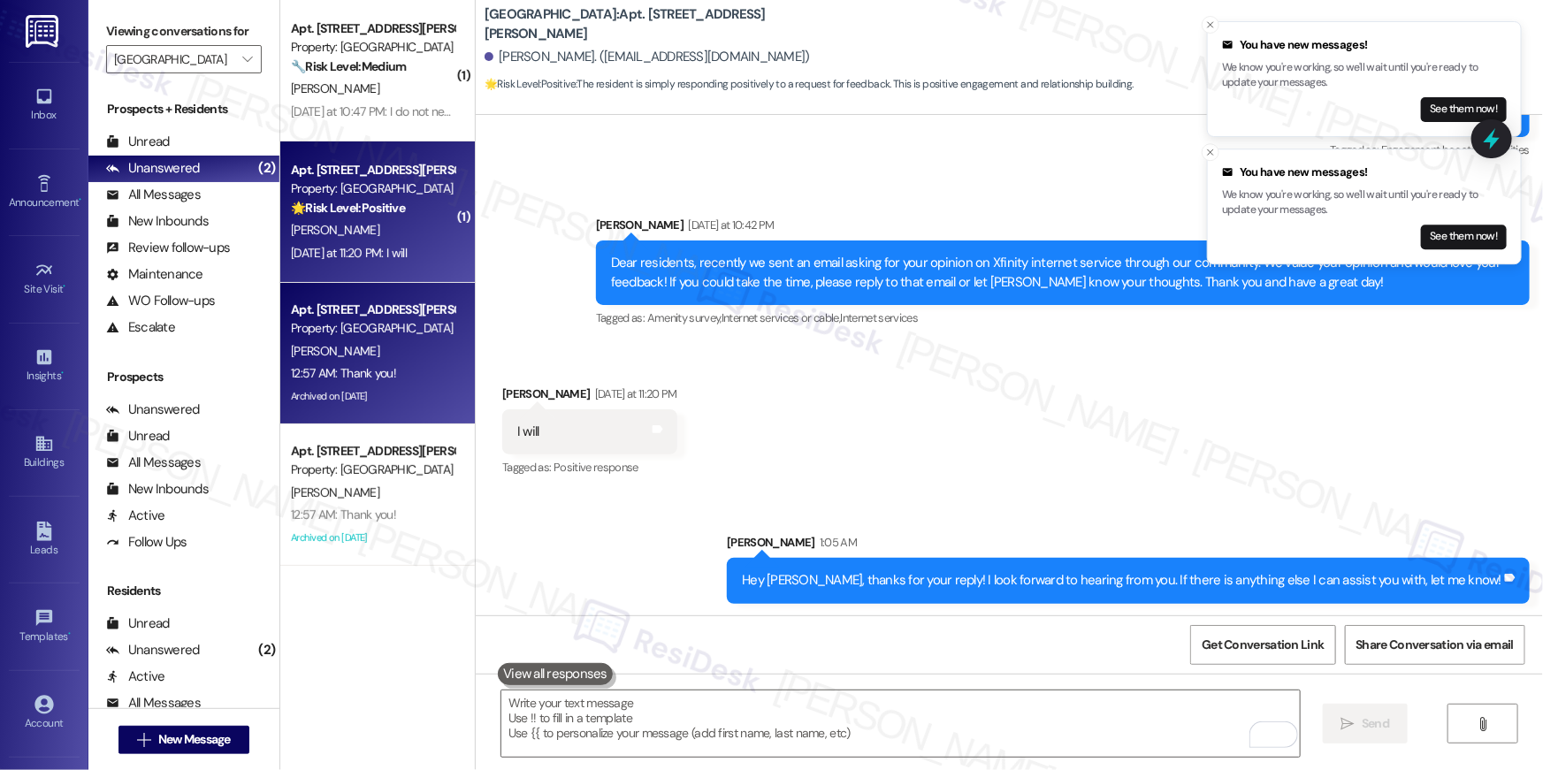
click at [388, 327] on div "Property: [GEOGRAPHIC_DATA]" at bounding box center [373, 328] width 164 height 19
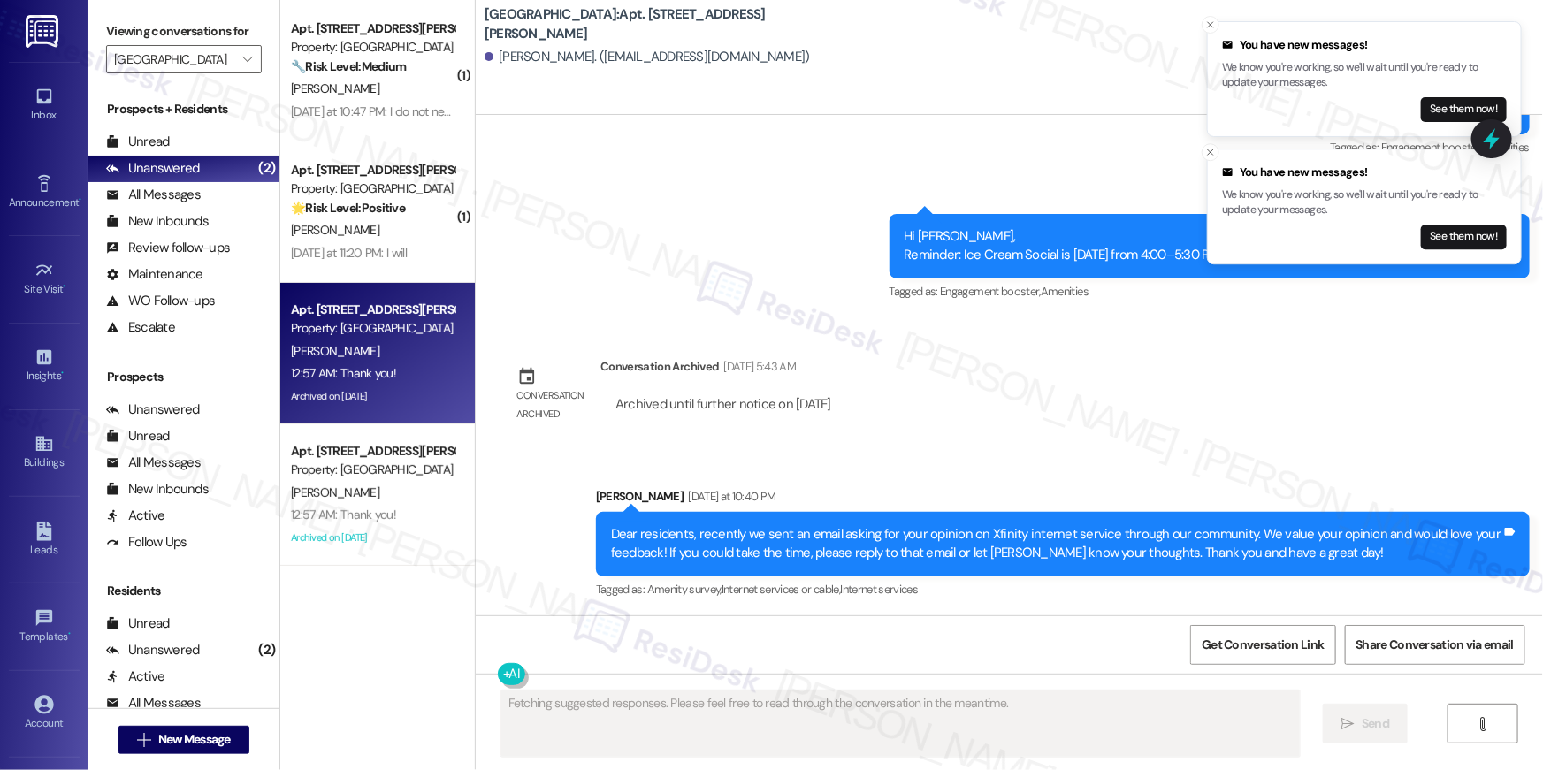
type textarea "Fetching suggested responses. Please feel free to read through the conversation…"
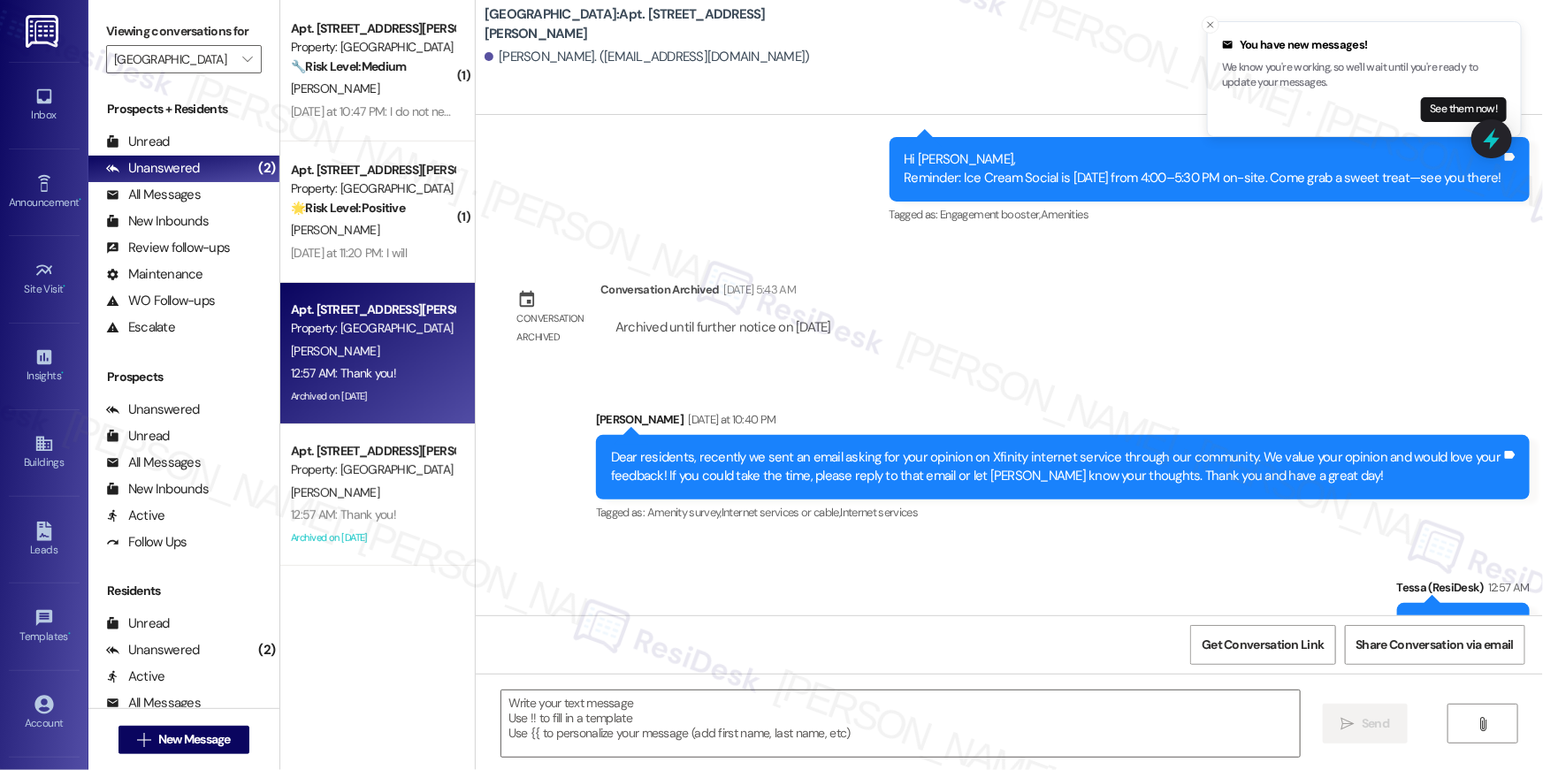
scroll to position [2283, 0]
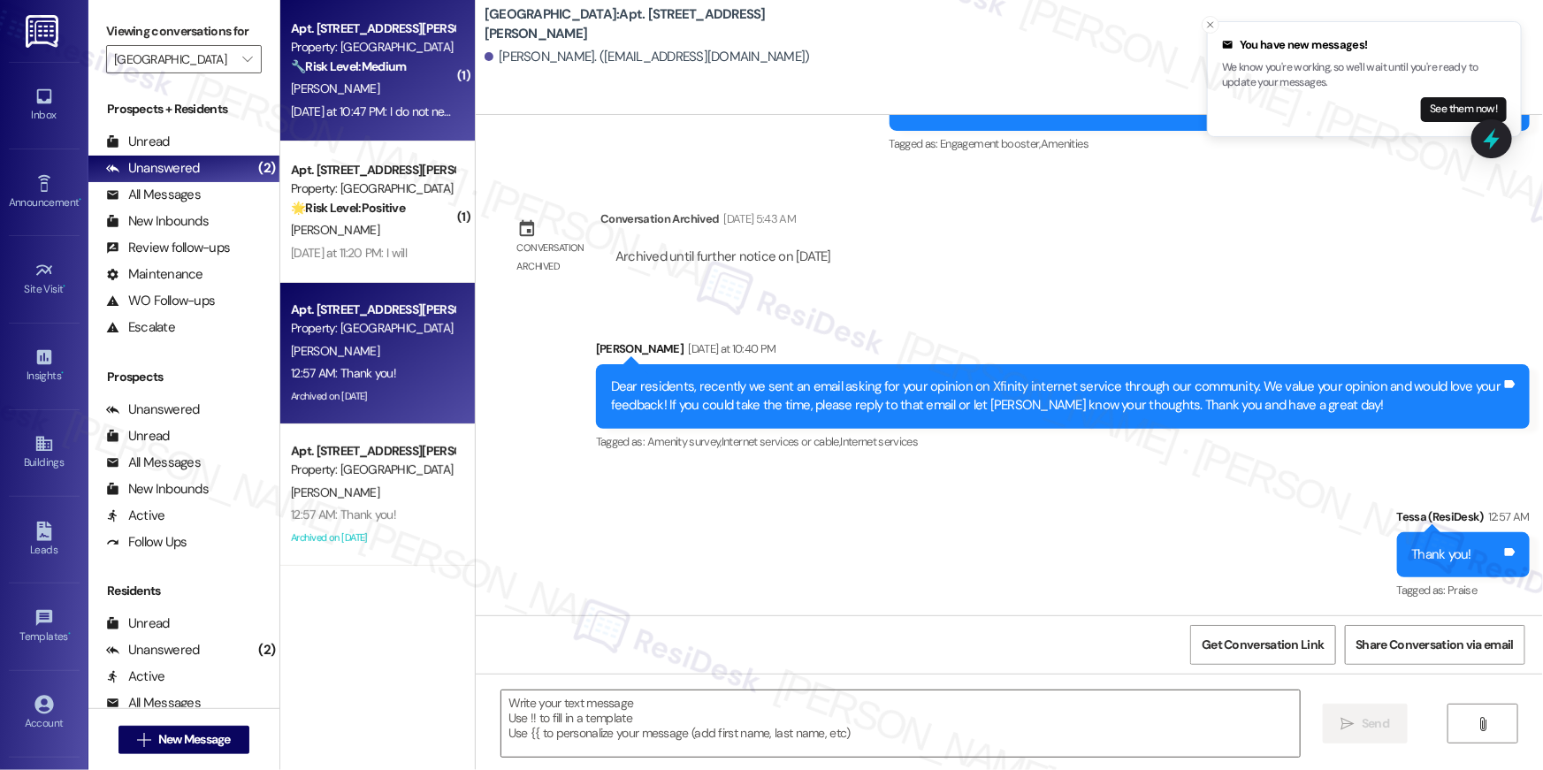
click at [351, 95] on div "[PERSON_NAME]" at bounding box center [372, 89] width 167 height 22
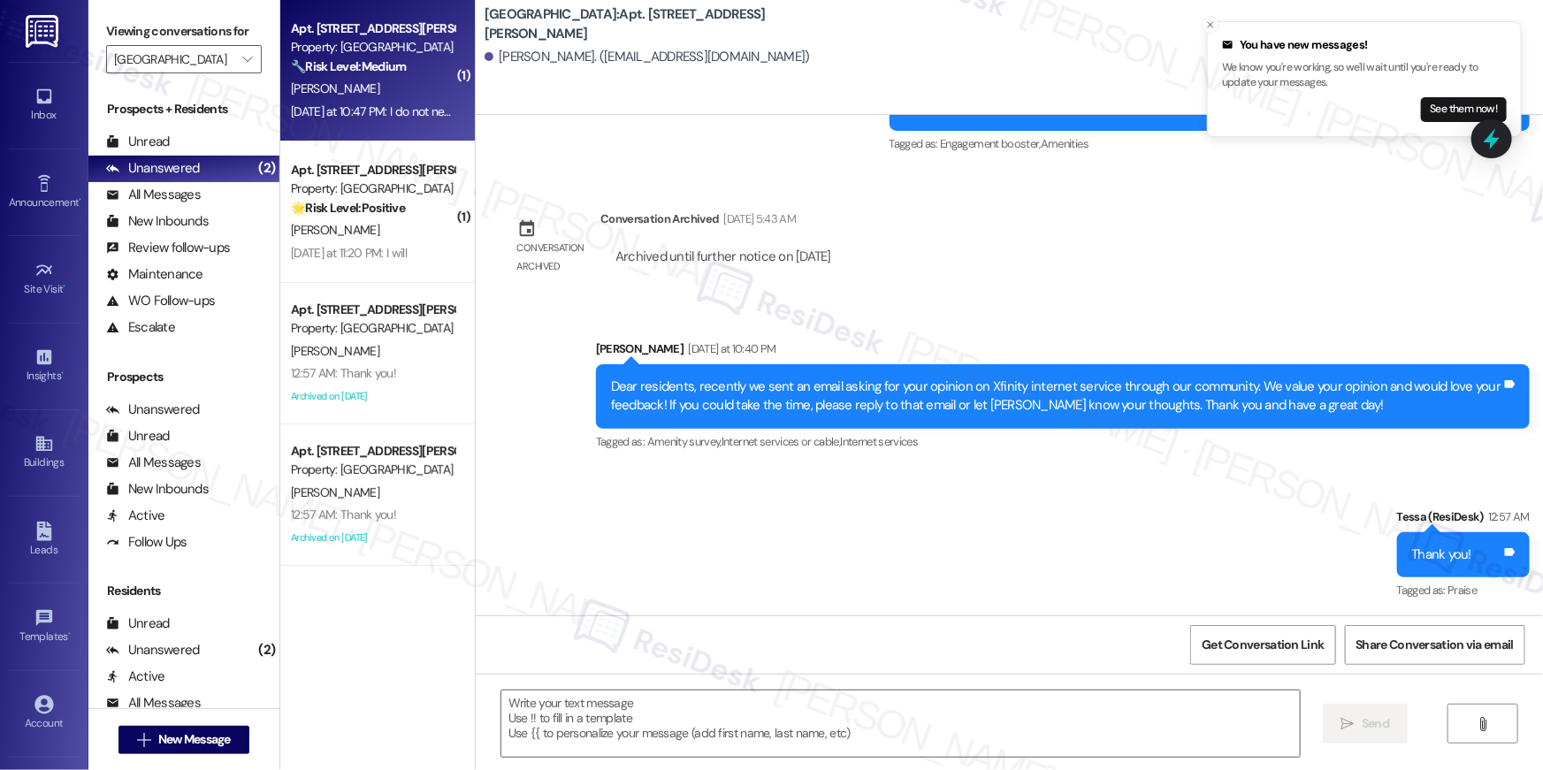
type textarea "Fetching suggested responses. Please feel free to read through the conversation…"
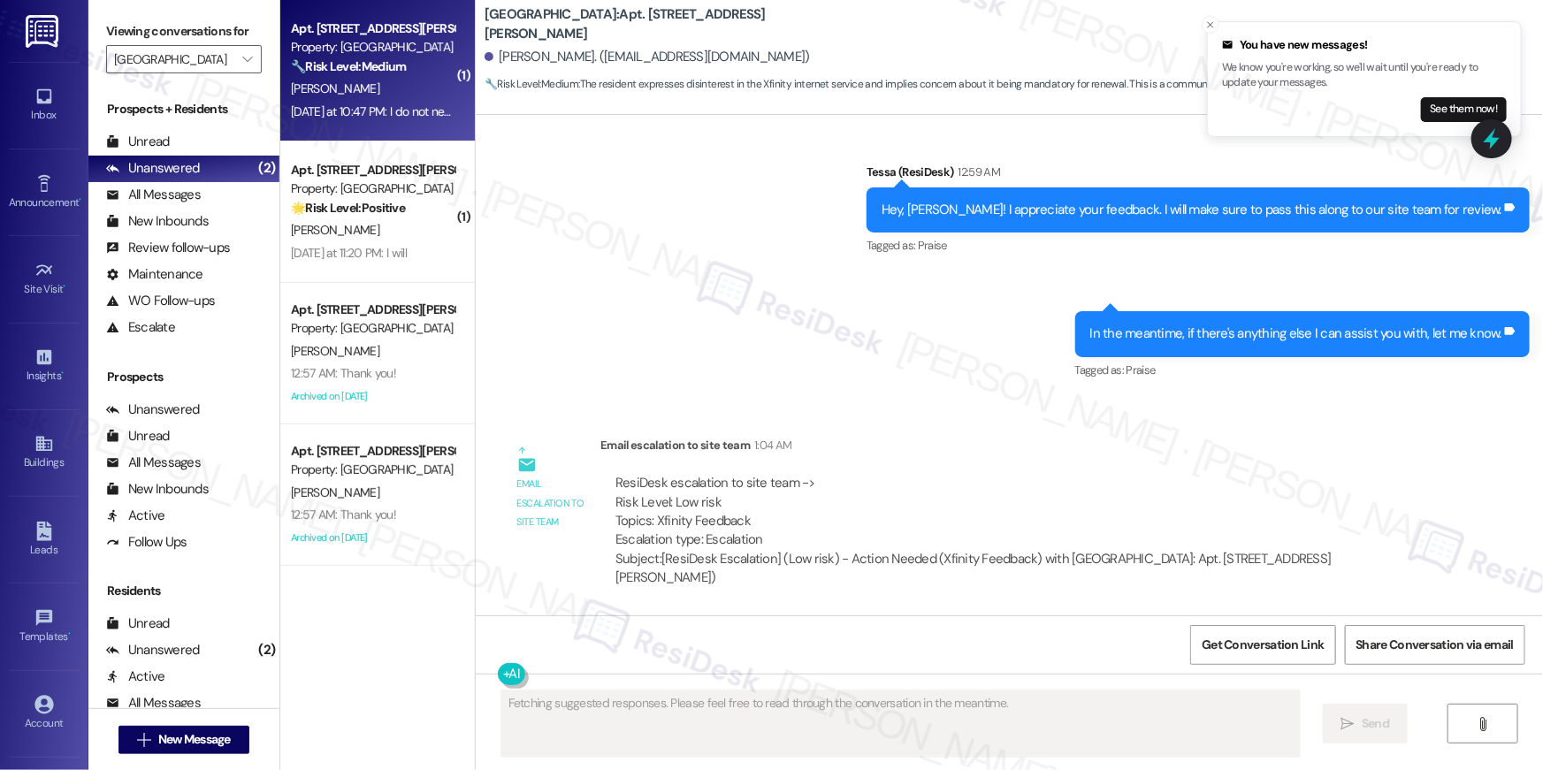
scroll to position [2009, 0]
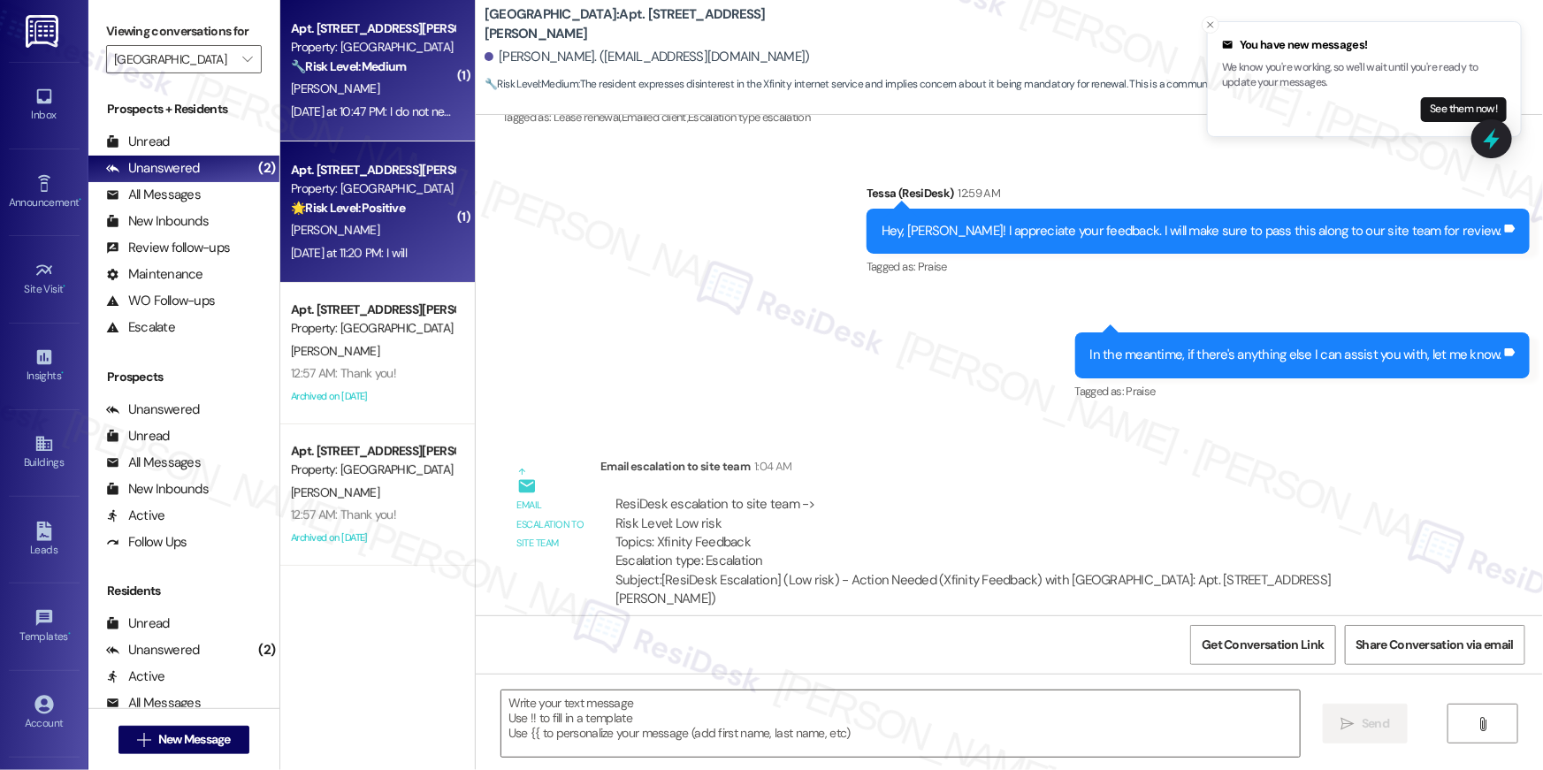
click at [354, 251] on div "[DATE] at 11:20 PM: I will [DATE] at 11:20 PM: I will" at bounding box center [349, 253] width 116 height 16
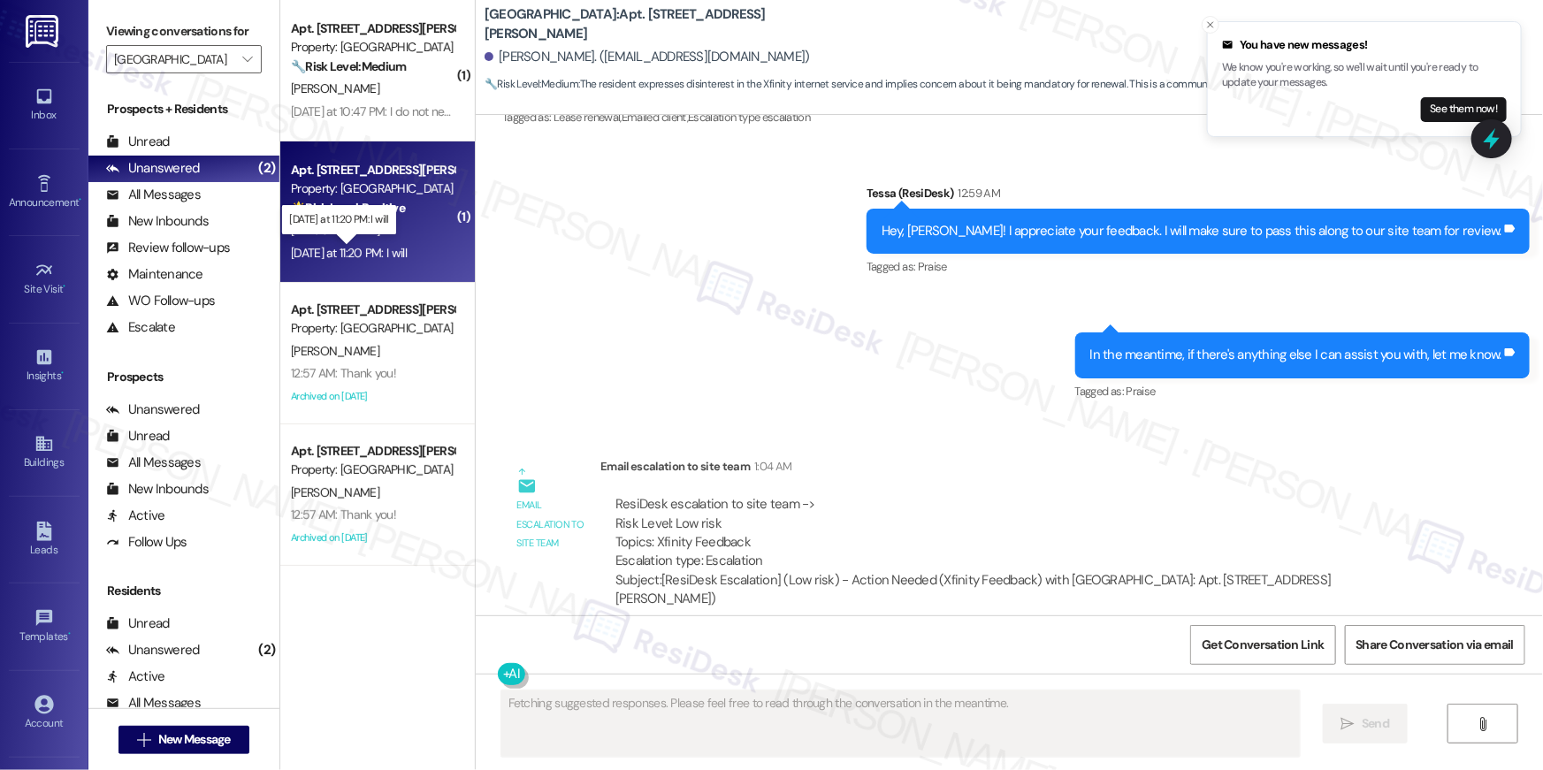
type textarea "Fetching suggested responses. Please feel free to read through the conversation…"
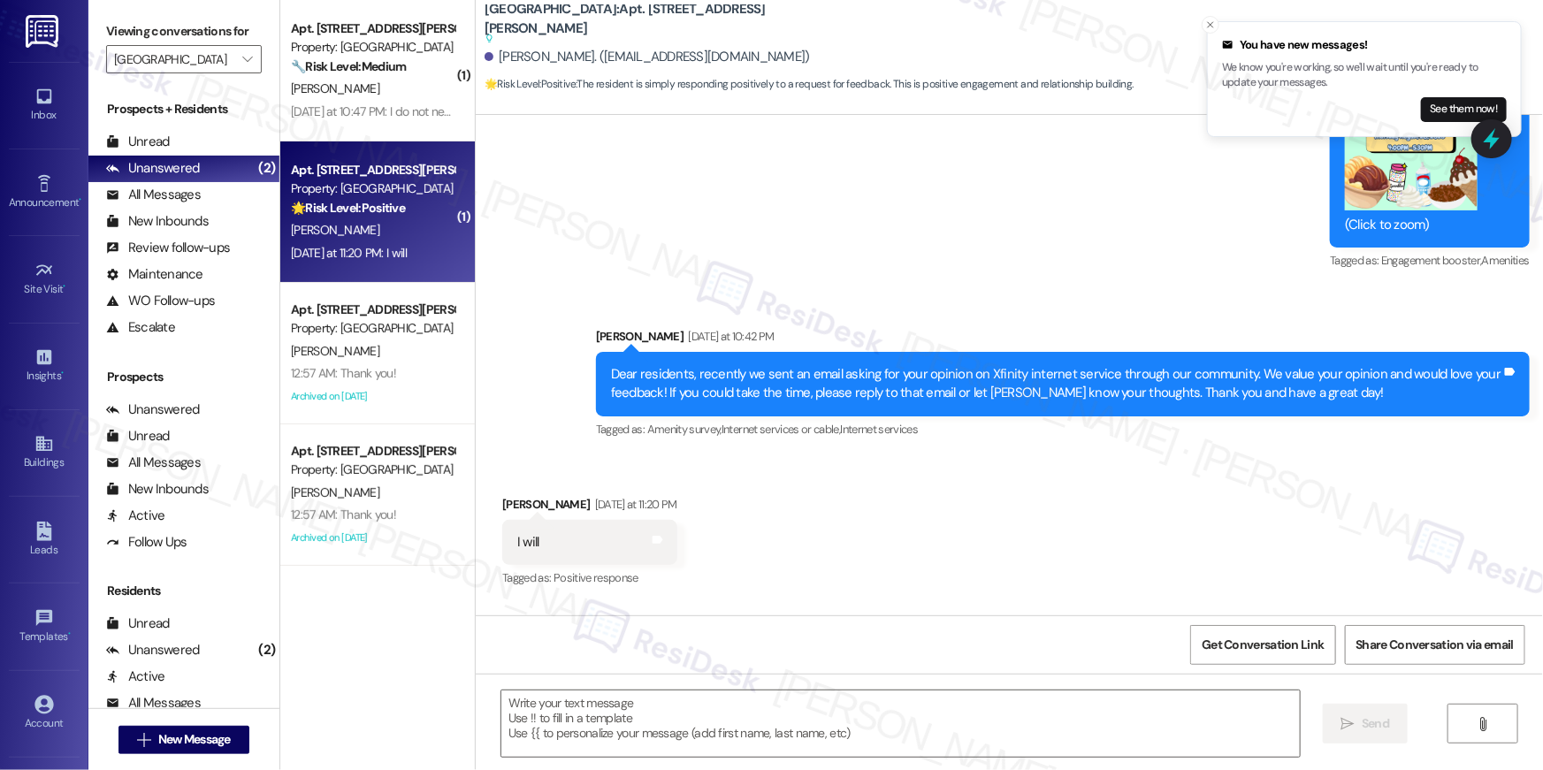
type textarea "Fetching suggested responses. Please feel free to read through the conversation…"
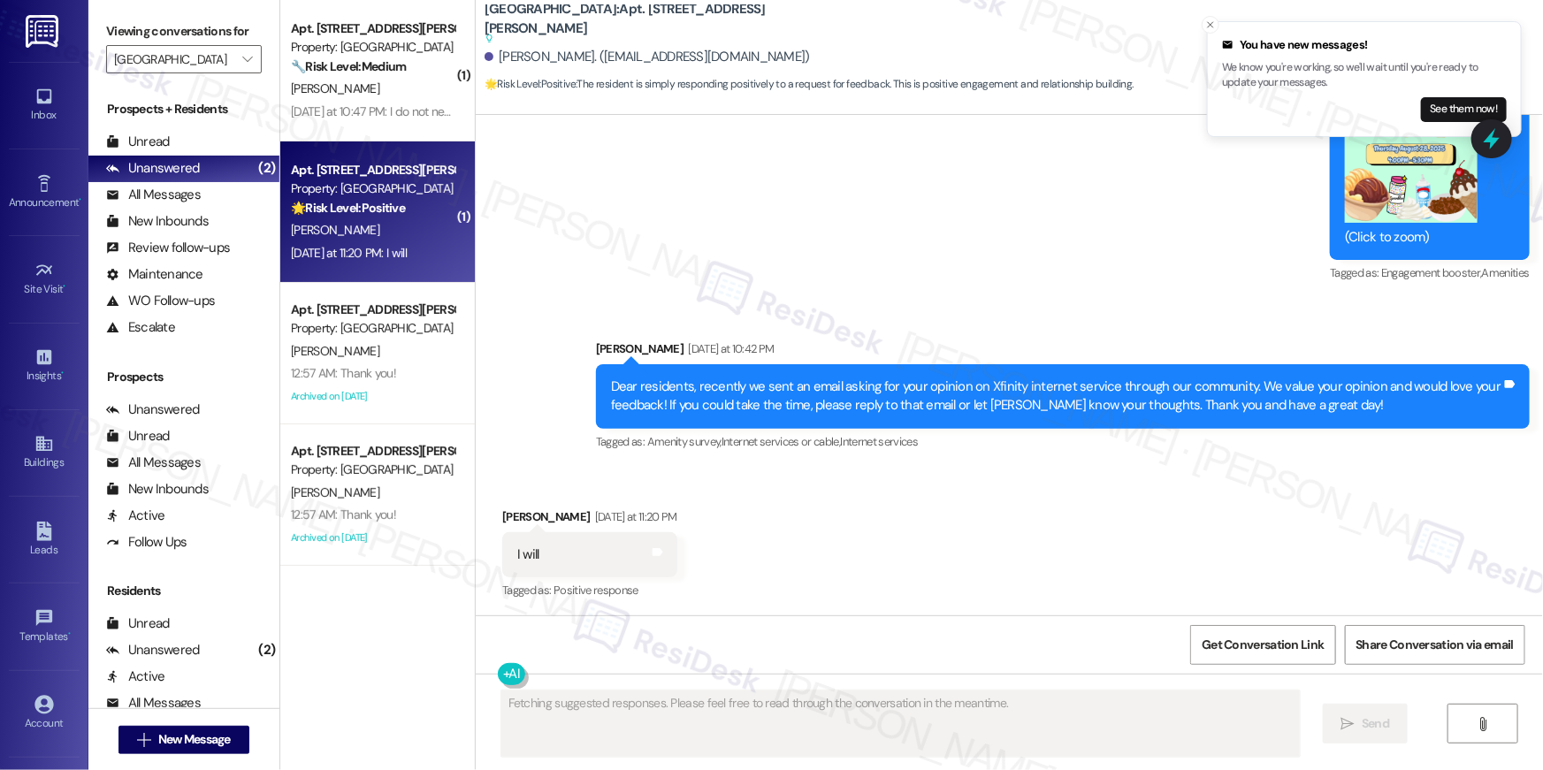
scroll to position [2905, 0]
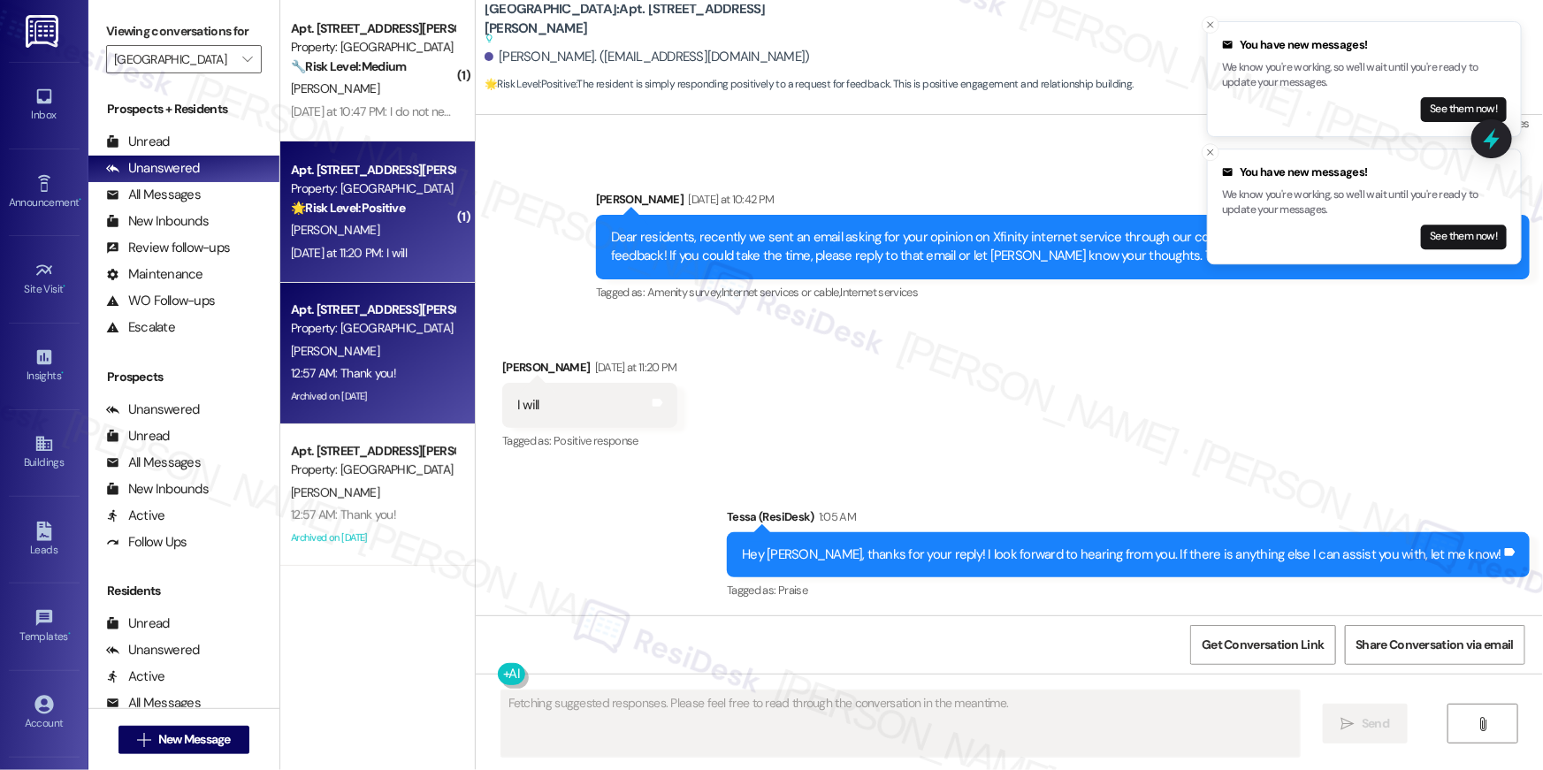
click at [438, 370] on div "12:57 AM: Thank you! 12:57 AM: Thank you!" at bounding box center [372, 373] width 167 height 22
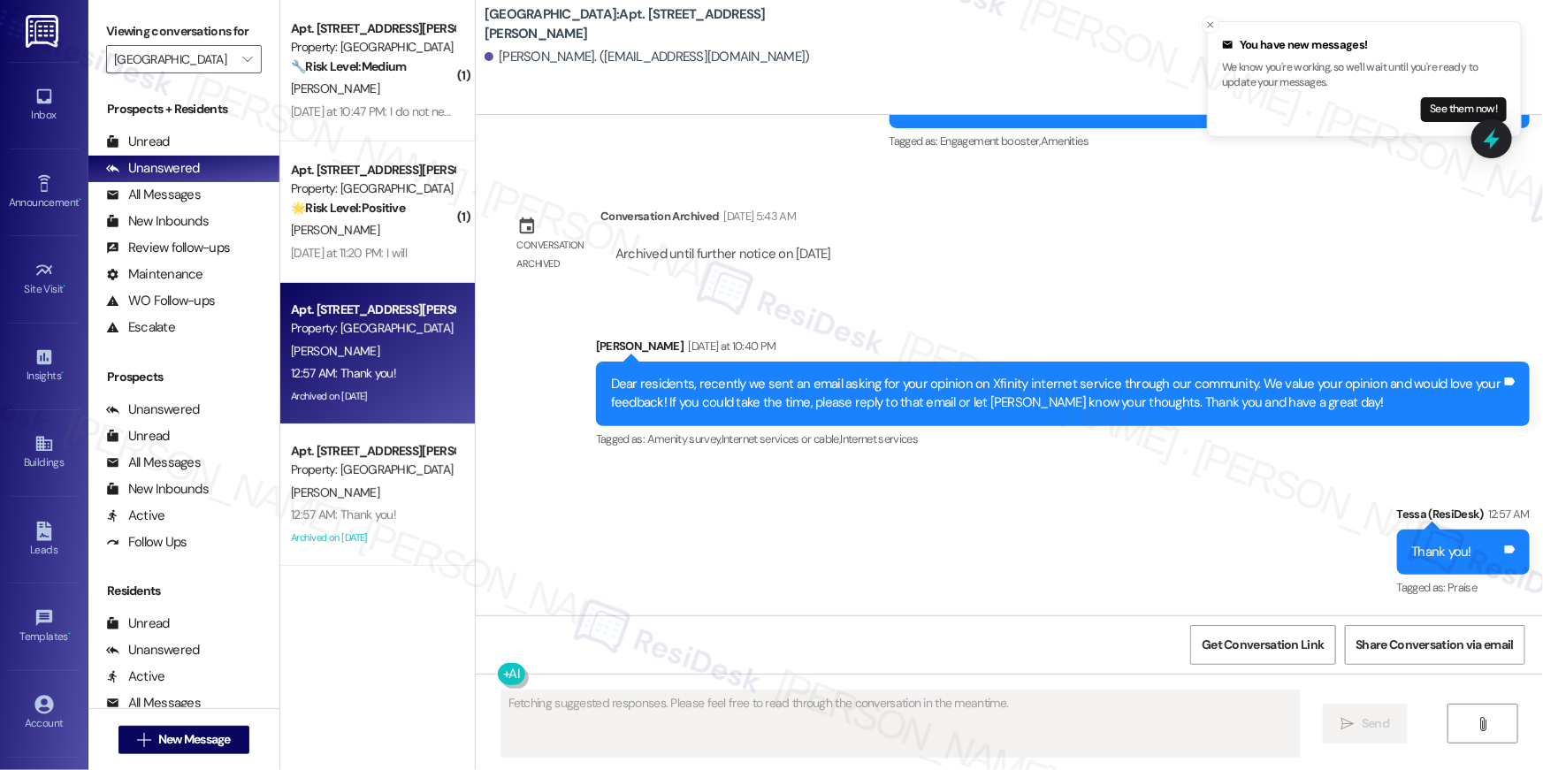
scroll to position [2283, 0]
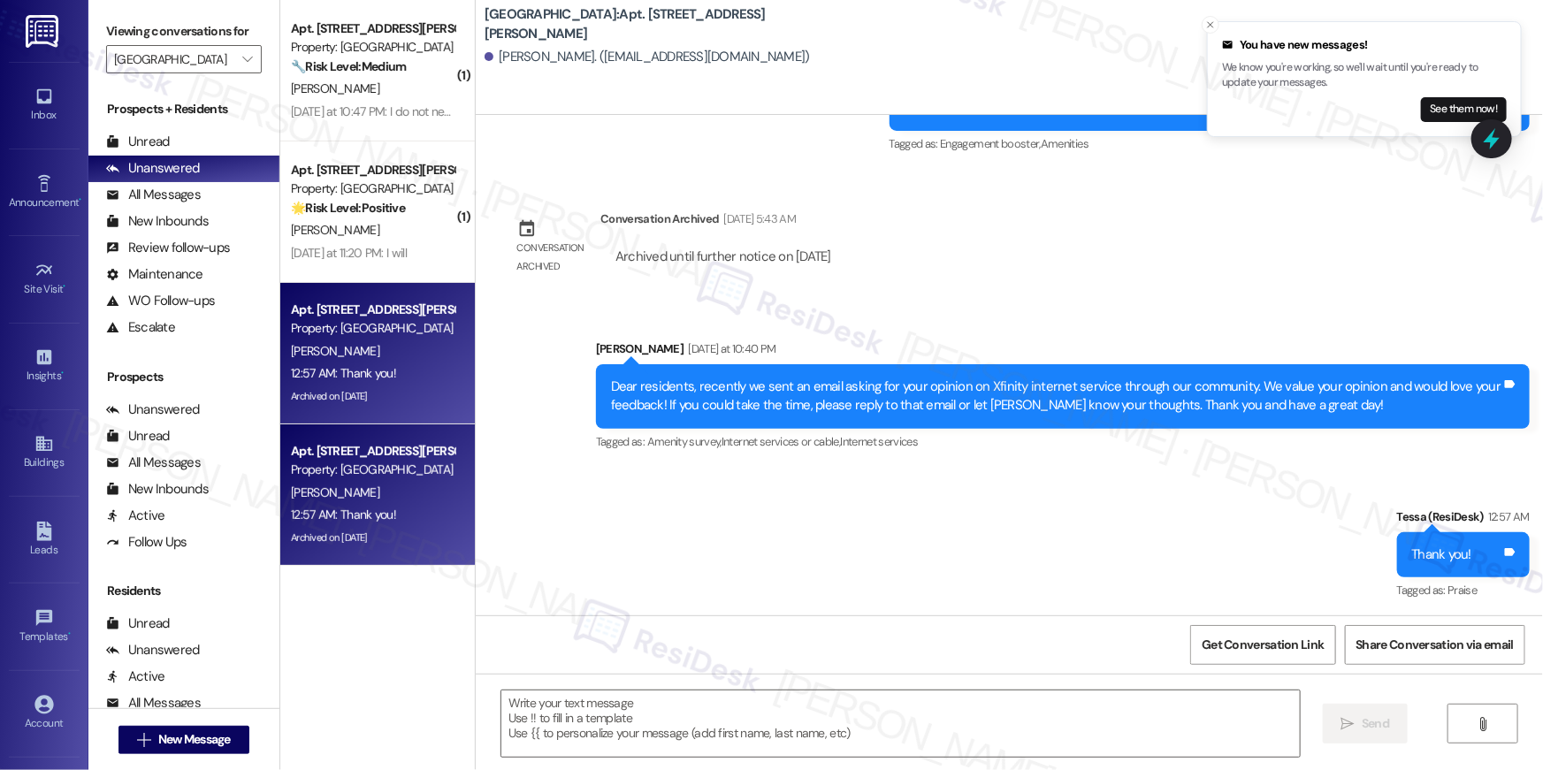
click at [378, 469] on div "Property: [GEOGRAPHIC_DATA]" at bounding box center [373, 470] width 164 height 19
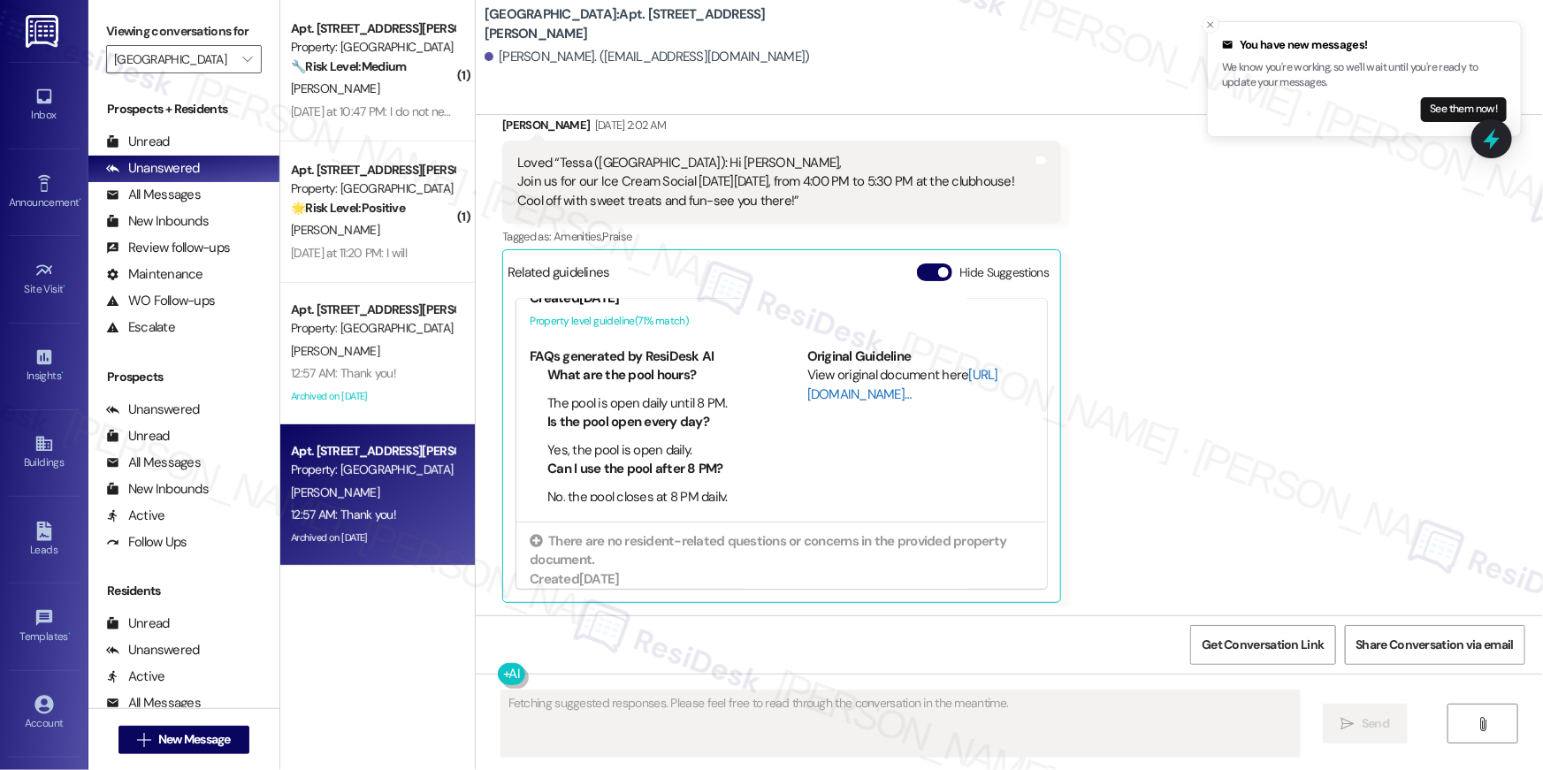
scroll to position [71, 0]
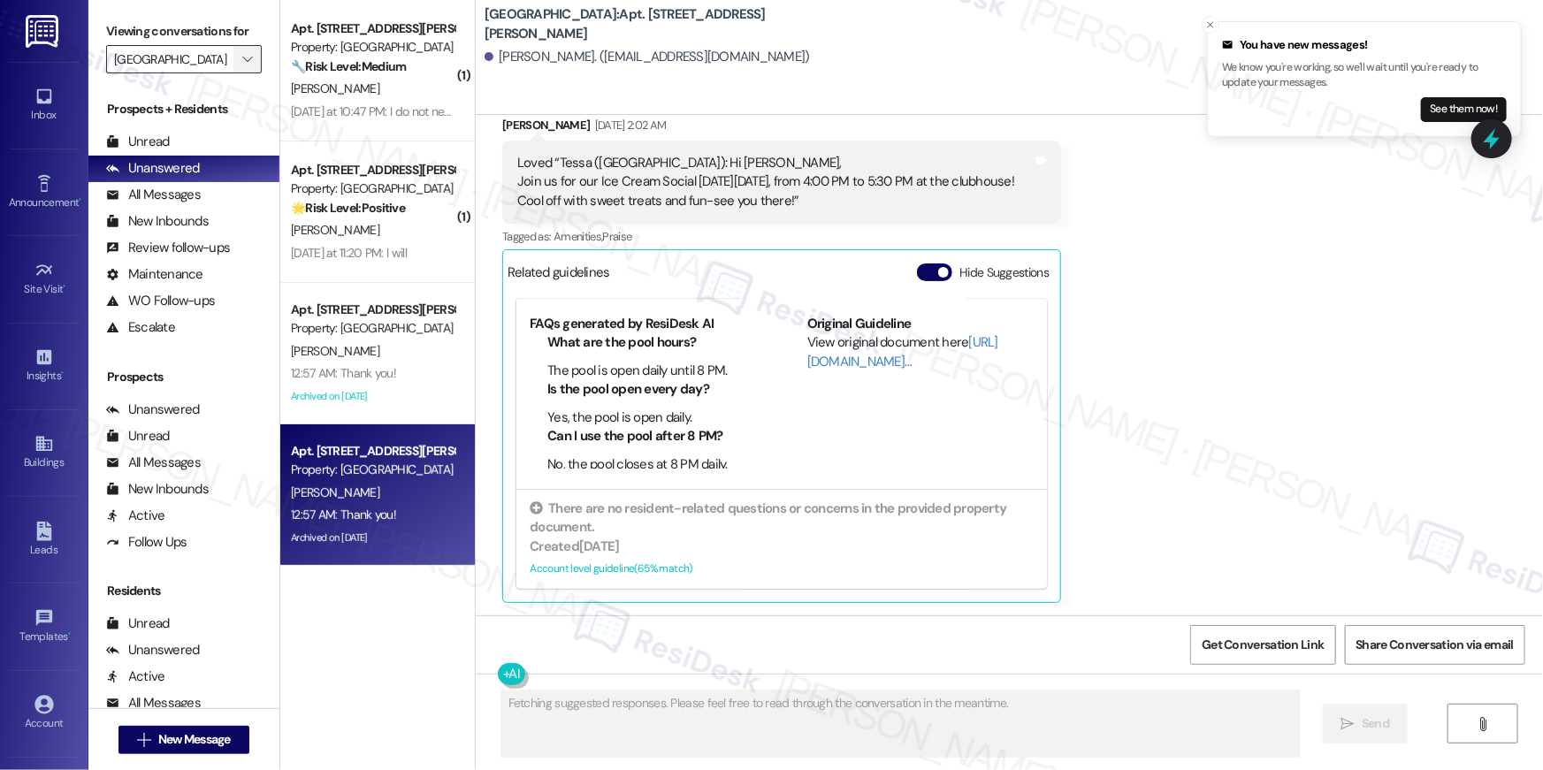
click at [239, 62] on span "" at bounding box center [247, 59] width 17 height 28
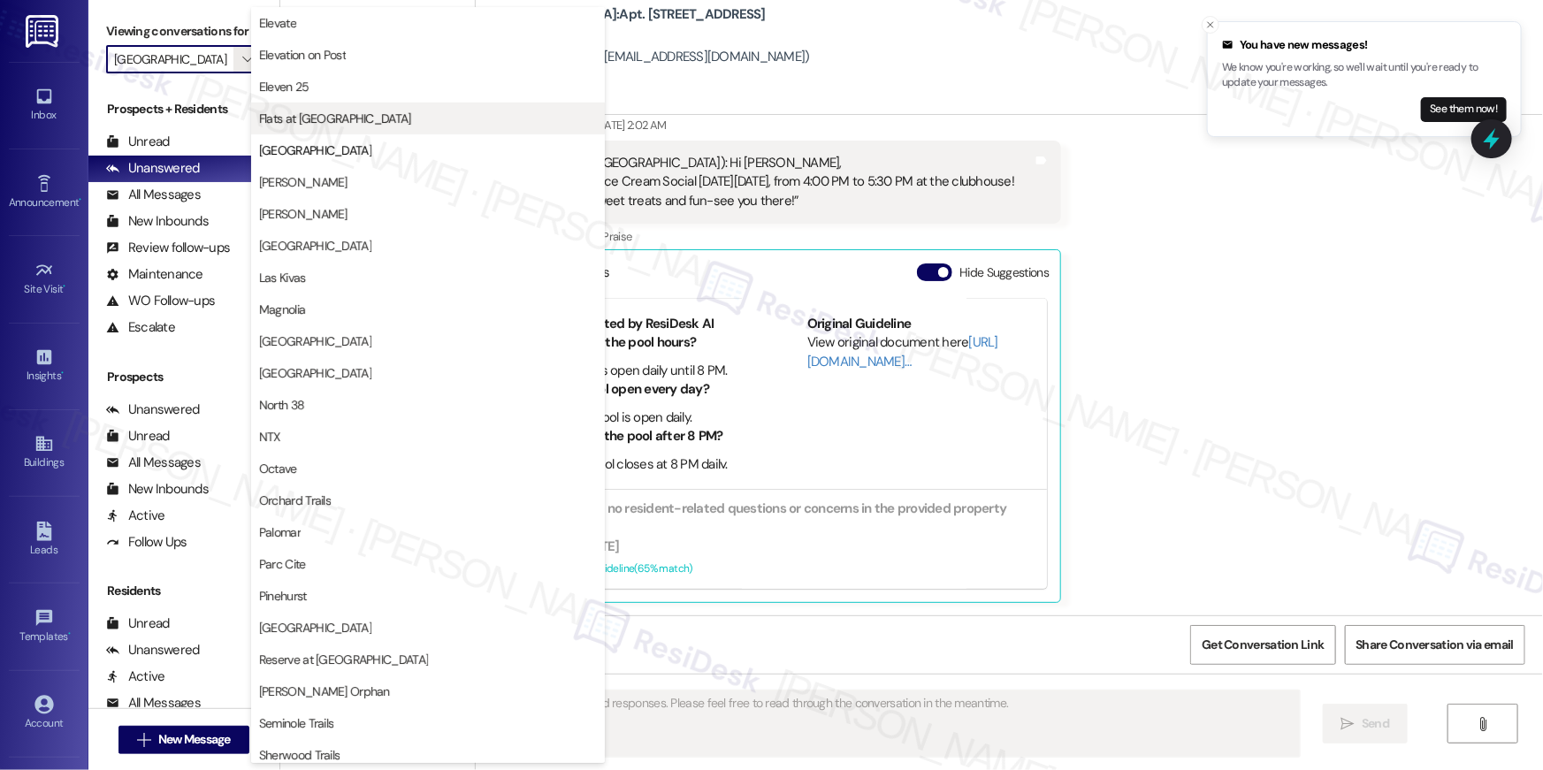
scroll to position [0, 0]
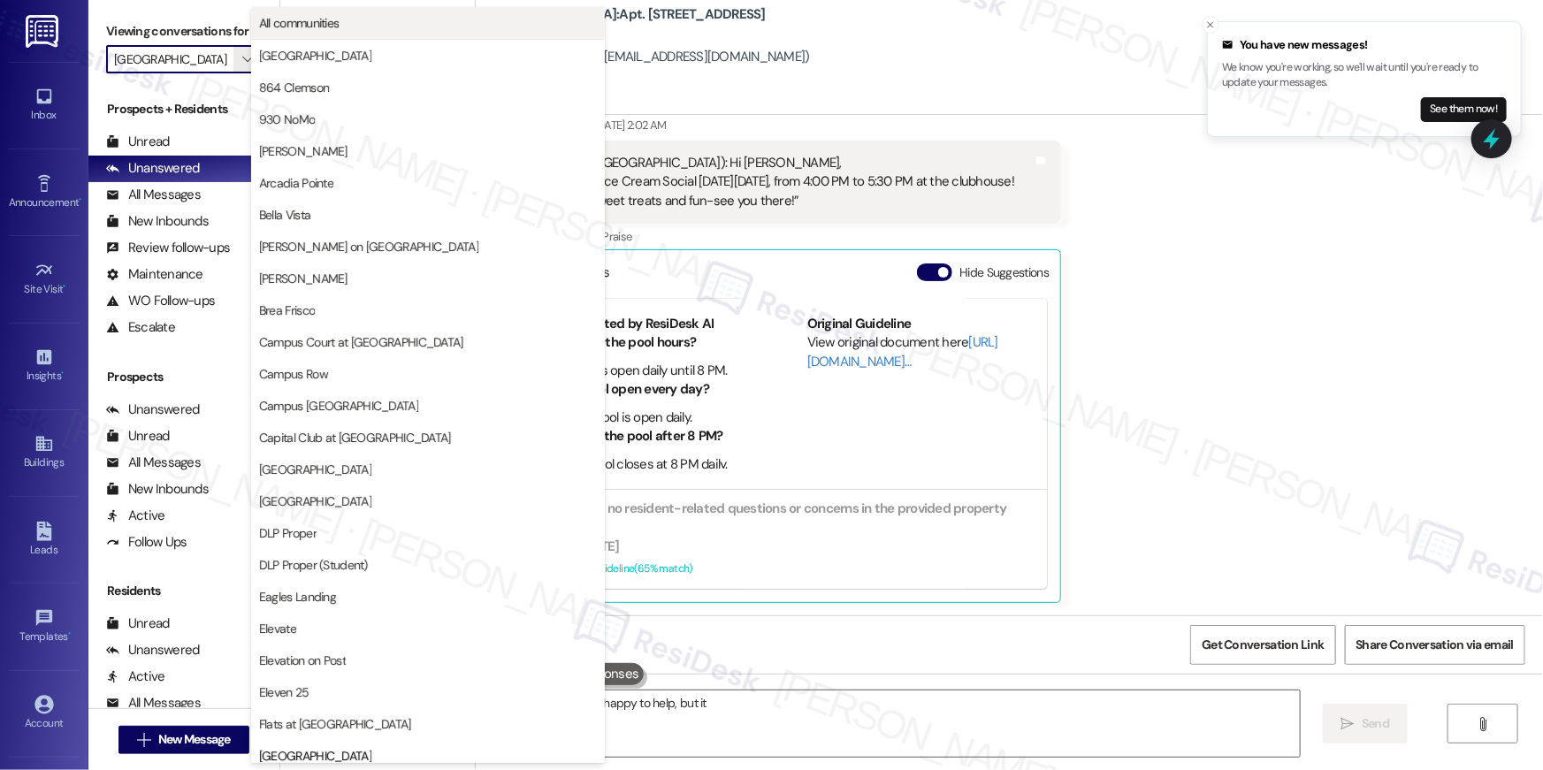
type textarea "{{first_name}}, I'm happy to help, but it"
click at [359, 14] on span "All communities" at bounding box center [428, 23] width 338 height 18
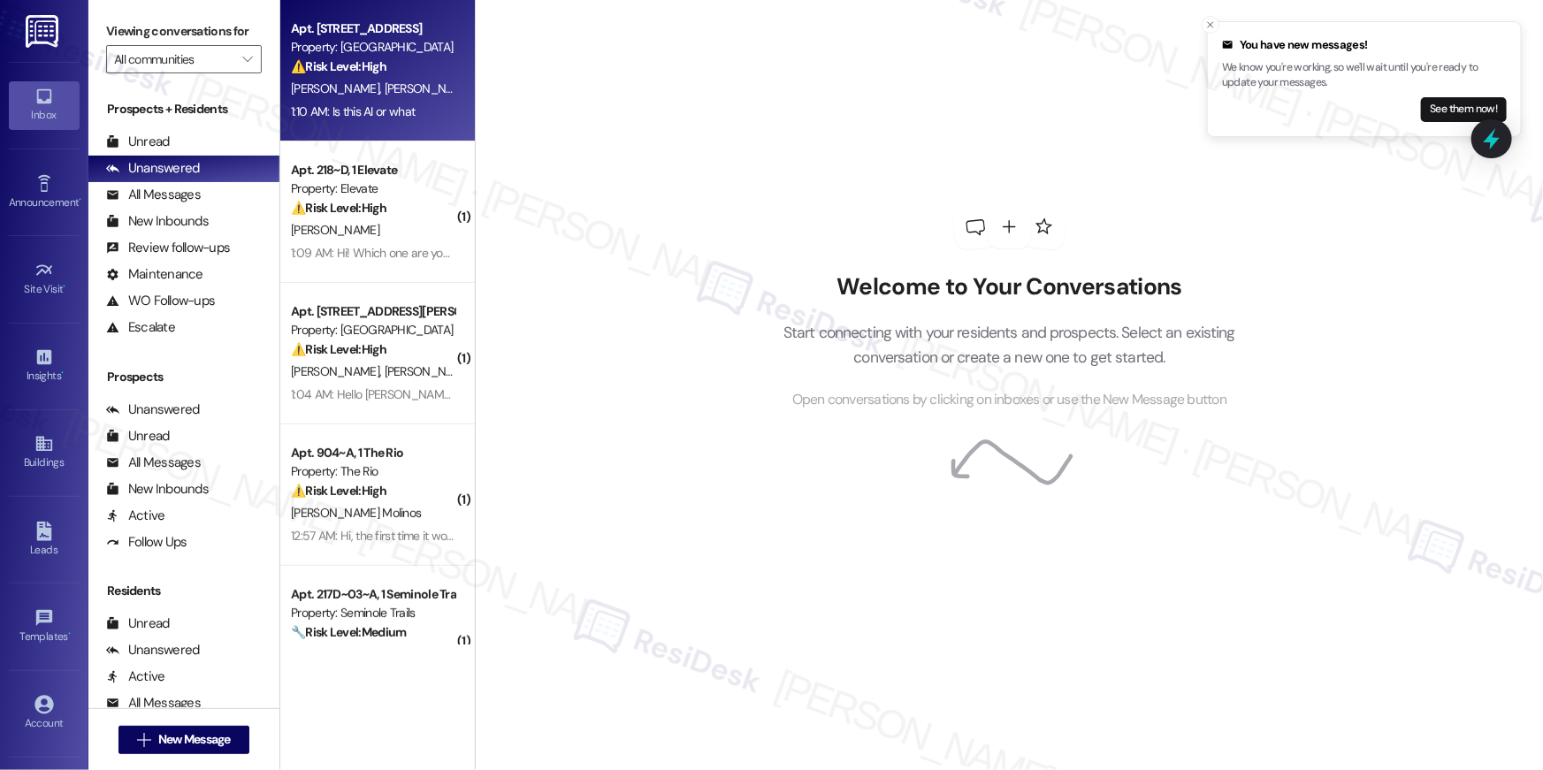
click at [386, 80] on span "[PERSON_NAME]" at bounding box center [429, 88] width 88 height 16
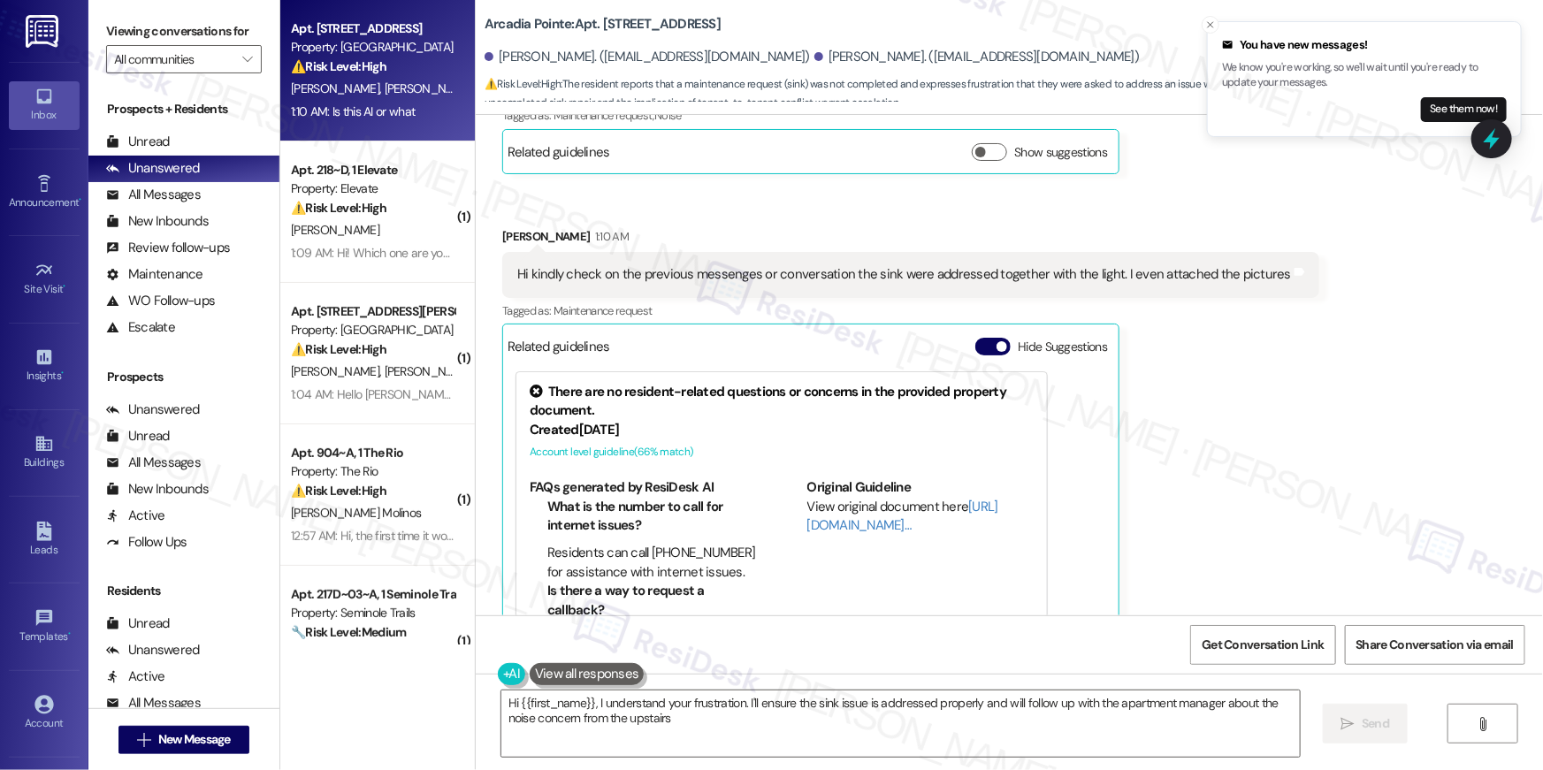
scroll to position [6963, 0]
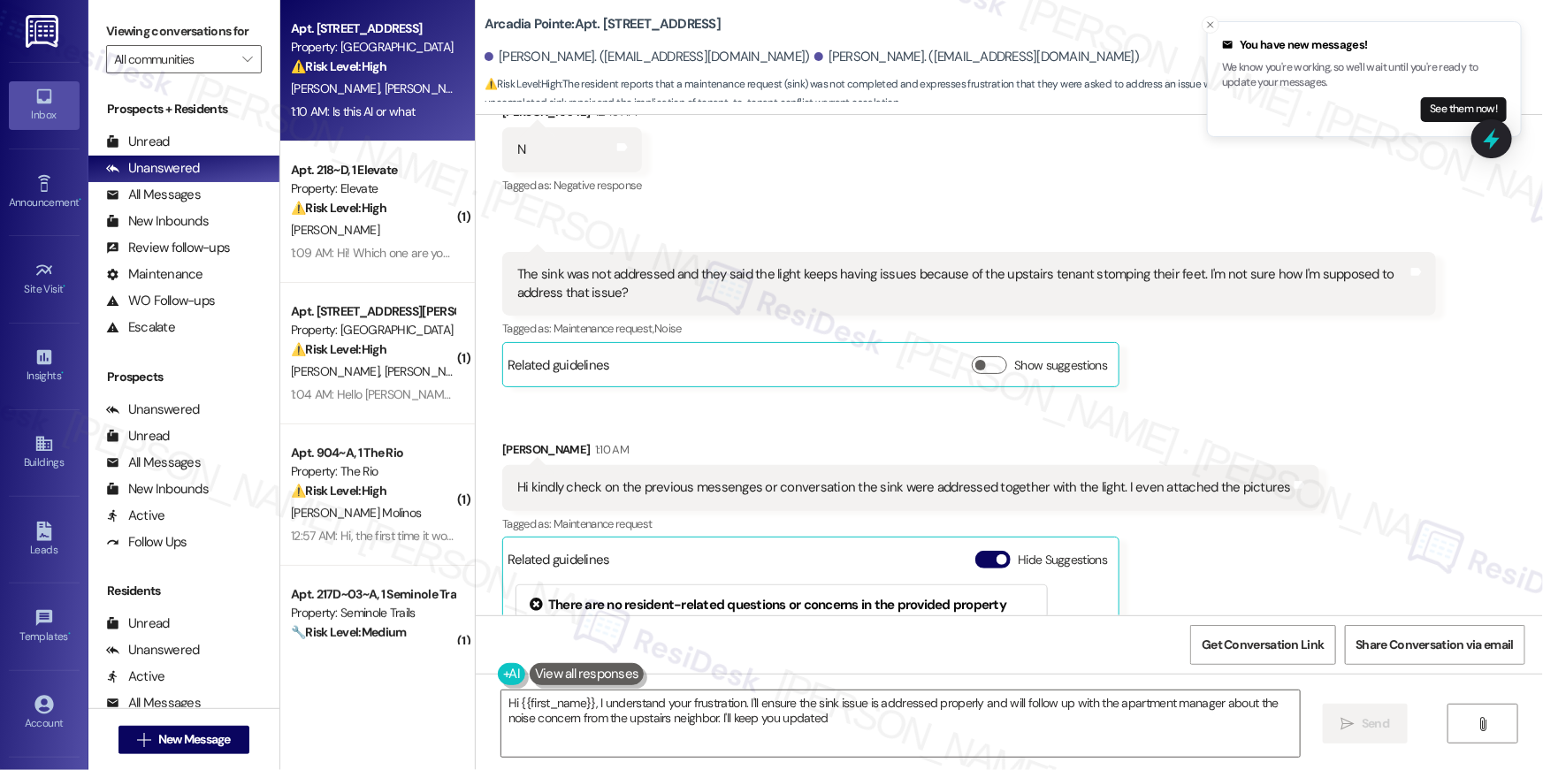
type textarea "Hi {{first_name}}, I understand your frustration. I'll ensure the sink issue is…"
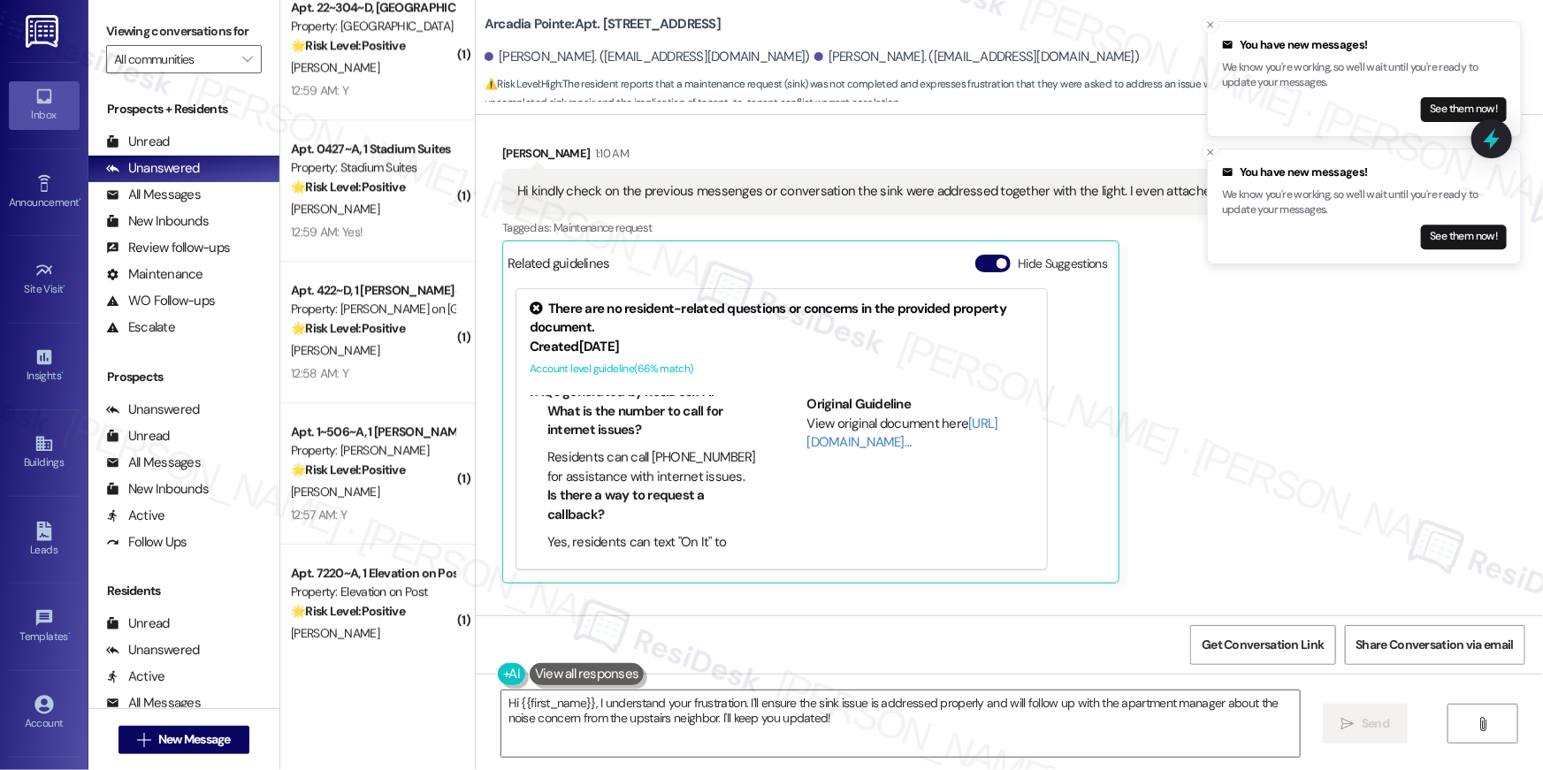
scroll to position [6427, 0]
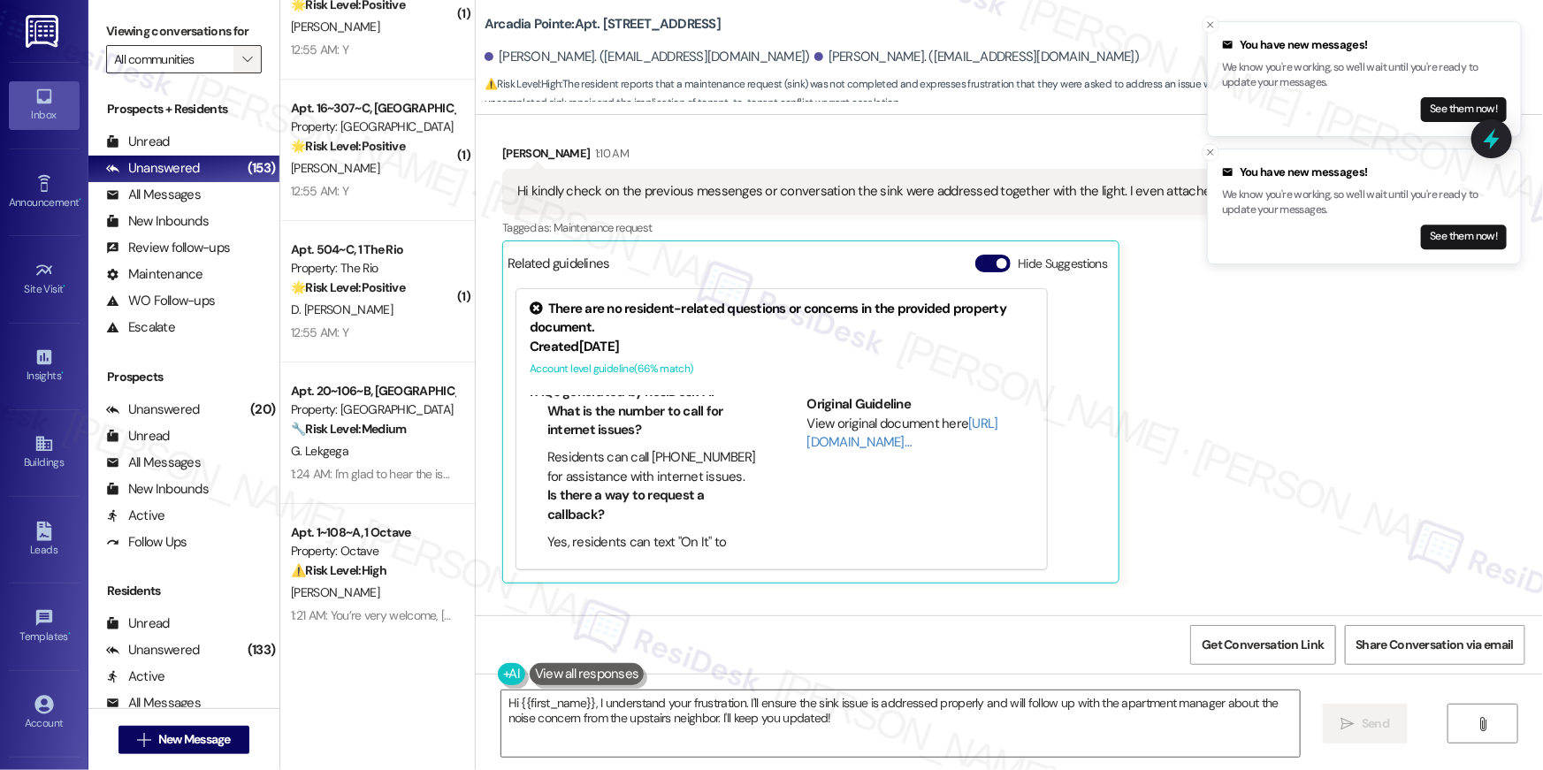
click at [242, 60] on icon "" at bounding box center [247, 59] width 10 height 14
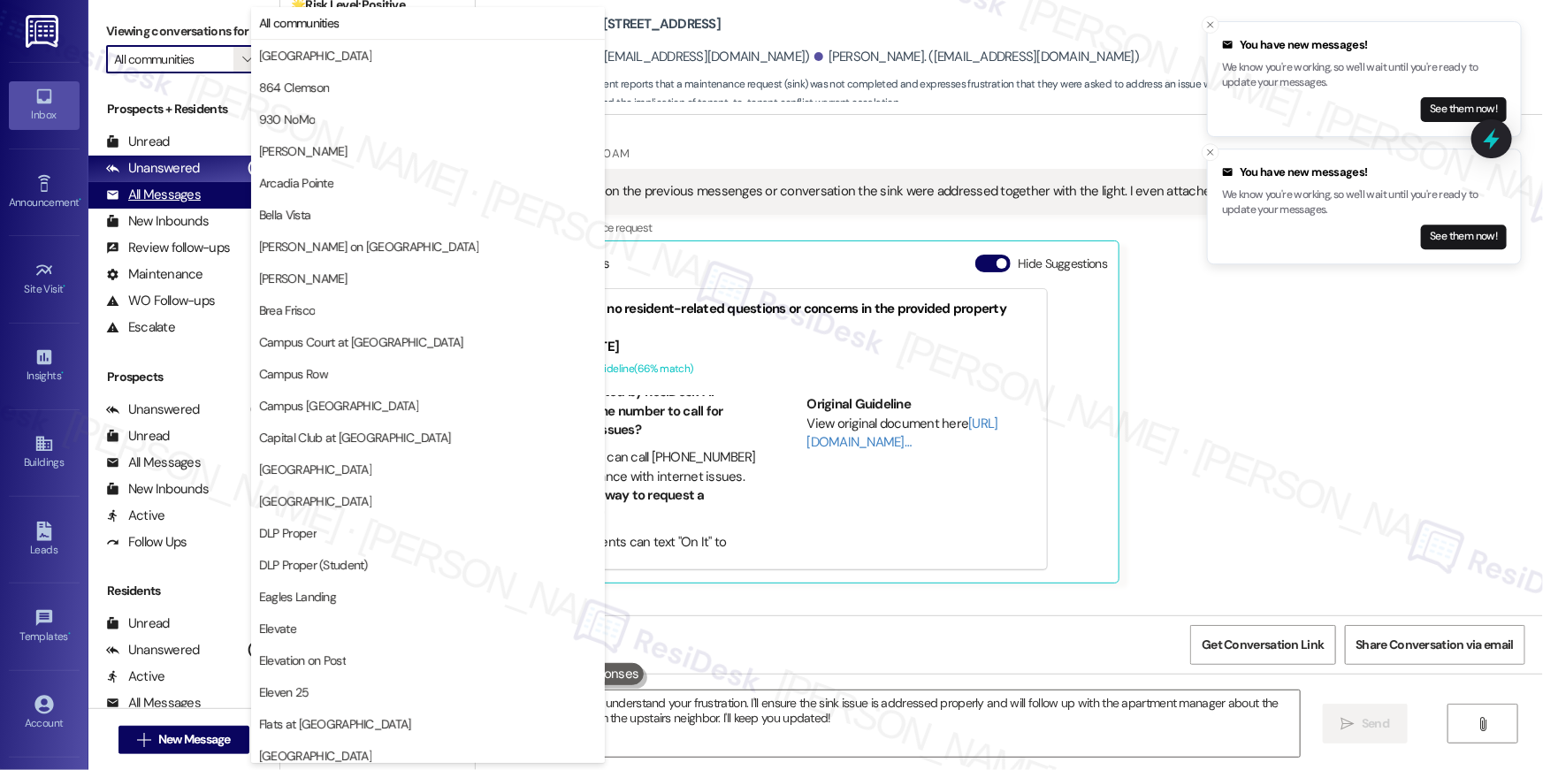
click at [141, 202] on div "All Messages" at bounding box center [153, 195] width 95 height 19
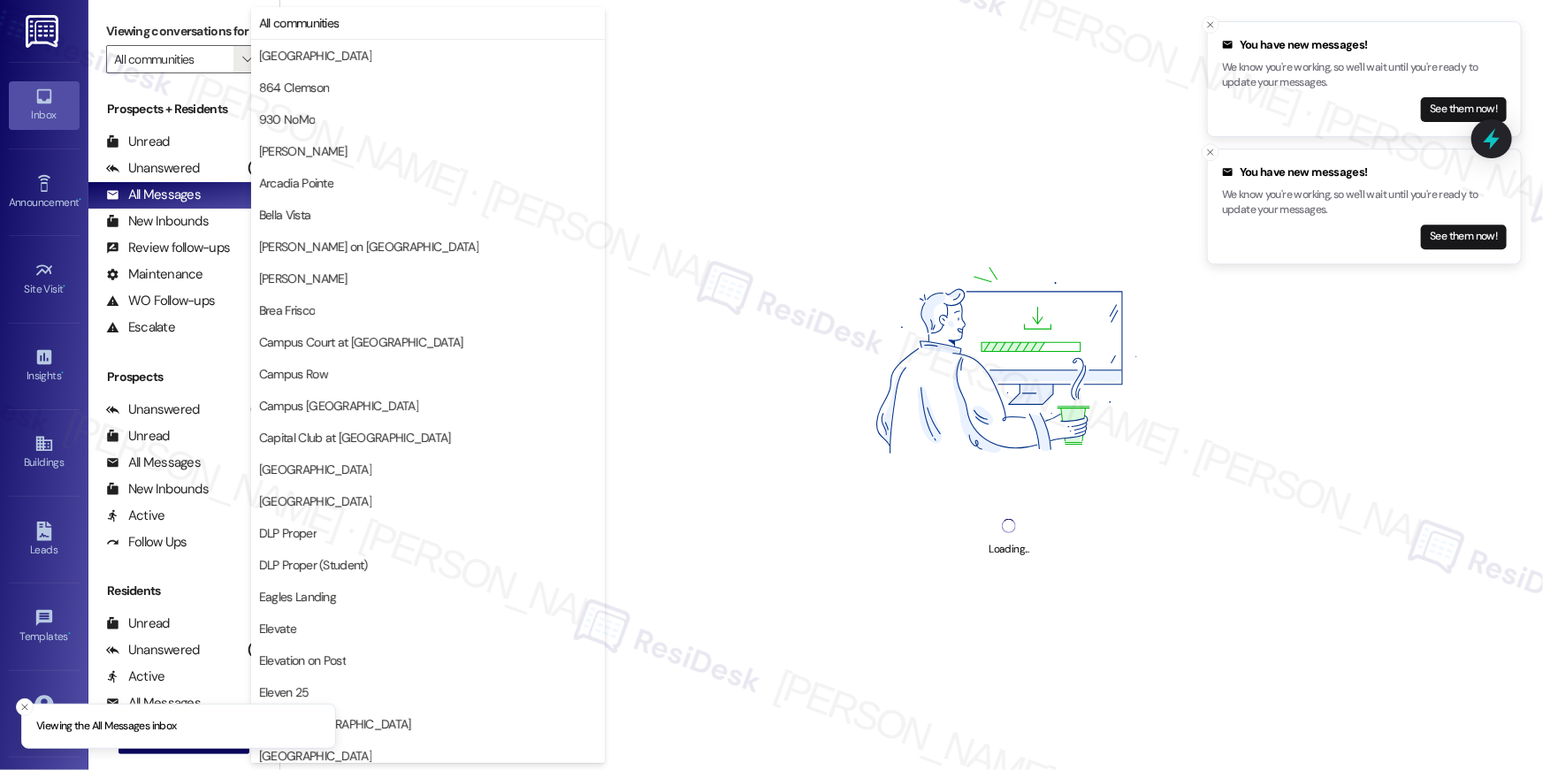
click at [836, 108] on div "Loading..." at bounding box center [1009, 385] width 1068 height 770
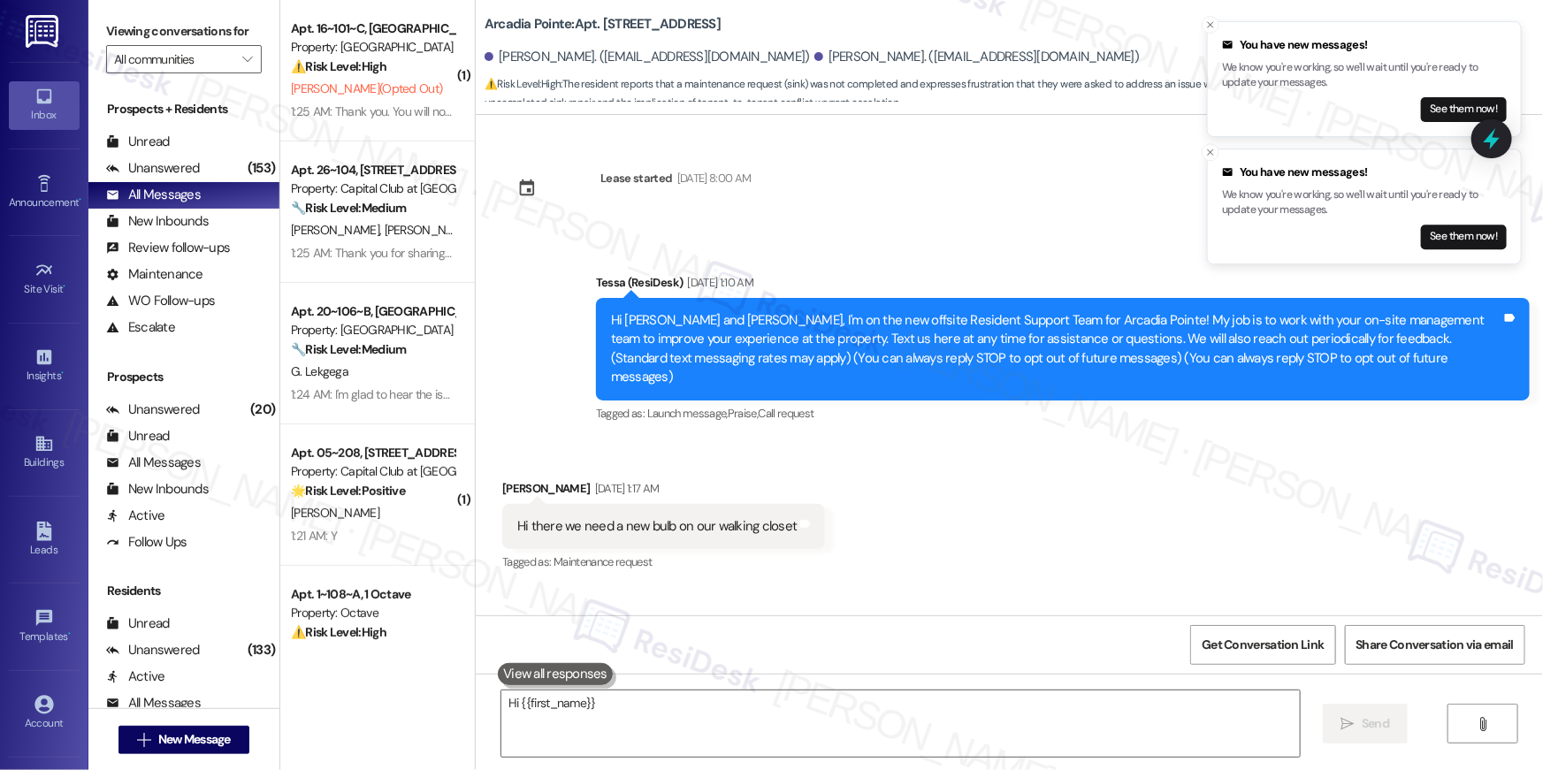
scroll to position [7259, 0]
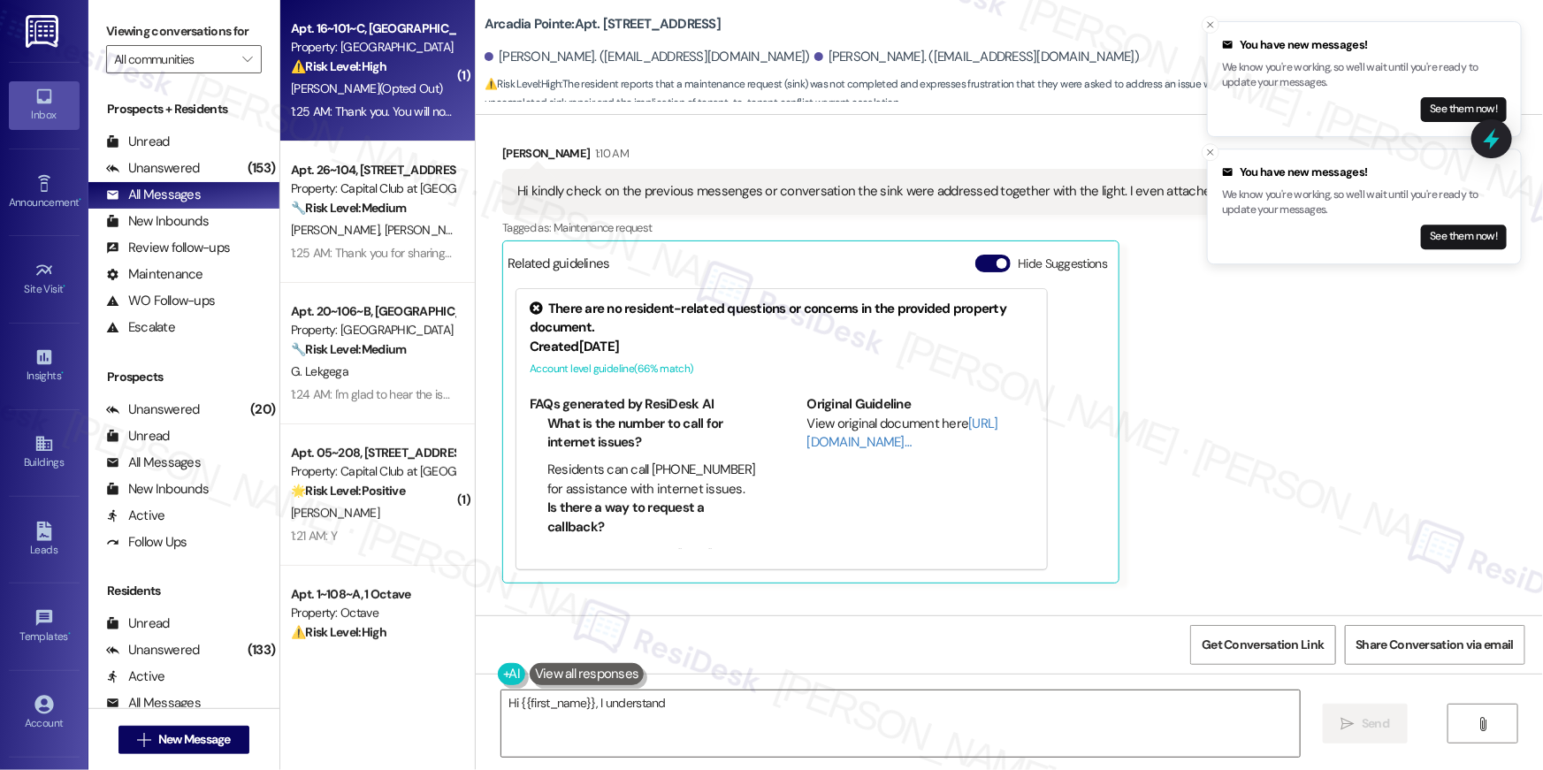
type textarea "Hi {{first_name}}, I understand your"
click at [379, 98] on div "[PERSON_NAME] (Opted Out)" at bounding box center [372, 89] width 167 height 22
type textarea "Hi {{first_name}}, I understand your frustration. I'll ensure the sink issue"
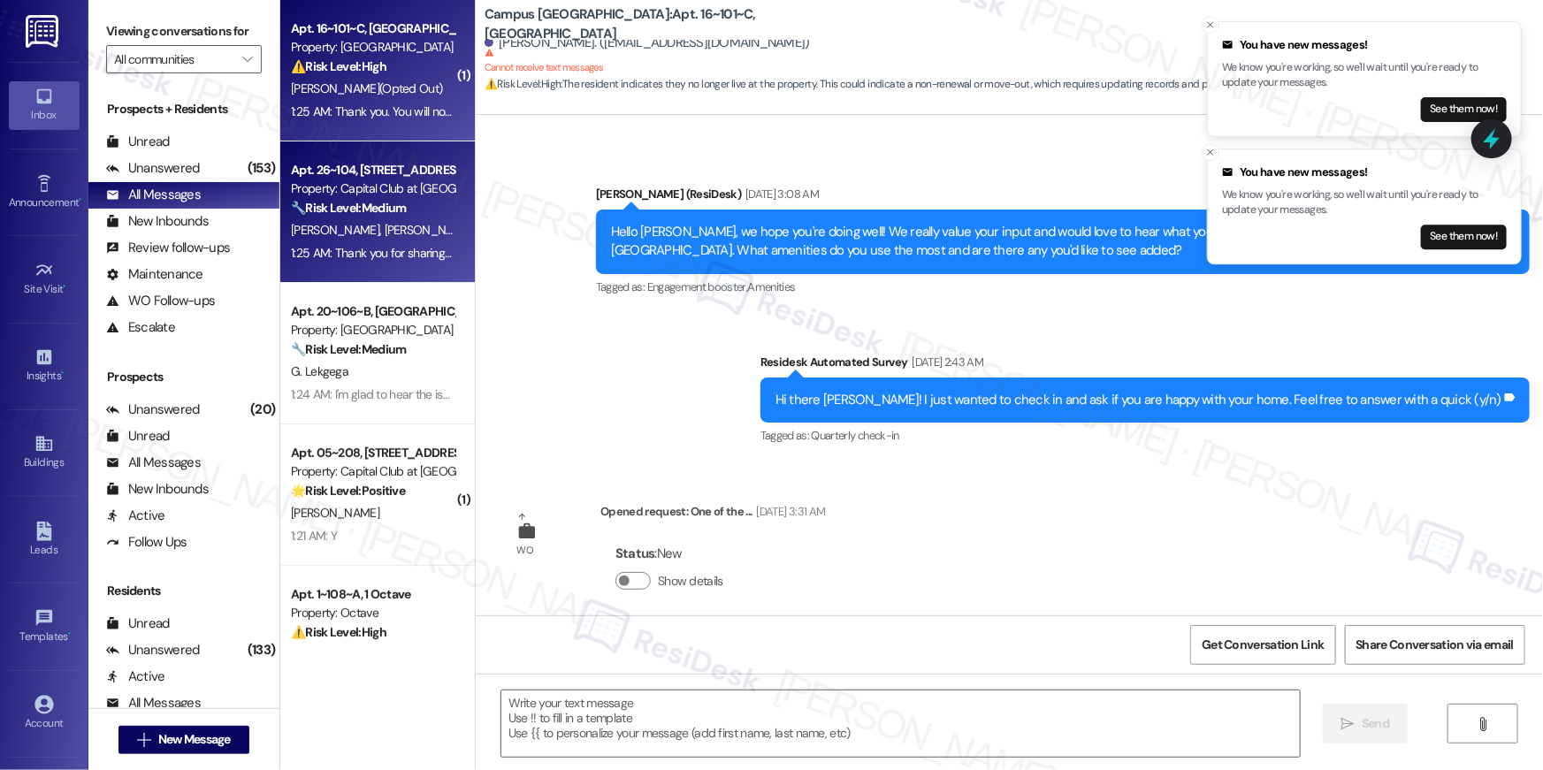
type textarea "Fetching suggested responses. Please feel free to read through the conversation…"
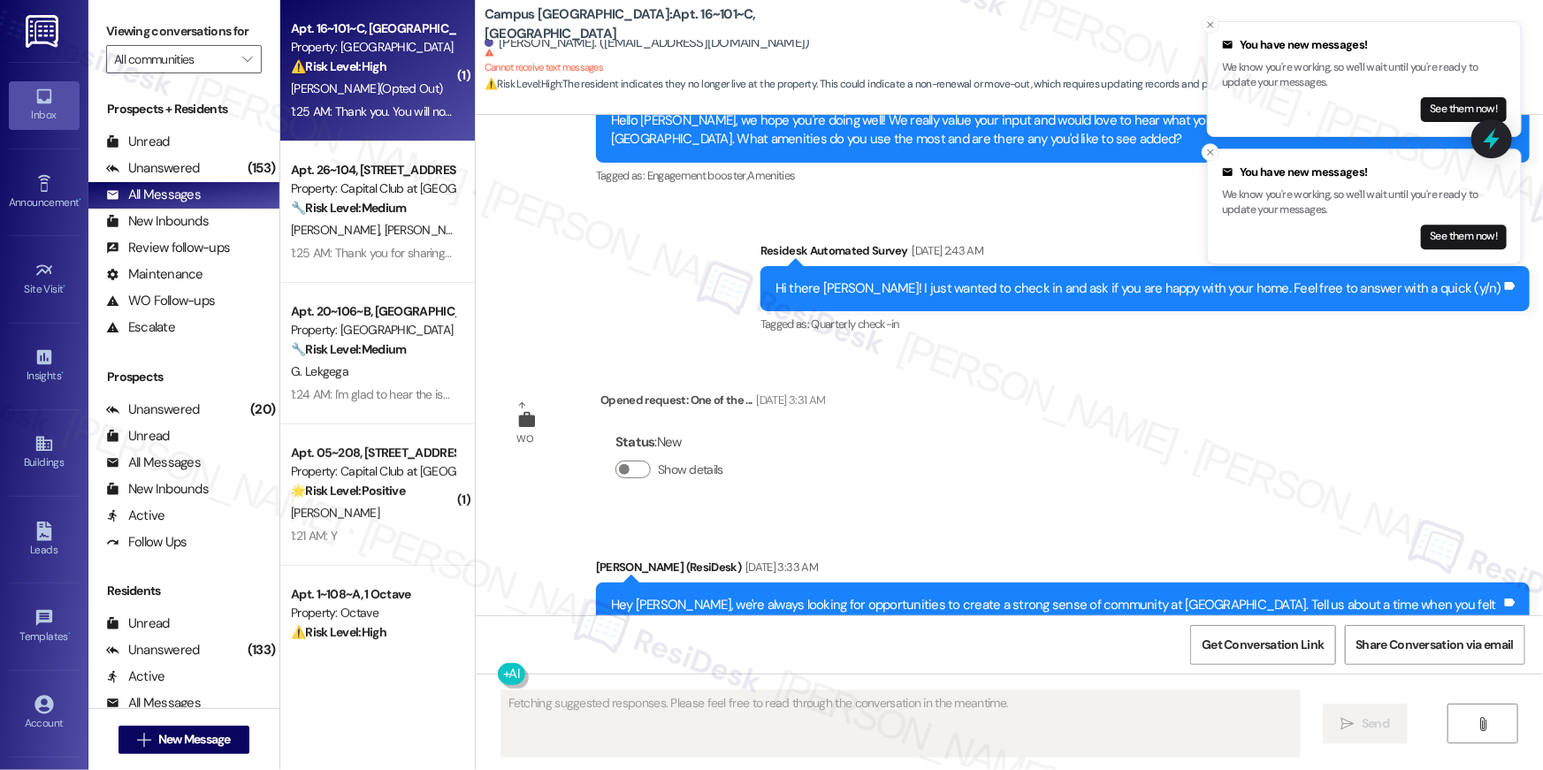
click at [374, 202] on strong "🔧 Risk Level: Medium" at bounding box center [348, 208] width 115 height 16
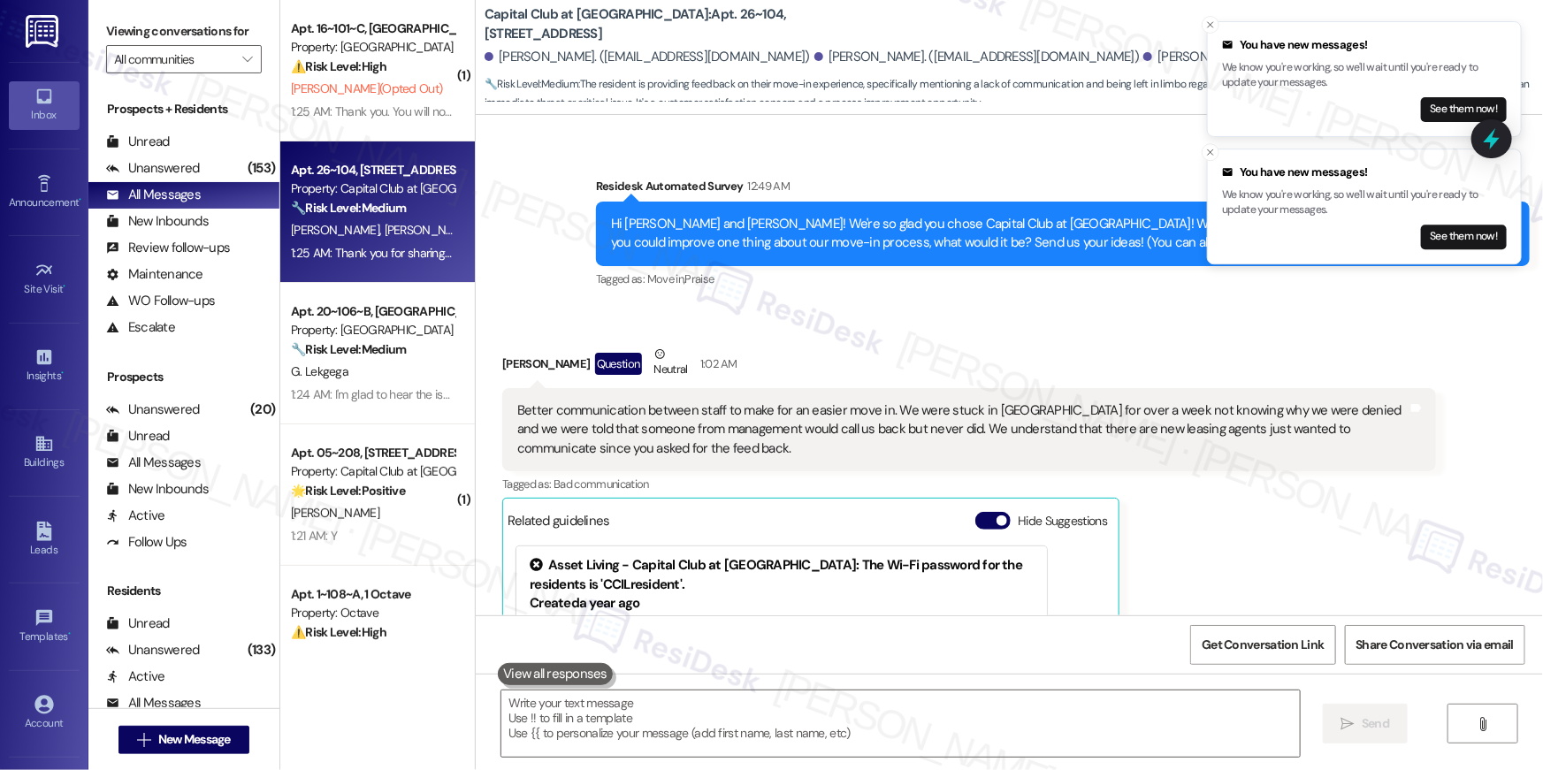
scroll to position [513, 0]
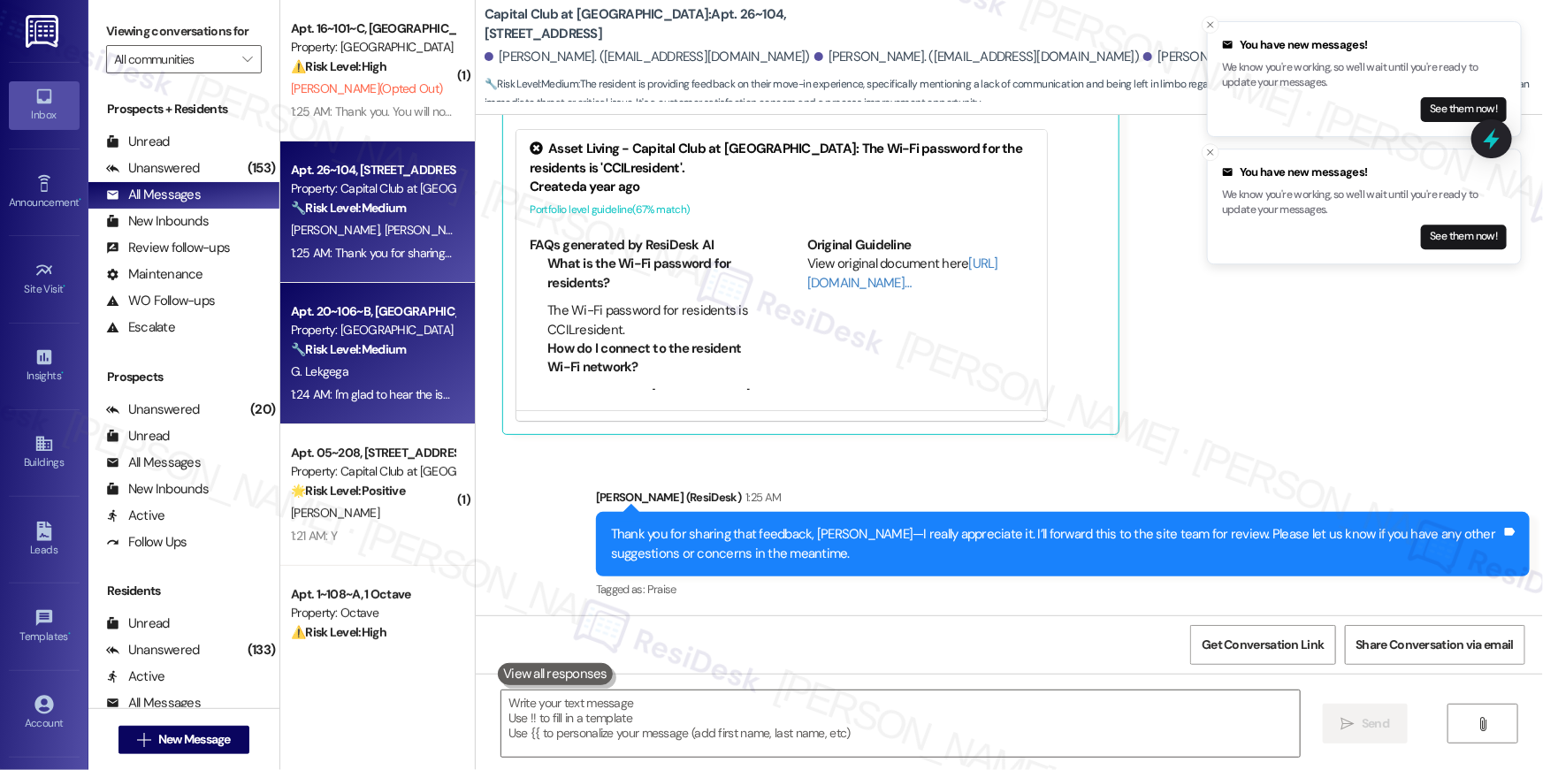
click at [425, 393] on div "1:24 AM: I'm glad to hear the issues have been resolved! If Campus [GEOGRAPHIC_…" at bounding box center [750, 394] width 918 height 16
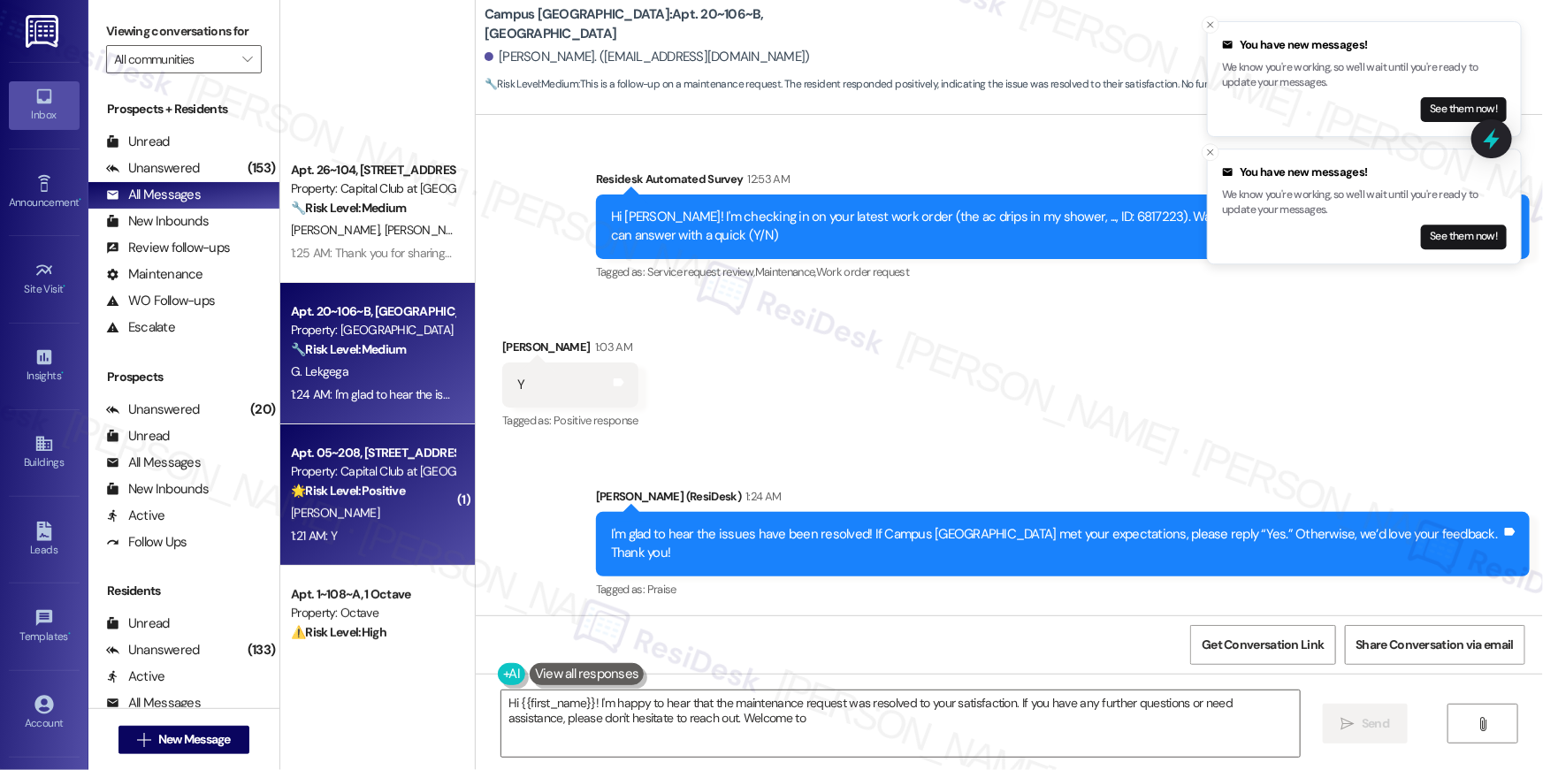
scroll to position [336, 0]
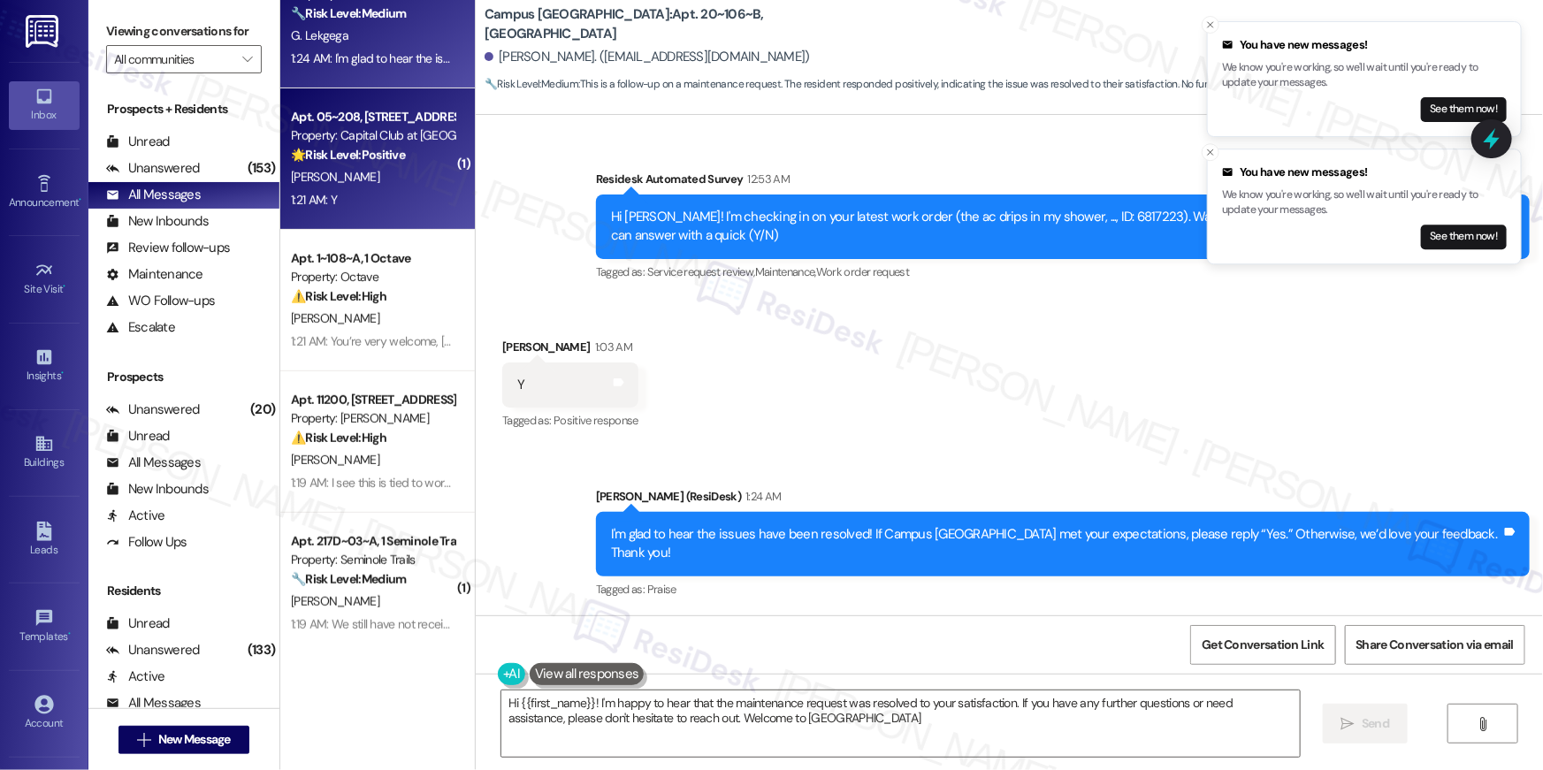
type textarea "Hi {{first_name}}! I'm happy to hear that the maintenance request was resolved …"
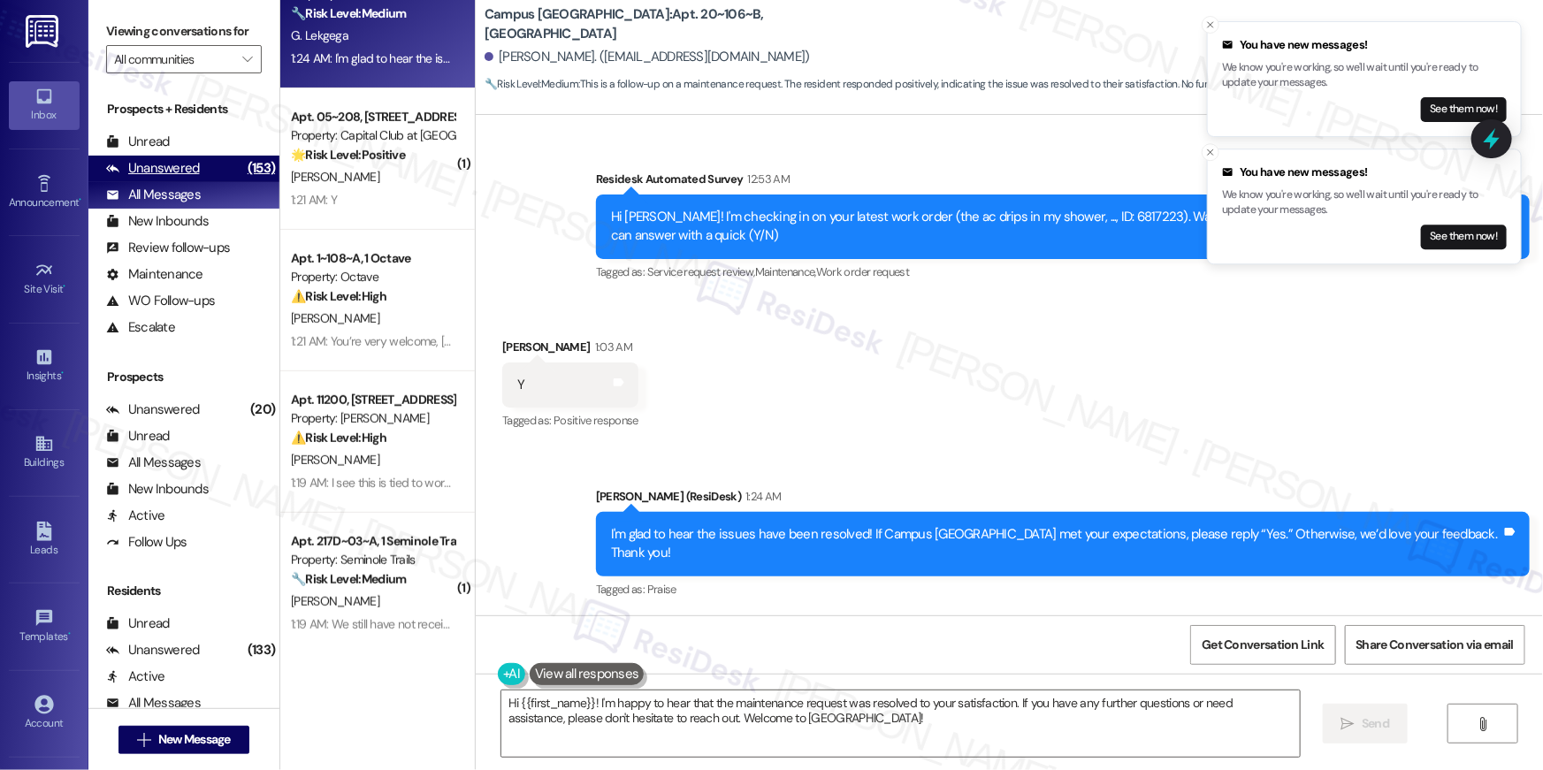
click at [204, 172] on div "Unanswered (153)" at bounding box center [183, 169] width 191 height 27
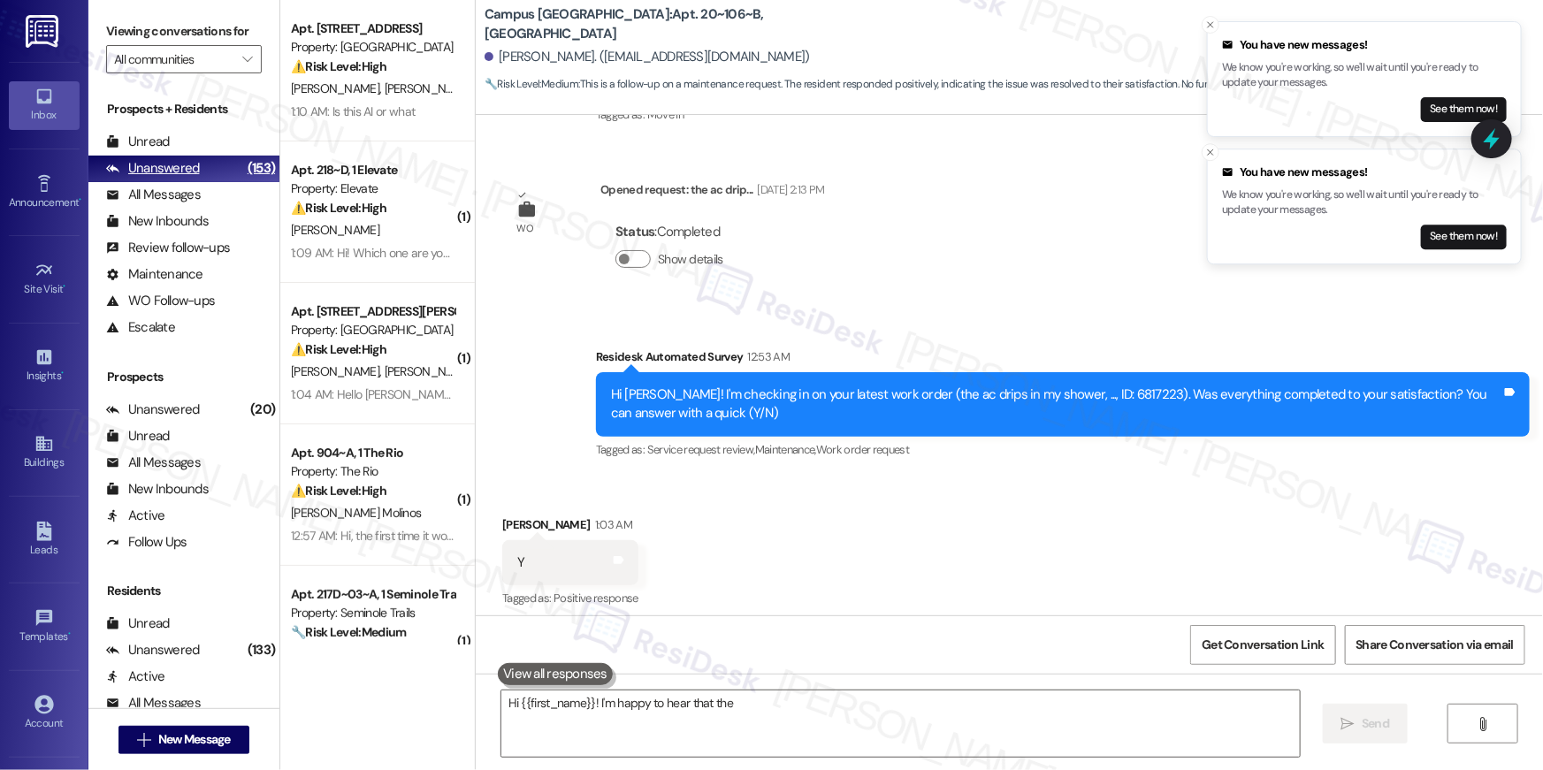
scroll to position [270, 0]
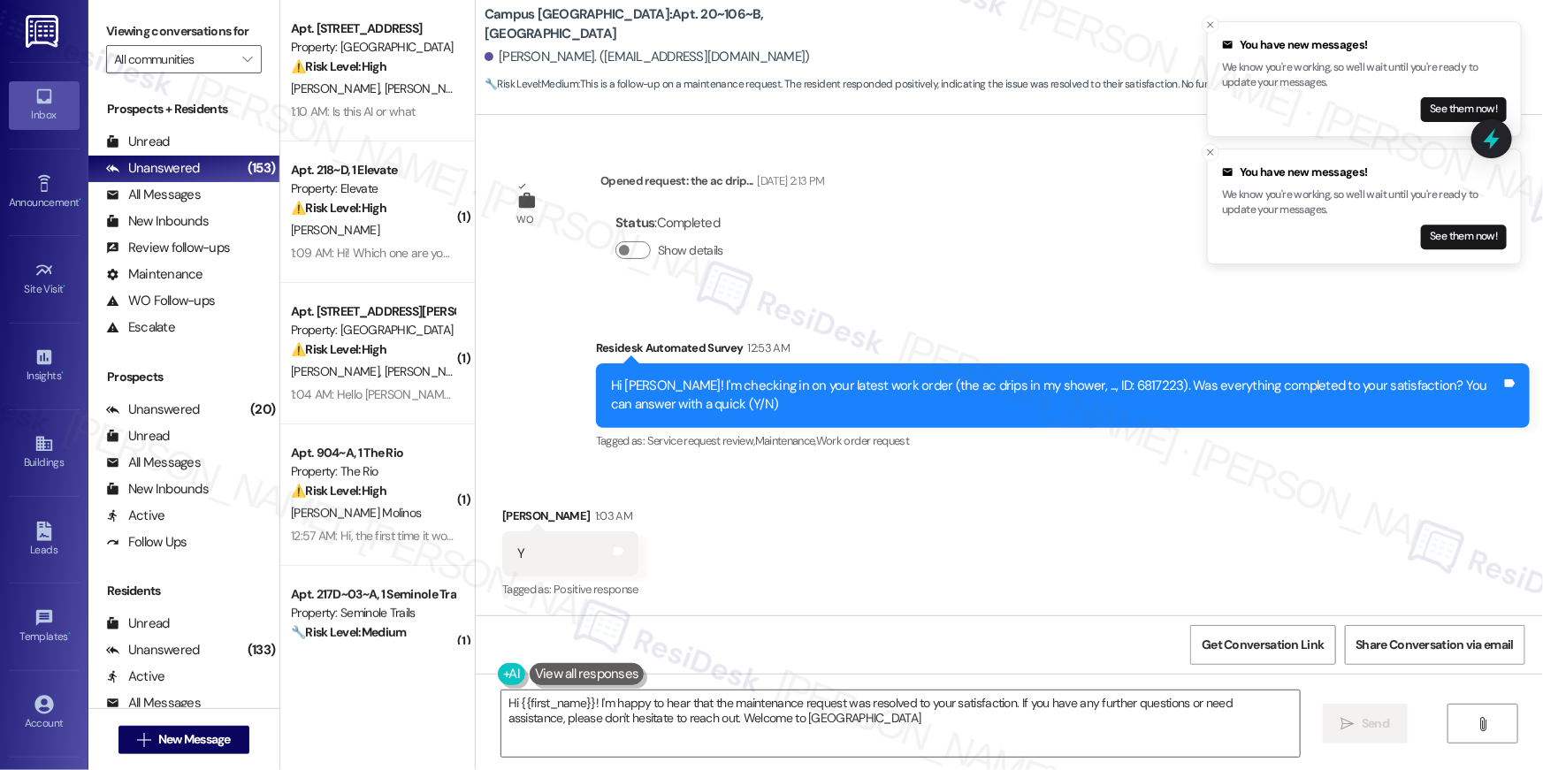
type textarea "Hi {{first_name}}! I'm happy to hear that the maintenance request was resolved …"
click at [233, 57] on button "" at bounding box center [247, 59] width 28 height 28
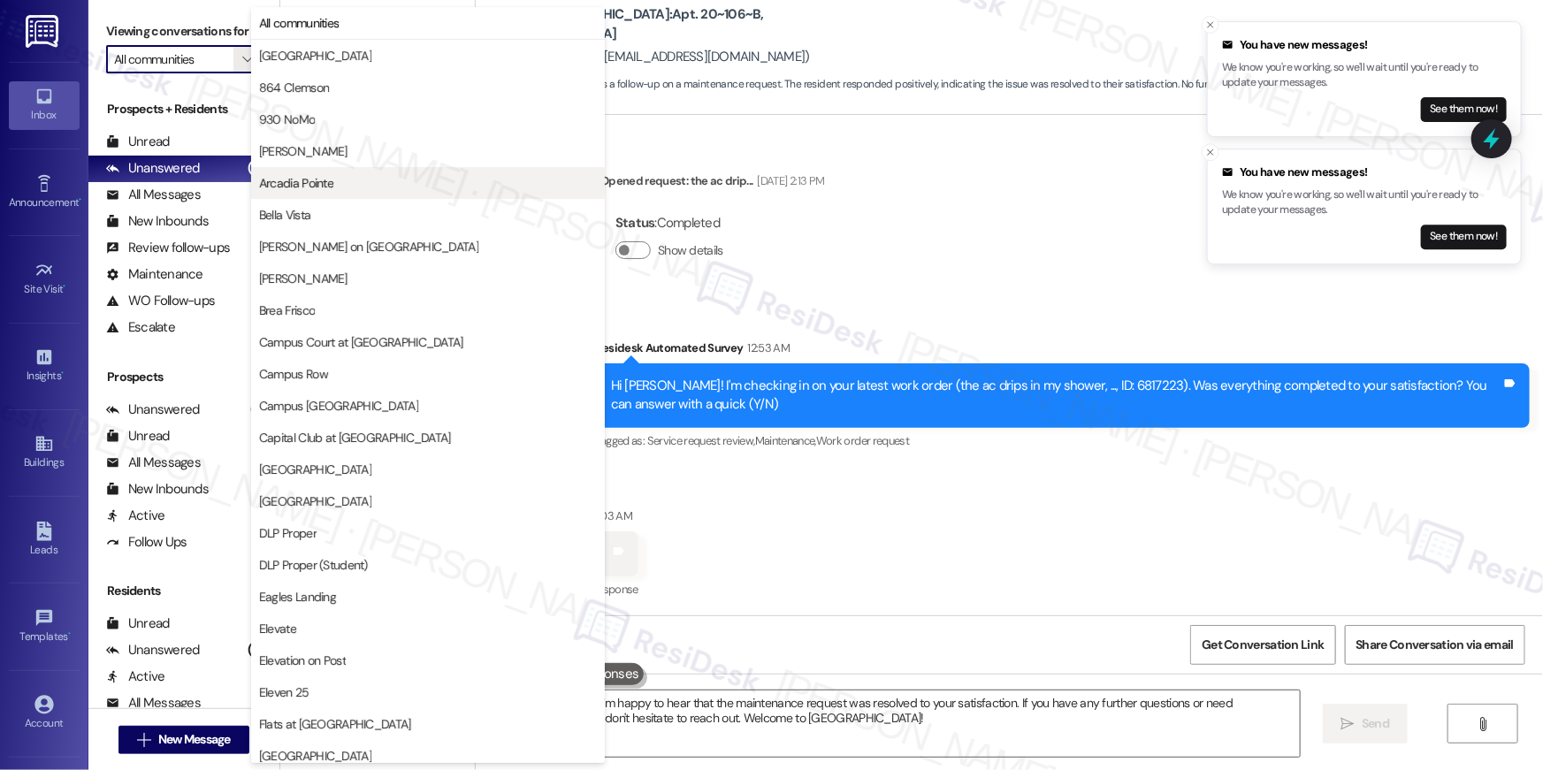
click at [316, 188] on span "Arcadia Pointe" at bounding box center [296, 183] width 74 height 18
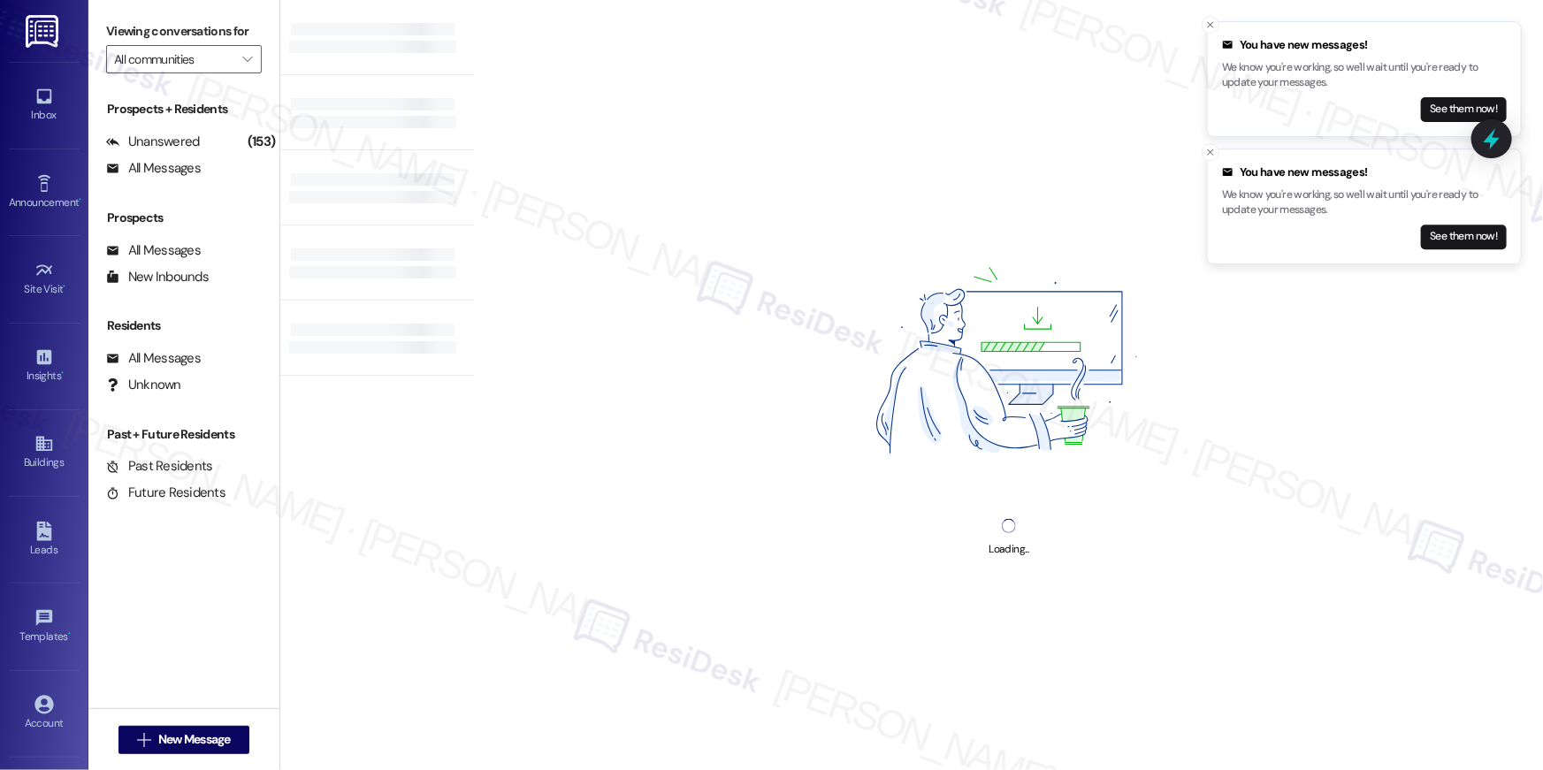
type input "Arcadia Pointe"
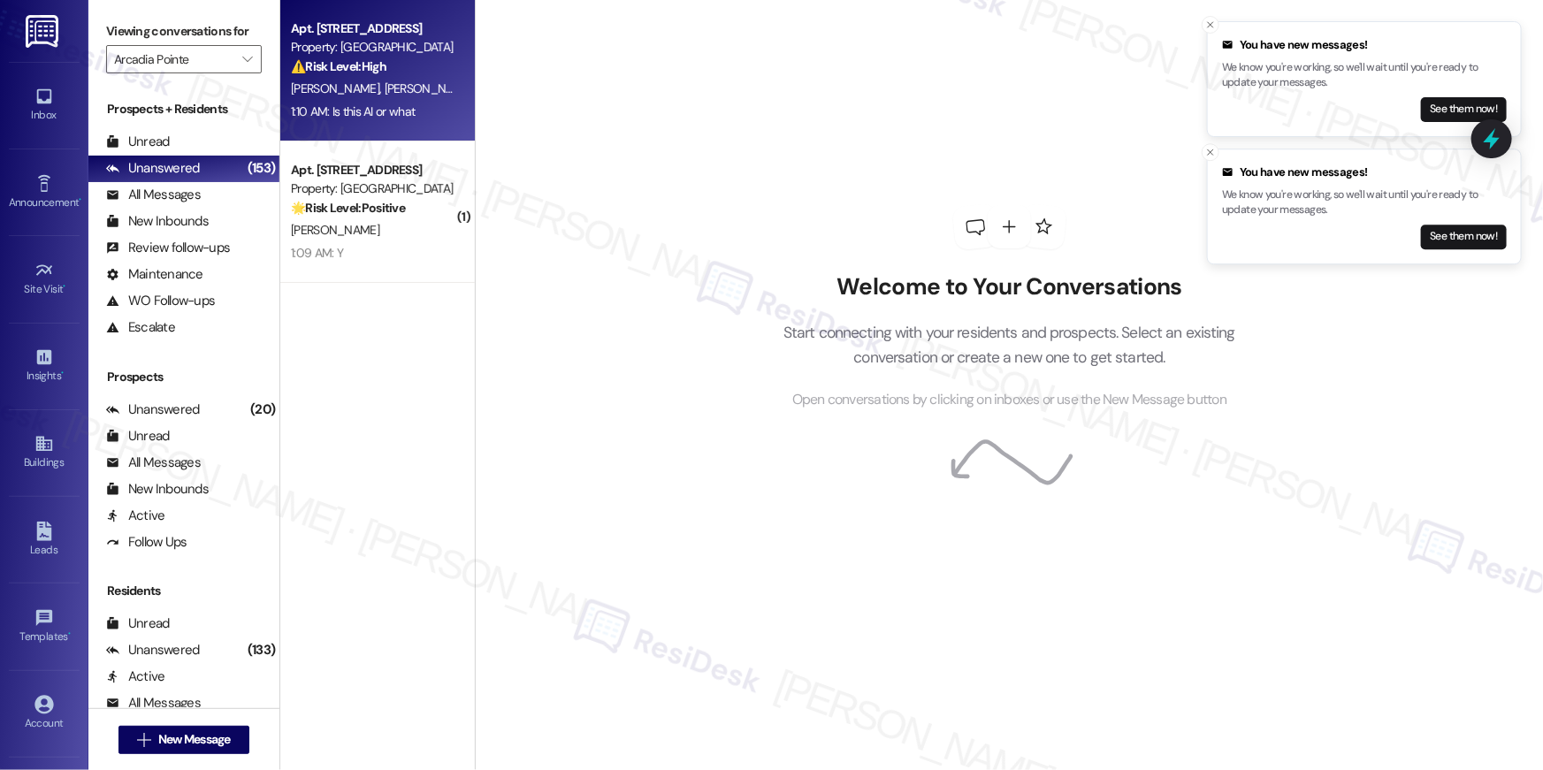
click at [325, 65] on strong "⚠️ Risk Level: High" at bounding box center [338, 66] width 95 height 16
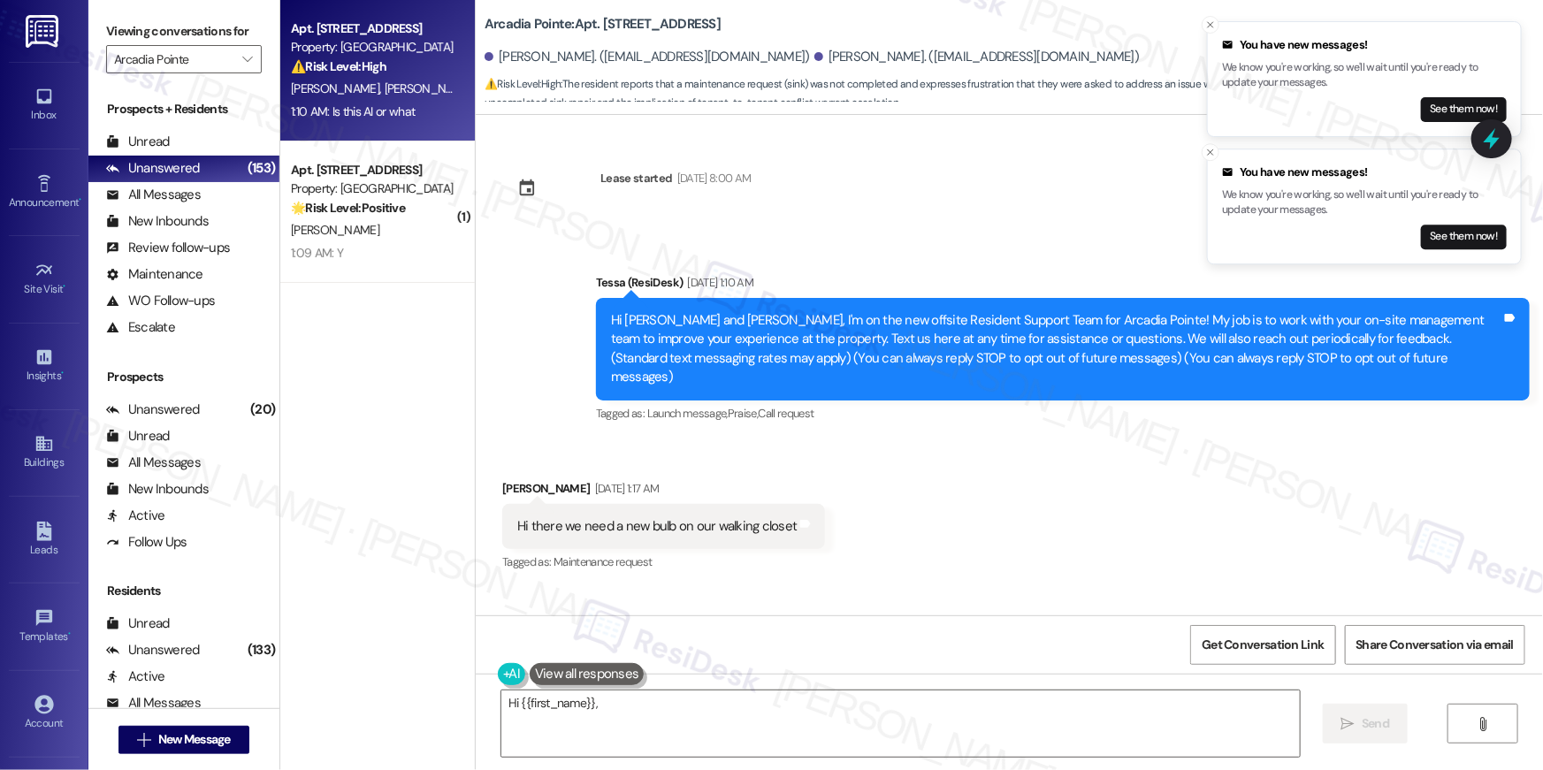
scroll to position [7259, 0]
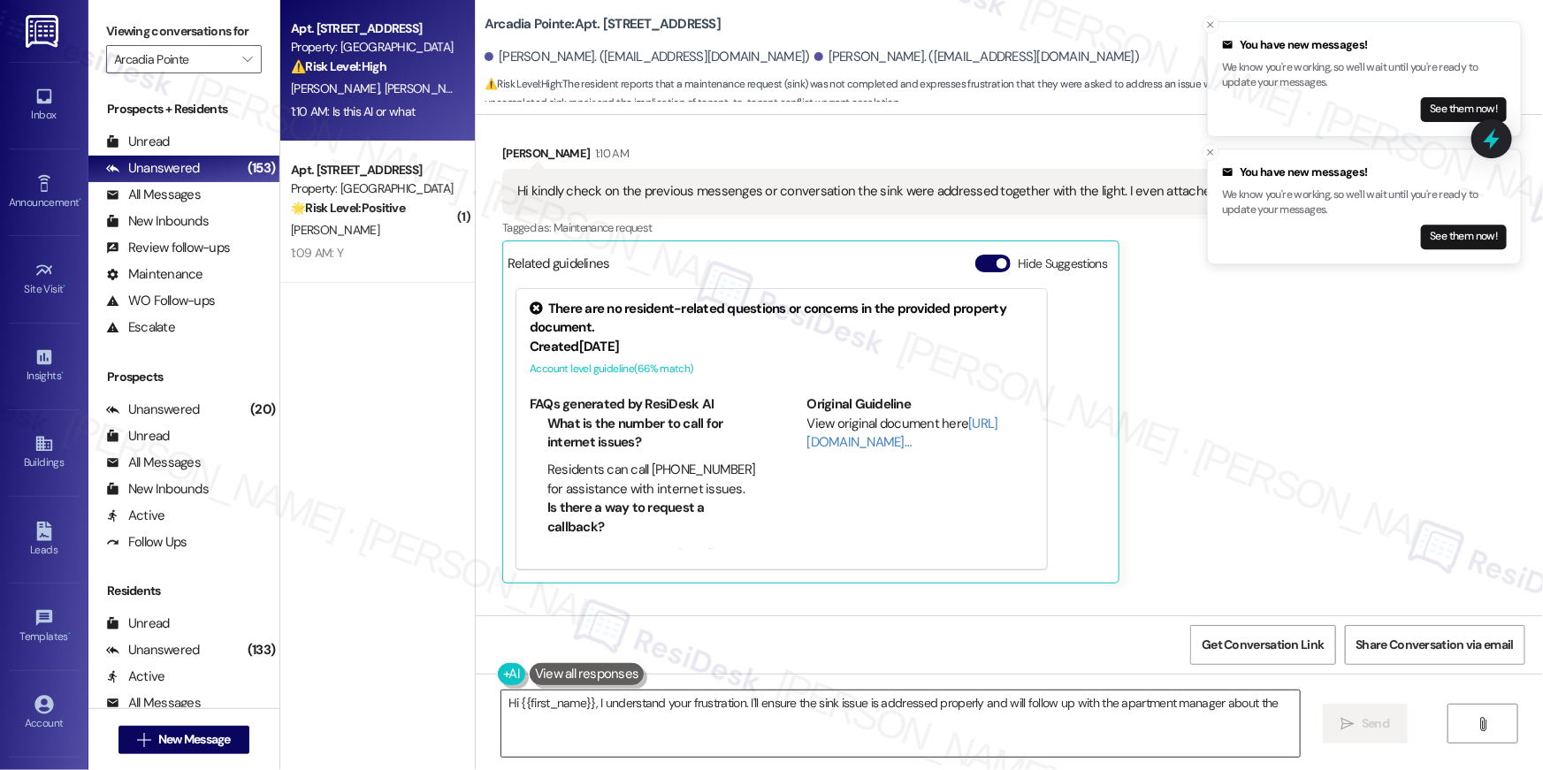
click at [758, 725] on textarea "Hi {{first_name}}, I understand your frustration. I'll ensure the sink issue is…" at bounding box center [900, 723] width 798 height 66
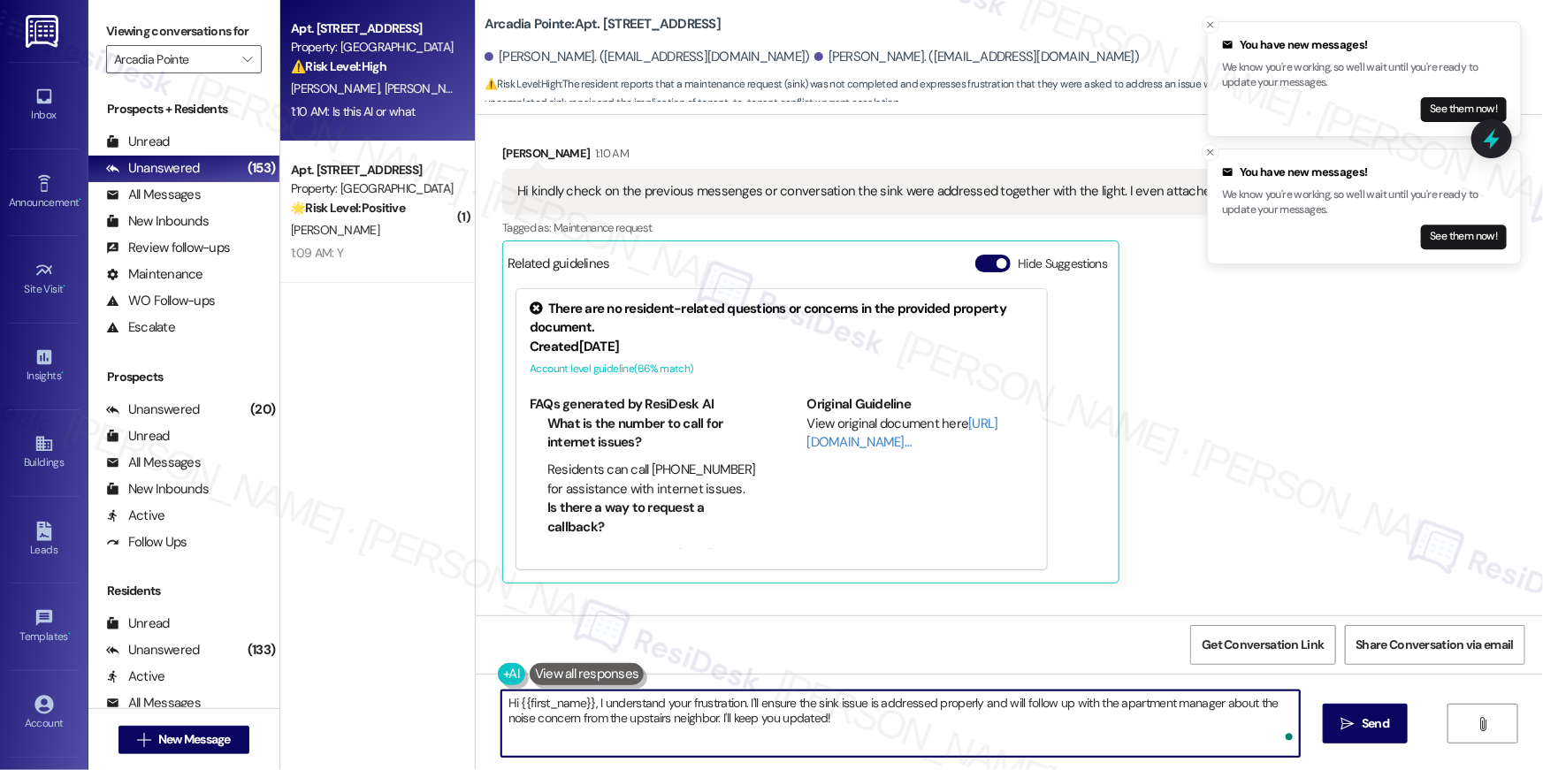
drag, startPoint x: 587, startPoint y: 703, endPoint x: 601, endPoint y: 719, distance: 21.3
click at [601, 719] on textarea "Hi {{first_name}}, I understand your frustration. I'll ensure the sink issue is…" at bounding box center [900, 723] width 798 height 66
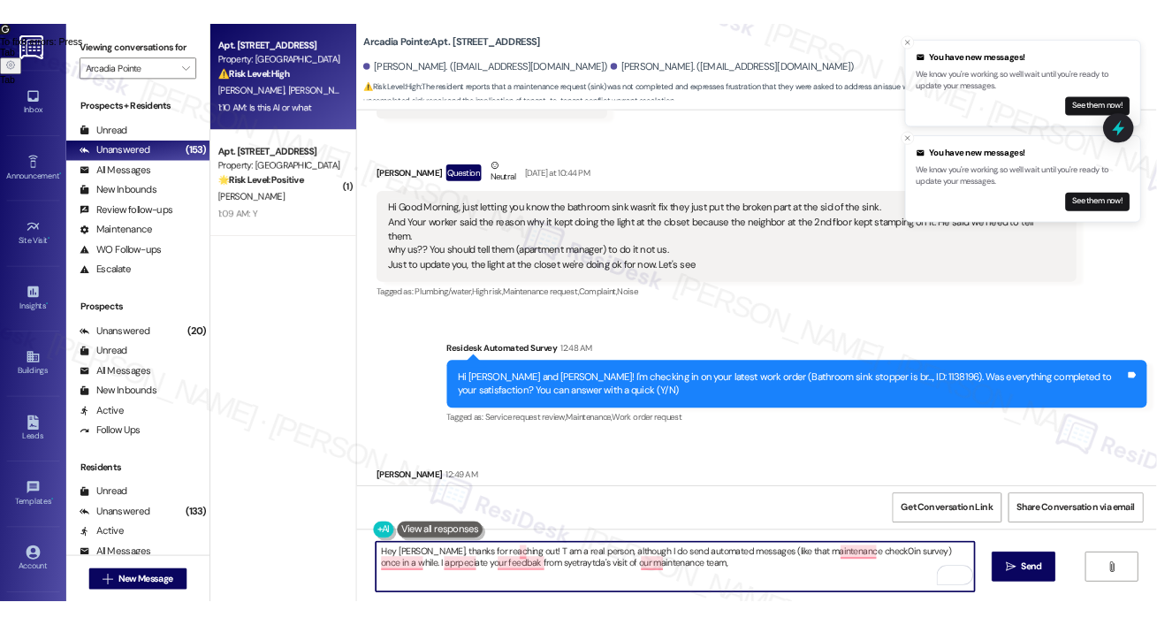
scroll to position [6437, 0]
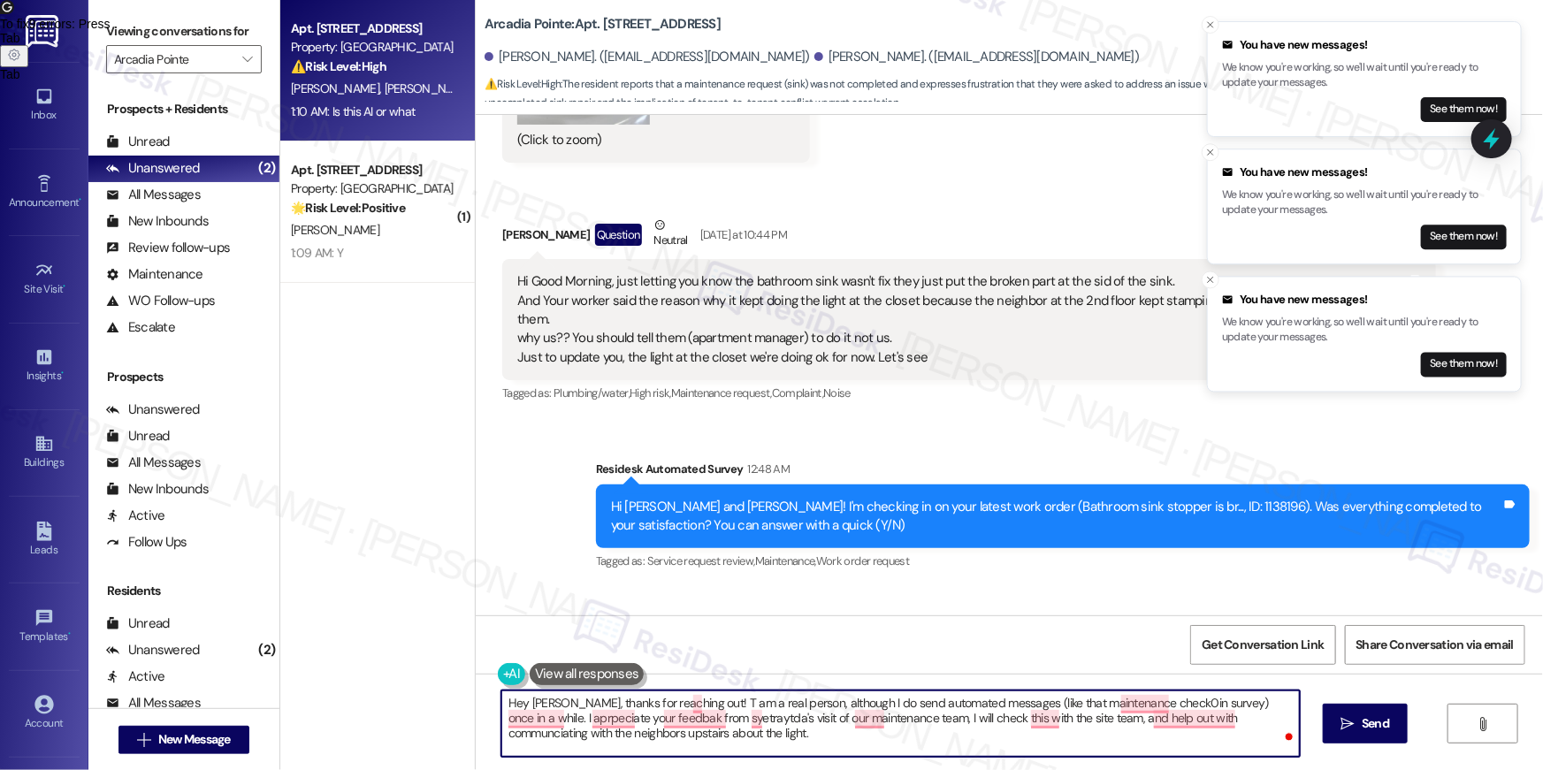
click at [941, 720] on textarea "Hey [PERSON_NAME], thanks for reaching out! T am a real person, although I do s…" at bounding box center [900, 723] width 798 height 66
click at [946, 719] on textarea "Hey [PERSON_NAME], thanks for reaching out! T am a real person, although I do s…" at bounding box center [900, 723] width 798 height 66
type textarea "Hey [PERSON_NAME], thanks for reaching out! T am a real person, although I do s…"
click at [1008, 741] on textarea "Hey [PERSON_NAME], thanks for reaching out! T am a real person, although I do s…" at bounding box center [900, 723] width 798 height 66
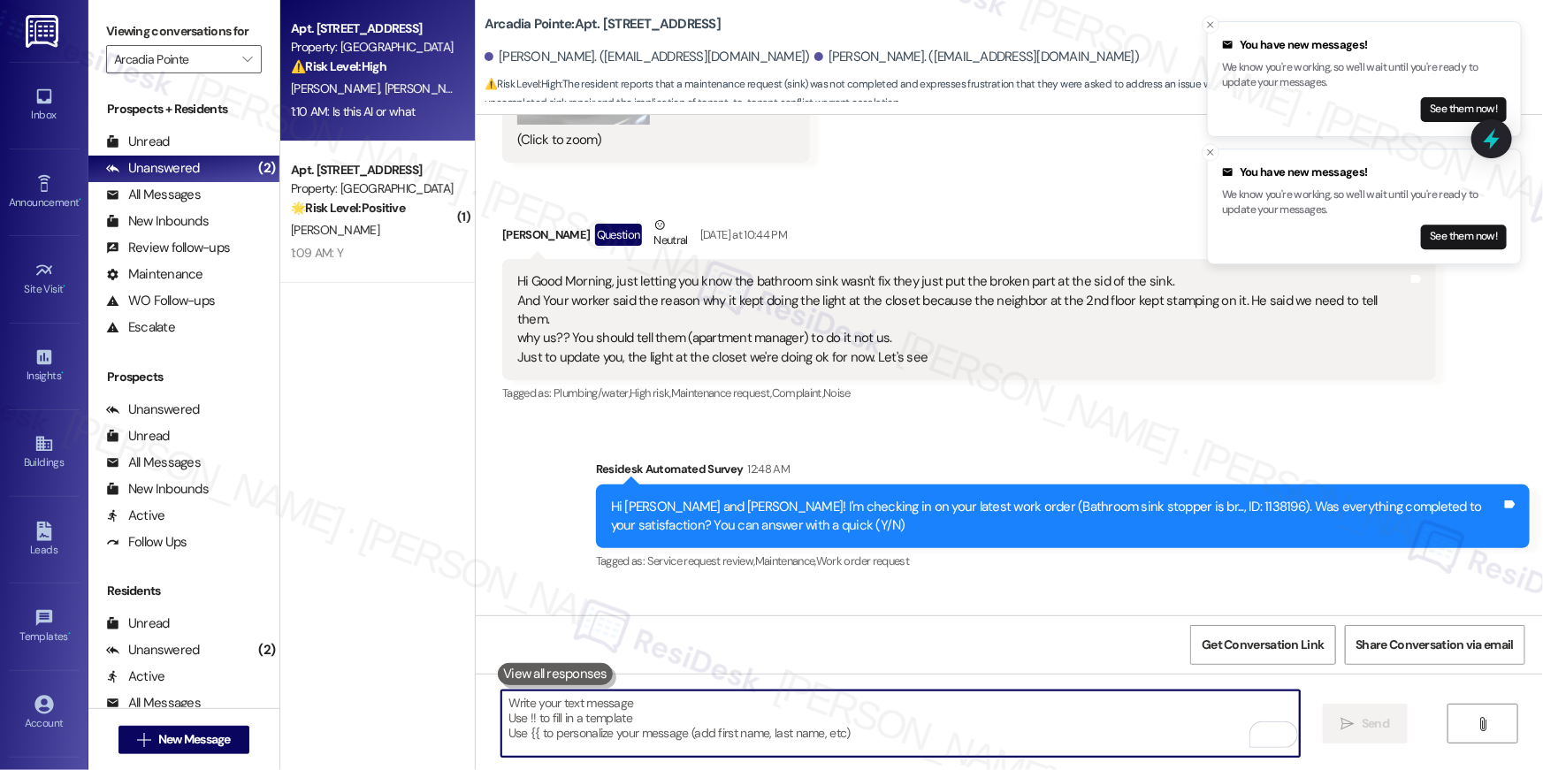
click at [986, 723] on textarea "To enrich screen reader interactions, please activate Accessibility in Grammarl…" at bounding box center [900, 723] width 798 height 66
paste textarea "Hey [PERSON_NAME], thanks for reaching out! I am a real person, though I do occ…"
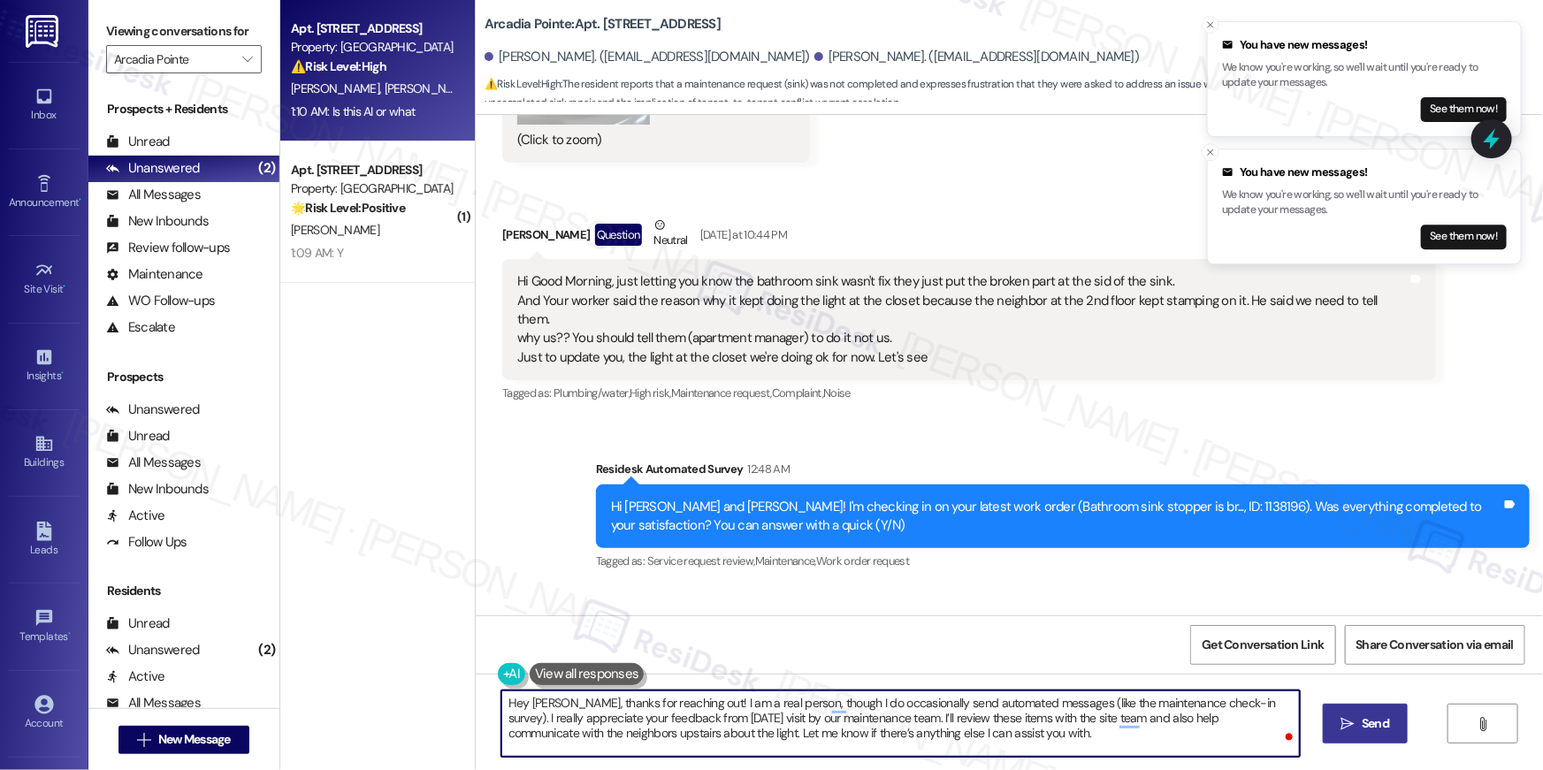
type textarea "Hey [PERSON_NAME], thanks for reaching out! I am a real person, though I do occ…"
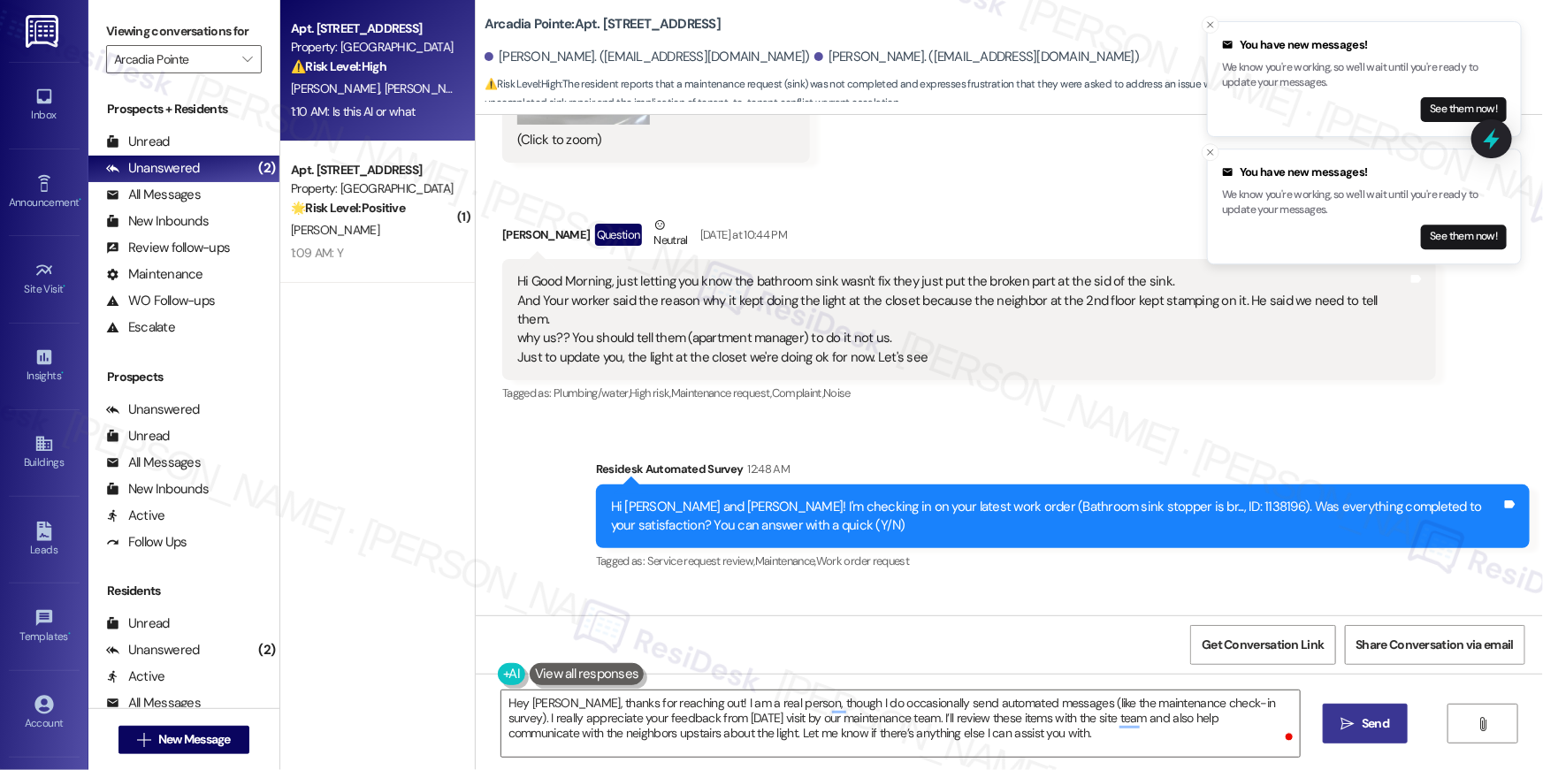
click at [1351, 717] on icon "" at bounding box center [1347, 724] width 13 height 14
